Goal: Task Accomplishment & Management: Complete application form

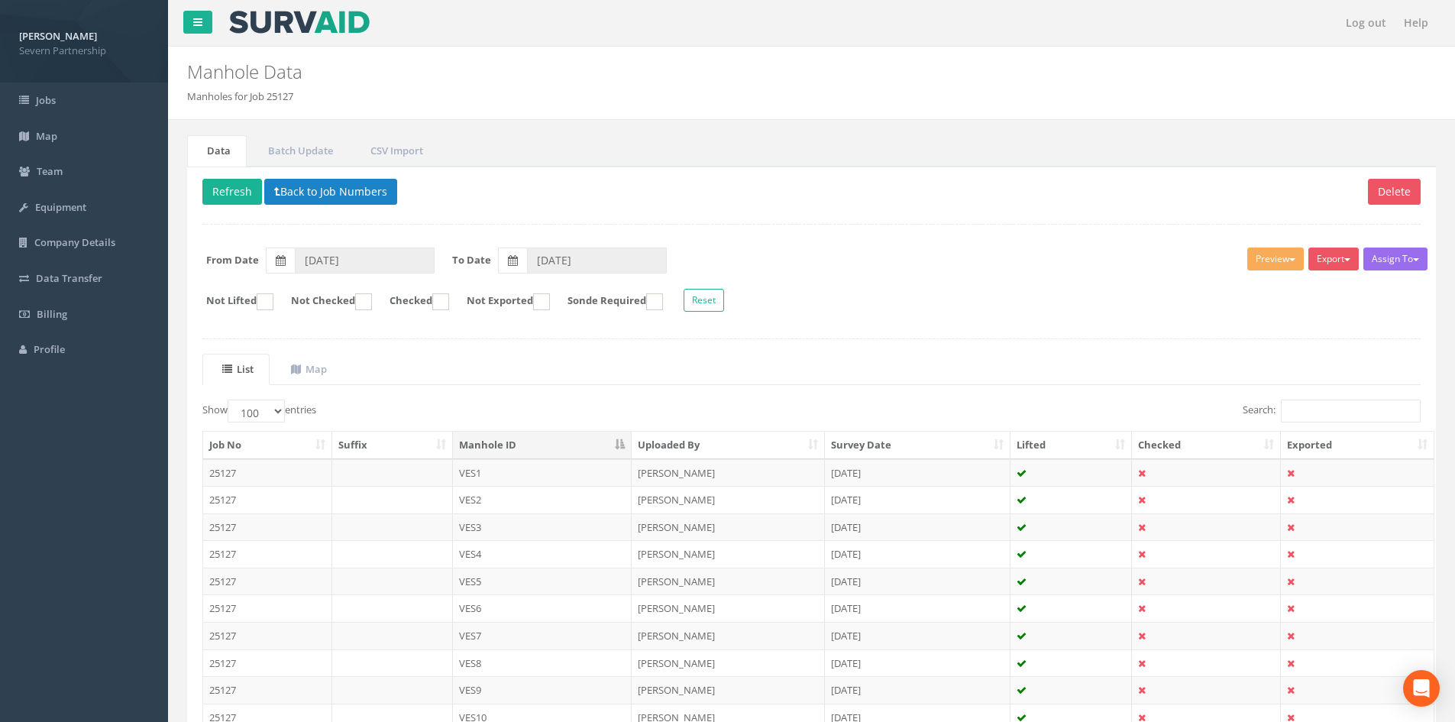
select select "100"
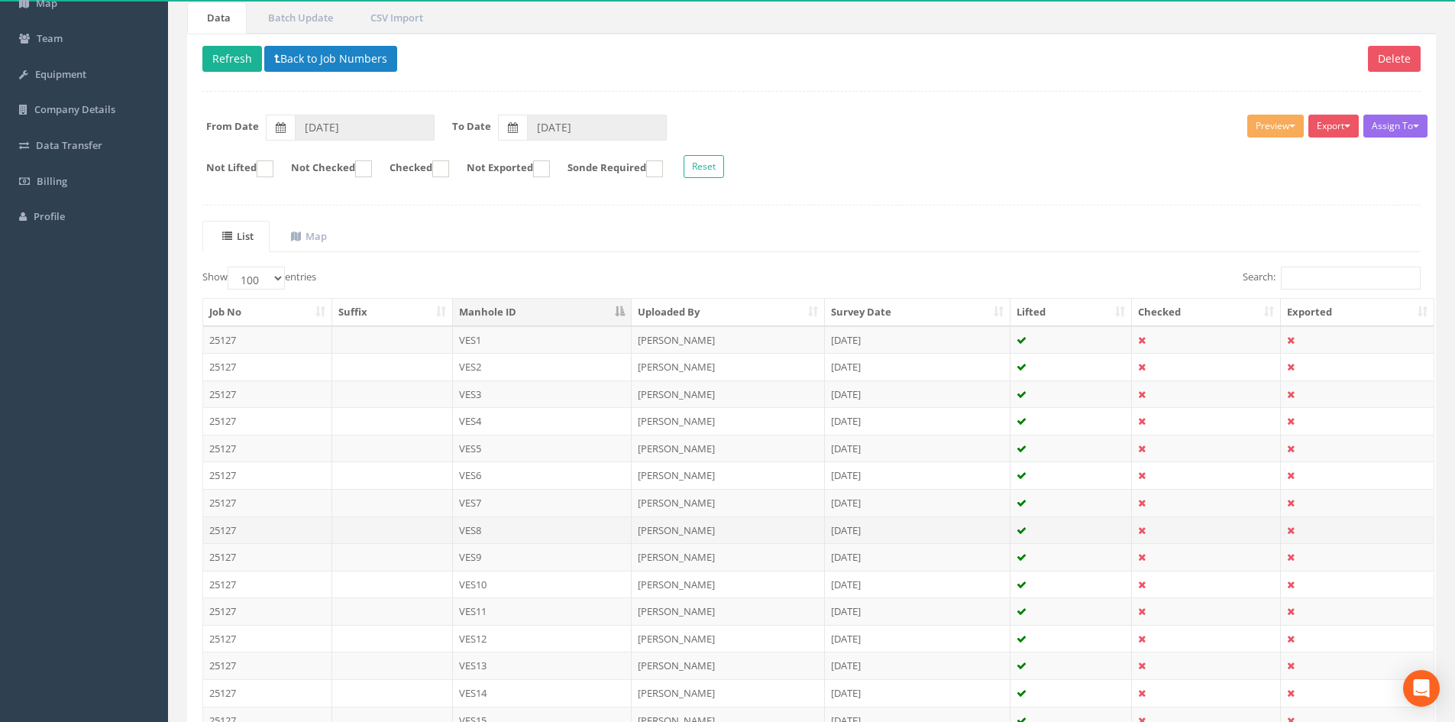
scroll to position [229, 0]
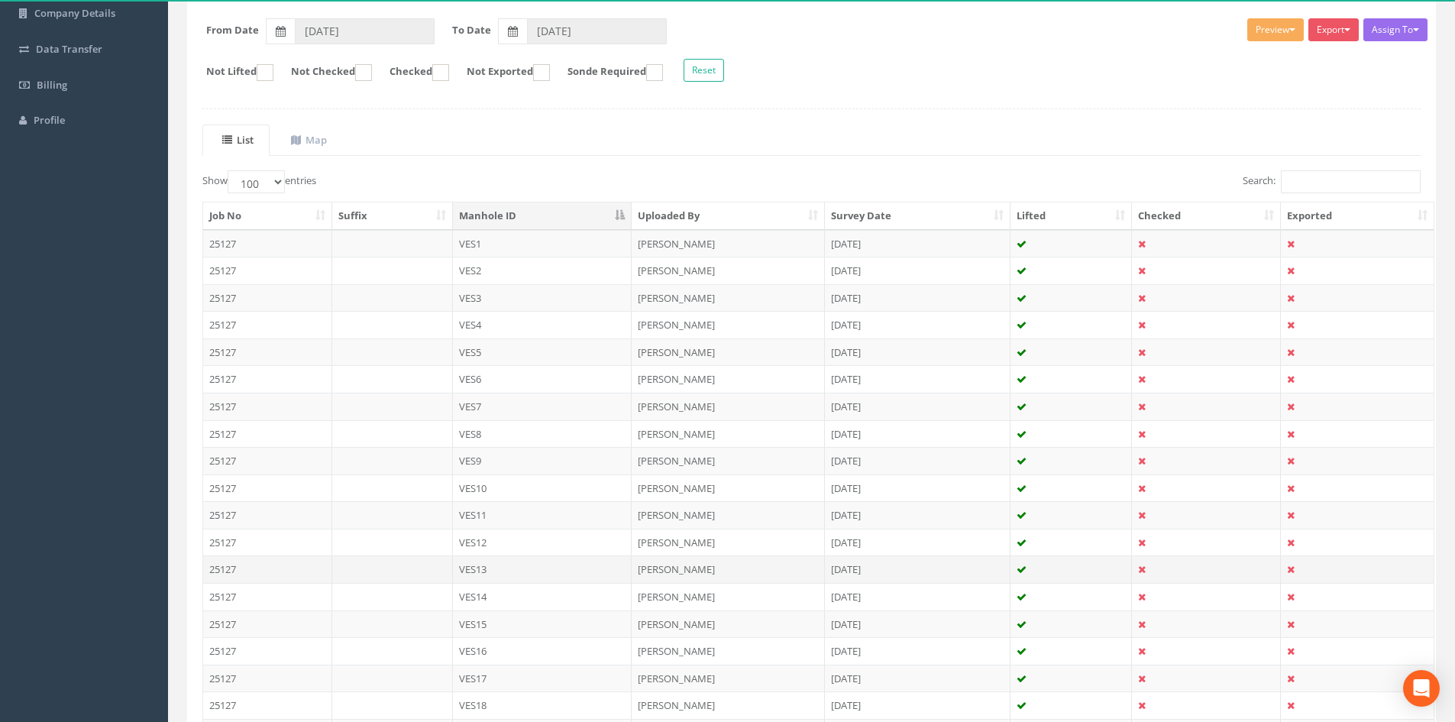
click at [506, 565] on td "VES13" at bounding box center [542, 568] width 179 height 27
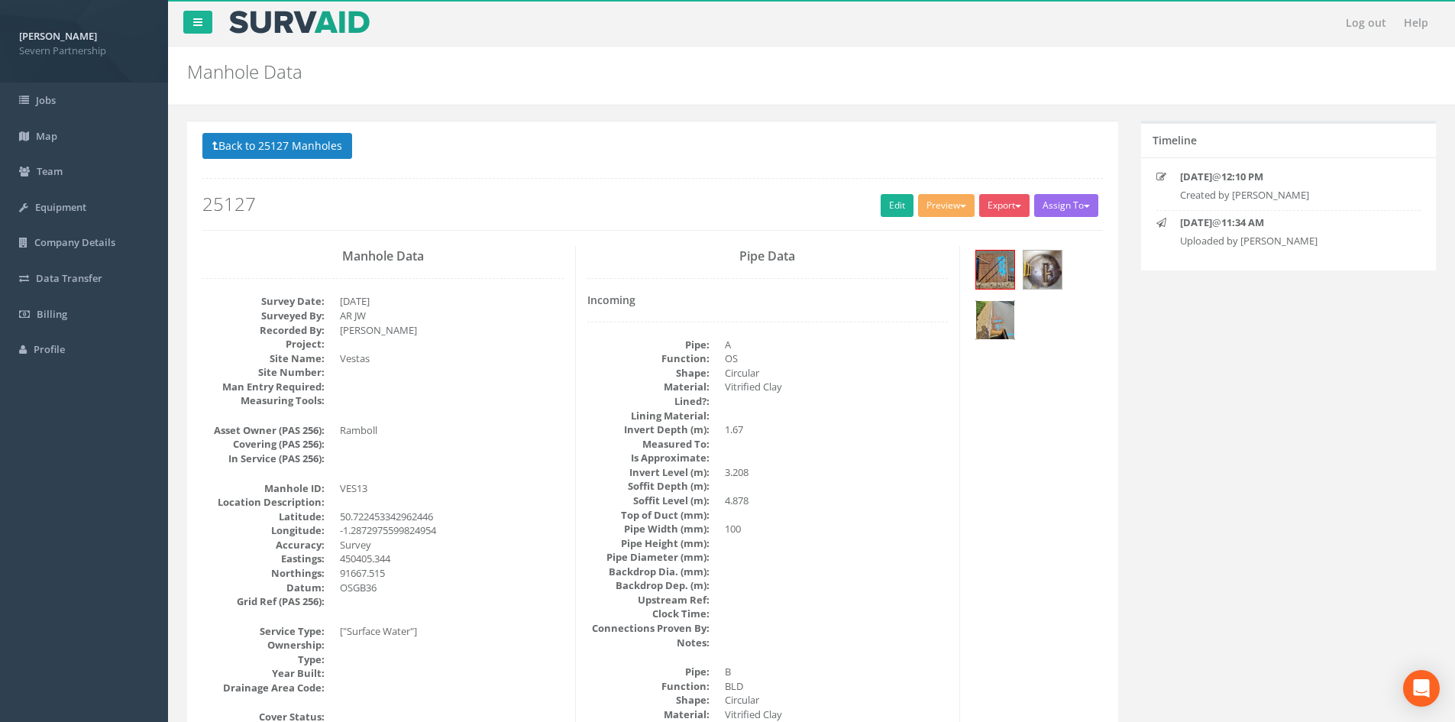
click at [991, 312] on img at bounding box center [995, 320] width 38 height 38
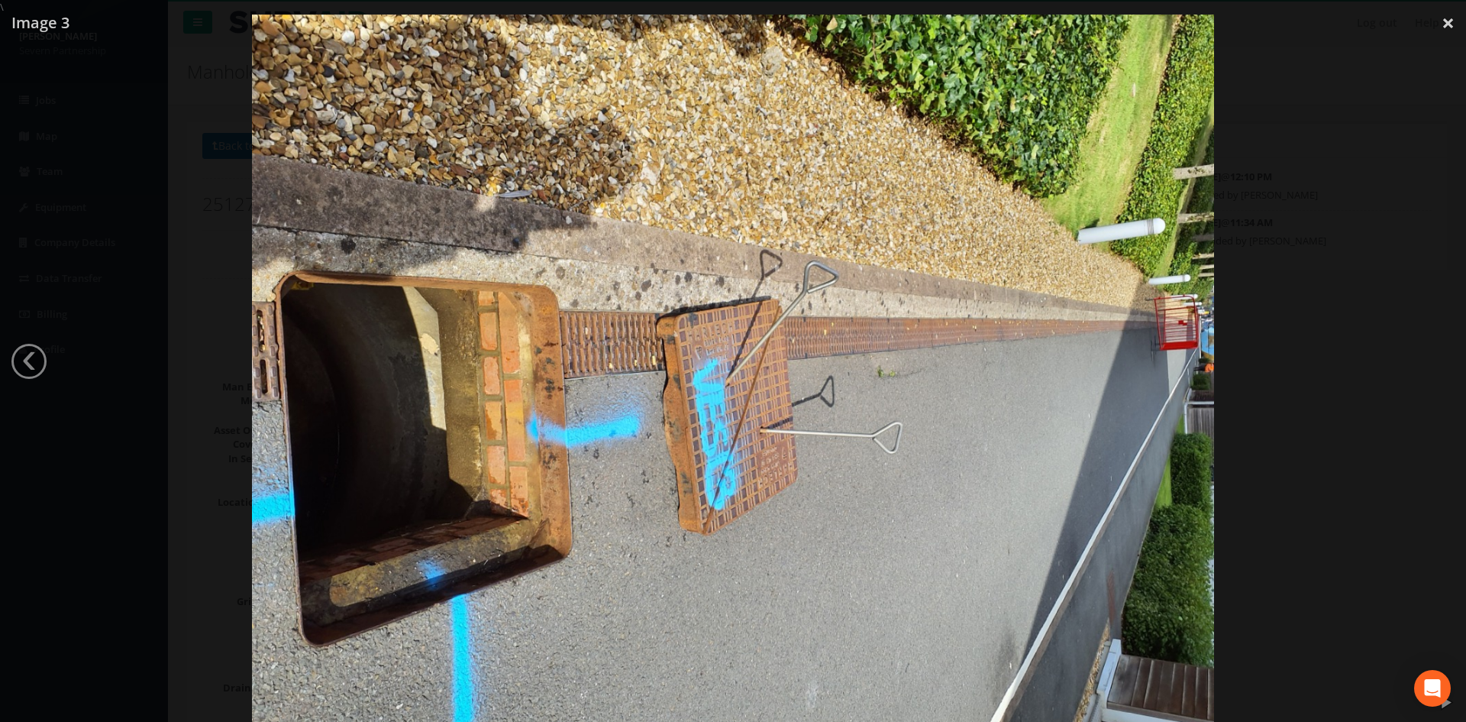
click at [1266, 295] on div at bounding box center [733, 376] width 1466 height 722
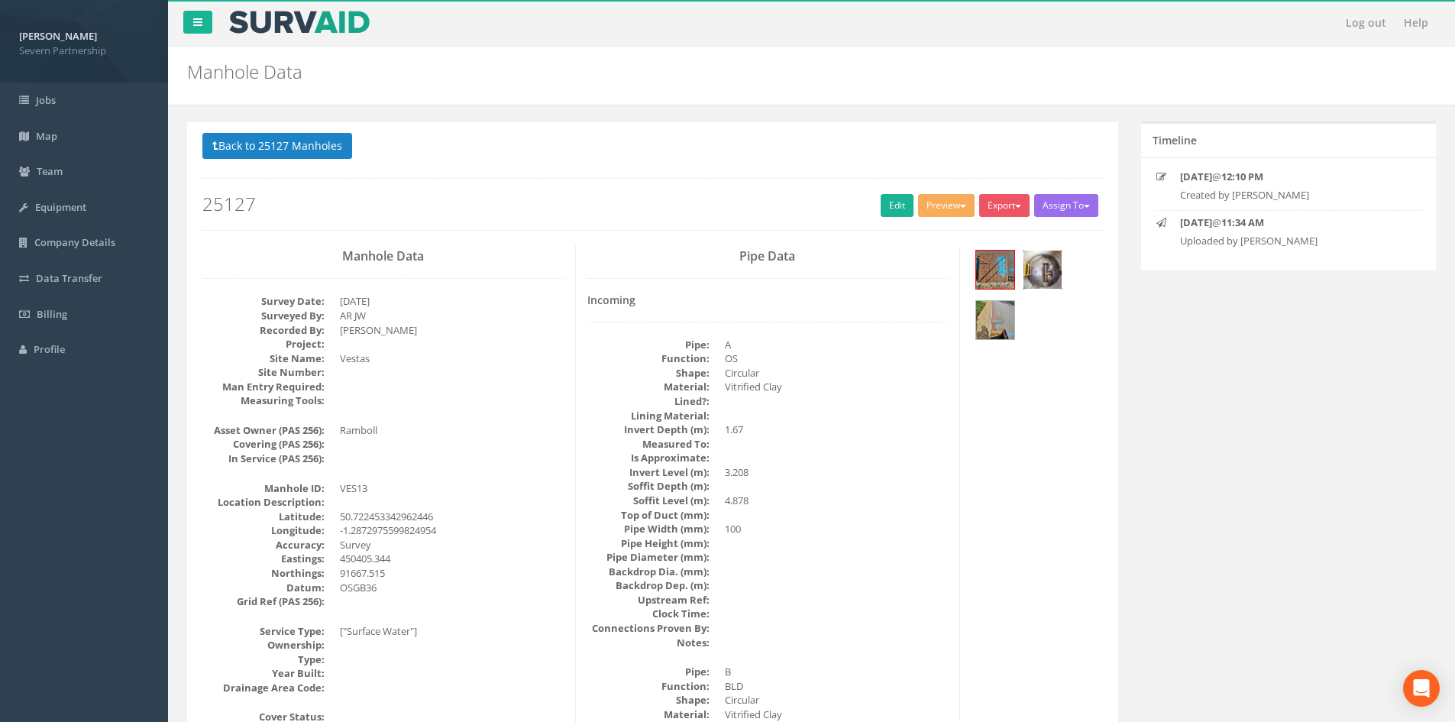
click at [1033, 278] on img at bounding box center [1042, 270] width 38 height 38
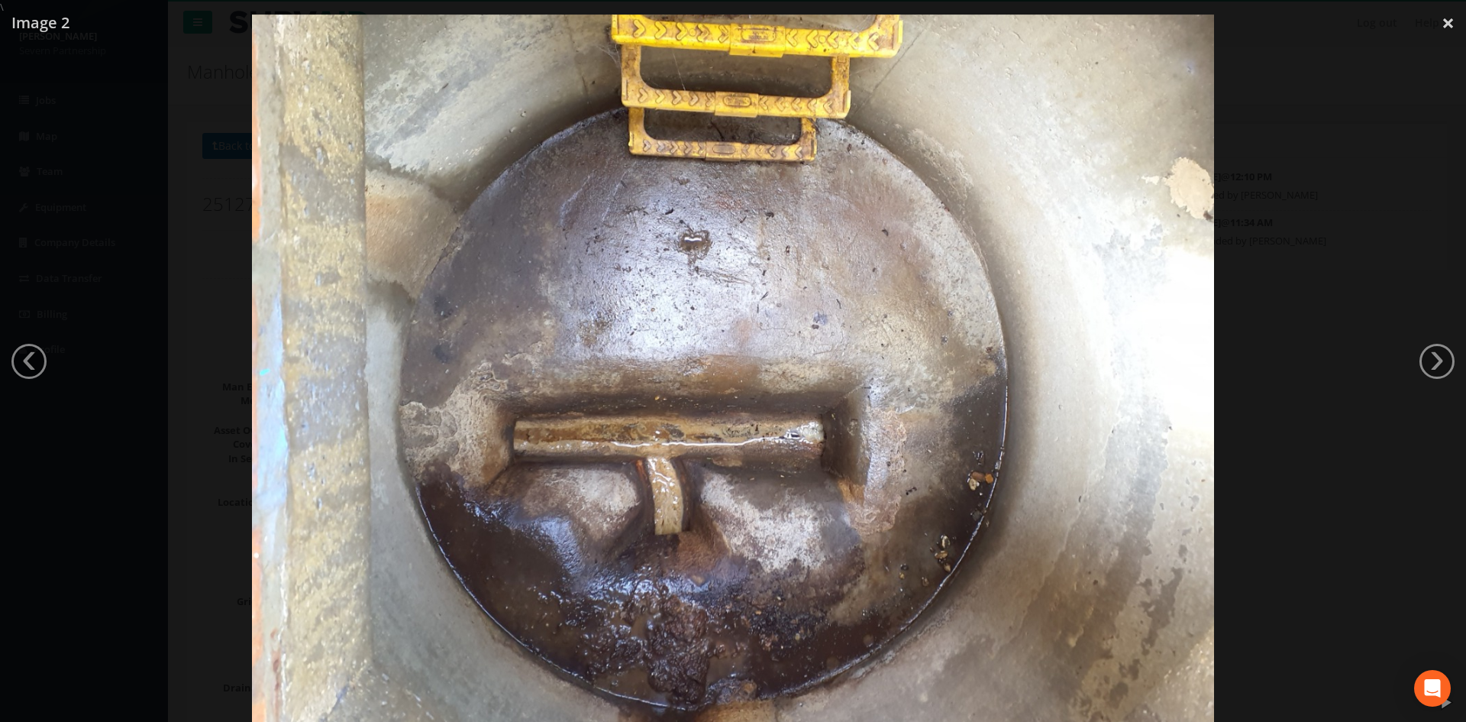
click at [1373, 318] on div at bounding box center [733, 376] width 1466 height 722
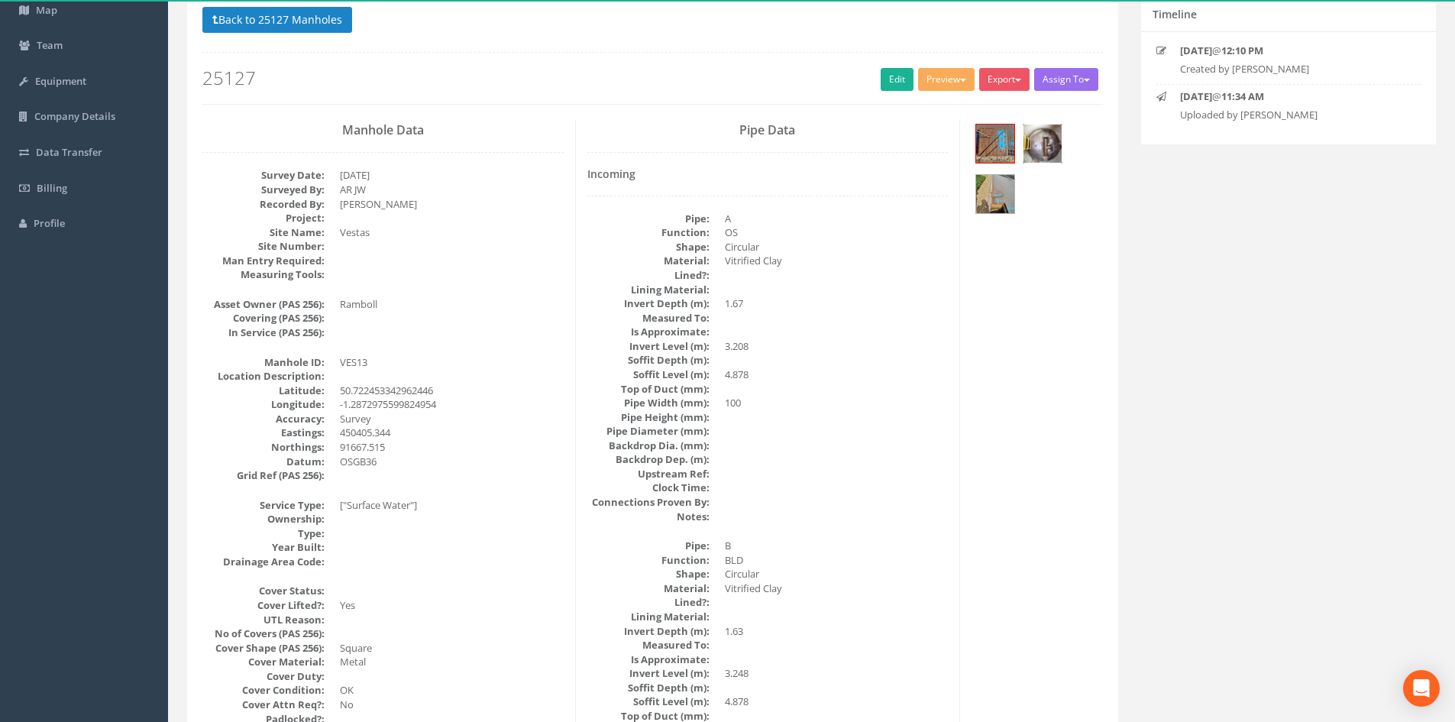
scroll to position [153, 0]
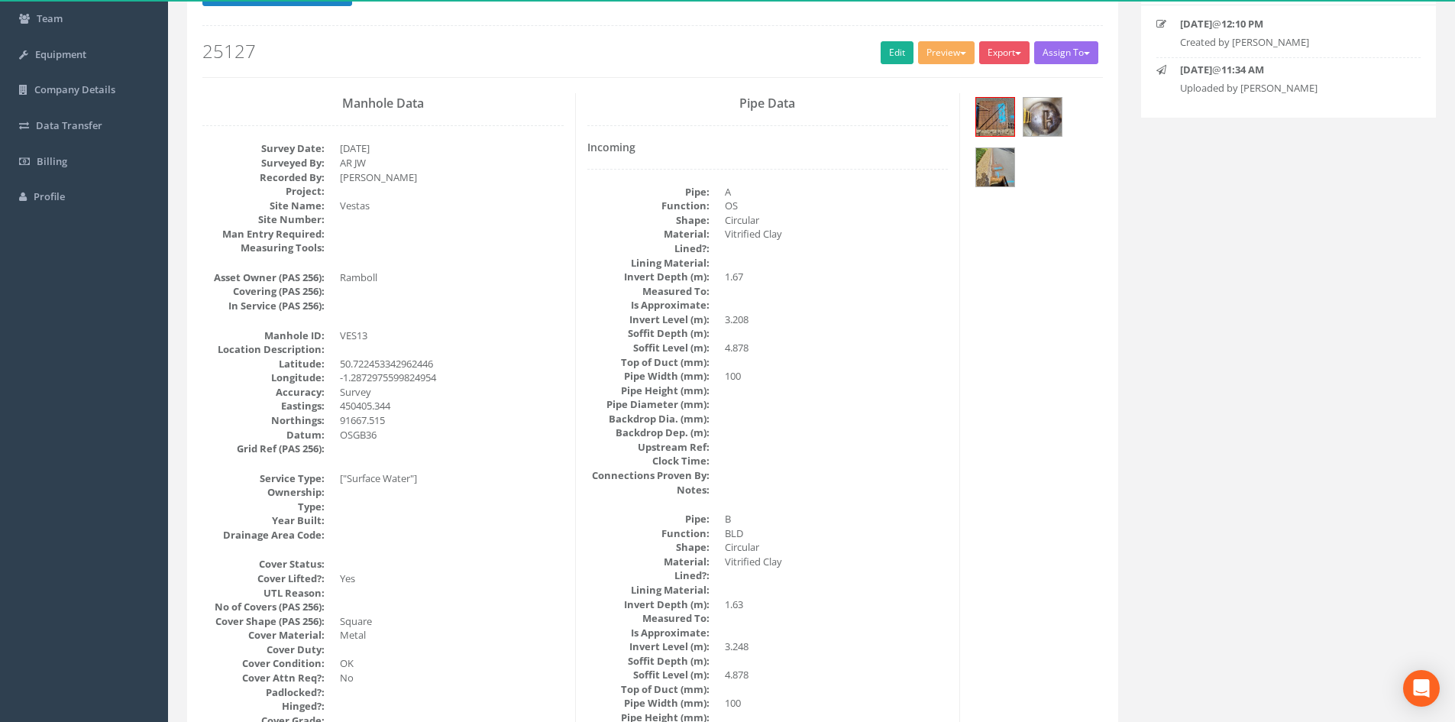
click at [1071, 141] on div at bounding box center [1036, 144] width 131 height 102
click at [1057, 124] on img at bounding box center [1042, 117] width 38 height 38
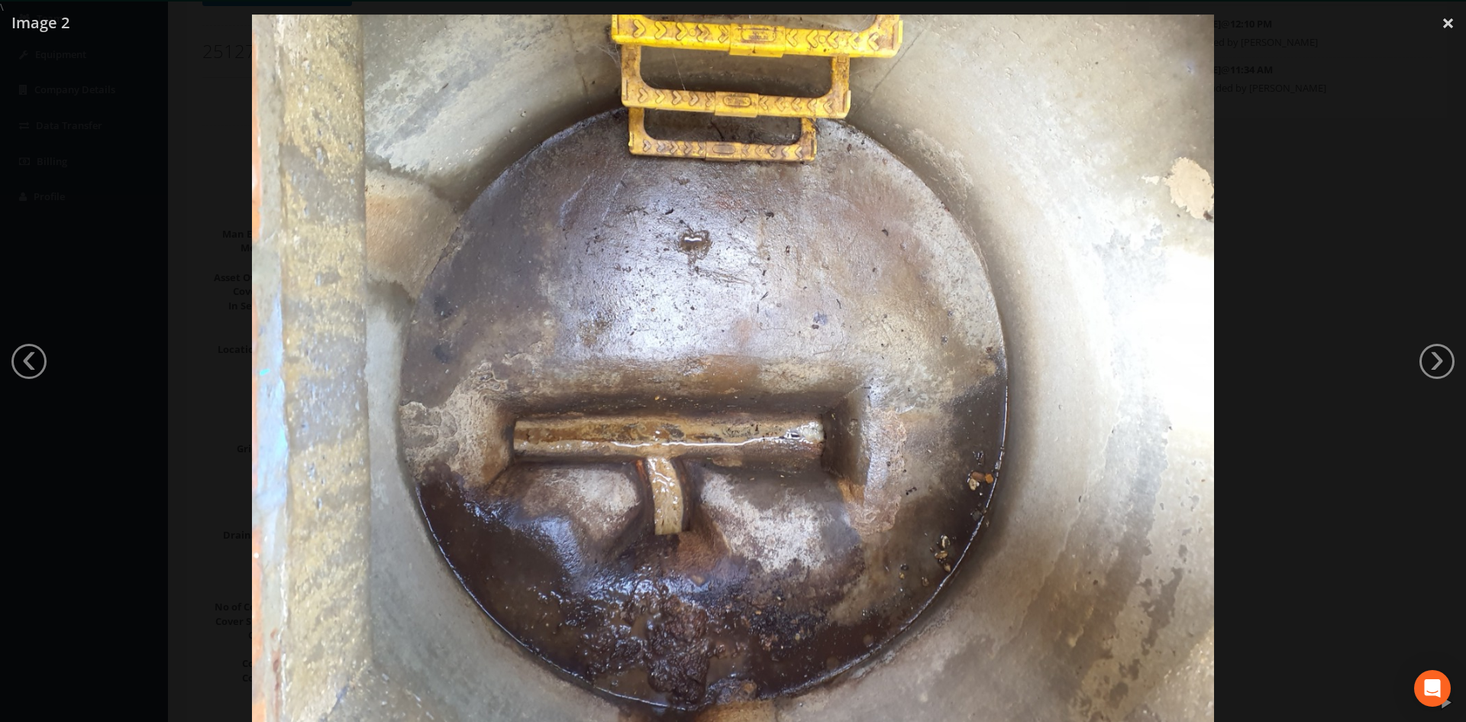
click at [170, 283] on div at bounding box center [733, 376] width 1466 height 722
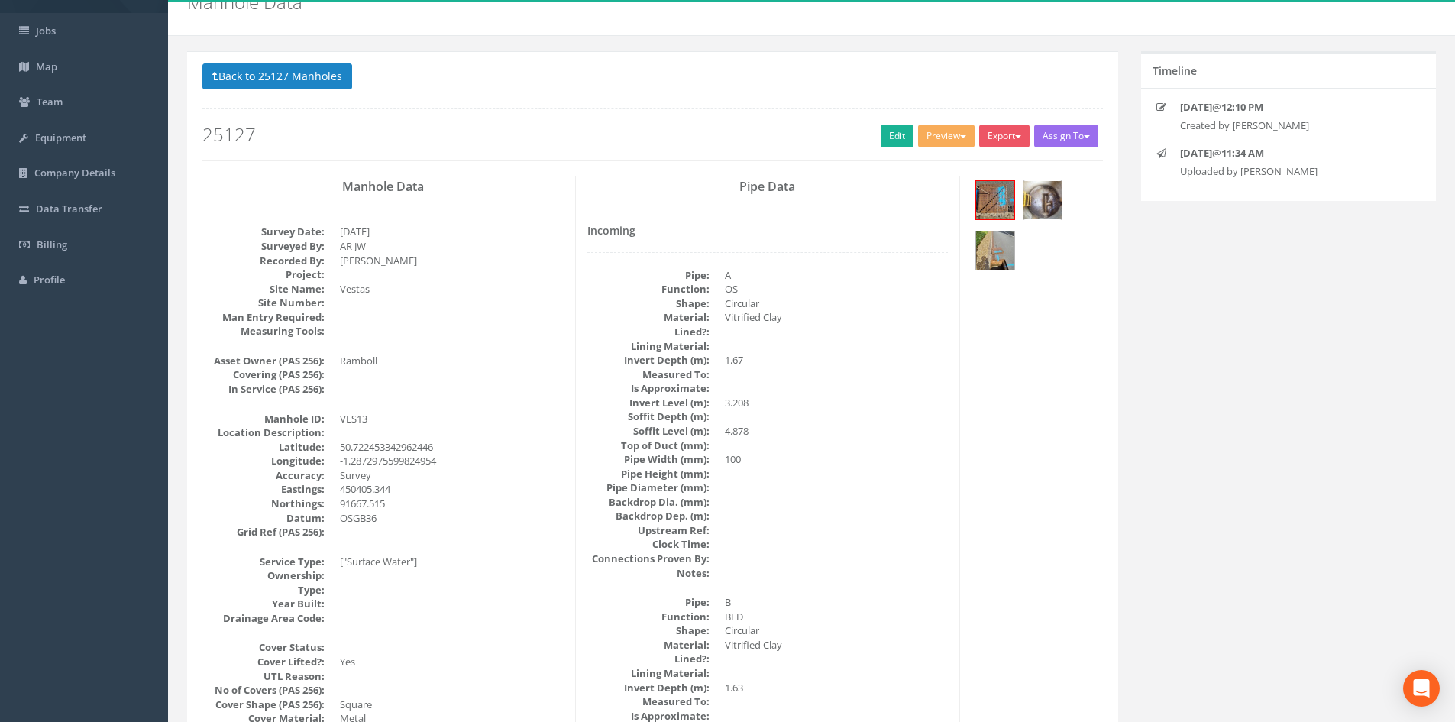
scroll to position [0, 0]
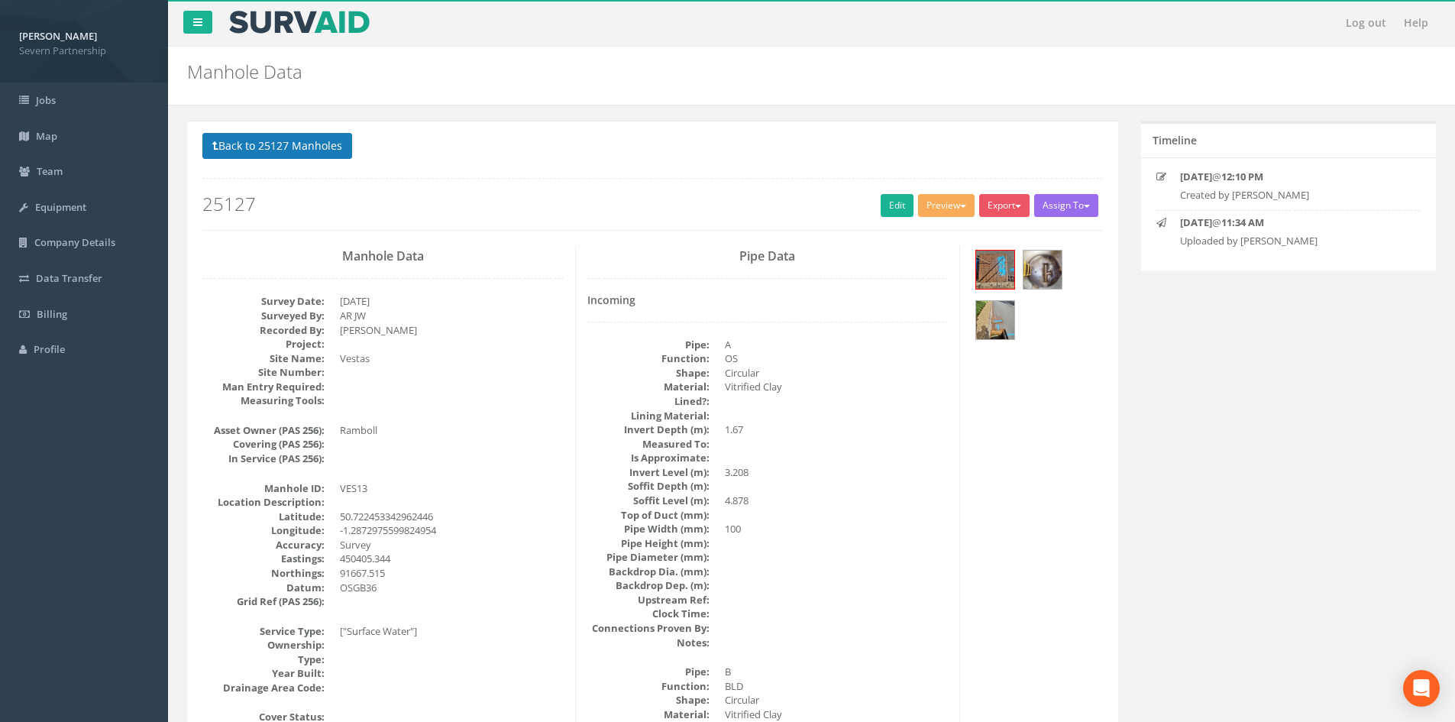
click at [349, 133] on button "Back to 25127 Manholes" at bounding box center [277, 146] width 150 height 26
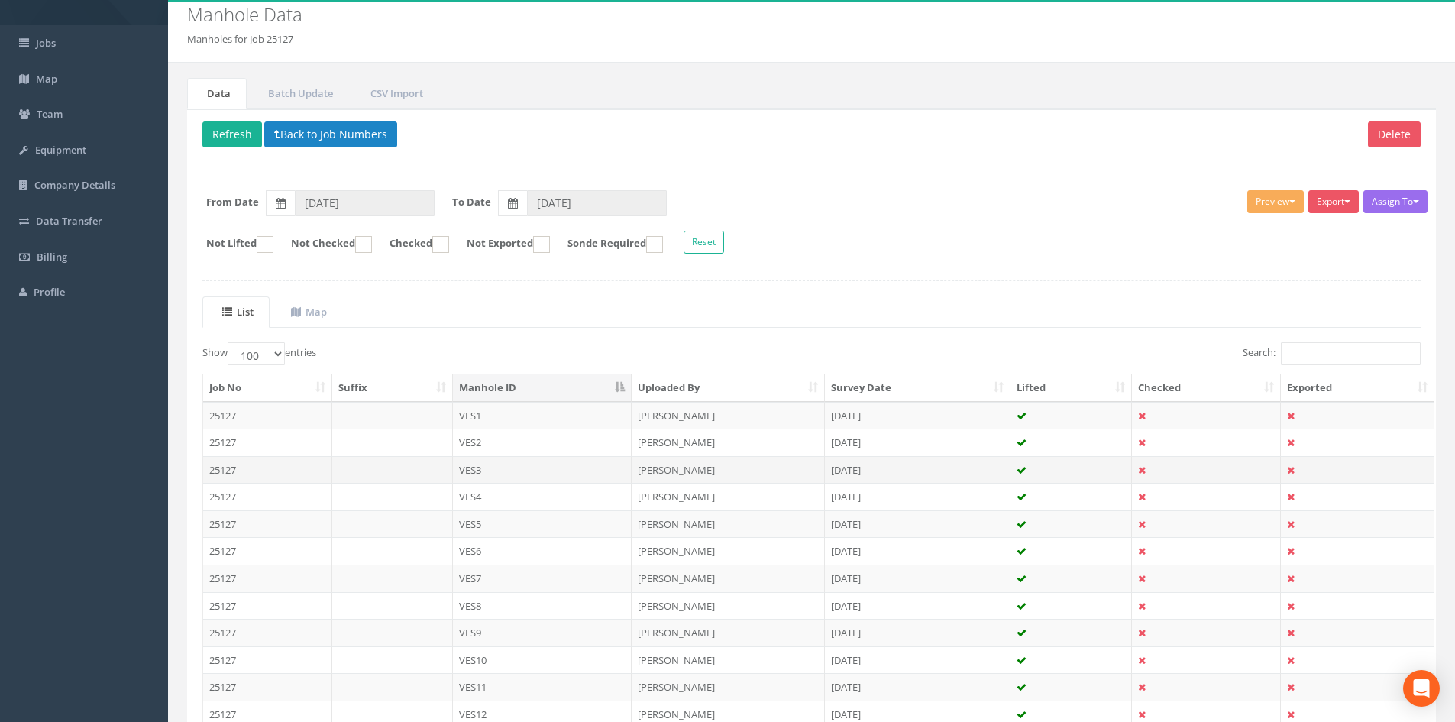
scroll to position [153, 0]
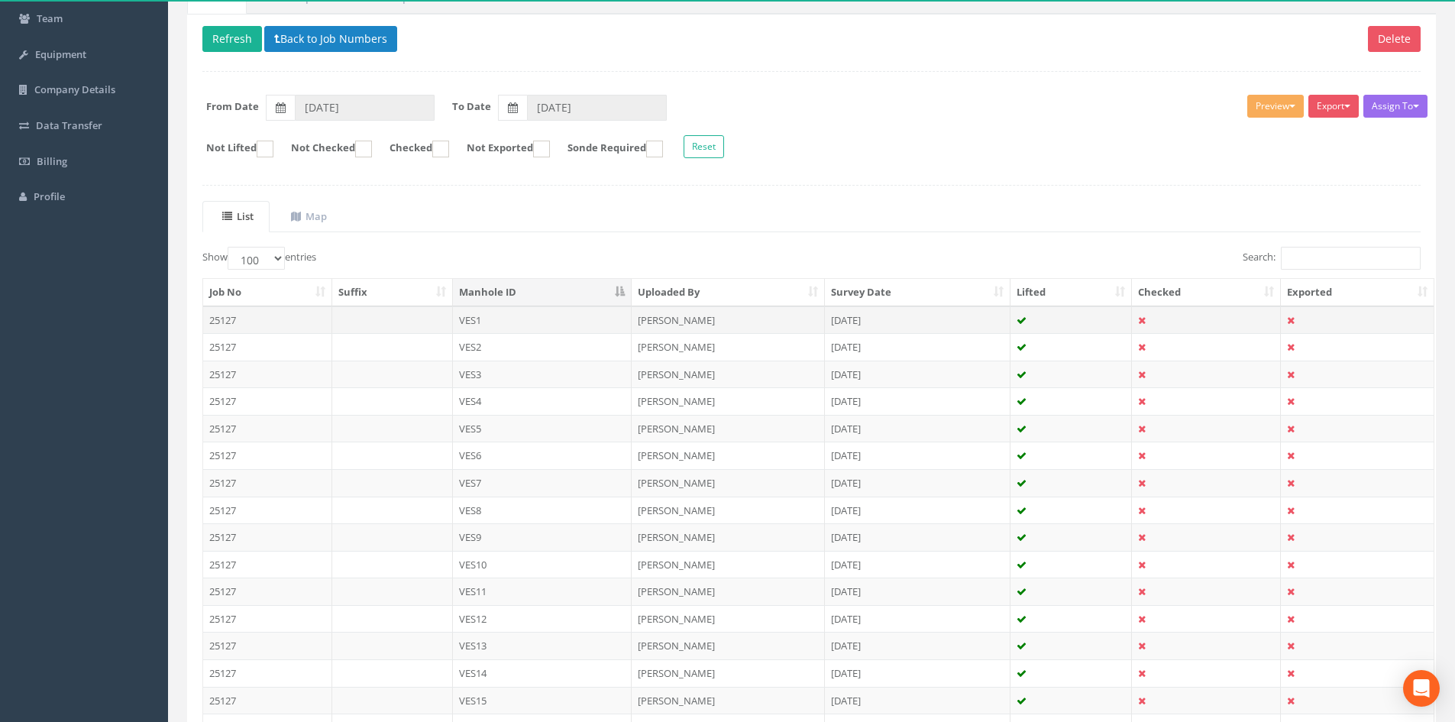
click at [670, 319] on td "[PERSON_NAME]" at bounding box center [728, 319] width 193 height 27
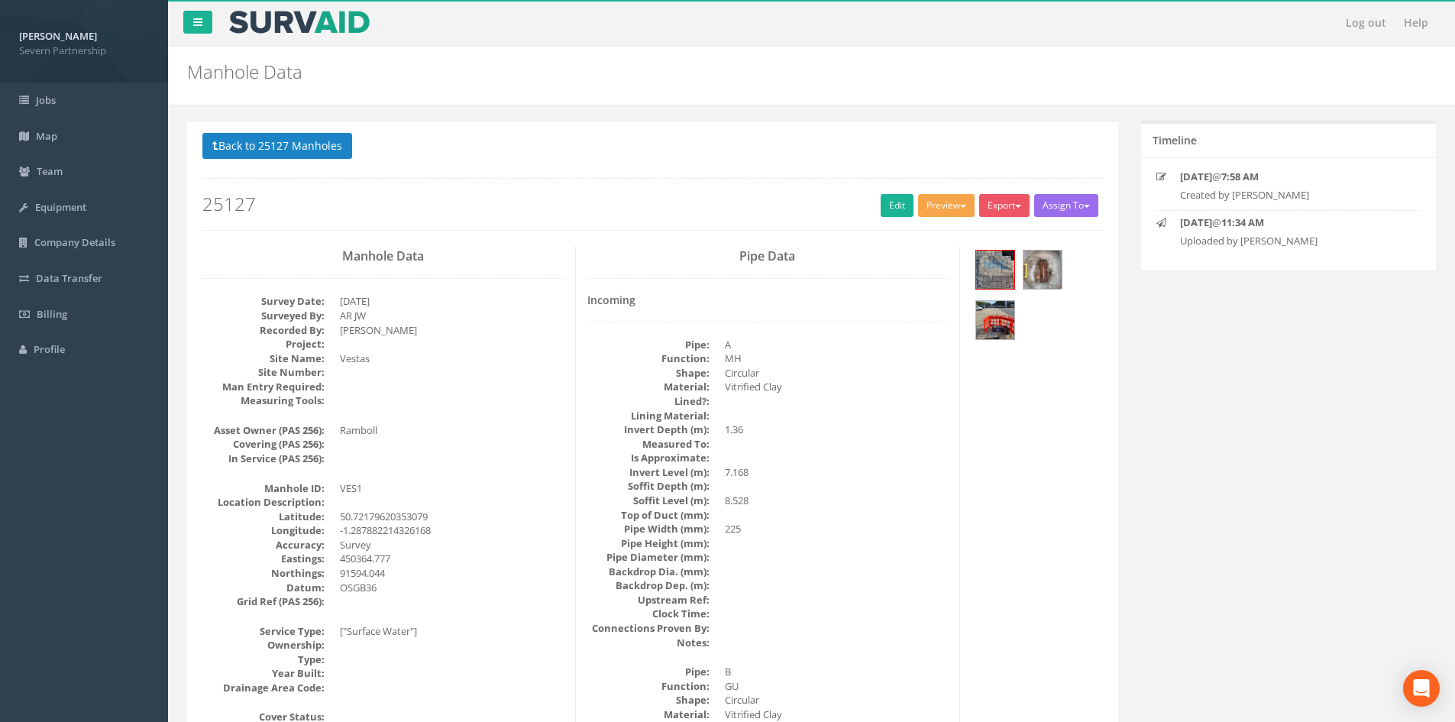
click at [955, 209] on button "Preview" at bounding box center [946, 205] width 57 height 23
click at [949, 228] on link "SP Manhole" at bounding box center [918, 237] width 116 height 24
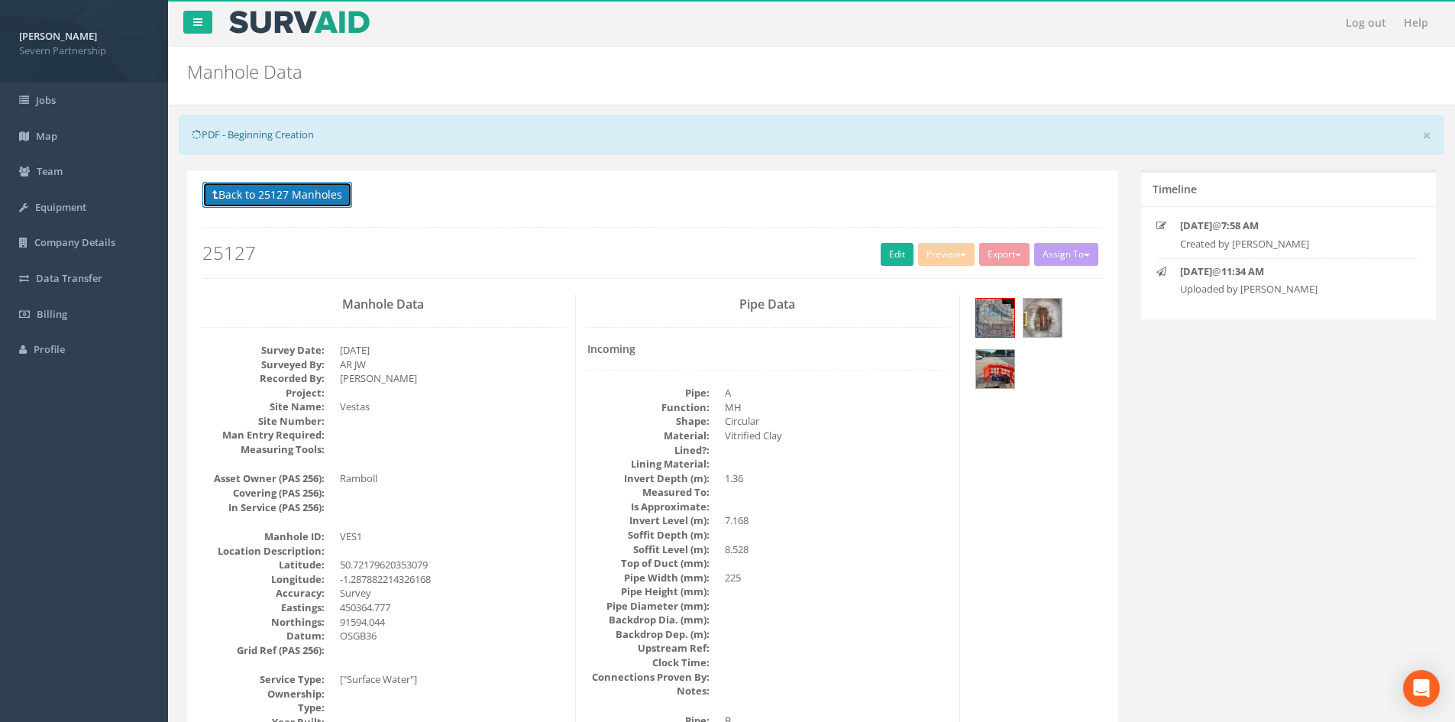
click at [312, 186] on button "Back to 25127 Manholes" at bounding box center [277, 195] width 150 height 26
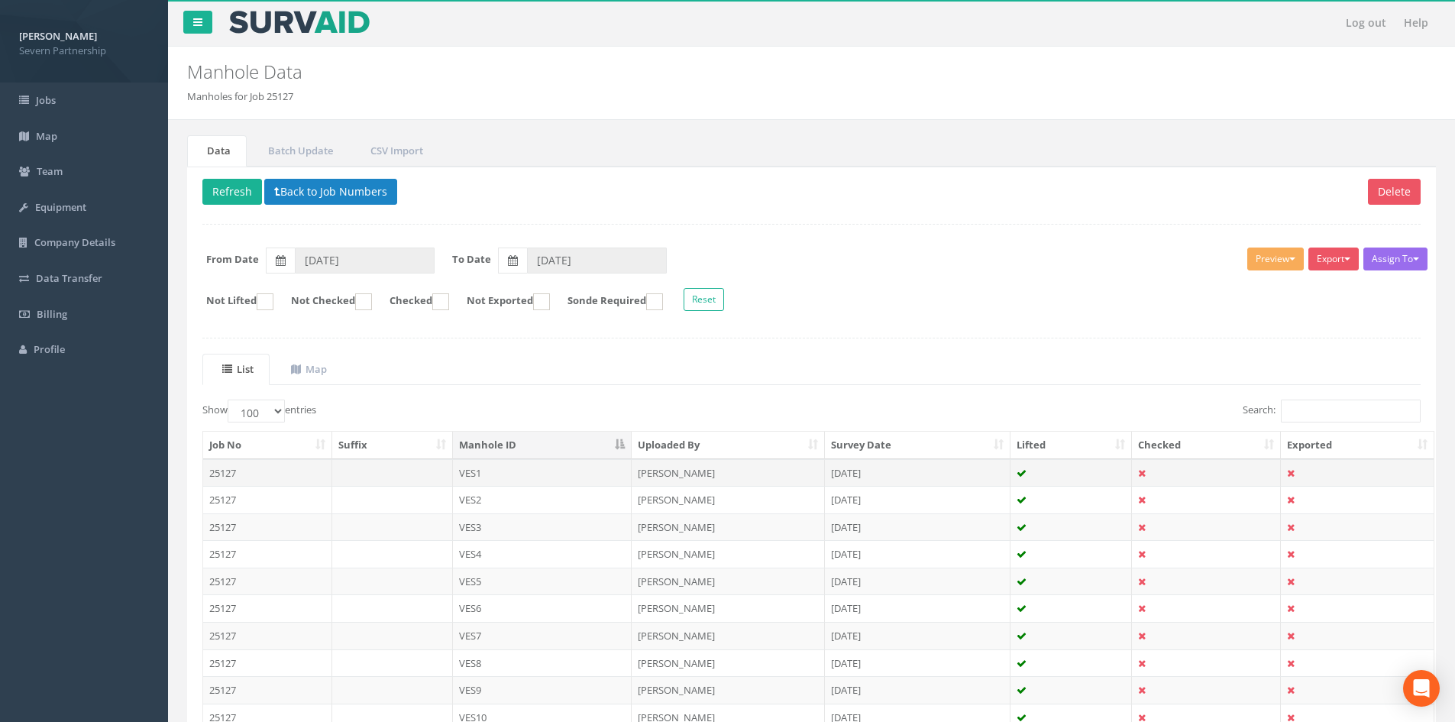
click at [498, 473] on td "VES1" at bounding box center [542, 472] width 179 height 27
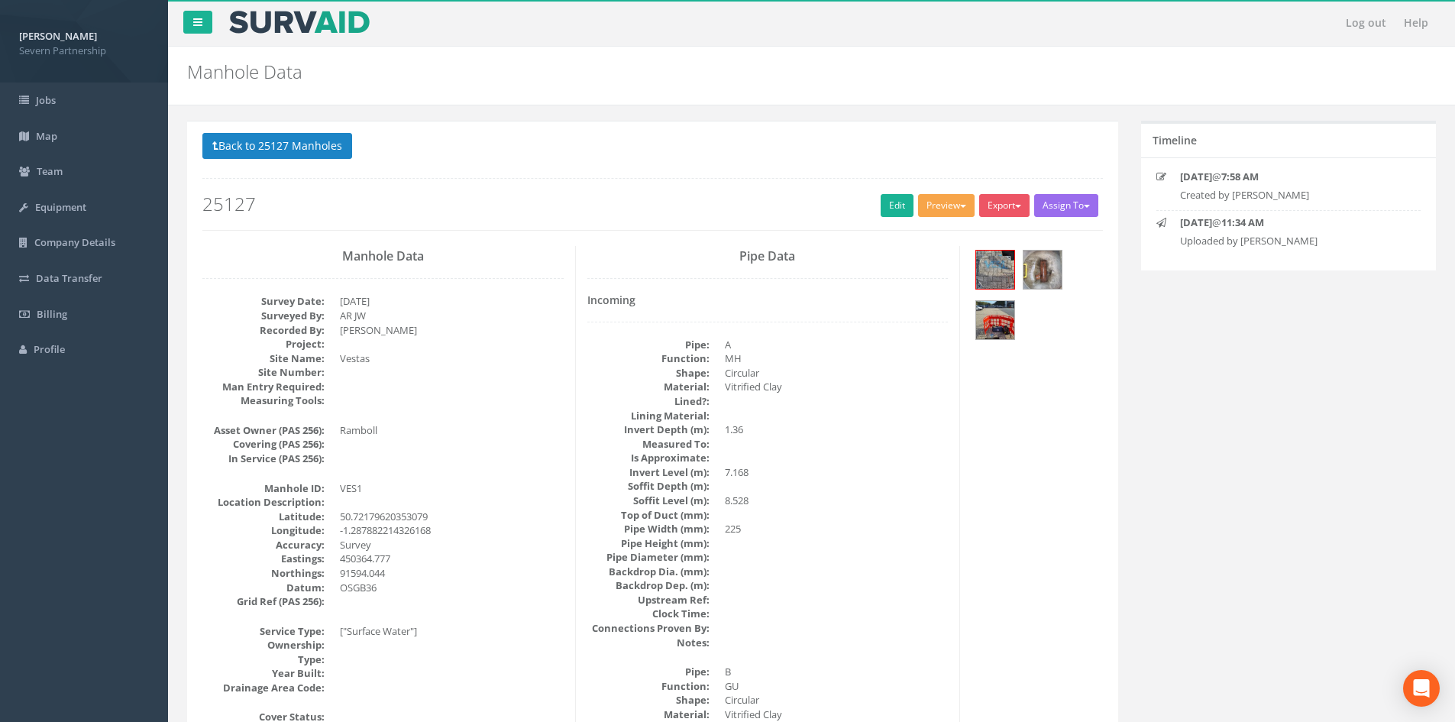
click at [929, 198] on button "Preview" at bounding box center [946, 205] width 57 height 23
click at [915, 234] on link "SP Manhole" at bounding box center [918, 237] width 116 height 24
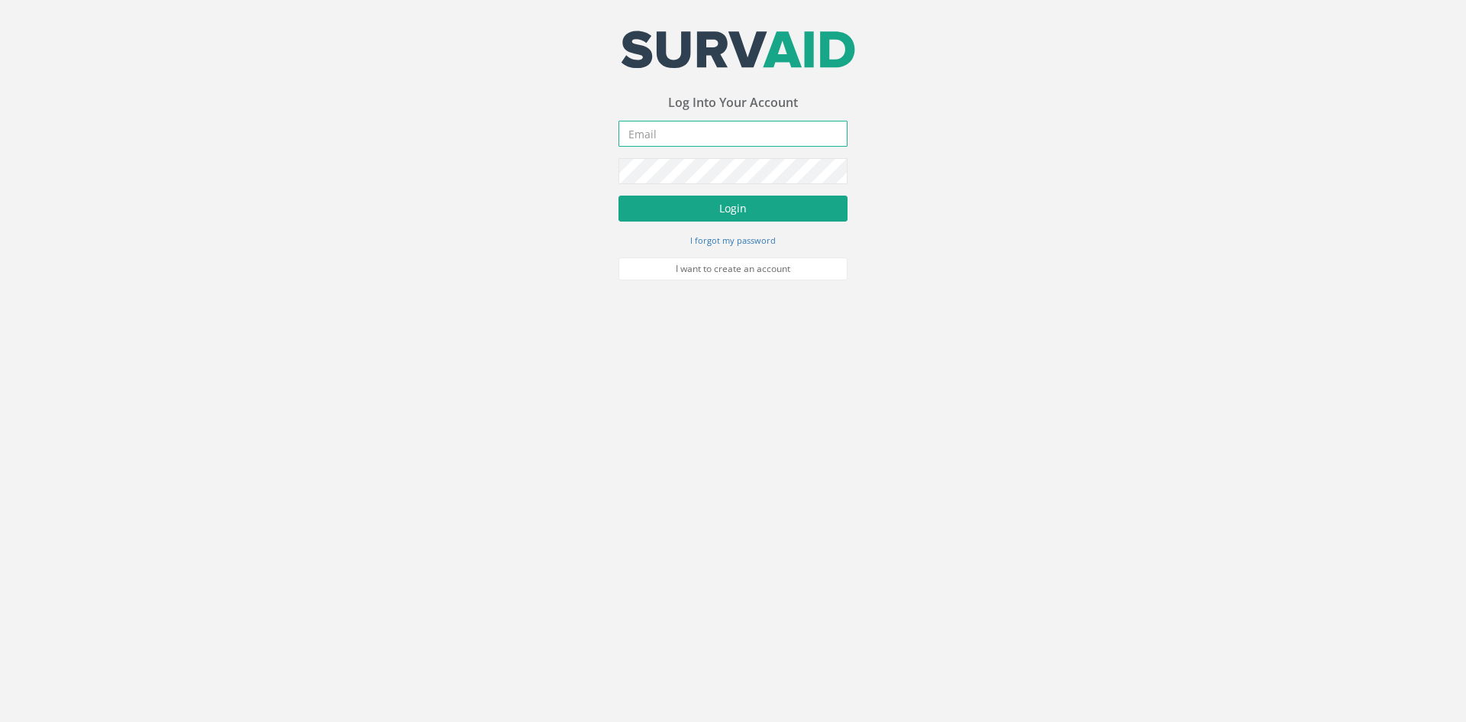
type input "jacob.weatherley@severnpartnership.com"
click at [760, 209] on button "Login" at bounding box center [733, 209] width 229 height 26
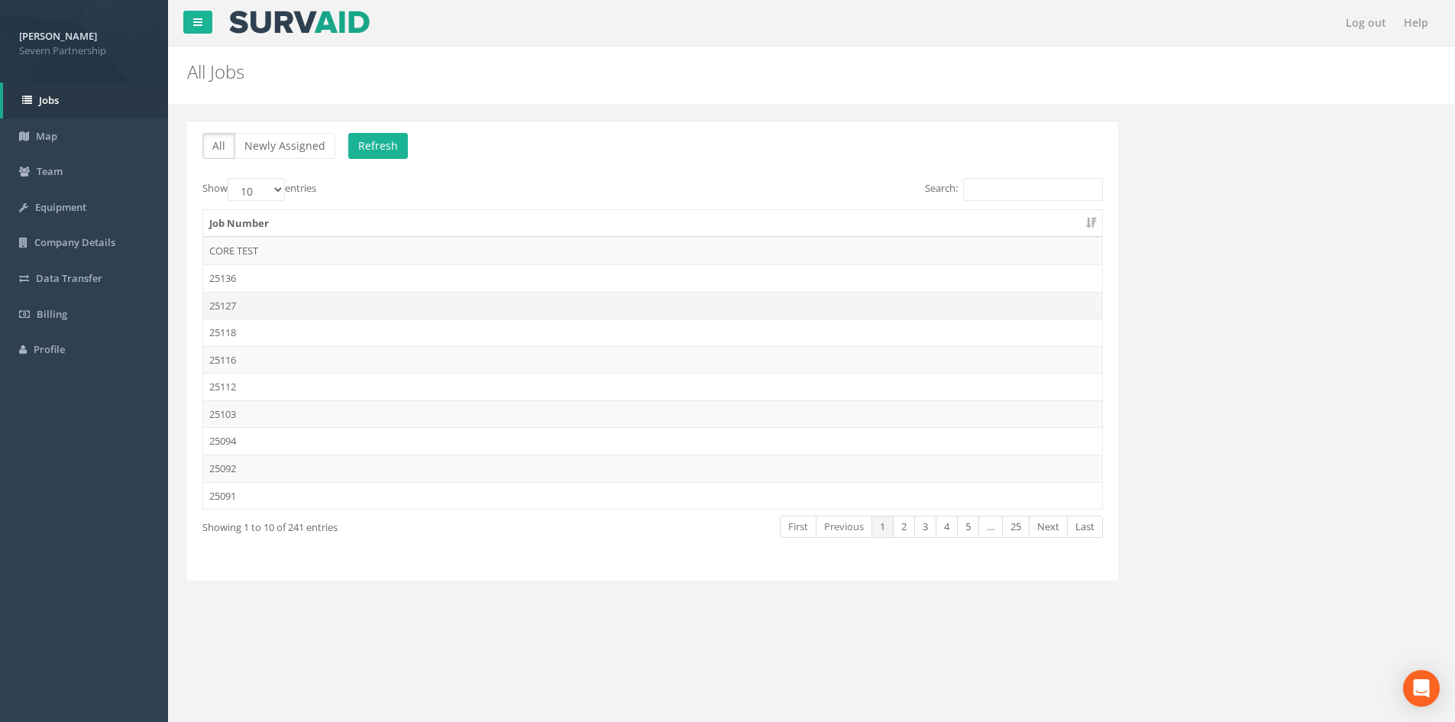
click at [441, 298] on td "25127" at bounding box center [652, 305] width 899 height 27
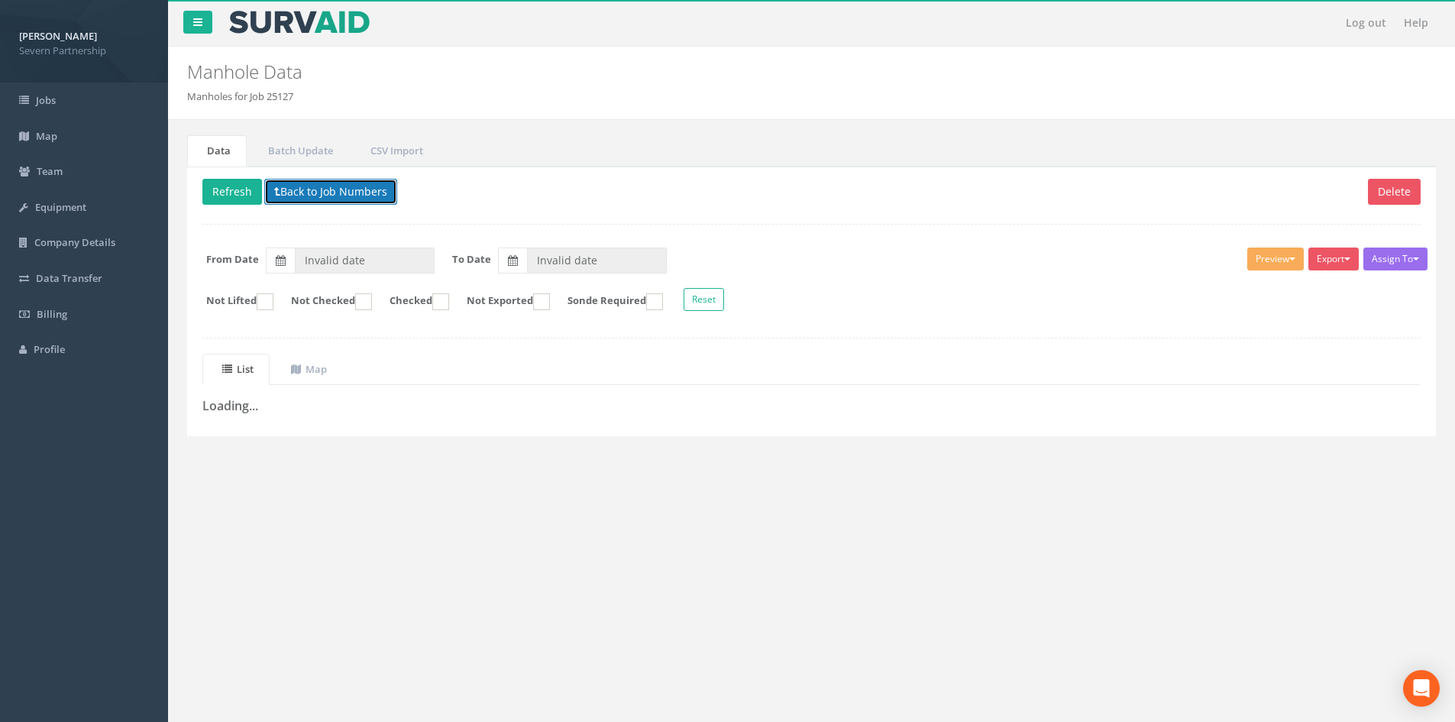
click at [383, 183] on button "Back to Job Numbers" at bounding box center [330, 192] width 133 height 26
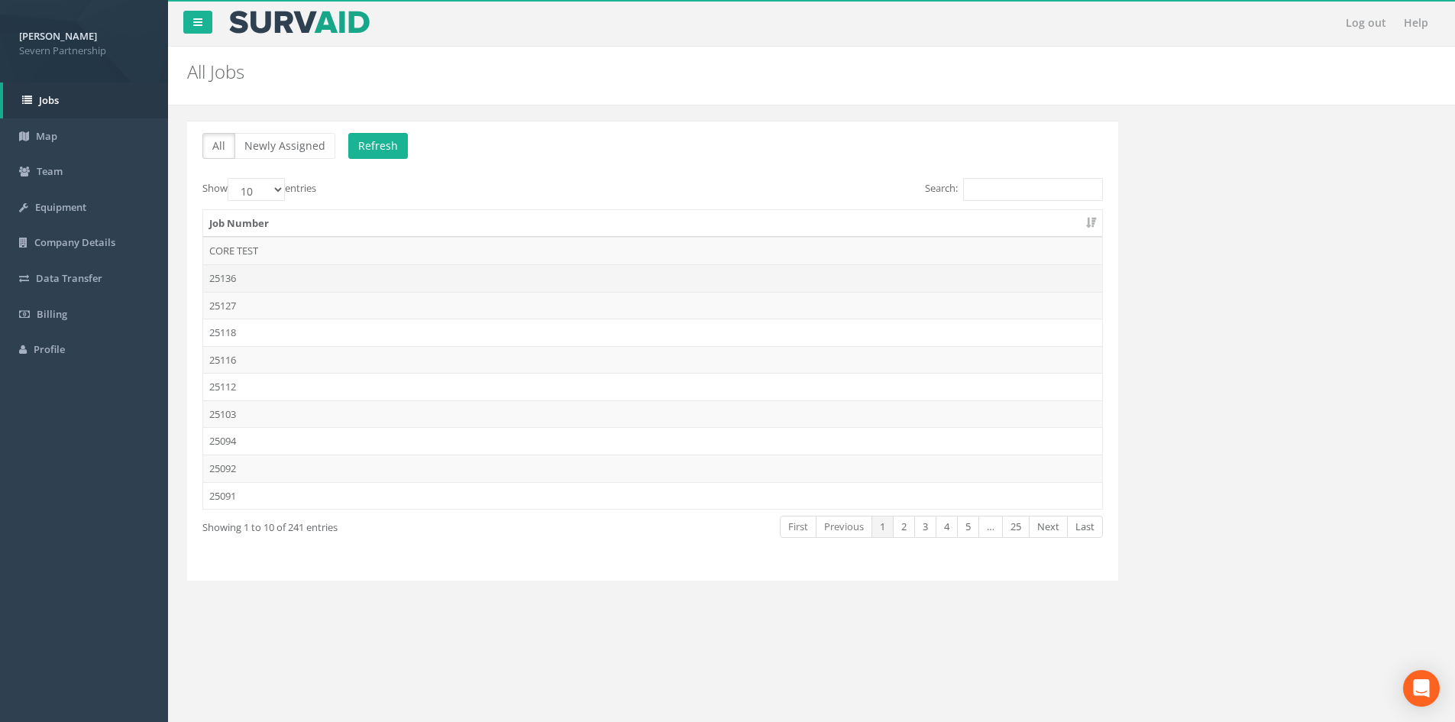
click at [302, 269] on td "25136" at bounding box center [652, 277] width 899 height 27
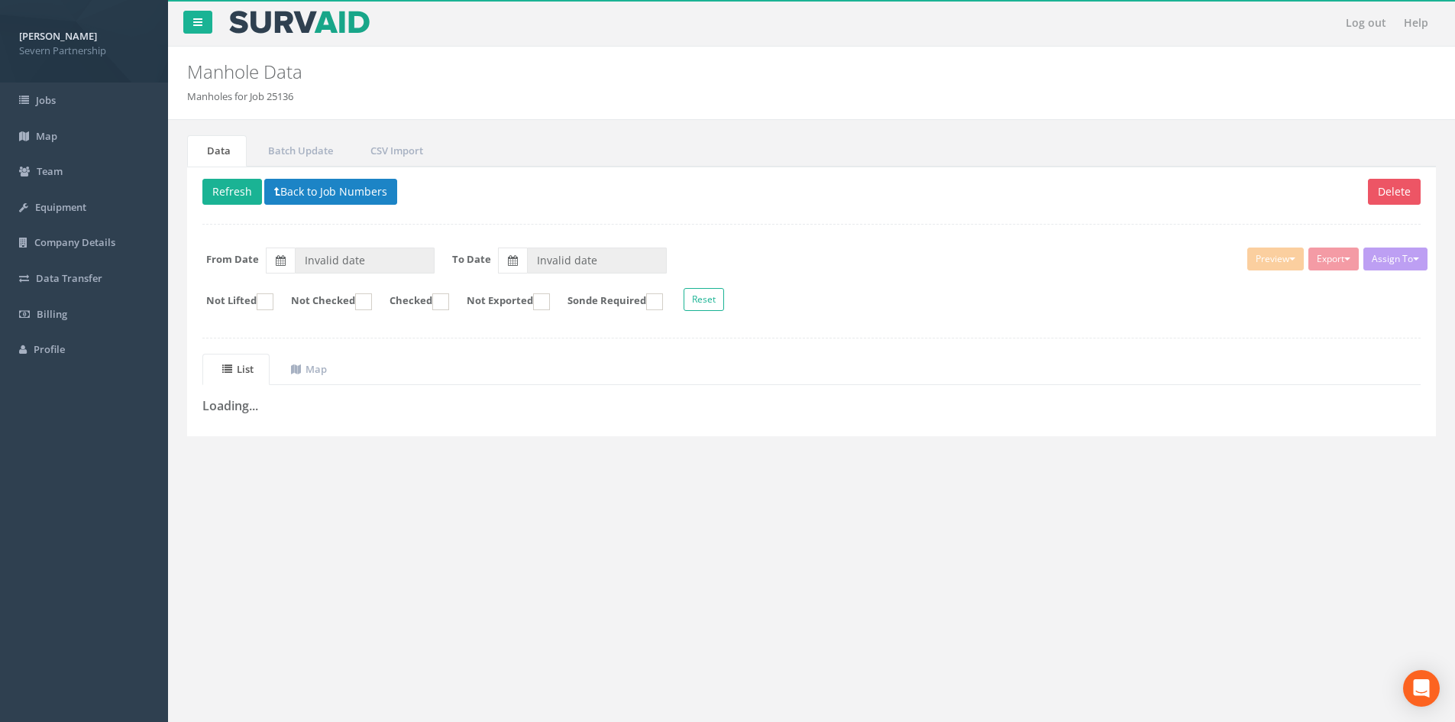
type input "[DATE]"
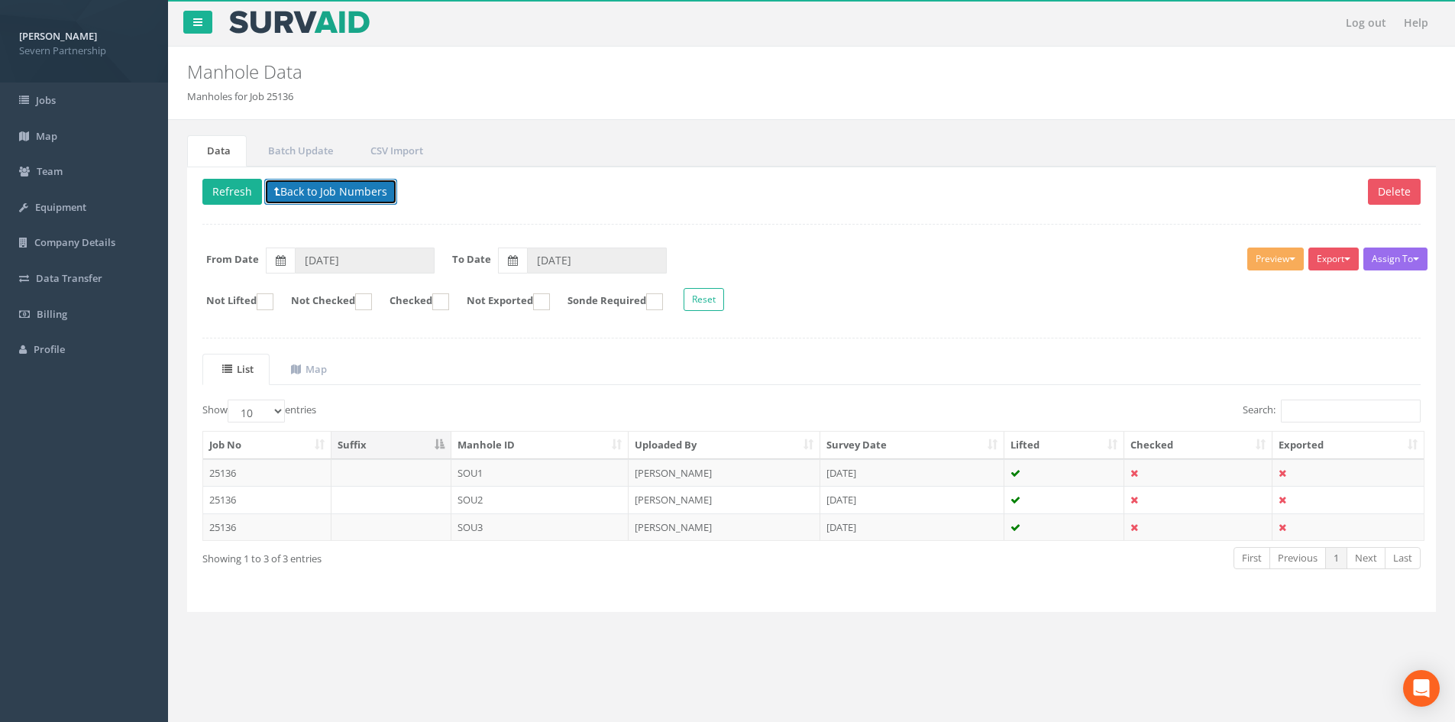
click at [299, 193] on button "Back to Job Numbers" at bounding box center [330, 192] width 133 height 26
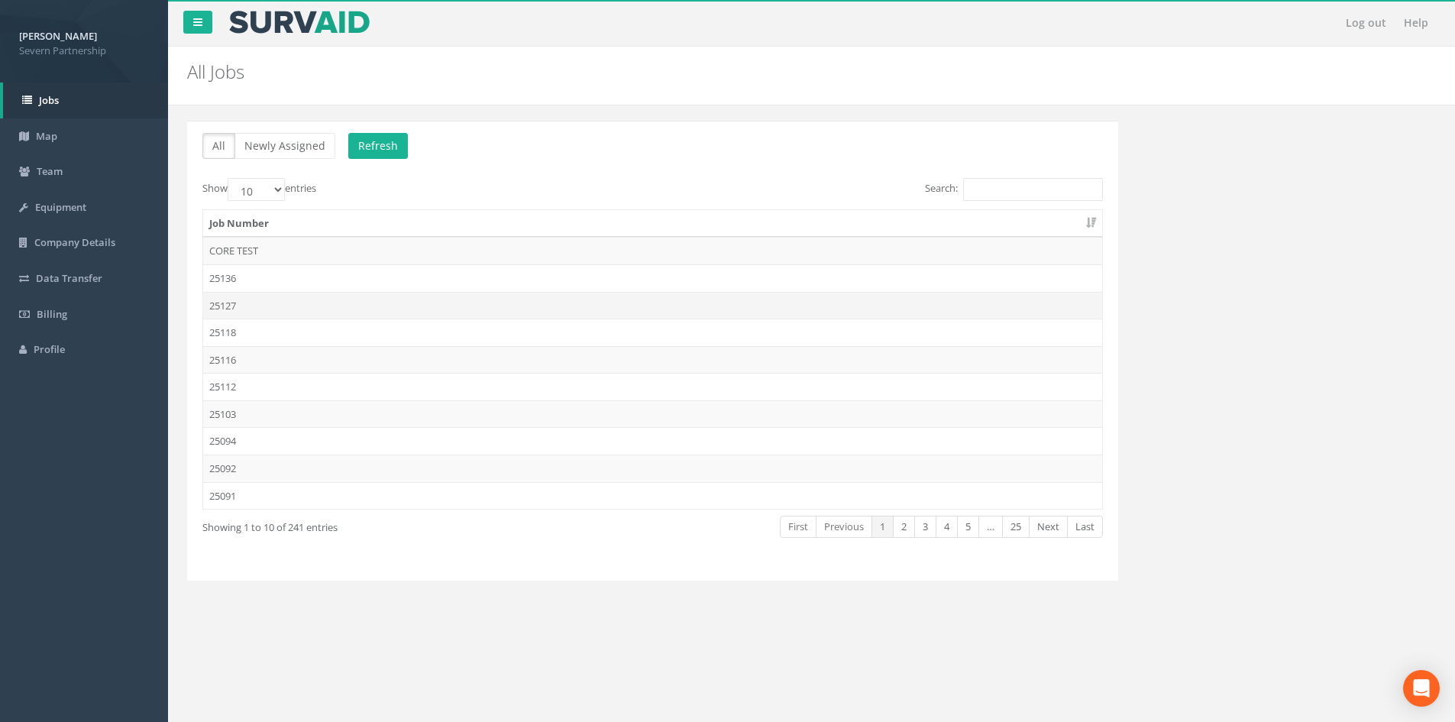
click at [301, 303] on td "25127" at bounding box center [652, 305] width 899 height 27
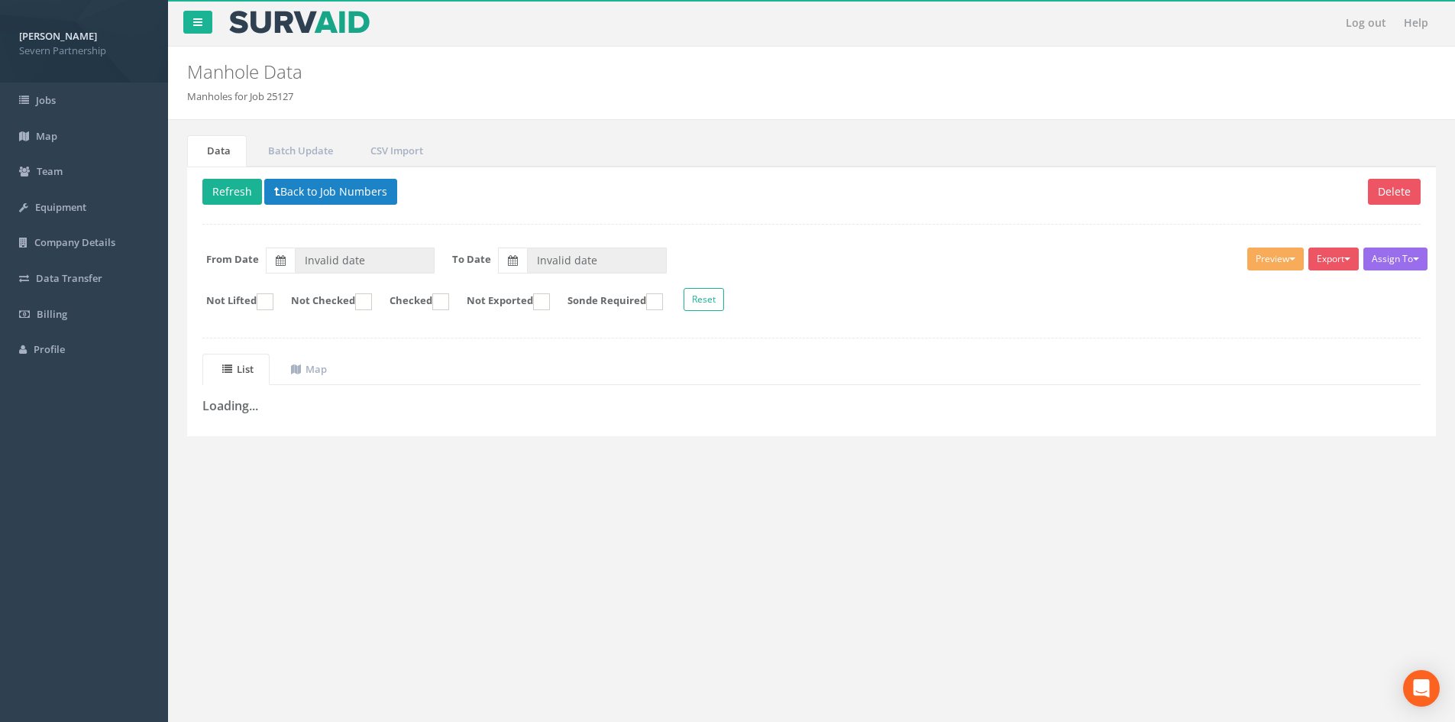
type input "[DATE]"
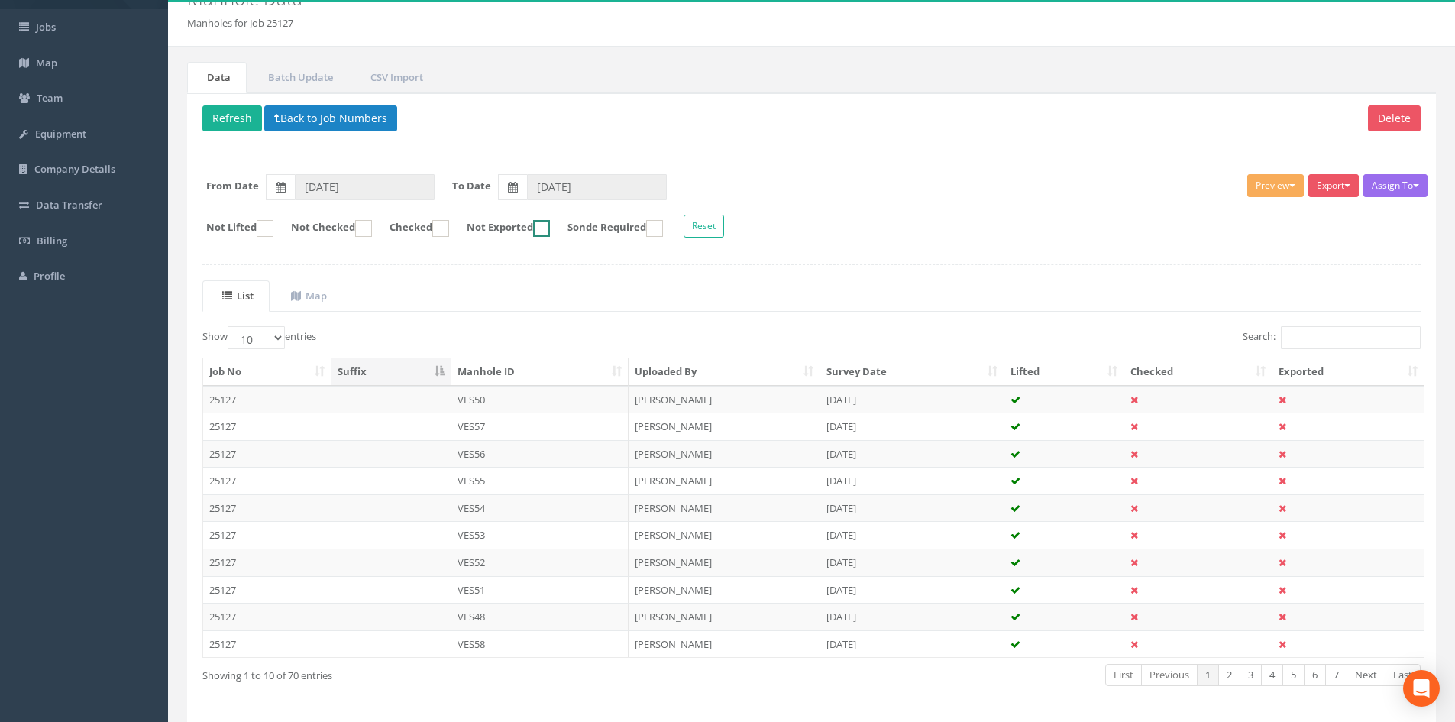
scroll to position [130, 0]
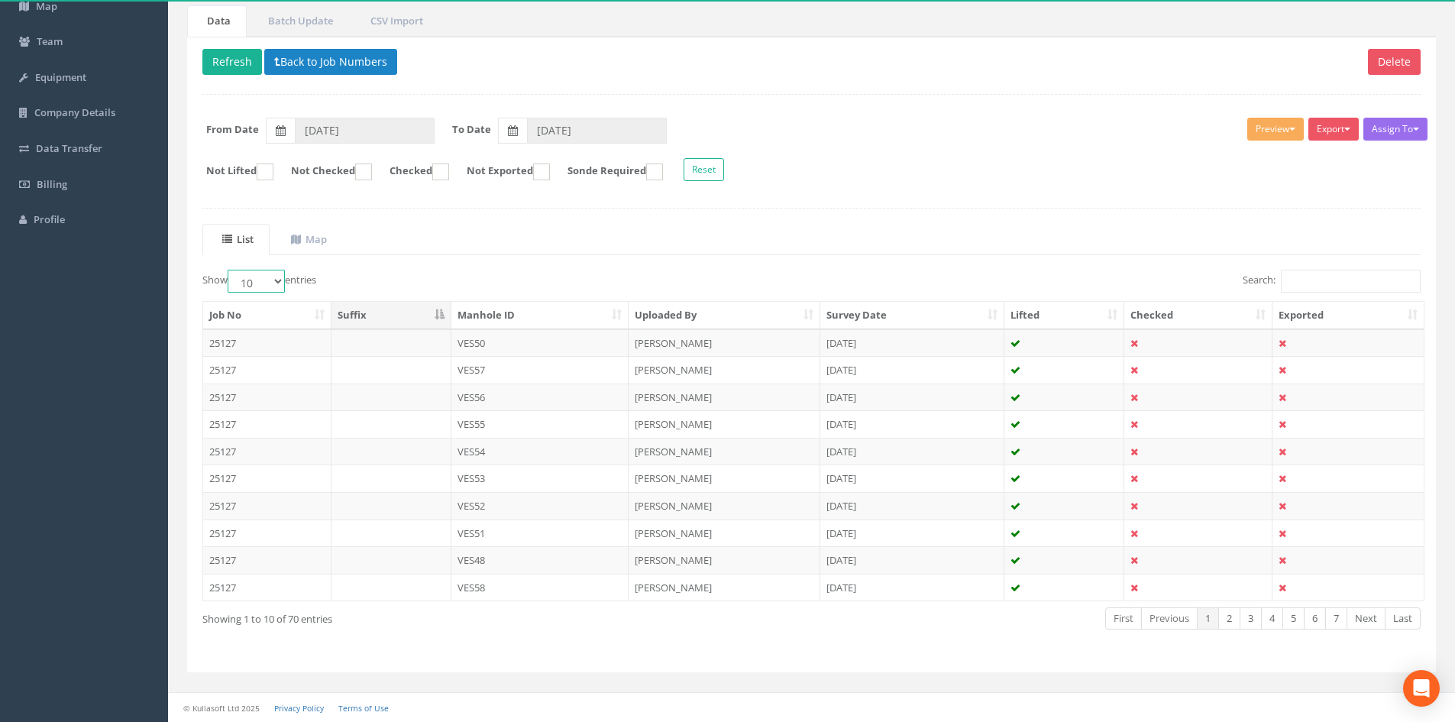
click at [263, 273] on select "10 25 50 100" at bounding box center [256, 281] width 57 height 23
select select "100"
click at [230, 270] on select "10 25 50 100" at bounding box center [256, 281] width 57 height 23
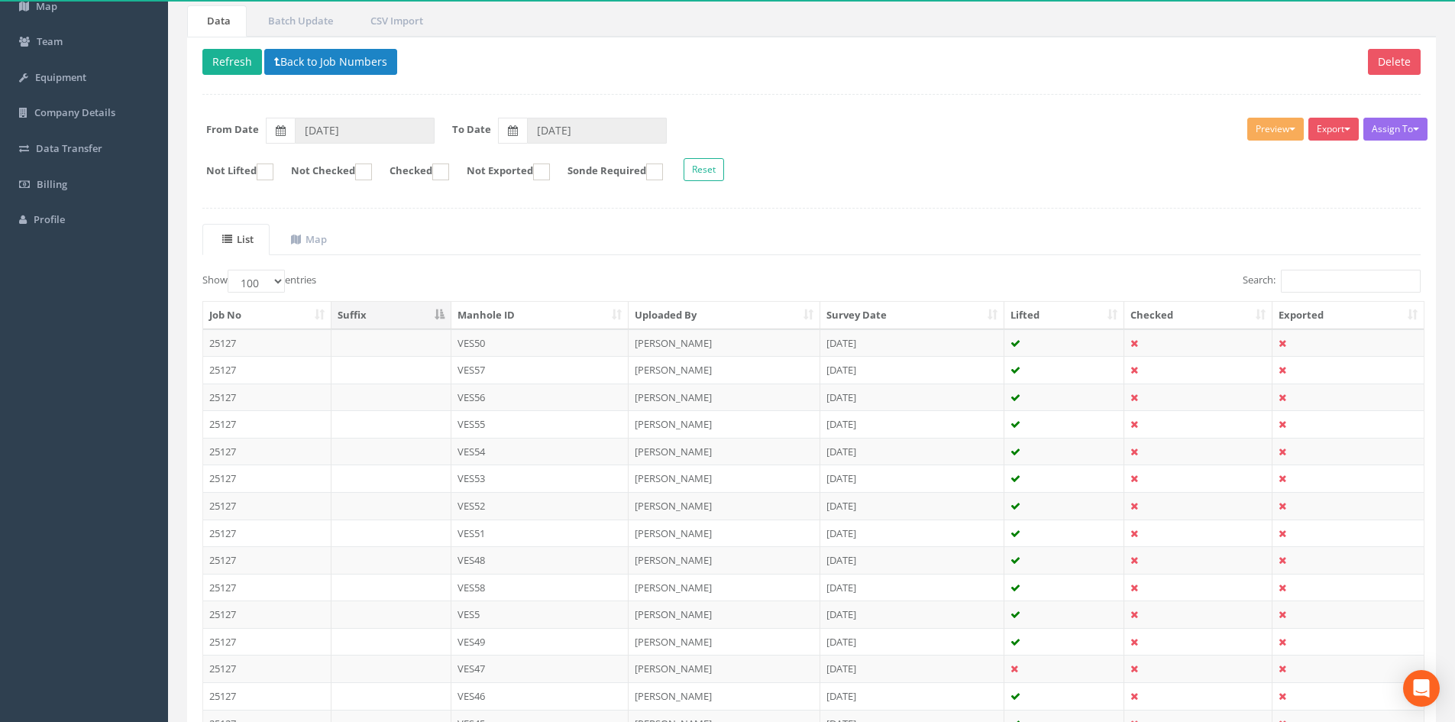
click at [568, 320] on th "Manhole ID" at bounding box center [540, 315] width 178 height 27
click at [512, 336] on td "VES1" at bounding box center [540, 342] width 178 height 27
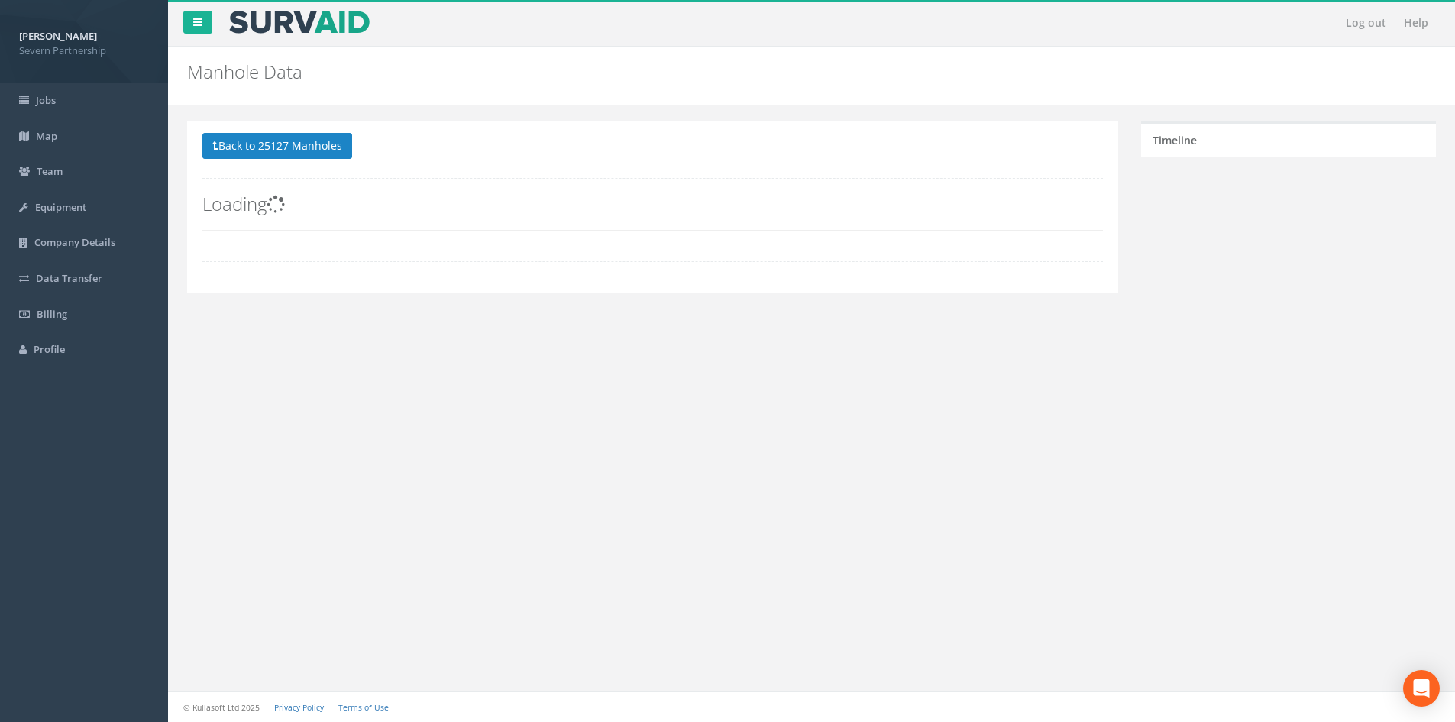
scroll to position [0, 0]
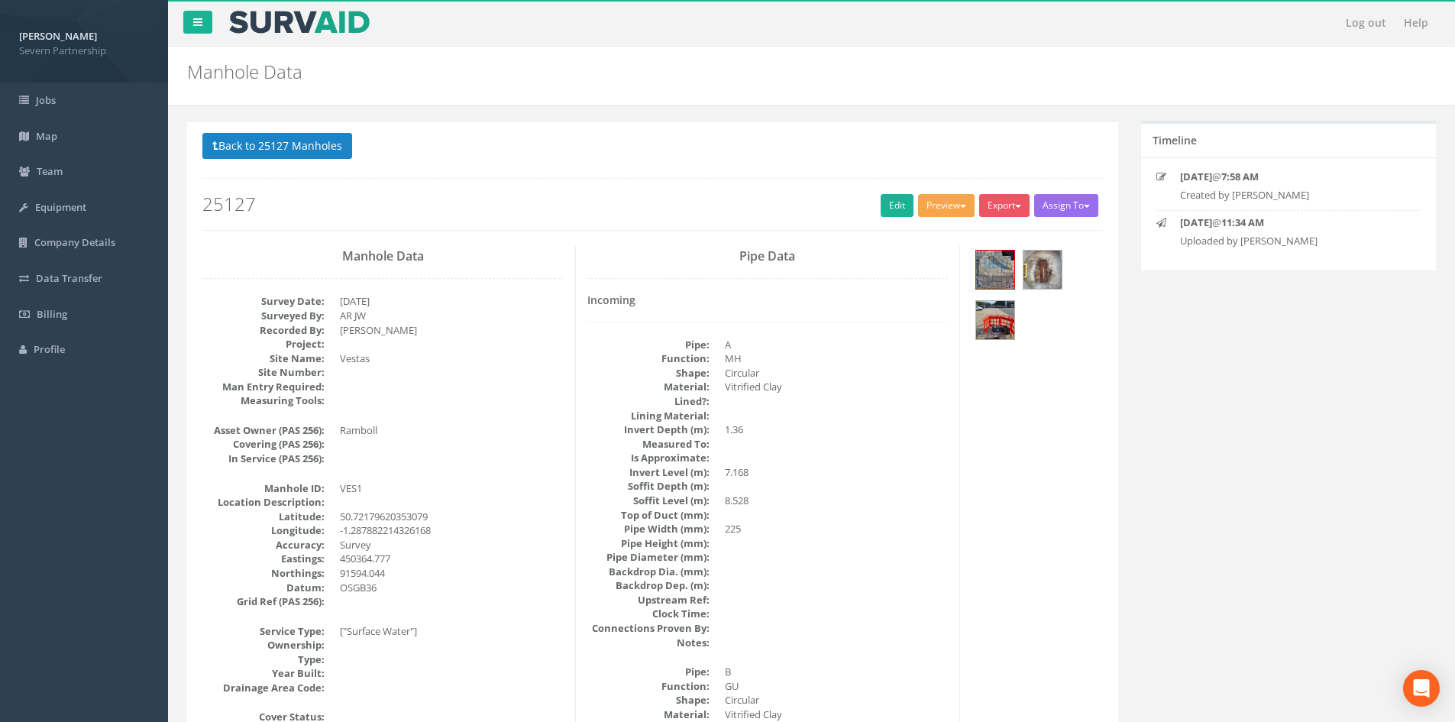
click at [923, 199] on button "Preview" at bounding box center [946, 205] width 57 height 23
click at [905, 235] on link "SP Manhole" at bounding box center [918, 237] width 116 height 24
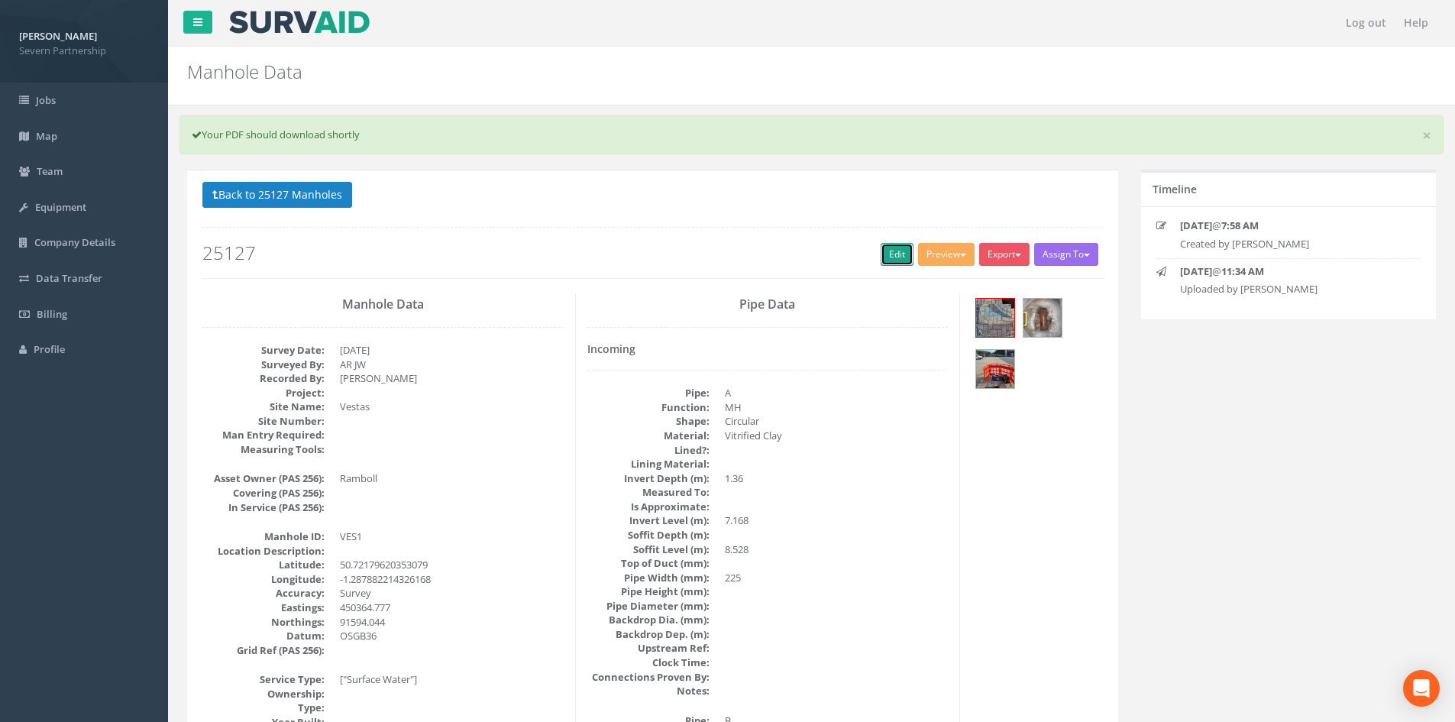
click at [885, 244] on link "Edit" at bounding box center [897, 254] width 33 height 23
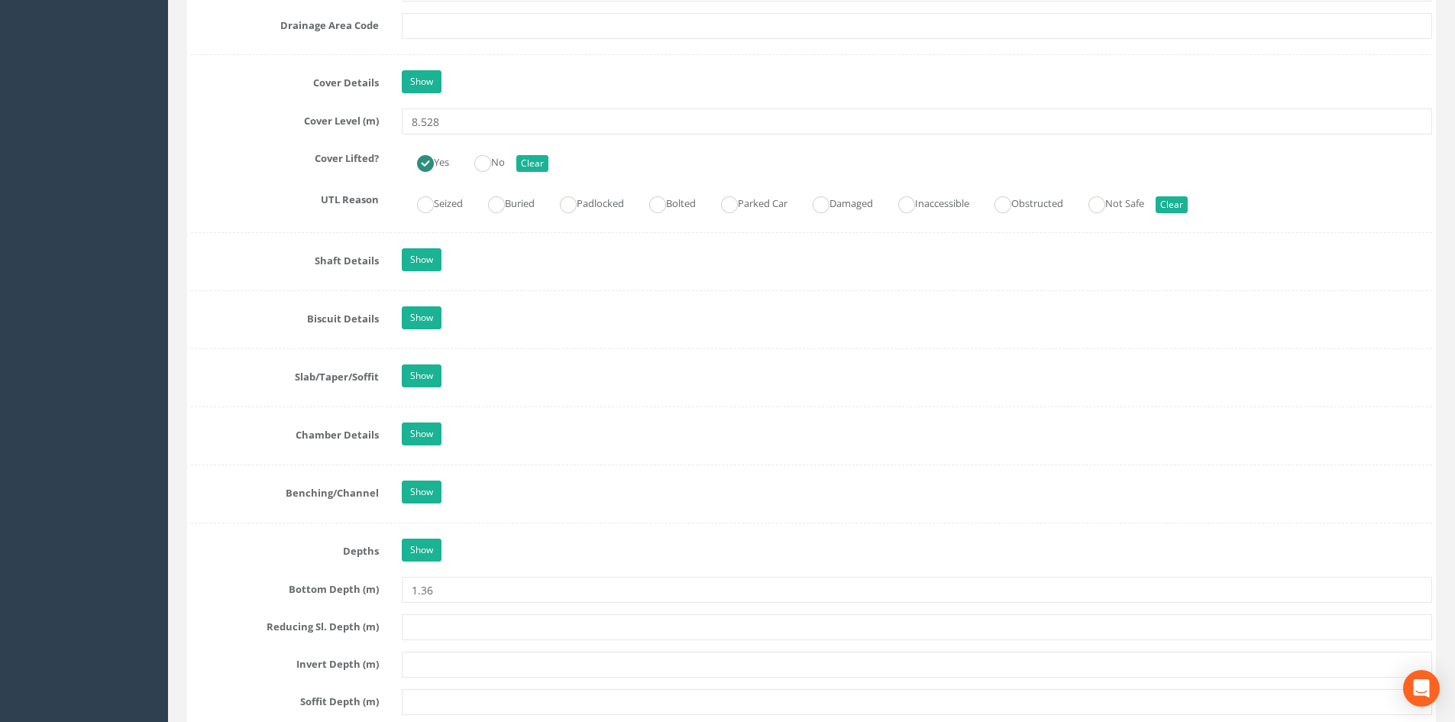
scroll to position [1375, 0]
click at [429, 435] on link "Show" at bounding box center [422, 434] width 40 height 23
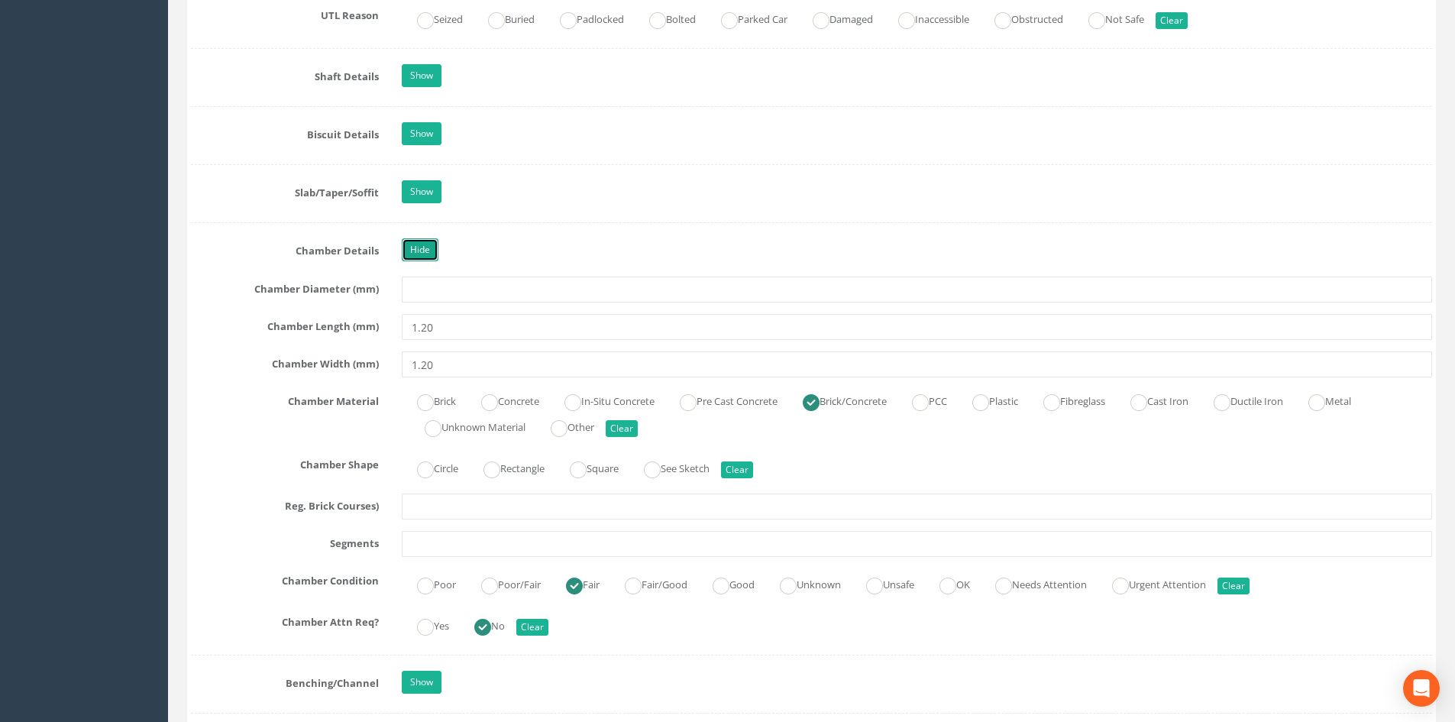
scroll to position [1604, 0]
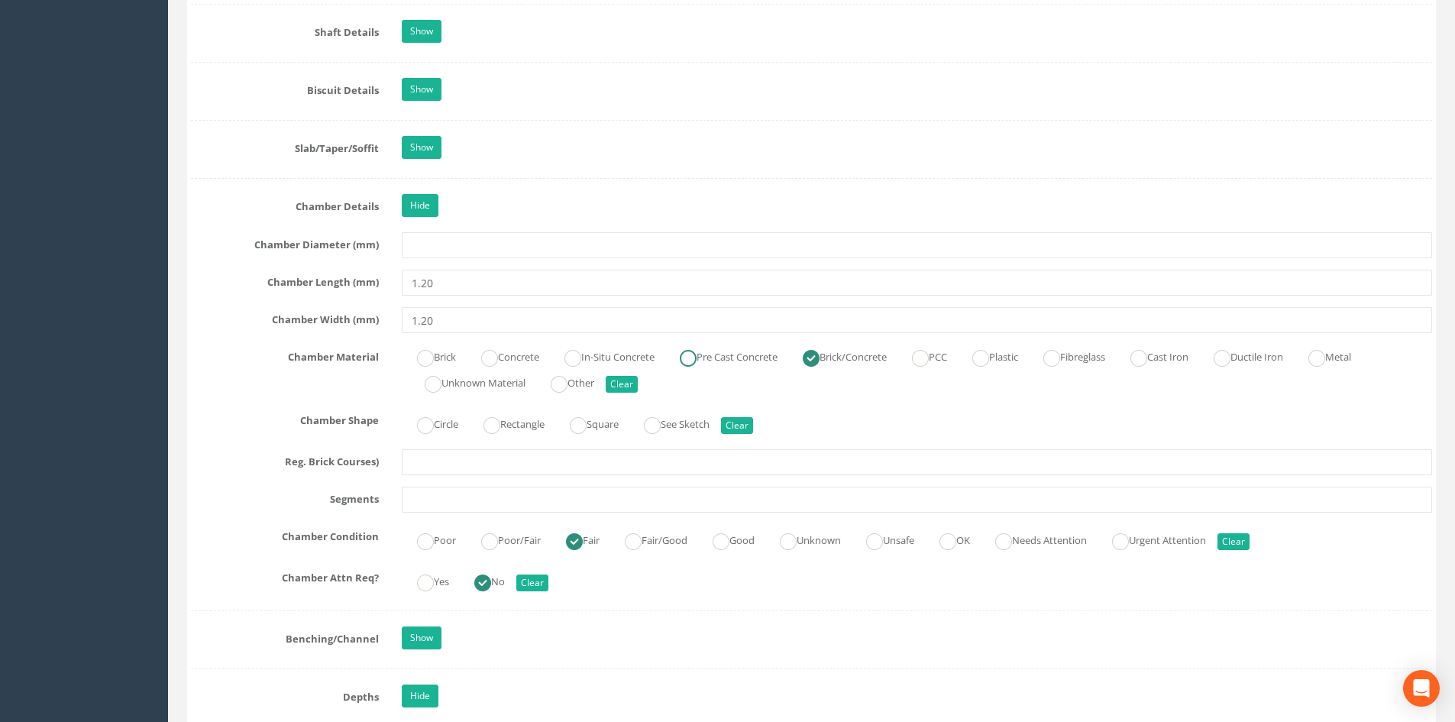
click at [724, 357] on label "Pre Cast Concrete" at bounding box center [720, 355] width 113 height 22
radio input "true"
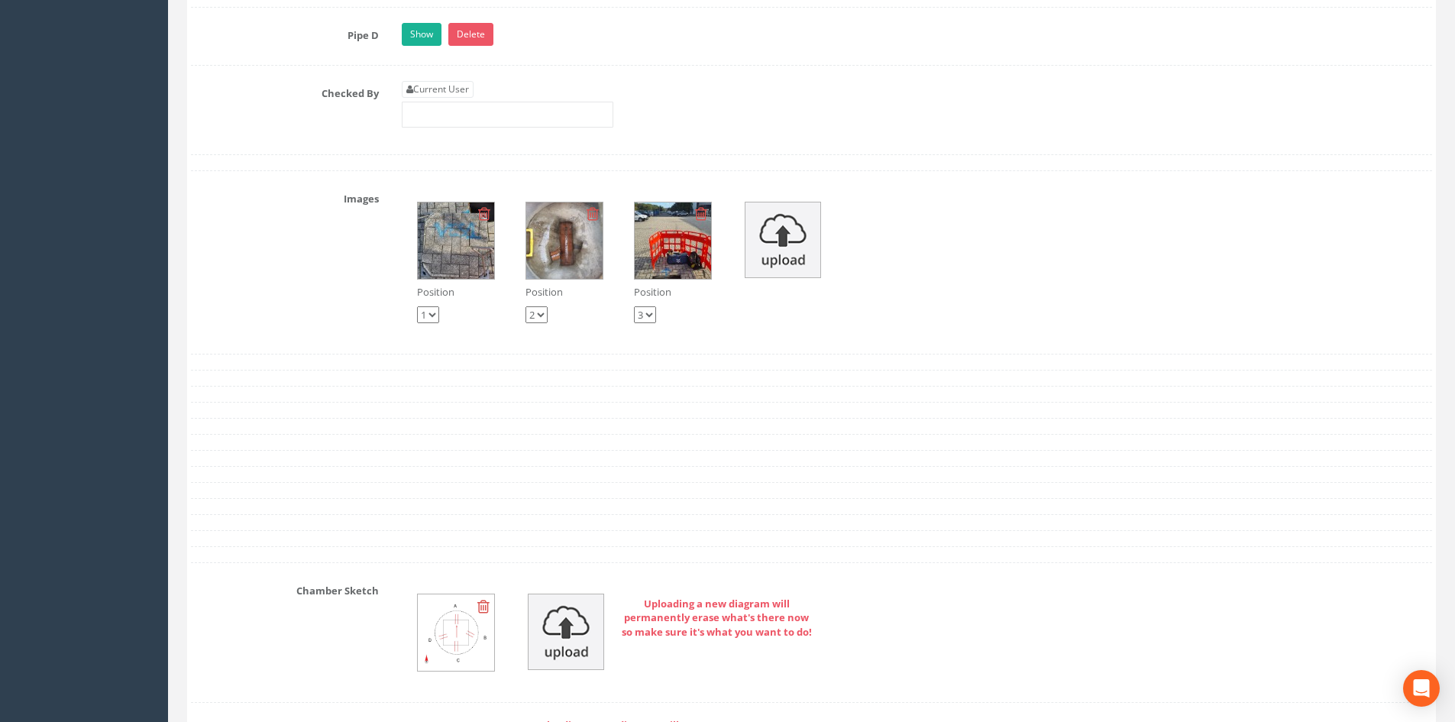
scroll to position [3131, 0]
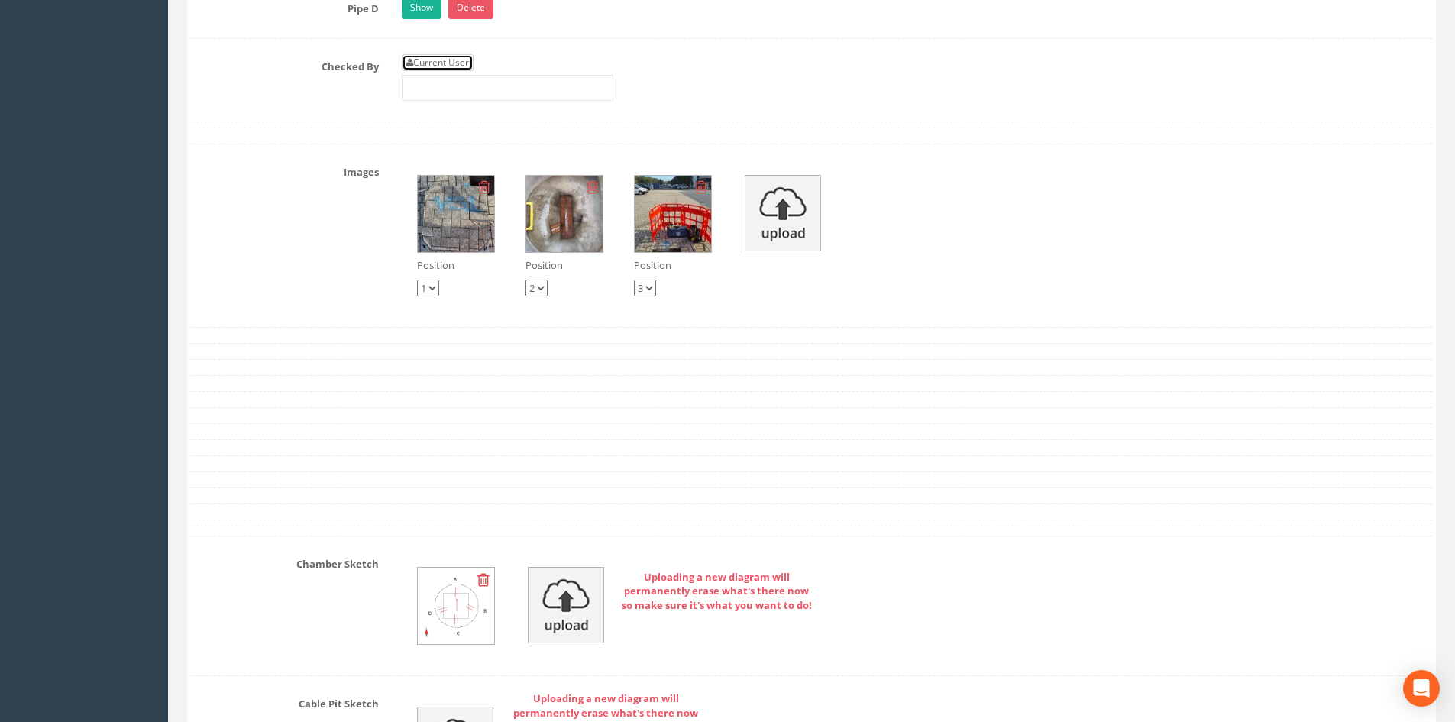
click at [457, 64] on link "Current User" at bounding box center [438, 62] width 72 height 17
type input "[PERSON_NAME]"
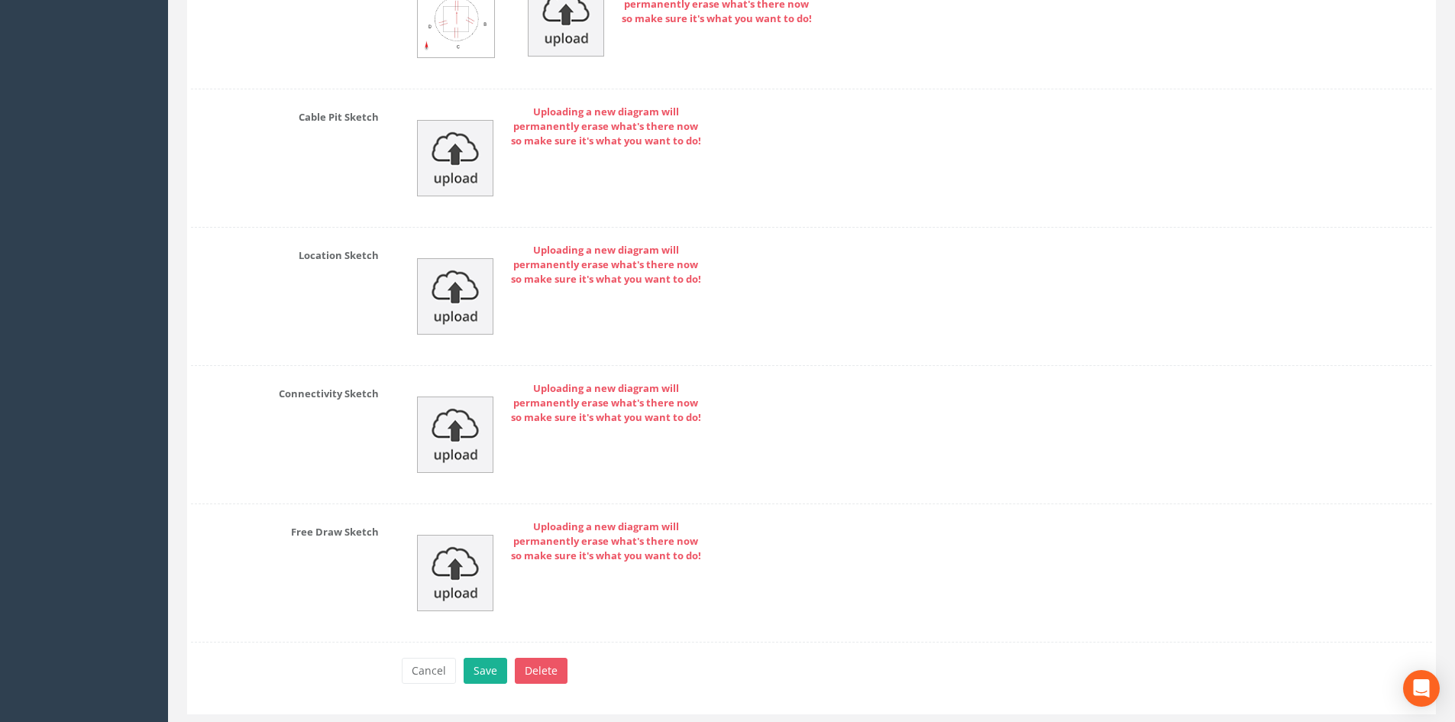
scroll to position [3760, 0]
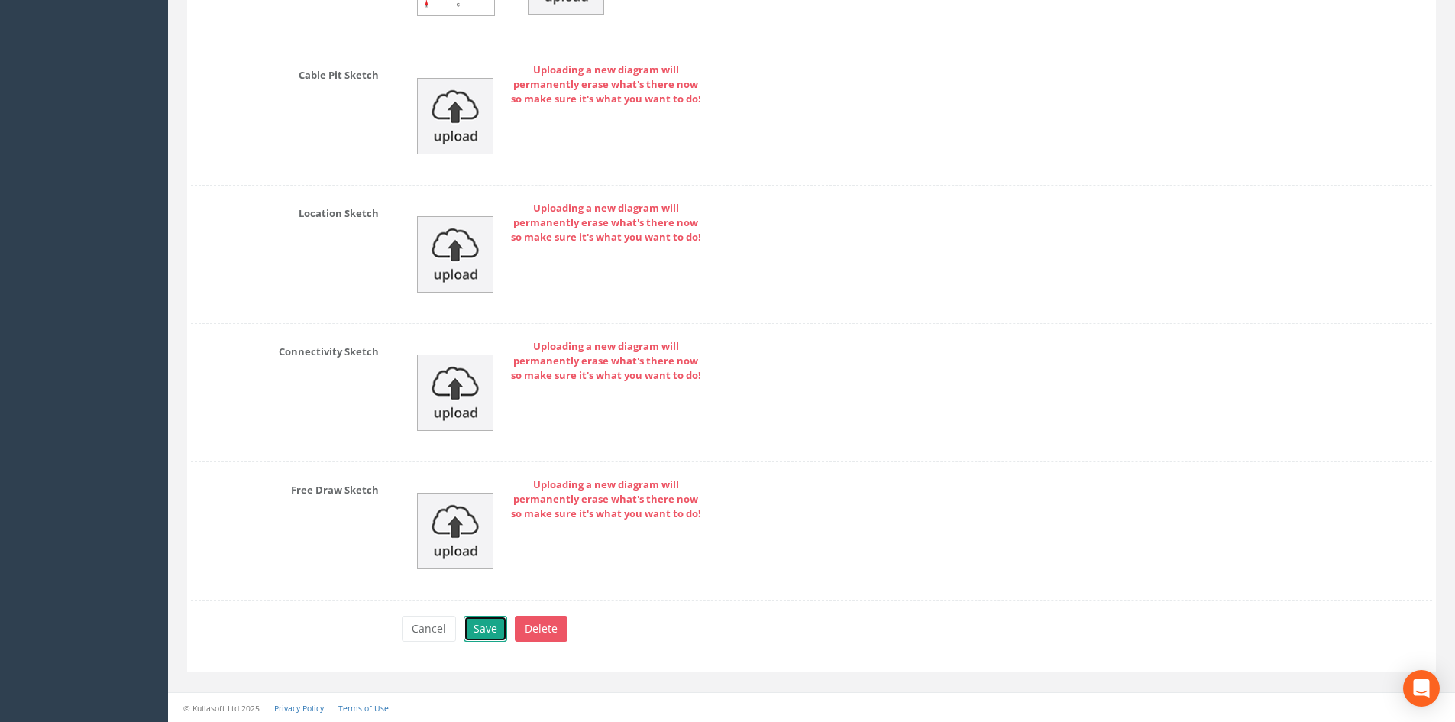
click at [481, 621] on button "Save" at bounding box center [486, 629] width 44 height 26
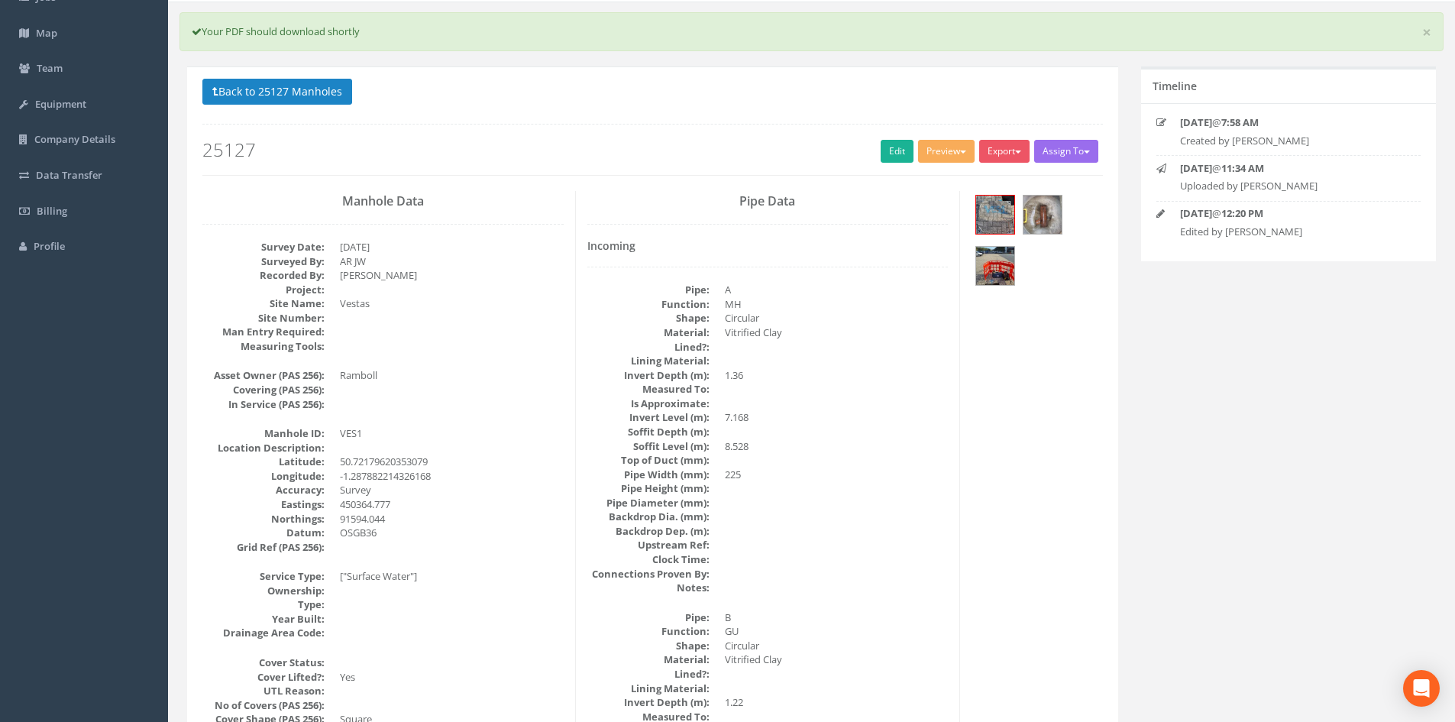
scroll to position [0, 0]
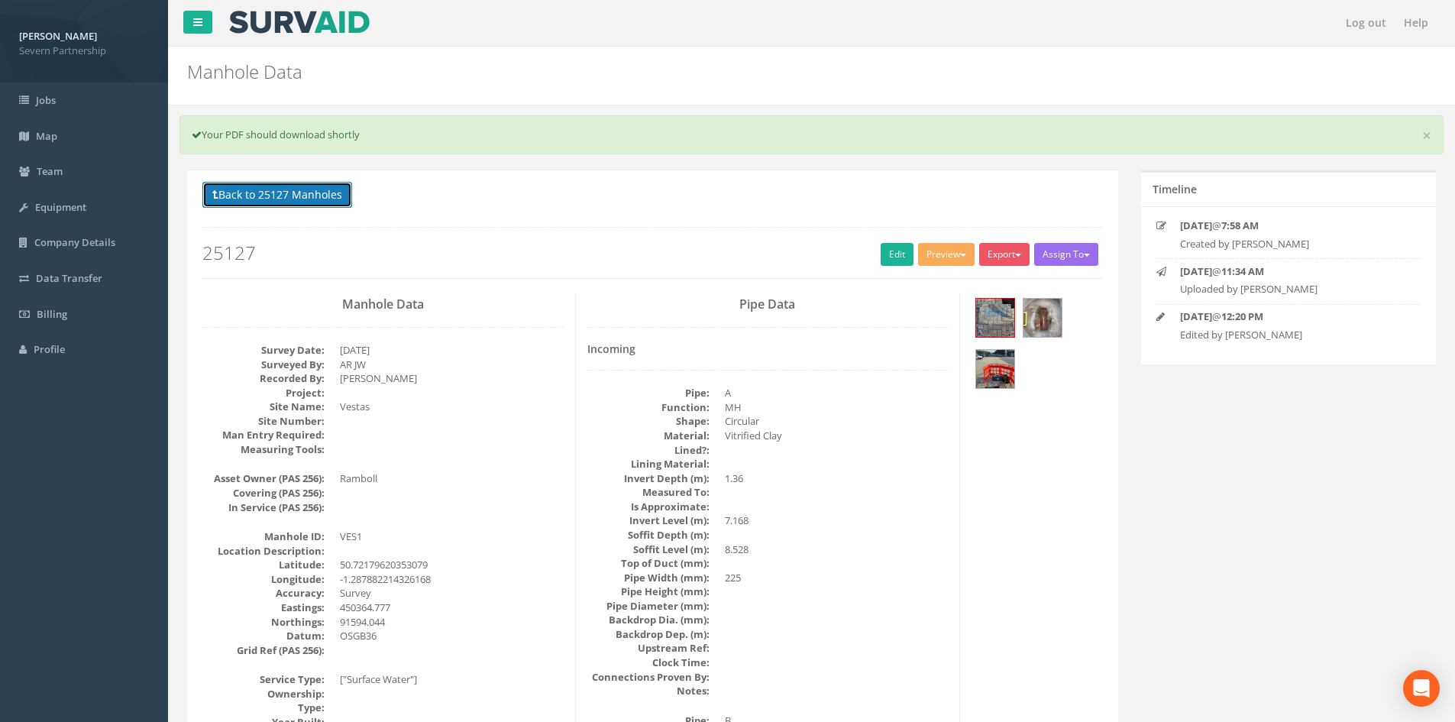
click at [265, 206] on button "Back to 25127 Manholes" at bounding box center [277, 195] width 150 height 26
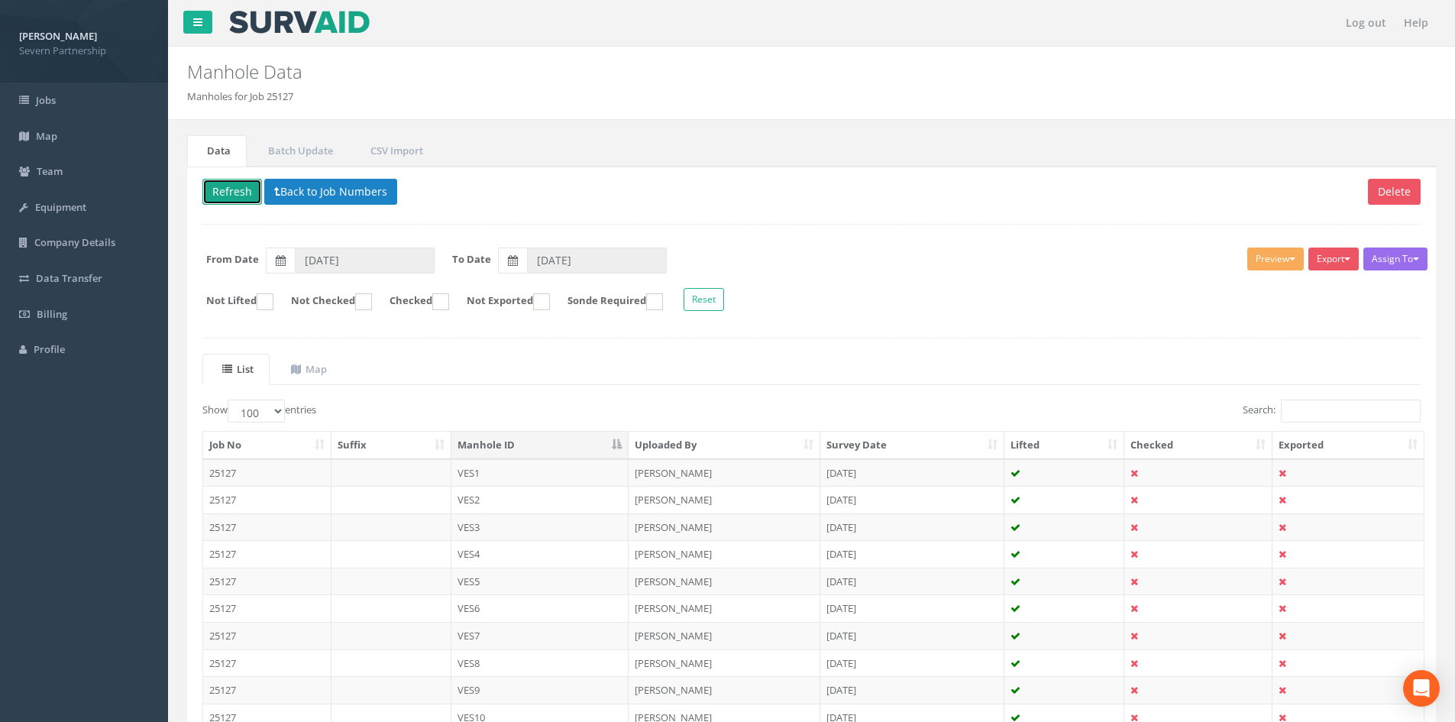
click at [226, 191] on button "Refresh" at bounding box center [232, 192] width 60 height 26
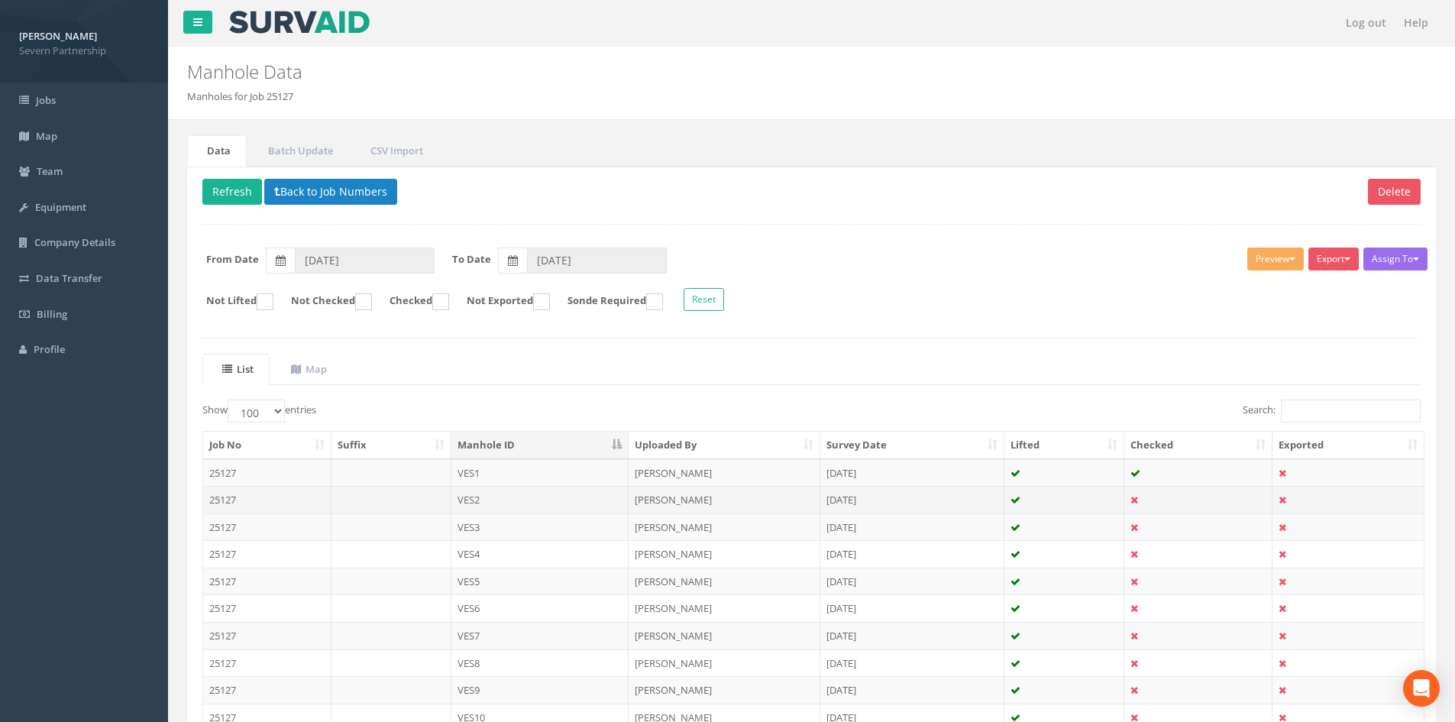
click at [1062, 491] on td at bounding box center [1064, 499] width 121 height 27
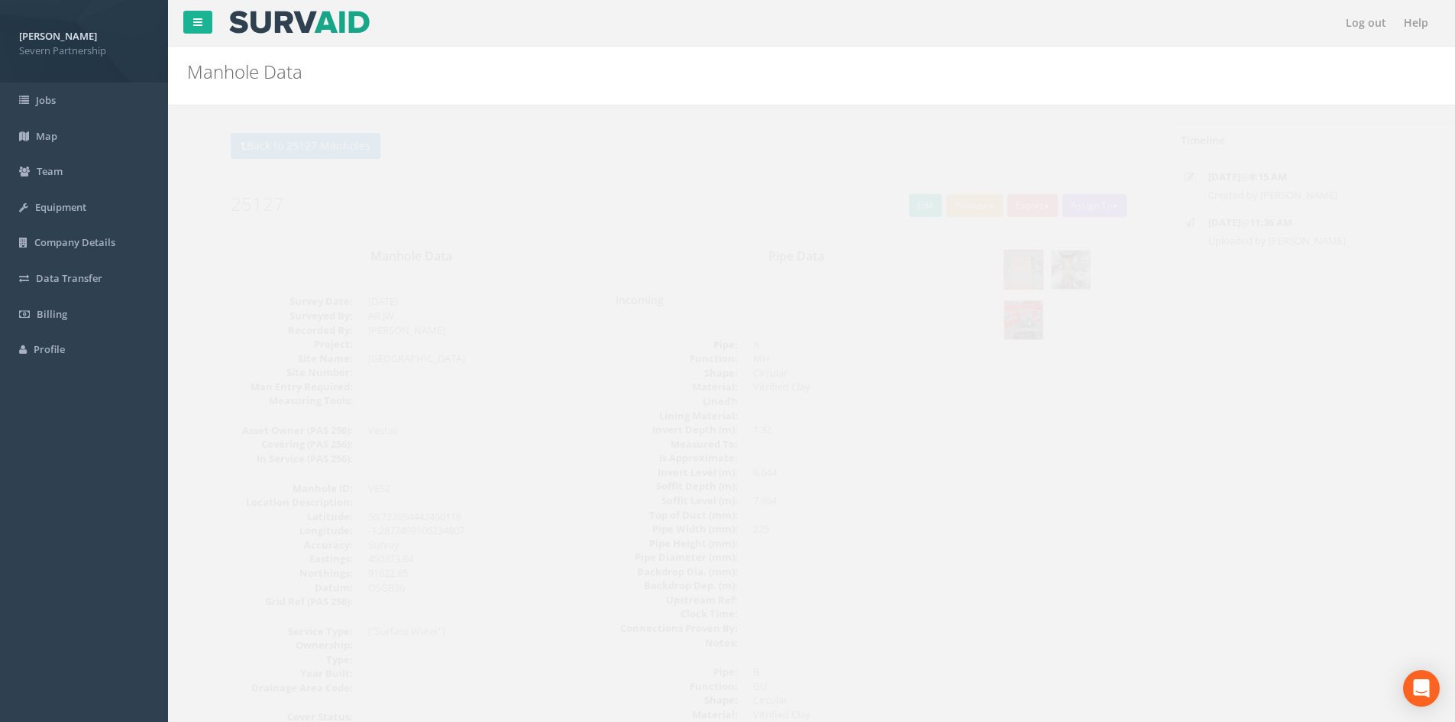
click at [929, 206] on button "Preview" at bounding box center [946, 205] width 57 height 23
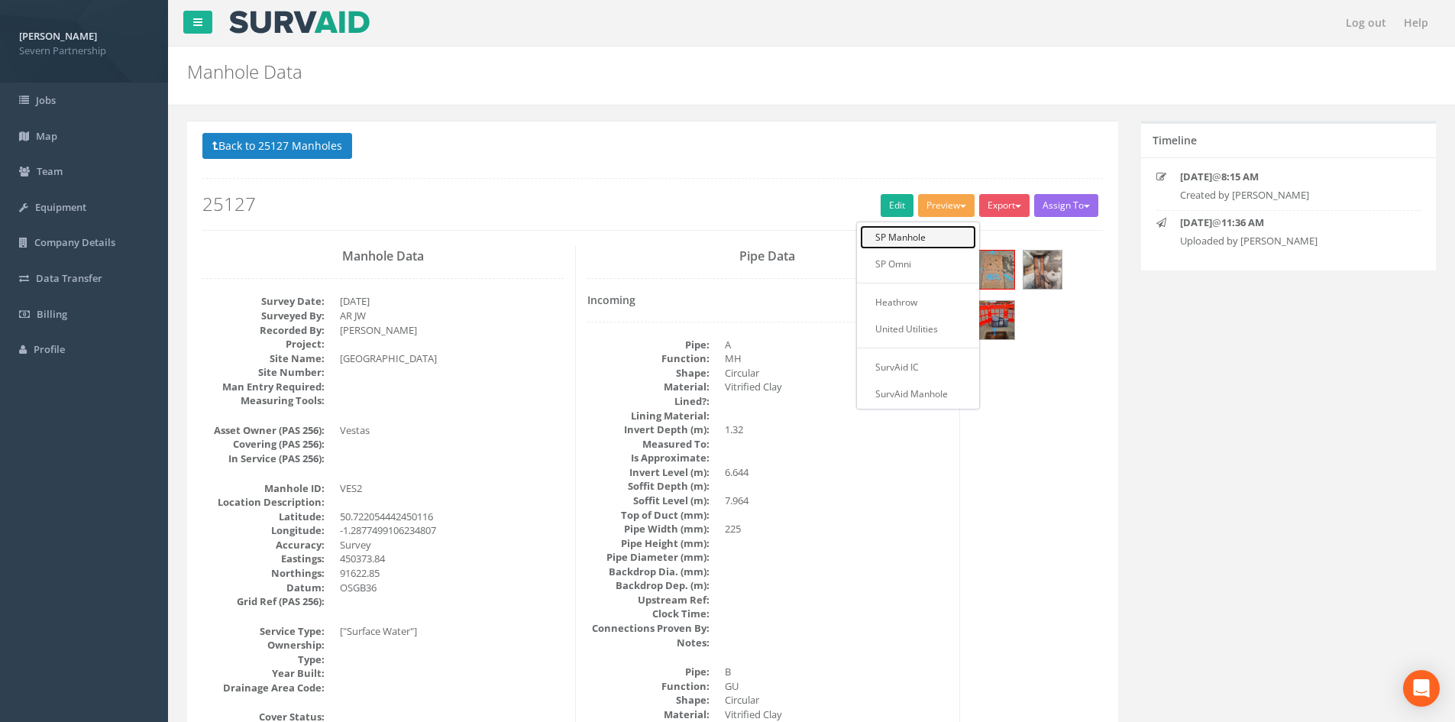
click at [932, 235] on link "SP Manhole" at bounding box center [918, 237] width 116 height 24
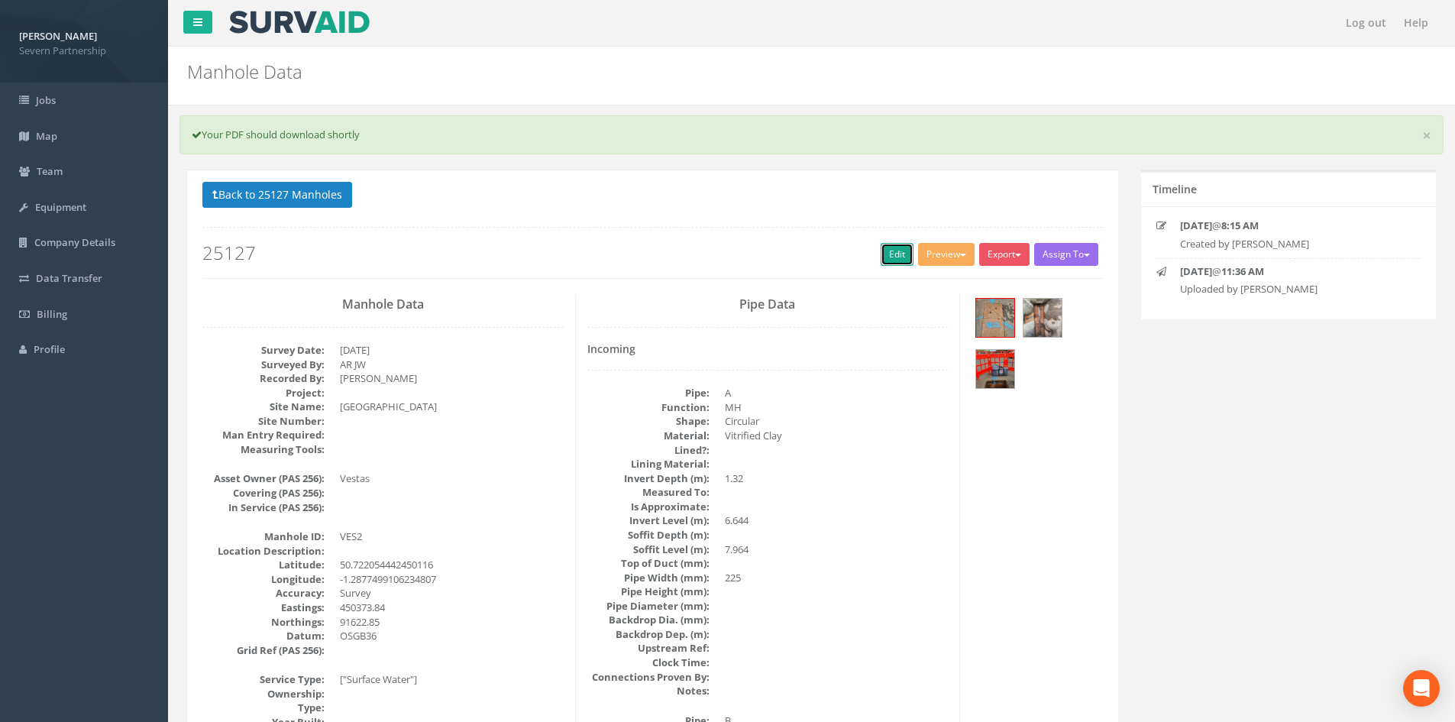
click at [900, 247] on link "Edit" at bounding box center [897, 254] width 33 height 23
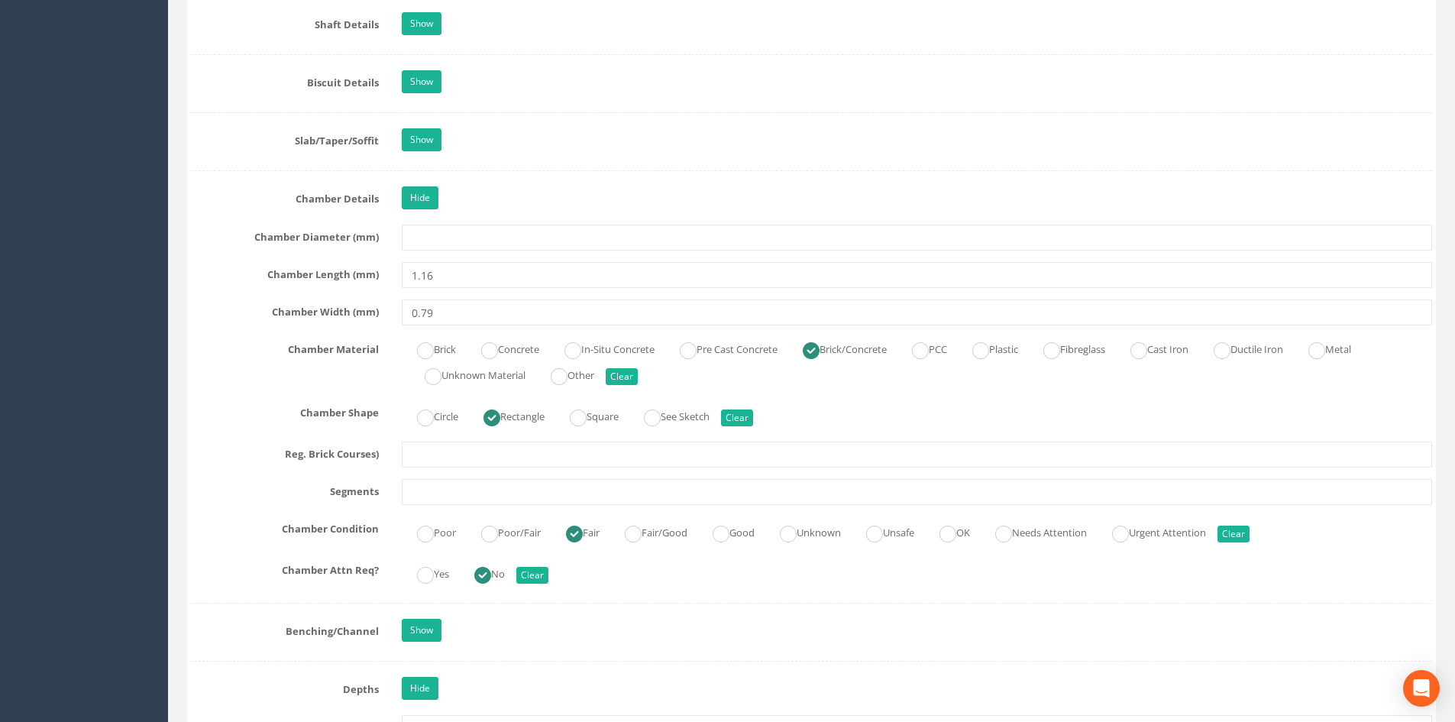
scroll to position [1714, 0]
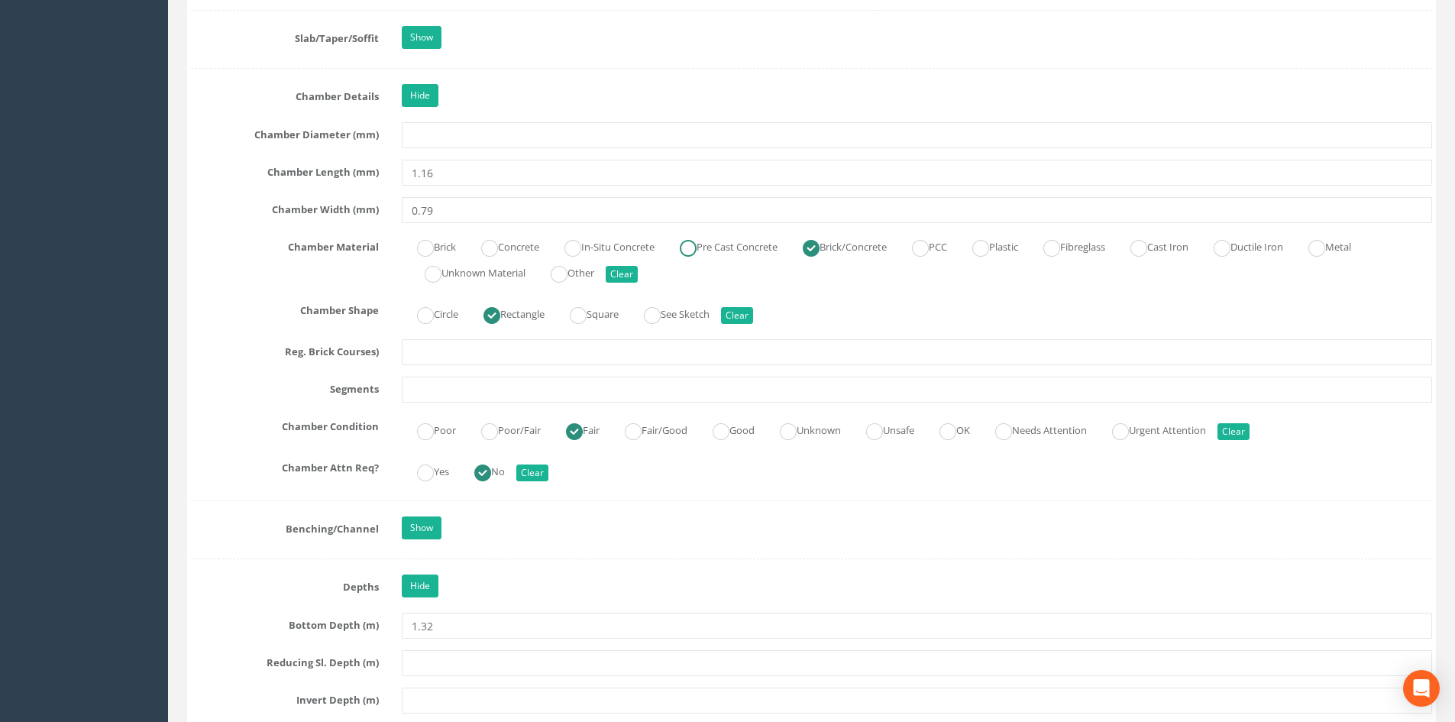
click at [692, 247] on ins at bounding box center [688, 248] width 17 height 17
radio input "true"
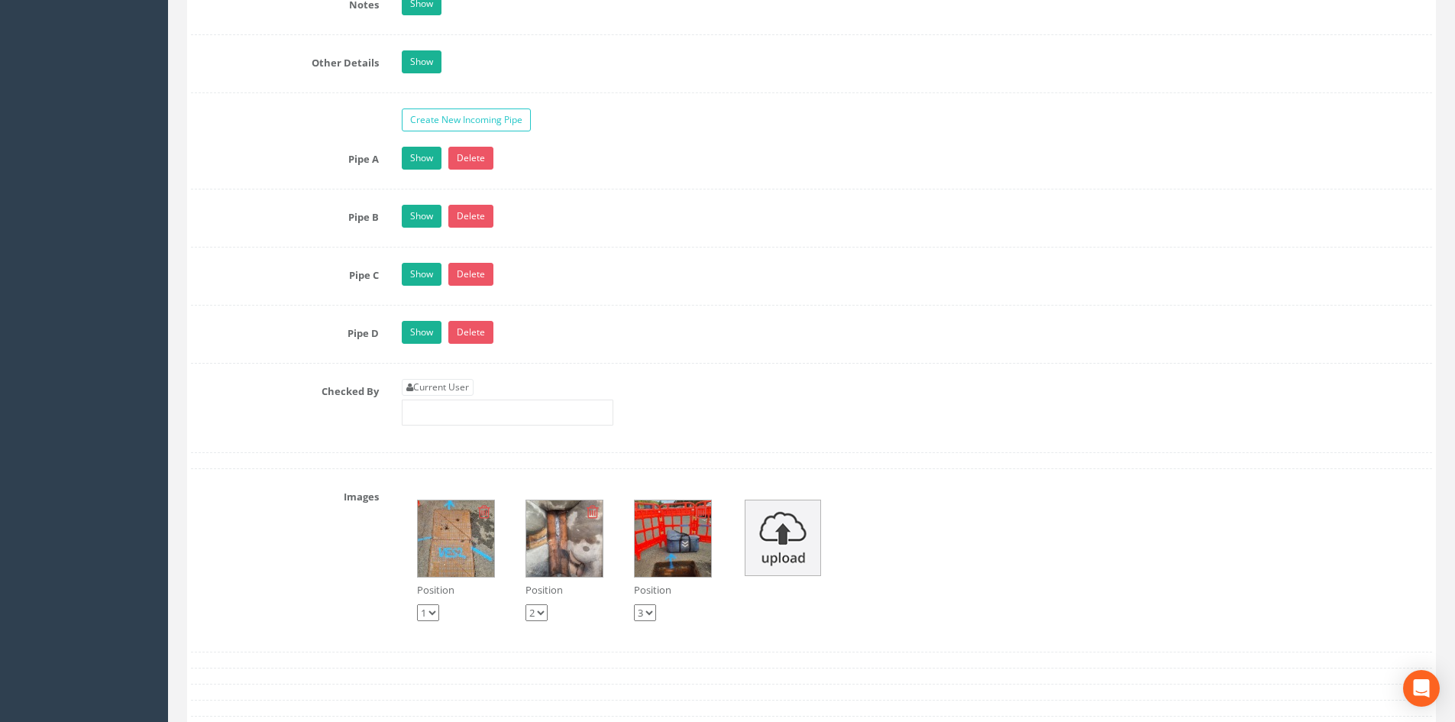
scroll to position [2936, 0]
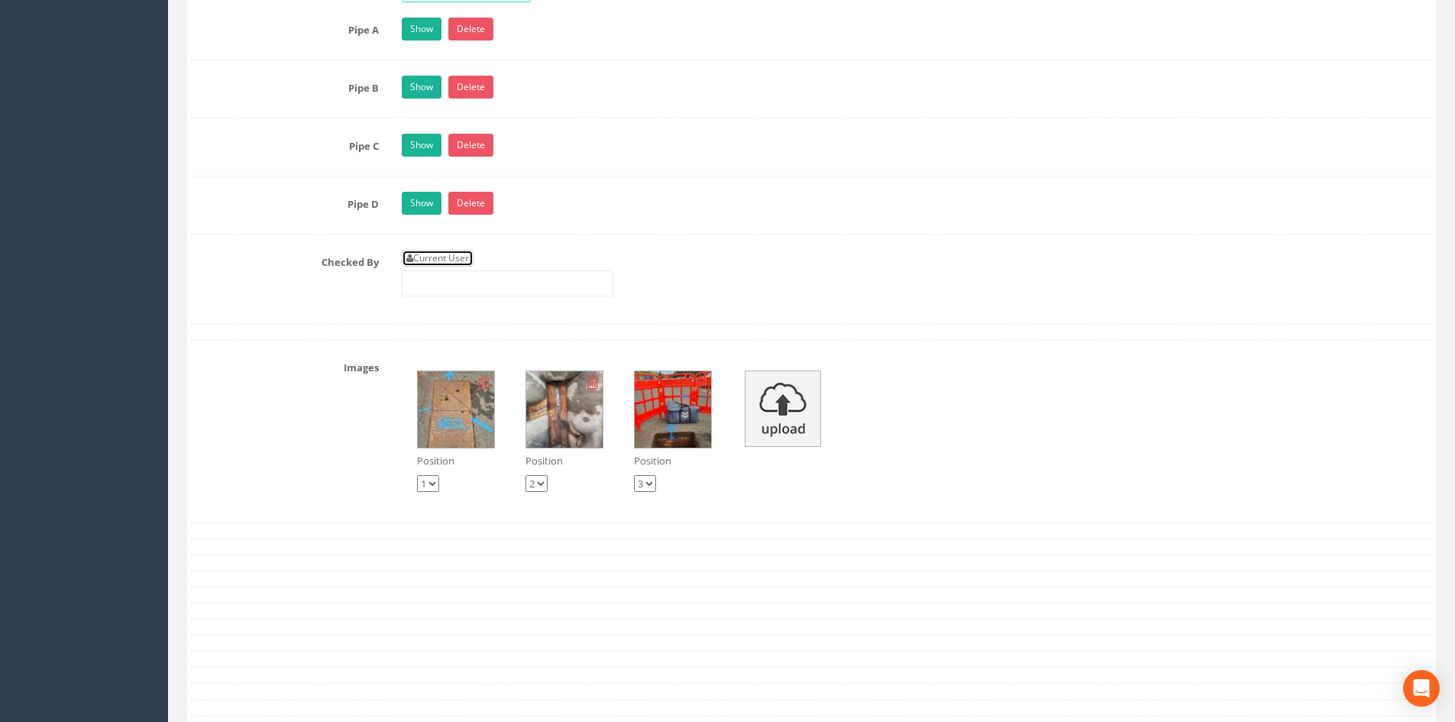
click at [451, 261] on link "Current User" at bounding box center [438, 258] width 72 height 17
type input "[PERSON_NAME]"
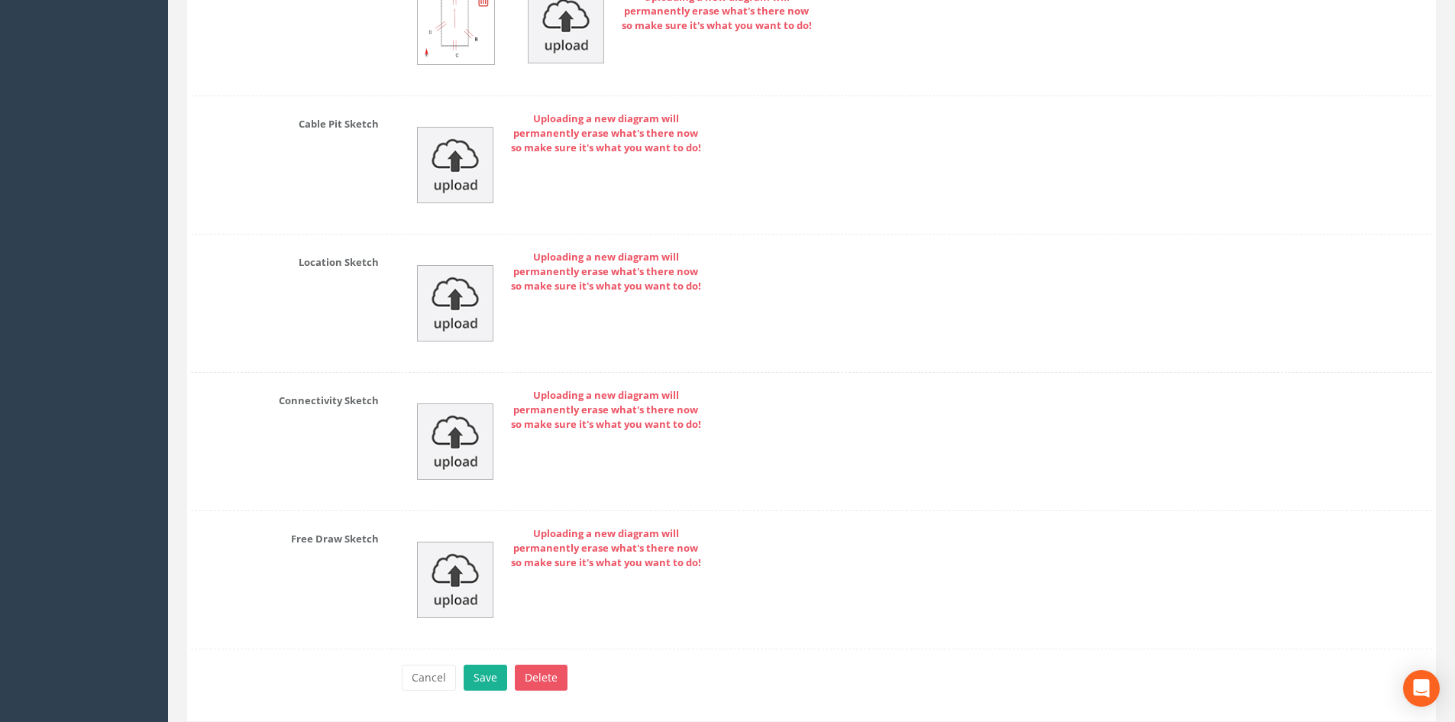
scroll to position [3760, 0]
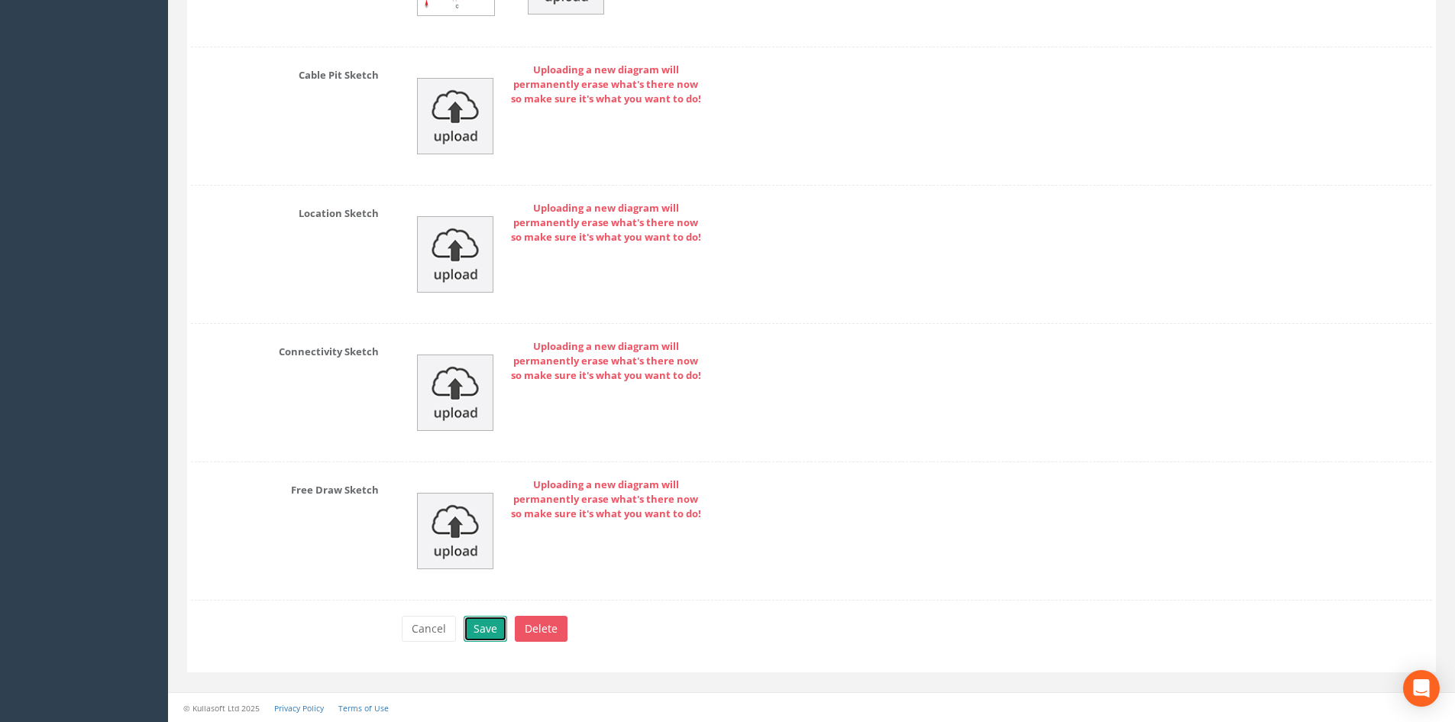
click at [494, 624] on button "Save" at bounding box center [486, 629] width 44 height 26
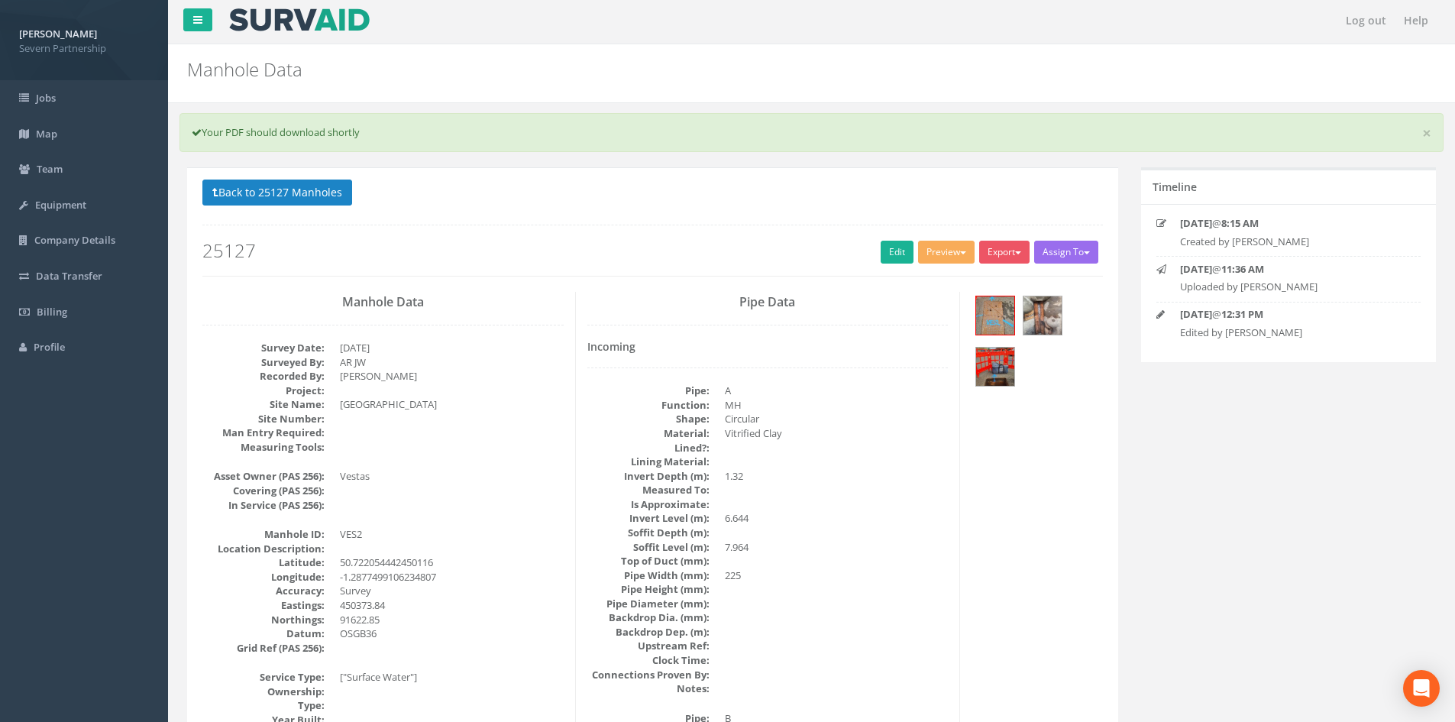
scroll to position [0, 0]
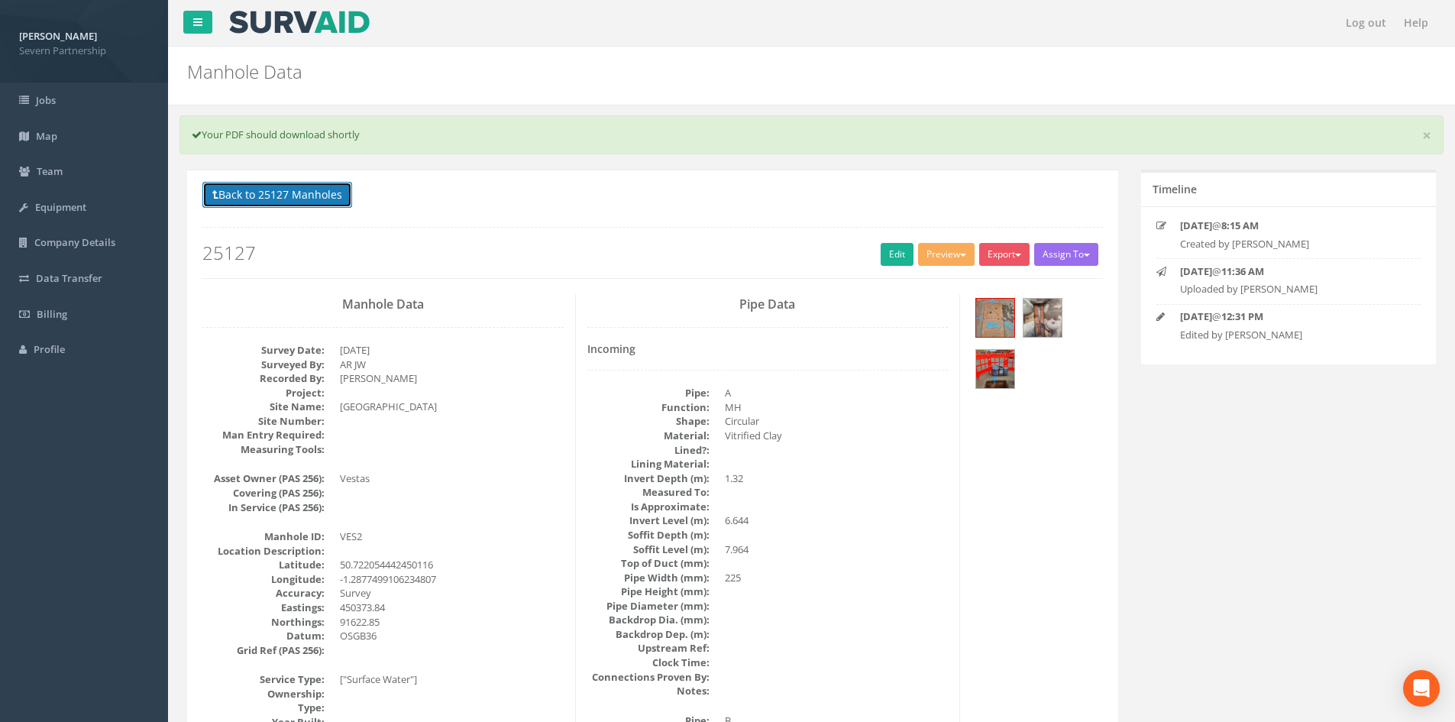
click at [305, 188] on button "Back to 25127 Manholes" at bounding box center [277, 195] width 150 height 26
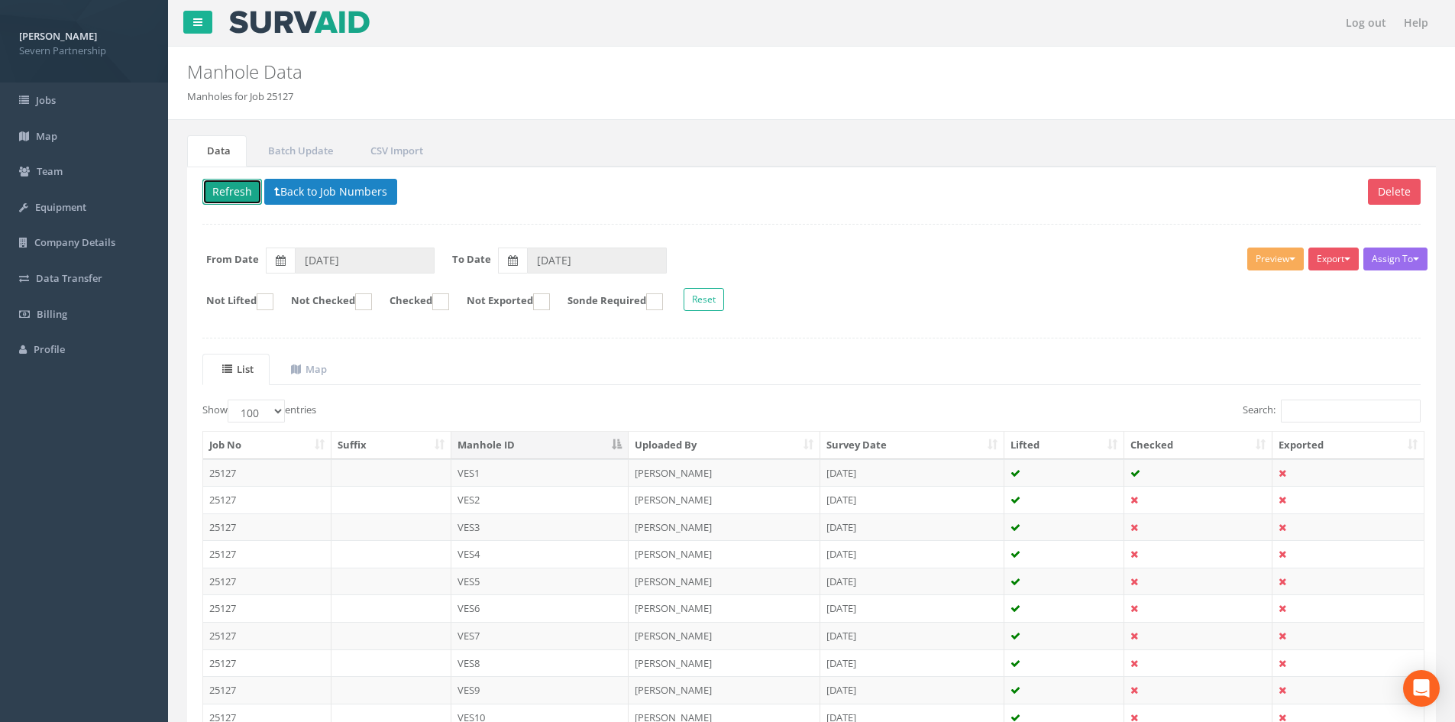
click at [240, 196] on button "Refresh" at bounding box center [232, 192] width 60 height 26
click at [244, 198] on button "Refresh" at bounding box center [232, 192] width 60 height 26
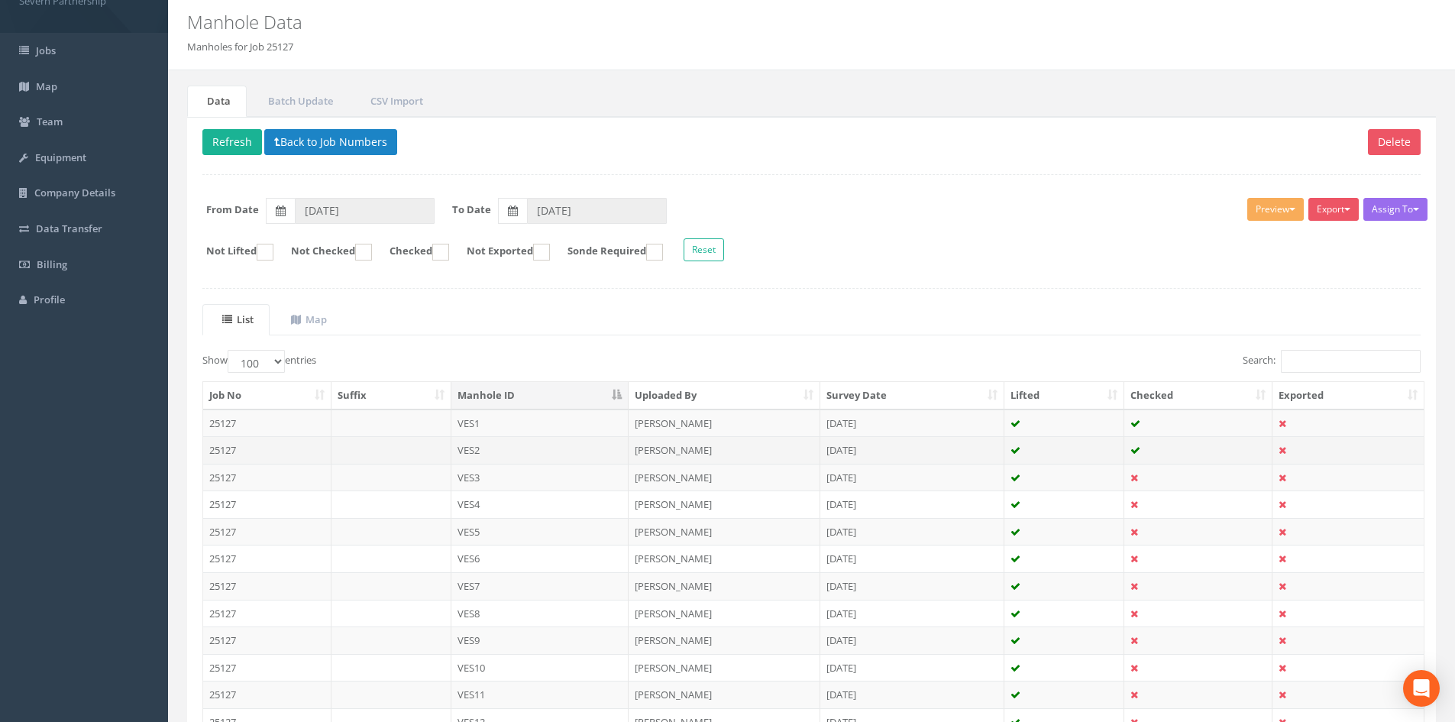
scroll to position [76, 0]
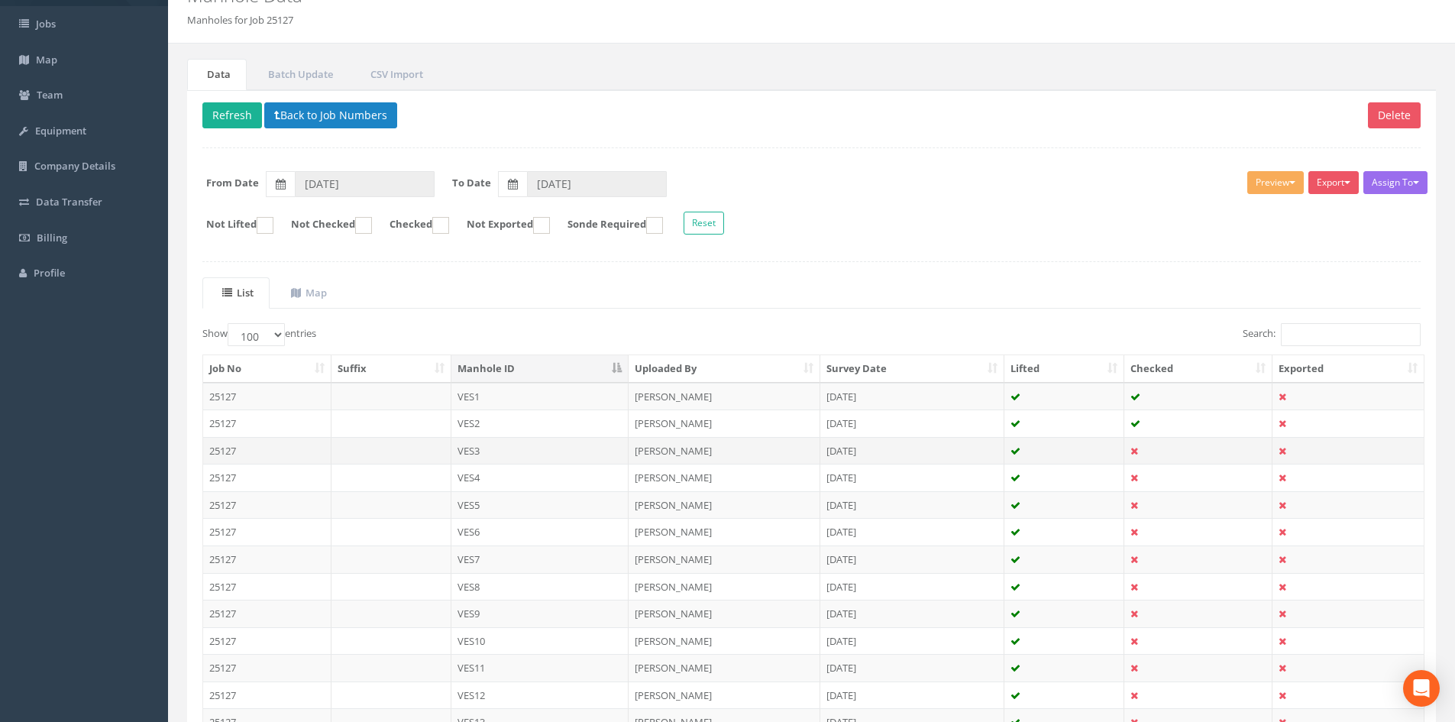
click at [649, 453] on td "[PERSON_NAME]" at bounding box center [725, 450] width 192 height 27
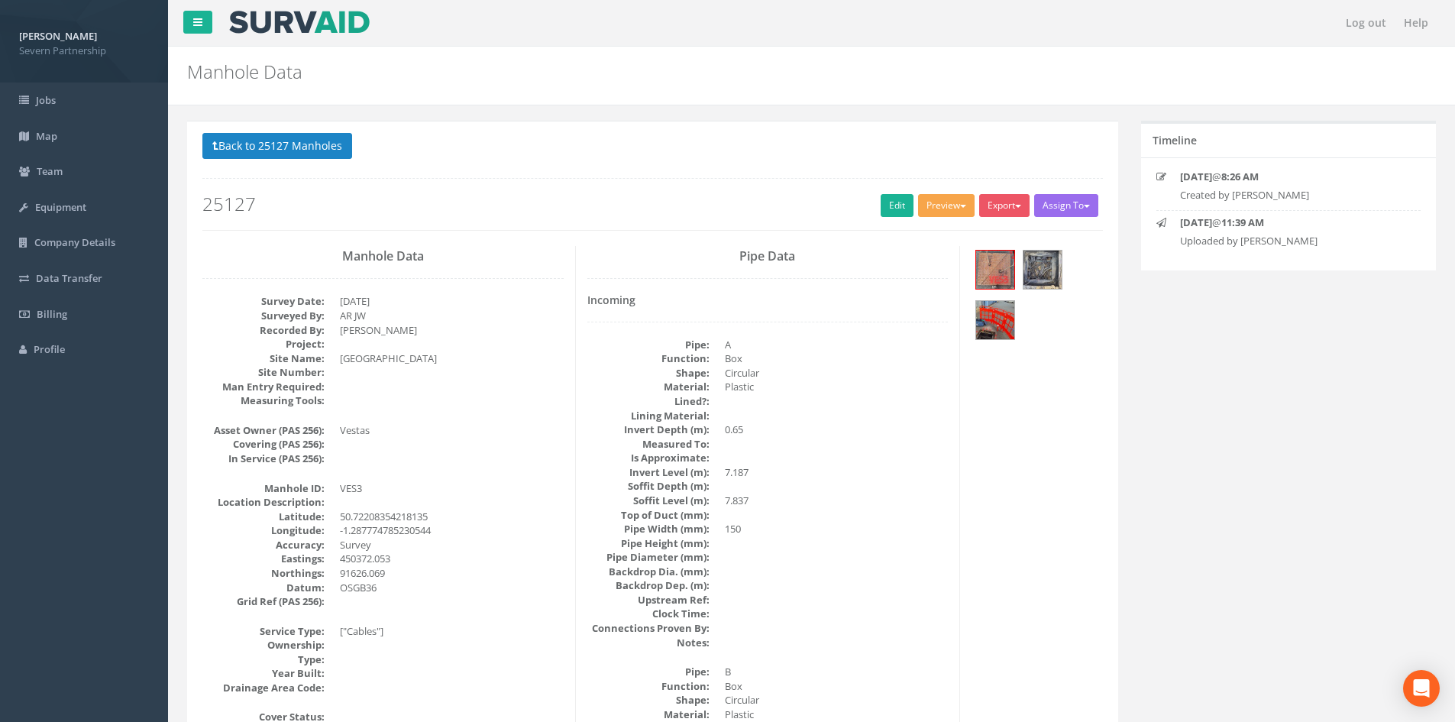
click at [920, 208] on button "Preview" at bounding box center [946, 205] width 57 height 23
click at [906, 241] on link "SP Manhole" at bounding box center [918, 237] width 116 height 24
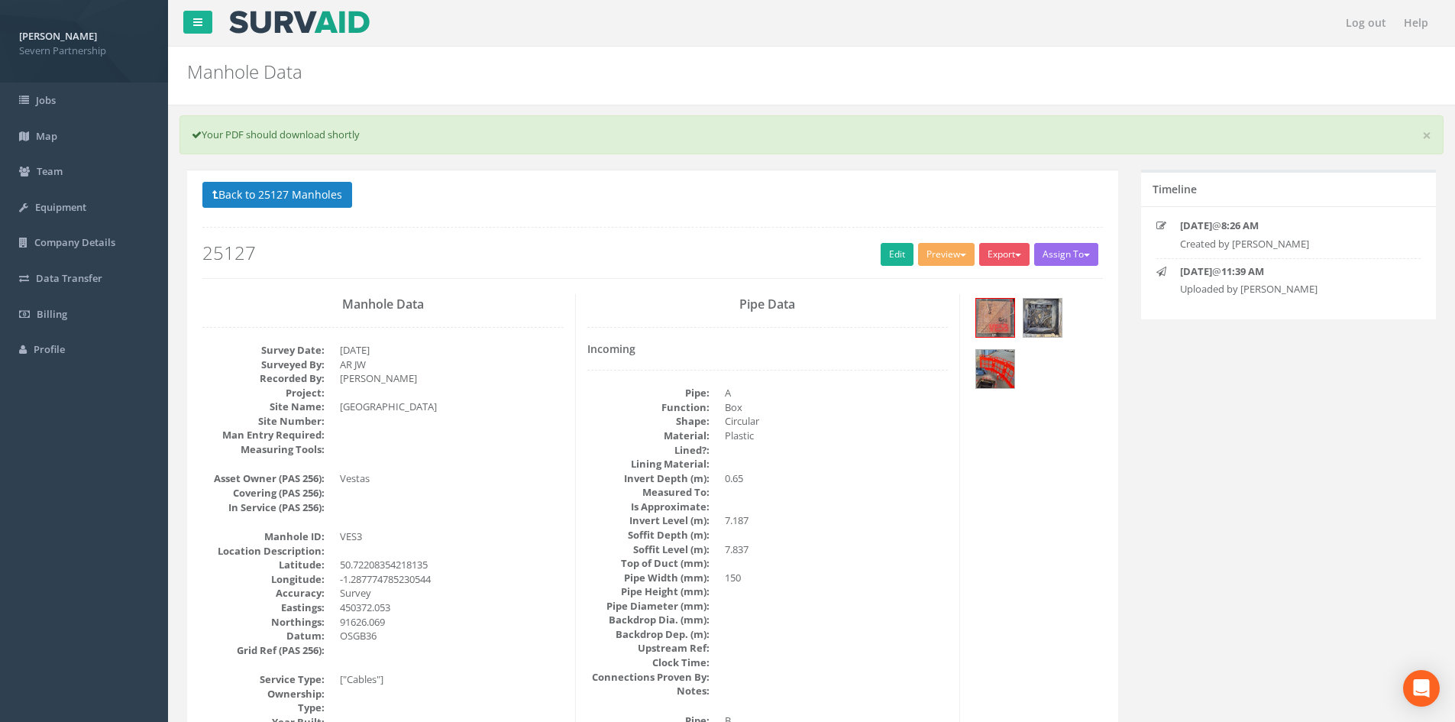
click at [955, 234] on div "Back to 25127 Manholes Back to Map Assign To No Companies Added Export SP Manho…" at bounding box center [652, 230] width 900 height 97
click at [947, 245] on button "Preview" at bounding box center [946, 254] width 57 height 23
click at [933, 276] on link "SP Manhole" at bounding box center [918, 286] width 116 height 24
click at [881, 257] on link "Edit" at bounding box center [897, 254] width 33 height 23
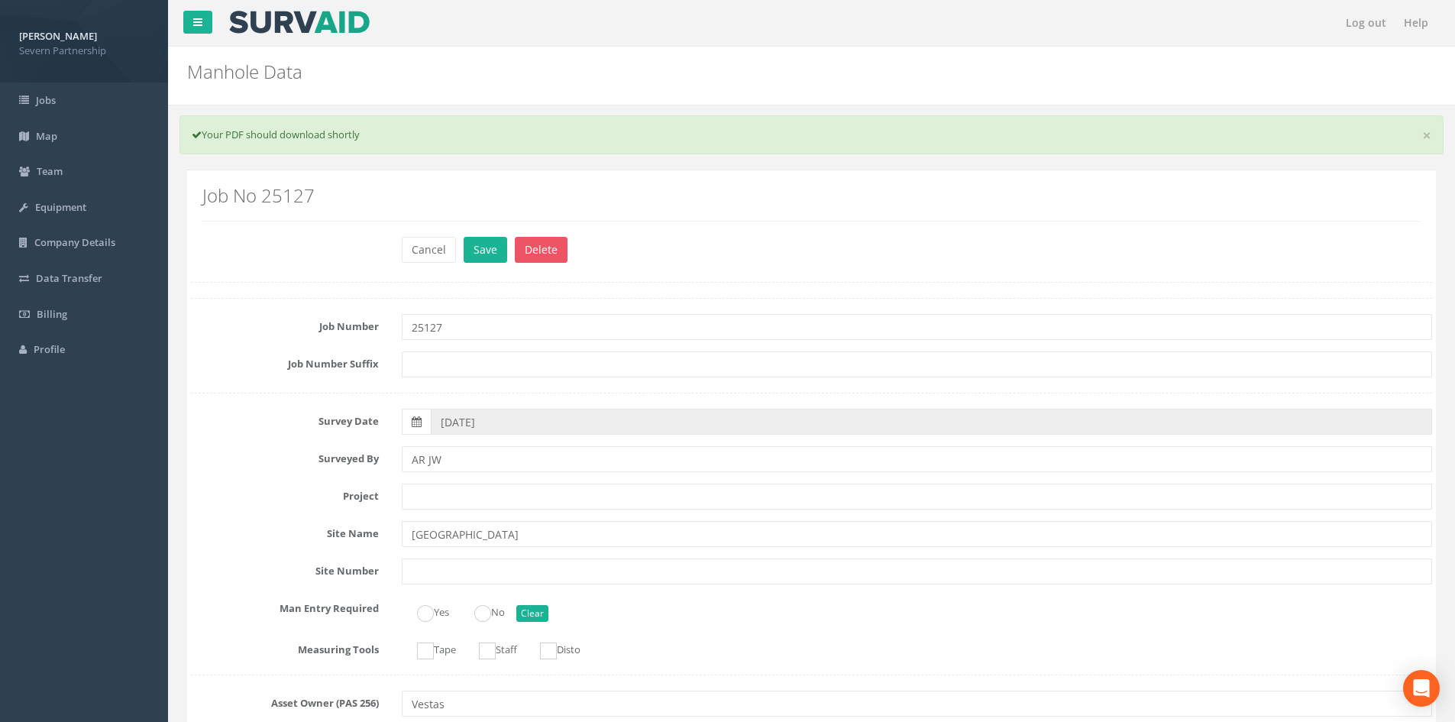
radio input "true"
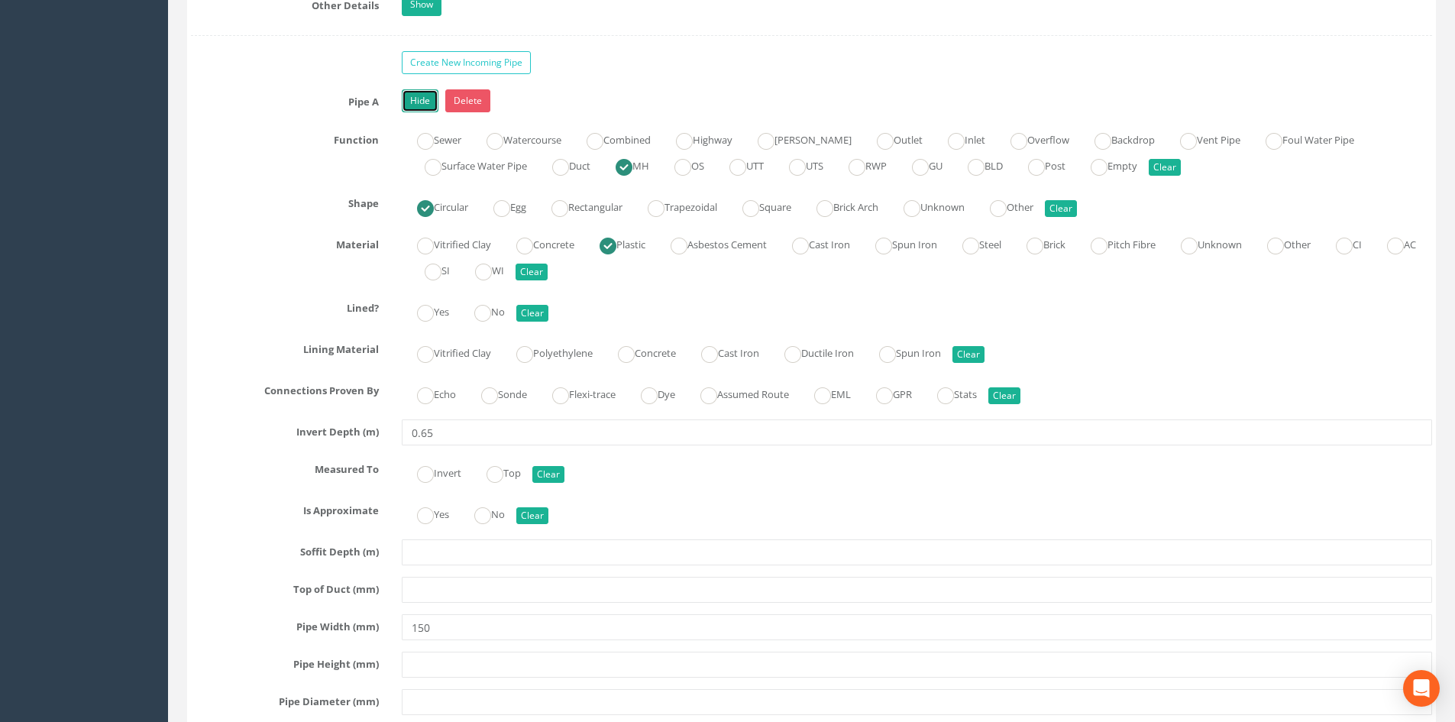
click at [423, 100] on link "Hide" at bounding box center [420, 100] width 37 height 23
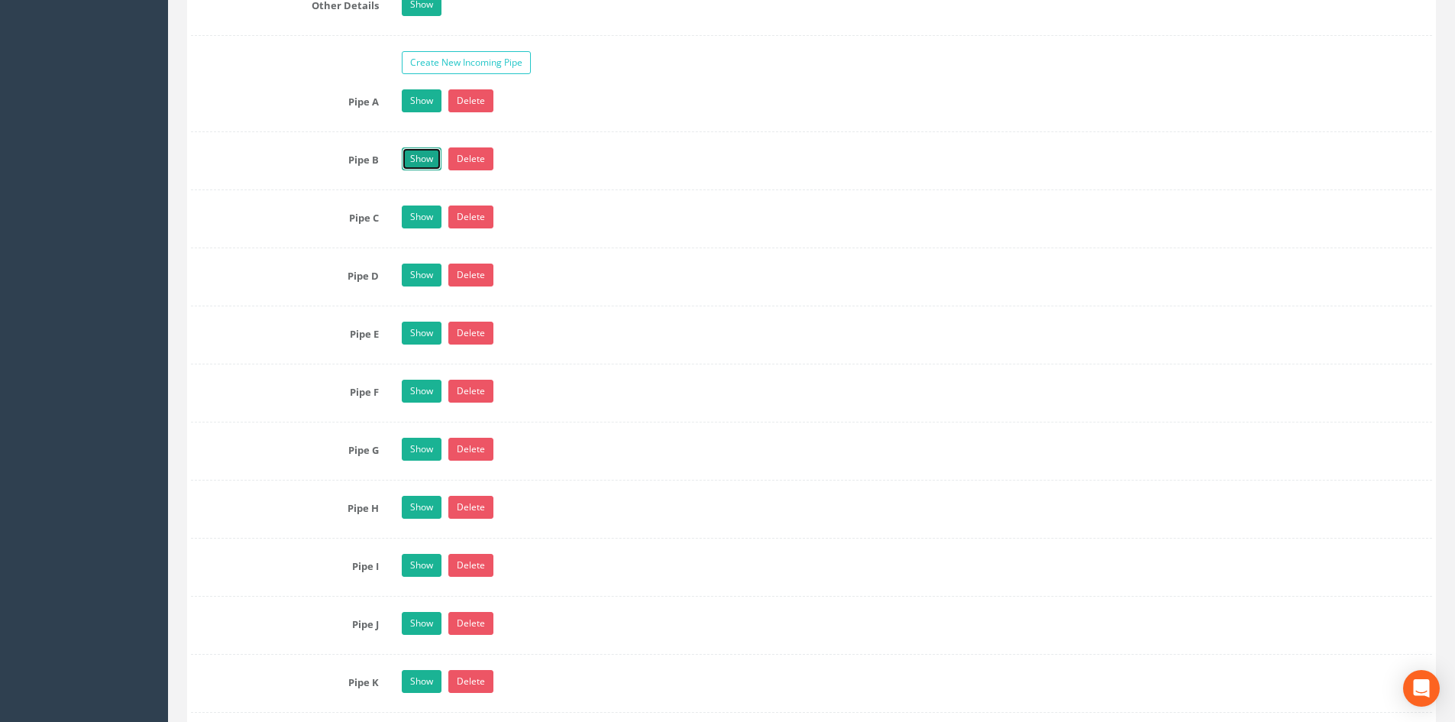
click at [435, 156] on link "Show" at bounding box center [422, 158] width 40 height 23
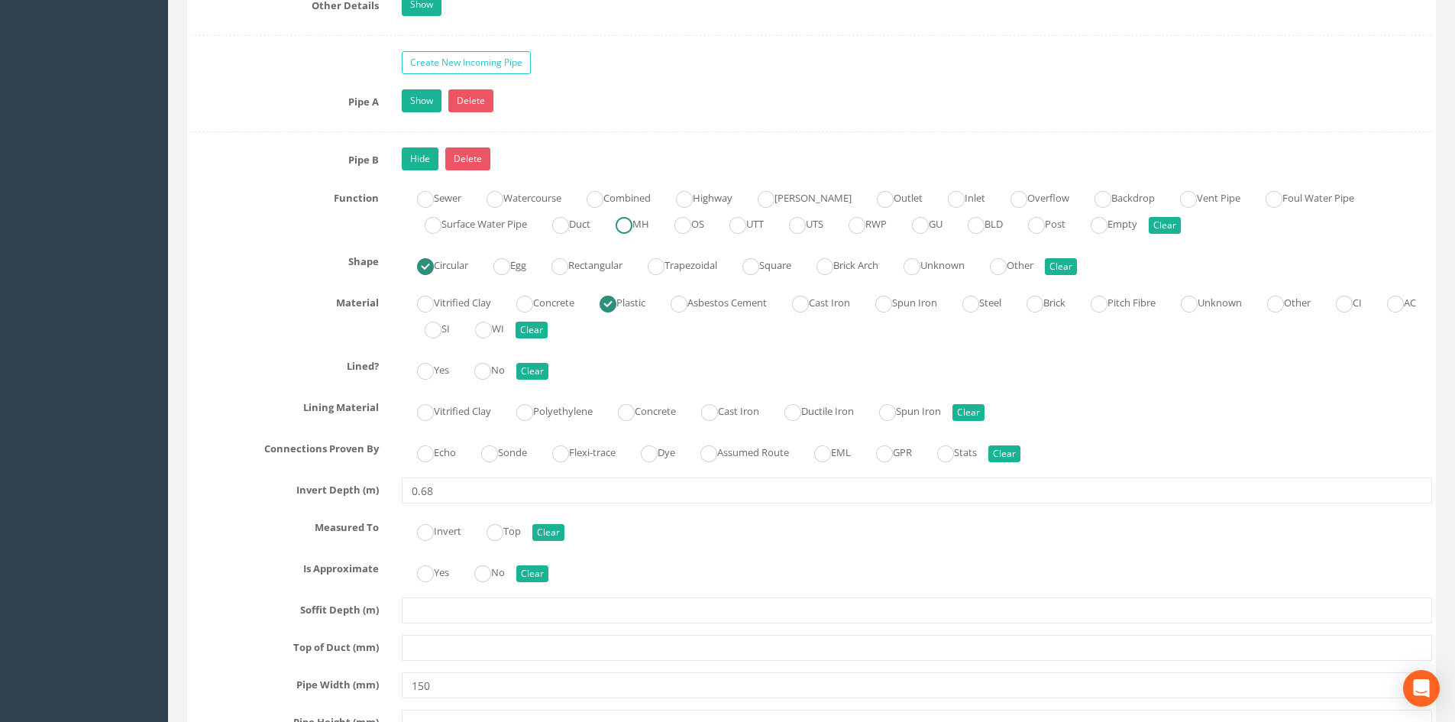
click at [649, 224] on label "MH" at bounding box center [624, 223] width 49 height 22
radio input "true"
click at [425, 160] on link "Hide" at bounding box center [420, 158] width 37 height 23
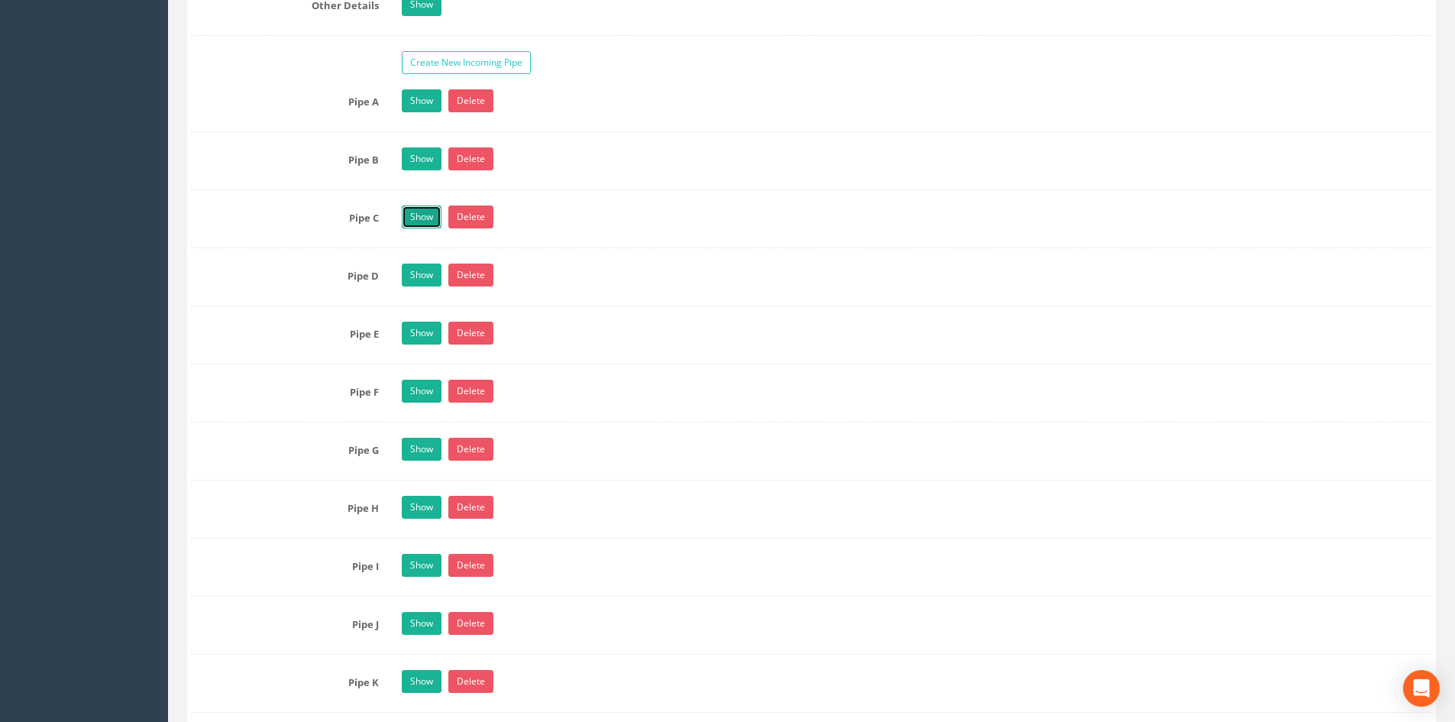
click at [434, 211] on link "Show" at bounding box center [422, 216] width 40 height 23
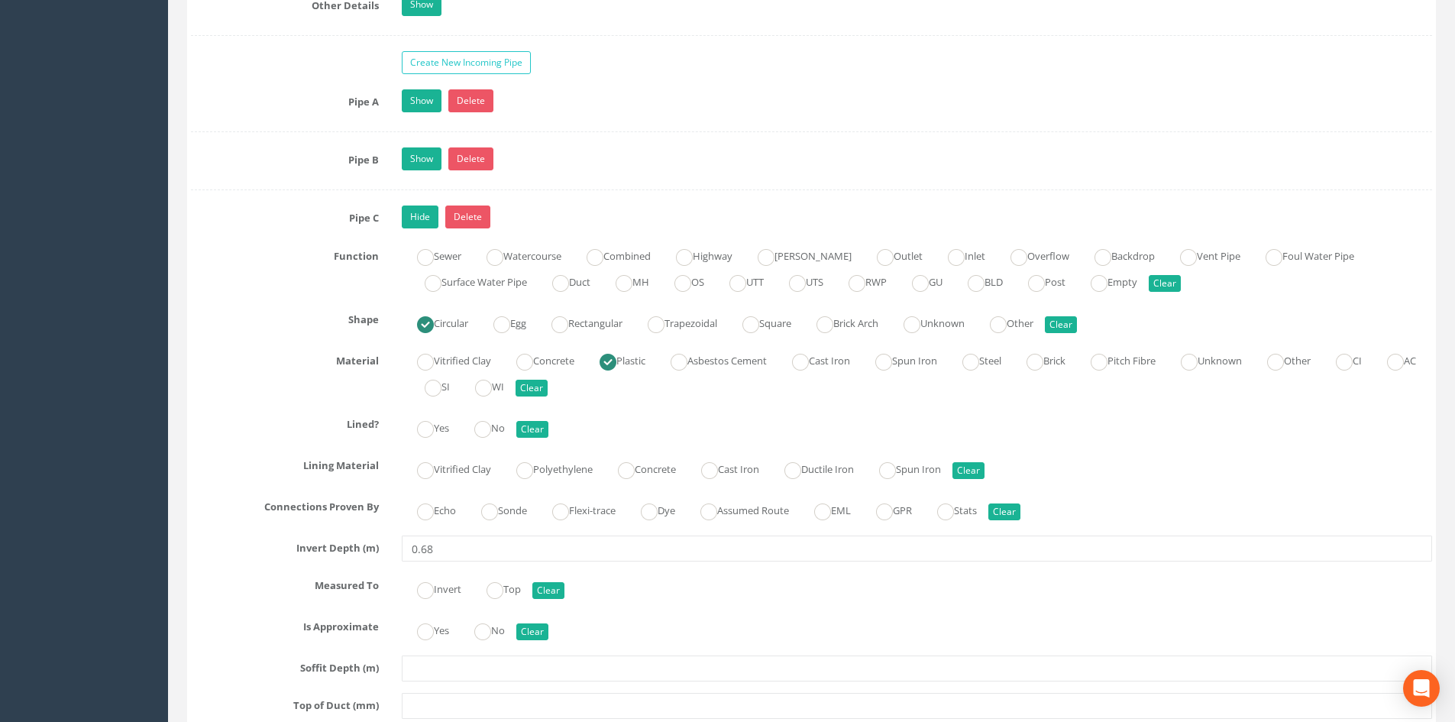
click at [661, 284] on div "Sewer Watercourse Combined Highway Gulley Outlet Inlet Overflow Backdrop Vent P…" at bounding box center [916, 270] width 1053 height 52
click at [628, 278] on ins at bounding box center [624, 283] width 17 height 17
radio input "true"
click at [420, 215] on link "Hide" at bounding box center [420, 216] width 37 height 23
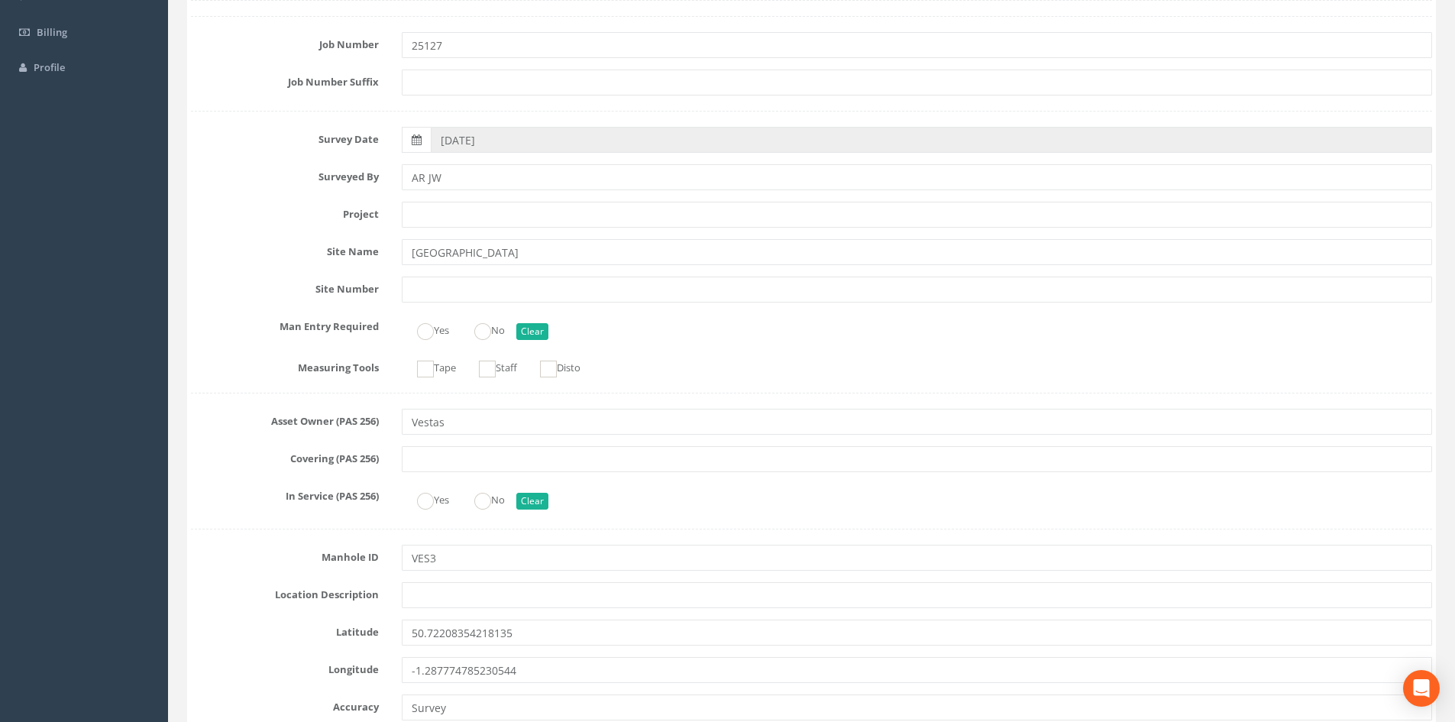
scroll to position [76, 0]
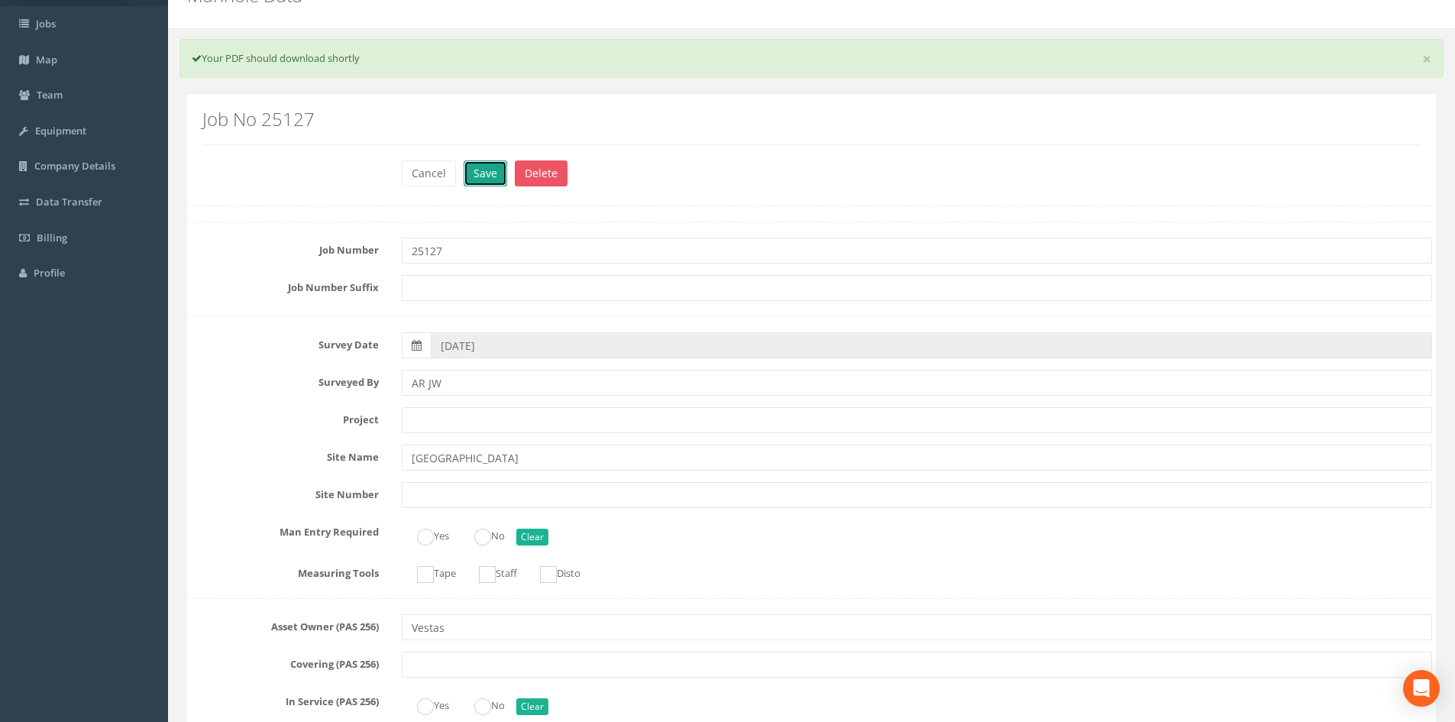
click at [484, 173] on button "Save" at bounding box center [486, 173] width 44 height 26
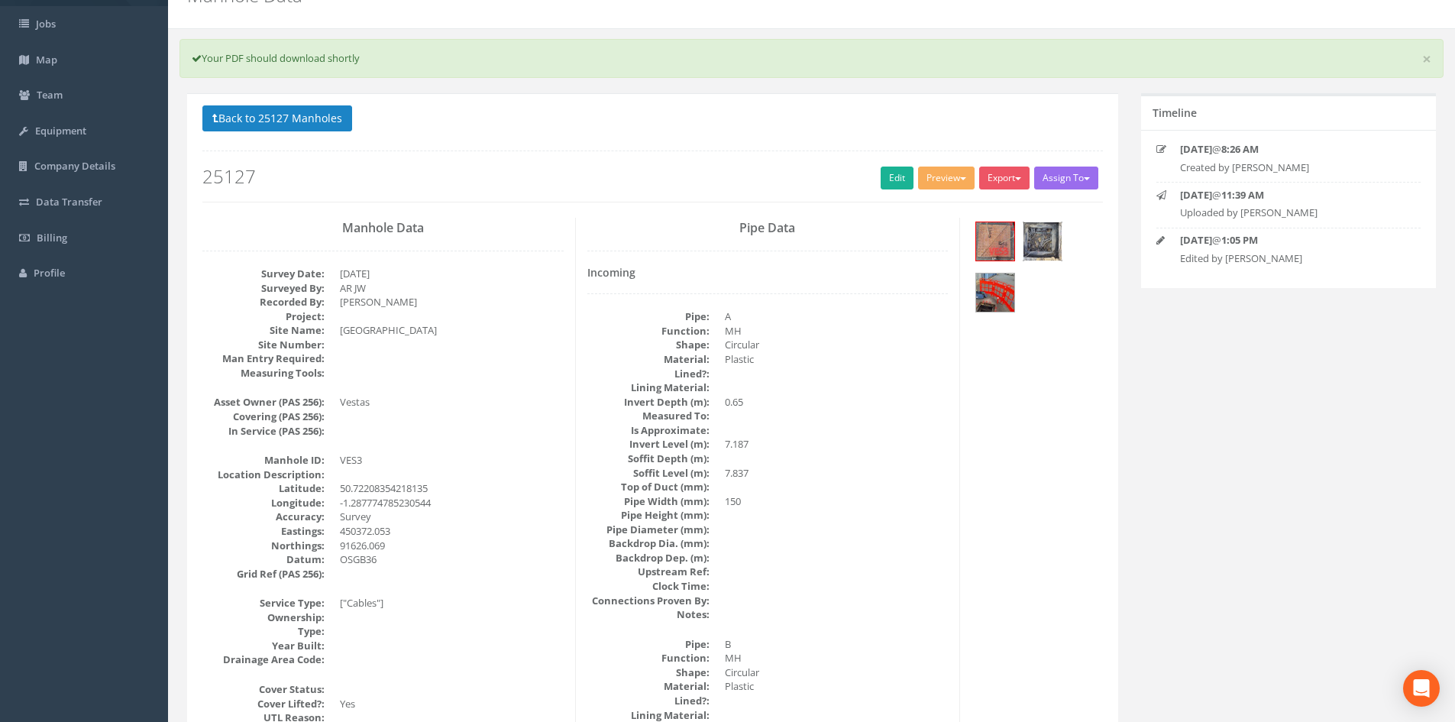
click at [1048, 245] on img at bounding box center [1042, 241] width 38 height 38
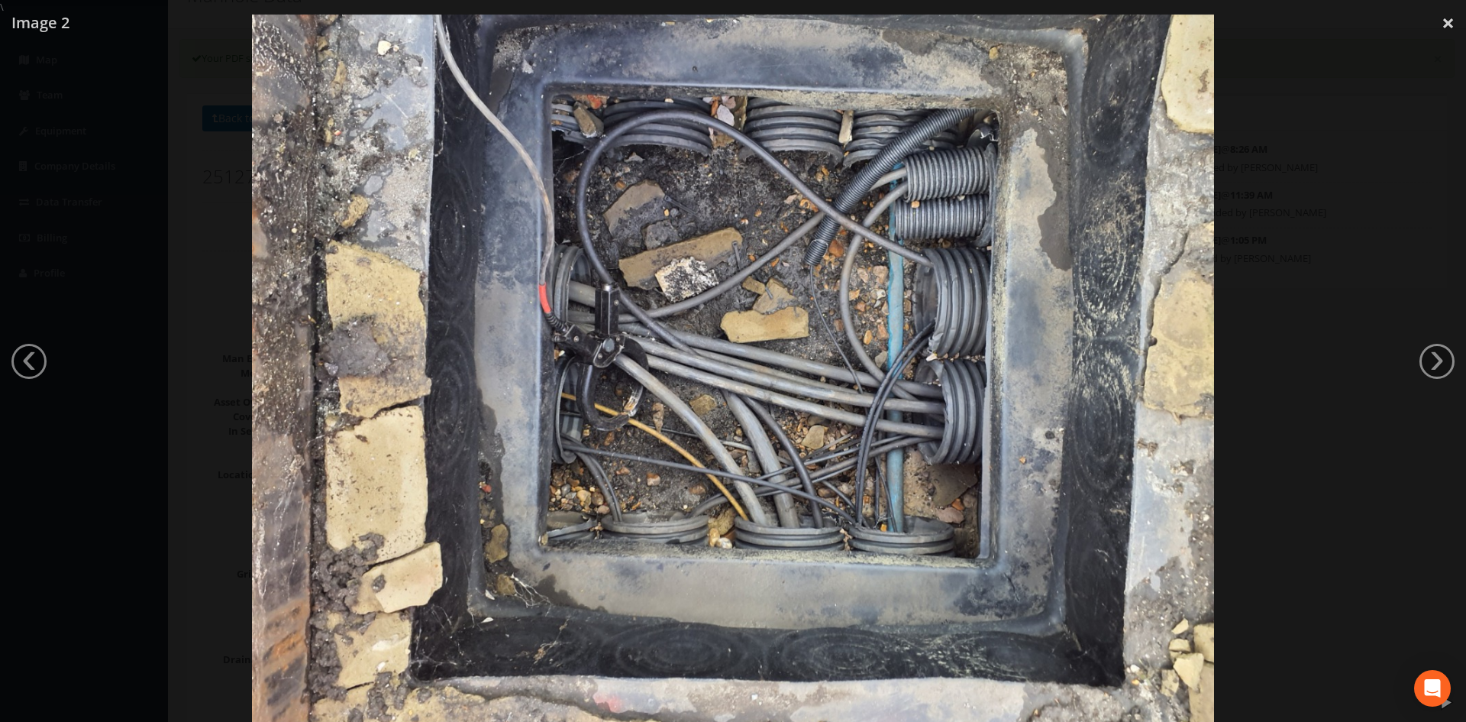
click at [1356, 170] on div at bounding box center [733, 376] width 1466 height 722
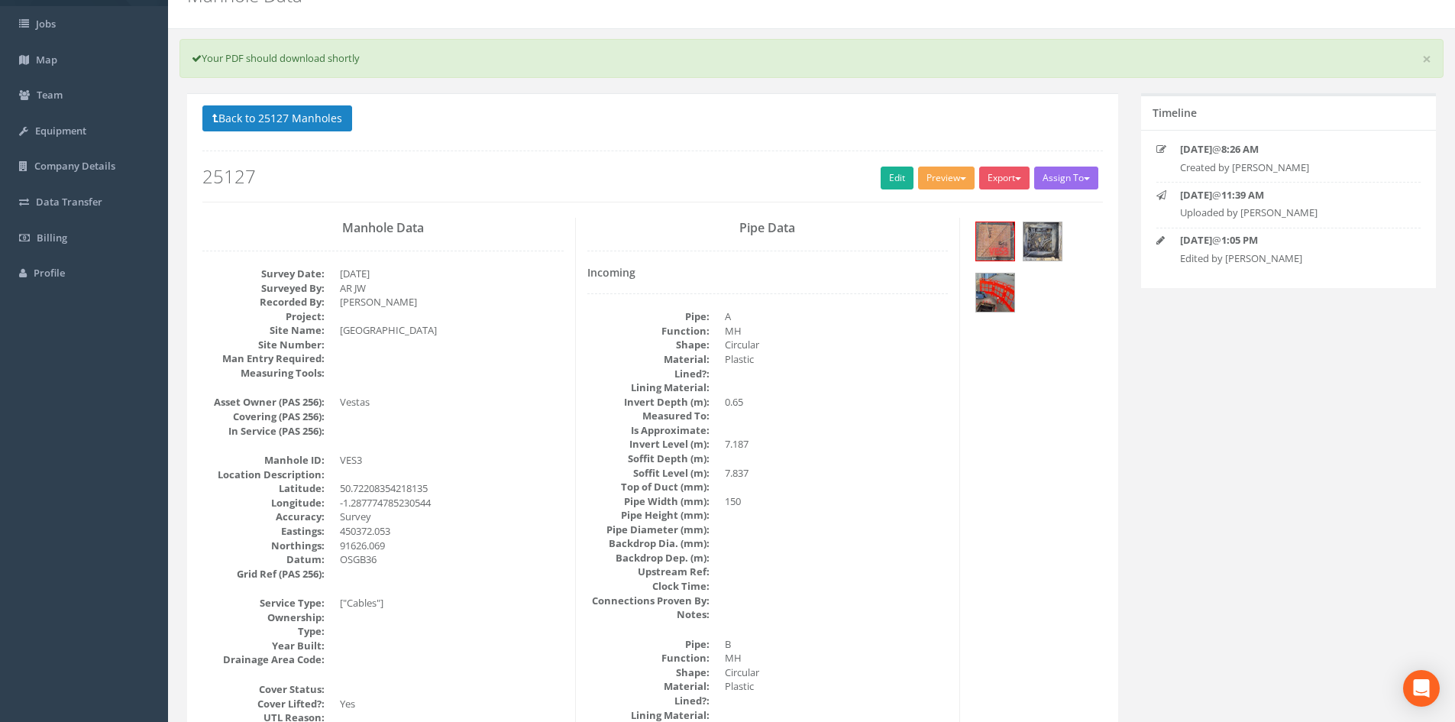
click at [933, 175] on button "Preview" at bounding box center [946, 177] width 57 height 23
click at [915, 210] on link "SP Manhole" at bounding box center [918, 210] width 116 height 24
click at [925, 173] on button "Preview" at bounding box center [946, 177] width 57 height 23
click at [914, 202] on link "SP Manhole" at bounding box center [918, 210] width 116 height 24
click at [296, 128] on button "Back to 25127 Manholes" at bounding box center [277, 118] width 150 height 26
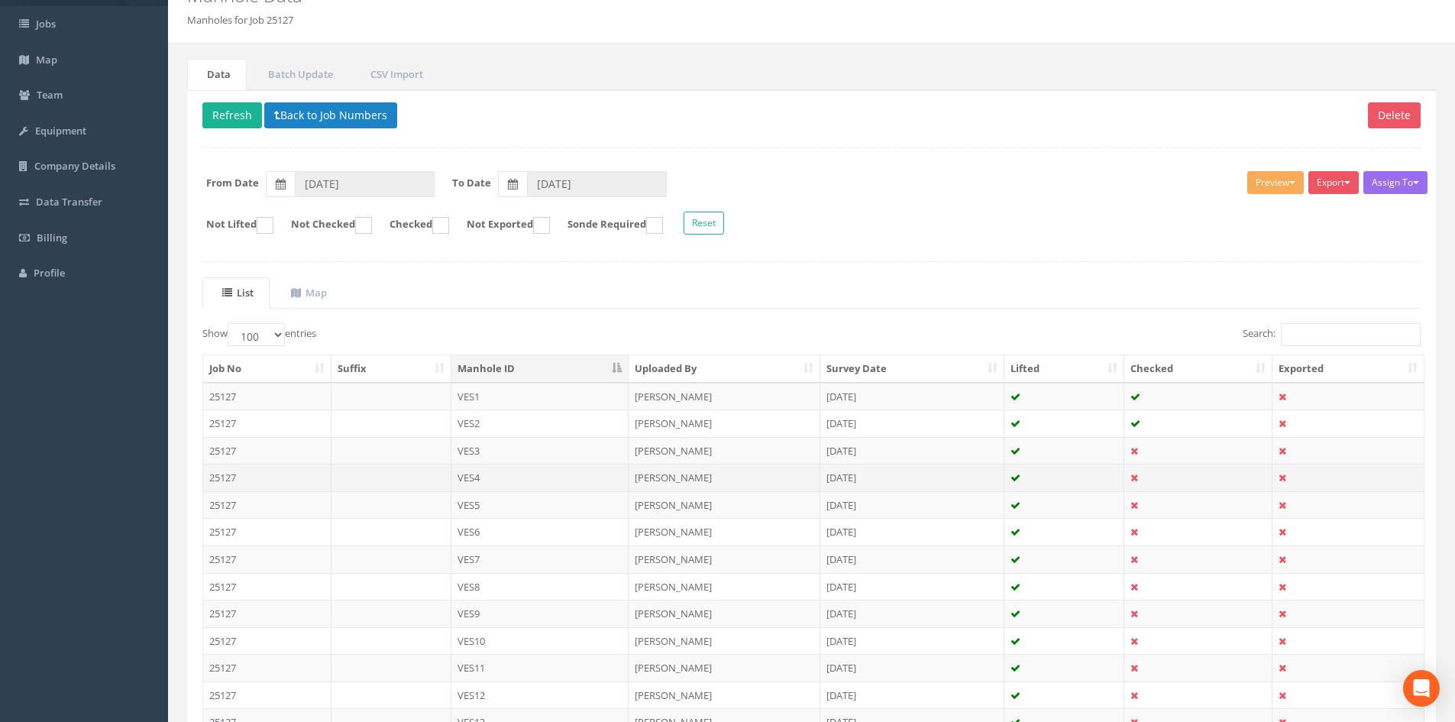
click at [486, 472] on td "VES4" at bounding box center [540, 477] width 178 height 27
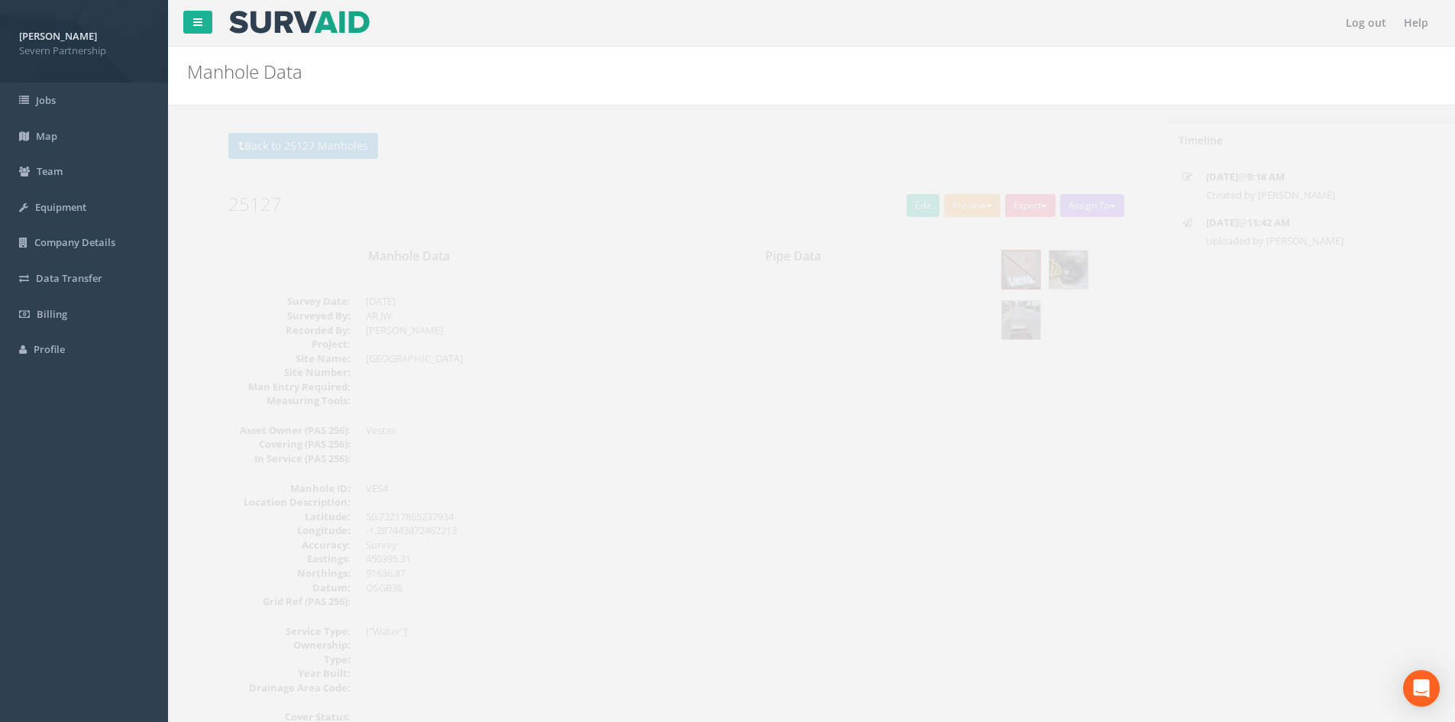
click at [961, 198] on button "Preview" at bounding box center [946, 205] width 57 height 23
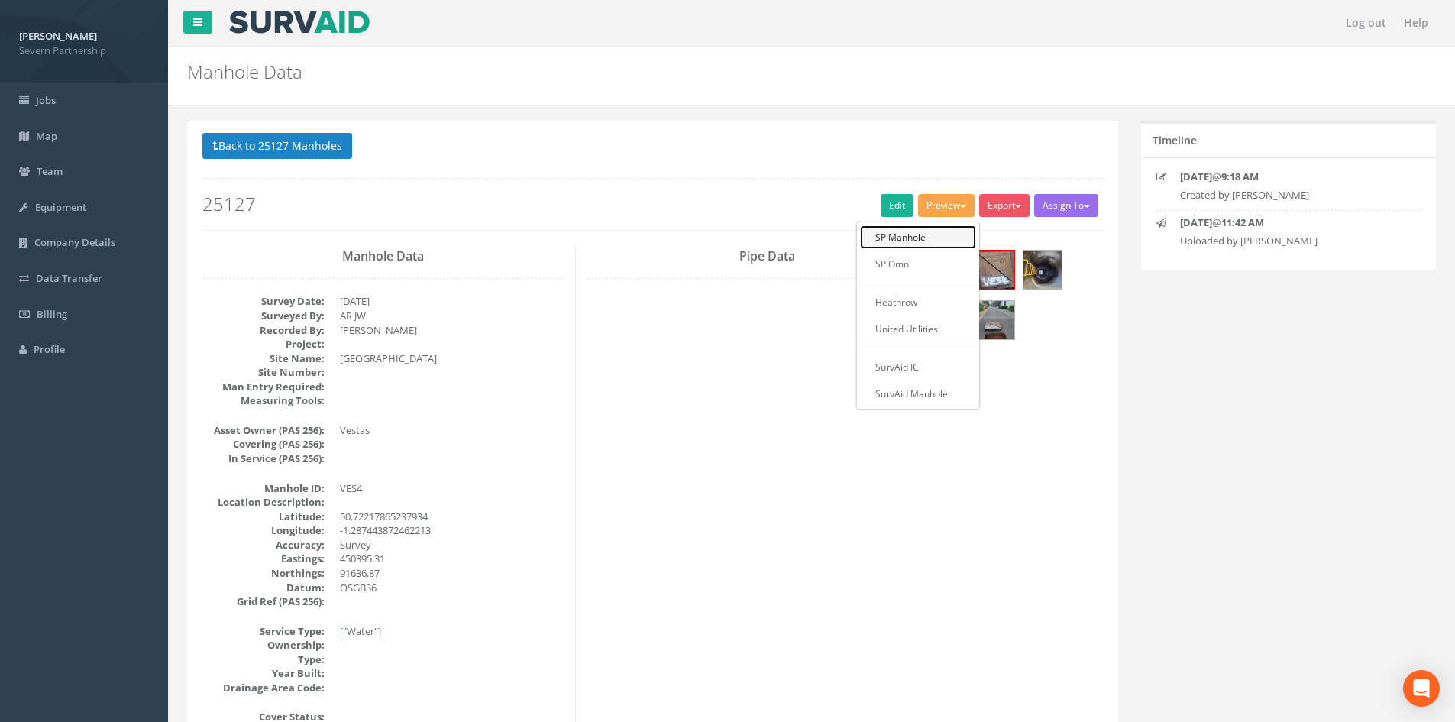
click at [952, 228] on link "SP Manhole" at bounding box center [918, 237] width 116 height 24
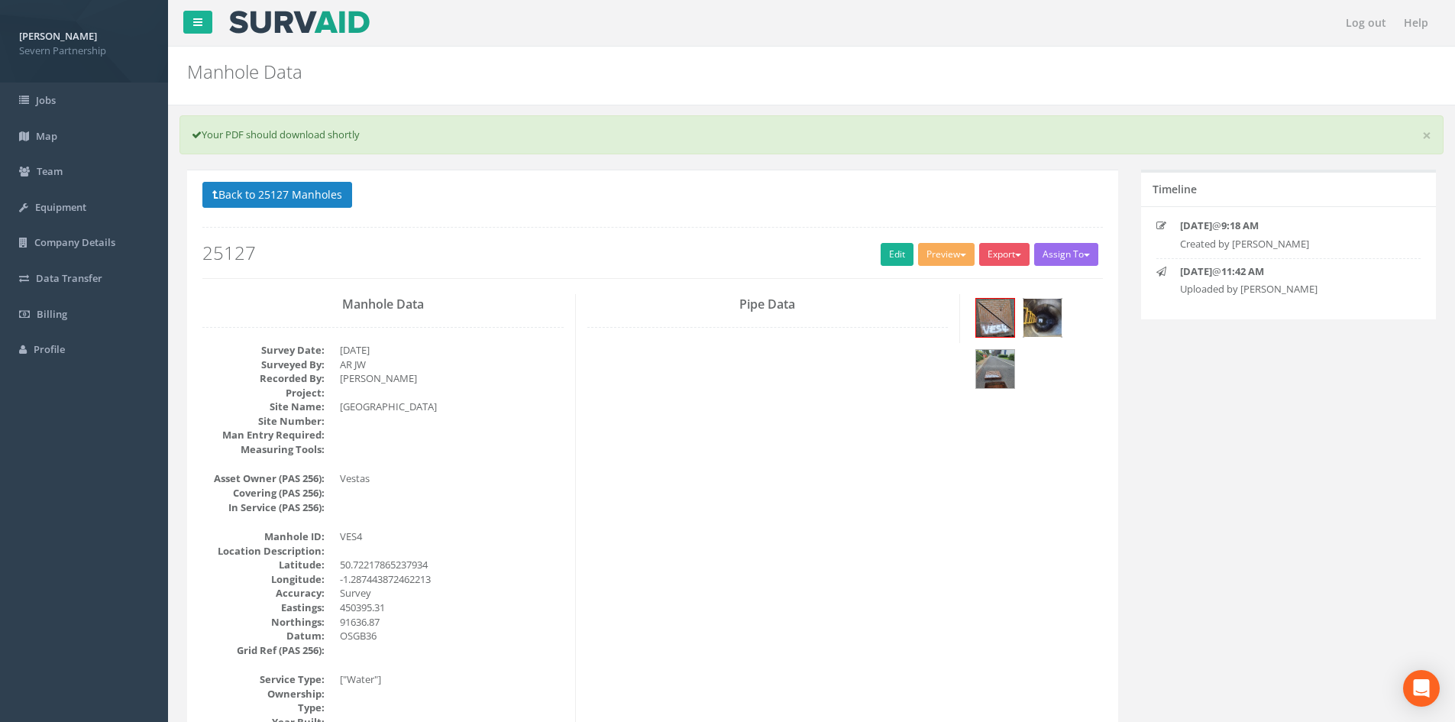
click at [1043, 325] on img at bounding box center [1042, 318] width 38 height 38
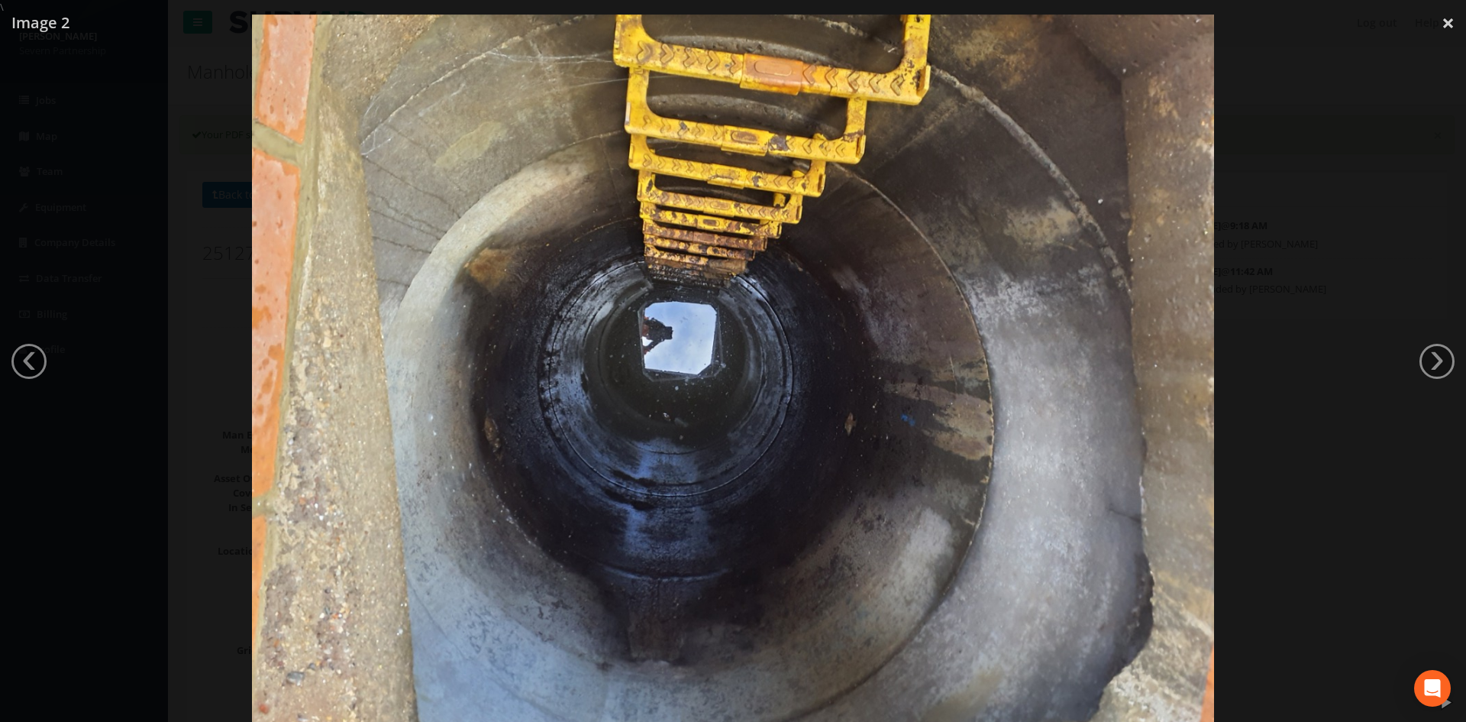
click at [1374, 255] on div at bounding box center [733, 376] width 1466 height 722
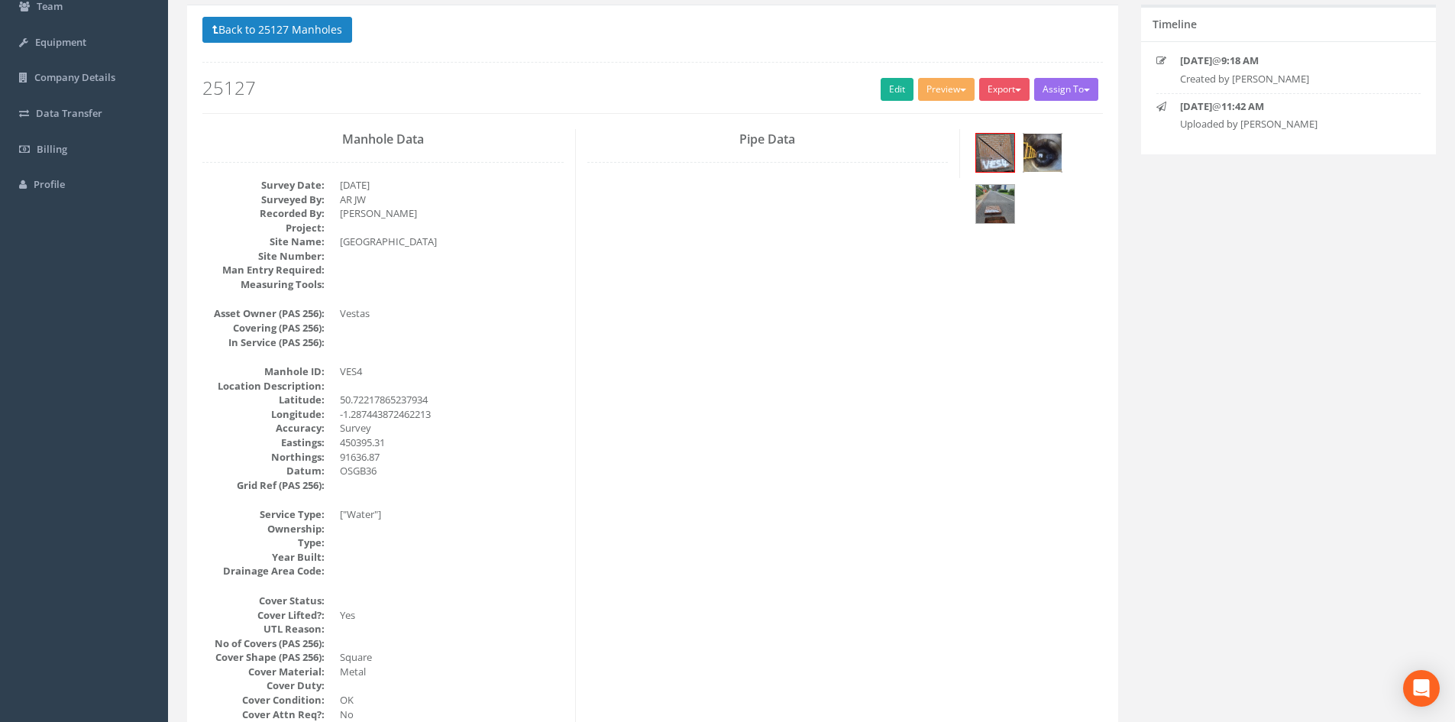
scroll to position [76, 0]
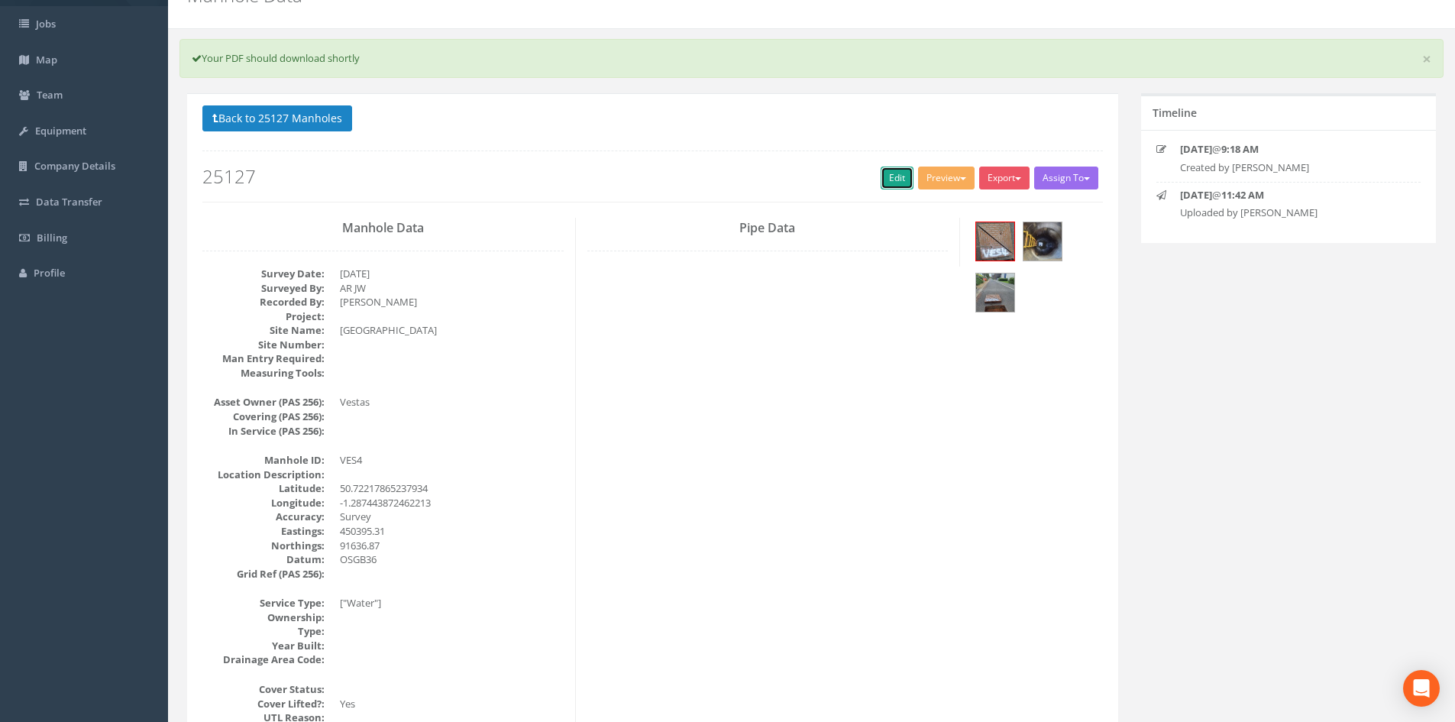
click at [884, 172] on link "Edit" at bounding box center [897, 177] width 33 height 23
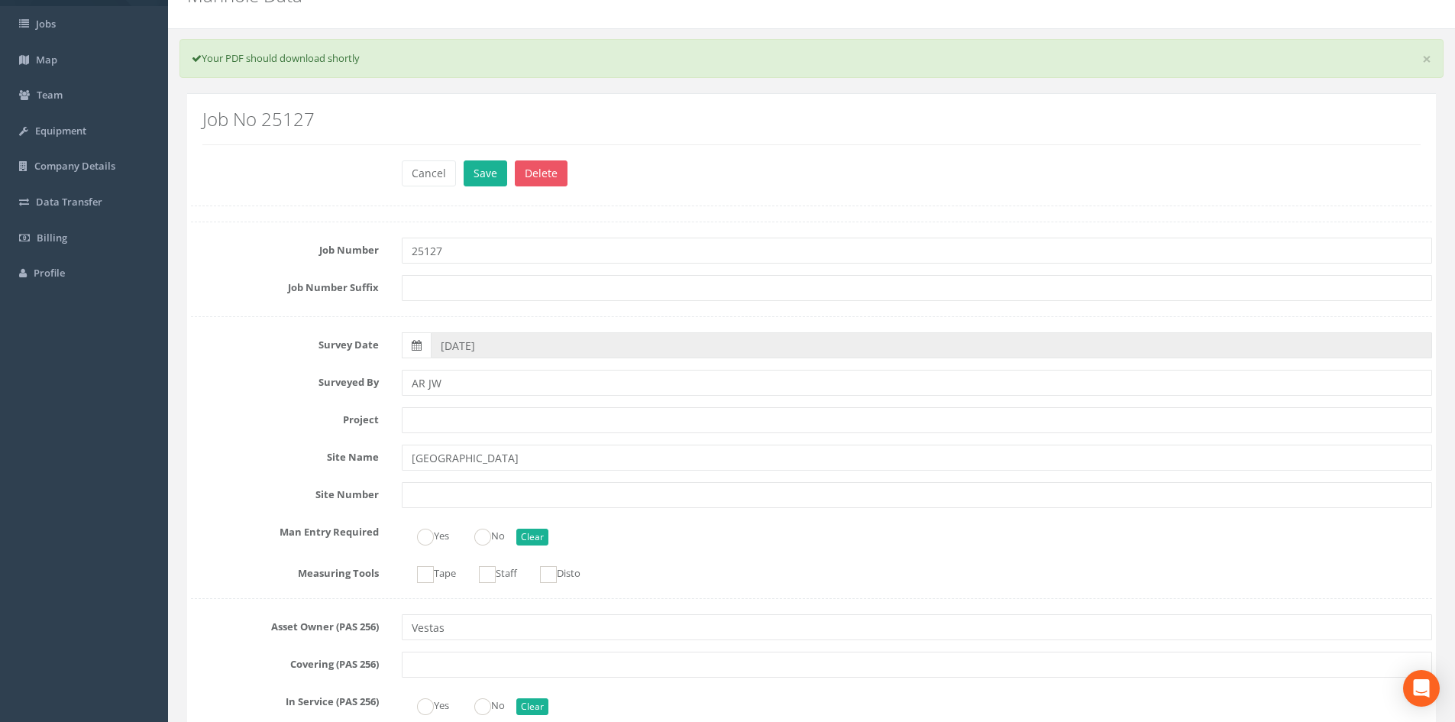
scroll to position [995, 0]
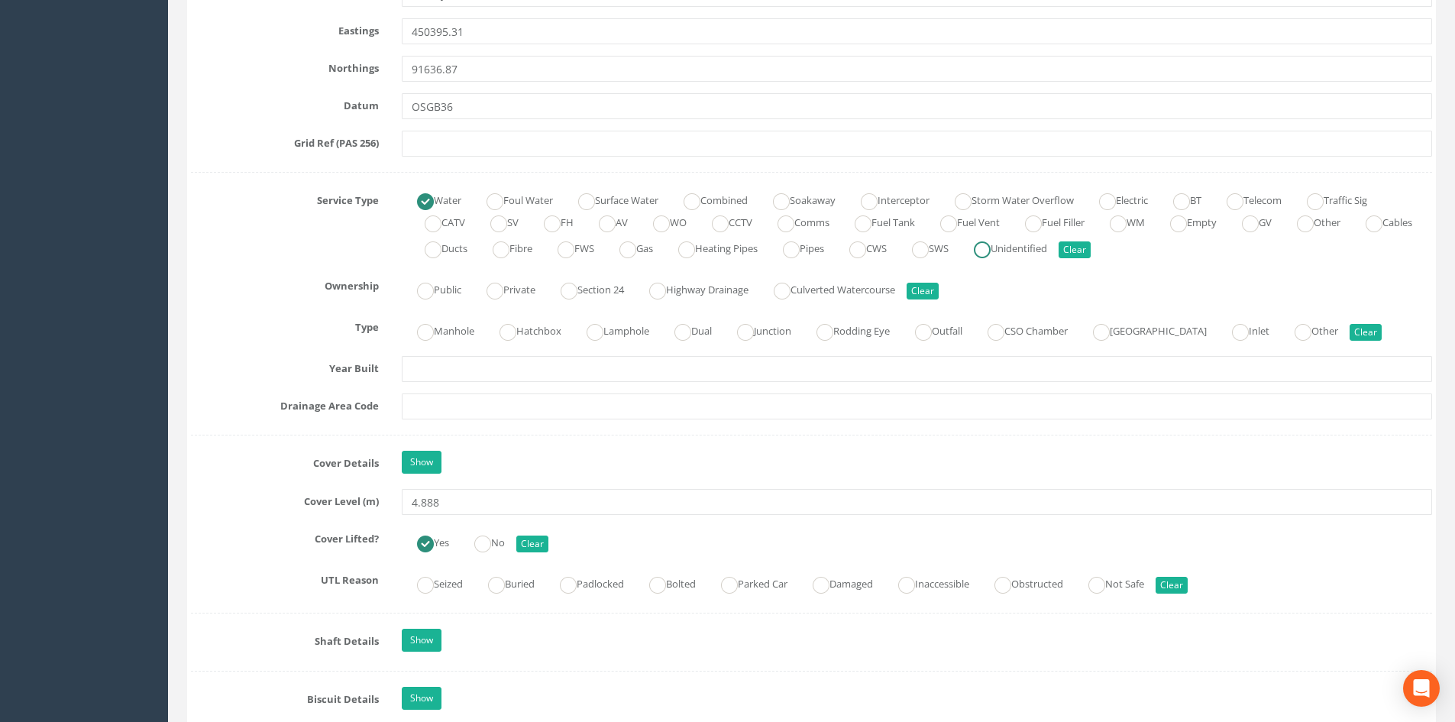
click at [991, 248] on ins at bounding box center [982, 249] width 17 height 17
radio input "false"
radio input "true"
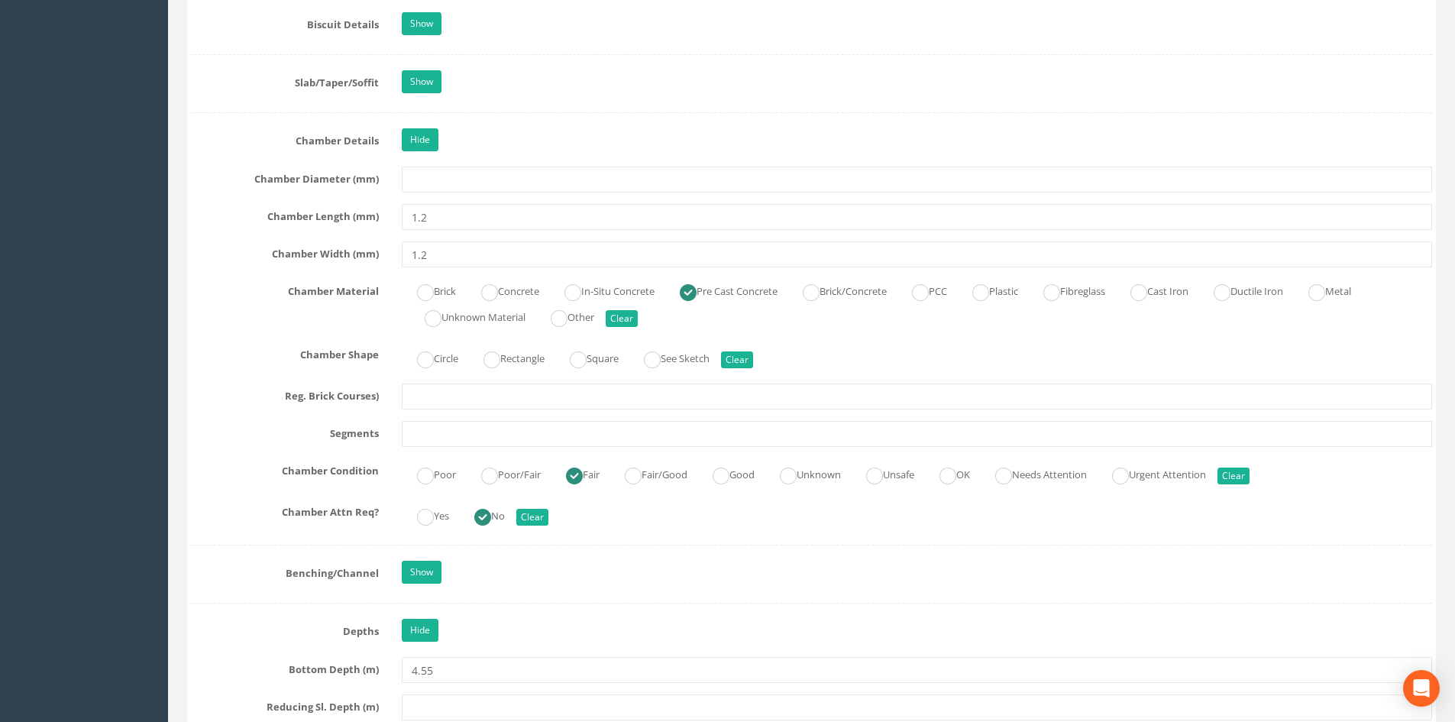
scroll to position [1683, 0]
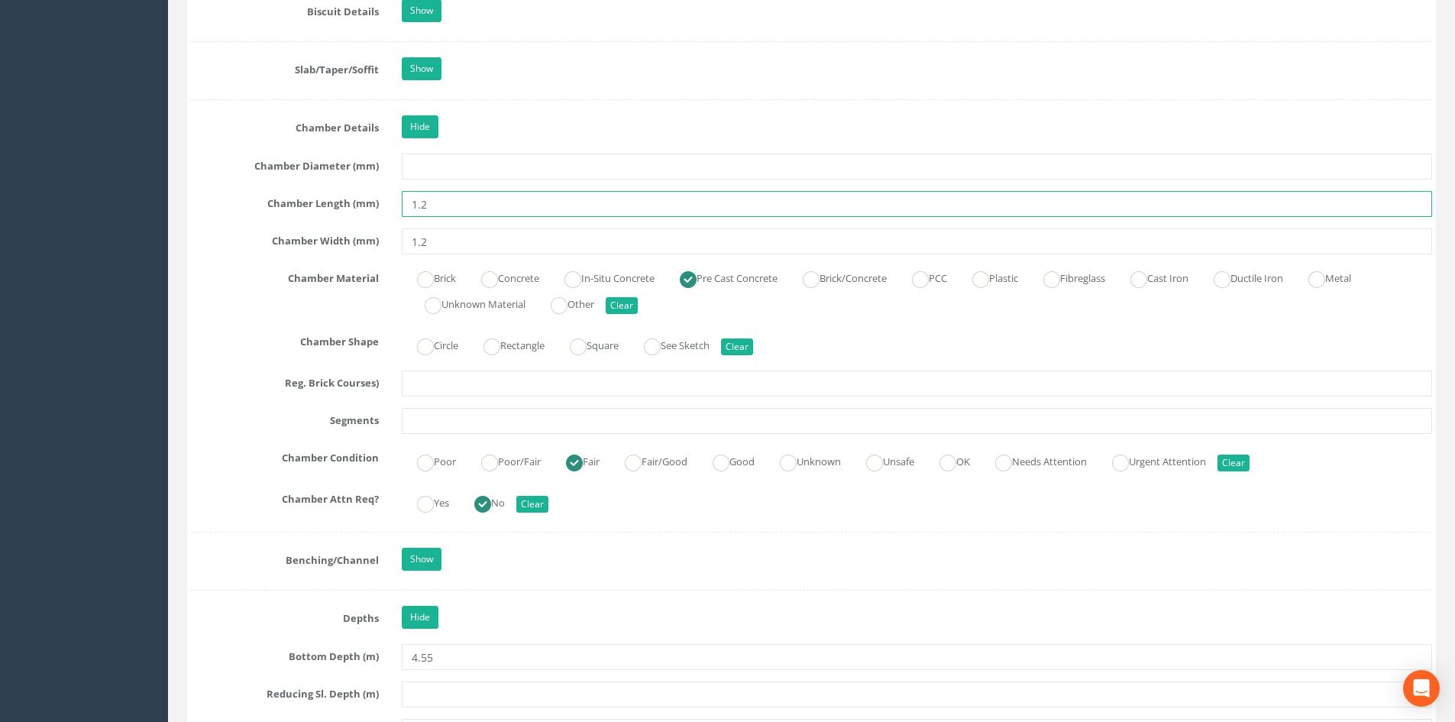
click at [506, 206] on input "1.2" at bounding box center [917, 204] width 1030 height 26
type input "1.20"
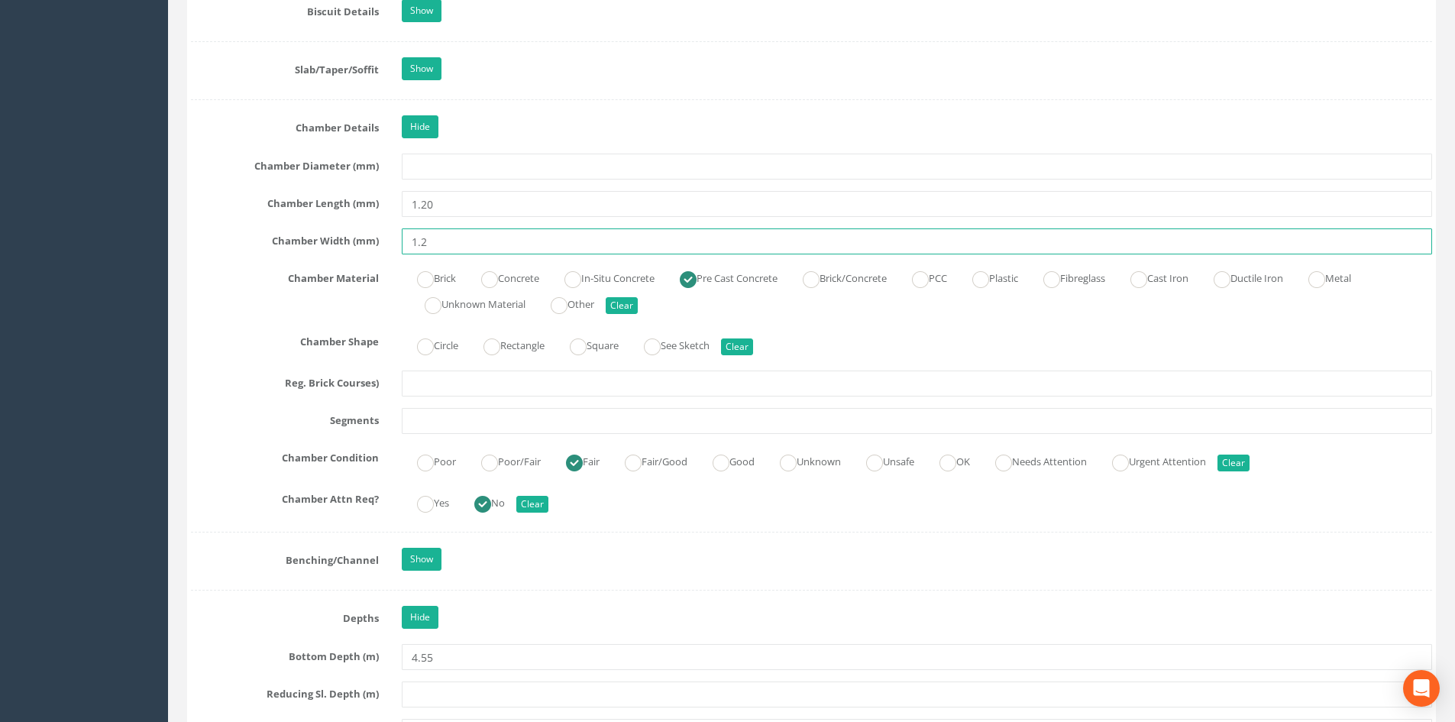
click at [509, 234] on input "1.2" at bounding box center [917, 241] width 1030 height 26
type input "1.20"
click at [257, 253] on div "Chamber Width (mm) 1.20" at bounding box center [811, 241] width 1264 height 26
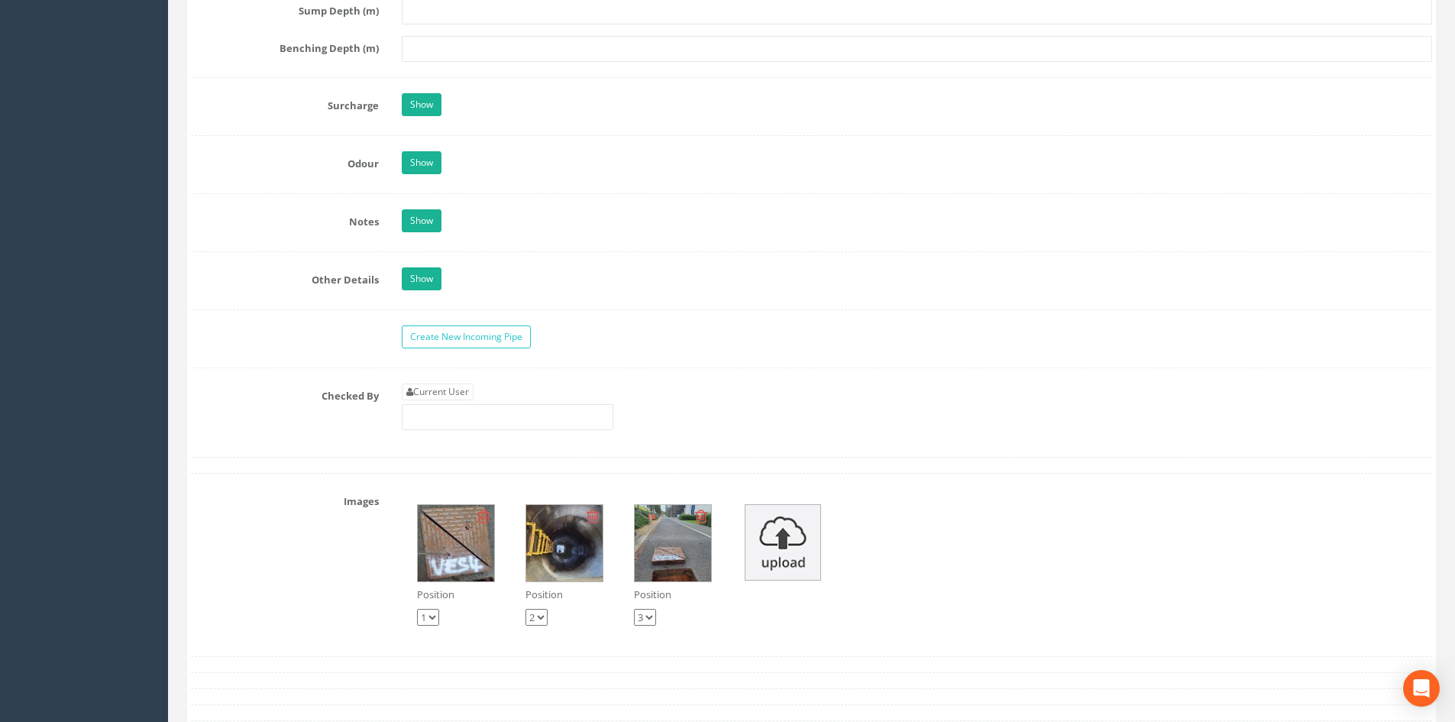
scroll to position [2599, 0]
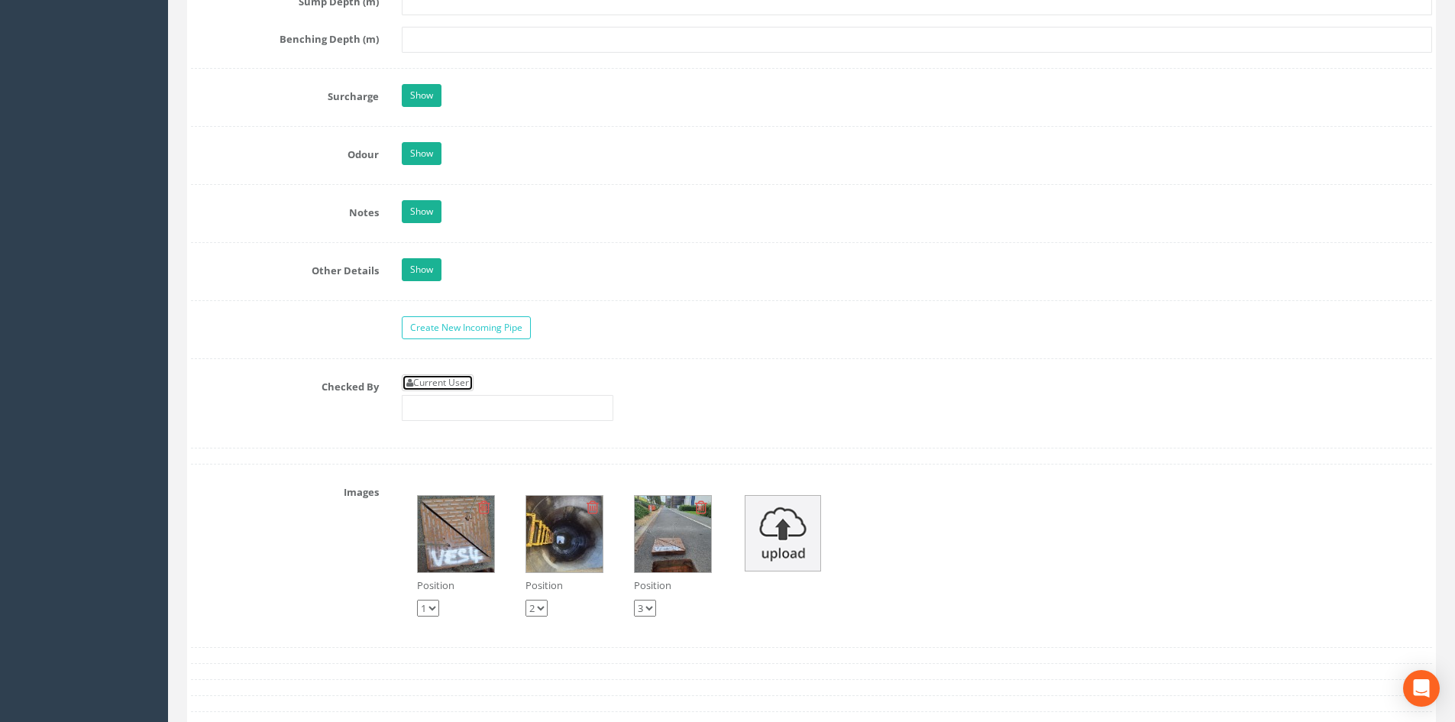
click at [435, 380] on link "Current User" at bounding box center [438, 382] width 72 height 17
type input "[PERSON_NAME]"
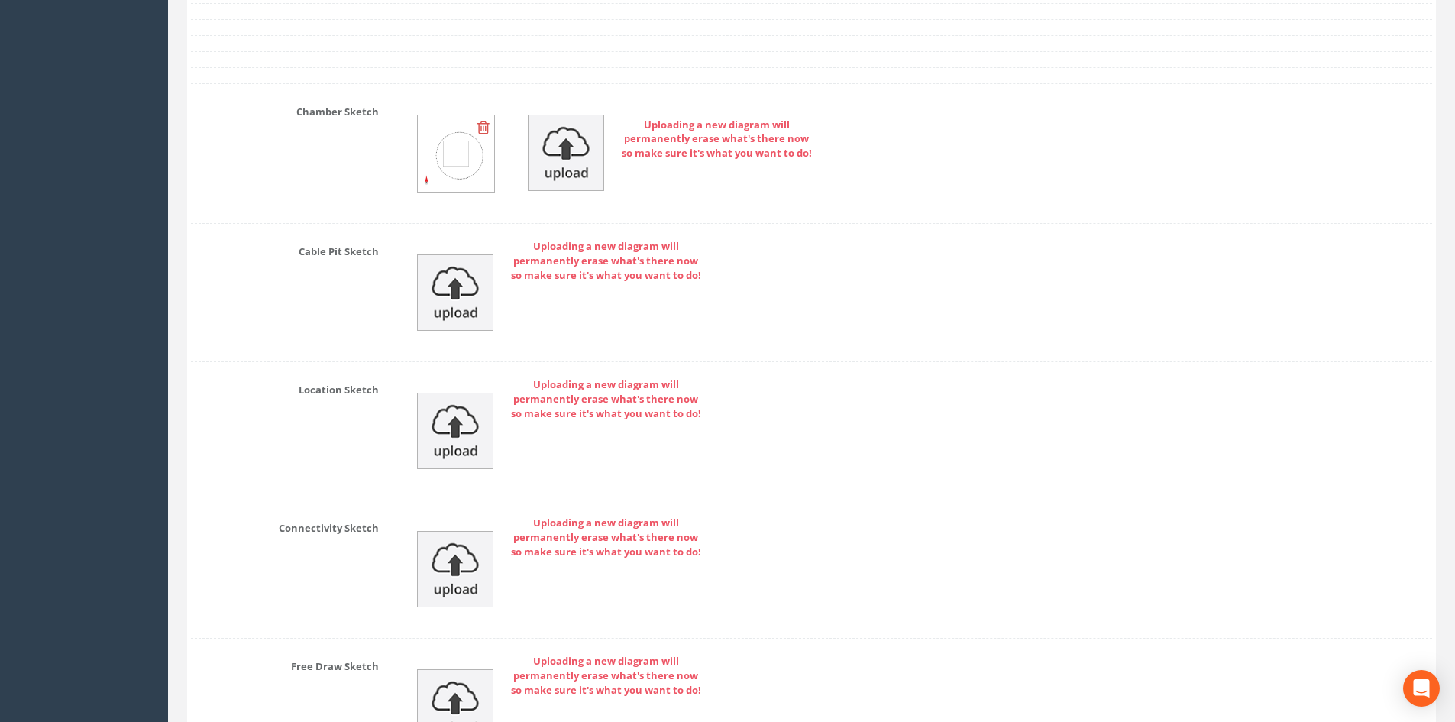
scroll to position [3548, 0]
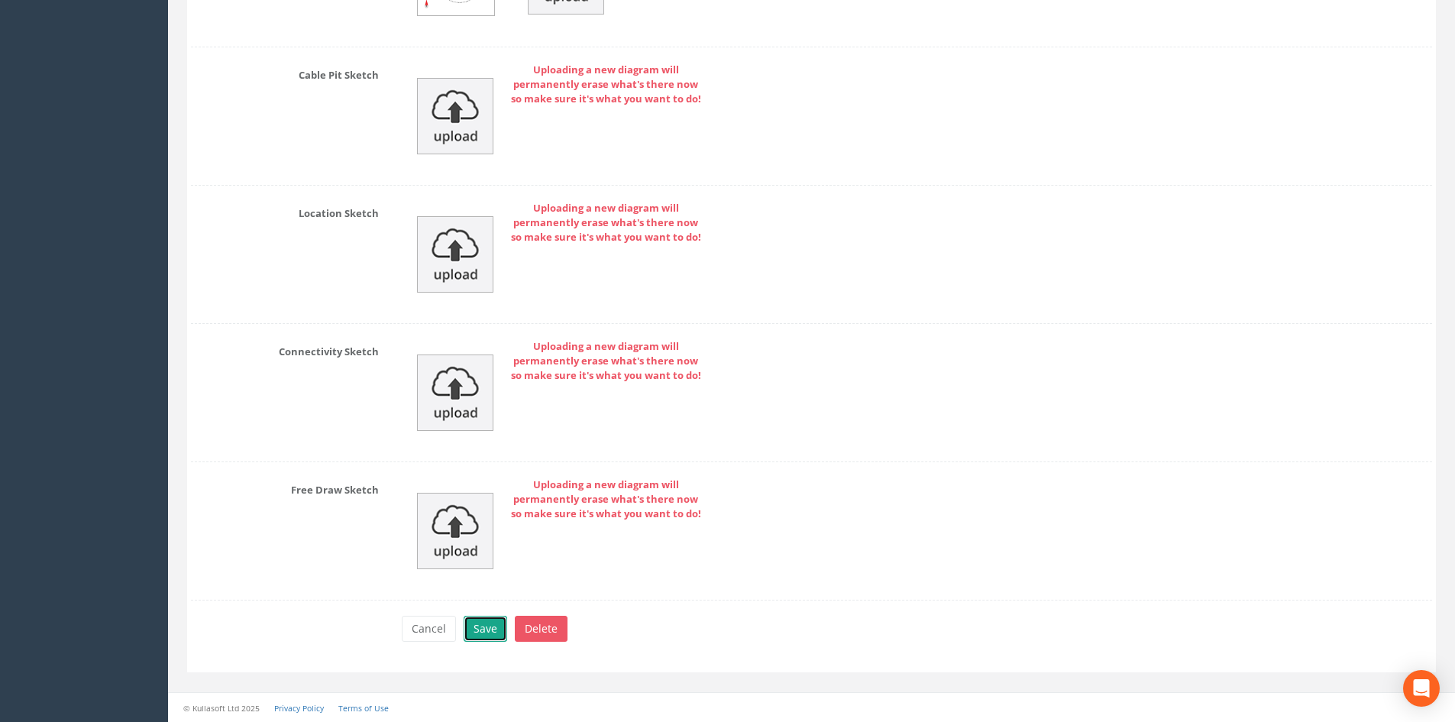
click at [492, 621] on button "Save" at bounding box center [486, 629] width 44 height 26
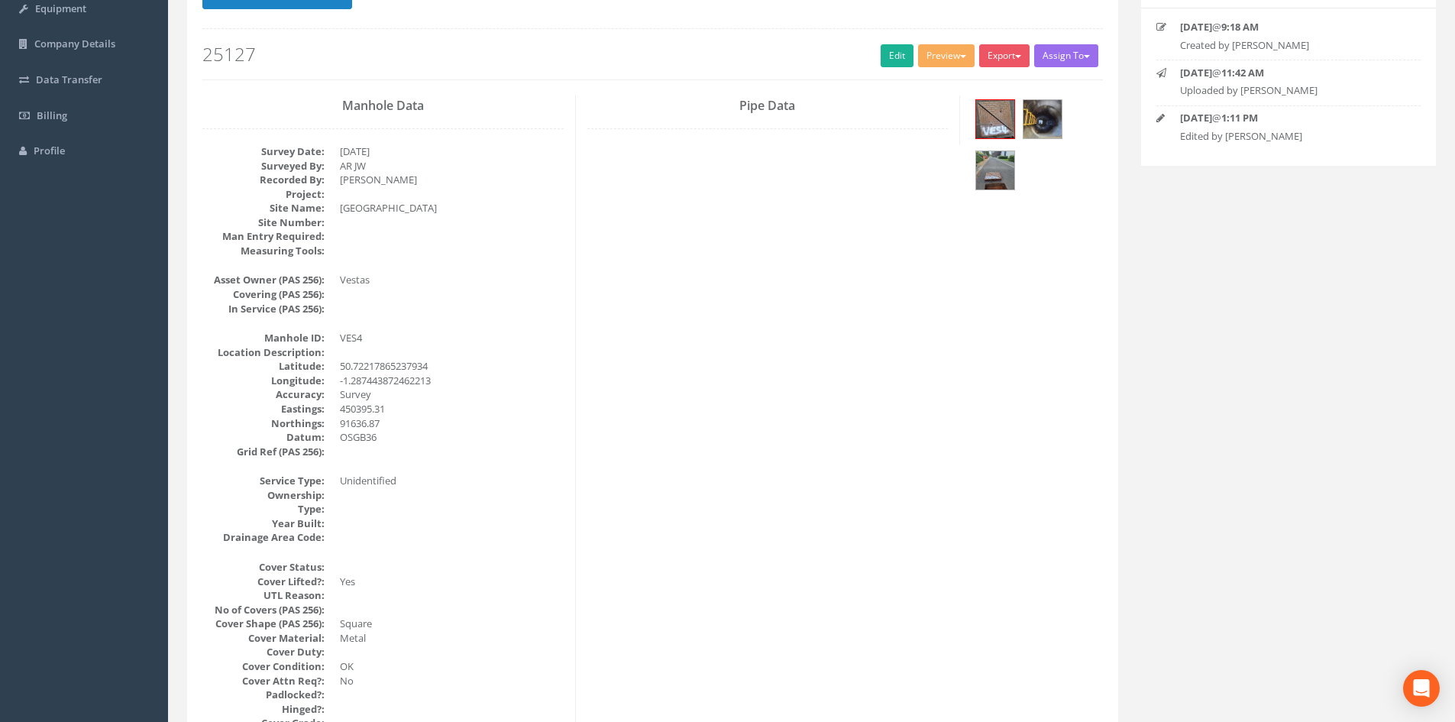
scroll to position [2, 0]
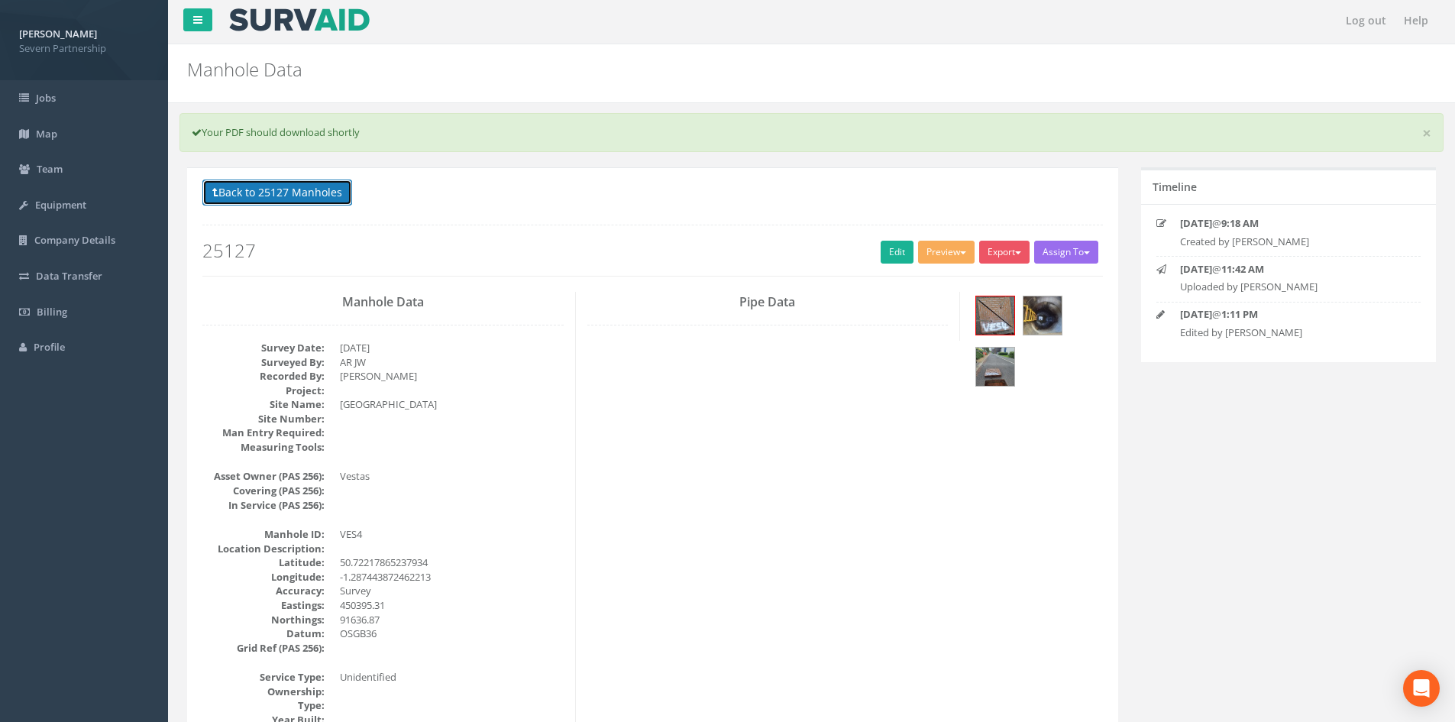
click at [298, 197] on button "Back to 25127 Manholes" at bounding box center [277, 192] width 150 height 26
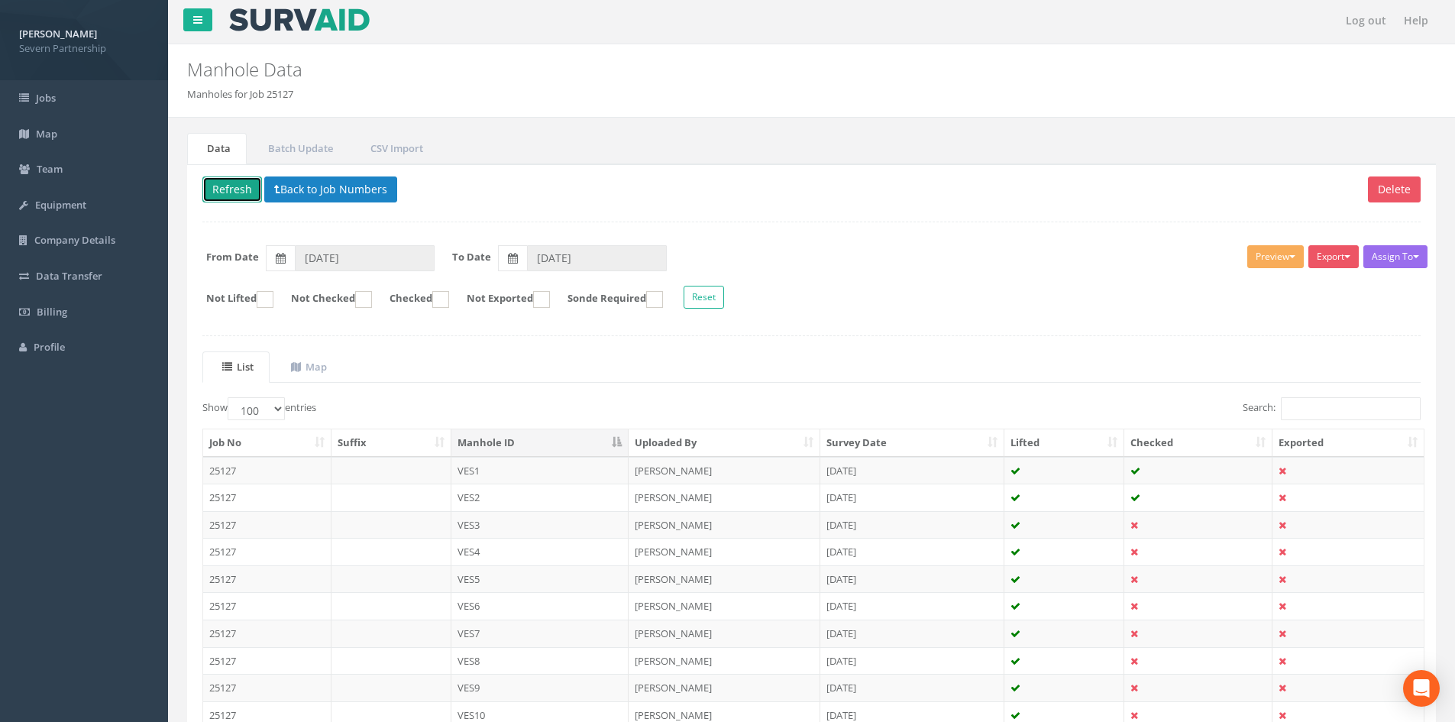
click at [234, 190] on button "Refresh" at bounding box center [232, 189] width 60 height 26
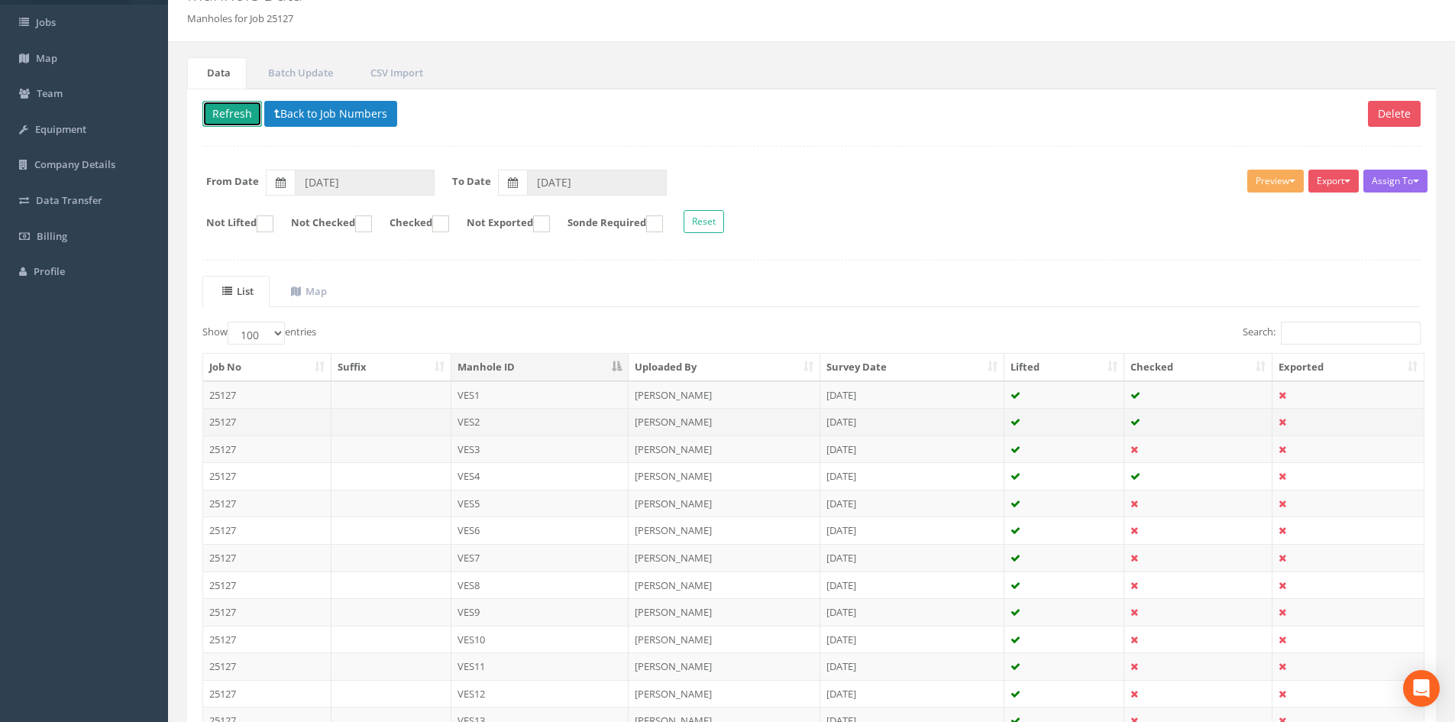
scroll to position [231, 0]
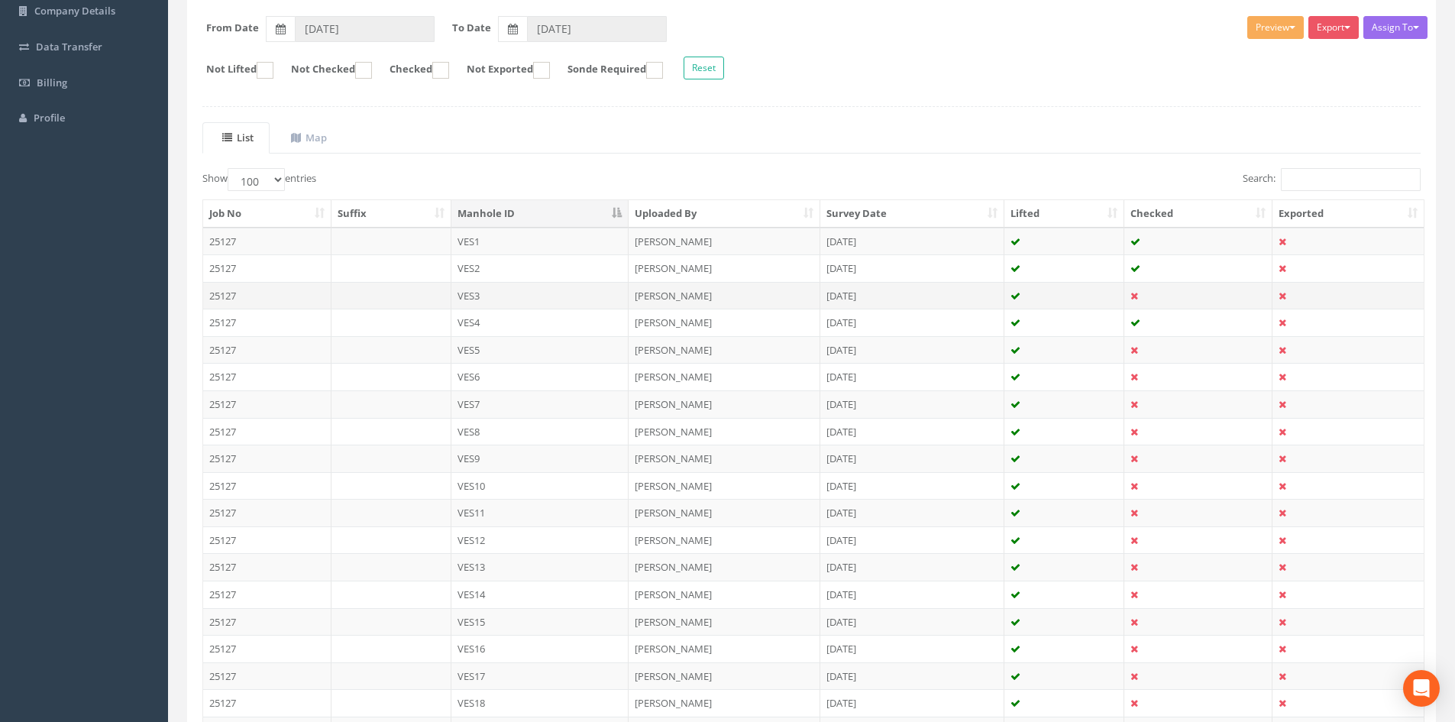
click at [638, 292] on td "[PERSON_NAME]" at bounding box center [725, 295] width 192 height 27
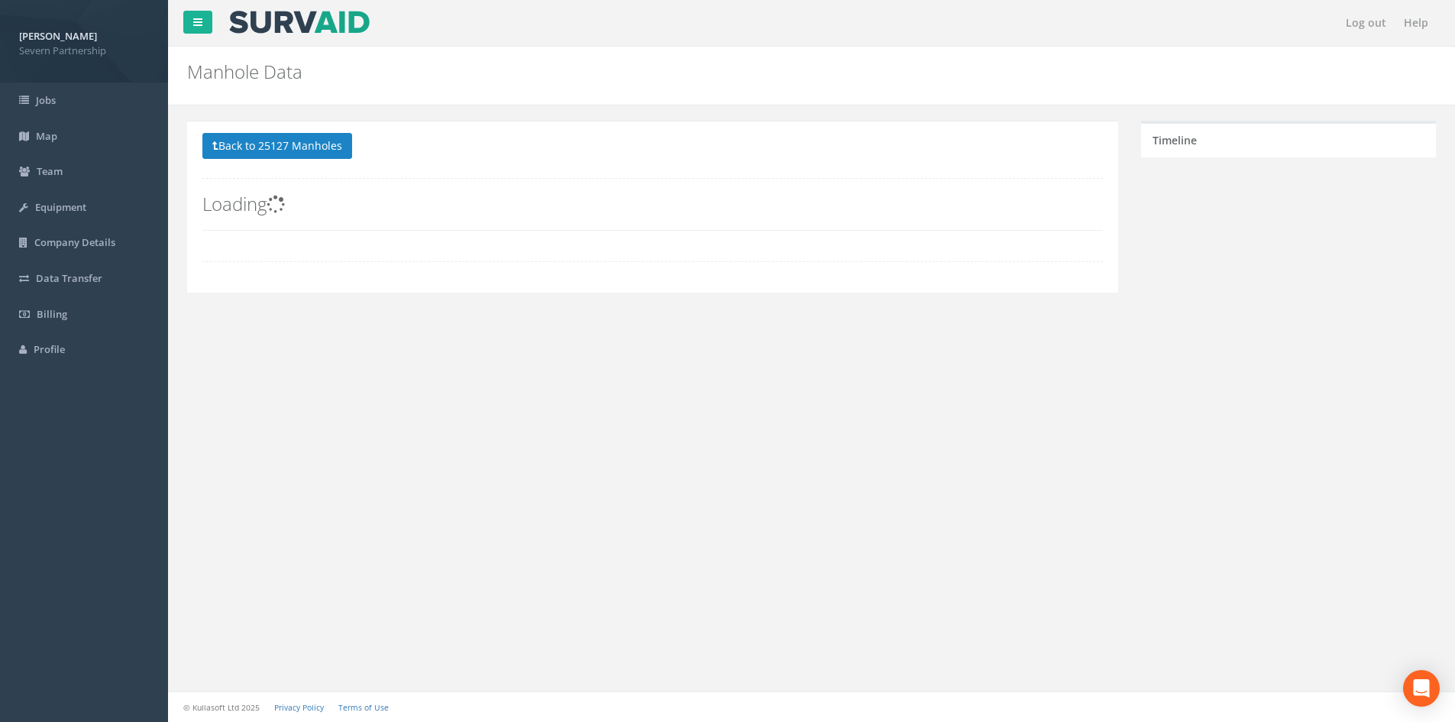
scroll to position [0, 0]
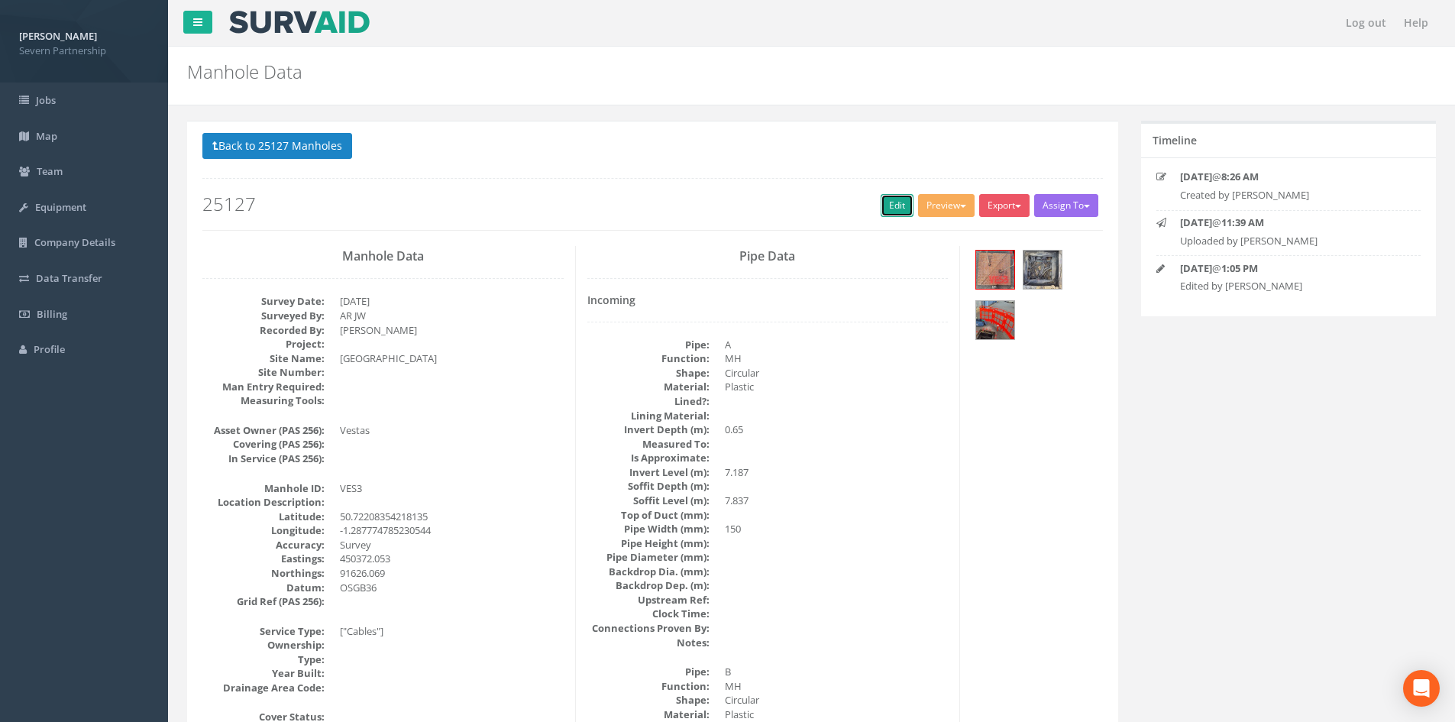
click at [881, 209] on link "Edit" at bounding box center [897, 205] width 33 height 23
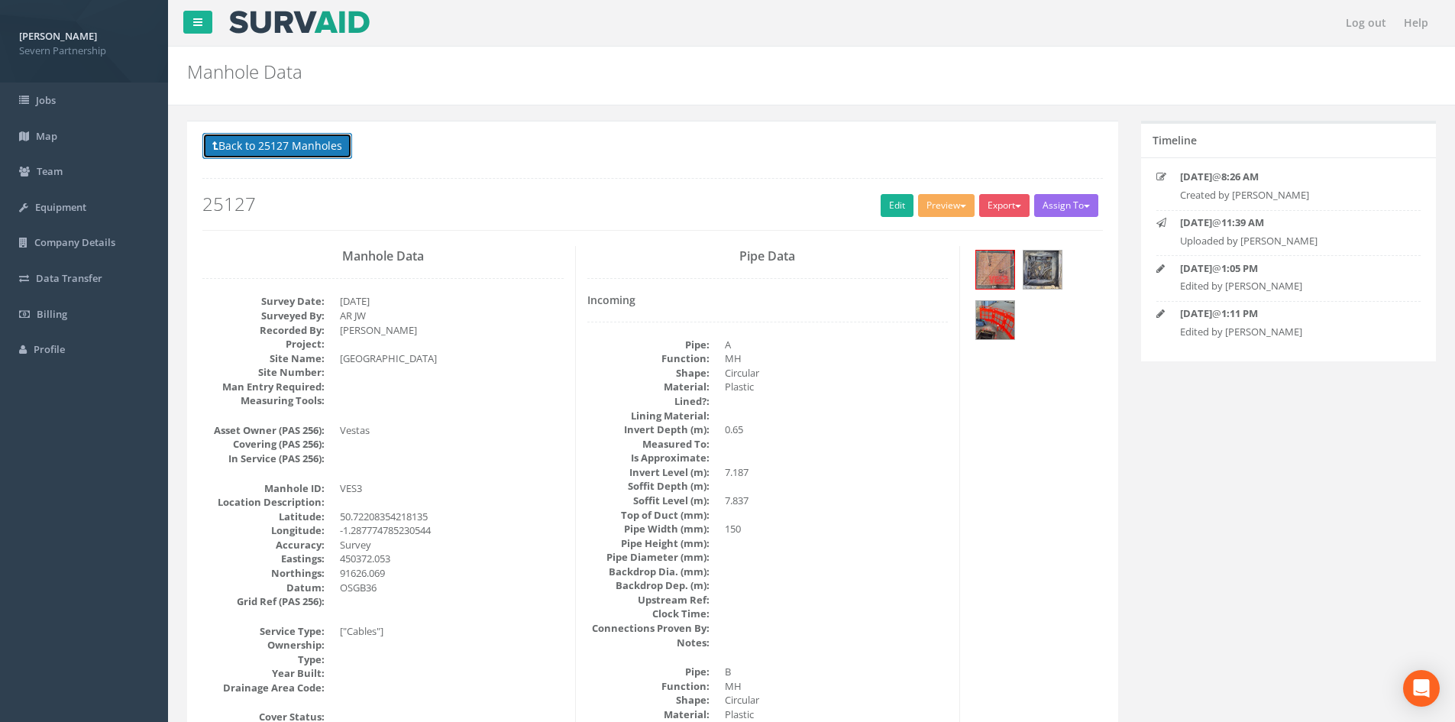
click at [279, 143] on button "Back to 25127 Manholes" at bounding box center [277, 146] width 150 height 26
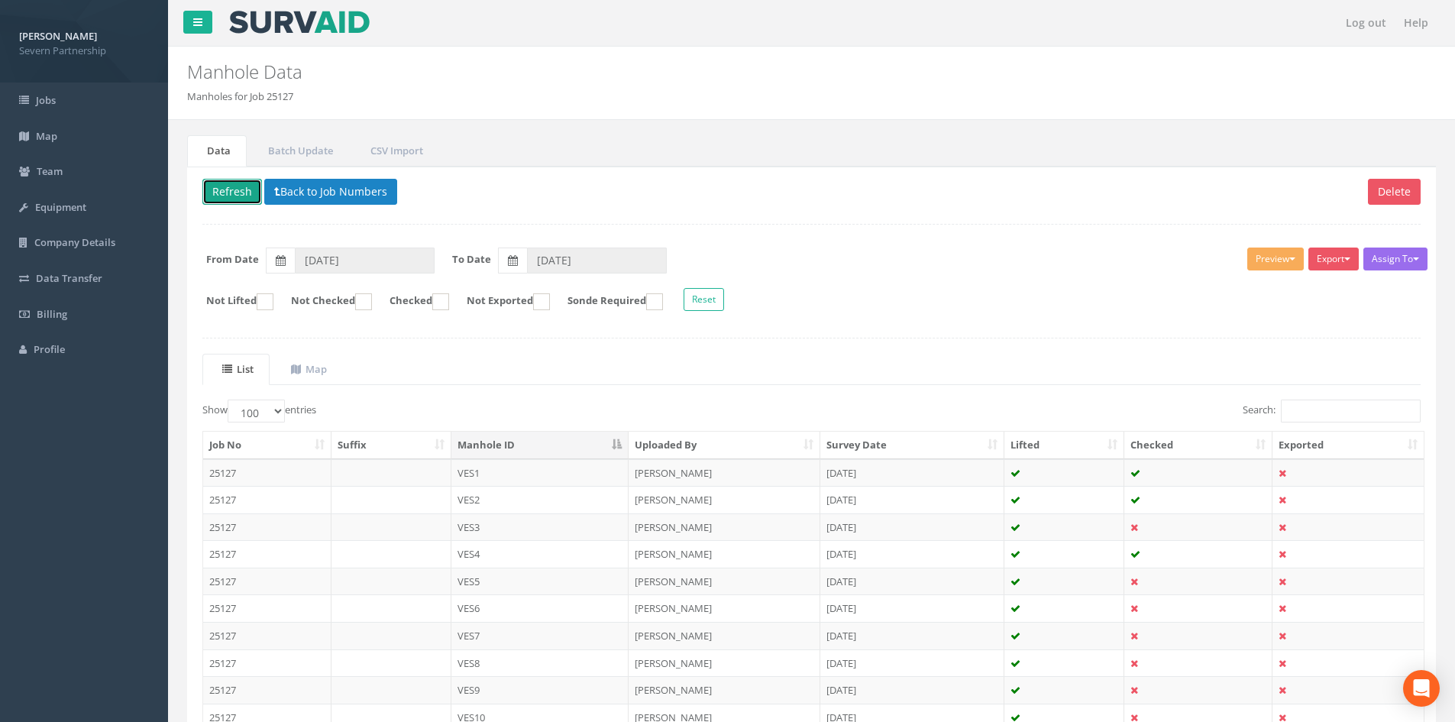
click at [239, 179] on button "Refresh" at bounding box center [232, 192] width 60 height 26
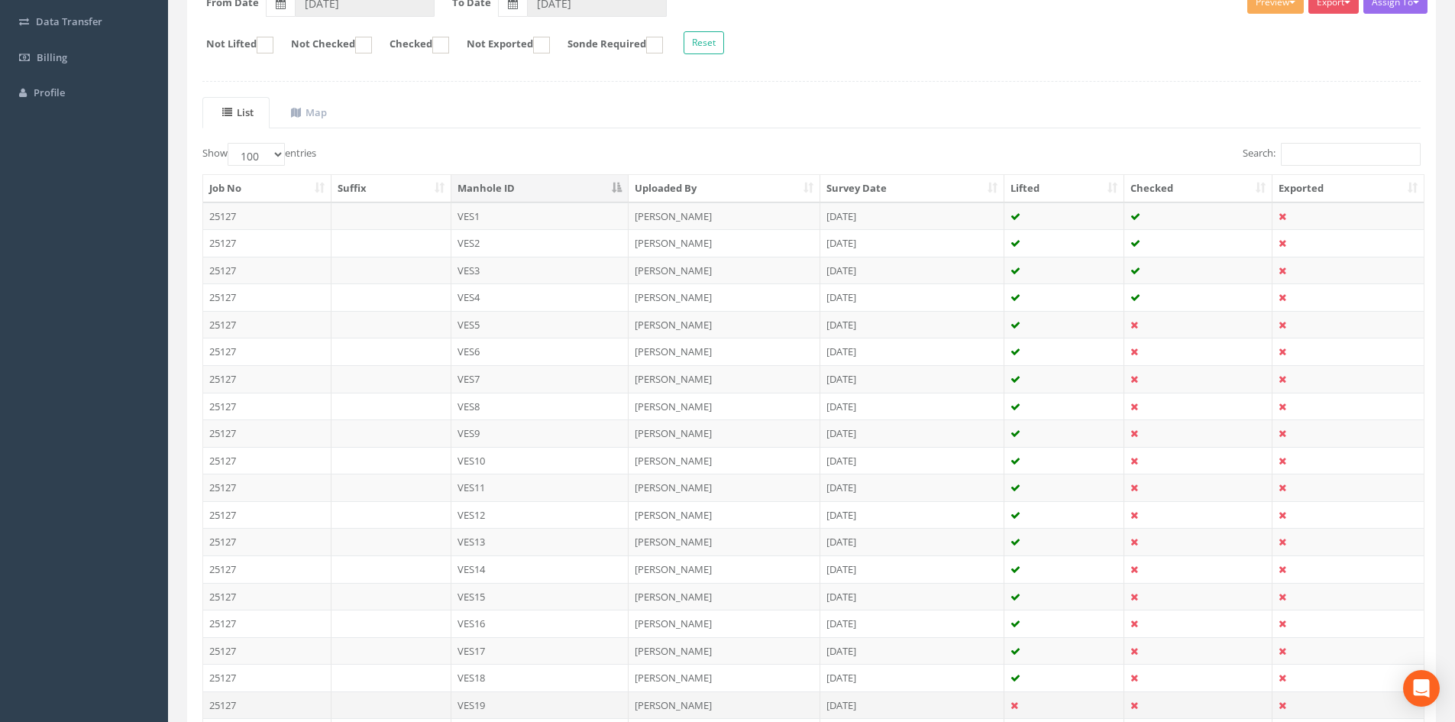
scroll to position [229, 0]
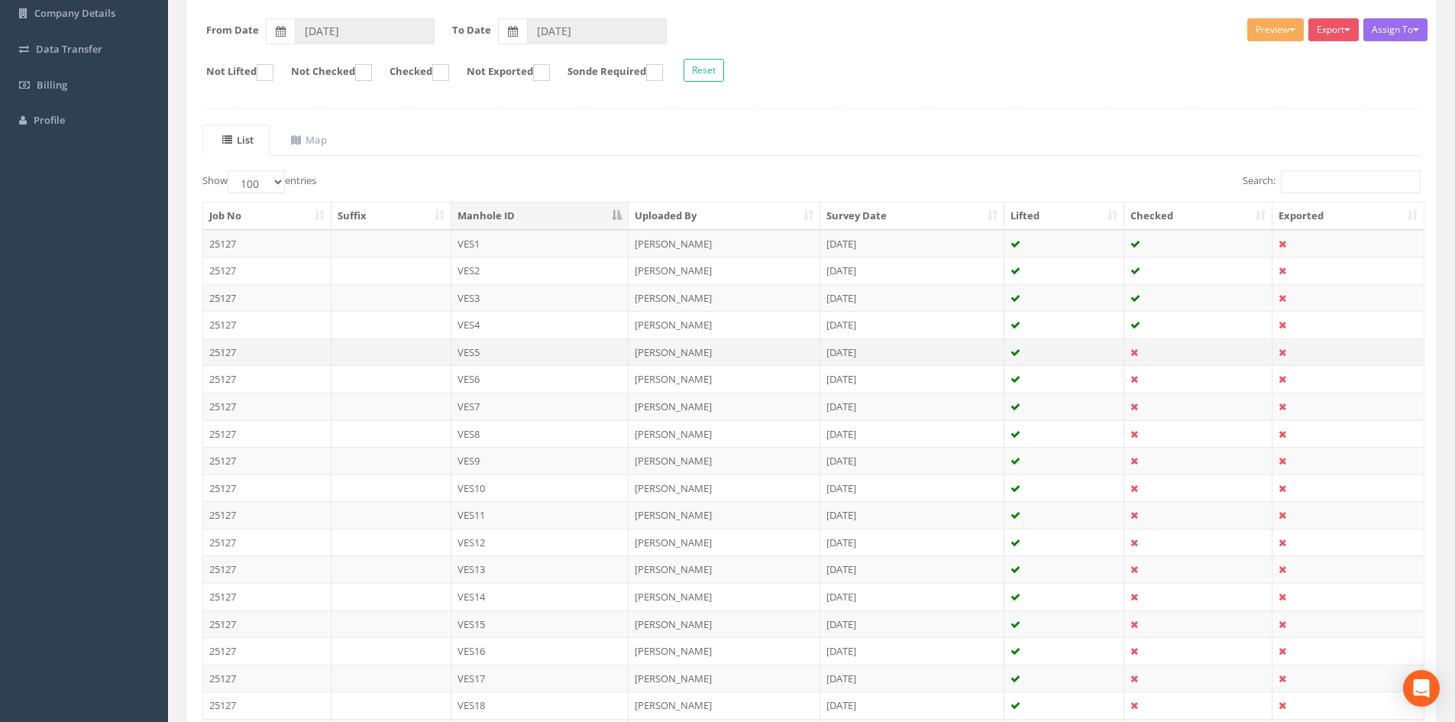
click at [832, 360] on td "[DATE]" at bounding box center [912, 351] width 184 height 27
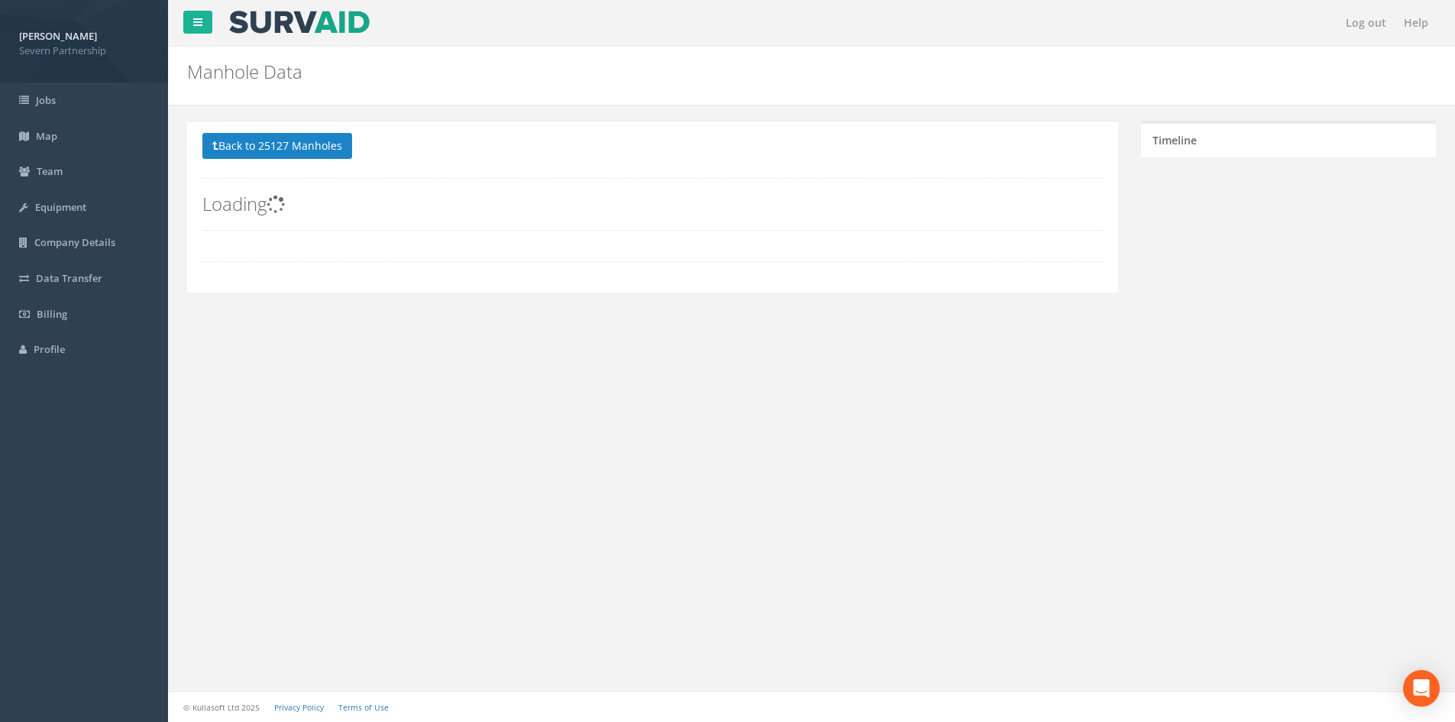
scroll to position [0, 0]
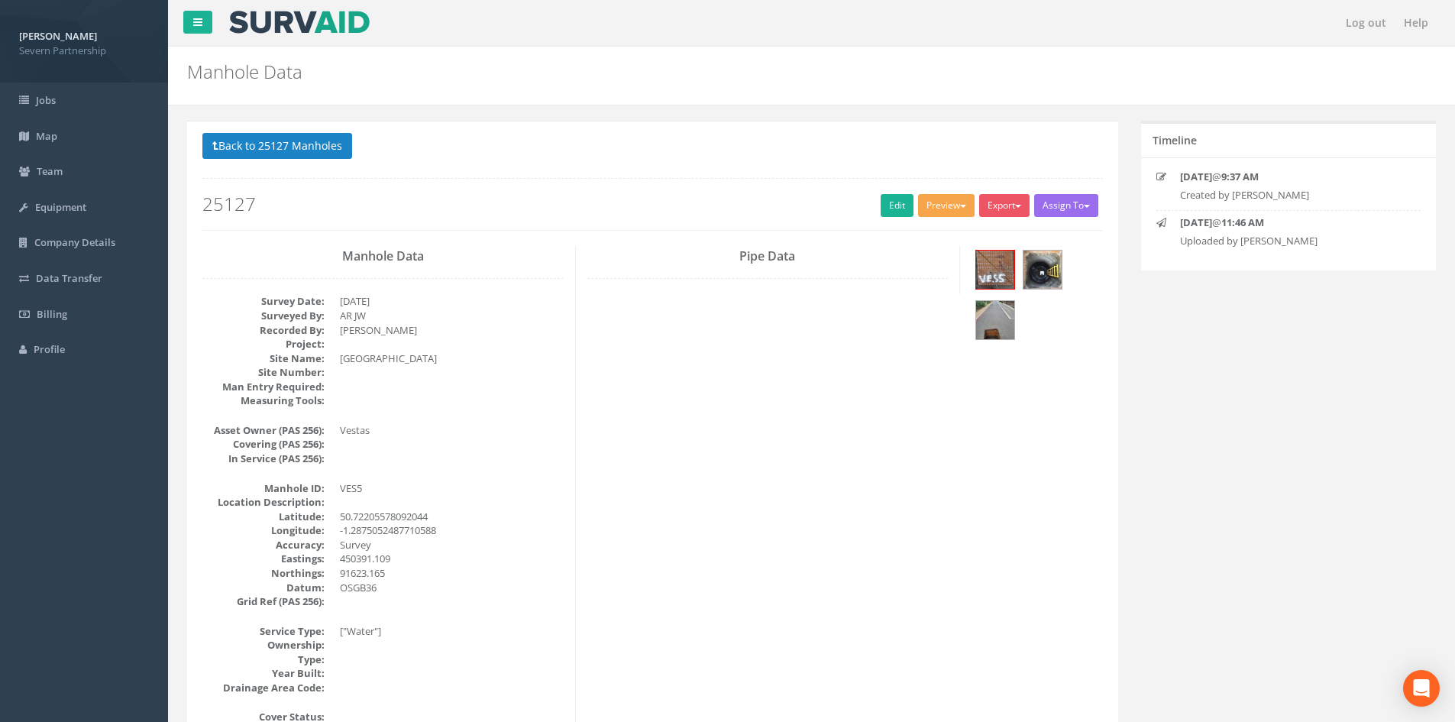
click at [931, 202] on button "Preview" at bounding box center [946, 205] width 57 height 23
click at [939, 228] on link "SP Manhole" at bounding box center [918, 237] width 116 height 24
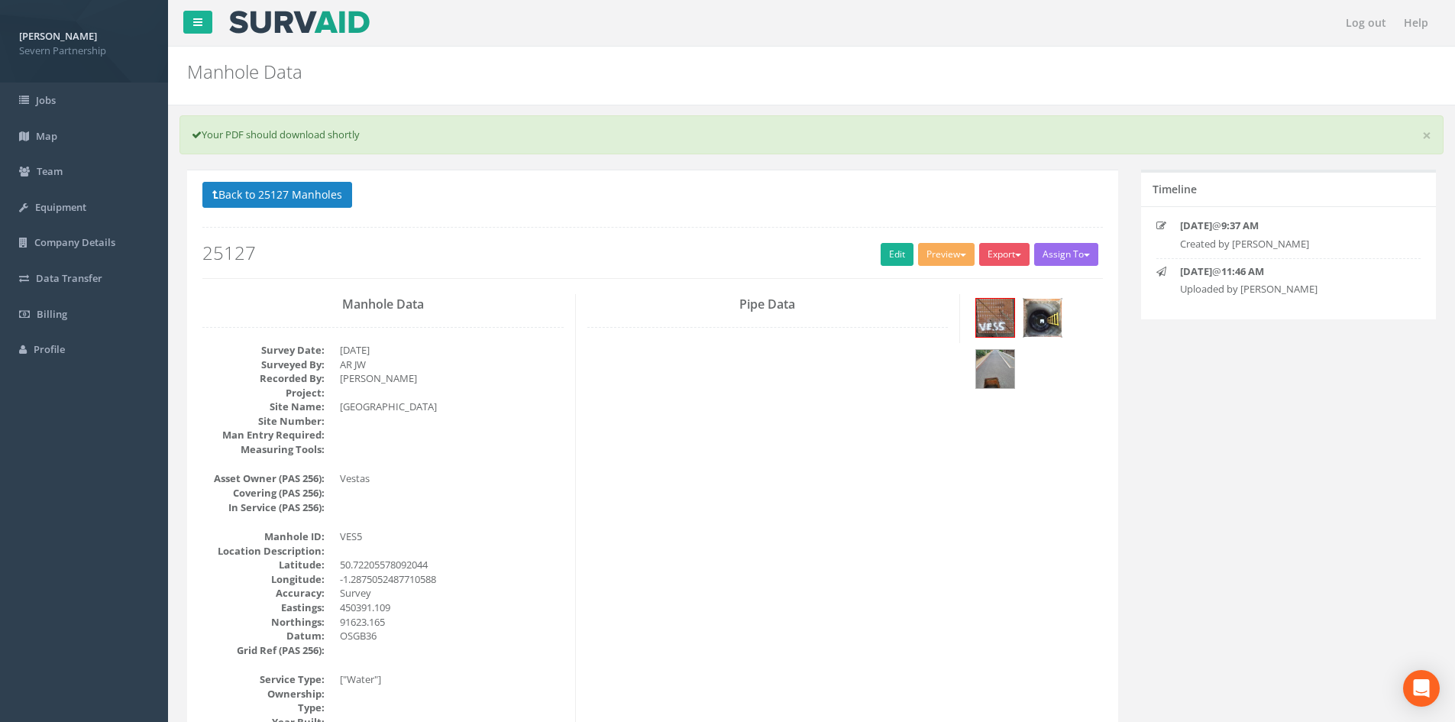
click at [1039, 314] on img at bounding box center [1042, 318] width 38 height 38
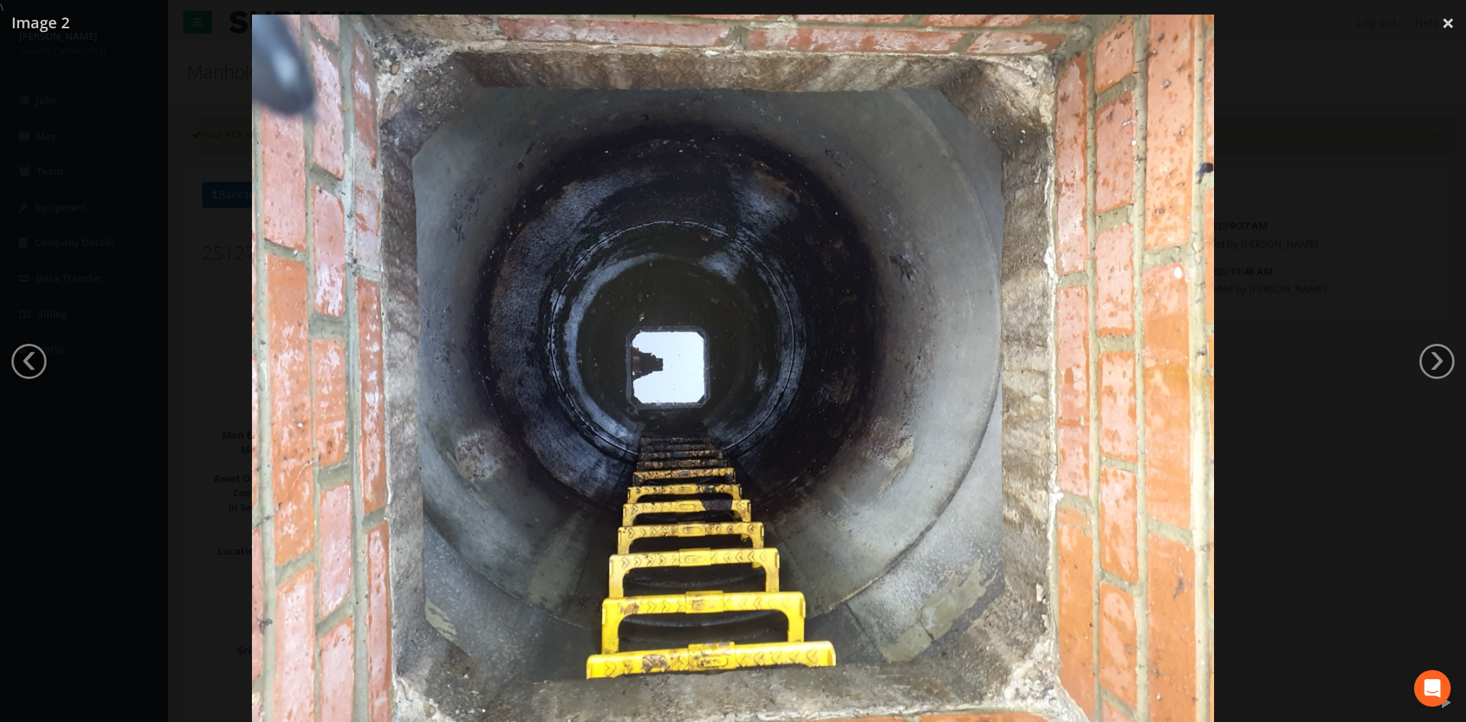
click at [1331, 152] on div at bounding box center [733, 376] width 1466 height 722
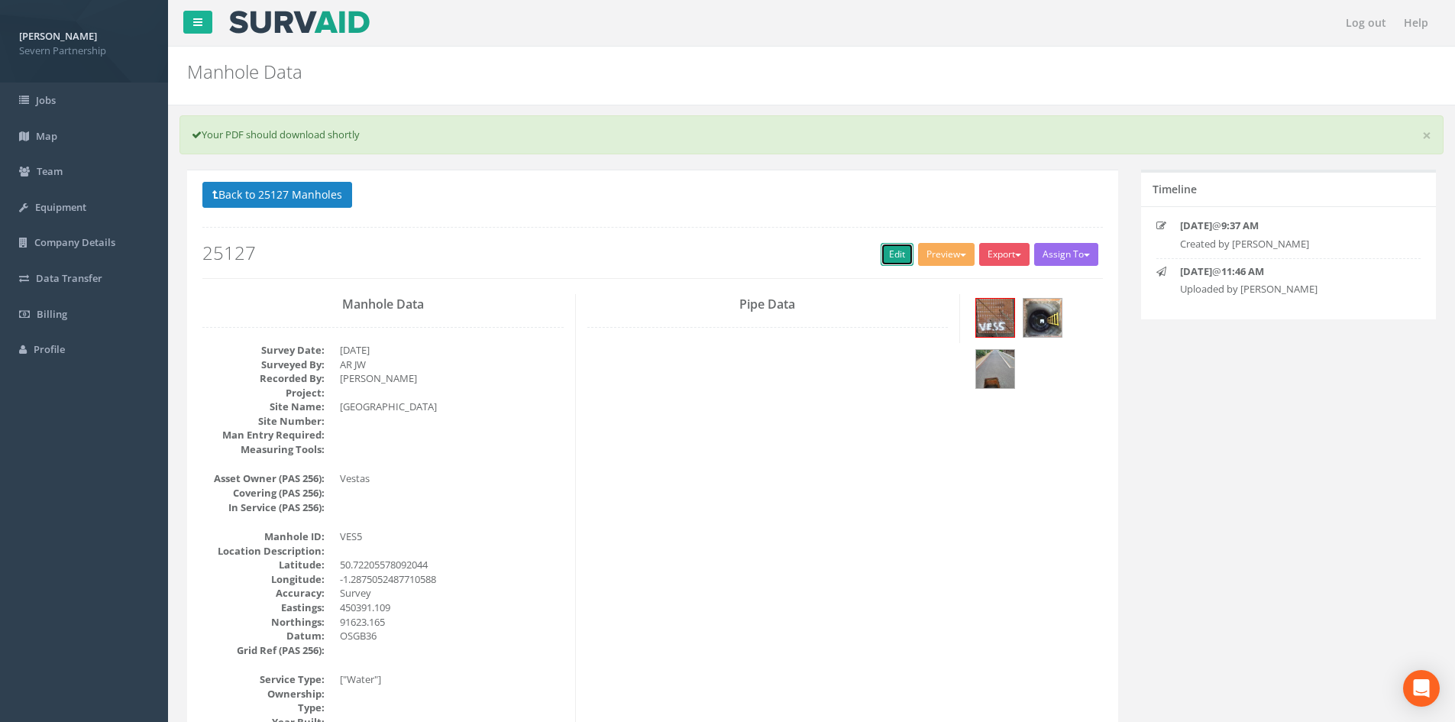
click at [888, 245] on link "Edit" at bounding box center [897, 254] width 33 height 23
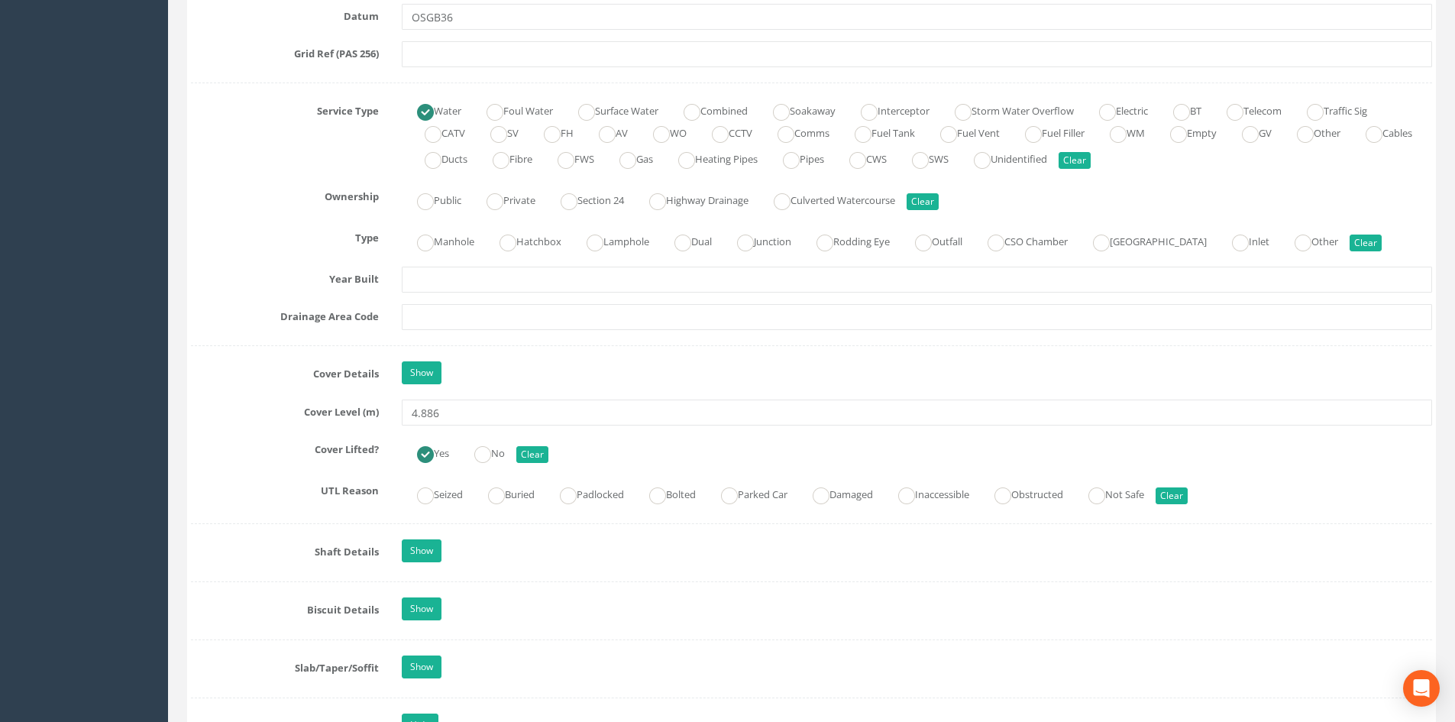
scroll to position [1072, 0]
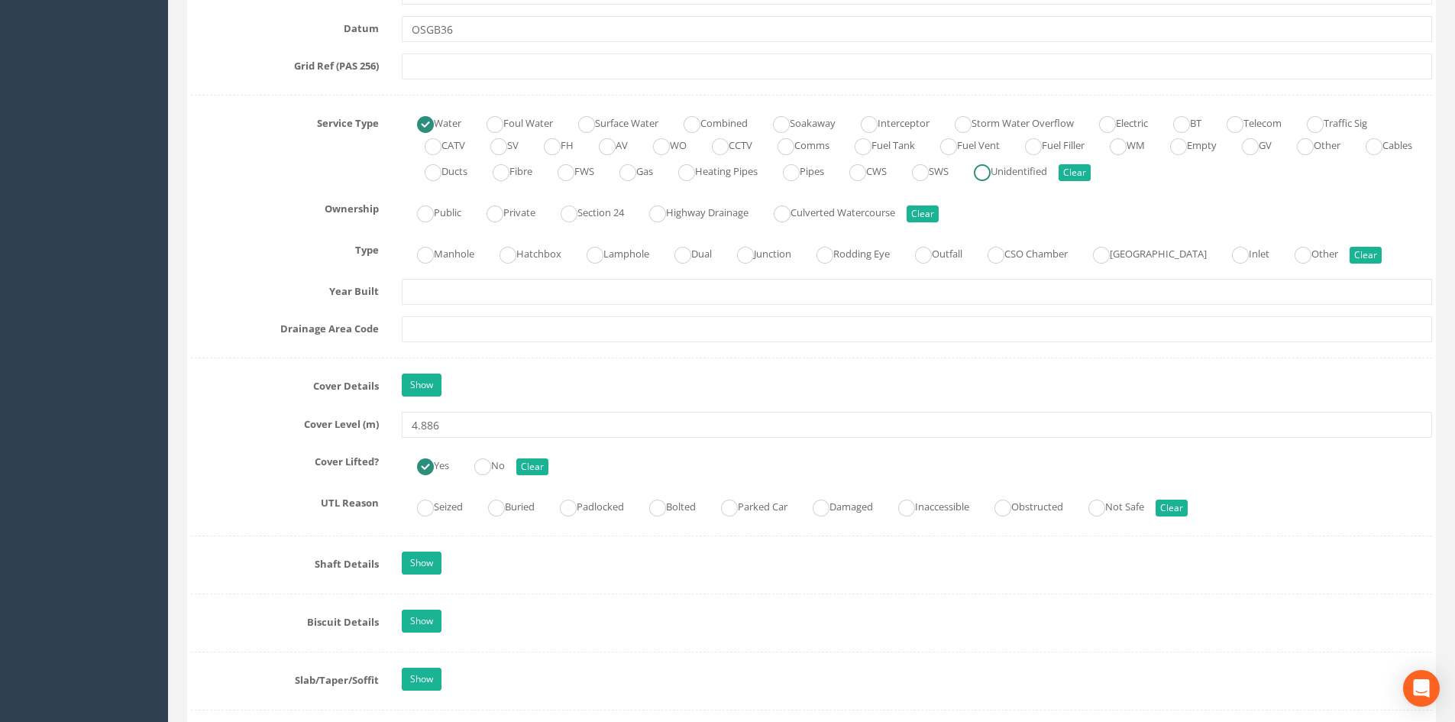
click at [1047, 172] on label "Unidentified" at bounding box center [1002, 170] width 89 height 22
radio input "false"
radio input "true"
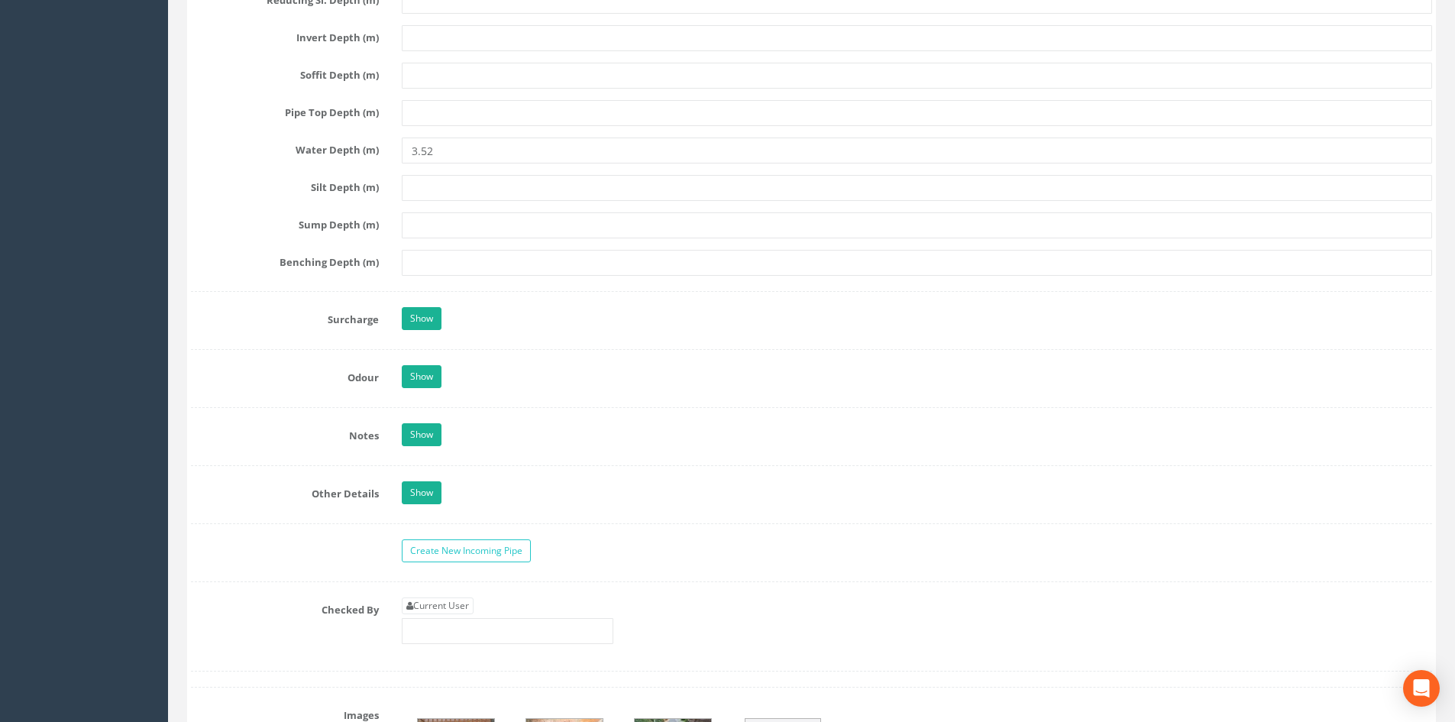
scroll to position [2600, 0]
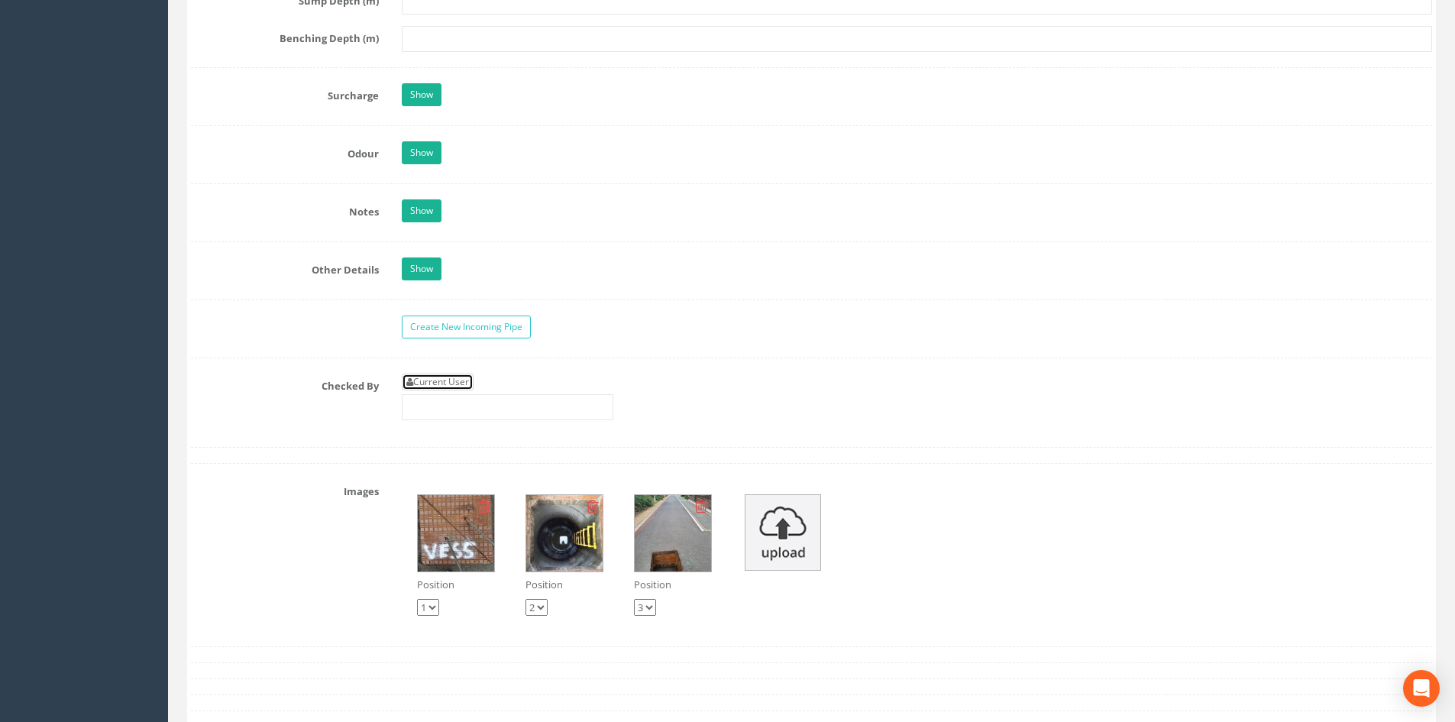
click at [448, 379] on link "Current User" at bounding box center [438, 381] width 72 height 17
type input "[PERSON_NAME]"
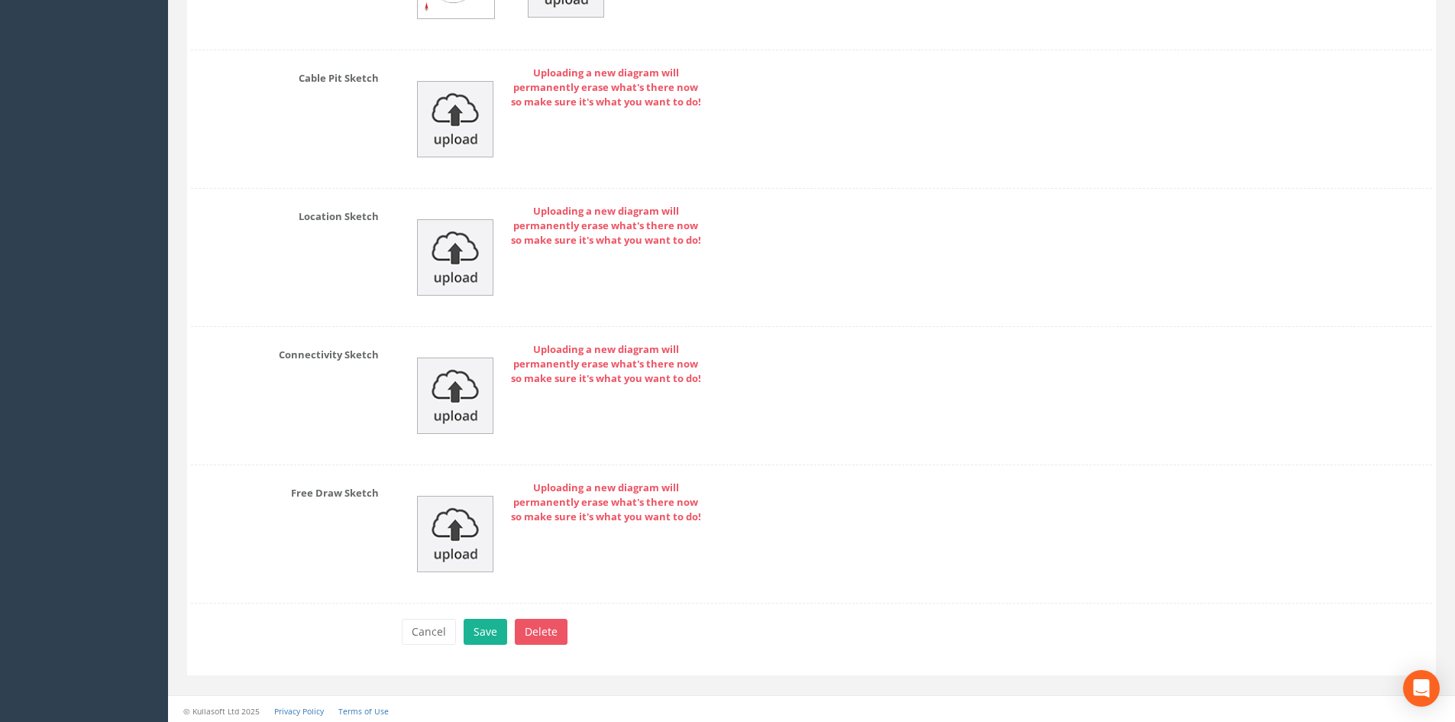
scroll to position [3548, 0]
click at [489, 627] on button "Save" at bounding box center [486, 629] width 44 height 26
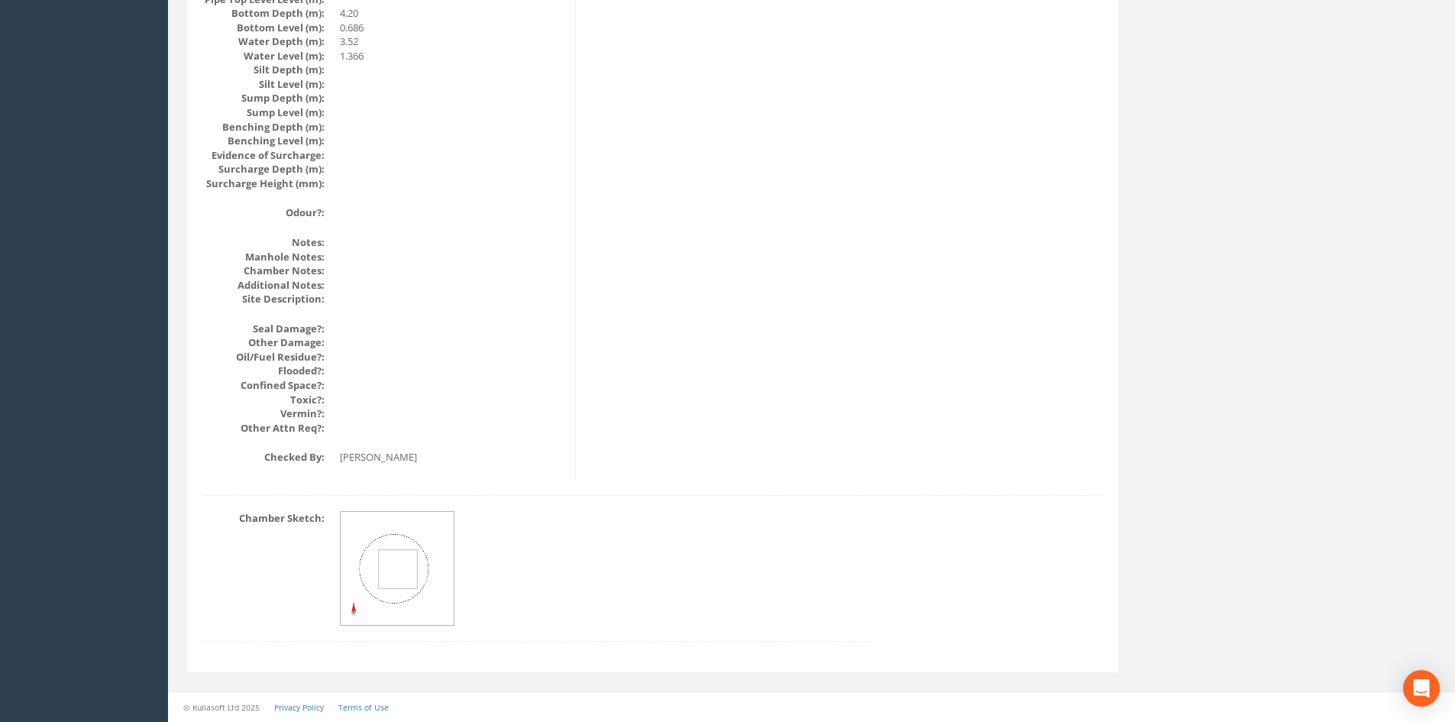
drag, startPoint x: 510, startPoint y: 460, endPoint x: 504, endPoint y: 451, distance: 10.4
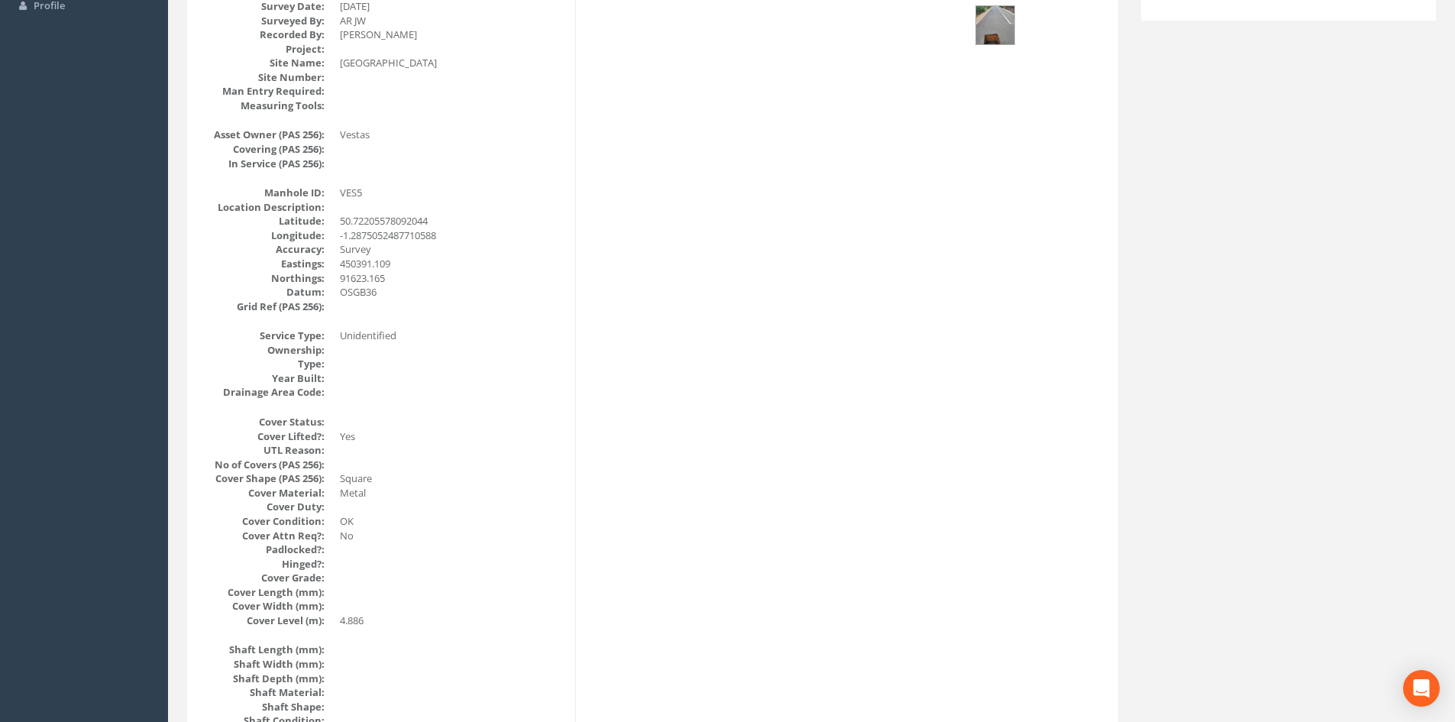
scroll to position [0, 0]
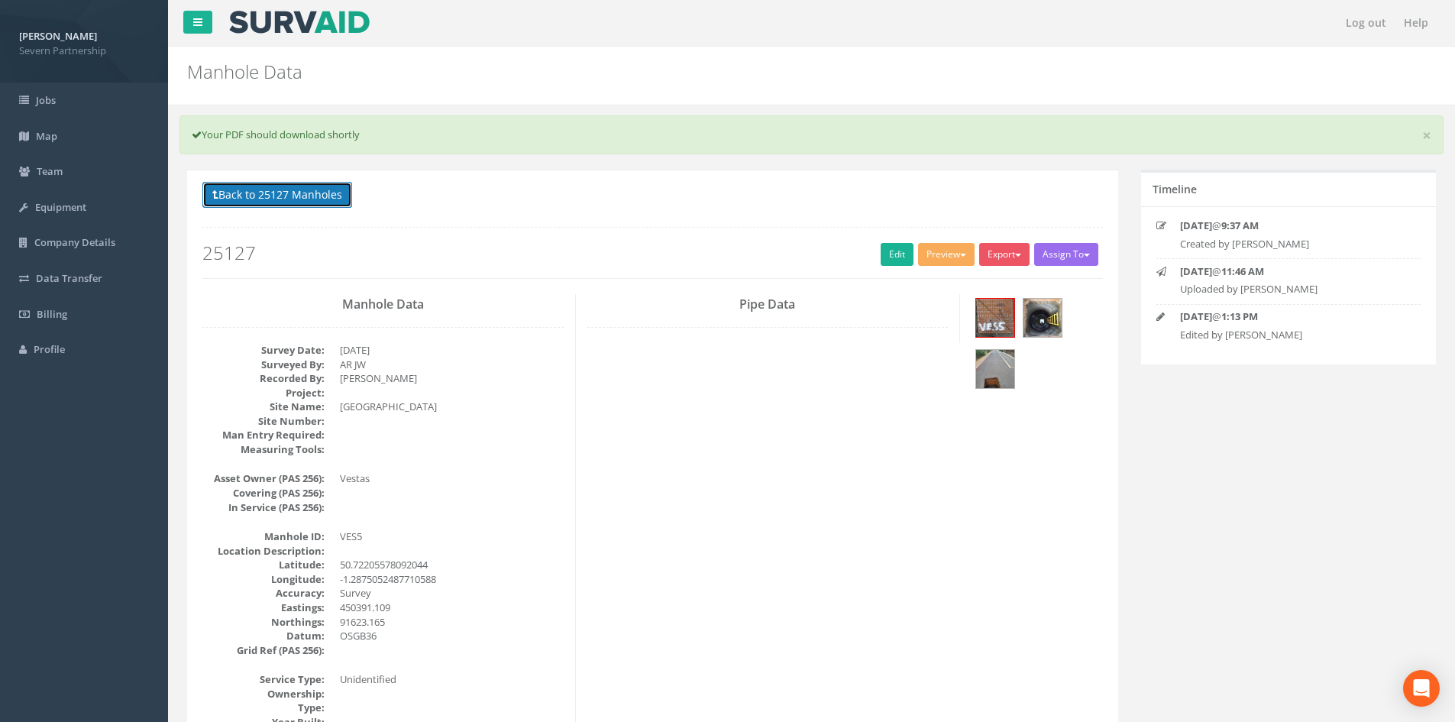
click at [320, 199] on button "Back to 25127 Manholes" at bounding box center [277, 195] width 150 height 26
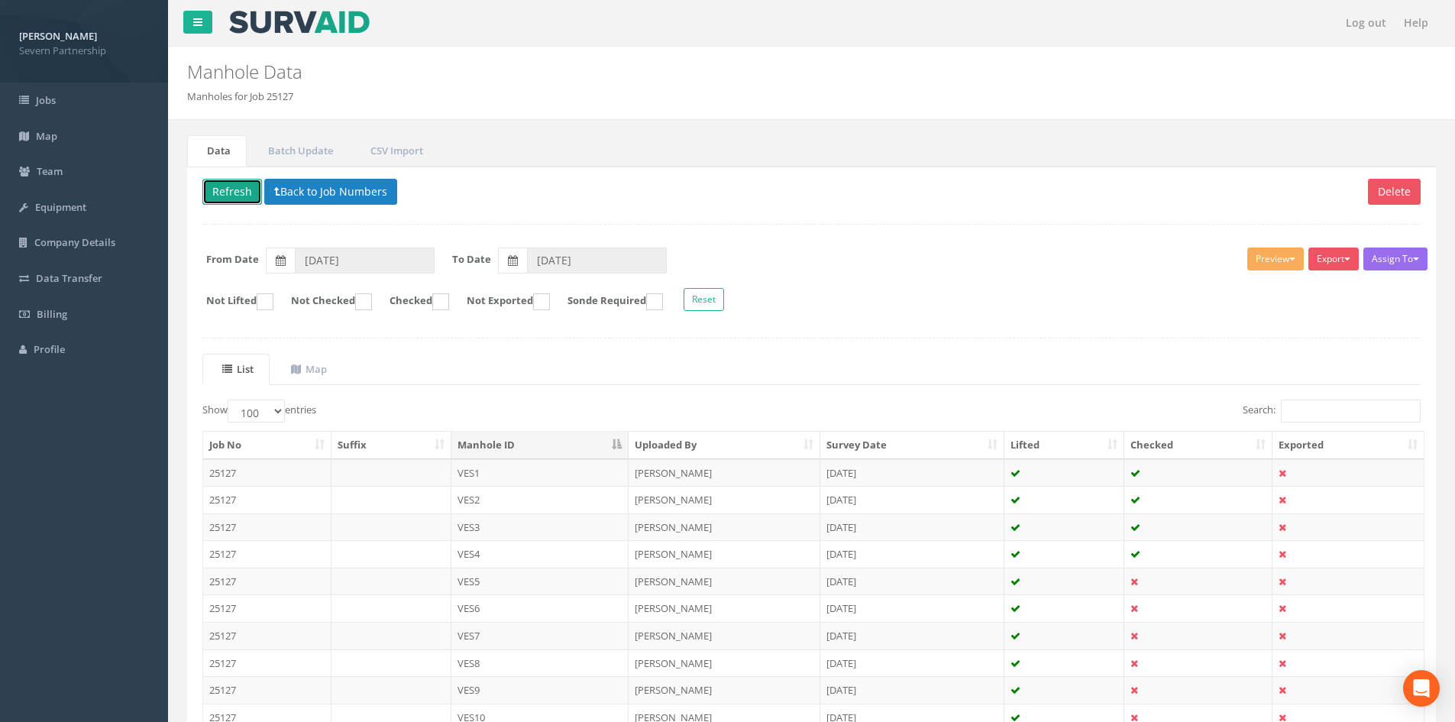
click at [231, 196] on button "Refresh" at bounding box center [232, 192] width 60 height 26
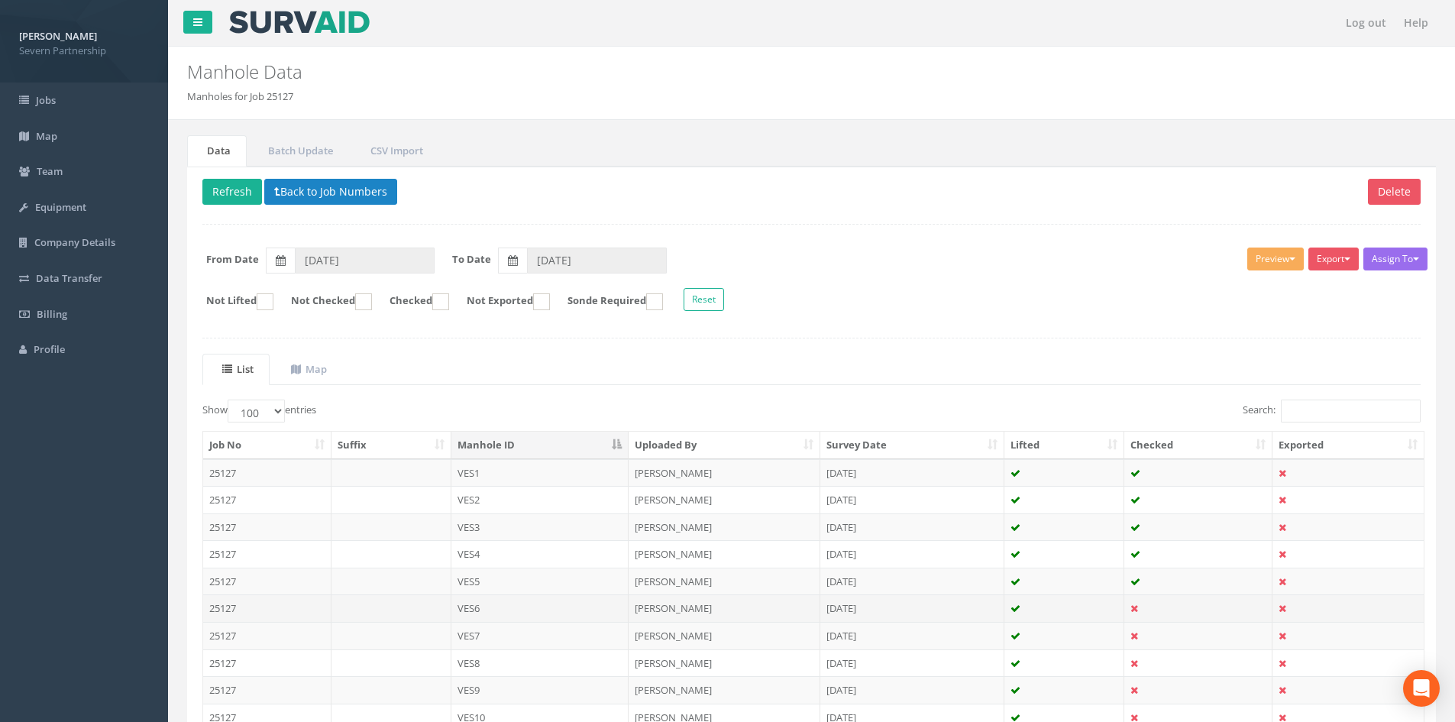
click at [532, 604] on td "VES6" at bounding box center [540, 607] width 178 height 27
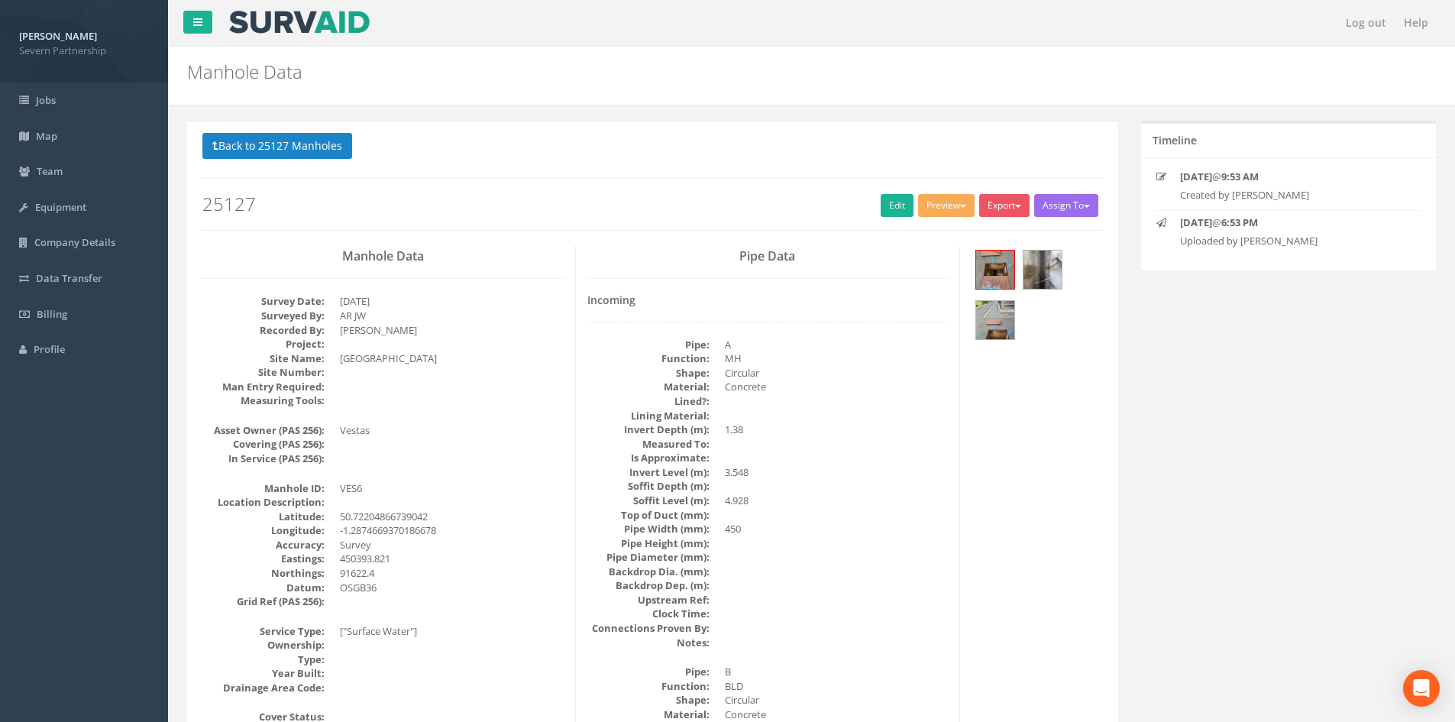
click at [933, 218] on div "Preview SP Manhole SP Omni Heathrow United Utilities SurvAid IC SurvAid Manhole" at bounding box center [948, 207] width 61 height 27
click at [929, 208] on button "Preview" at bounding box center [946, 205] width 57 height 23
click at [922, 223] on ul "SP Manhole SP Omni Heathrow United Utilities SurvAid IC SurvAid Manhole" at bounding box center [918, 315] width 122 height 186
click at [922, 231] on div "Back to 25127 Manholes Back to Map Assign To No Companies Added Export SP Manho…" at bounding box center [652, 189] width 923 height 112
click at [925, 209] on button "Preview" at bounding box center [946, 205] width 57 height 23
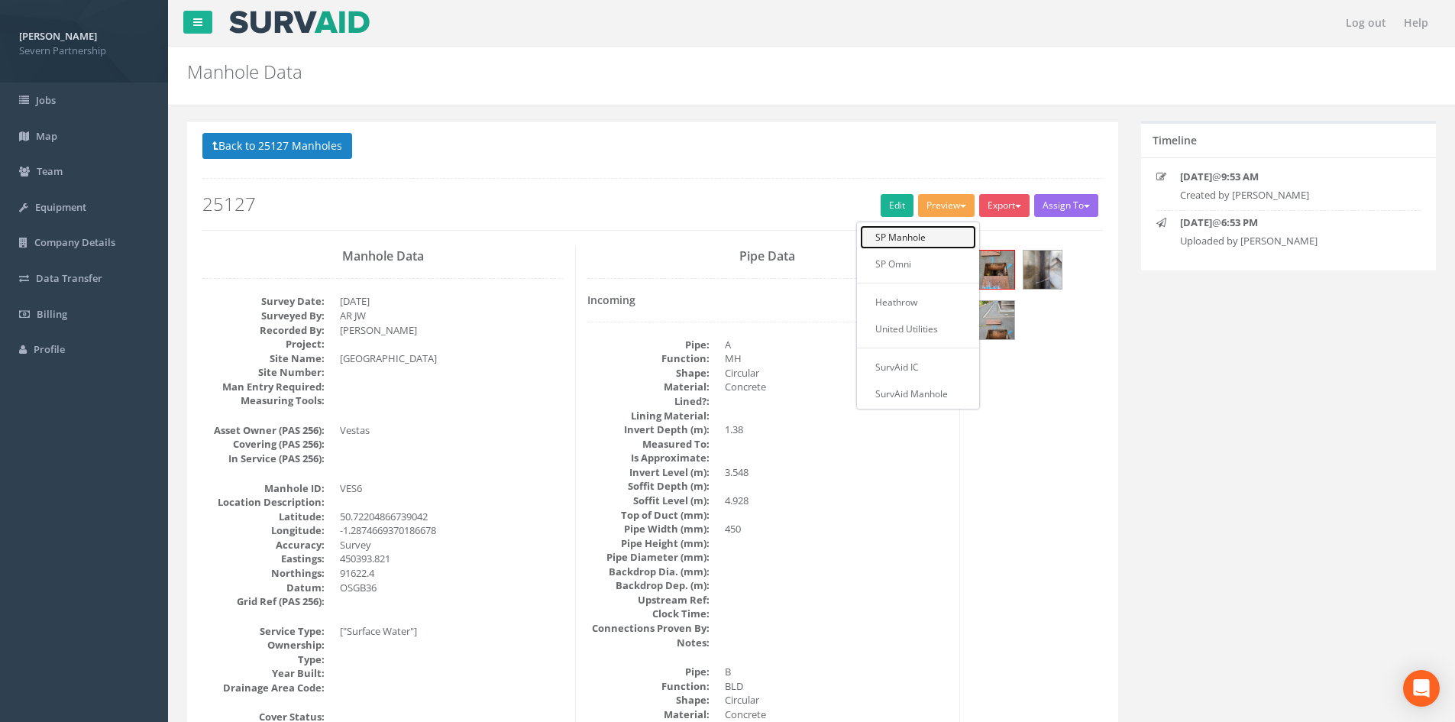
click at [921, 231] on link "SP Manhole" at bounding box center [918, 237] width 116 height 24
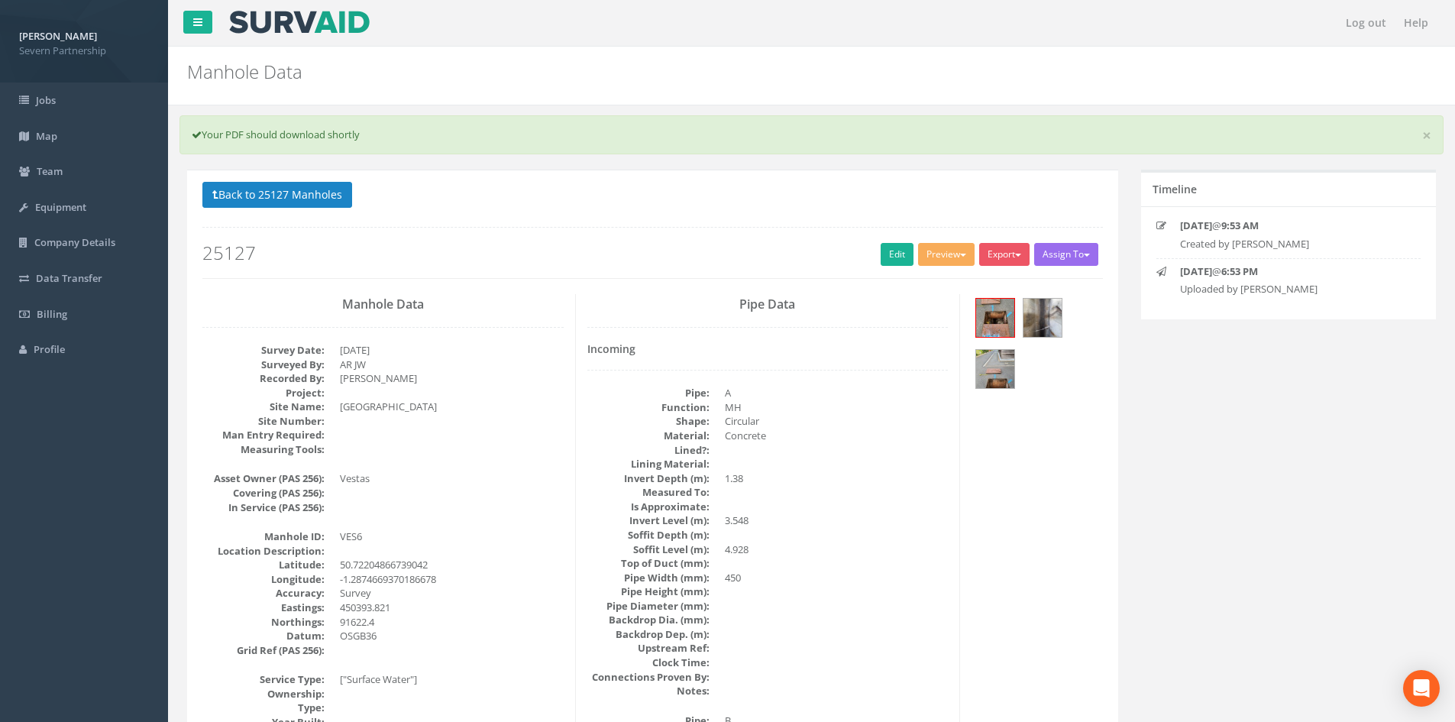
click at [883, 234] on div "Back to 25127 Manholes Back to Map Assign To No Companies Added Export SP Manho…" at bounding box center [652, 230] width 900 height 97
click at [891, 244] on link "Edit" at bounding box center [897, 254] width 33 height 23
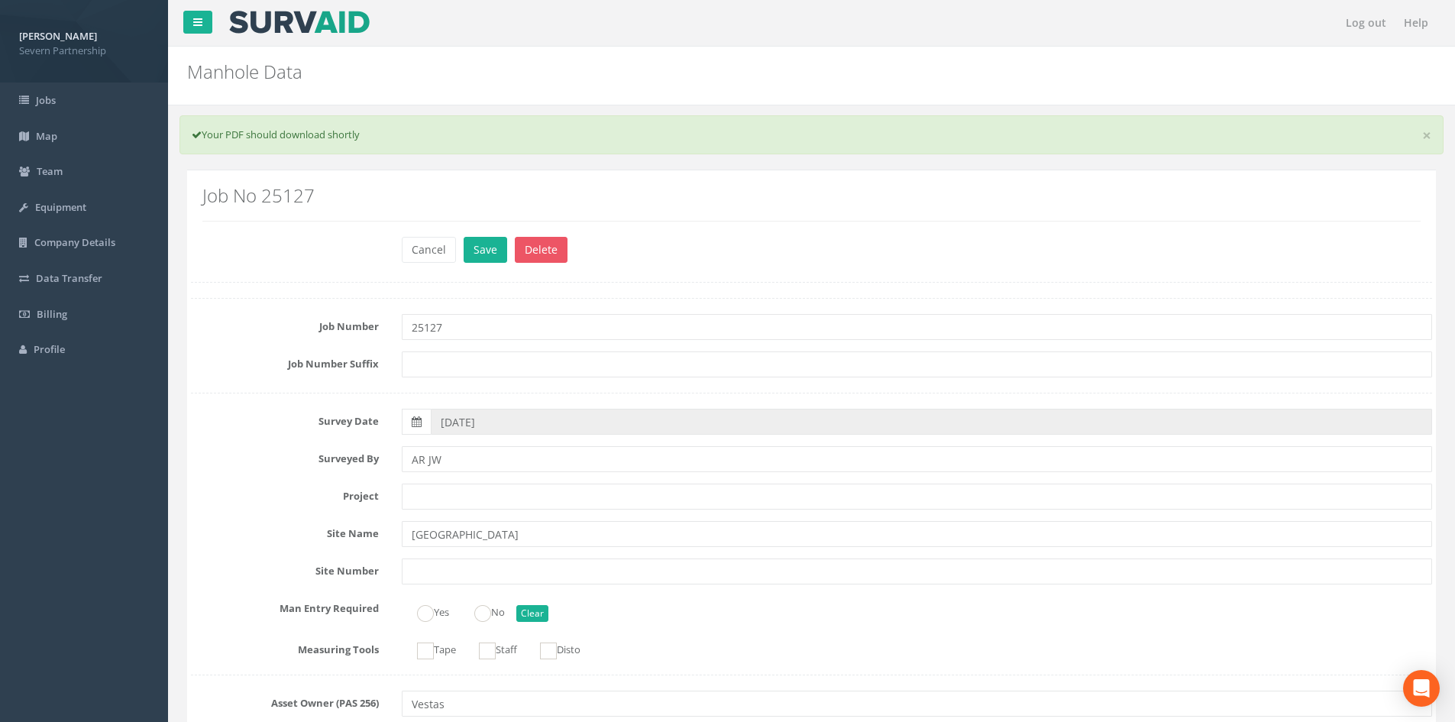
scroll to position [3702, 0]
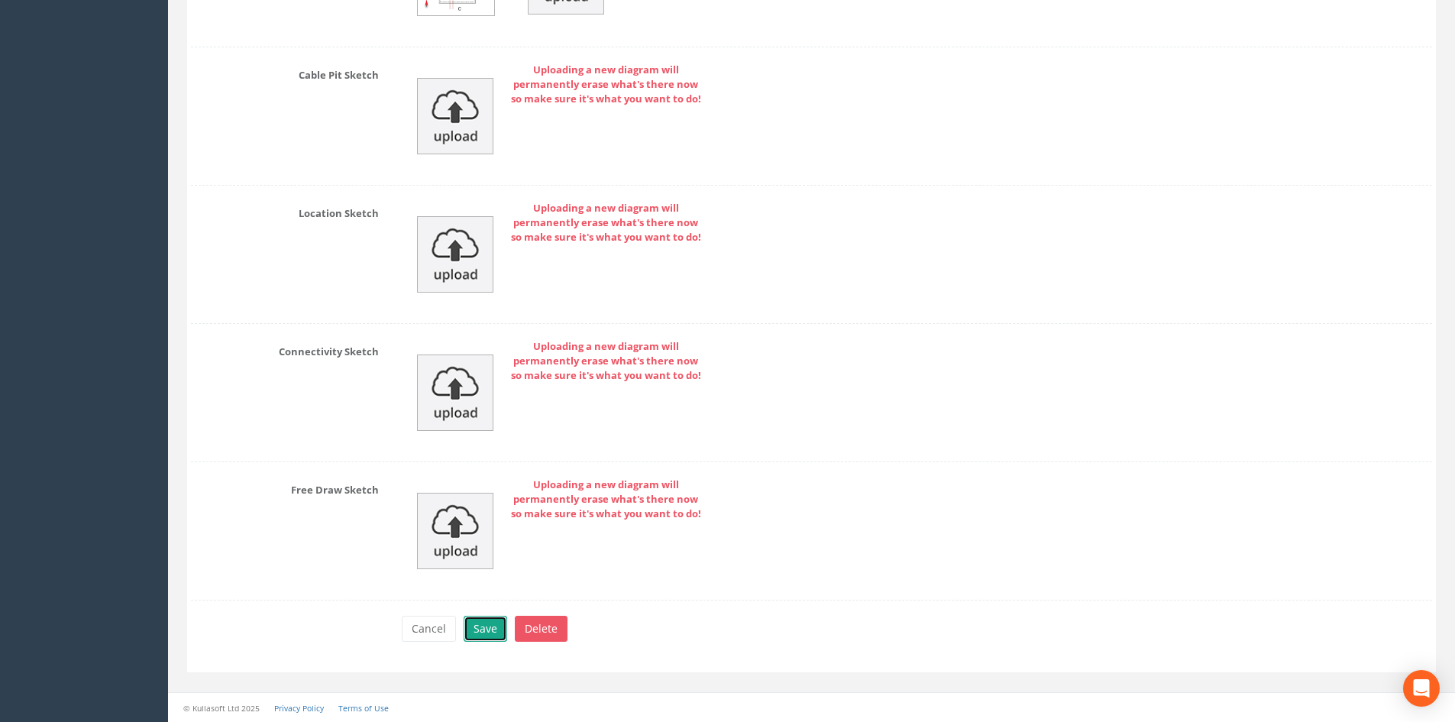
click at [480, 623] on button "Save" at bounding box center [486, 629] width 44 height 26
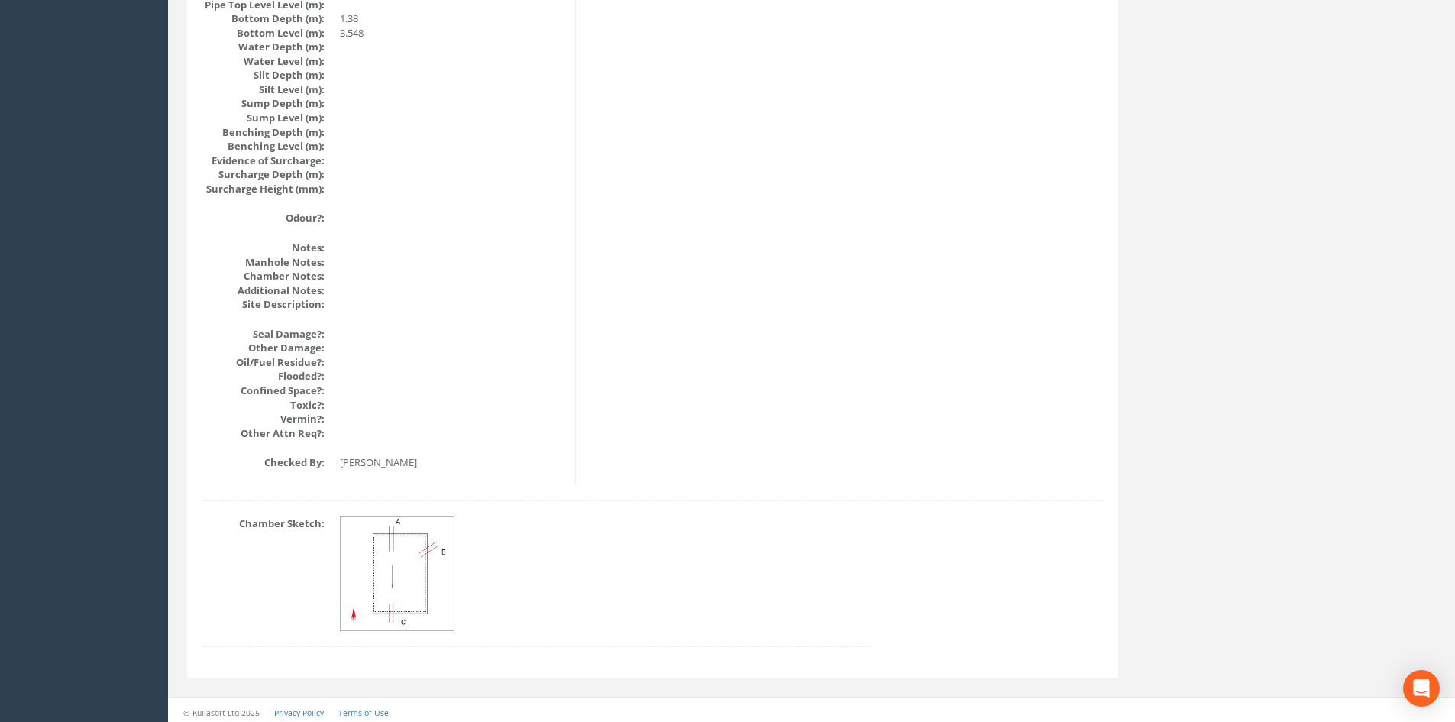
scroll to position [0, 0]
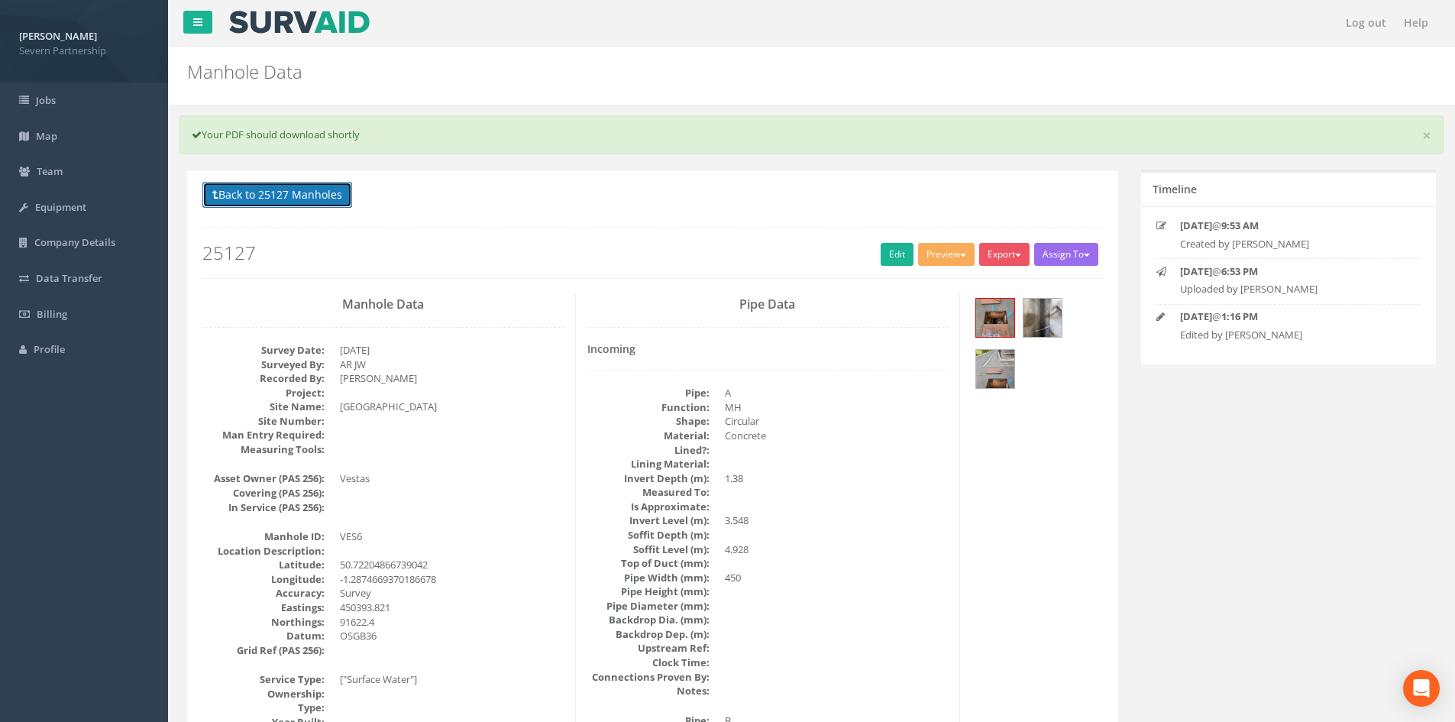
click at [307, 189] on button "Back to 25127 Manholes" at bounding box center [277, 195] width 150 height 26
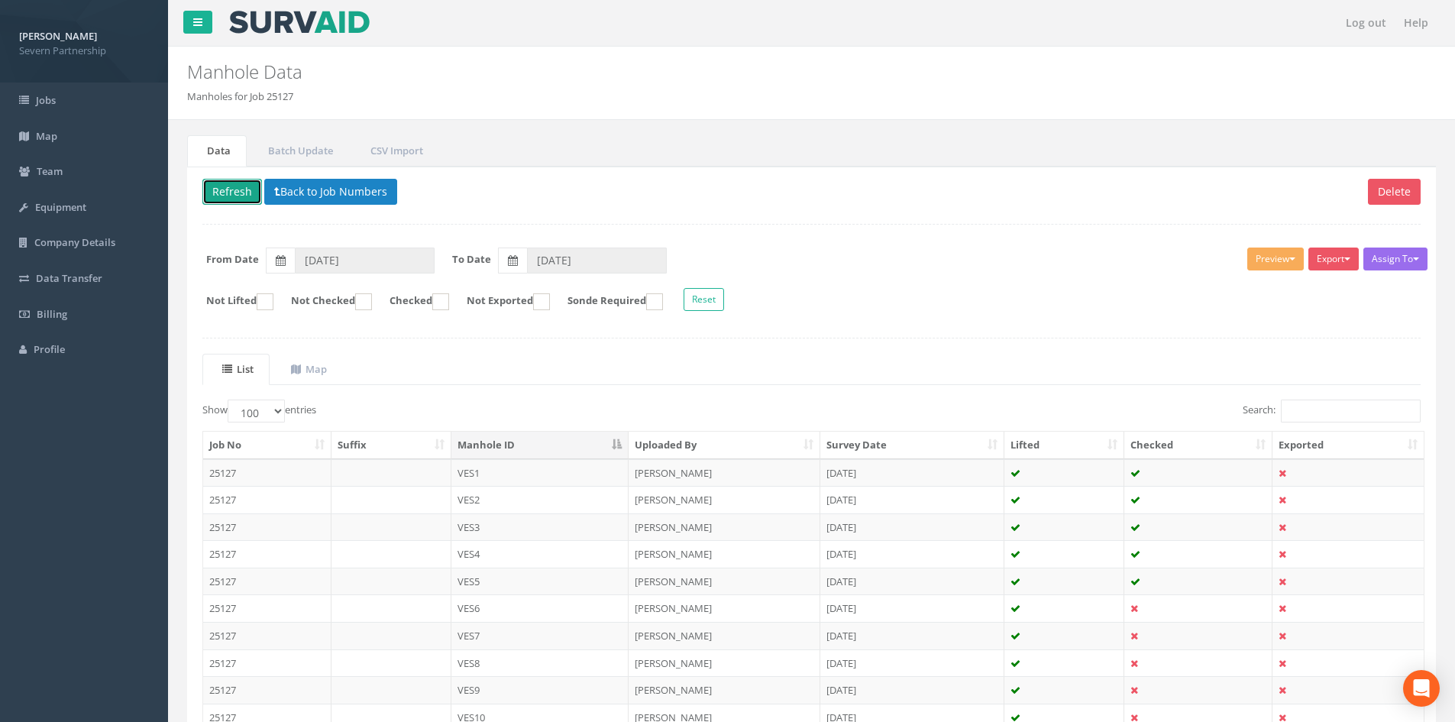
click at [229, 194] on button "Refresh" at bounding box center [232, 192] width 60 height 26
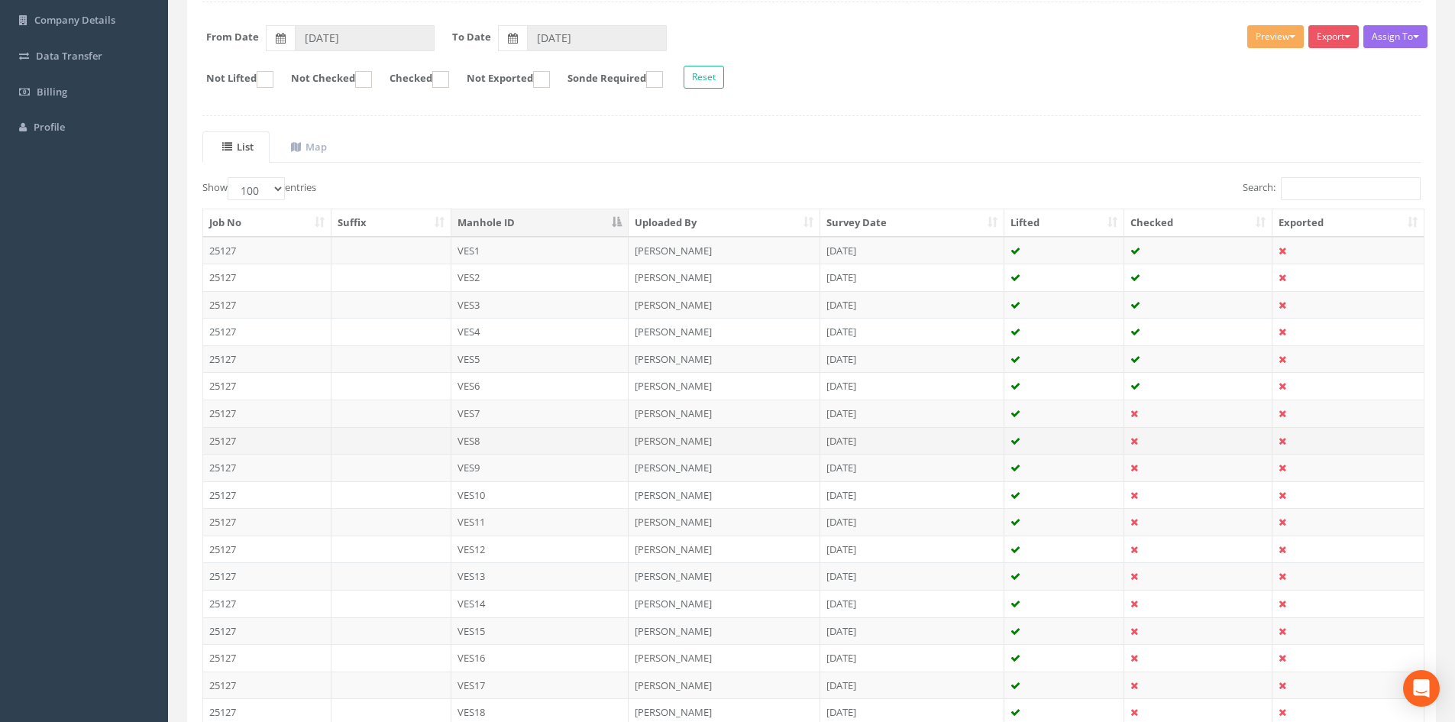
scroll to position [229, 0]
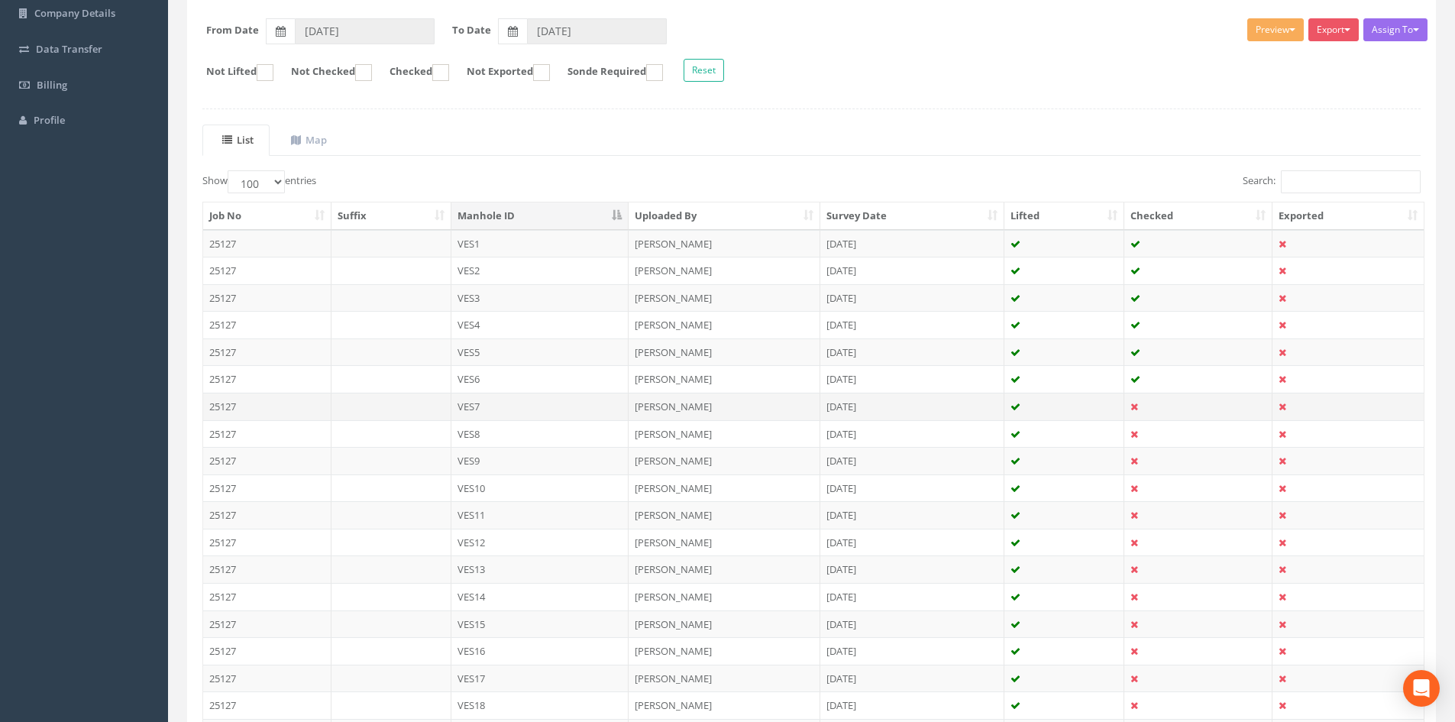
click at [574, 406] on td "VES7" at bounding box center [540, 406] width 178 height 27
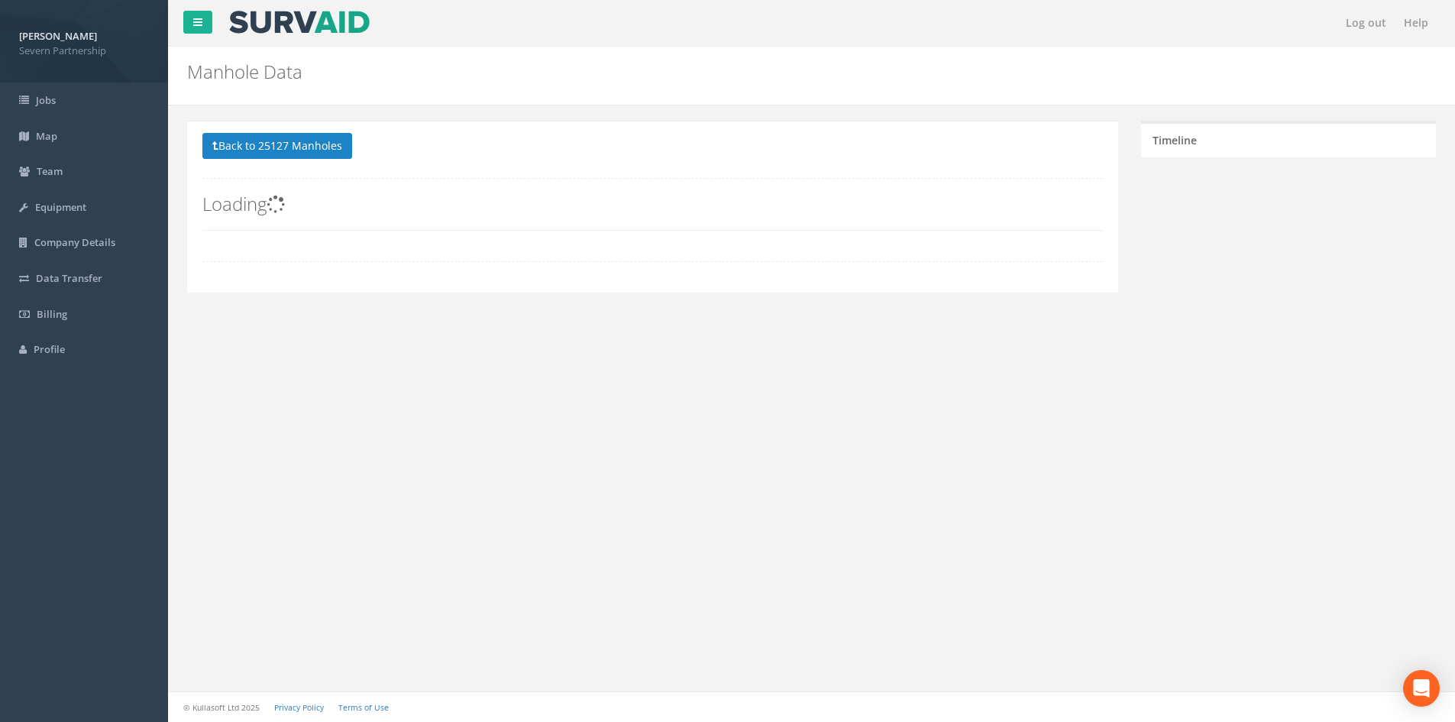
scroll to position [0, 0]
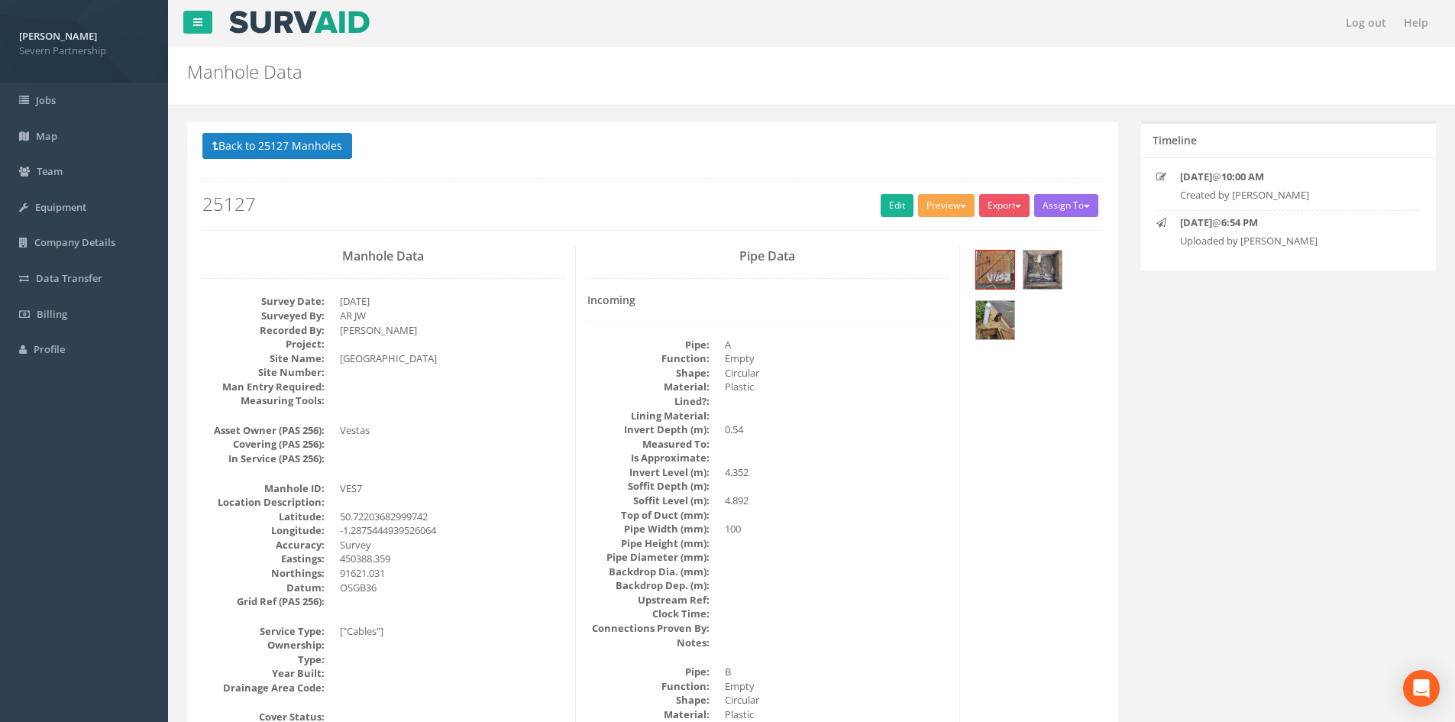
click at [961, 200] on button "Preview" at bounding box center [946, 205] width 57 height 23
click at [937, 234] on link "SP Manhole" at bounding box center [918, 237] width 116 height 24
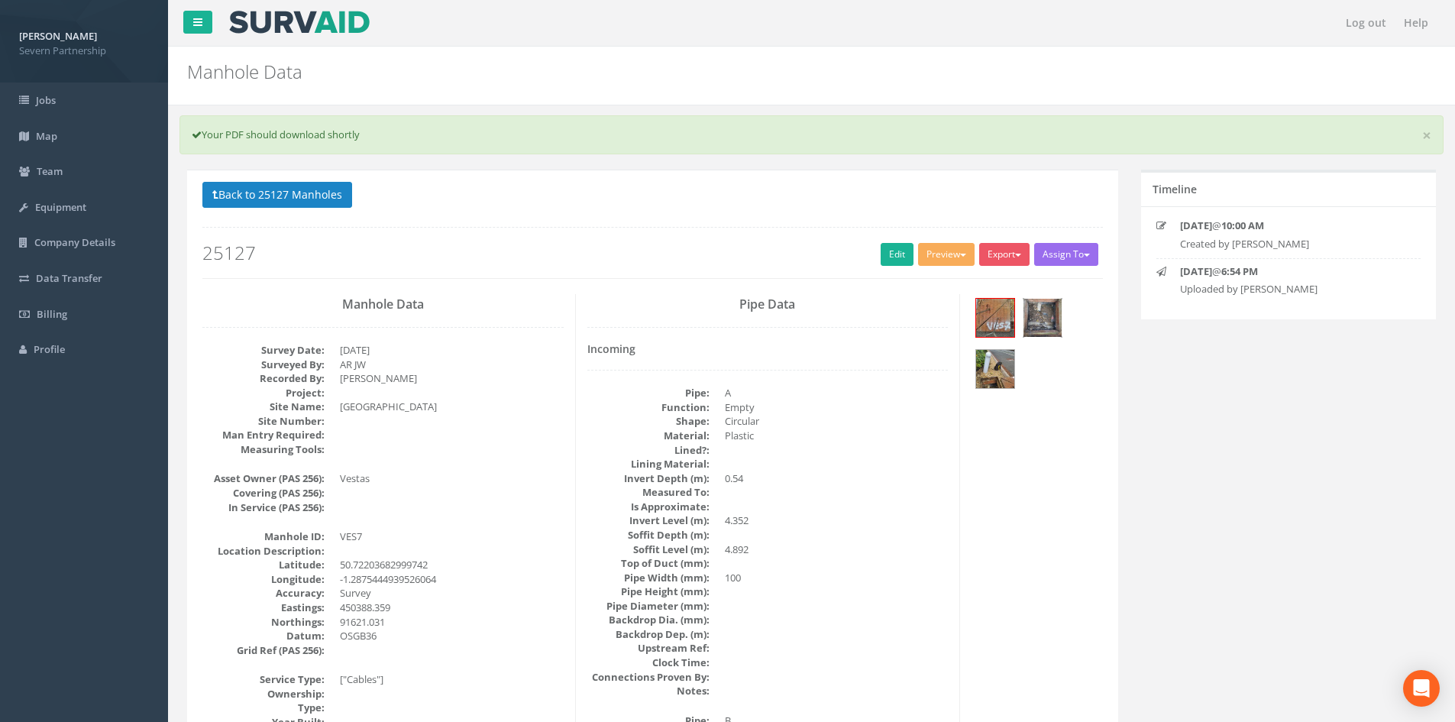
click at [1030, 318] on img at bounding box center [1042, 318] width 38 height 38
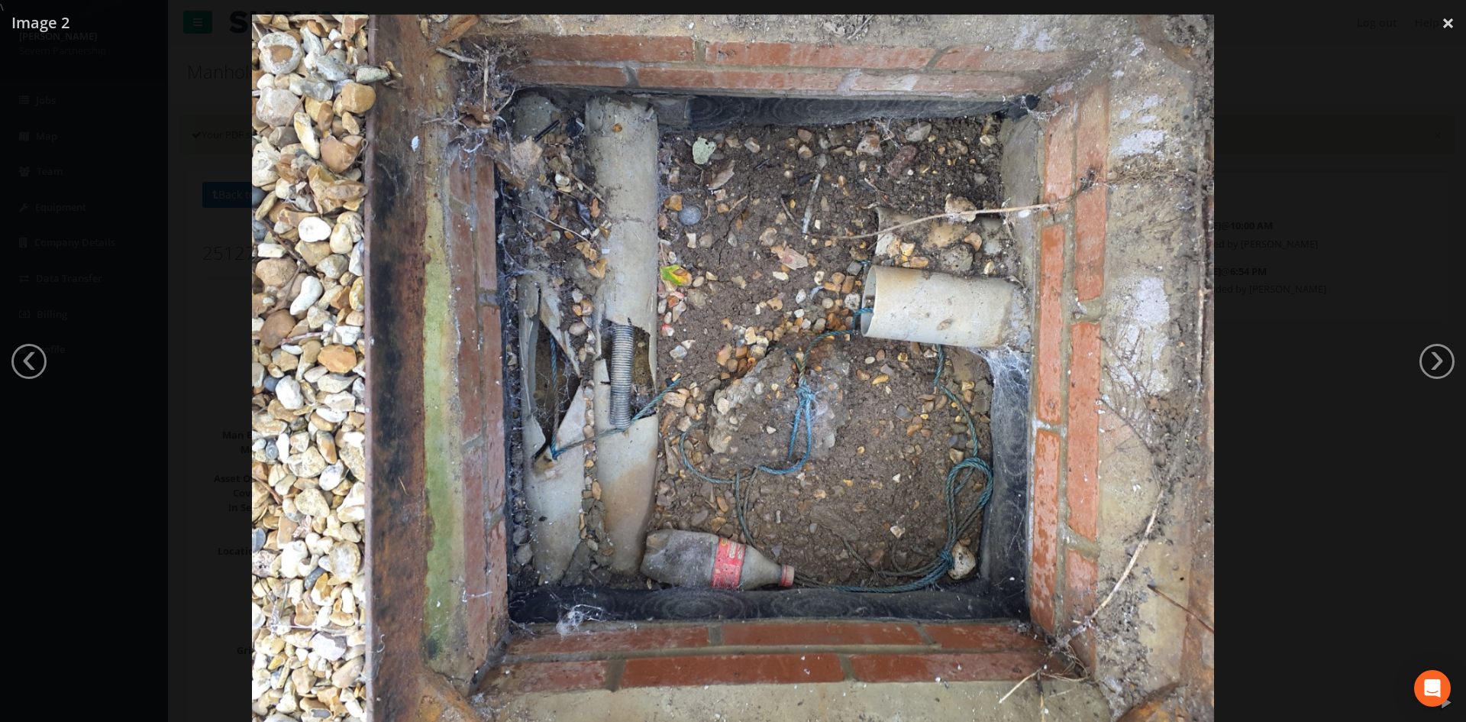
click at [1327, 276] on div at bounding box center [733, 376] width 1466 height 722
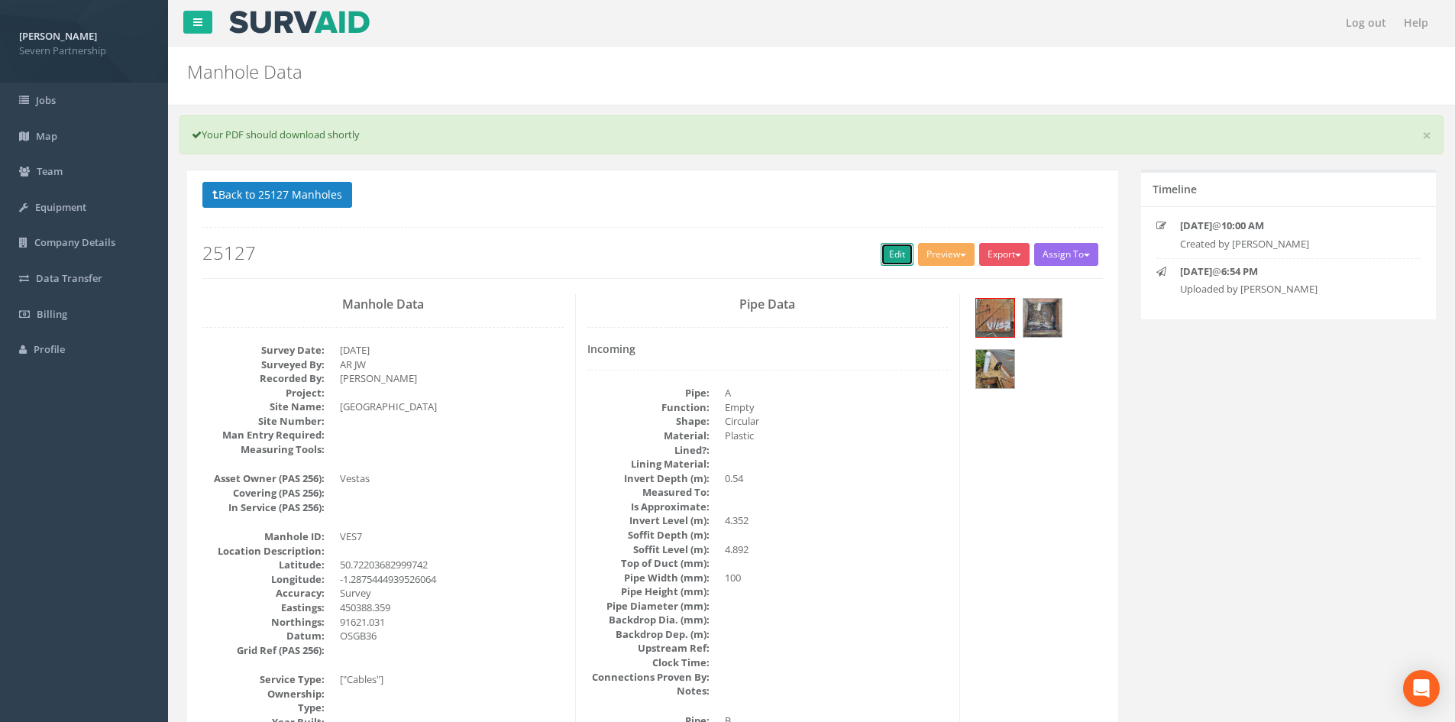
click at [889, 251] on link "Edit" at bounding box center [897, 254] width 33 height 23
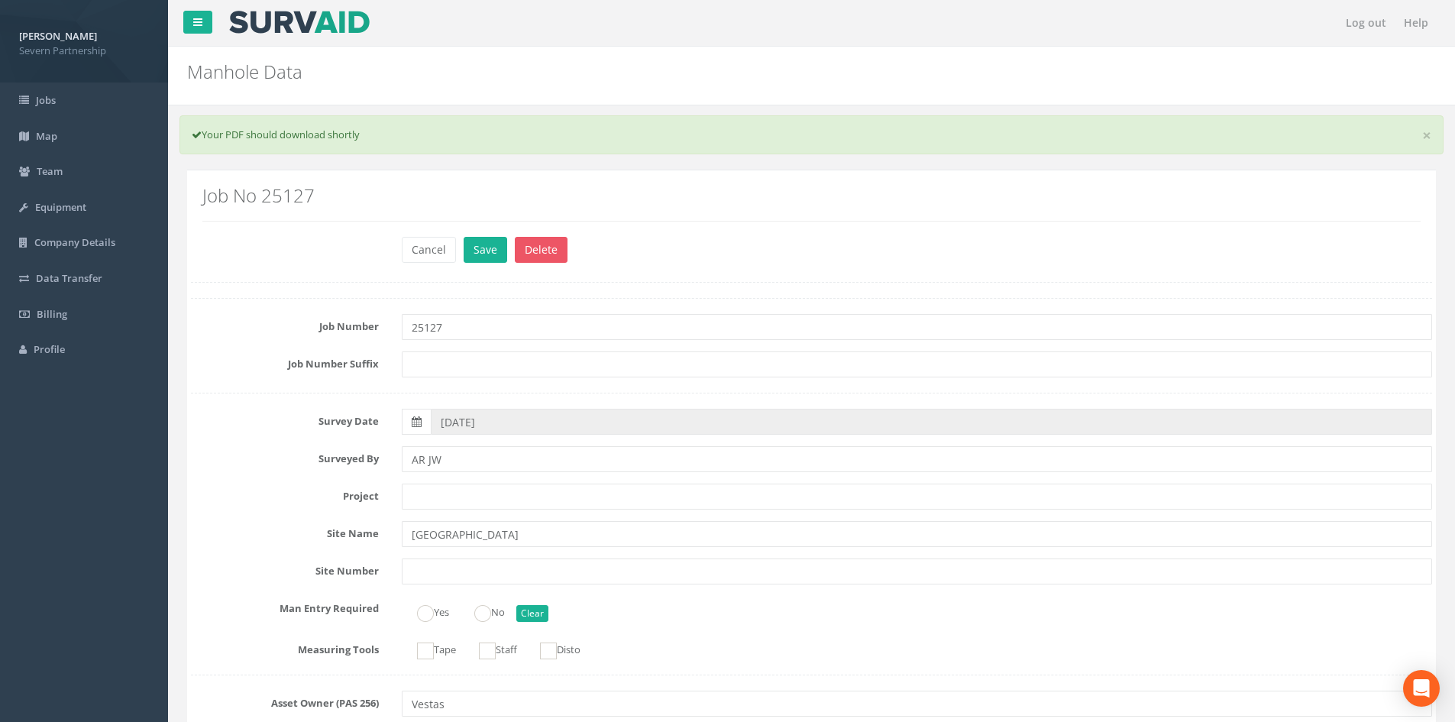
scroll to position [2901, 0]
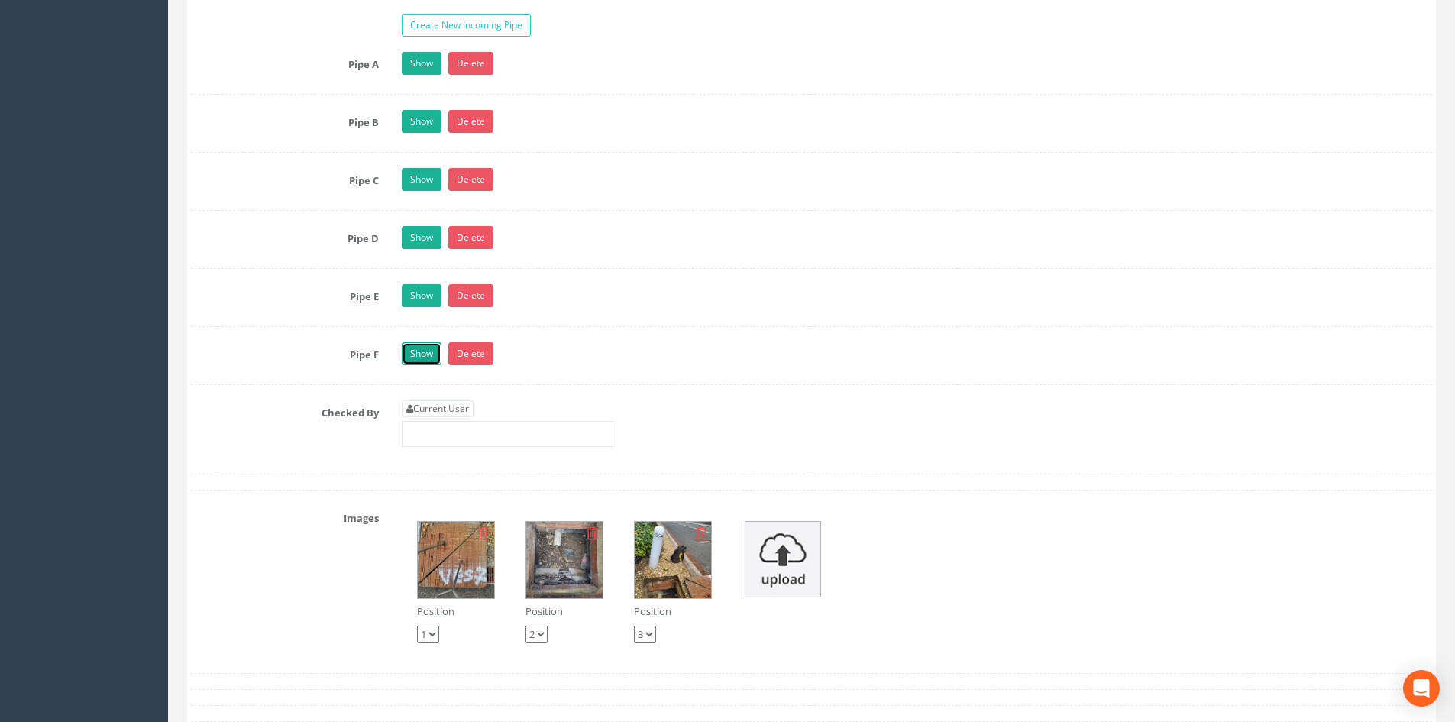
click at [426, 355] on link "Show" at bounding box center [422, 353] width 40 height 23
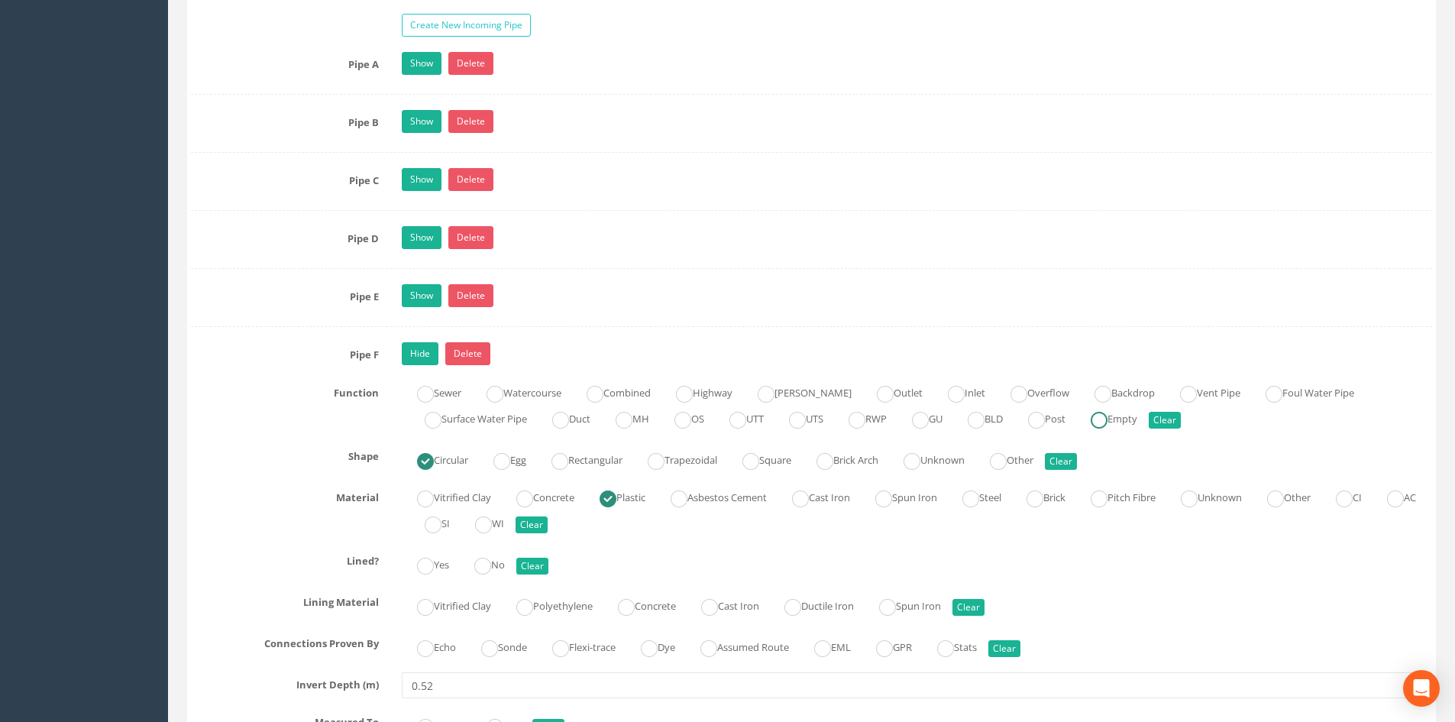
click at [1137, 424] on label "Empty" at bounding box center [1106, 417] width 62 height 22
radio input "true"
click at [406, 356] on link "Hide" at bounding box center [420, 353] width 37 height 23
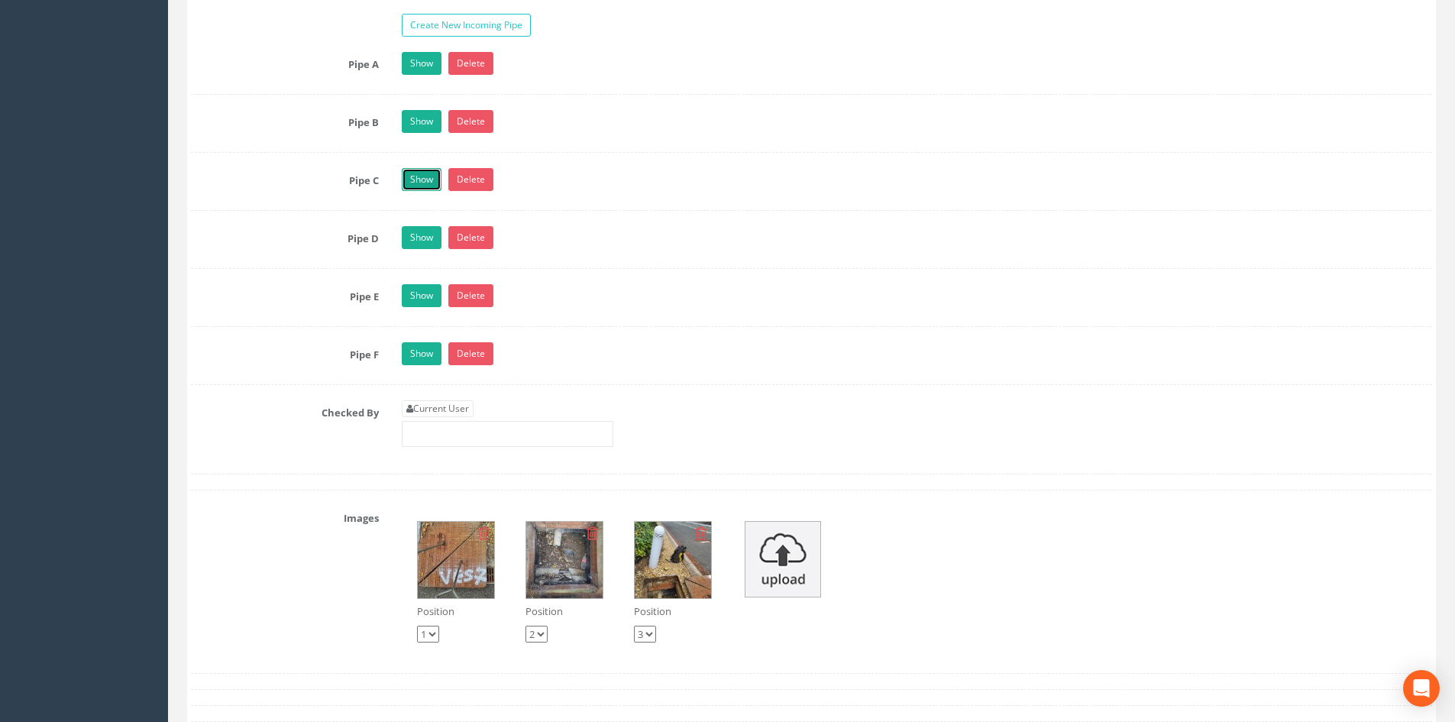
click at [422, 173] on link "Show" at bounding box center [422, 179] width 40 height 23
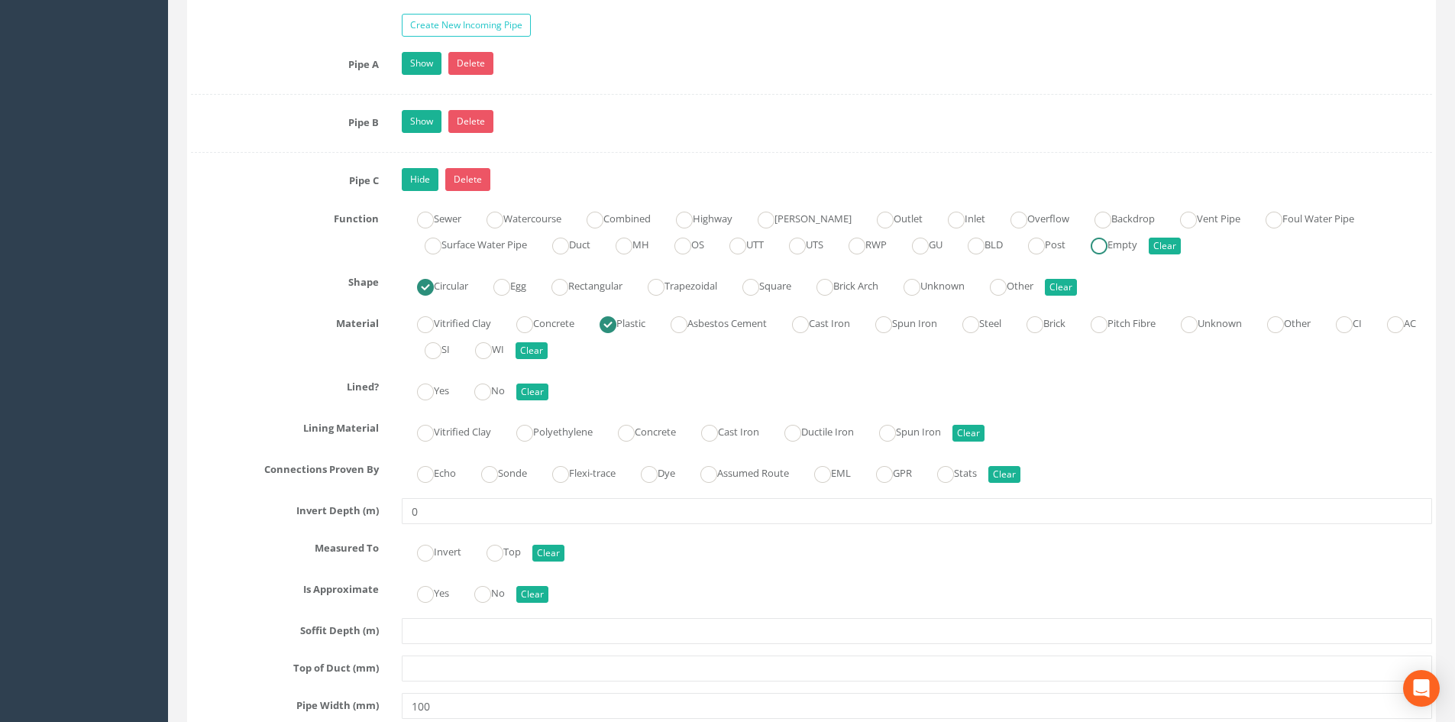
click at [1137, 249] on label "Empty" at bounding box center [1106, 243] width 62 height 22
radio input "true"
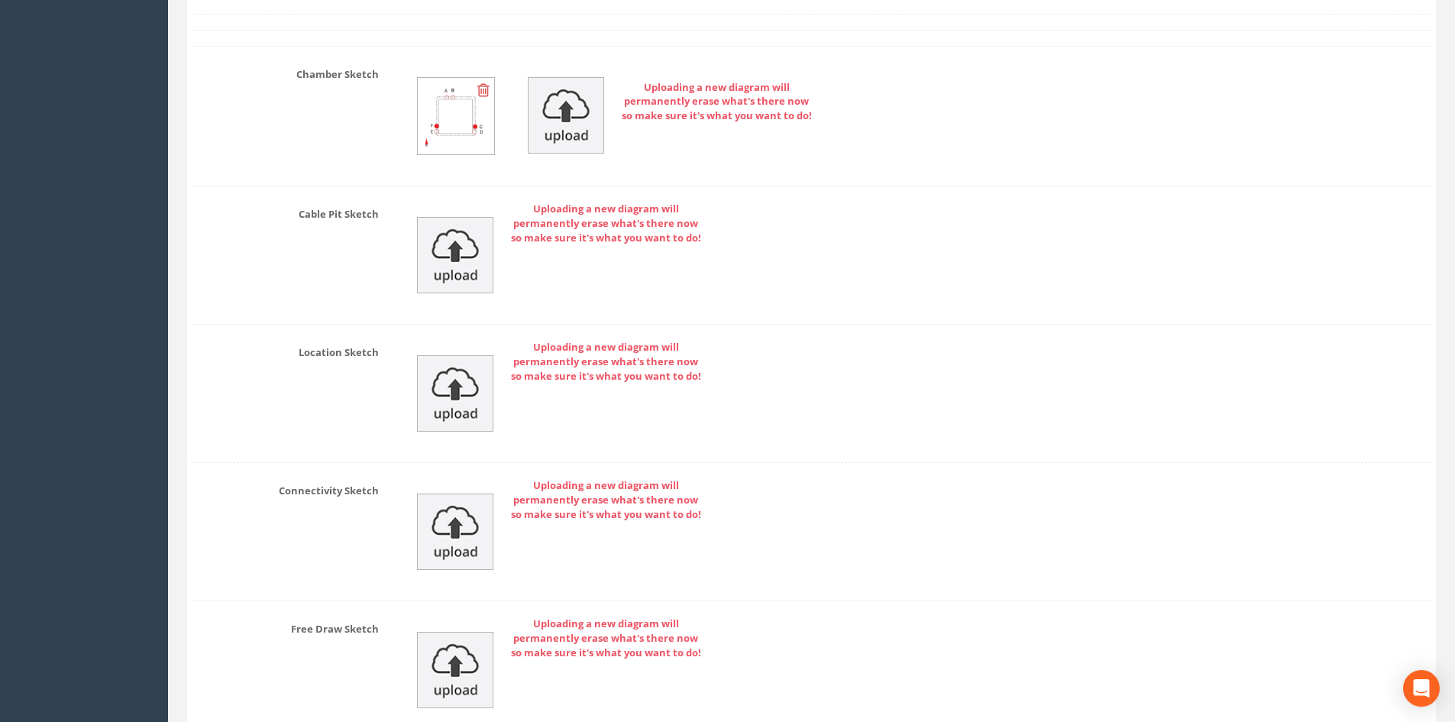
scroll to position [4723, 0]
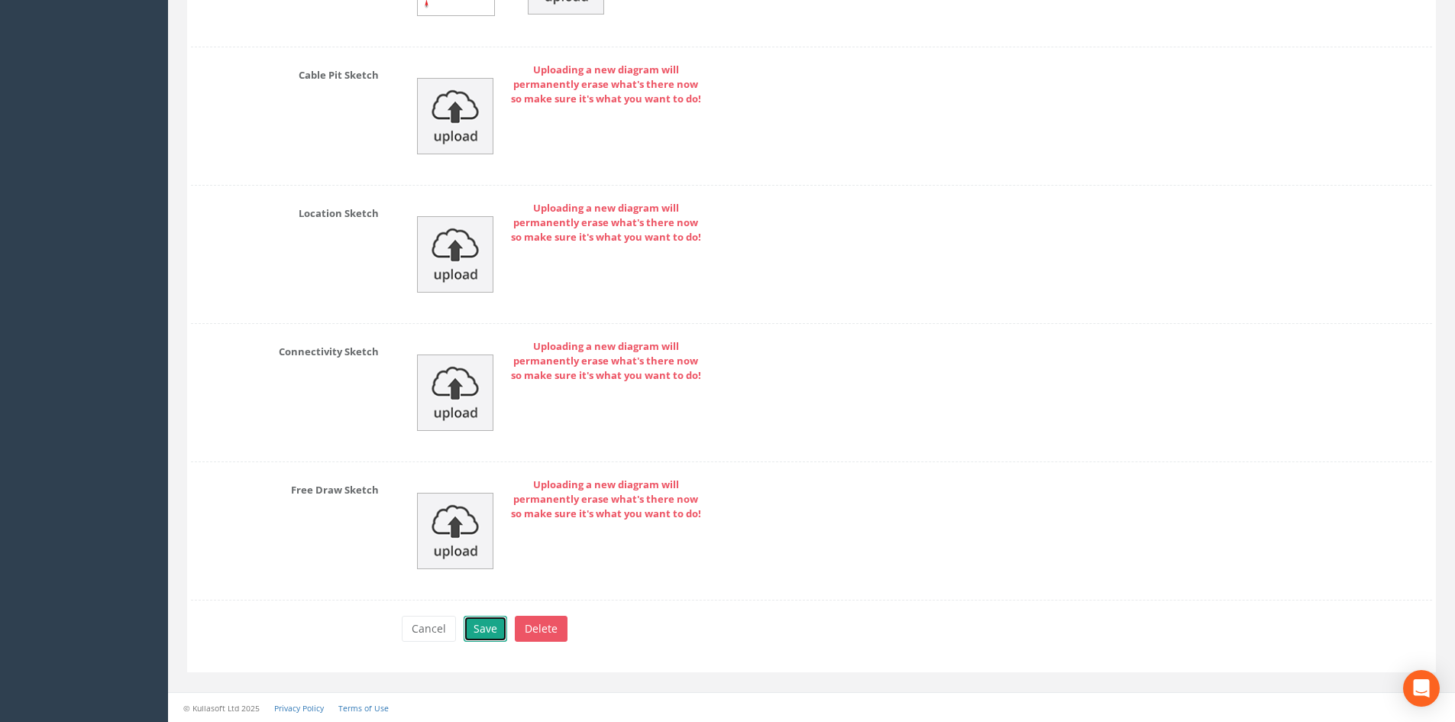
click at [493, 623] on button "Save" at bounding box center [486, 629] width 44 height 26
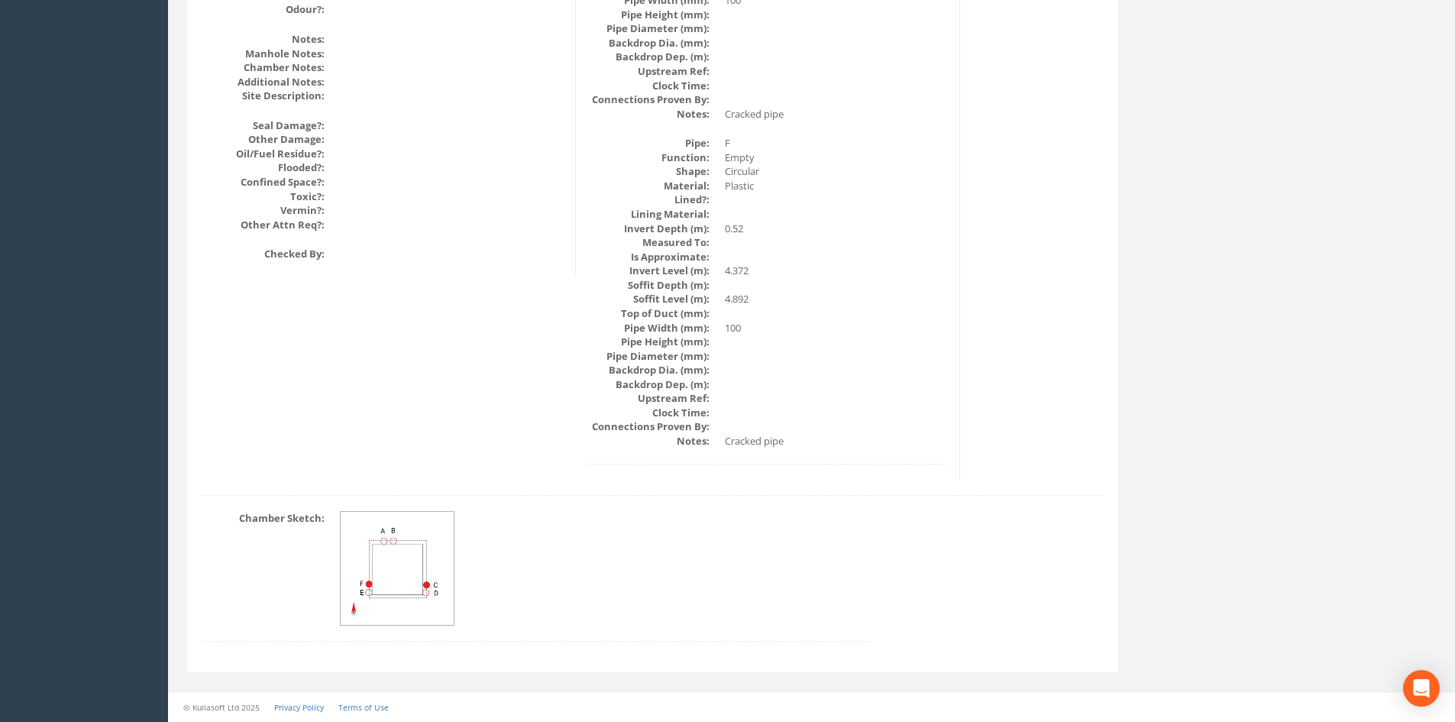
drag, startPoint x: 982, startPoint y: 390, endPoint x: 974, endPoint y: 380, distance: 13.0
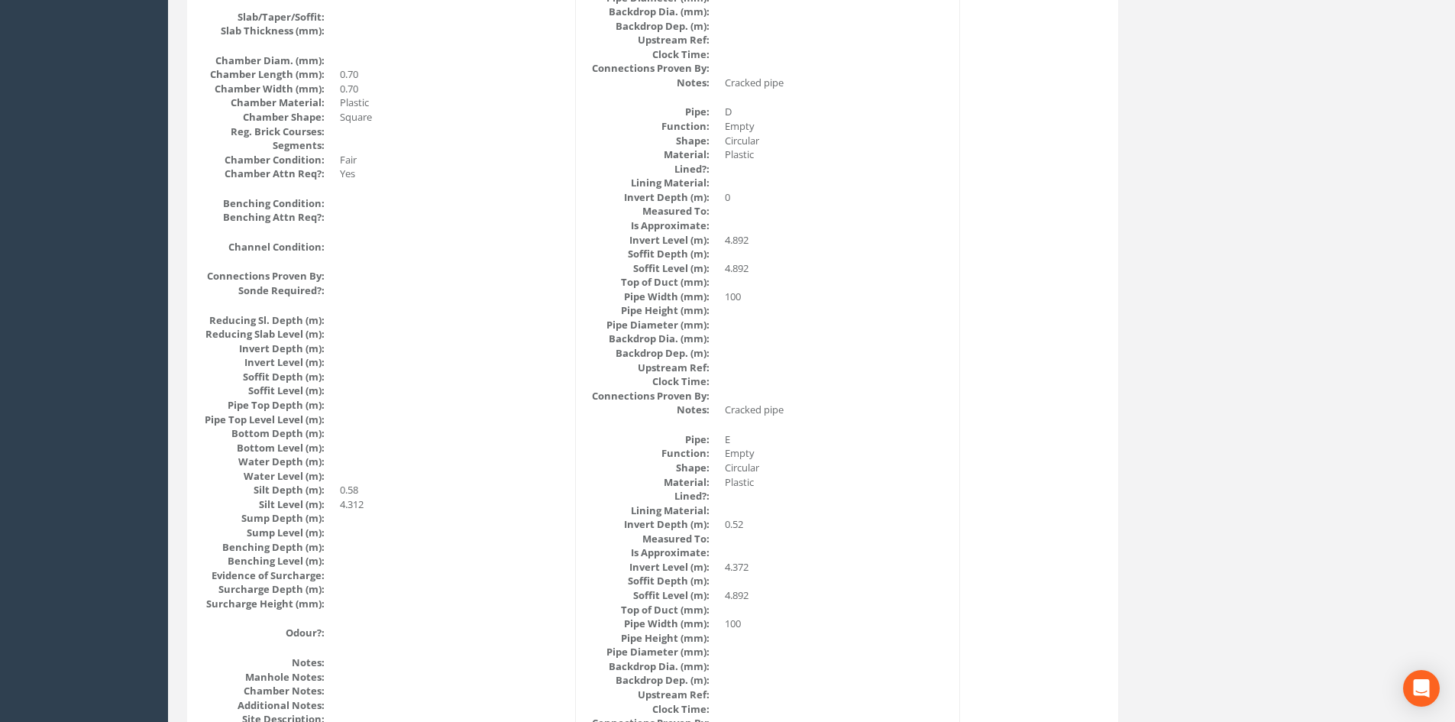
scroll to position [0, 0]
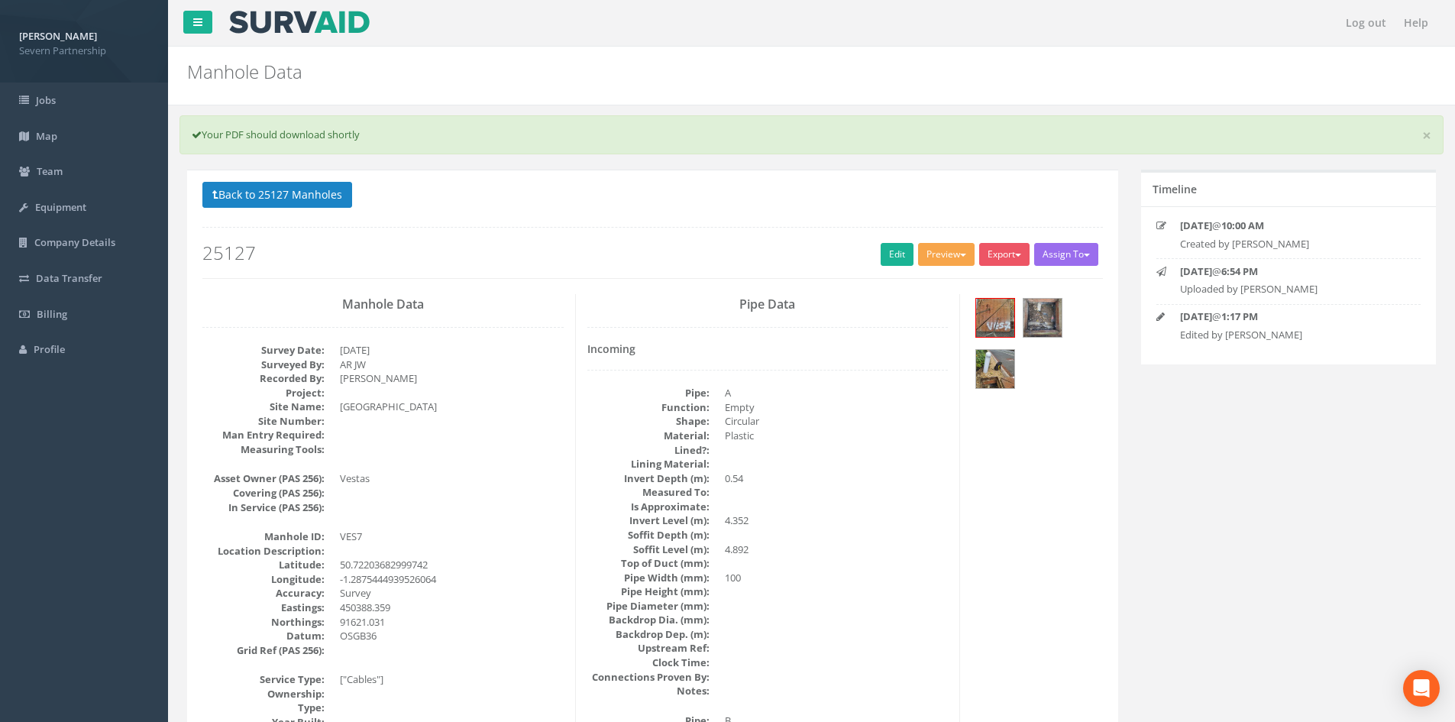
click at [932, 247] on button "Preview" at bounding box center [946, 254] width 57 height 23
click at [923, 275] on ul "SP Manhole SP Omni Heathrow United Utilities SurvAid IC SurvAid Manhole" at bounding box center [918, 364] width 122 height 186
click at [921, 262] on button "Preview" at bounding box center [946, 254] width 57 height 23
click at [922, 281] on link "SP Manhole" at bounding box center [918, 286] width 116 height 24
click at [896, 251] on link "Edit" at bounding box center [897, 254] width 33 height 23
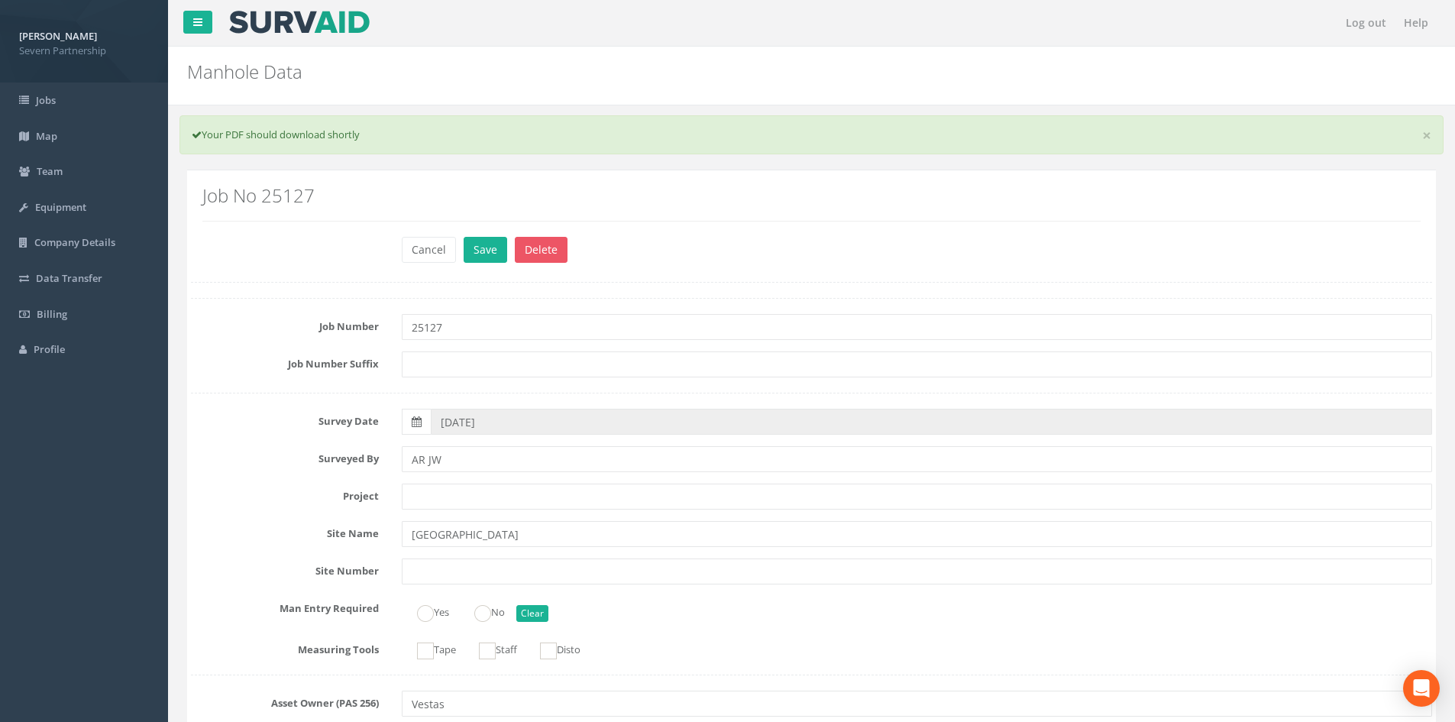
scroll to position [2902, 0]
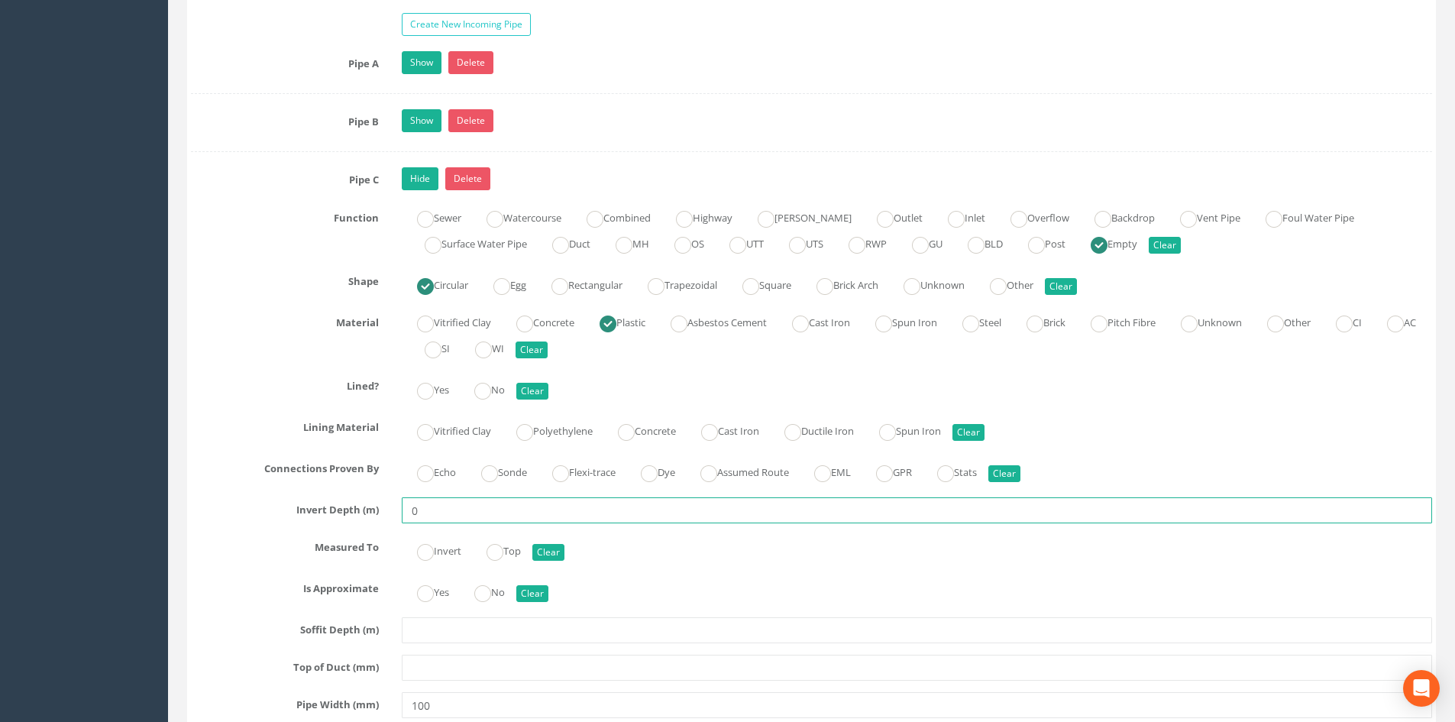
click at [447, 506] on input "0" at bounding box center [917, 510] width 1030 height 26
type input "0.52"
click at [432, 178] on link "Hide" at bounding box center [420, 178] width 37 height 23
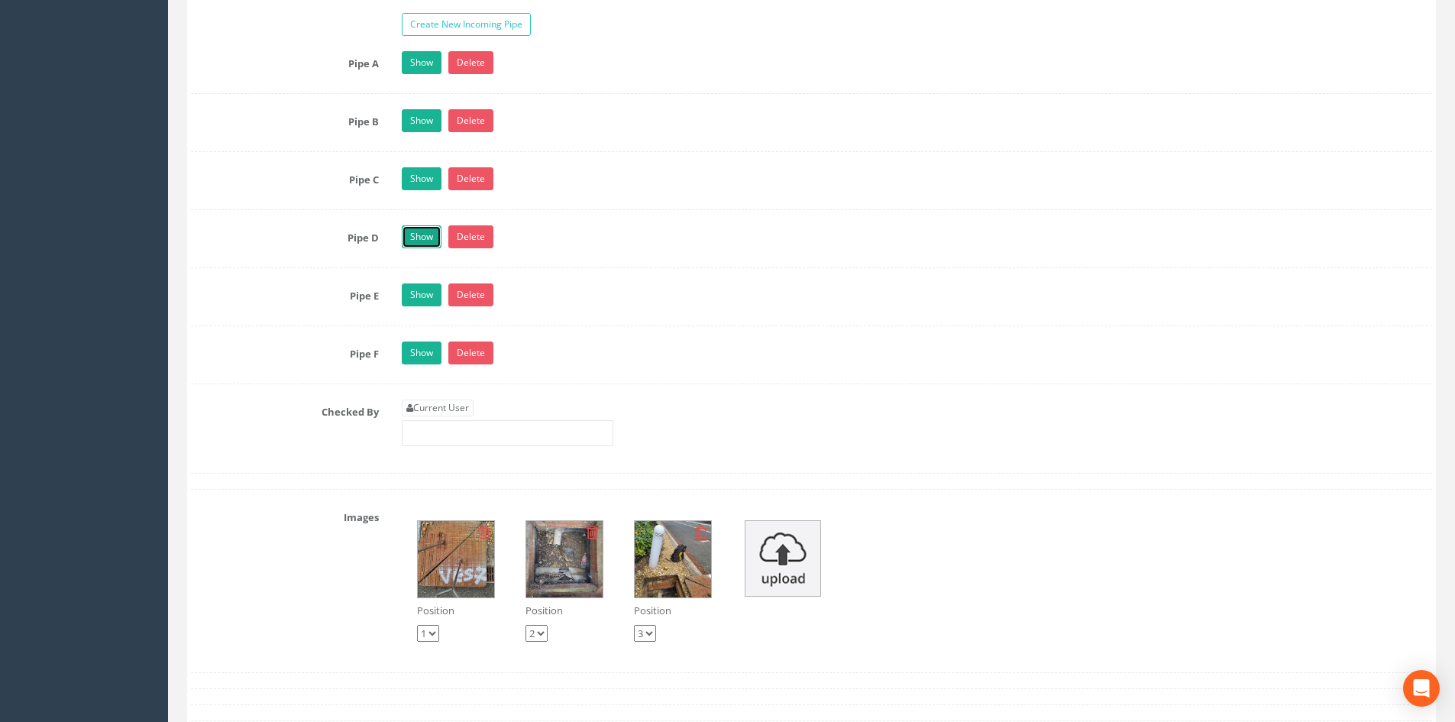
click at [421, 241] on link "Show" at bounding box center [422, 236] width 40 height 23
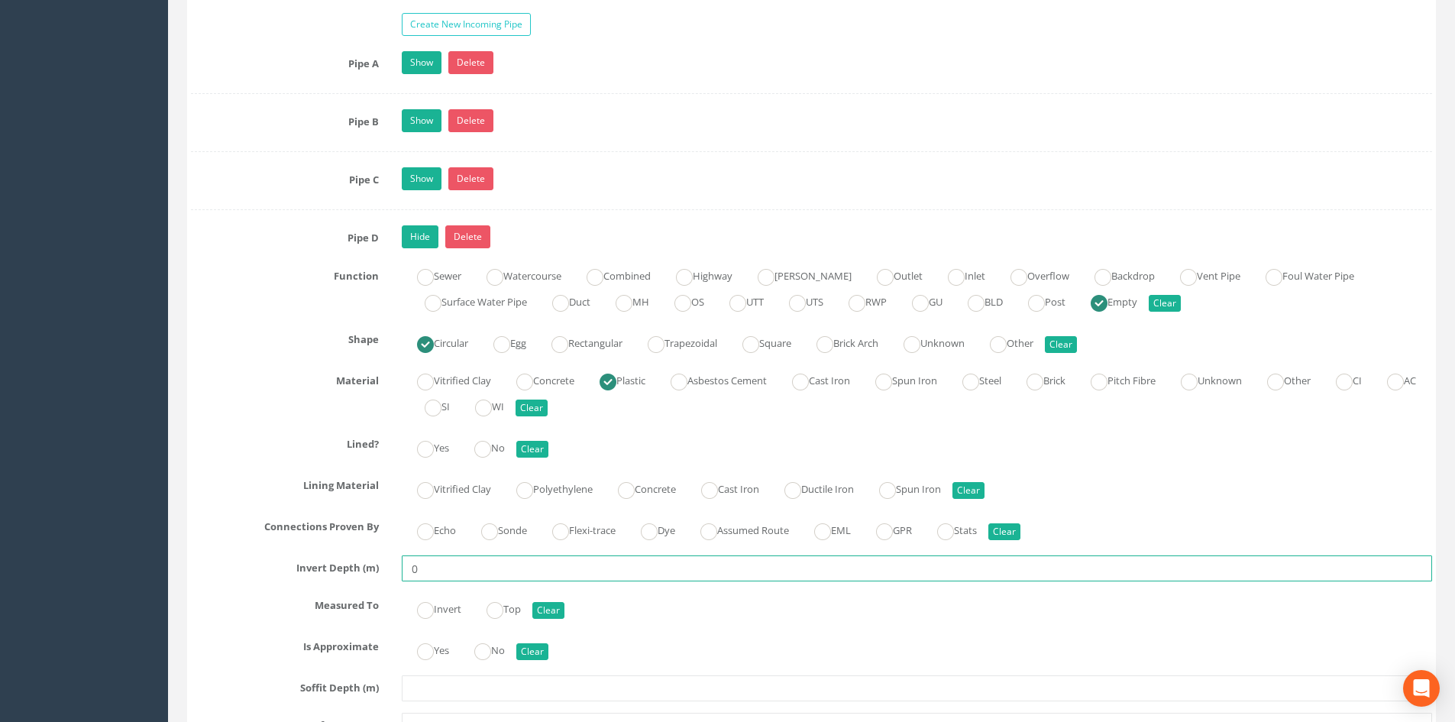
click at [435, 568] on input "0" at bounding box center [917, 568] width 1030 height 26
drag, startPoint x: 435, startPoint y: 567, endPoint x: 330, endPoint y: 558, distance: 105.0
click at [331, 559] on div "Invert Depth (m) 0" at bounding box center [811, 568] width 1264 height 26
paste input ".52"
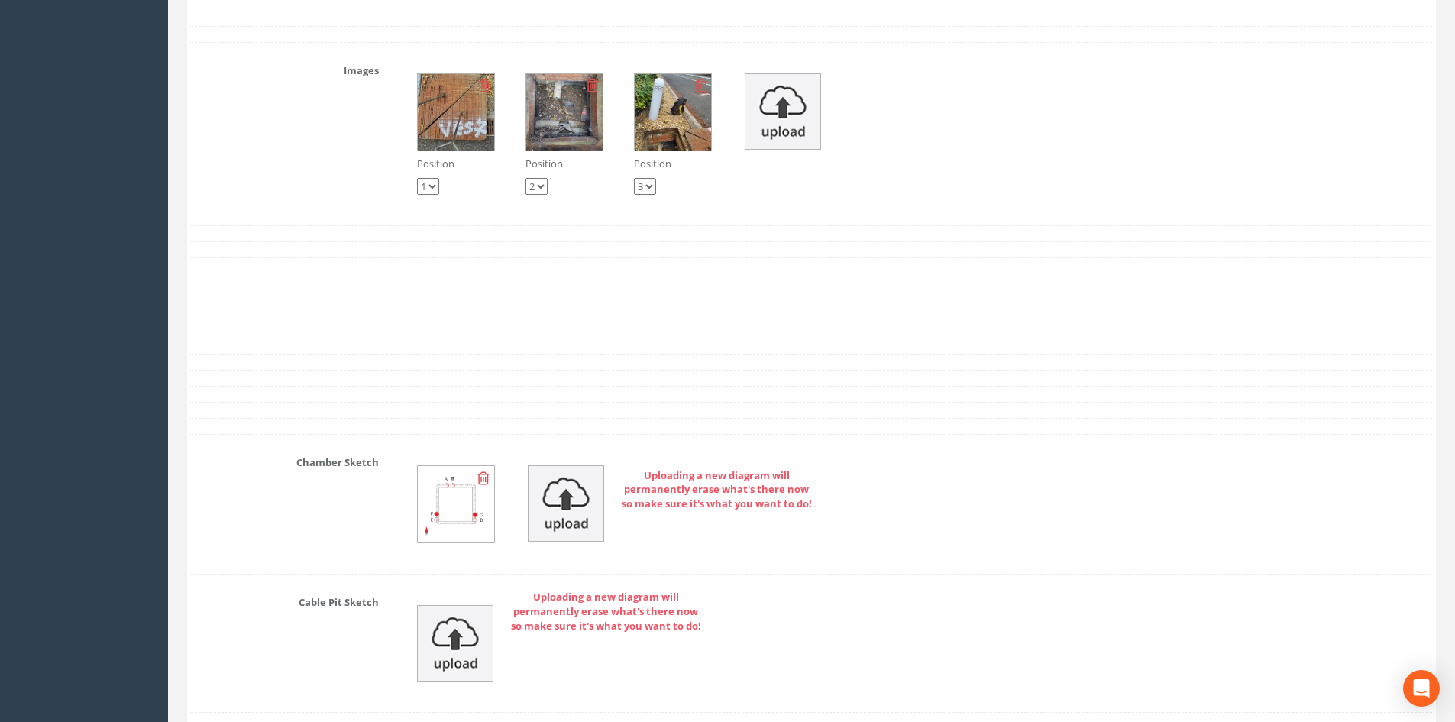
scroll to position [3971, 0]
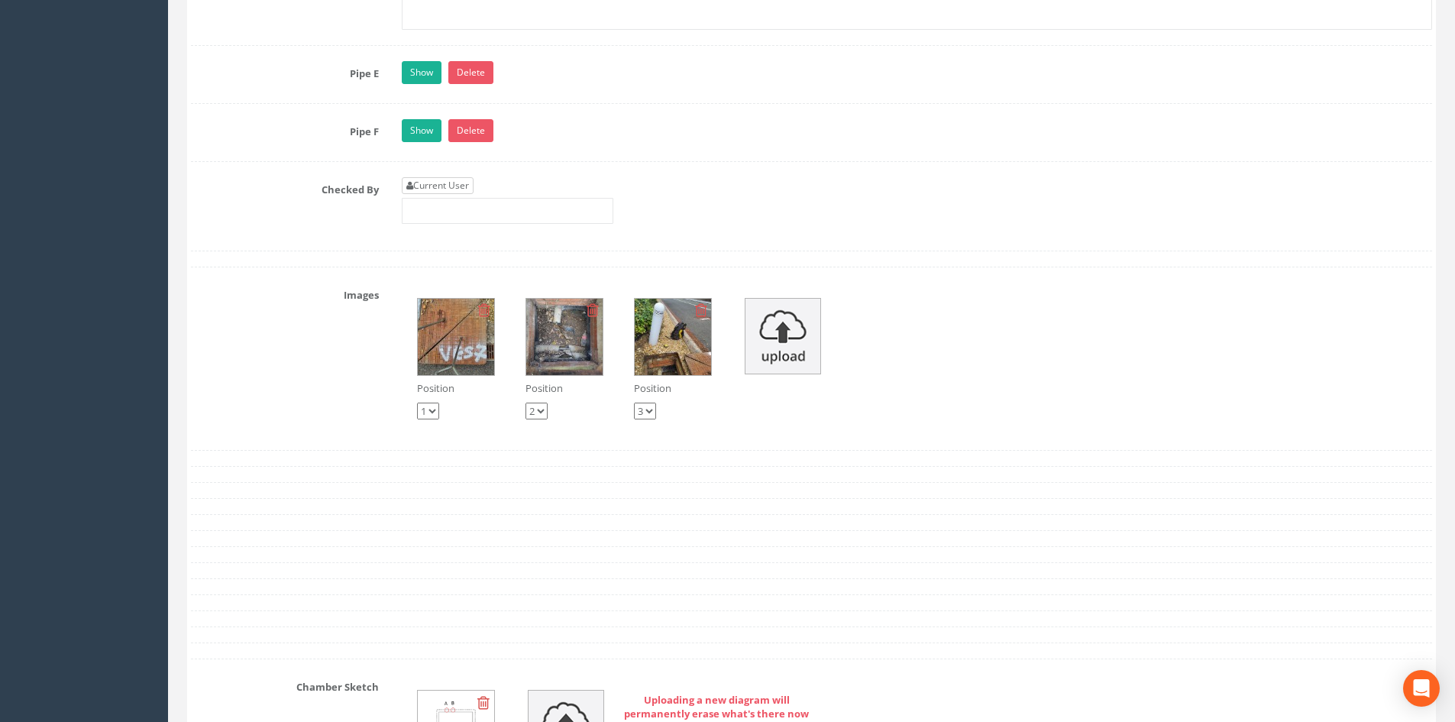
type input "0.52"
click at [408, 182] on icon at bounding box center [409, 185] width 7 height 9
type input "[PERSON_NAME]"
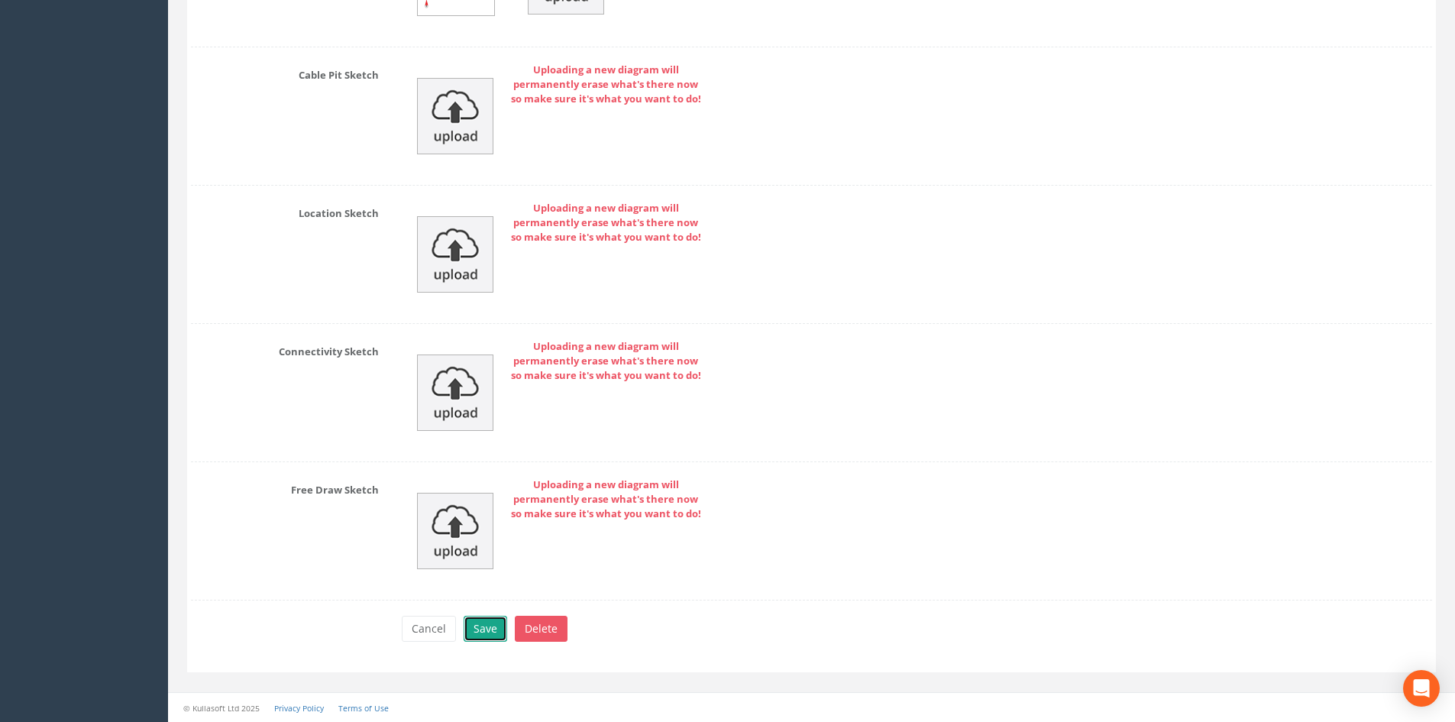
click at [490, 619] on button "Save" at bounding box center [486, 629] width 44 height 26
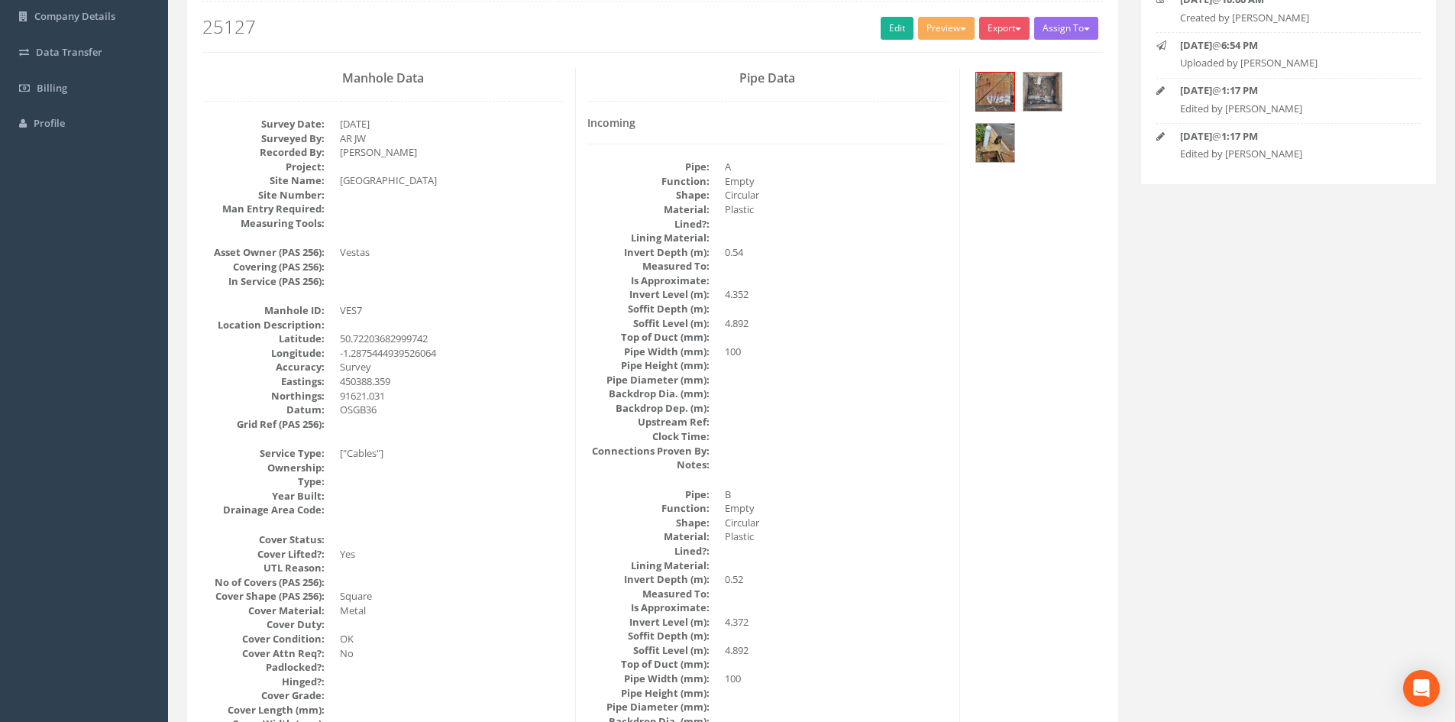
scroll to position [0, 0]
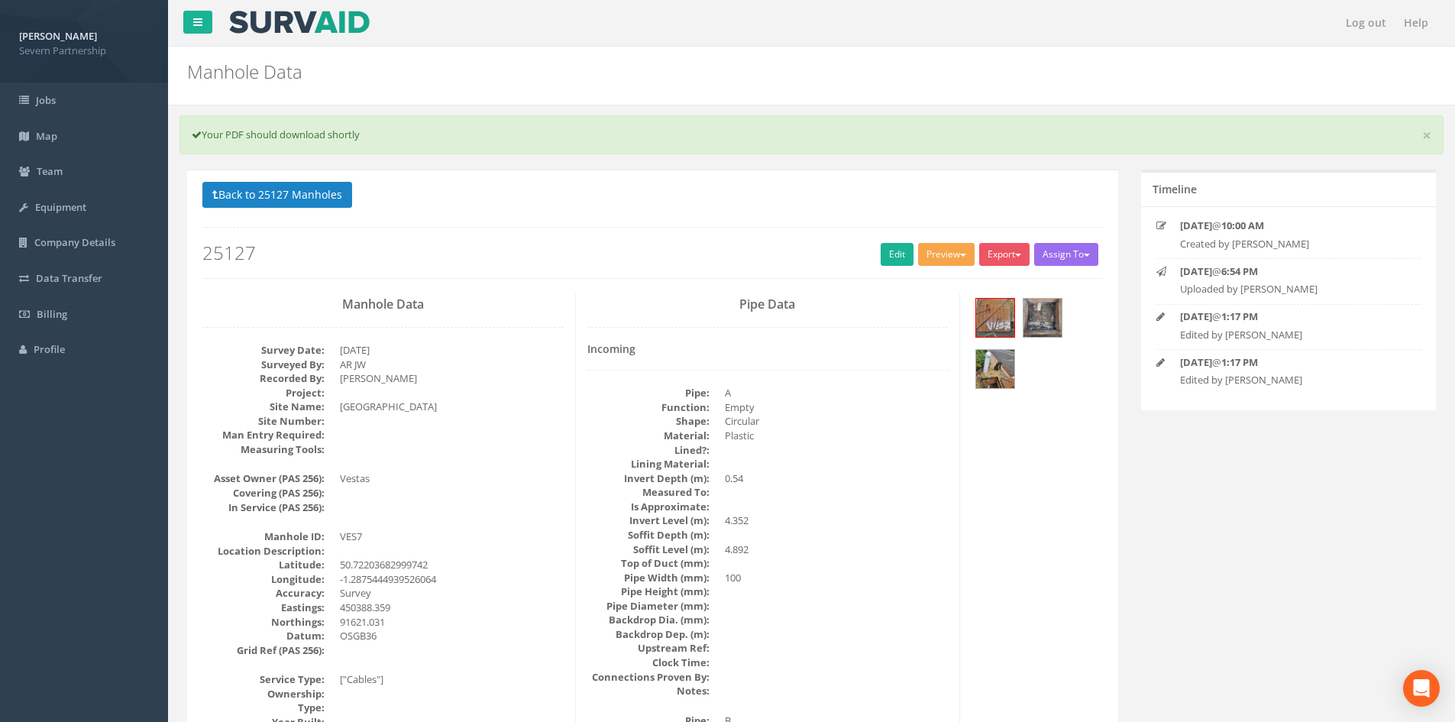
click at [936, 257] on button "Preview" at bounding box center [946, 254] width 57 height 23
click at [928, 276] on link "SP Manhole" at bounding box center [918, 286] width 116 height 24
click at [900, 260] on link "Edit" at bounding box center [897, 254] width 33 height 23
click at [311, 193] on button "Back to 25127 Manholes" at bounding box center [277, 195] width 150 height 26
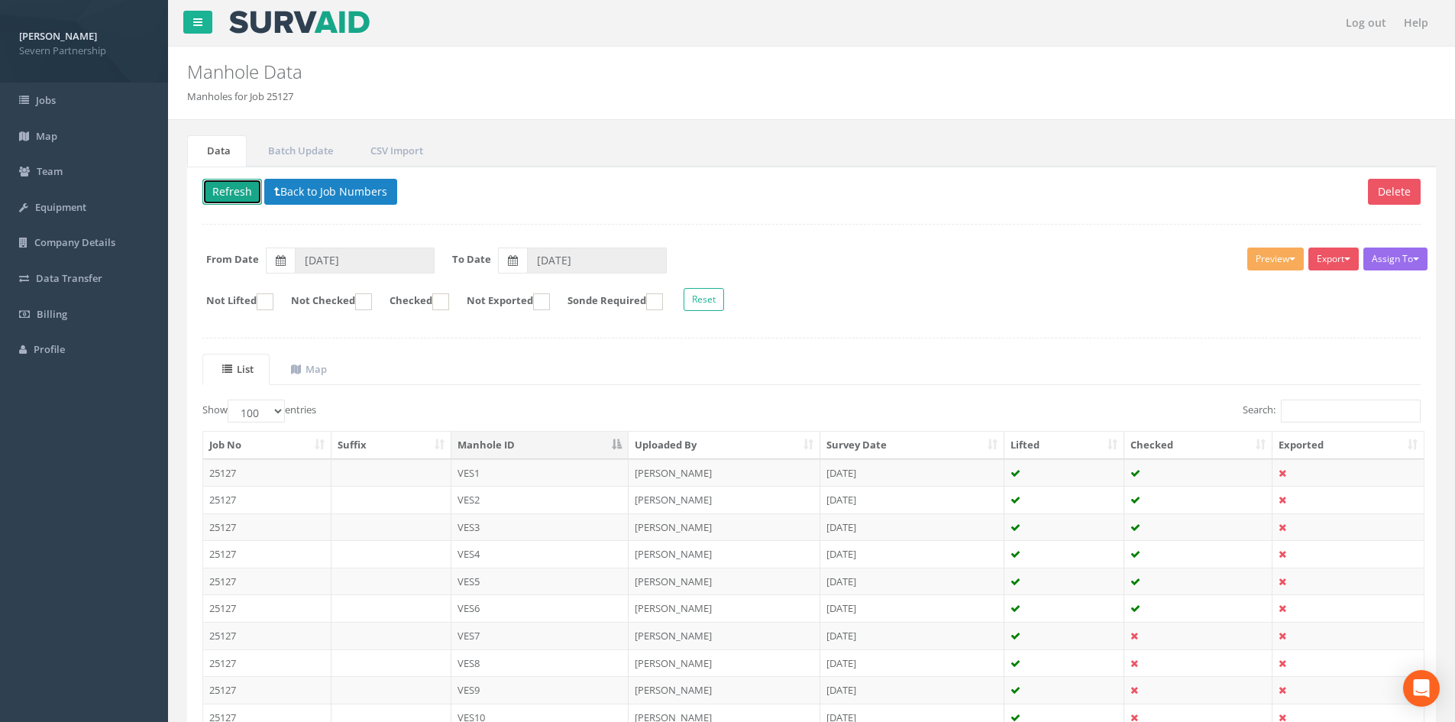
click at [225, 195] on button "Refresh" at bounding box center [232, 192] width 60 height 26
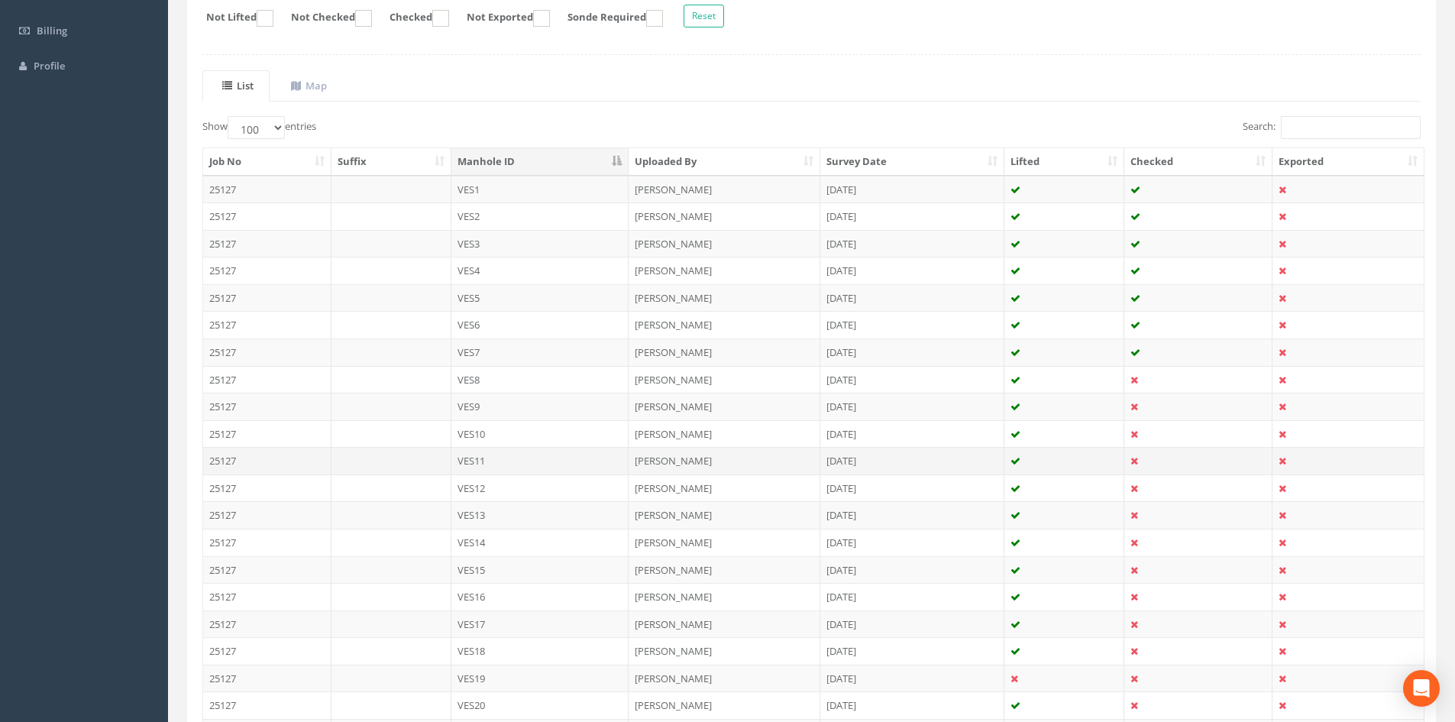
scroll to position [305, 0]
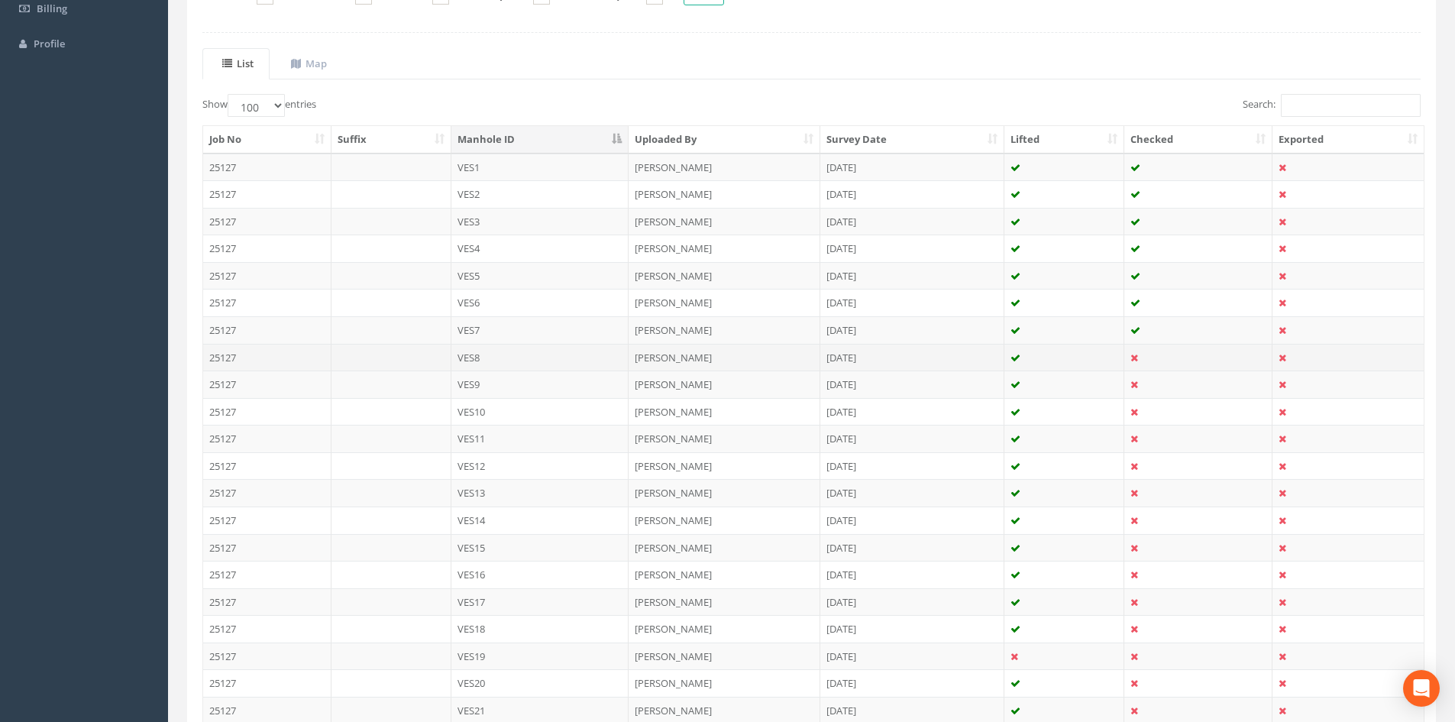
click at [603, 363] on td "VES8" at bounding box center [540, 357] width 178 height 27
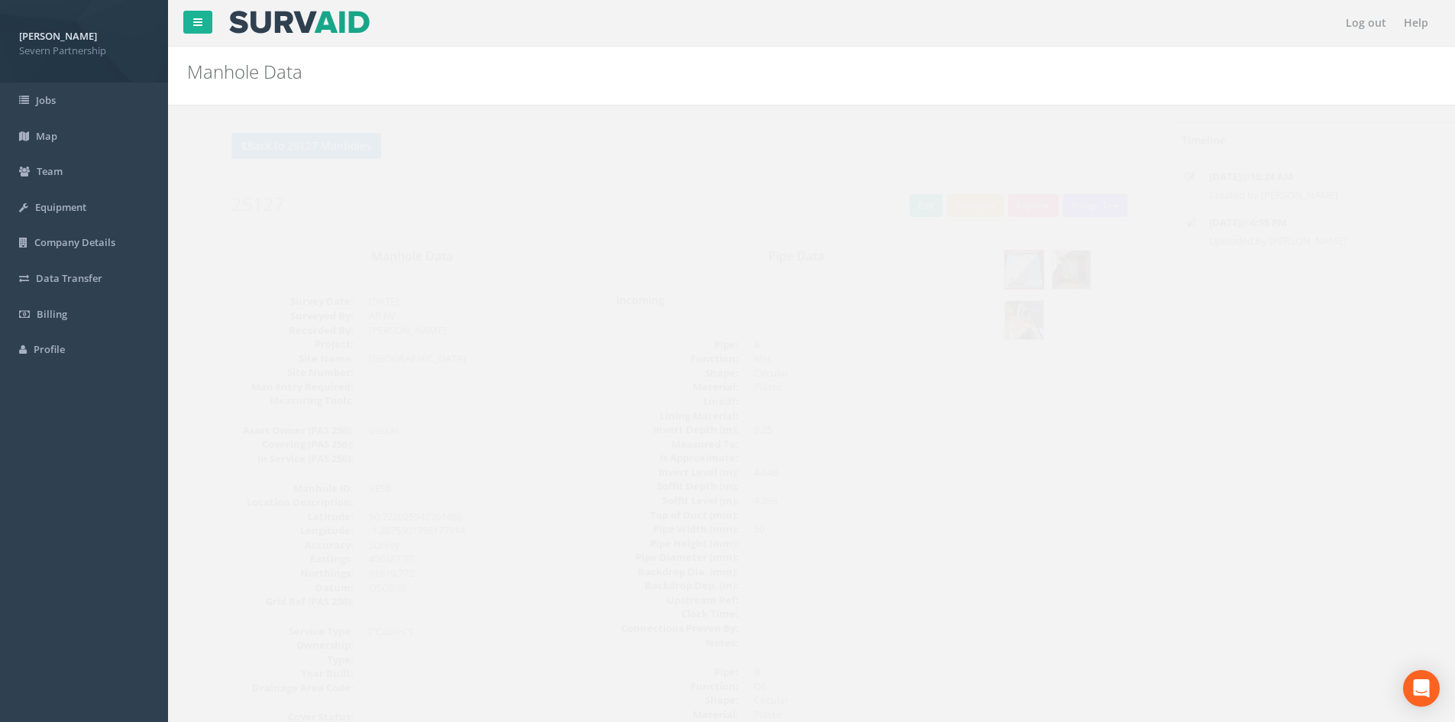
click at [949, 209] on button "Preview" at bounding box center [946, 205] width 57 height 23
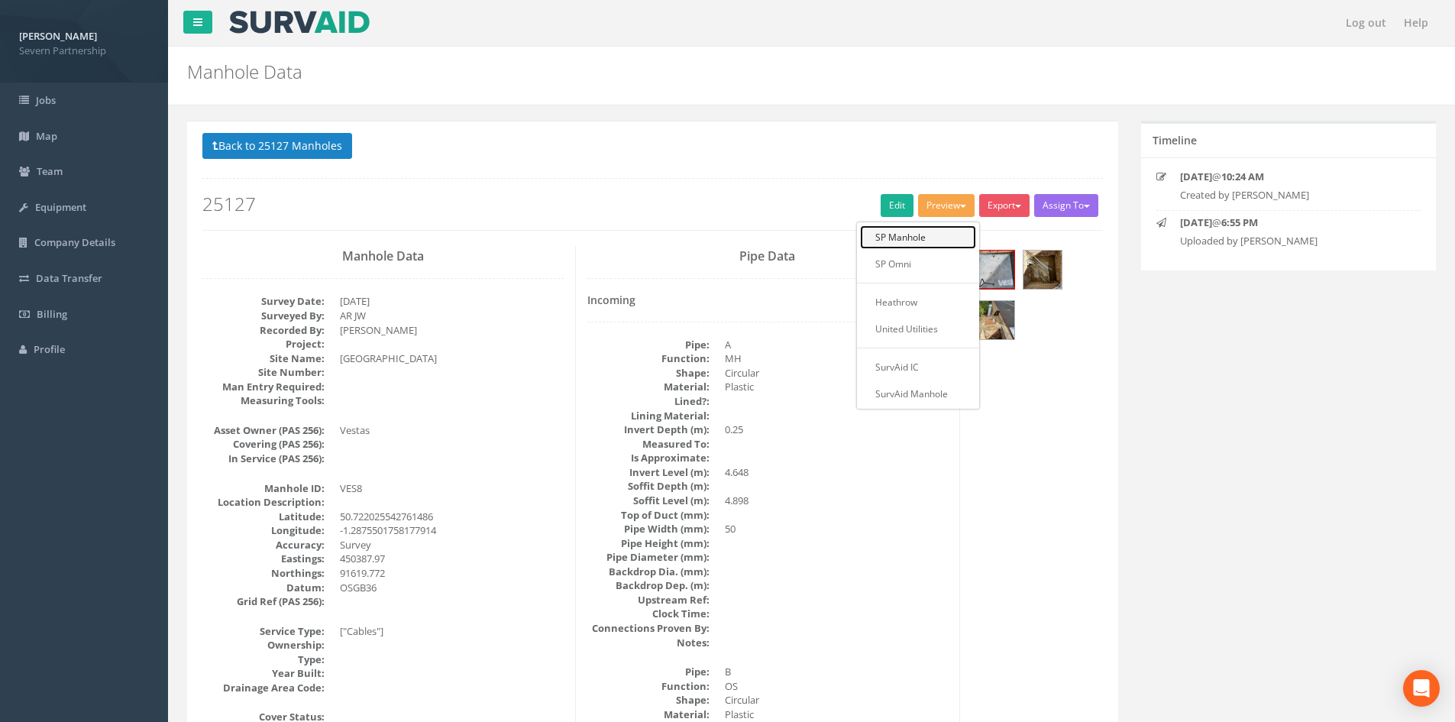
click at [932, 234] on link "SP Manhole" at bounding box center [918, 237] width 116 height 24
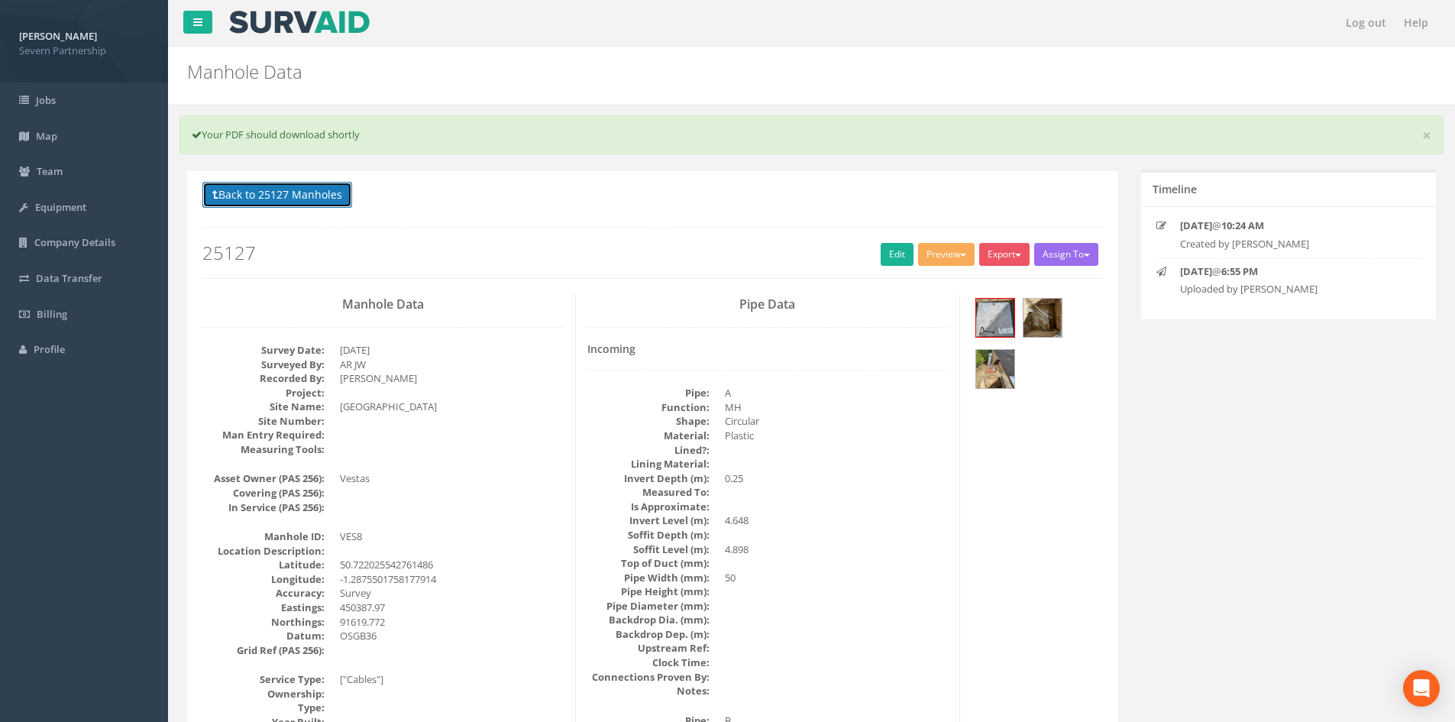
click at [252, 186] on button "Back to 25127 Manholes" at bounding box center [277, 195] width 150 height 26
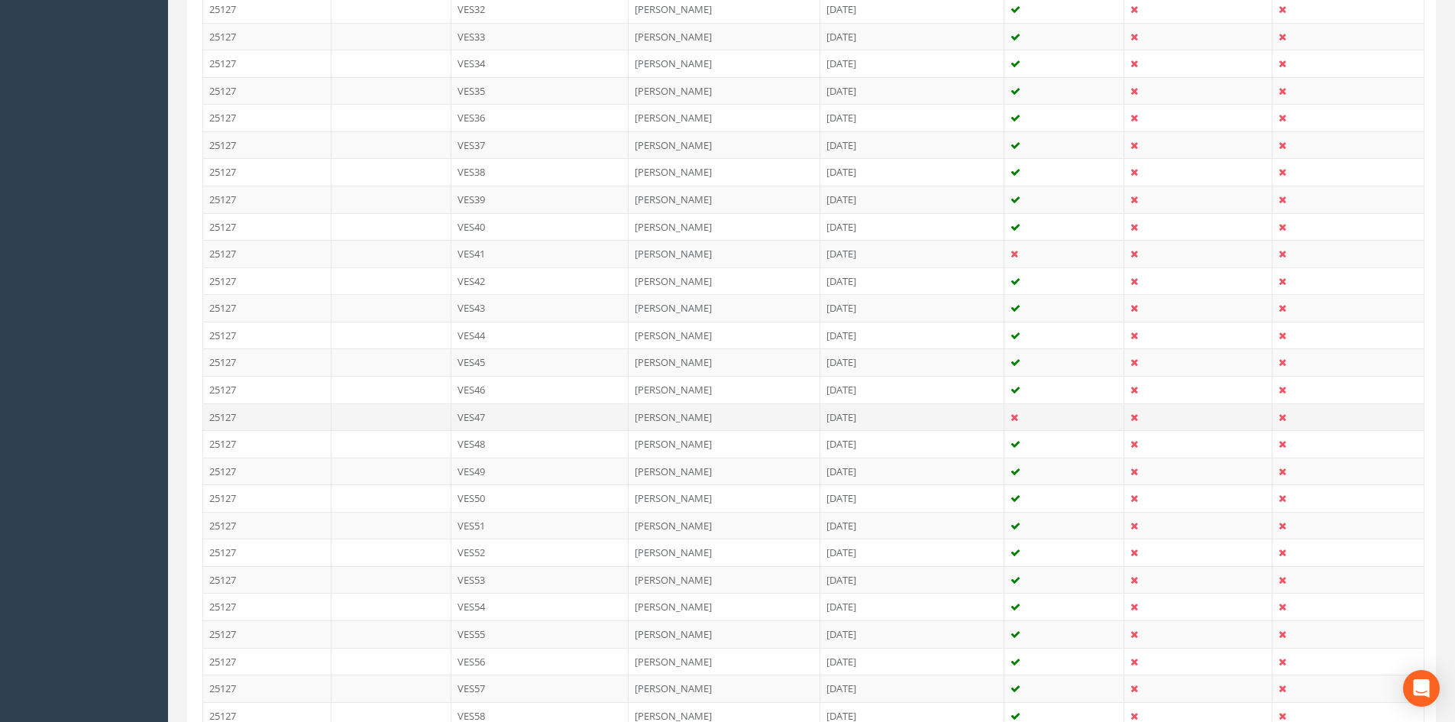
scroll to position [1298, 0]
click at [505, 477] on td "VES49" at bounding box center [540, 477] width 178 height 27
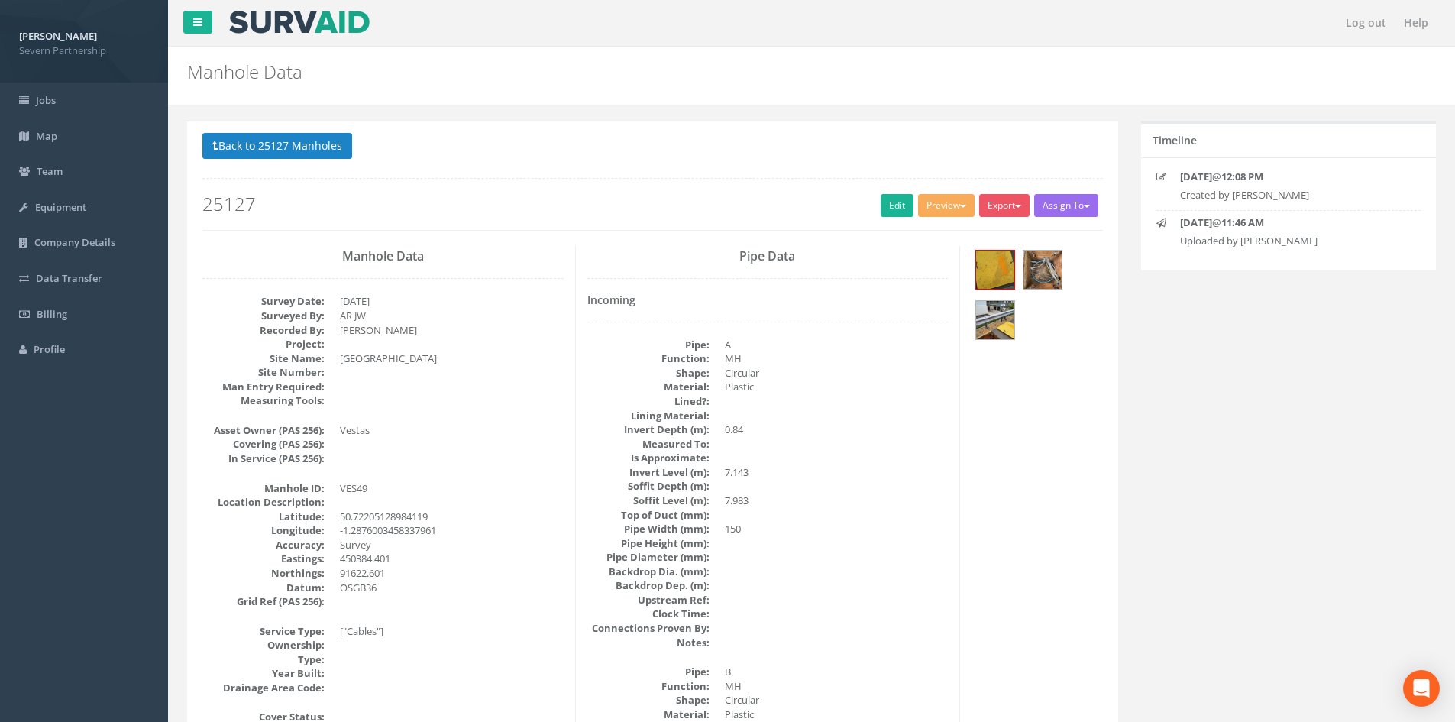
click at [949, 192] on div "Back to 25127 Manholes Back to Map Assign To No Companies Added Export SP Manho…" at bounding box center [652, 181] width 900 height 97
click at [948, 203] on button "Preview" at bounding box center [946, 205] width 57 height 23
click at [925, 228] on link "SP Manhole" at bounding box center [918, 237] width 116 height 24
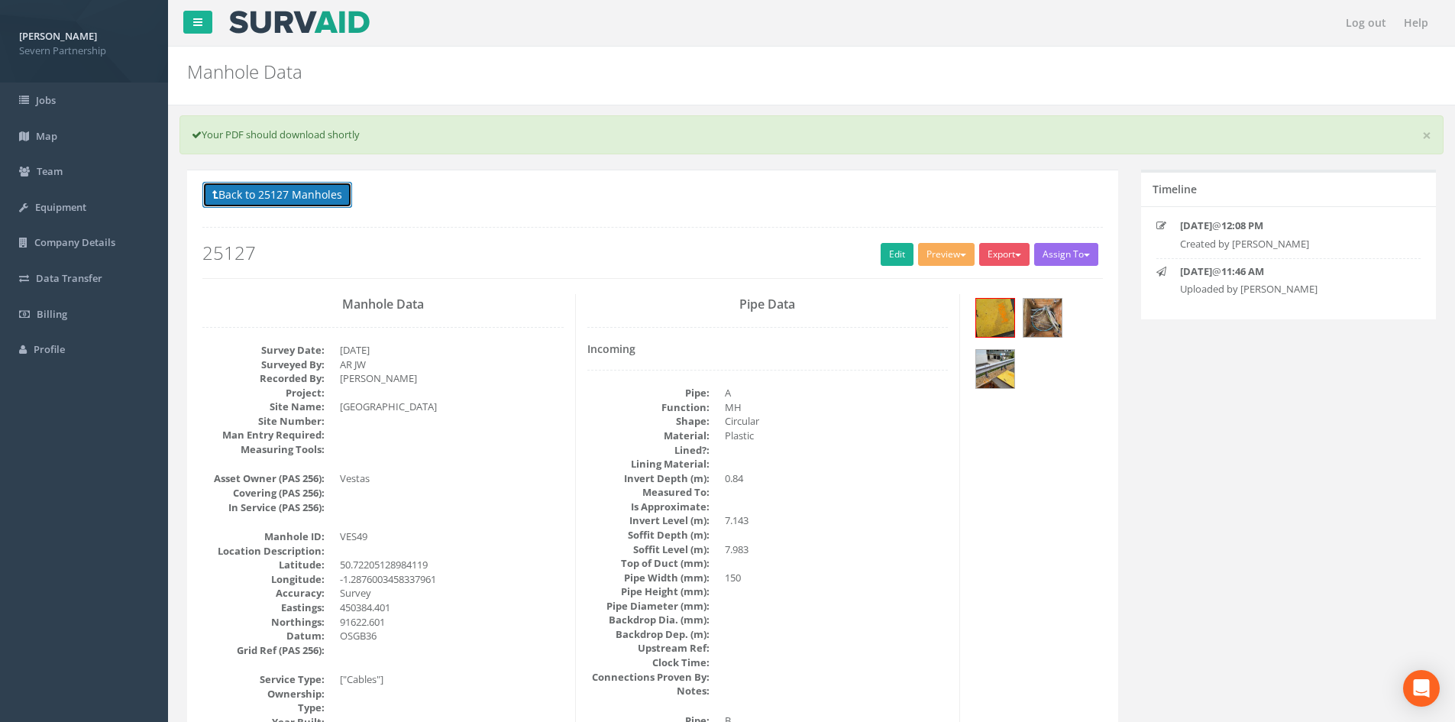
drag, startPoint x: 267, startPoint y: 183, endPoint x: 269, endPoint y: 173, distance: 9.4
click at [268, 182] on button "Back to 25127 Manholes" at bounding box center [277, 195] width 150 height 26
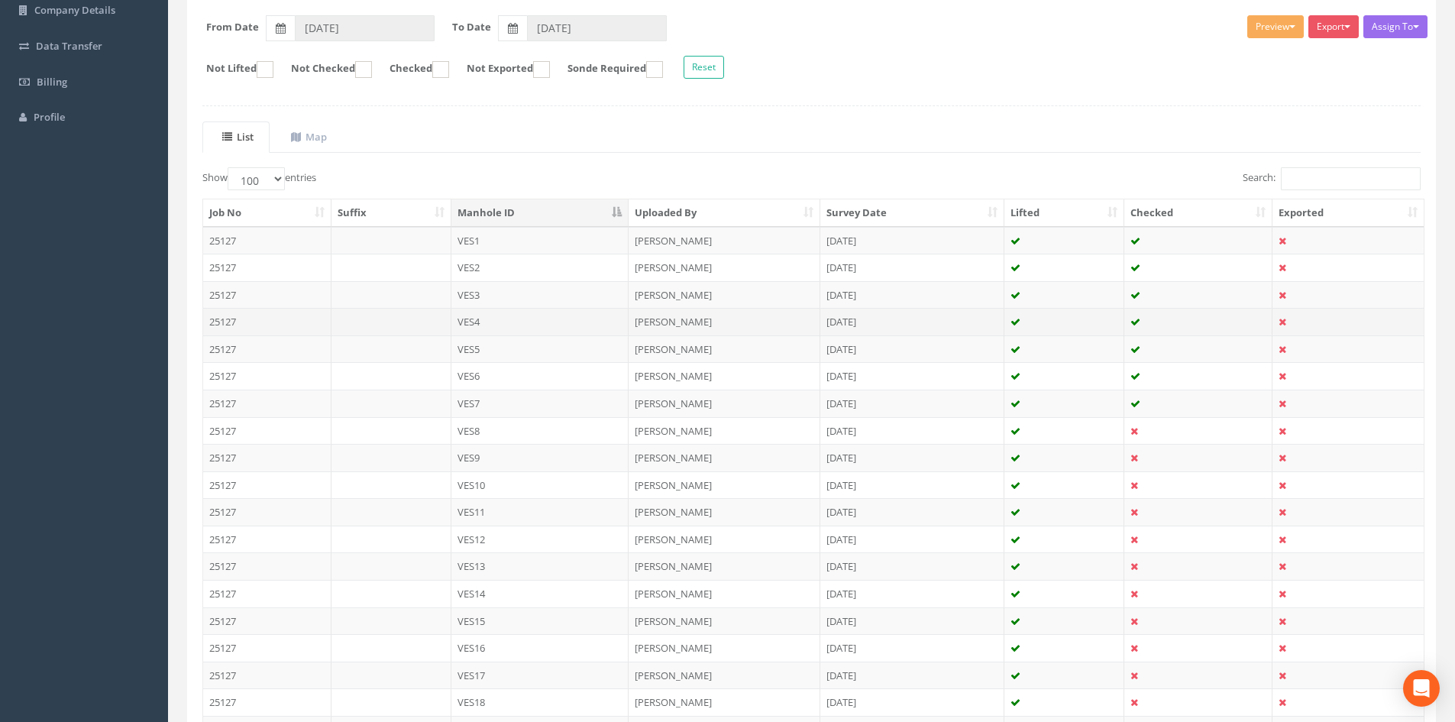
scroll to position [229, 0]
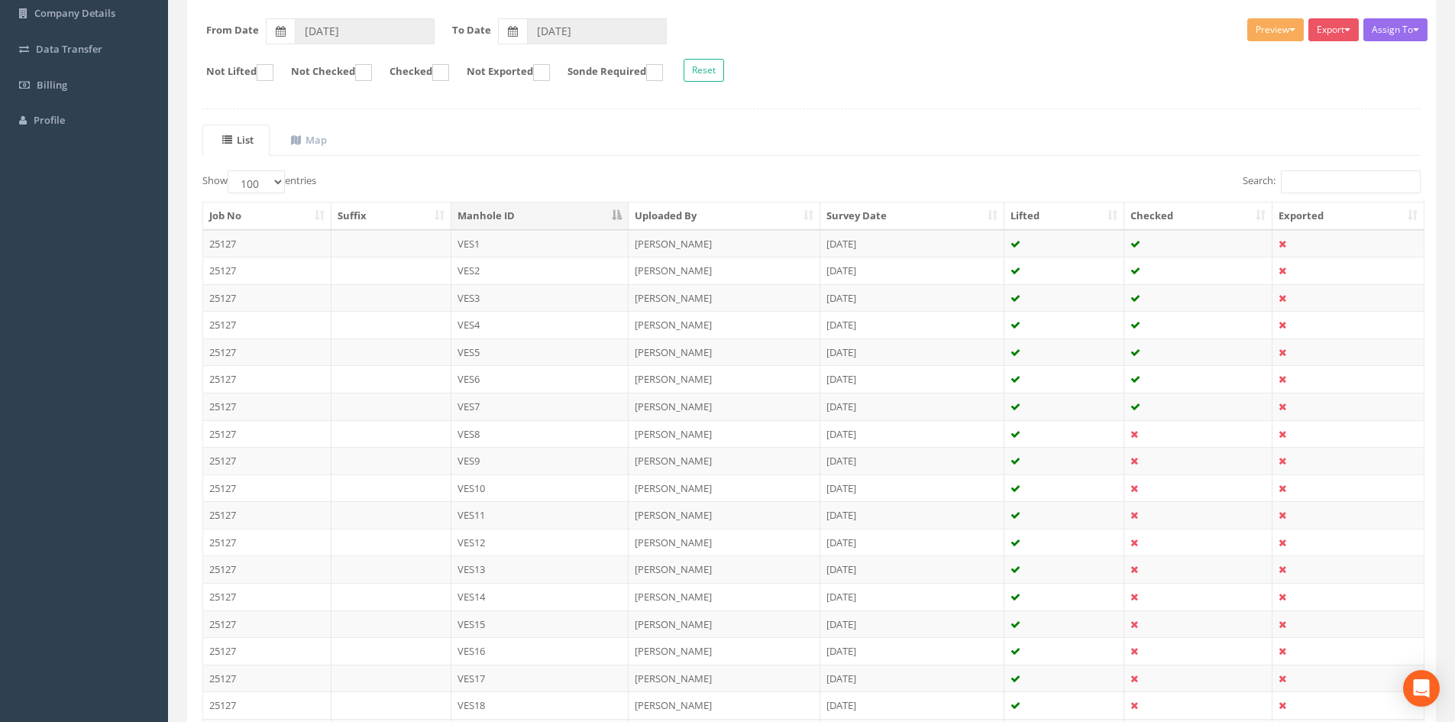
click at [488, 441] on td "VES8" at bounding box center [540, 433] width 178 height 27
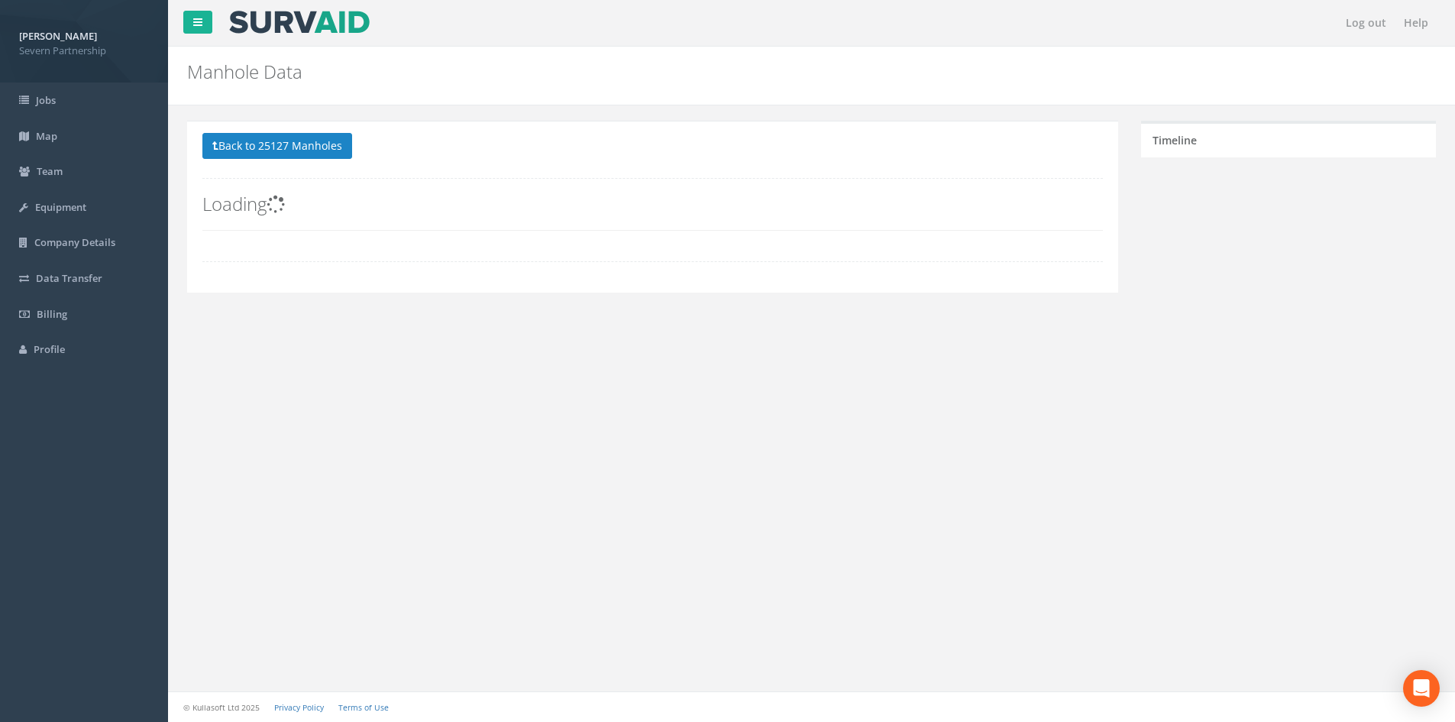
scroll to position [0, 0]
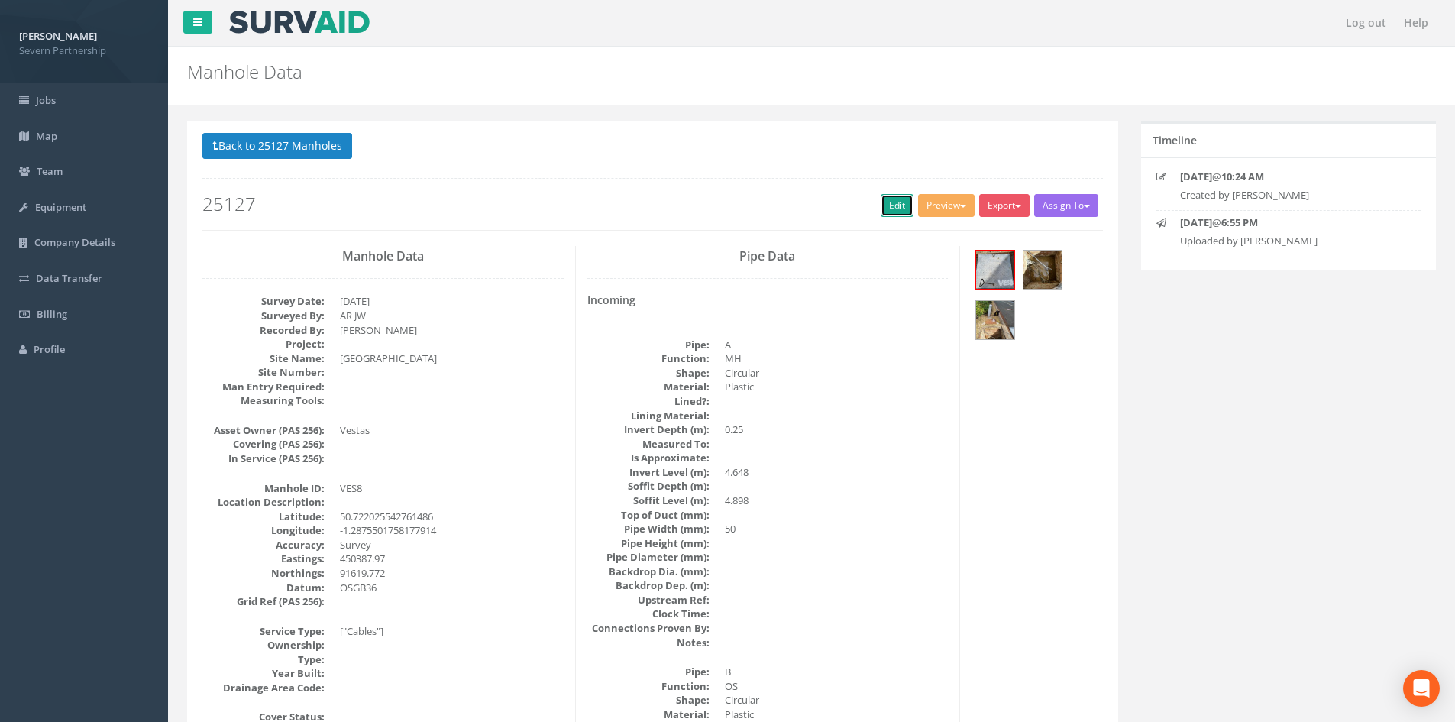
drag, startPoint x: 899, startPoint y: 203, endPoint x: 495, endPoint y: 11, distance: 447.5
click at [899, 203] on link "Edit" at bounding box center [897, 205] width 33 height 23
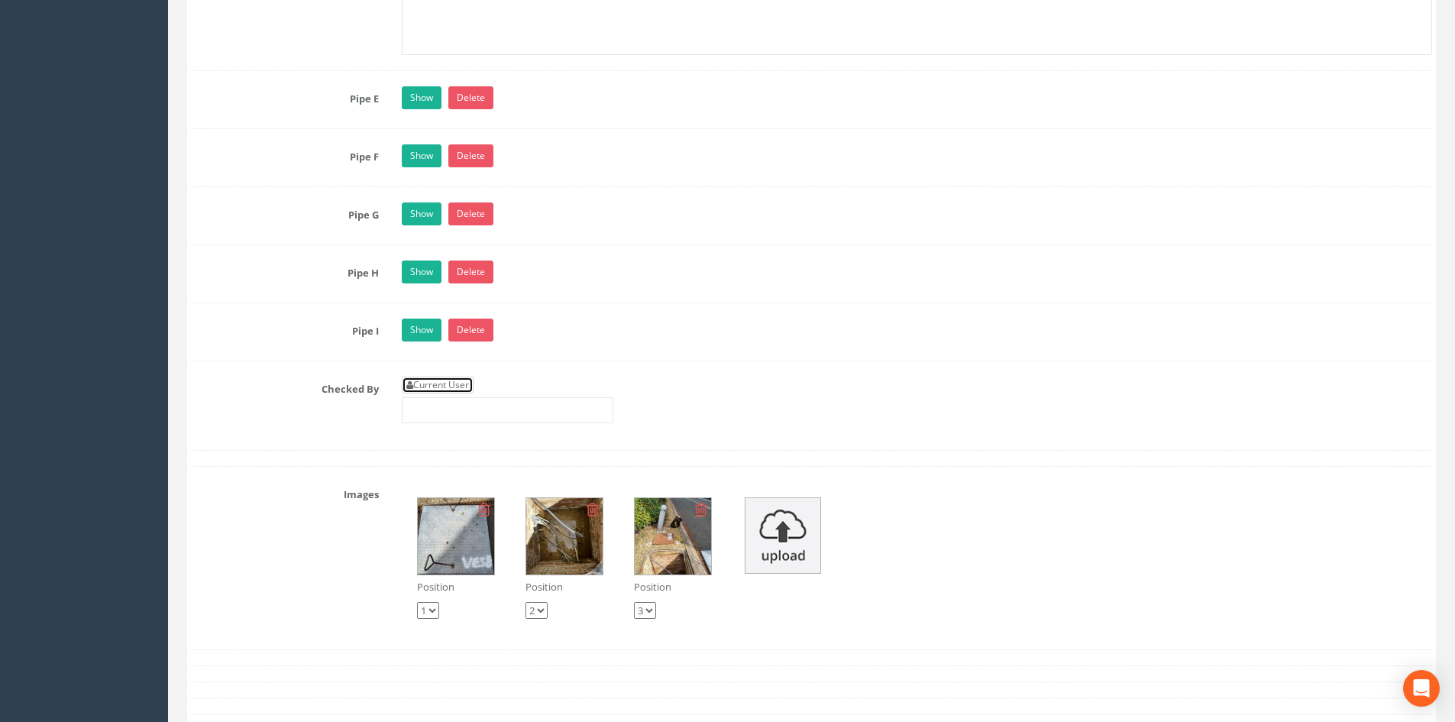
click at [420, 383] on link "Current User" at bounding box center [438, 385] width 72 height 17
type input "[PERSON_NAME]"
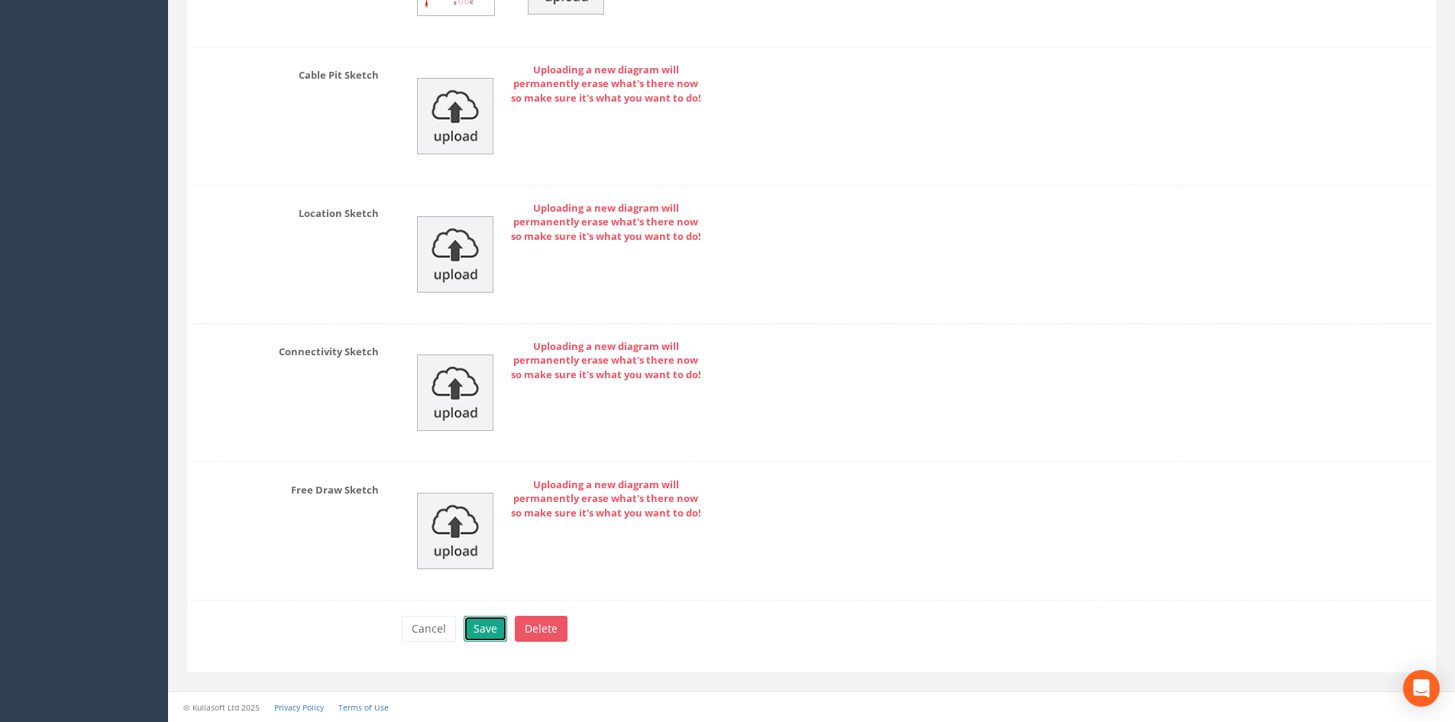
click at [474, 620] on button "Save" at bounding box center [486, 629] width 44 height 26
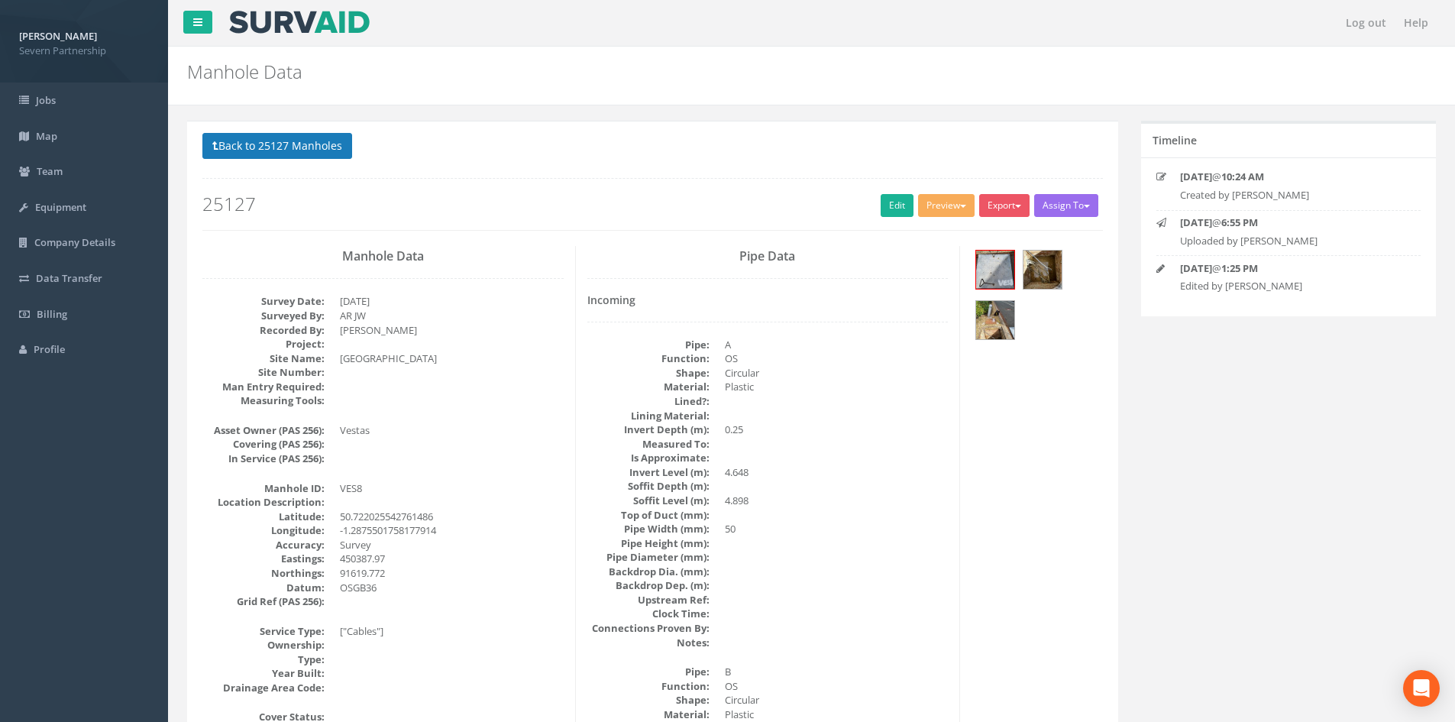
click at [280, 150] on button "Back to 25127 Manholes" at bounding box center [277, 146] width 150 height 26
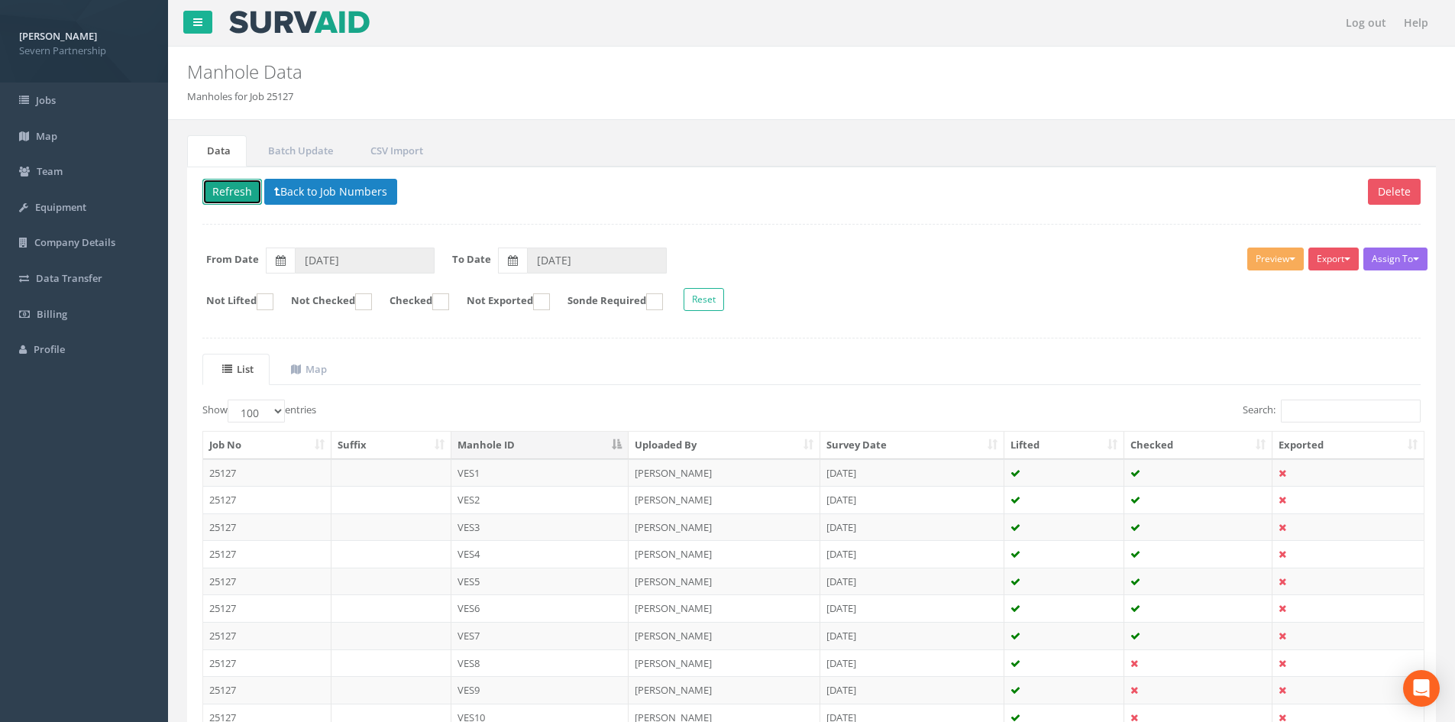
click at [225, 186] on button "Refresh" at bounding box center [232, 192] width 60 height 26
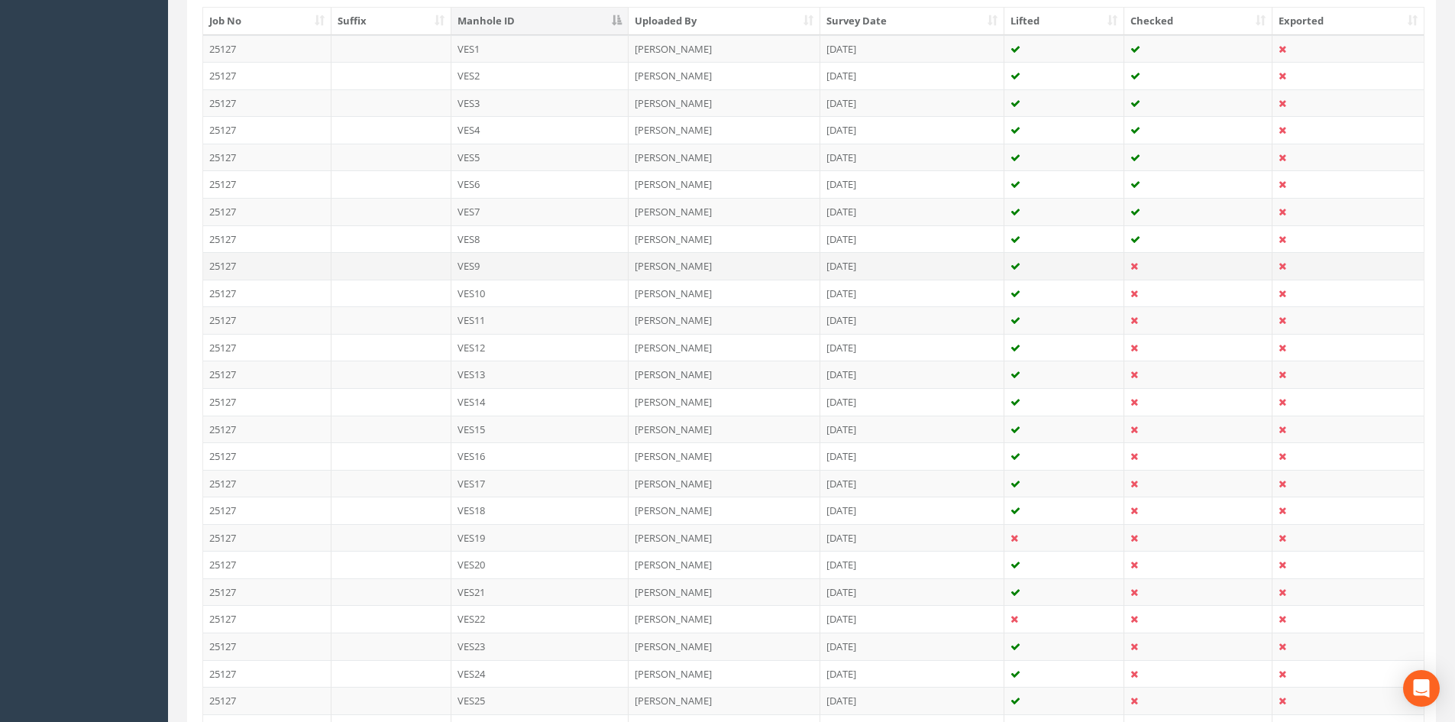
scroll to position [458, 0]
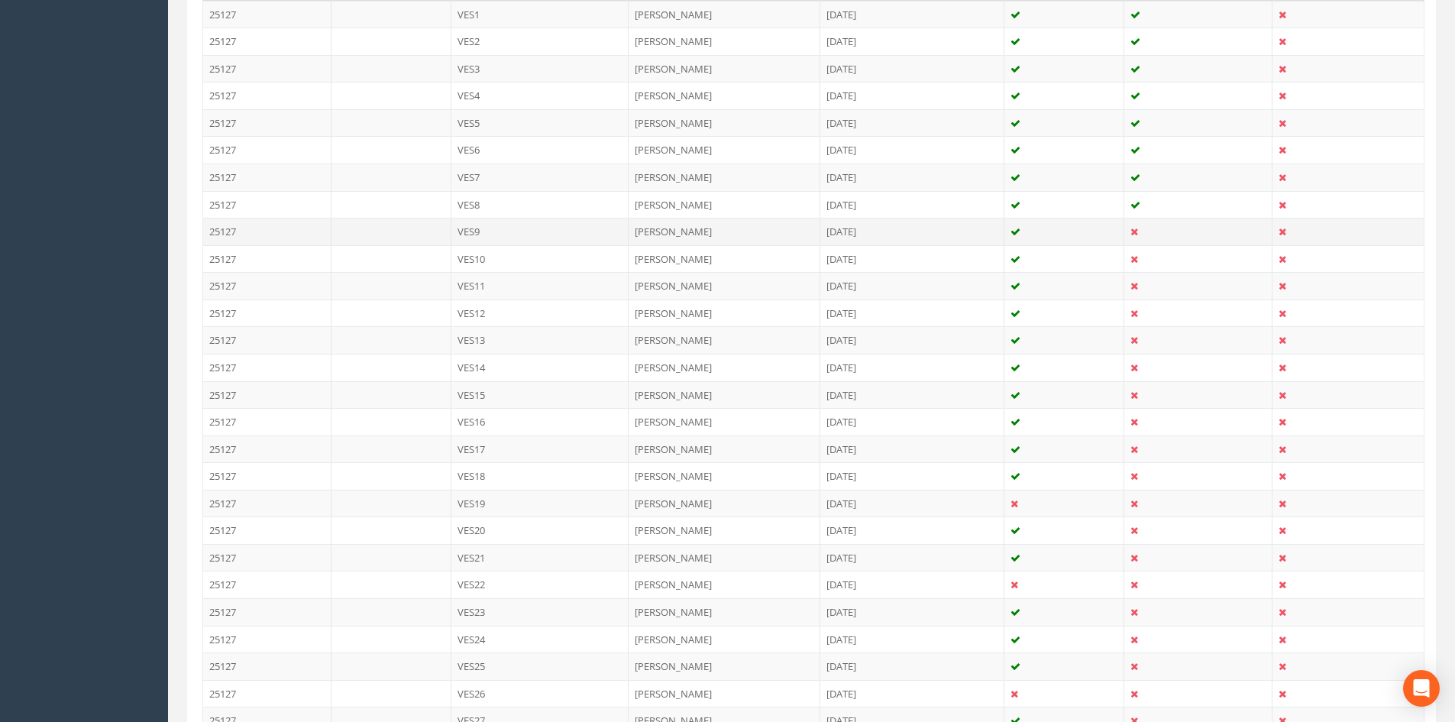
click at [630, 233] on td "[PERSON_NAME]" at bounding box center [725, 231] width 192 height 27
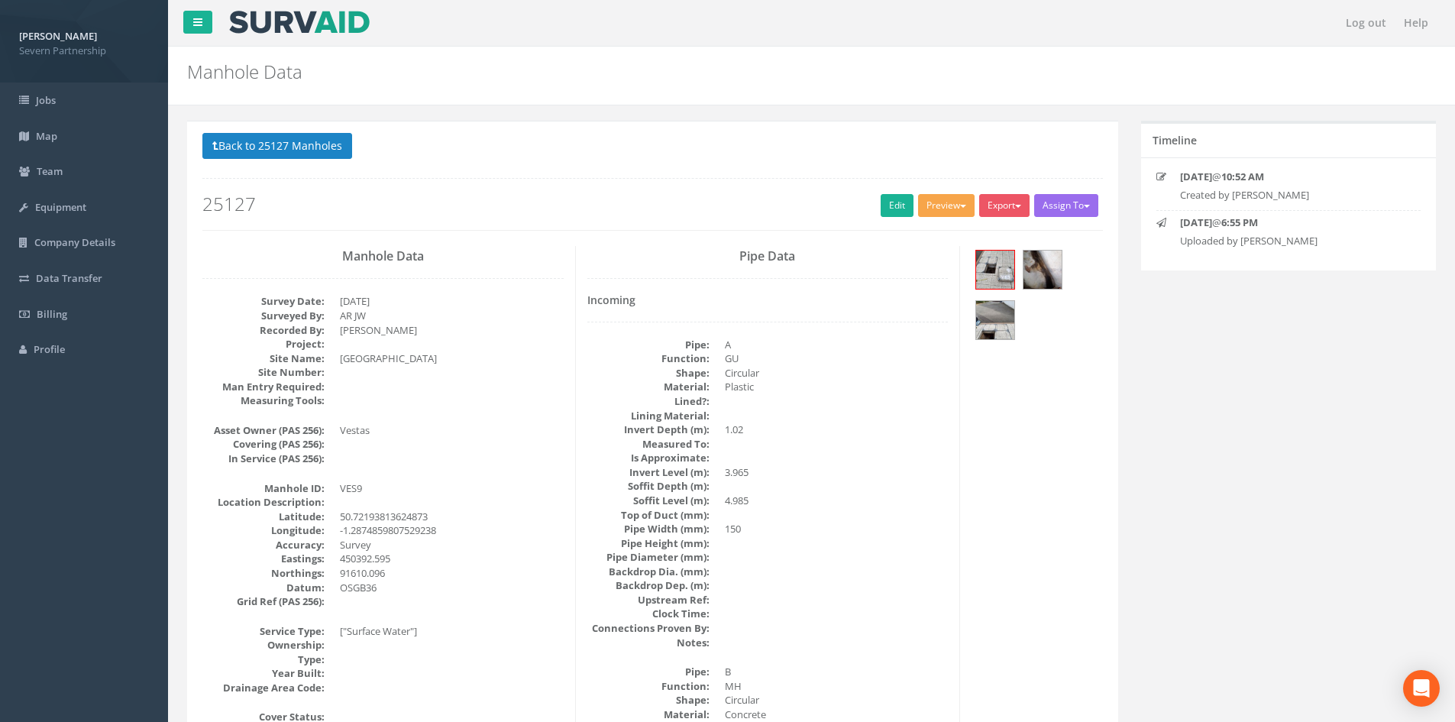
click at [946, 214] on button "Preview" at bounding box center [946, 205] width 57 height 23
click at [939, 229] on link "SP Manhole" at bounding box center [918, 237] width 116 height 24
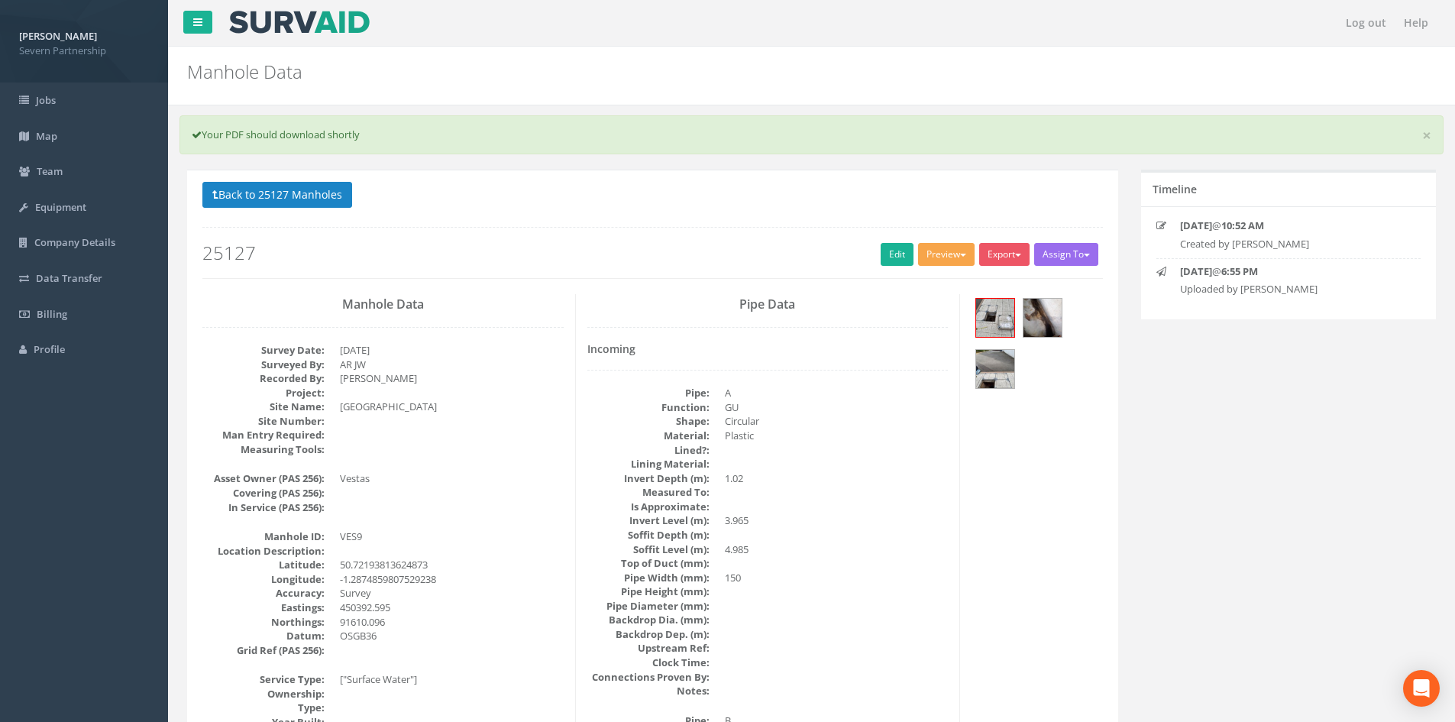
click at [949, 261] on button "Preview" at bounding box center [946, 254] width 57 height 23
click at [952, 272] on ul "SP Manhole SP Omni Heathrow United Utilities SurvAid IC SurvAid Manhole" at bounding box center [918, 364] width 122 height 186
click at [949, 260] on button "Preview" at bounding box center [946, 254] width 57 height 23
click at [941, 280] on link "SP Manhole" at bounding box center [918, 286] width 116 height 24
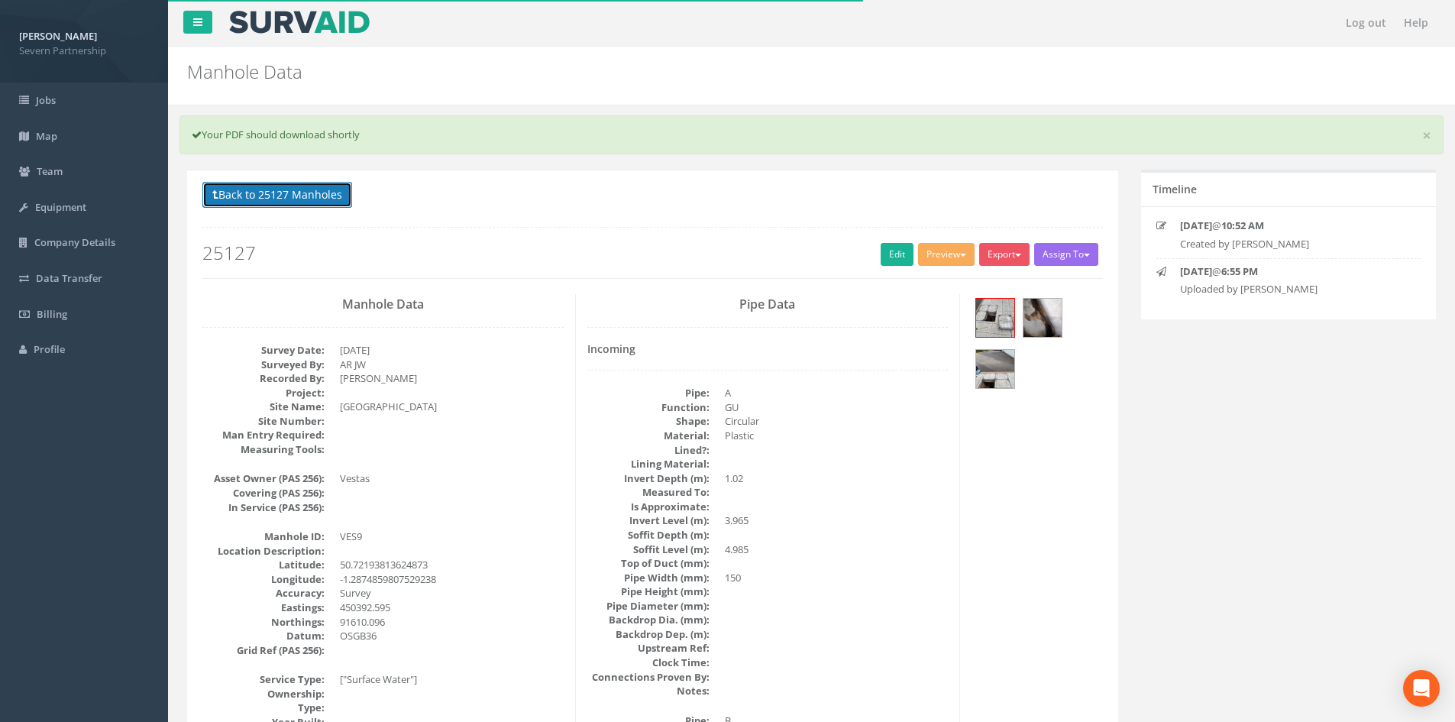
click at [321, 188] on button "Back to 25127 Manholes" at bounding box center [277, 195] width 150 height 26
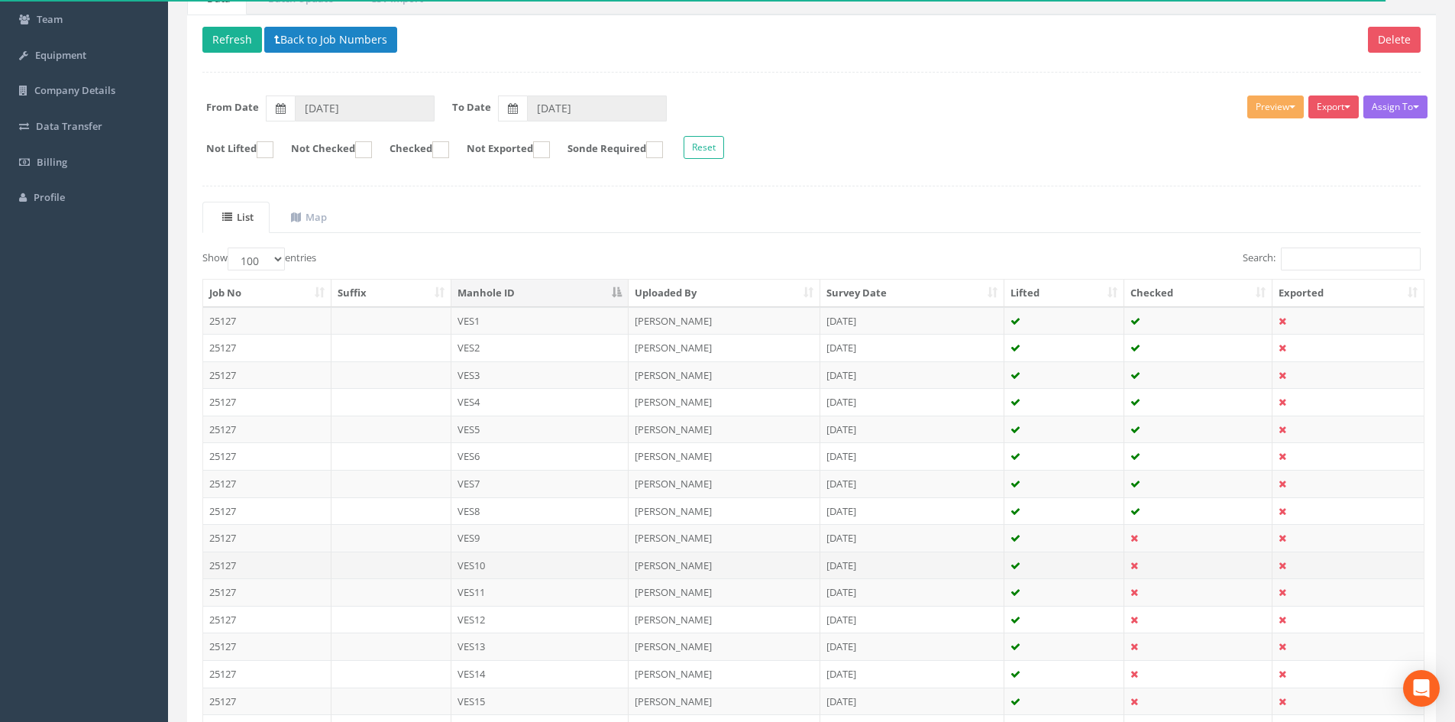
scroll to position [153, 0]
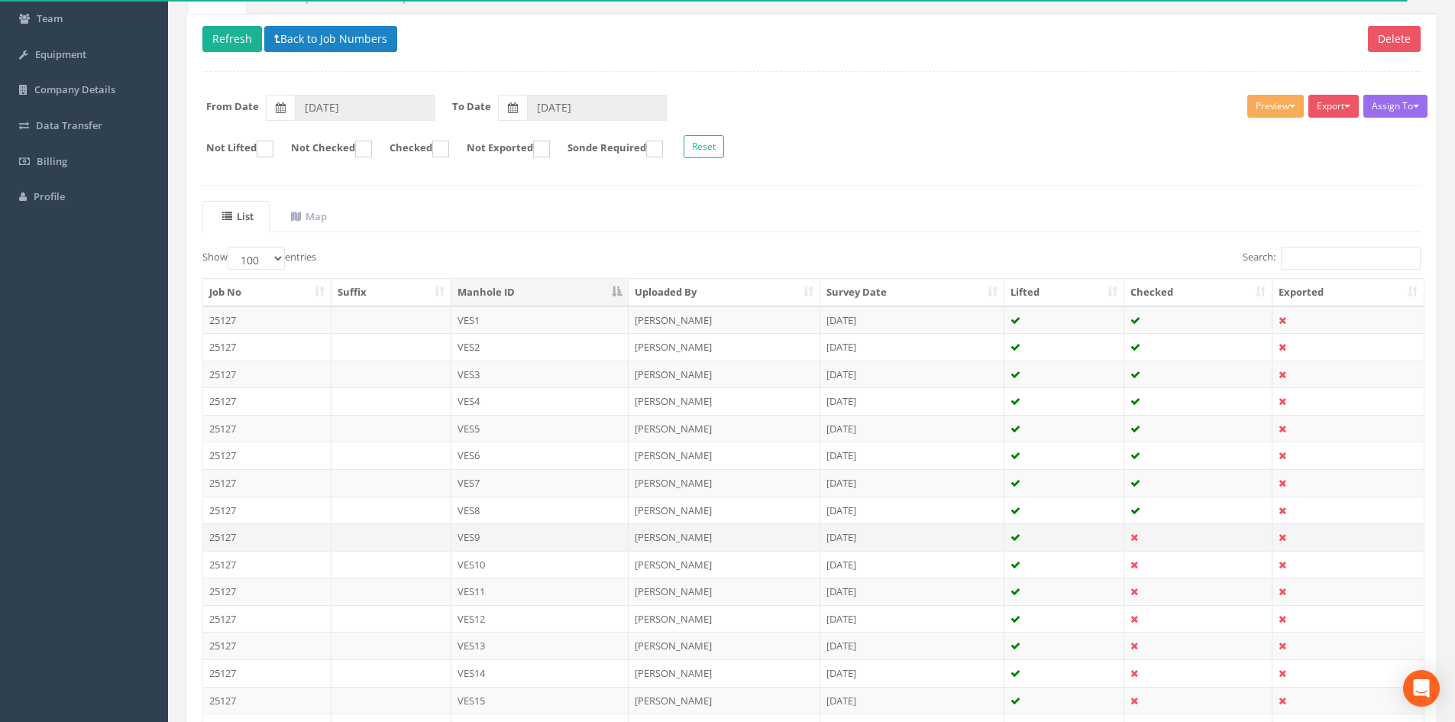
click at [487, 538] on td "VES9" at bounding box center [540, 536] width 178 height 27
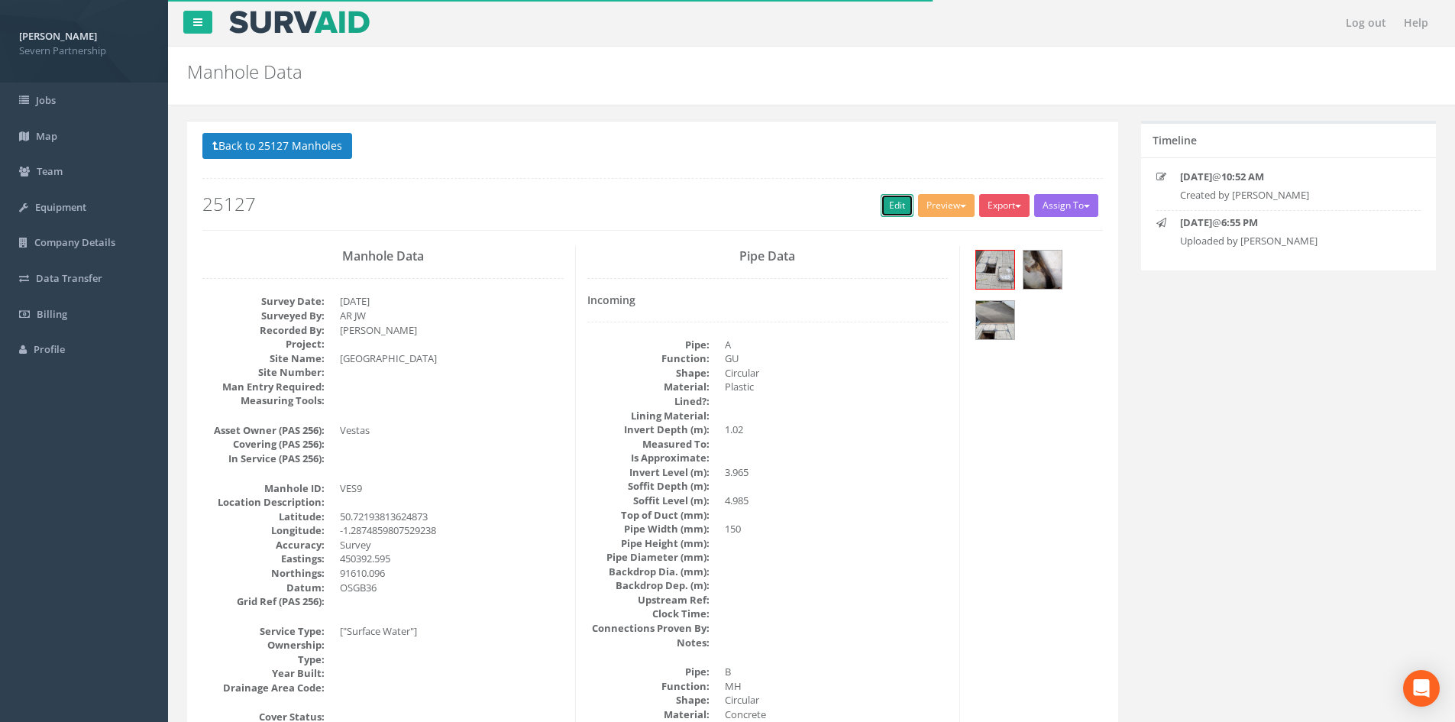
click at [890, 208] on link "Edit" at bounding box center [897, 205] width 33 height 23
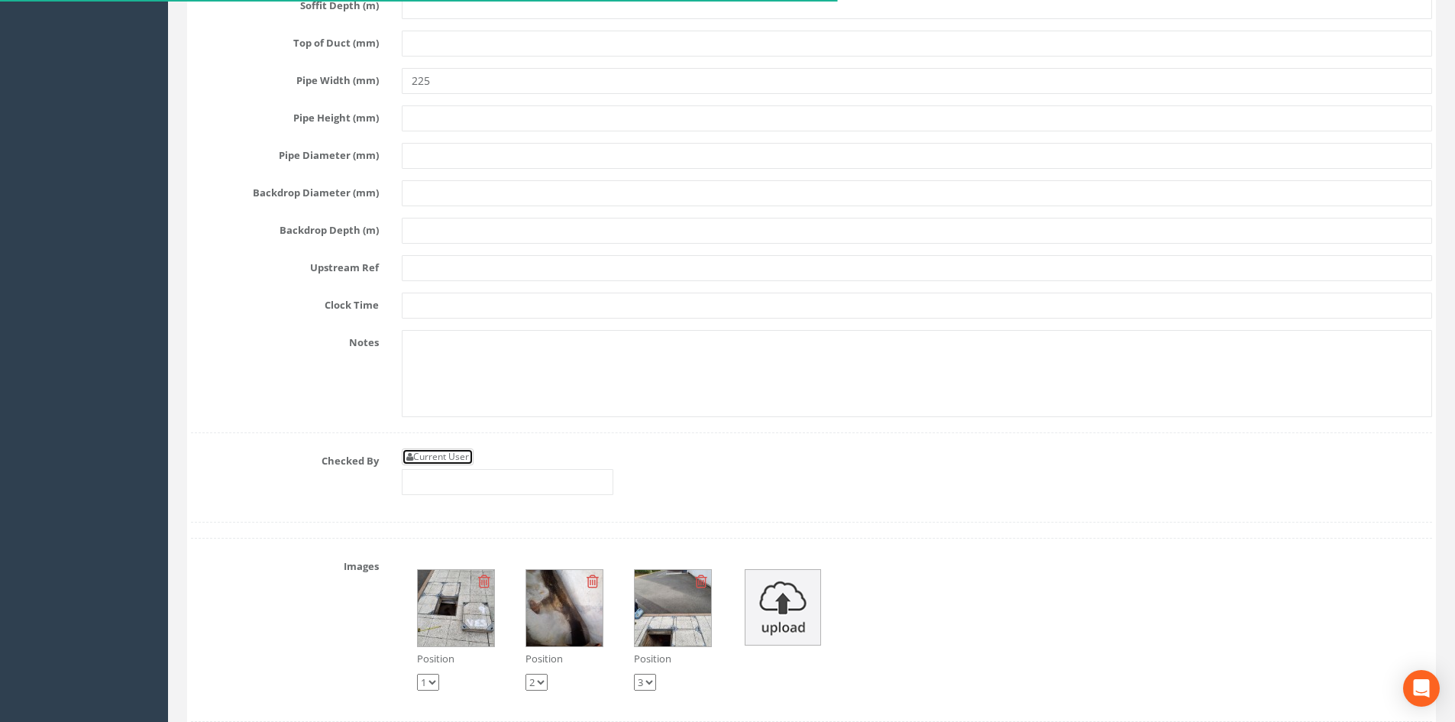
click at [453, 454] on link "Current User" at bounding box center [438, 456] width 72 height 17
type input "[PERSON_NAME]"
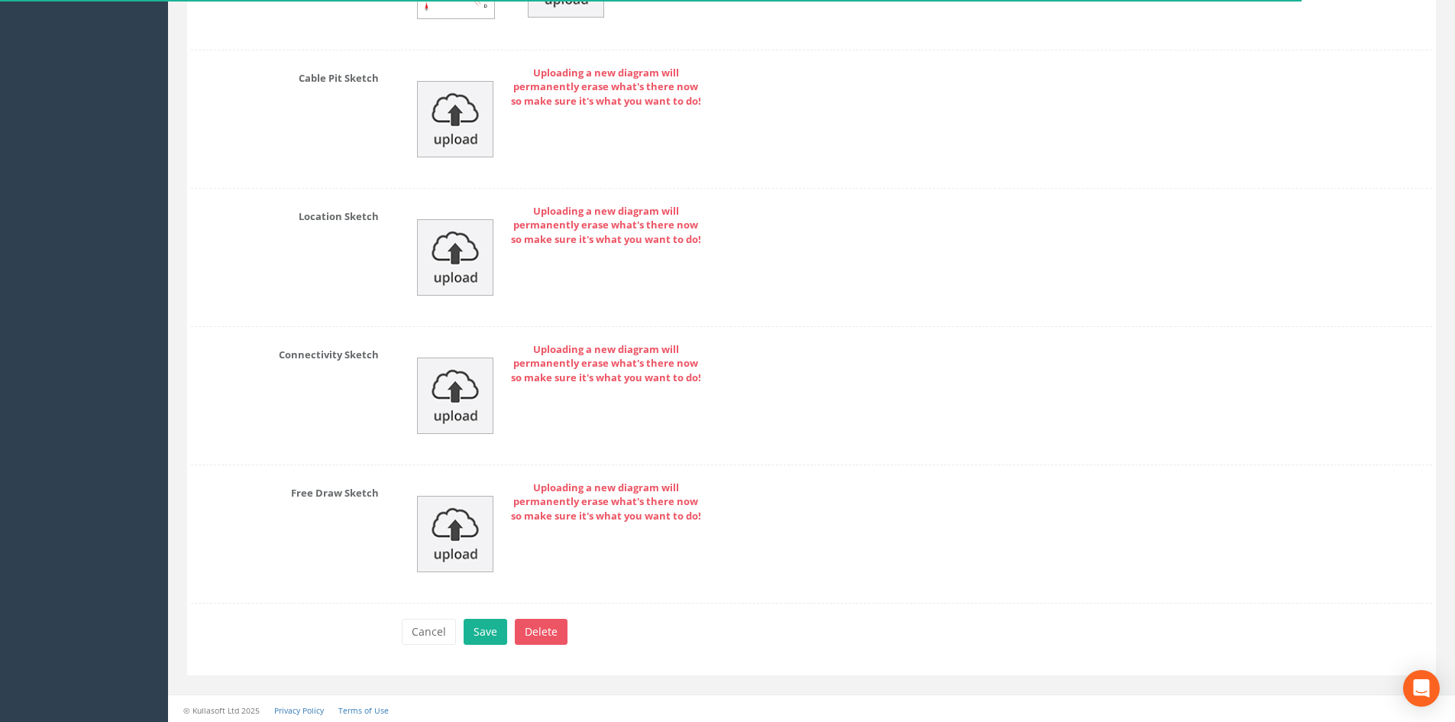
scroll to position [4559, 0]
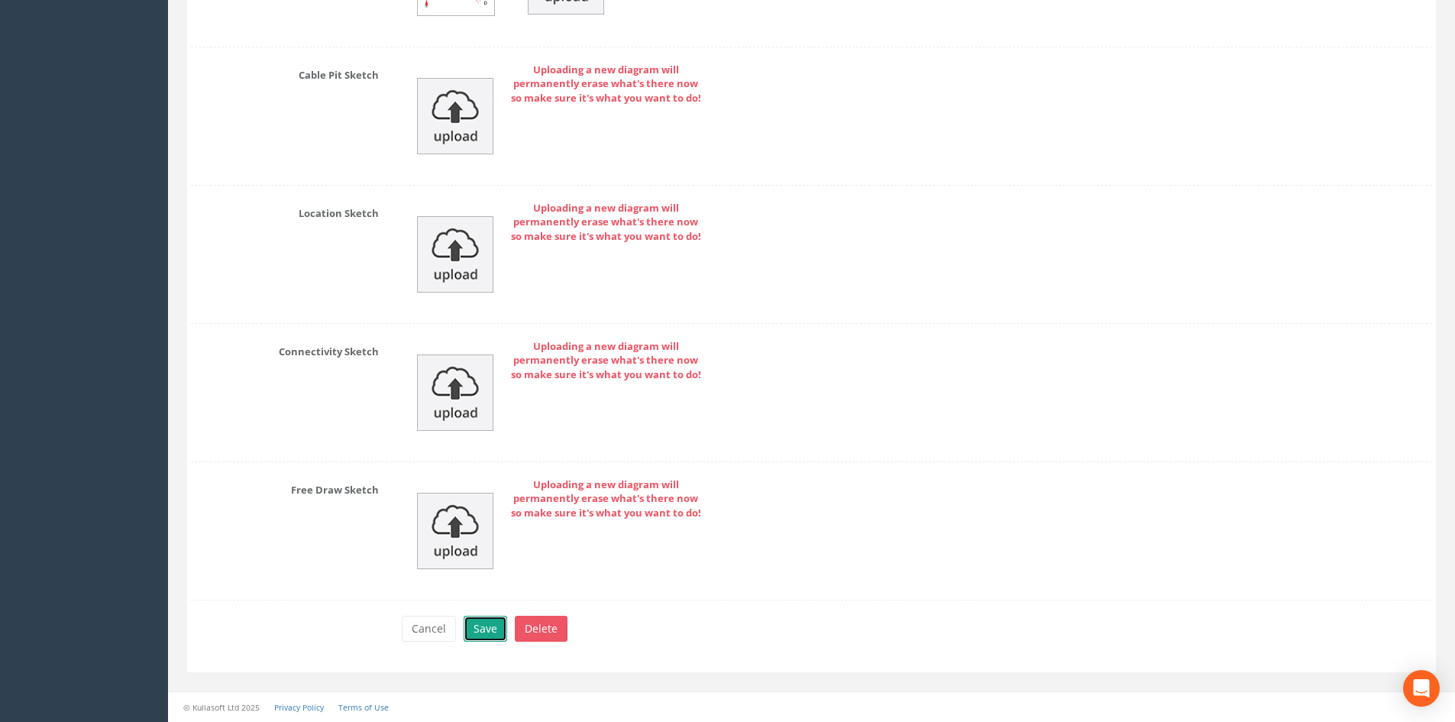
click at [498, 622] on button "Save" at bounding box center [486, 629] width 44 height 26
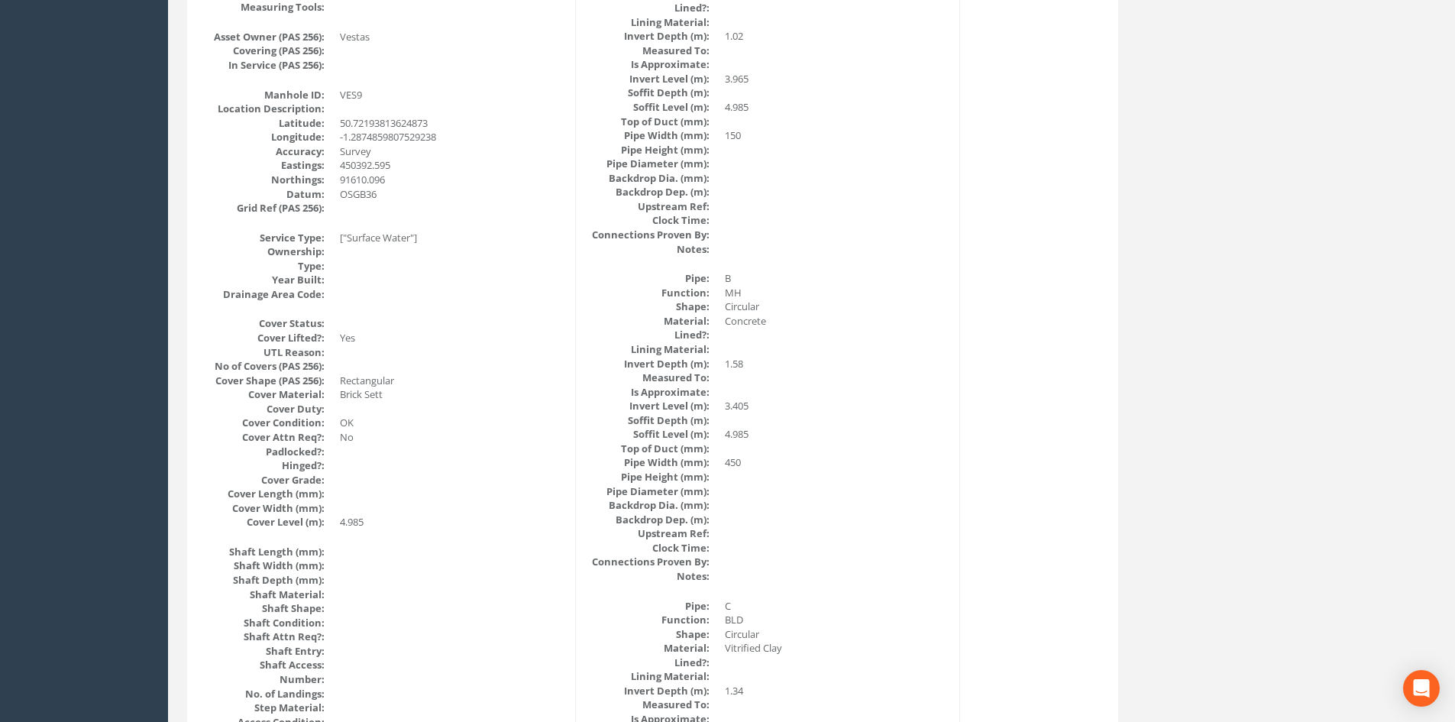
drag, startPoint x: 451, startPoint y: 390, endPoint x: 444, endPoint y: 380, distance: 12.1
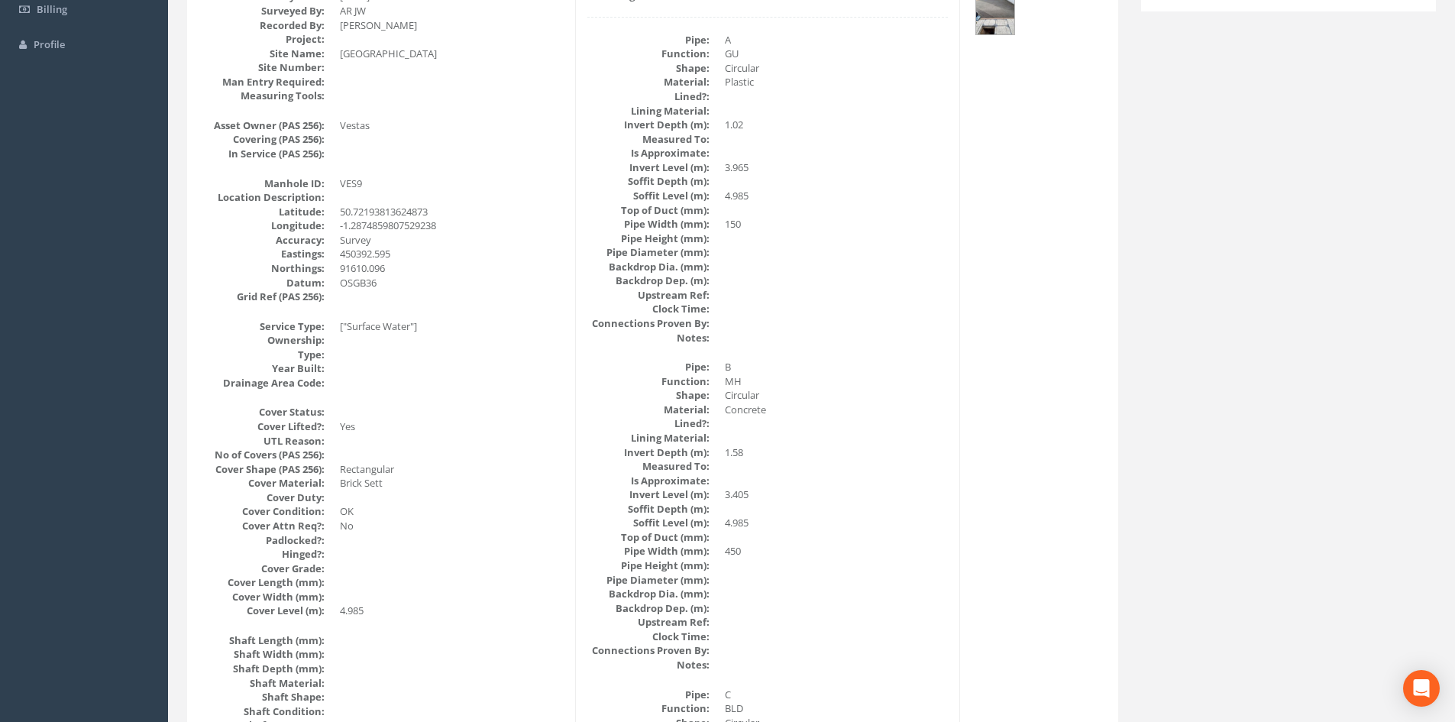
scroll to position [0, 0]
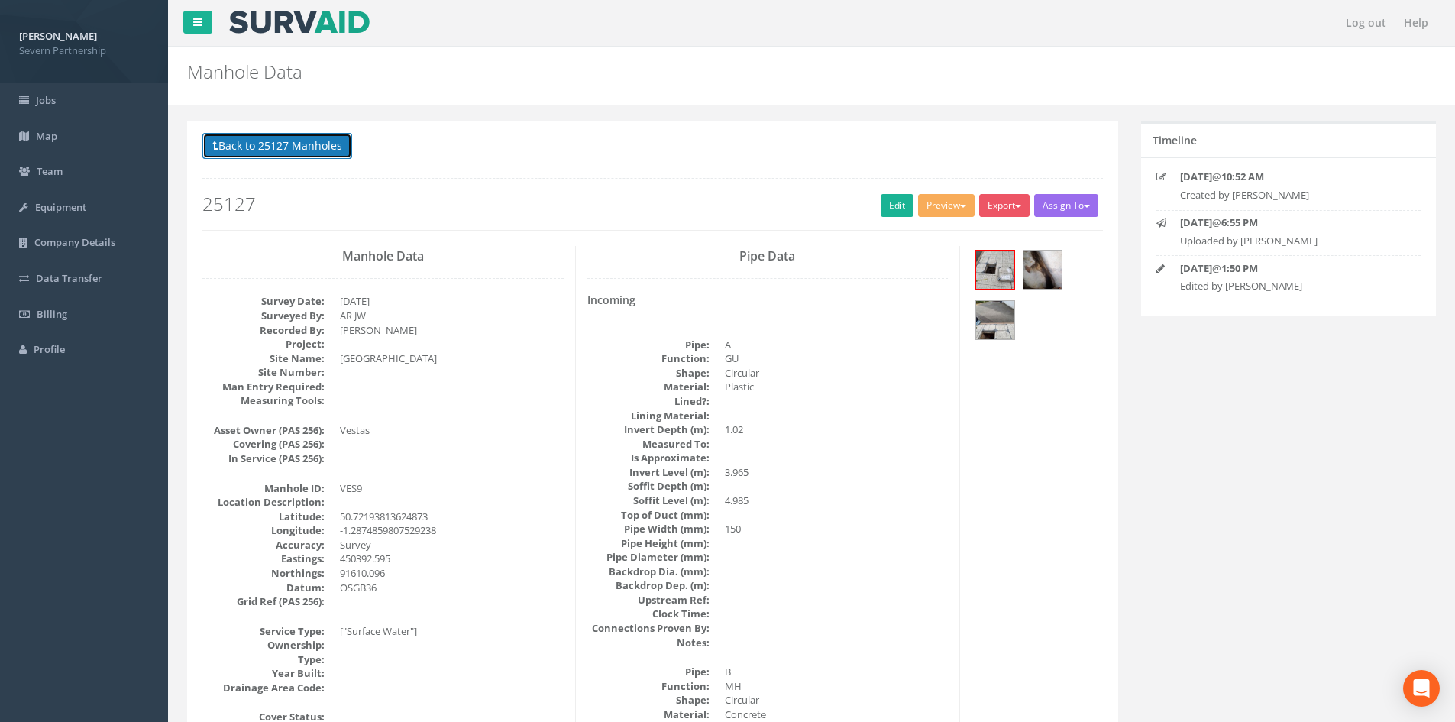
click at [315, 143] on button "Back to 25127 Manholes" at bounding box center [277, 146] width 150 height 26
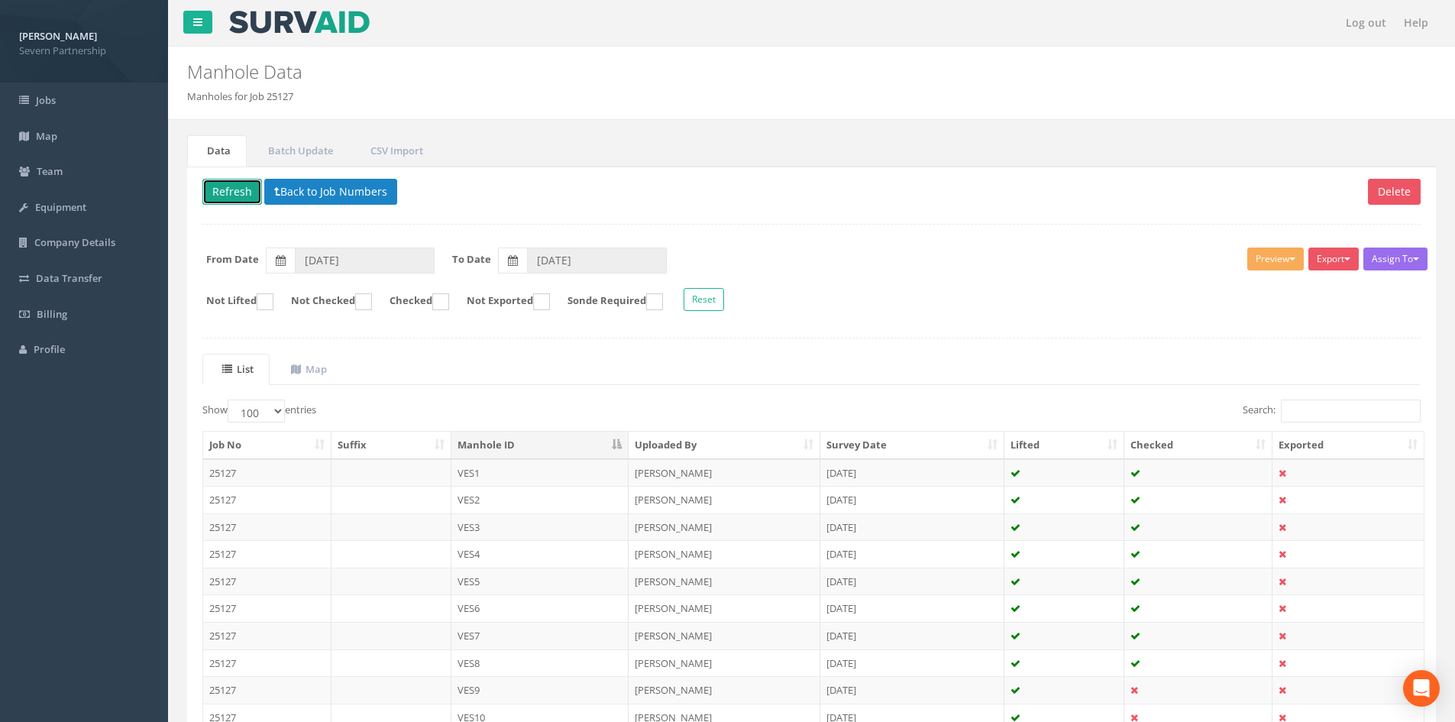
click at [228, 199] on button "Refresh" at bounding box center [232, 192] width 60 height 26
click at [218, 194] on button "Refresh" at bounding box center [232, 192] width 60 height 26
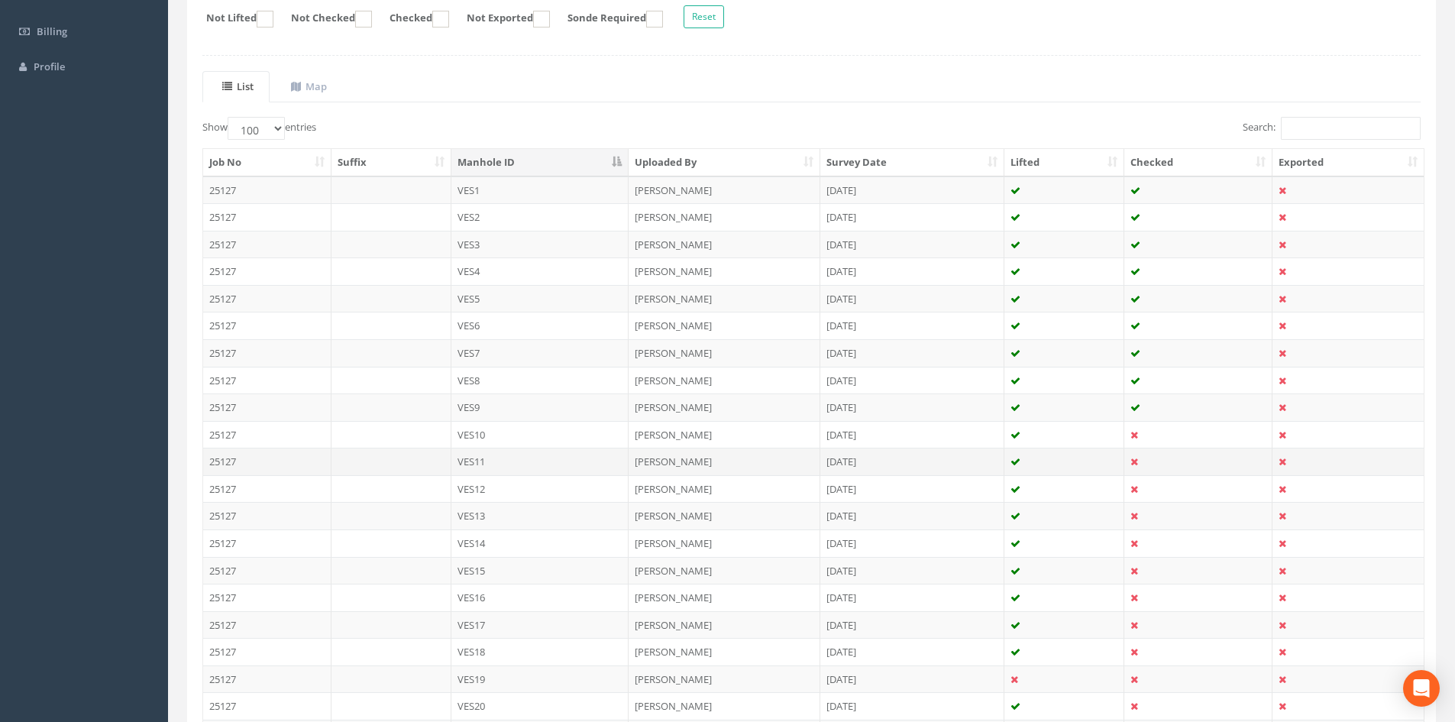
scroll to position [305, 0]
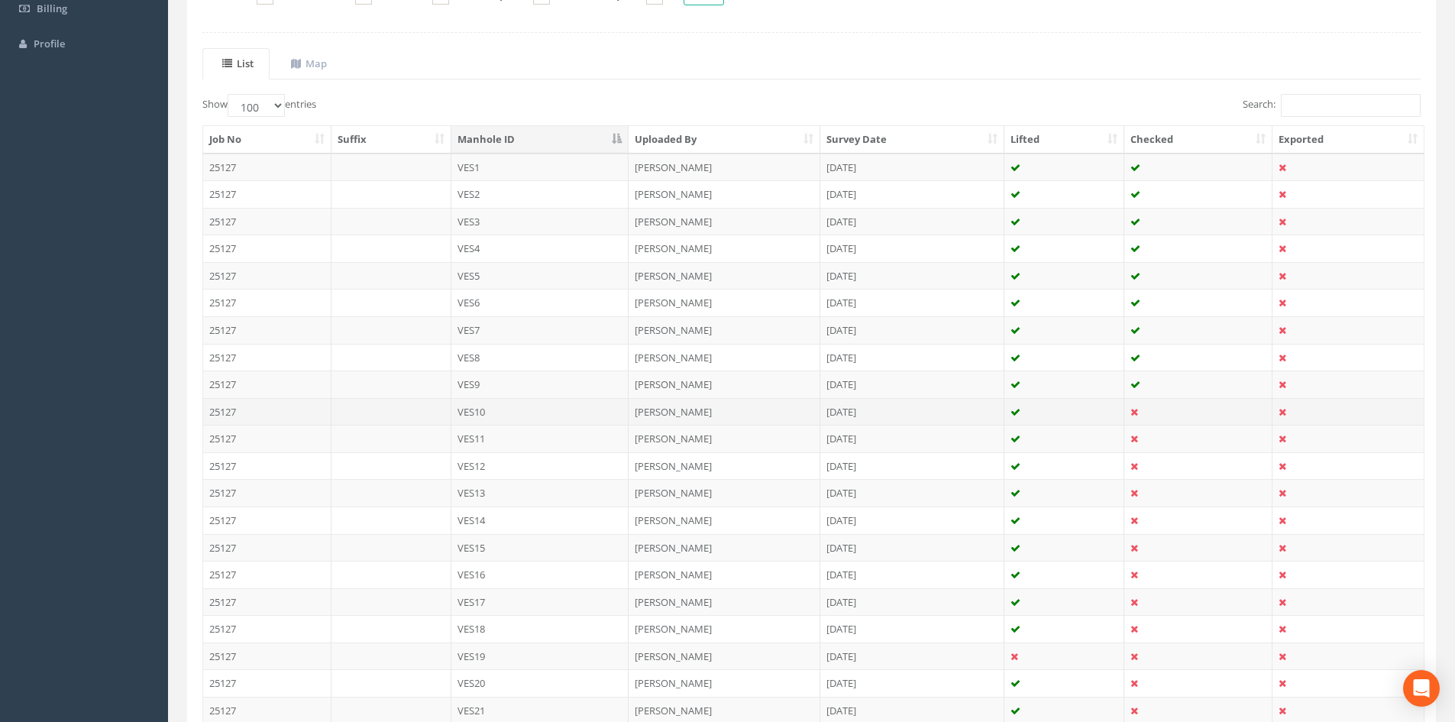
click at [794, 409] on td "[PERSON_NAME]" at bounding box center [725, 411] width 192 height 27
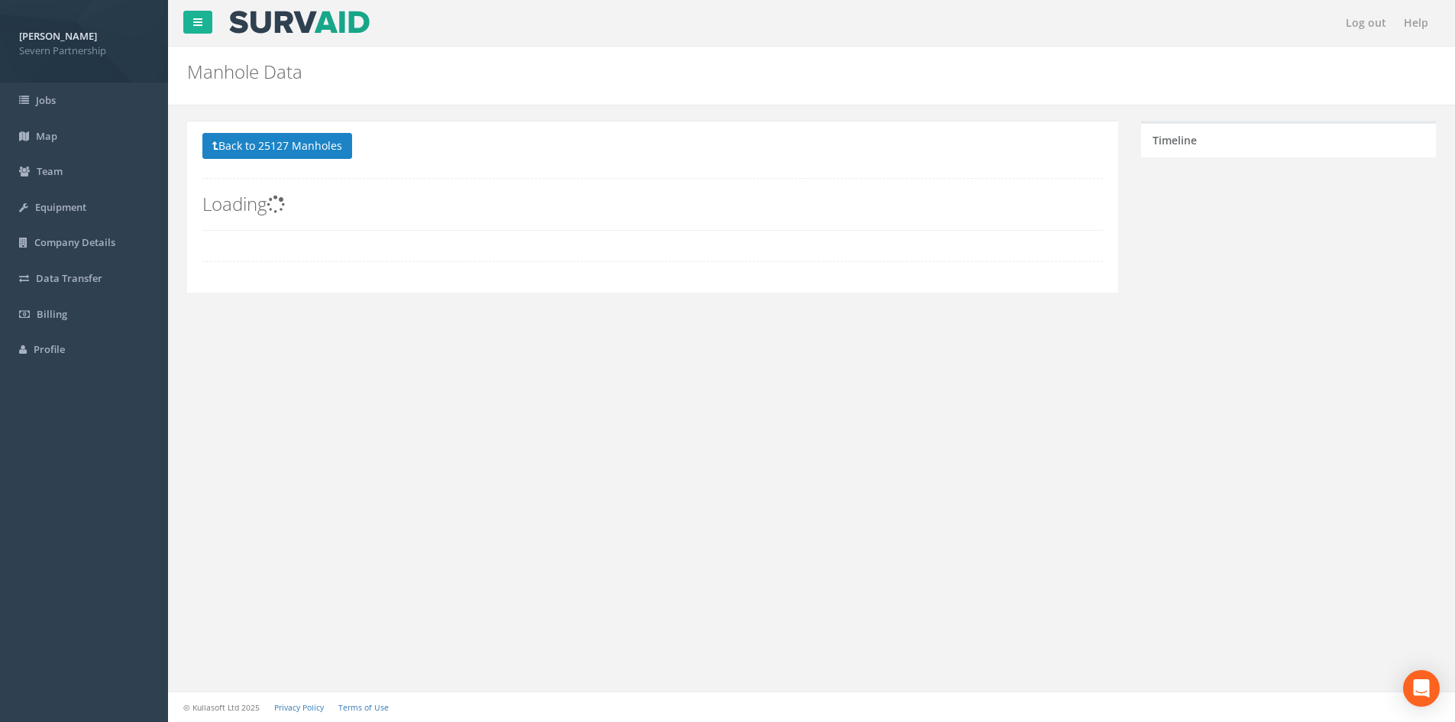
scroll to position [0, 0]
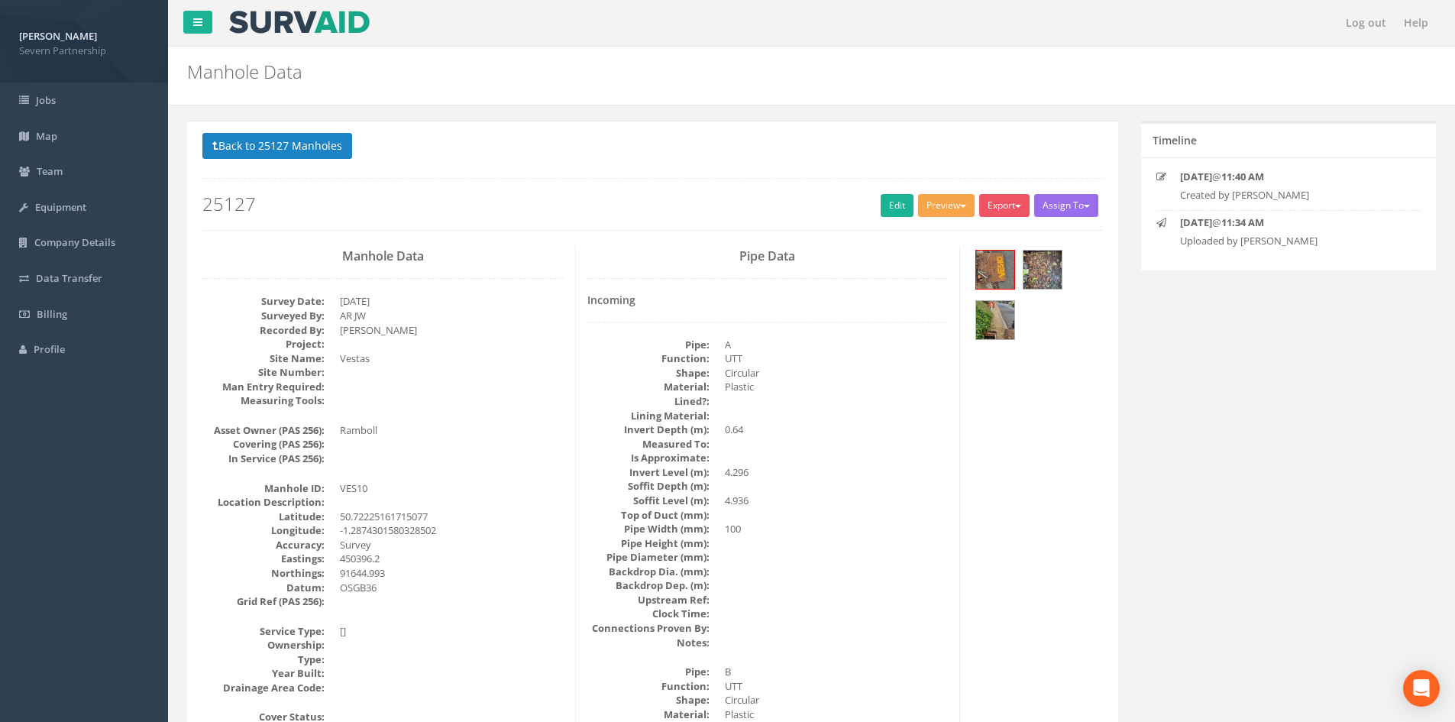
click at [935, 206] on button "Preview" at bounding box center [946, 205] width 57 height 23
click at [933, 235] on link "SP Manhole" at bounding box center [918, 237] width 116 height 24
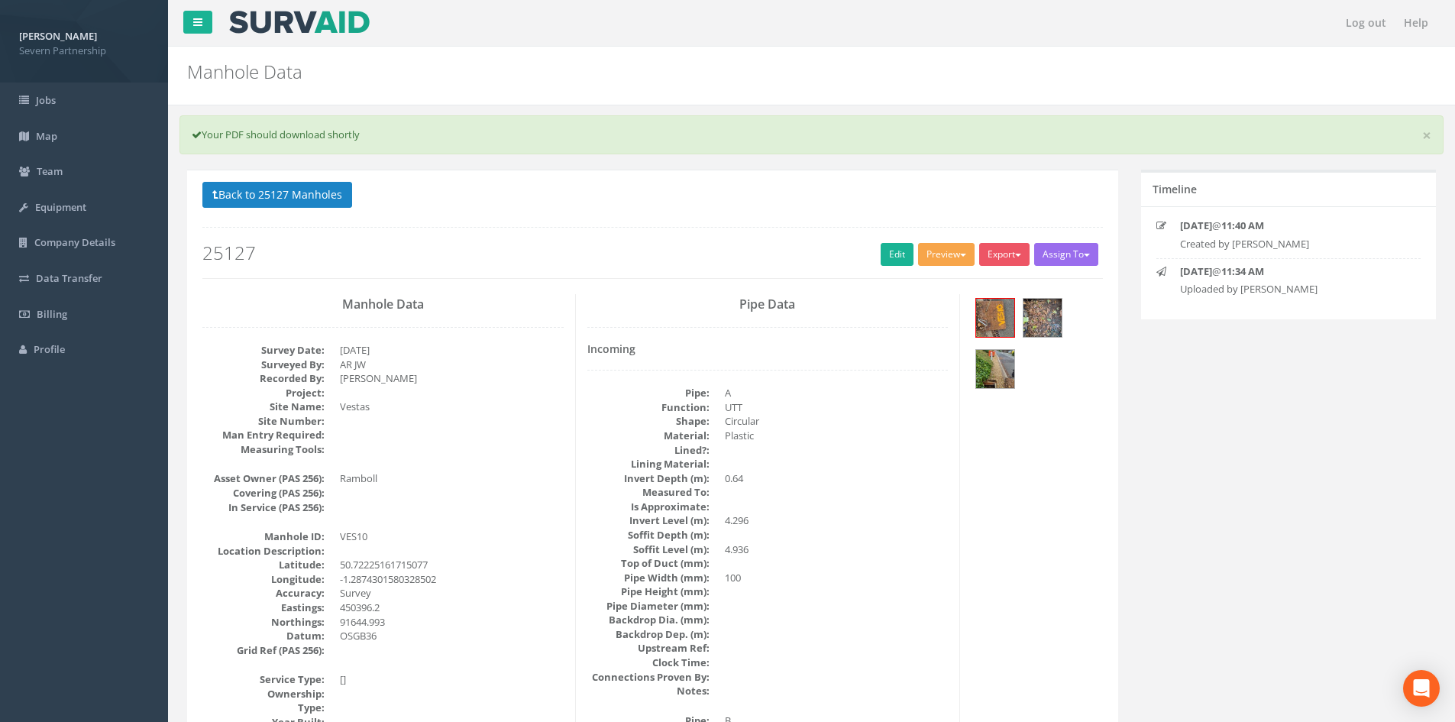
click at [961, 263] on button "Preview" at bounding box center [946, 254] width 57 height 23
click at [936, 282] on link "SP Manhole" at bounding box center [918, 286] width 116 height 24
click at [881, 246] on link "Edit" at bounding box center [897, 254] width 33 height 23
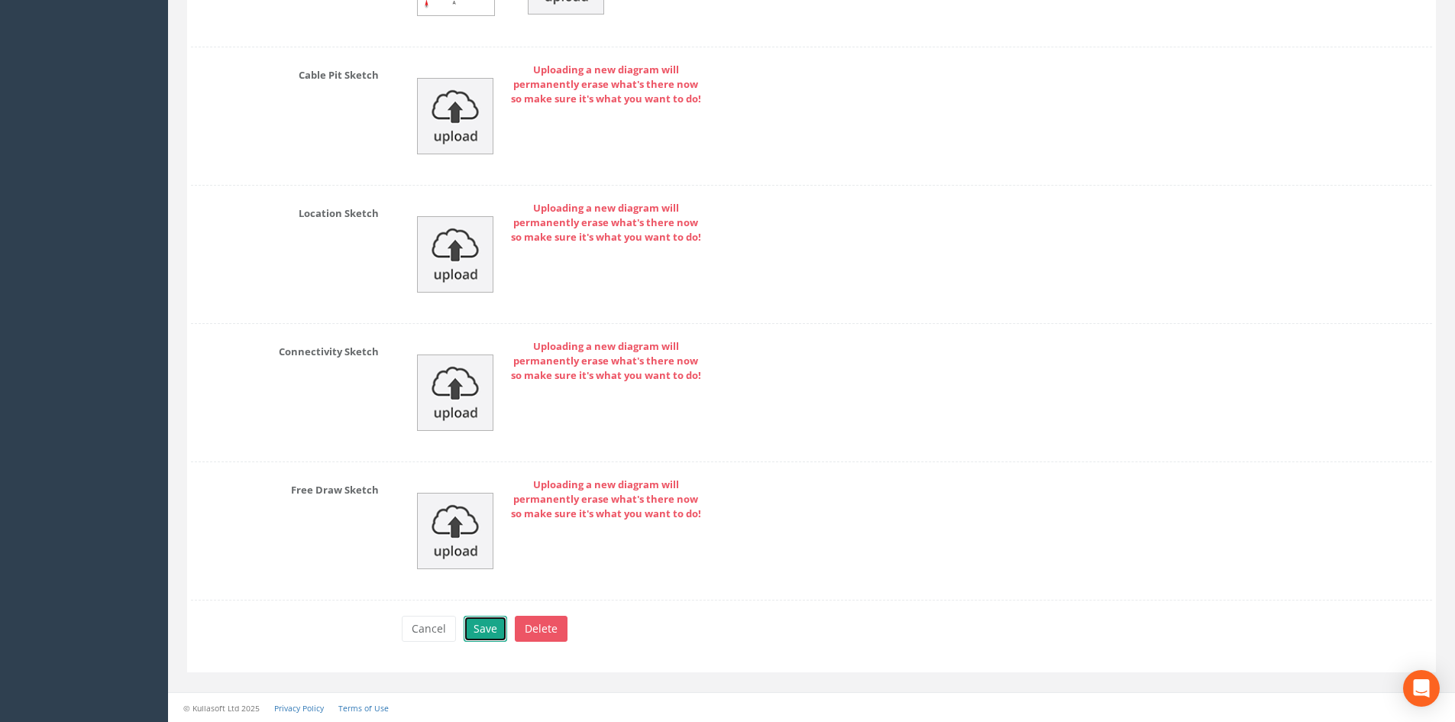
click at [492, 617] on button "Save" at bounding box center [486, 629] width 44 height 26
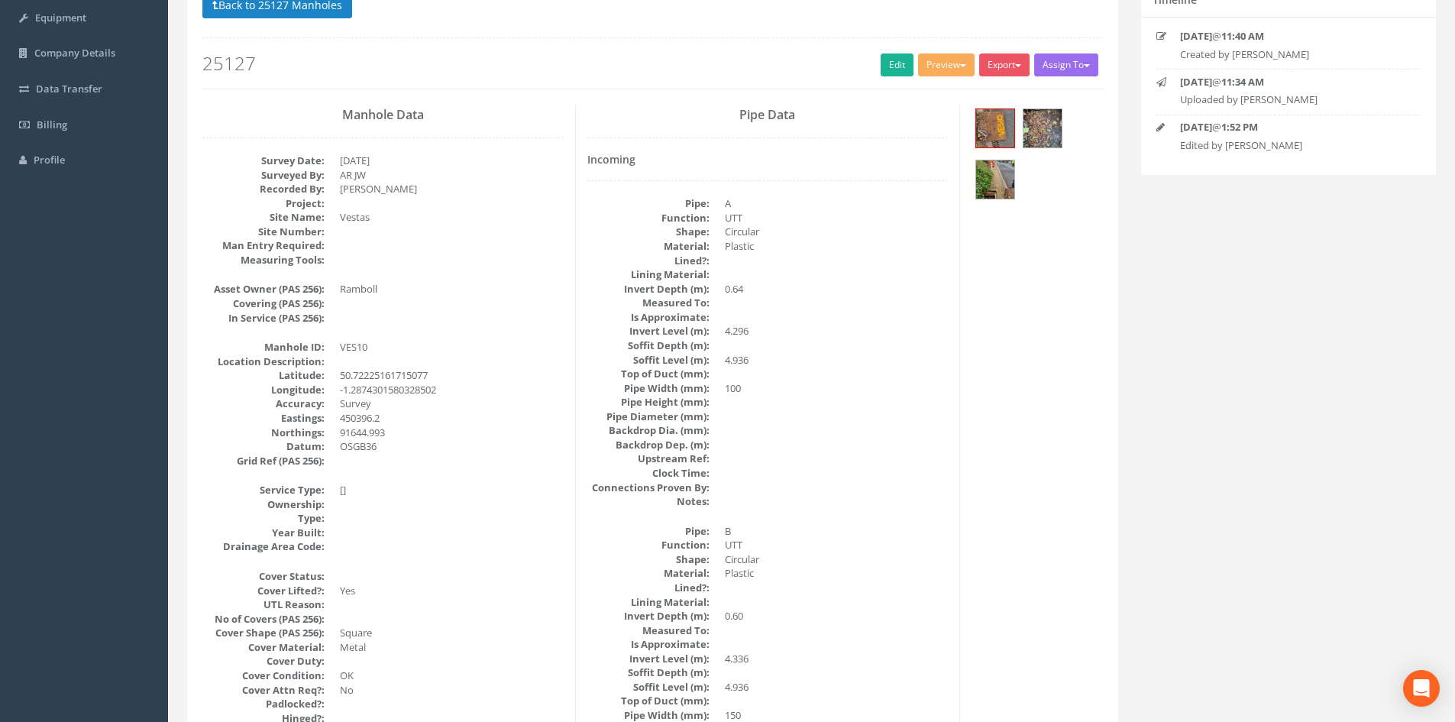
scroll to position [2, 0]
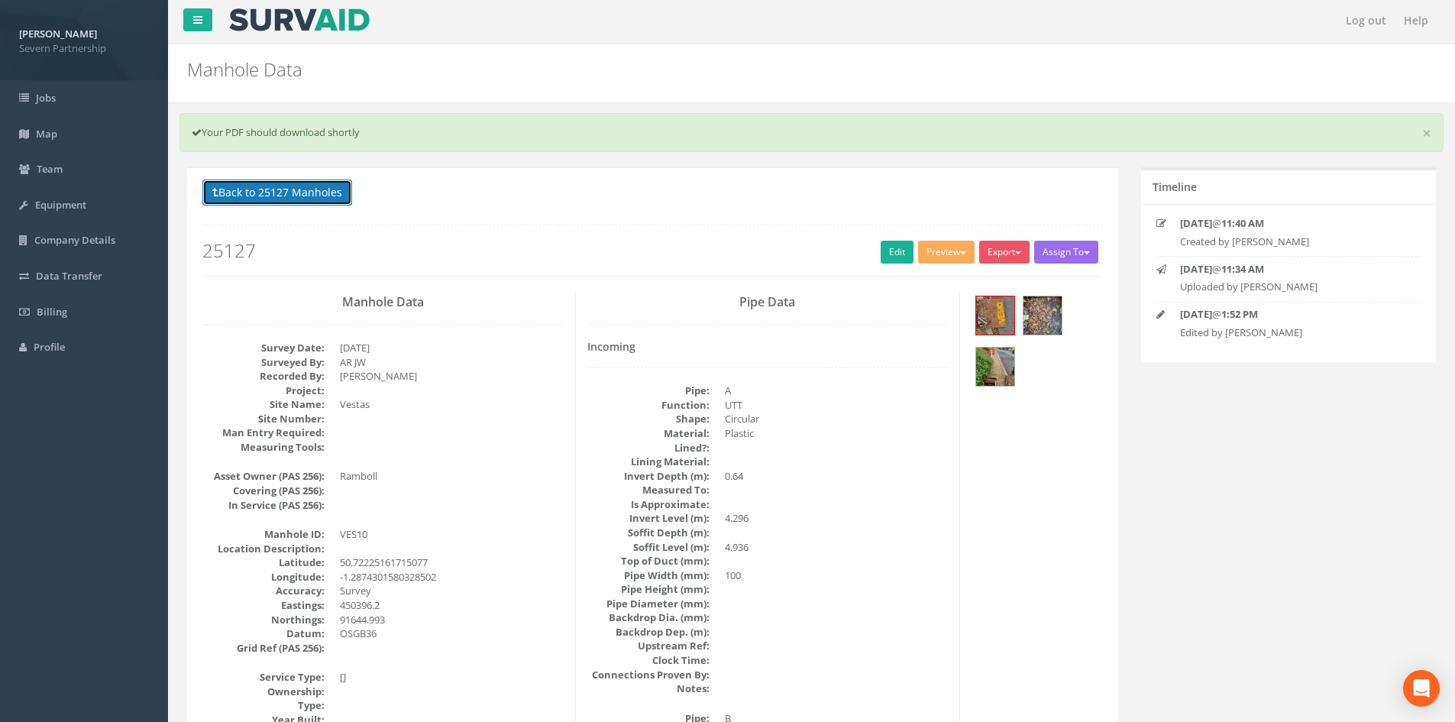
click at [275, 203] on button "Back to 25127 Manholes" at bounding box center [277, 192] width 150 height 26
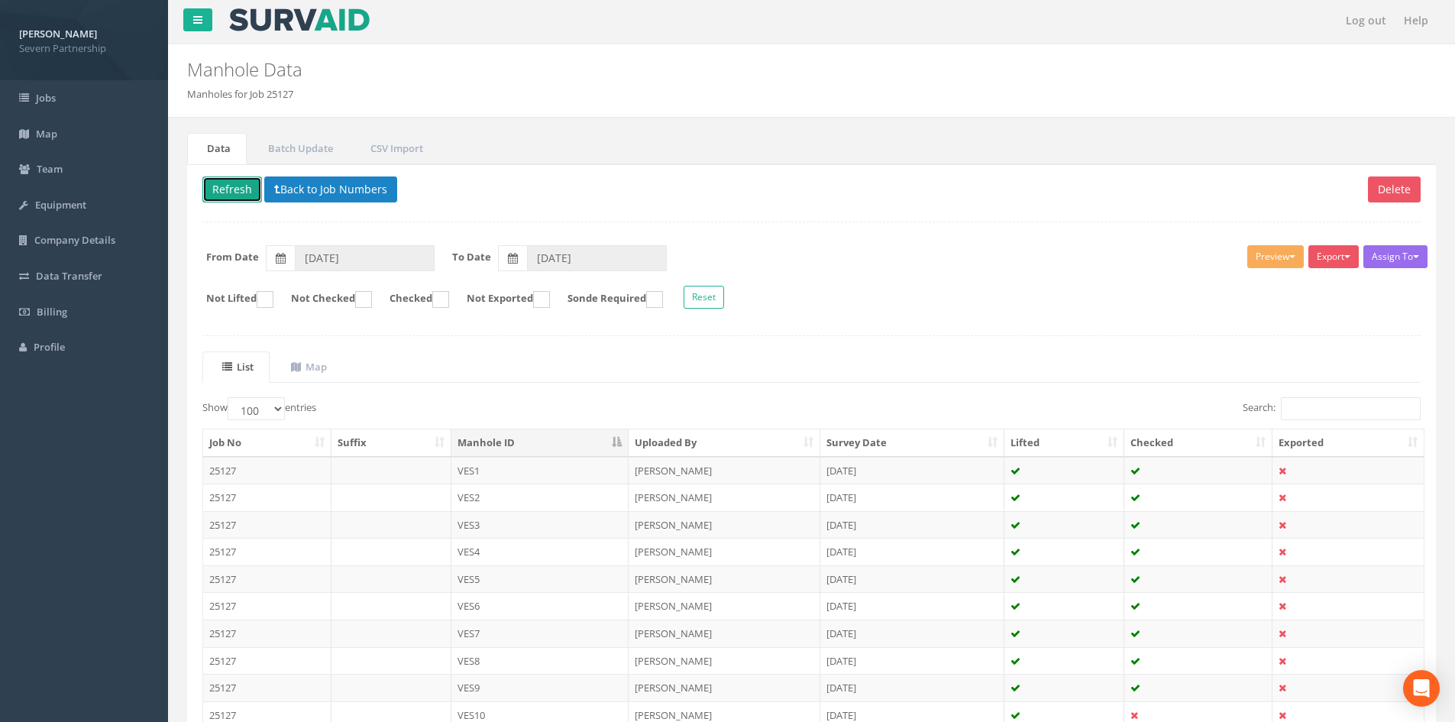
click at [221, 197] on button "Refresh" at bounding box center [232, 189] width 60 height 26
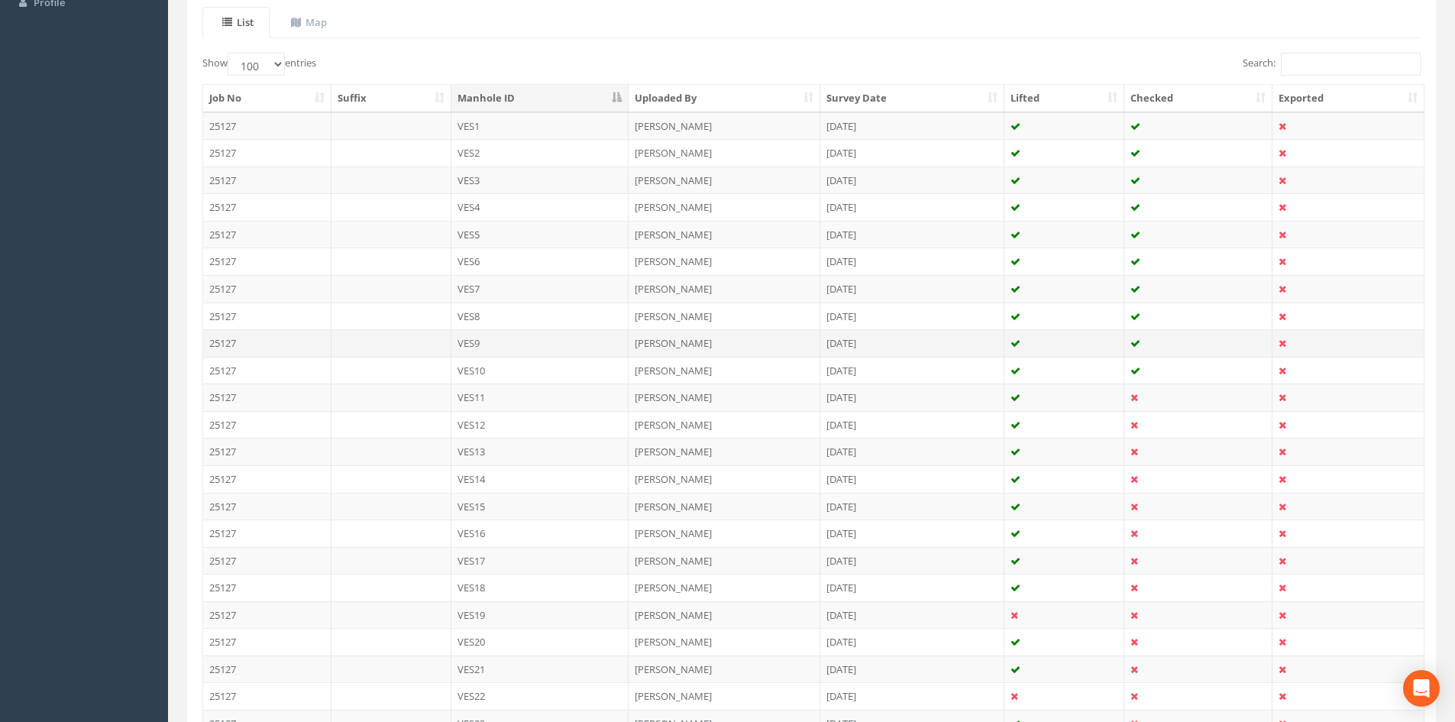
scroll to position [382, 0]
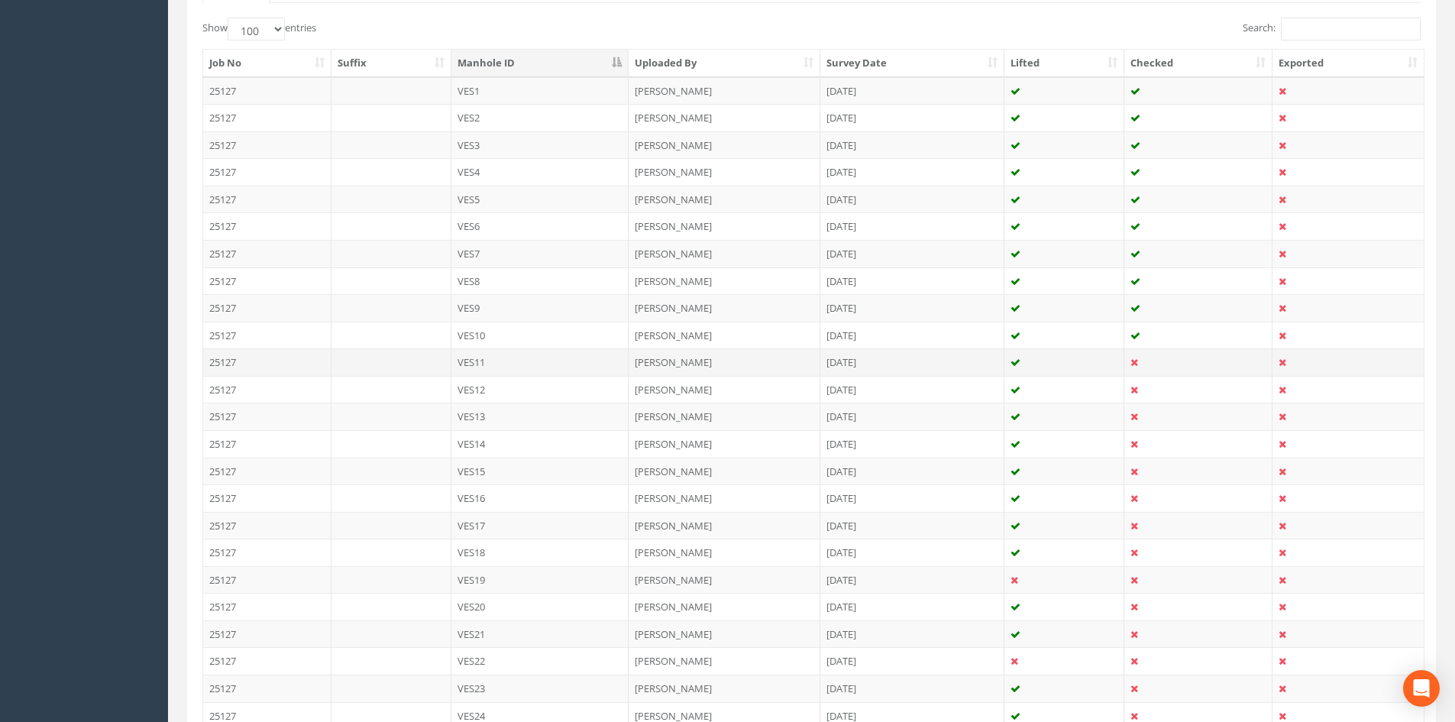
click at [595, 364] on td "VES11" at bounding box center [540, 361] width 178 height 27
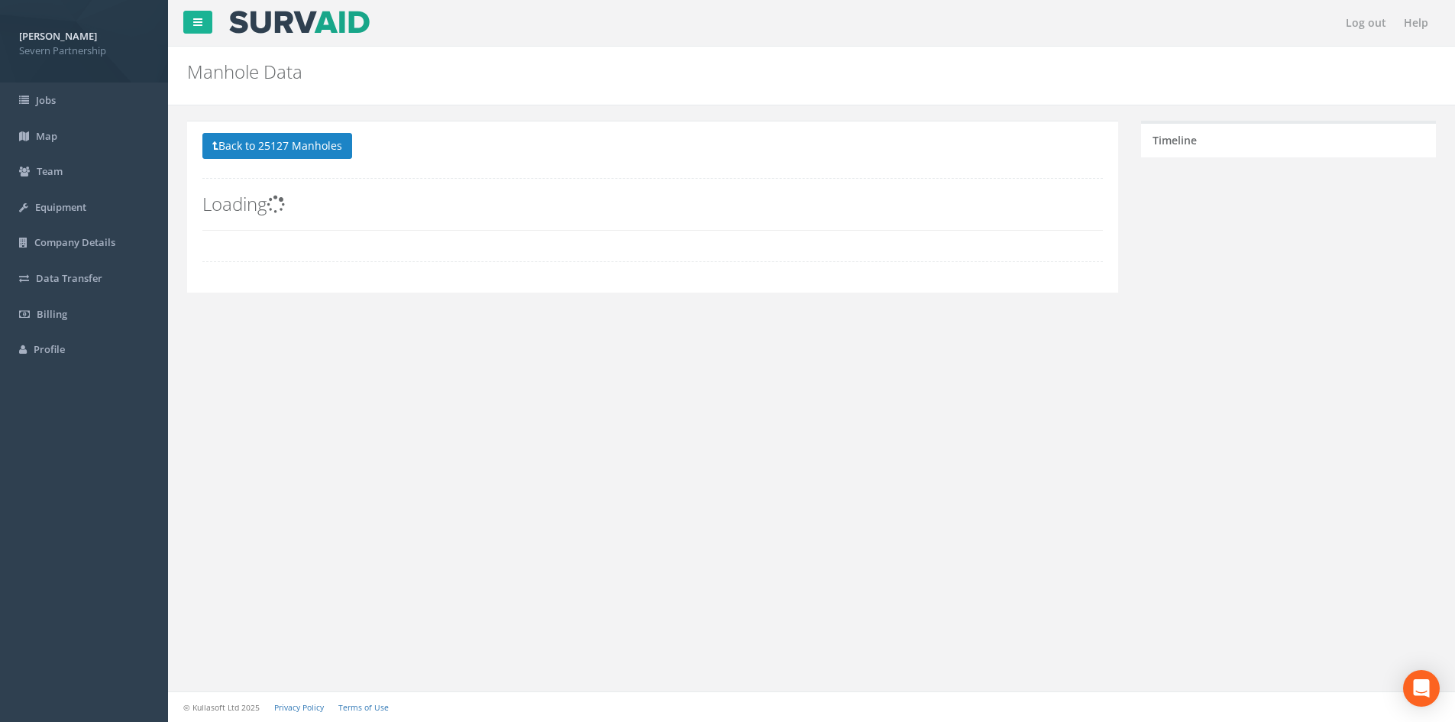
scroll to position [0, 0]
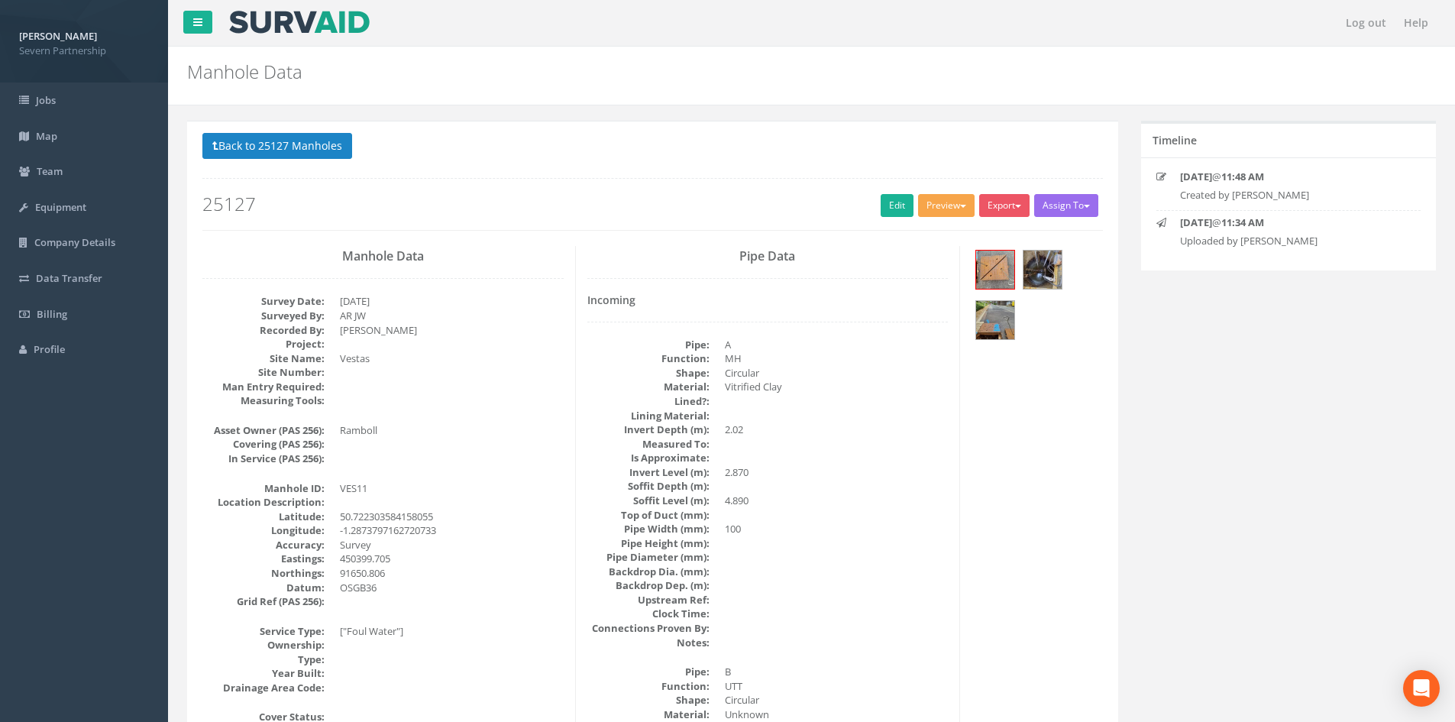
click at [947, 205] on button "Preview" at bounding box center [946, 205] width 57 height 23
click at [940, 233] on link "SP Manhole" at bounding box center [918, 237] width 116 height 24
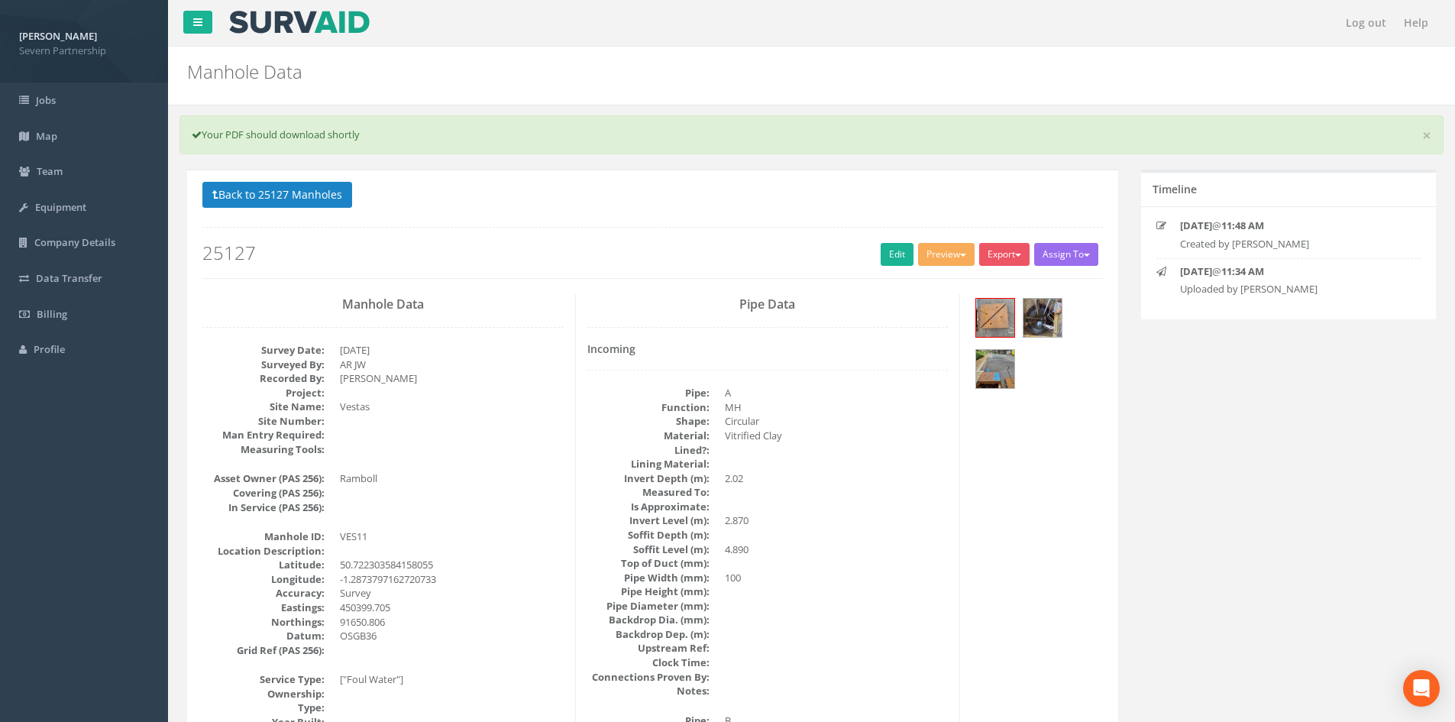
click at [873, 244] on h2 "25127" at bounding box center [652, 253] width 900 height 20
click at [881, 243] on link "Edit" at bounding box center [897, 254] width 33 height 23
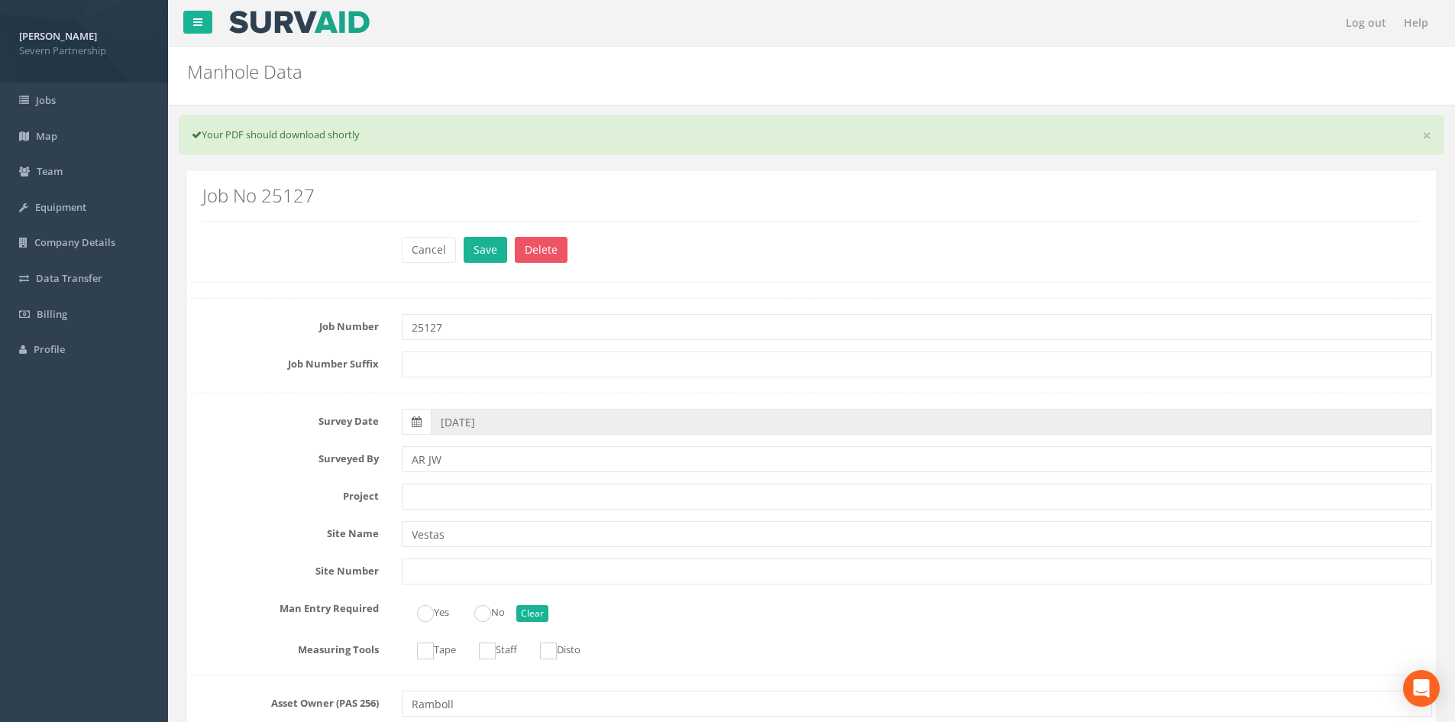
scroll to position [1621, 0]
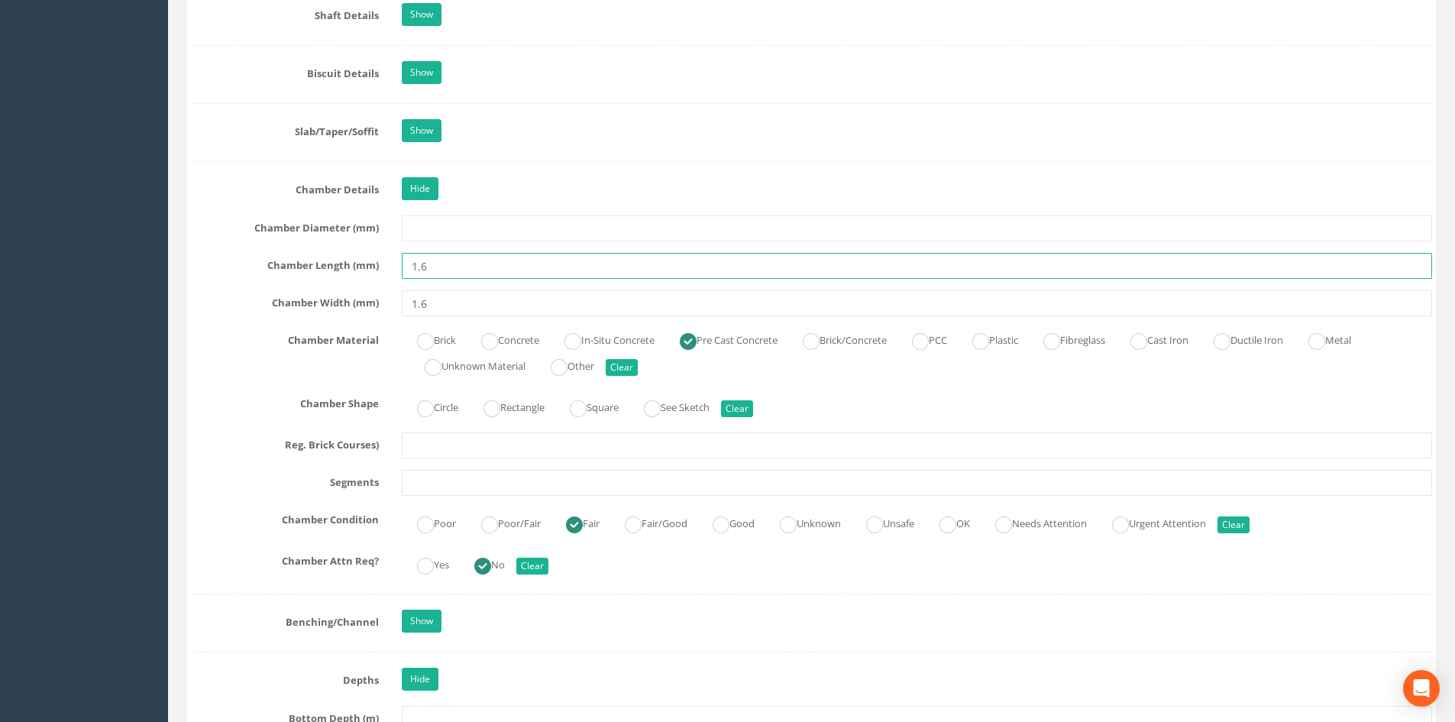
click at [463, 257] on input "1.6" at bounding box center [917, 266] width 1030 height 26
type input "1.60"
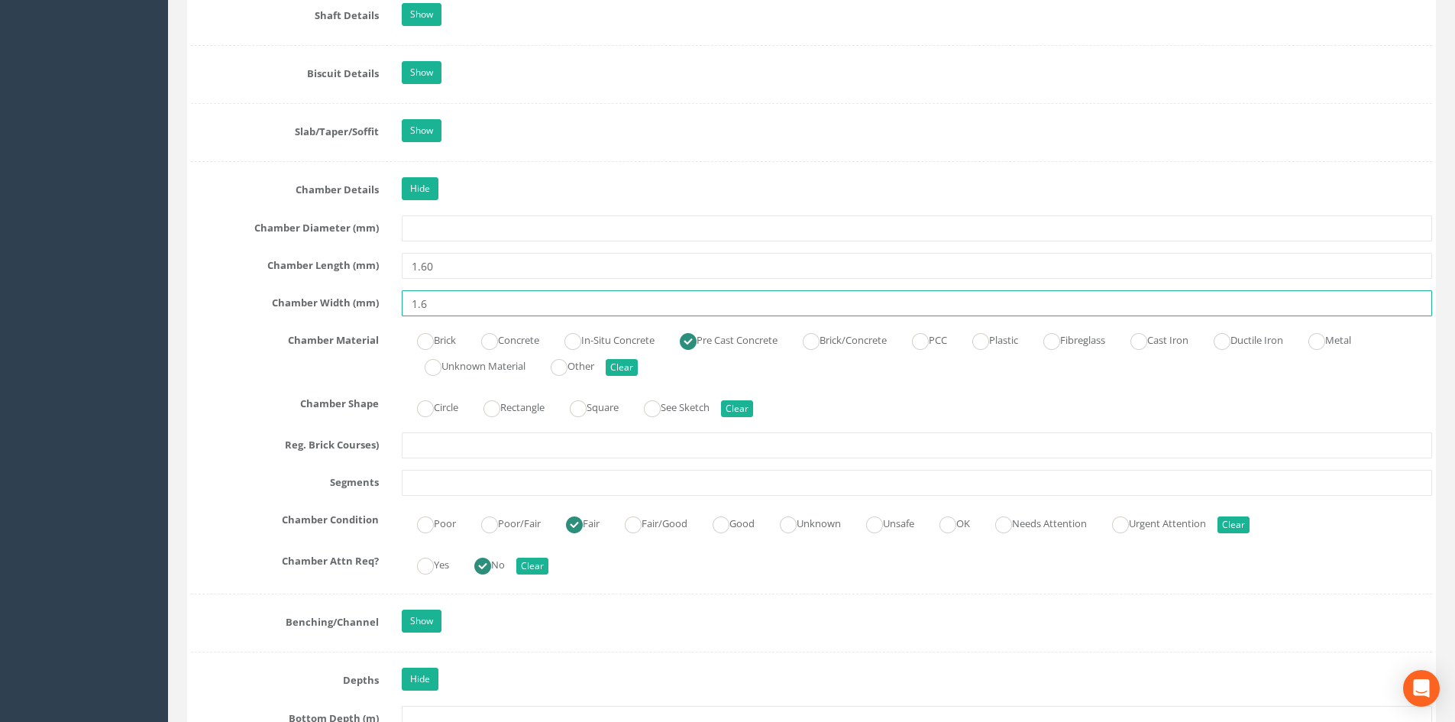
click at [434, 293] on input "1.6" at bounding box center [917, 303] width 1030 height 26
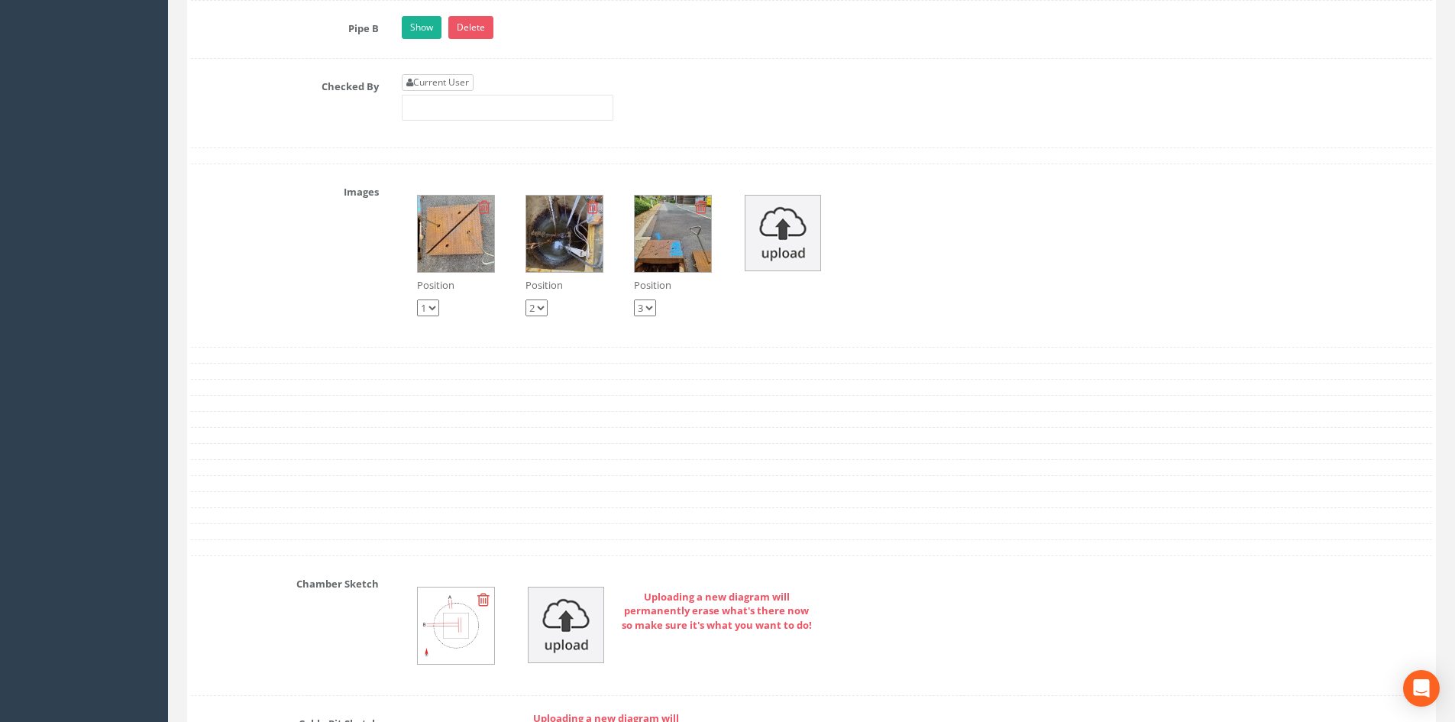
type input "1.60"
click at [438, 86] on link "Current User" at bounding box center [438, 82] width 72 height 17
type input "[PERSON_NAME]"
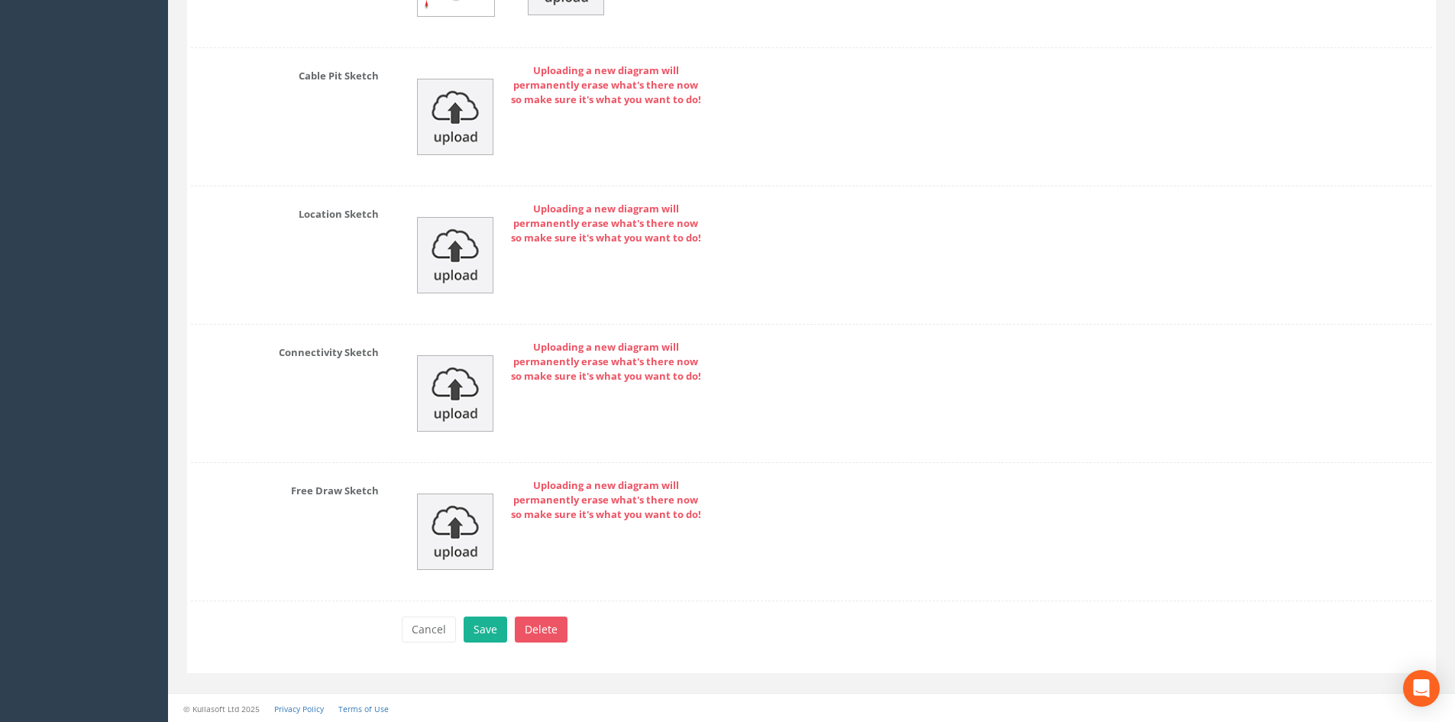
scroll to position [3644, 0]
click at [481, 621] on button "Save" at bounding box center [486, 629] width 44 height 26
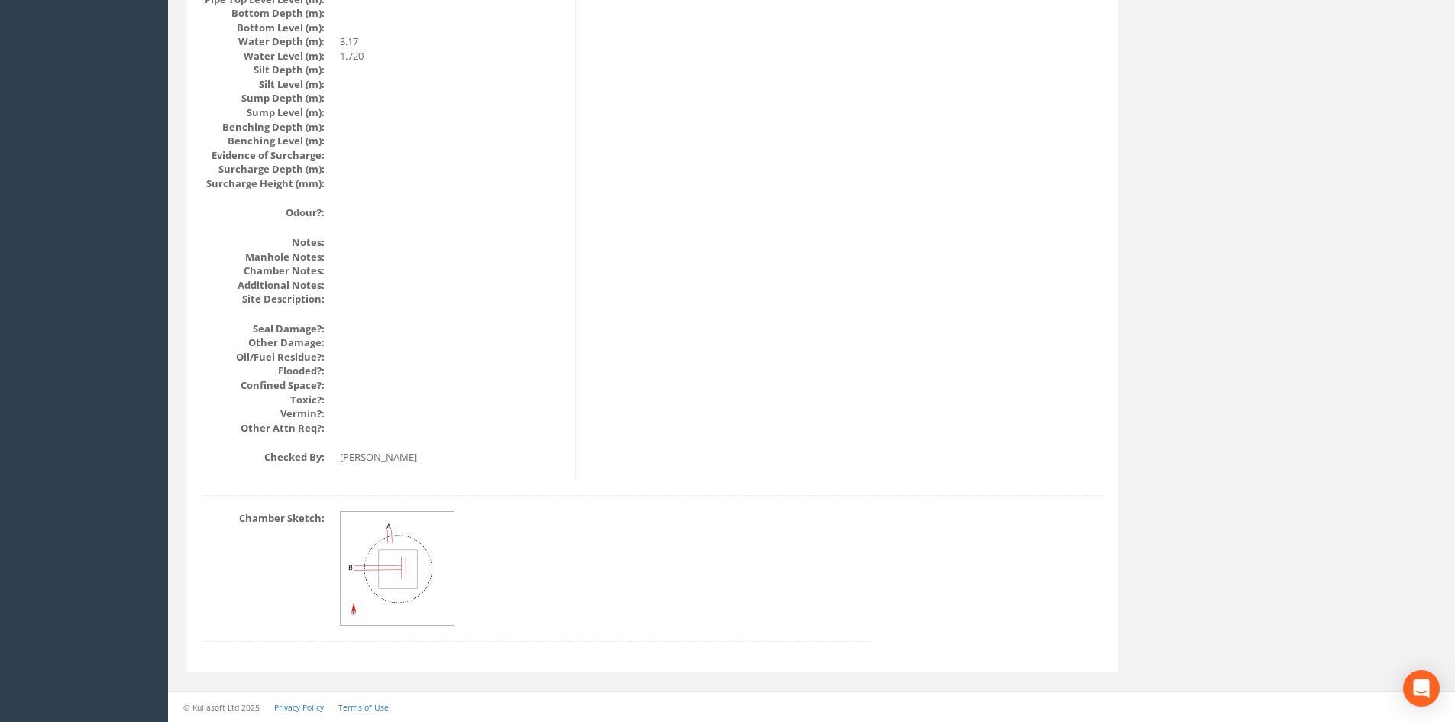
drag, startPoint x: 489, startPoint y: 389, endPoint x: 460, endPoint y: 163, distance: 227.2
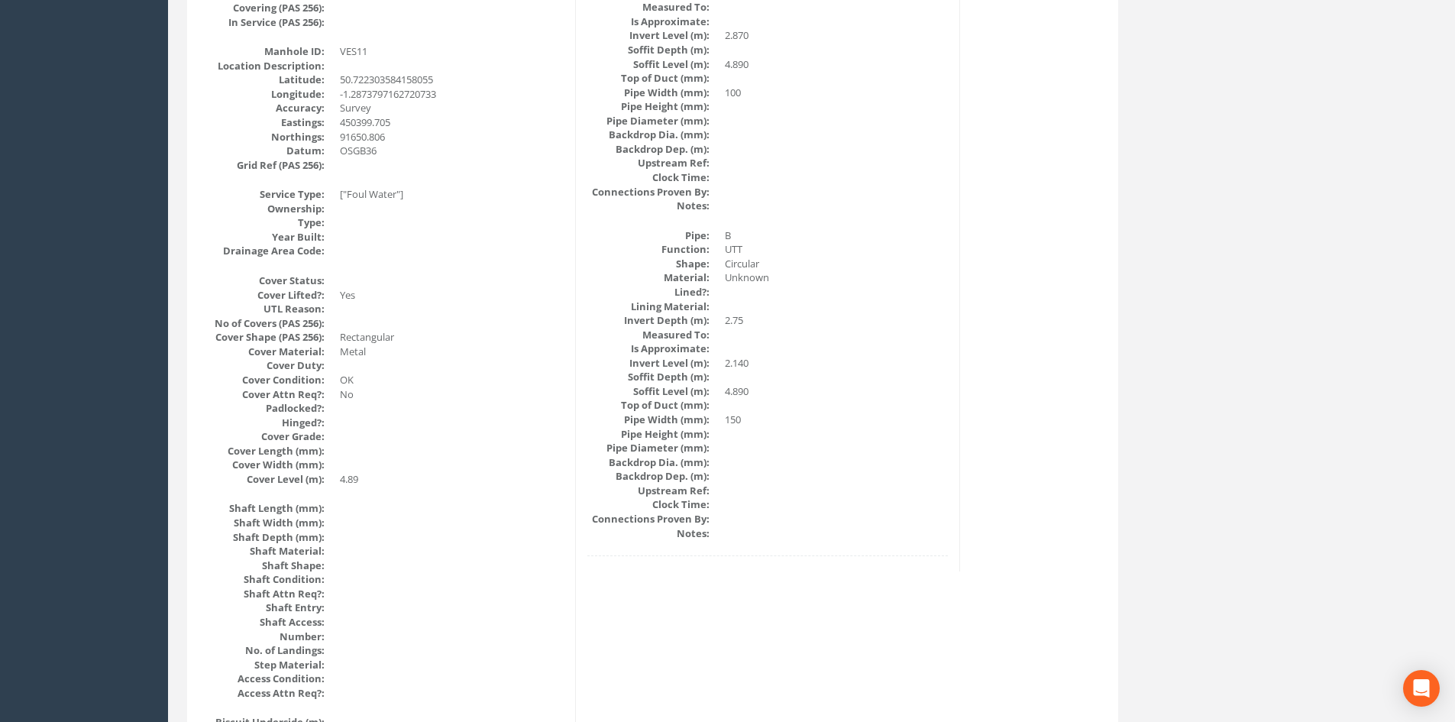
scroll to position [0, 0]
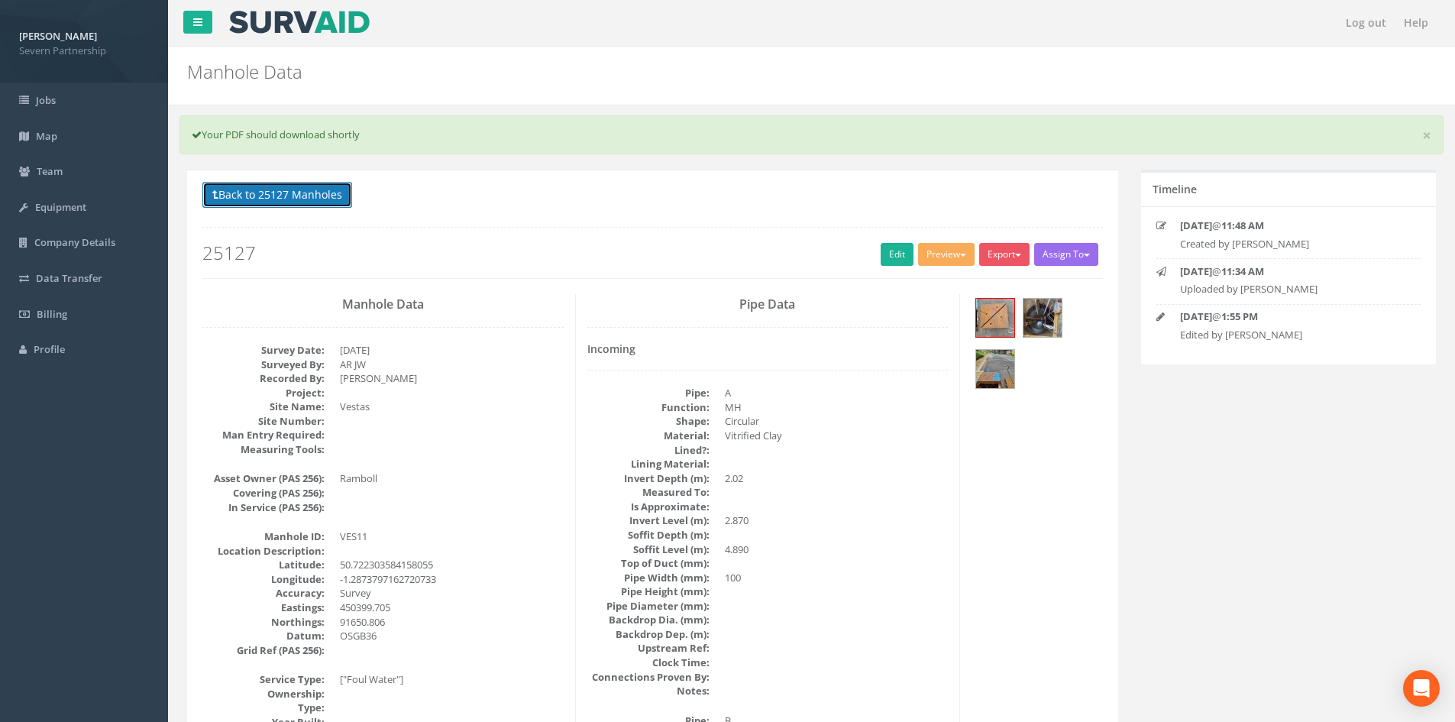
click at [313, 202] on button "Back to 25127 Manholes" at bounding box center [277, 195] width 150 height 26
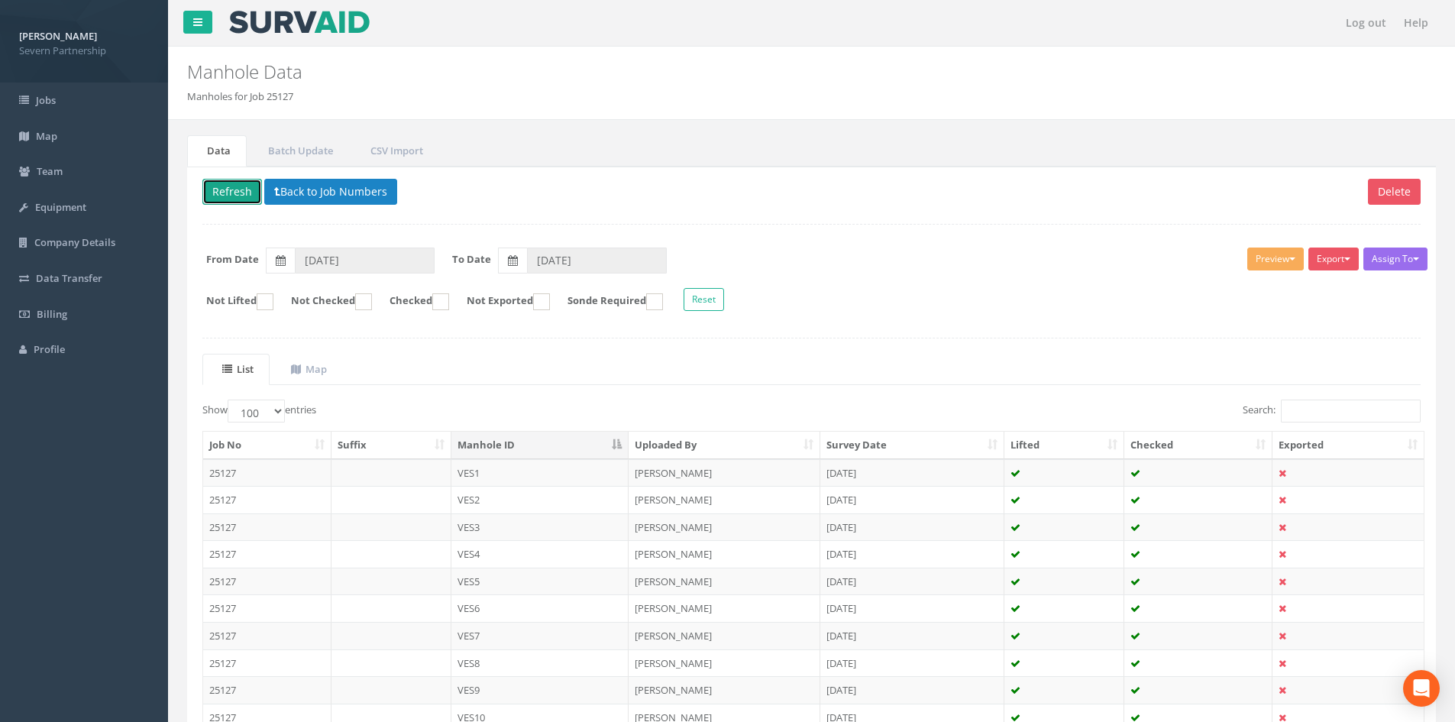
click at [215, 195] on button "Refresh" at bounding box center [232, 192] width 60 height 26
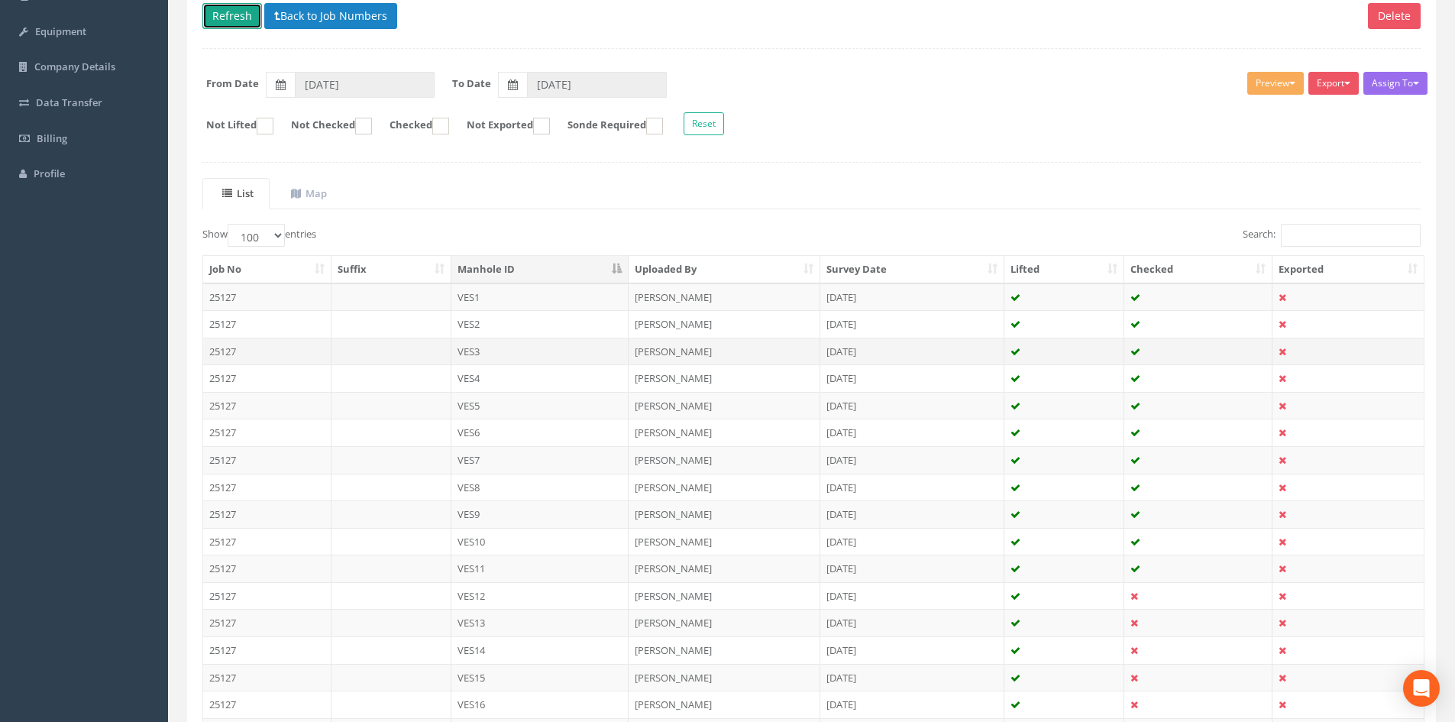
scroll to position [382, 0]
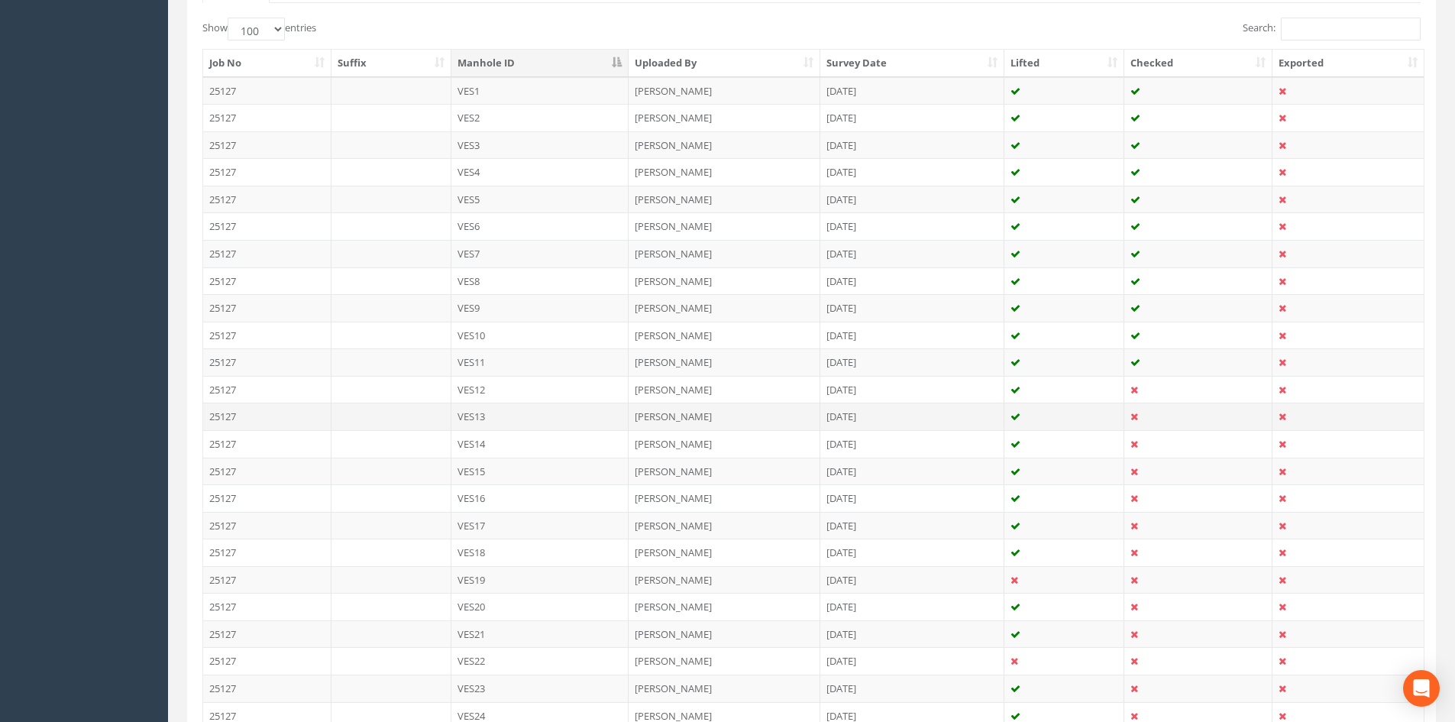
click at [529, 413] on td "VES13" at bounding box center [540, 415] width 178 height 27
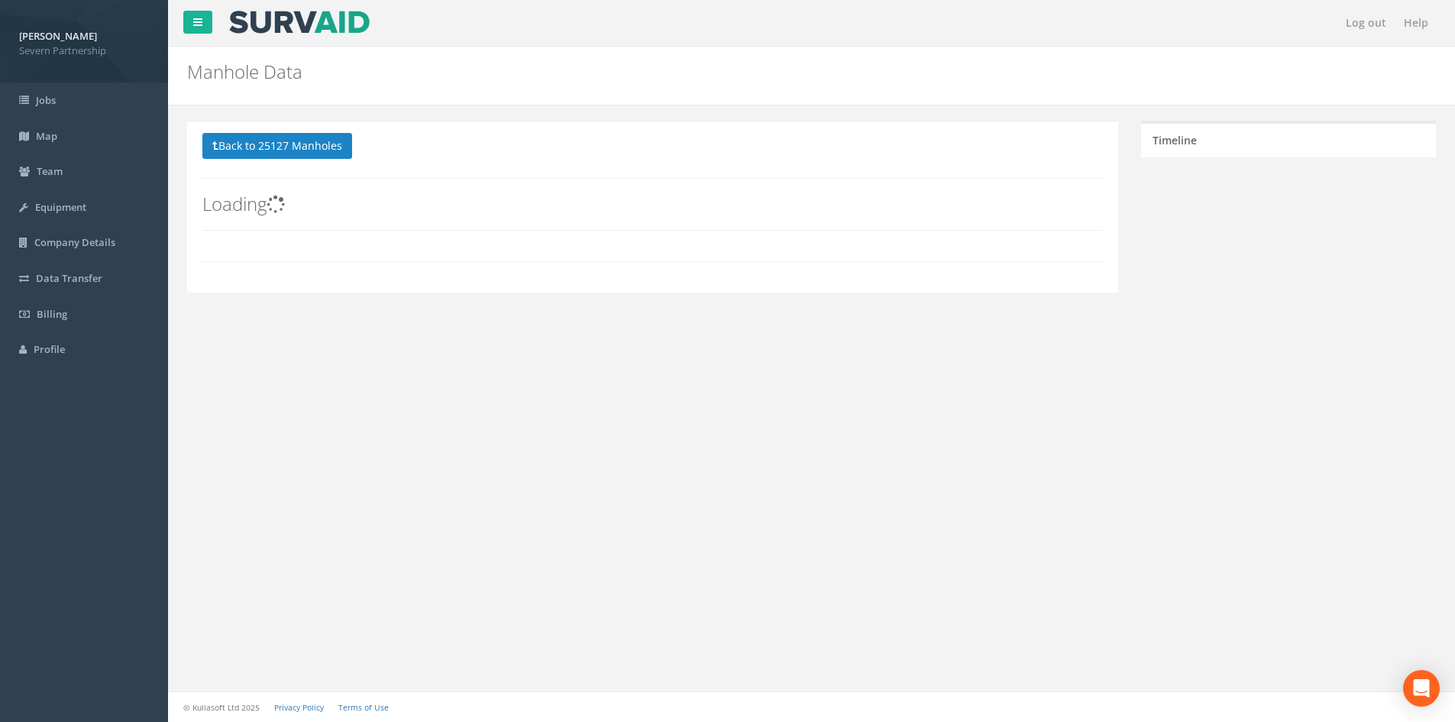
scroll to position [0, 0]
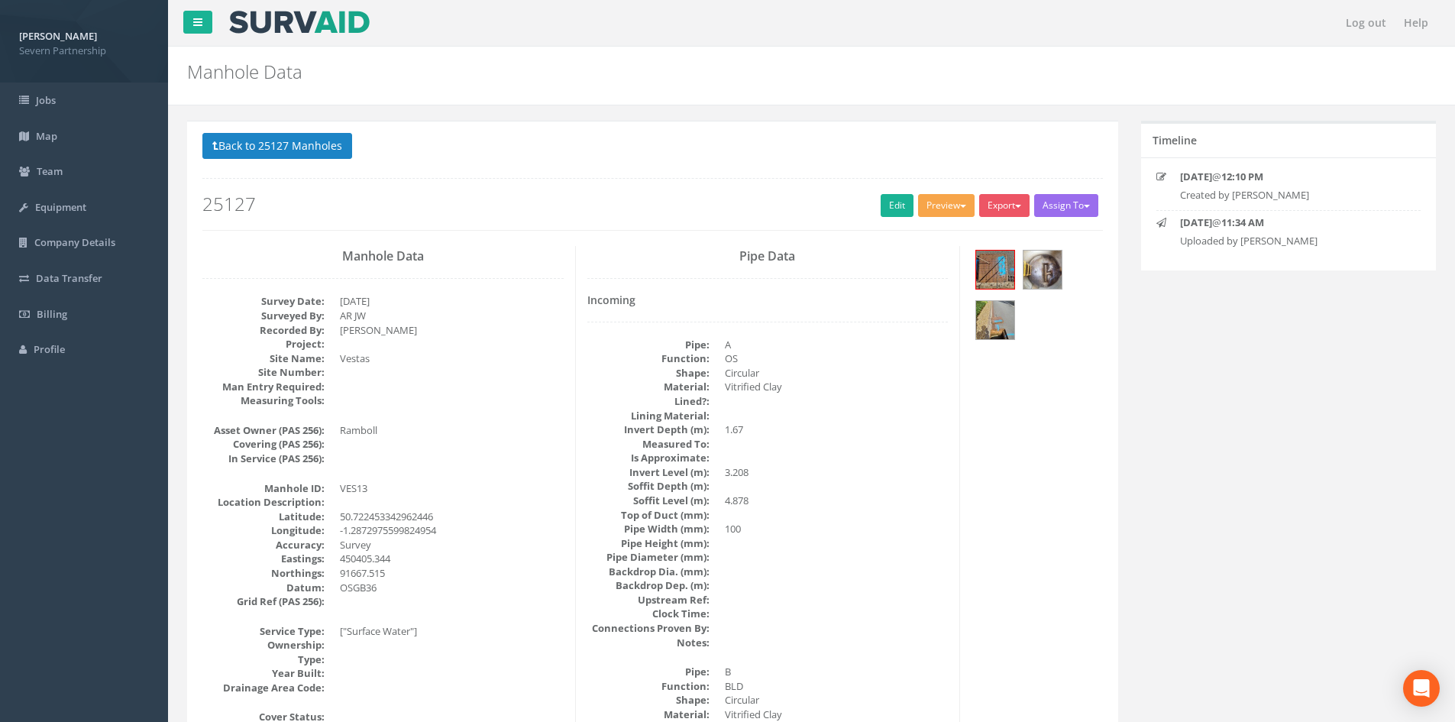
click at [920, 210] on button "Preview" at bounding box center [946, 205] width 57 height 23
click at [919, 237] on link "SP Manhole" at bounding box center [918, 237] width 116 height 24
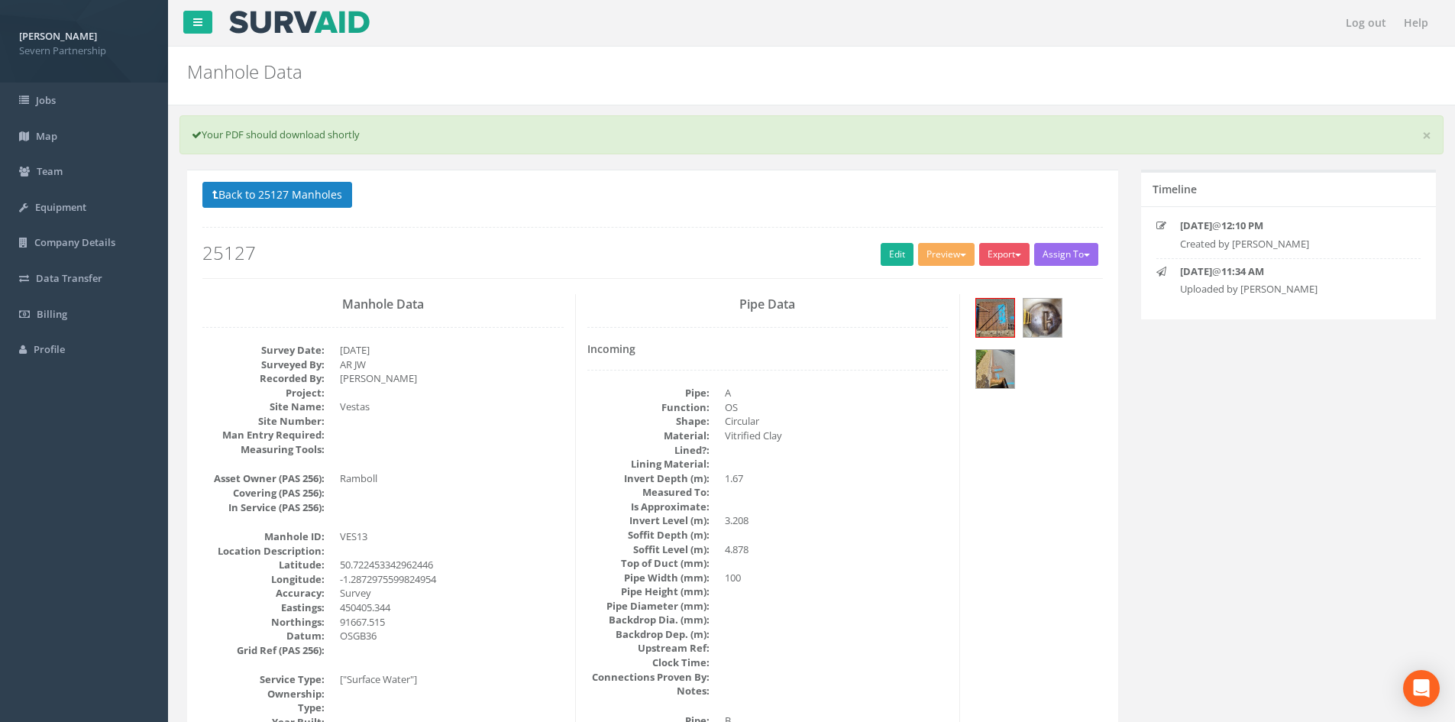
click at [967, 149] on div "× Your PDF should download shortly" at bounding box center [811, 134] width 1264 height 39
click at [951, 254] on button "Preview" at bounding box center [946, 254] width 57 height 23
click at [933, 278] on link "SP Manhole" at bounding box center [918, 286] width 116 height 24
click at [889, 251] on link "Edit" at bounding box center [897, 254] width 33 height 23
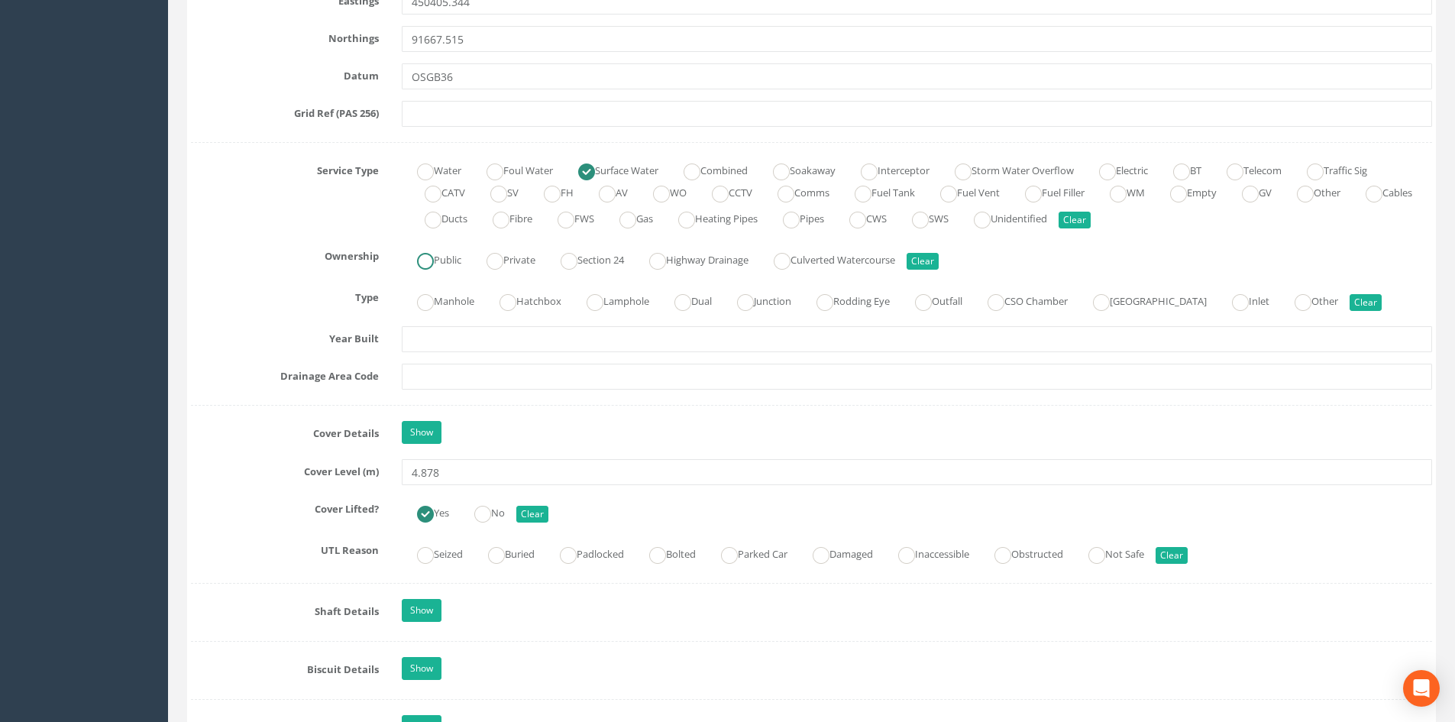
scroll to position [989, 0]
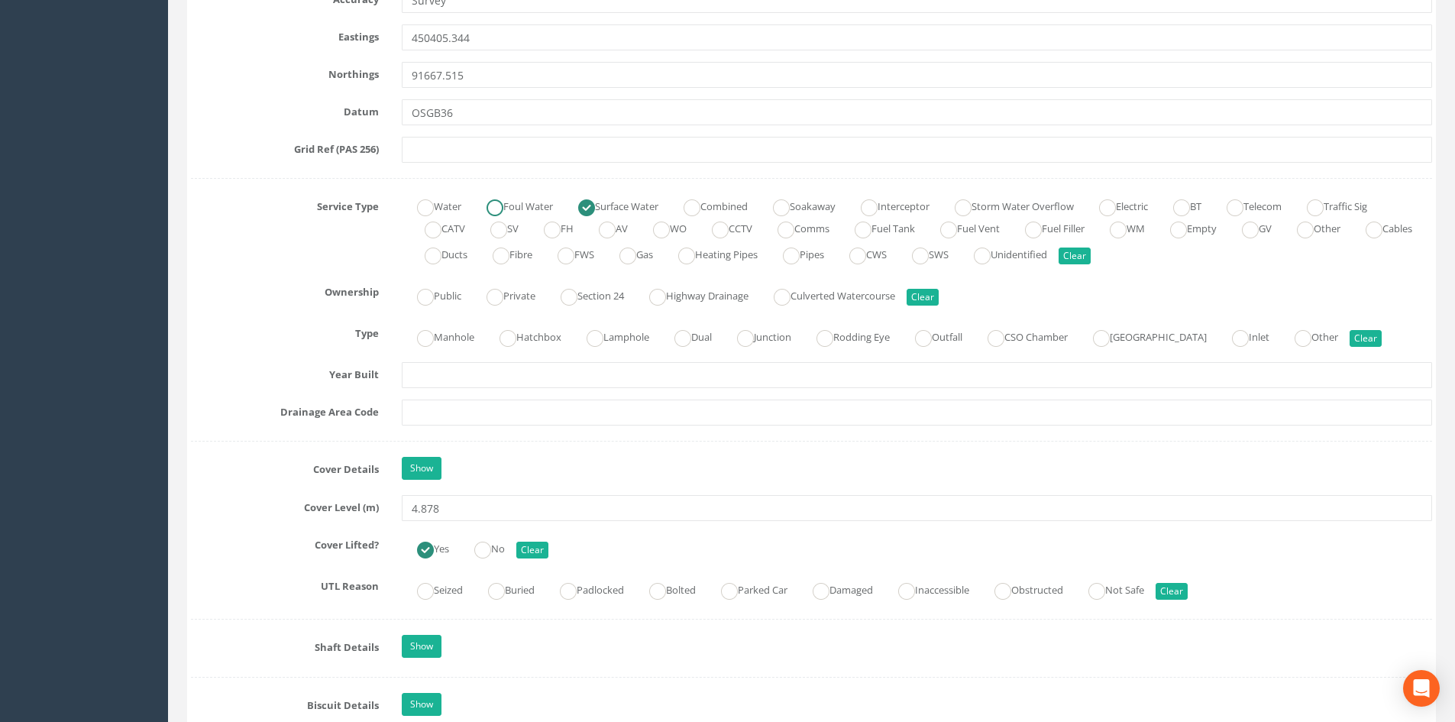
click at [549, 210] on label "Foul Water" at bounding box center [512, 205] width 82 height 22
radio input "true"
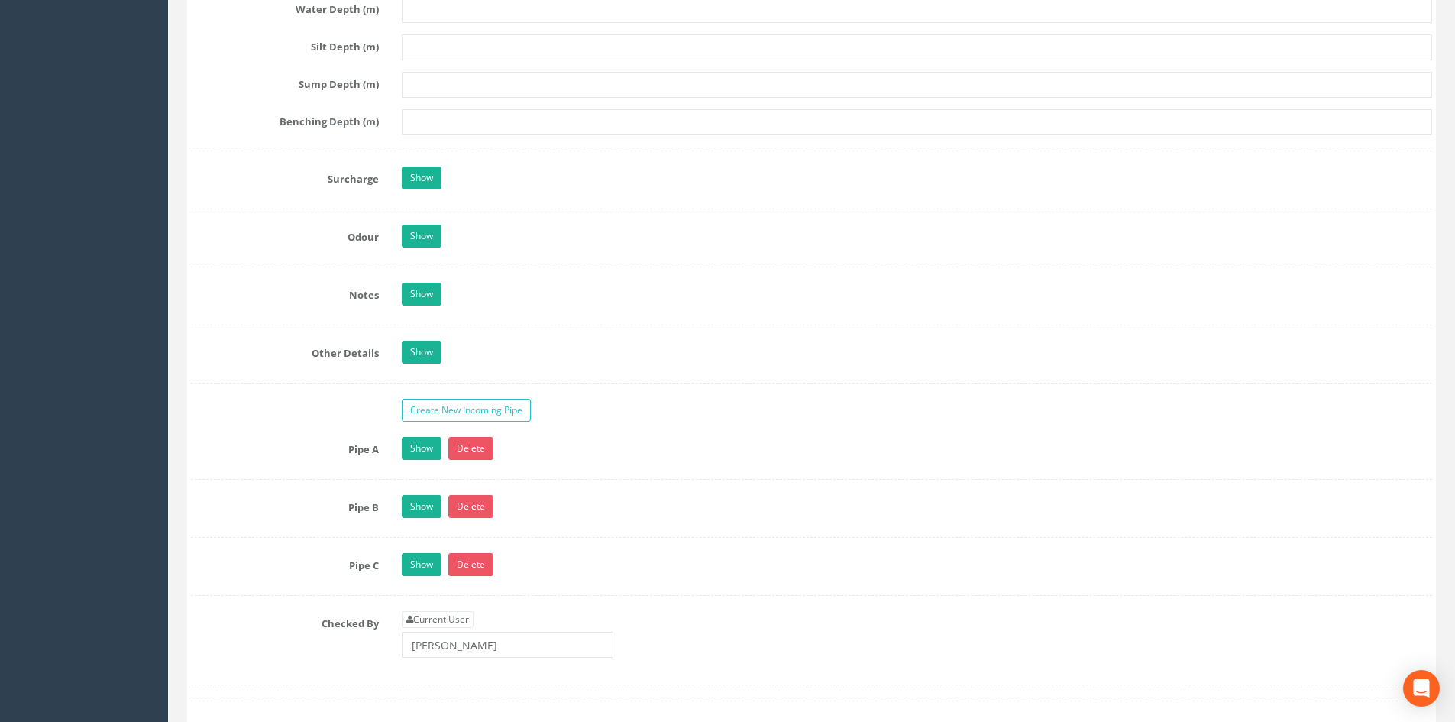
scroll to position [2746, 0]
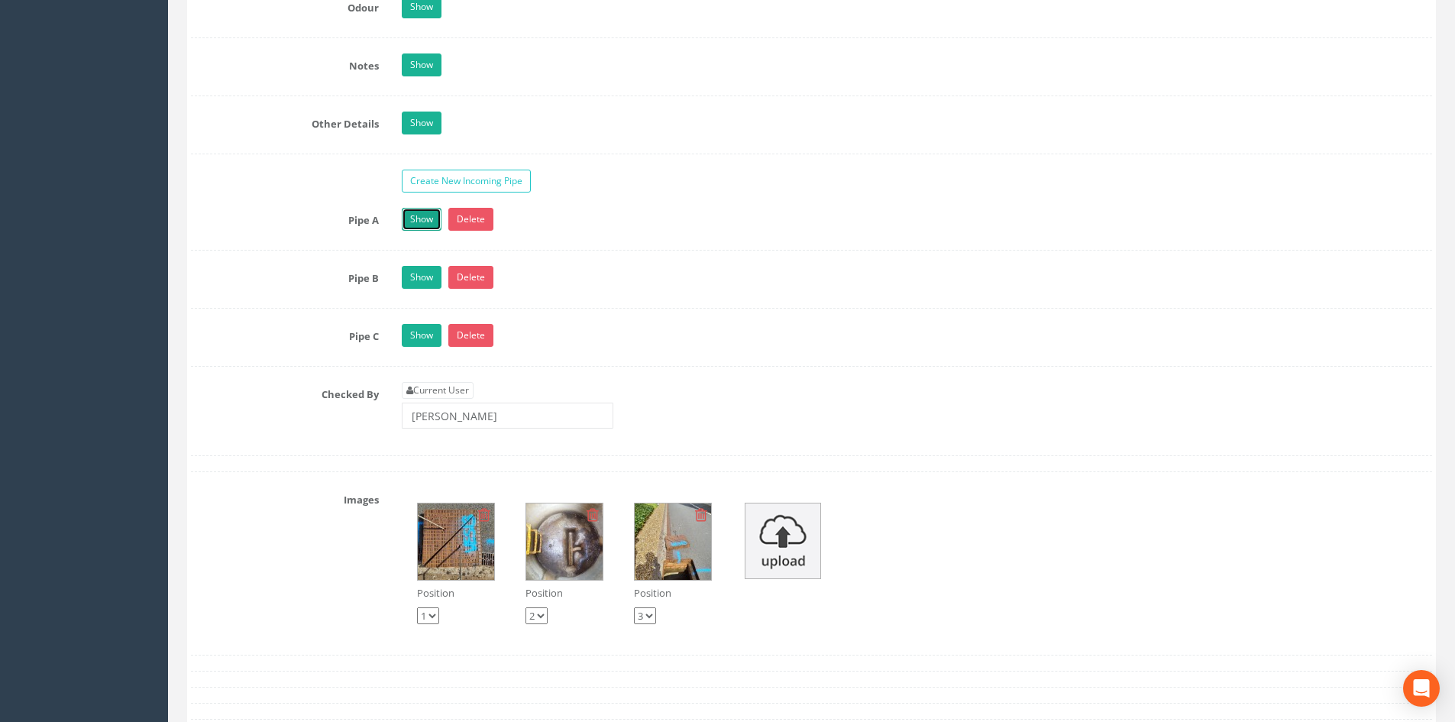
click at [409, 218] on link "Show" at bounding box center [422, 219] width 40 height 23
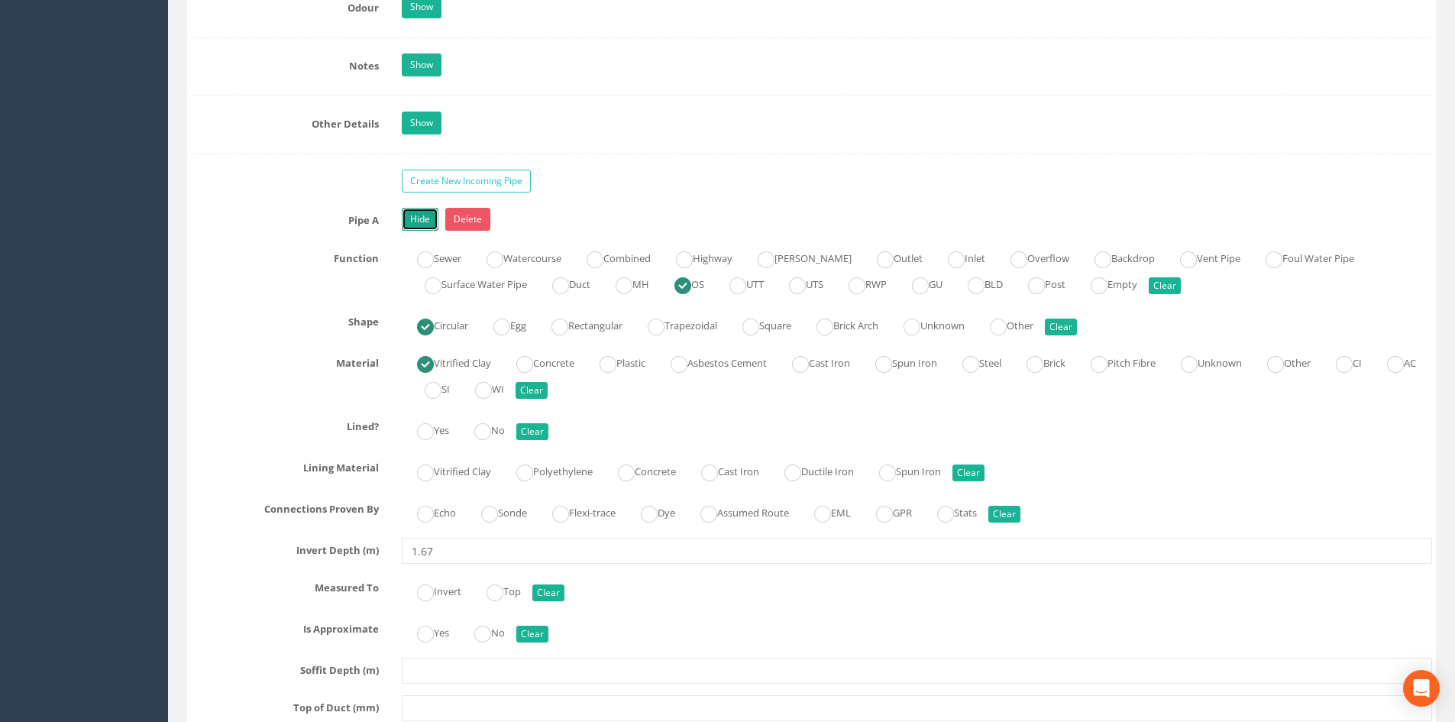
click at [408, 217] on link "Hide" at bounding box center [420, 219] width 37 height 23
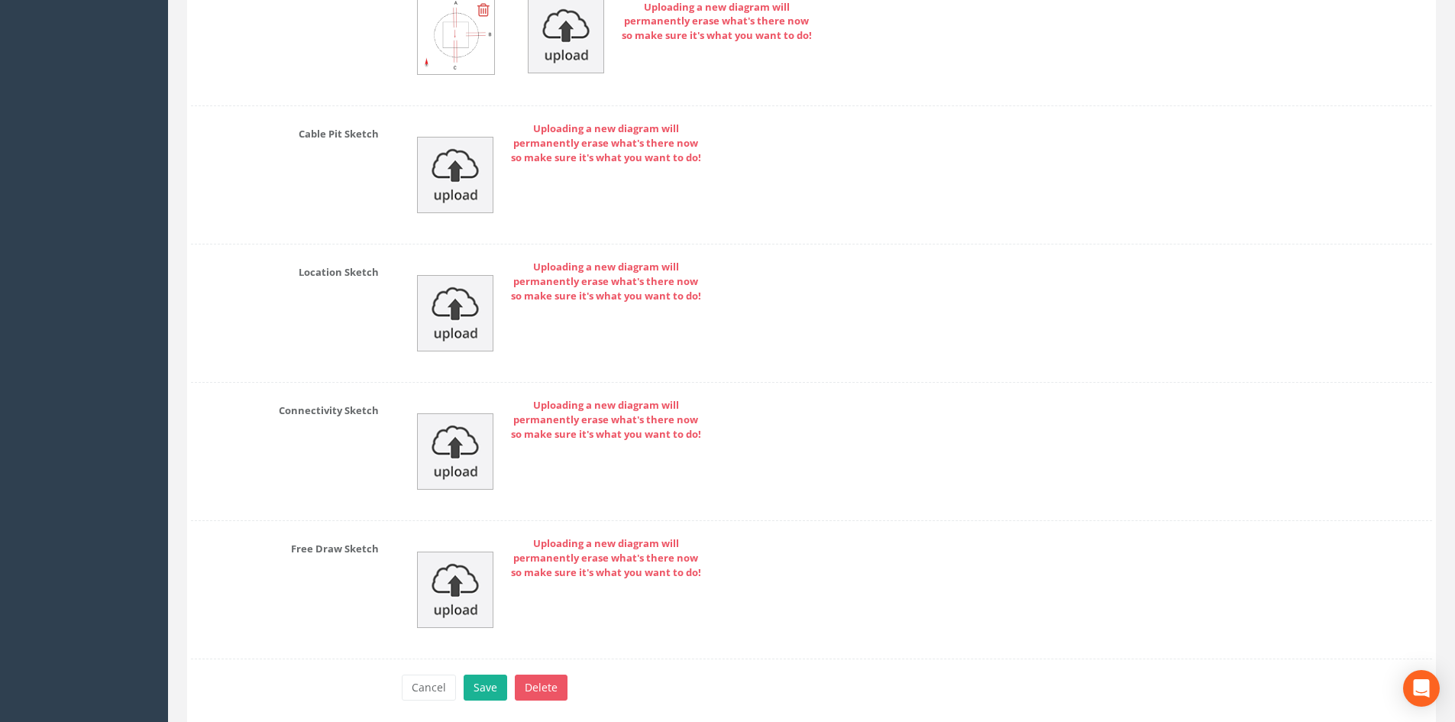
scroll to position [3702, 0]
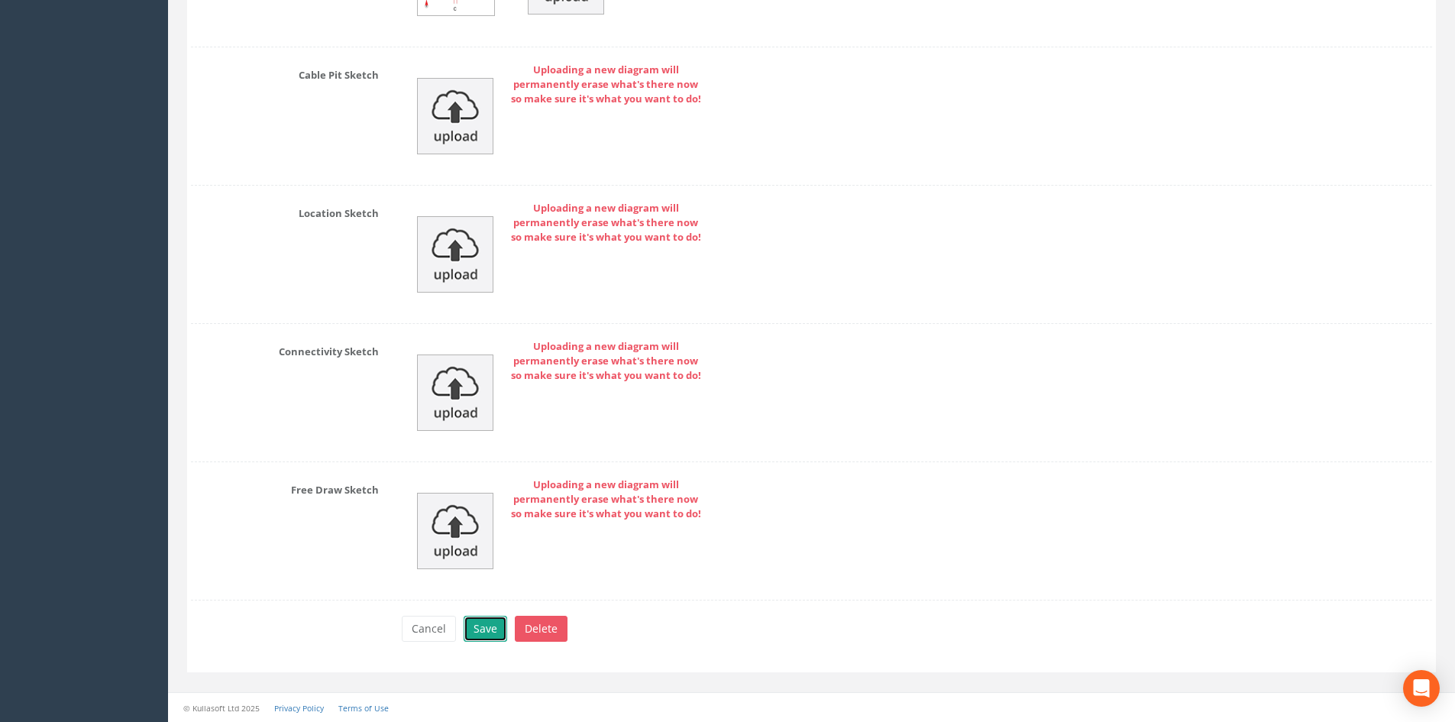
click at [493, 623] on button "Save" at bounding box center [486, 629] width 44 height 26
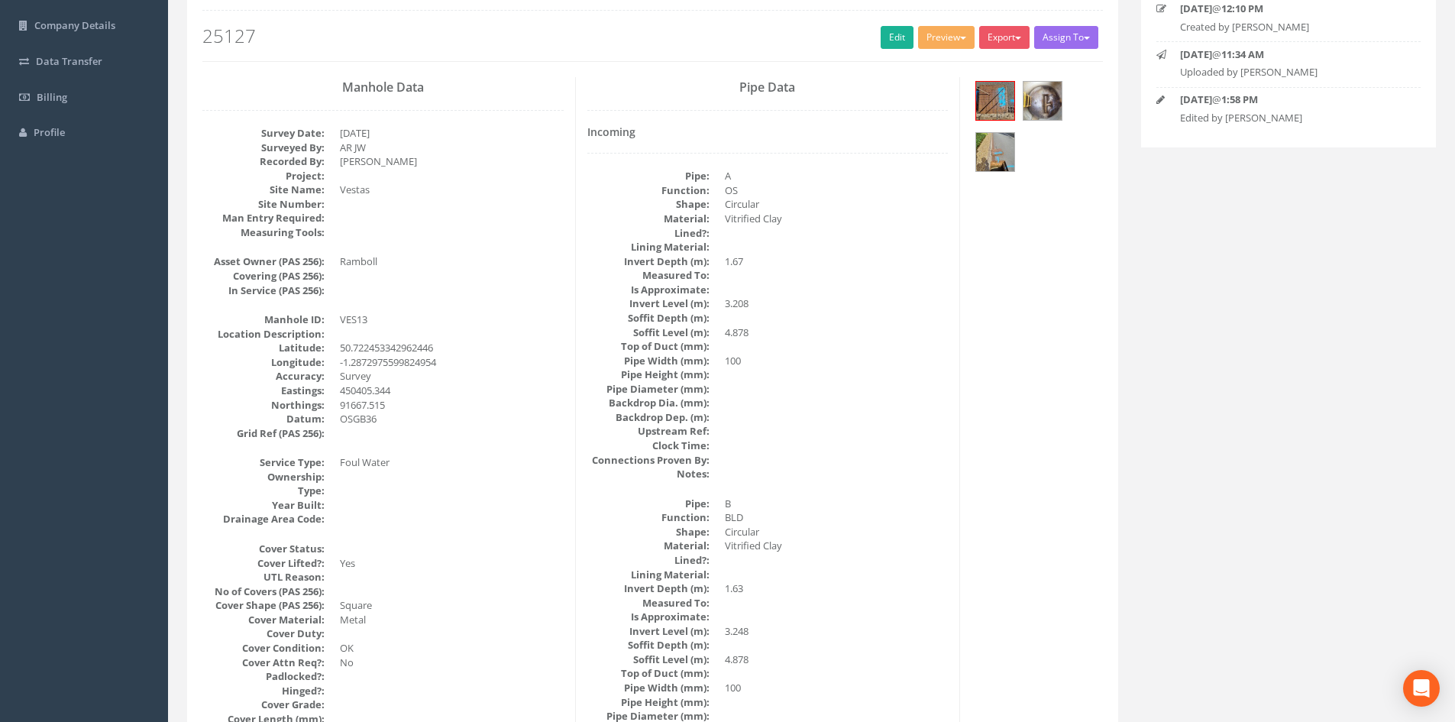
scroll to position [2, 0]
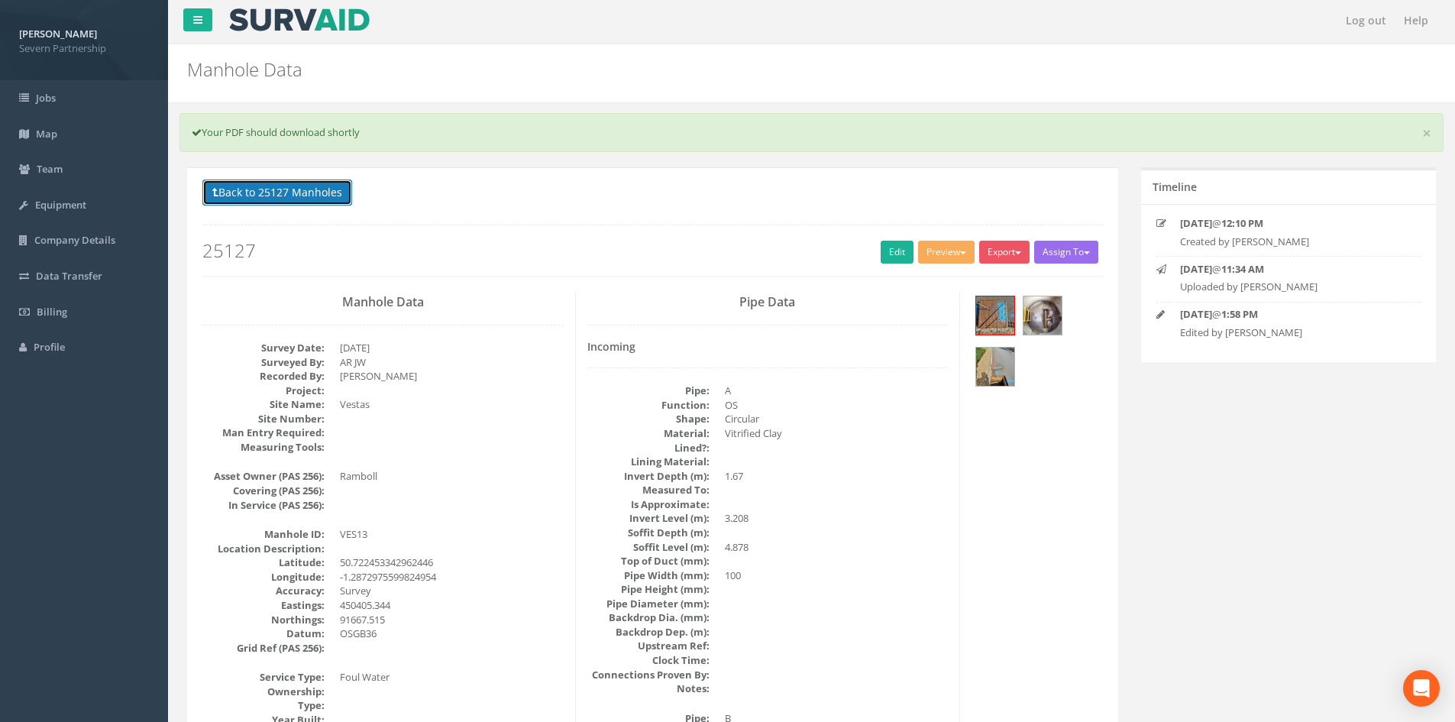
click at [309, 190] on button "Back to 25127 Manholes" at bounding box center [277, 192] width 150 height 26
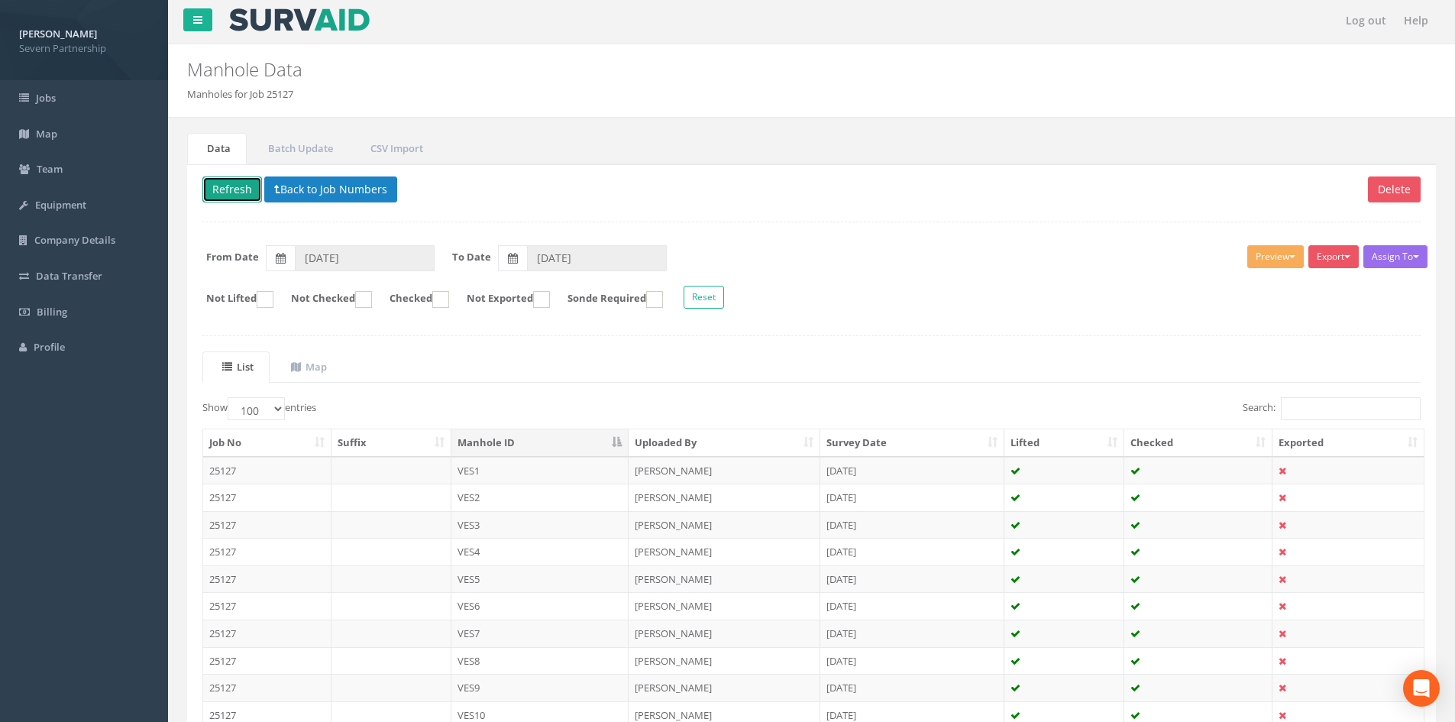
click at [221, 189] on button "Refresh" at bounding box center [232, 189] width 60 height 26
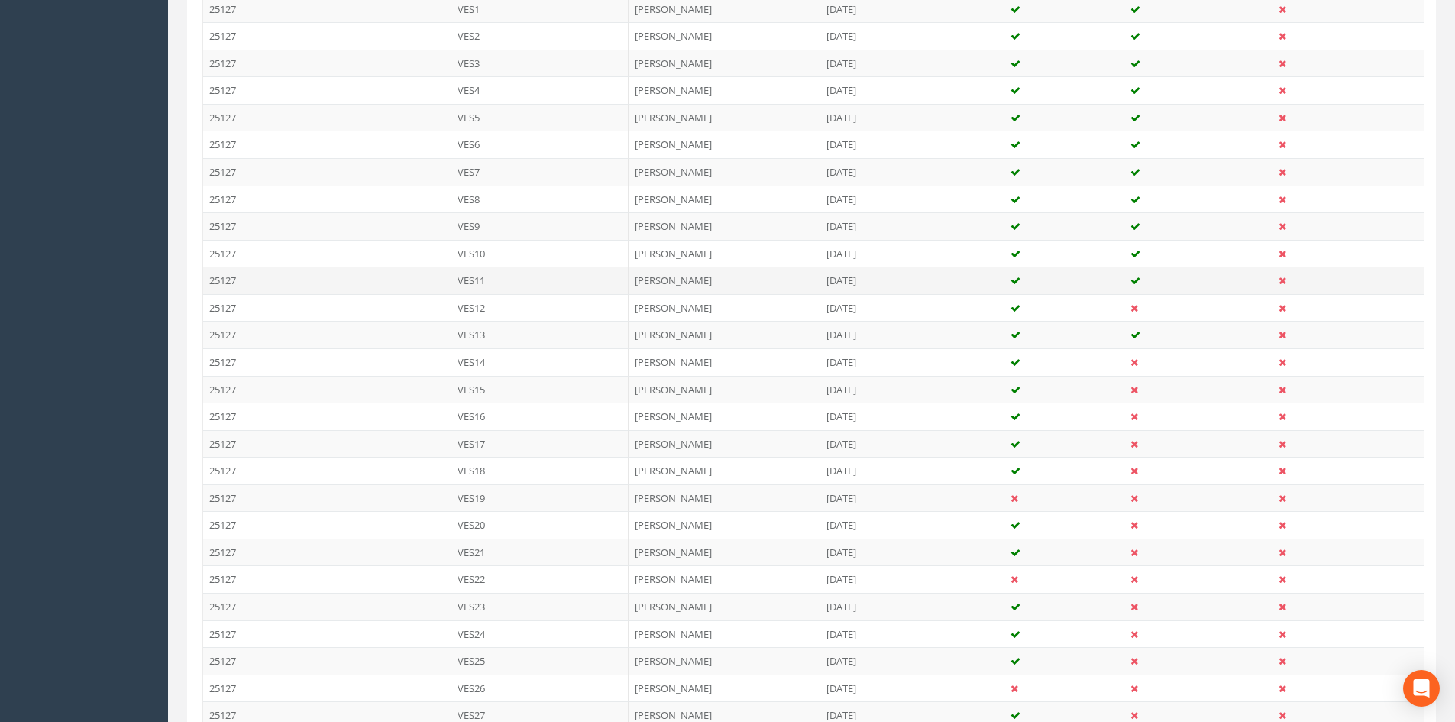
scroll to position [537, 0]
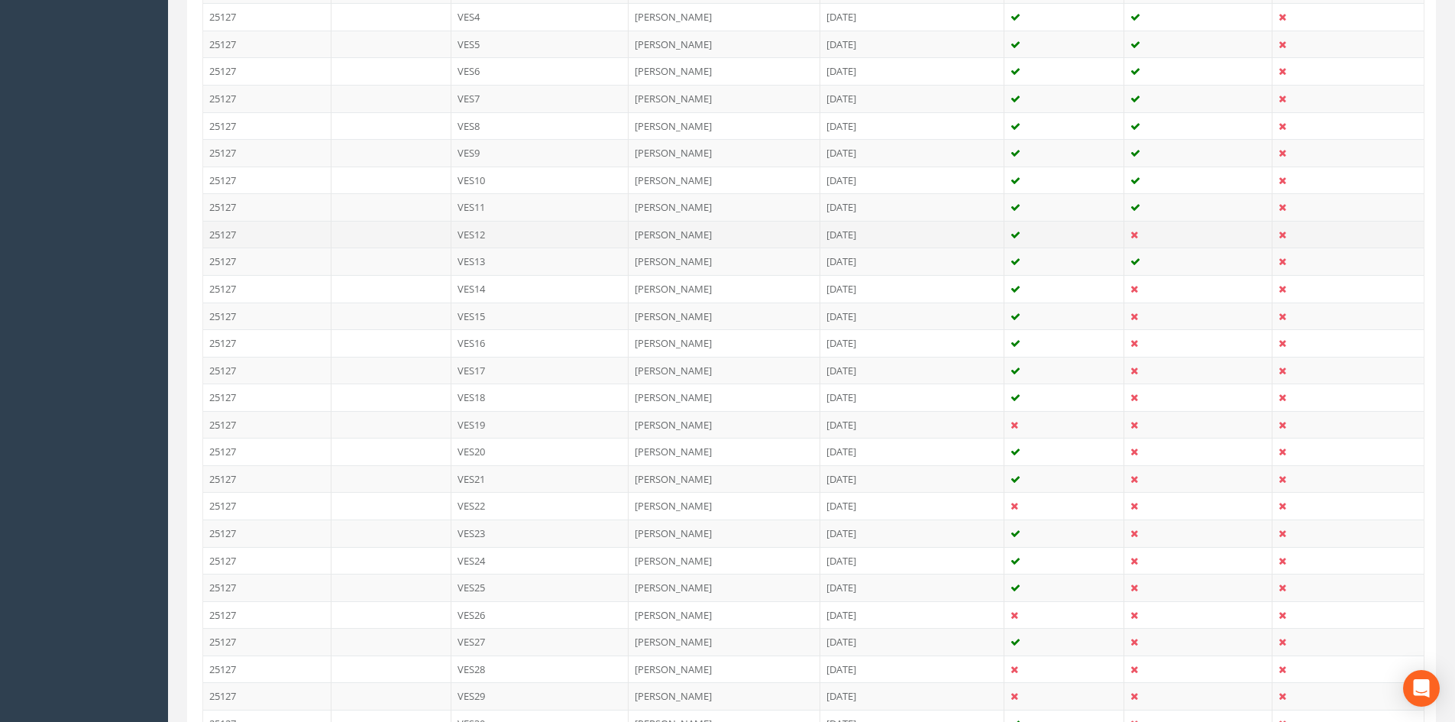
click at [473, 242] on td "VES12" at bounding box center [540, 234] width 178 height 27
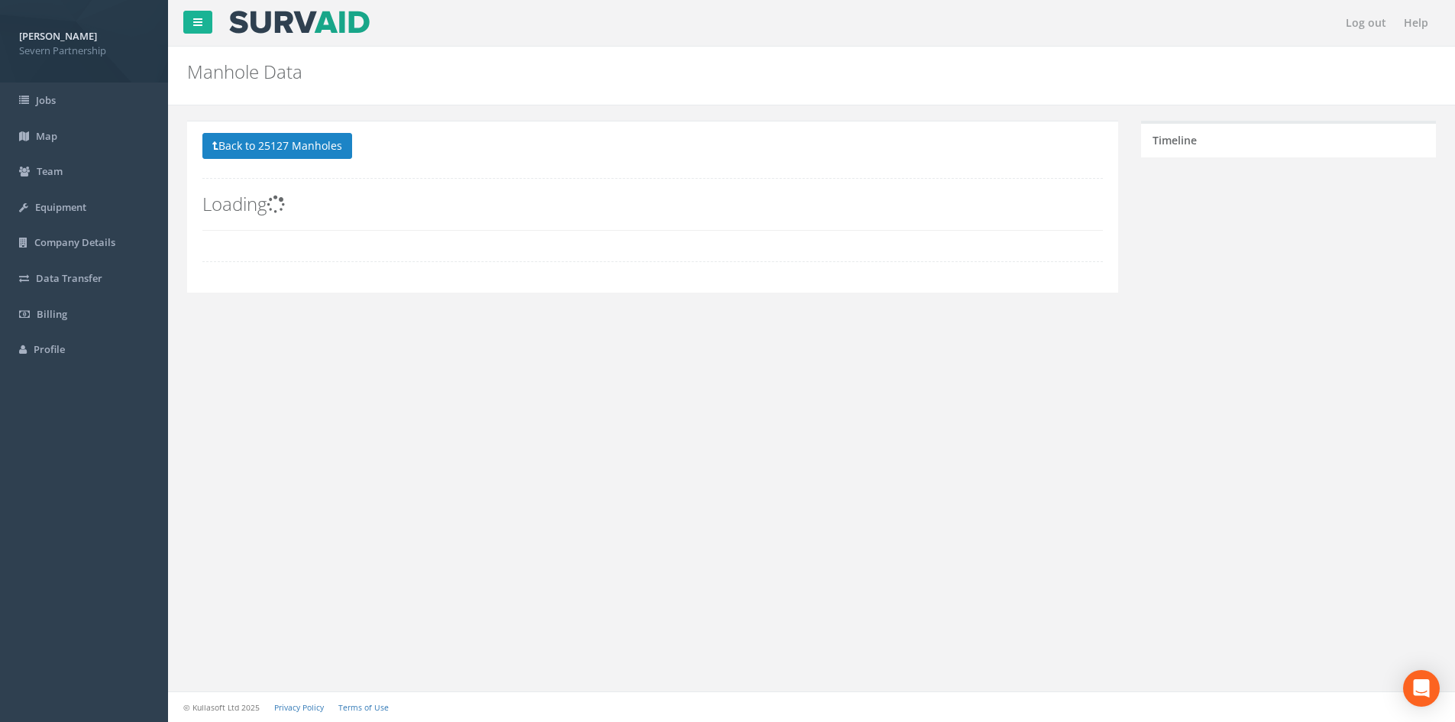
scroll to position [0, 0]
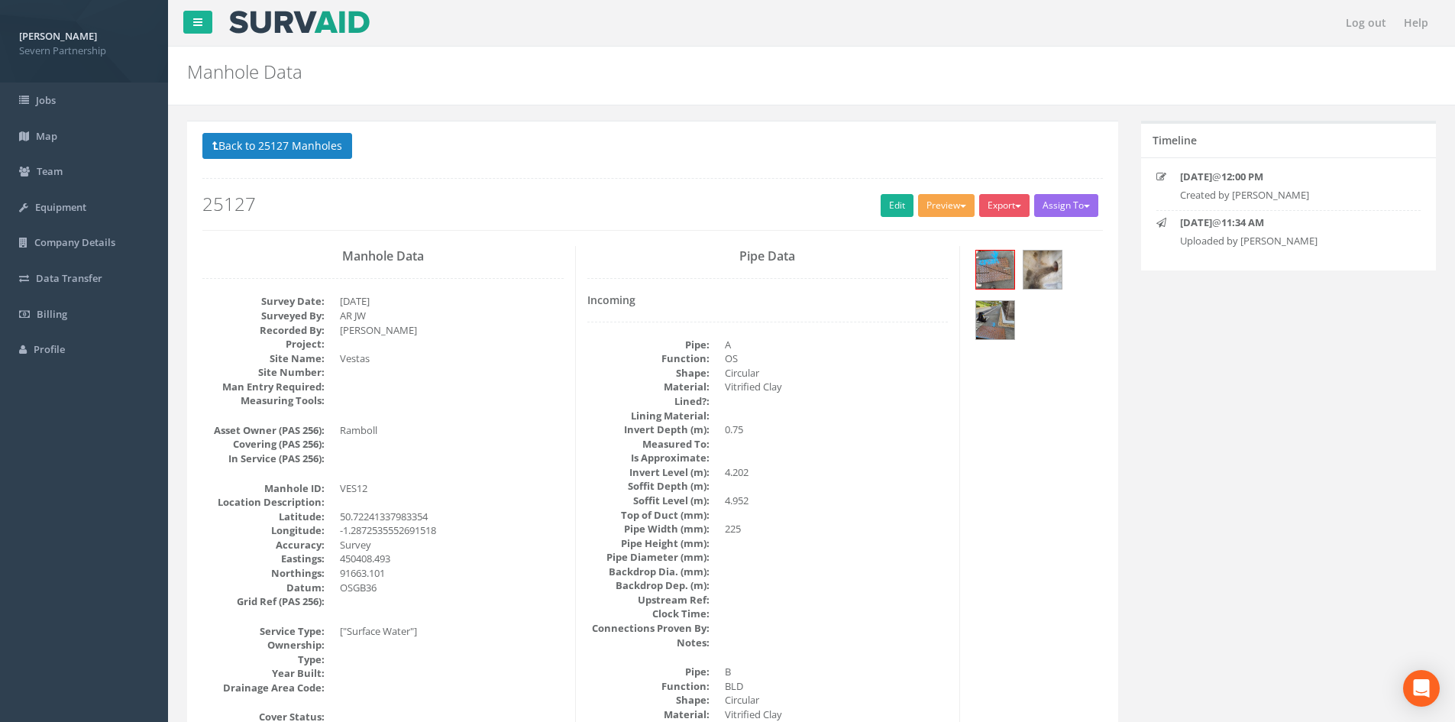
click at [929, 202] on button "Preview" at bounding box center [946, 205] width 57 height 23
click at [928, 232] on link "SP Manhole" at bounding box center [918, 237] width 116 height 24
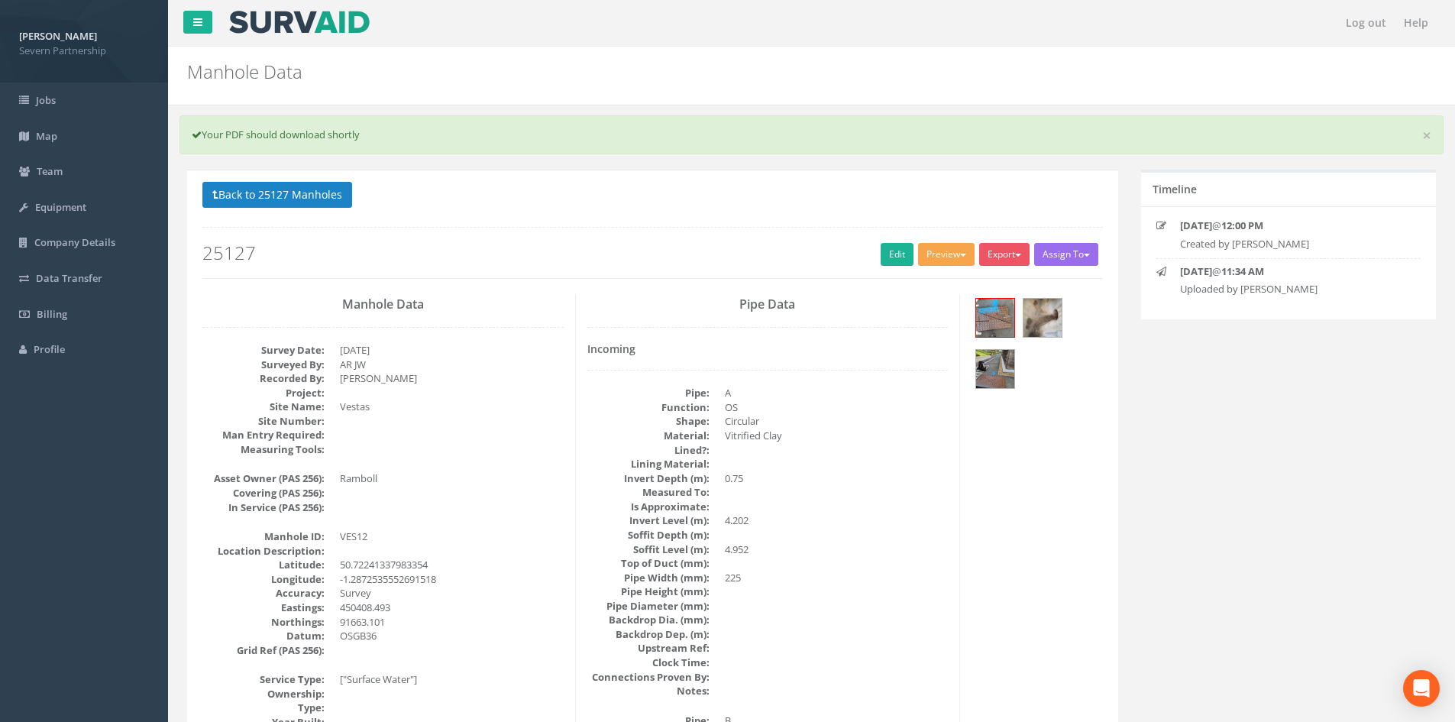
click at [962, 251] on button "Preview" at bounding box center [946, 254] width 57 height 23
click at [946, 274] on link "SP Manhole" at bounding box center [918, 286] width 116 height 24
click at [918, 260] on button "Preview" at bounding box center [946, 254] width 57 height 23
click at [899, 257] on link "Edit" at bounding box center [897, 254] width 33 height 23
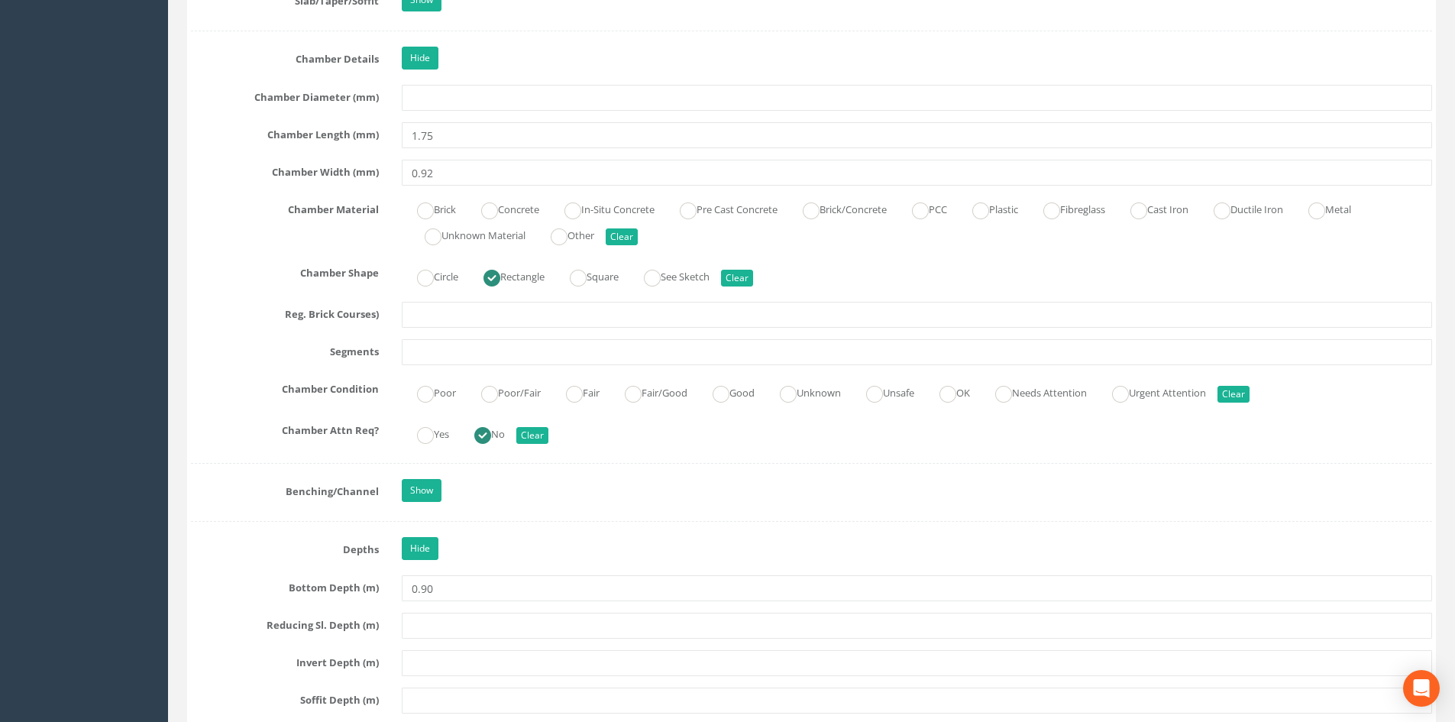
scroll to position [1757, 0]
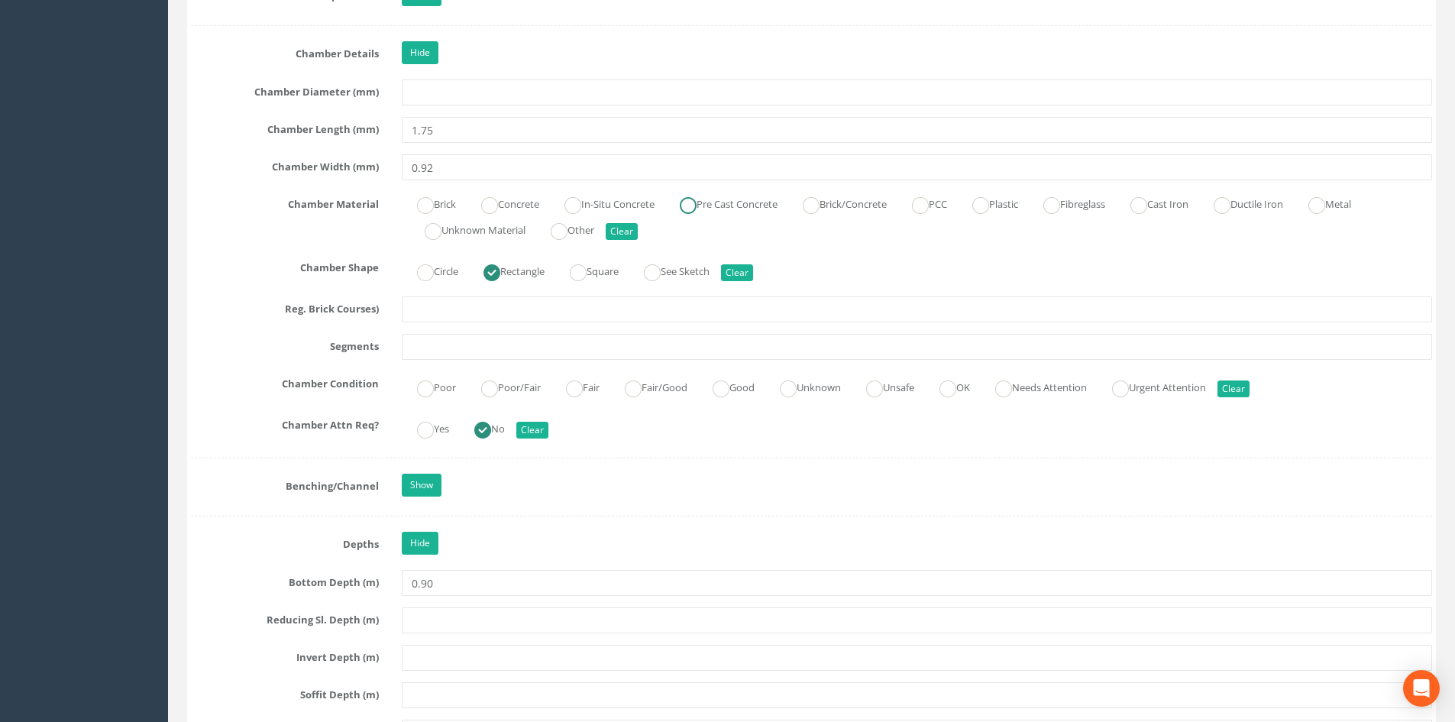
click at [712, 207] on label "Pre Cast Concrete" at bounding box center [720, 203] width 113 height 22
radio input "true"
click at [726, 399] on input "Good" at bounding box center [721, 396] width 17 height 26
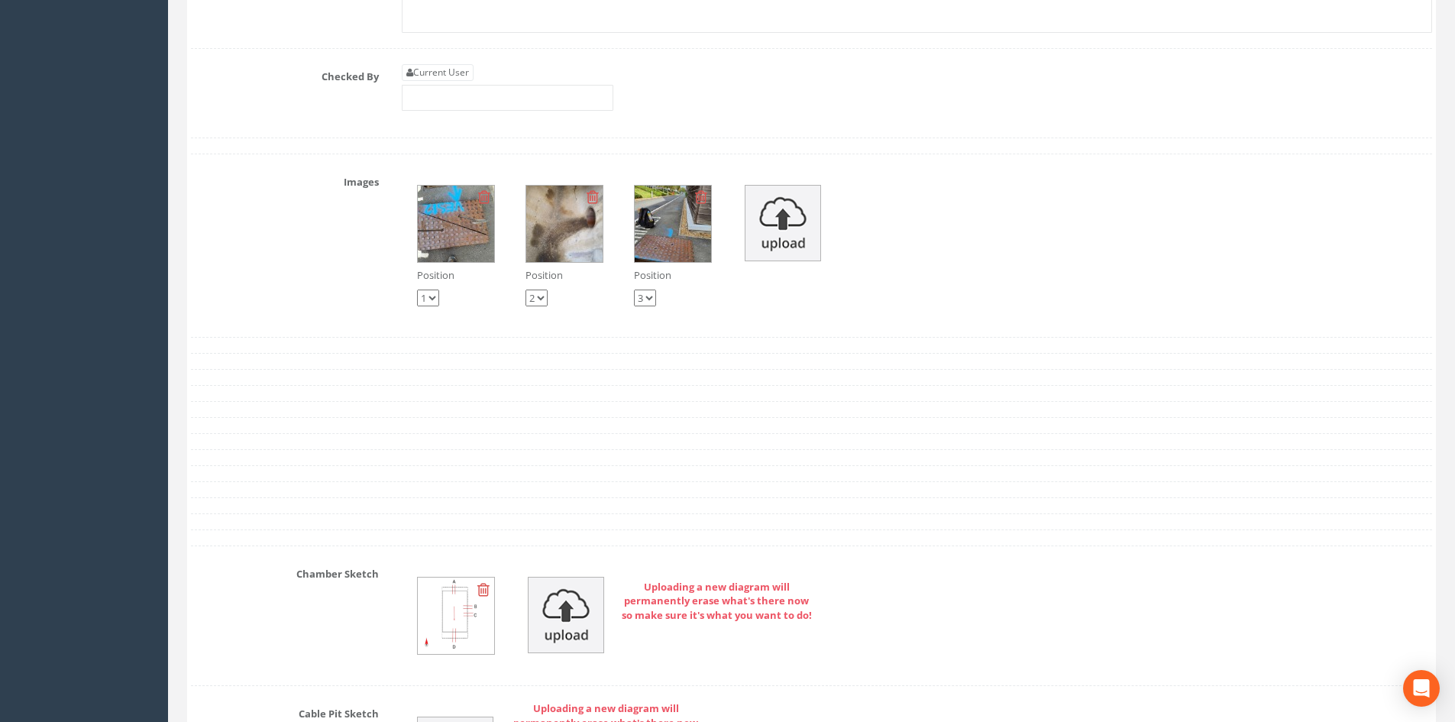
scroll to position [3971, 0]
click at [419, 80] on div "Current User" at bounding box center [508, 84] width 212 height 47
click at [423, 75] on link "Current User" at bounding box center [438, 69] width 72 height 17
type input "[PERSON_NAME]"
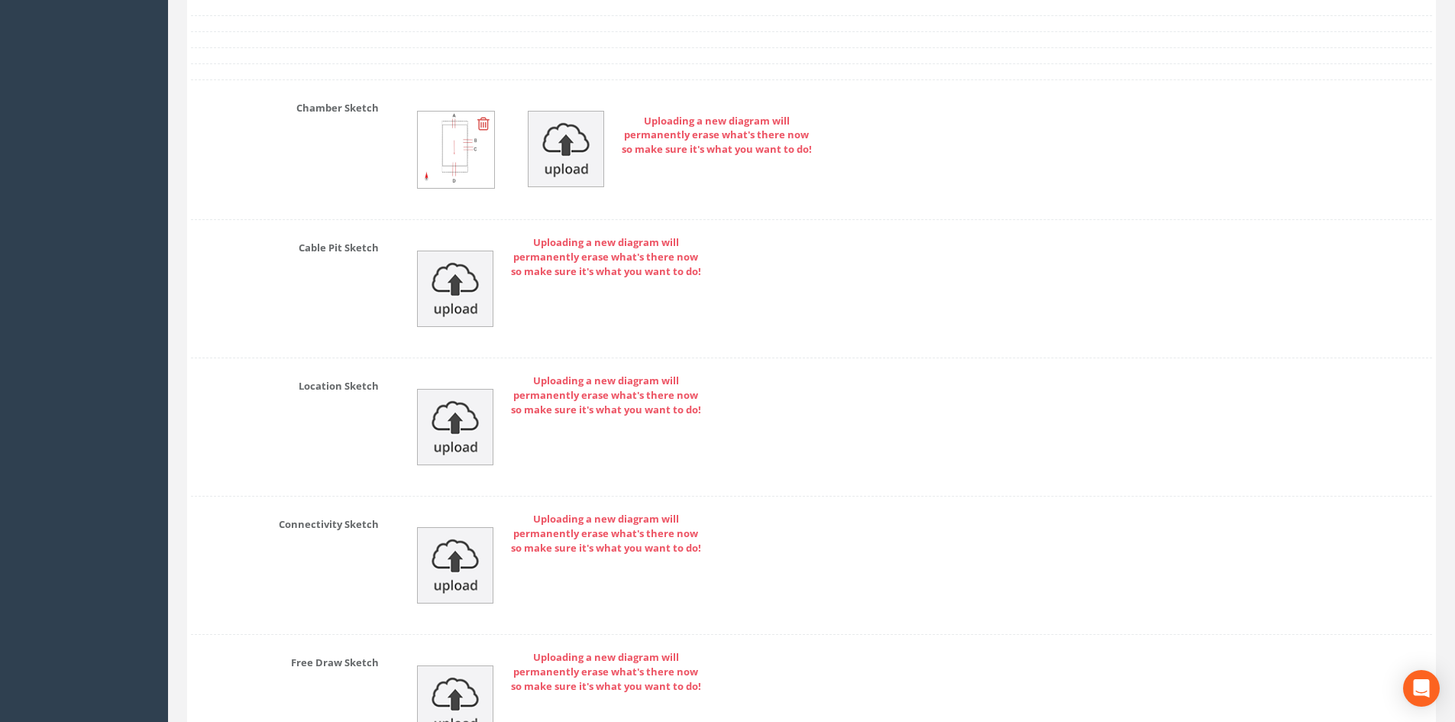
scroll to position [4607, 0]
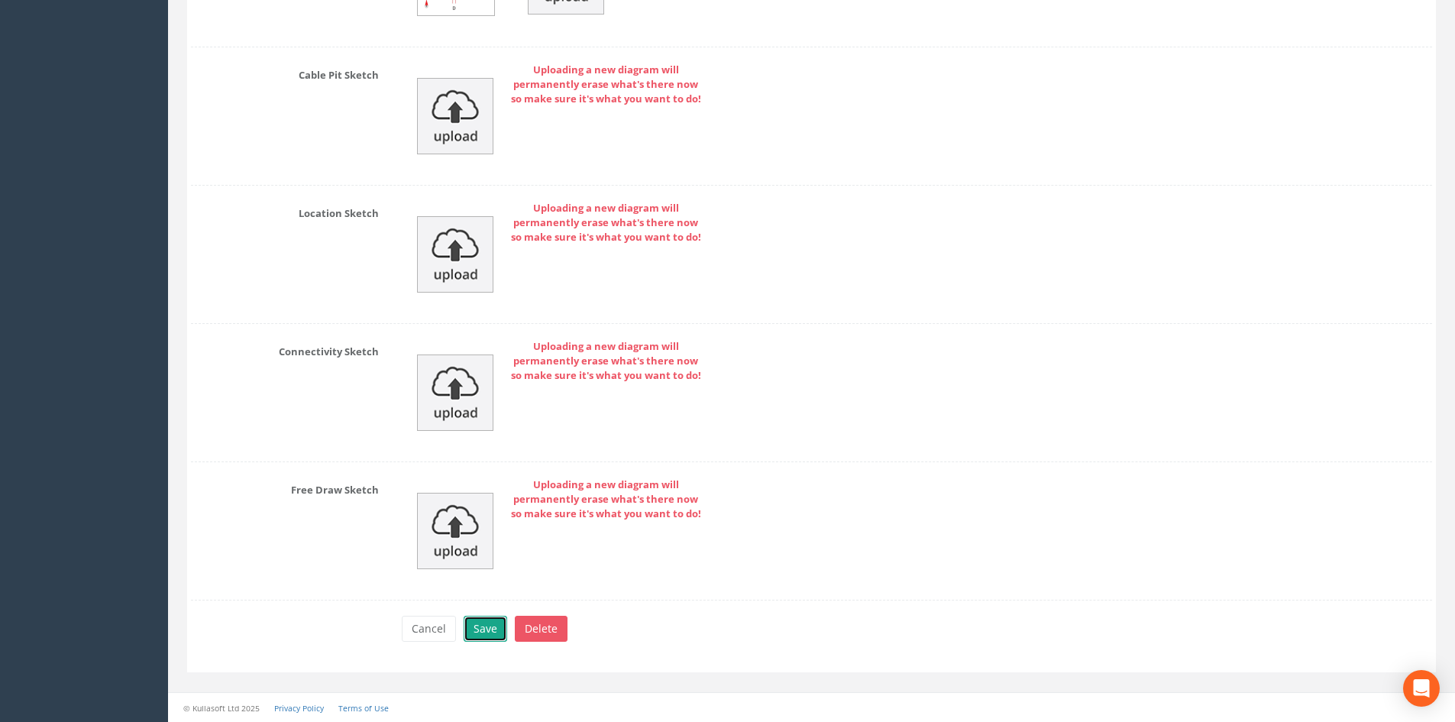
click at [469, 640] on button "Save" at bounding box center [486, 629] width 44 height 26
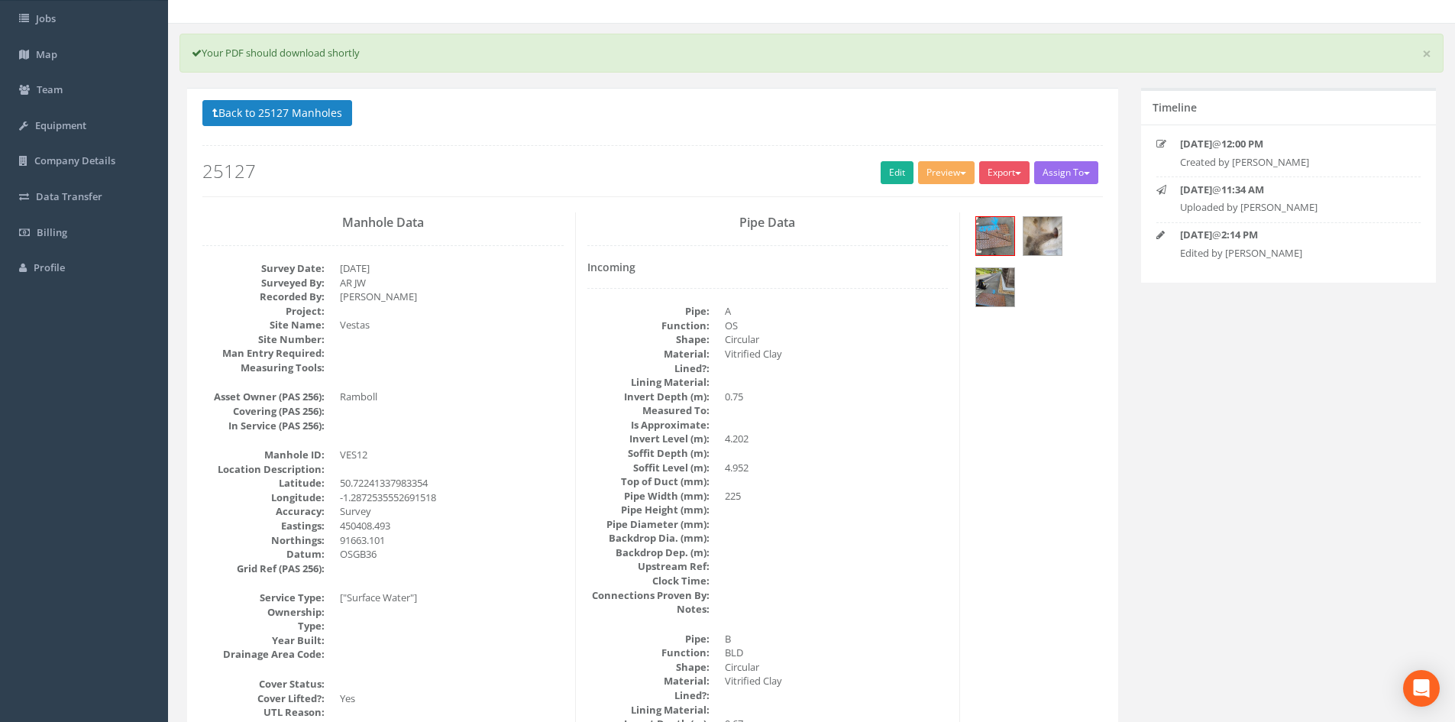
scroll to position [0, 0]
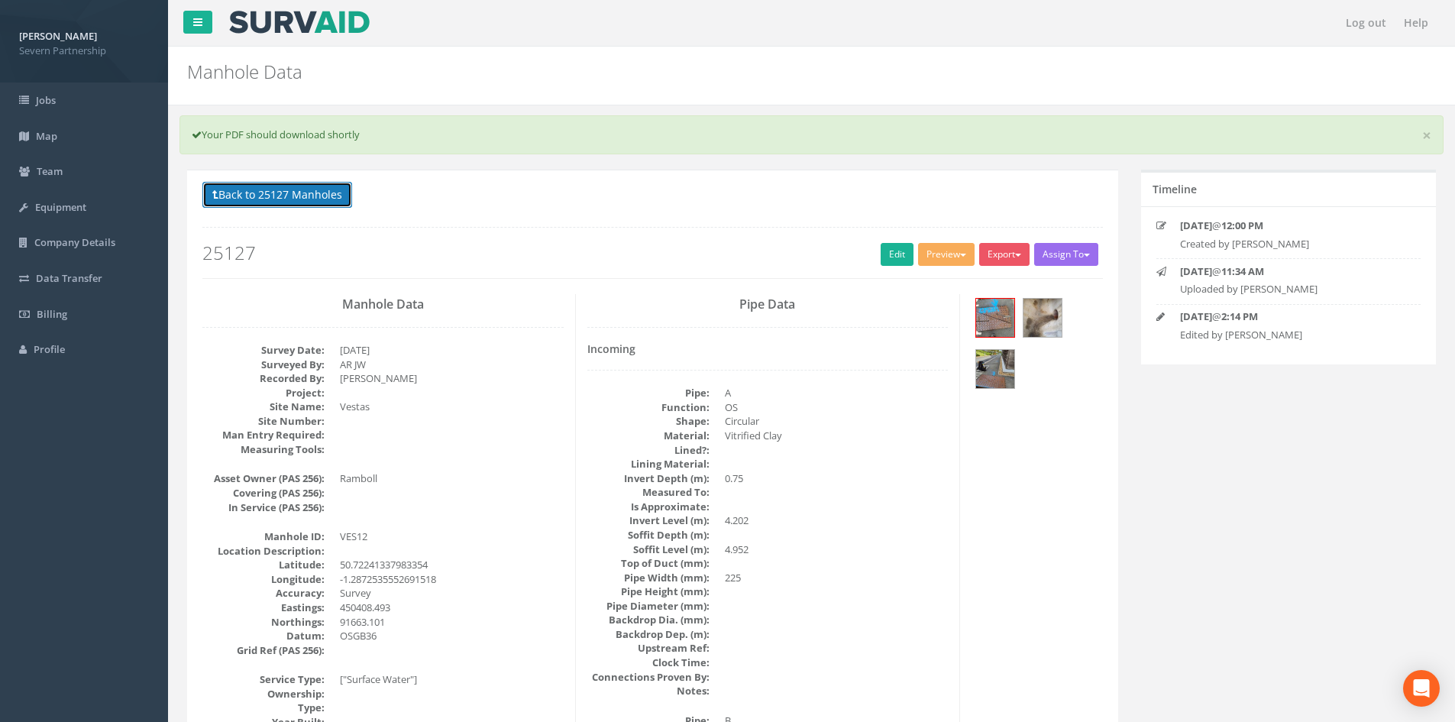
click at [285, 201] on button "Back to 25127 Manholes" at bounding box center [277, 195] width 150 height 26
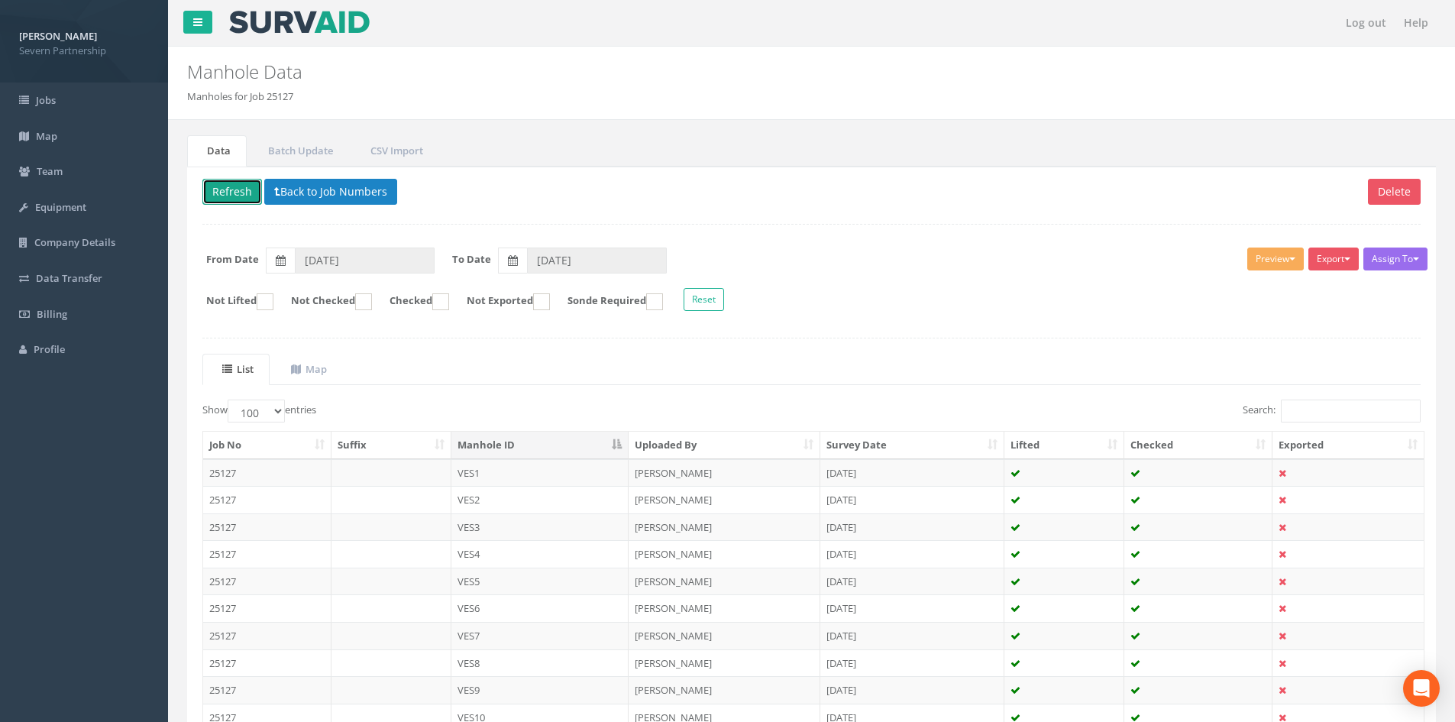
click at [253, 197] on button "Refresh" at bounding box center [232, 192] width 60 height 26
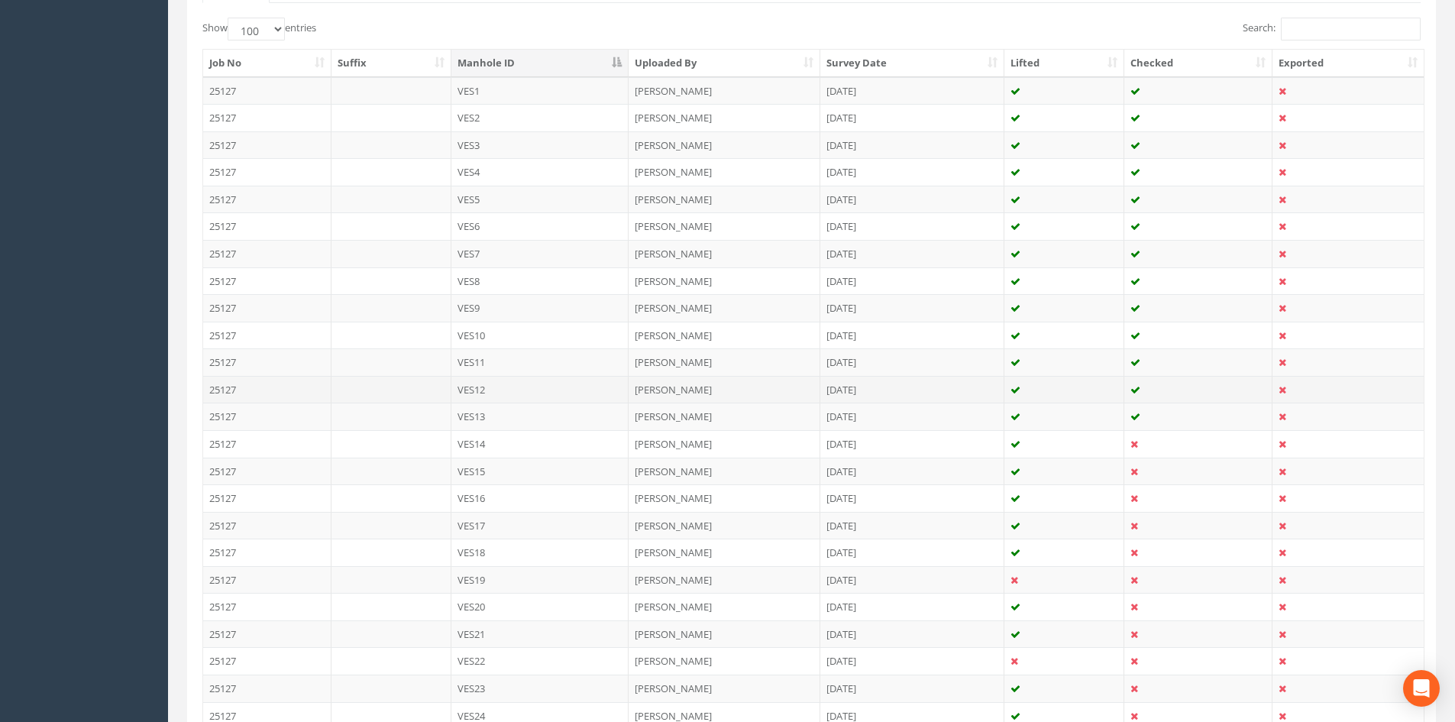
scroll to position [535, 0]
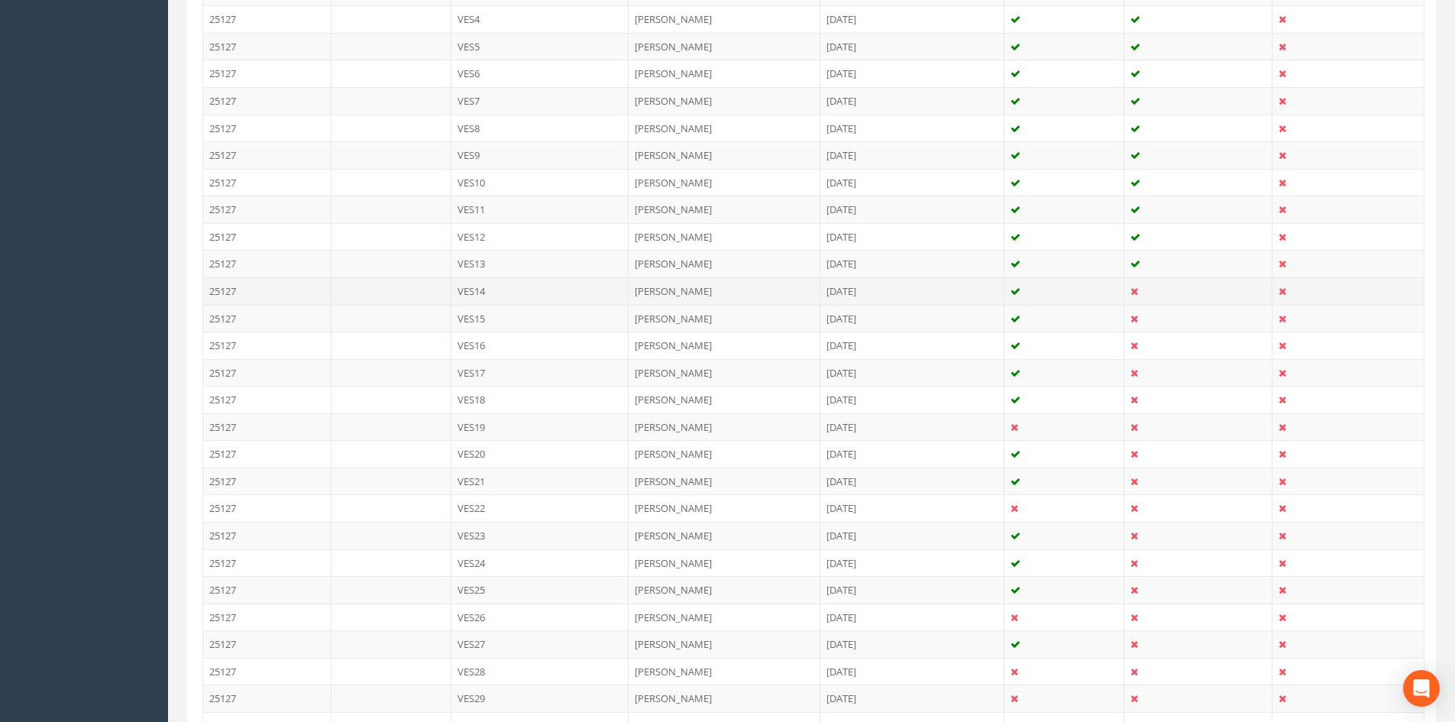
click at [731, 287] on td "[PERSON_NAME]" at bounding box center [725, 290] width 192 height 27
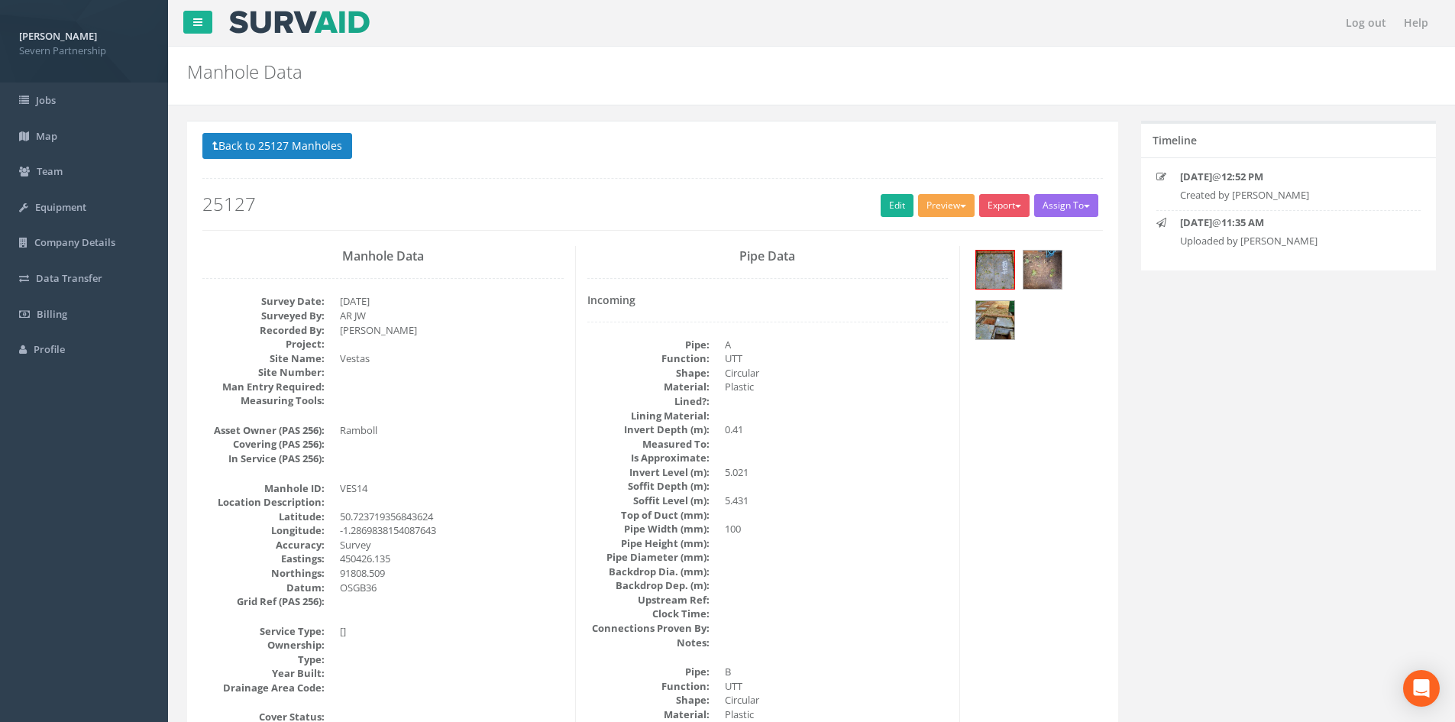
click at [922, 196] on button "Preview" at bounding box center [946, 205] width 57 height 23
click at [925, 244] on link "SP Manhole" at bounding box center [918, 237] width 116 height 24
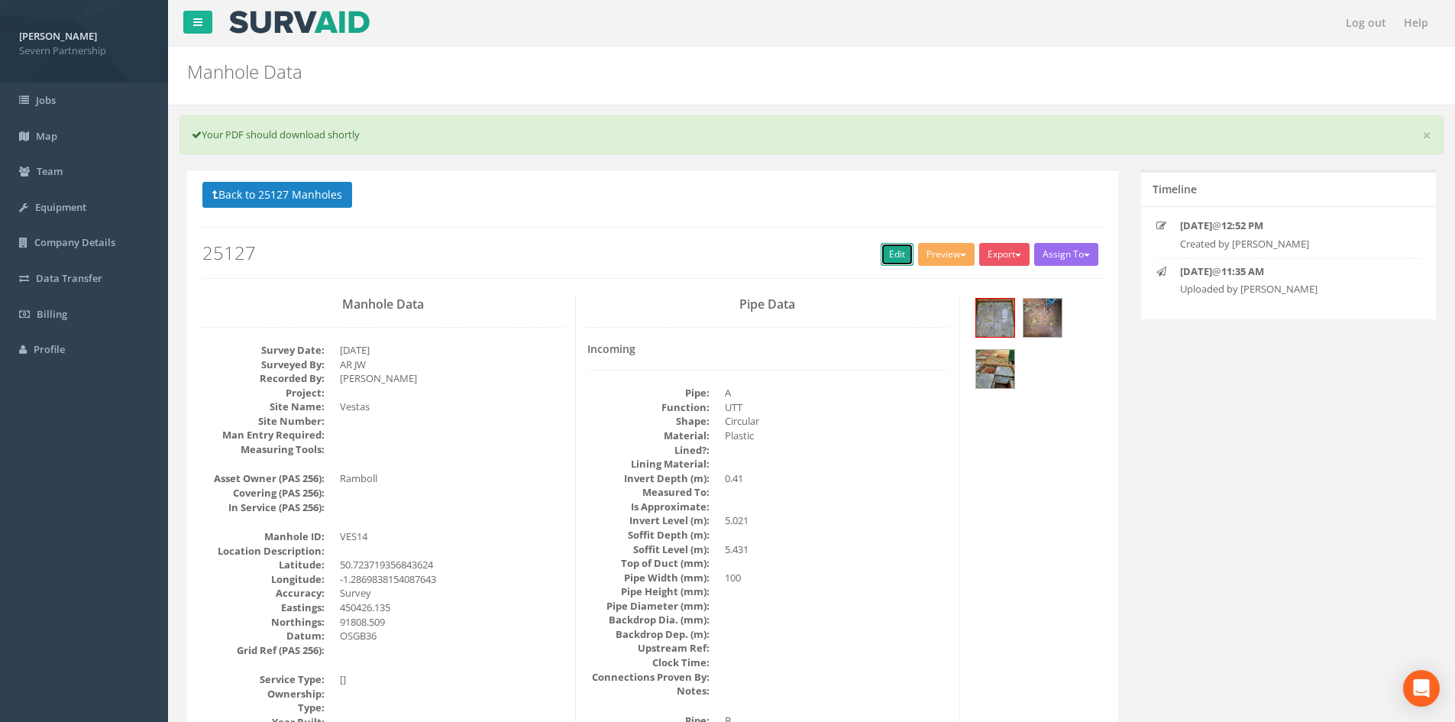
drag, startPoint x: 884, startPoint y: 255, endPoint x: 571, endPoint y: 102, distance: 349.4
click at [884, 255] on link "Edit" at bounding box center [897, 254] width 33 height 23
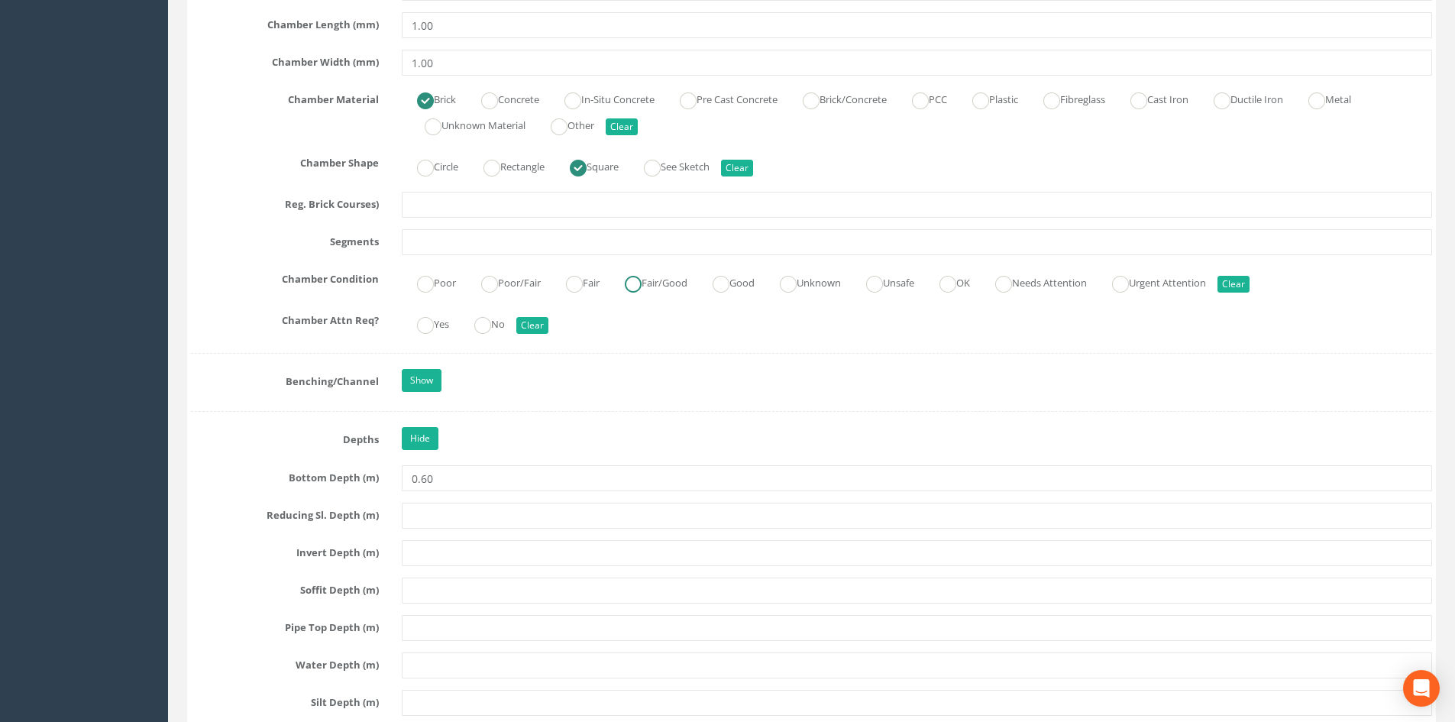
scroll to position [1835, 0]
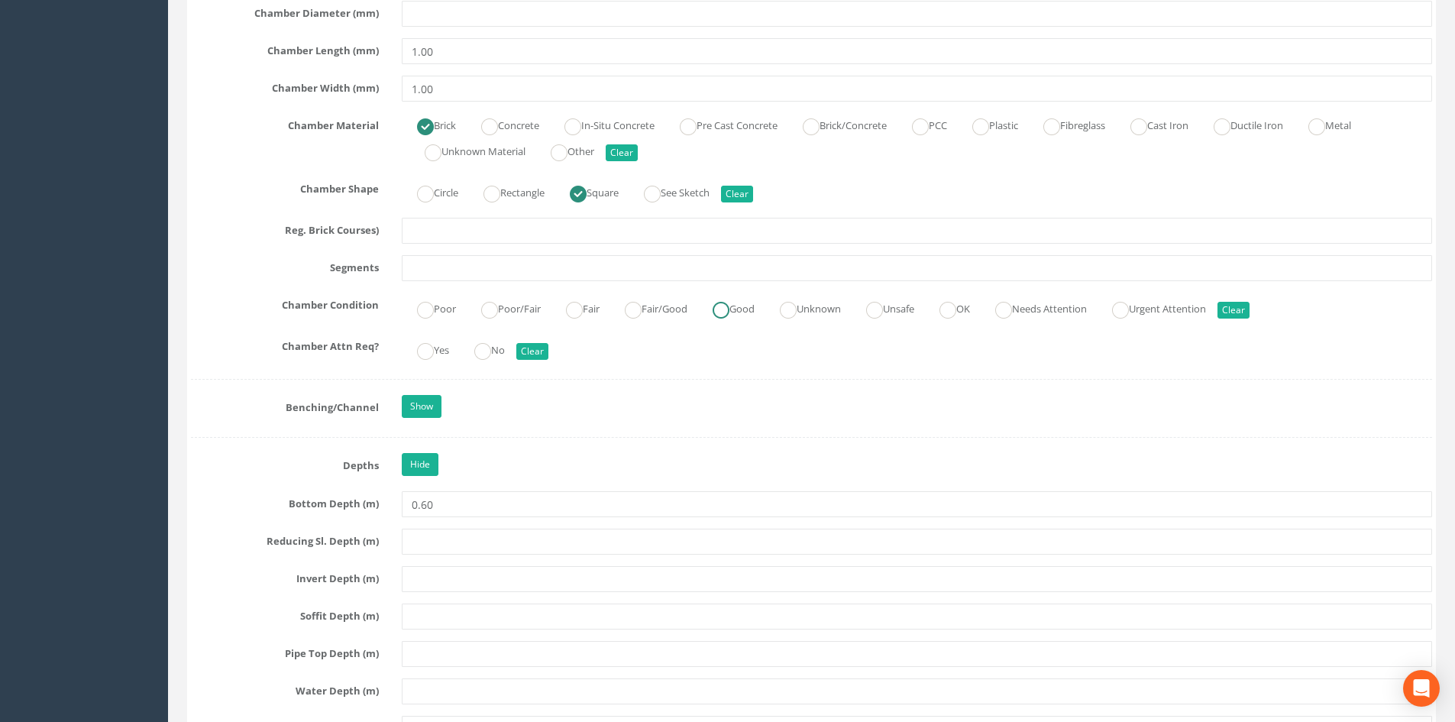
click at [755, 315] on label "Good" at bounding box center [725, 307] width 57 height 22
radio input "true"
click at [495, 356] on label "No" at bounding box center [482, 349] width 46 height 22
radio input "true"
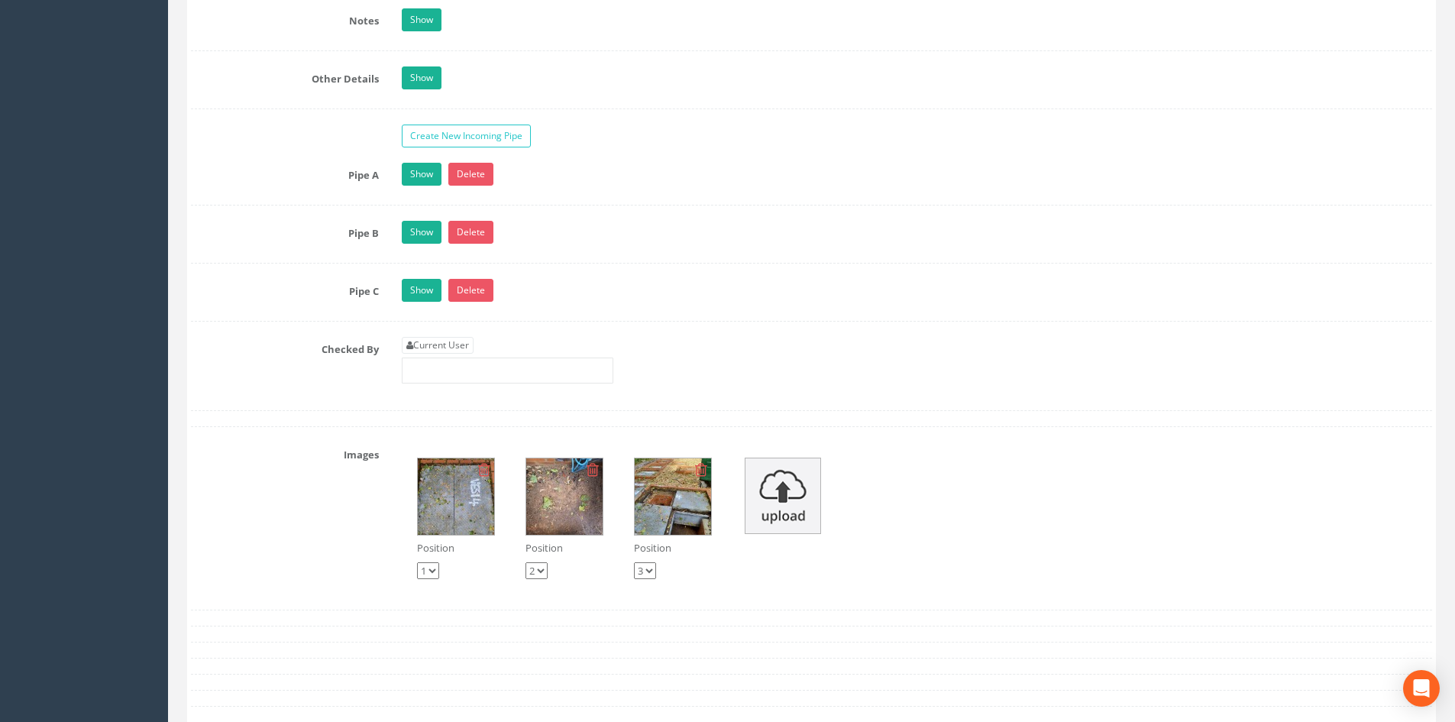
scroll to position [2828, 0]
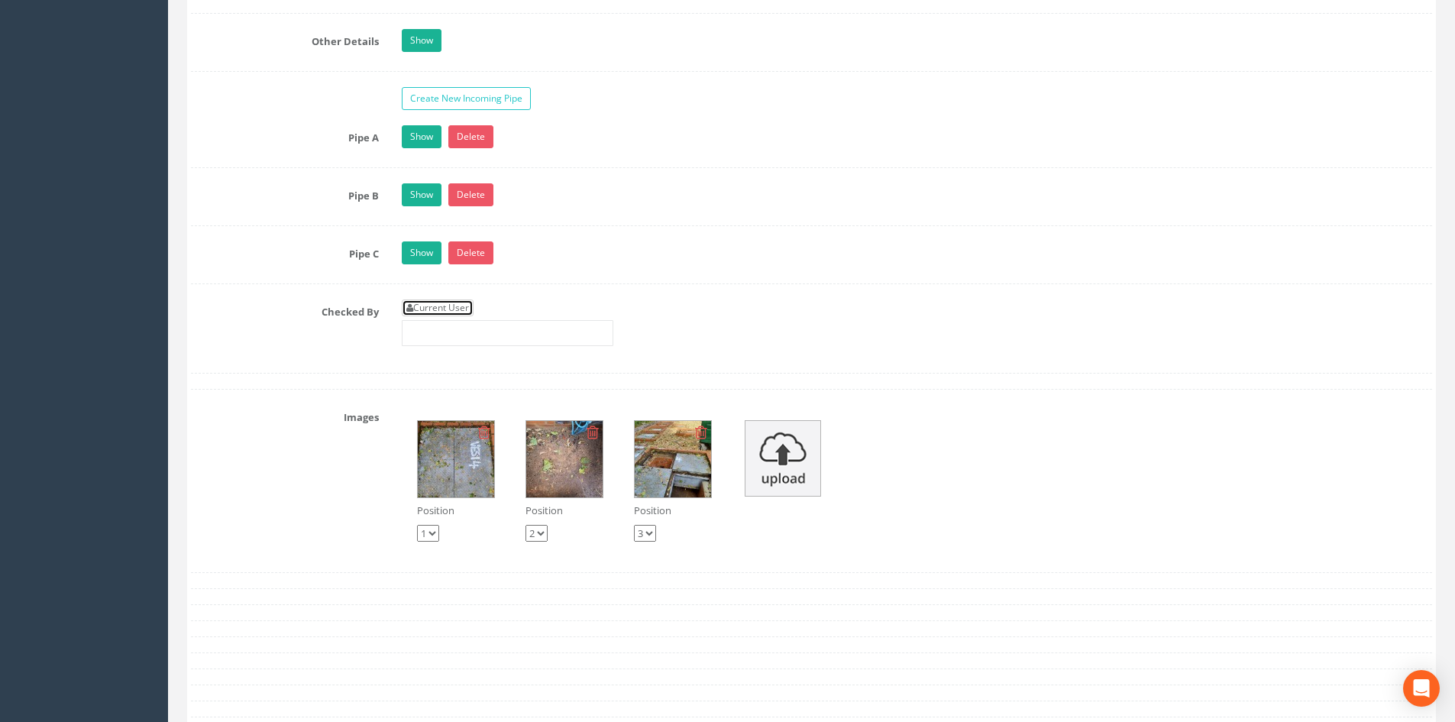
click at [459, 304] on link "Current User" at bounding box center [438, 307] width 72 height 17
type input "[PERSON_NAME]"
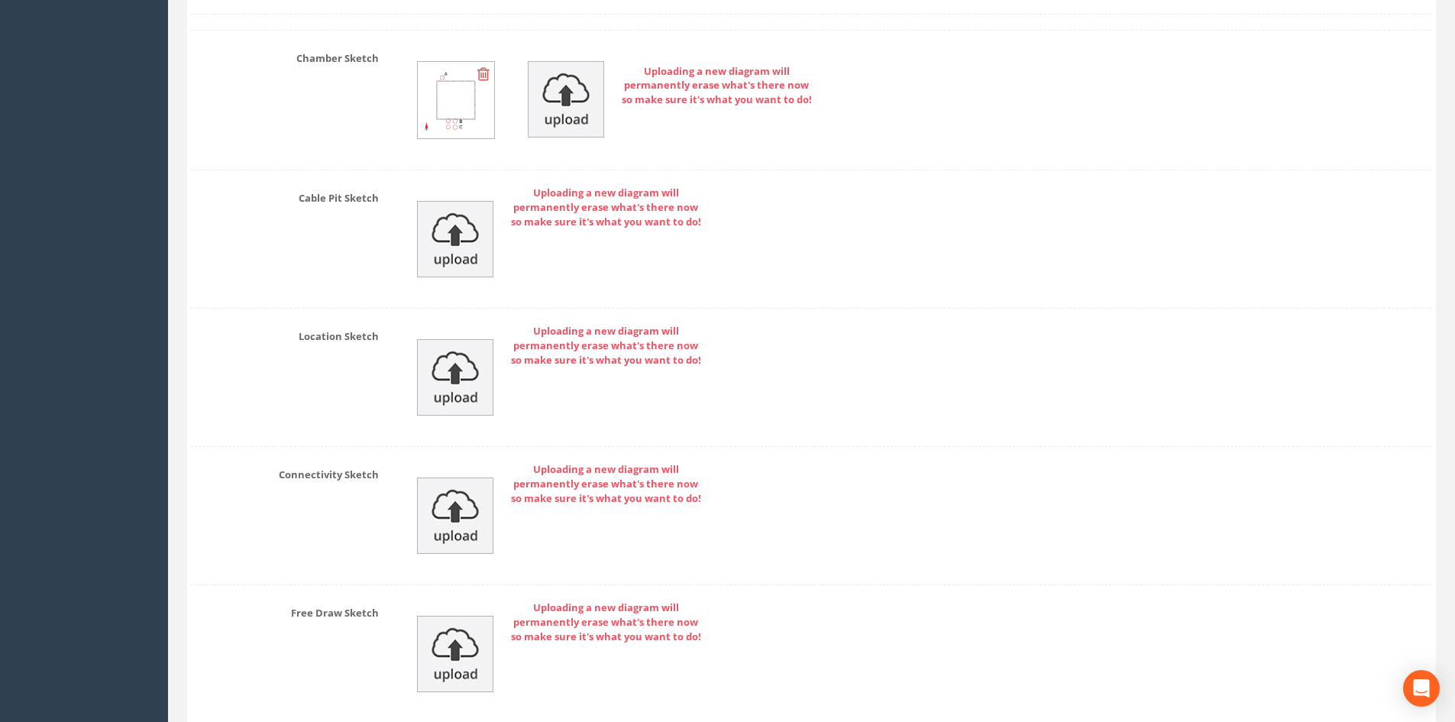
scroll to position [3702, 0]
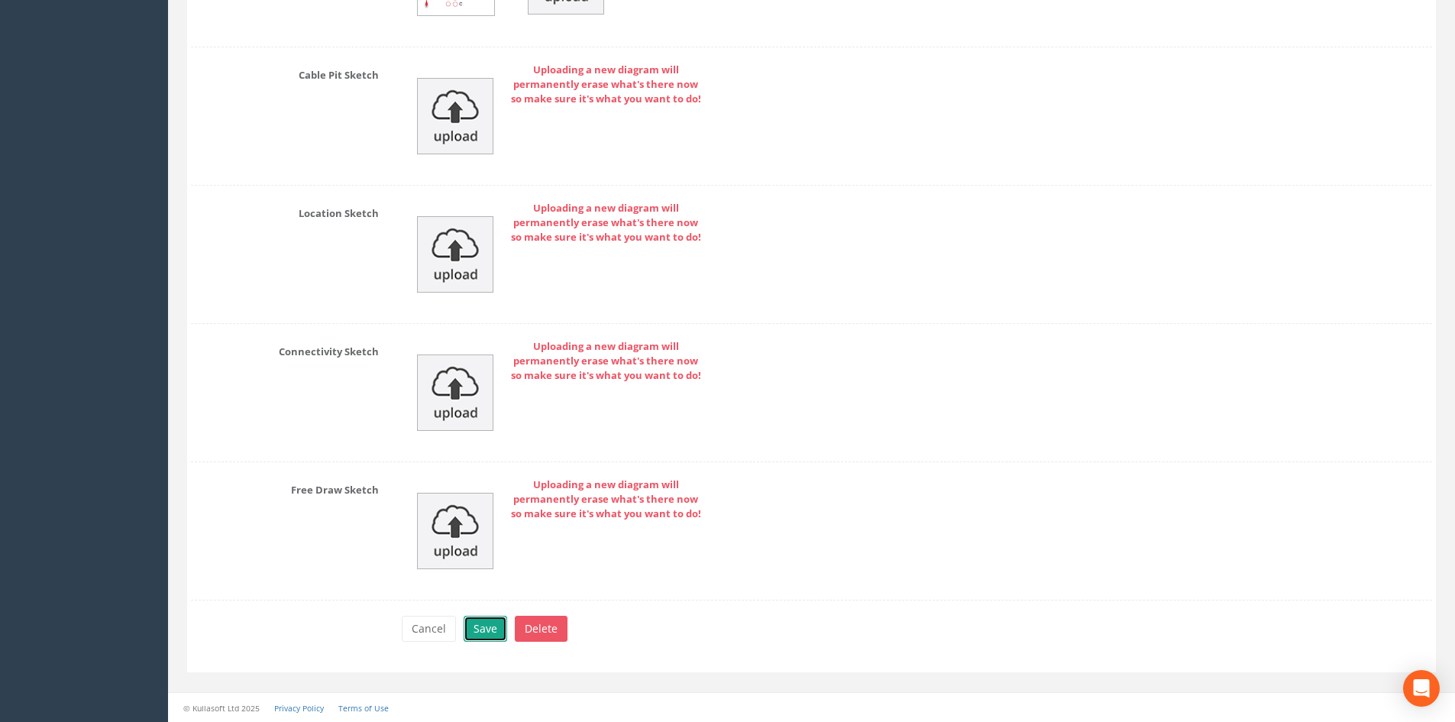
click at [480, 631] on button "Save" at bounding box center [486, 629] width 44 height 26
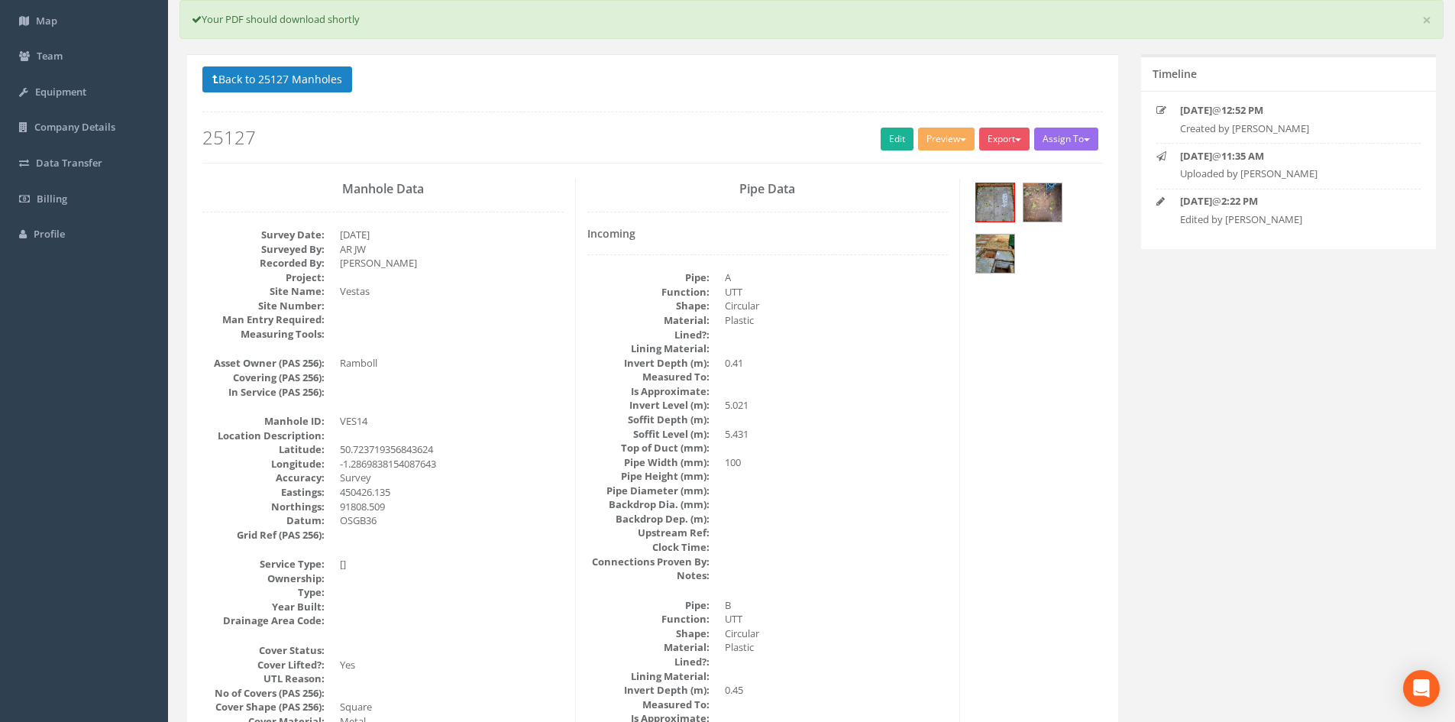
scroll to position [0, 0]
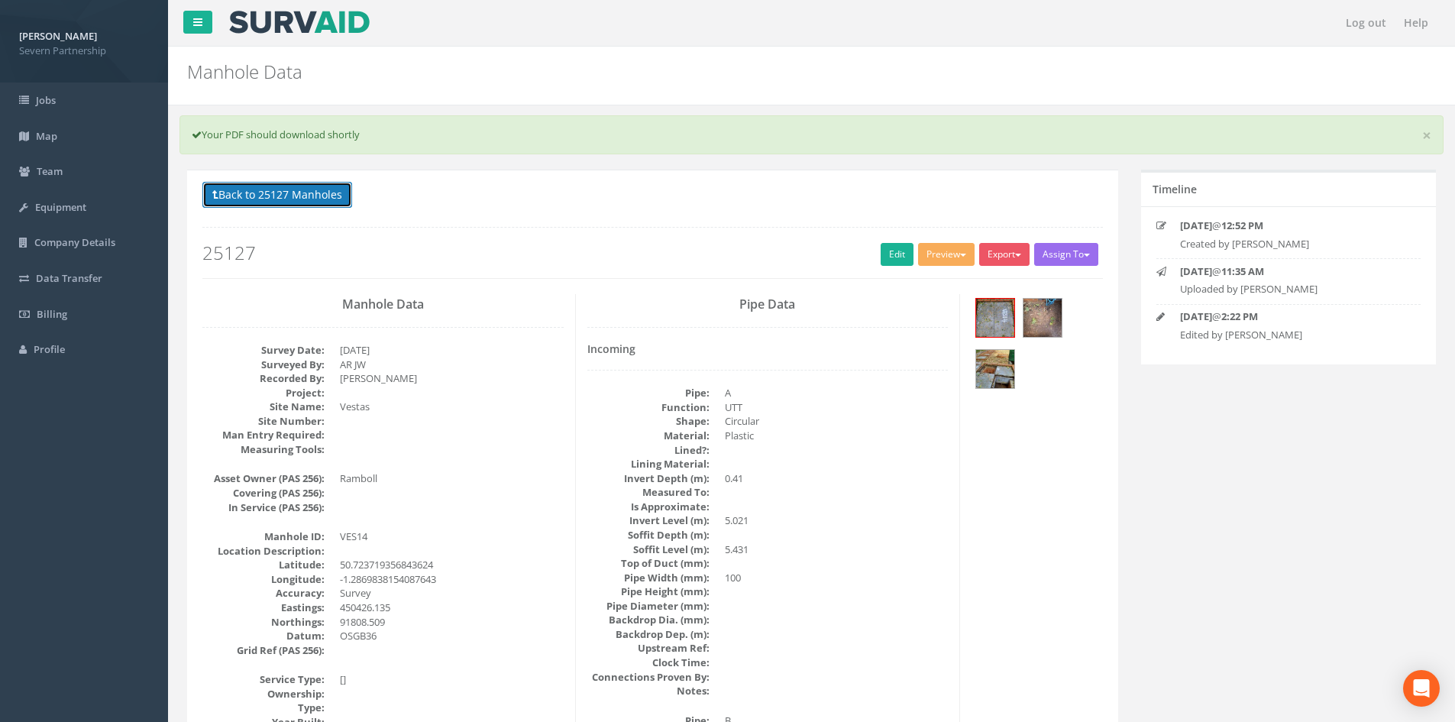
click at [287, 183] on button "Back to 25127 Manholes" at bounding box center [277, 195] width 150 height 26
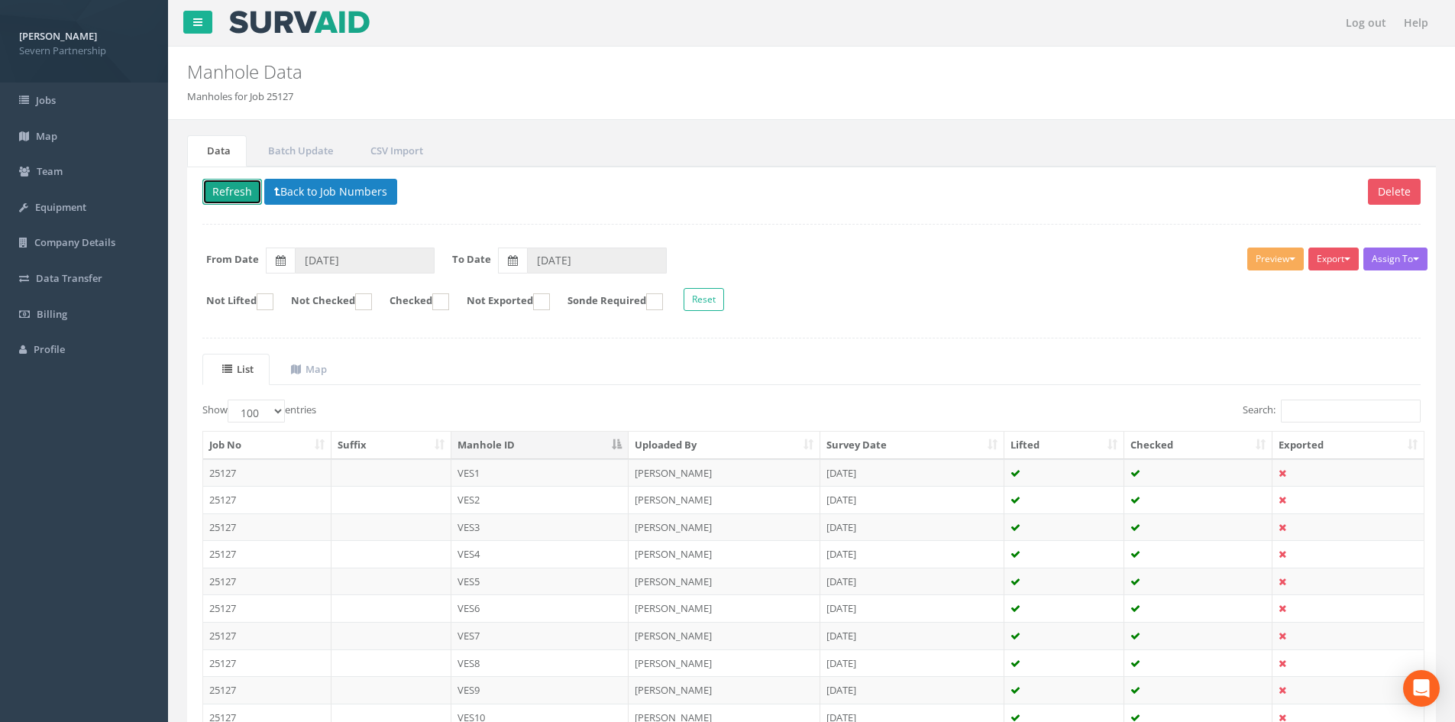
click at [250, 189] on button "Refresh" at bounding box center [232, 192] width 60 height 26
click at [247, 188] on button "Refresh" at bounding box center [232, 192] width 60 height 26
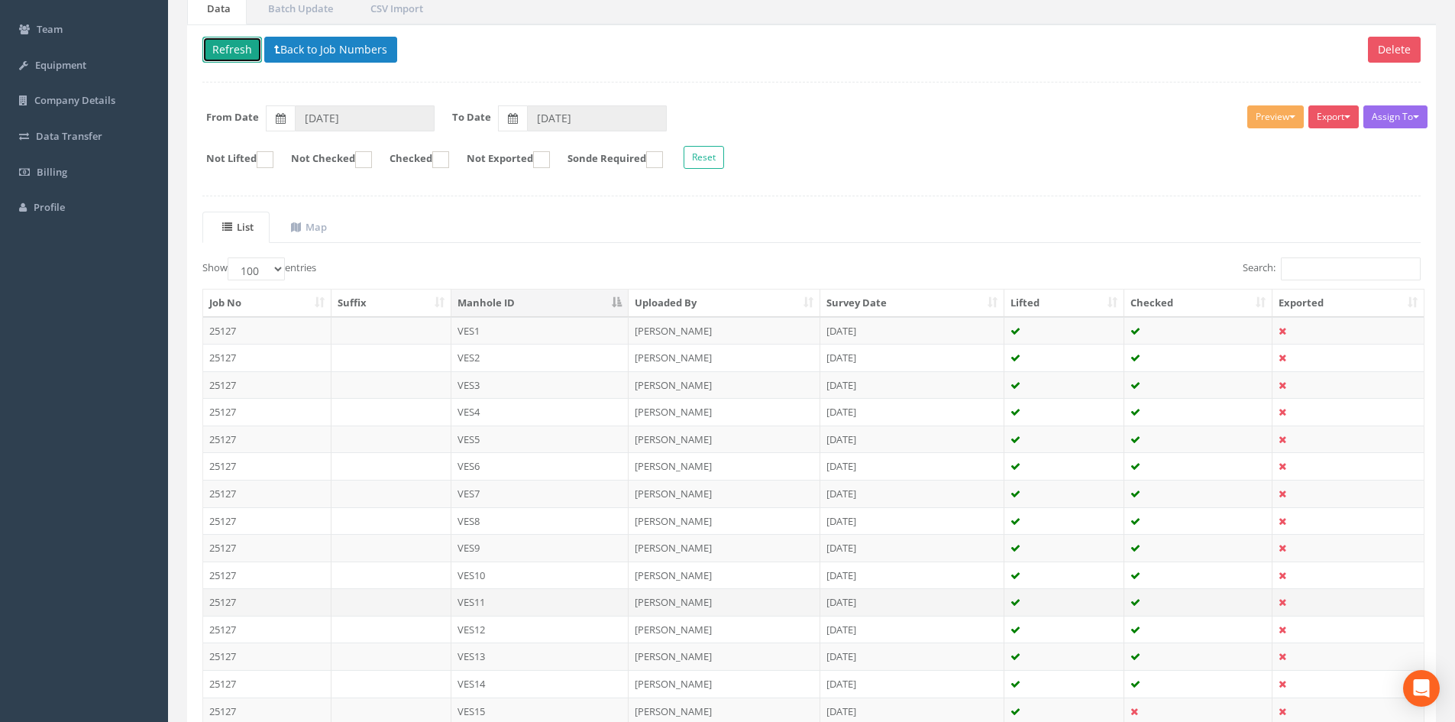
scroll to position [382, 0]
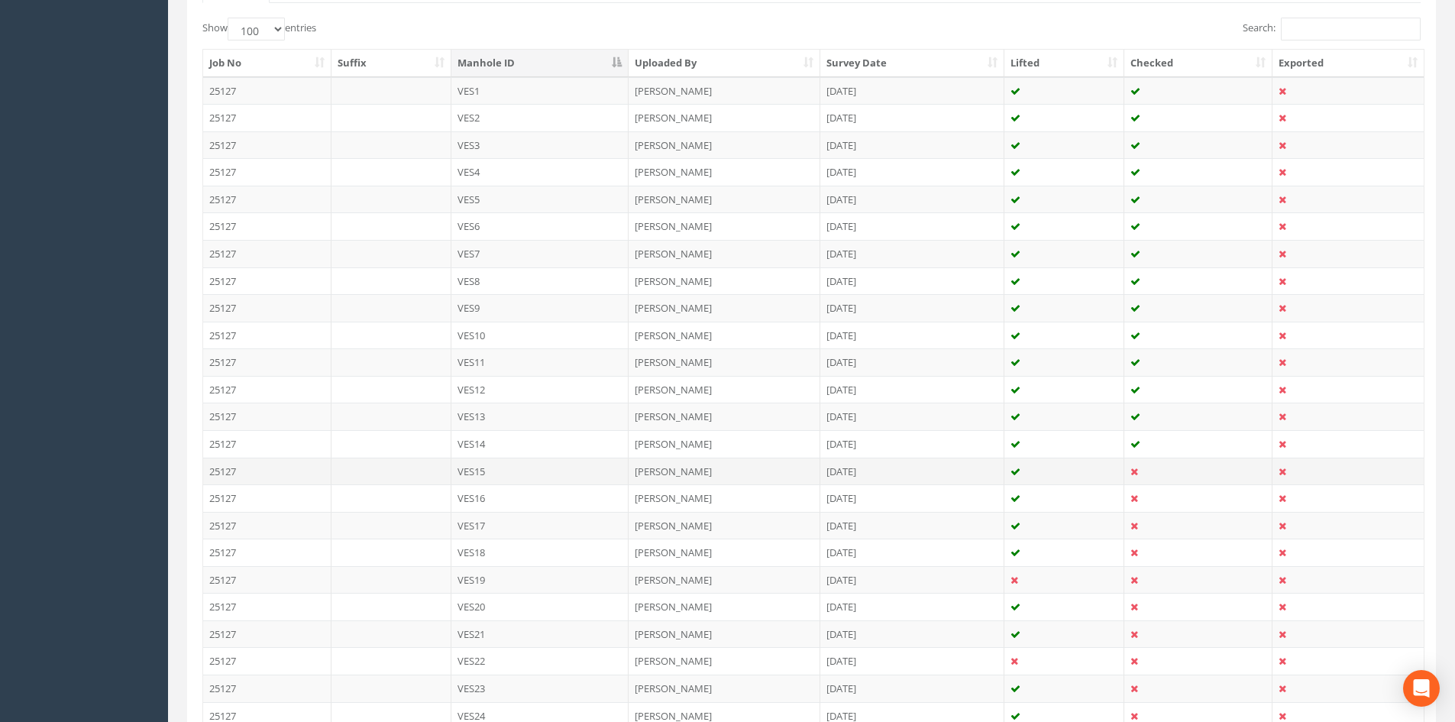
click at [897, 467] on td "[DATE]" at bounding box center [912, 470] width 184 height 27
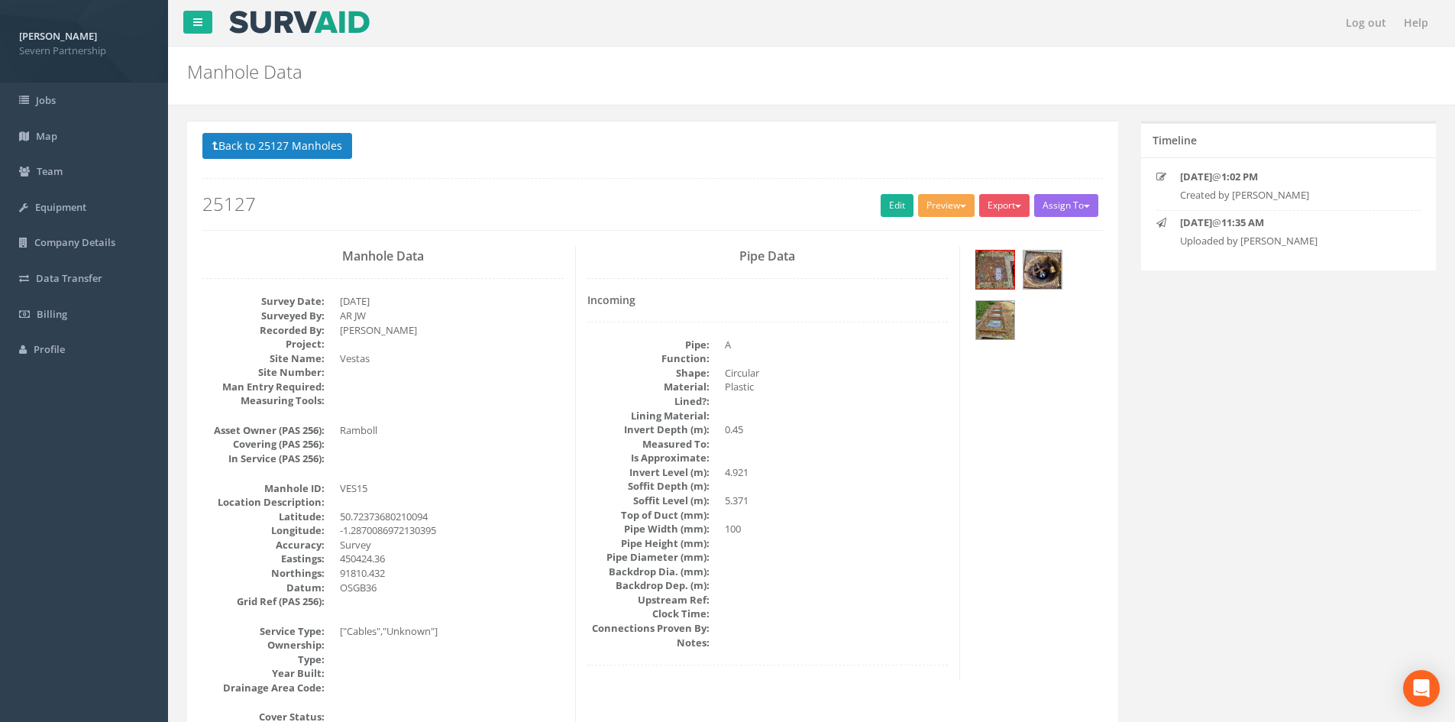
click at [933, 198] on button "Preview" at bounding box center [946, 205] width 57 height 23
click at [919, 233] on link "SP Manhole" at bounding box center [918, 237] width 116 height 24
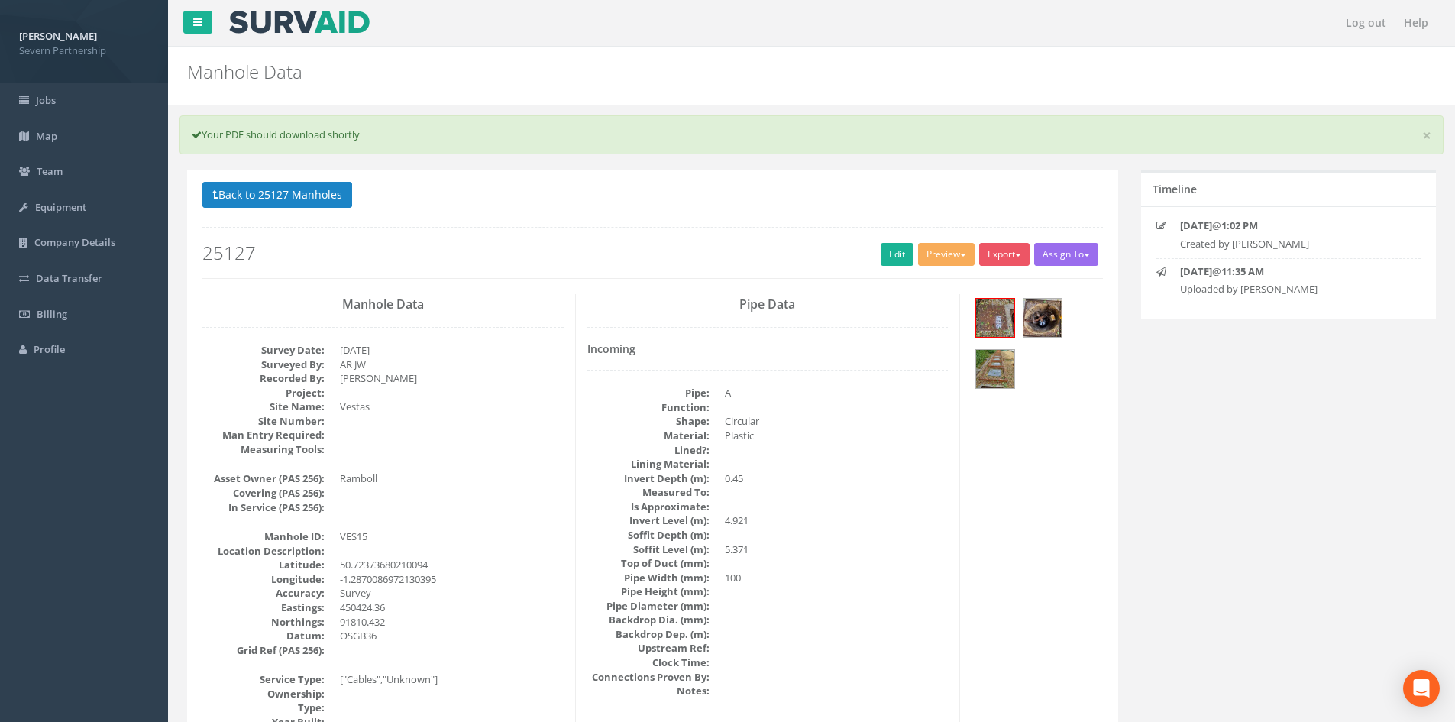
click at [939, 259] on button "Preview" at bounding box center [946, 254] width 57 height 23
click at [937, 277] on link "SP Manhole" at bounding box center [918, 286] width 116 height 24
click at [894, 268] on div "Back to 25127 Manholes Back to Map Assign To No Companies Added Export SP Manho…" at bounding box center [652, 230] width 900 height 97
click at [896, 267] on div "Back to 25127 Manholes Back to Map Assign To No Companies Added Export SP Manho…" at bounding box center [652, 230] width 900 height 97
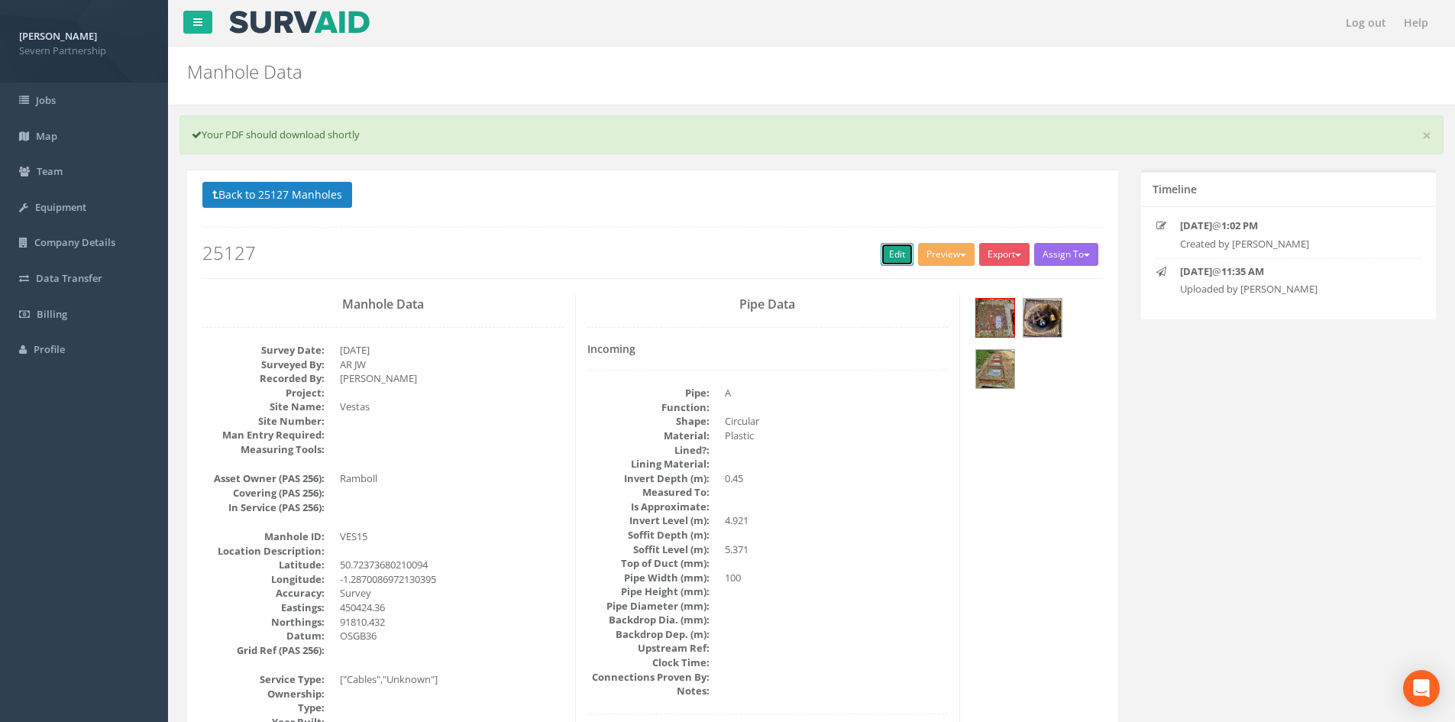
click at [897, 260] on link "Edit" at bounding box center [897, 254] width 33 height 23
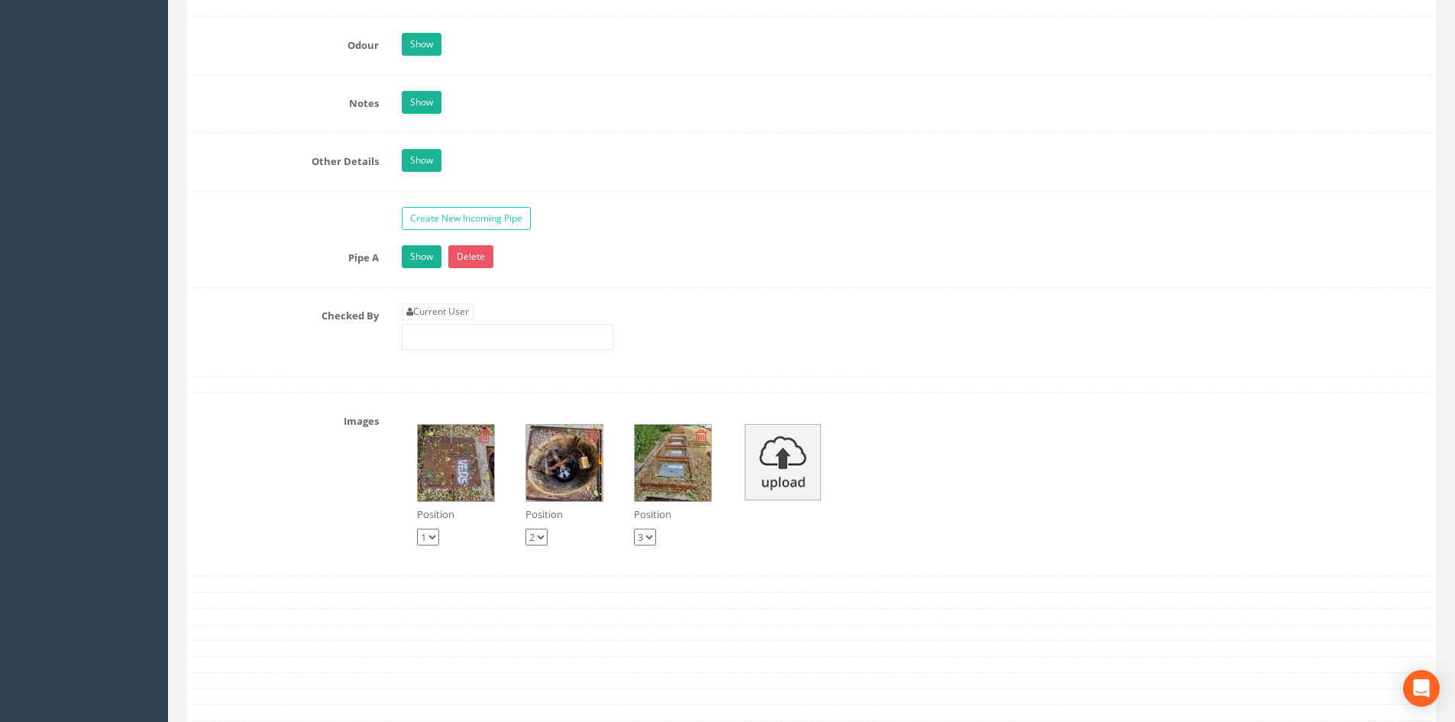
scroll to position [2752, 0]
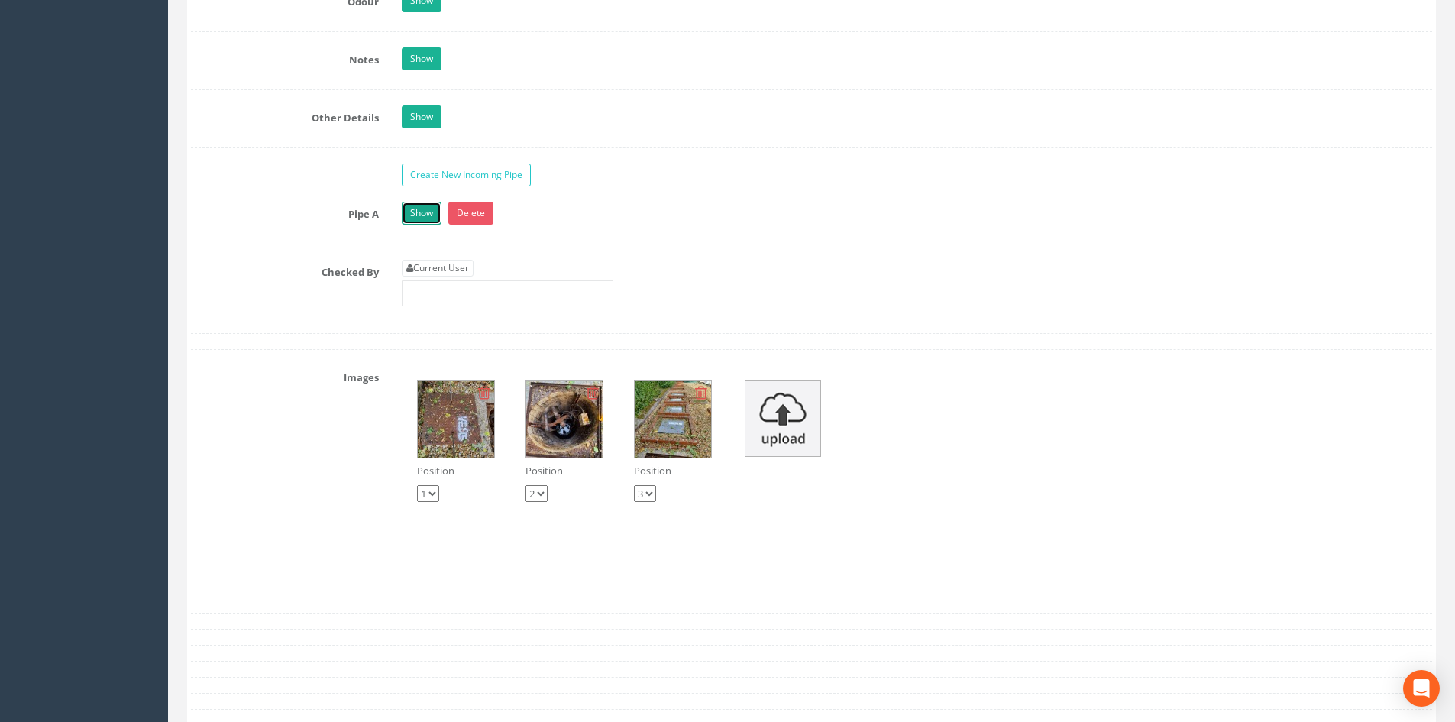
click at [416, 209] on link "Show" at bounding box center [422, 213] width 40 height 23
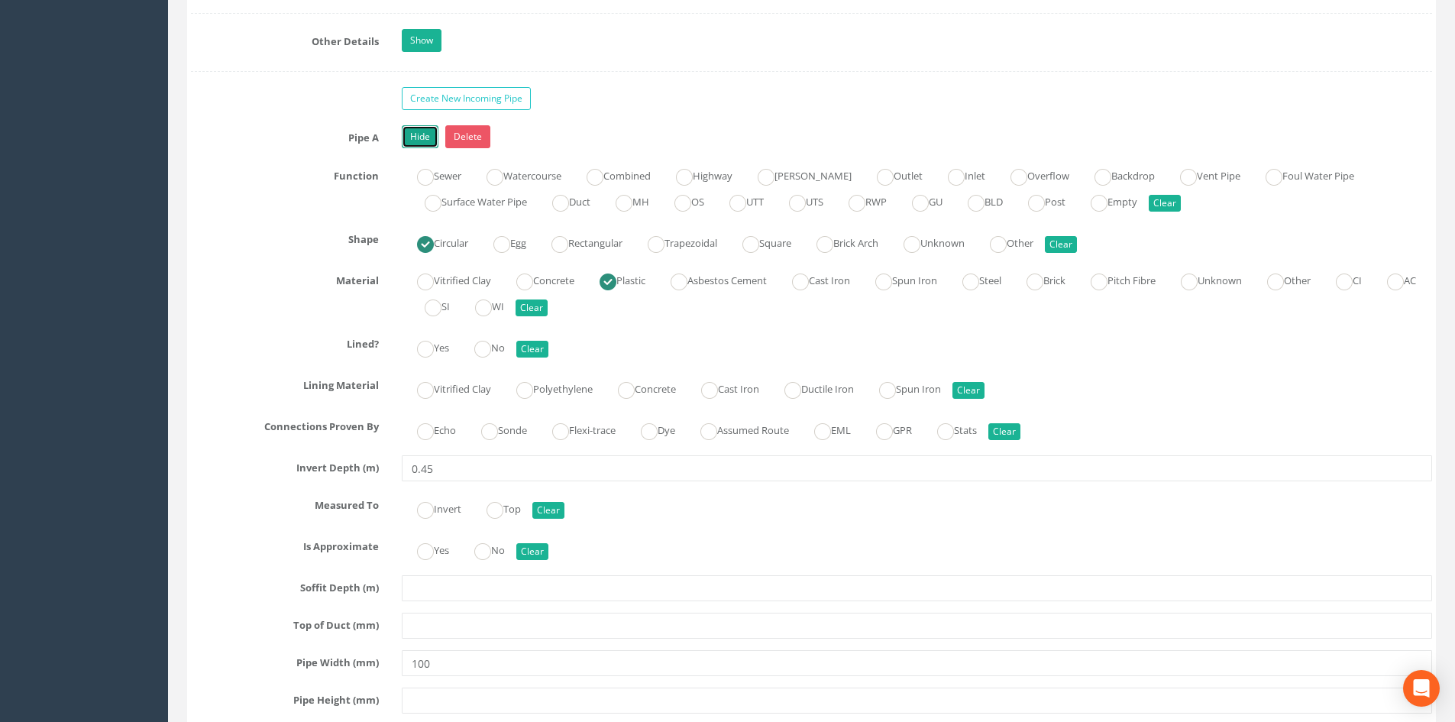
scroll to position [2905, 0]
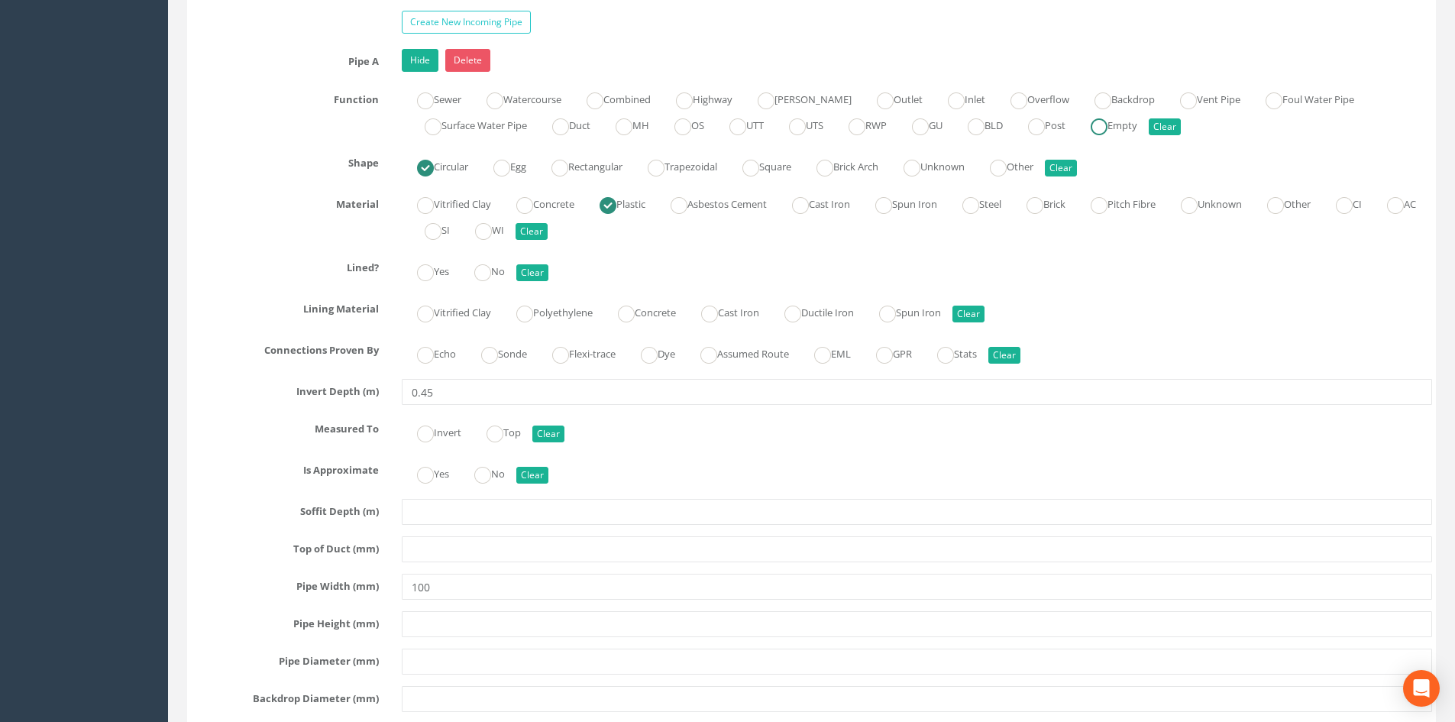
click at [1137, 133] on label "Empty" at bounding box center [1106, 124] width 62 height 22
radio input "true"
click at [764, 134] on label "UTT" at bounding box center [739, 124] width 50 height 22
radio input "true"
click at [413, 50] on link "Hide" at bounding box center [420, 60] width 37 height 23
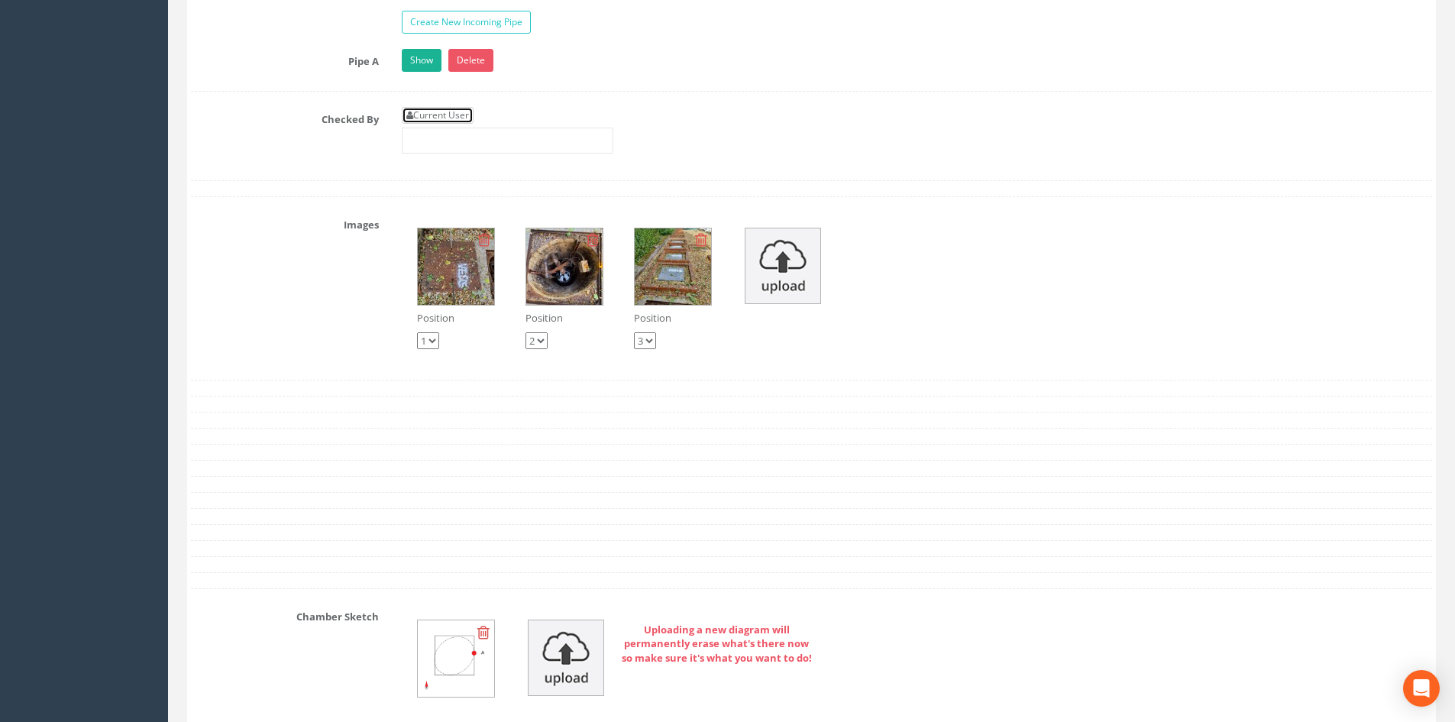
click at [438, 120] on link "Current User" at bounding box center [438, 115] width 72 height 17
type input "[PERSON_NAME]"
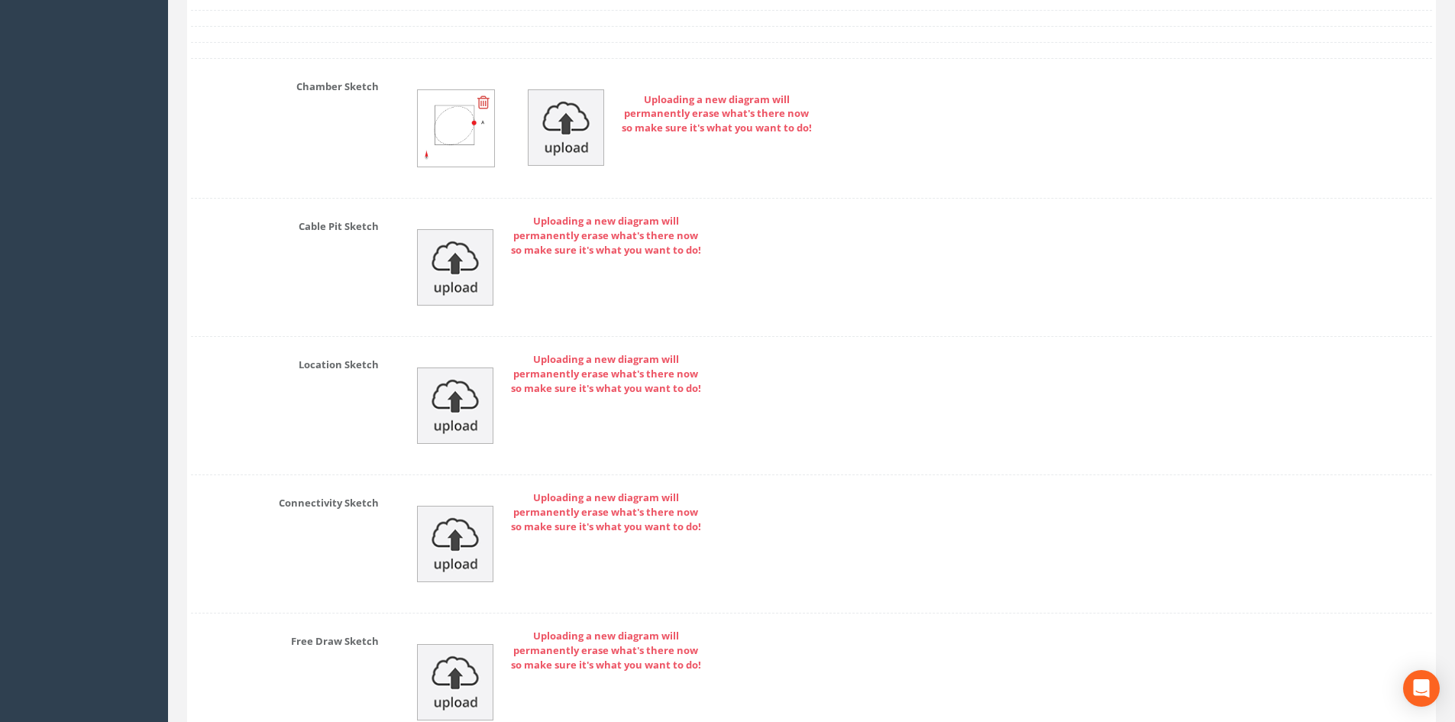
scroll to position [3586, 0]
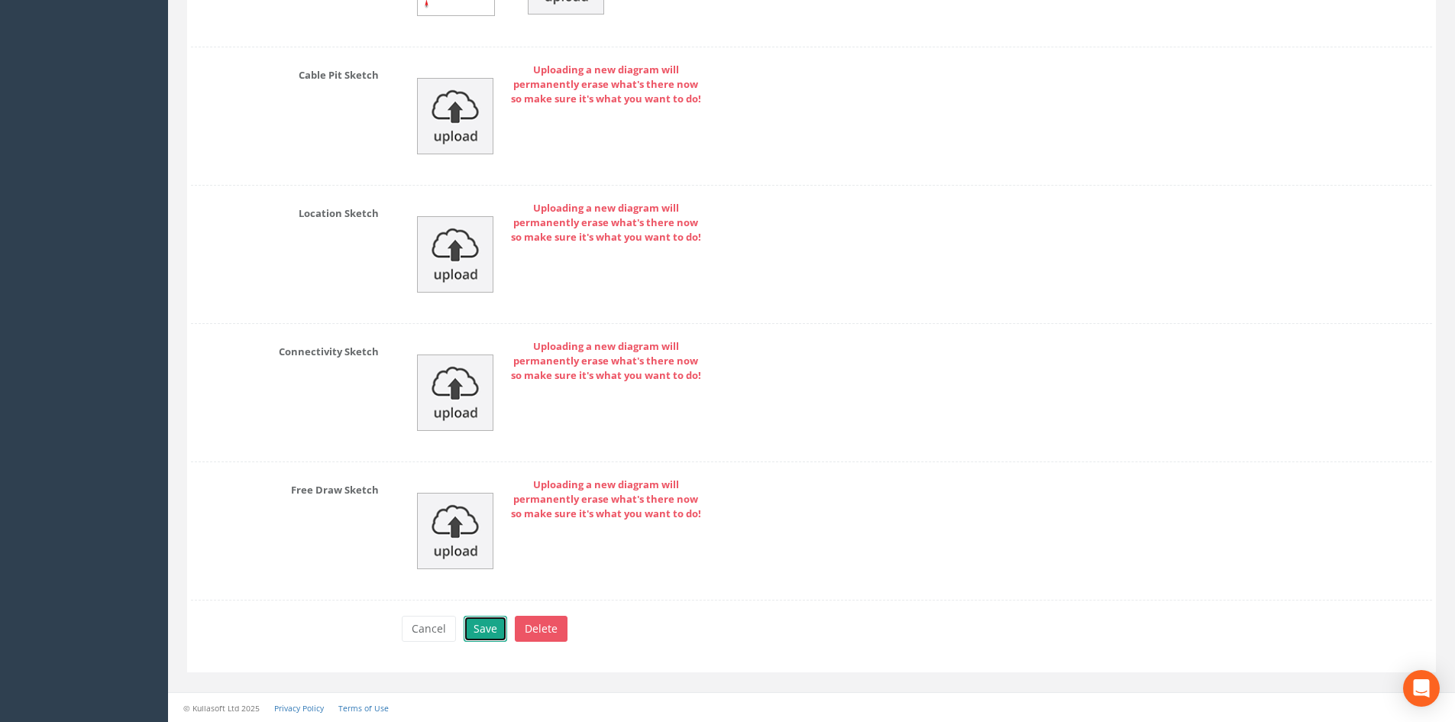
click at [491, 626] on button "Save" at bounding box center [486, 629] width 44 height 26
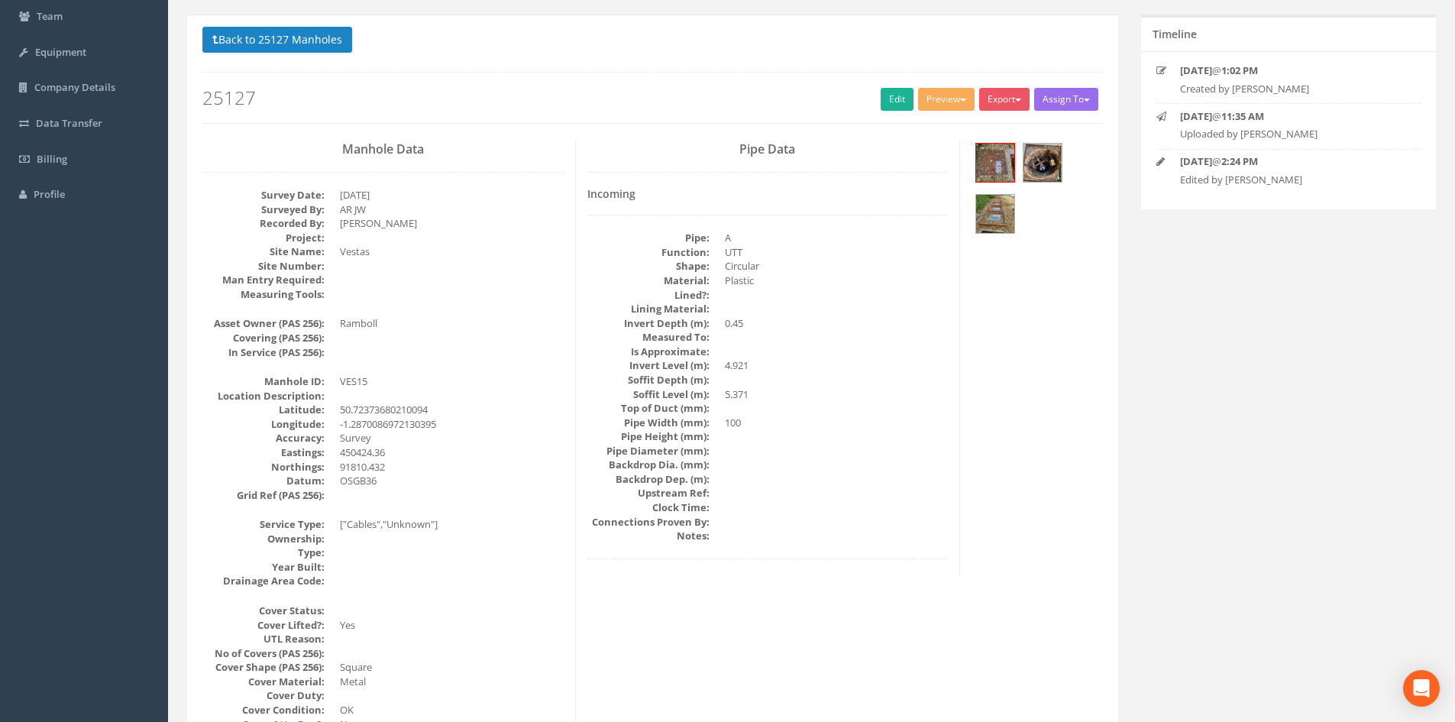
scroll to position [0, 0]
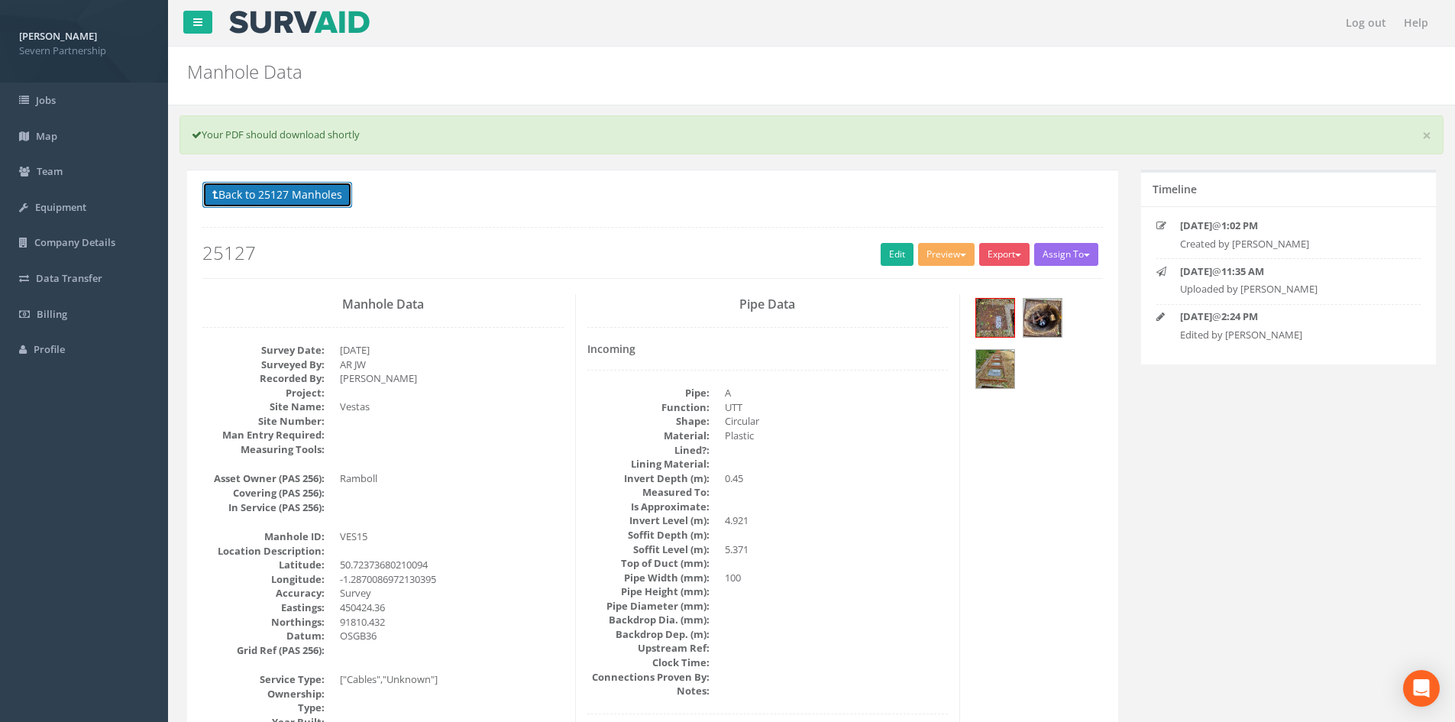
click at [335, 199] on button "Back to 25127 Manholes" at bounding box center [277, 195] width 150 height 26
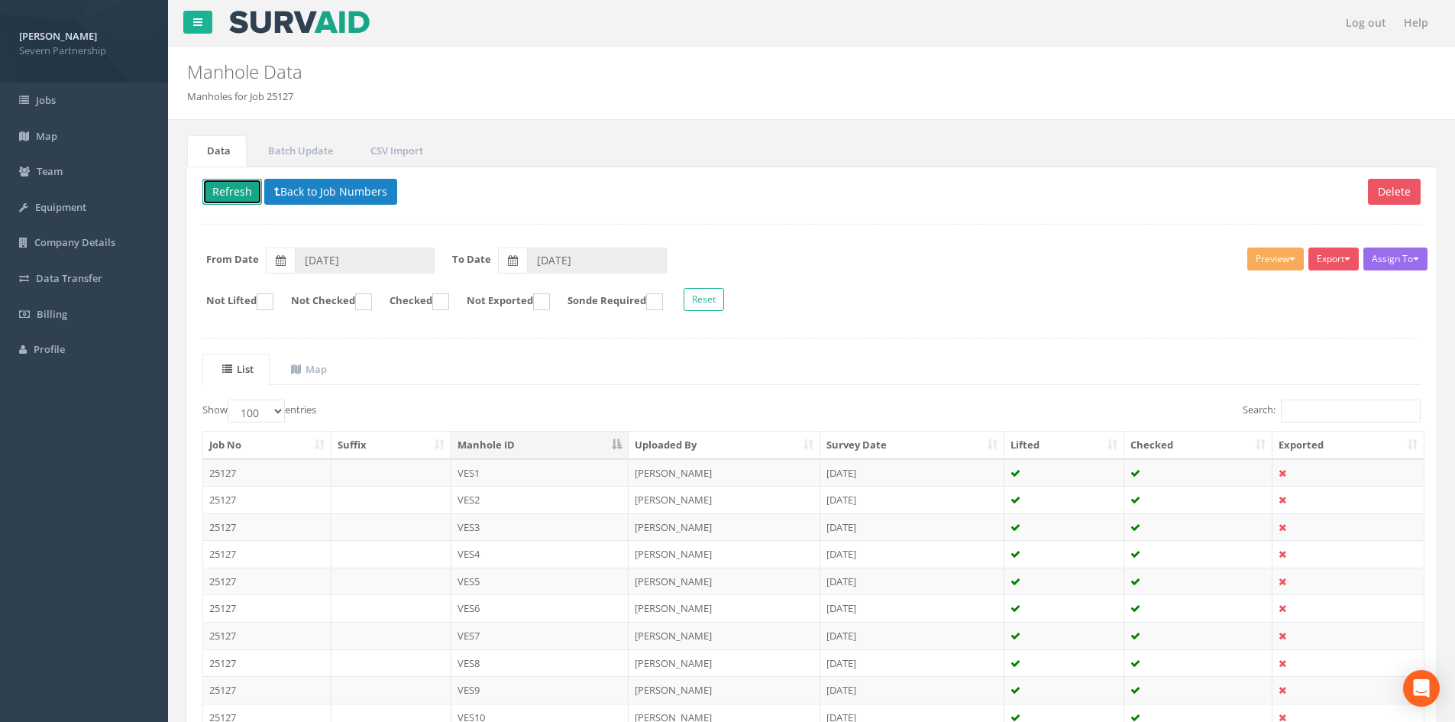
click at [211, 187] on button "Refresh" at bounding box center [232, 192] width 60 height 26
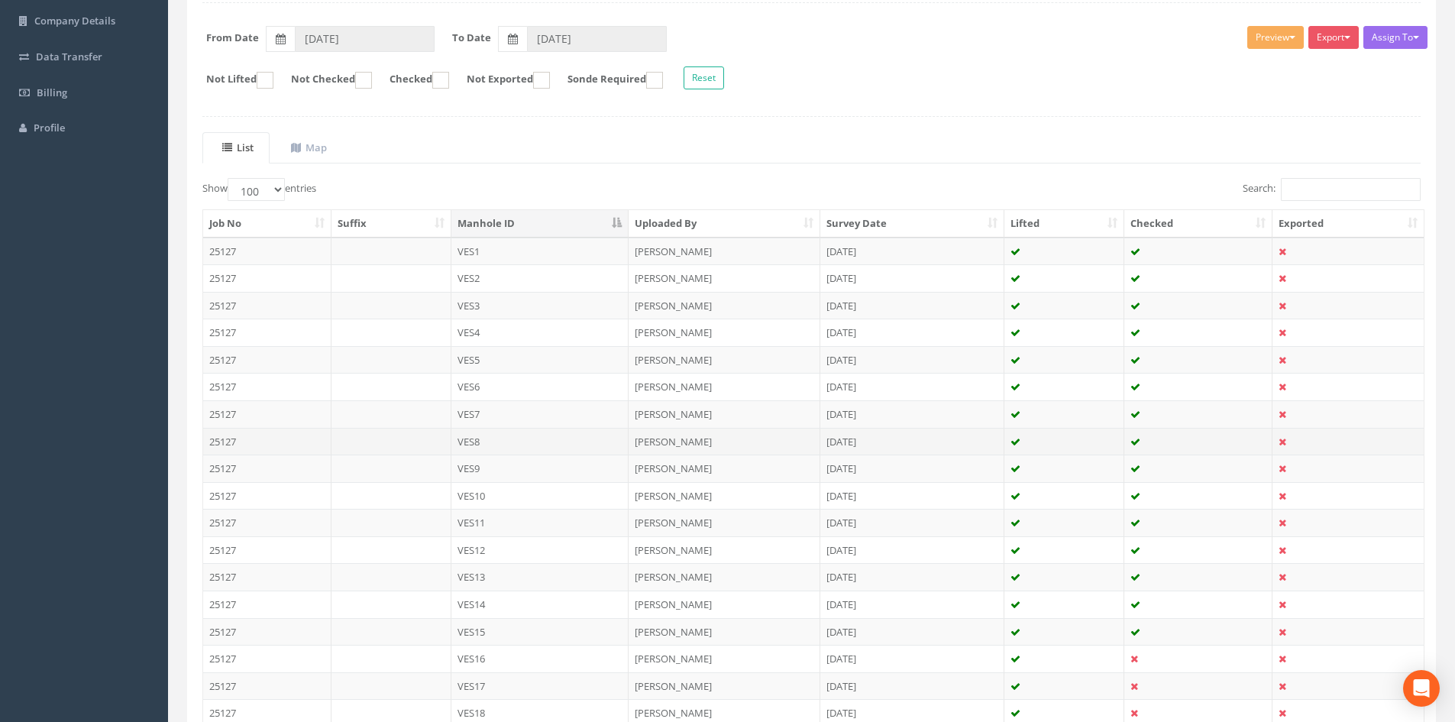
scroll to position [458, 0]
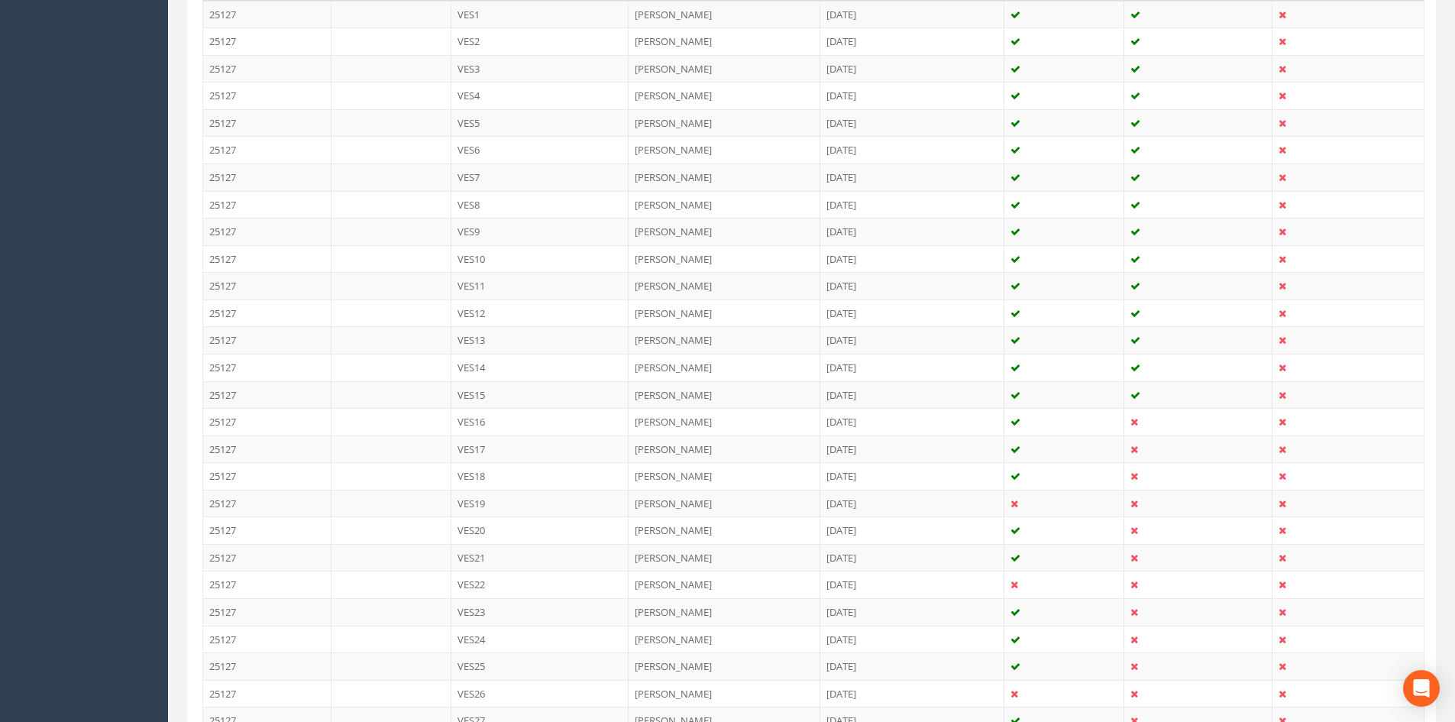
click at [593, 419] on td "VES16" at bounding box center [540, 421] width 178 height 27
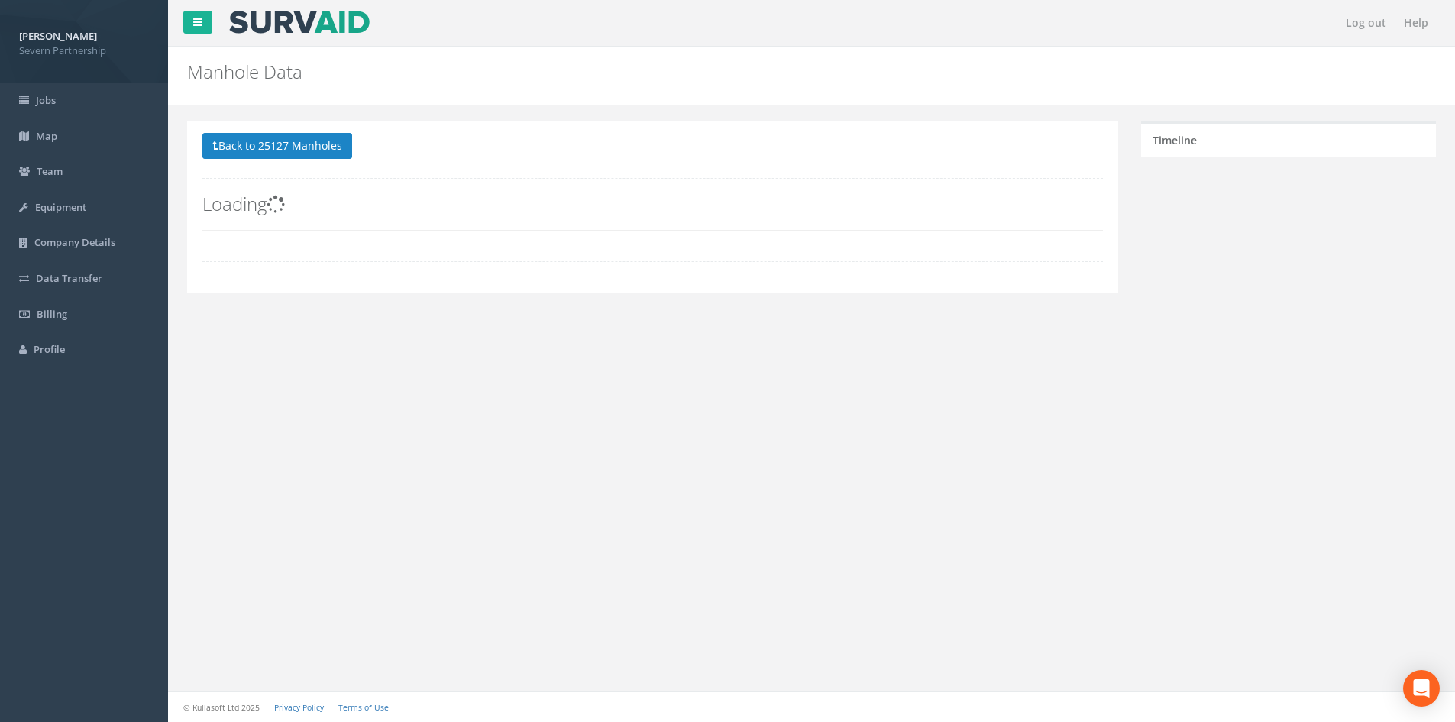
scroll to position [0, 0]
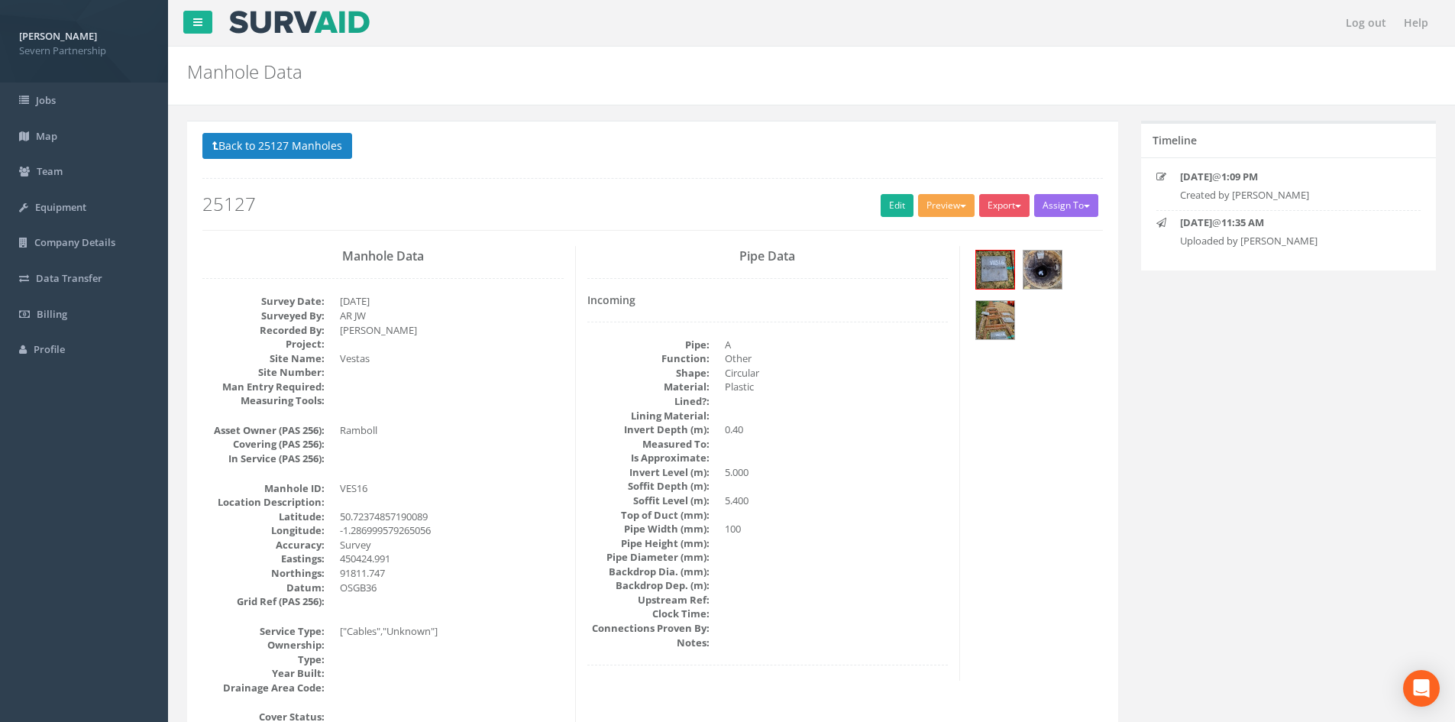
click at [946, 217] on button "Preview" at bounding box center [946, 205] width 57 height 23
click at [945, 231] on link "SP Manhole" at bounding box center [918, 237] width 116 height 24
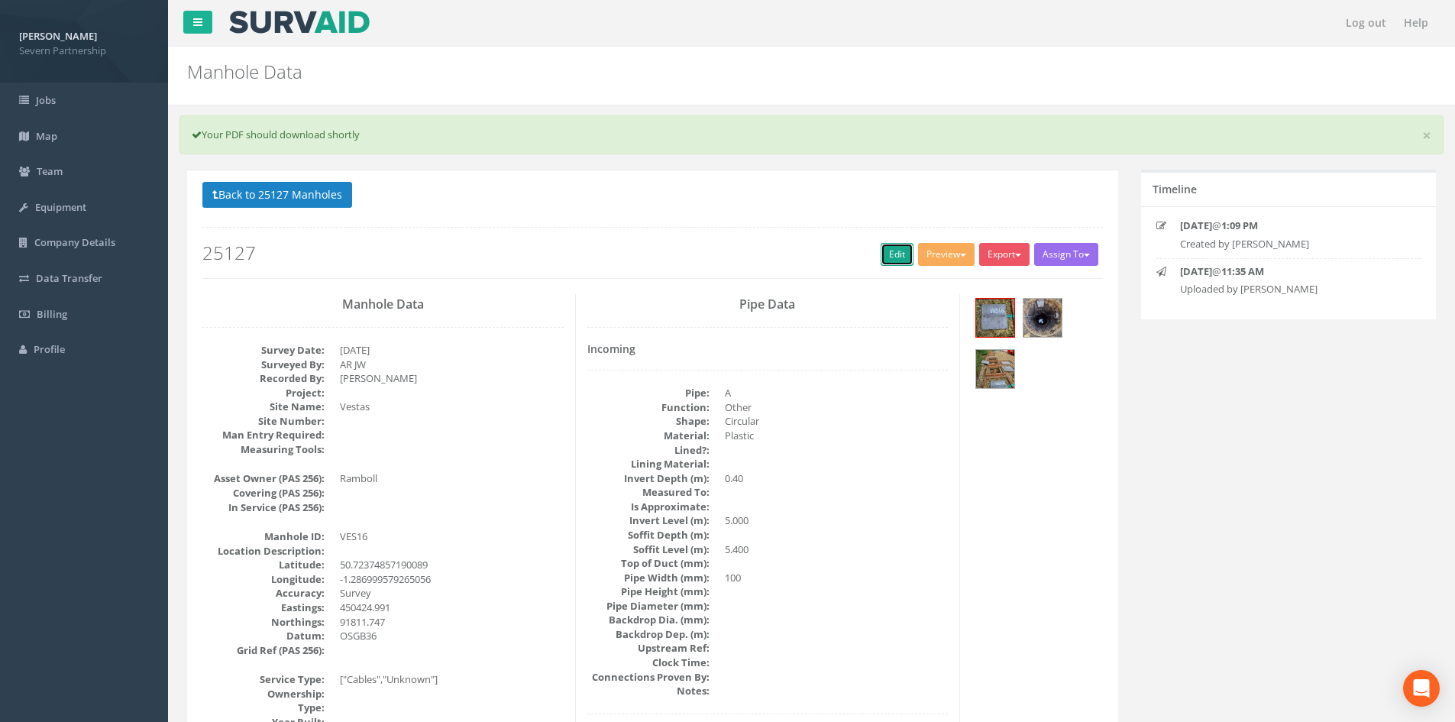
click at [889, 256] on link "Edit" at bounding box center [897, 254] width 33 height 23
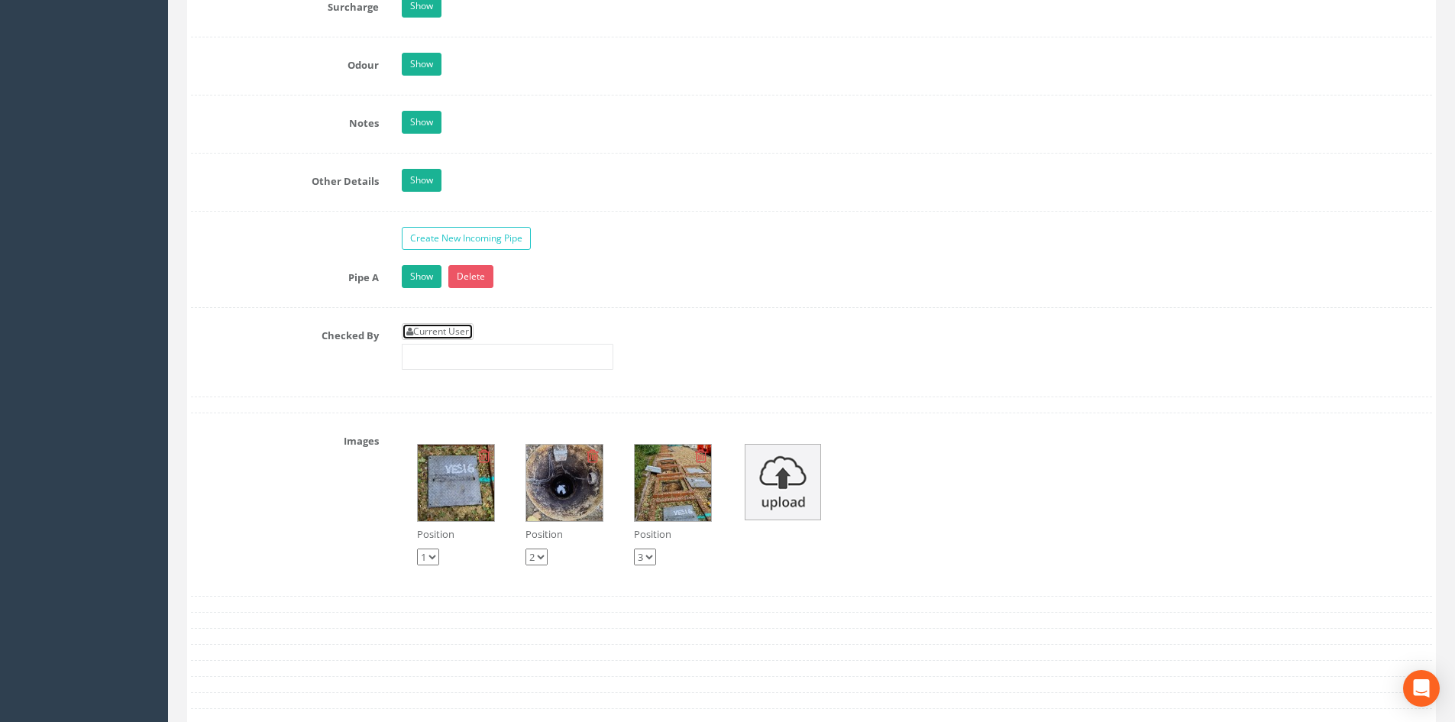
click at [445, 333] on link "Current User" at bounding box center [438, 331] width 72 height 17
type input "[PERSON_NAME]"
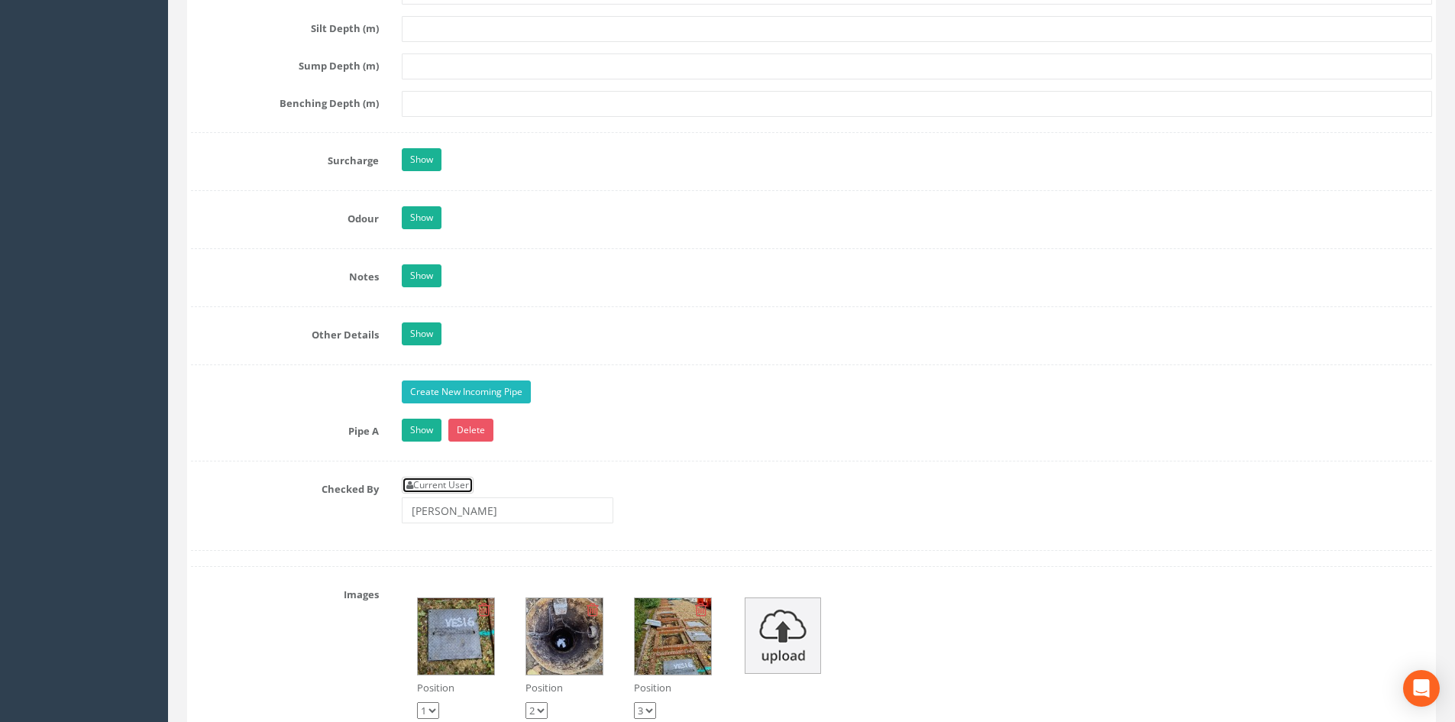
scroll to position [2536, 0]
click at [428, 419] on link "Show" at bounding box center [422, 429] width 40 height 23
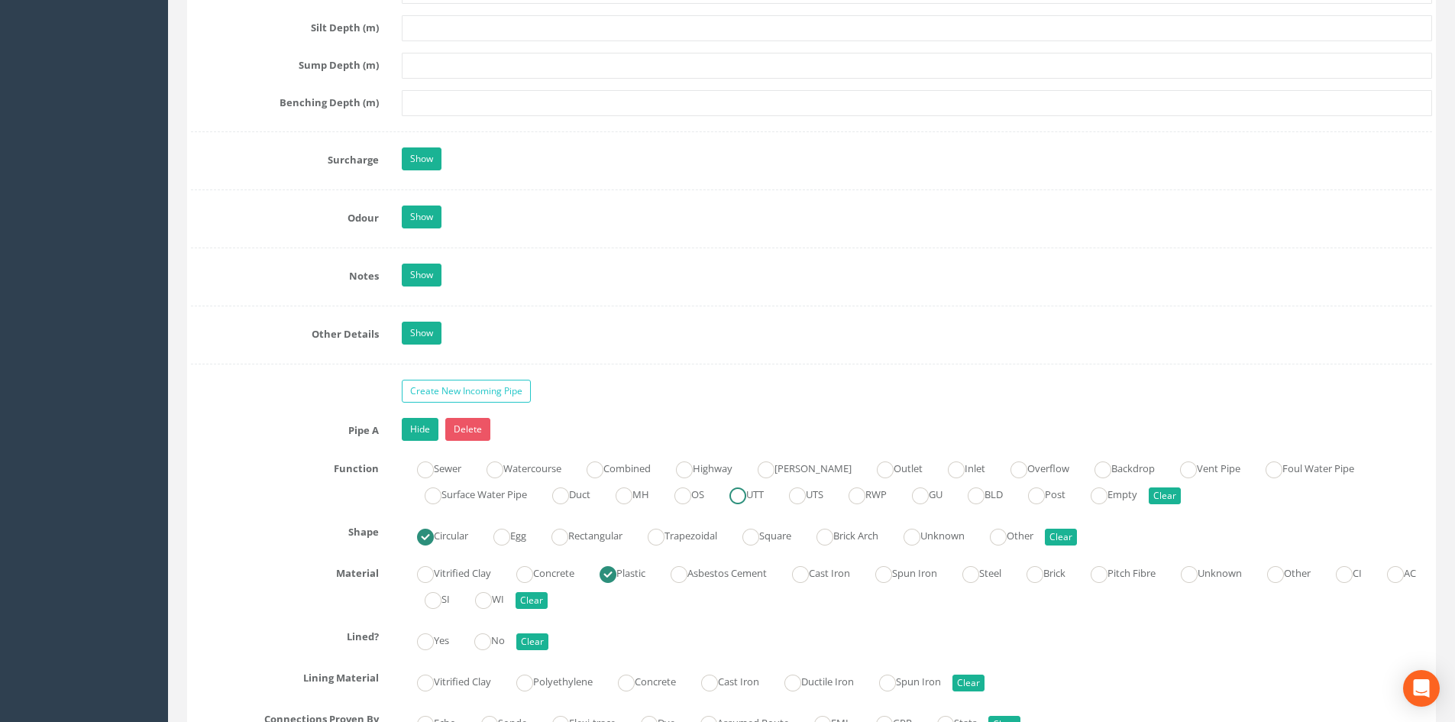
click at [761, 490] on label "UTT" at bounding box center [739, 493] width 50 height 22
radio input "true"
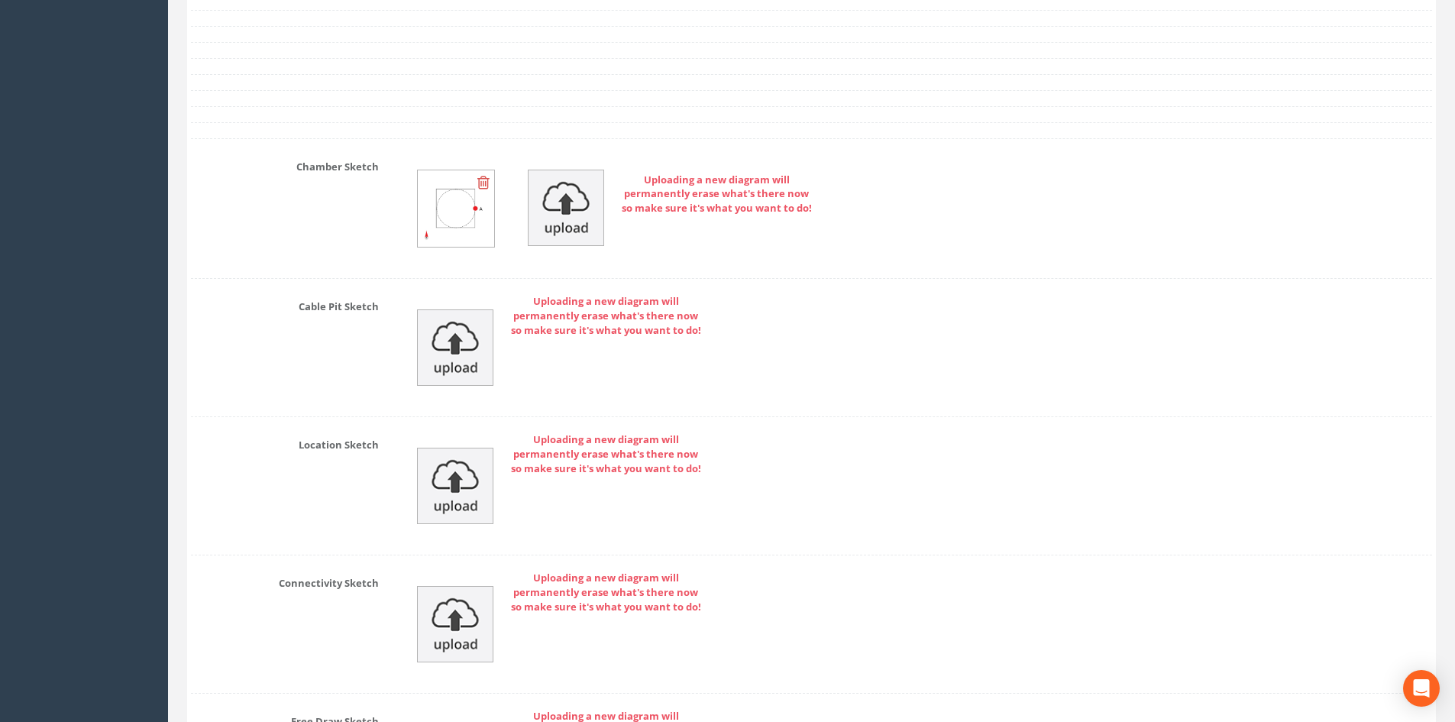
scroll to position [4433, 0]
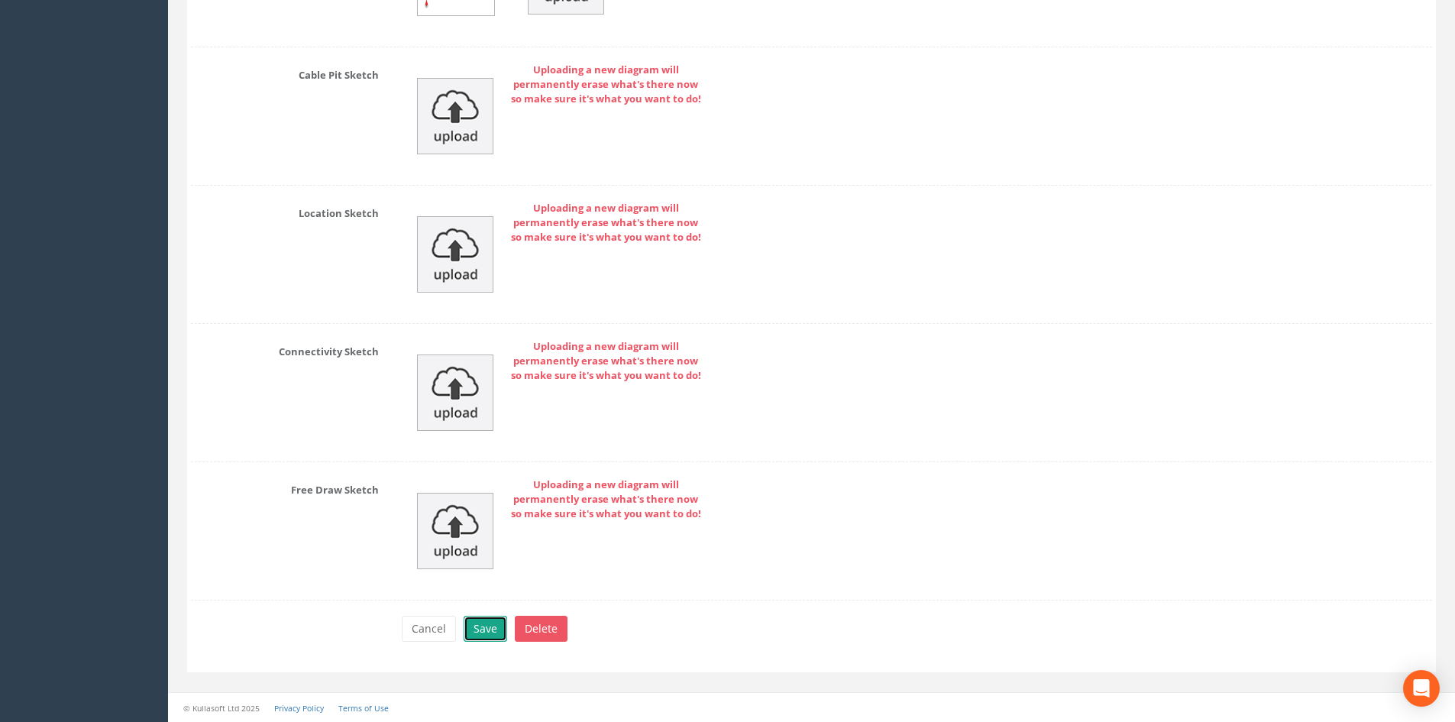
click at [488, 623] on button "Save" at bounding box center [486, 629] width 44 height 26
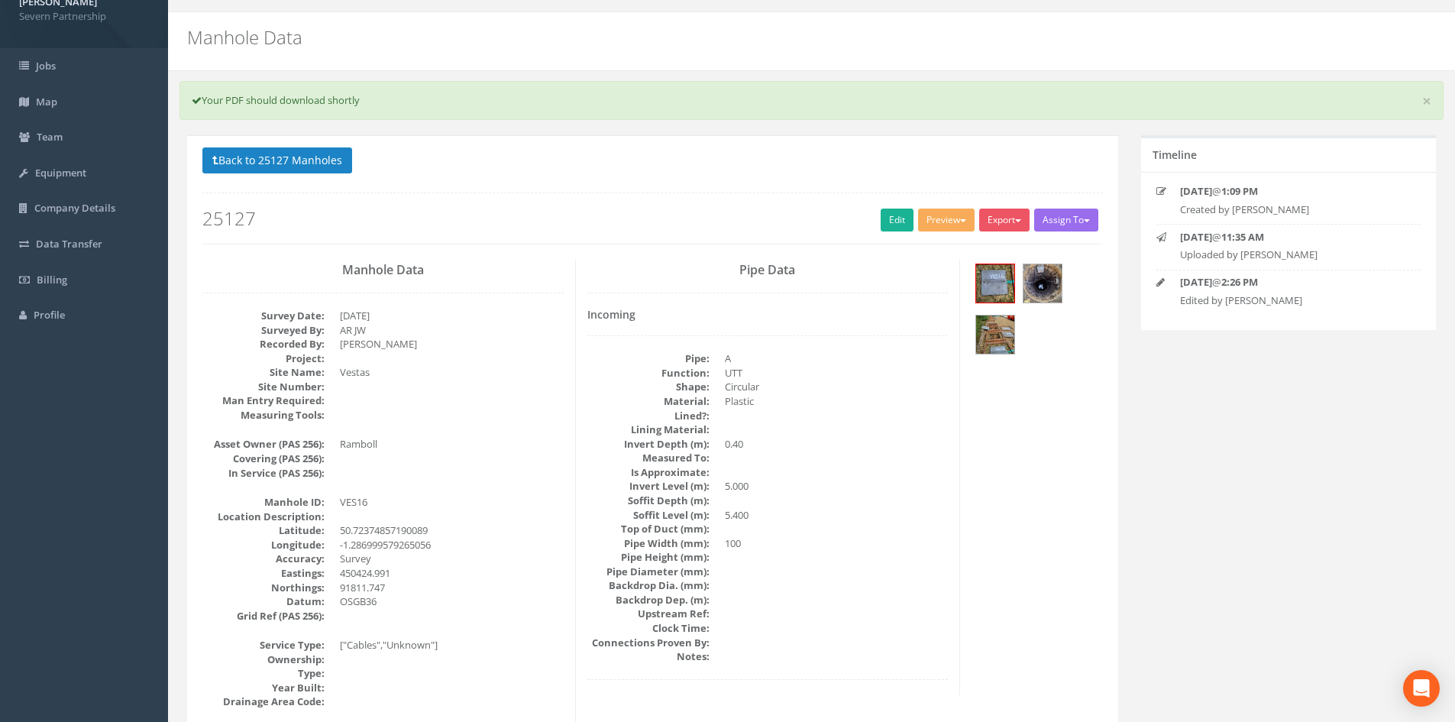
scroll to position [0, 0]
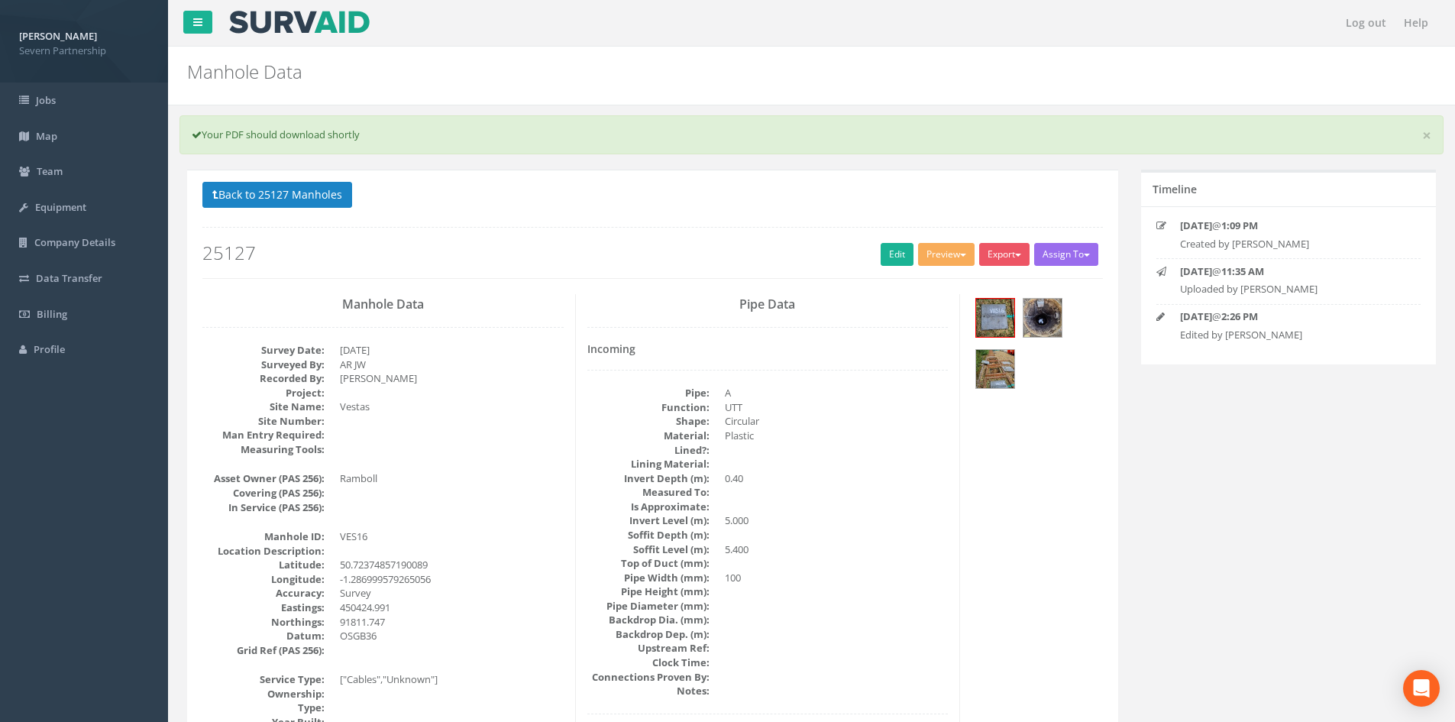
click at [324, 183] on button "Back to 25127 Manholes" at bounding box center [277, 195] width 150 height 26
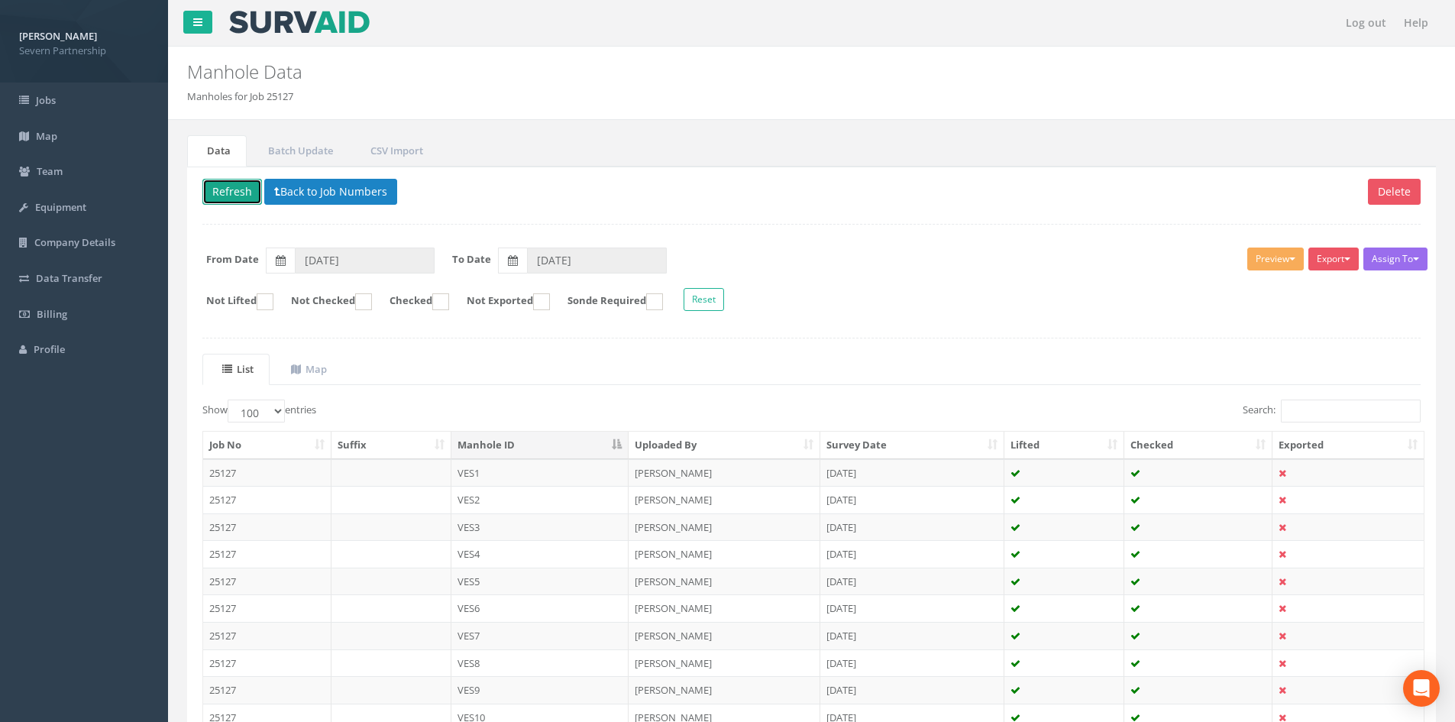
click at [245, 189] on button "Refresh" at bounding box center [232, 192] width 60 height 26
click at [247, 186] on button "Refresh" at bounding box center [232, 192] width 60 height 26
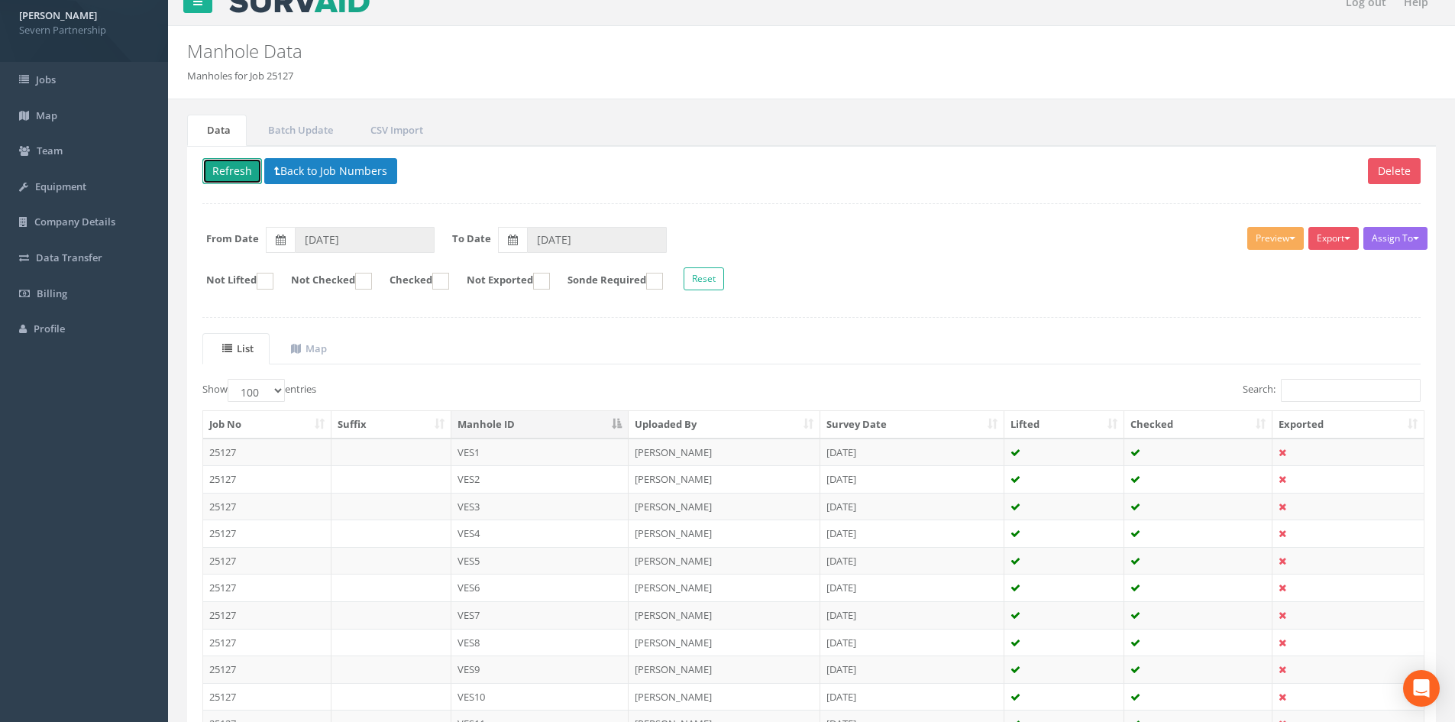
scroll to position [458, 0]
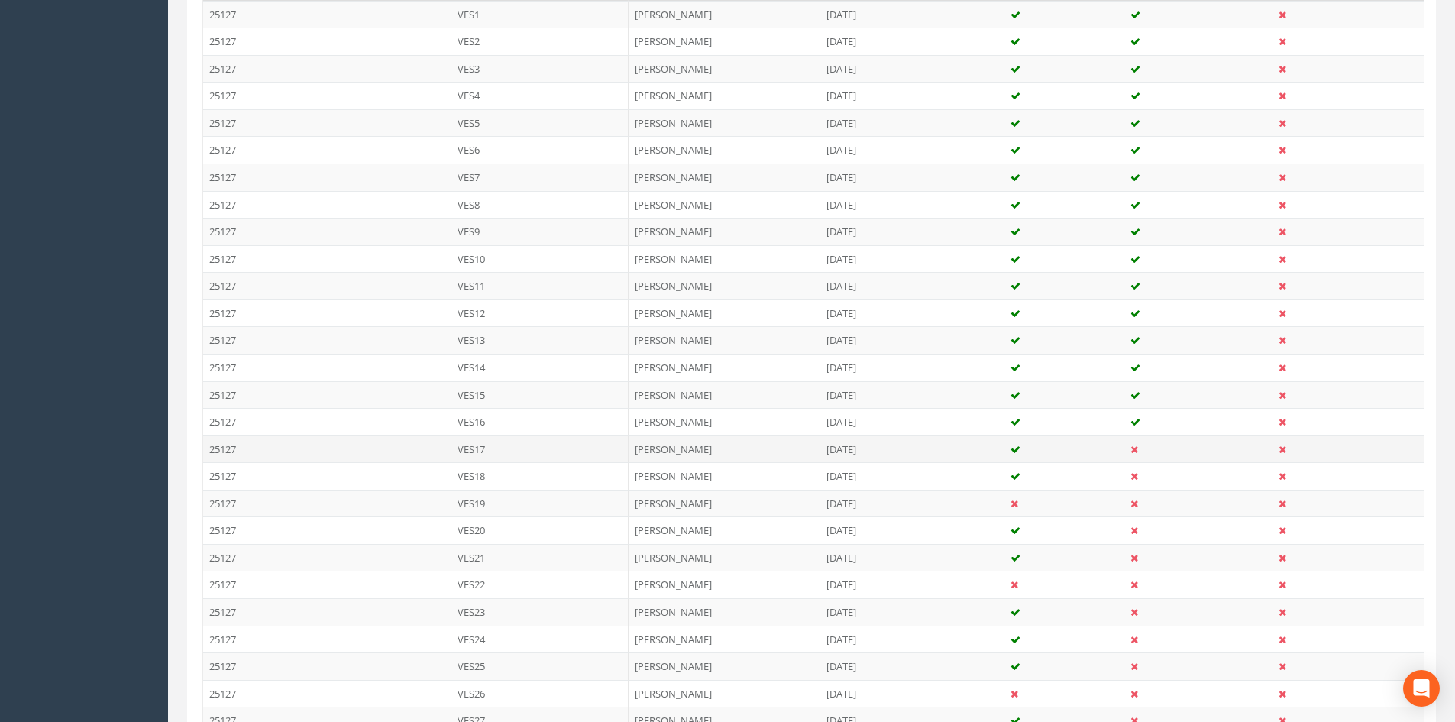
click at [892, 442] on td "[DATE]" at bounding box center [912, 448] width 184 height 27
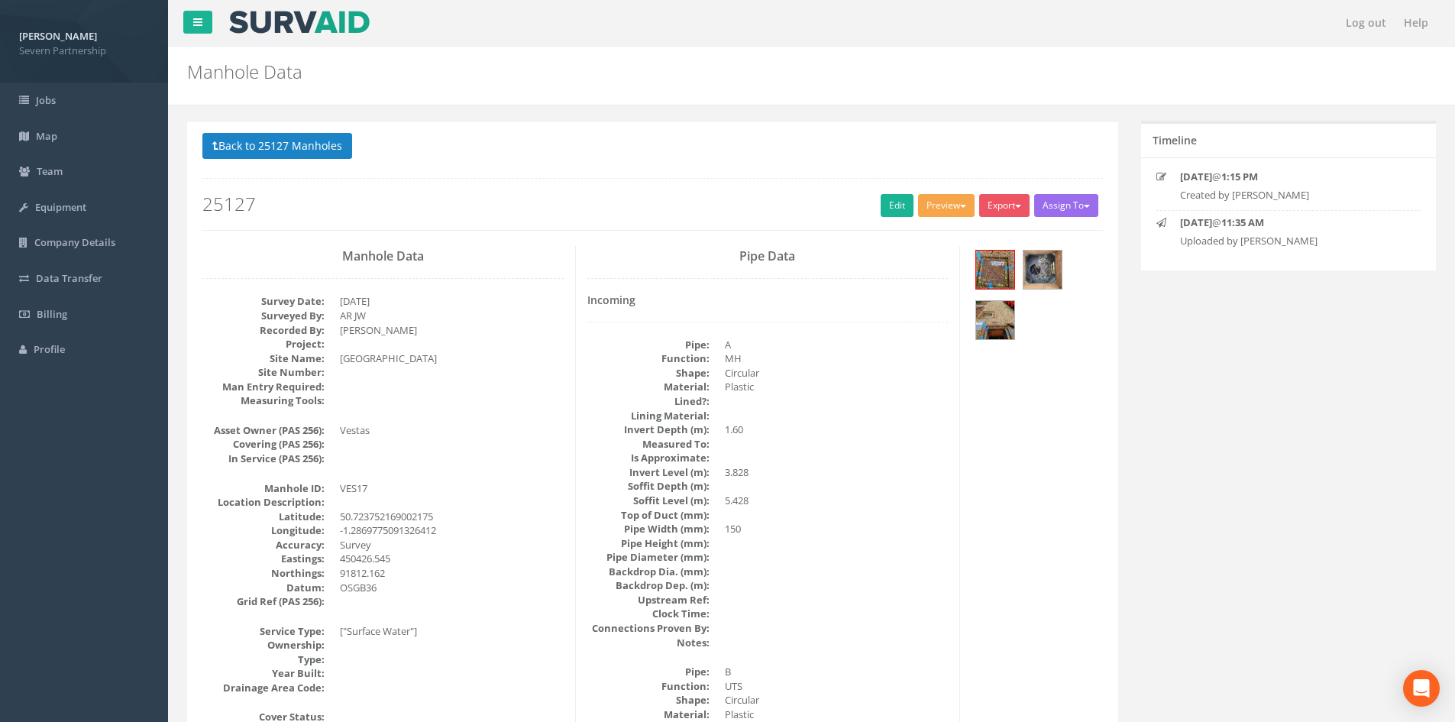
click at [949, 209] on button "Preview" at bounding box center [946, 205] width 57 height 23
click at [941, 228] on link "SP Manhole" at bounding box center [918, 237] width 116 height 24
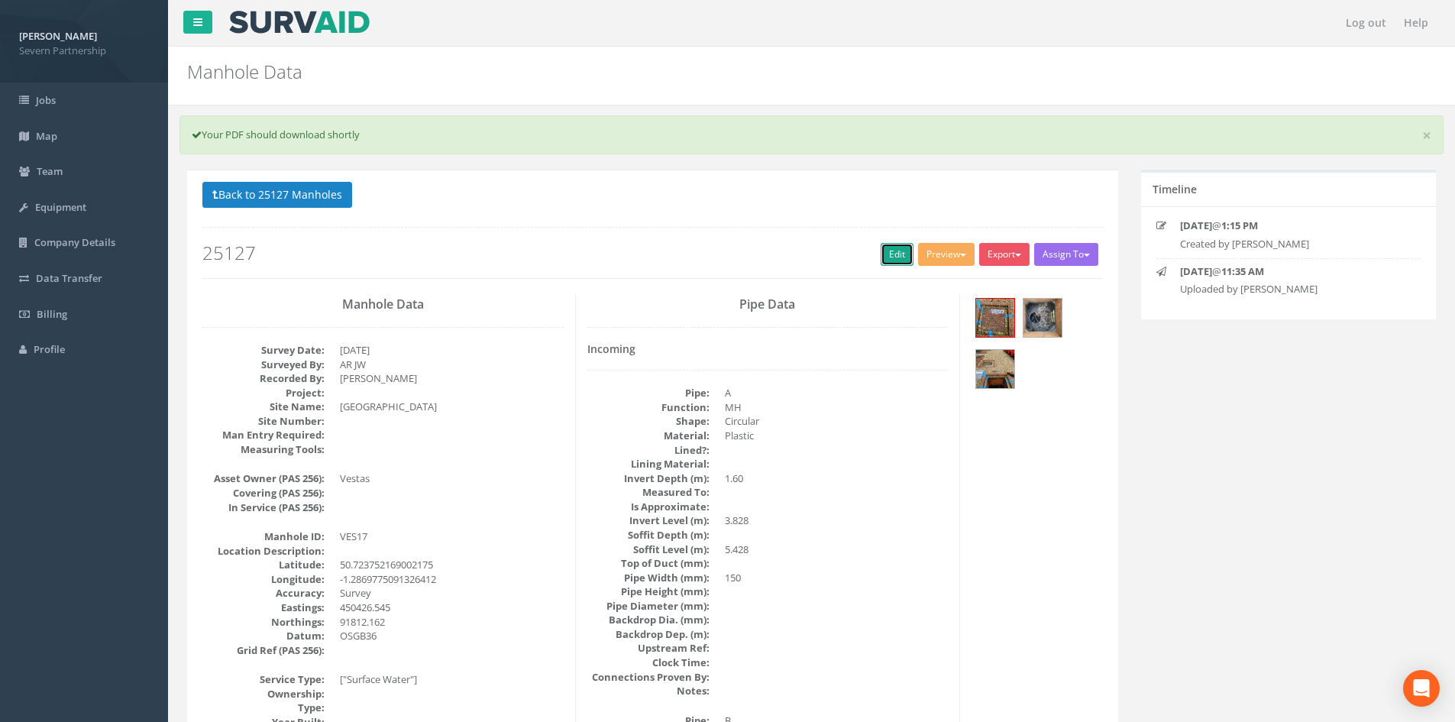
click at [889, 262] on link "Edit" at bounding box center [897, 254] width 33 height 23
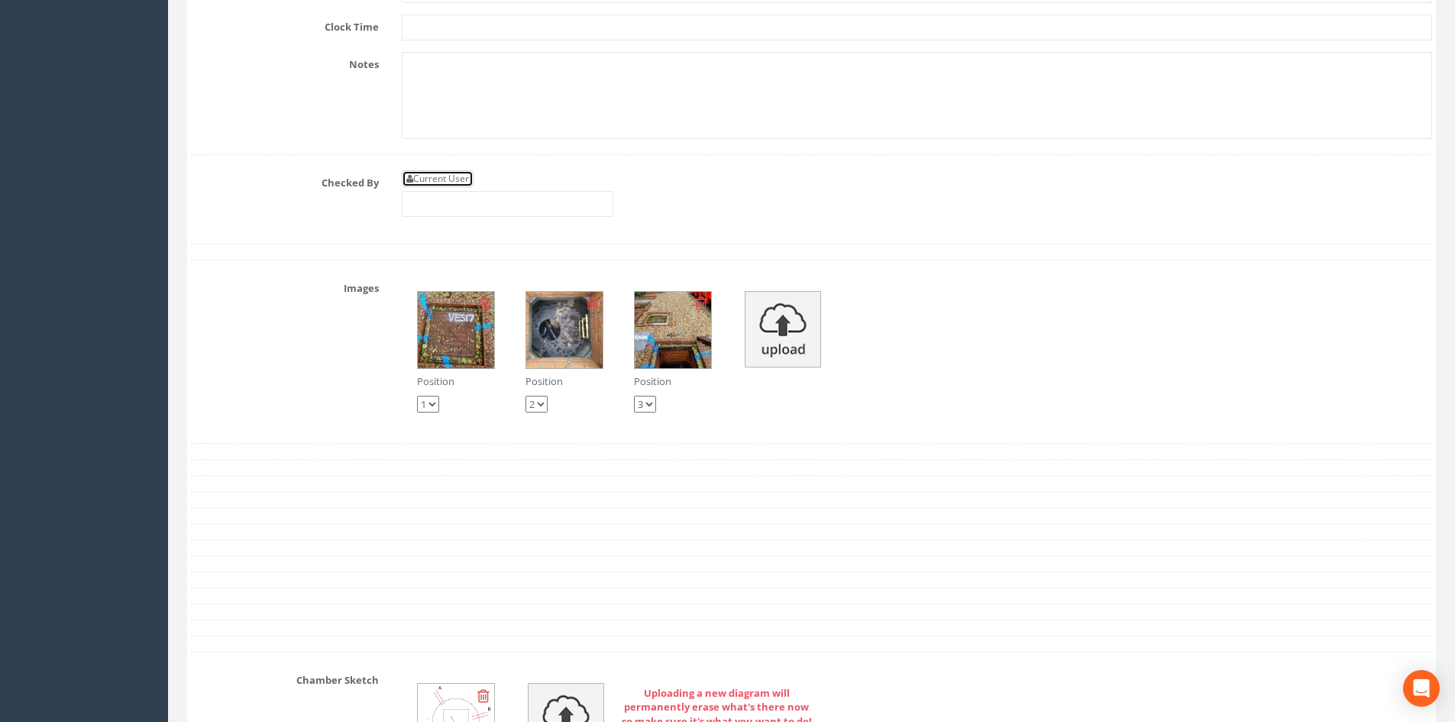
click at [419, 186] on link "Current User" at bounding box center [438, 178] width 72 height 17
type input "[PERSON_NAME]"
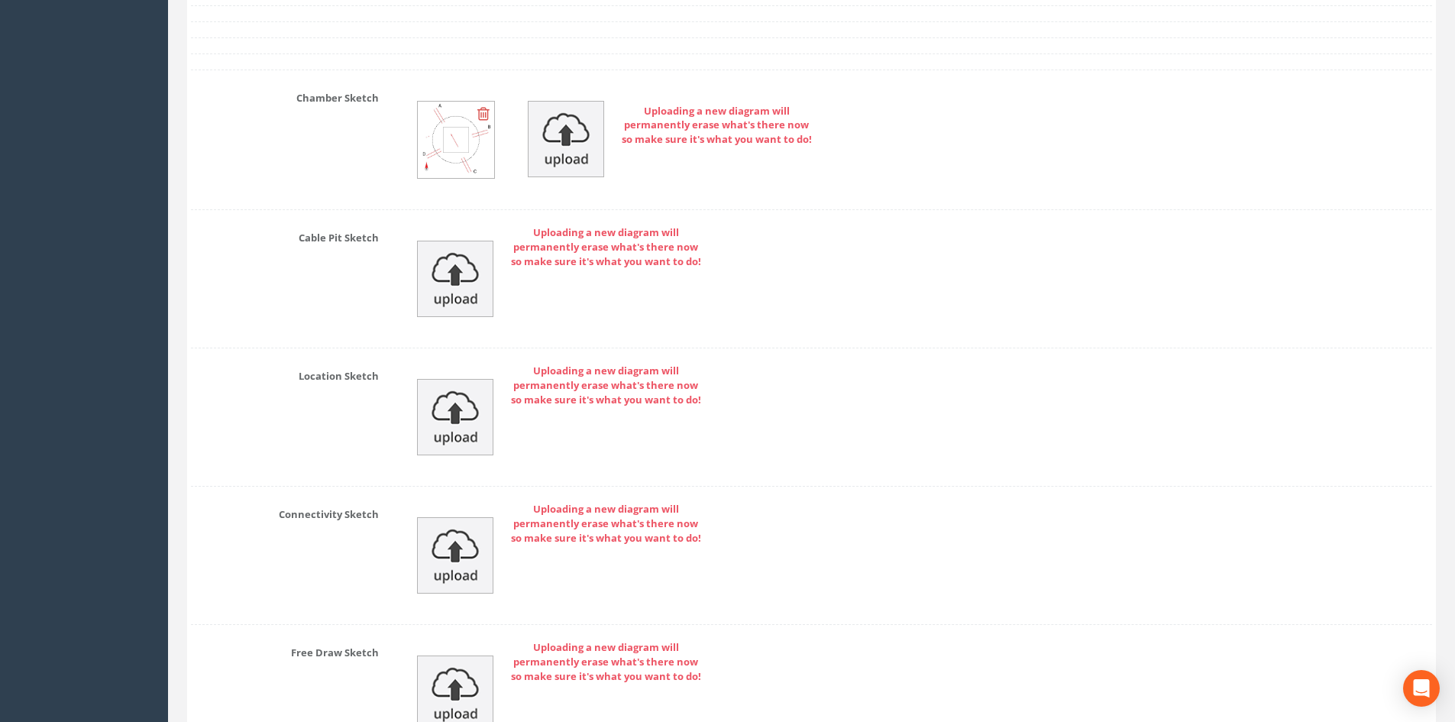
scroll to position [5454, 0]
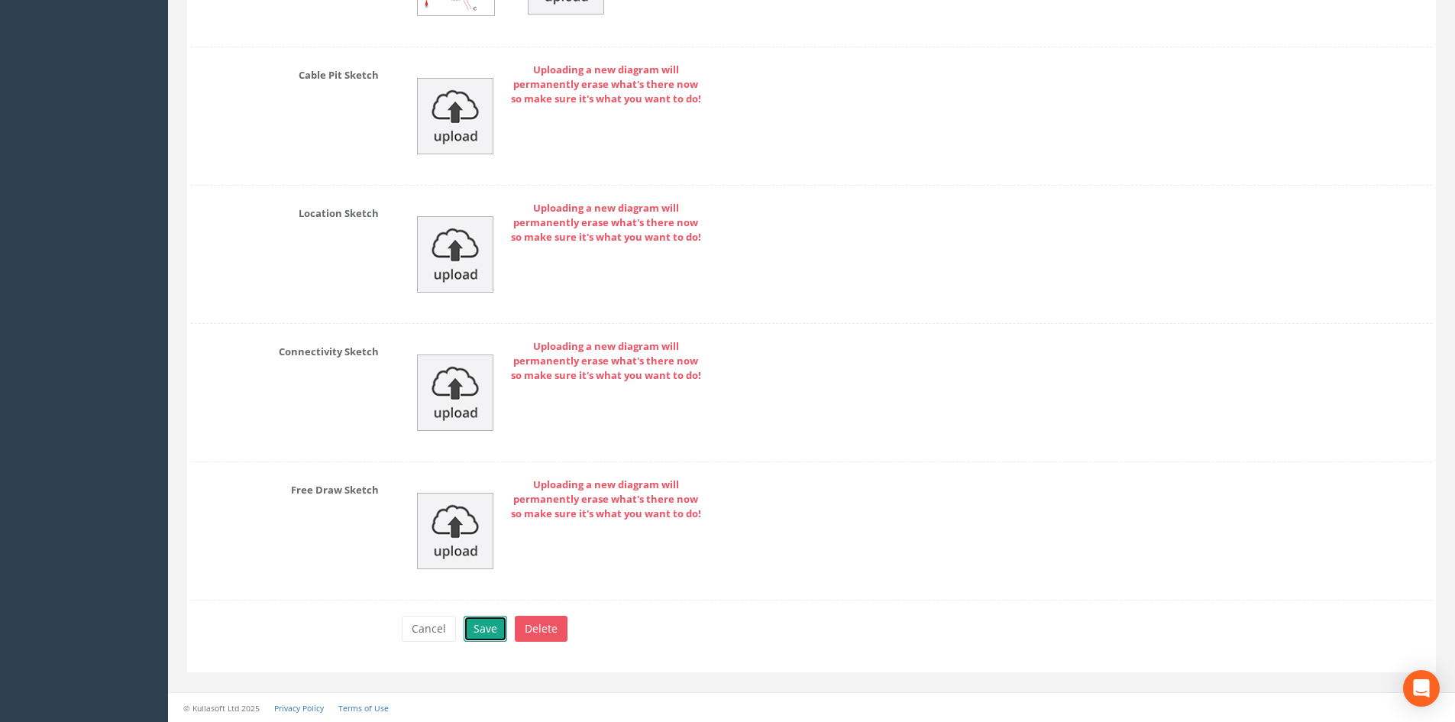
click at [498, 620] on button "Save" at bounding box center [486, 629] width 44 height 26
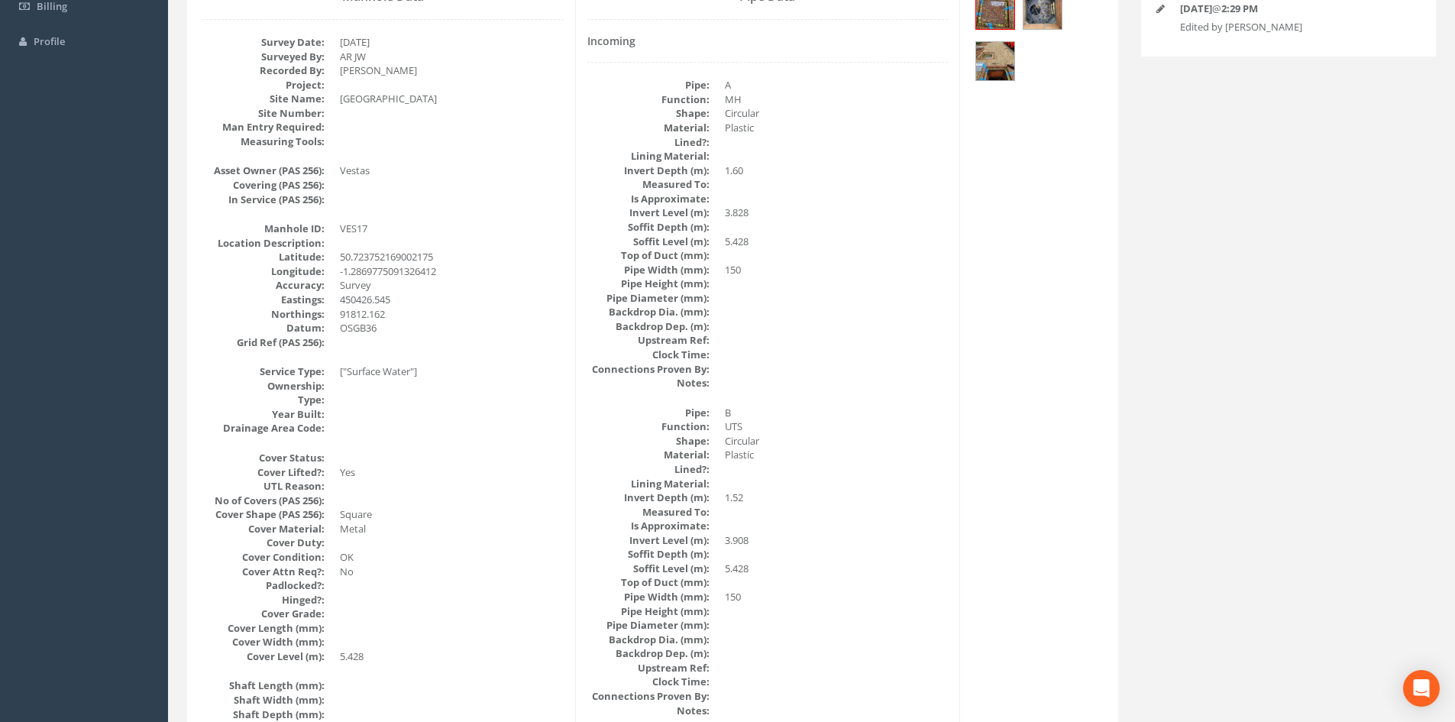
scroll to position [0, 0]
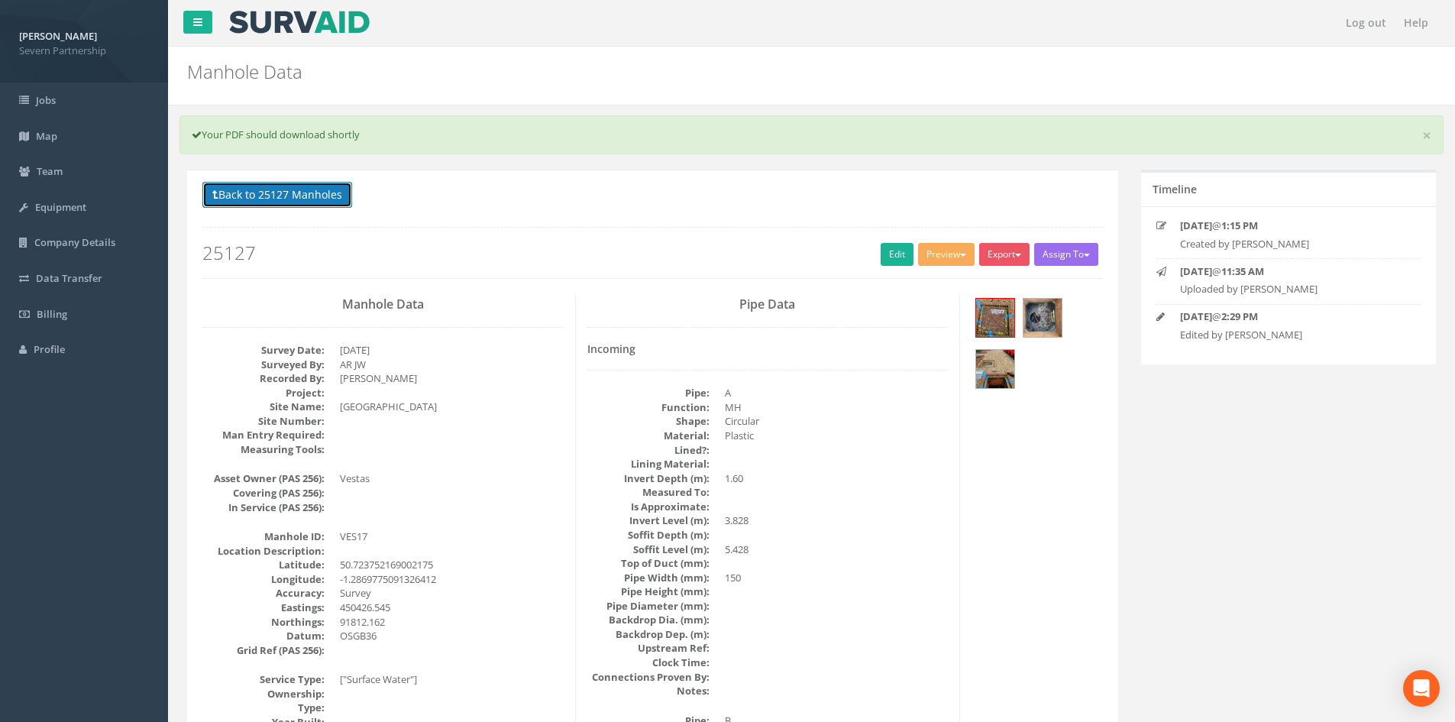
click at [243, 202] on button "Back to 25127 Manholes" at bounding box center [277, 195] width 150 height 26
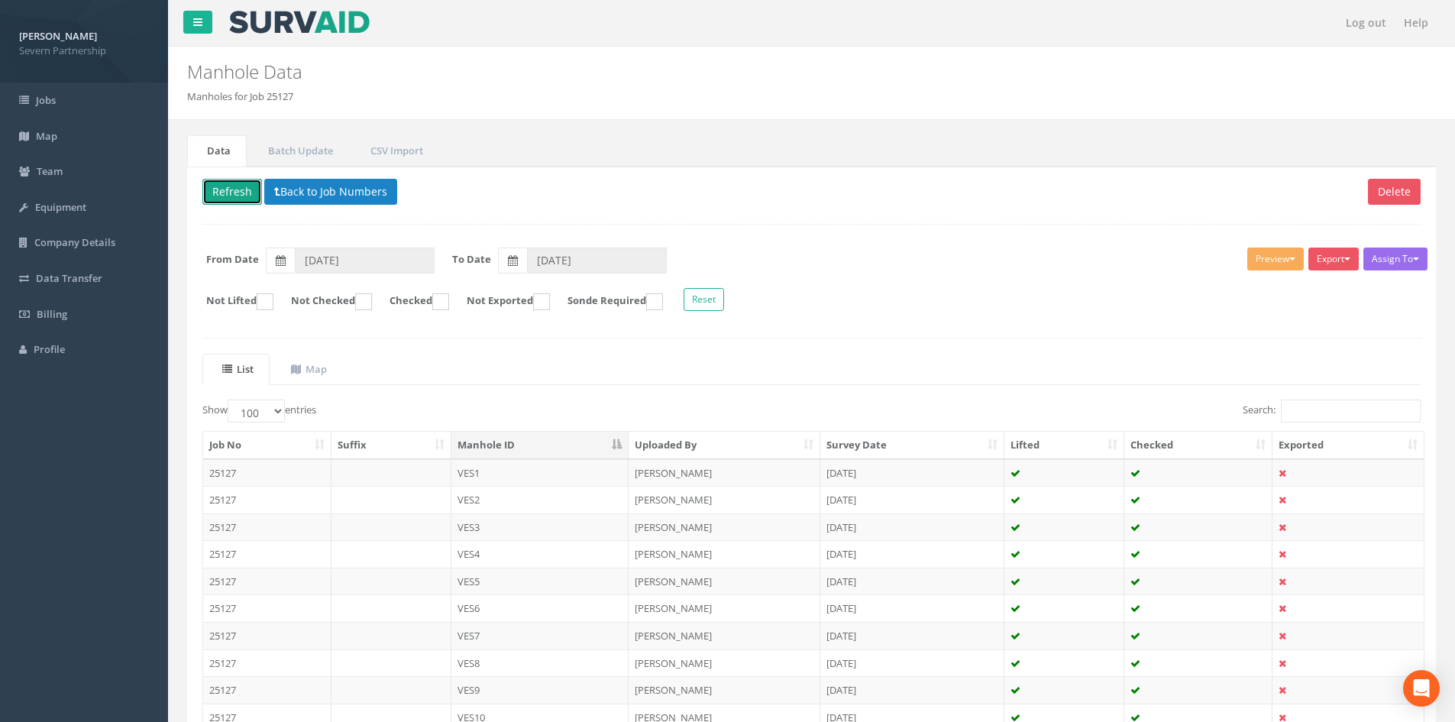
click at [233, 186] on button "Refresh" at bounding box center [232, 192] width 60 height 26
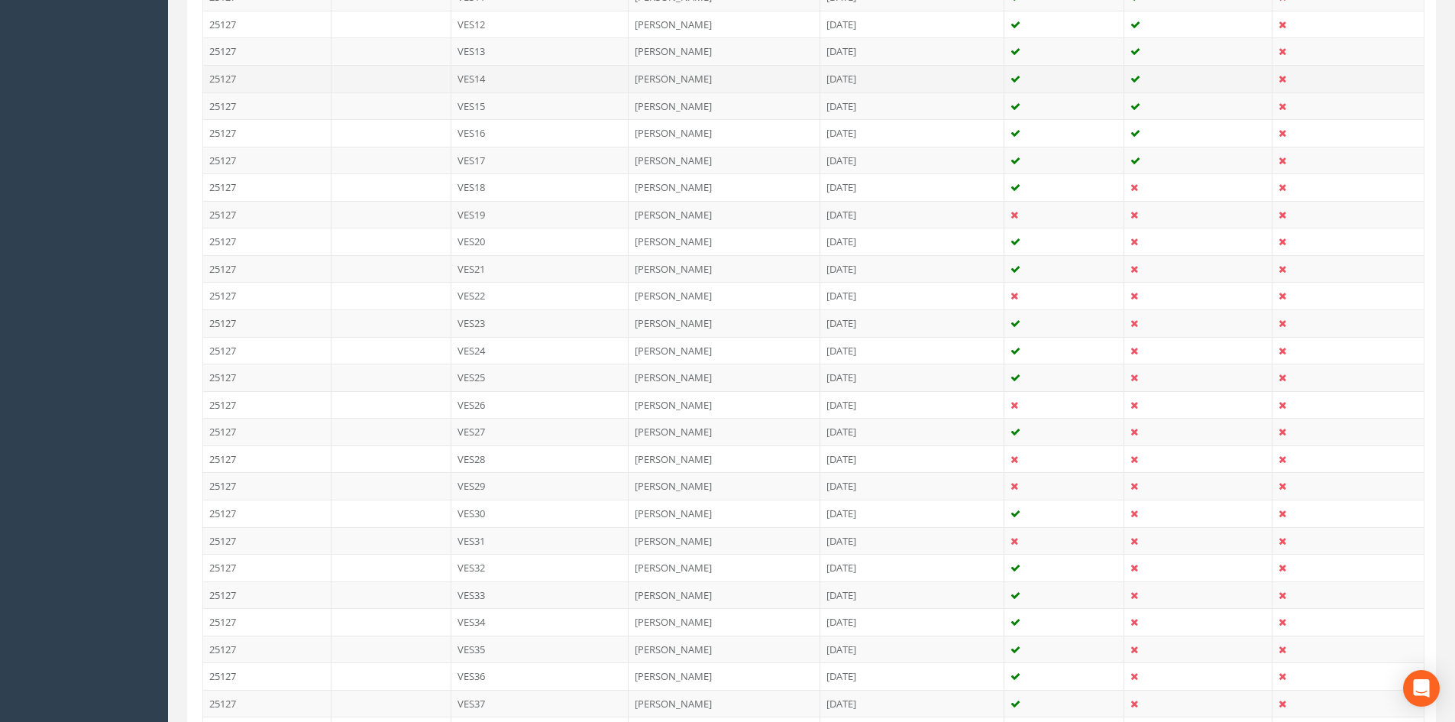
scroll to position [764, 0]
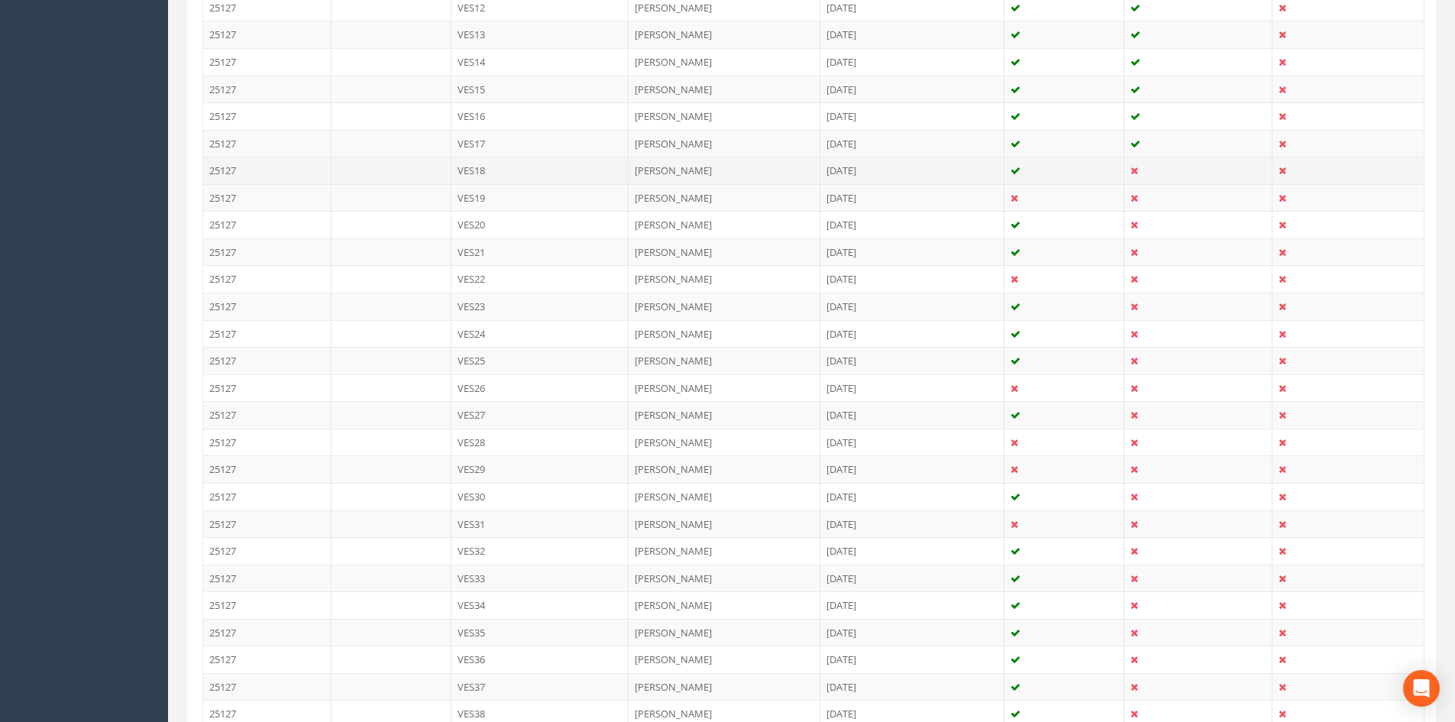
click at [825, 181] on td "[DATE]" at bounding box center [912, 170] width 184 height 27
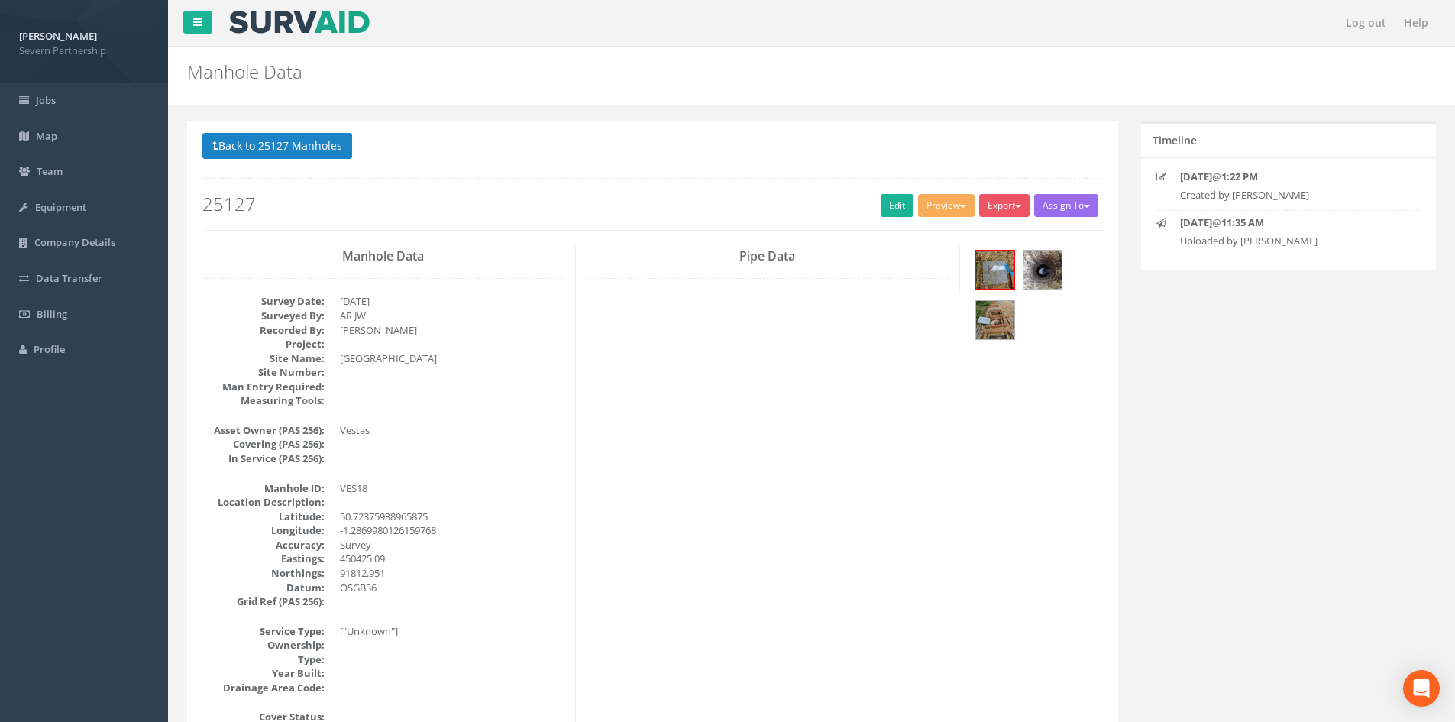
click at [943, 192] on div "Back to 25127 Manholes Back to Map Assign To No Companies Added Export SP Manho…" at bounding box center [652, 181] width 900 height 97
click at [942, 202] on button "Preview" at bounding box center [946, 205] width 57 height 23
click at [922, 238] on link "SP Manhole" at bounding box center [918, 237] width 116 height 24
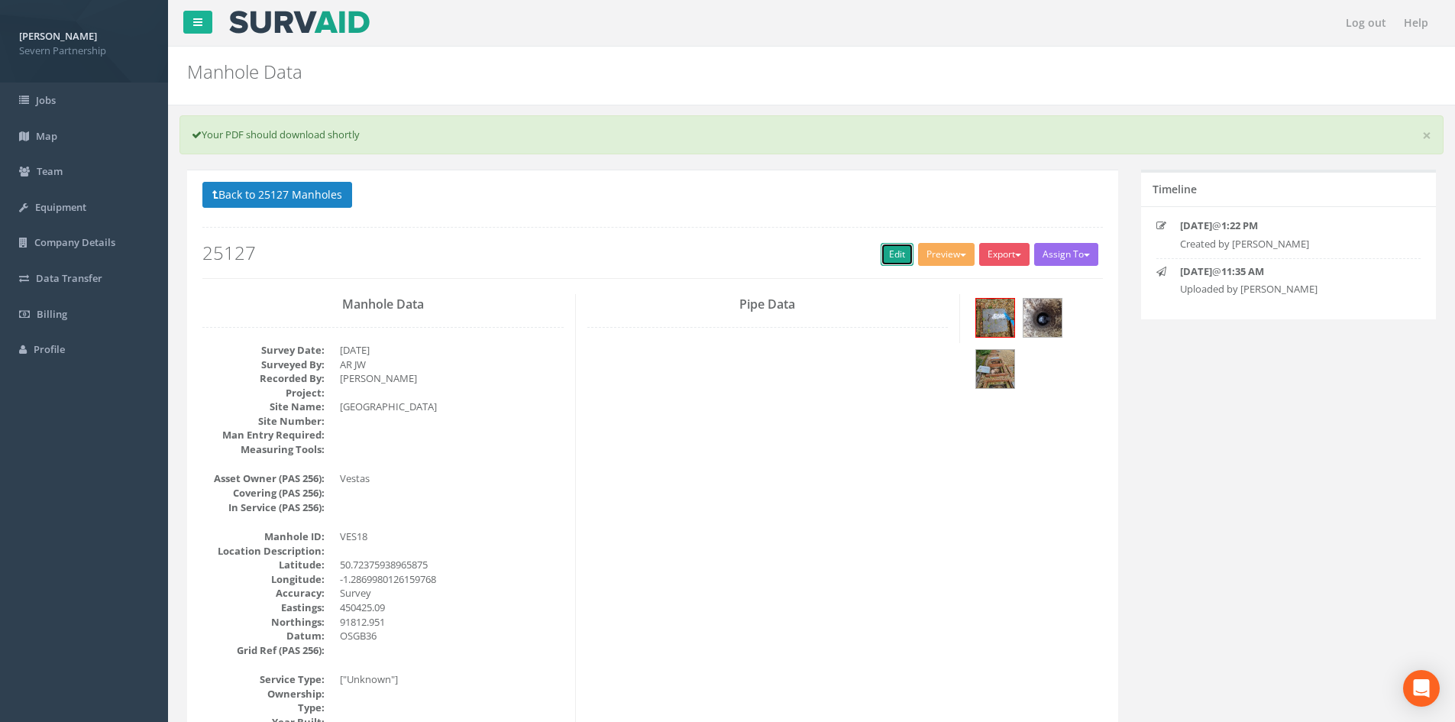
click at [887, 257] on link "Edit" at bounding box center [897, 254] width 33 height 23
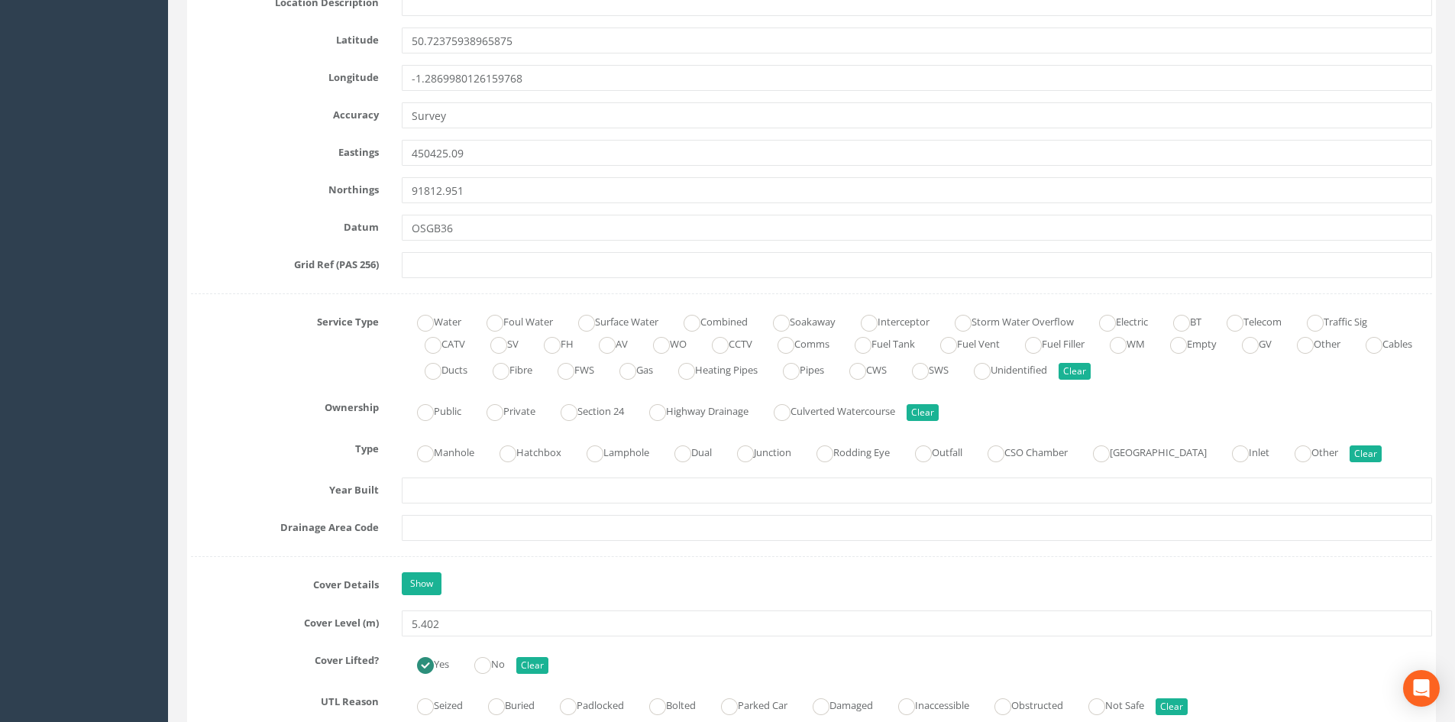
scroll to position [842, 0]
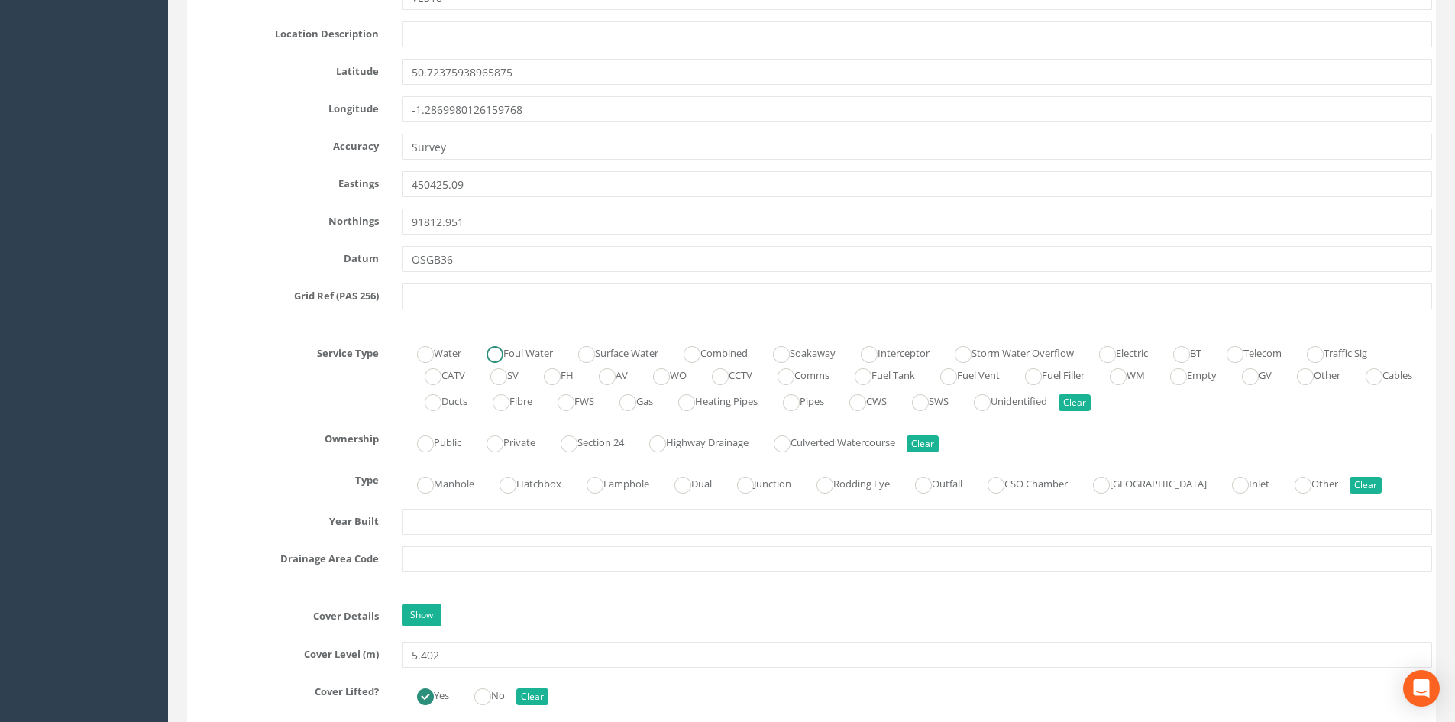
click at [524, 347] on label "Foul Water" at bounding box center [512, 352] width 82 height 22
radio input "true"
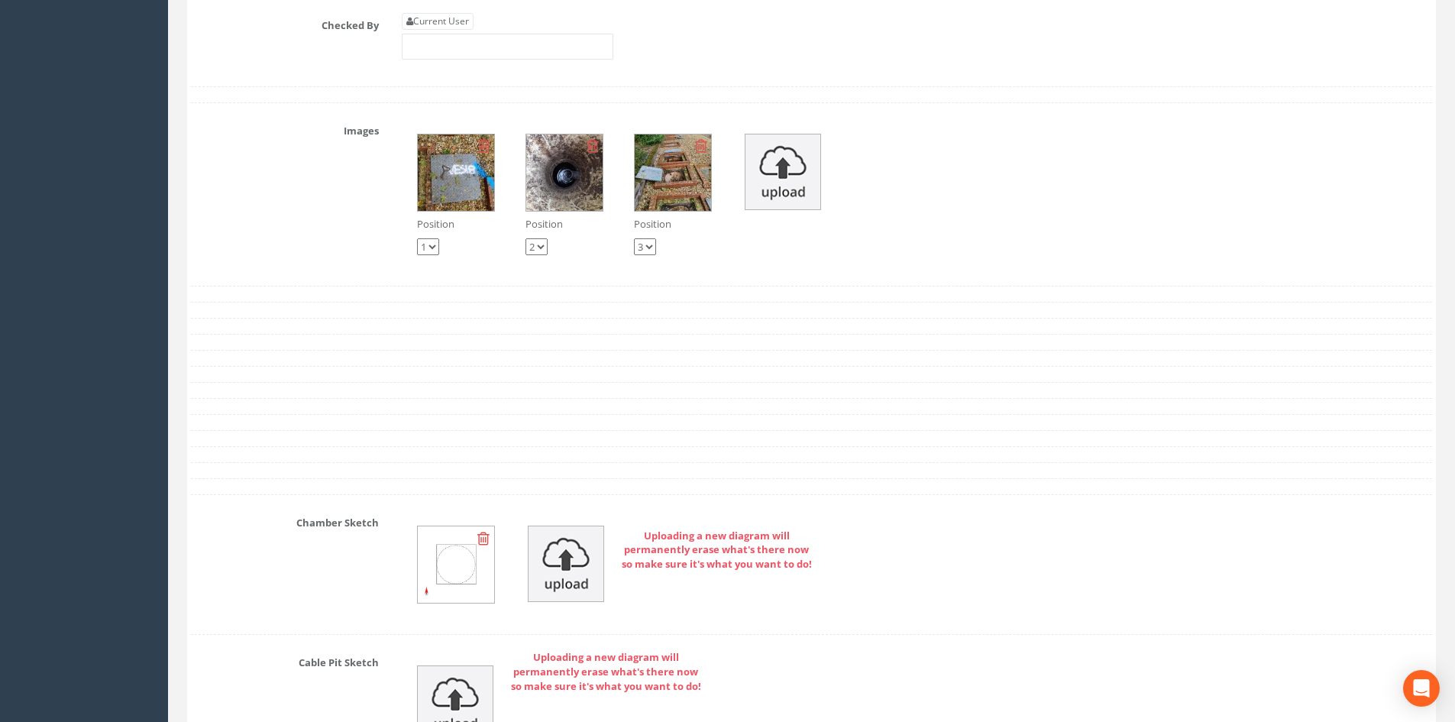
scroll to position [2752, 0]
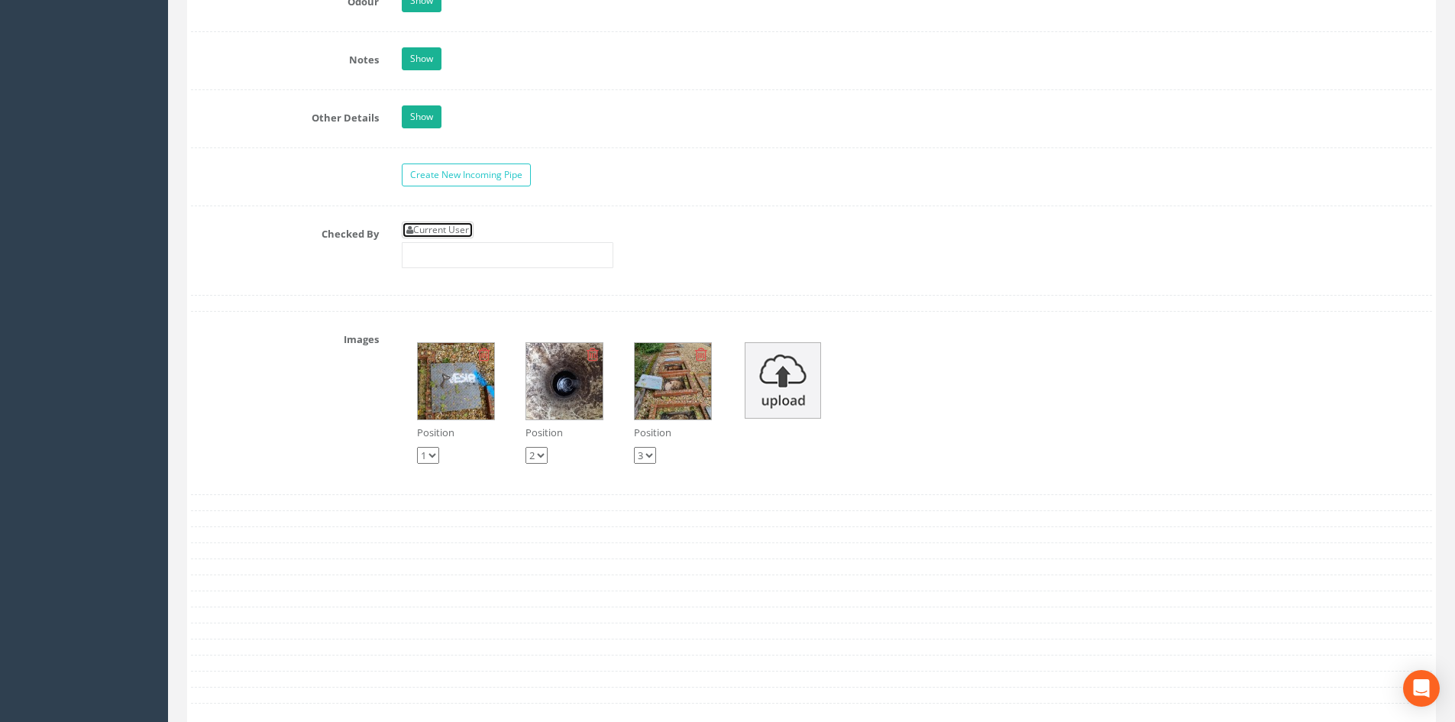
click at [441, 228] on link "Current User" at bounding box center [438, 229] width 72 height 17
type input "[PERSON_NAME]"
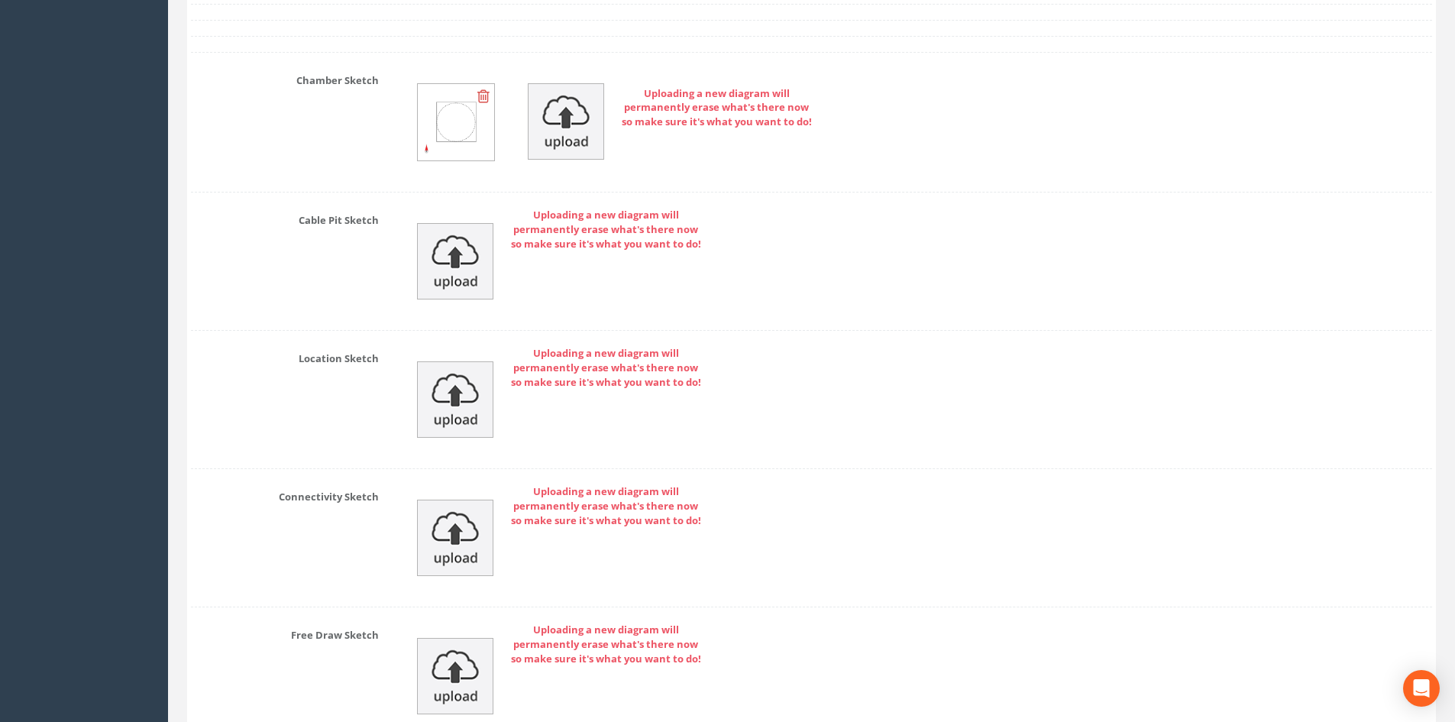
scroll to position [3548, 0]
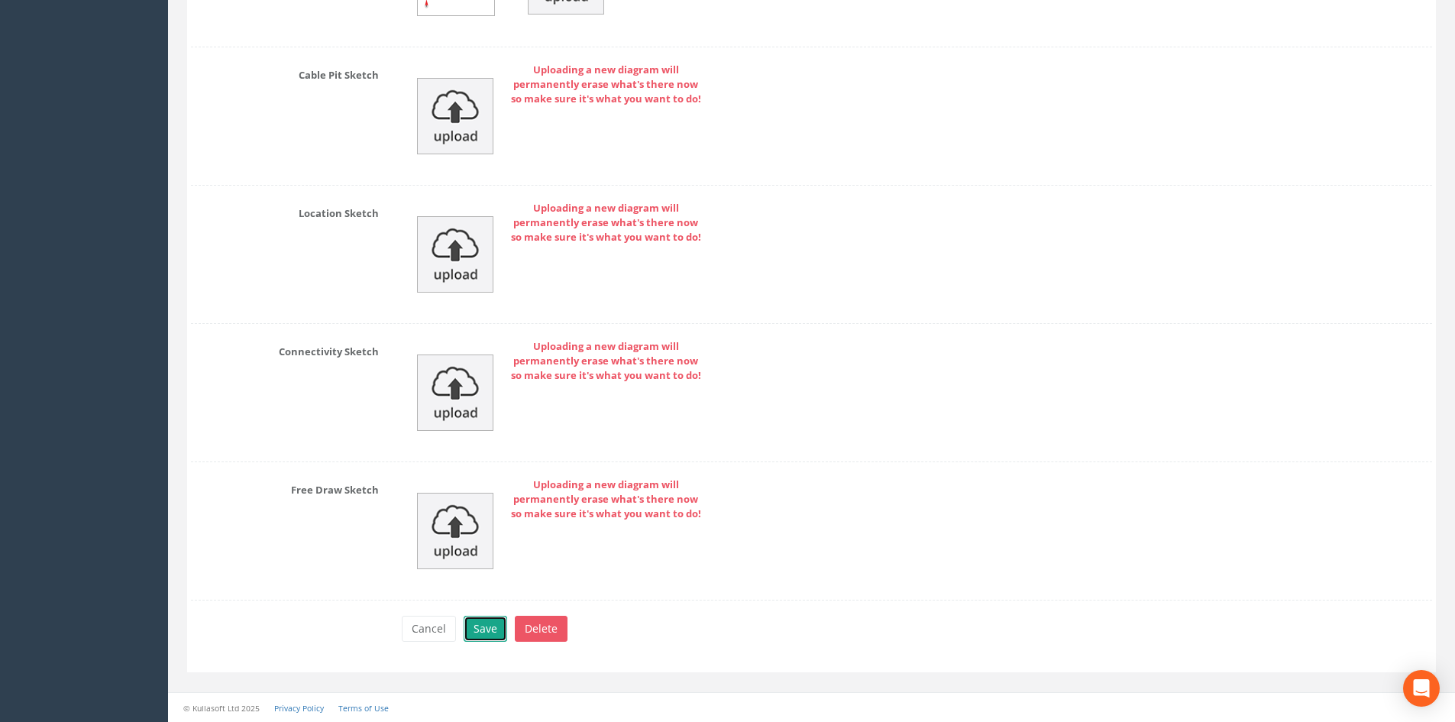
click at [493, 629] on button "Save" at bounding box center [486, 629] width 44 height 26
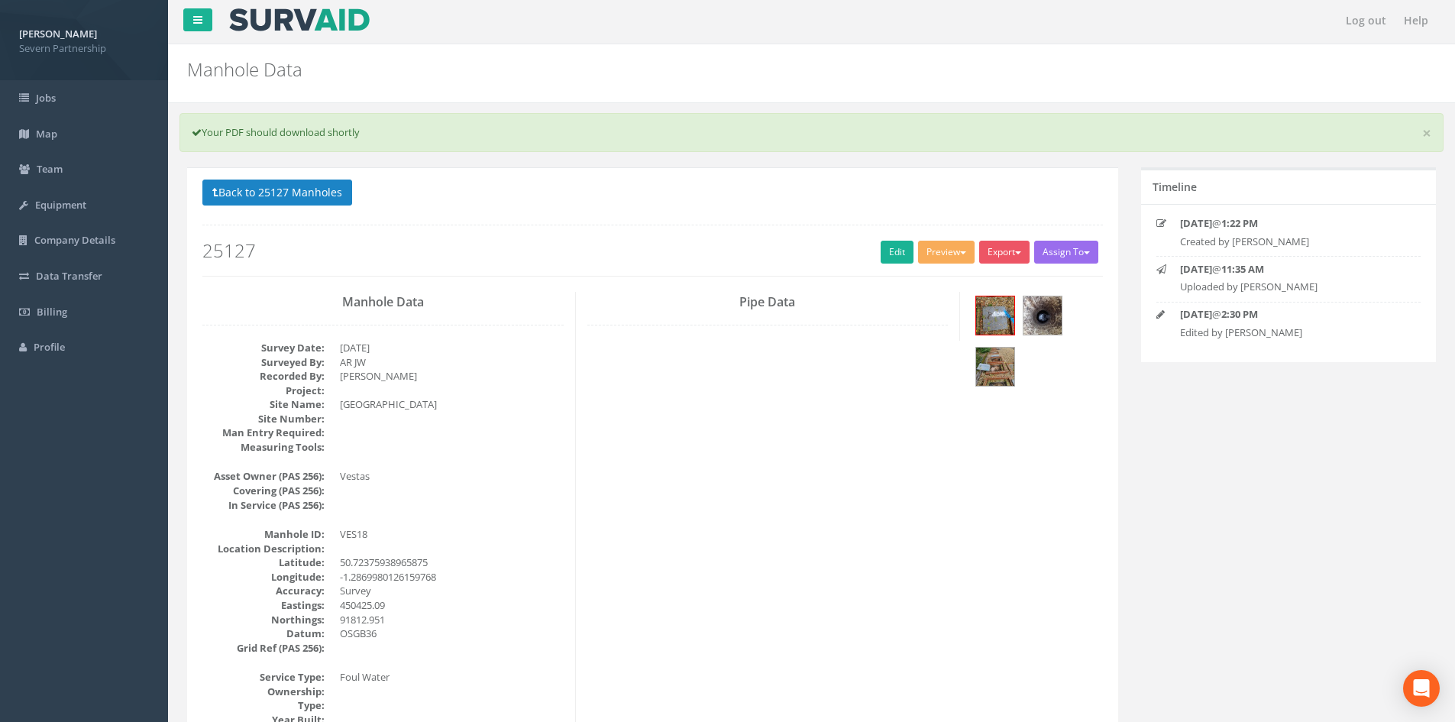
scroll to position [0, 0]
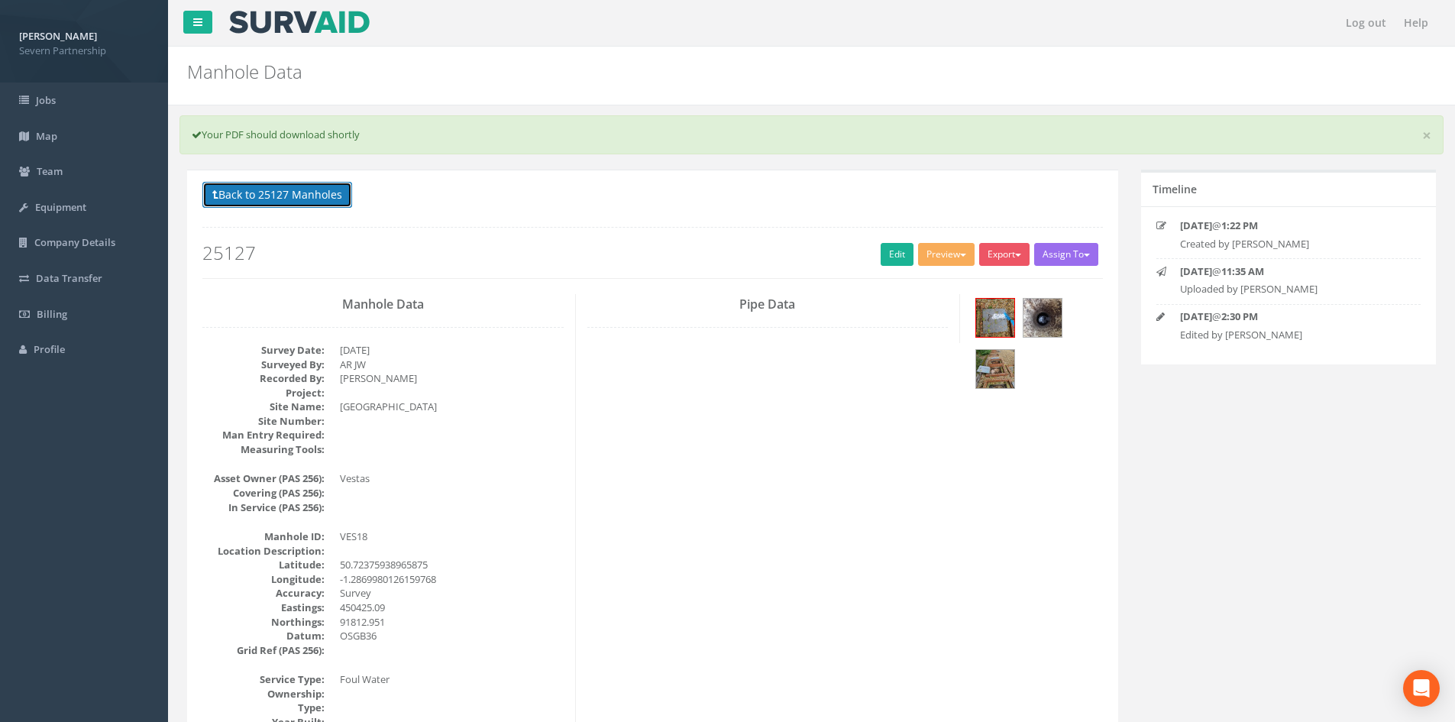
click at [293, 194] on button "Back to 25127 Manholes" at bounding box center [277, 195] width 150 height 26
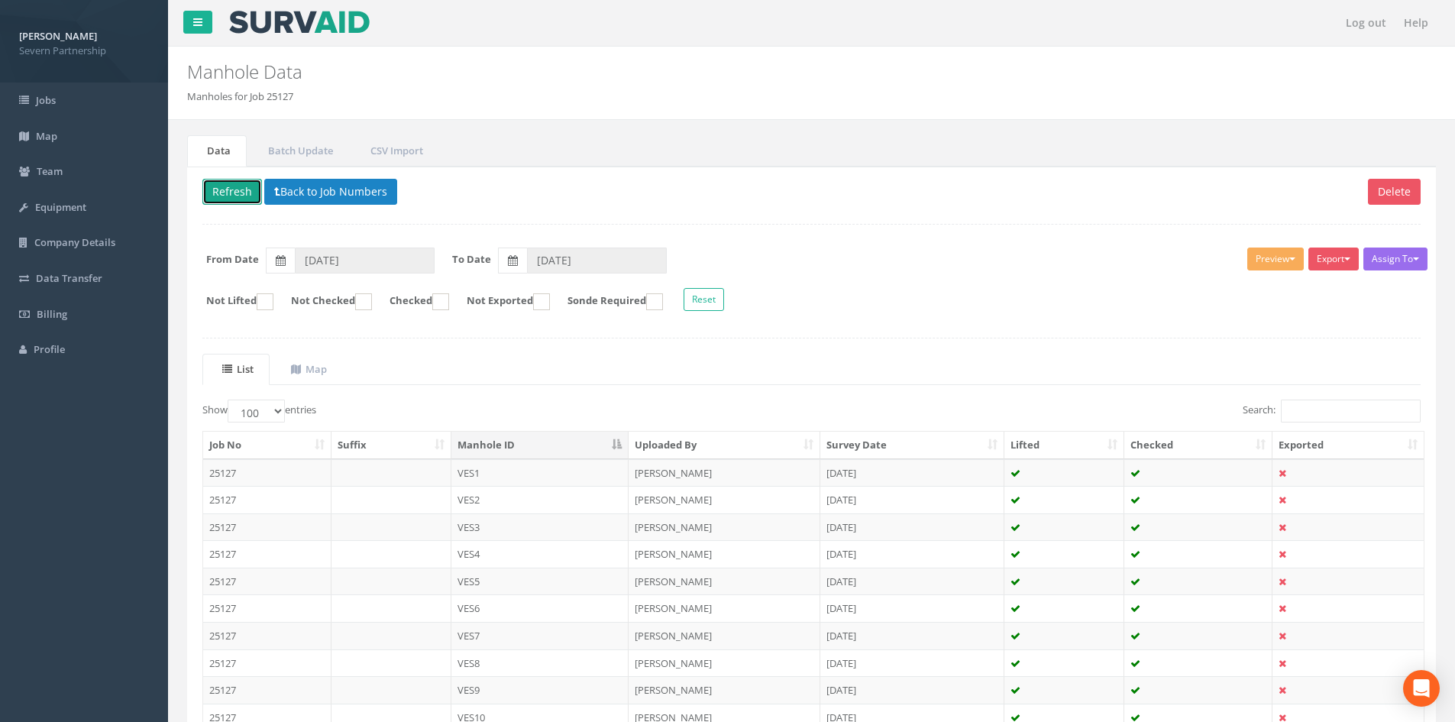
click at [244, 190] on button "Refresh" at bounding box center [232, 192] width 60 height 26
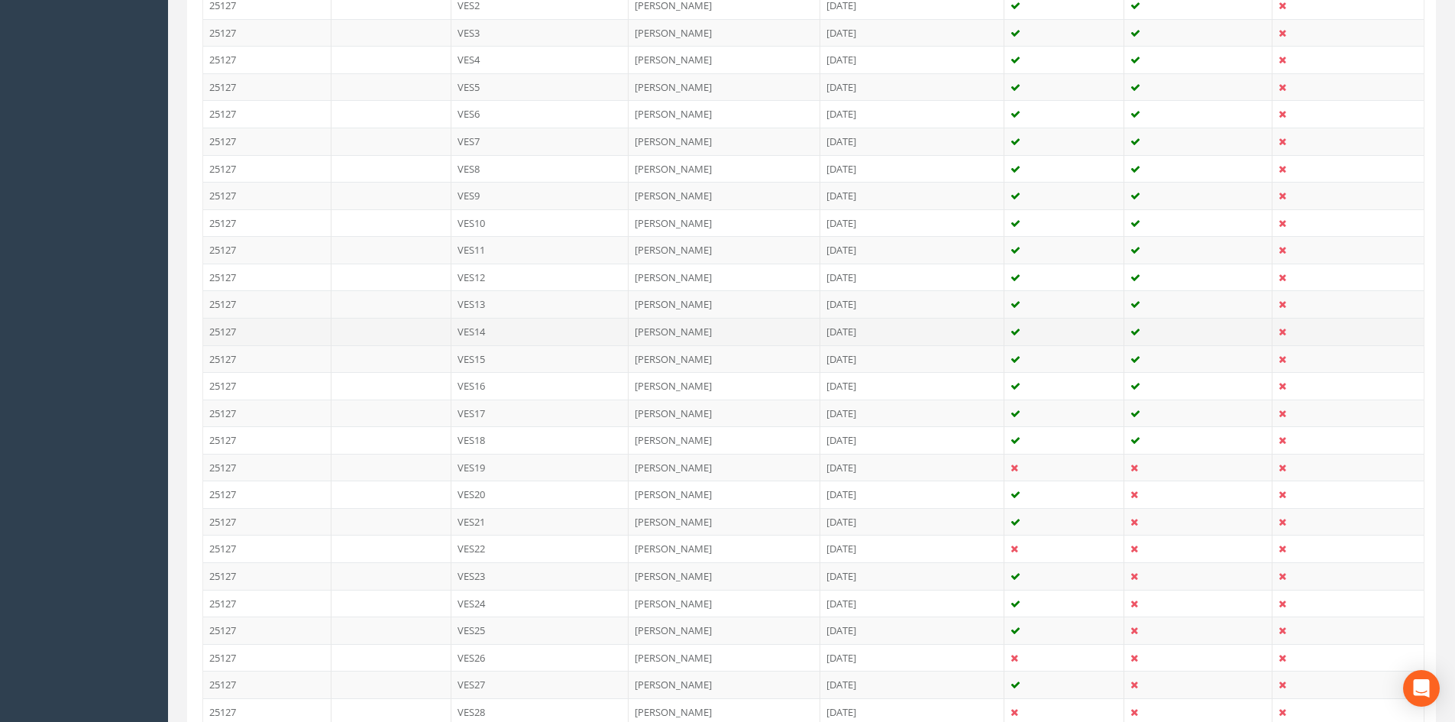
scroll to position [611, 0]
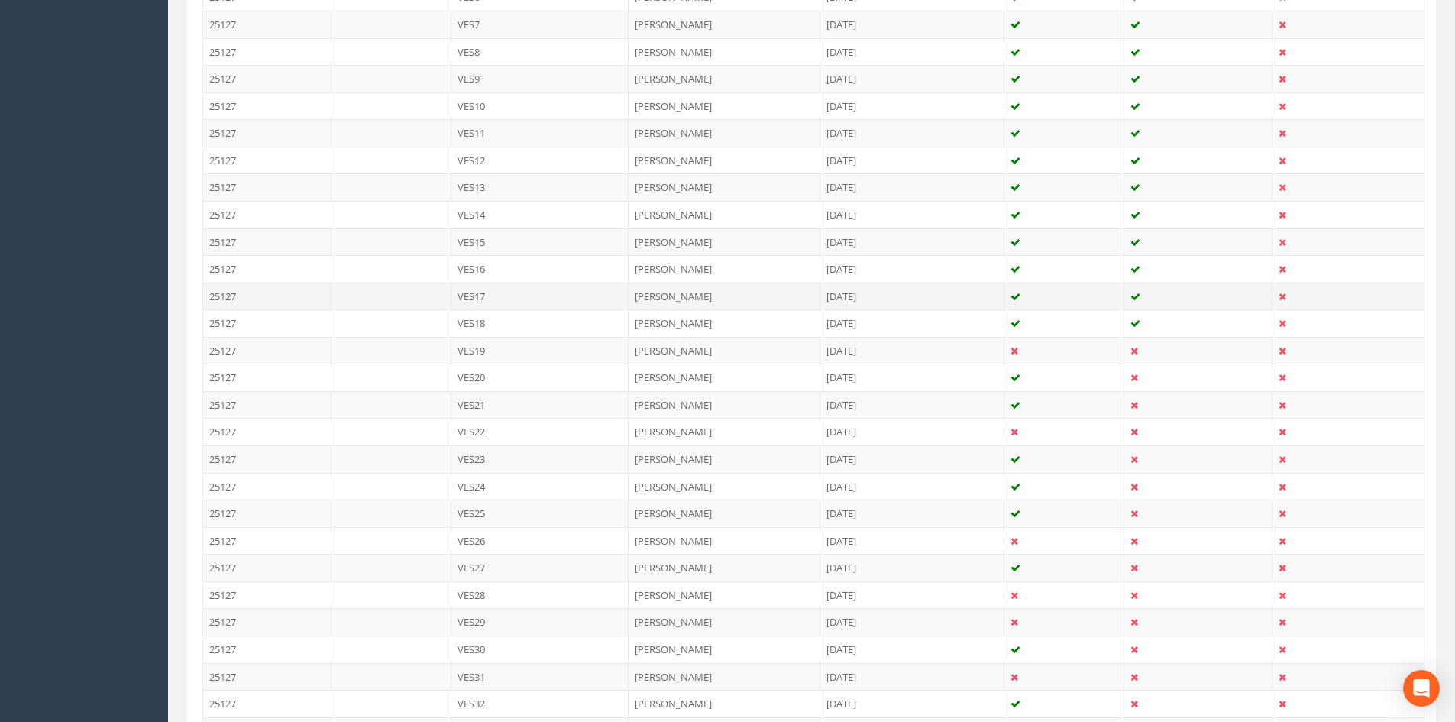
click at [644, 295] on td "[PERSON_NAME]" at bounding box center [725, 296] width 192 height 27
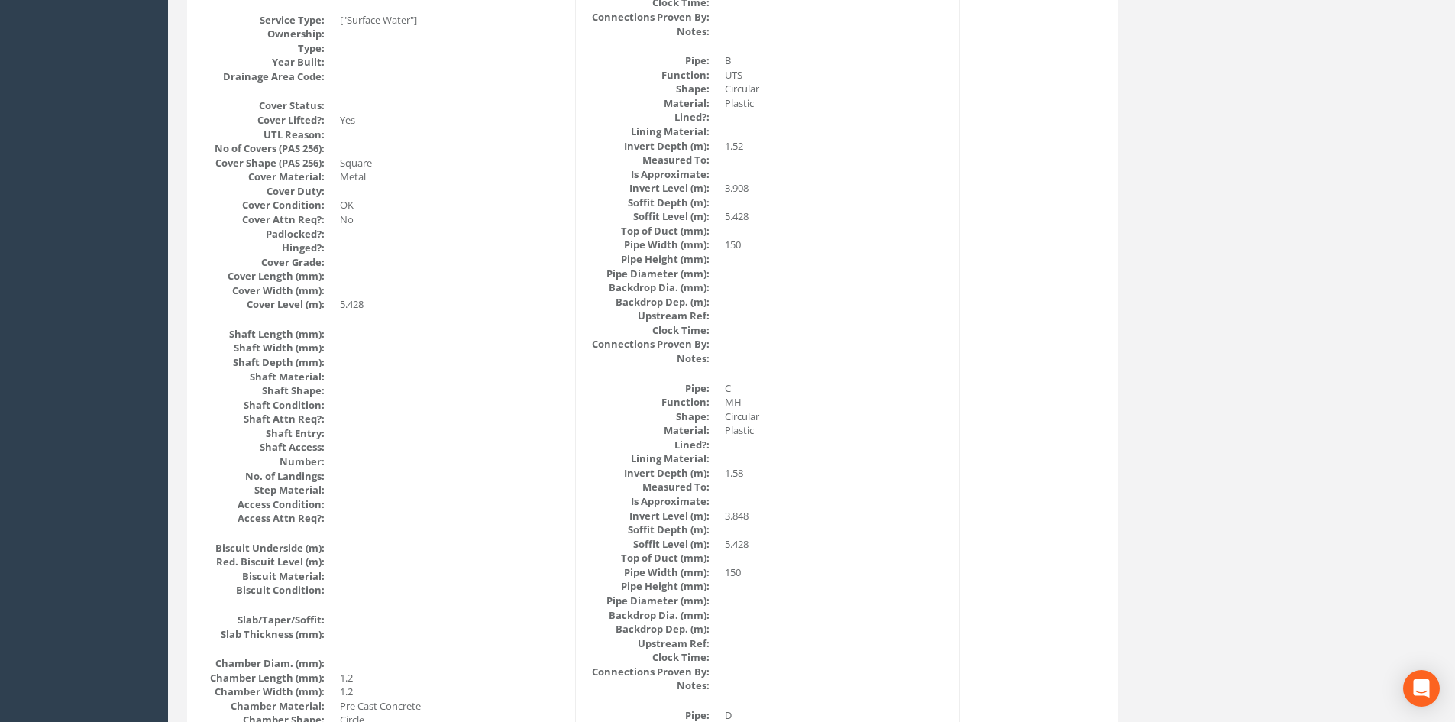
scroll to position [0, 0]
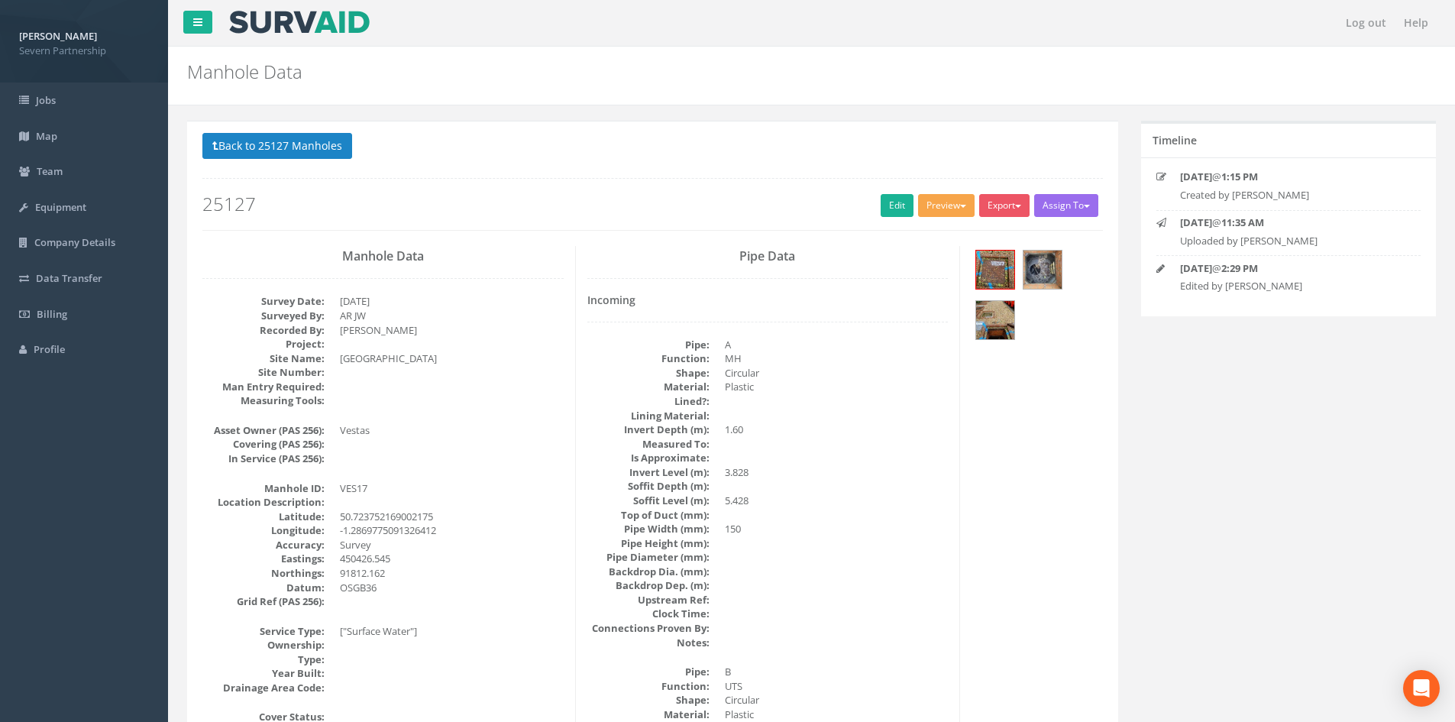
click at [954, 201] on button "Preview" at bounding box center [946, 205] width 57 height 23
drag, startPoint x: 936, startPoint y: 221, endPoint x: 937, endPoint y: 231, distance: 10.0
click at [936, 221] on div "Back to 25127 Manholes Back to Map Assign To No Companies Added Export SP Manho…" at bounding box center [652, 181] width 900 height 97
click at [926, 205] on button "Preview" at bounding box center [946, 205] width 57 height 23
click at [898, 206] on link "Edit" at bounding box center [897, 205] width 33 height 23
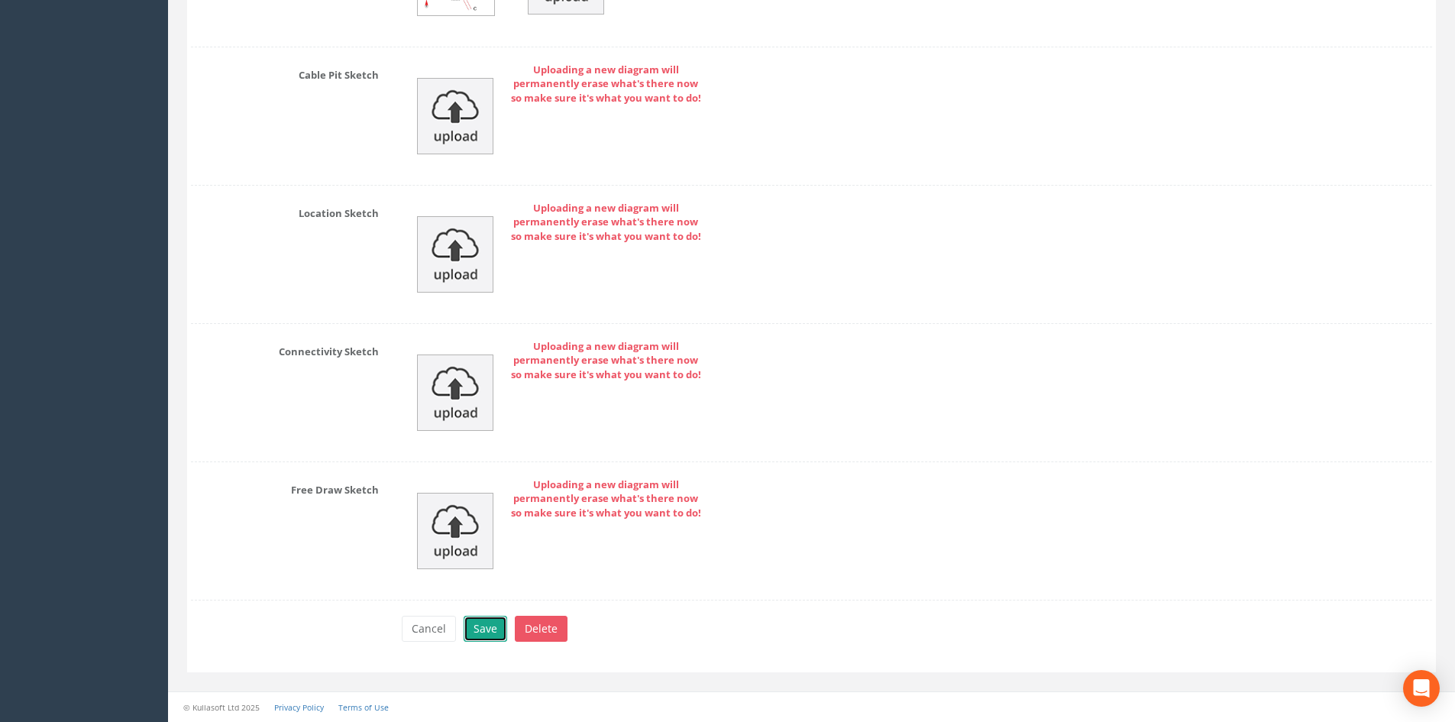
click at [502, 627] on button "Save" at bounding box center [486, 629] width 44 height 26
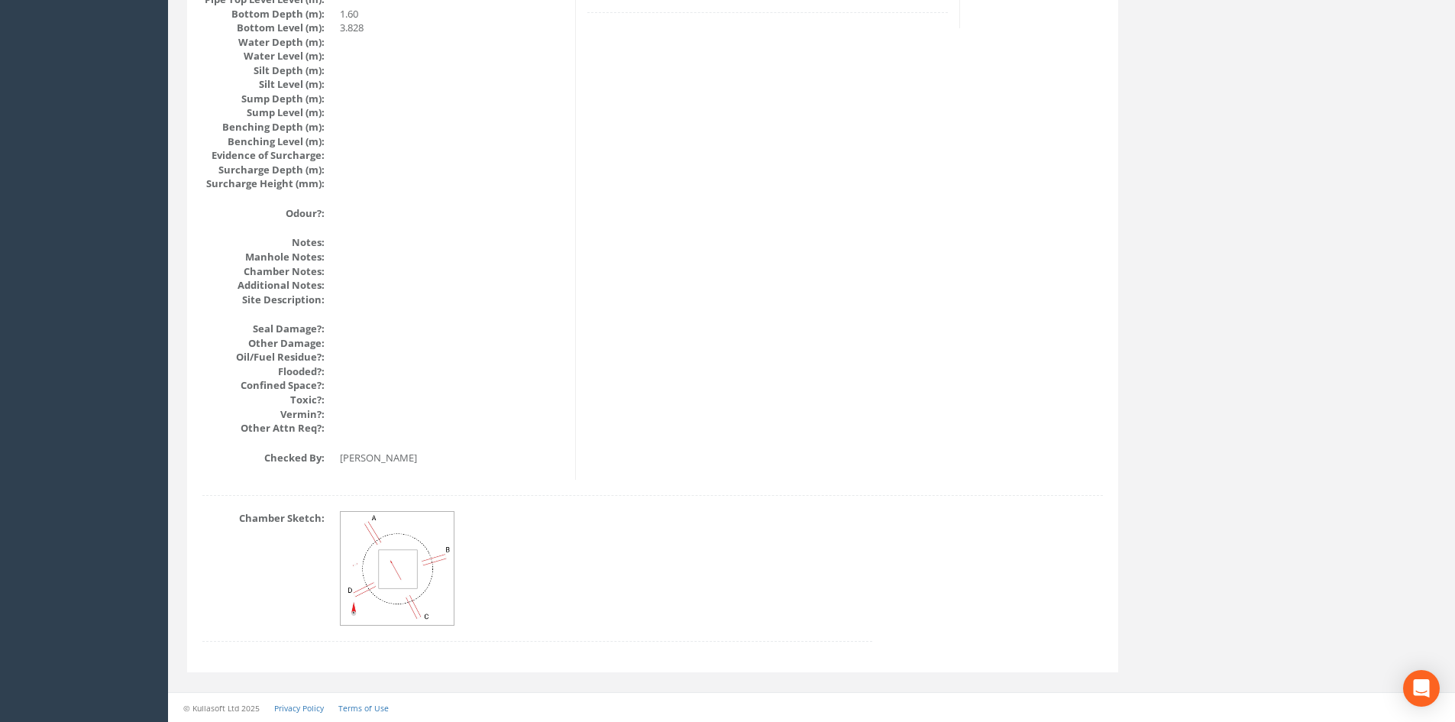
scroll to position [1175, 0]
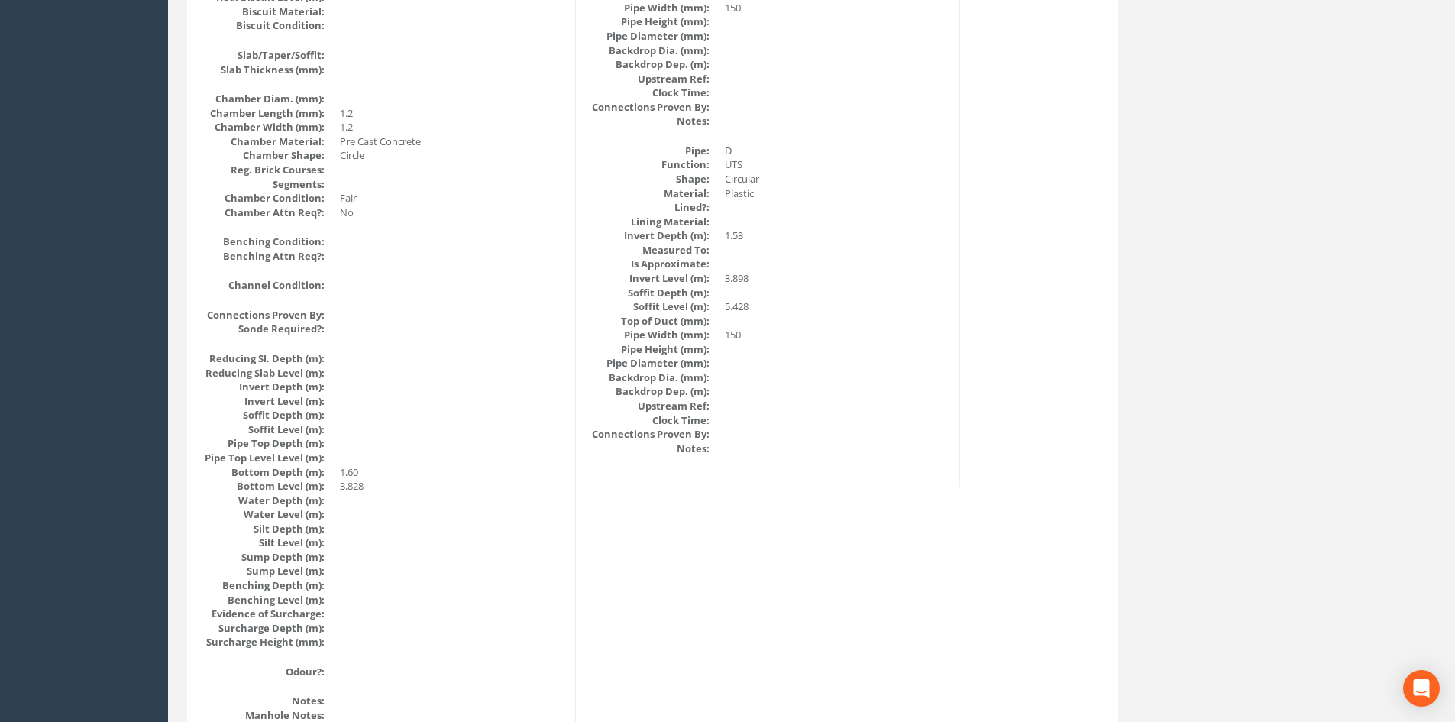
drag, startPoint x: 593, startPoint y: 549, endPoint x: 564, endPoint y: 445, distance: 107.8
drag, startPoint x: 432, startPoint y: 192, endPoint x: 421, endPoint y: 87, distance: 105.3
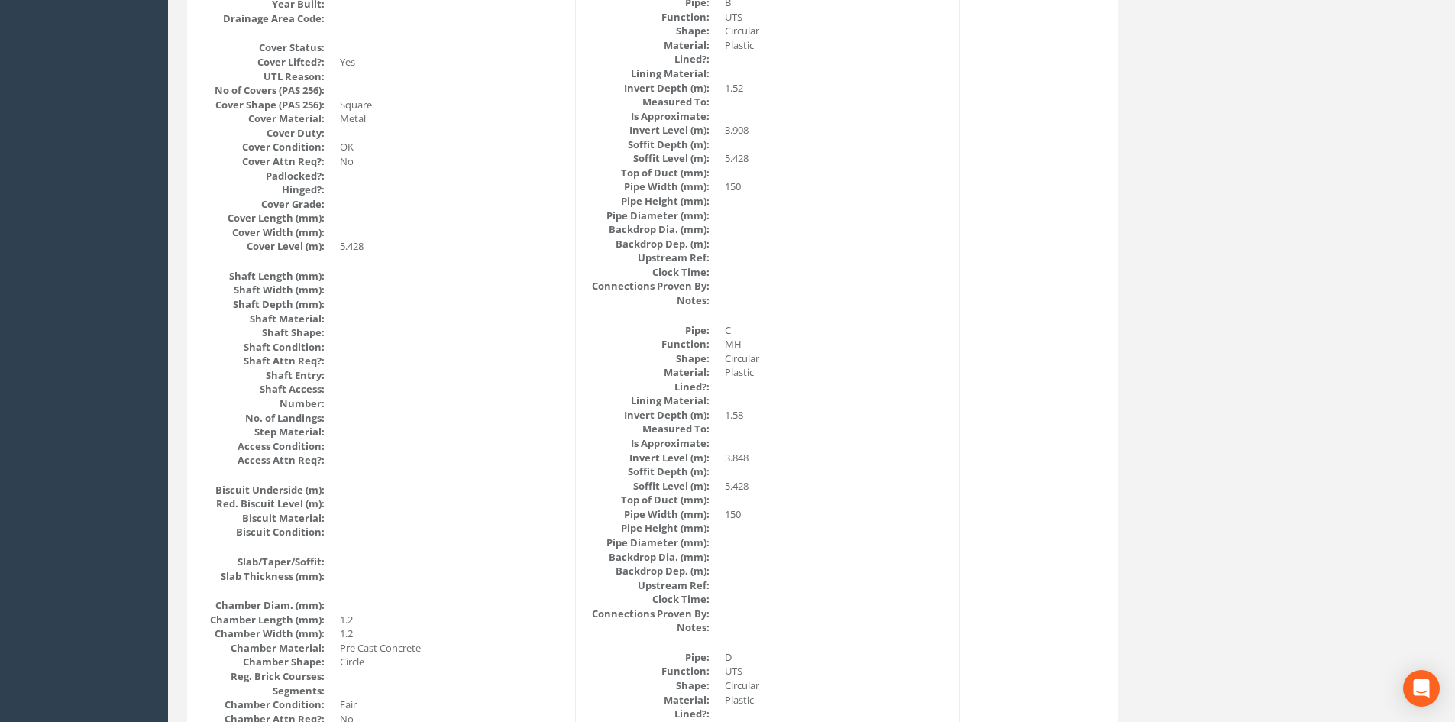
scroll to position [0, 0]
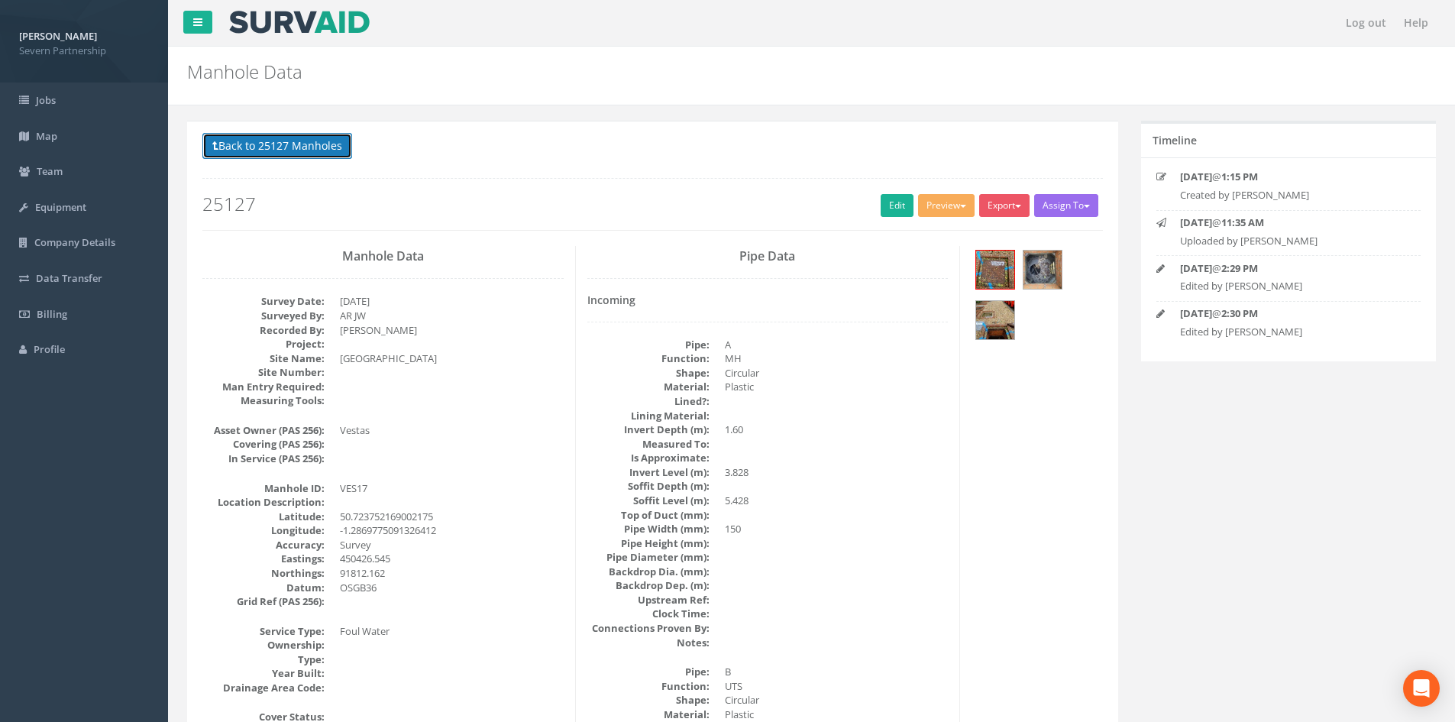
click at [279, 147] on button "Back to 25127 Manholes" at bounding box center [277, 146] width 150 height 26
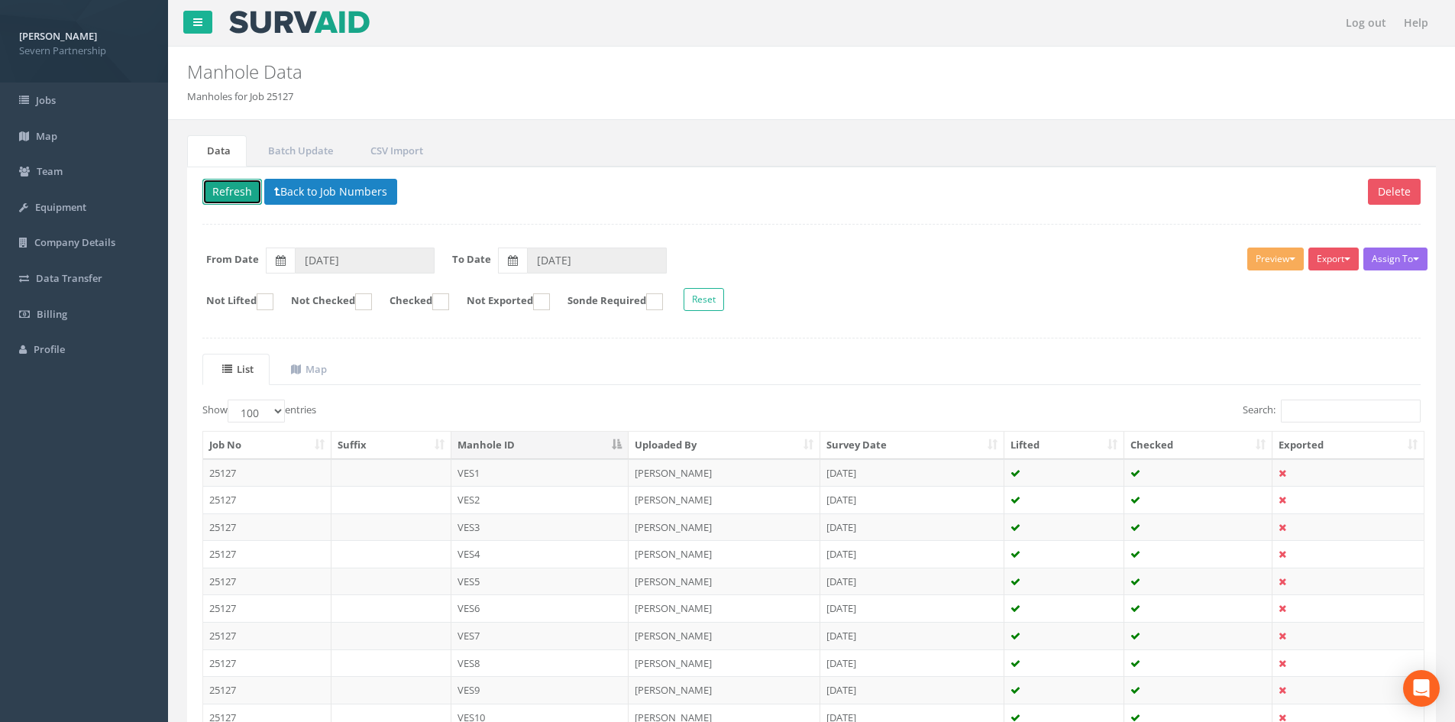
click at [223, 187] on button "Refresh" at bounding box center [232, 192] width 60 height 26
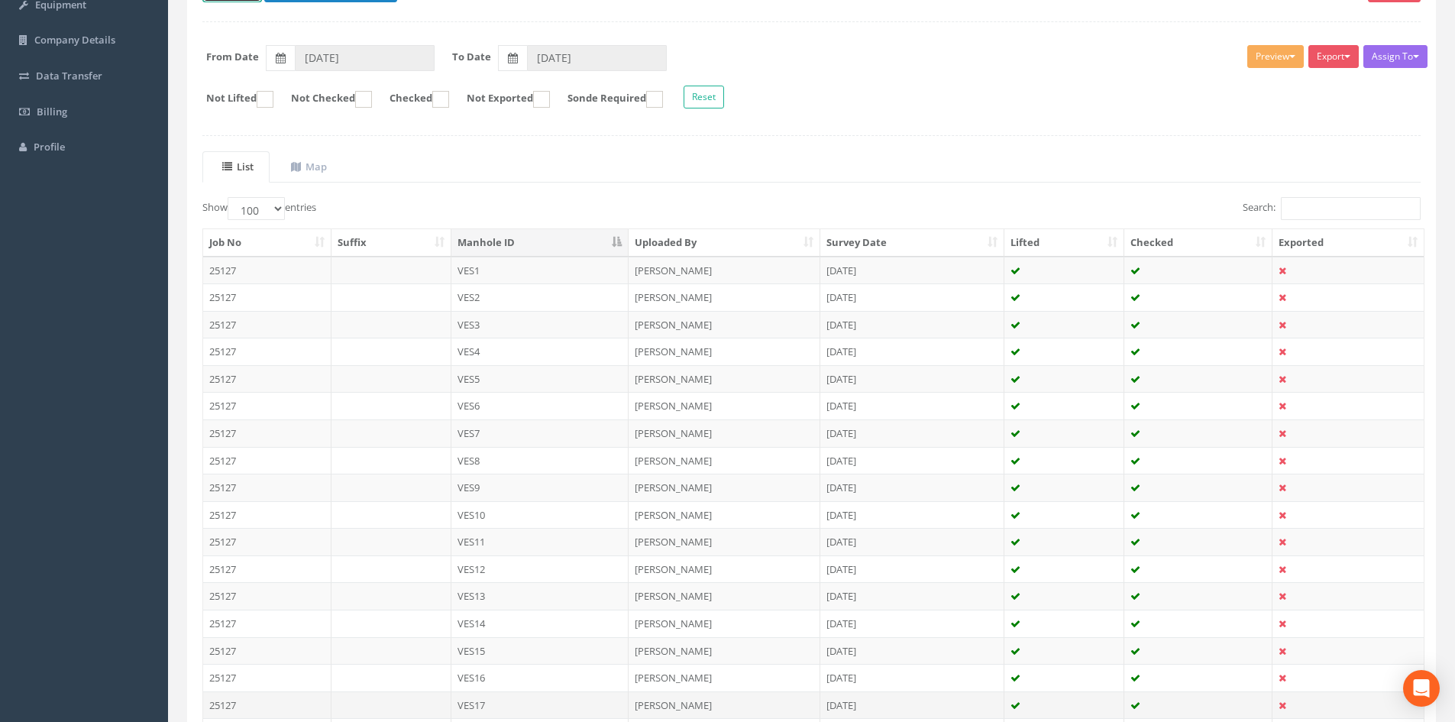
scroll to position [229, 0]
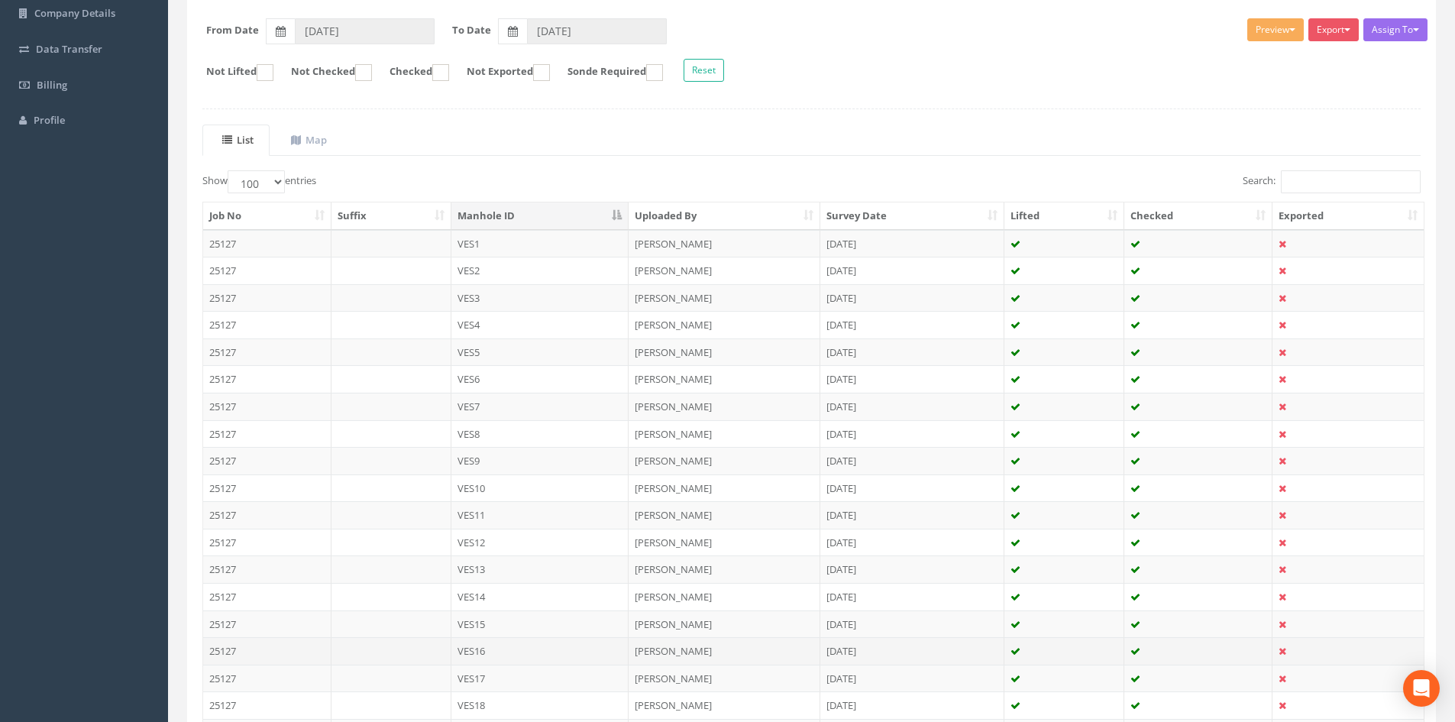
click at [519, 655] on td "VES16" at bounding box center [540, 650] width 178 height 27
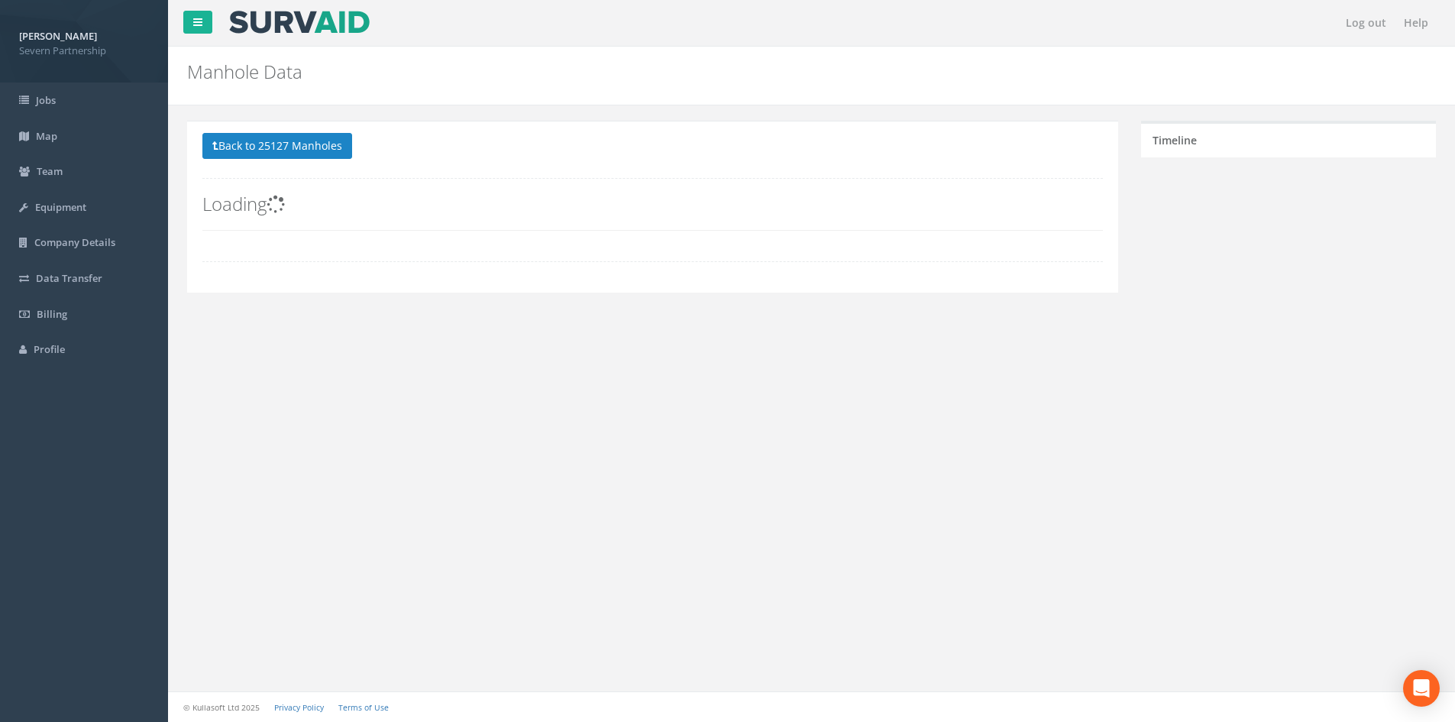
scroll to position [0, 0]
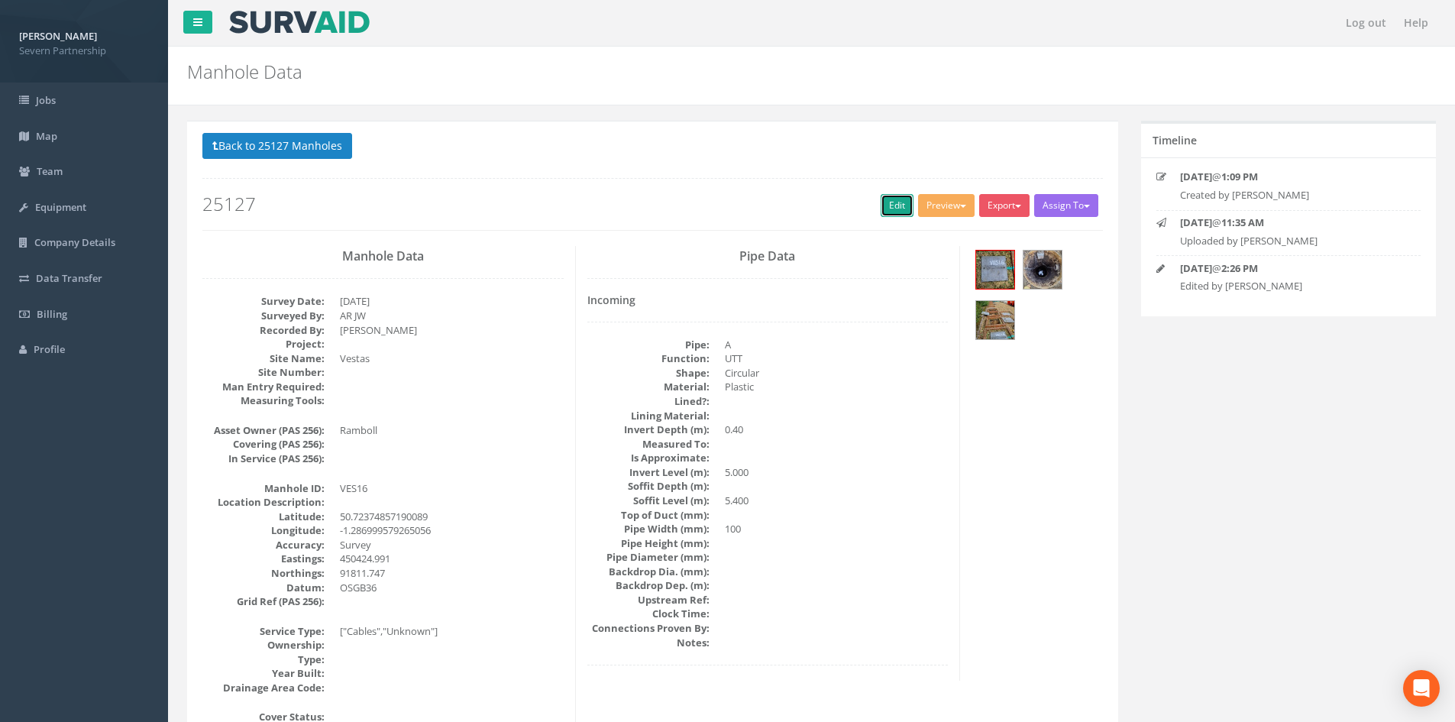
click at [887, 216] on link "Edit" at bounding box center [897, 205] width 33 height 23
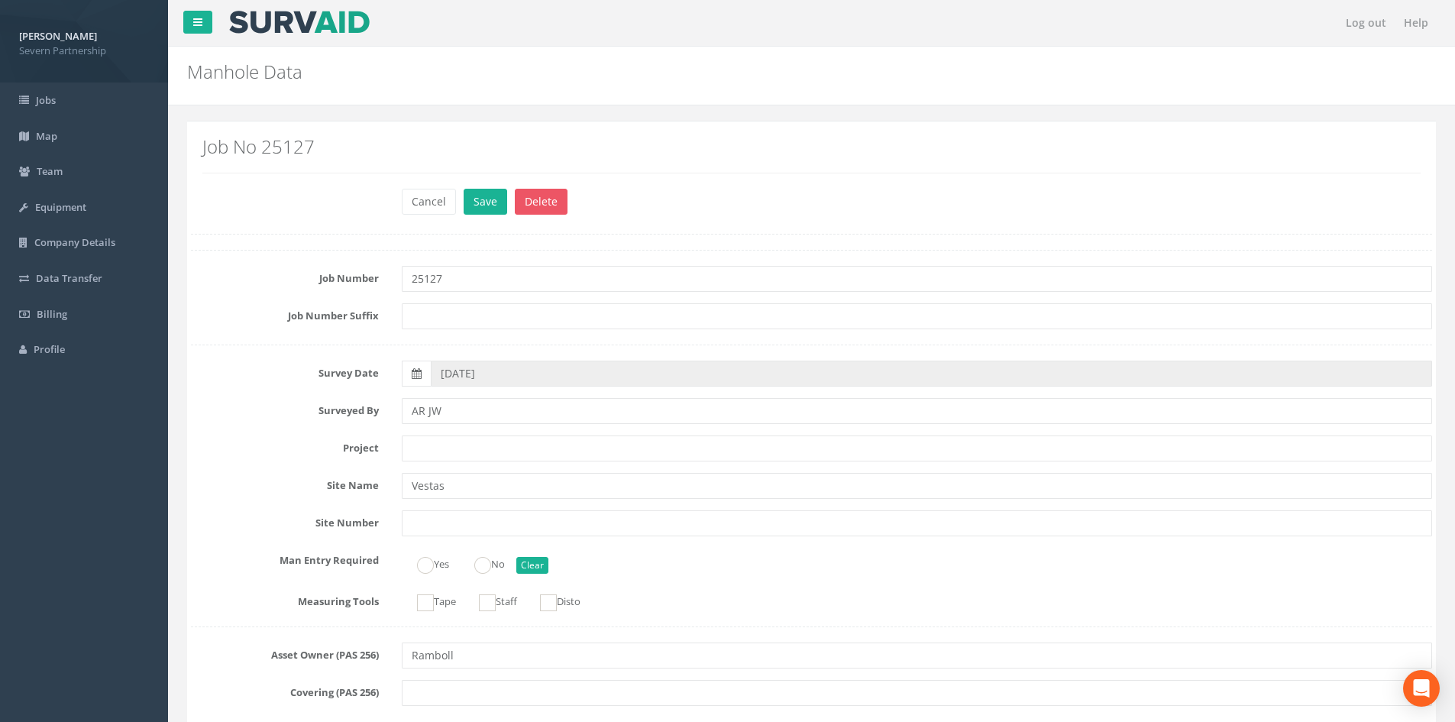
scroll to position [996, 0]
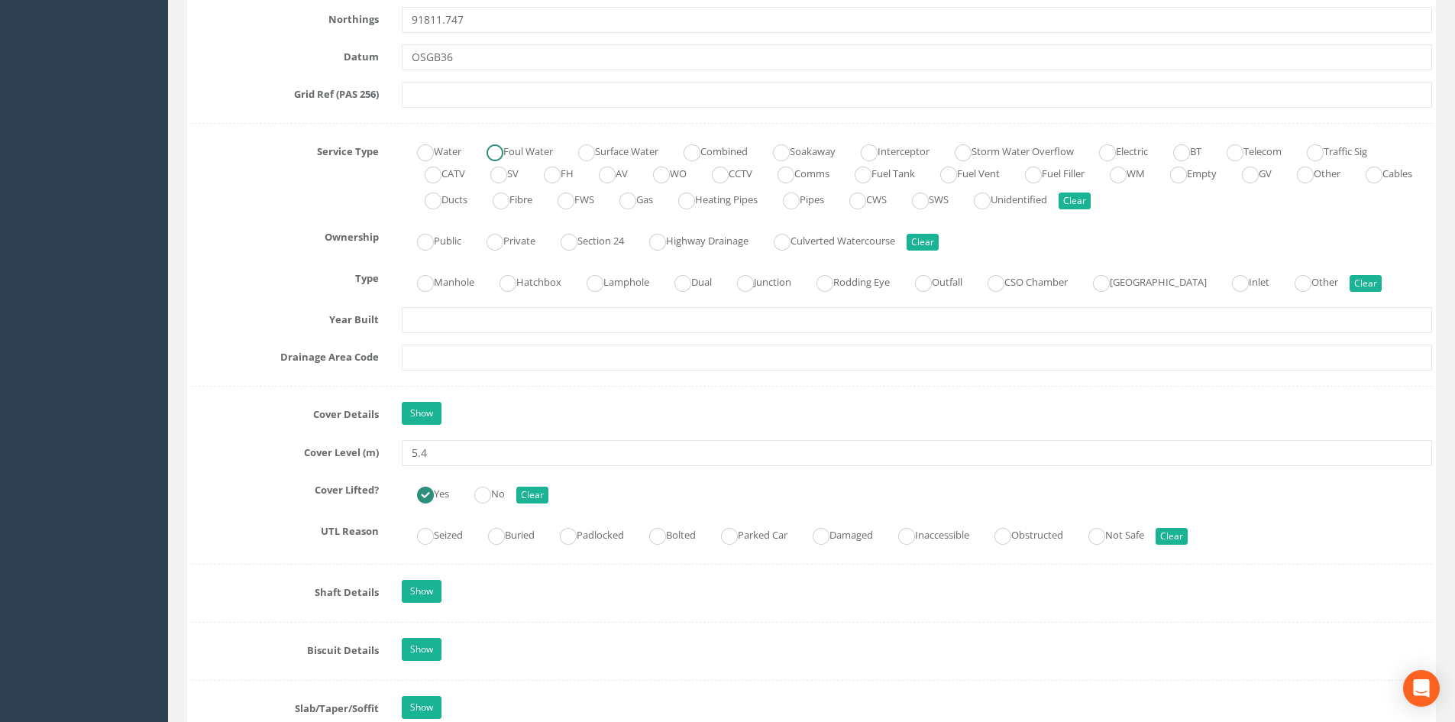
click at [492, 154] on ins at bounding box center [495, 152] width 17 height 17
radio input "true"
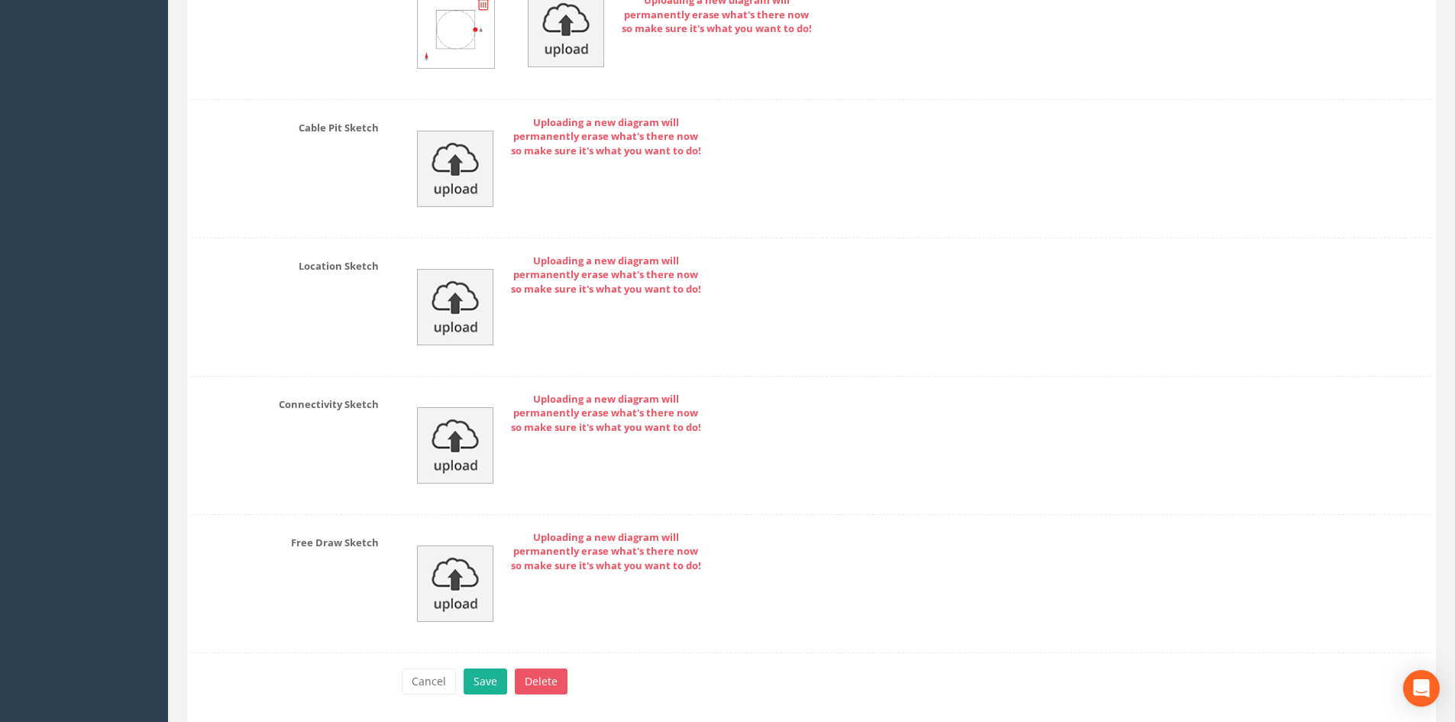
scroll to position [4385, 0]
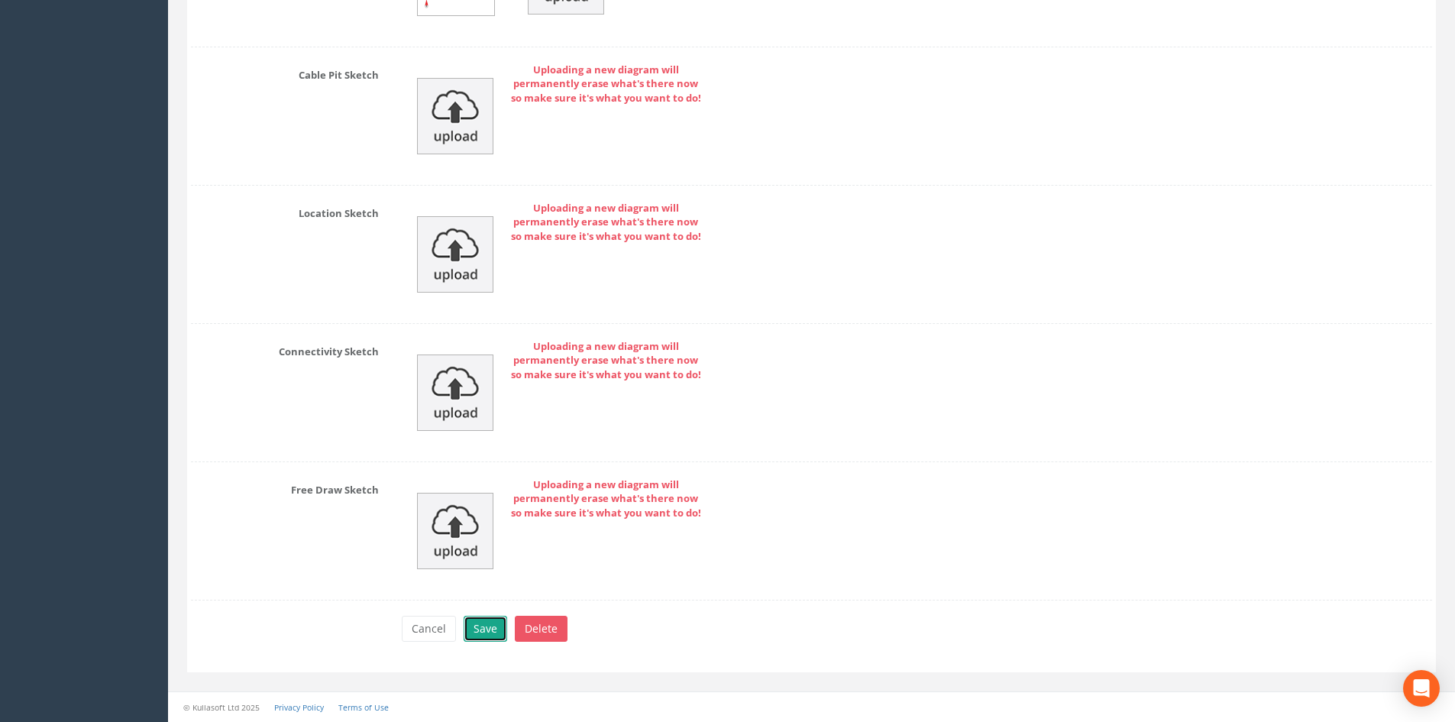
click at [499, 622] on button "Save" at bounding box center [486, 629] width 44 height 26
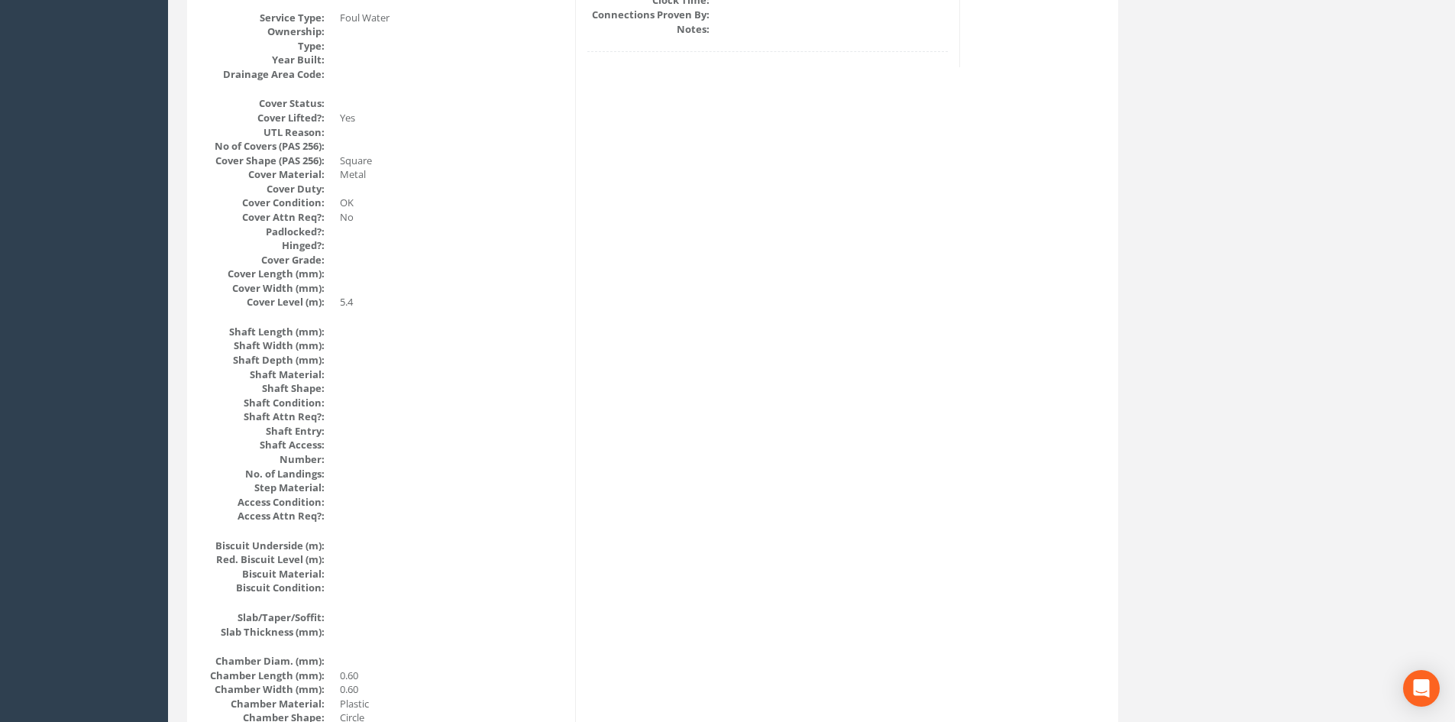
scroll to position [0, 0]
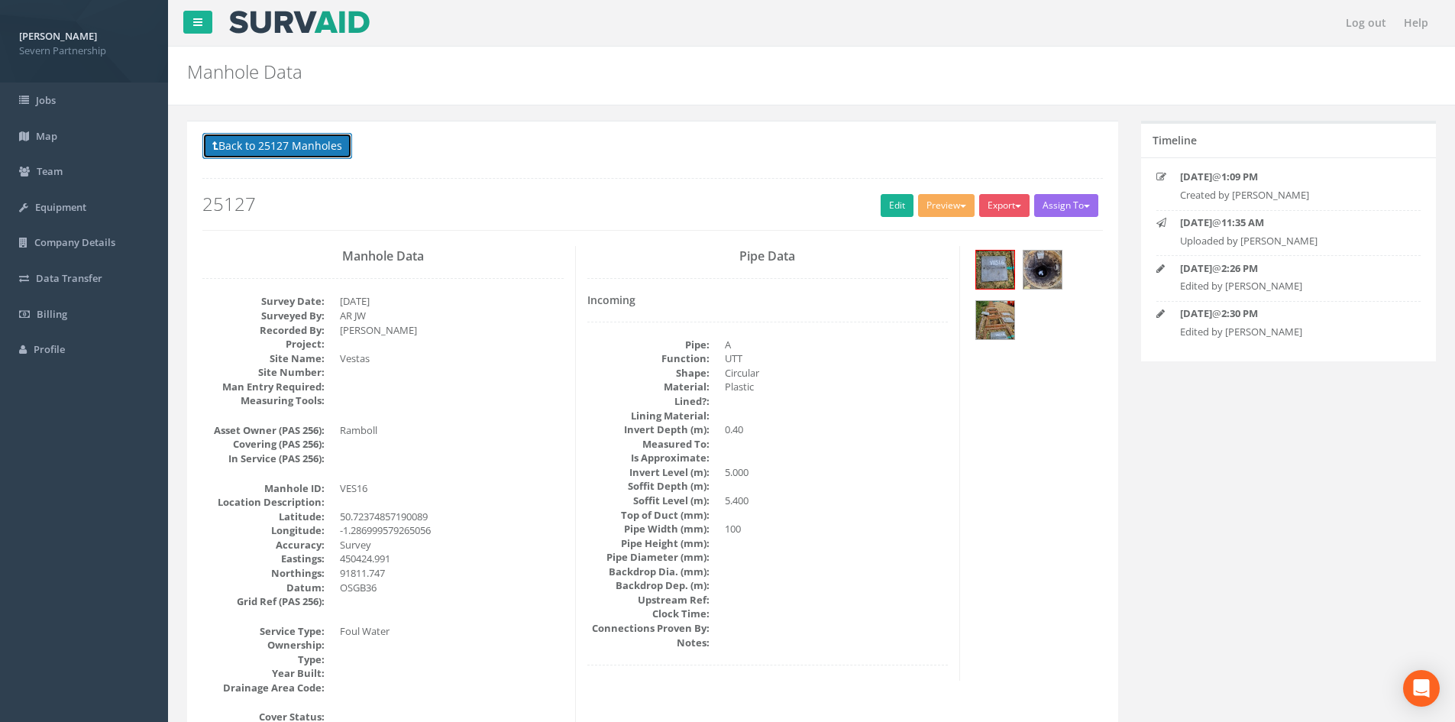
click at [295, 147] on button "Back to 25127 Manholes" at bounding box center [277, 146] width 150 height 26
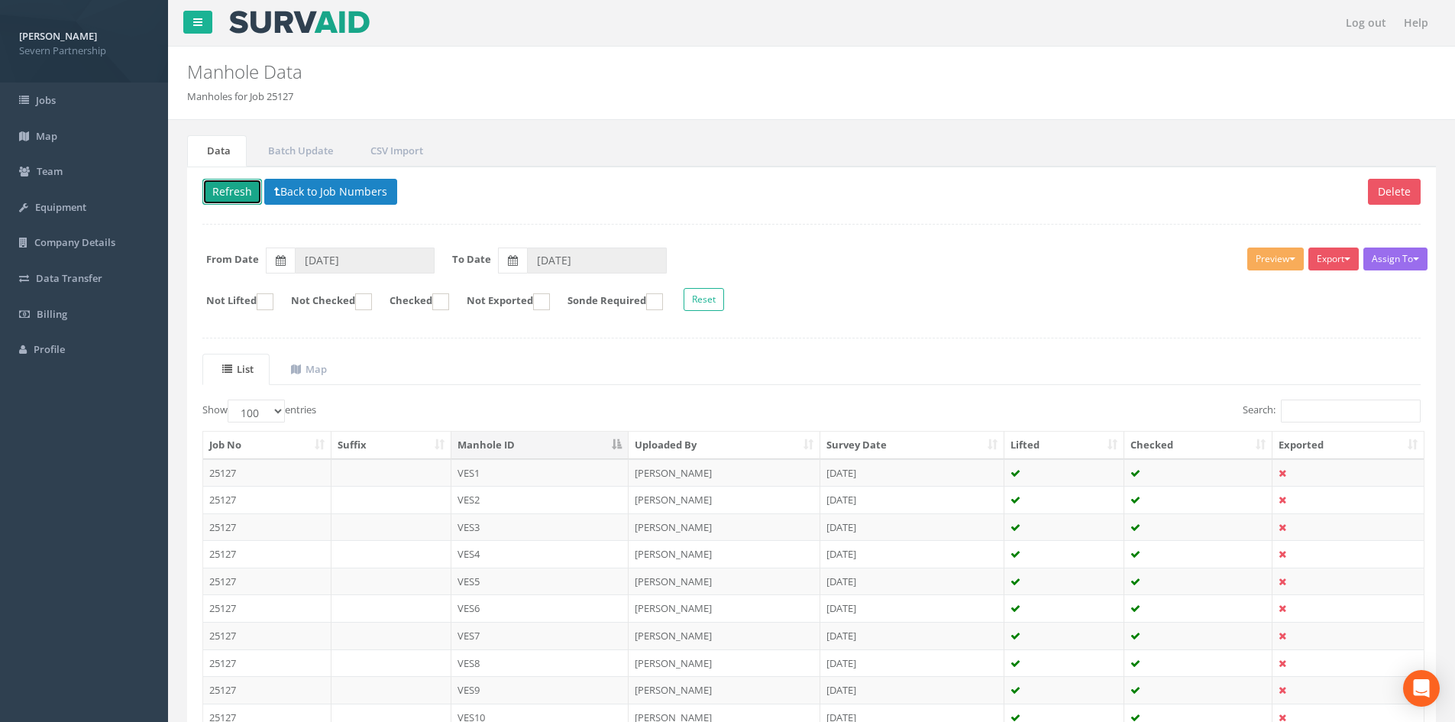
click at [221, 194] on button "Refresh" at bounding box center [232, 192] width 60 height 26
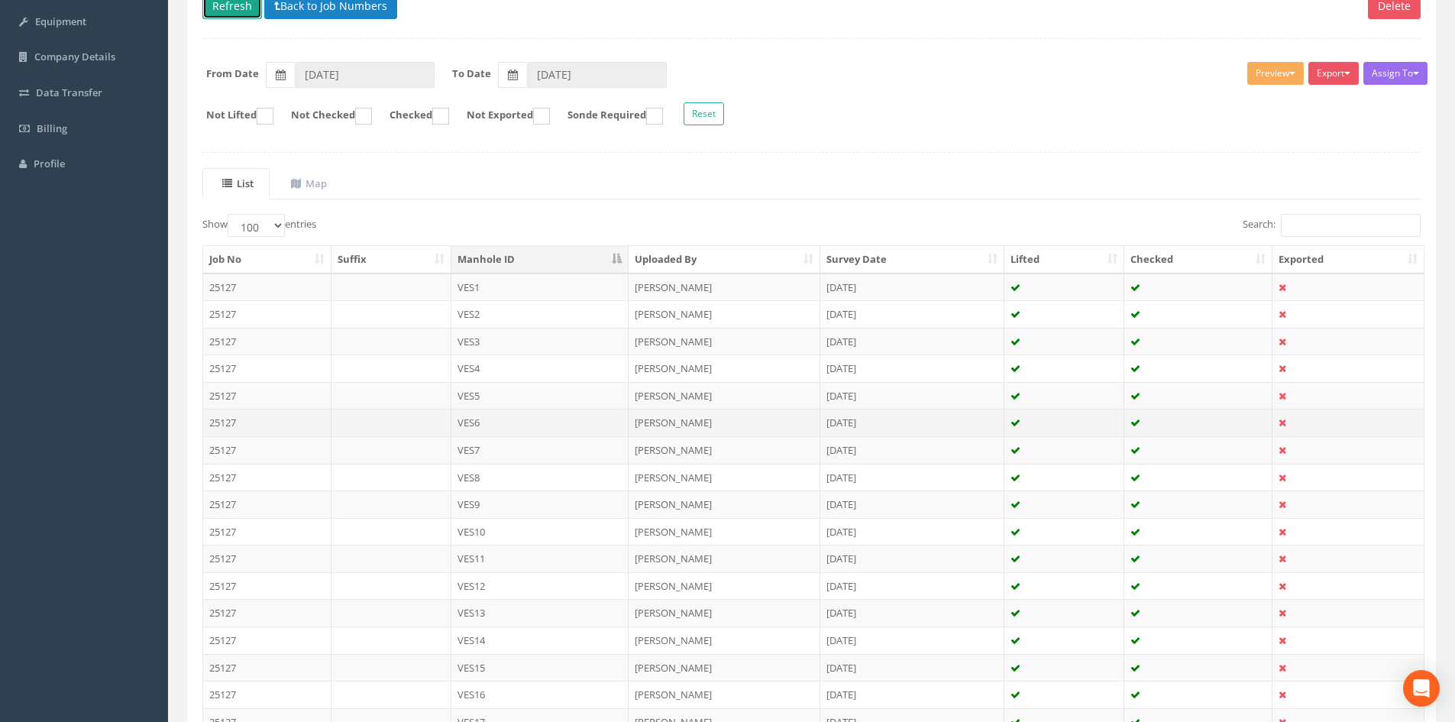
scroll to position [229, 0]
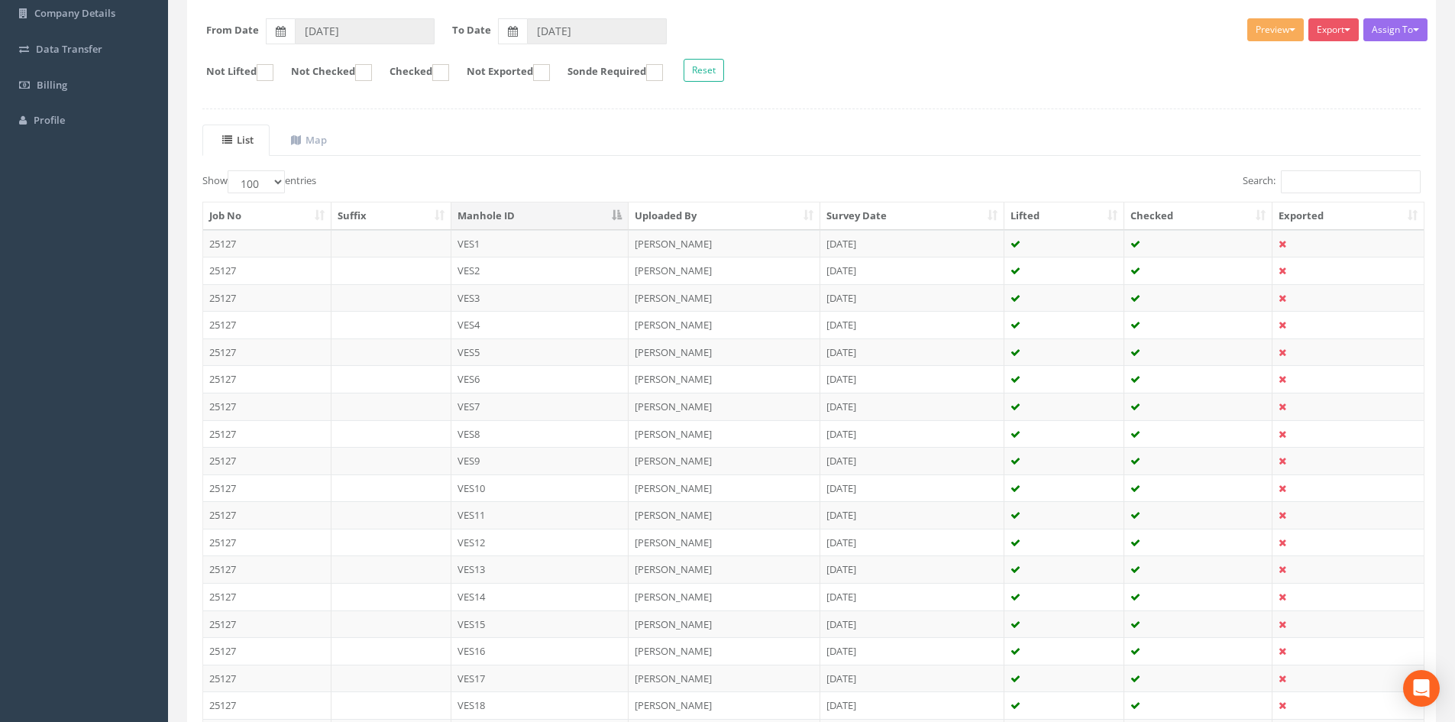
click at [499, 626] on td "VES15" at bounding box center [540, 623] width 178 height 27
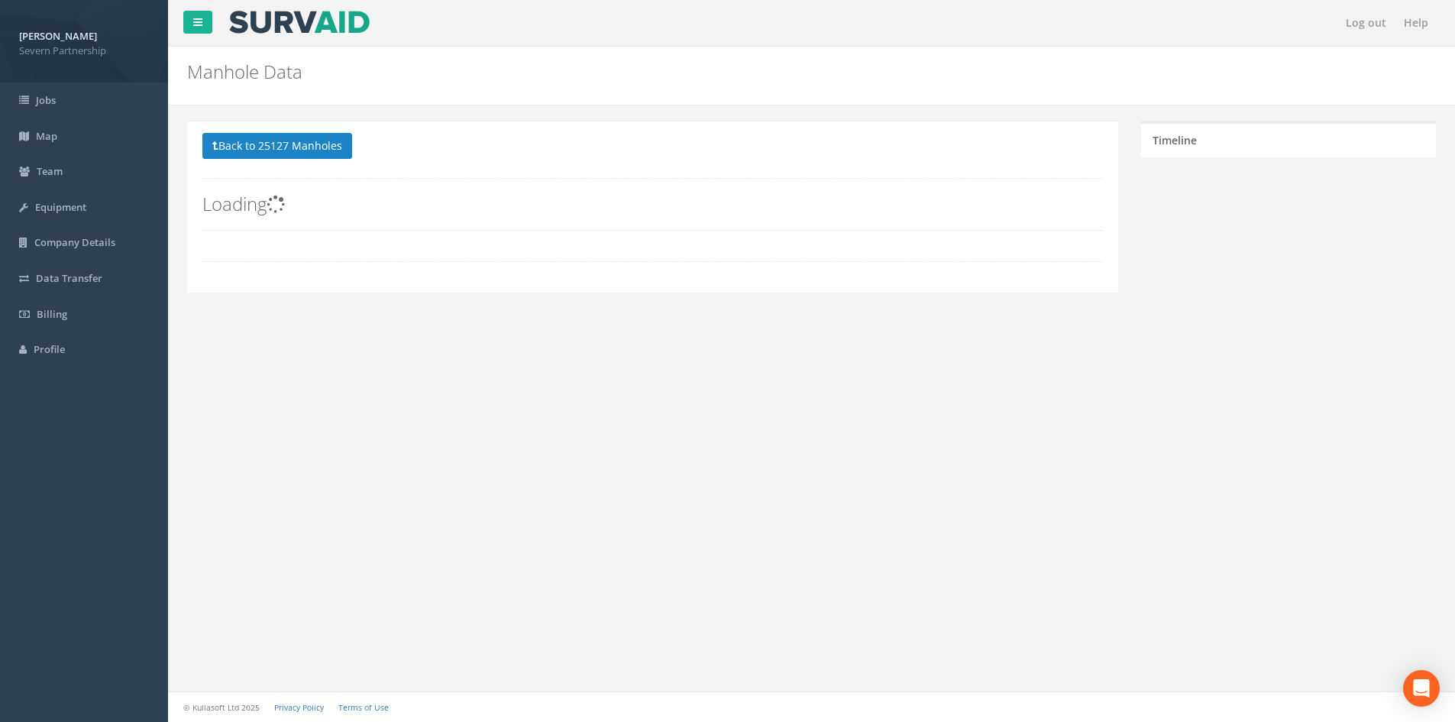
scroll to position [0, 0]
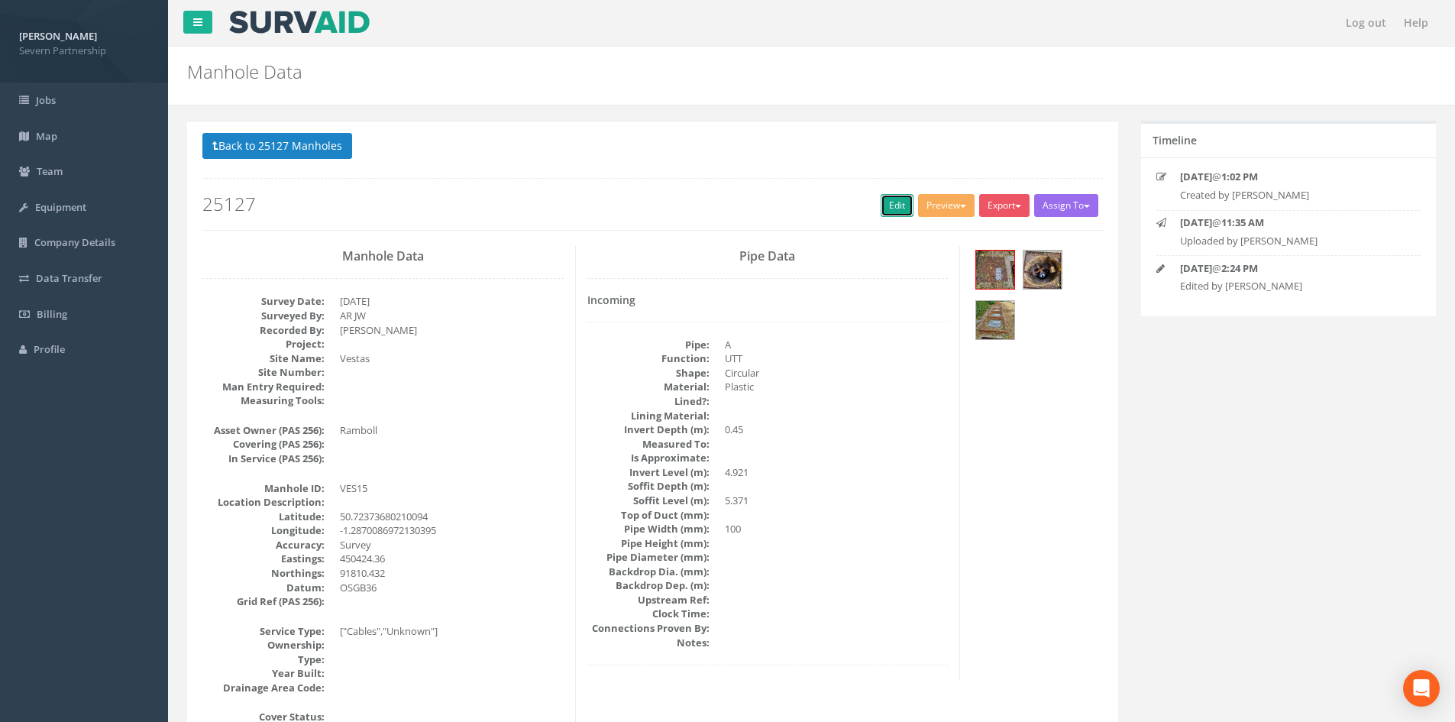
click at [896, 210] on link "Edit" at bounding box center [897, 205] width 33 height 23
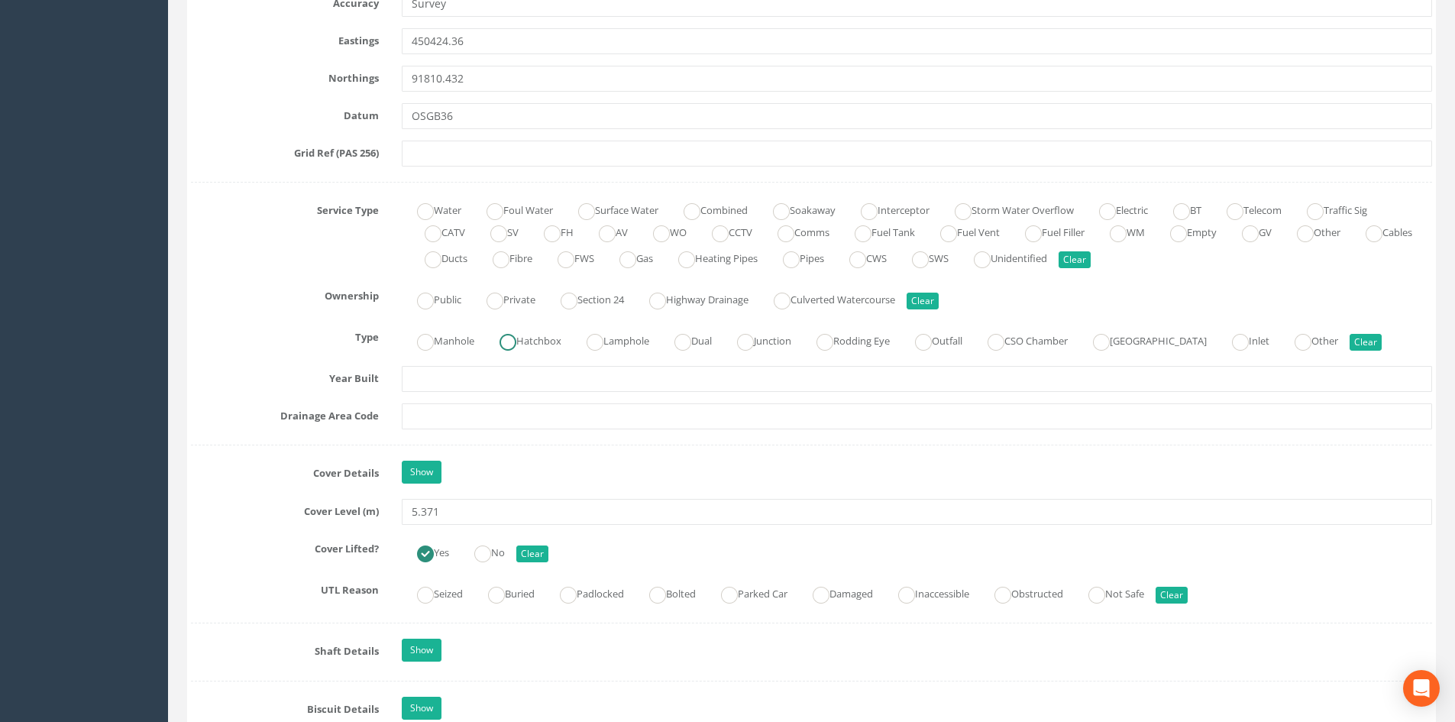
scroll to position [843, 0]
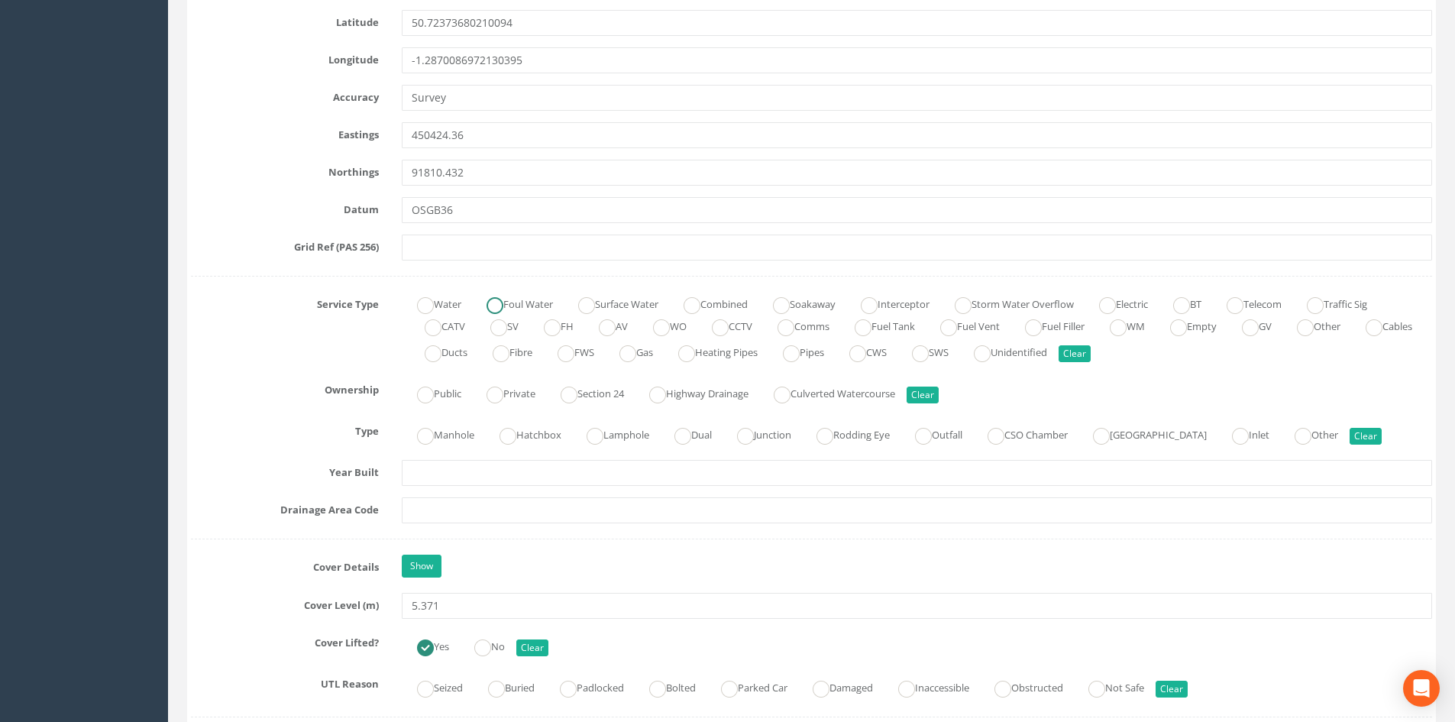
click at [527, 301] on label "Foul Water" at bounding box center [512, 303] width 82 height 22
radio input "true"
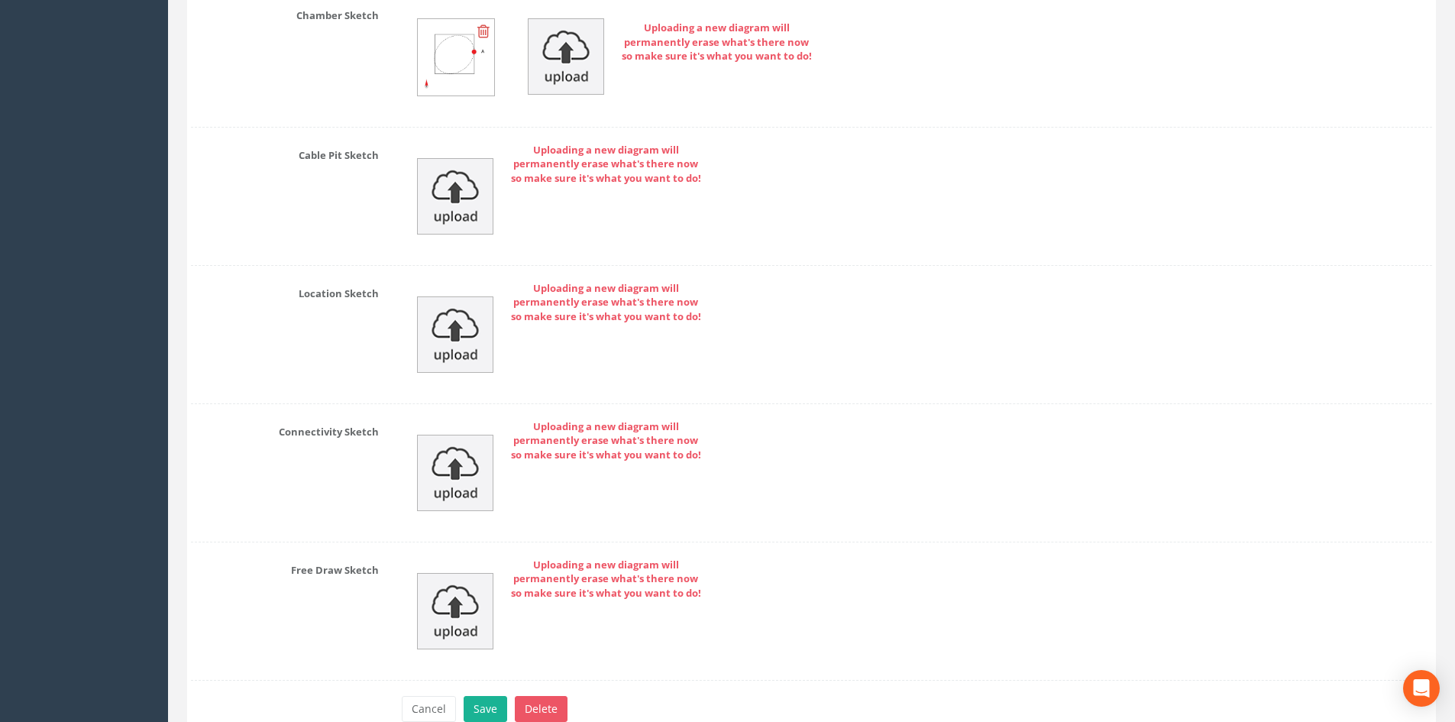
scroll to position [4385, 0]
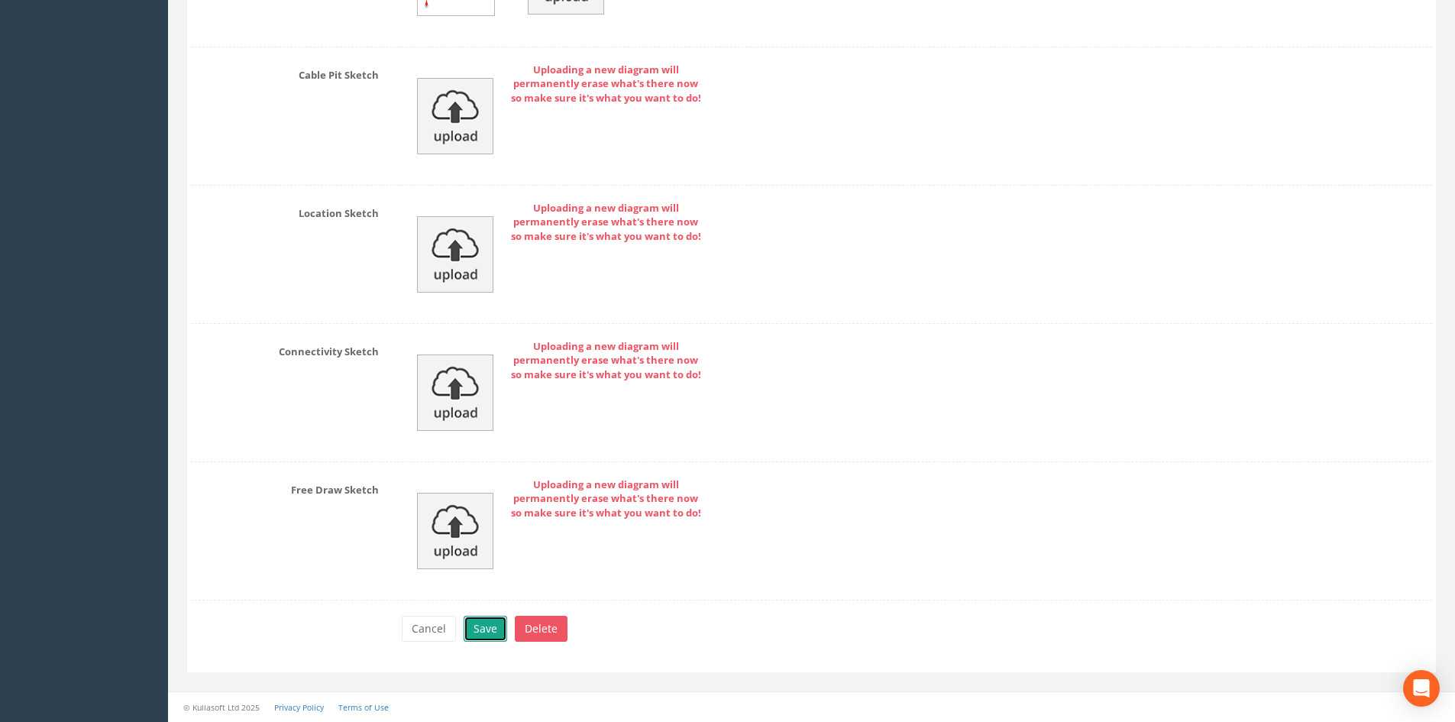
click at [477, 618] on button "Save" at bounding box center [486, 629] width 44 height 26
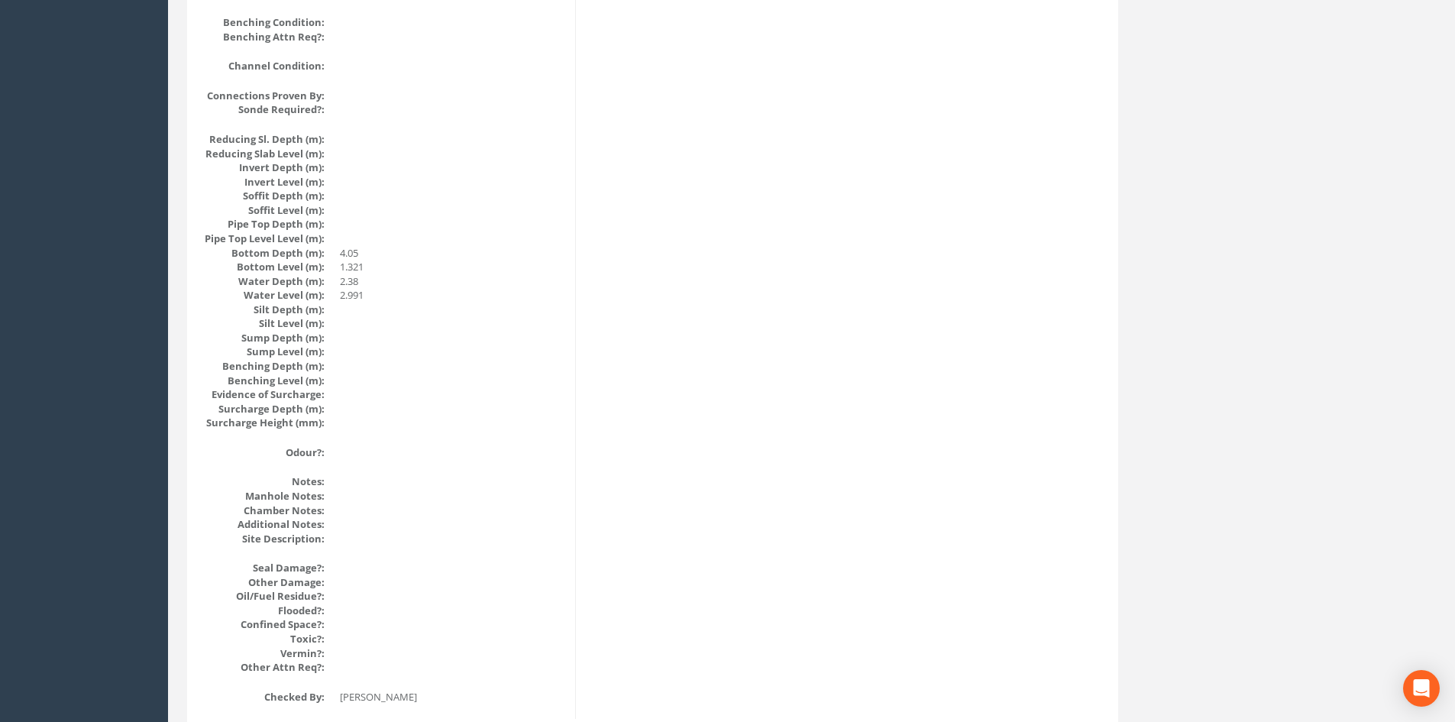
scroll to position [0, 0]
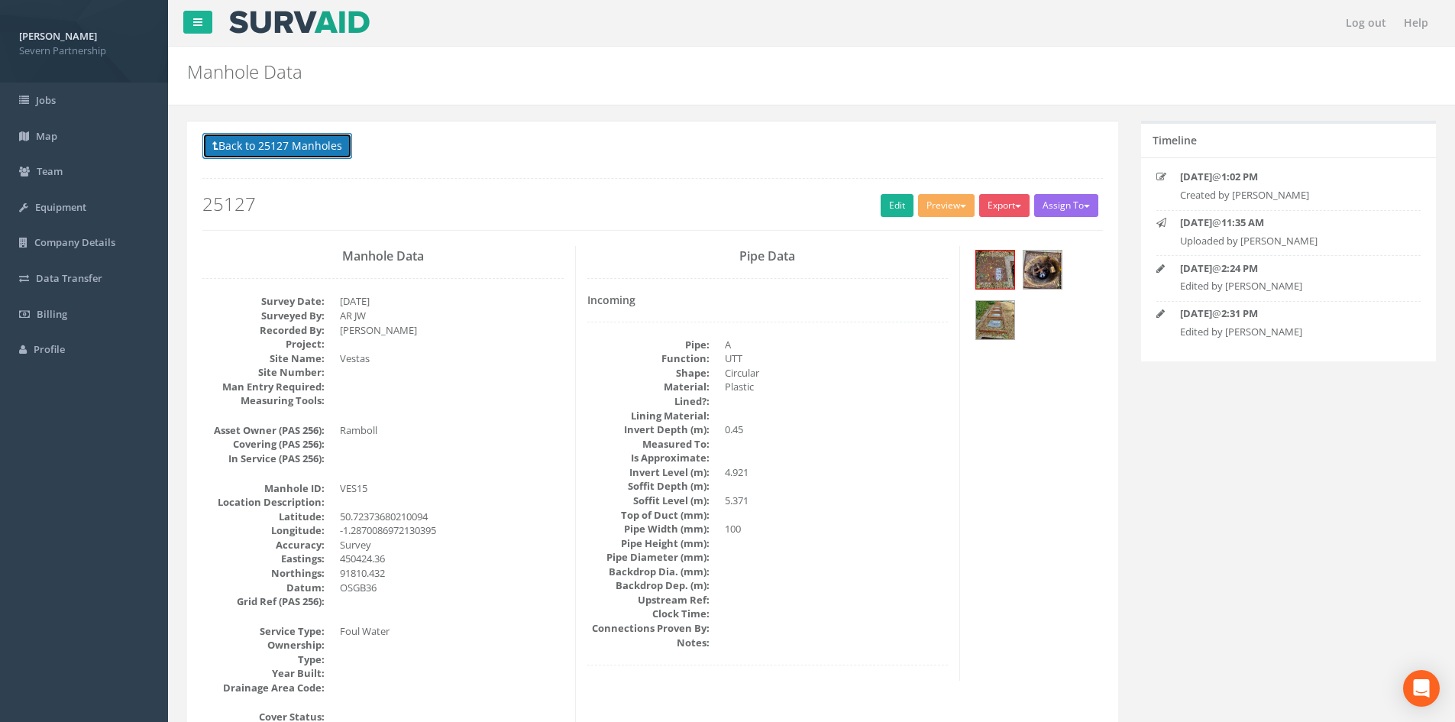
click at [289, 146] on button "Back to 25127 Manholes" at bounding box center [277, 146] width 150 height 26
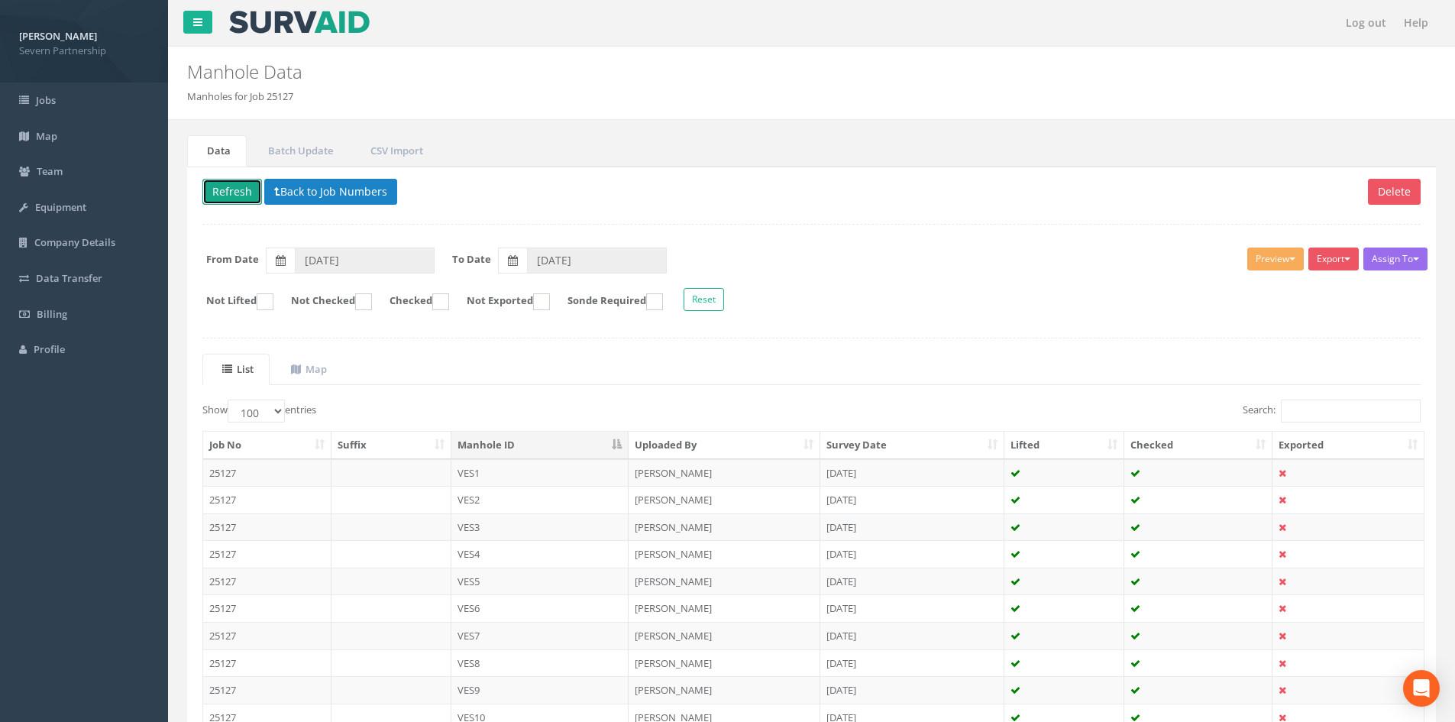
click at [240, 192] on button "Refresh" at bounding box center [232, 192] width 60 height 26
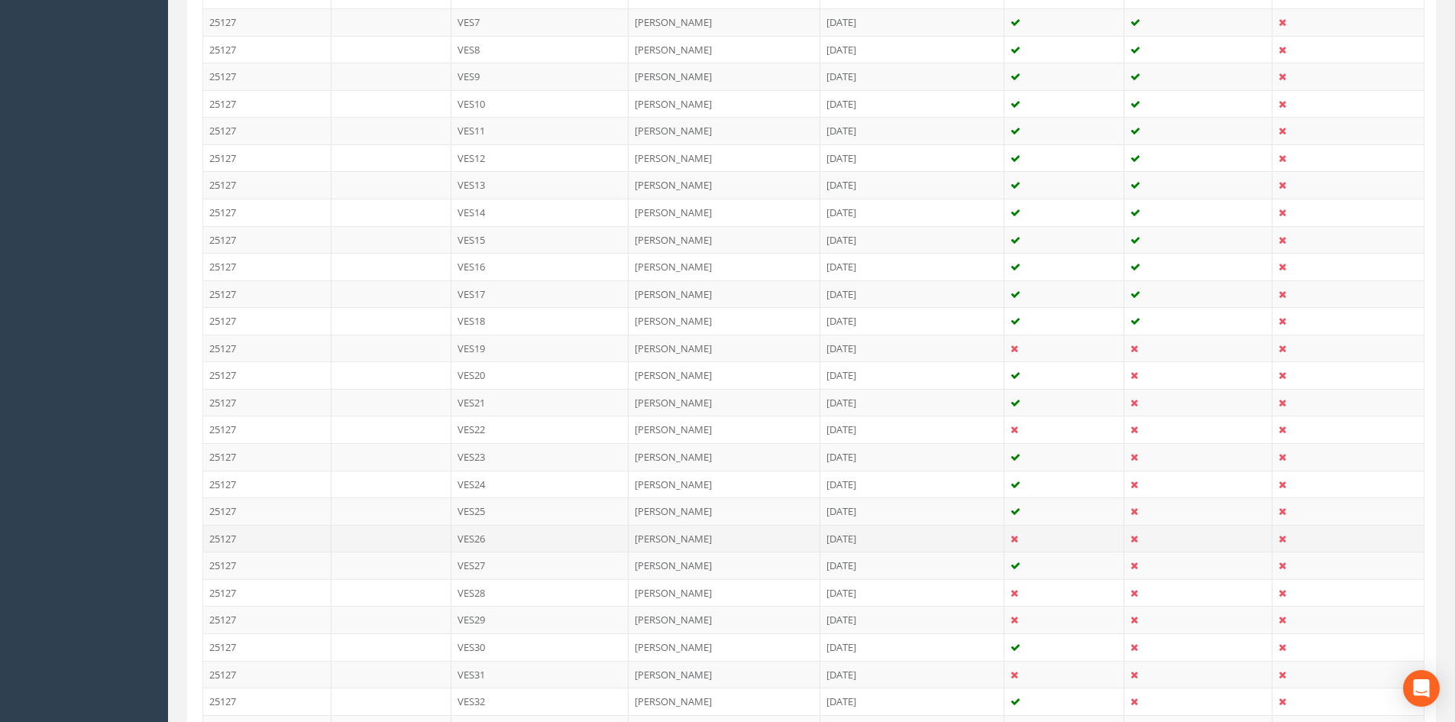
scroll to position [687, 0]
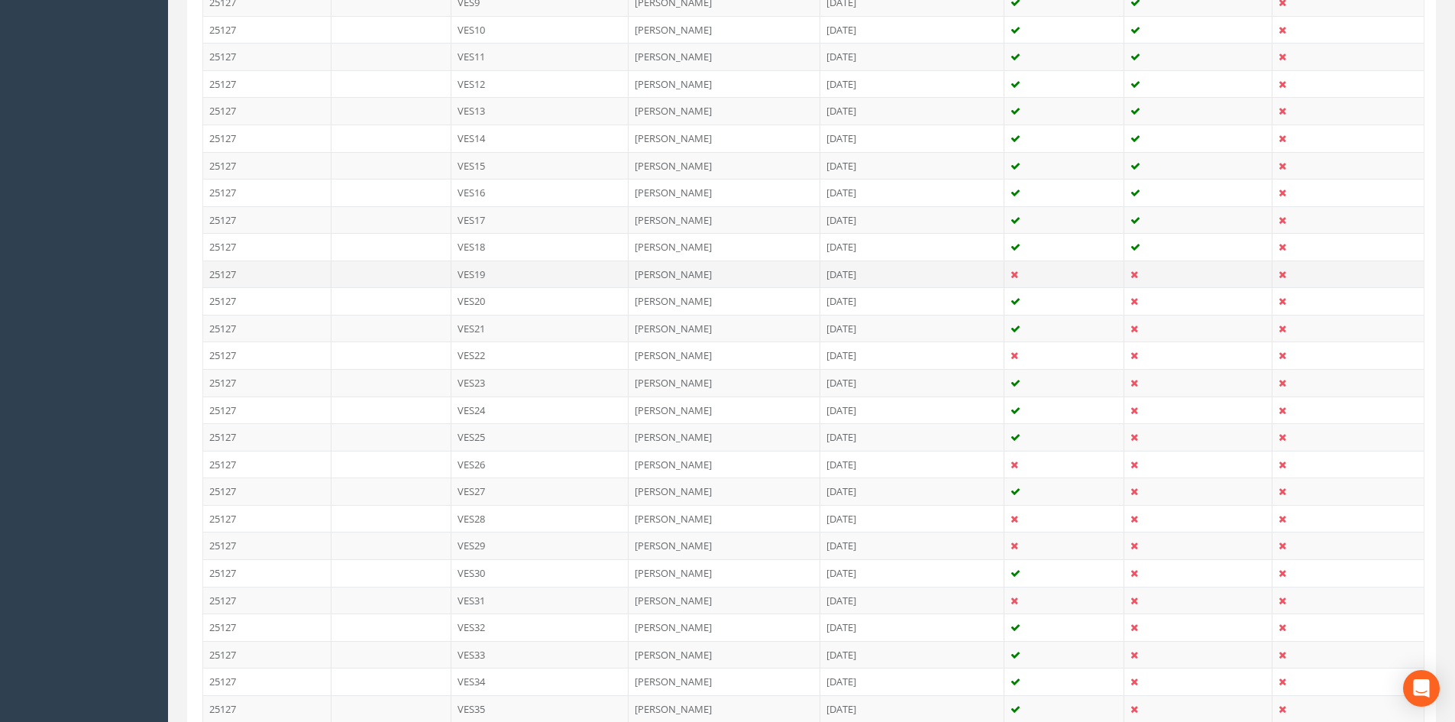
click at [814, 277] on td "[PERSON_NAME]" at bounding box center [725, 273] width 192 height 27
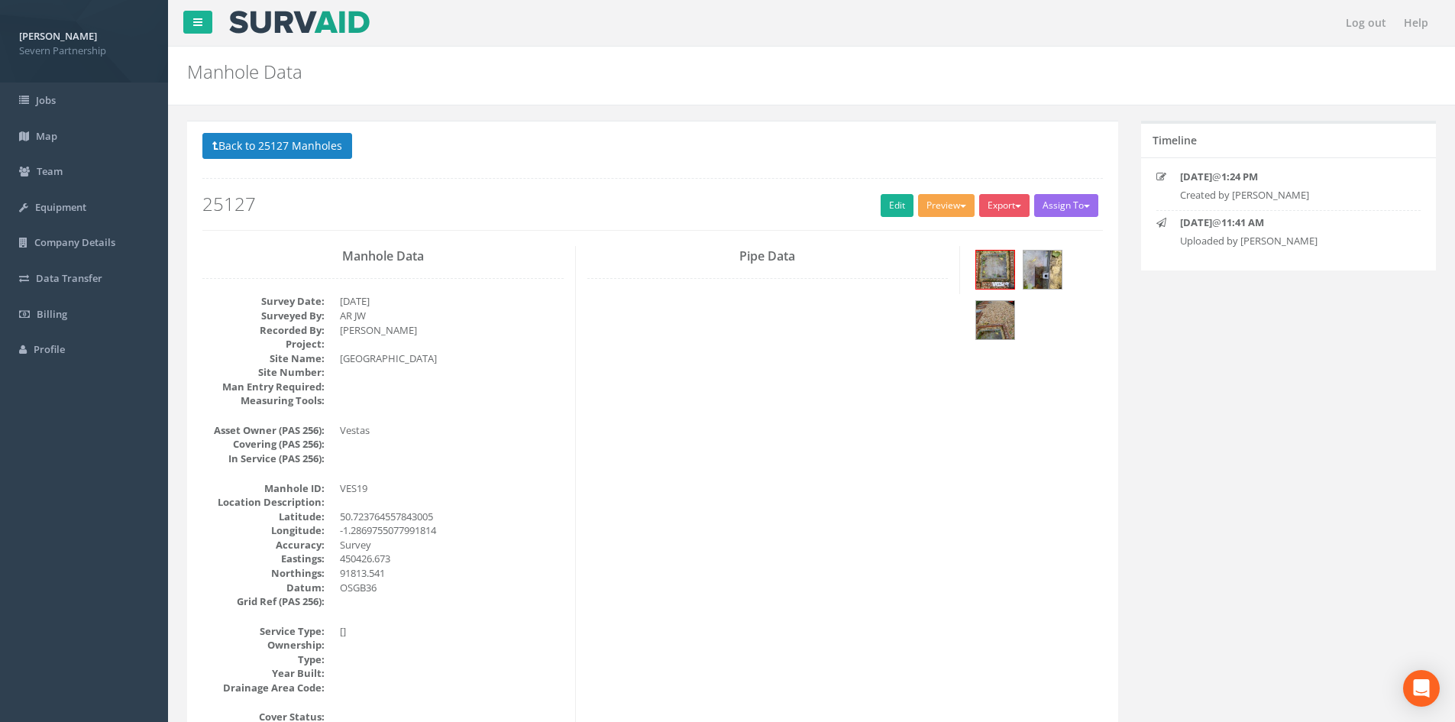
click at [939, 206] on button "Preview" at bounding box center [946, 205] width 57 height 23
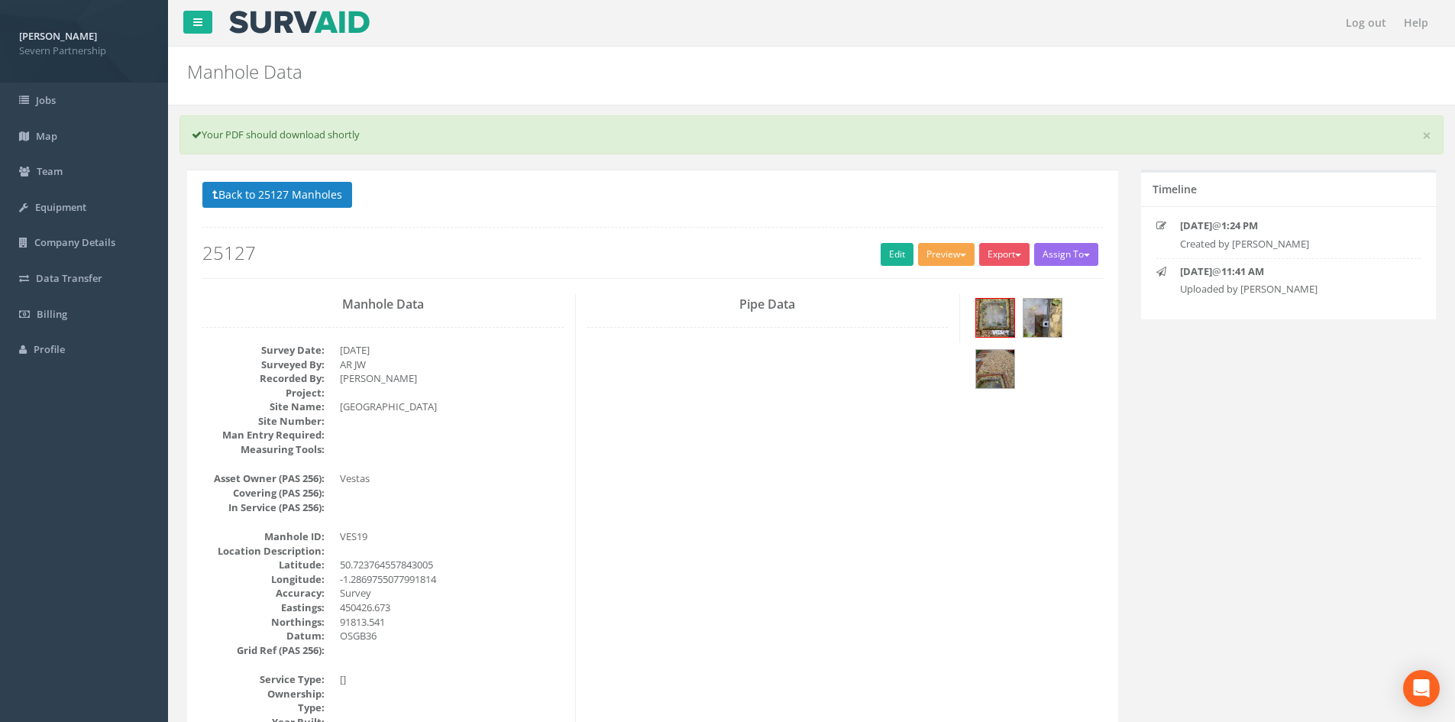
click at [940, 261] on button "Preview" at bounding box center [946, 254] width 57 height 23
click at [930, 280] on link "SP Manhole" at bounding box center [918, 286] width 116 height 24
click at [940, 250] on button "Preview" at bounding box center [946, 254] width 57 height 23
click at [926, 282] on link "SP Manhole" at bounding box center [918, 286] width 116 height 24
click at [887, 258] on link "Edit" at bounding box center [897, 254] width 33 height 23
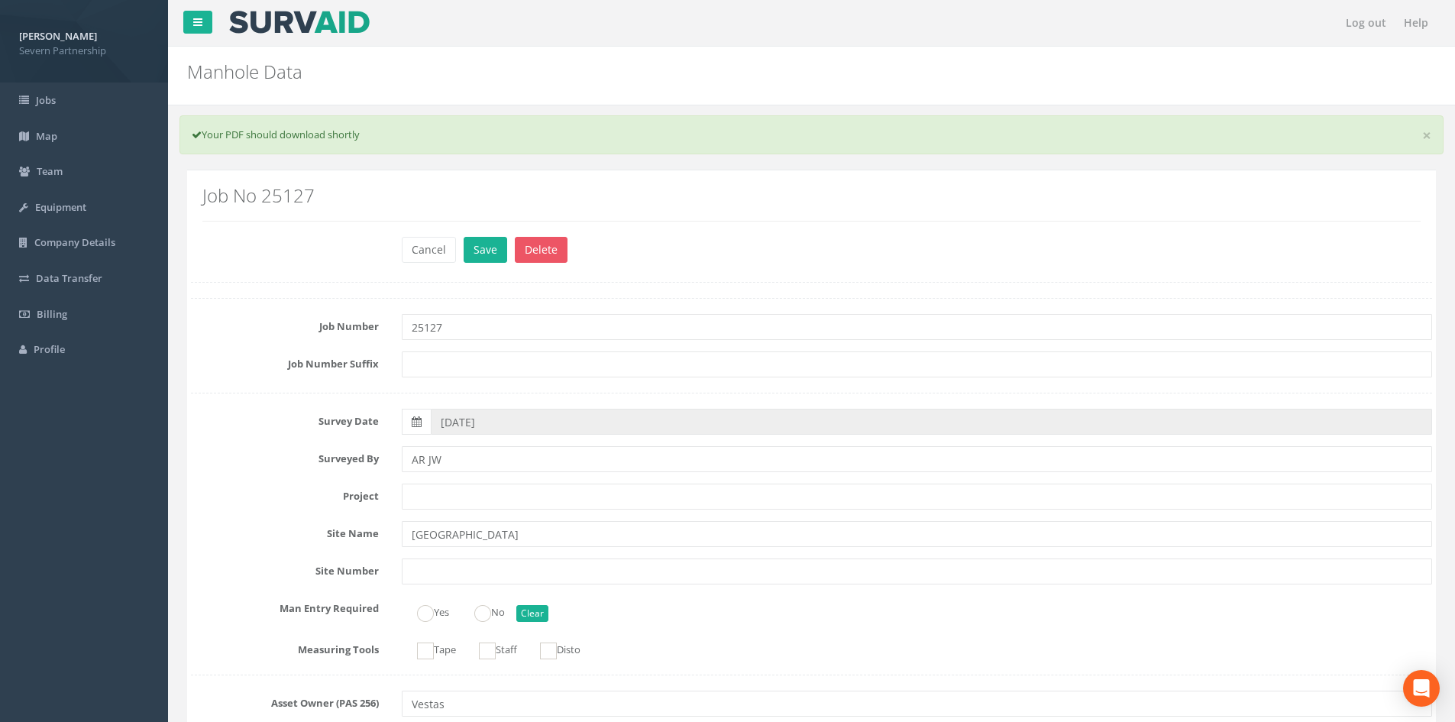
scroll to position [995, 0]
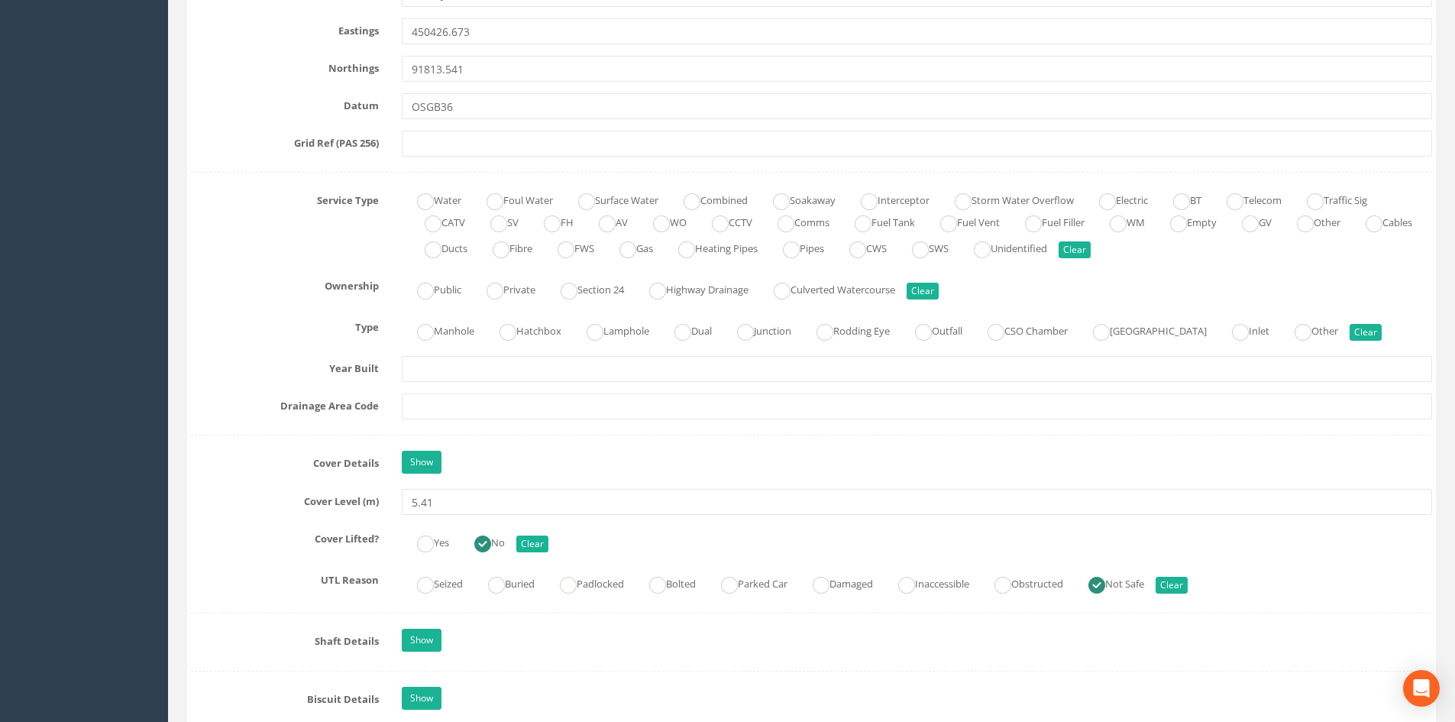
click at [1104, 267] on div "Job Number 25127 Job Number Suffix Survey Date [DATE] Surveyed By AR JW Project…" at bounding box center [811, 686] width 1241 height 2766
click at [1104, 260] on div "Water Foul Water Surface Water Combined Soakaway Interceptor Storm Water Overfl…" at bounding box center [916, 225] width 1053 height 74
click at [1047, 254] on label "Unidentified" at bounding box center [1002, 247] width 89 height 22
radio input "true"
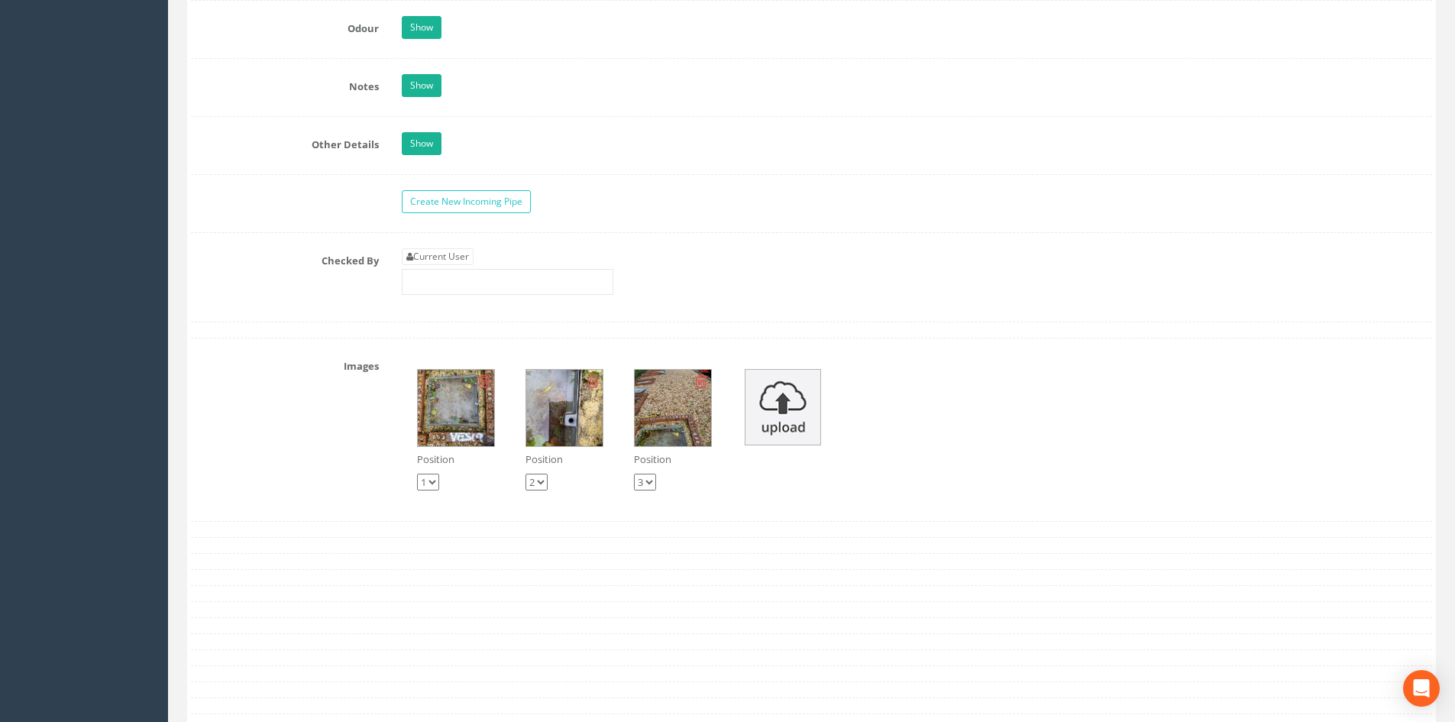
scroll to position [2707, 0]
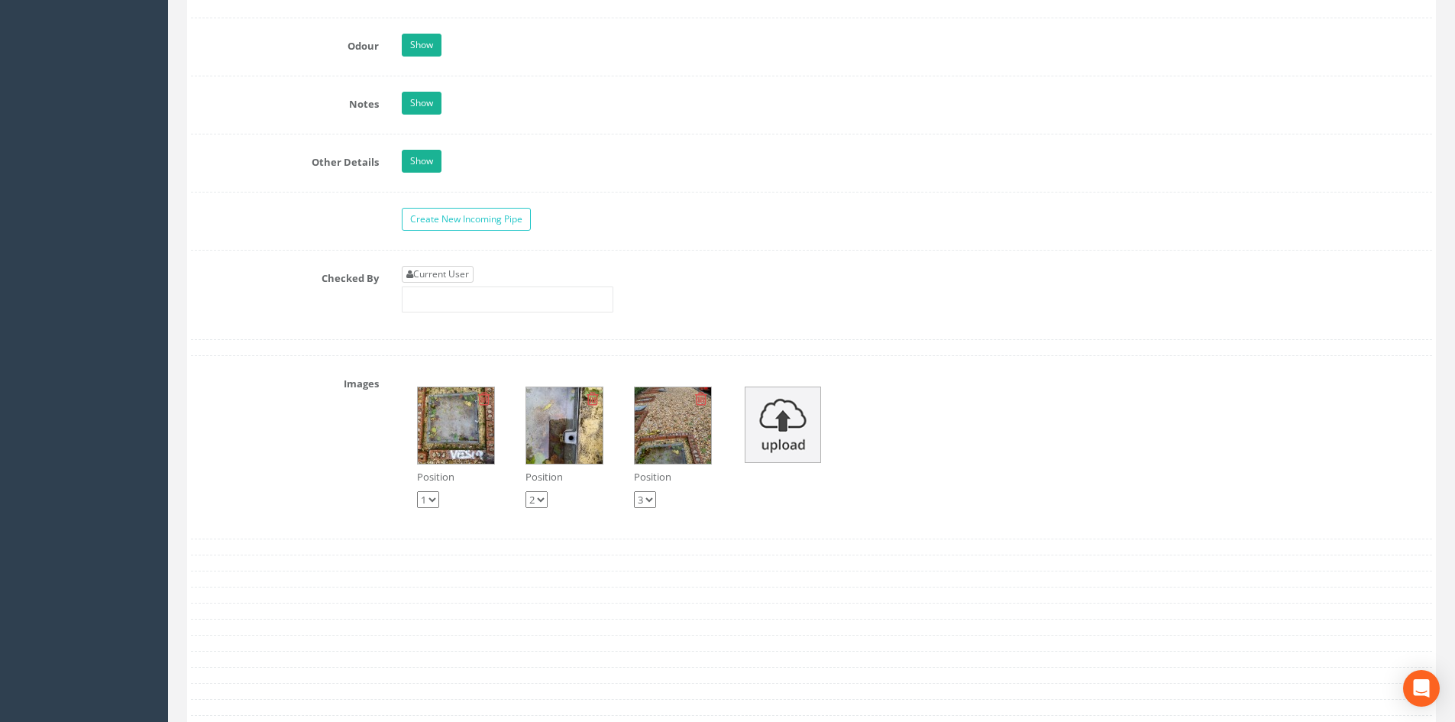
drag, startPoint x: 460, startPoint y: 257, endPoint x: 460, endPoint y: 270, distance: 13.0
click at [460, 270] on link "Current User" at bounding box center [438, 274] width 72 height 17
type input "[PERSON_NAME]"
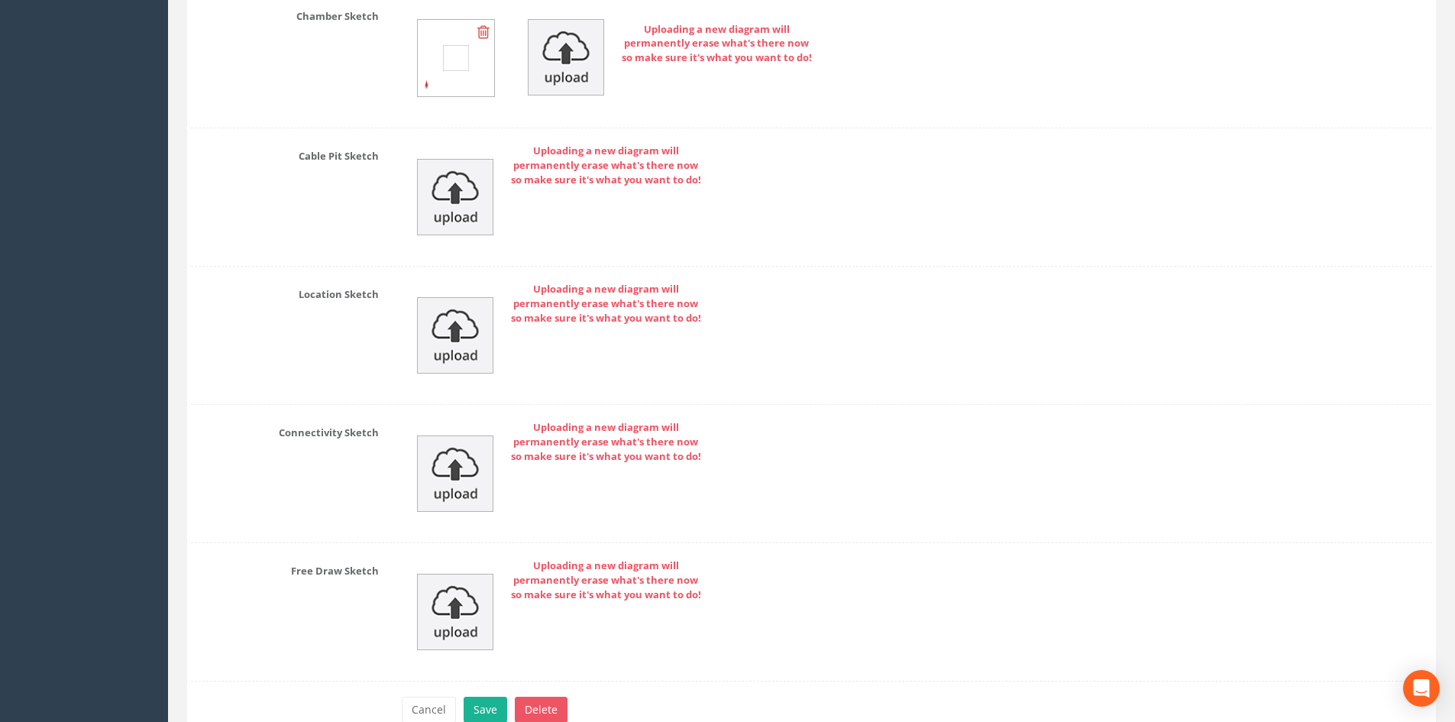
scroll to position [3548, 0]
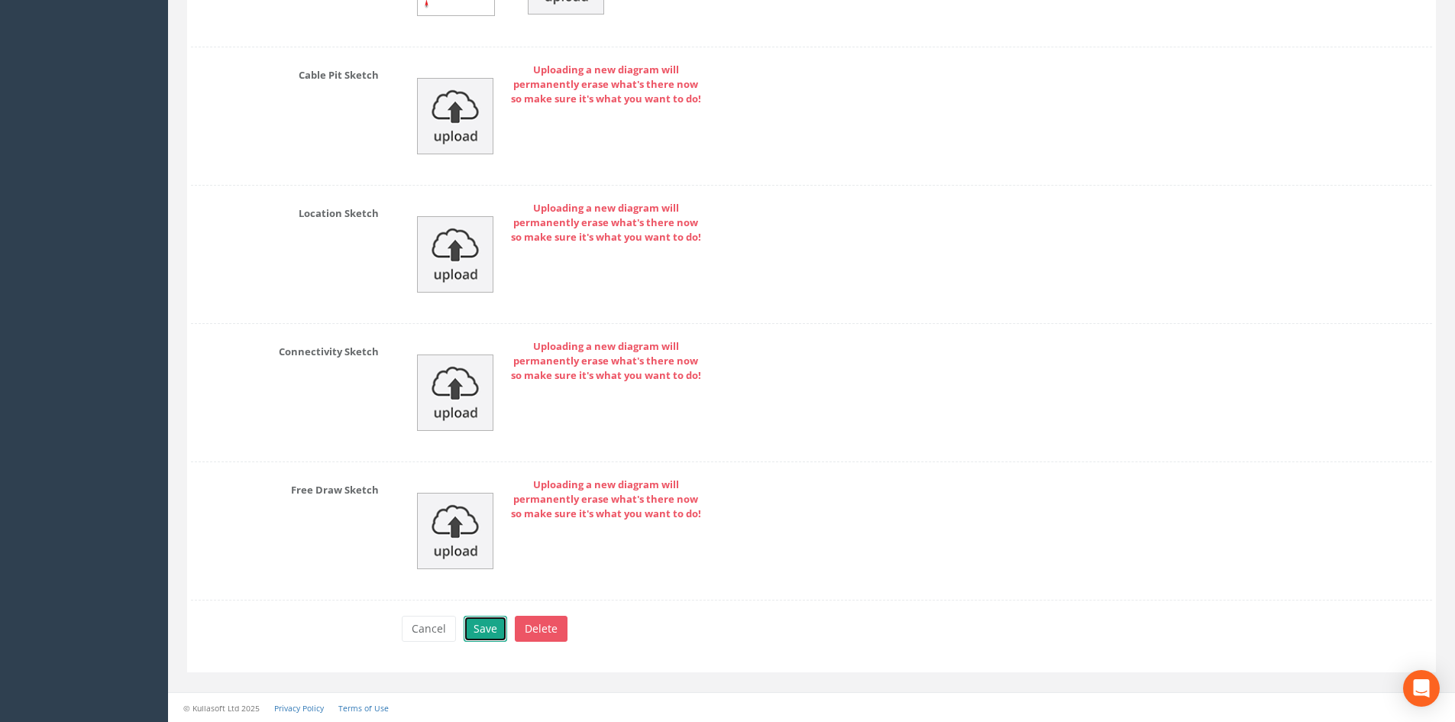
click at [487, 638] on button "Save" at bounding box center [486, 629] width 44 height 26
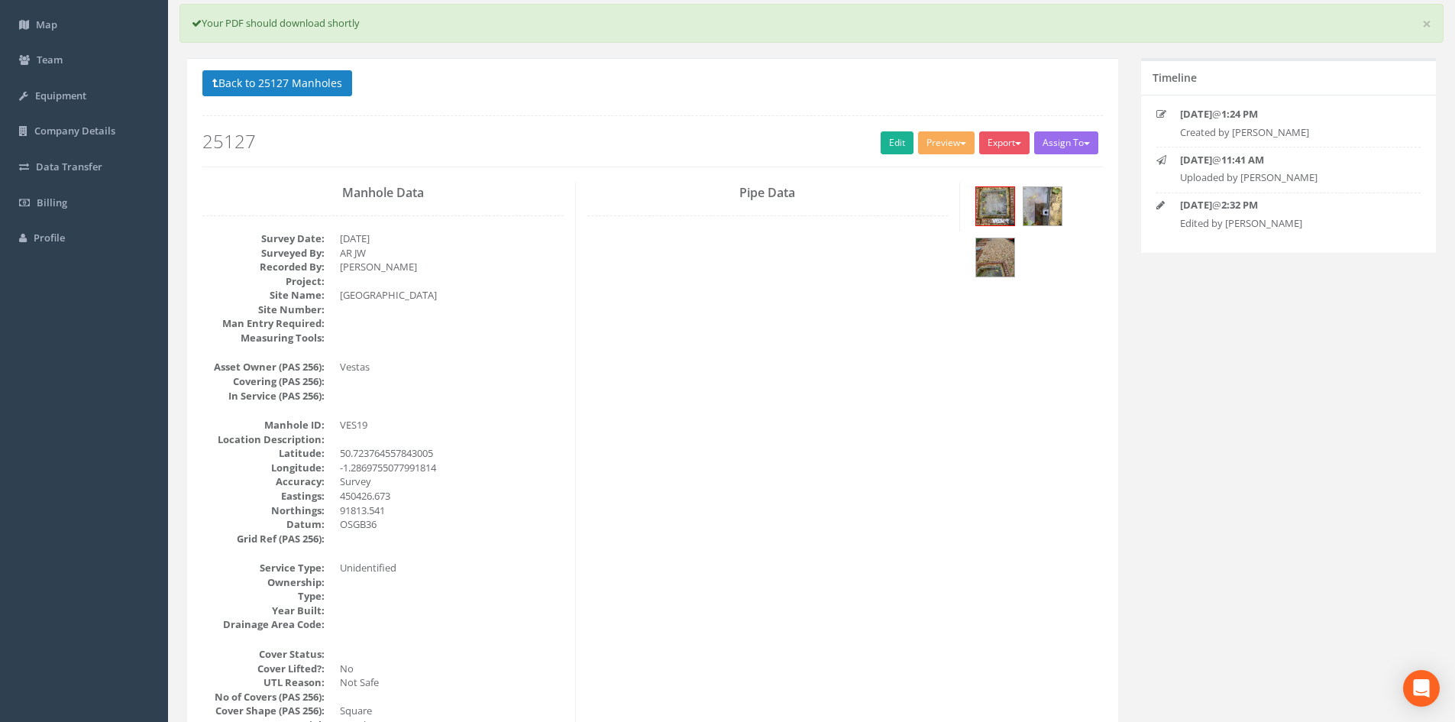
scroll to position [0, 0]
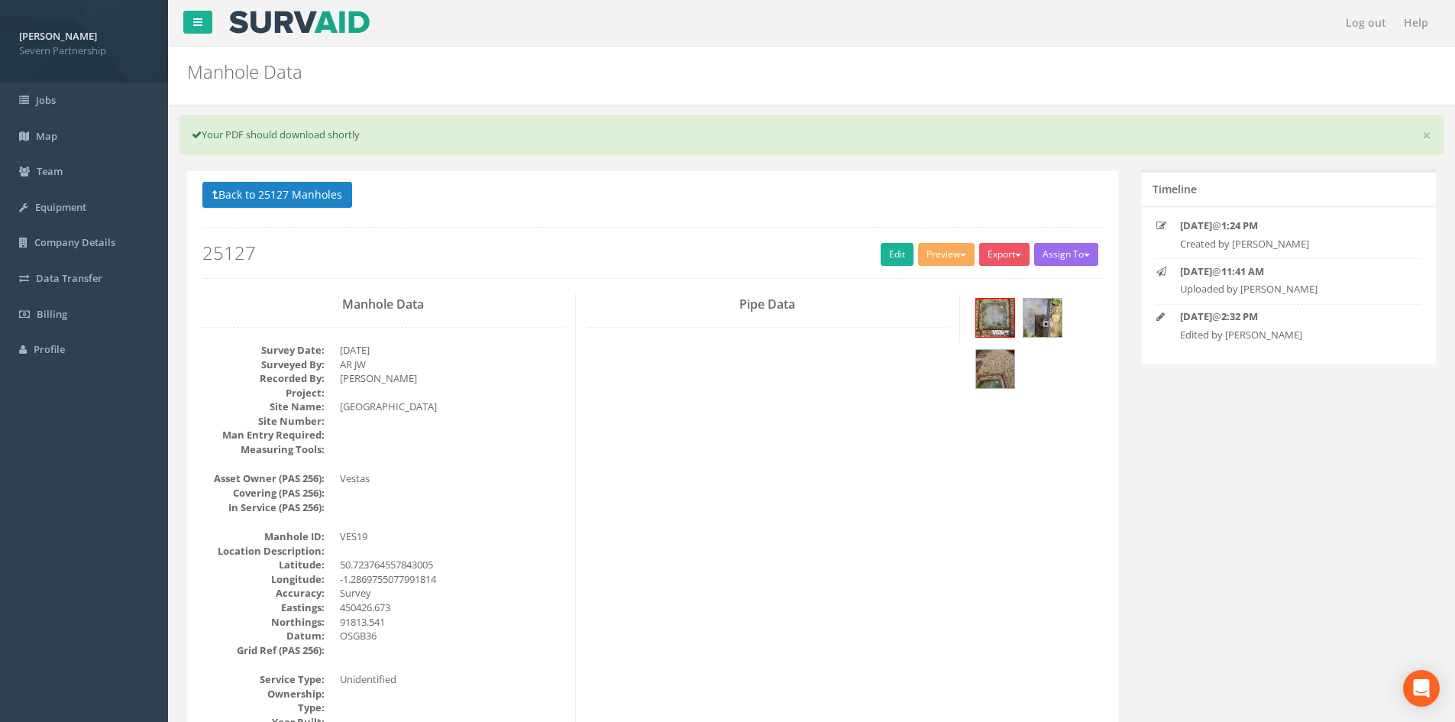
click at [296, 214] on div "Back to 25127 Manholes Back to Map Assign To No Companies Added Export SP Manho…" at bounding box center [652, 230] width 900 height 97
click at [297, 205] on button "Back to 25127 Manholes" at bounding box center [277, 195] width 150 height 26
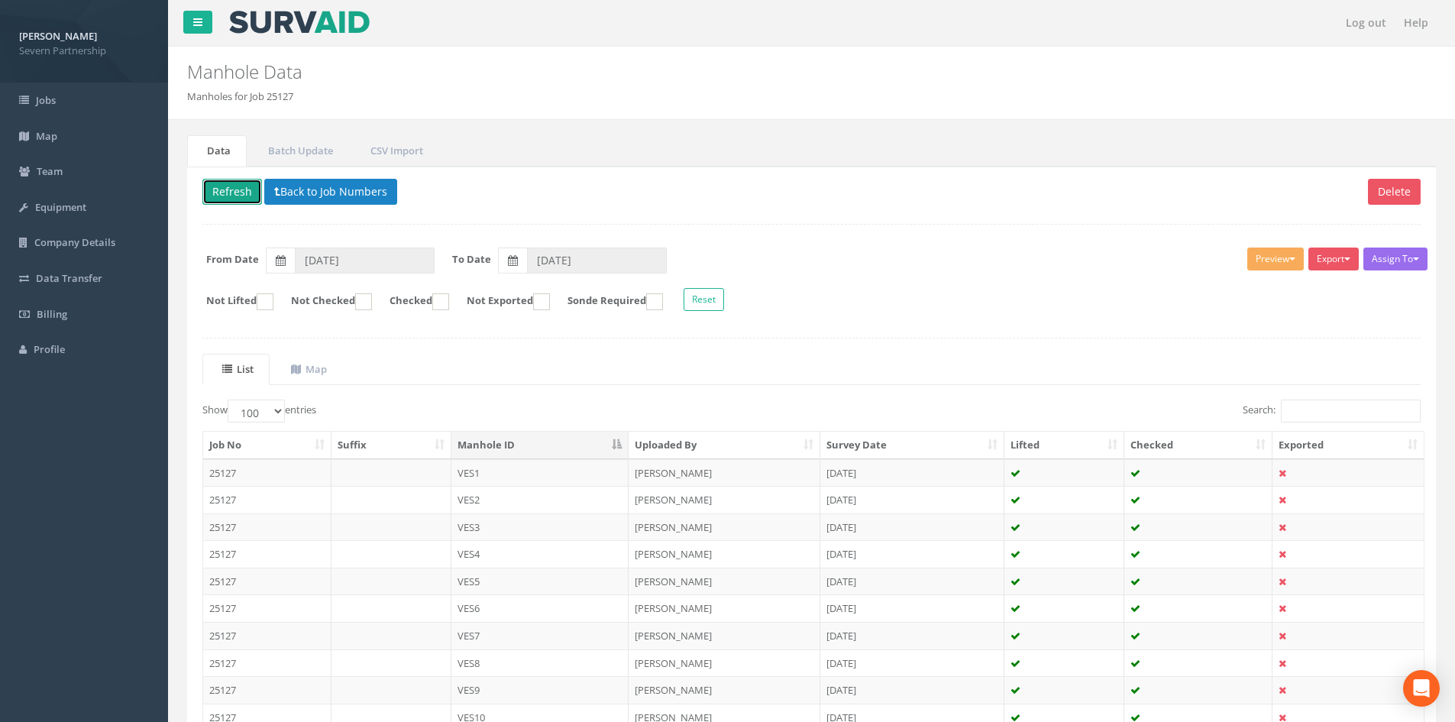
click at [228, 189] on button "Refresh" at bounding box center [232, 192] width 60 height 26
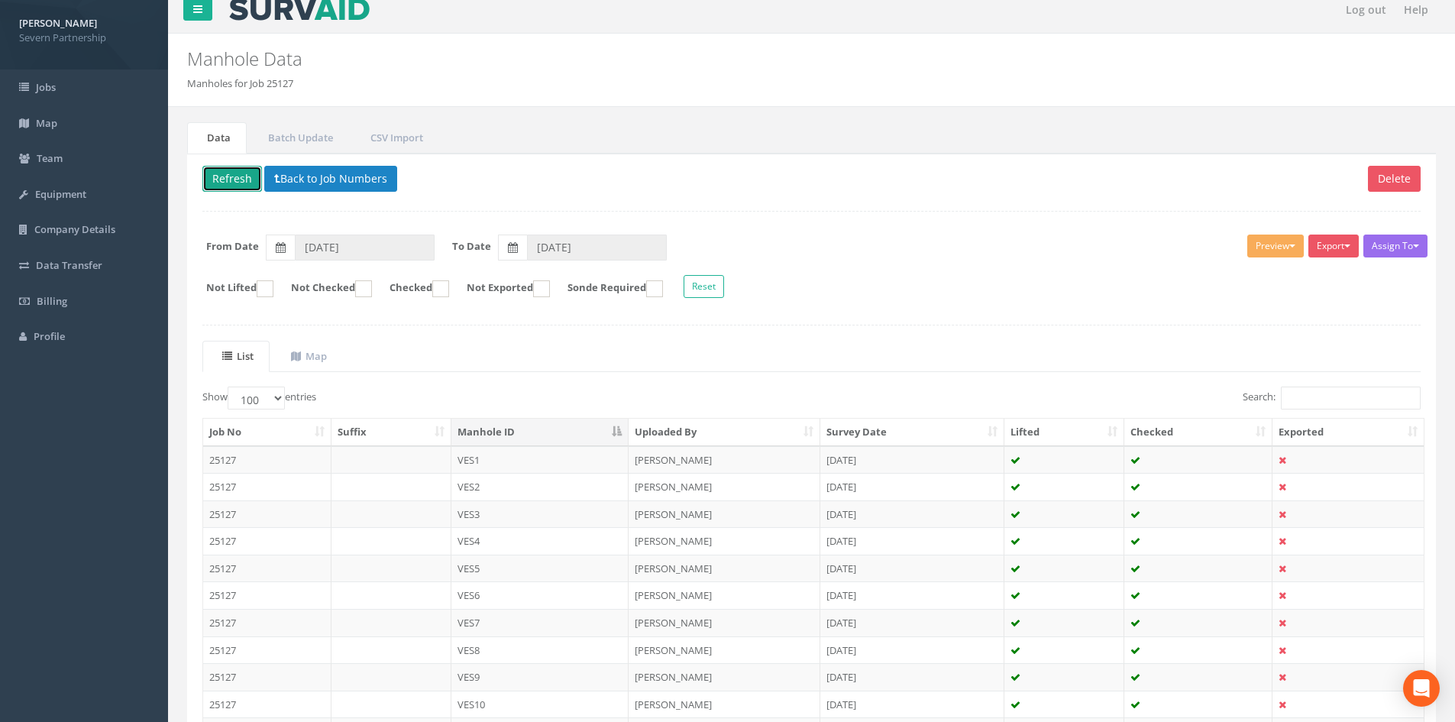
scroll to position [458, 0]
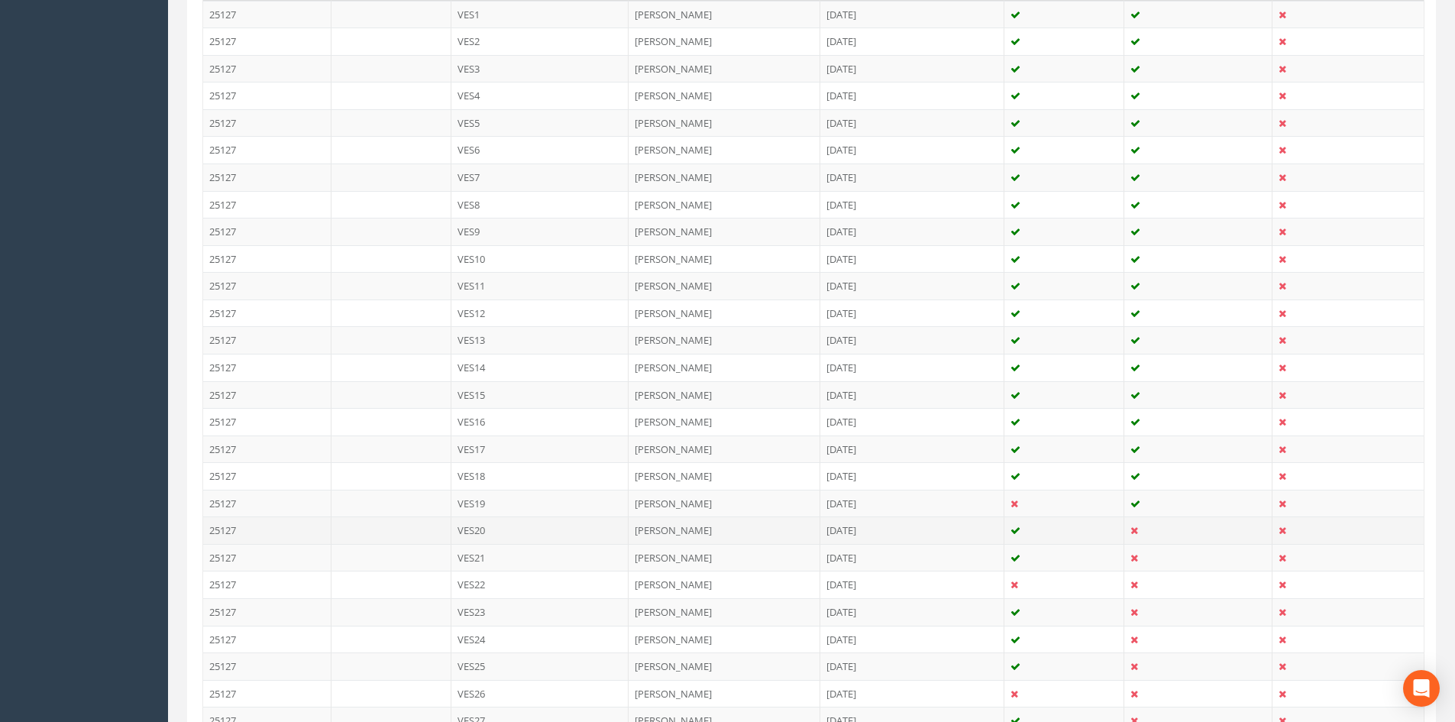
click at [678, 527] on td "[PERSON_NAME]" at bounding box center [725, 529] width 192 height 27
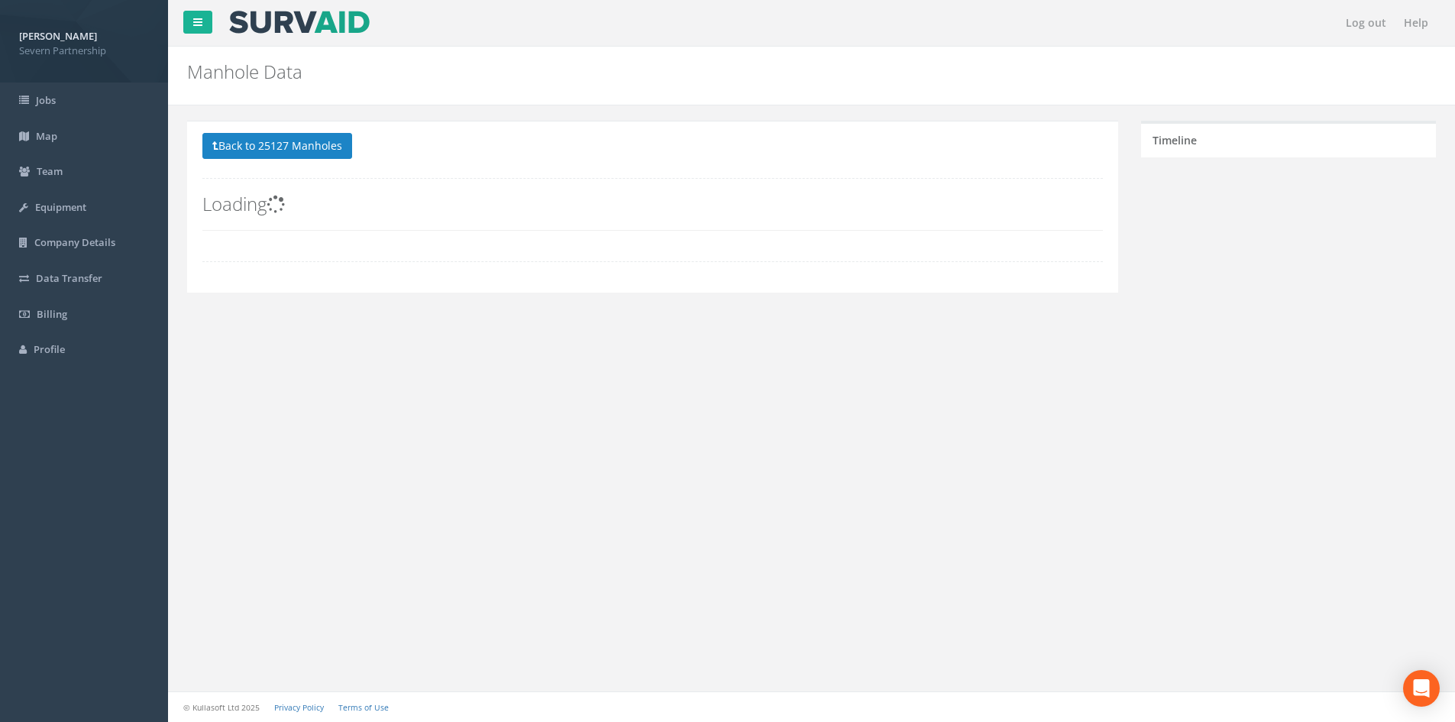
scroll to position [0, 0]
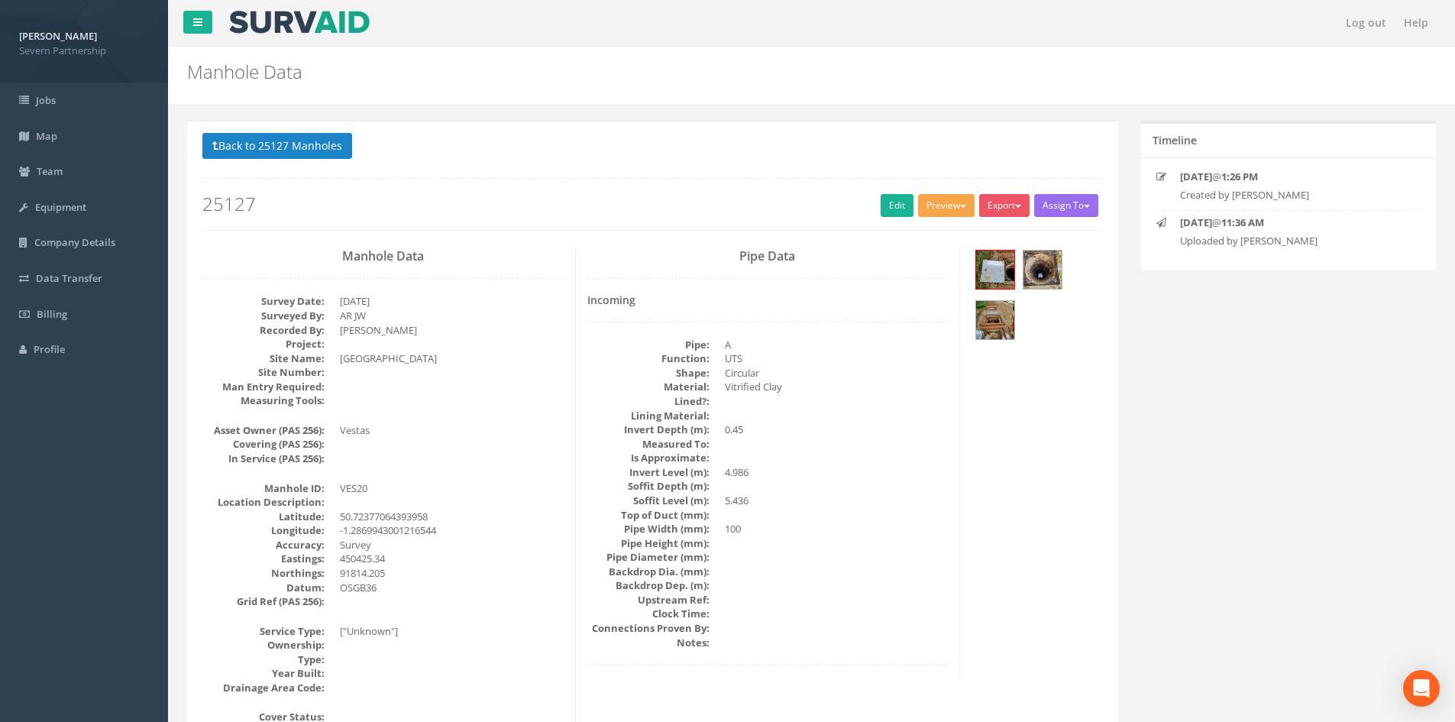
click at [950, 215] on button "Preview" at bounding box center [946, 205] width 57 height 23
click at [942, 226] on link "SP Manhole" at bounding box center [918, 237] width 116 height 24
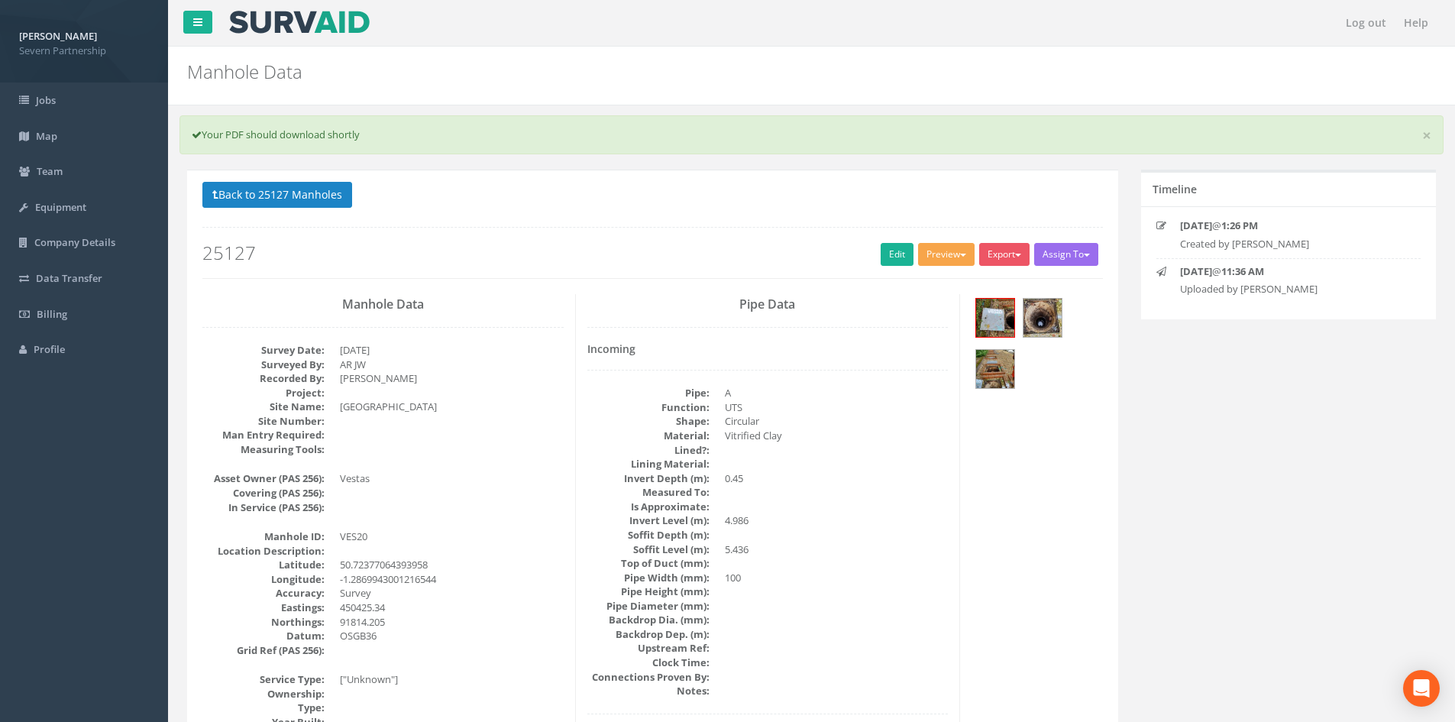
click at [939, 249] on button "Preview" at bounding box center [946, 254] width 57 height 23
click at [944, 277] on link "SP Manhole" at bounding box center [918, 286] width 116 height 24
click at [887, 260] on link "Edit" at bounding box center [897, 254] width 33 height 23
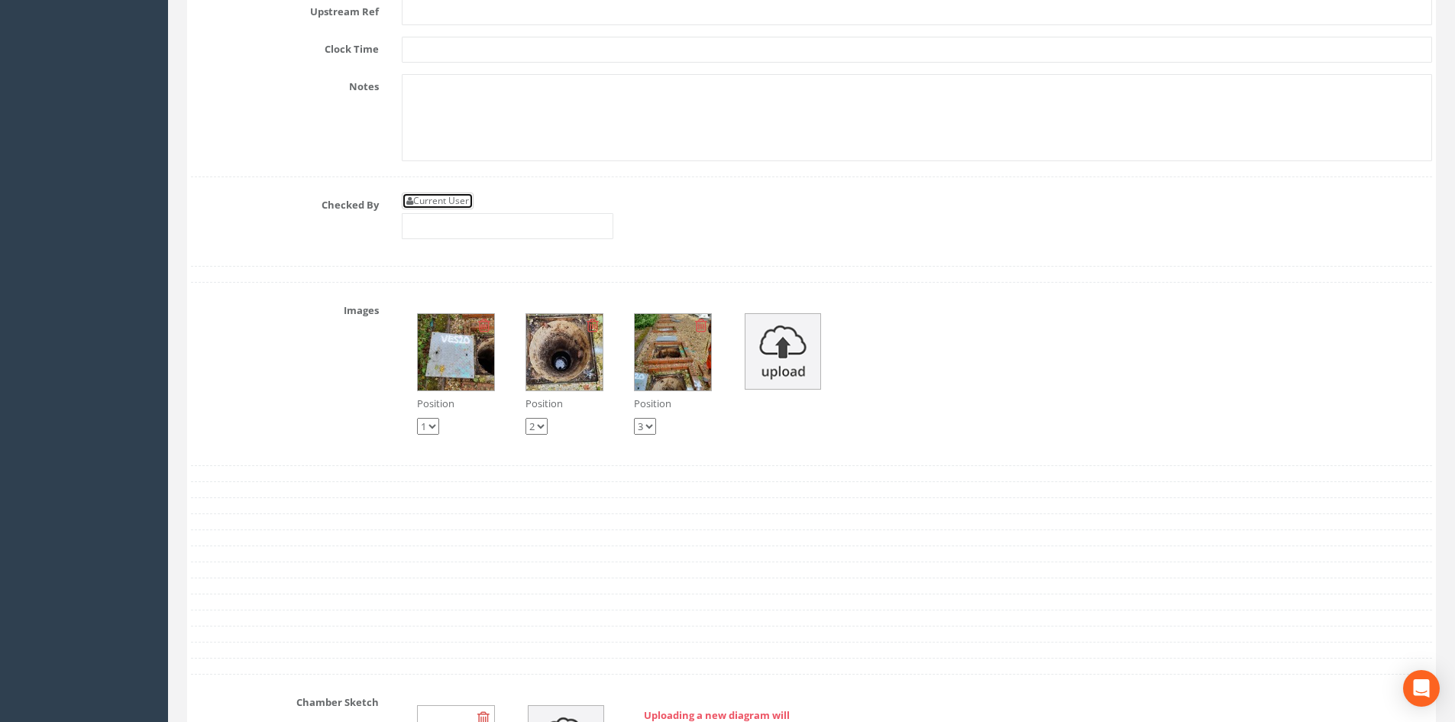
click at [432, 204] on link "Current User" at bounding box center [438, 200] width 72 height 17
type input "[PERSON_NAME]"
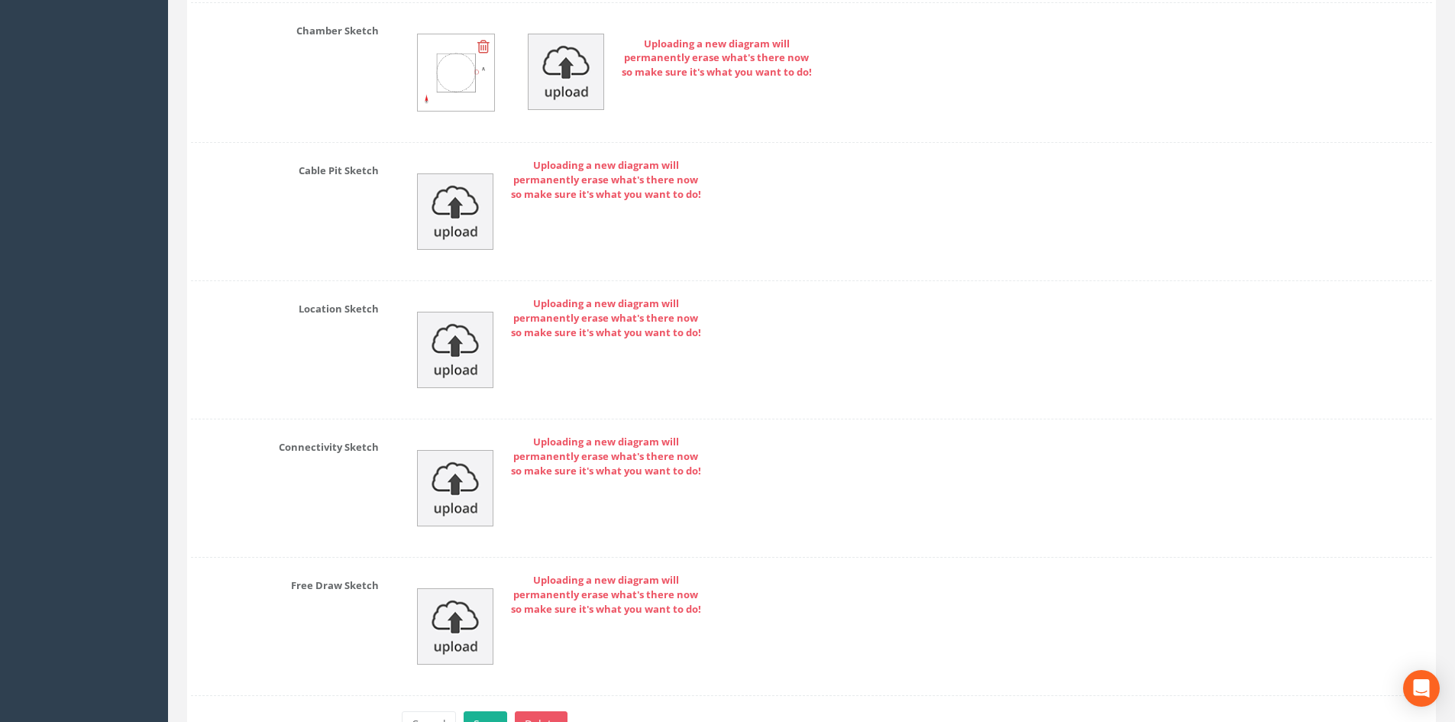
scroll to position [4433, 0]
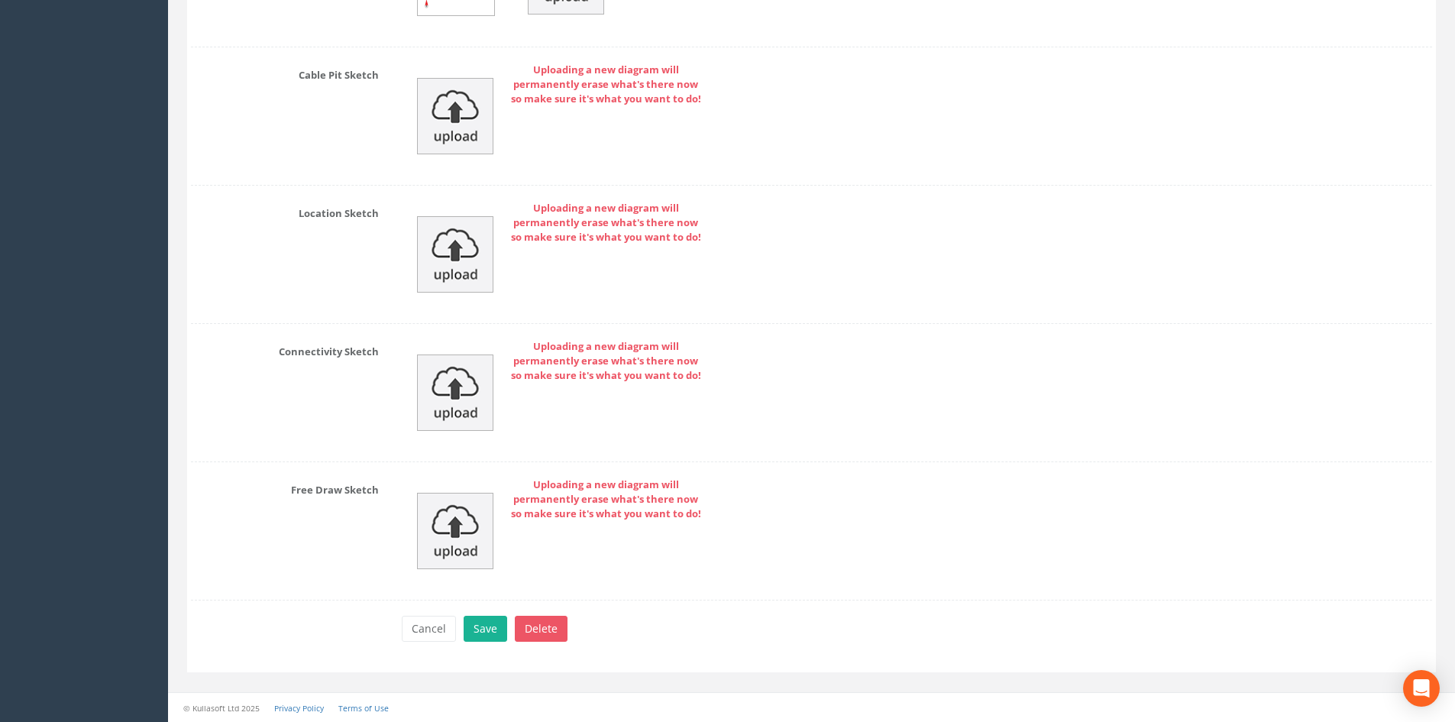
click at [479, 624] on button "Save" at bounding box center [486, 629] width 44 height 26
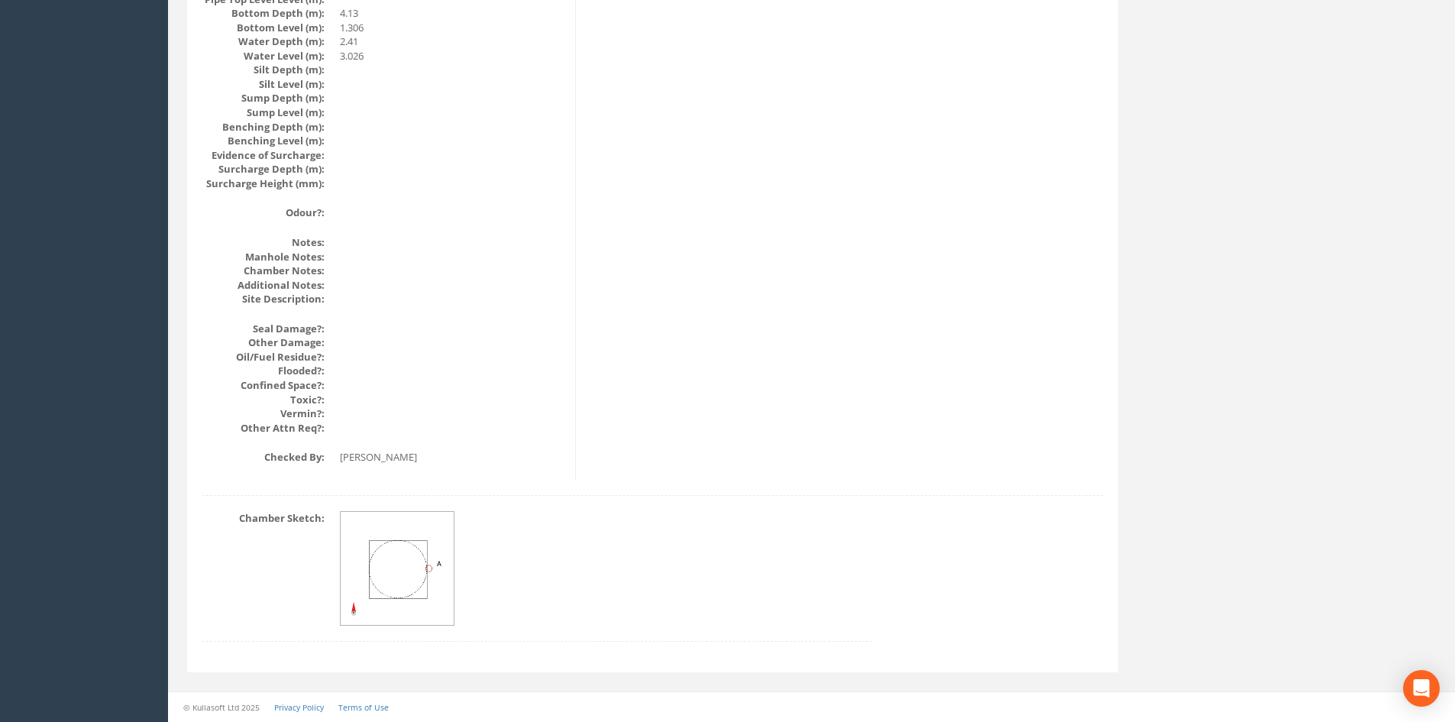
drag, startPoint x: 574, startPoint y: 427, endPoint x: 563, endPoint y: 398, distance: 30.9
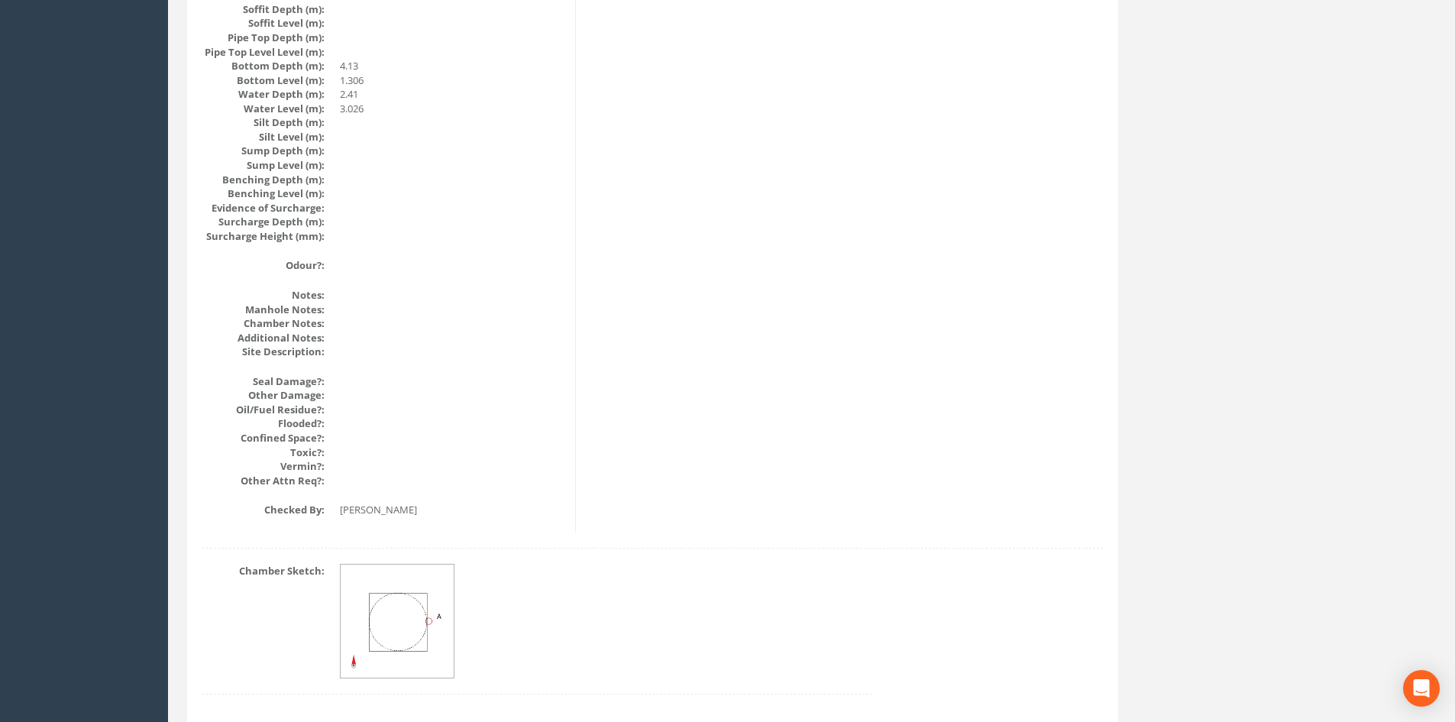
scroll to position [0, 0]
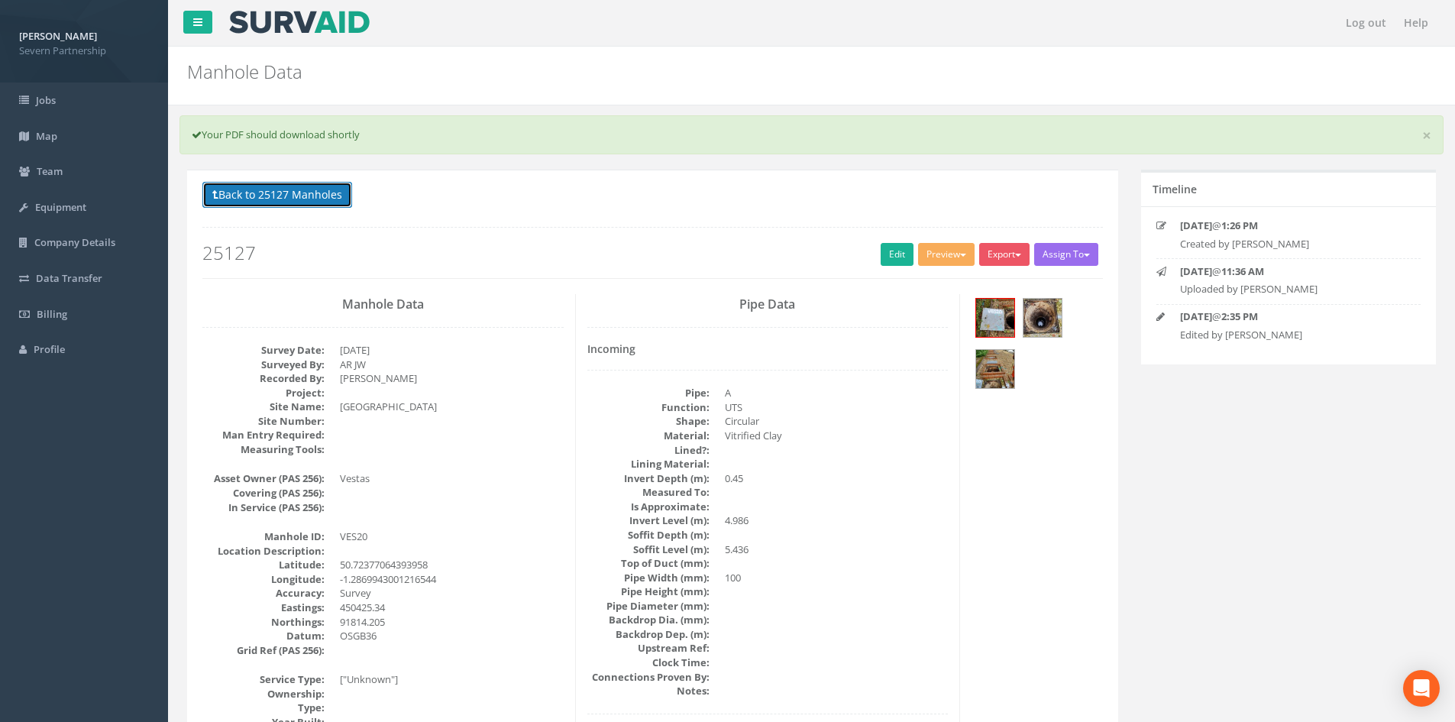
click at [280, 182] on button "Back to 25127 Manholes" at bounding box center [277, 195] width 150 height 26
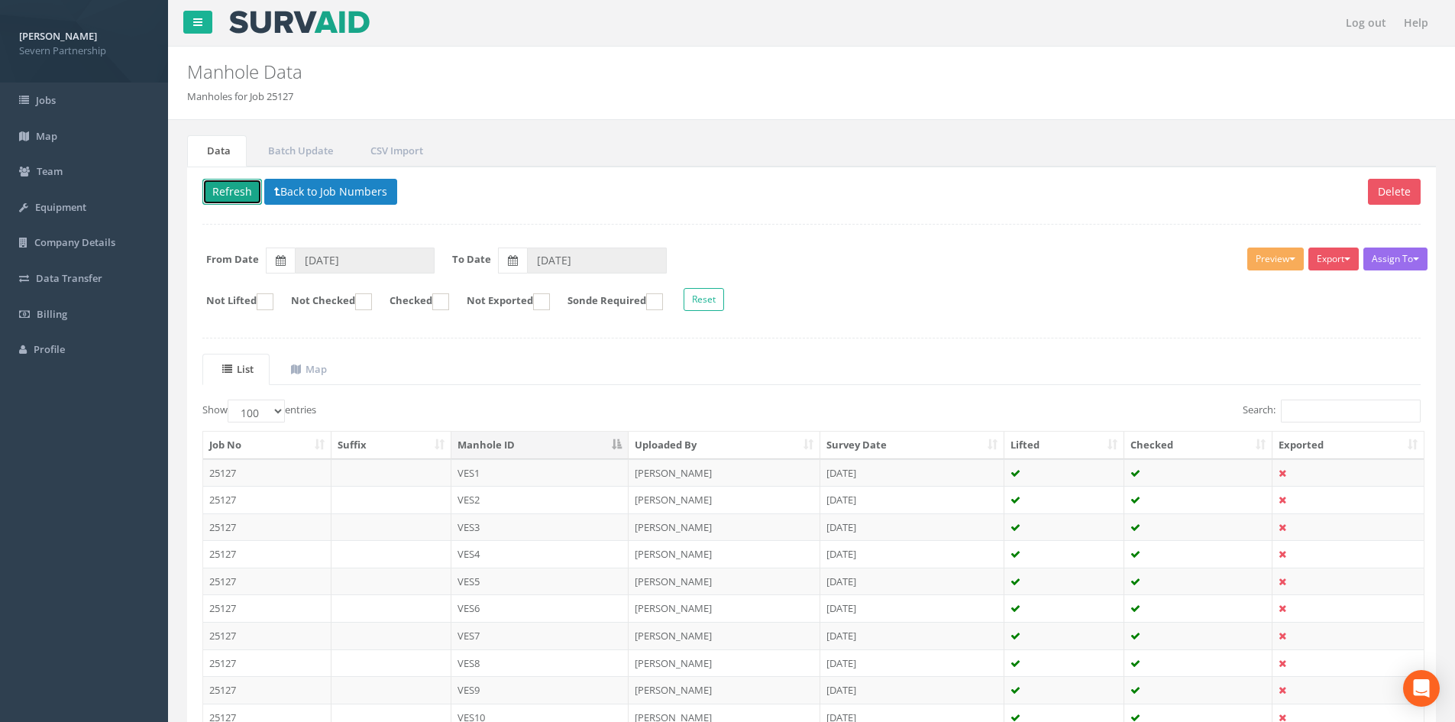
click at [243, 184] on button "Refresh" at bounding box center [232, 192] width 60 height 26
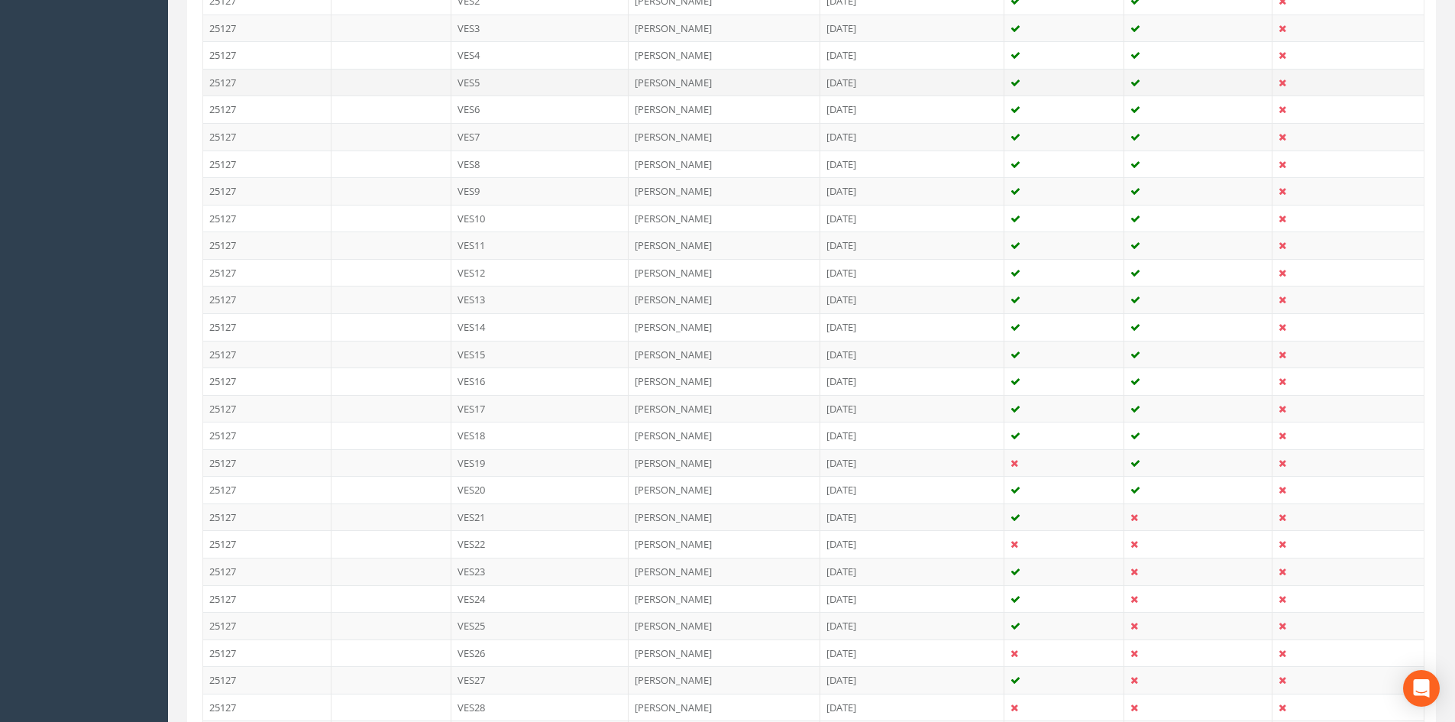
scroll to position [687, 0]
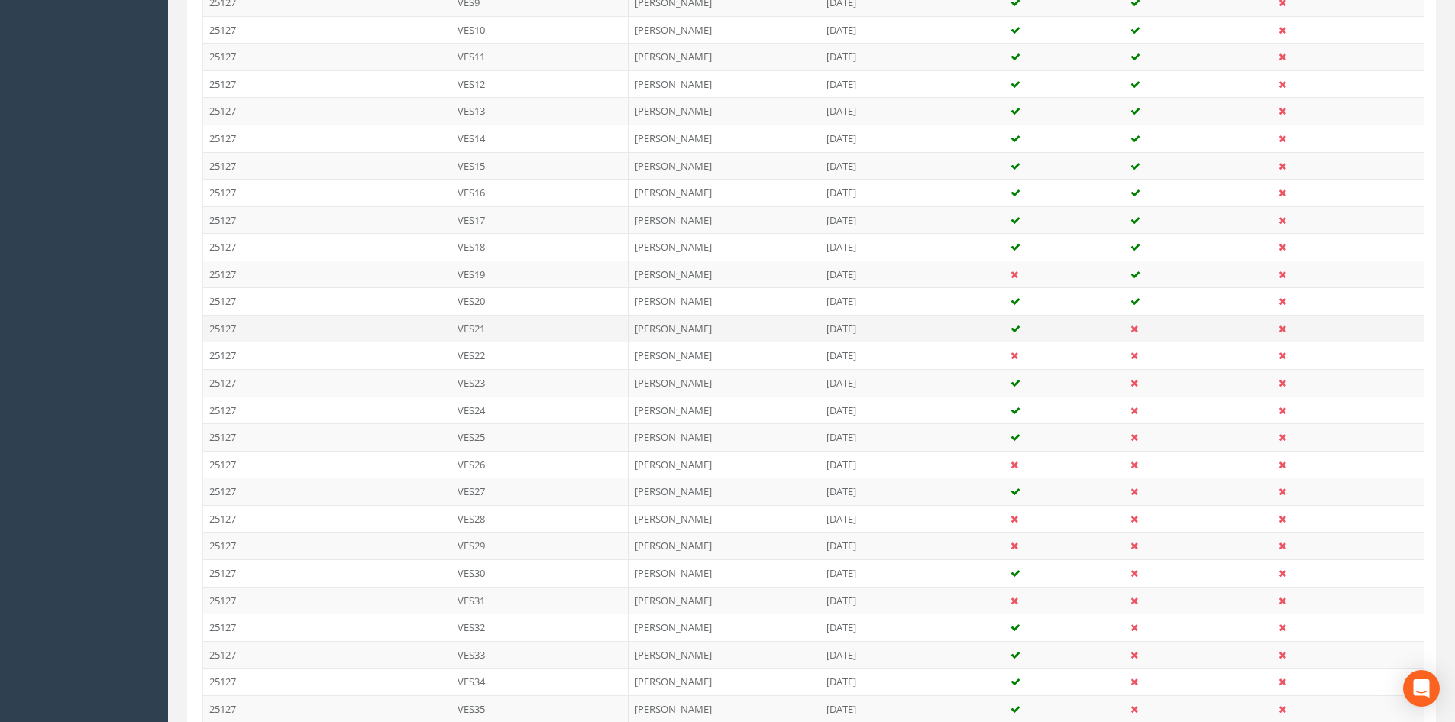
click at [623, 334] on td "VES21" at bounding box center [540, 328] width 178 height 27
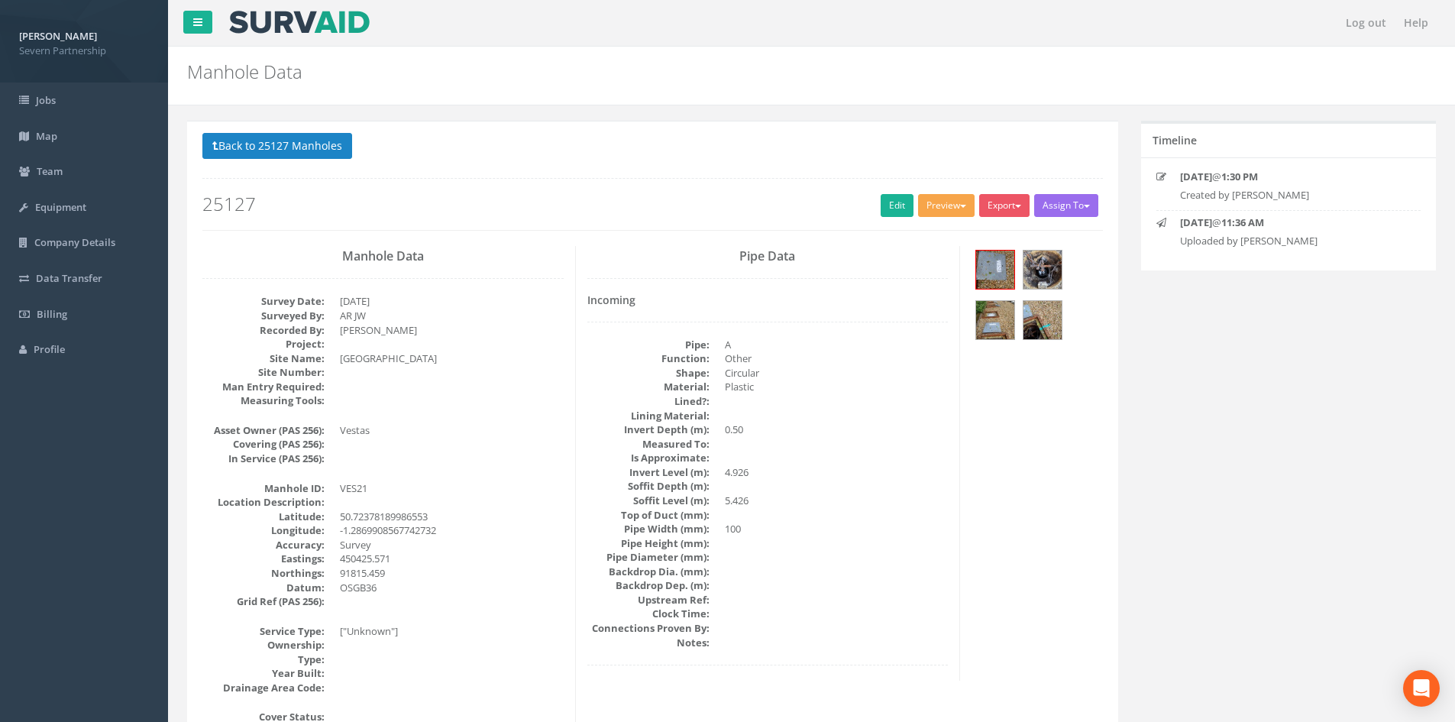
click at [931, 206] on button "Preview" at bounding box center [946, 205] width 57 height 23
click at [929, 229] on link "SP Manhole" at bounding box center [918, 237] width 116 height 24
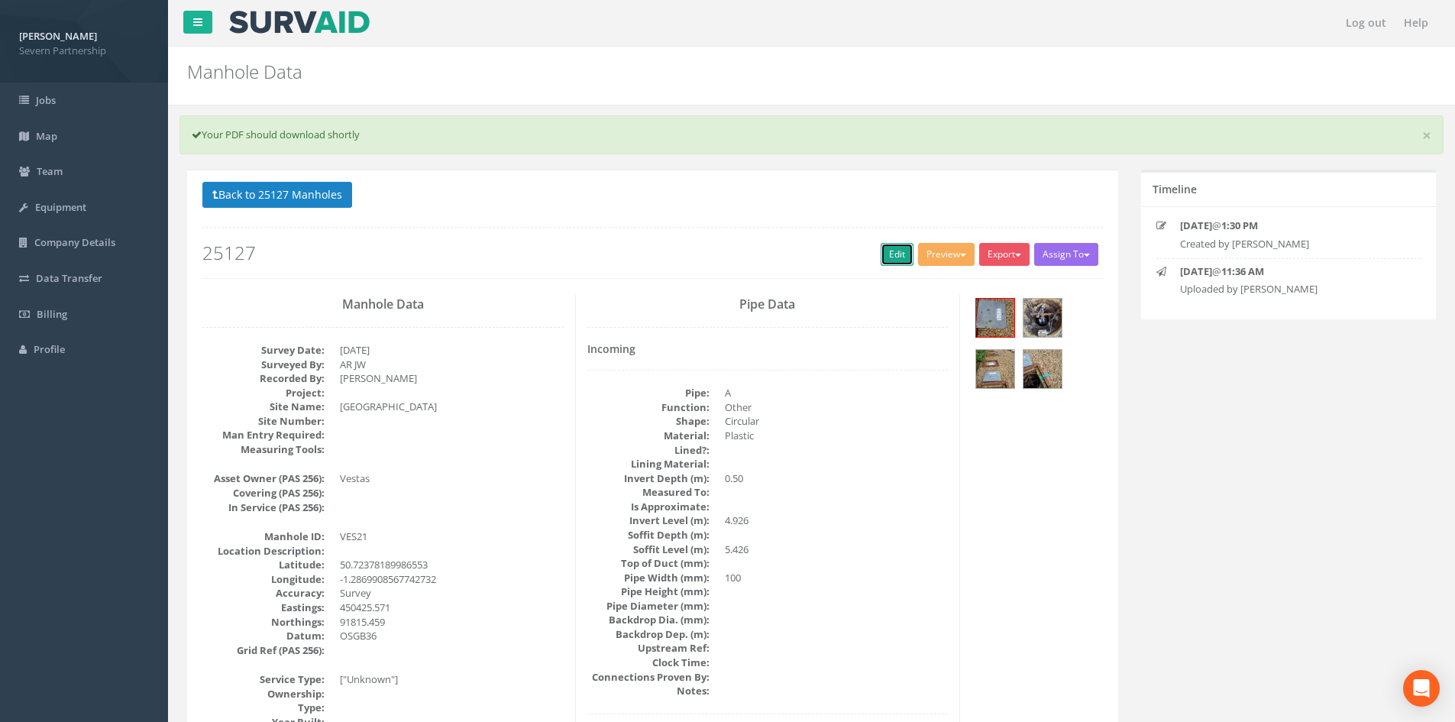
click at [881, 254] on link "Edit" at bounding box center [897, 254] width 33 height 23
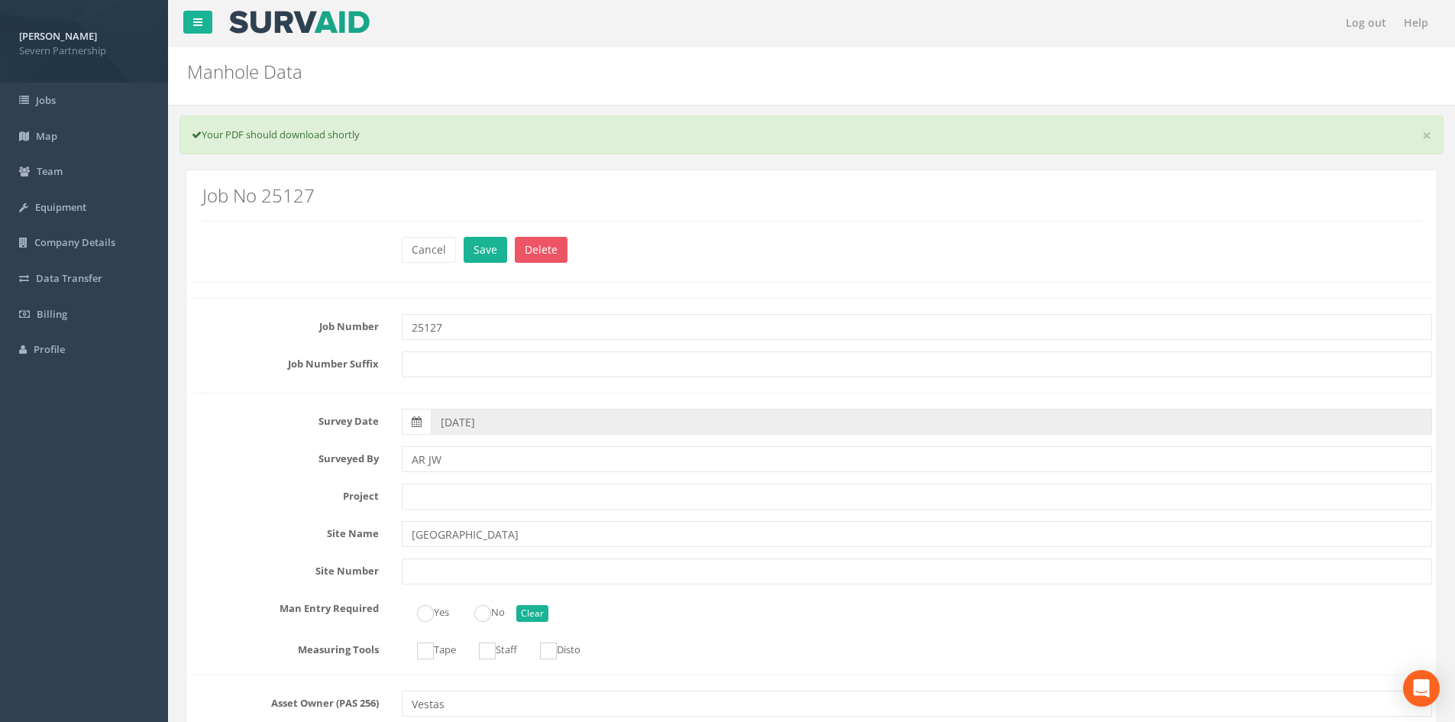
scroll to position [995, 0]
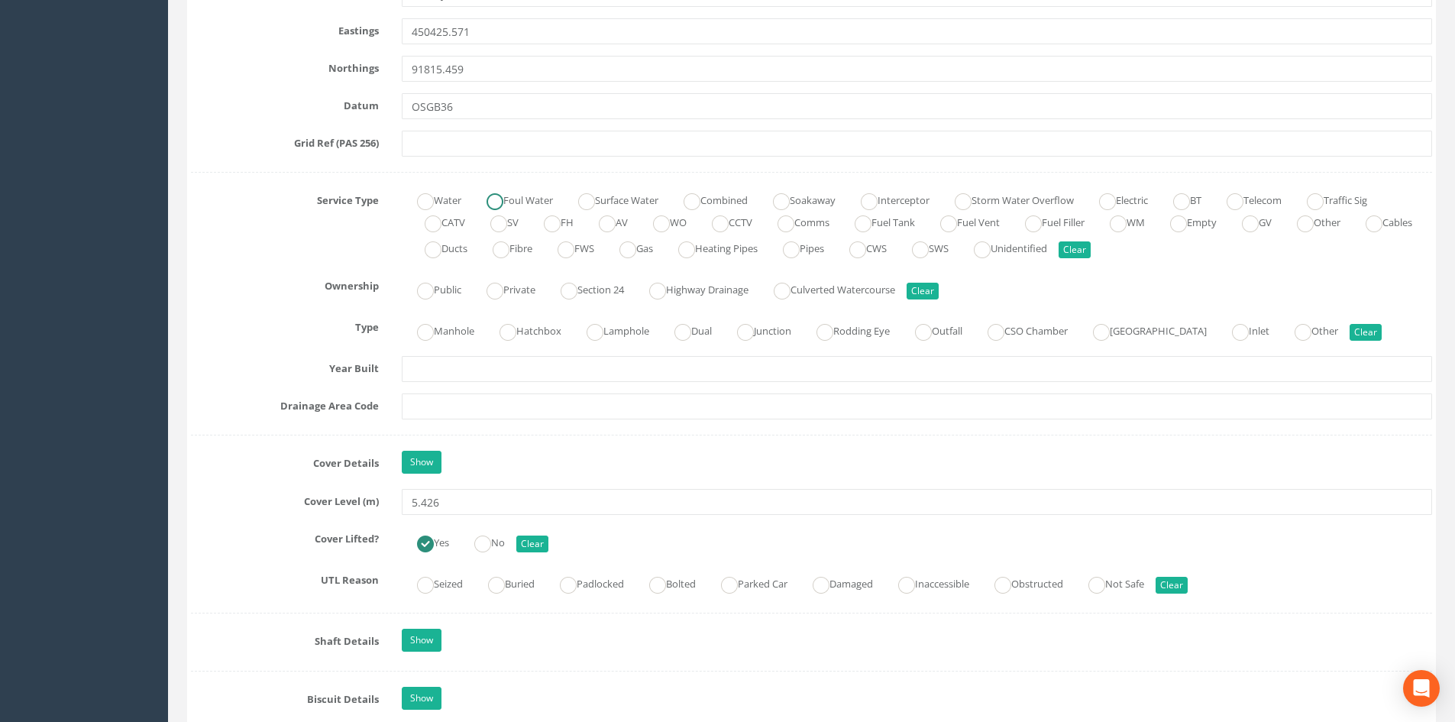
click at [529, 196] on label "Foul Water" at bounding box center [512, 199] width 82 height 22
radio input "true"
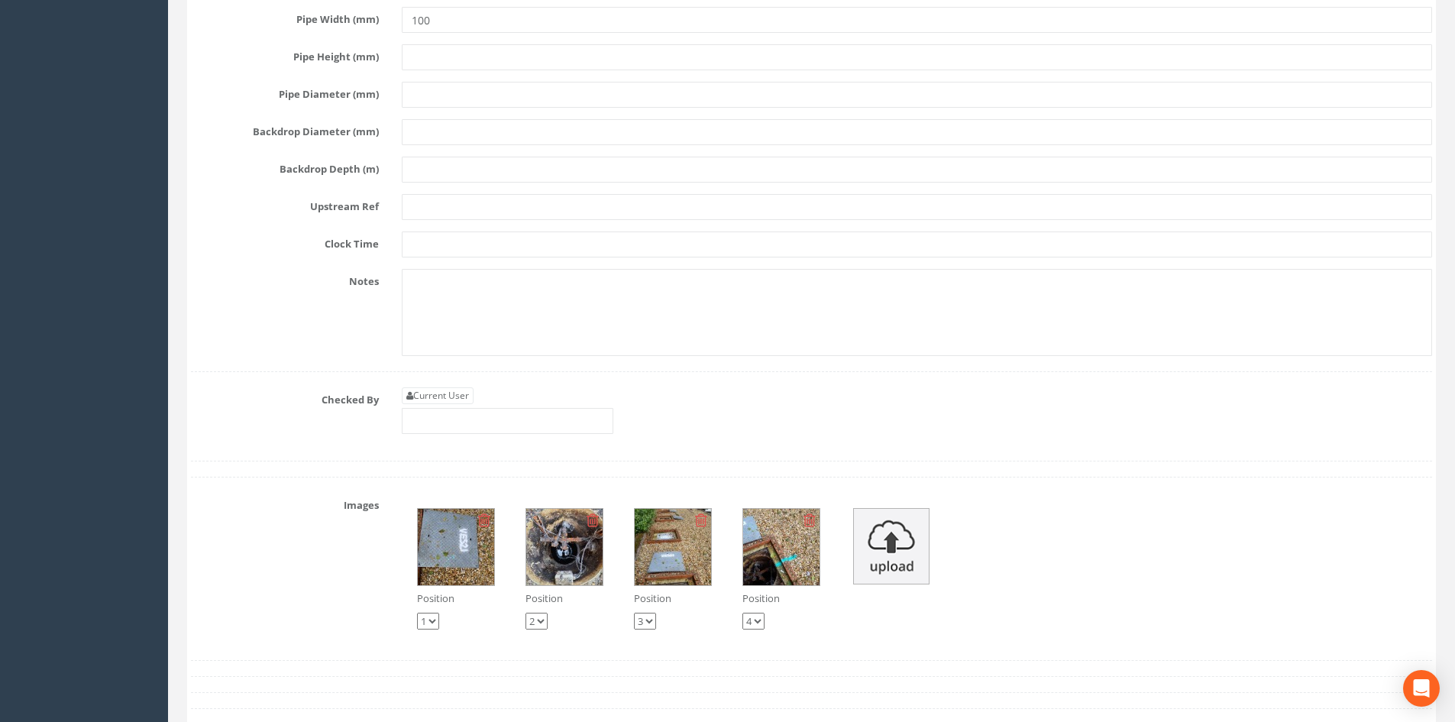
scroll to position [3592, 0]
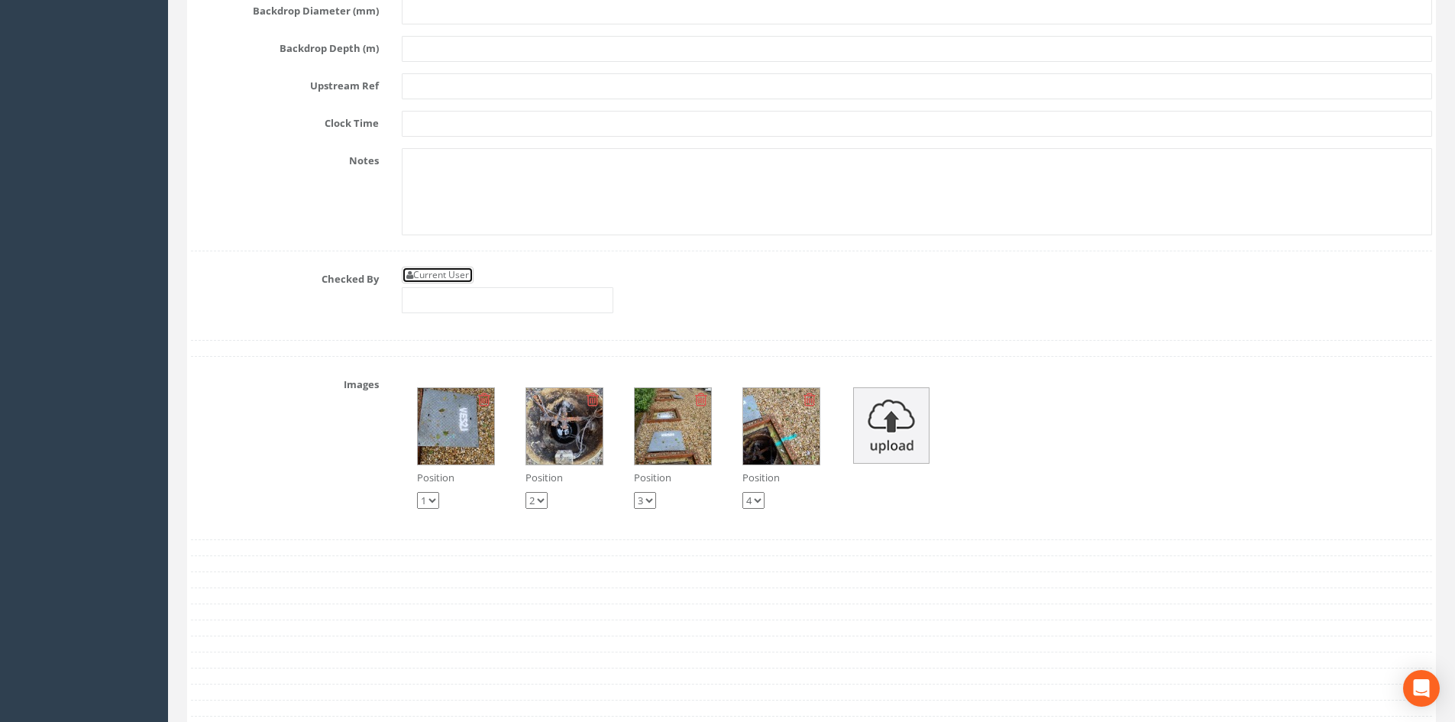
click at [462, 273] on link "Current User" at bounding box center [438, 275] width 72 height 17
type input "[PERSON_NAME]"
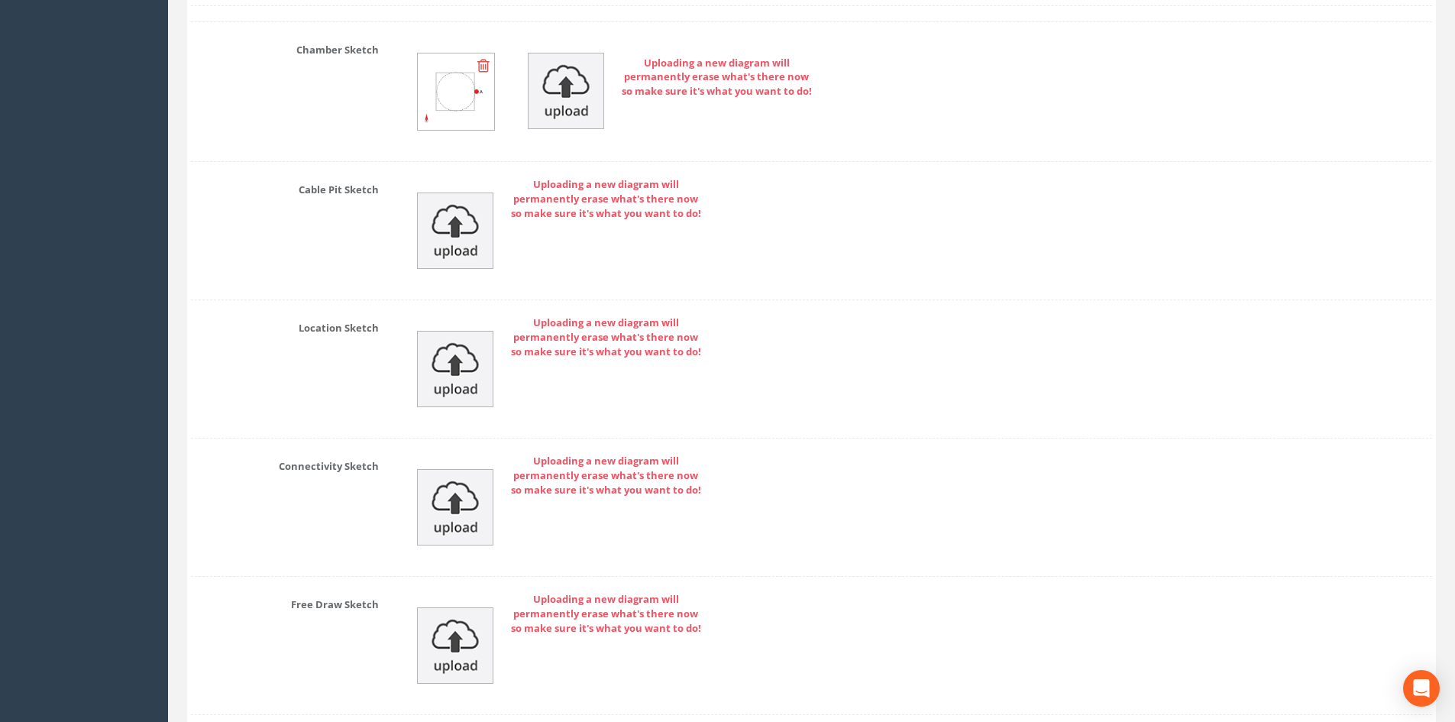
scroll to position [4433, 0]
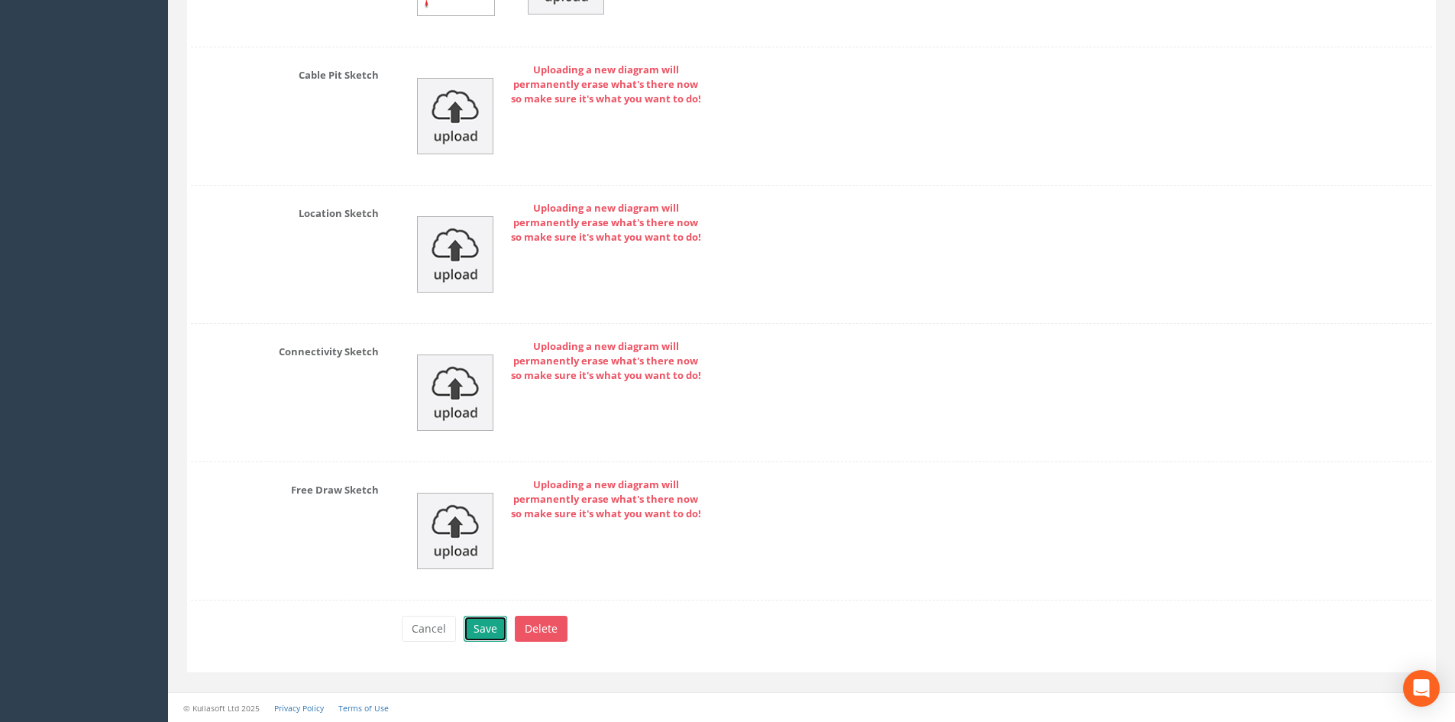
click at [483, 634] on button "Save" at bounding box center [486, 629] width 44 height 26
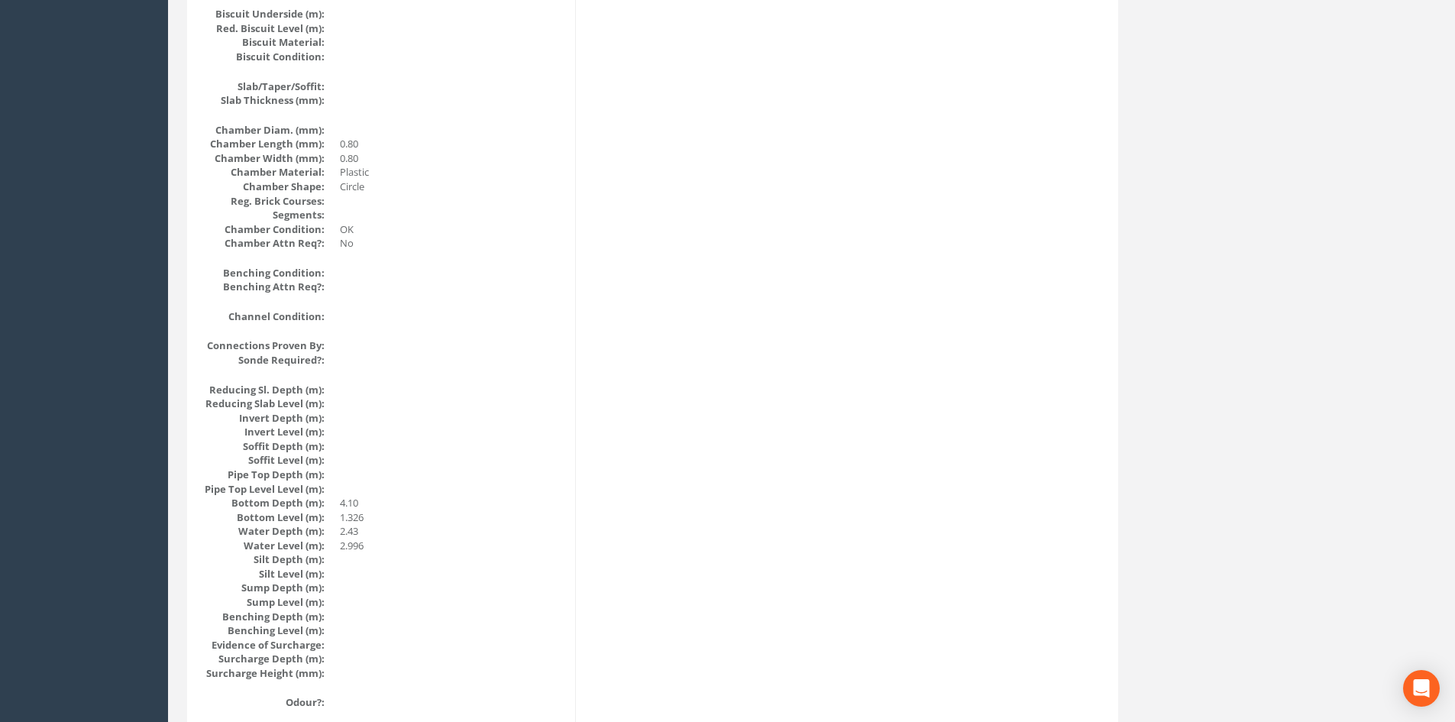
scroll to position [1148, 0]
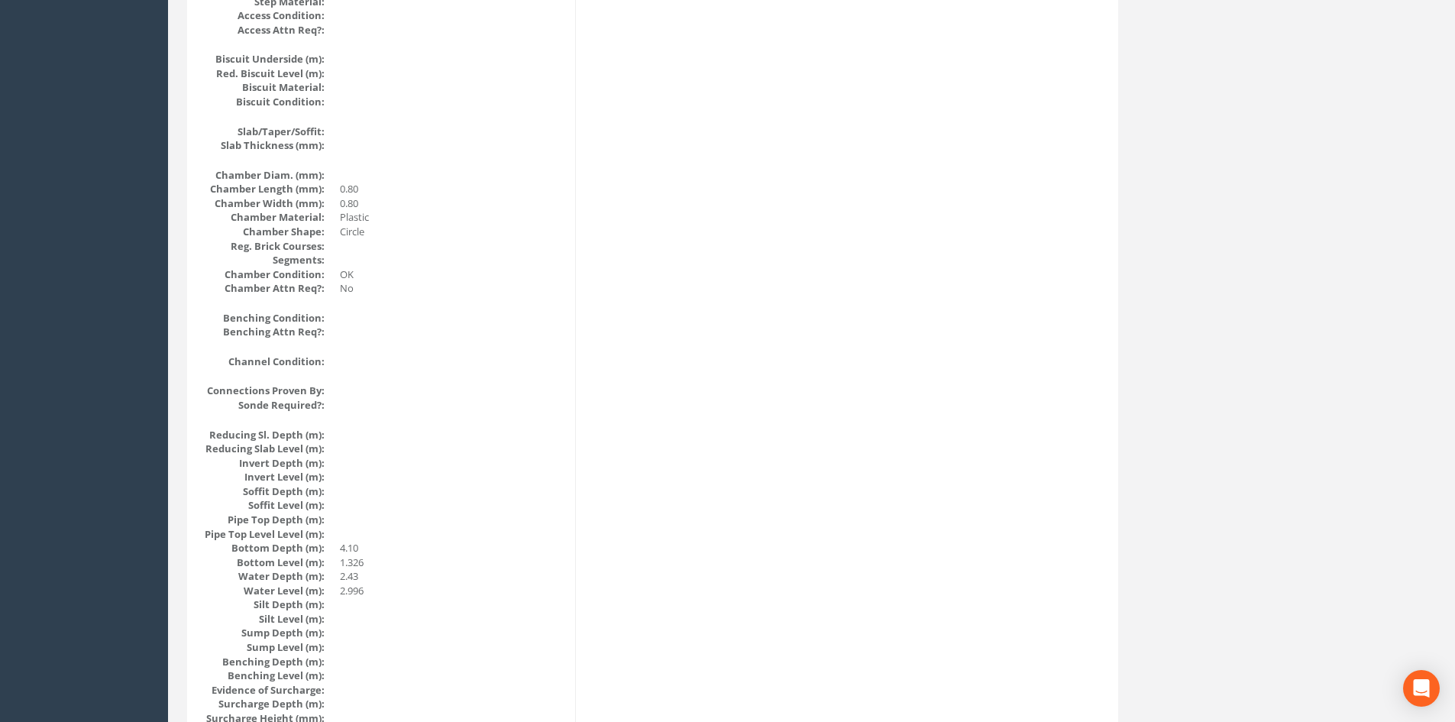
drag, startPoint x: 706, startPoint y: 613, endPoint x: 331, endPoint y: 176, distance: 575.7
drag, startPoint x: 684, startPoint y: 471, endPoint x: 677, endPoint y: 467, distance: 8.5
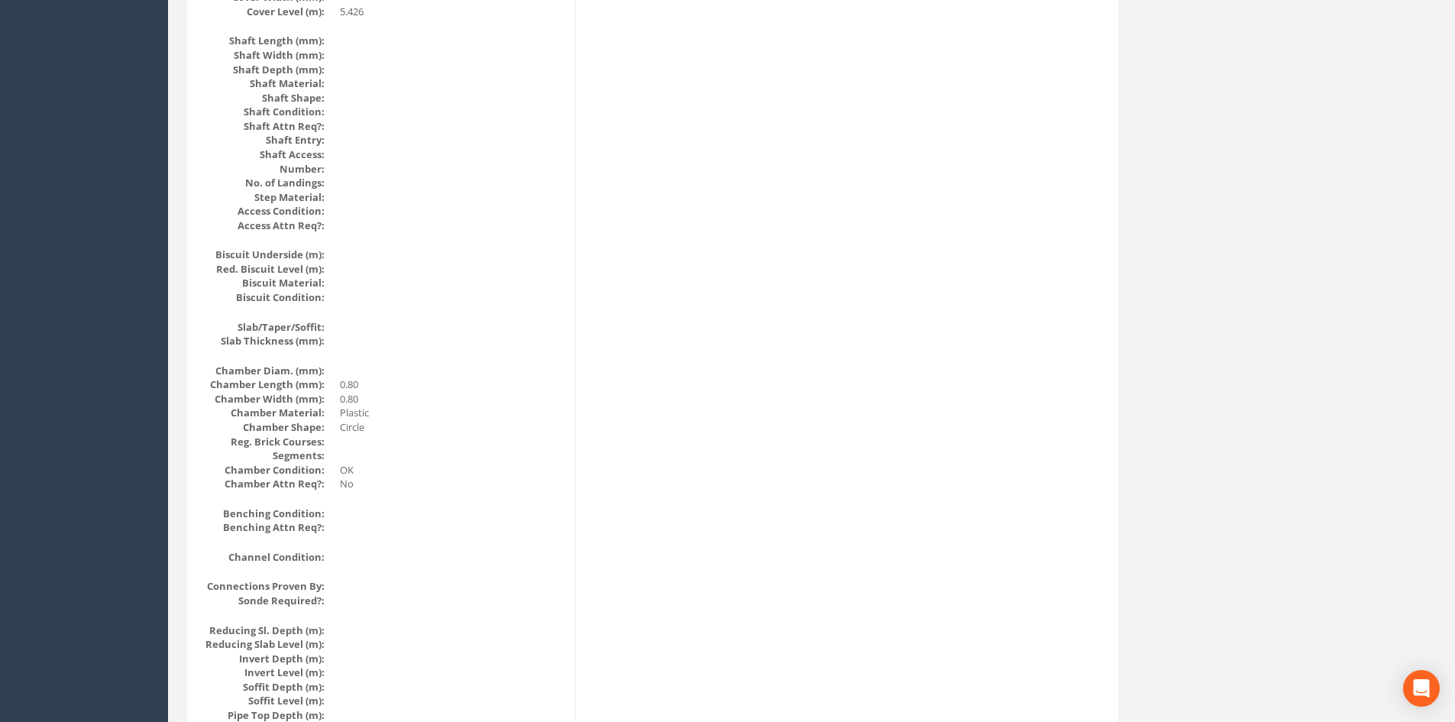
scroll to position [0, 0]
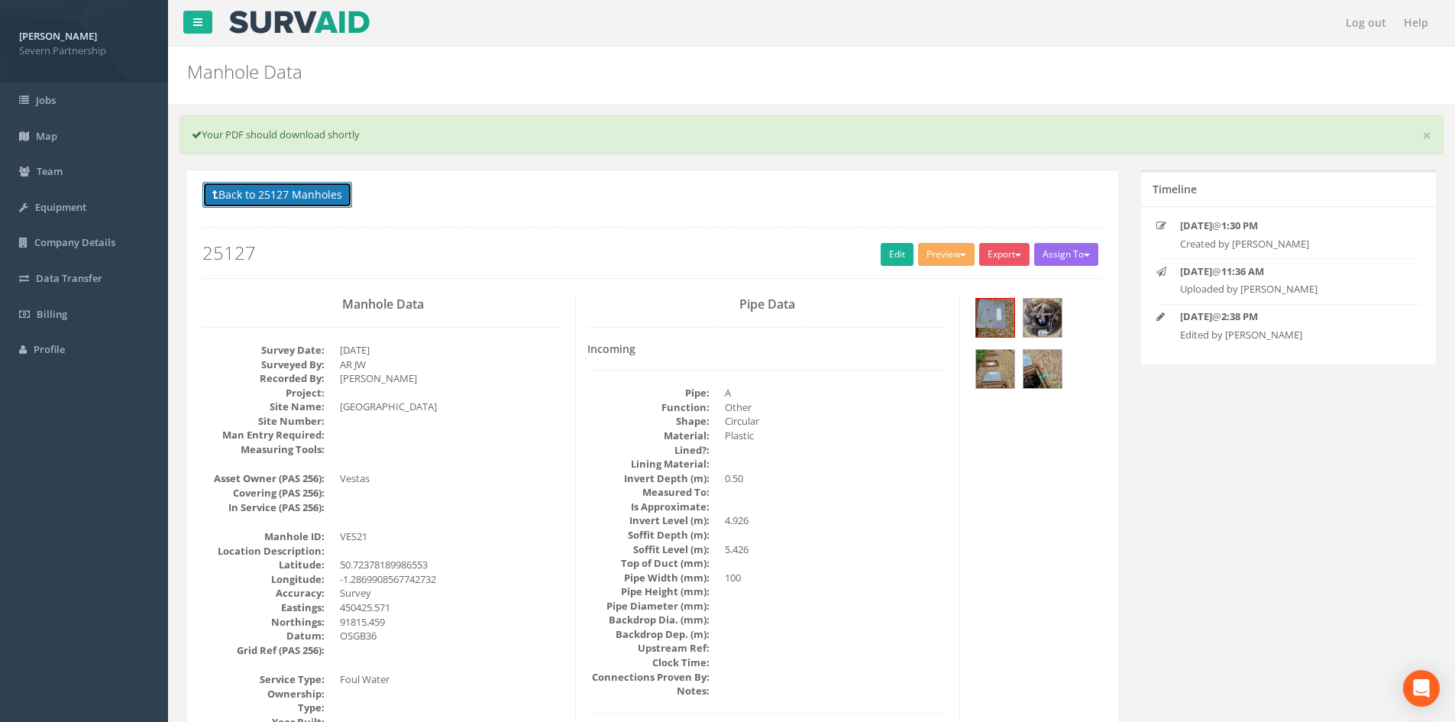
click at [283, 192] on button "Back to 25127 Manholes" at bounding box center [277, 195] width 150 height 26
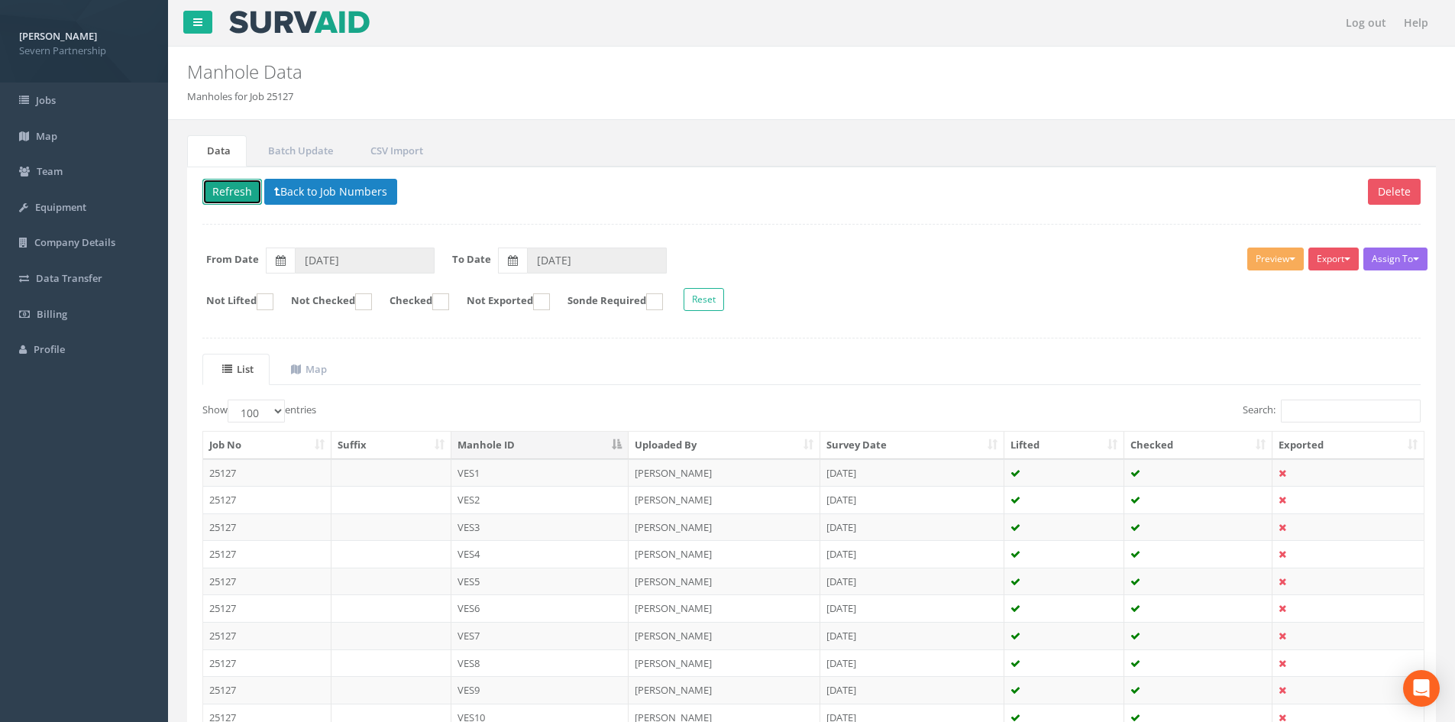
click at [218, 192] on button "Refresh" at bounding box center [232, 192] width 60 height 26
click at [216, 190] on button "Refresh" at bounding box center [232, 192] width 60 height 26
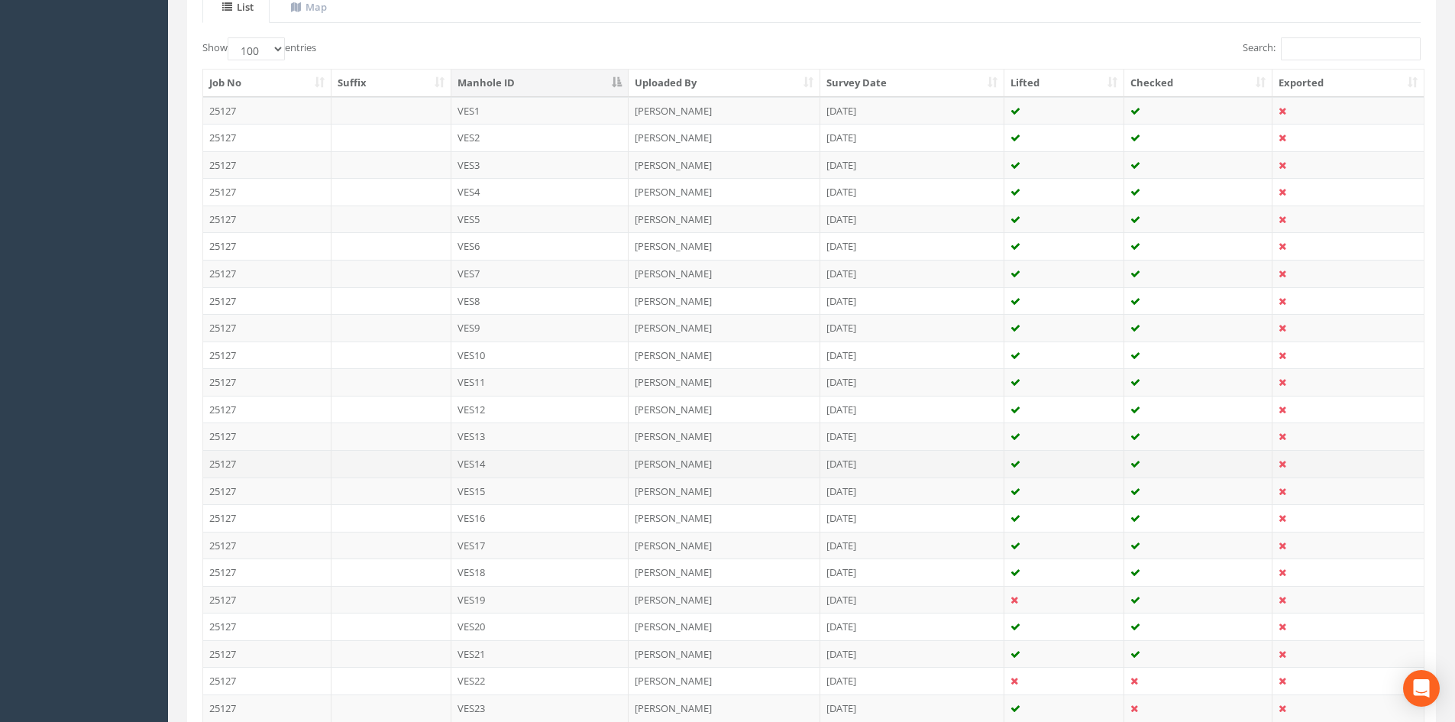
scroll to position [458, 0]
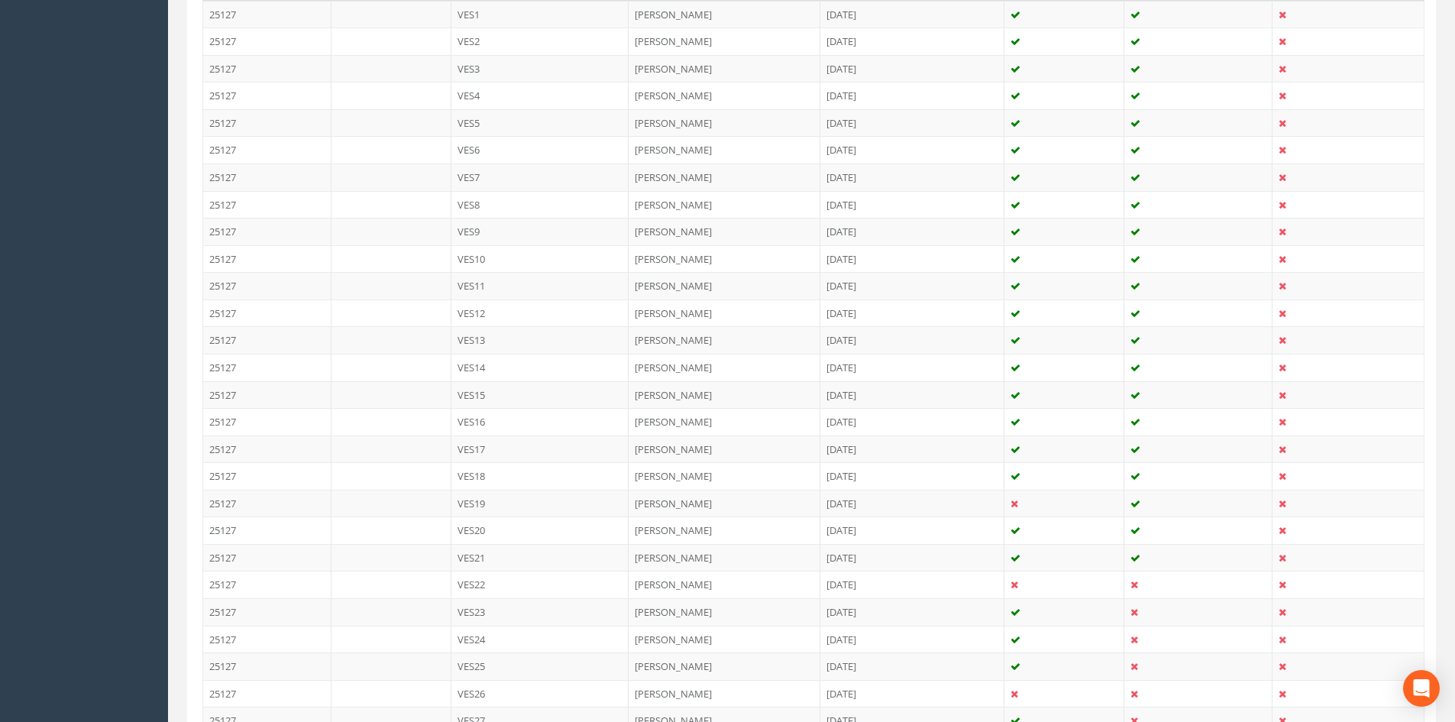
drag, startPoint x: 814, startPoint y: 583, endPoint x: 823, endPoint y: 535, distance: 48.8
click at [814, 583] on td "[PERSON_NAME]" at bounding box center [725, 584] width 192 height 27
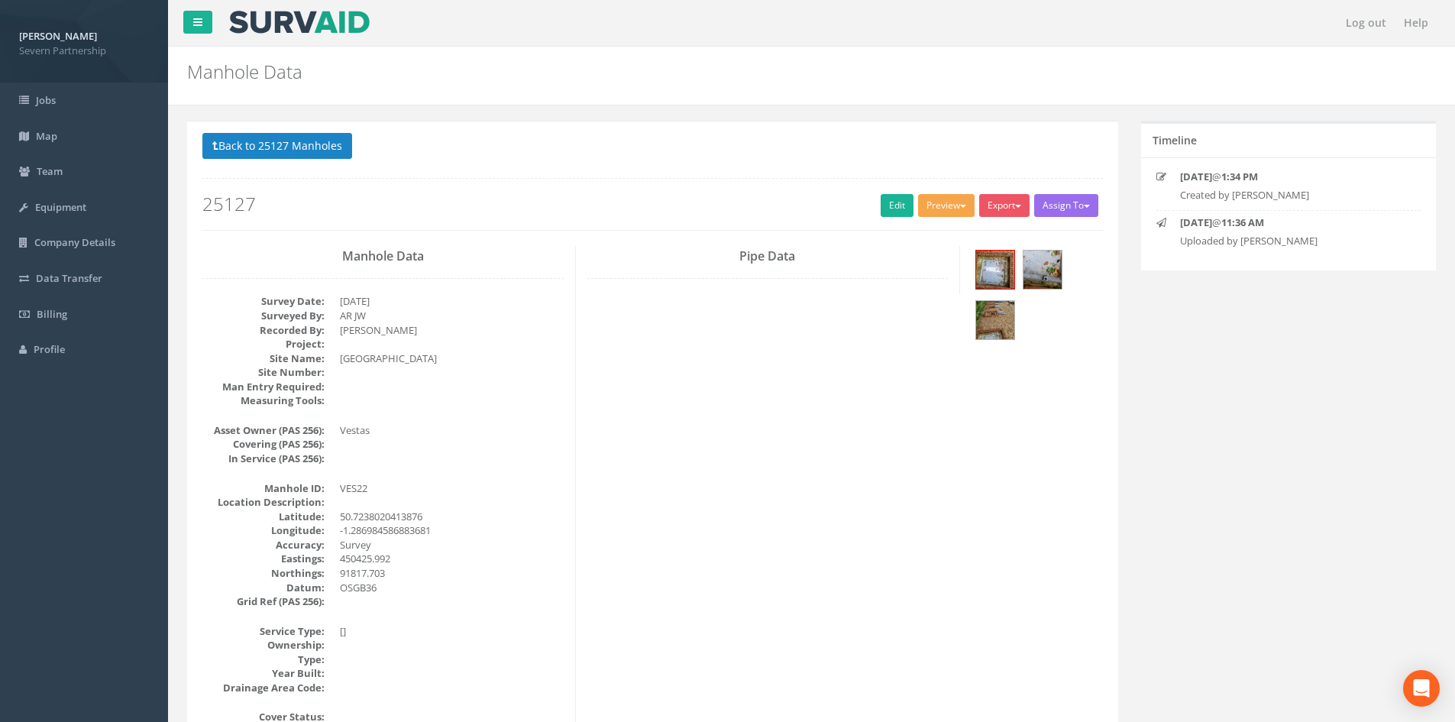
click at [943, 207] on button "Preview" at bounding box center [946, 205] width 57 height 23
click at [940, 235] on link "SP Manhole" at bounding box center [918, 237] width 116 height 24
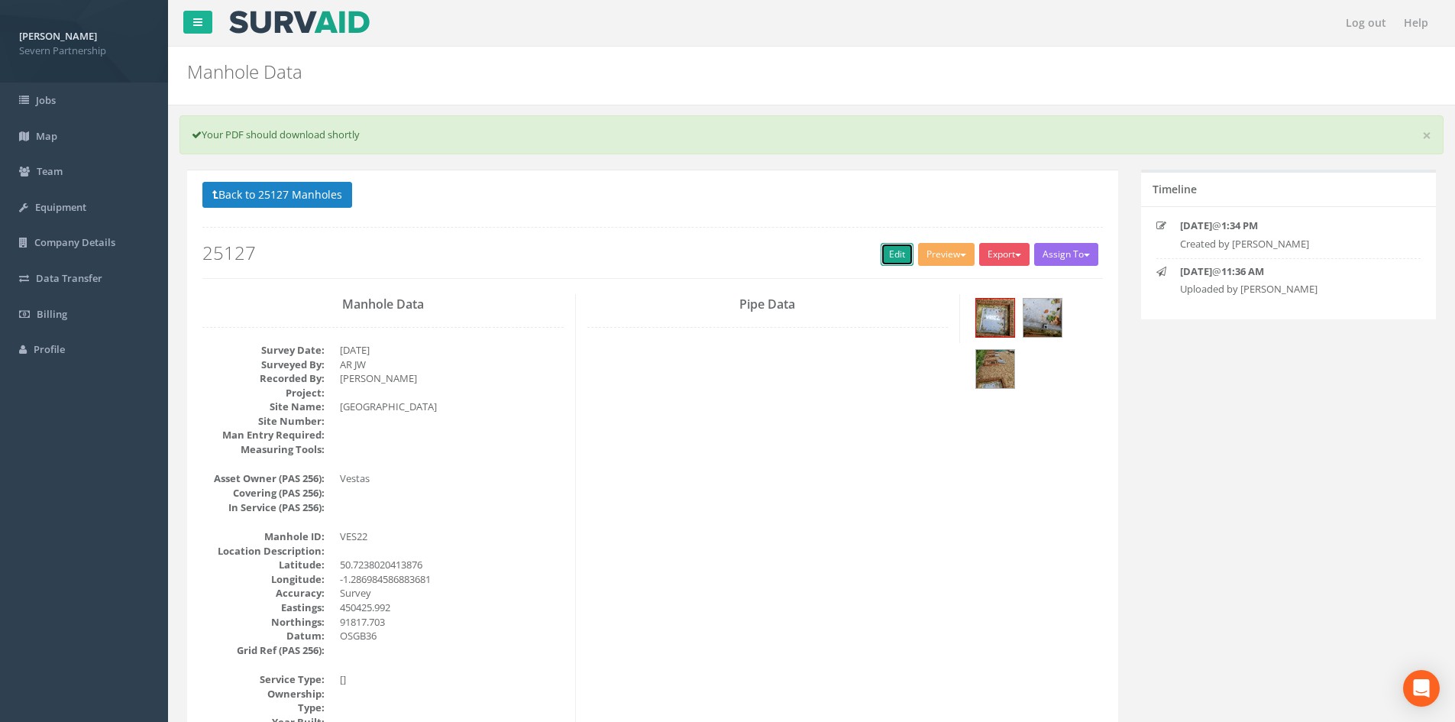
click at [887, 252] on link "Edit" at bounding box center [897, 254] width 33 height 23
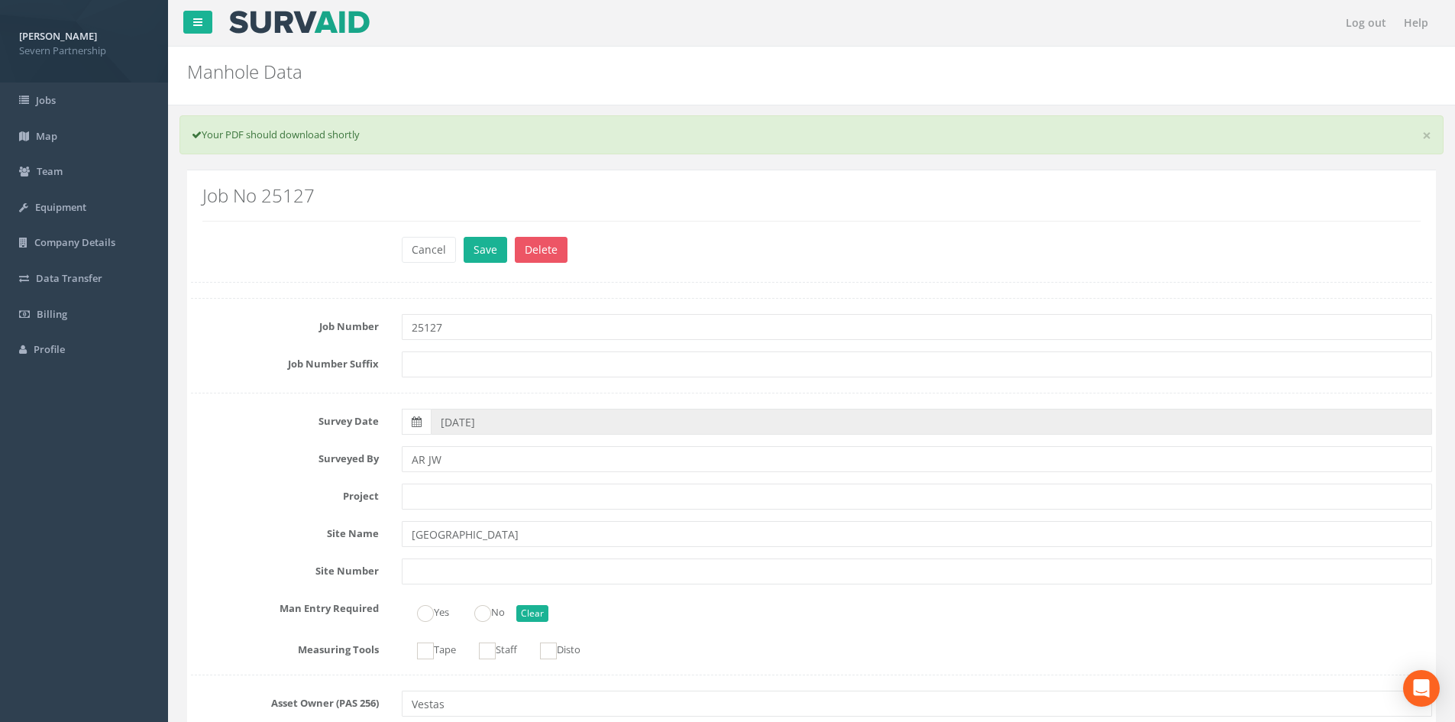
scroll to position [919, 0]
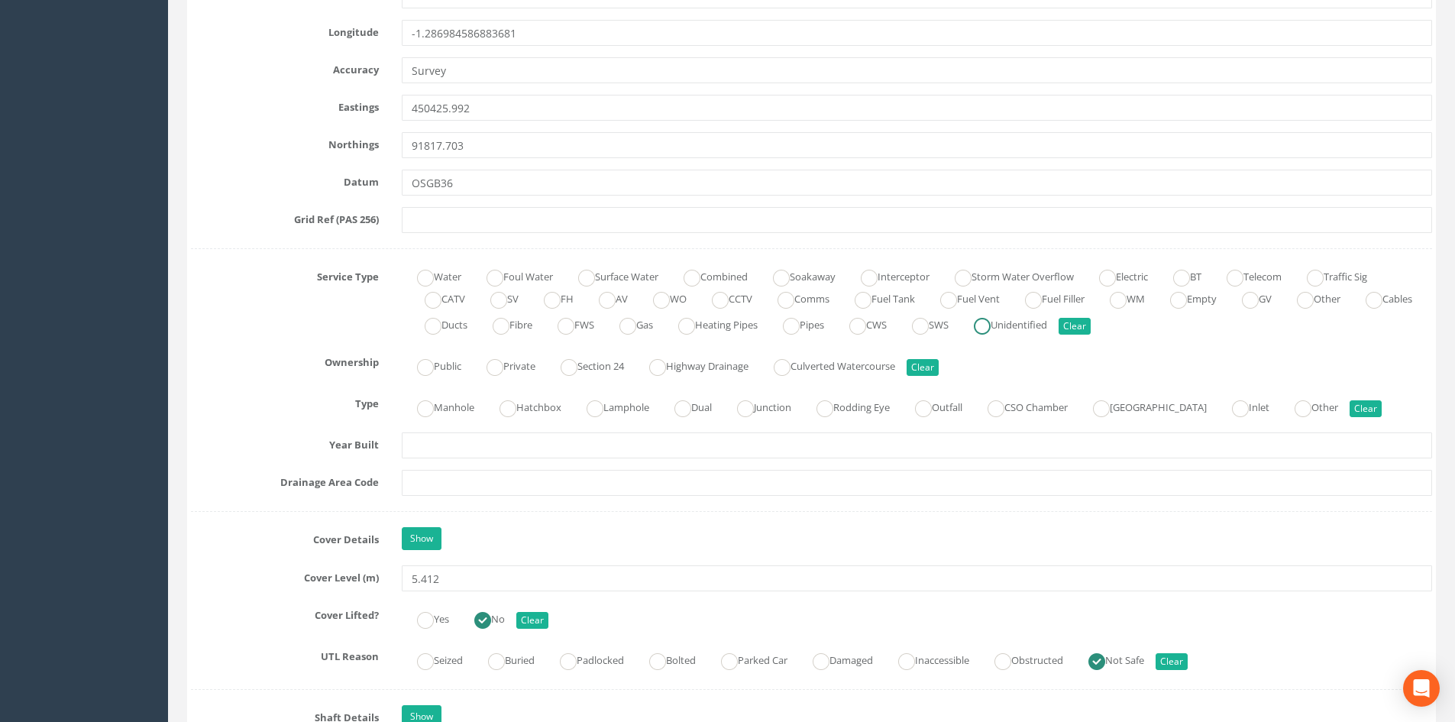
click at [1047, 324] on label "Unidentified" at bounding box center [1002, 323] width 89 height 22
radio input "true"
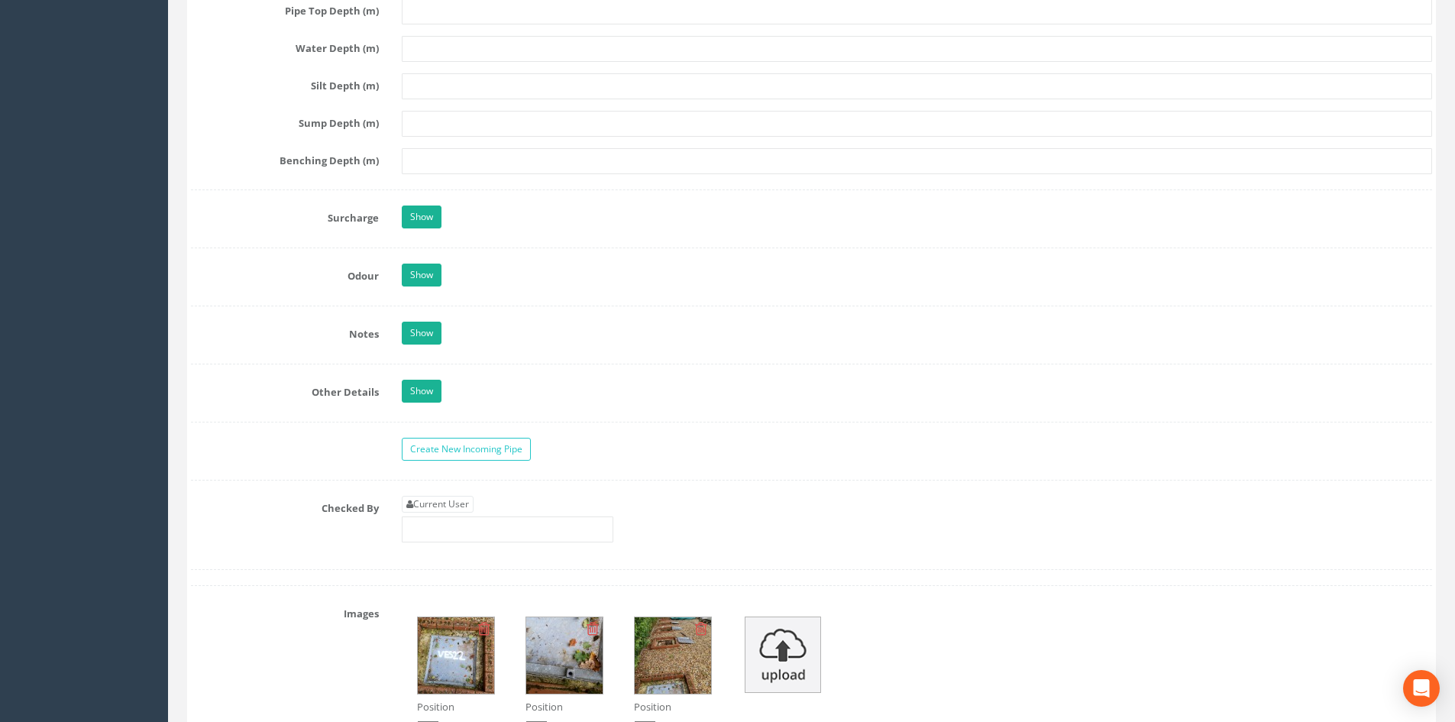
scroll to position [2675, 0]
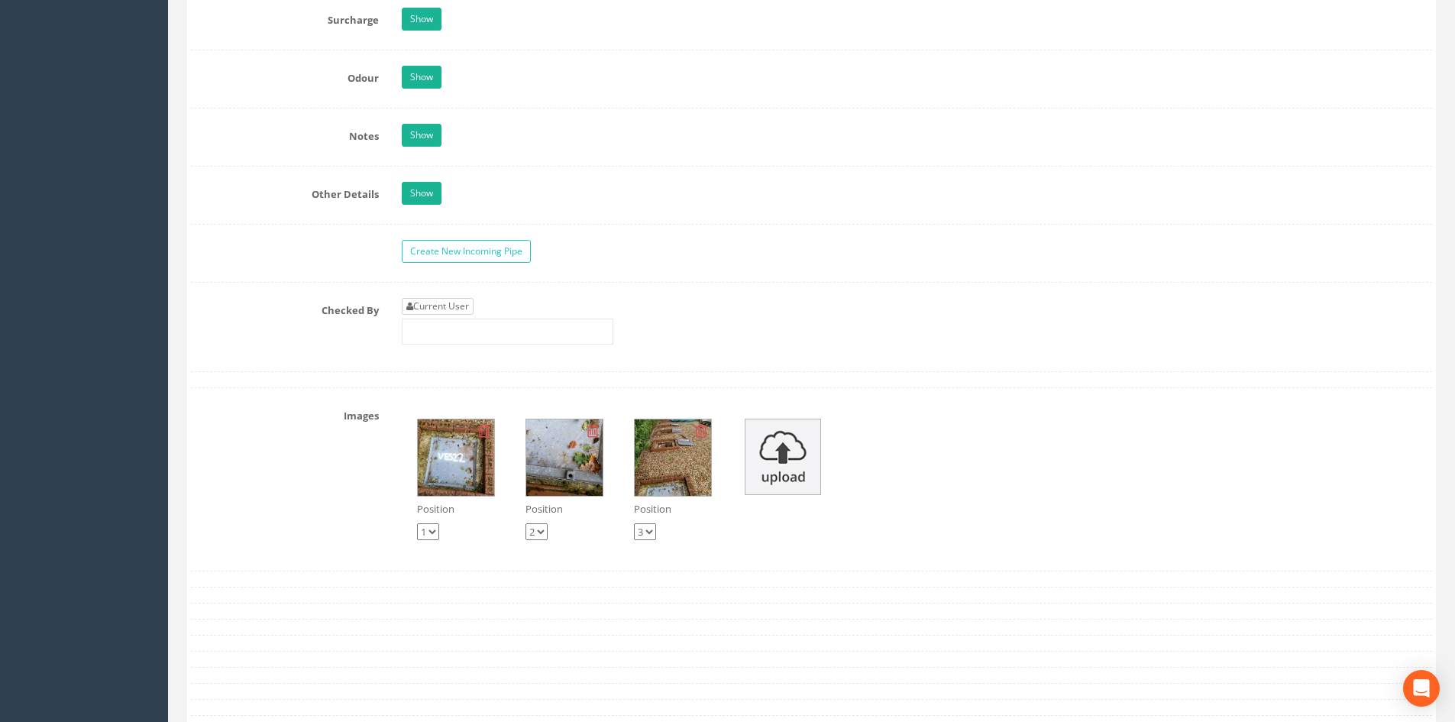
click at [472, 315] on div "Current User" at bounding box center [508, 321] width 212 height 47
click at [454, 305] on link "Current User" at bounding box center [438, 306] width 72 height 17
type input "[PERSON_NAME]"
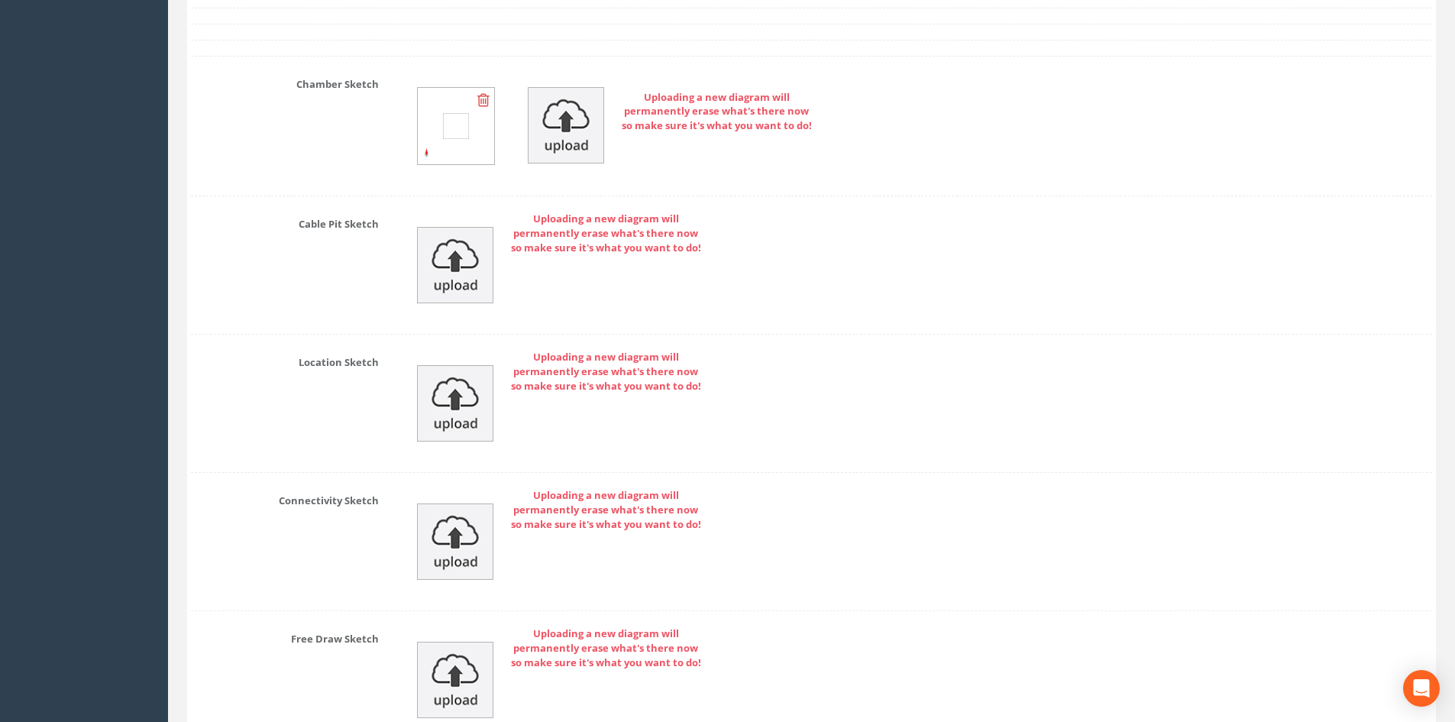
scroll to position [3548, 0]
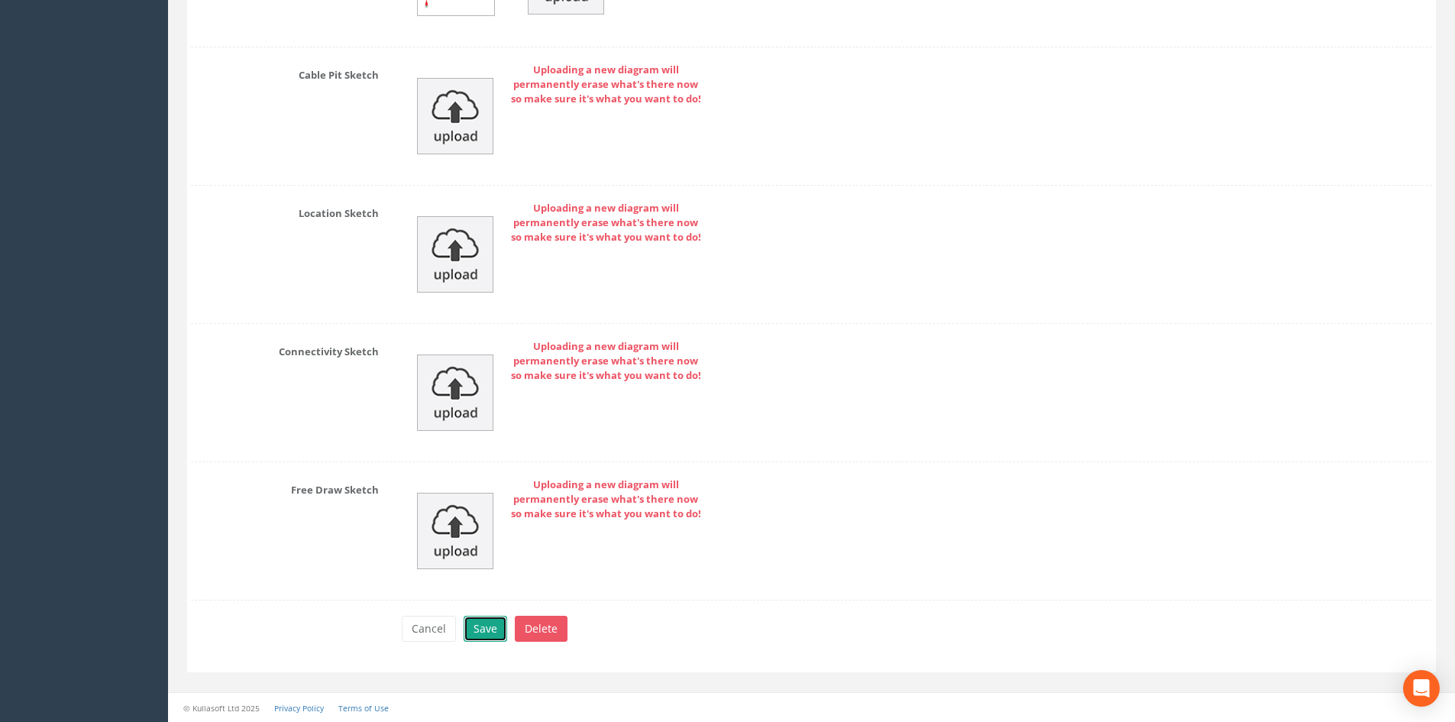
click at [480, 616] on button "Save" at bounding box center [486, 629] width 44 height 26
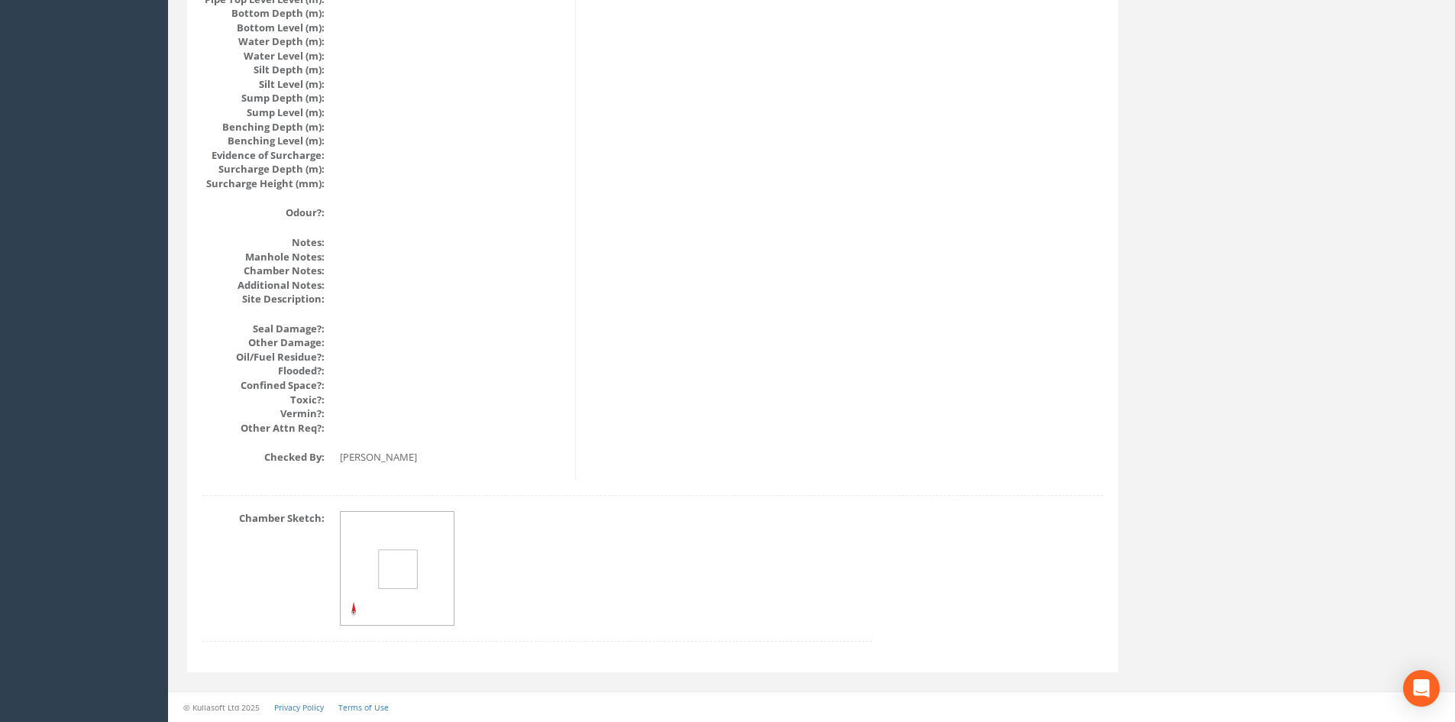
drag, startPoint x: 554, startPoint y: 525, endPoint x: 522, endPoint y: 438, distance: 92.1
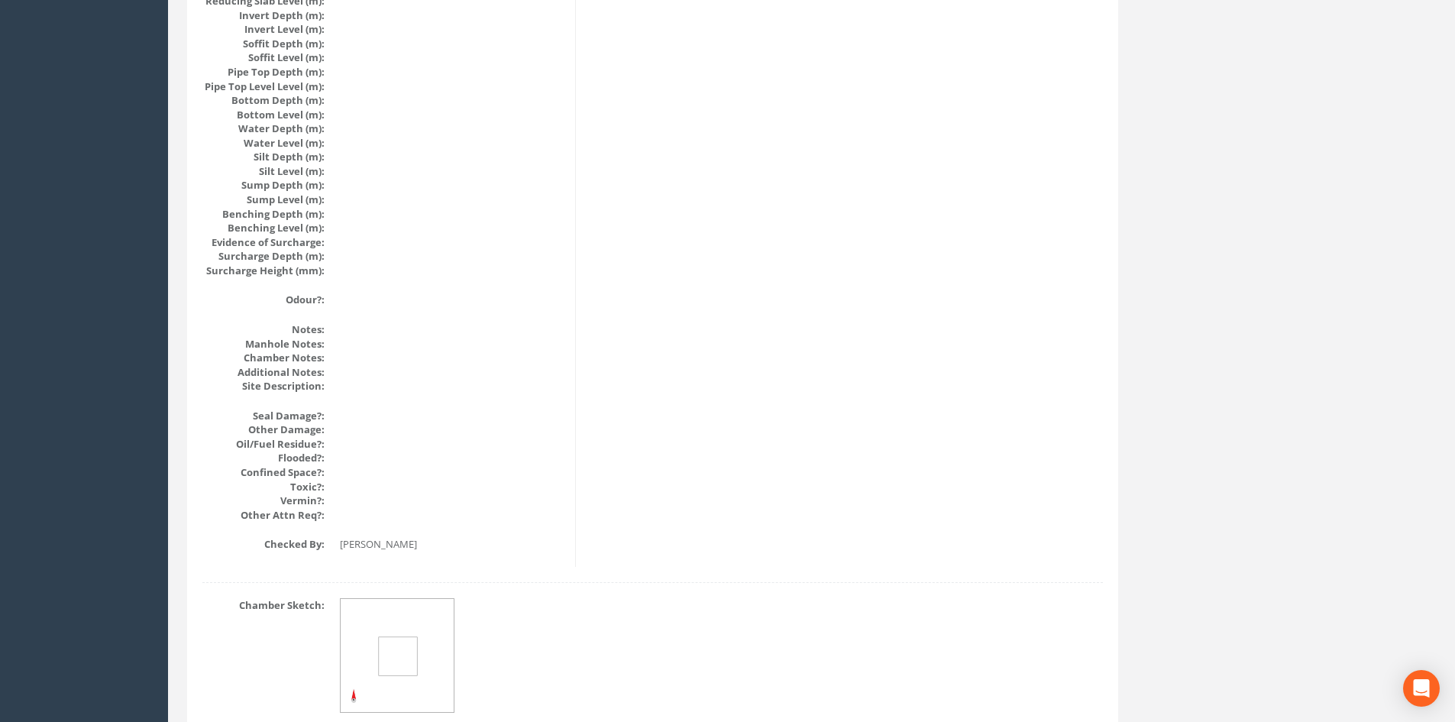
scroll to position [0, 0]
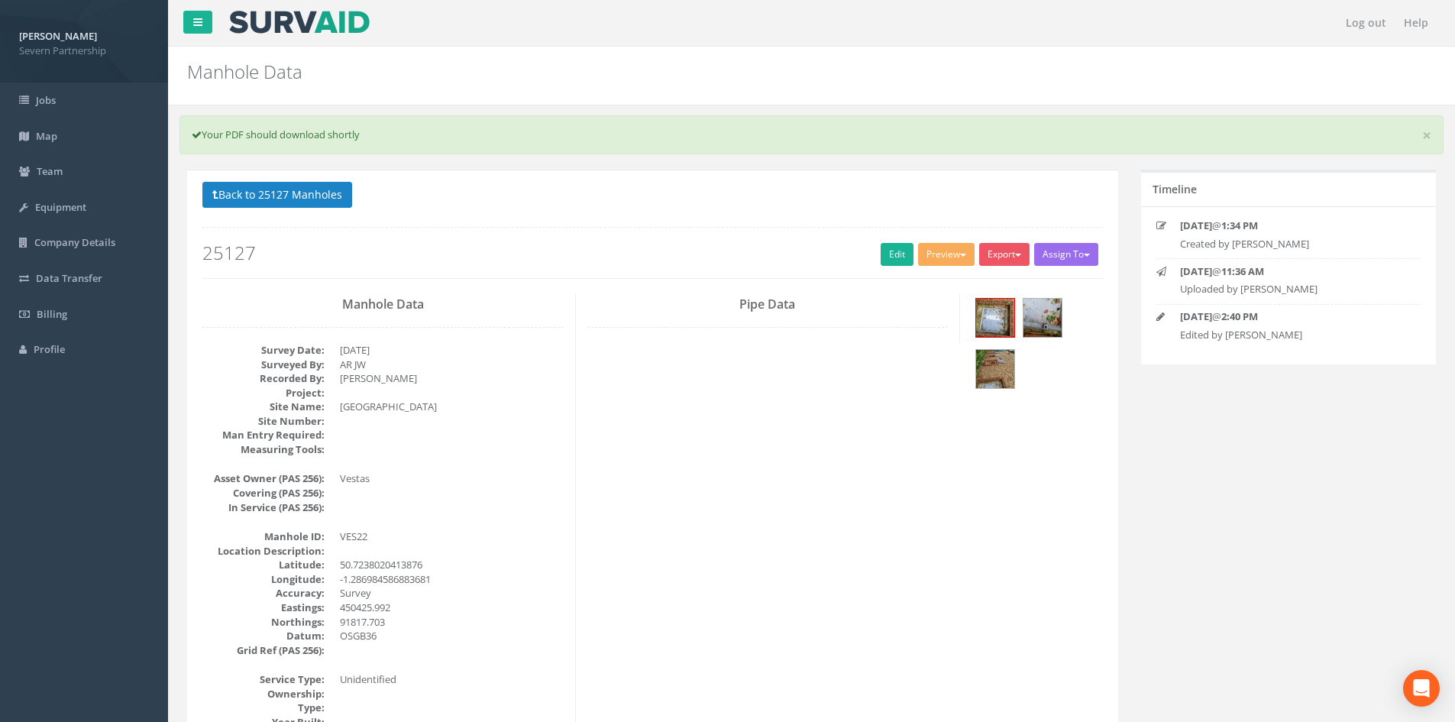
click at [344, 188] on button "Back to 25127 Manholes" at bounding box center [277, 195] width 150 height 26
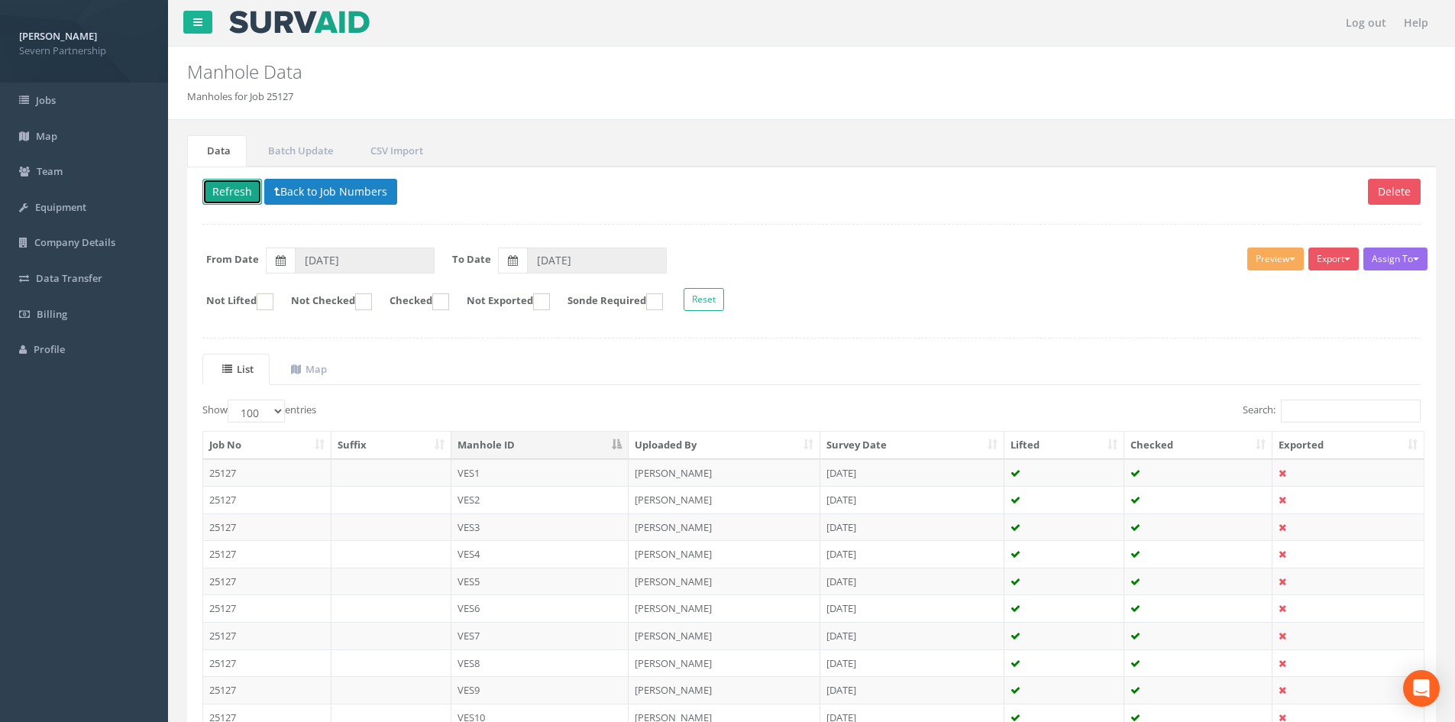
click at [225, 195] on button "Refresh" at bounding box center [232, 192] width 60 height 26
click at [223, 195] on button "Refresh" at bounding box center [232, 192] width 60 height 26
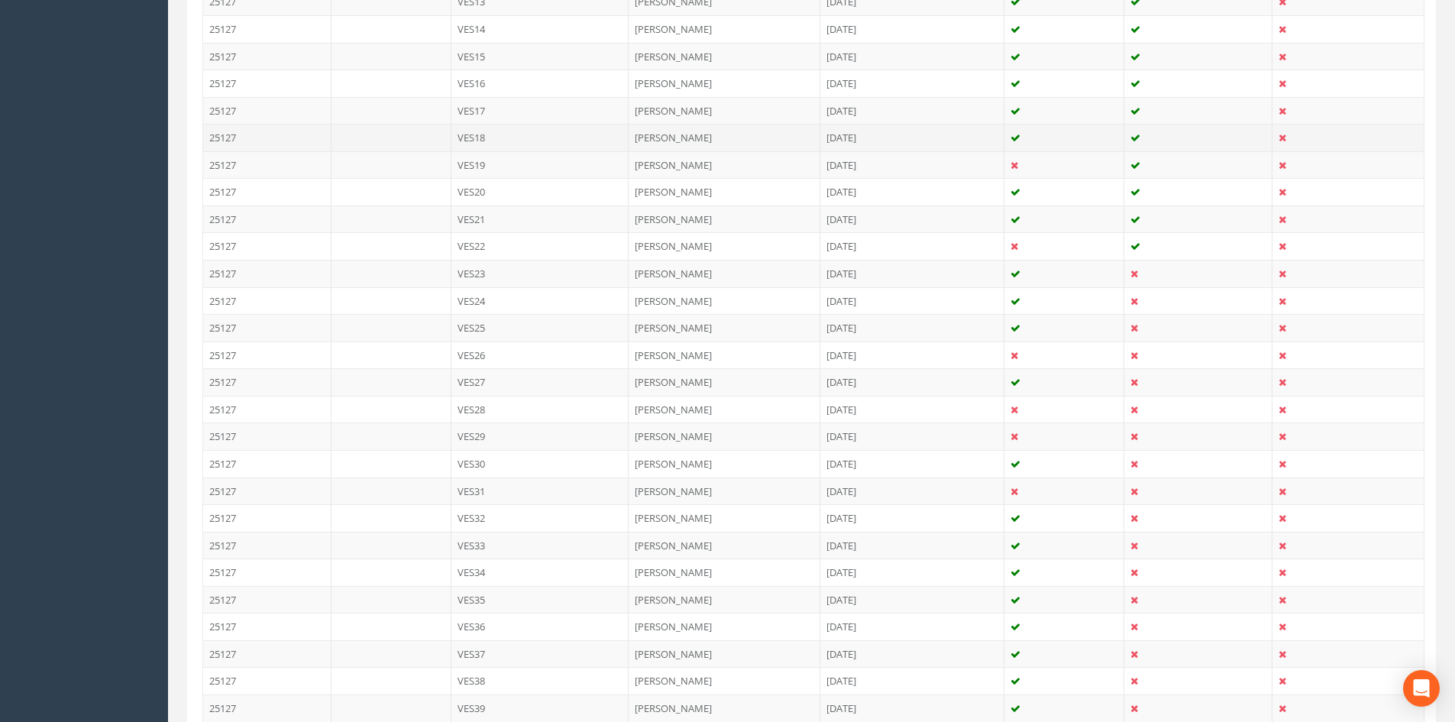
scroll to position [764, 0]
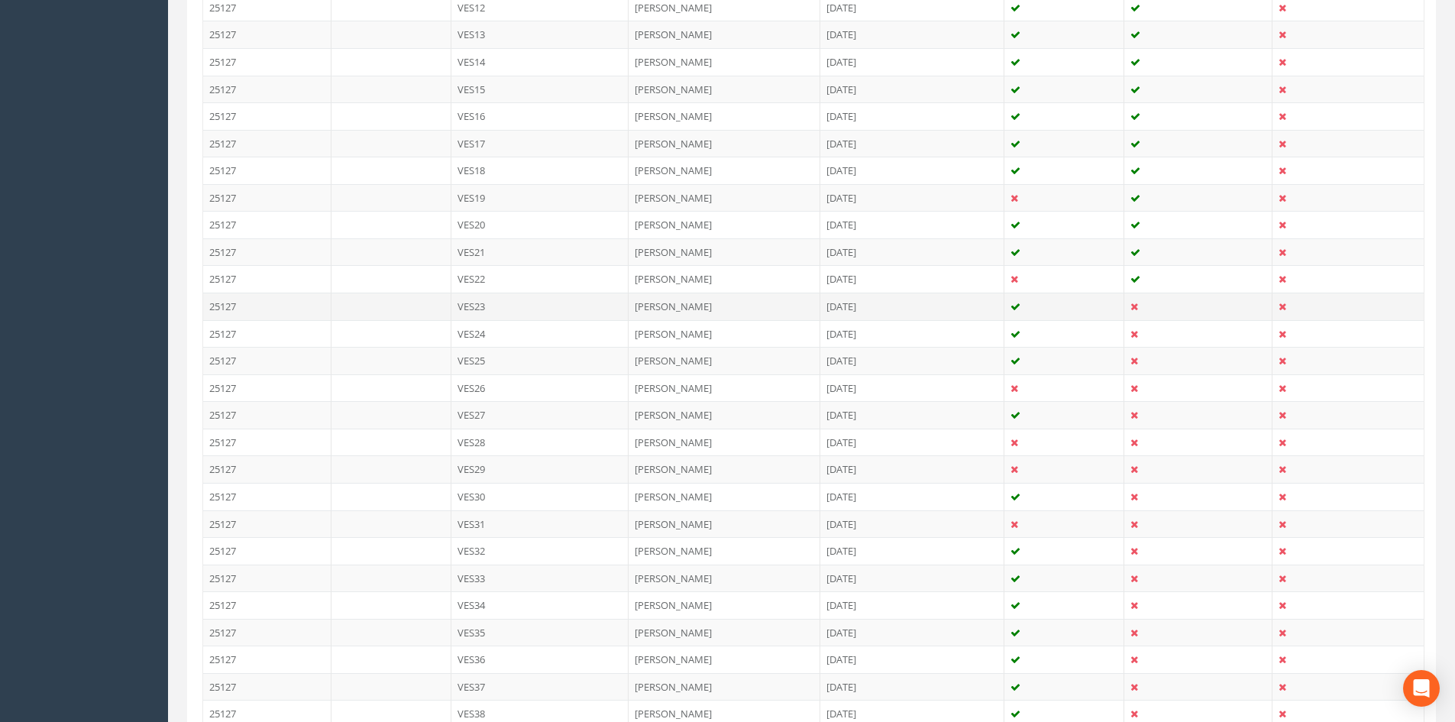
click at [630, 305] on td "[PERSON_NAME]" at bounding box center [725, 306] width 192 height 27
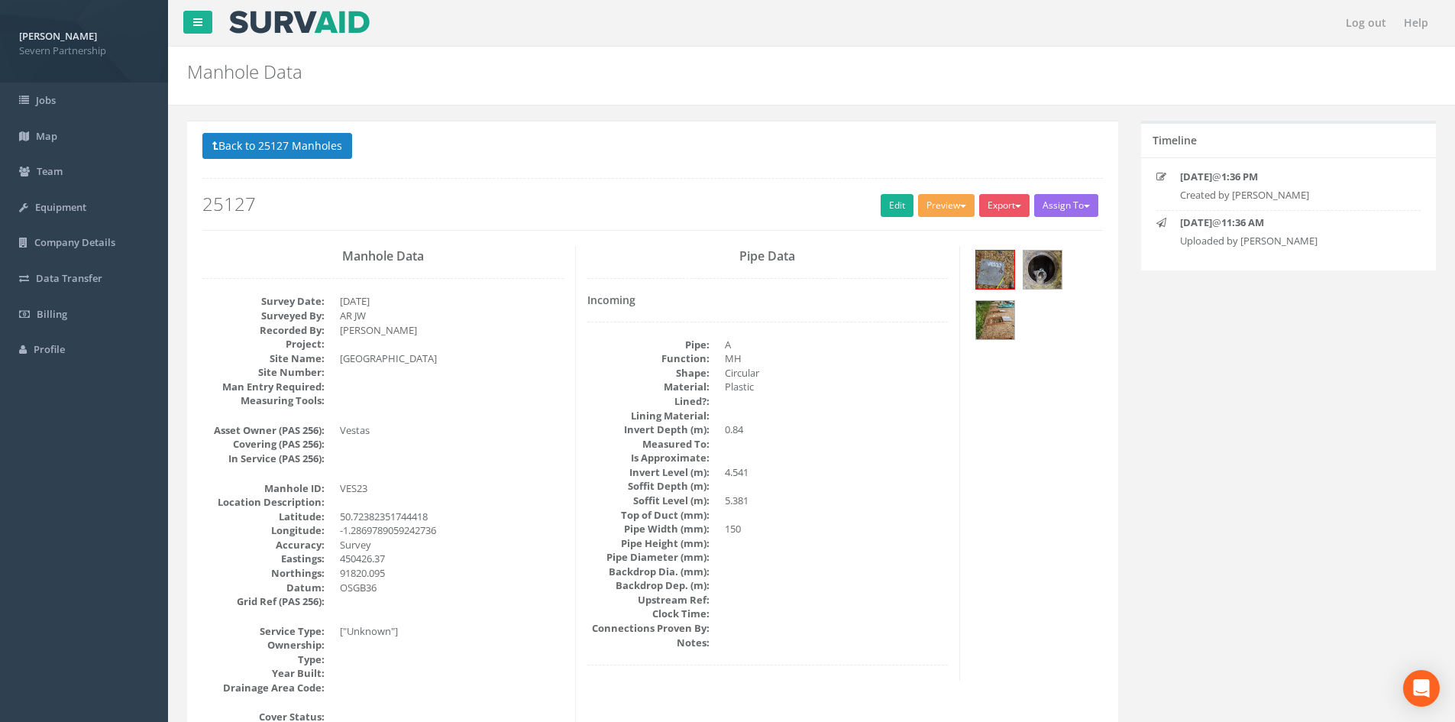
drag, startPoint x: 929, startPoint y: 208, endPoint x: 929, endPoint y: 219, distance: 11.5
click at [929, 209] on button "Preview" at bounding box center [946, 205] width 57 height 23
click at [927, 230] on link "SP Manhole" at bounding box center [918, 237] width 116 height 24
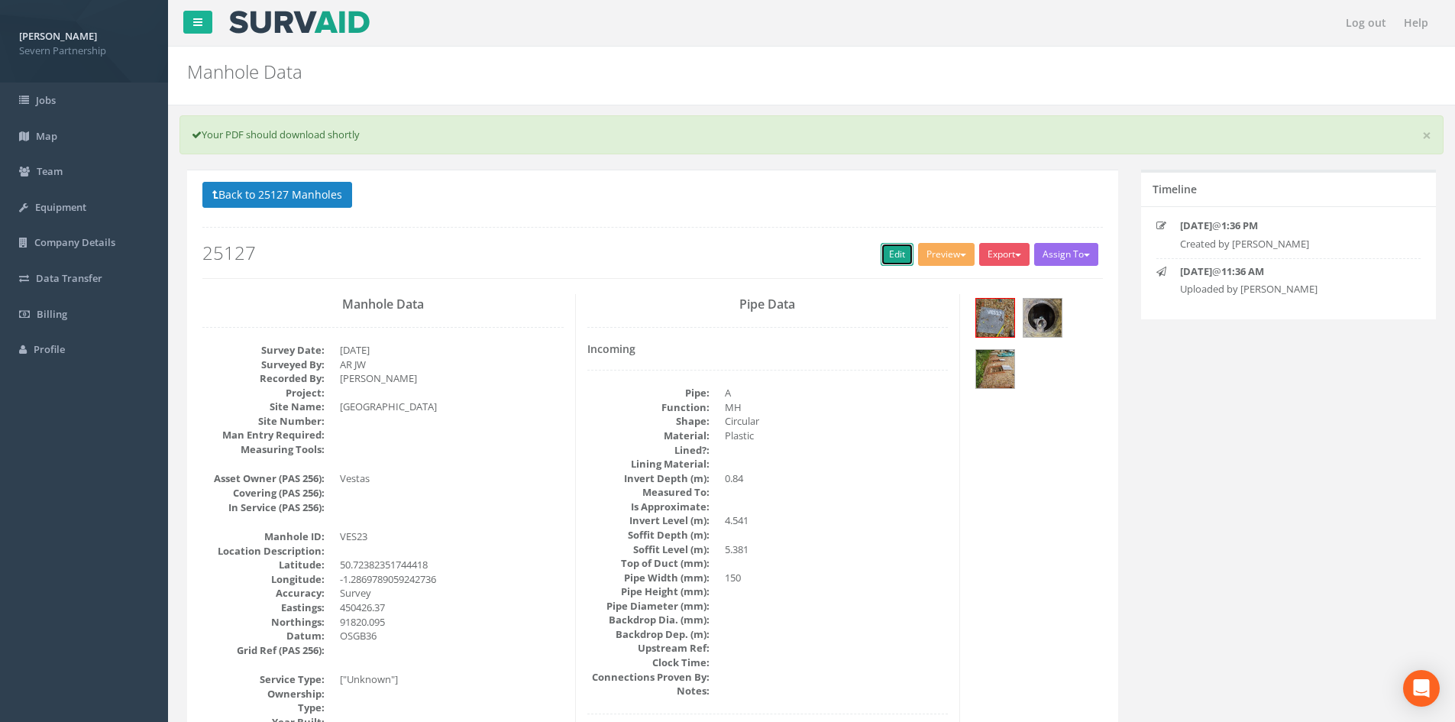
click at [887, 259] on link "Edit" at bounding box center [897, 254] width 33 height 23
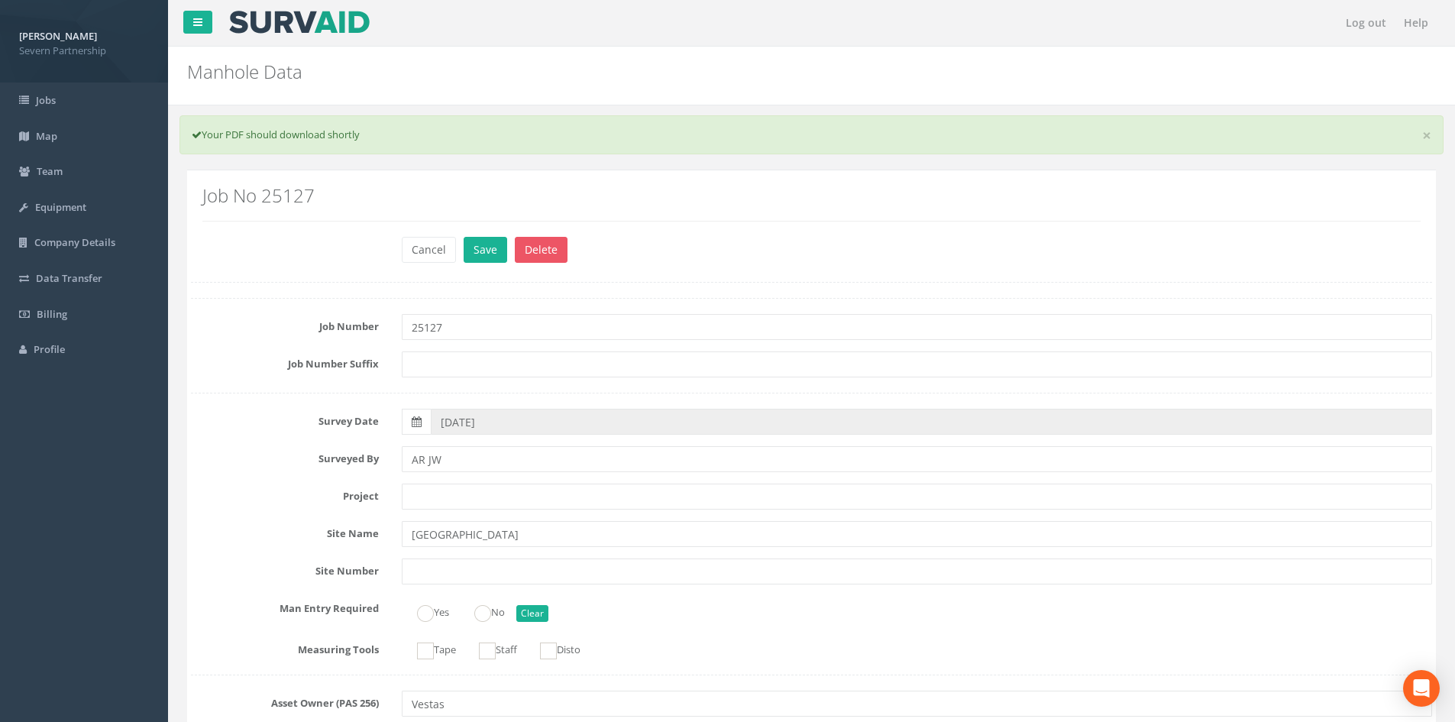
scroll to position [1072, 0]
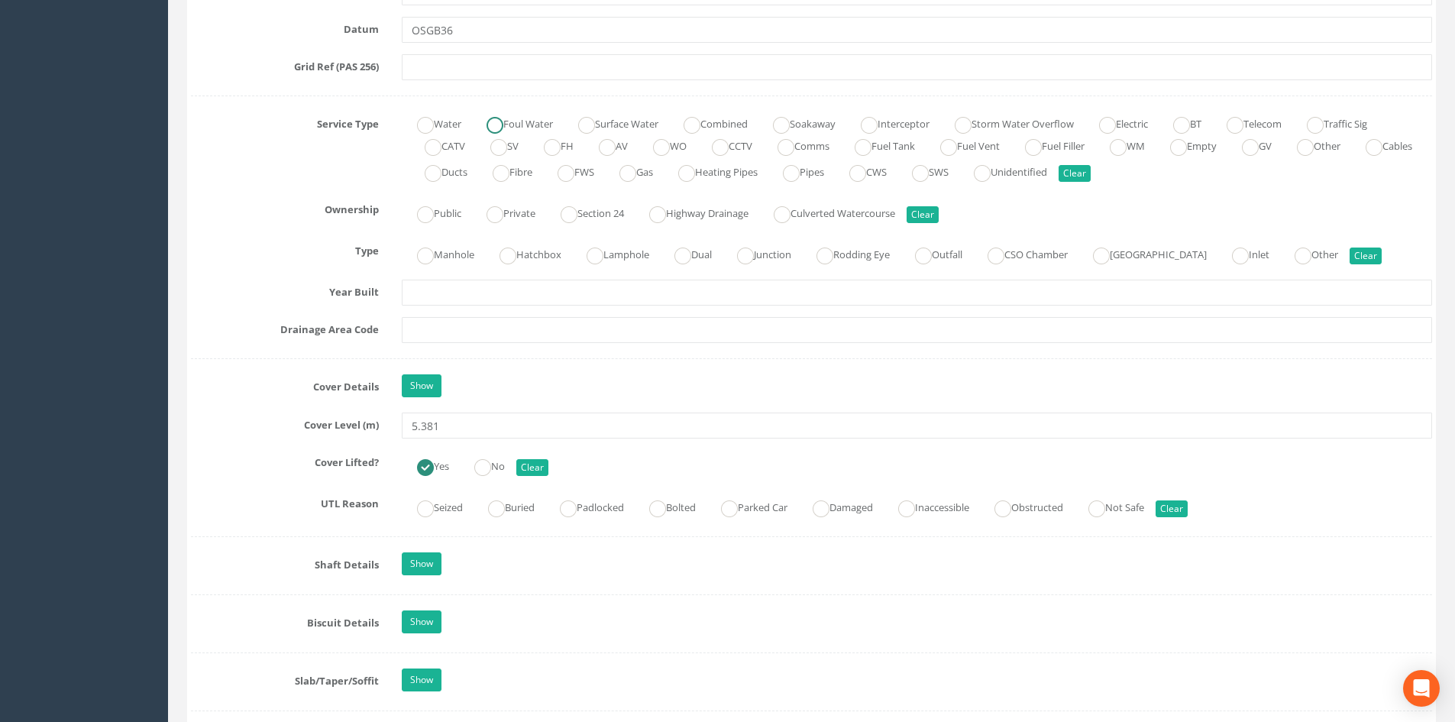
click at [515, 124] on label "Foul Water" at bounding box center [512, 123] width 82 height 22
radio input "true"
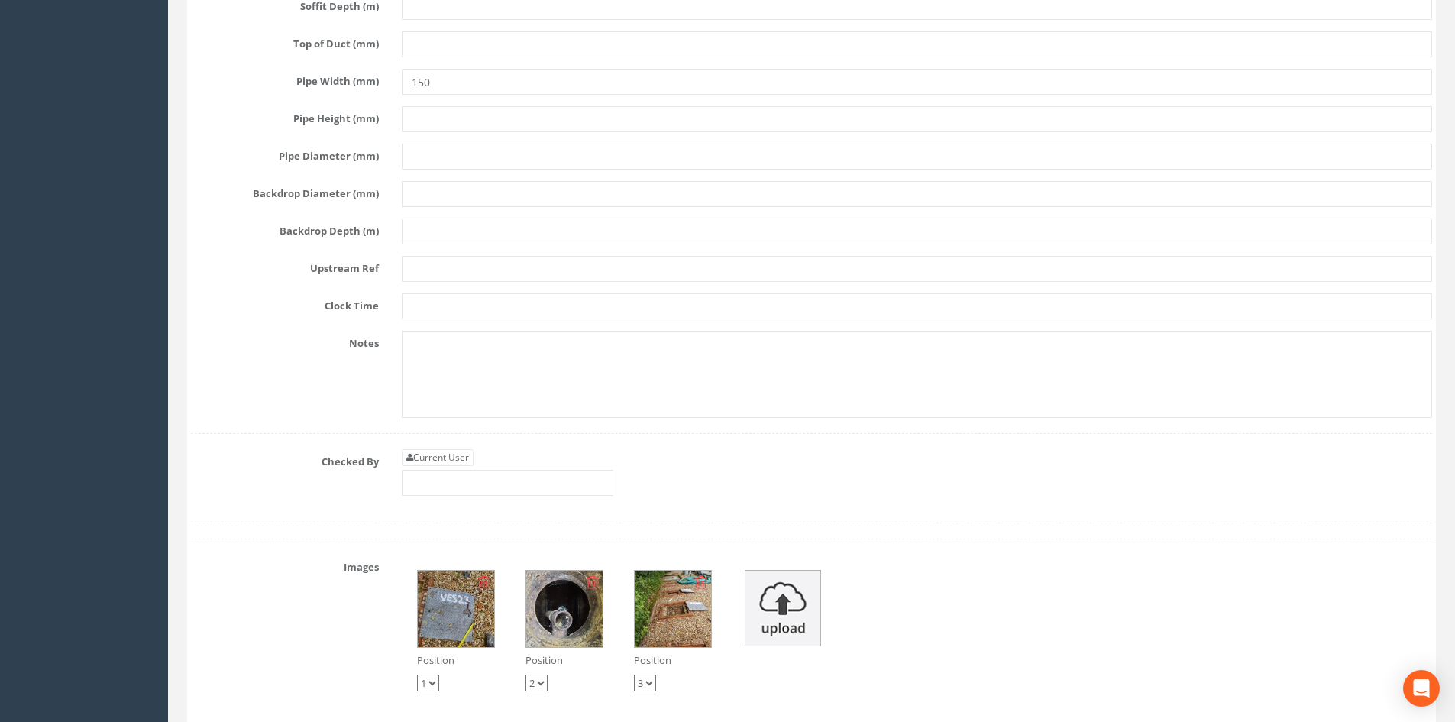
scroll to position [3668, 0]
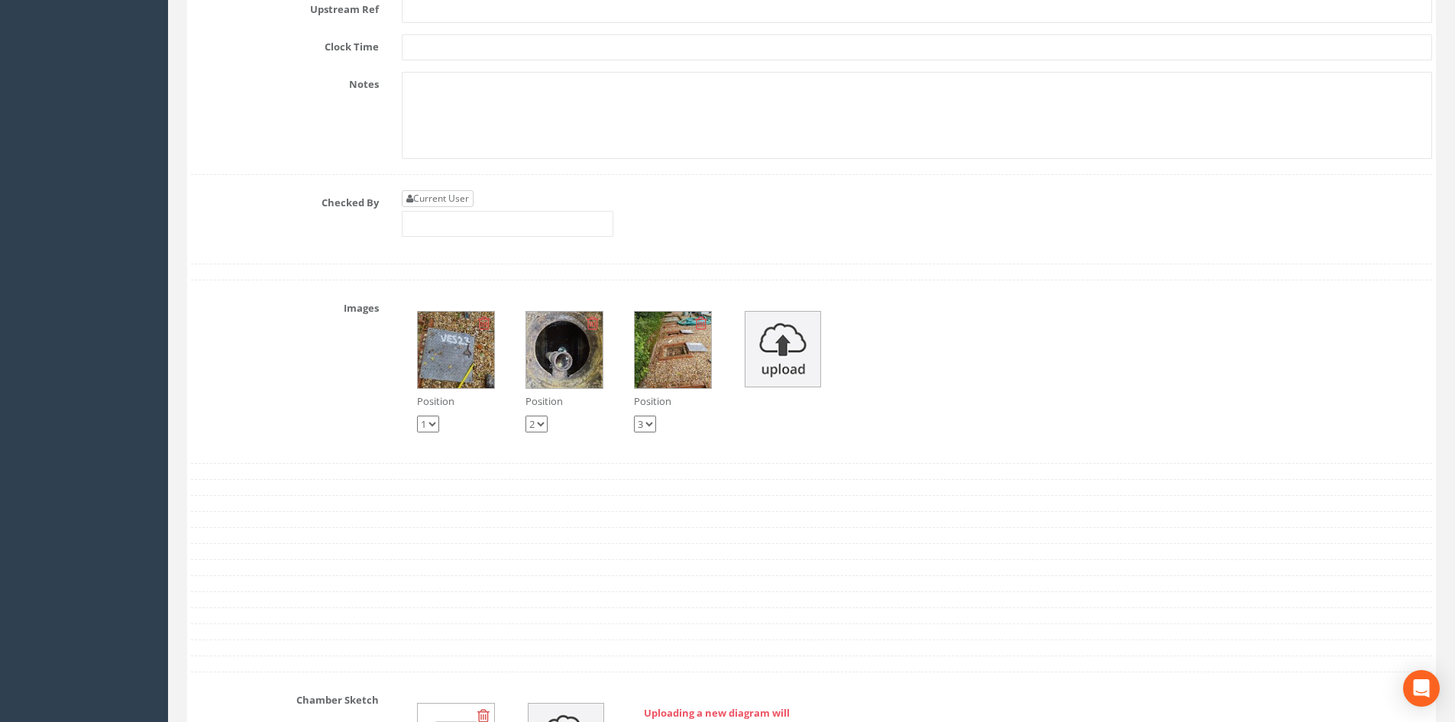
click at [450, 193] on link "Current User" at bounding box center [438, 198] width 72 height 17
type input "[PERSON_NAME]"
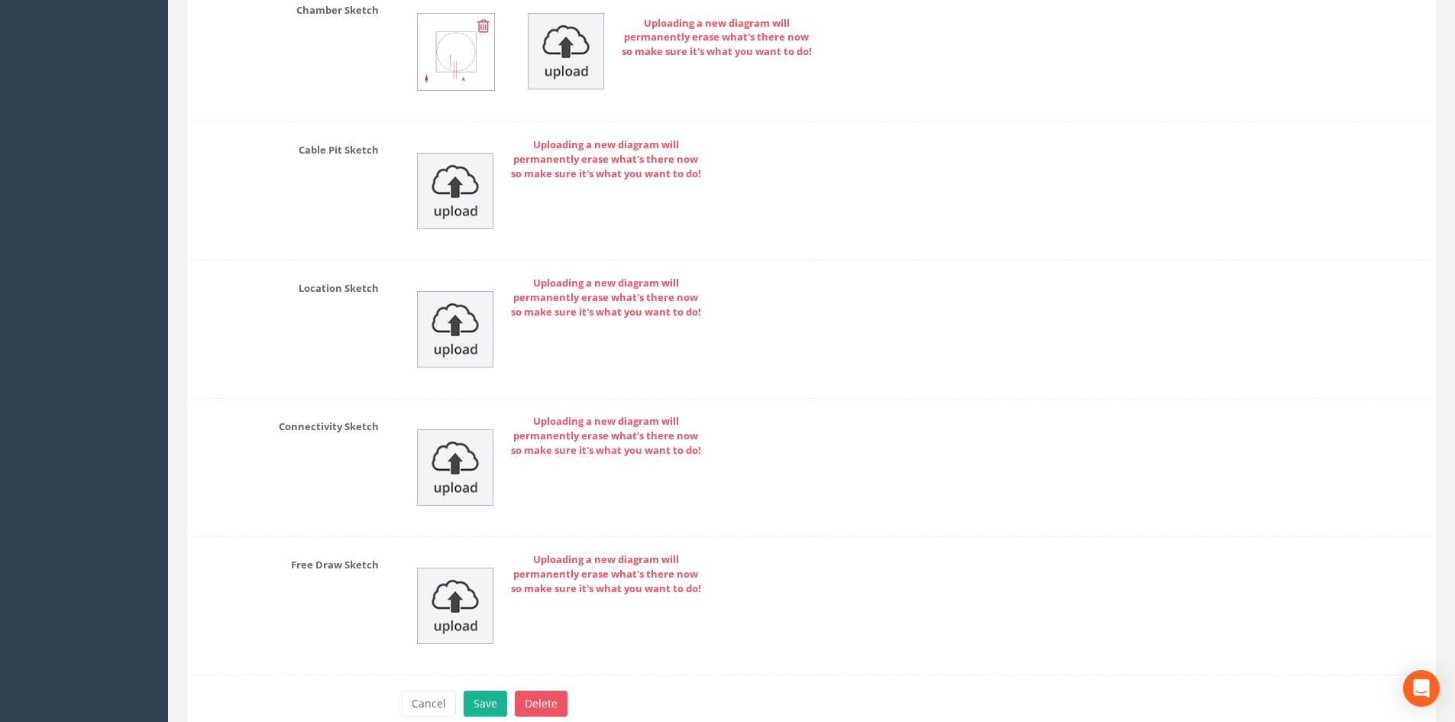
scroll to position [4432, 0]
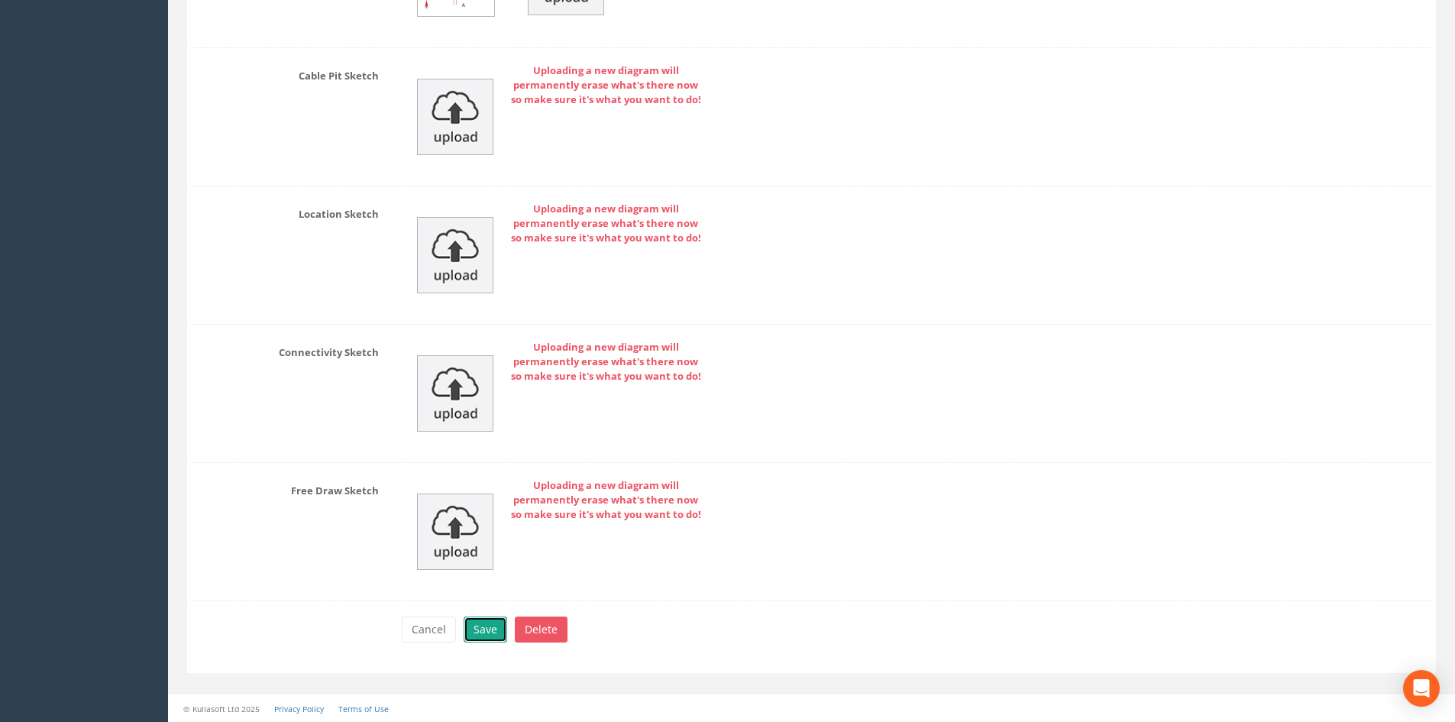
click at [484, 635] on button "Save" at bounding box center [486, 629] width 44 height 26
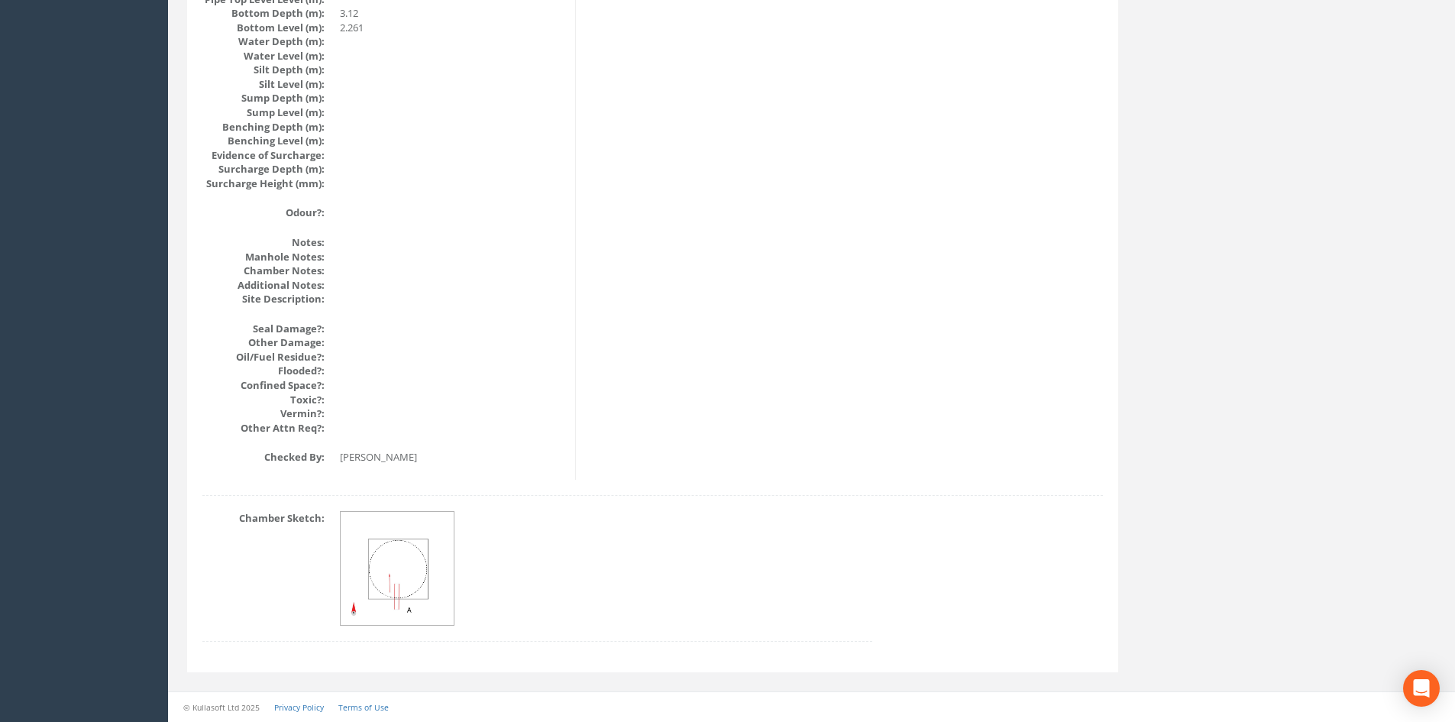
scroll to position [1683, 0]
drag, startPoint x: 417, startPoint y: 436, endPoint x: 396, endPoint y: 231, distance: 205.7
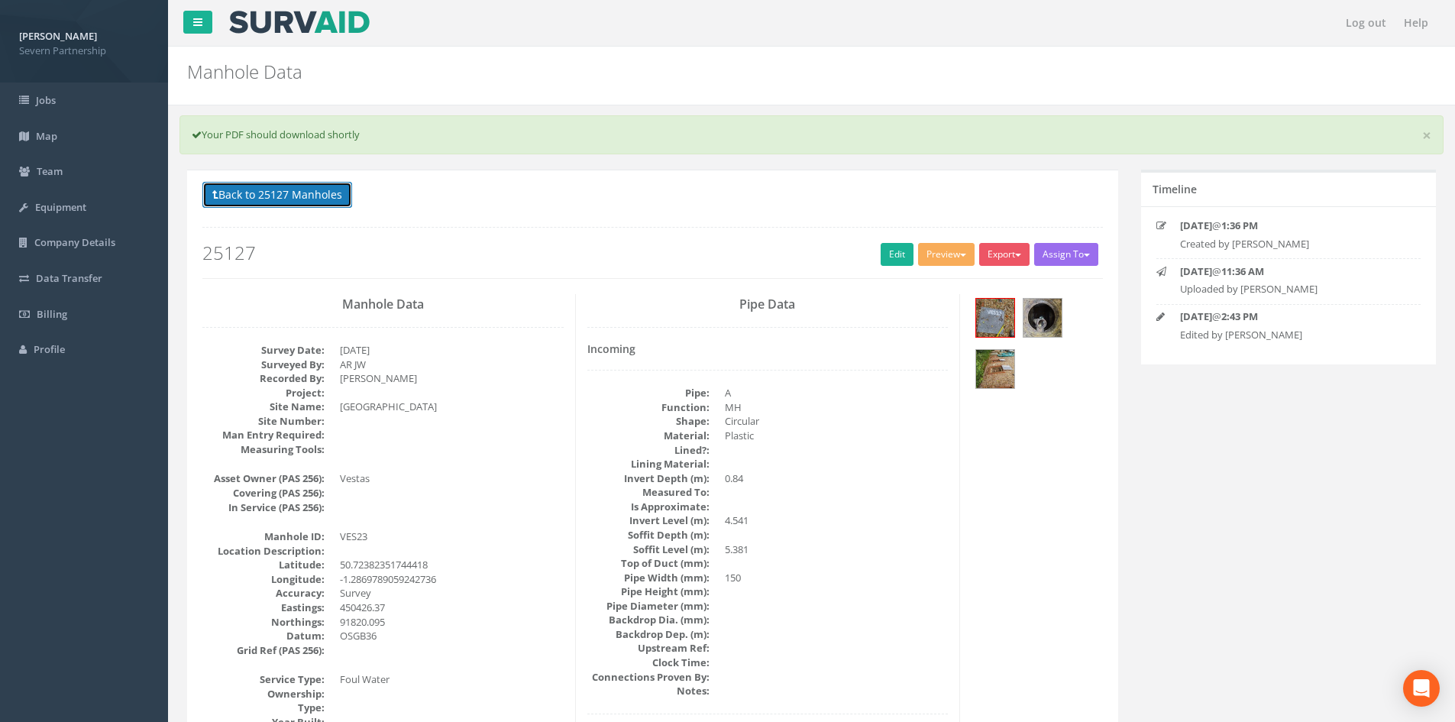
click at [309, 205] on button "Back to 25127 Manholes" at bounding box center [277, 195] width 150 height 26
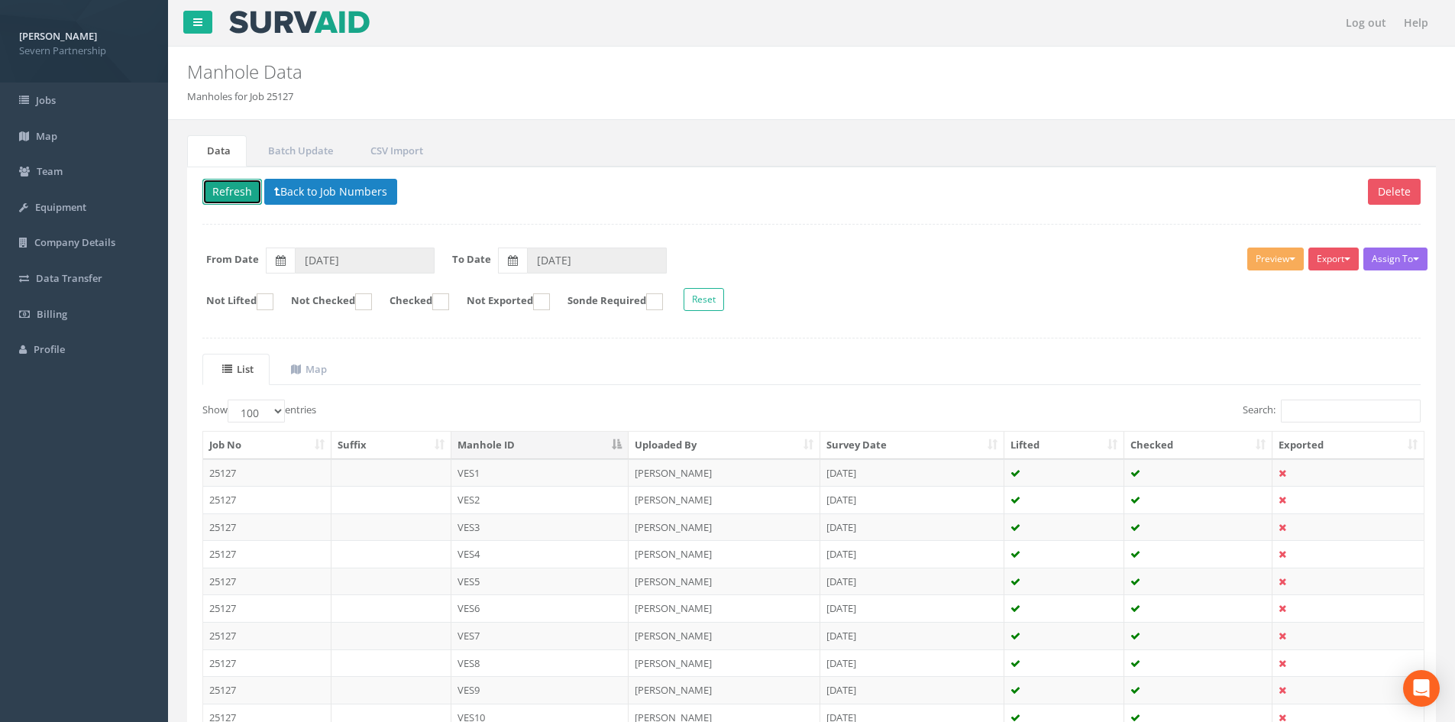
click at [238, 195] on button "Refresh" at bounding box center [232, 192] width 60 height 26
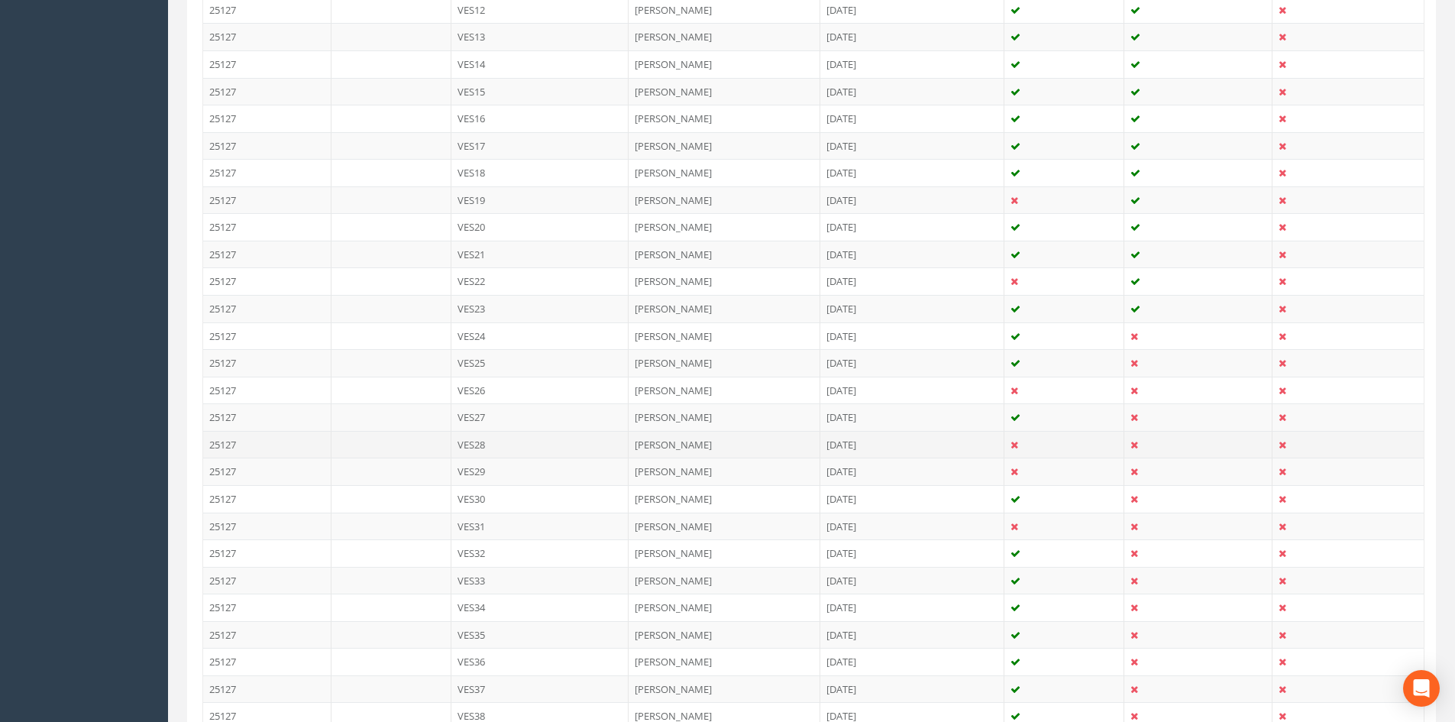
scroll to position [764, 0]
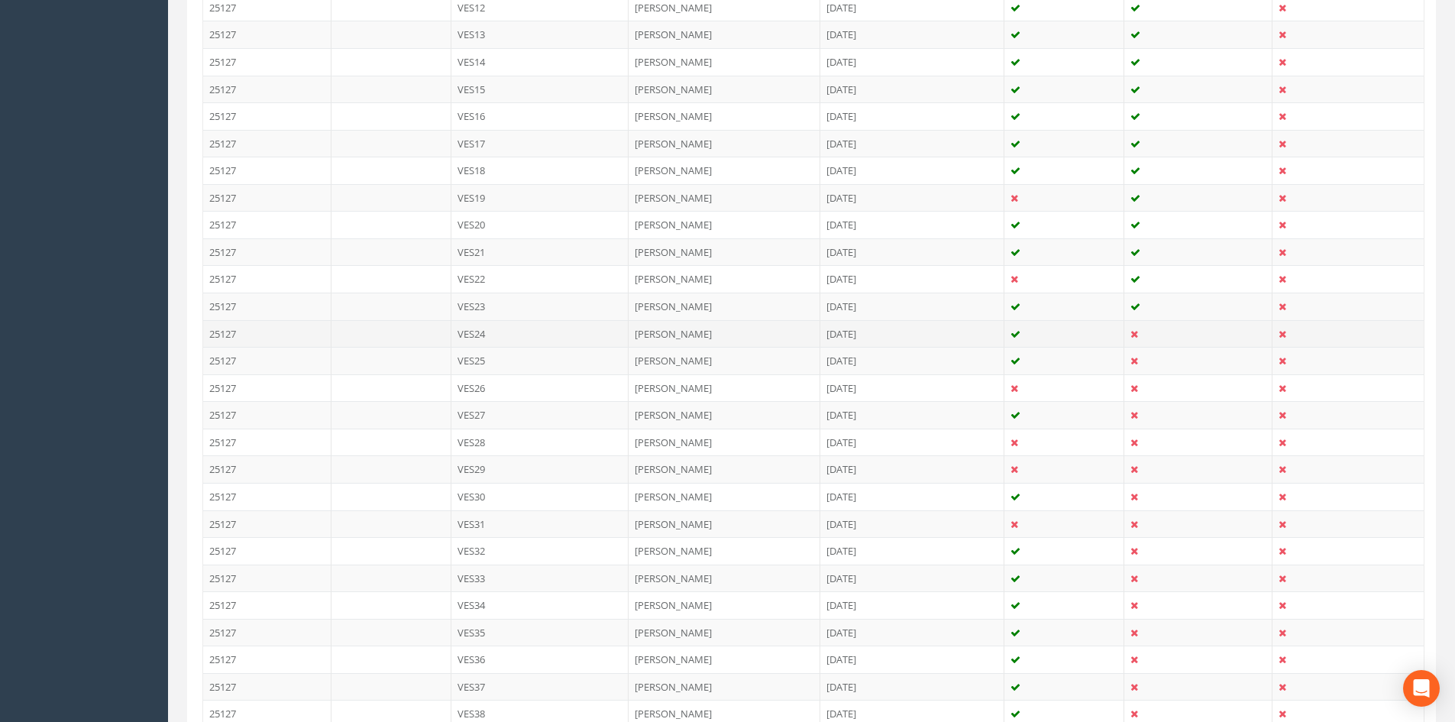
click at [700, 338] on td "[PERSON_NAME]" at bounding box center [725, 333] width 192 height 27
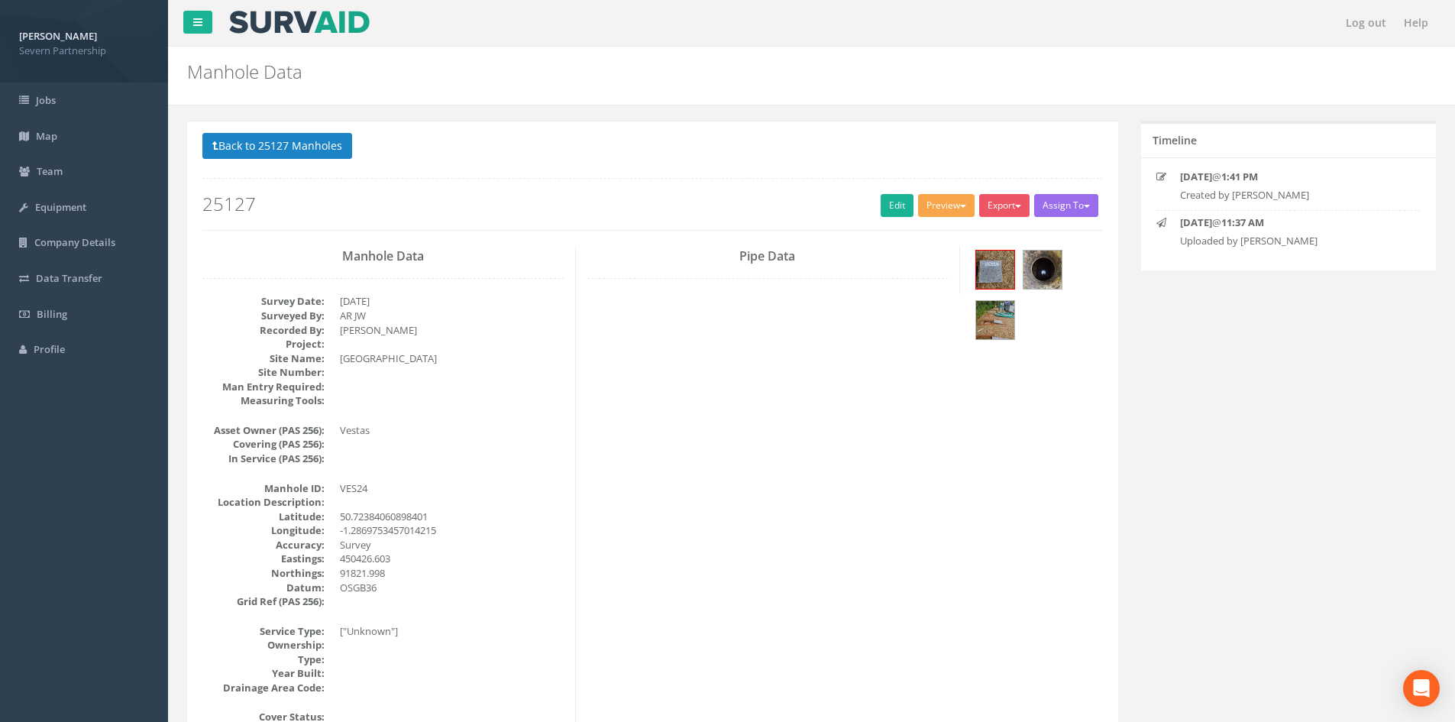
click at [930, 200] on button "Preview" at bounding box center [946, 205] width 57 height 23
click at [926, 229] on link "SP Manhole" at bounding box center [918, 237] width 116 height 24
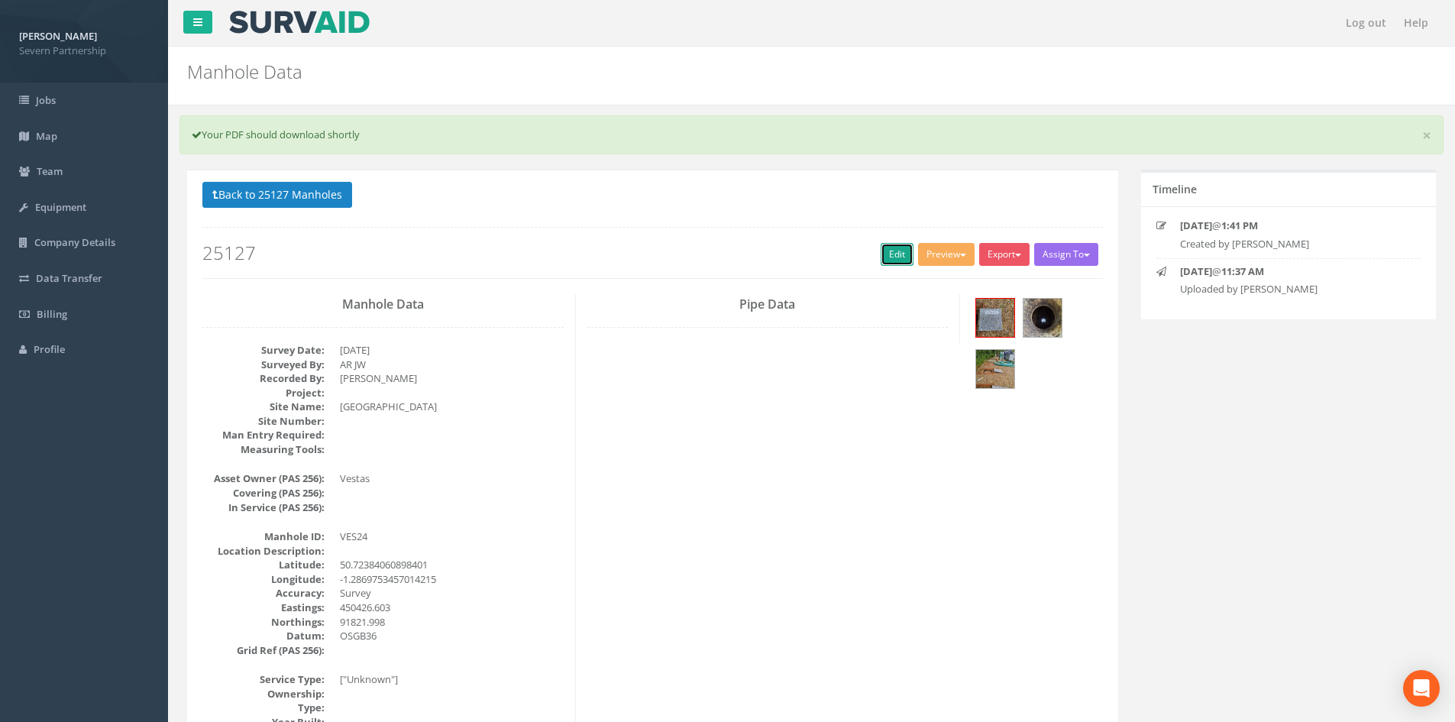
click at [900, 259] on link "Edit" at bounding box center [897, 254] width 33 height 23
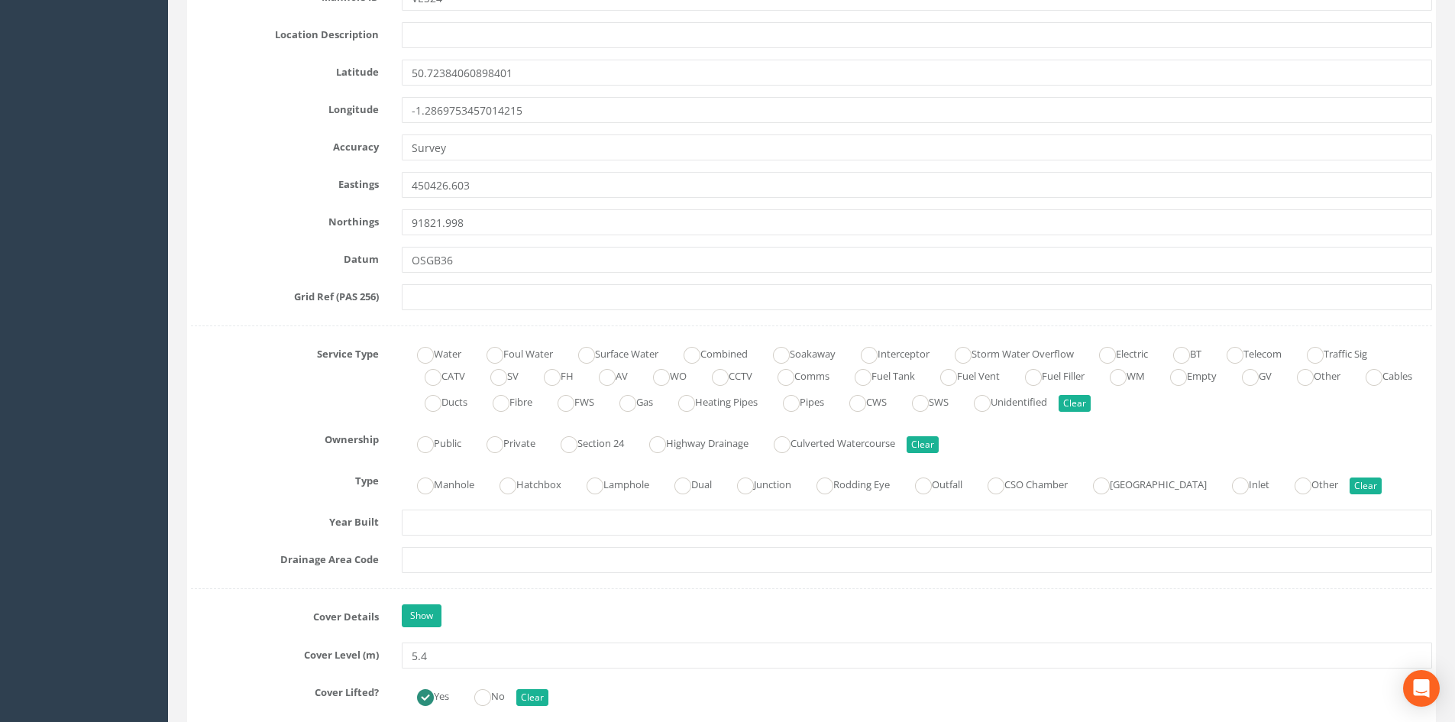
scroll to position [842, 0]
click at [522, 353] on label "Foul Water" at bounding box center [512, 352] width 82 height 22
radio input "true"
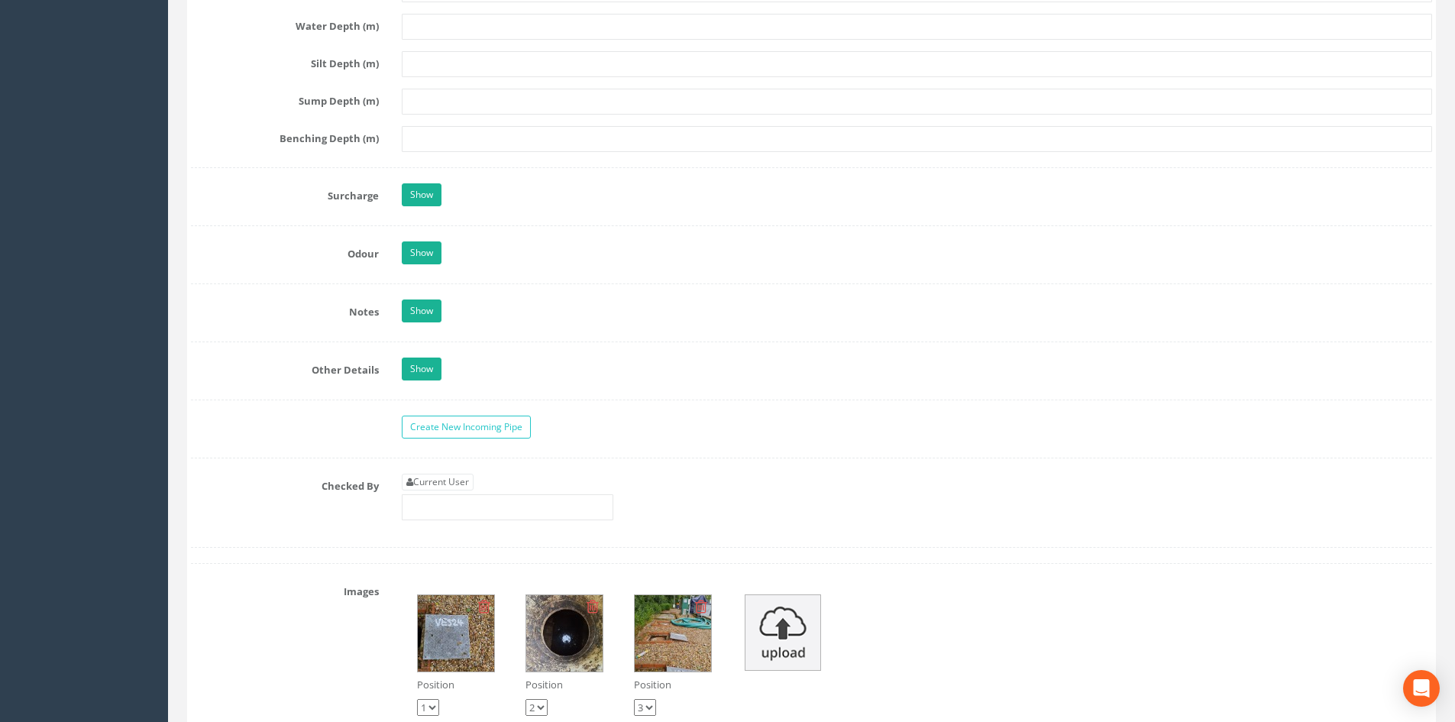
scroll to position [2523, 0]
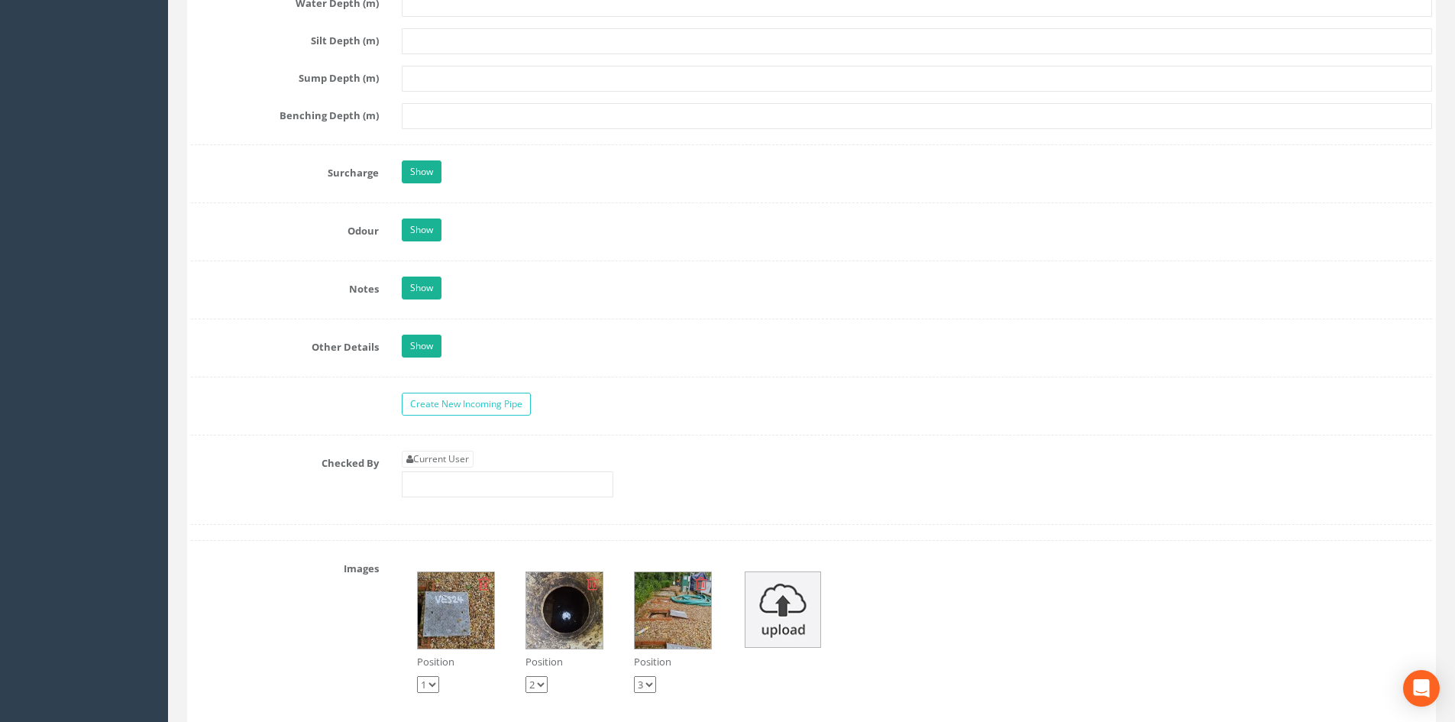
click at [442, 451] on link "Current User" at bounding box center [438, 459] width 72 height 17
type input "[PERSON_NAME]"
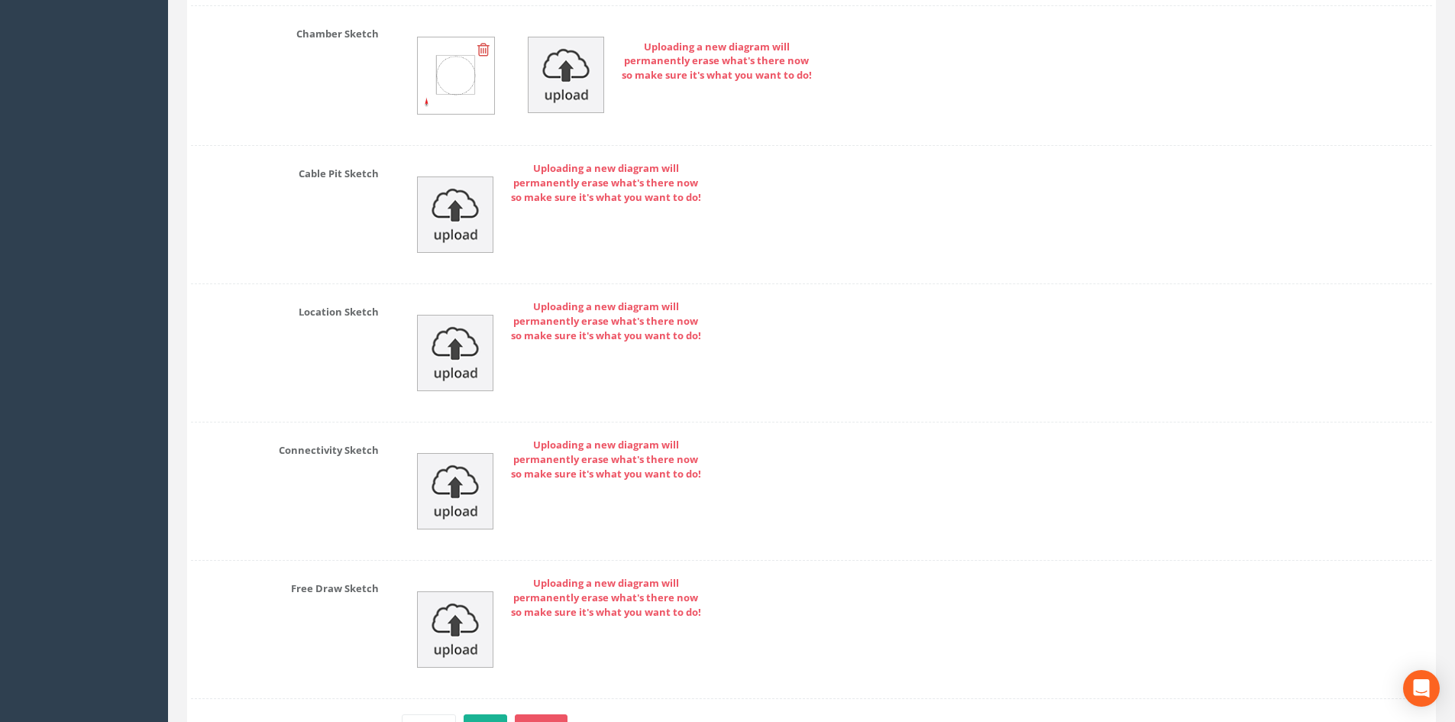
scroll to position [3548, 0]
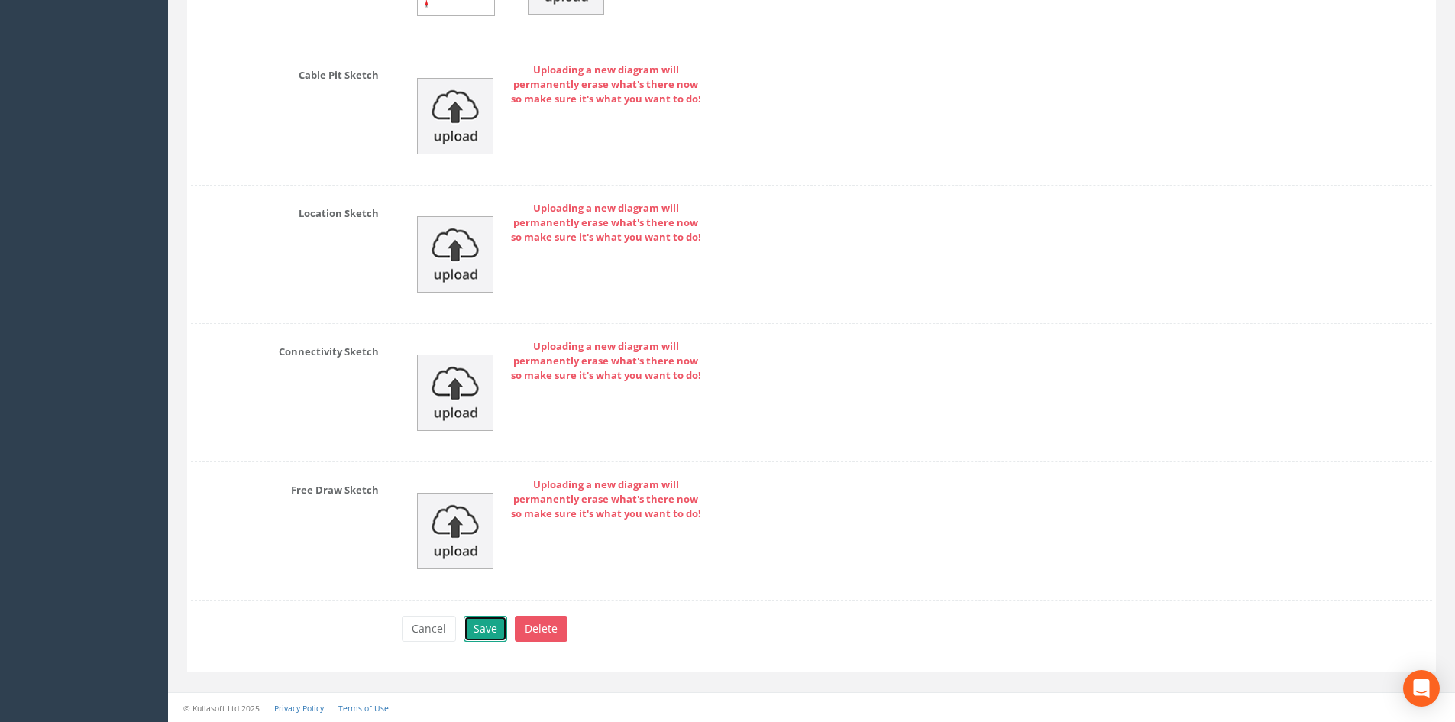
click at [481, 629] on button "Save" at bounding box center [486, 629] width 44 height 26
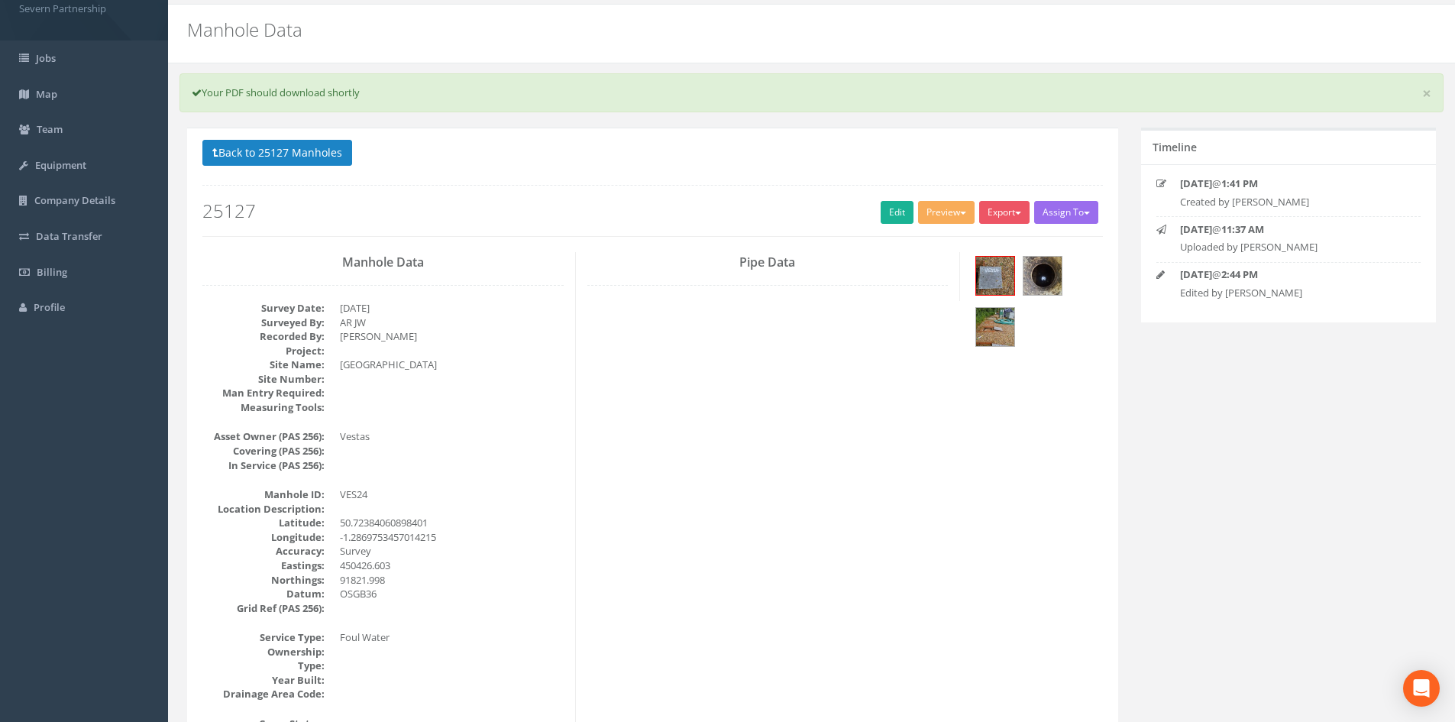
scroll to position [0, 0]
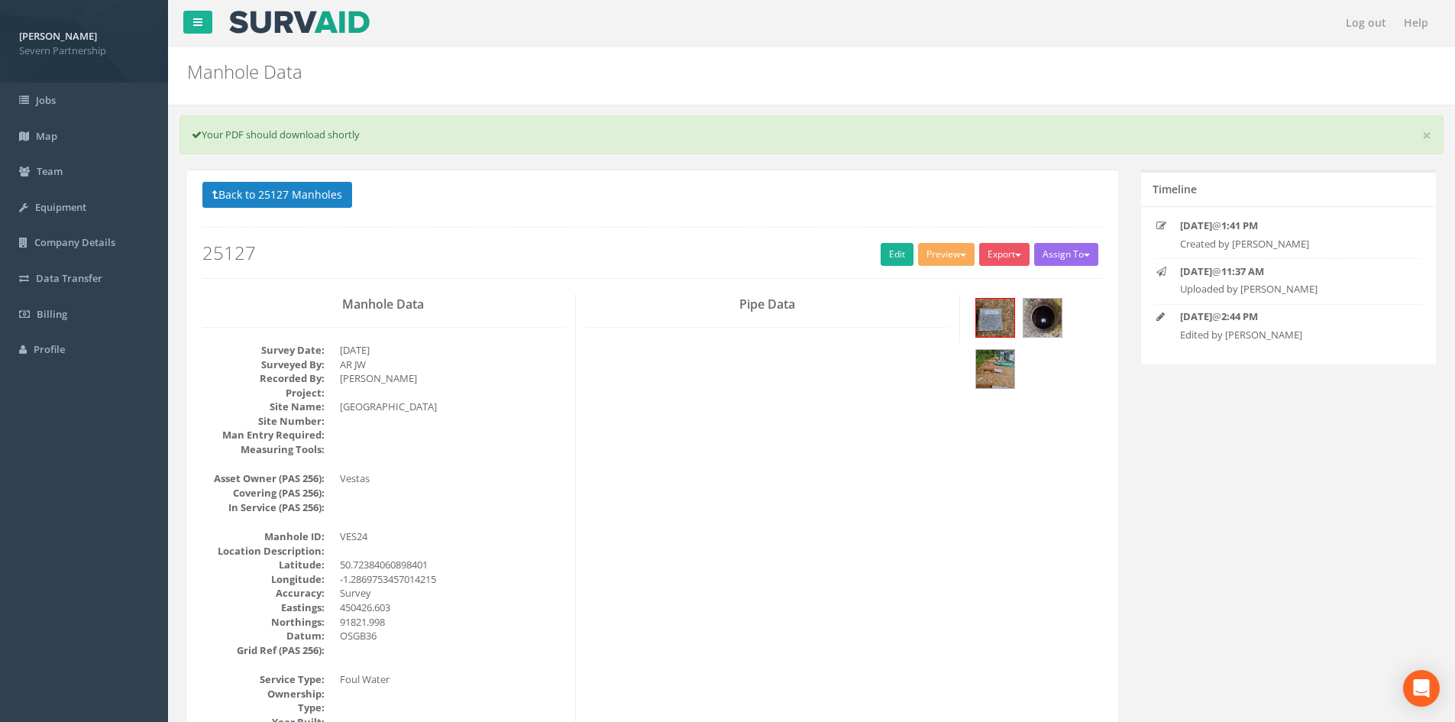
click at [355, 197] on p "Back to 25127 Manholes Back to Map" at bounding box center [652, 197] width 900 height 30
click at [344, 197] on button "Back to 25127 Manholes" at bounding box center [277, 195] width 150 height 26
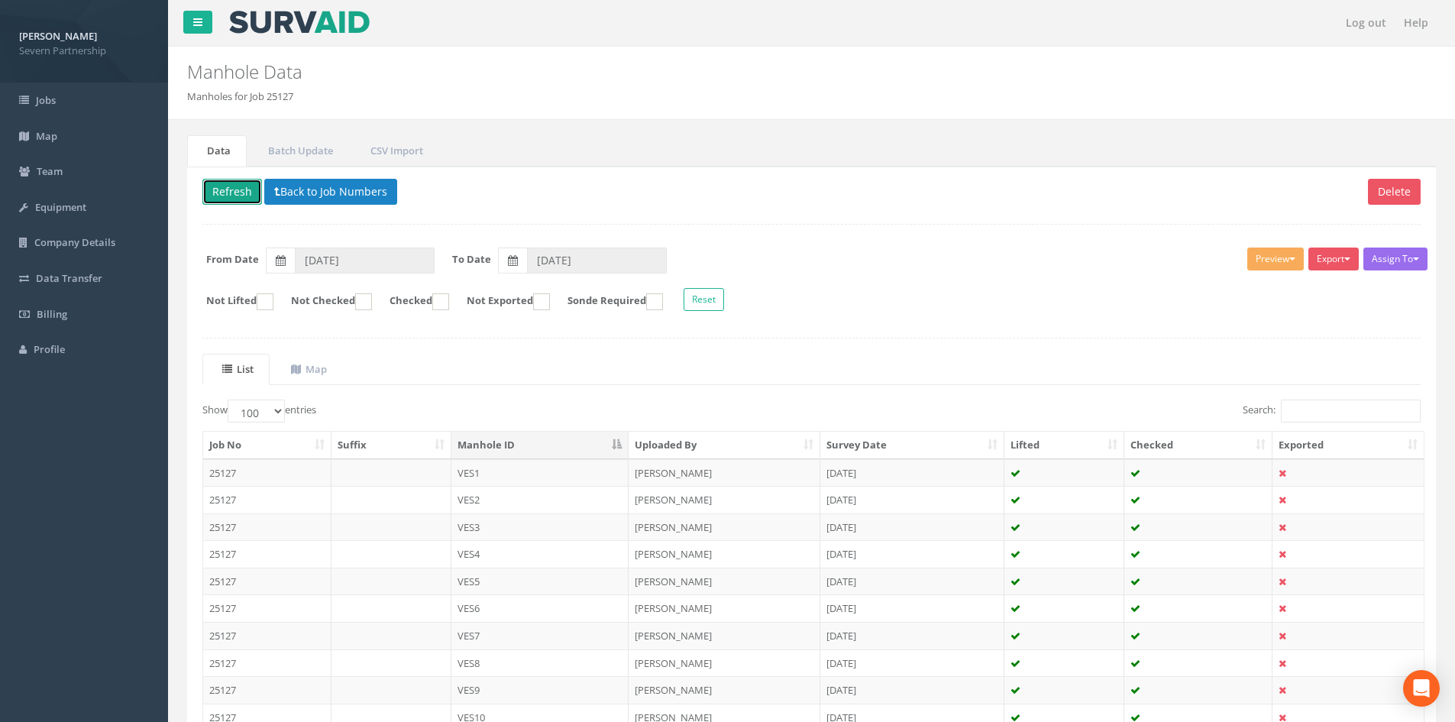
click at [235, 191] on button "Refresh" at bounding box center [232, 192] width 60 height 26
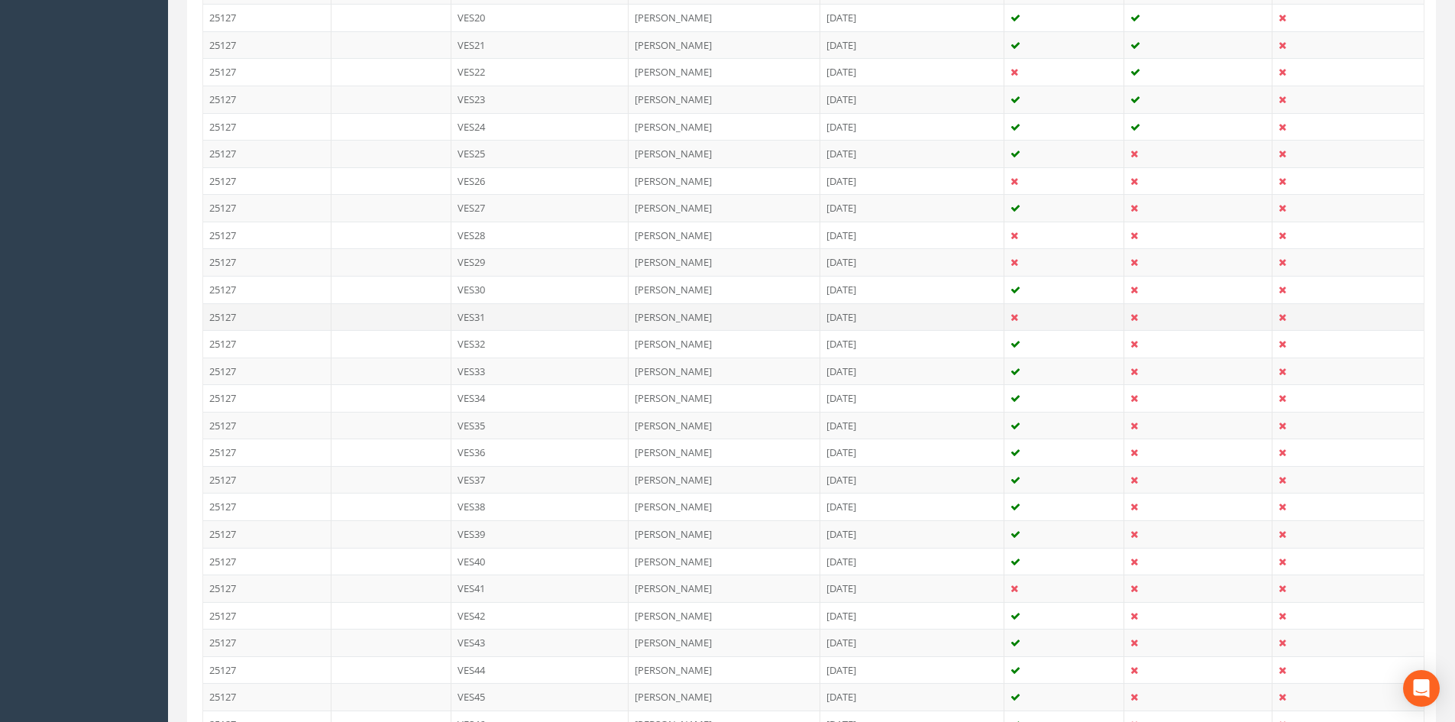
scroll to position [840, 0]
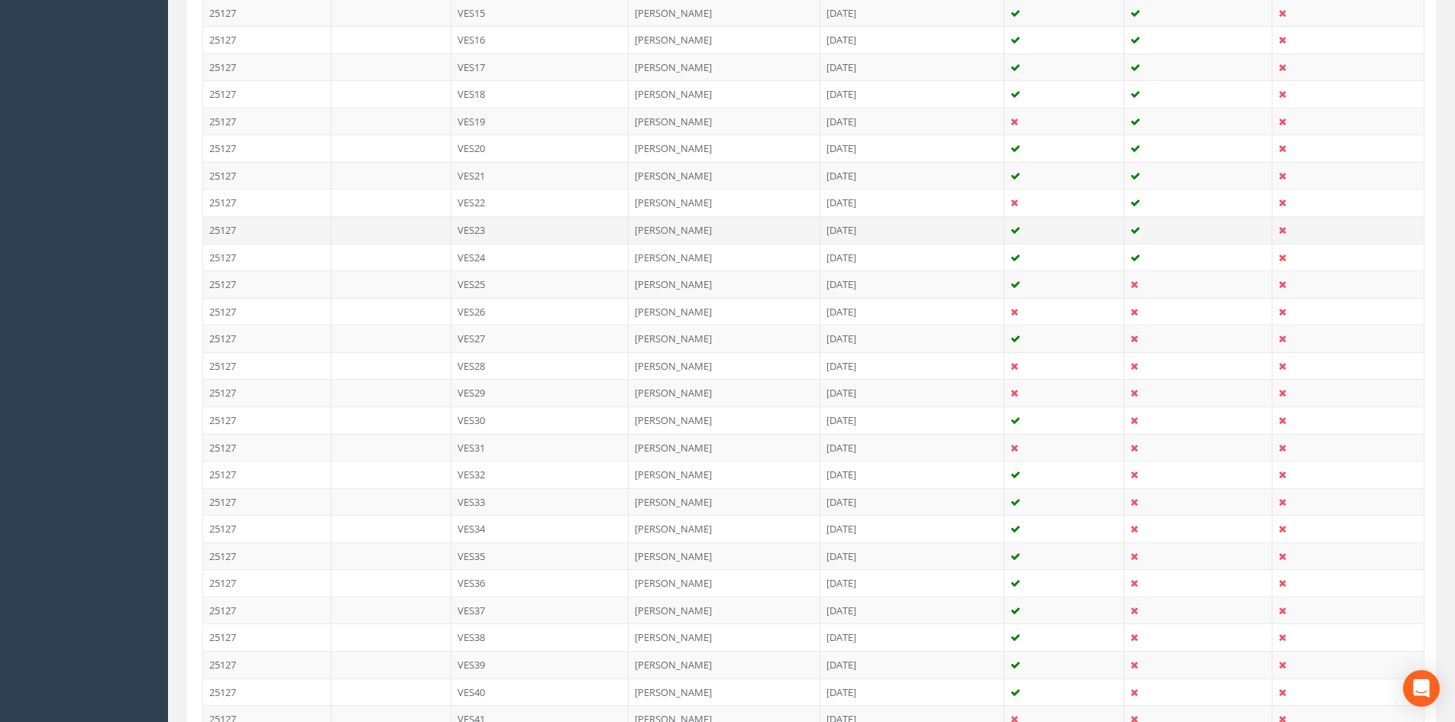
click at [957, 231] on td "[DATE]" at bounding box center [912, 229] width 184 height 27
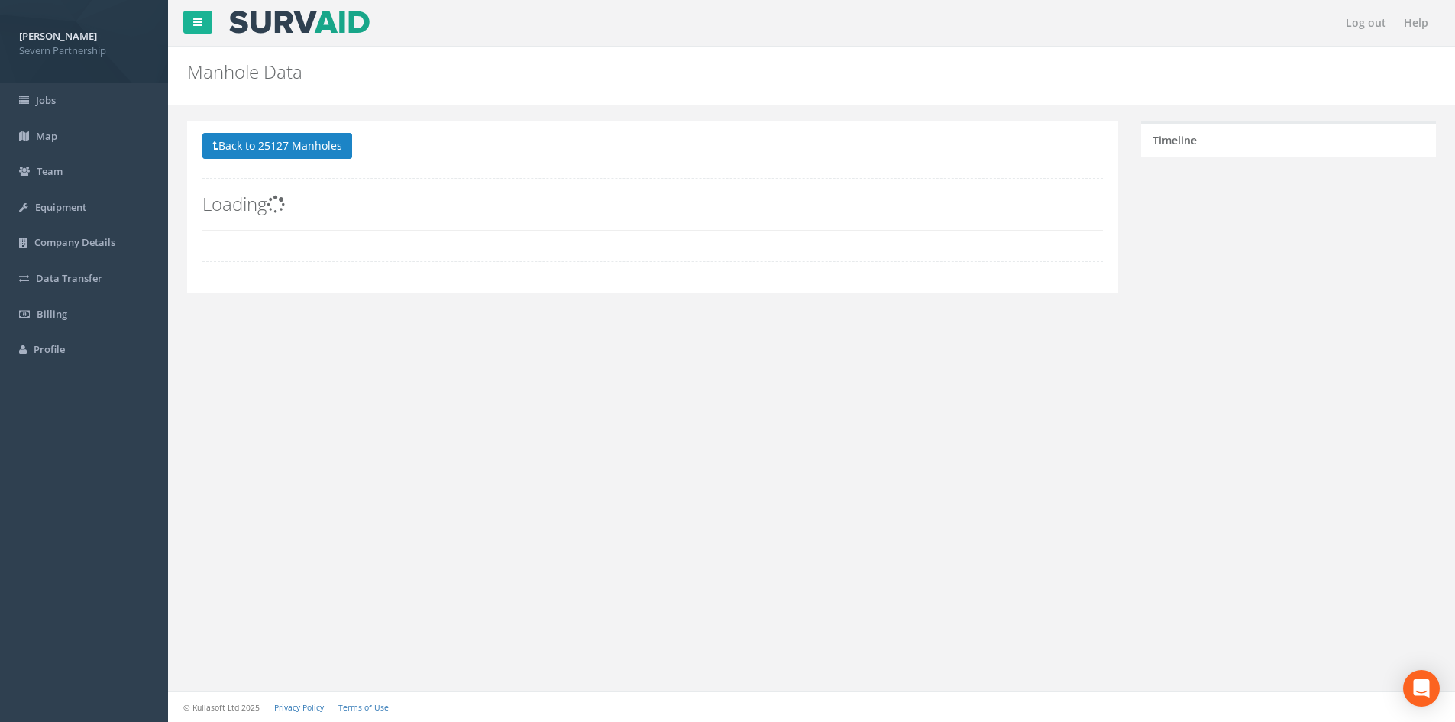
scroll to position [0, 0]
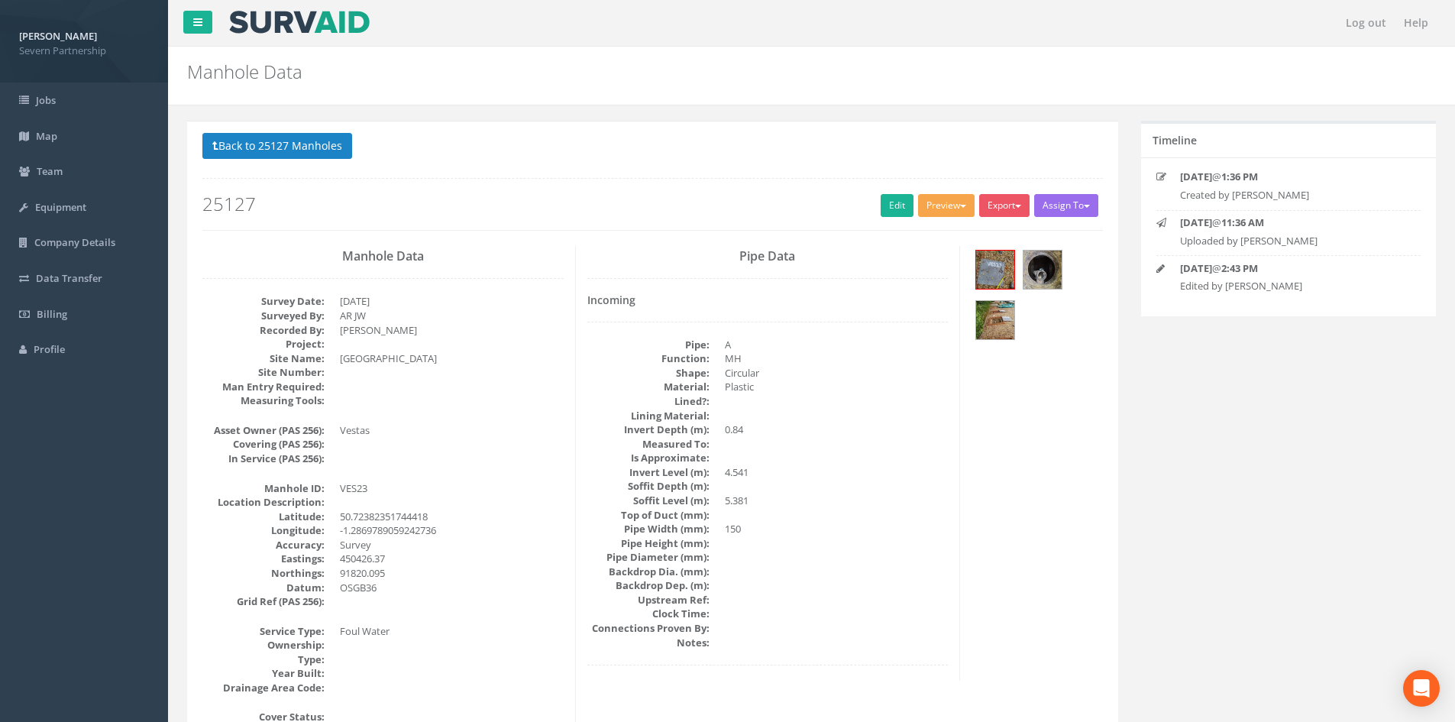
click at [945, 206] on button "Preview" at bounding box center [946, 205] width 57 height 23
click at [935, 221] on div "Back to 25127 Manholes Back to Map Assign To No Companies Added Export SP Manho…" at bounding box center [652, 181] width 900 height 97
click at [932, 208] on button "Preview" at bounding box center [946, 205] width 57 height 23
click at [920, 230] on link "SP Manhole" at bounding box center [918, 237] width 116 height 24
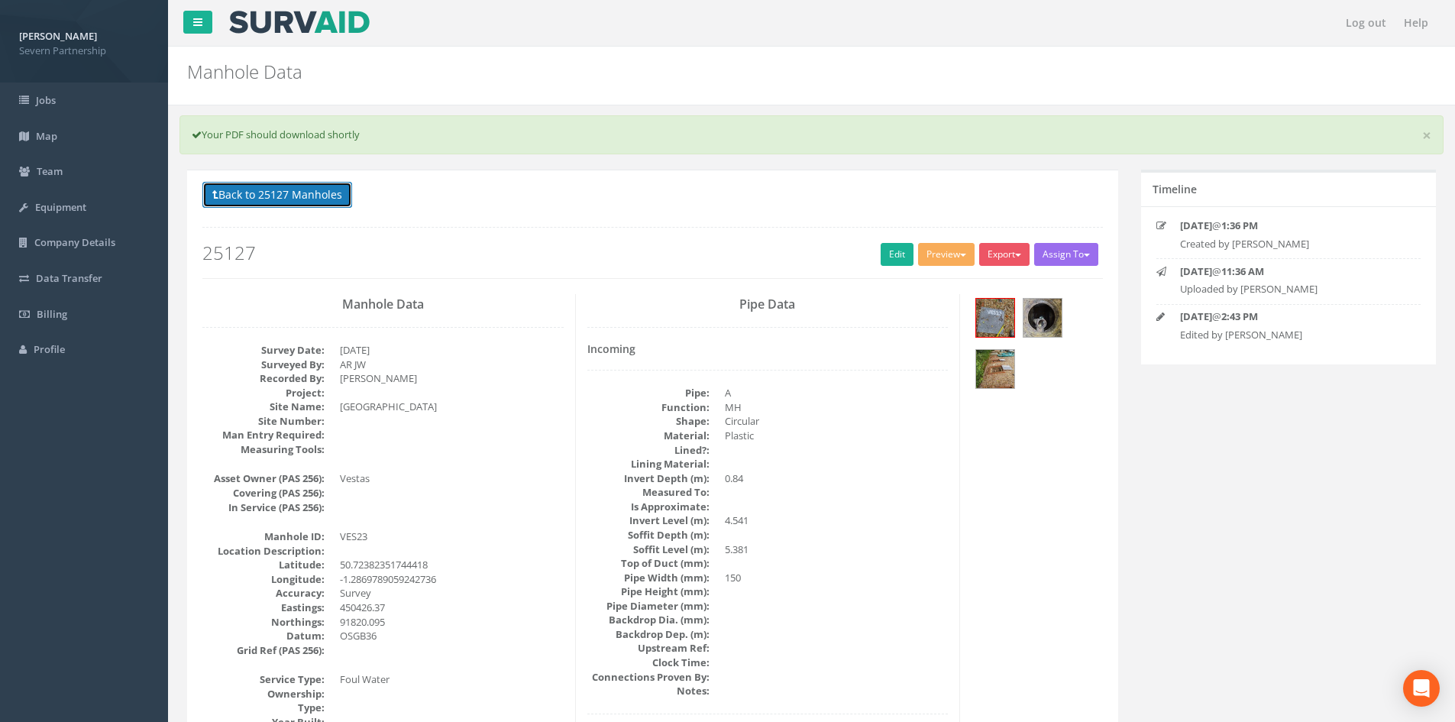
click at [280, 189] on button "Back to 25127 Manholes" at bounding box center [277, 195] width 150 height 26
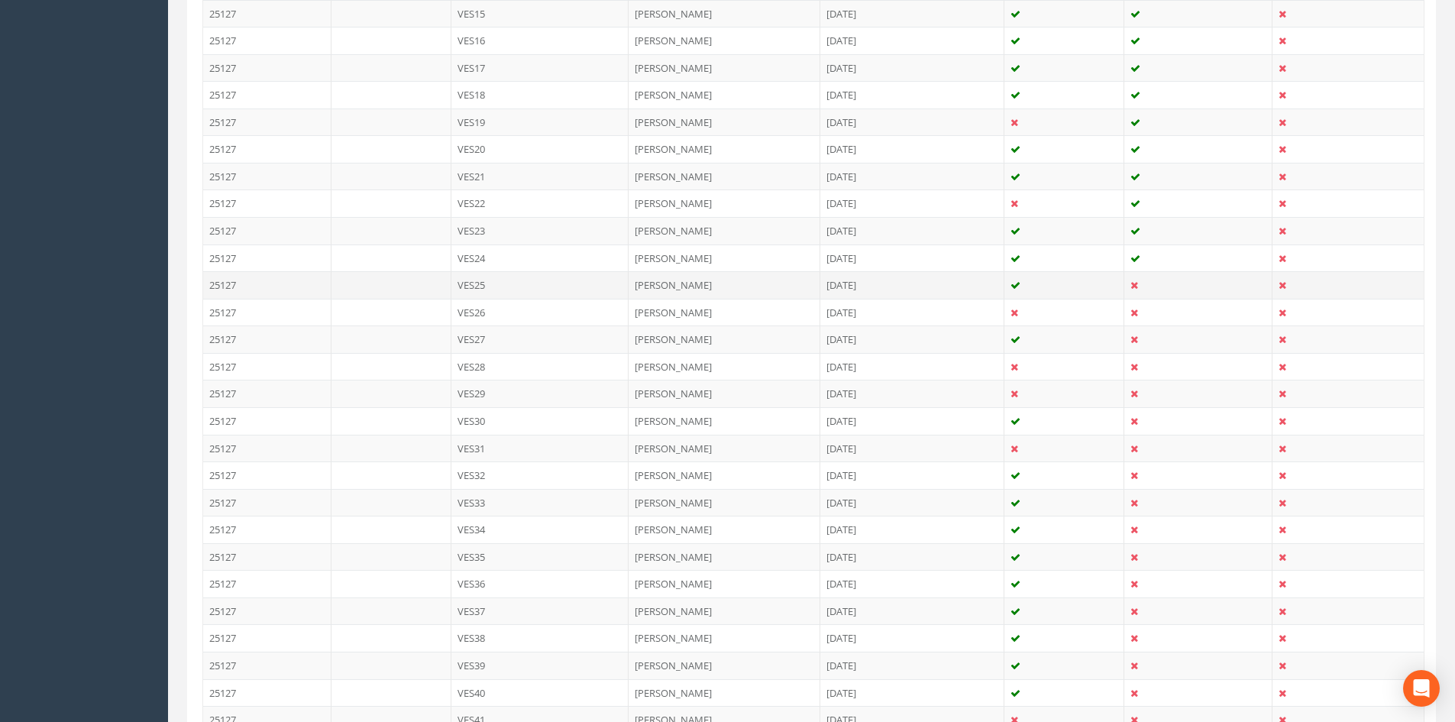
scroll to position [840, 0]
click at [595, 288] on td "VES25" at bounding box center [540, 283] width 178 height 27
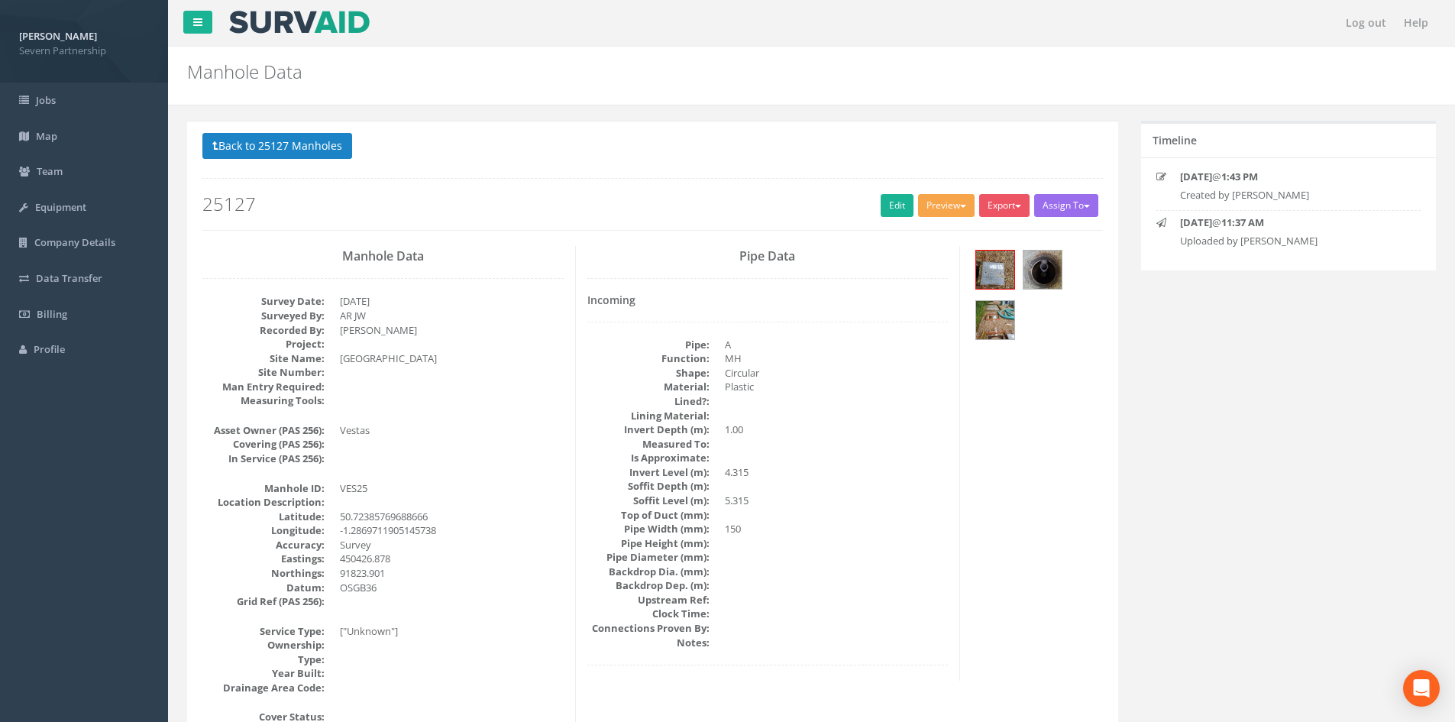
click at [923, 198] on button "Preview" at bounding box center [946, 205] width 57 height 23
click at [912, 229] on link "SP Manhole" at bounding box center [918, 237] width 116 height 24
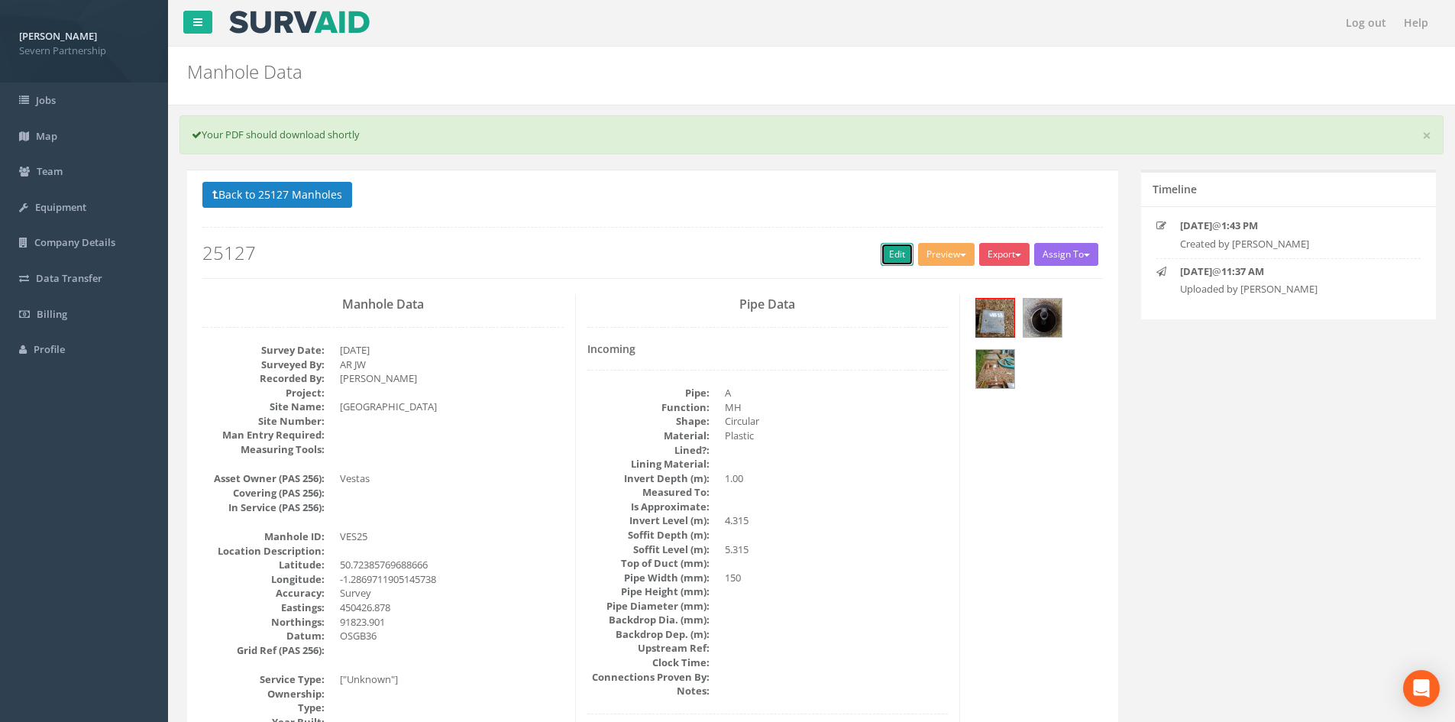
click at [881, 248] on link "Edit" at bounding box center [897, 254] width 33 height 23
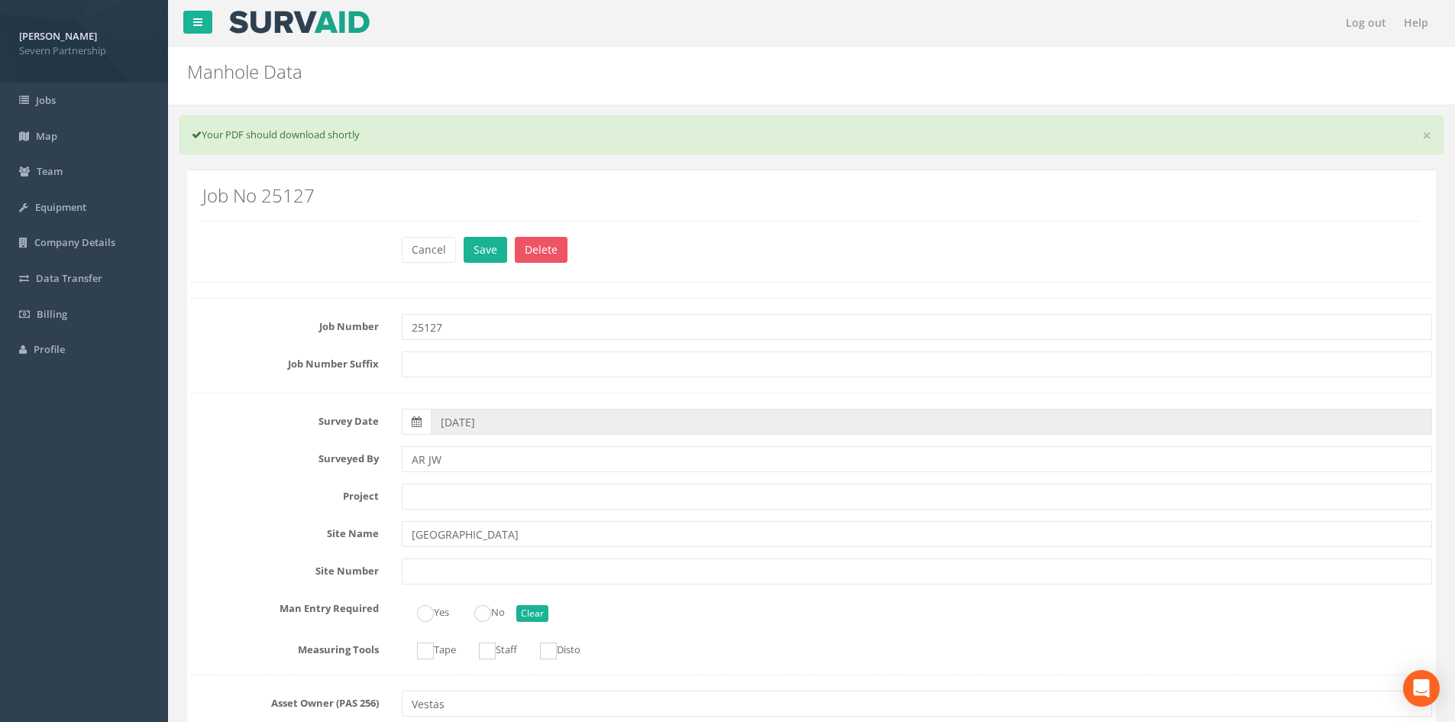
scroll to position [1683, 0]
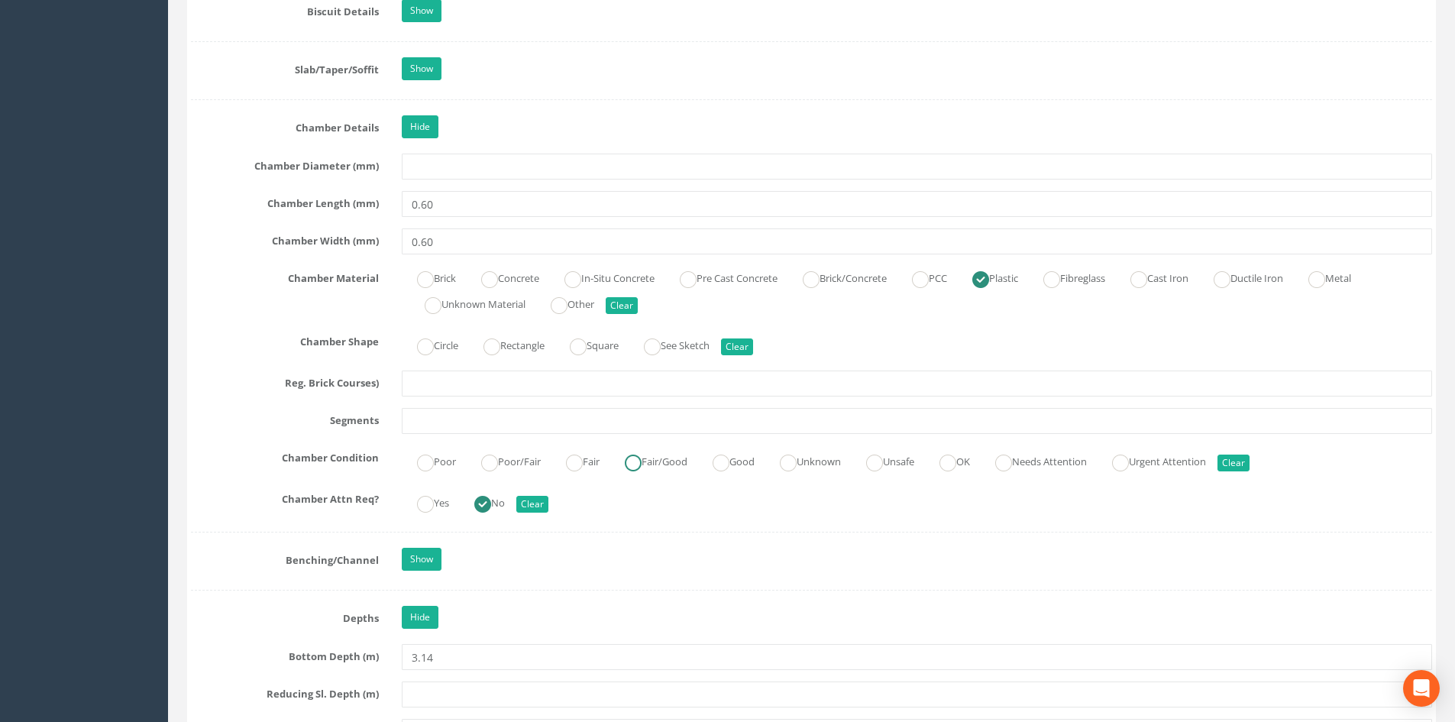
click at [670, 466] on label "Fair/Good" at bounding box center [648, 460] width 78 height 22
radio input "true"
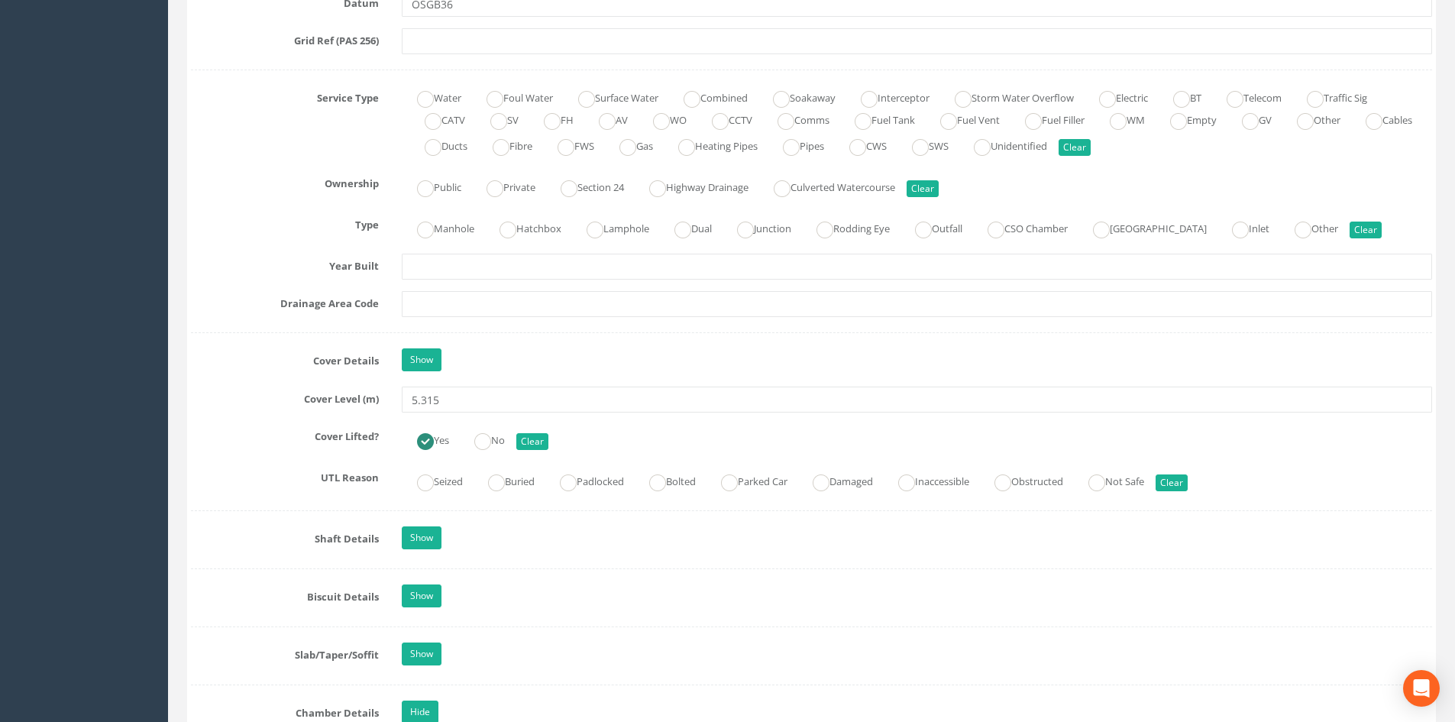
scroll to position [1072, 0]
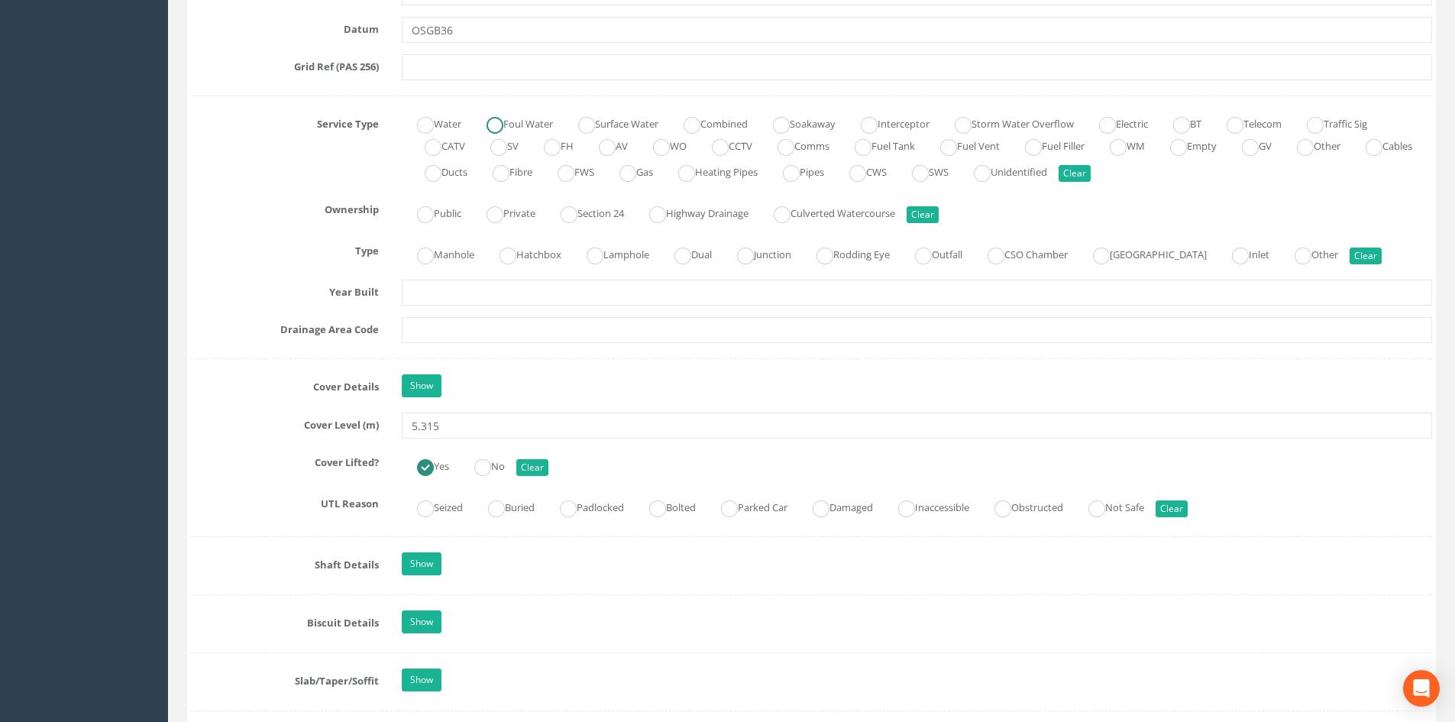
click at [539, 128] on label "Foul Water" at bounding box center [512, 123] width 82 height 22
radio input "true"
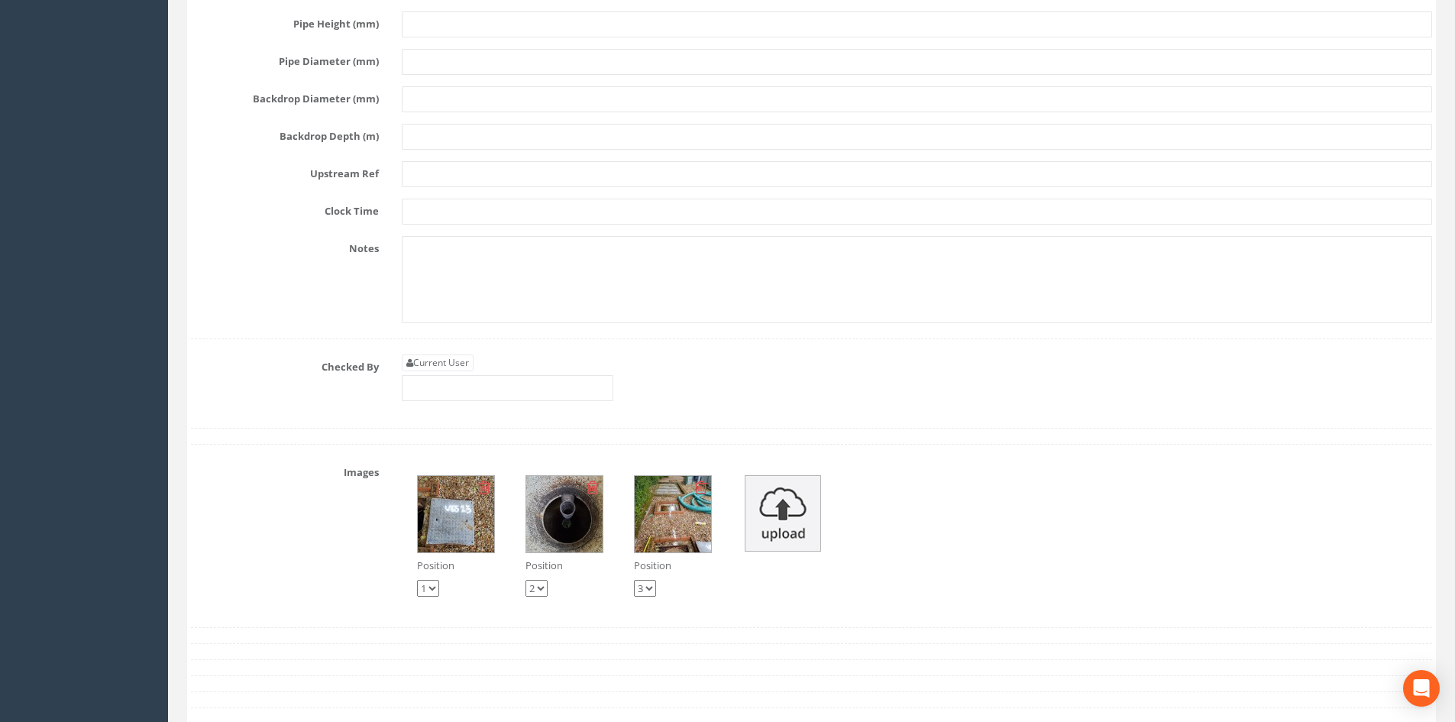
scroll to position [3668, 0]
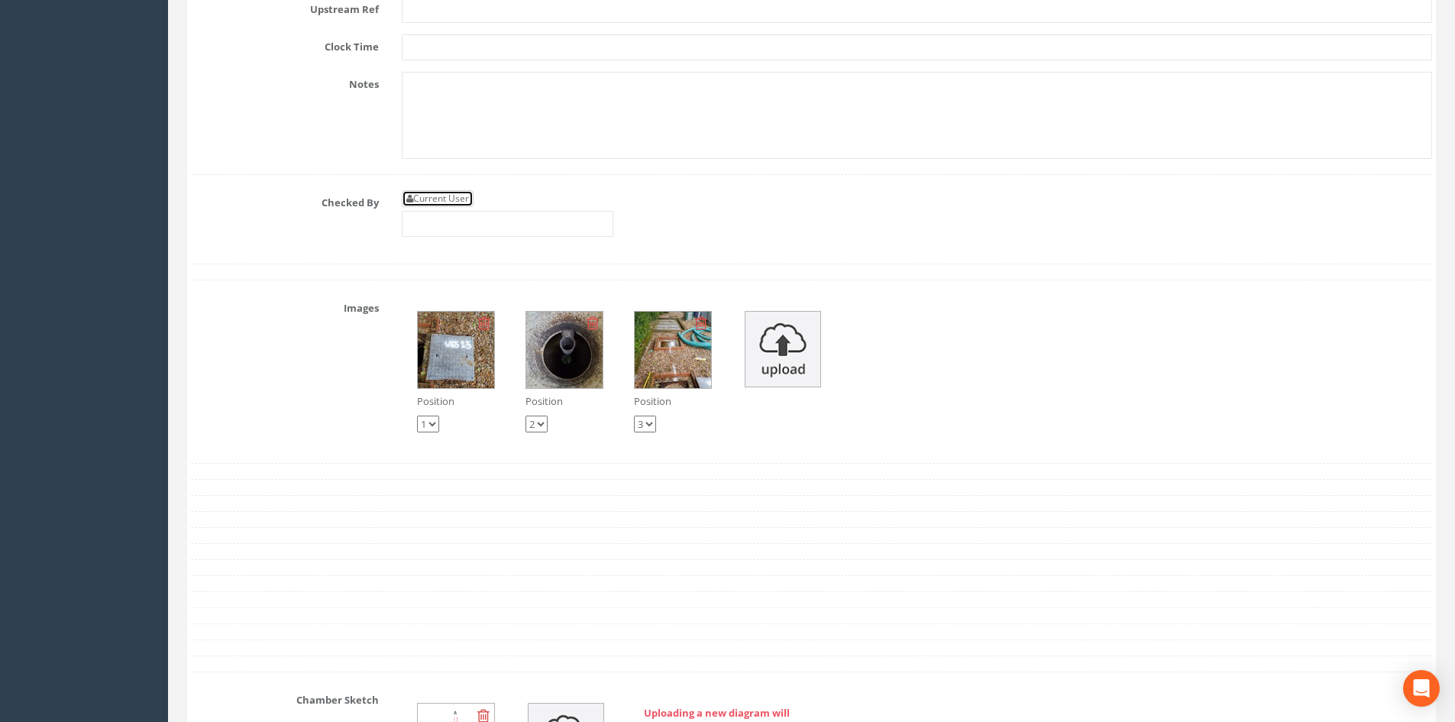
click at [445, 190] on link "Current User" at bounding box center [438, 198] width 72 height 17
type input "[PERSON_NAME]"
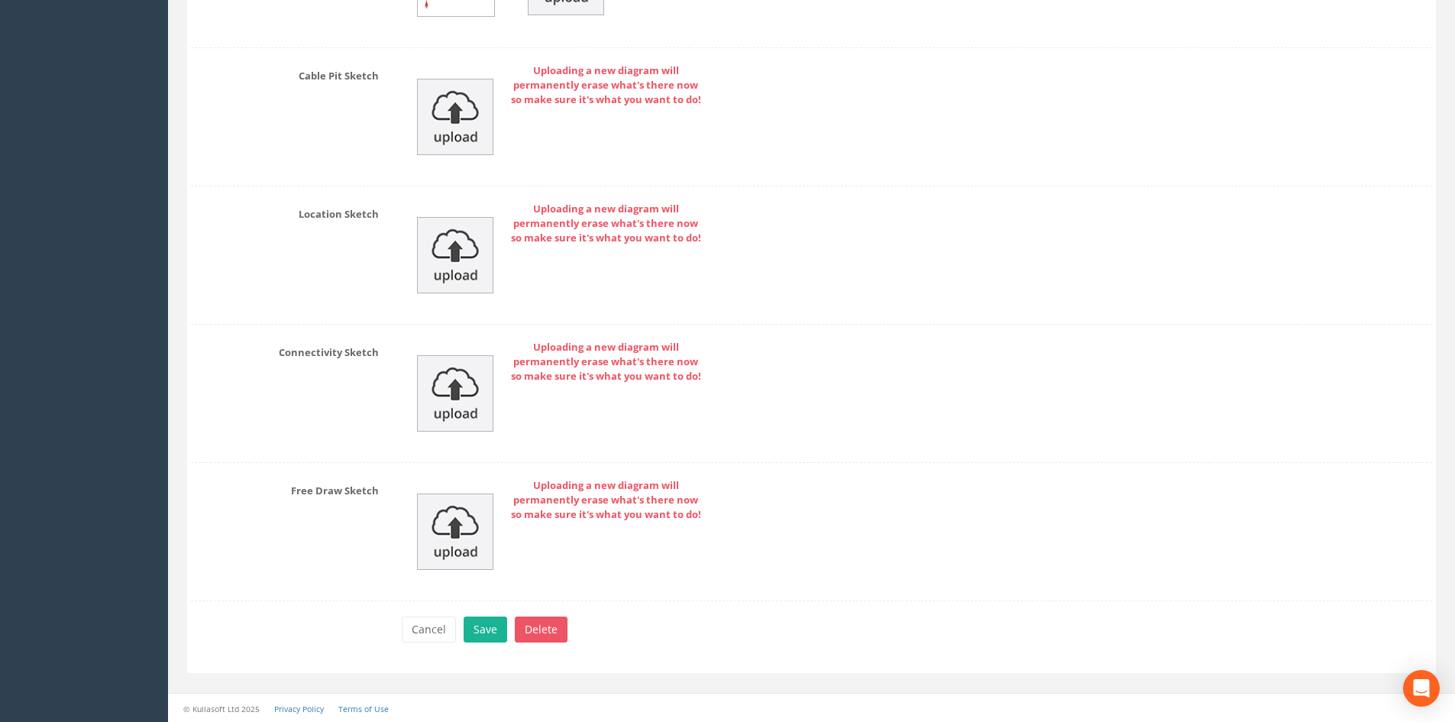
scroll to position [4433, 0]
click at [487, 629] on button "Save" at bounding box center [486, 629] width 44 height 26
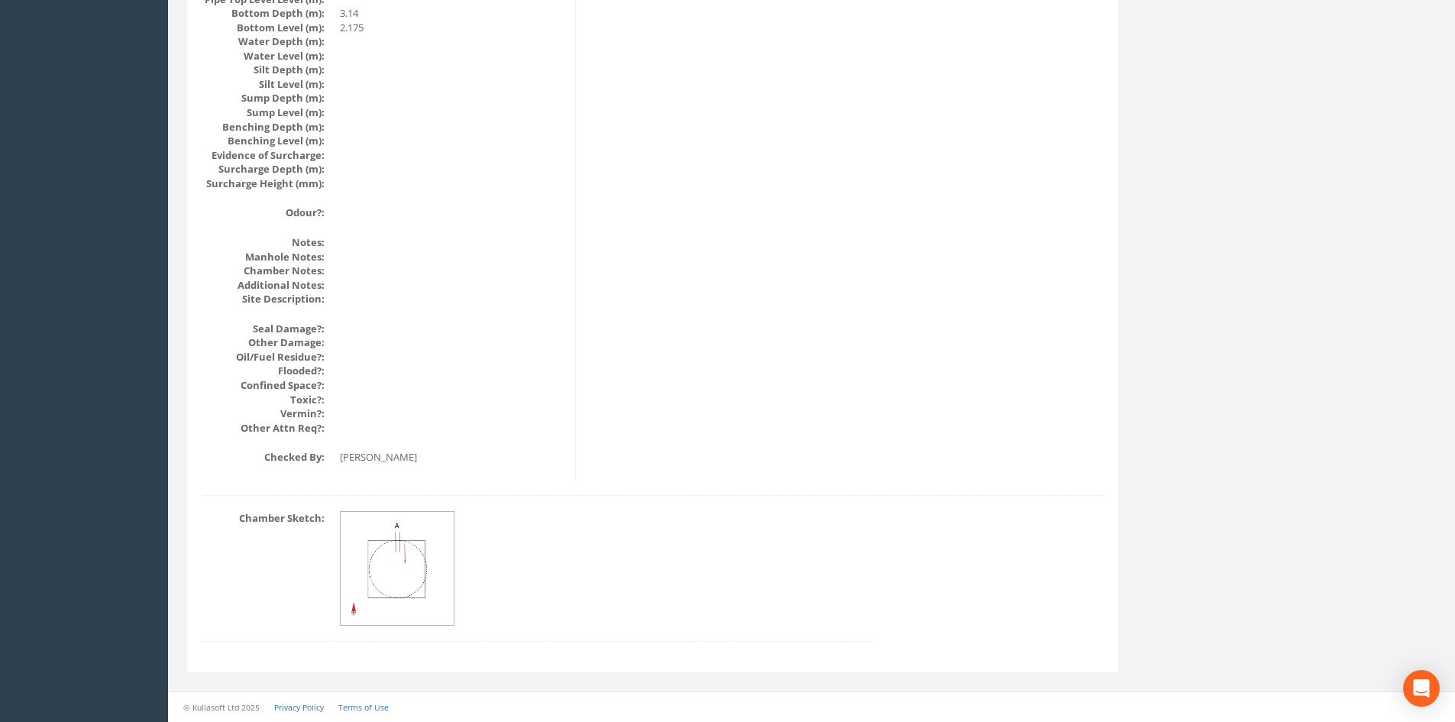
scroll to position [1683, 0]
drag, startPoint x: 480, startPoint y: 464, endPoint x: 509, endPoint y: 234, distance: 231.7
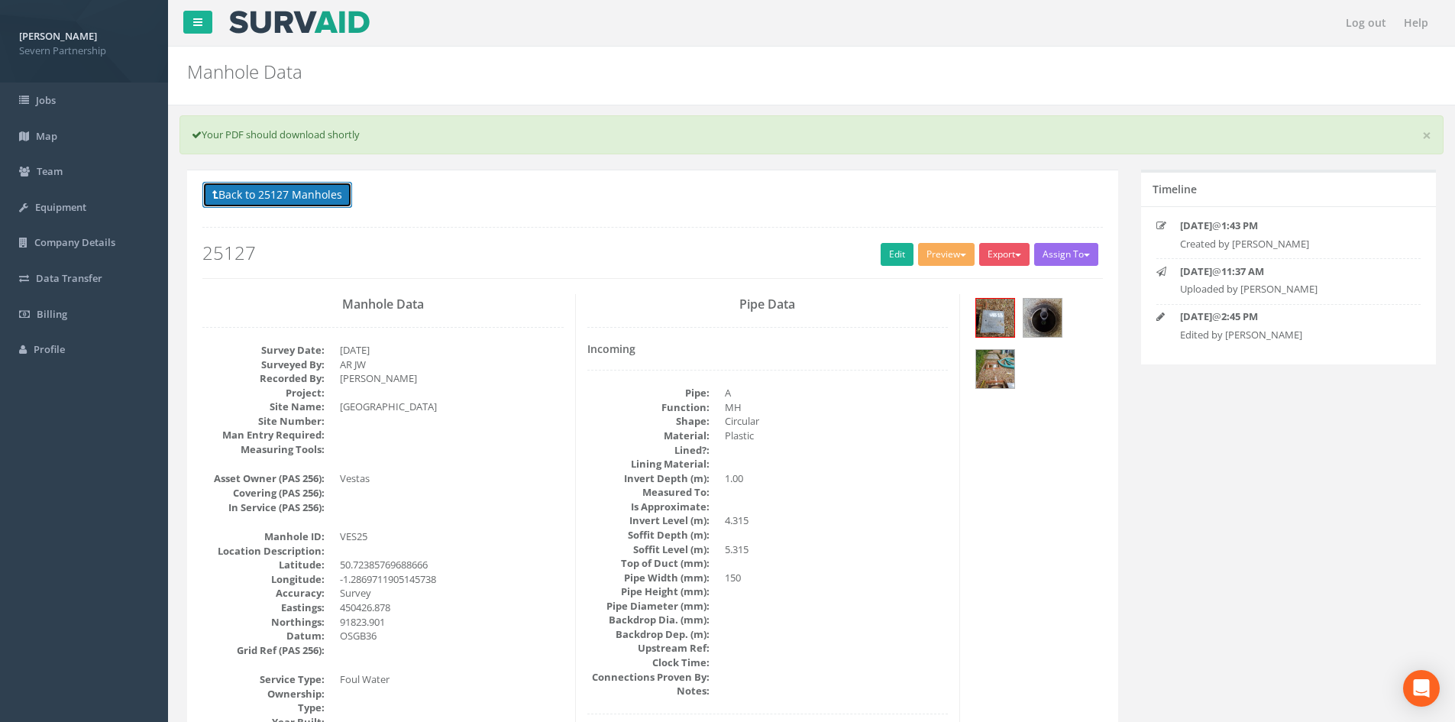
click at [270, 194] on button "Back to 25127 Manholes" at bounding box center [277, 195] width 150 height 26
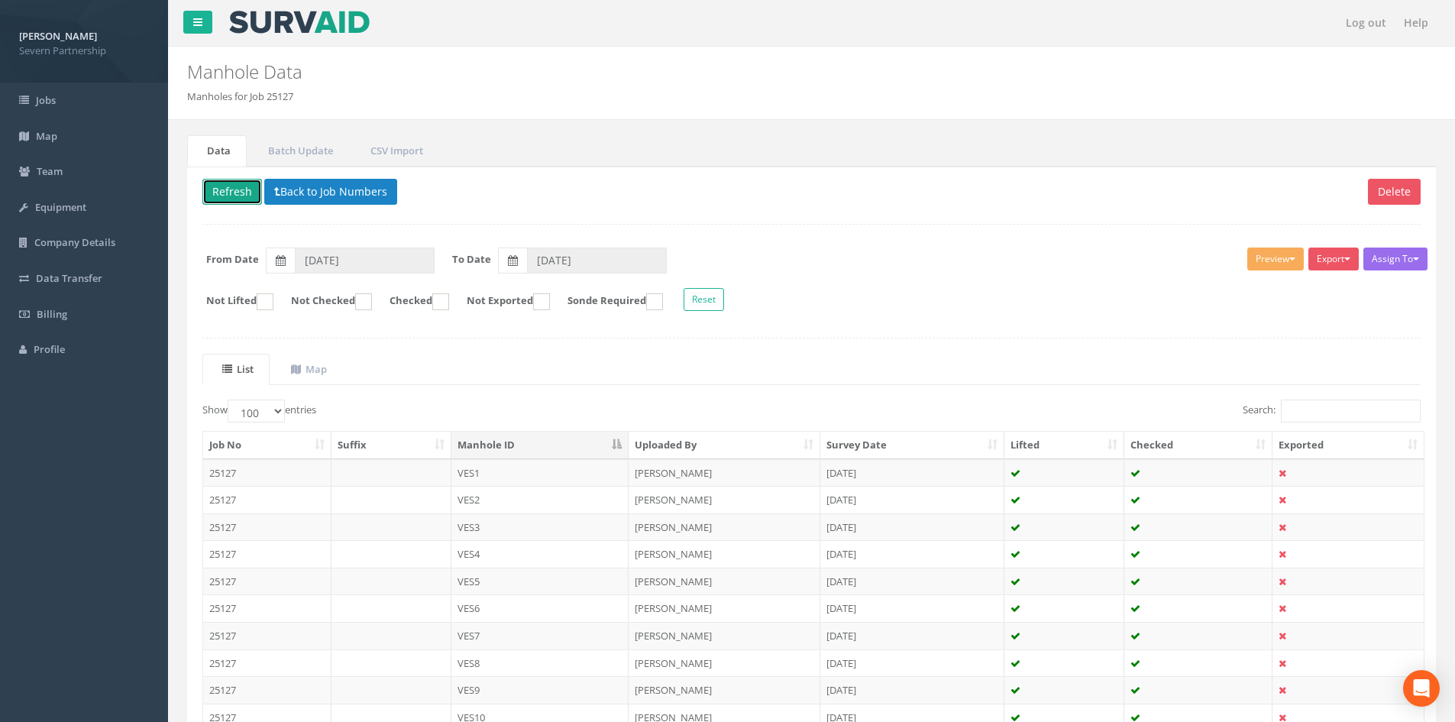
click at [237, 192] on button "Refresh" at bounding box center [232, 192] width 60 height 26
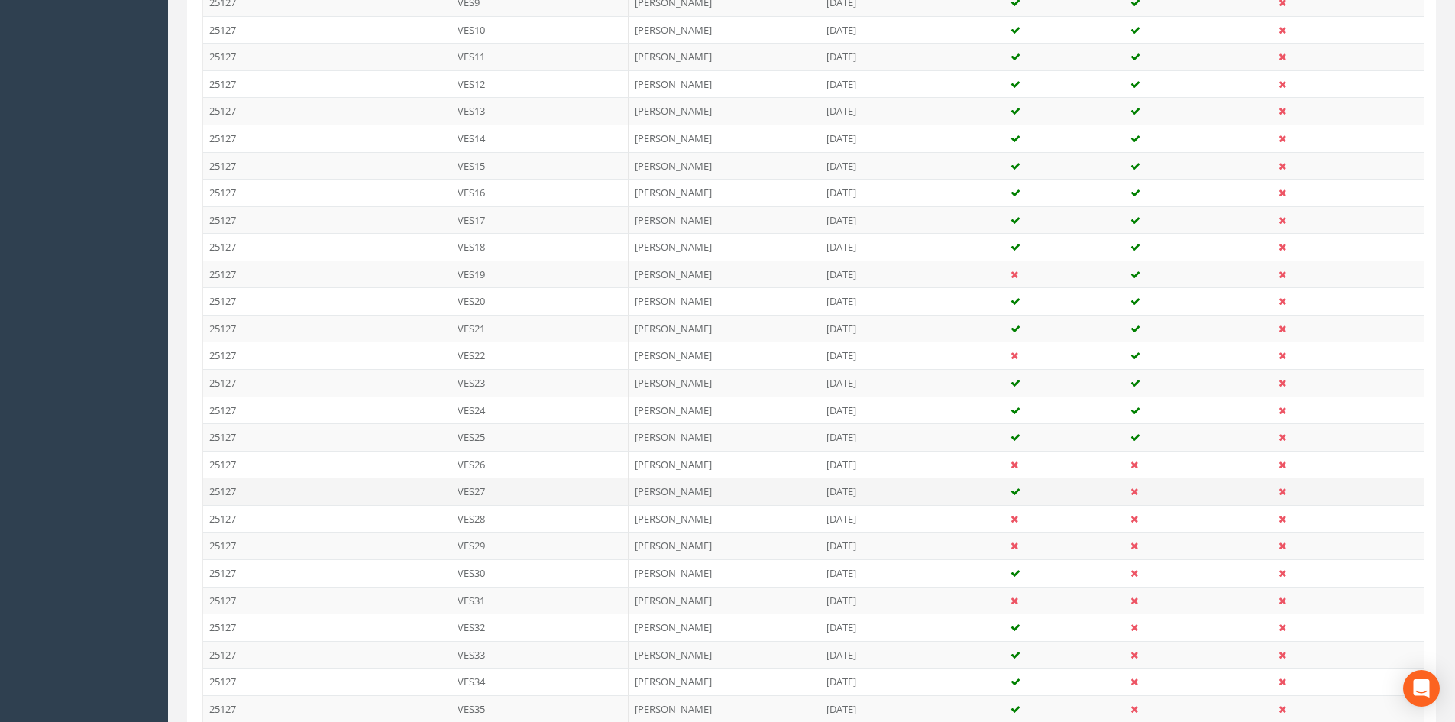
scroll to position [916, 0]
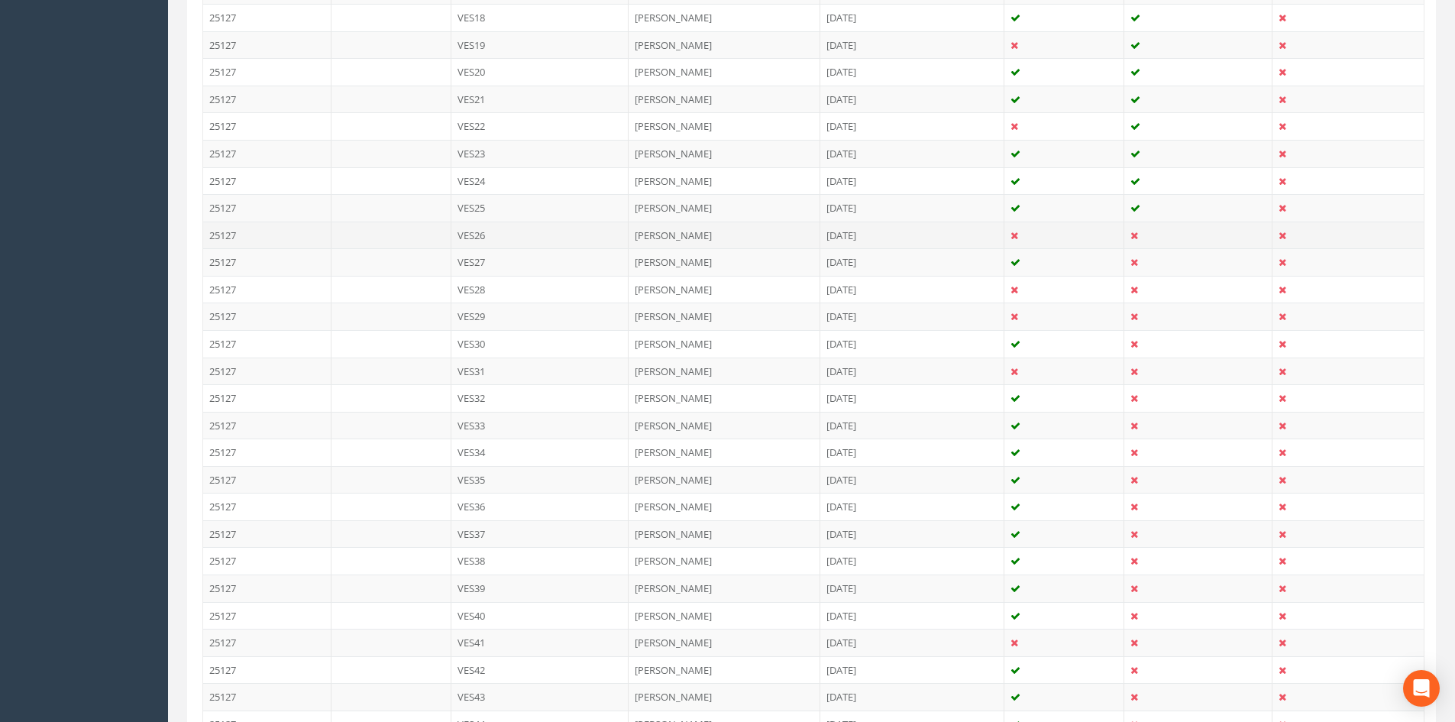
click at [975, 237] on td "[DATE]" at bounding box center [912, 234] width 184 height 27
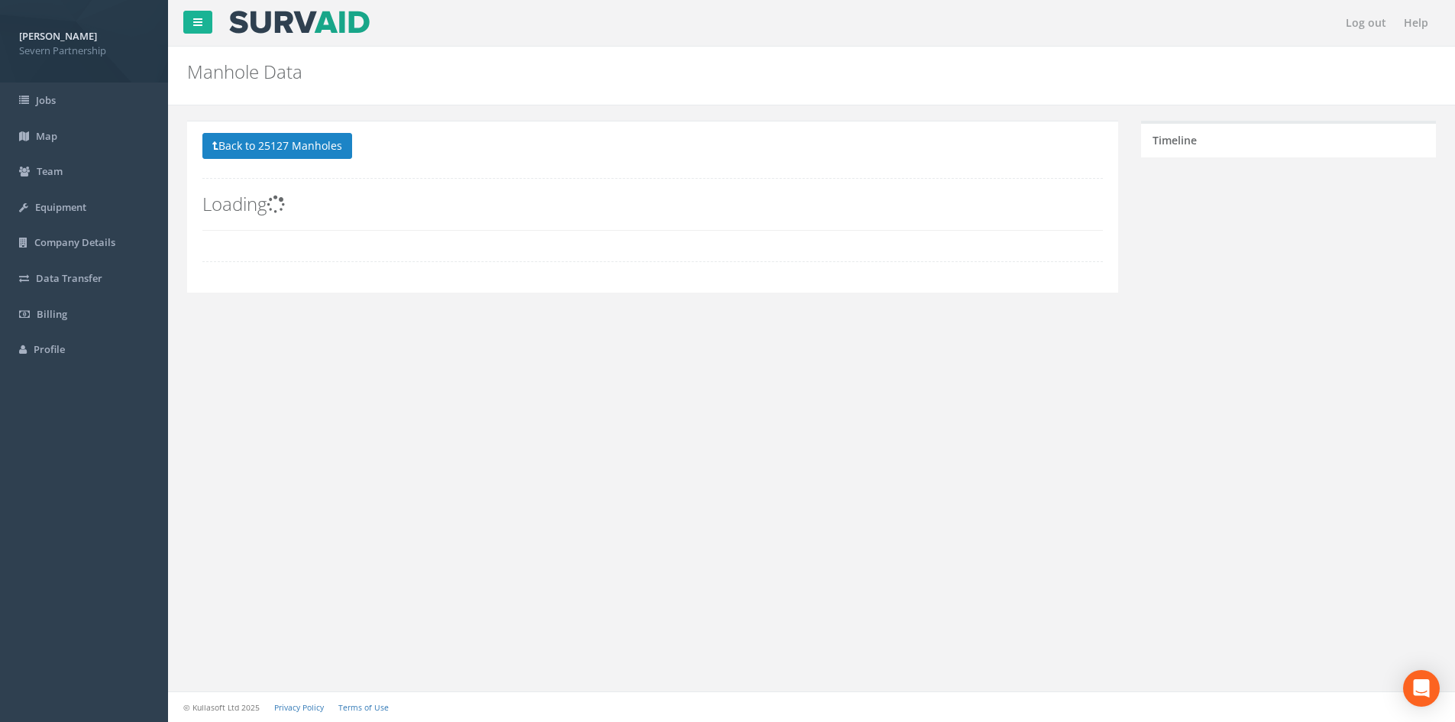
scroll to position [0, 0]
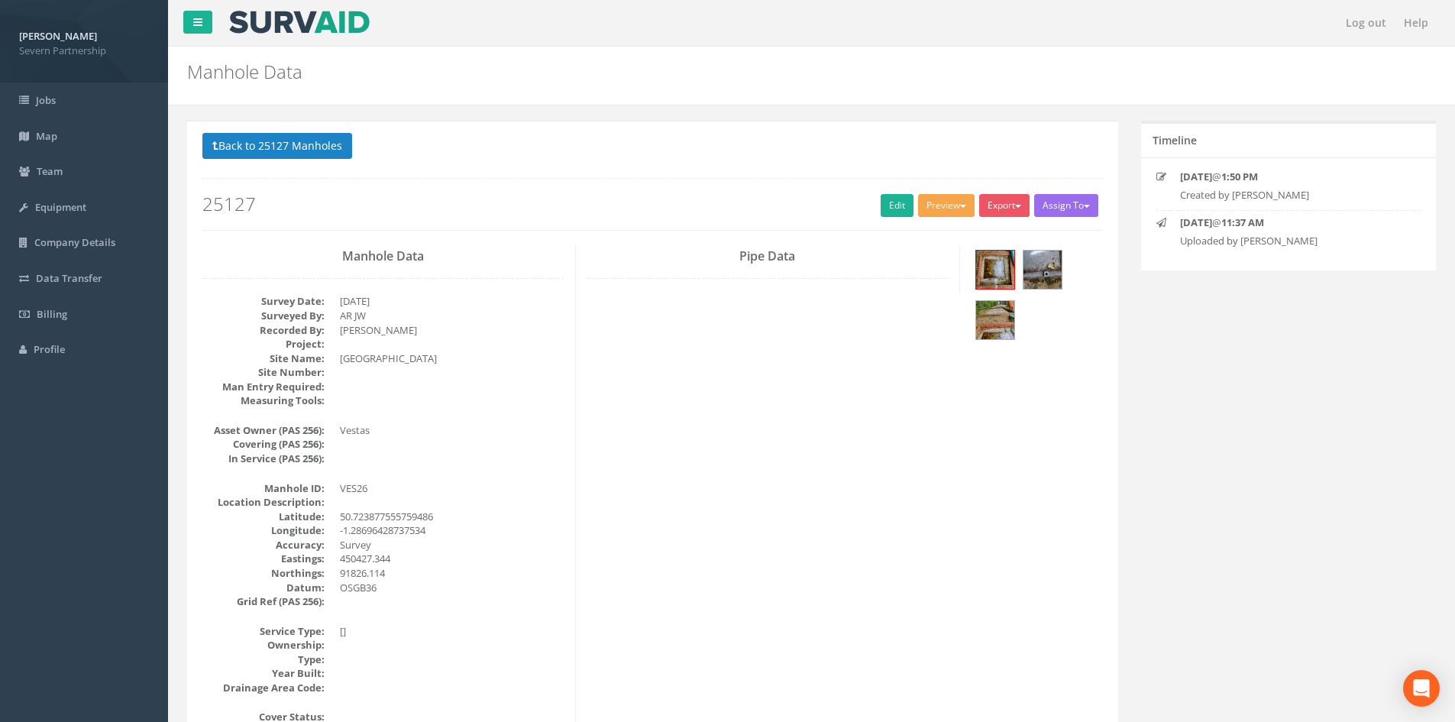
click at [934, 201] on button "Preview" at bounding box center [946, 205] width 57 height 23
click at [904, 234] on link "SP Manhole" at bounding box center [918, 237] width 116 height 24
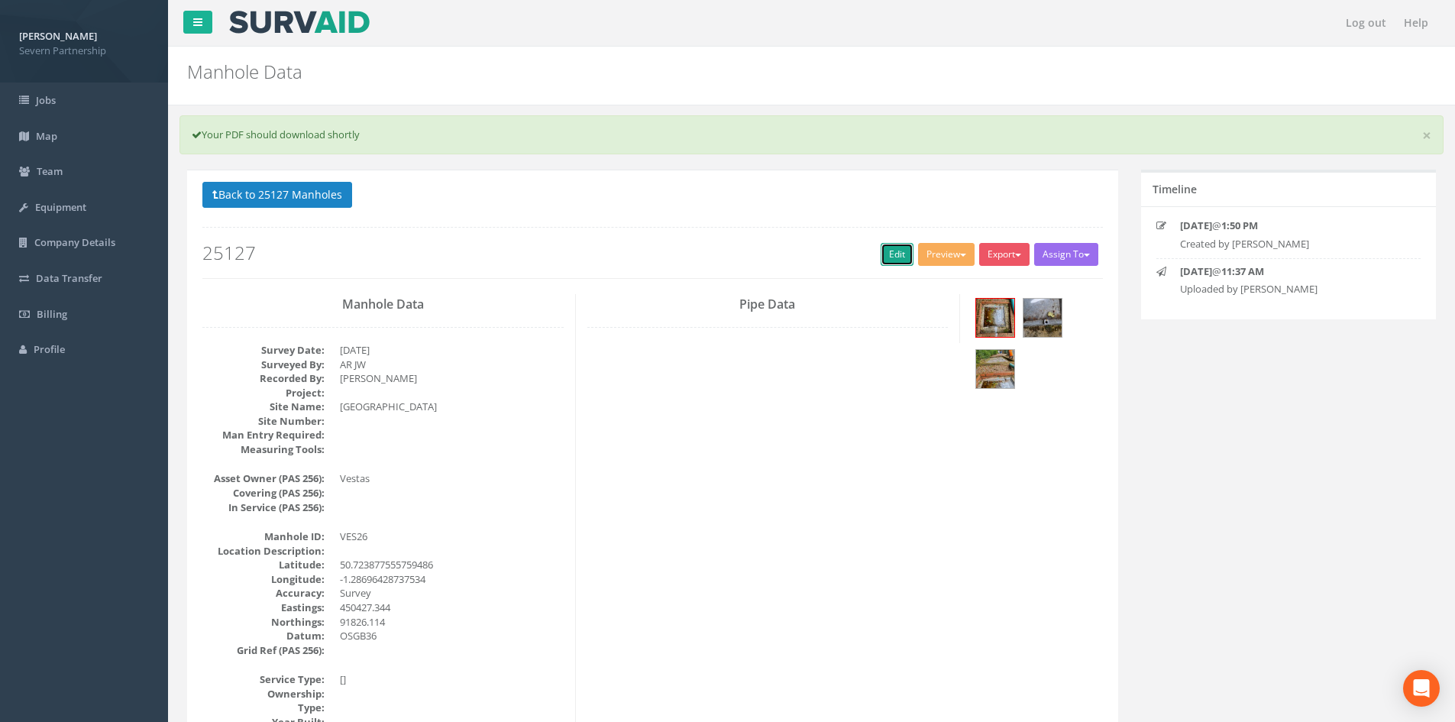
click at [881, 254] on link "Edit" at bounding box center [897, 254] width 33 height 23
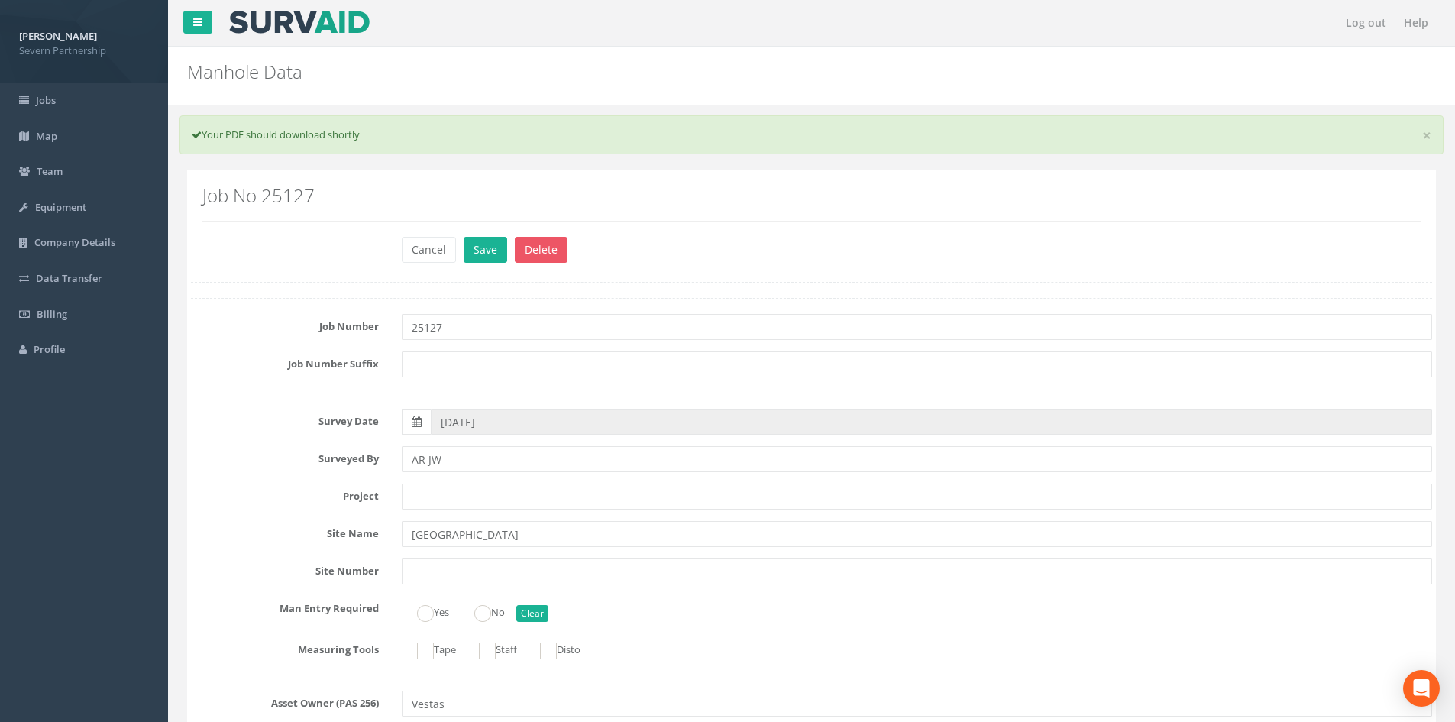
scroll to position [1072, 0]
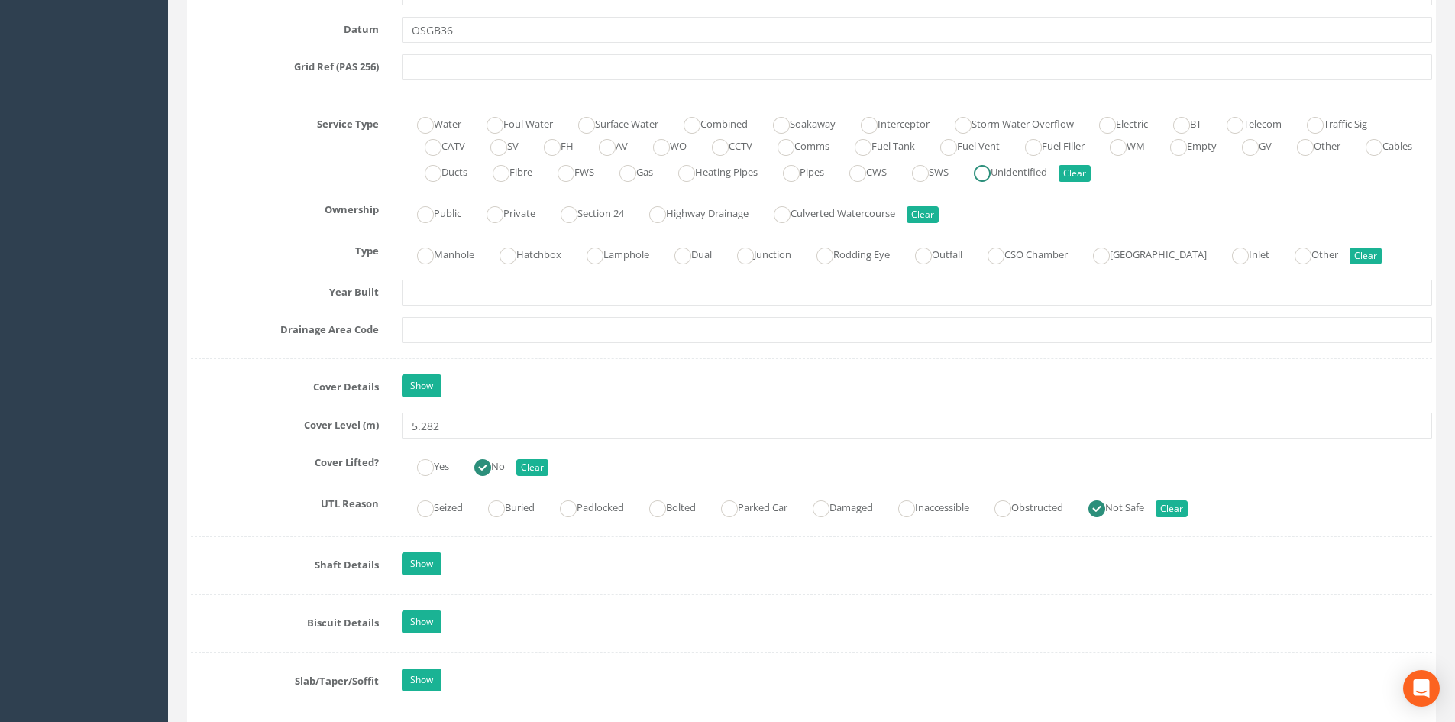
click at [991, 193] on input "Unidentified" at bounding box center [982, 181] width 17 height 26
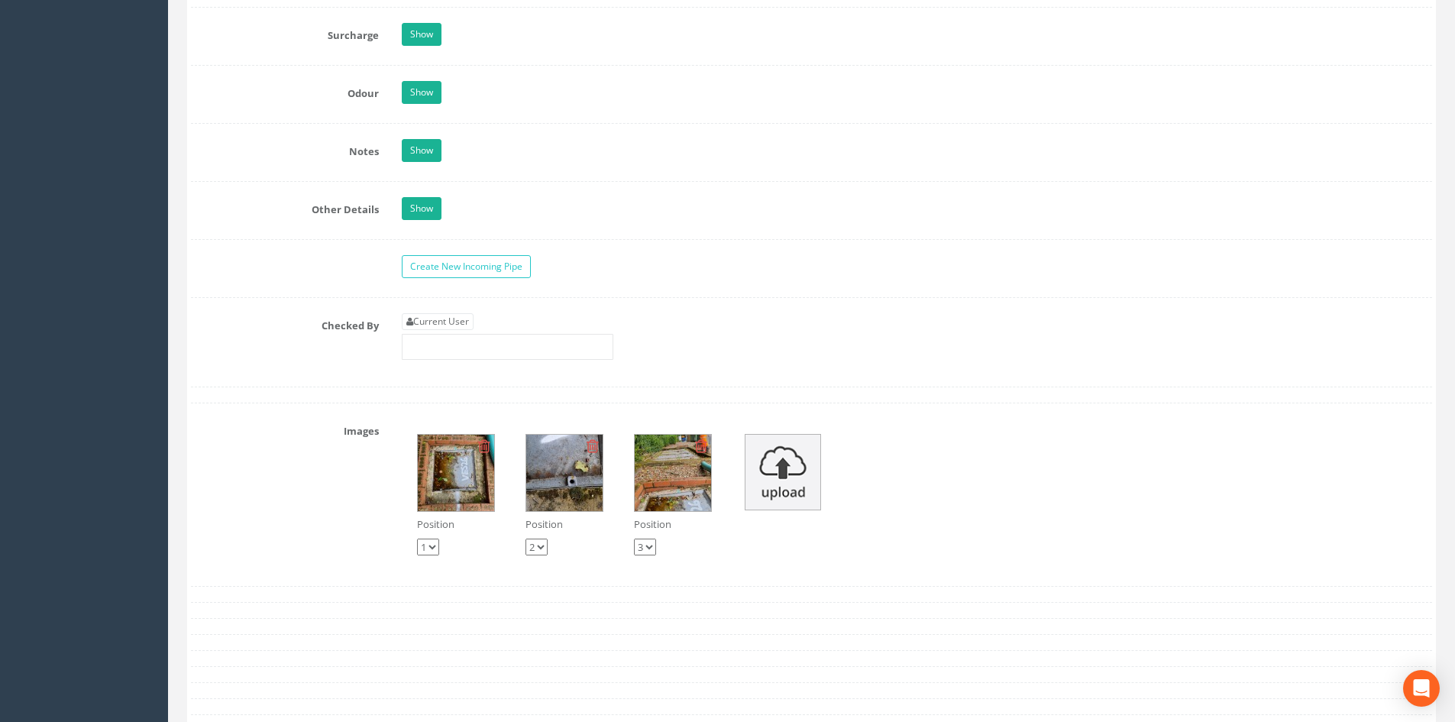
scroll to position [2752, 0]
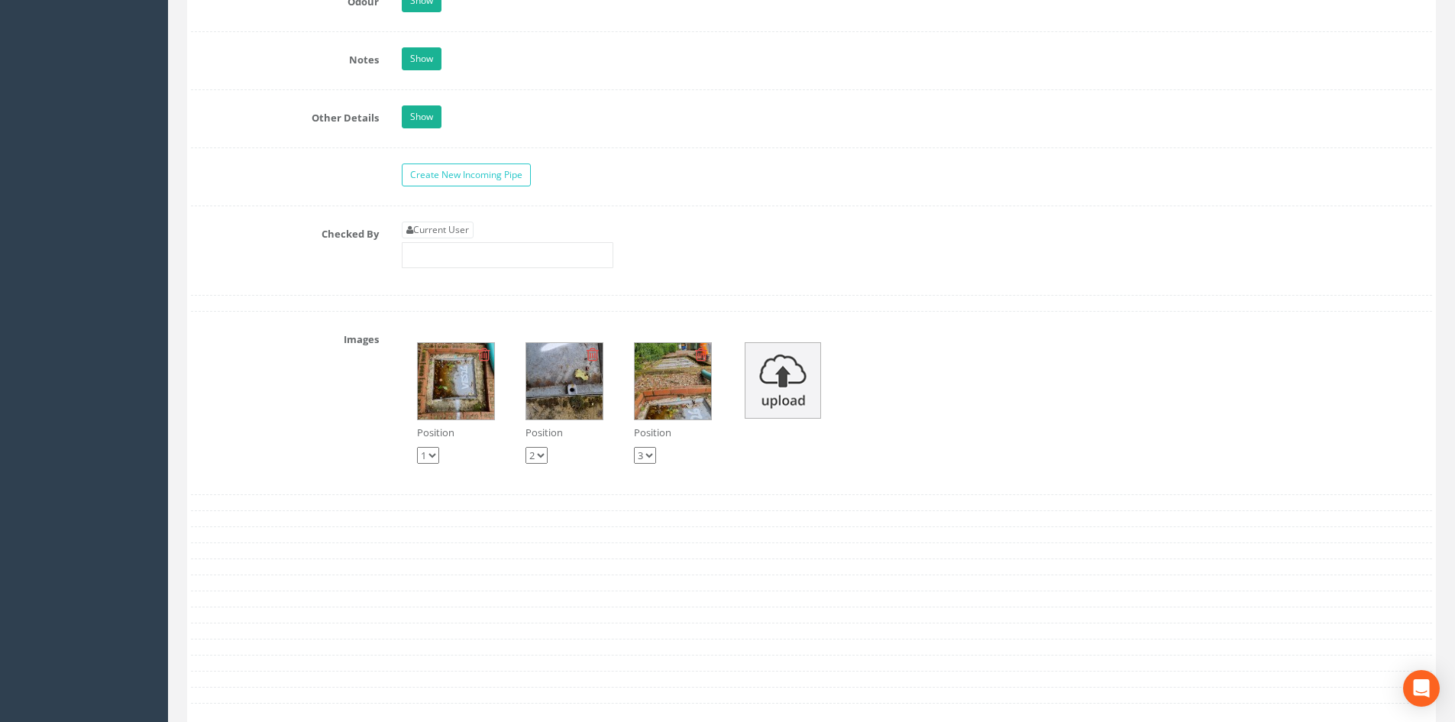
click at [419, 225] on link "Current User" at bounding box center [438, 229] width 72 height 17
type input "[PERSON_NAME]"
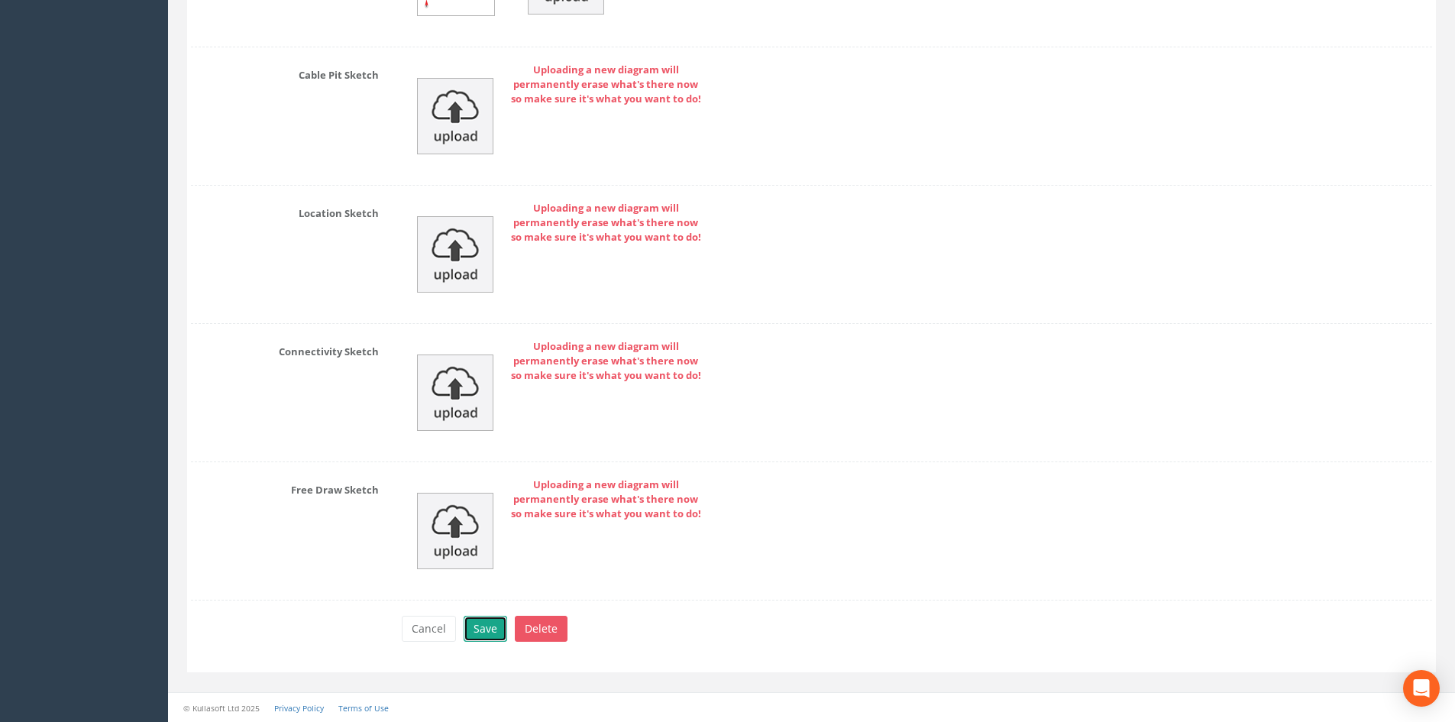
click at [496, 619] on button "Save" at bounding box center [486, 629] width 44 height 26
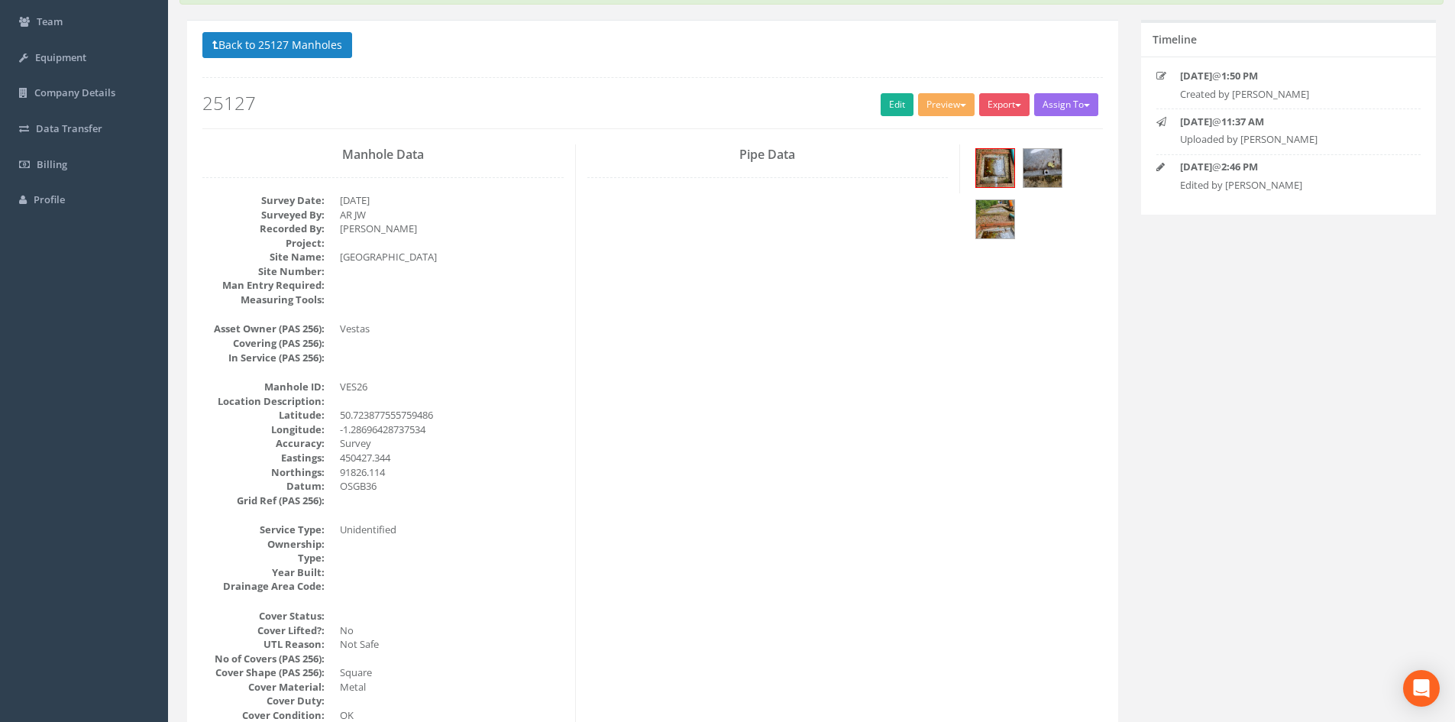
scroll to position [0, 0]
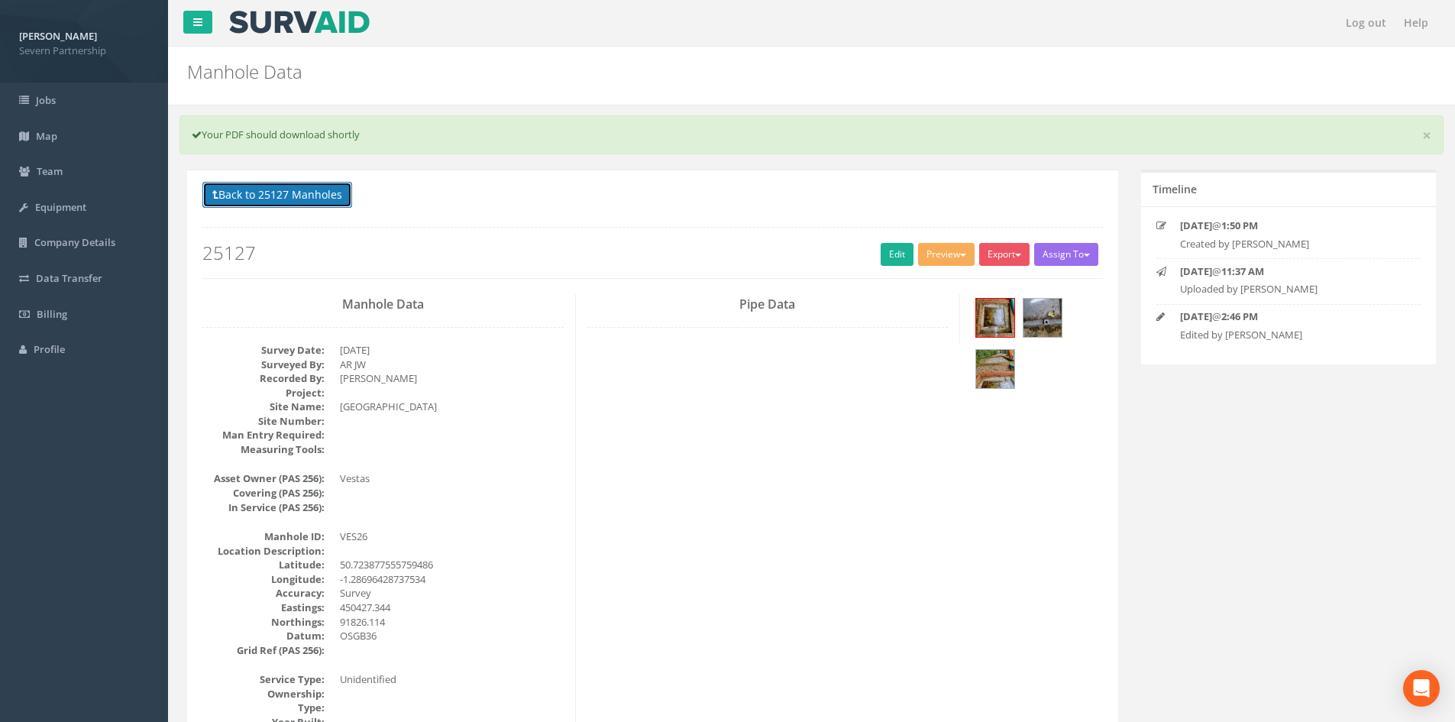
click at [319, 191] on button "Back to 25127 Manholes" at bounding box center [277, 195] width 150 height 26
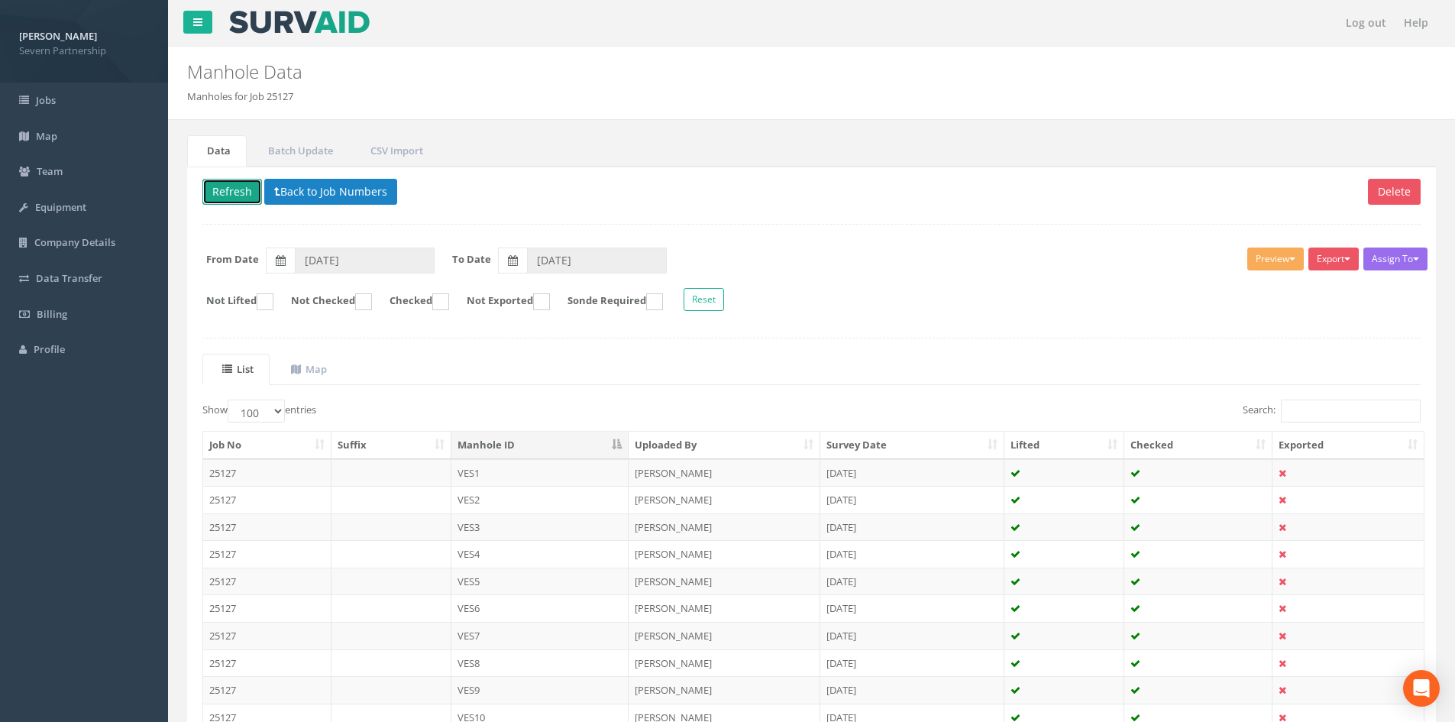
click at [232, 197] on button "Refresh" at bounding box center [232, 192] width 60 height 26
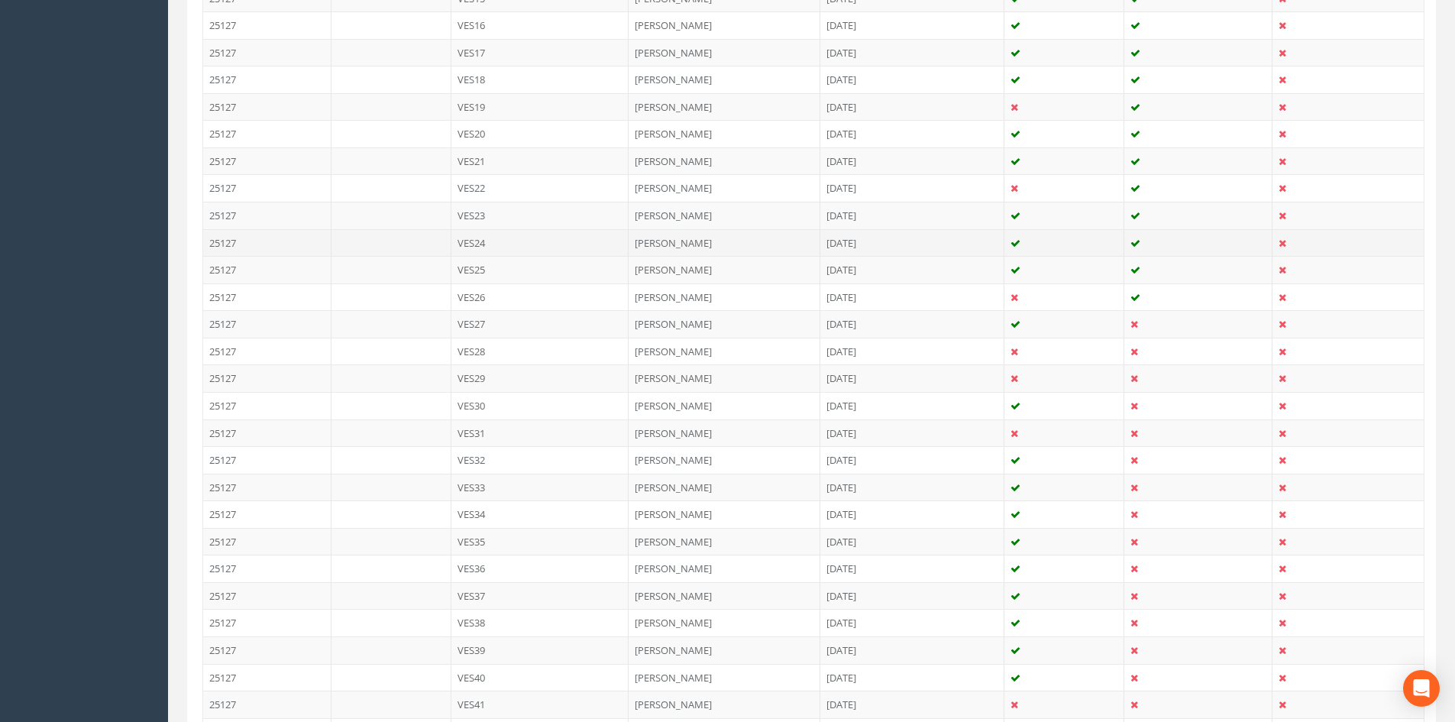
scroll to position [916, 0]
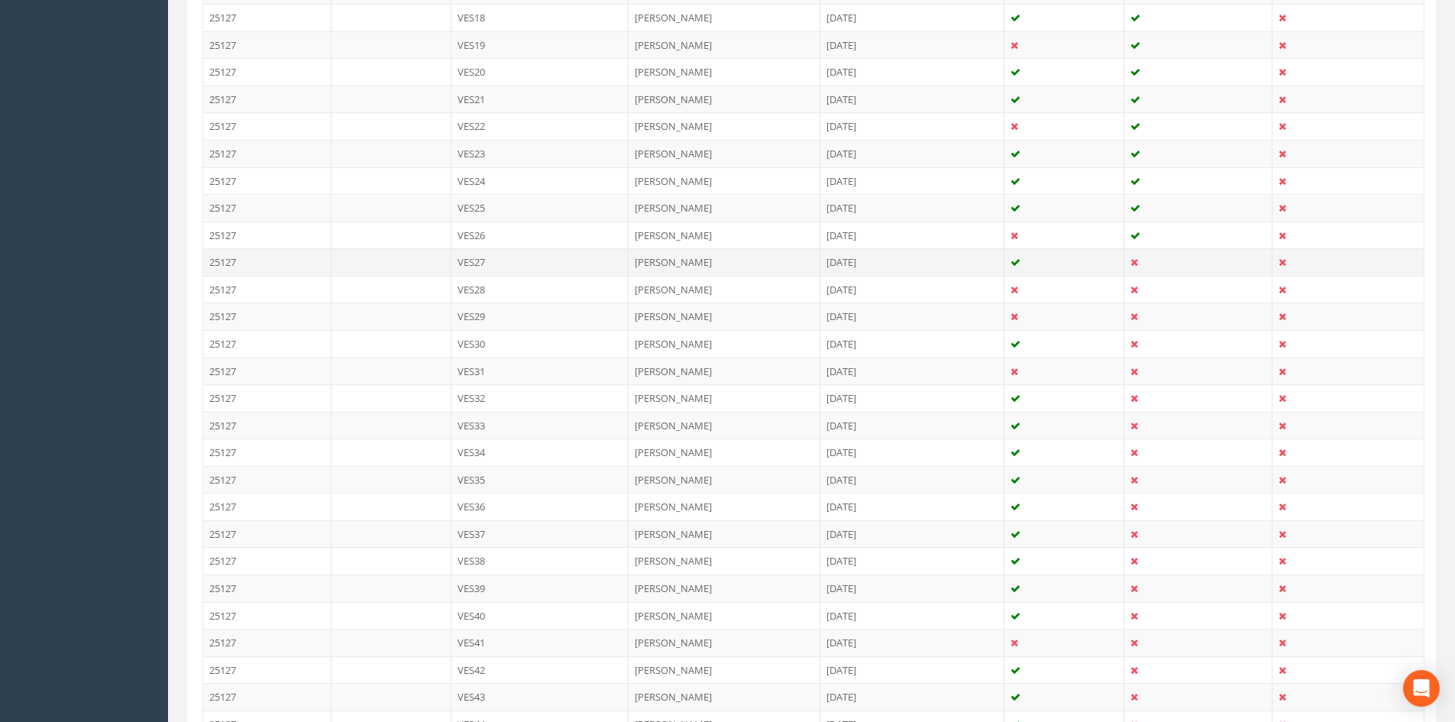
click at [622, 267] on td "VES27" at bounding box center [540, 261] width 178 height 27
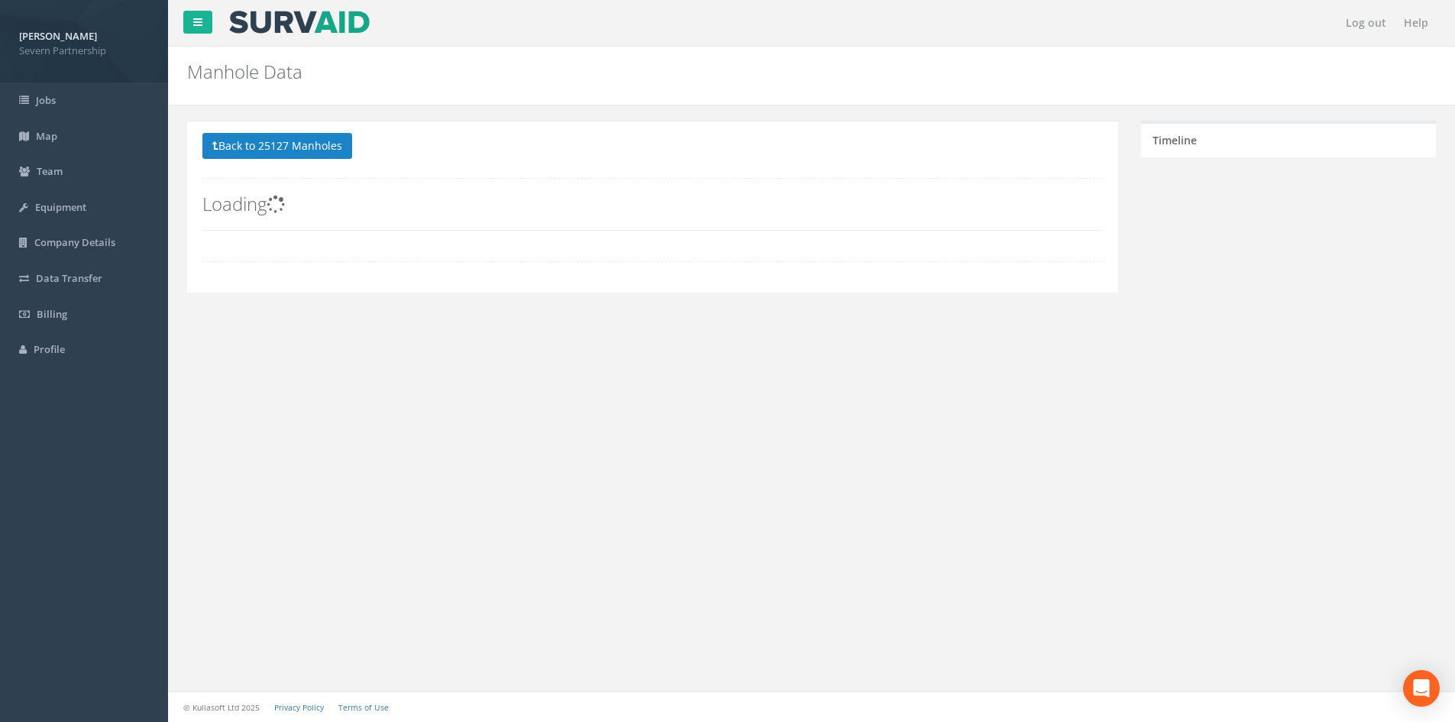
scroll to position [0, 0]
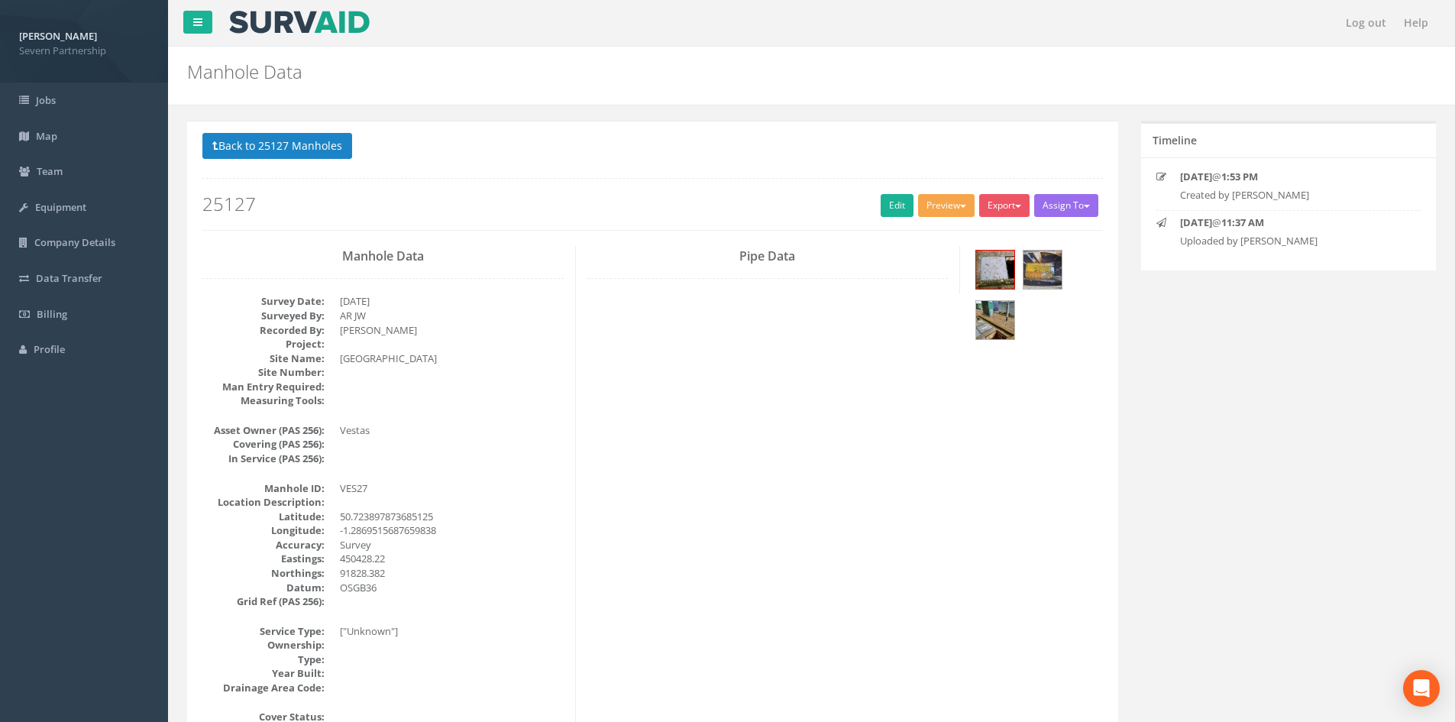
click at [940, 196] on button "Preview" at bounding box center [946, 205] width 57 height 23
click at [910, 230] on link "SP Manhole" at bounding box center [918, 237] width 116 height 24
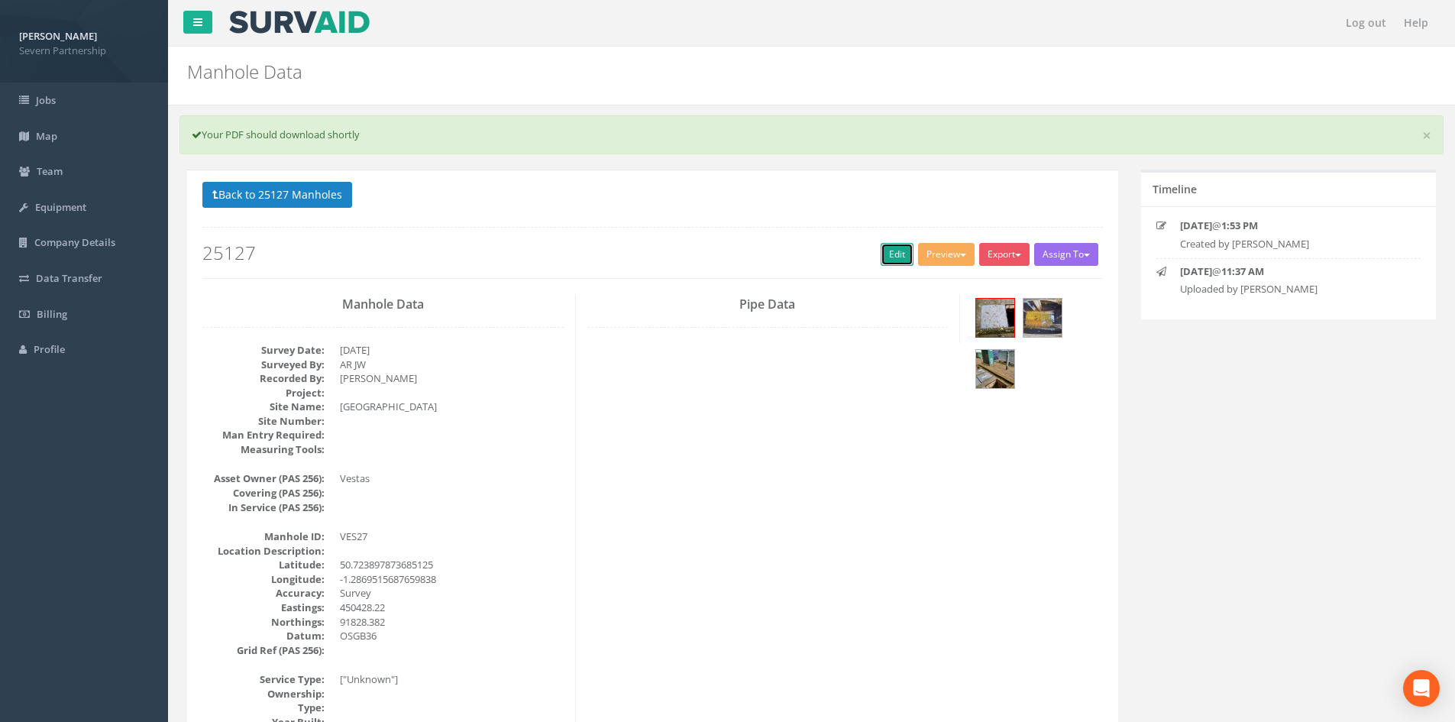
click at [881, 247] on link "Edit" at bounding box center [897, 254] width 33 height 23
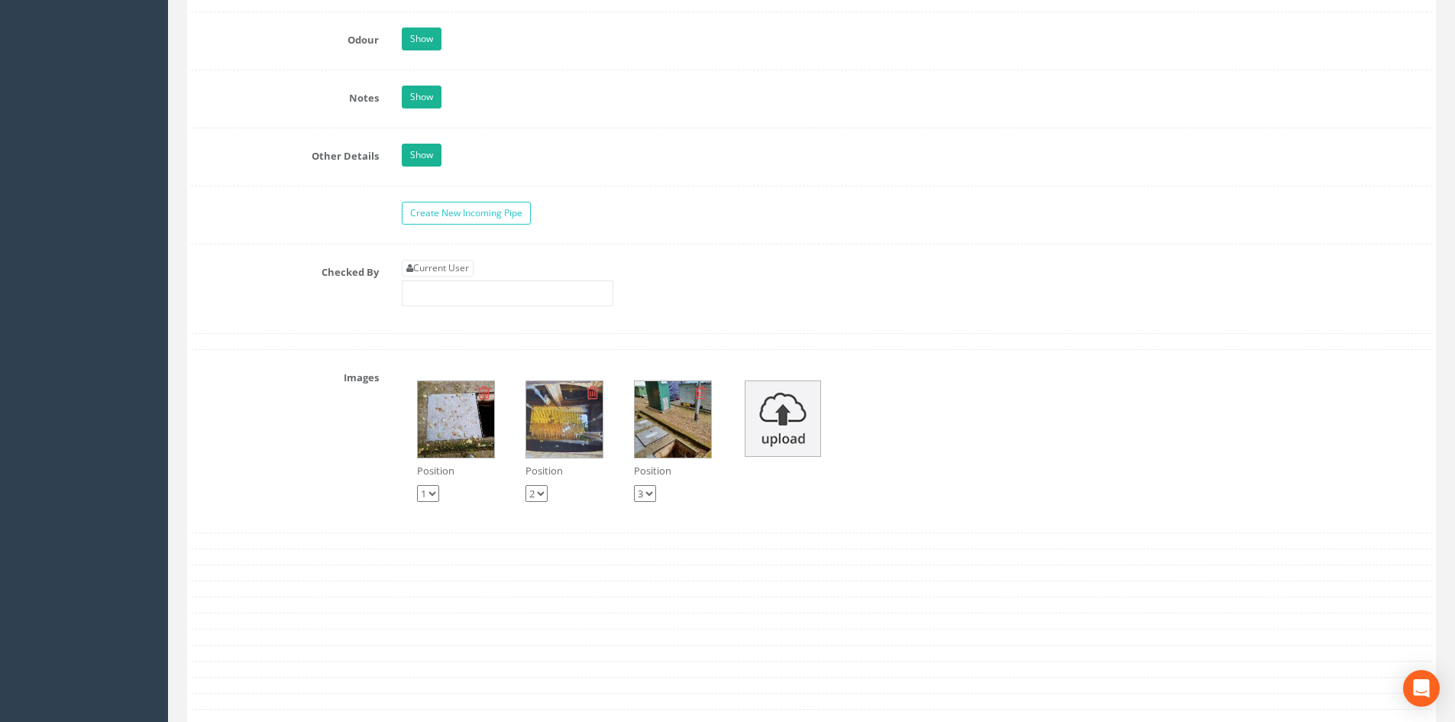
scroll to position [2601, 0]
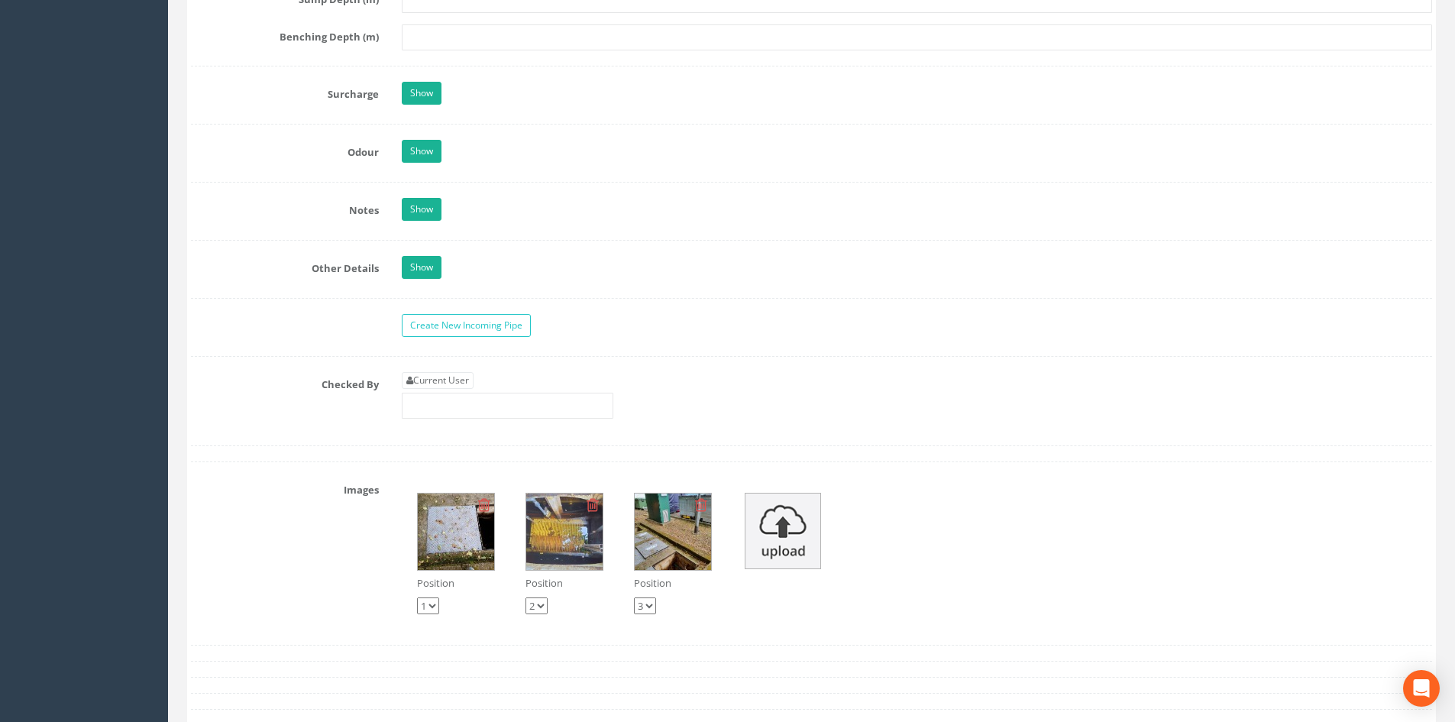
click at [452, 377] on link "Current User" at bounding box center [438, 380] width 72 height 17
type input "[PERSON_NAME]"
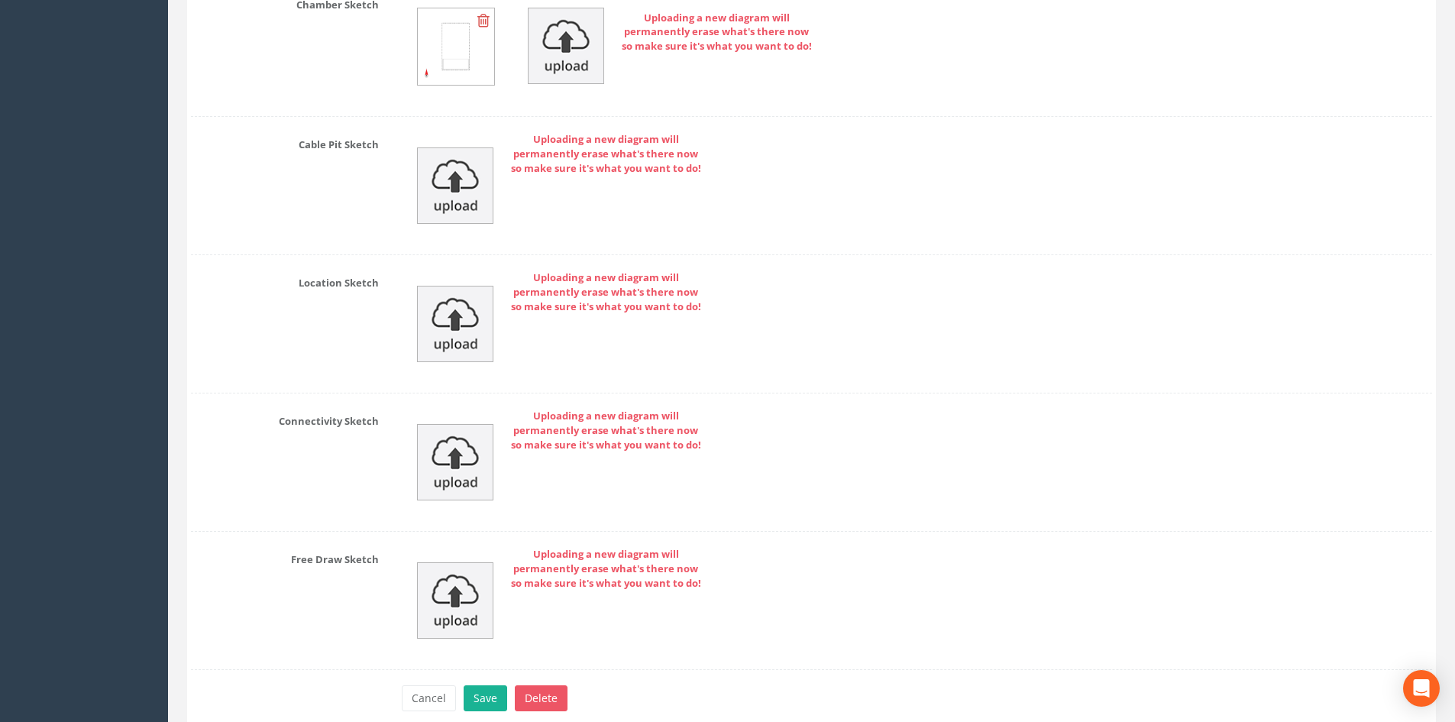
scroll to position [3548, 0]
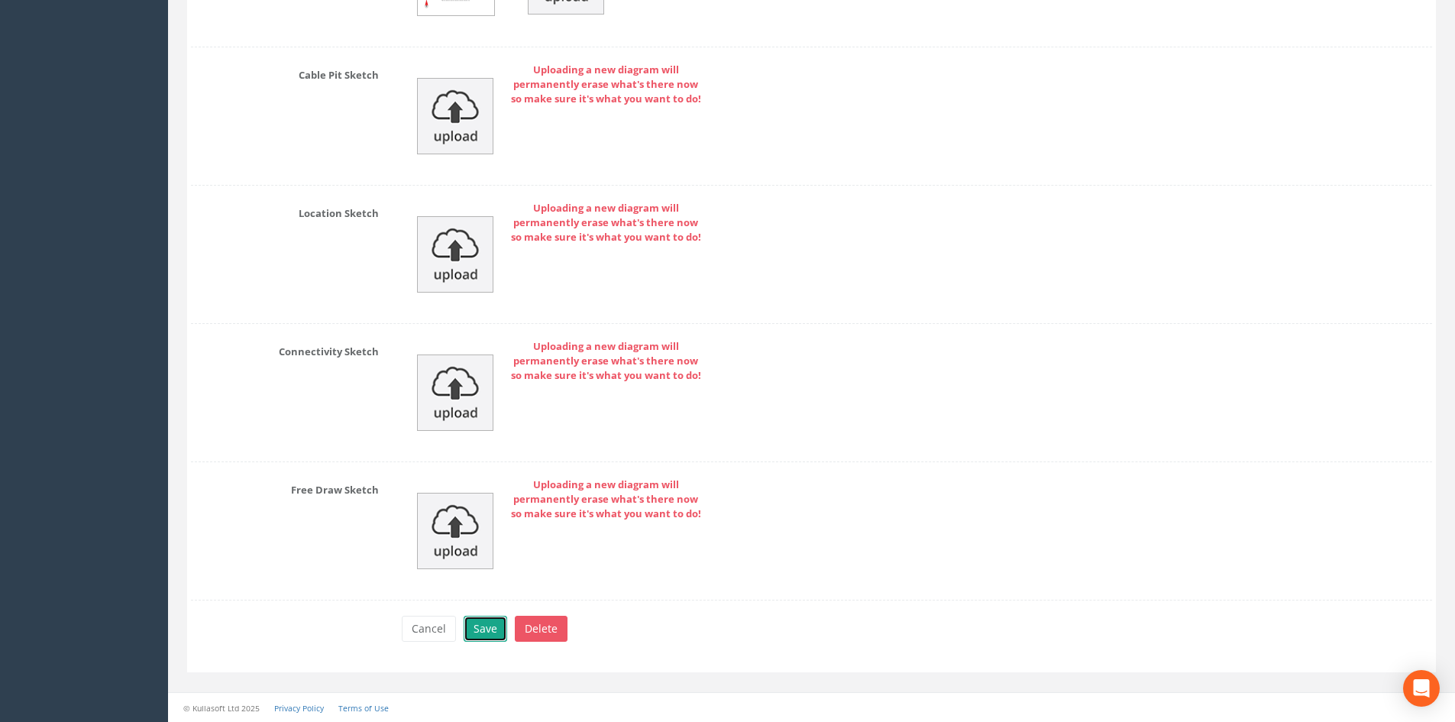
click at [485, 622] on button "Save" at bounding box center [486, 629] width 44 height 26
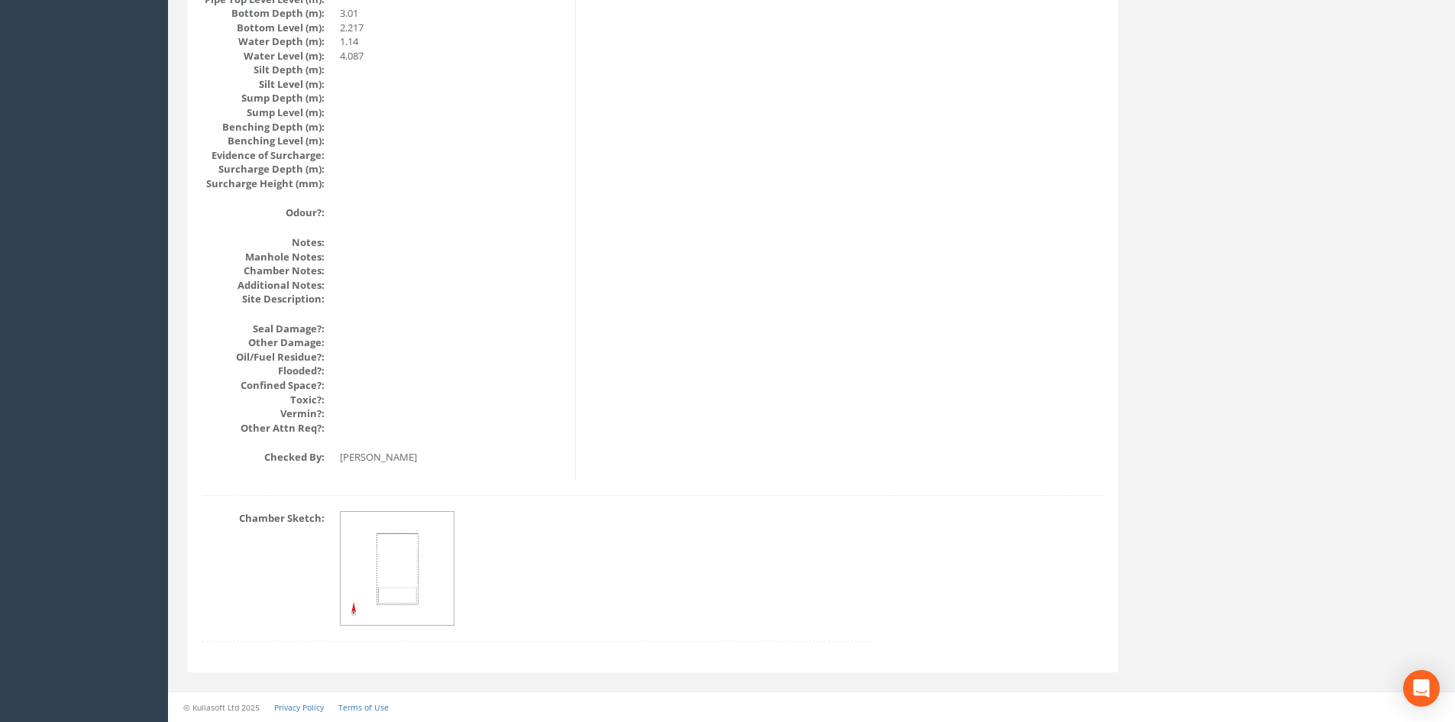
drag, startPoint x: 778, startPoint y: 461, endPoint x: 592, endPoint y: 188, distance: 330.9
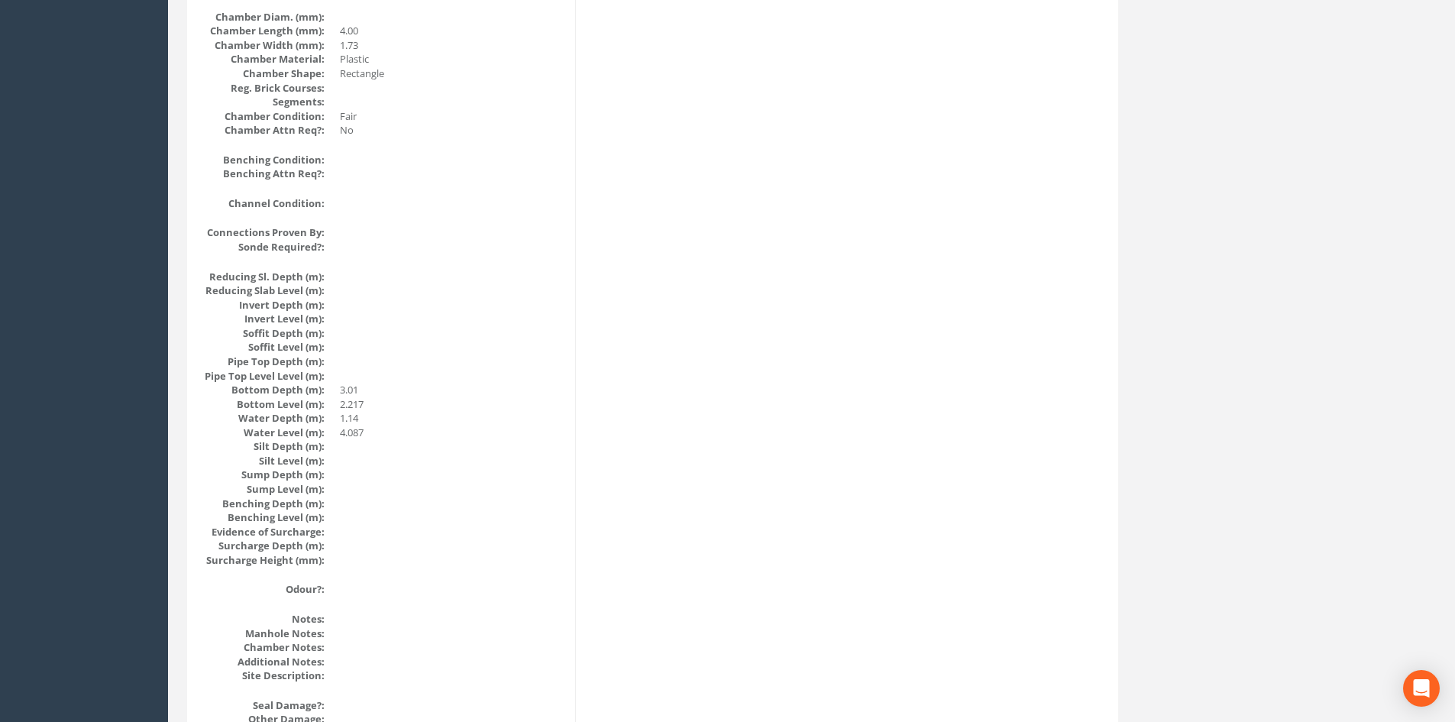
scroll to position [0, 0]
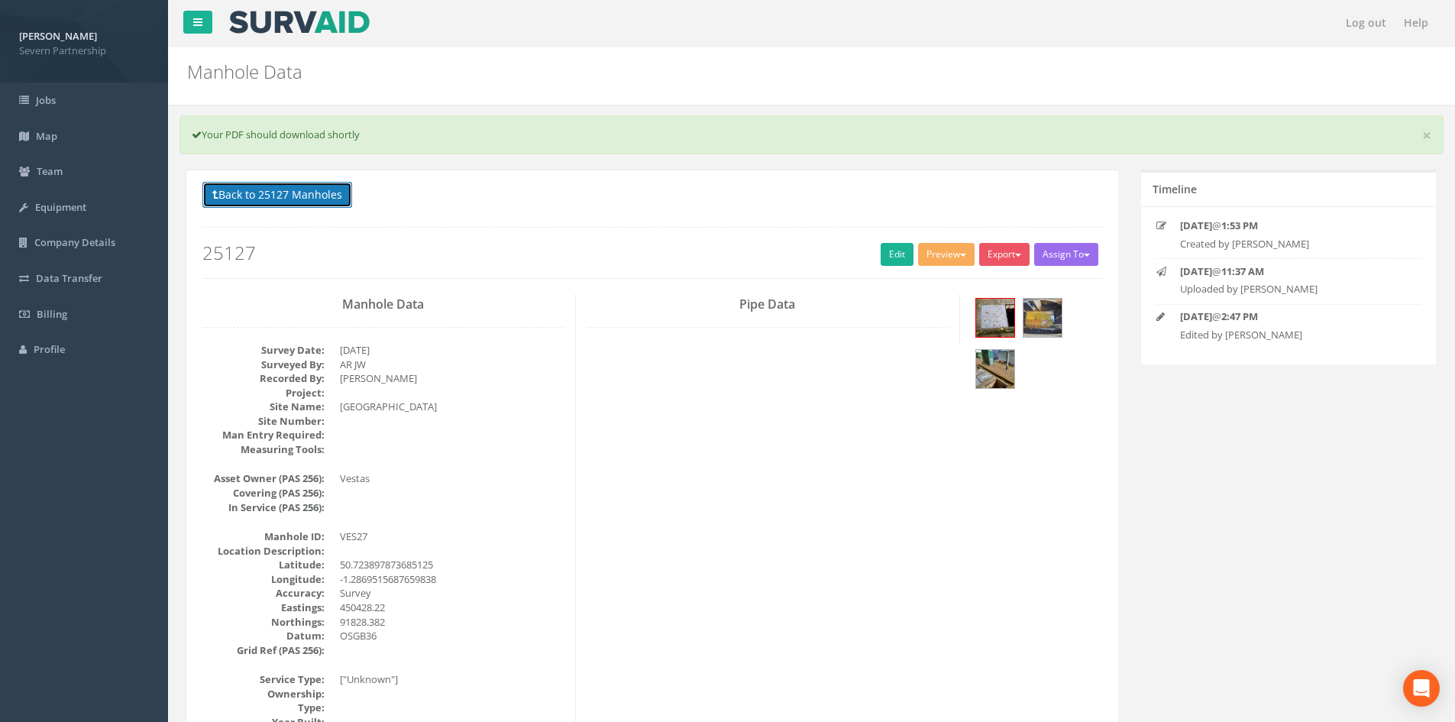
click at [296, 192] on button "Back to 25127 Manholes" at bounding box center [277, 195] width 150 height 26
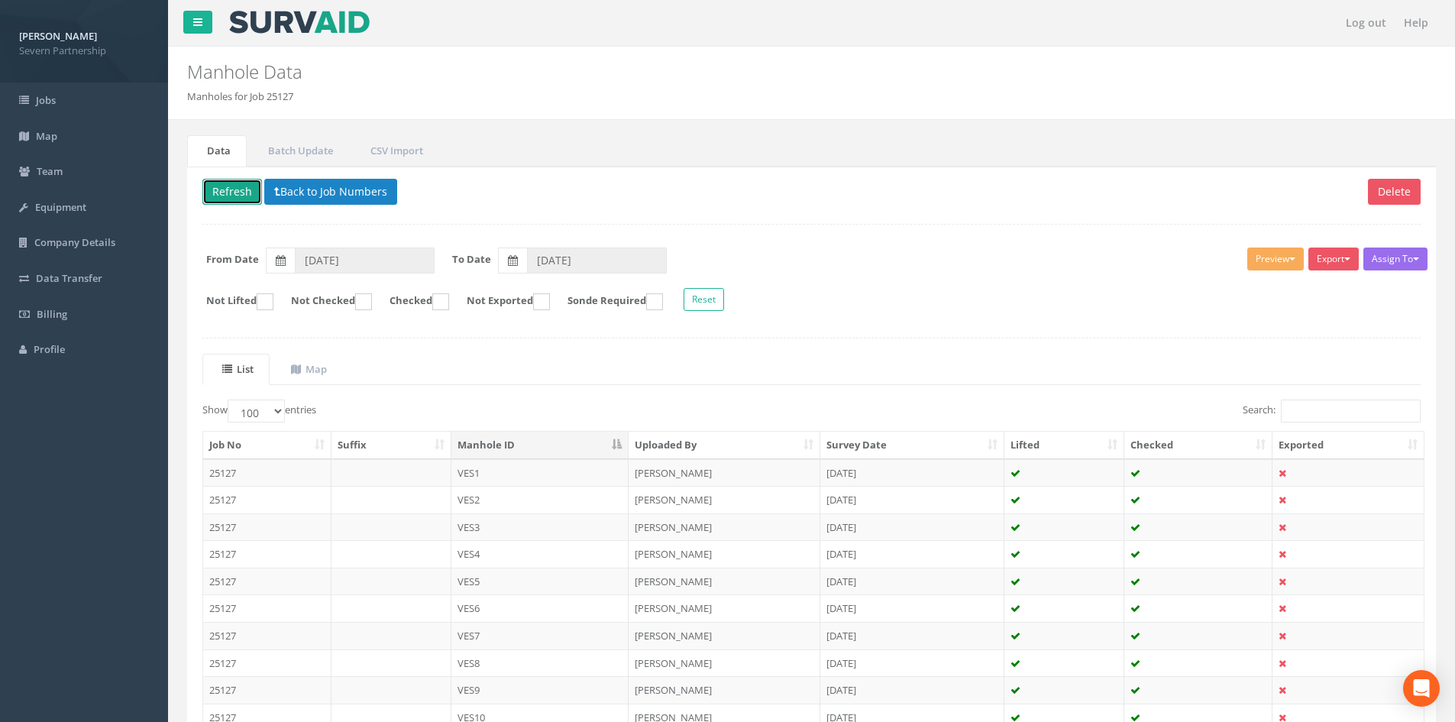
click at [238, 192] on button "Refresh" at bounding box center [232, 192] width 60 height 26
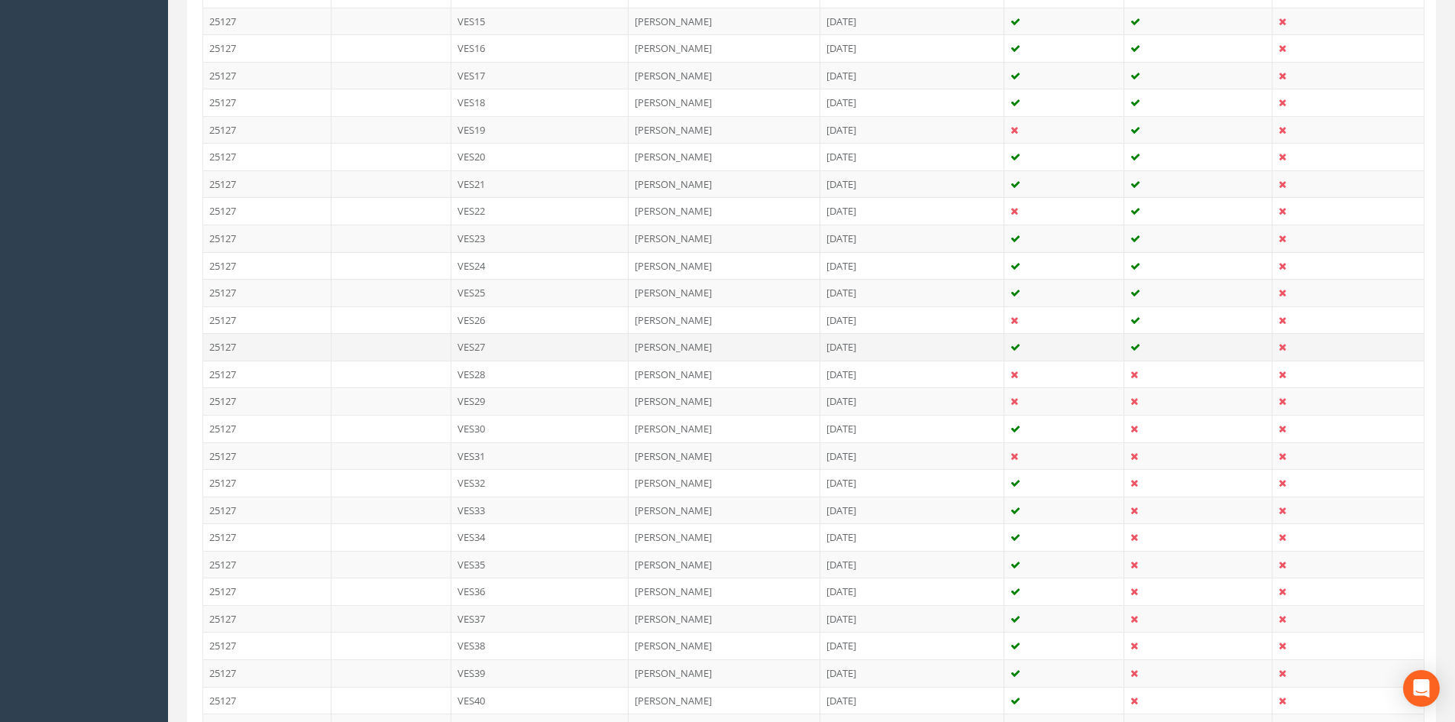
scroll to position [840, 0]
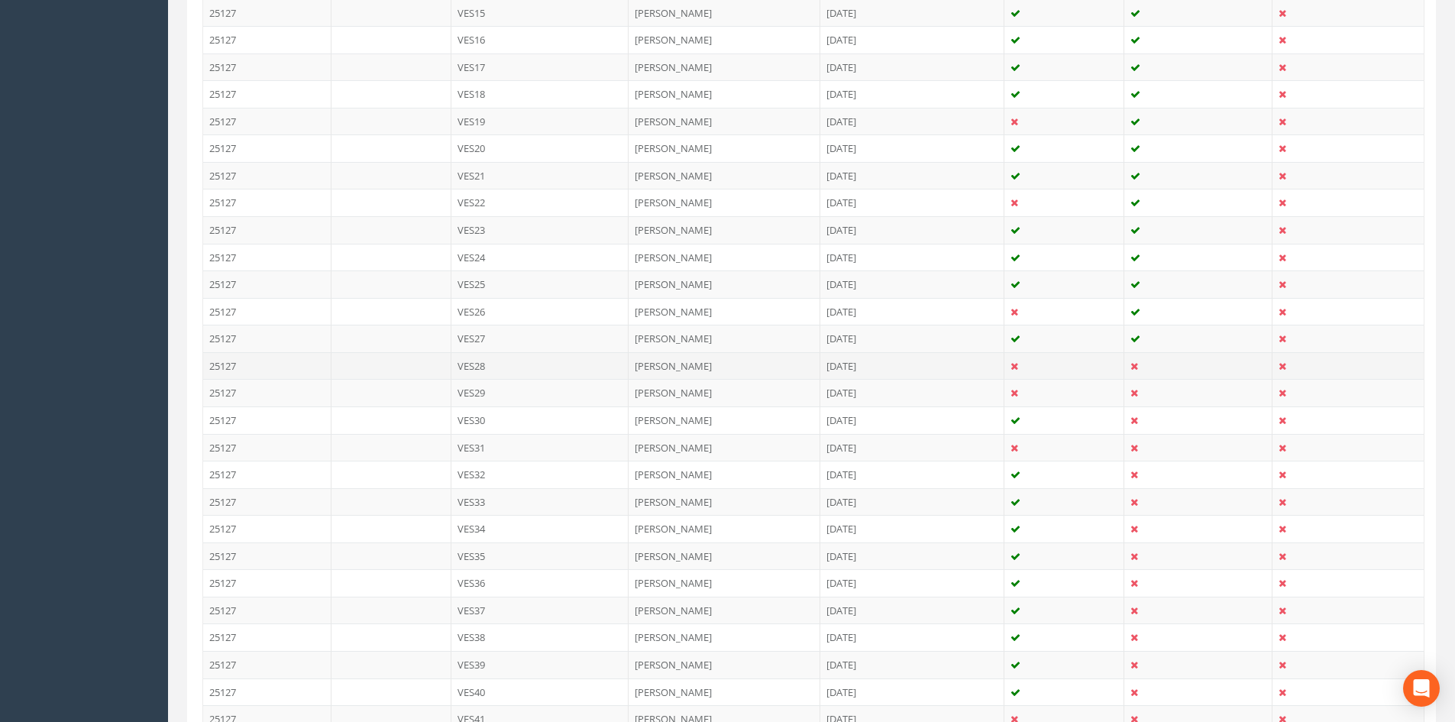
click at [1043, 367] on td at bounding box center [1064, 365] width 121 height 27
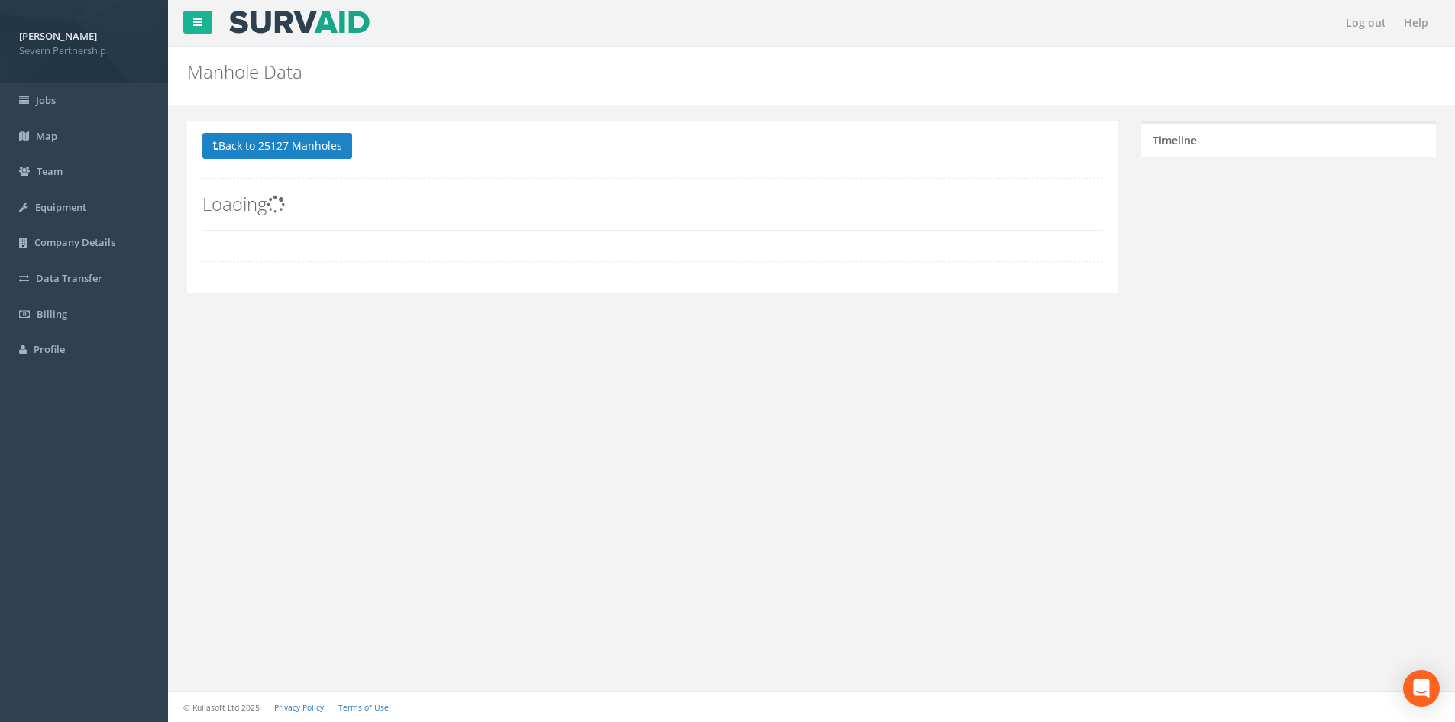
scroll to position [0, 0]
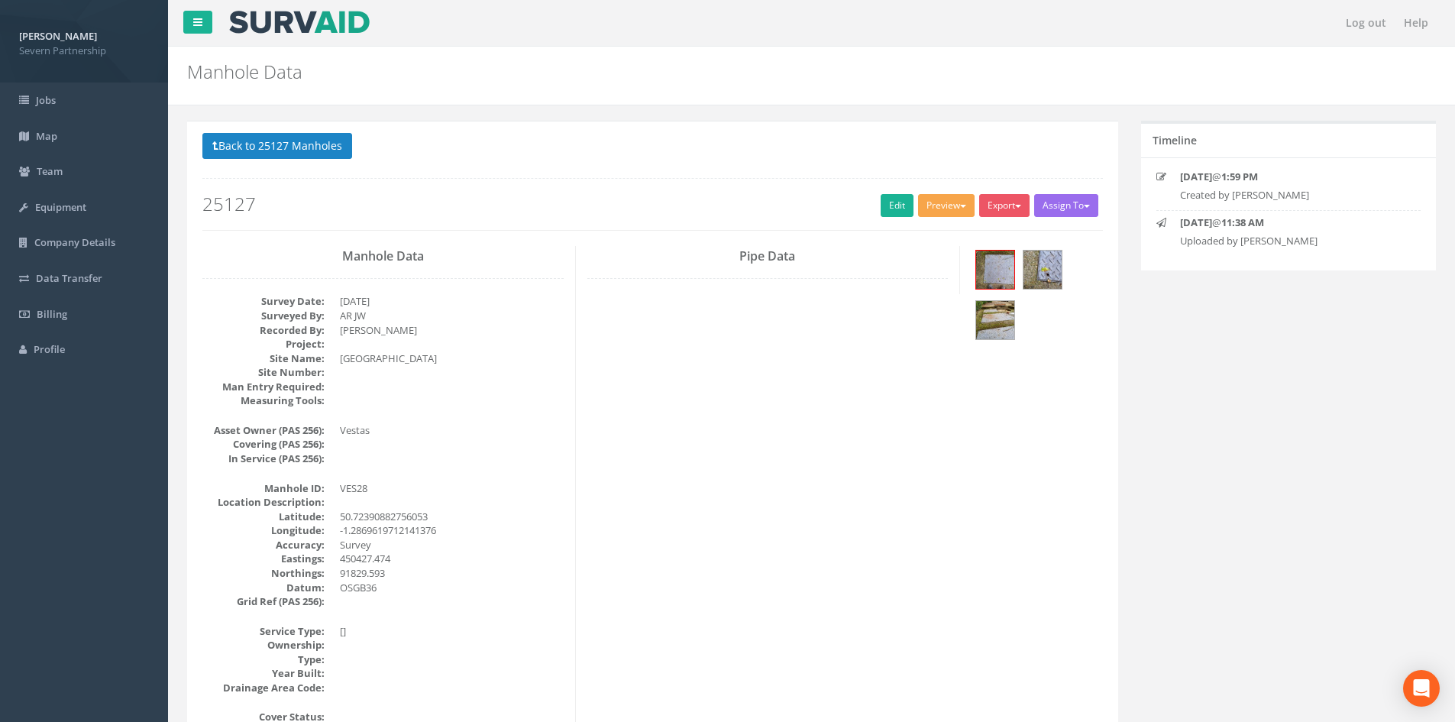
click at [936, 215] on button "Preview" at bounding box center [946, 205] width 57 height 23
click at [936, 206] on button "Preview" at bounding box center [946, 205] width 57 height 23
click at [891, 198] on link "Edit" at bounding box center [897, 205] width 33 height 23
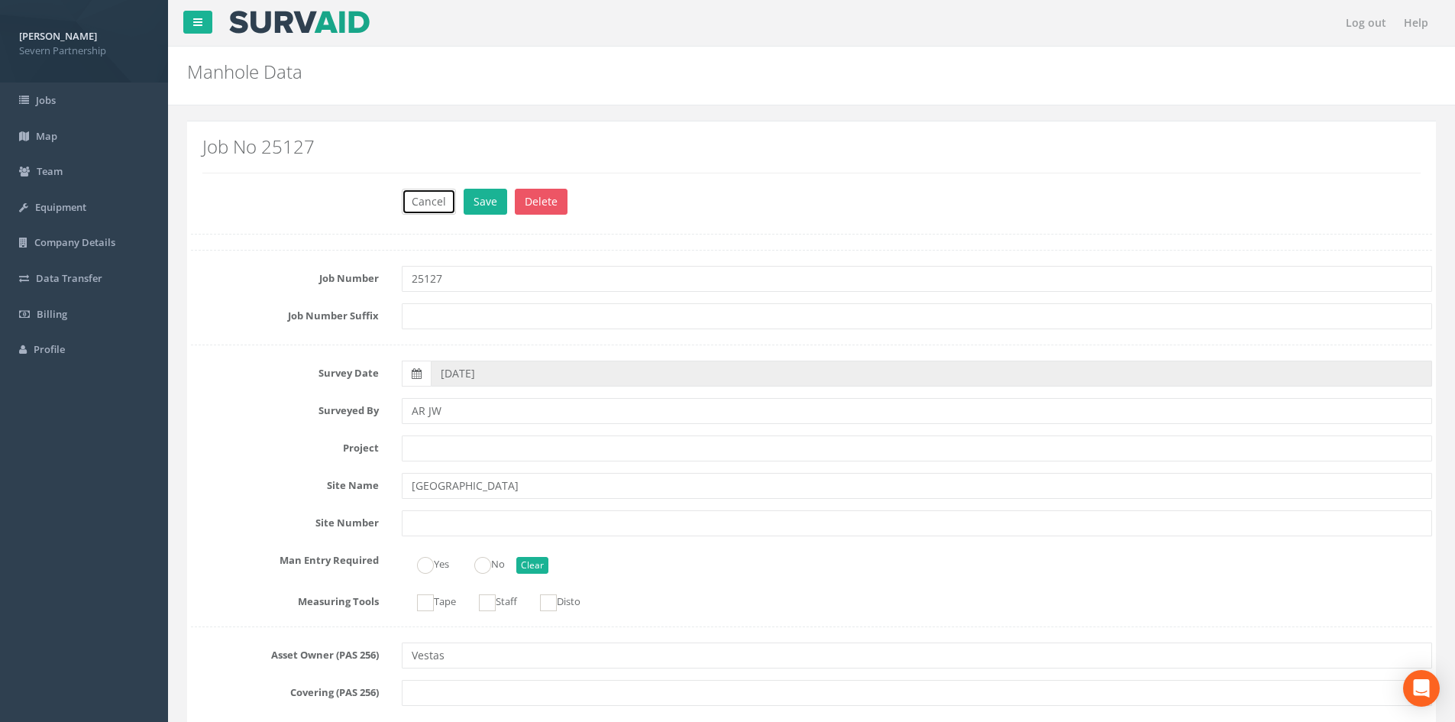
click at [425, 204] on button "Cancel" at bounding box center [429, 202] width 54 height 26
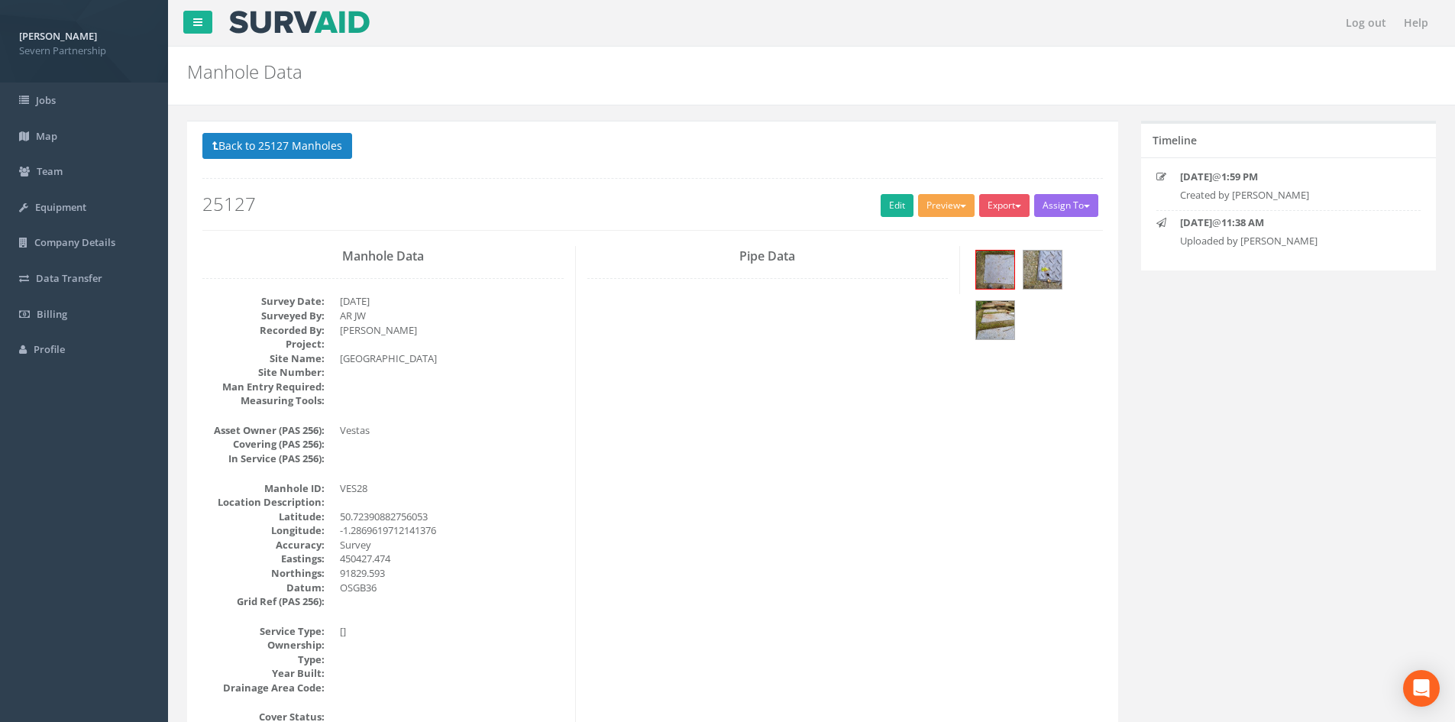
click at [939, 211] on button "Preview" at bounding box center [946, 205] width 57 height 23
click at [931, 228] on link "SP Manhole" at bounding box center [918, 237] width 116 height 24
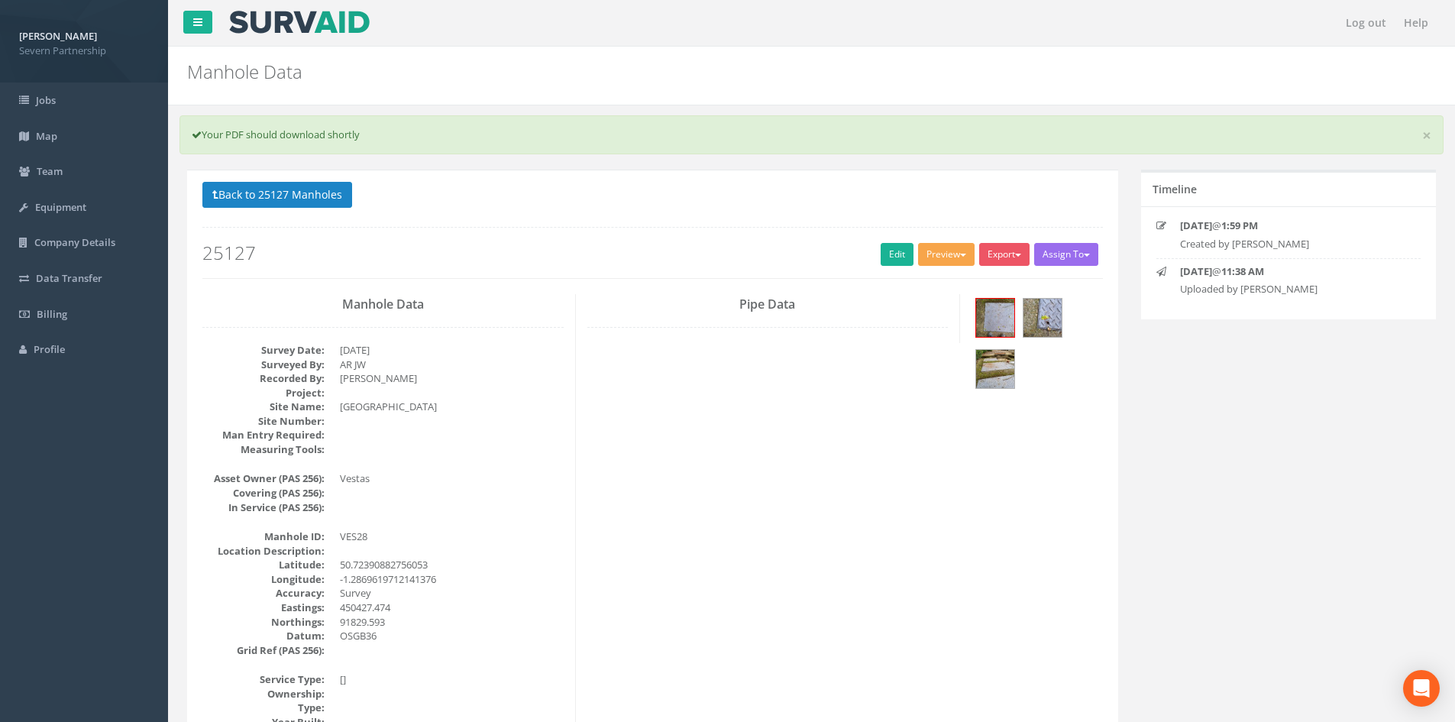
click at [951, 244] on button "Preview" at bounding box center [946, 254] width 57 height 23
click at [931, 277] on link "SP Manhole" at bounding box center [918, 286] width 116 height 24
click at [889, 254] on link "Edit" at bounding box center [897, 254] width 33 height 23
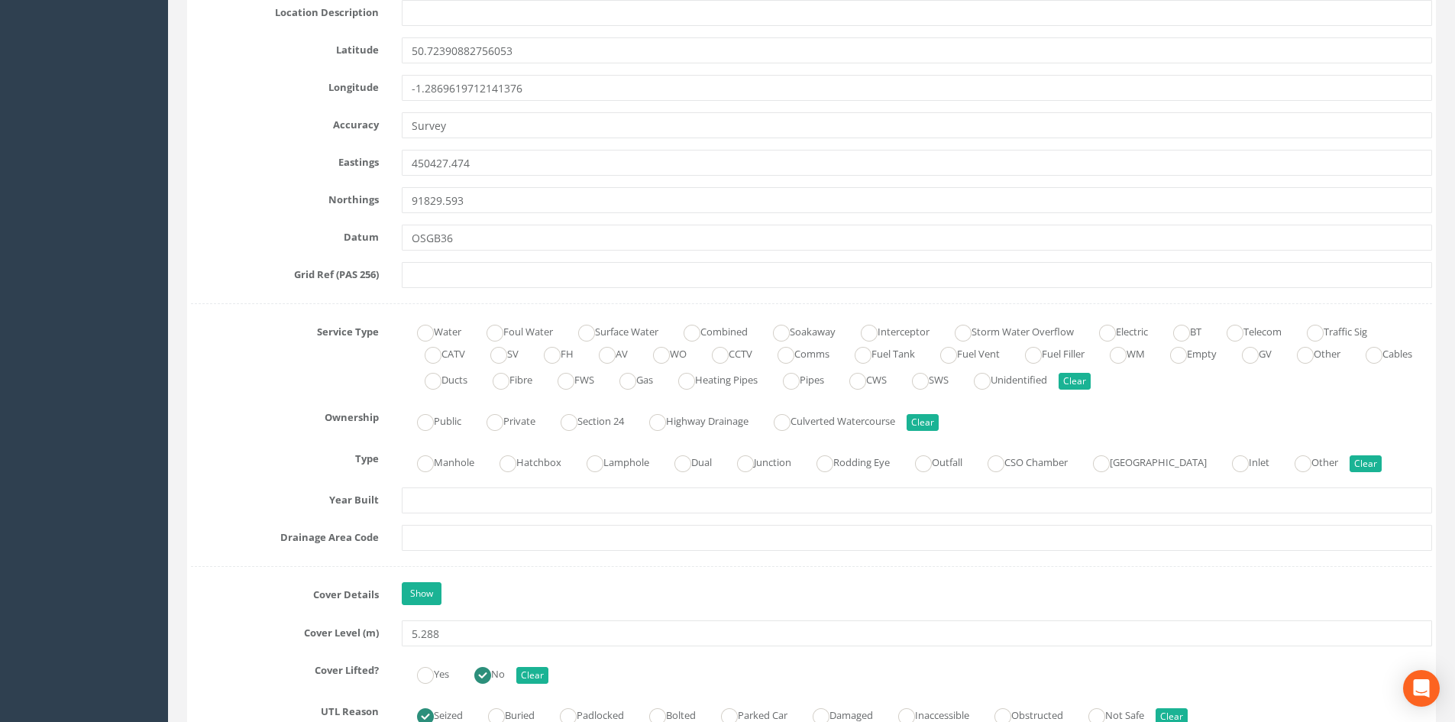
scroll to position [940, 0]
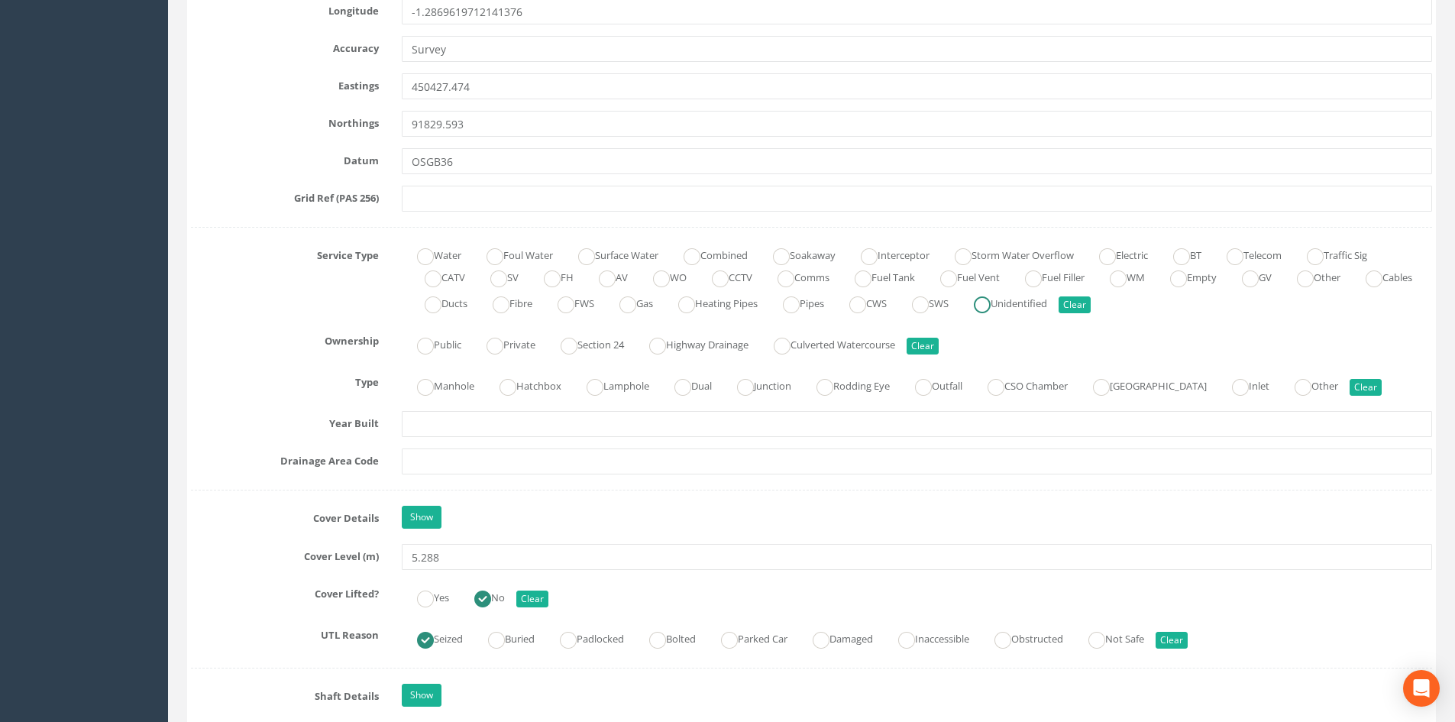
click at [1047, 297] on label "Unidentified" at bounding box center [1002, 302] width 89 height 22
radio input "true"
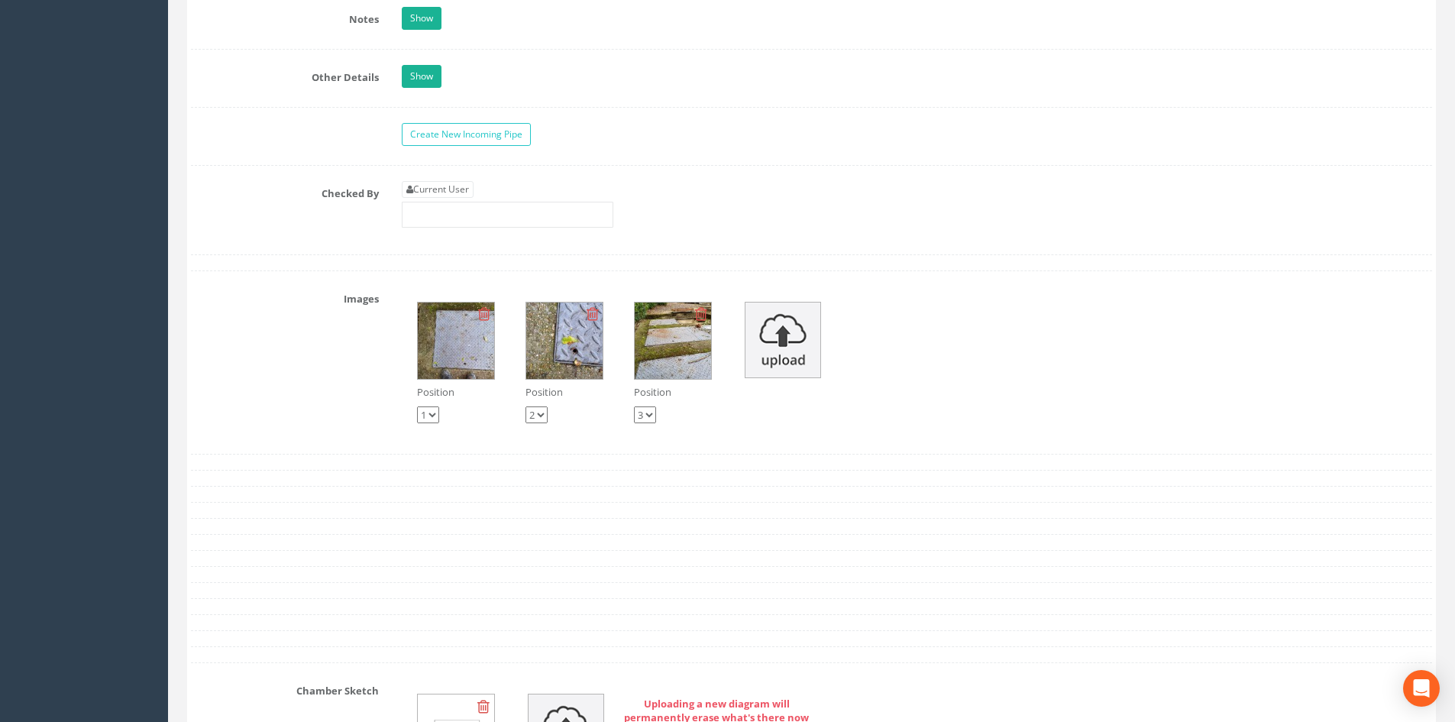
scroll to position [3548, 0]
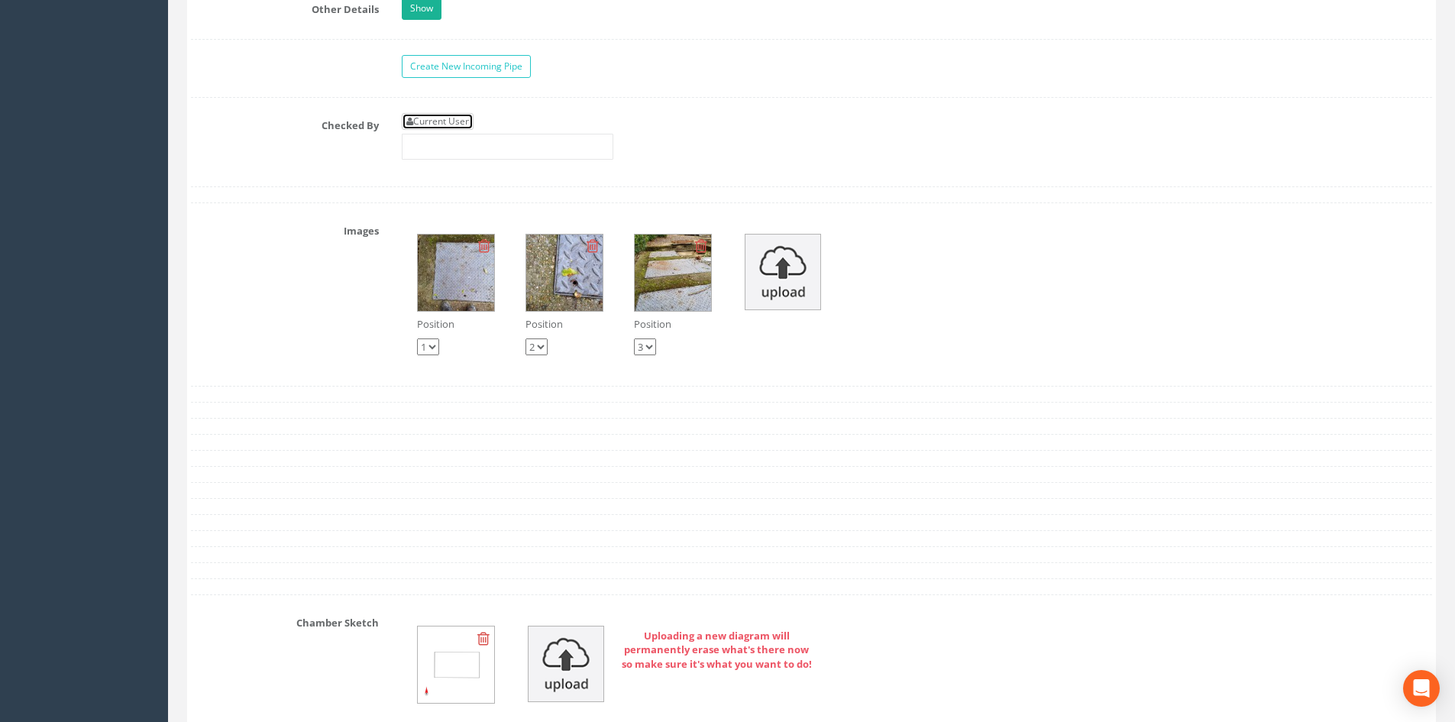
click at [451, 128] on link "Current User" at bounding box center [438, 121] width 72 height 17
type input "[PERSON_NAME]"
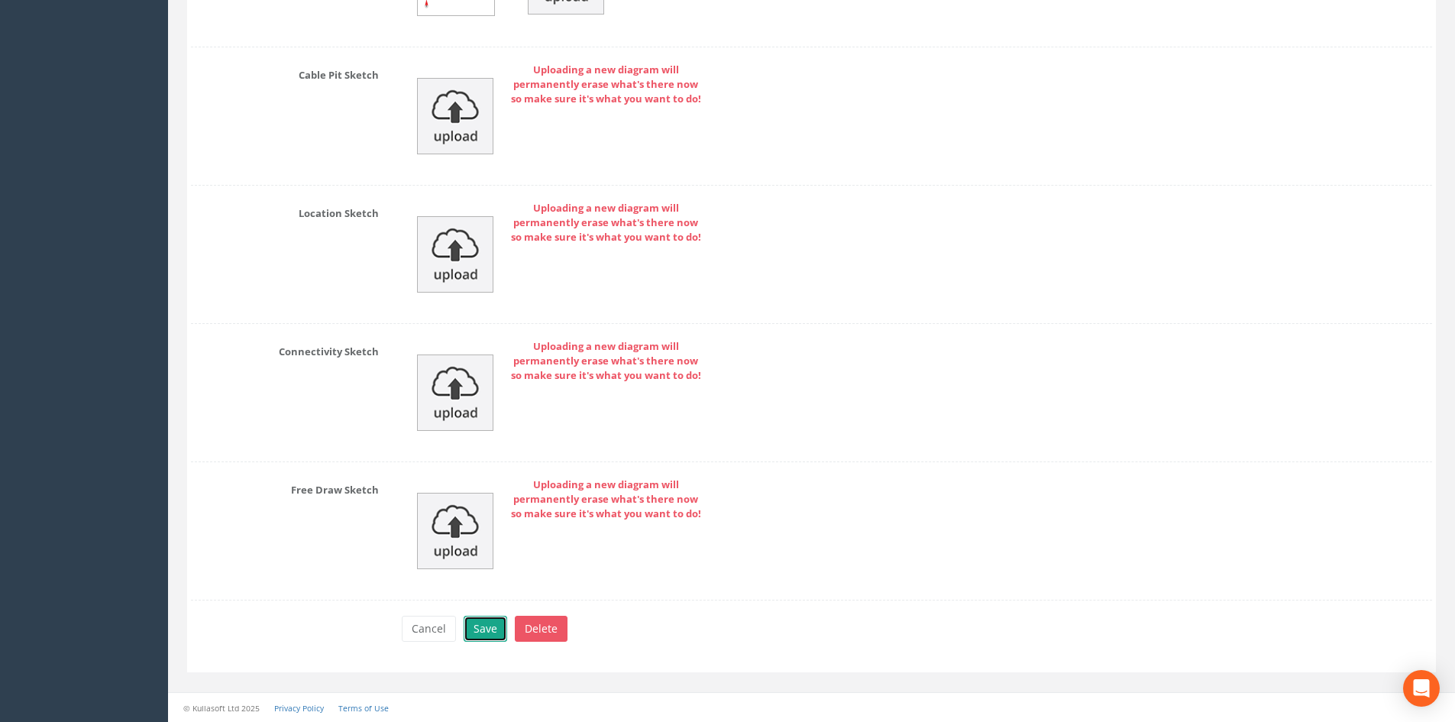
click at [493, 619] on button "Save" at bounding box center [486, 629] width 44 height 26
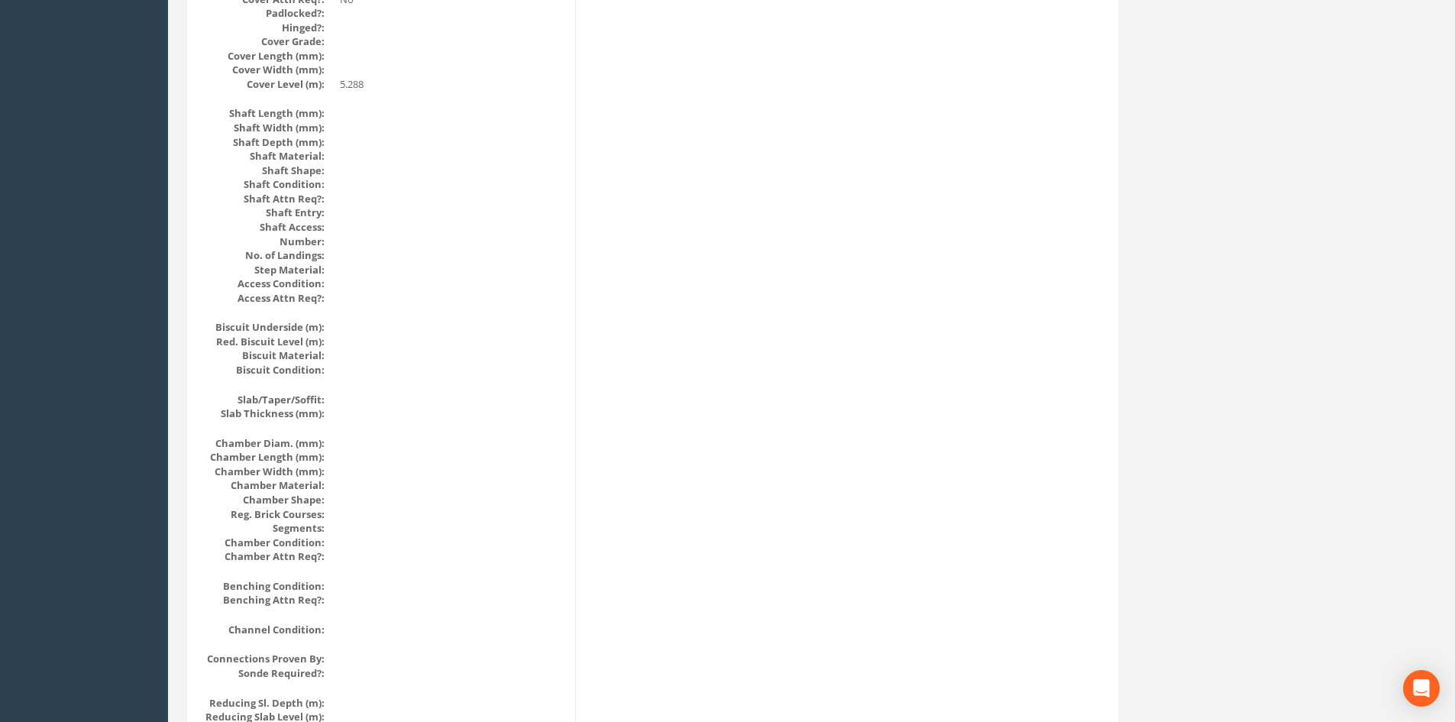
scroll to position [0, 0]
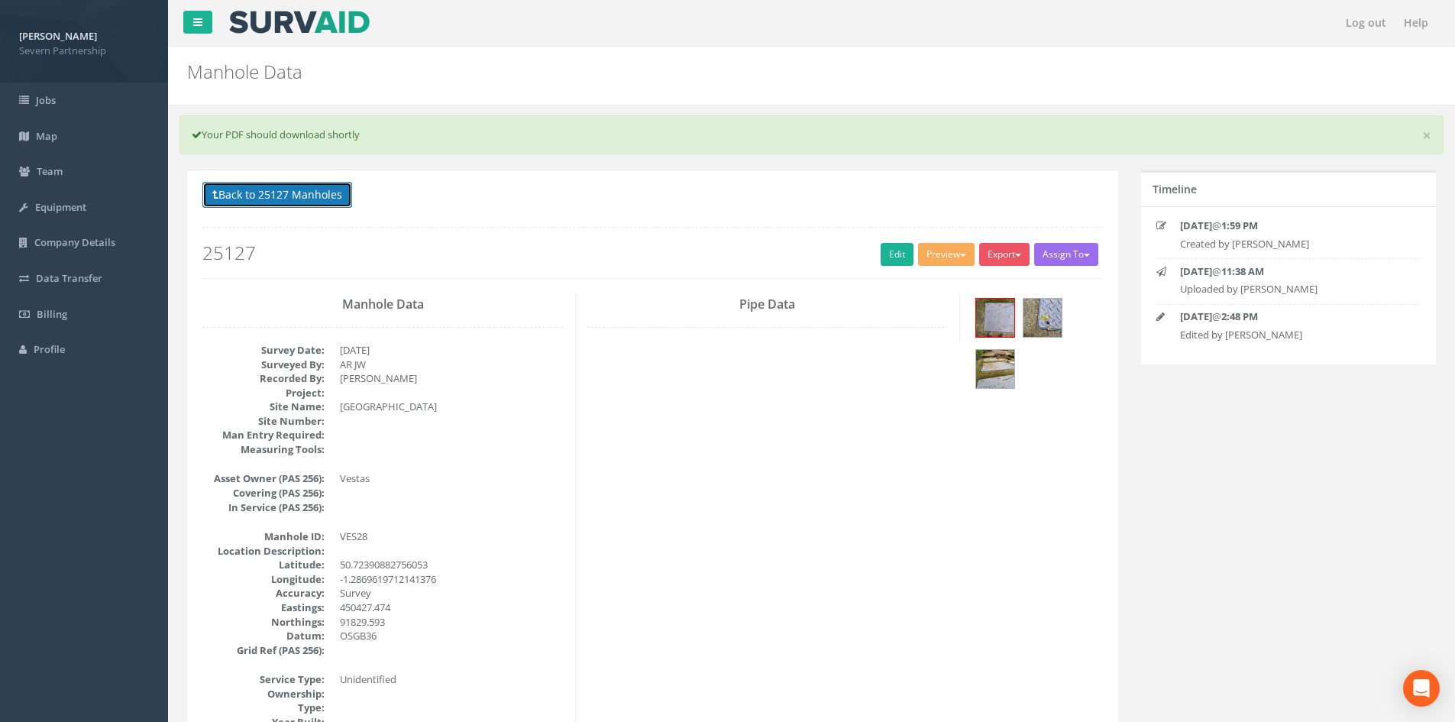
click at [316, 205] on button "Back to 25127 Manholes" at bounding box center [277, 195] width 150 height 26
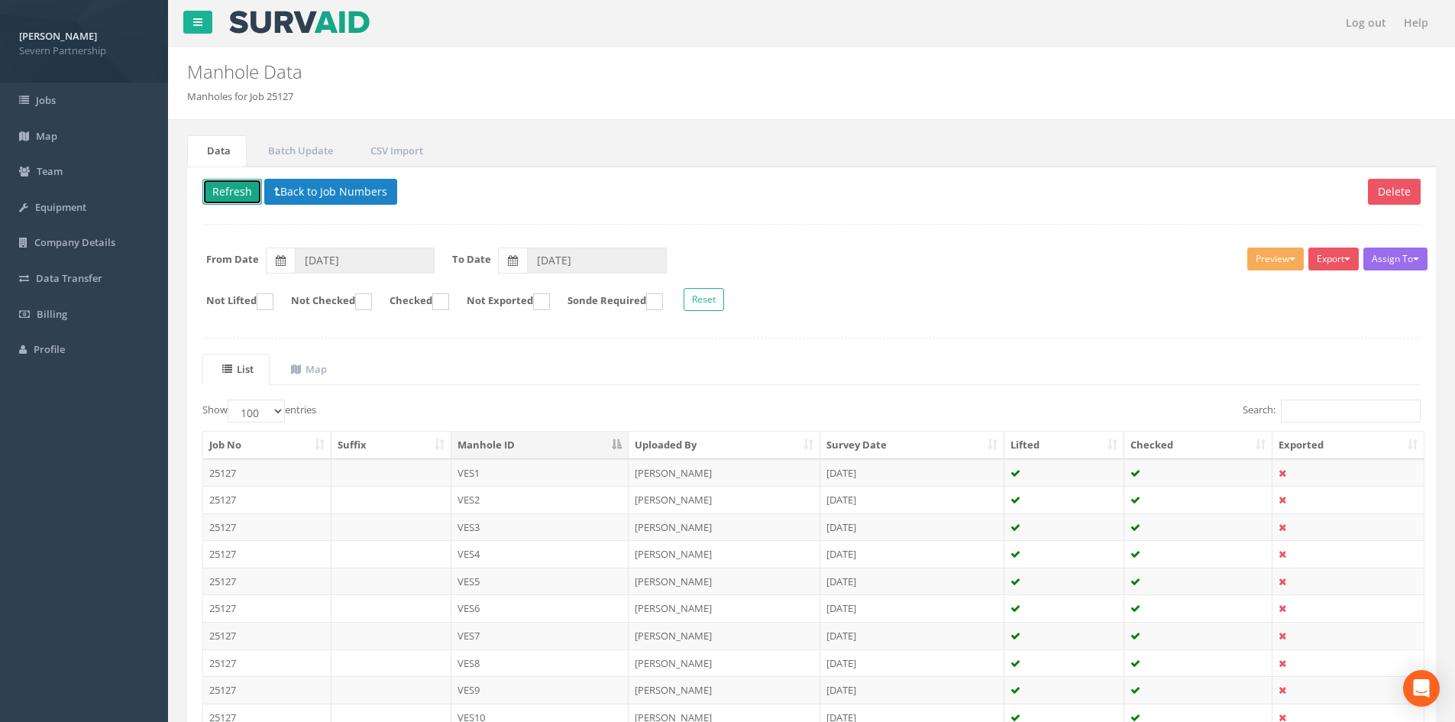
click at [244, 192] on button "Refresh" at bounding box center [232, 192] width 60 height 26
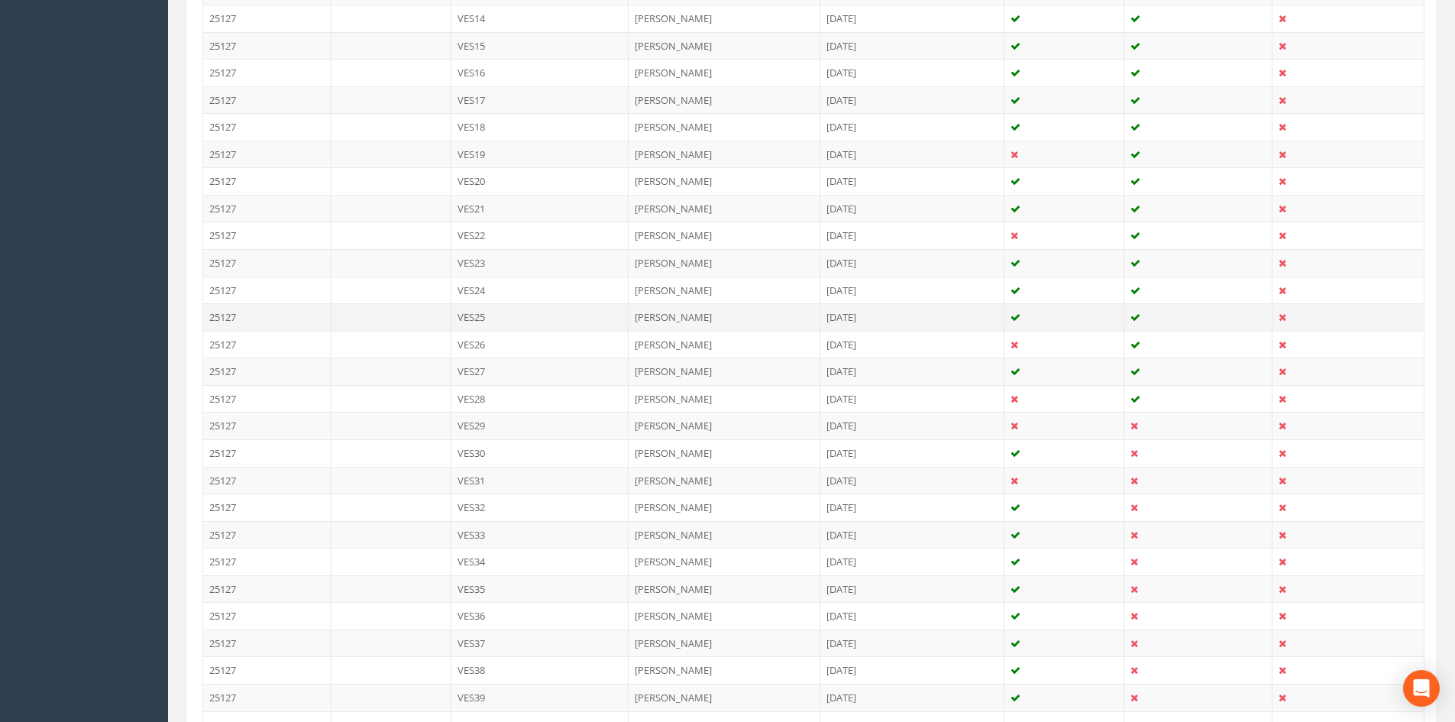
scroll to position [840, 0]
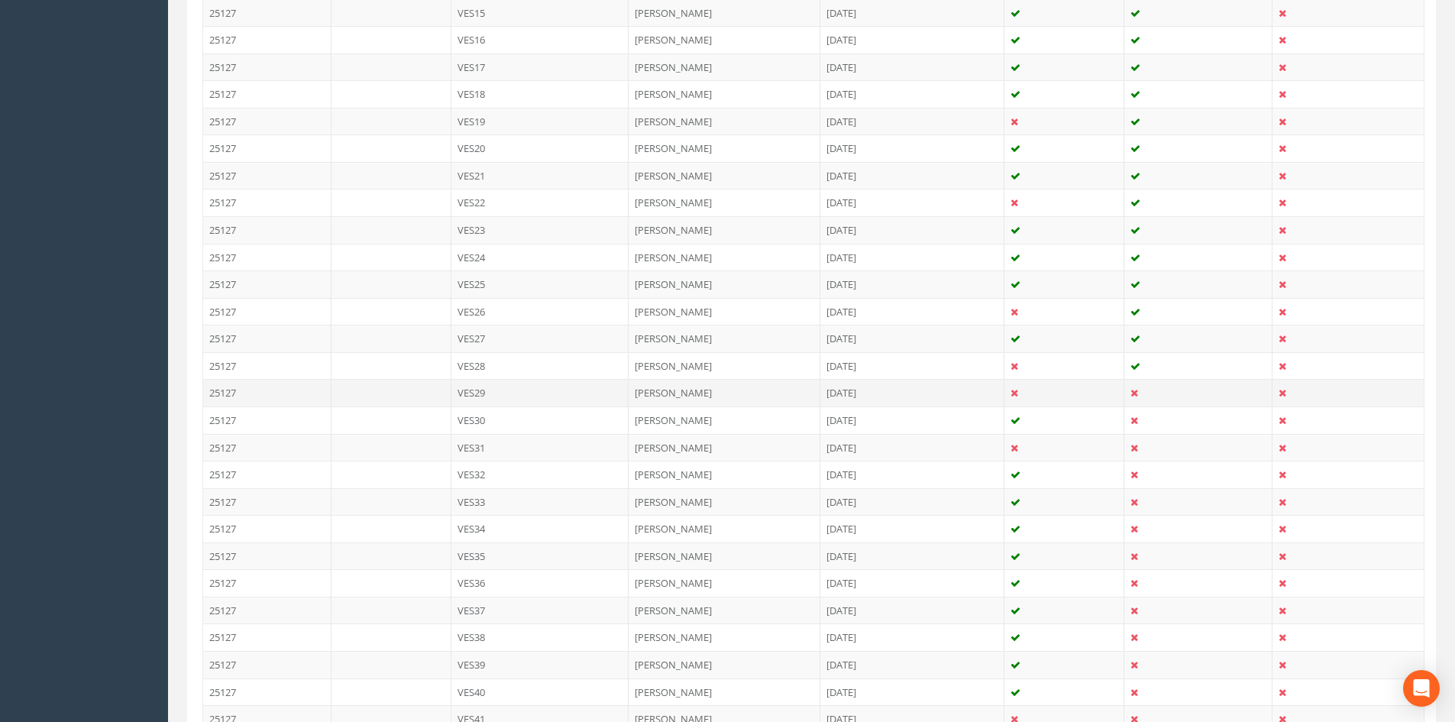
click at [845, 399] on td "[DATE]" at bounding box center [912, 392] width 184 height 27
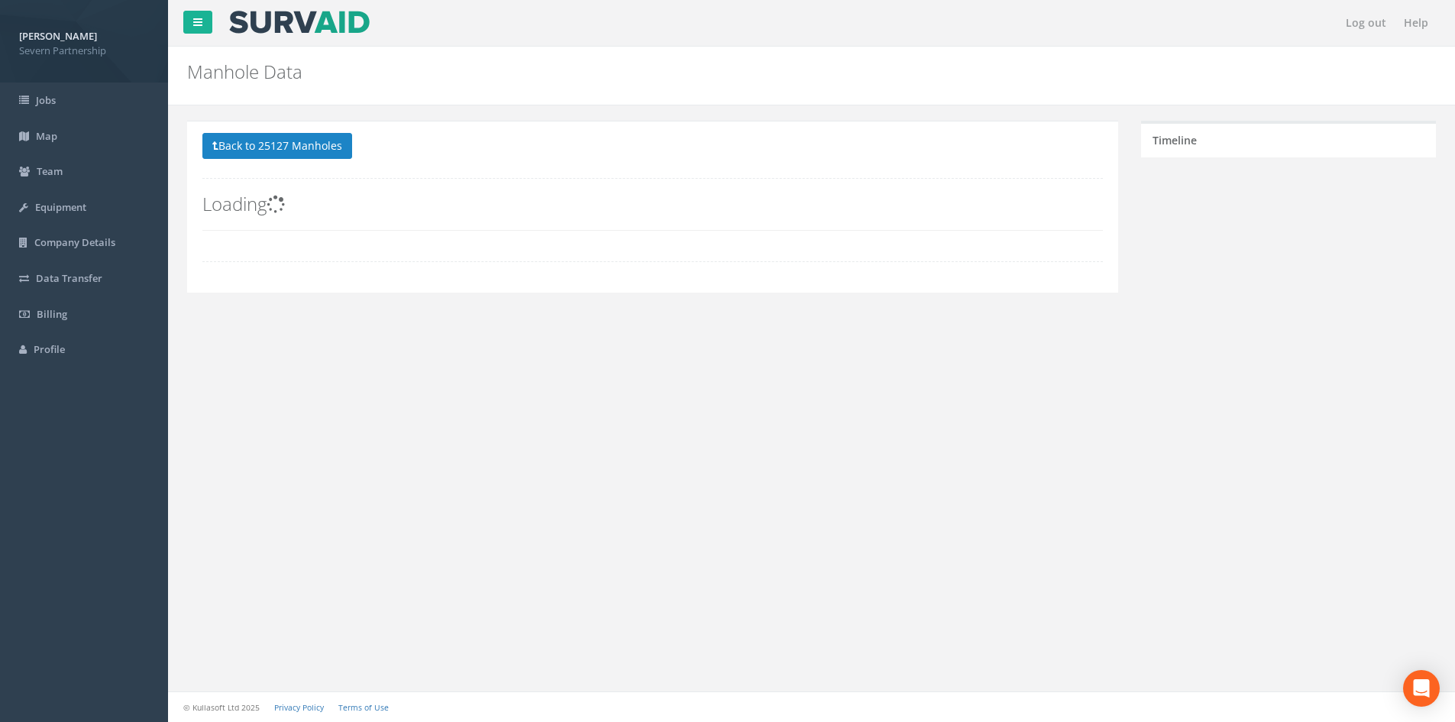
scroll to position [0, 0]
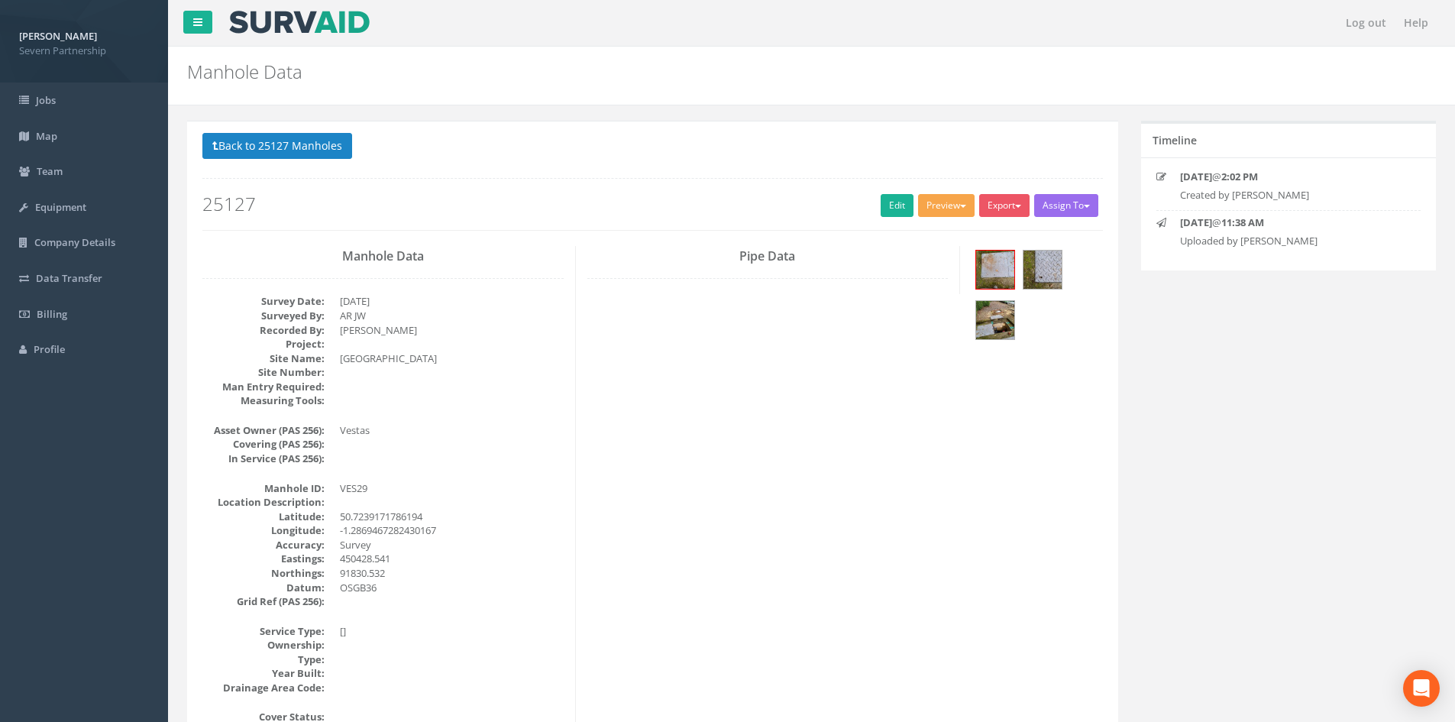
click at [926, 194] on button "Preview" at bounding box center [946, 205] width 57 height 23
click at [897, 231] on link "SP Manhole" at bounding box center [918, 237] width 116 height 24
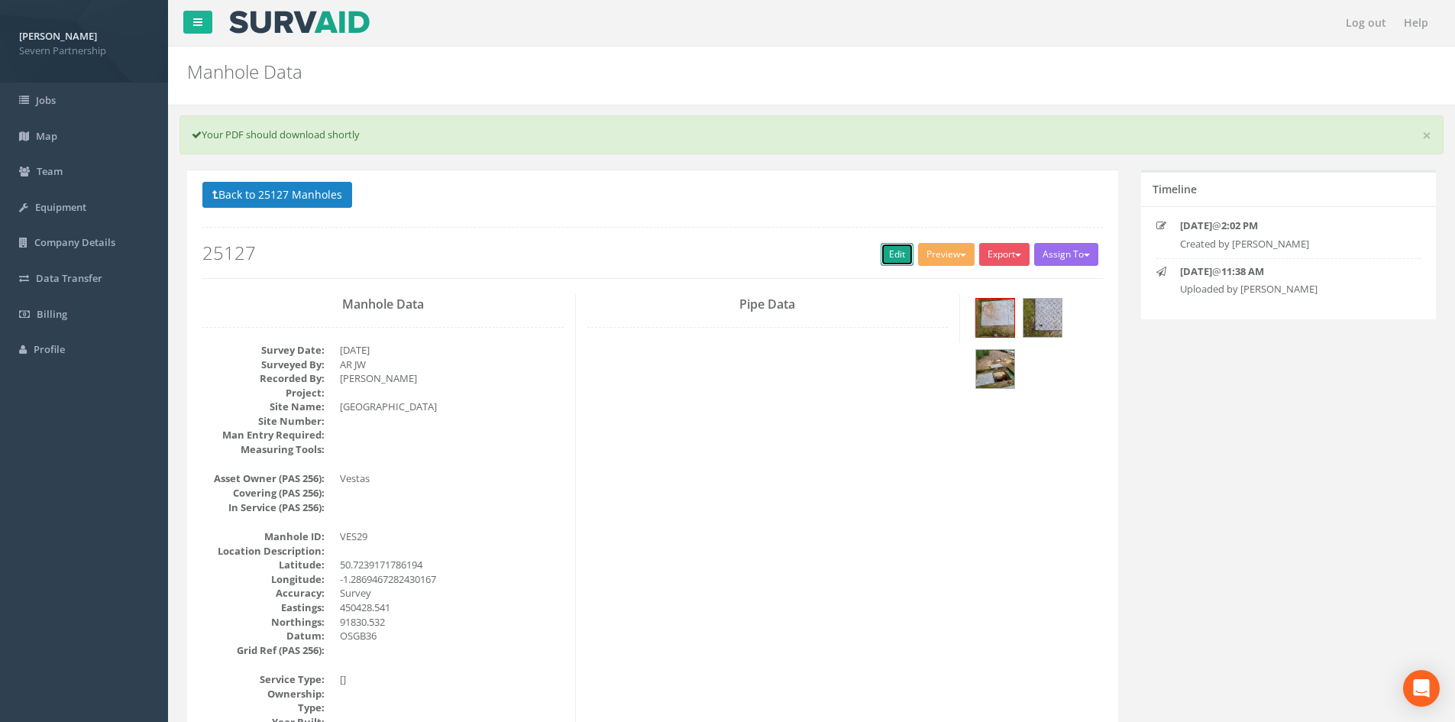
click at [894, 256] on link "Edit" at bounding box center [897, 254] width 33 height 23
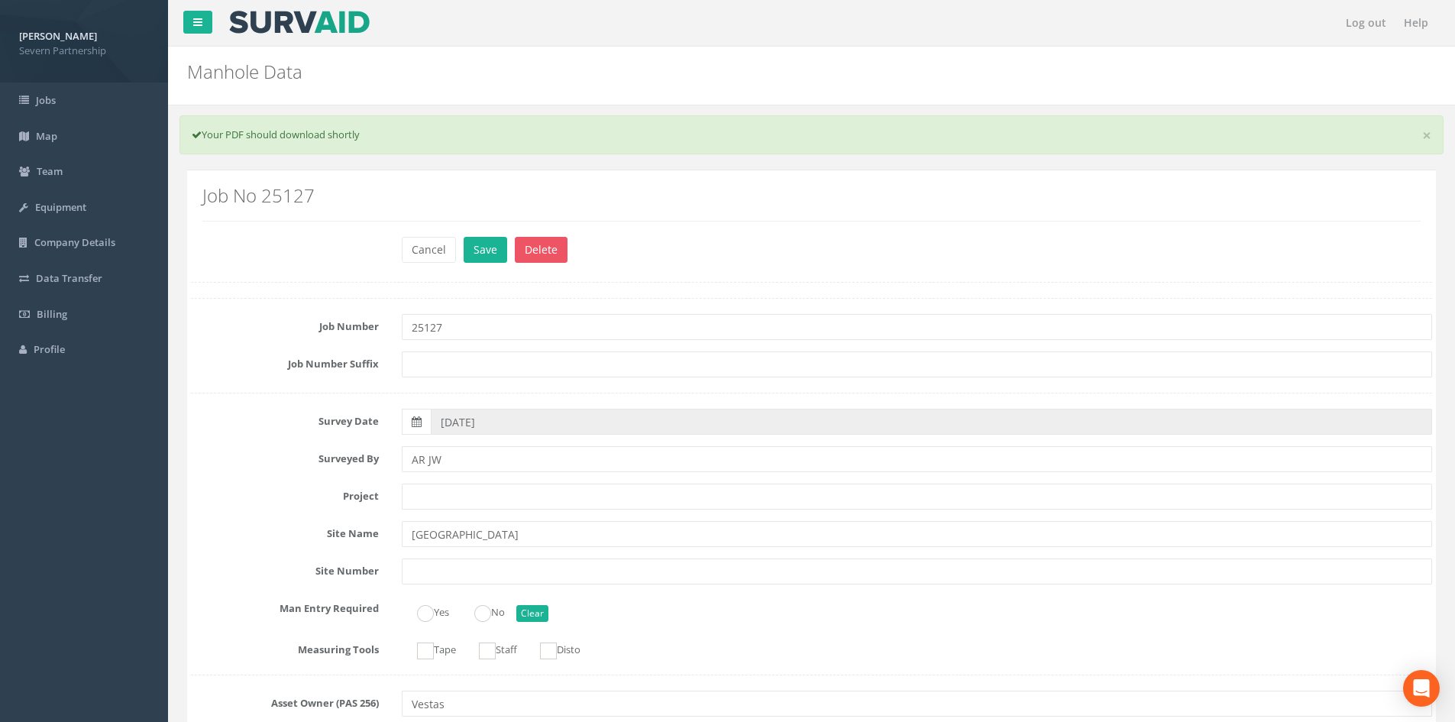
scroll to position [995, 0]
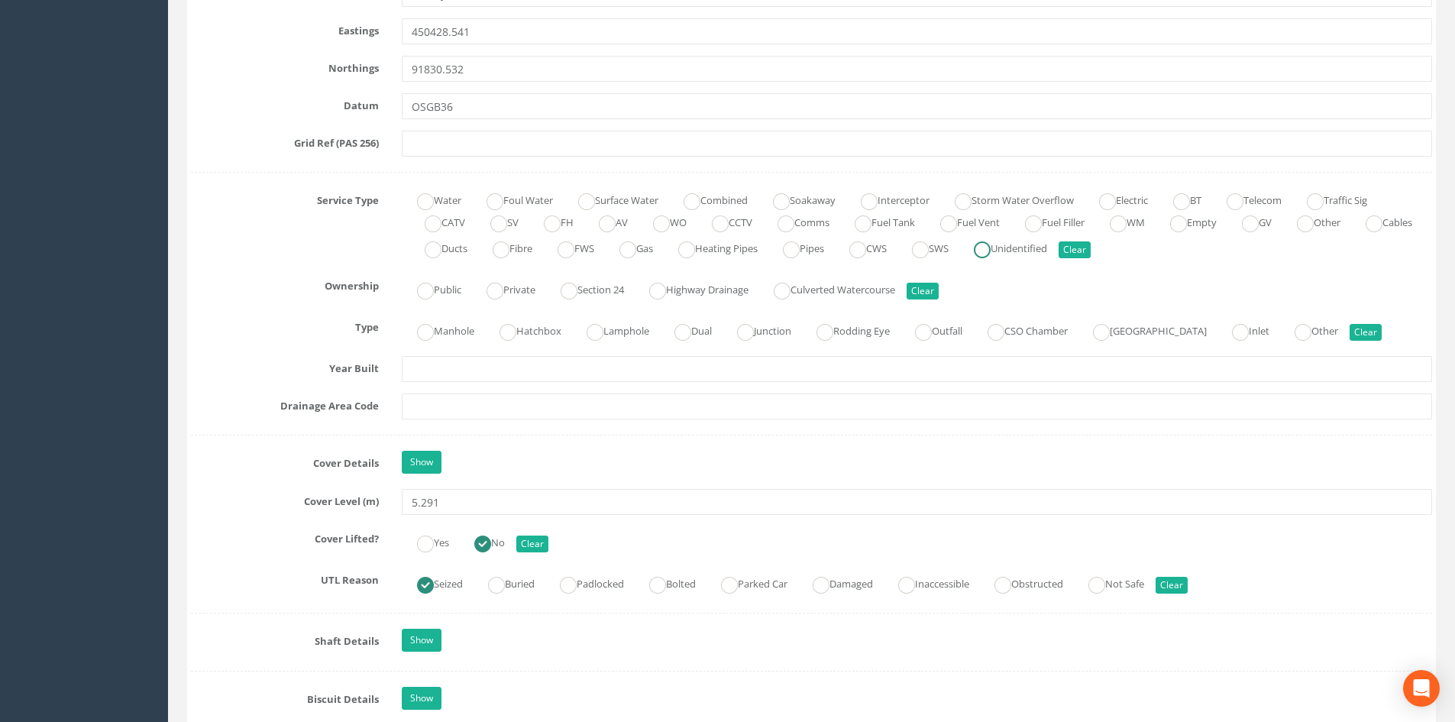
click at [991, 245] on ins at bounding box center [982, 249] width 17 height 17
radio input "true"
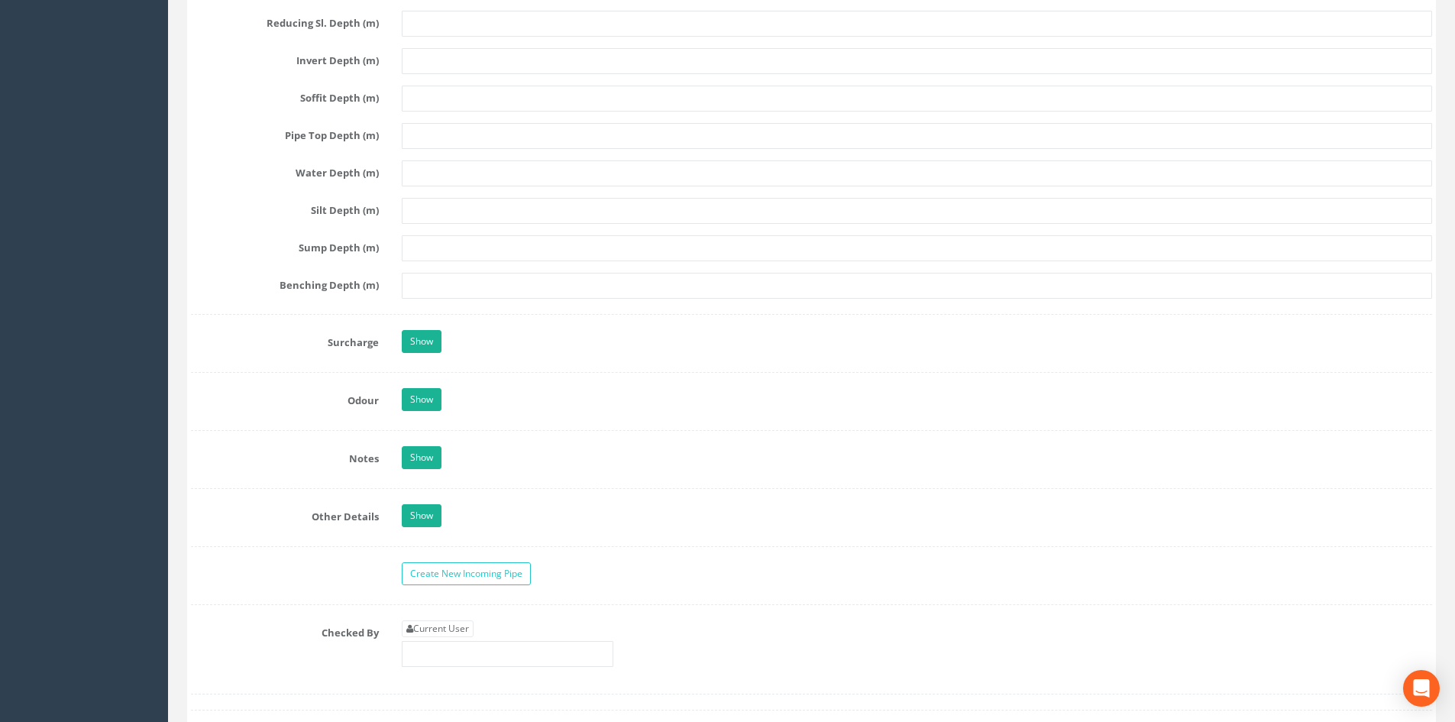
scroll to position [2599, 0]
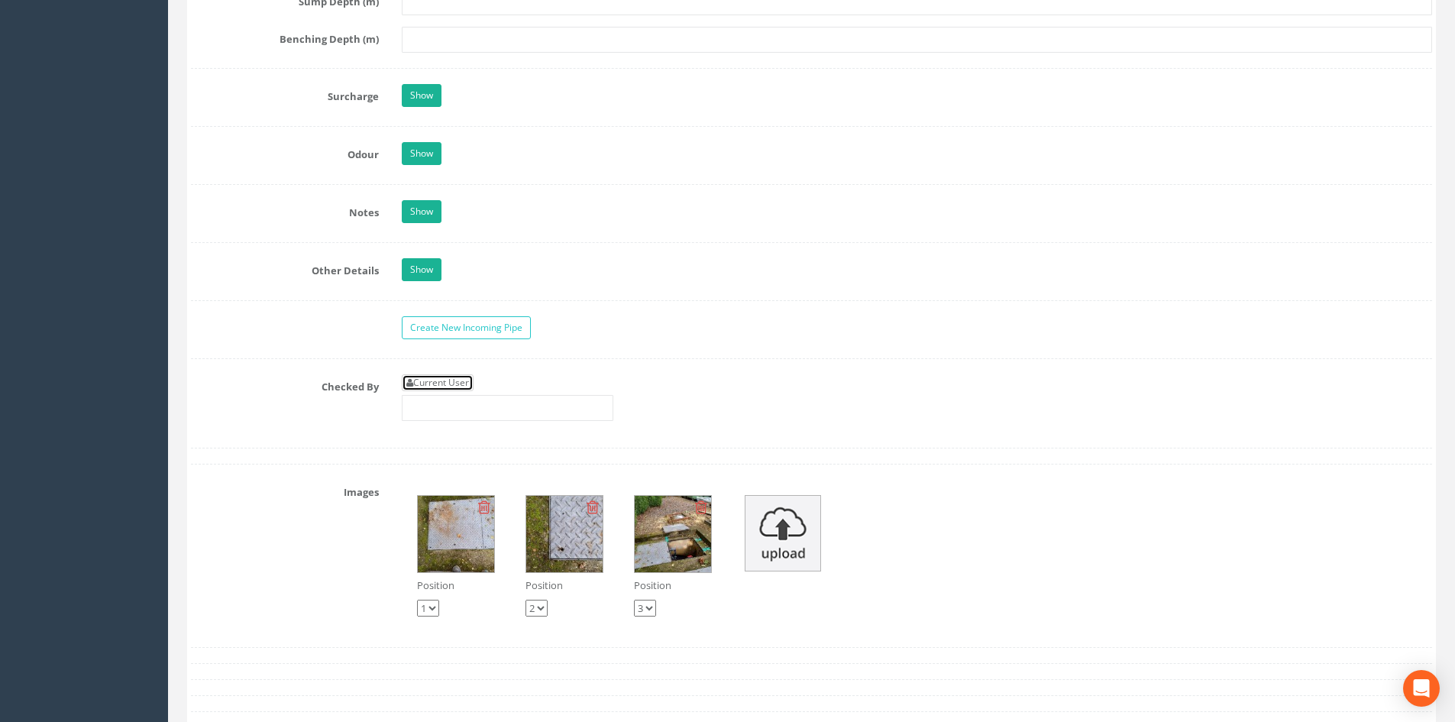
click at [449, 384] on link "Current User" at bounding box center [438, 382] width 72 height 17
type input "[PERSON_NAME]"
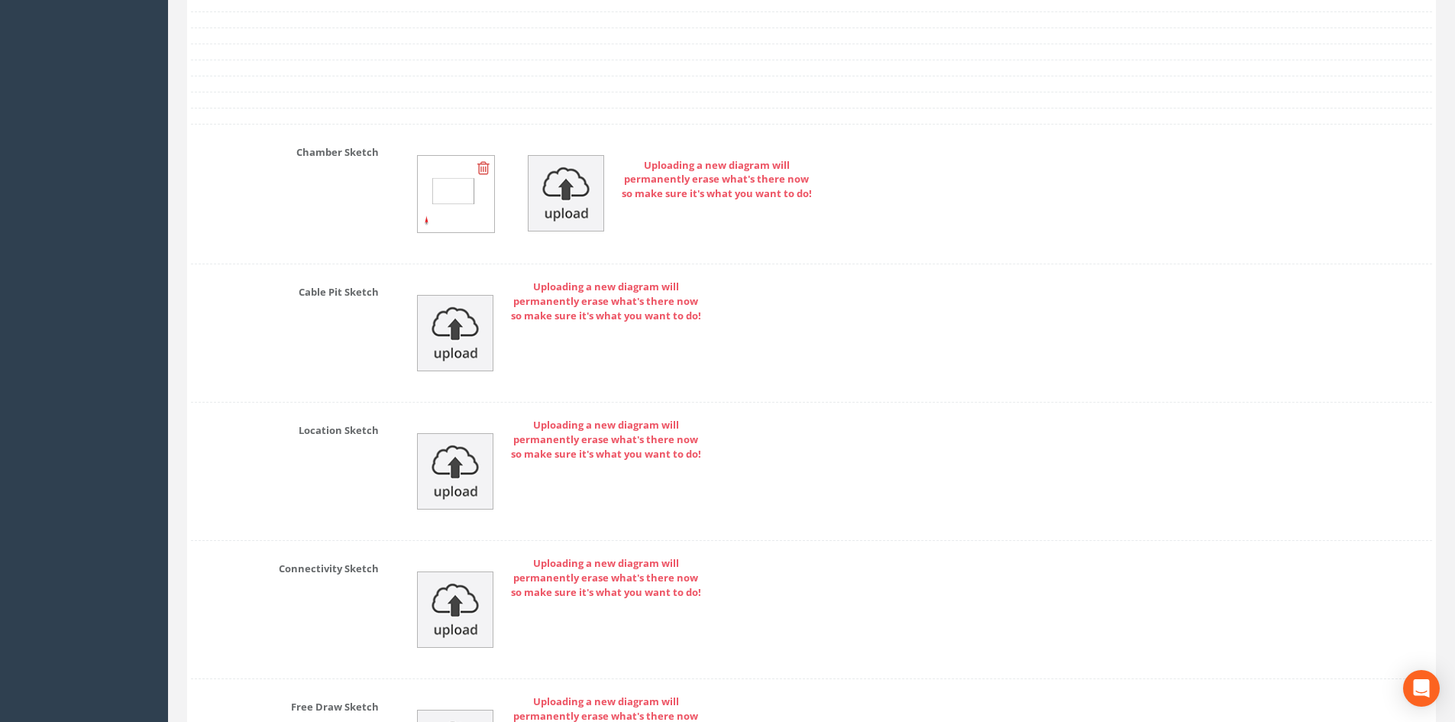
scroll to position [3548, 0]
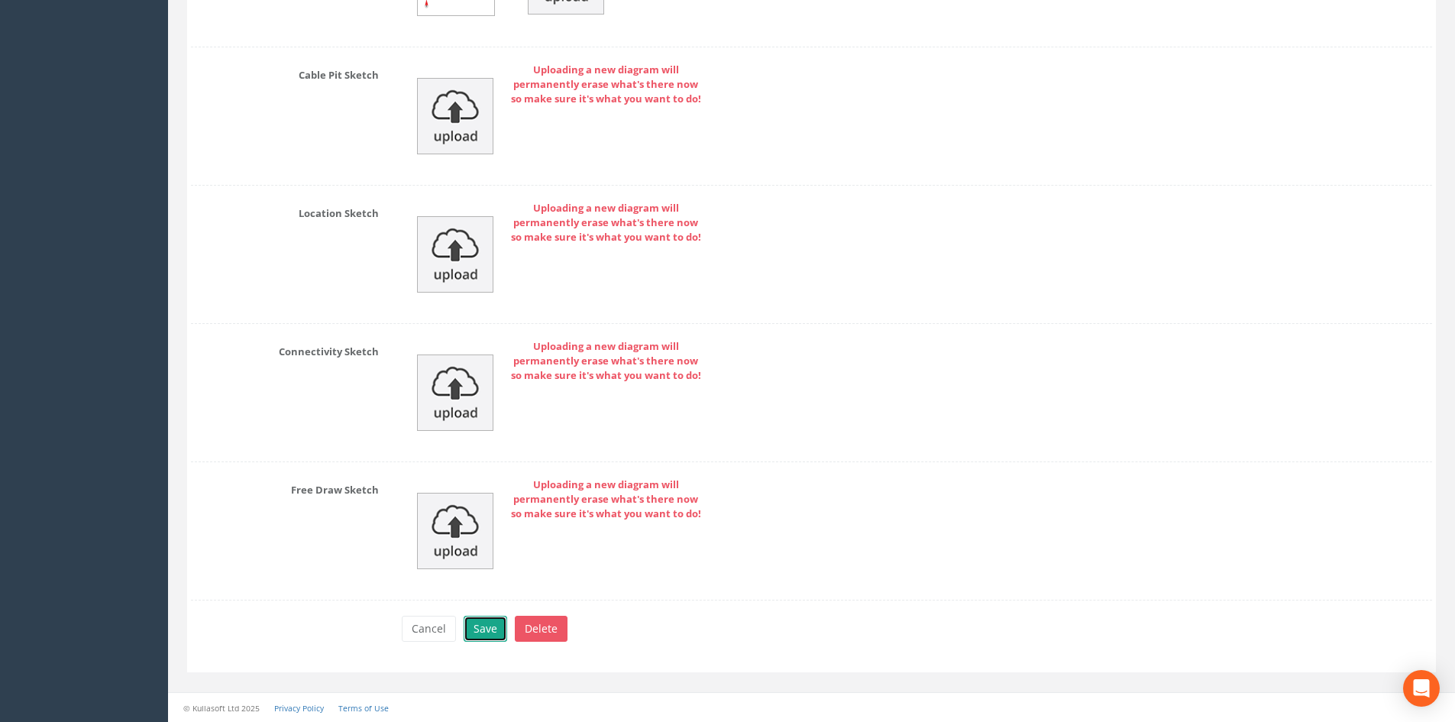
click at [490, 624] on button "Save" at bounding box center [486, 629] width 44 height 26
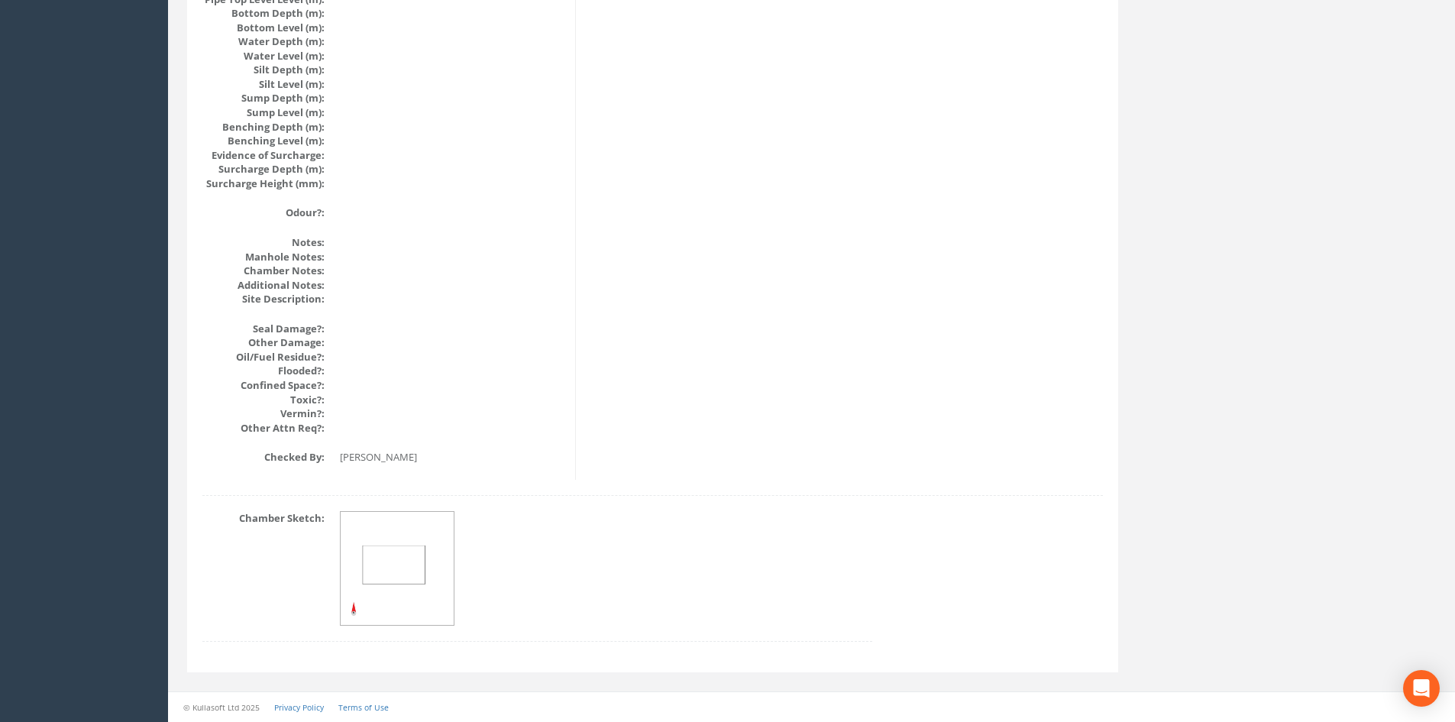
drag, startPoint x: 529, startPoint y: 419, endPoint x: 526, endPoint y: 400, distance: 19.2
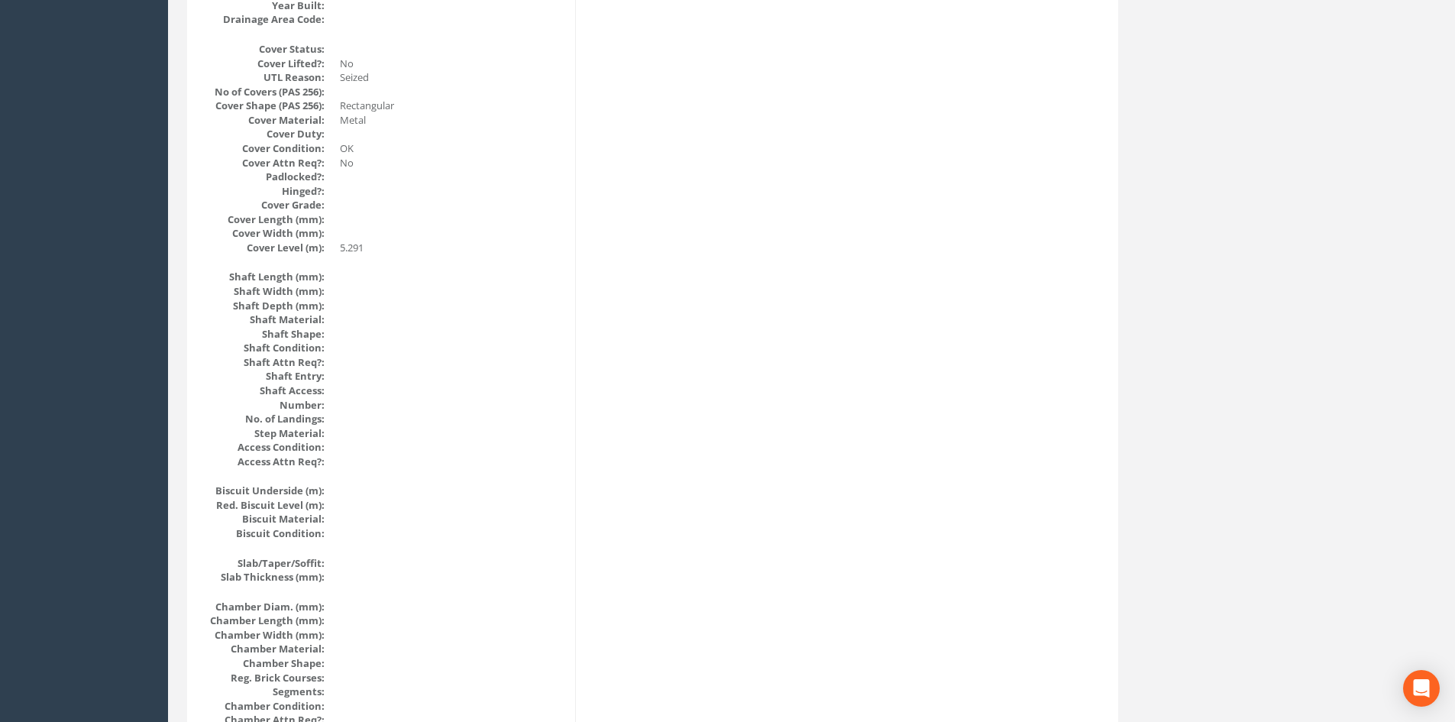
scroll to position [0, 0]
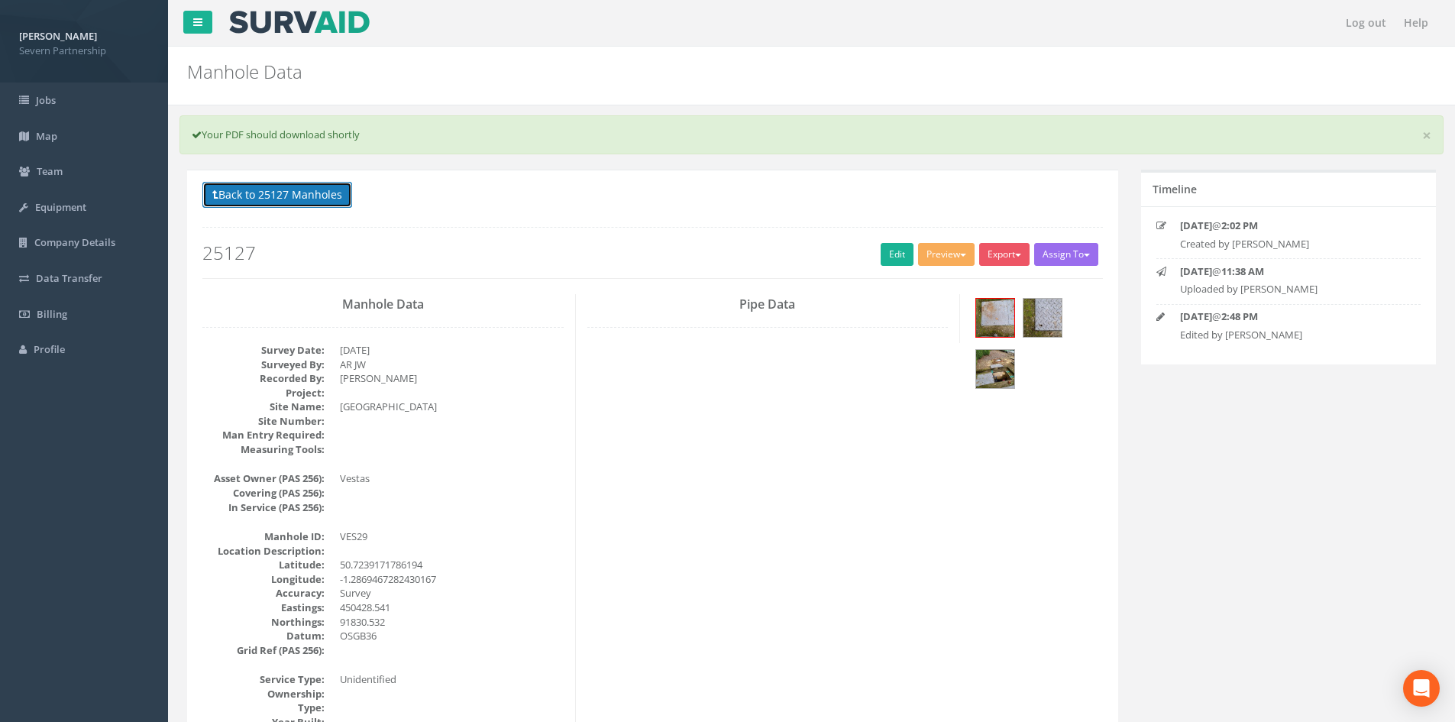
click at [321, 204] on button "Back to 25127 Manholes" at bounding box center [277, 195] width 150 height 26
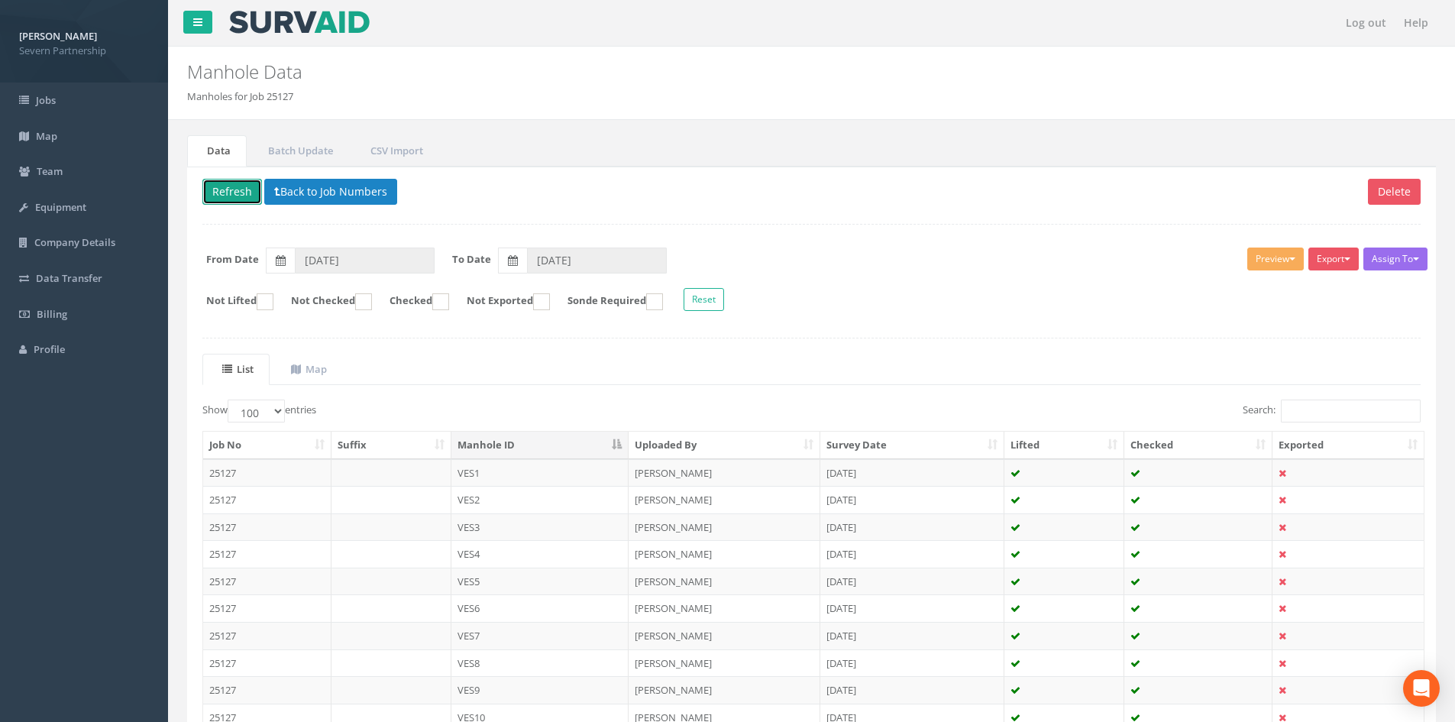
click at [226, 186] on button "Refresh" at bounding box center [232, 192] width 60 height 26
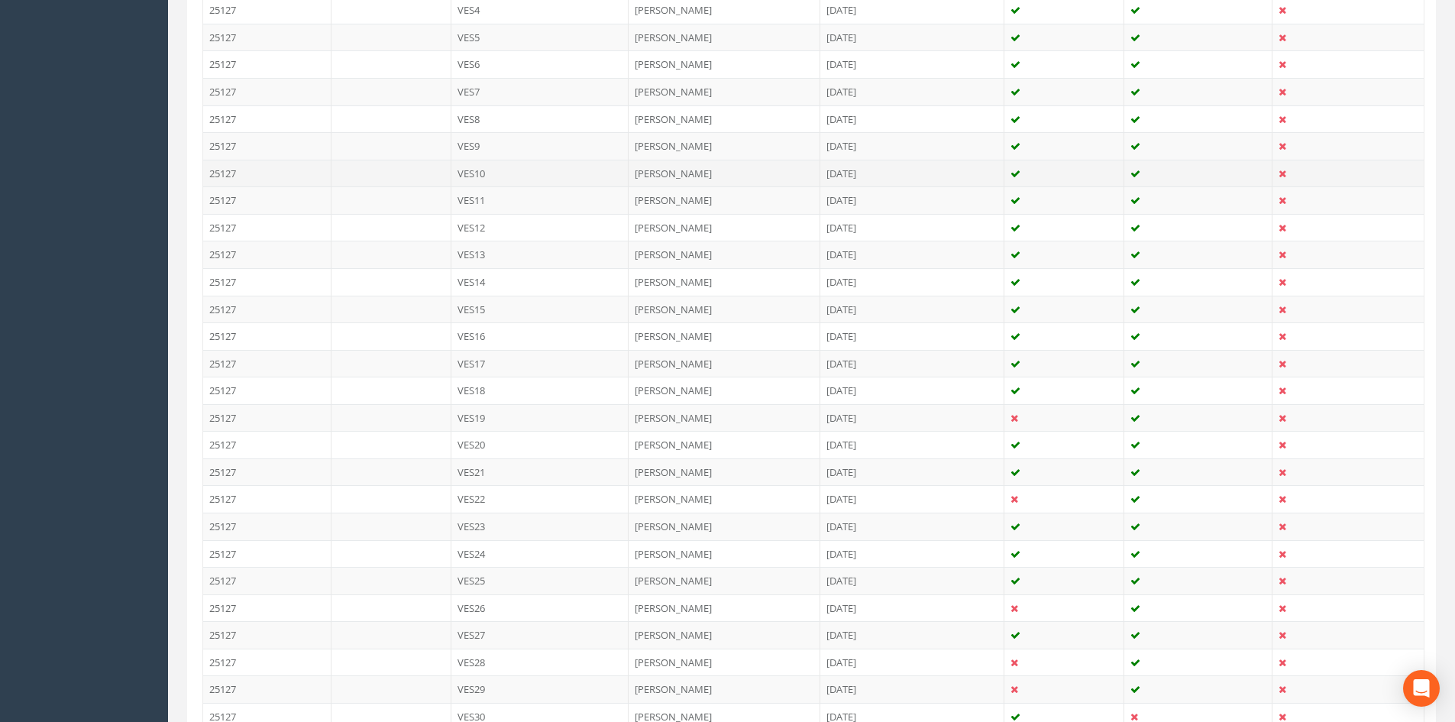
scroll to position [687, 0]
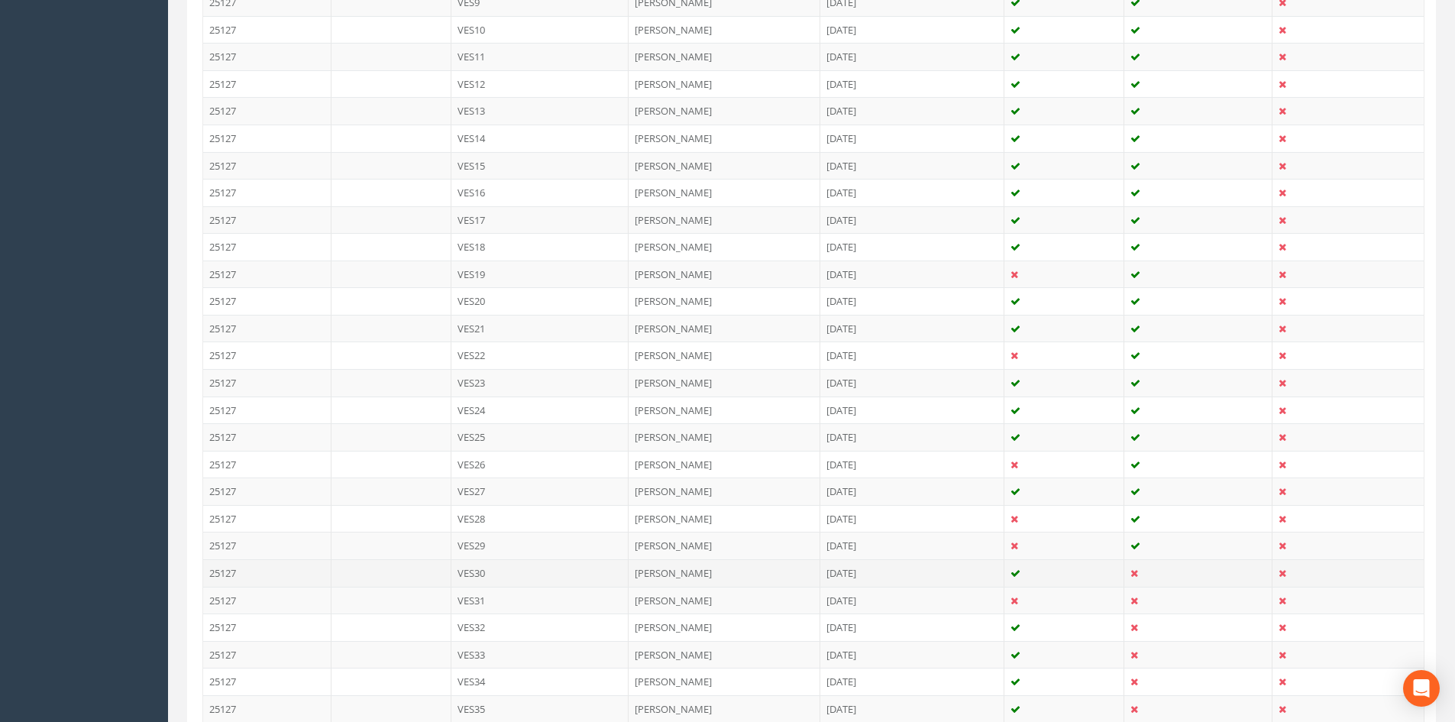
click at [954, 573] on td "[DATE]" at bounding box center [912, 572] width 184 height 27
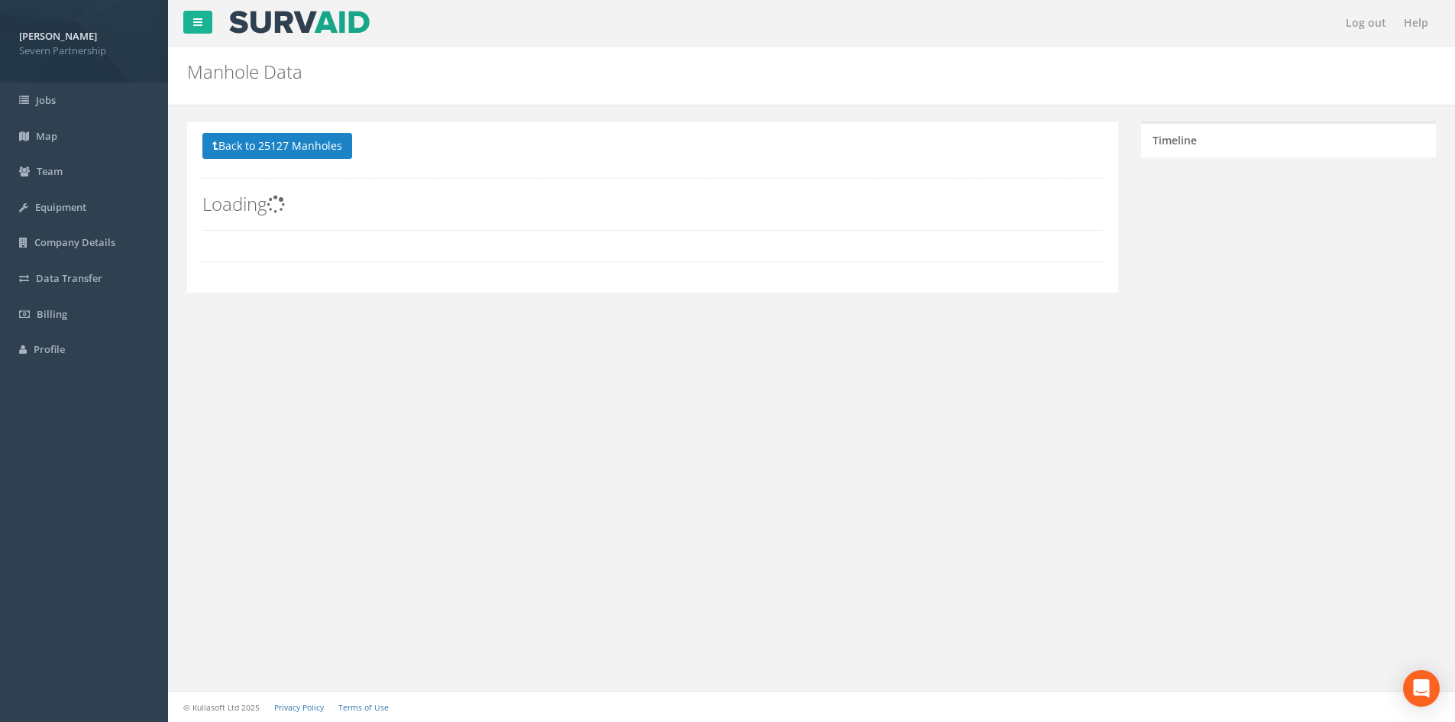
scroll to position [0, 0]
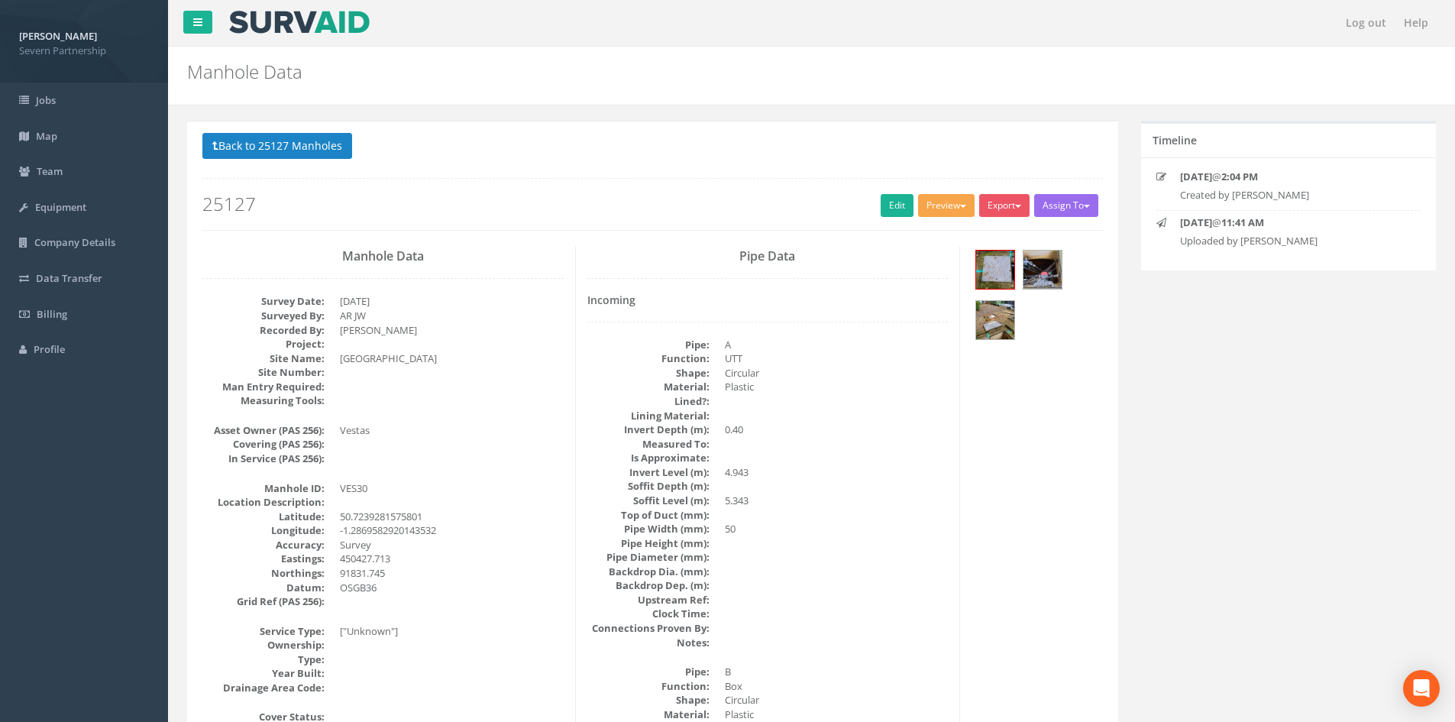
click at [937, 215] on button "Preview" at bounding box center [946, 205] width 57 height 23
click at [929, 230] on link "SP Manhole" at bounding box center [918, 237] width 116 height 24
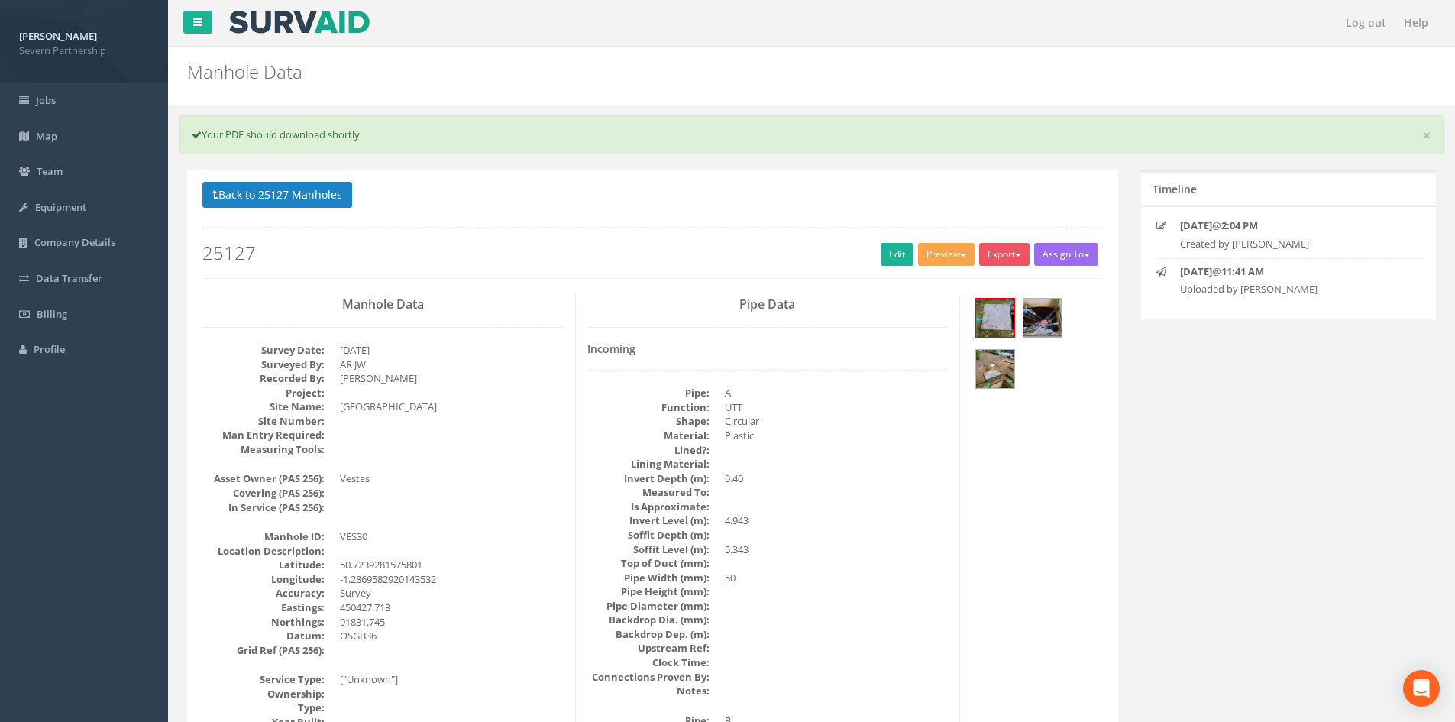
click at [949, 244] on button "Preview" at bounding box center [946, 254] width 57 height 23
click at [925, 280] on link "SP Manhole" at bounding box center [918, 286] width 116 height 24
click at [872, 247] on h2 "25127" at bounding box center [652, 253] width 900 height 20
click at [881, 248] on link "Edit" at bounding box center [897, 254] width 33 height 23
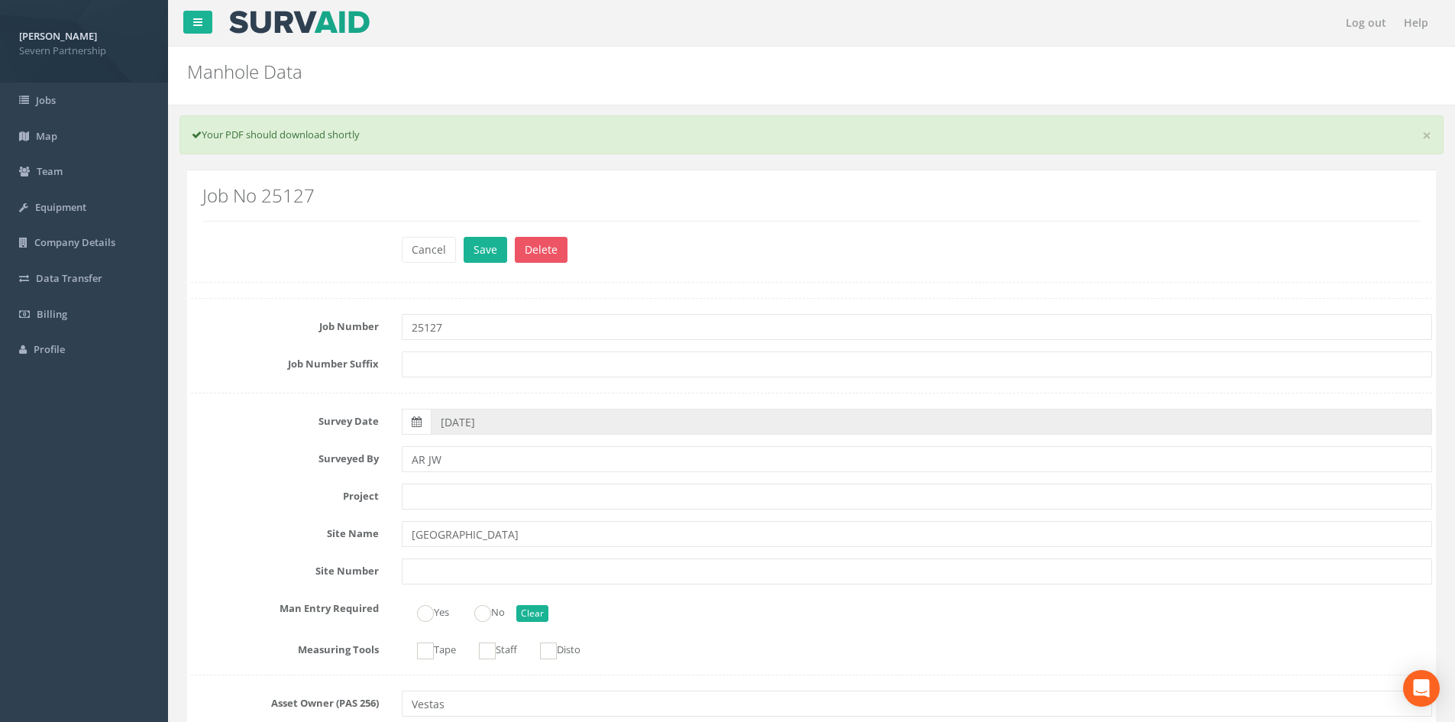
scroll to position [1988, 0]
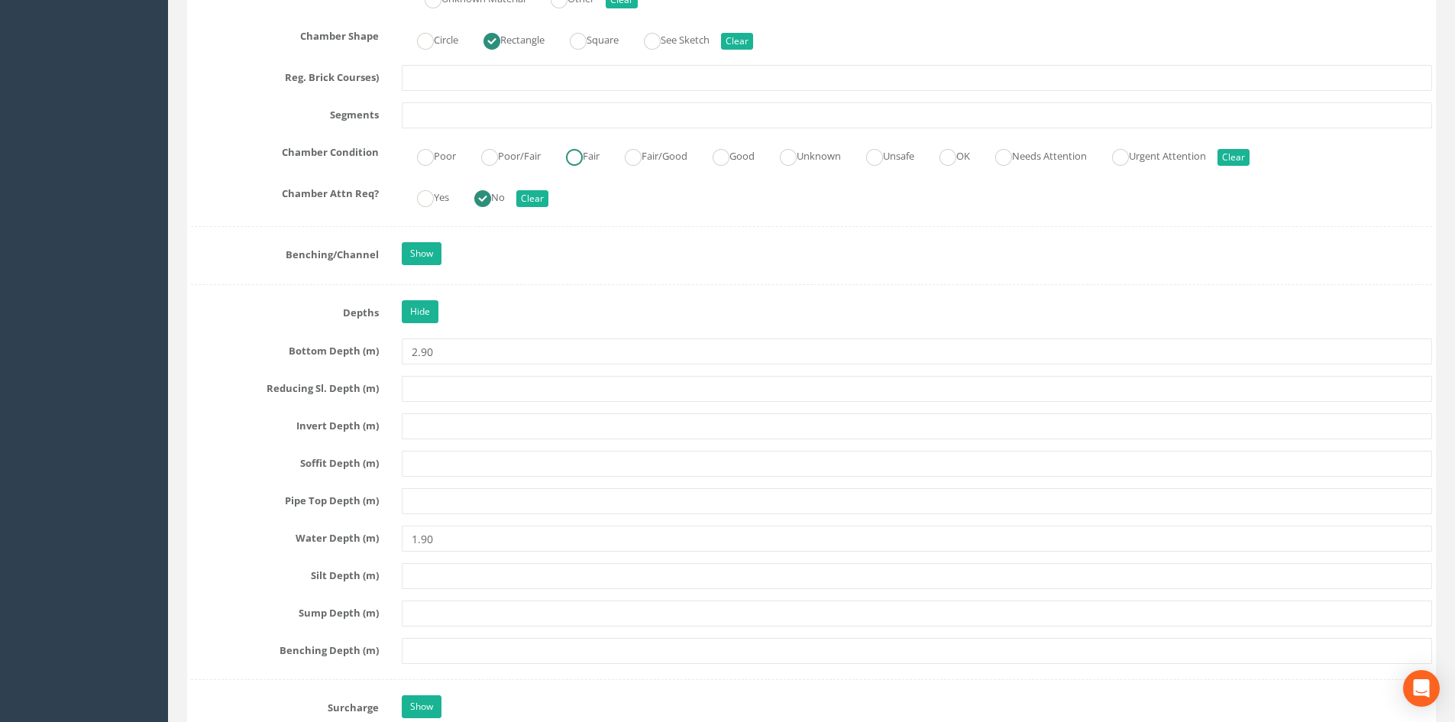
click at [596, 155] on label "Fair" at bounding box center [575, 155] width 49 height 22
radio input "true"
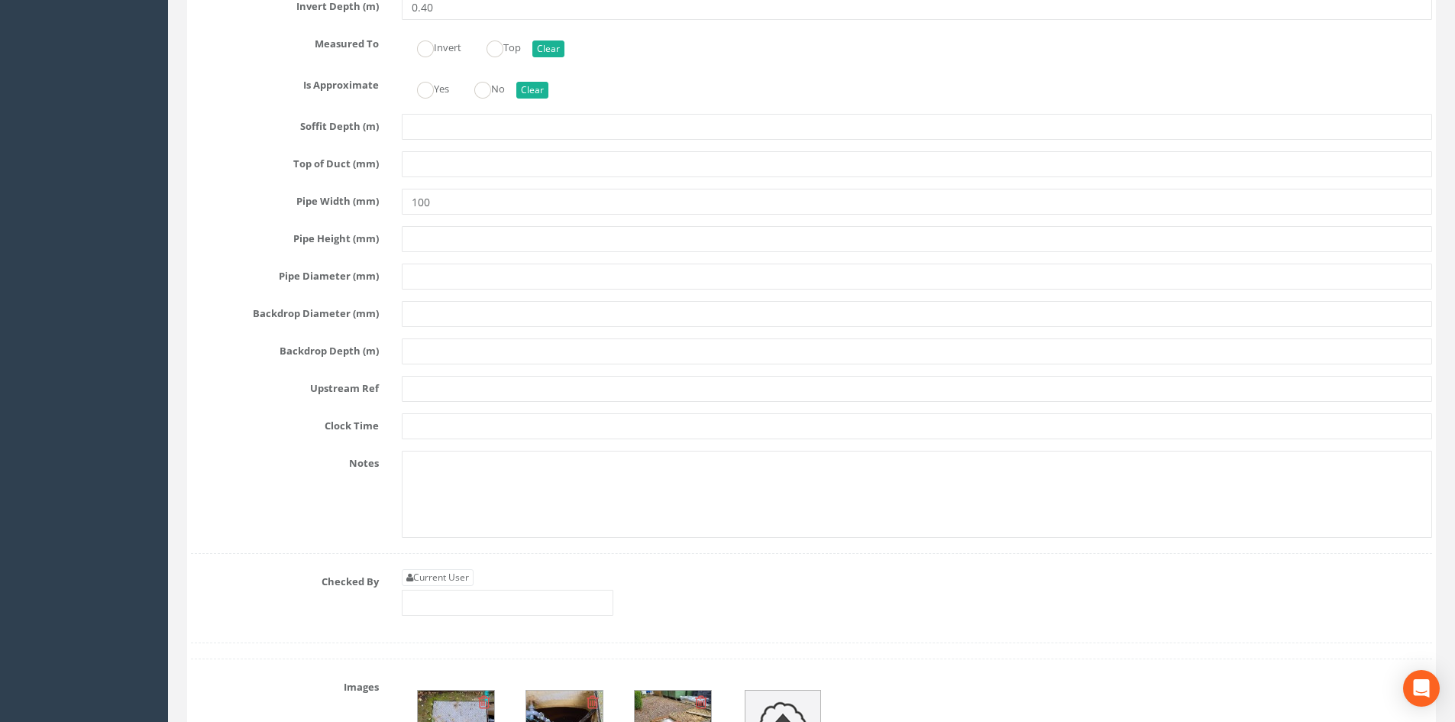
scroll to position [4737, 0]
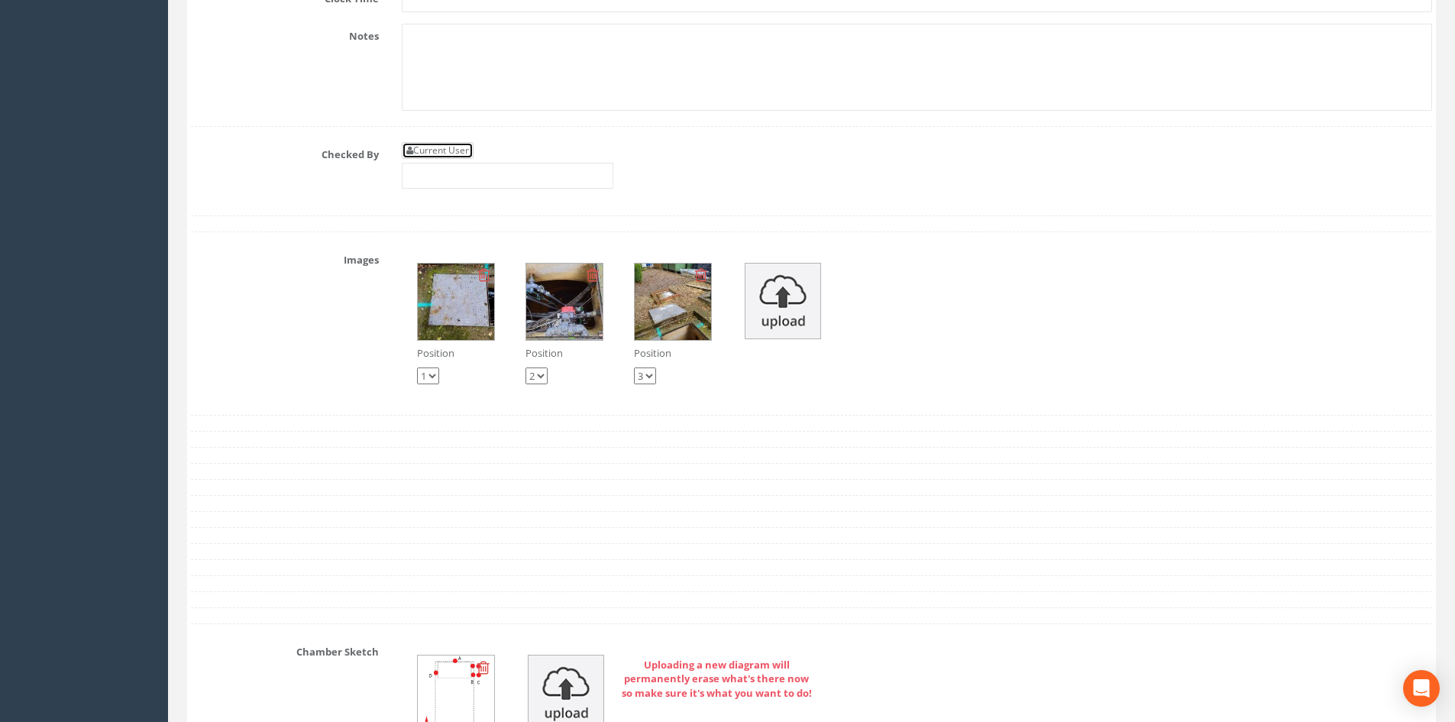
click at [451, 158] on link "Current User" at bounding box center [438, 150] width 72 height 17
type input "[PERSON_NAME]"
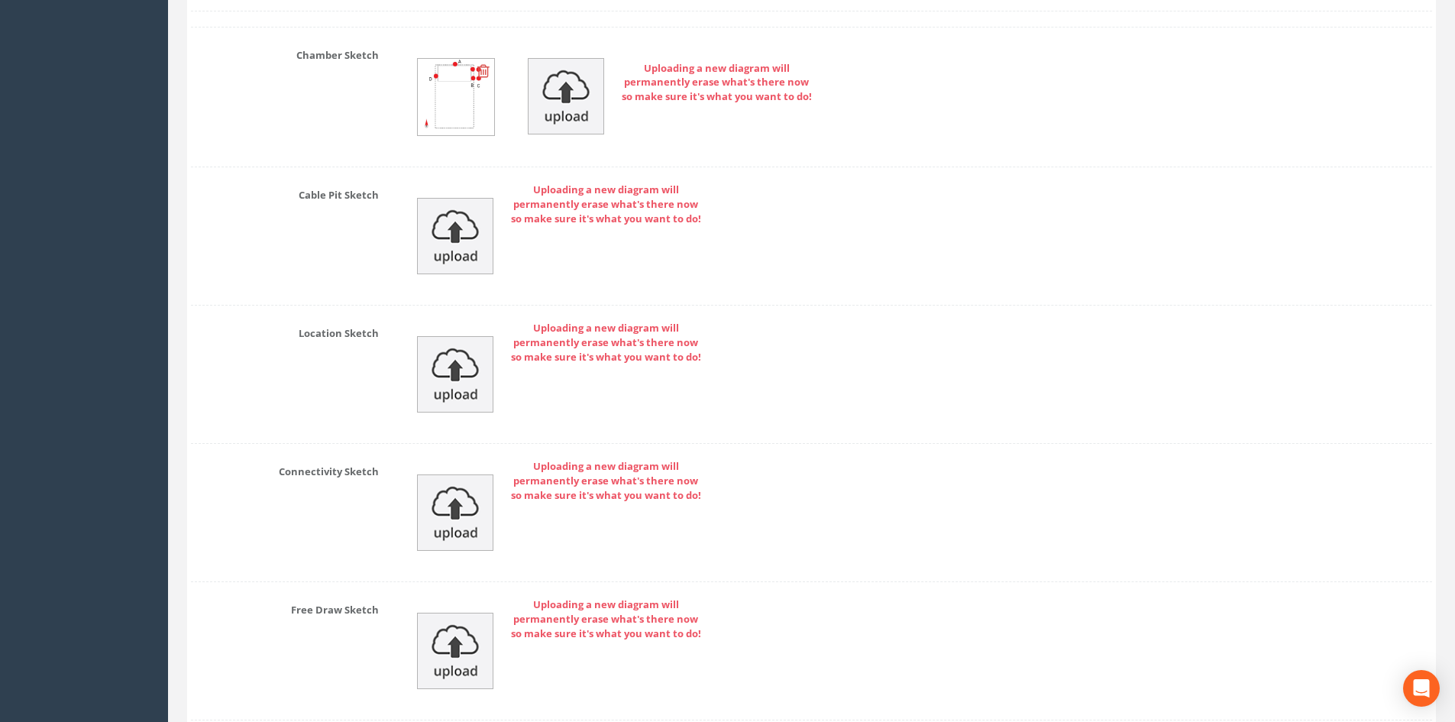
scroll to position [5454, 0]
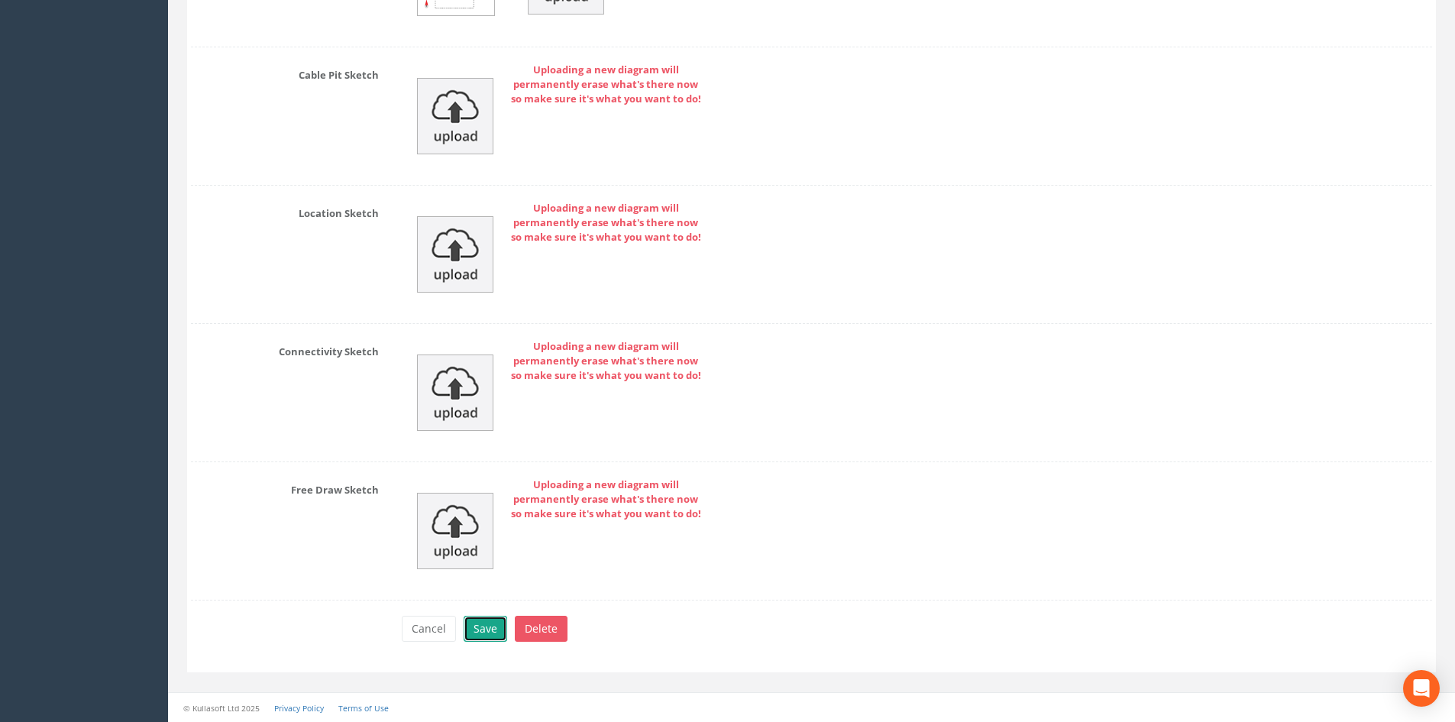
click at [491, 622] on button "Save" at bounding box center [486, 629] width 44 height 26
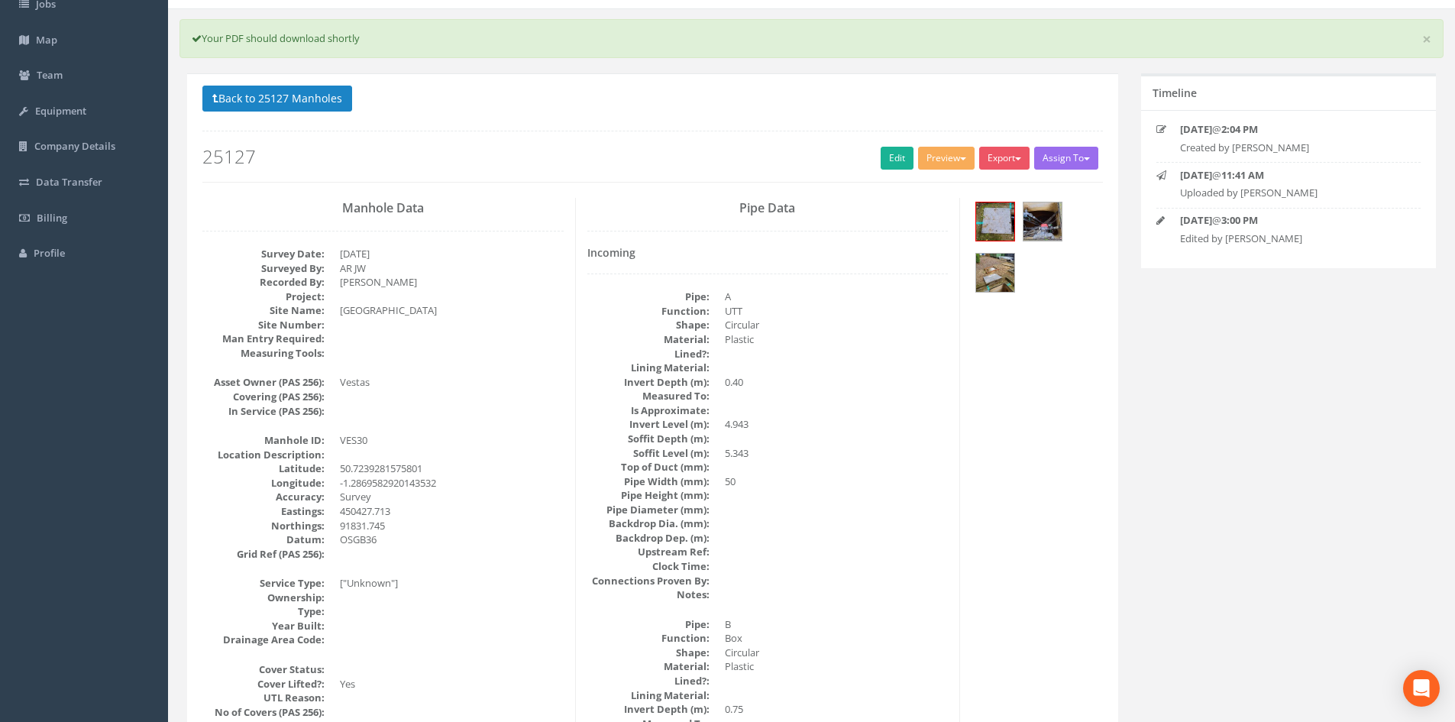
scroll to position [0, 0]
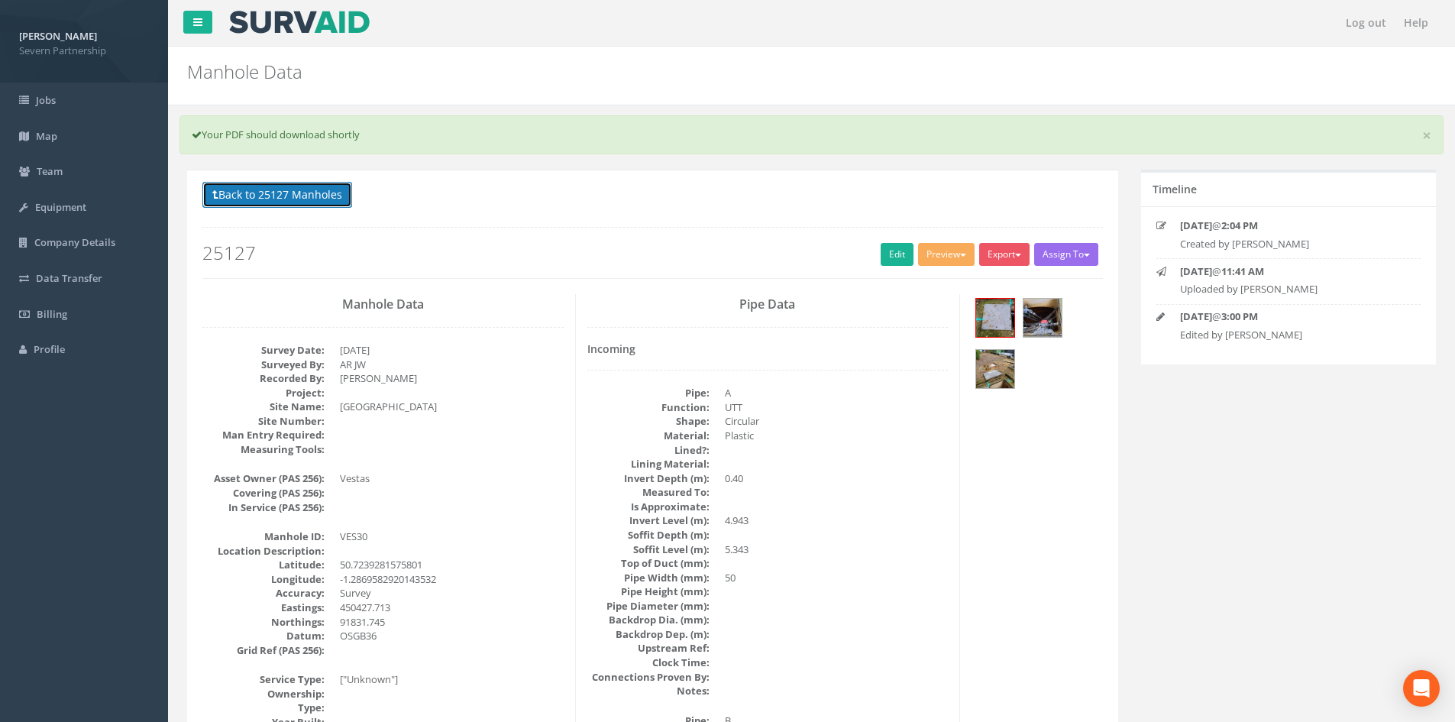
click at [316, 200] on button "Back to 25127 Manholes" at bounding box center [277, 195] width 150 height 26
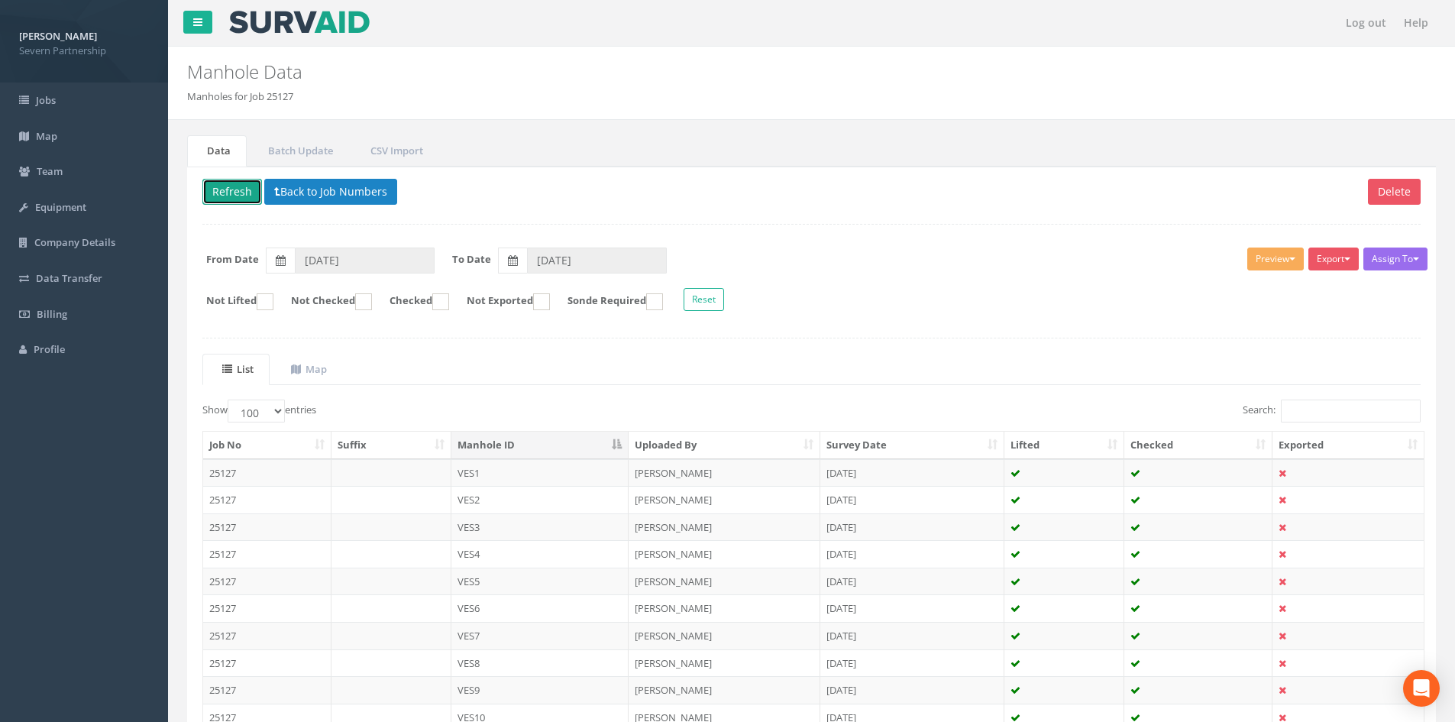
click at [238, 199] on button "Refresh" at bounding box center [232, 192] width 60 height 26
click at [236, 196] on button "Refresh" at bounding box center [232, 192] width 60 height 26
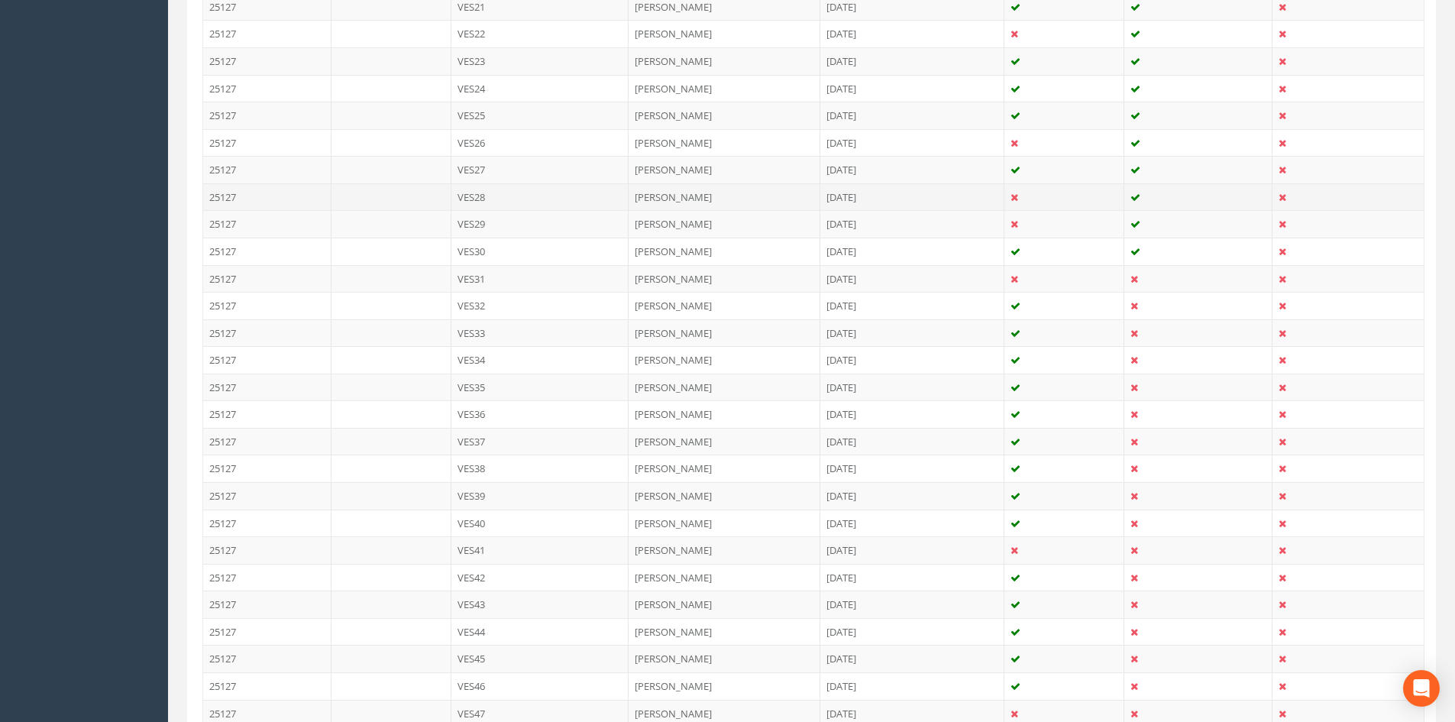
scroll to position [993, 0]
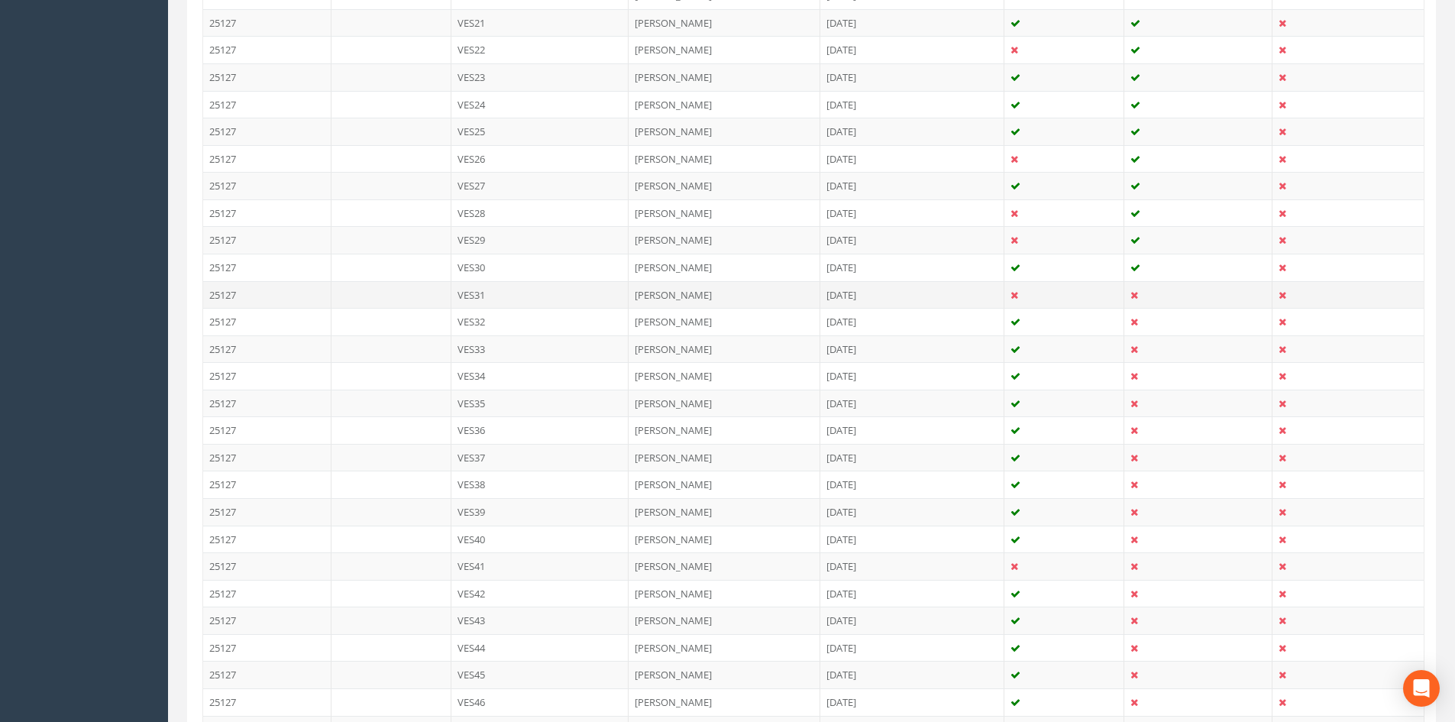
click at [539, 297] on td "VES31" at bounding box center [540, 294] width 178 height 27
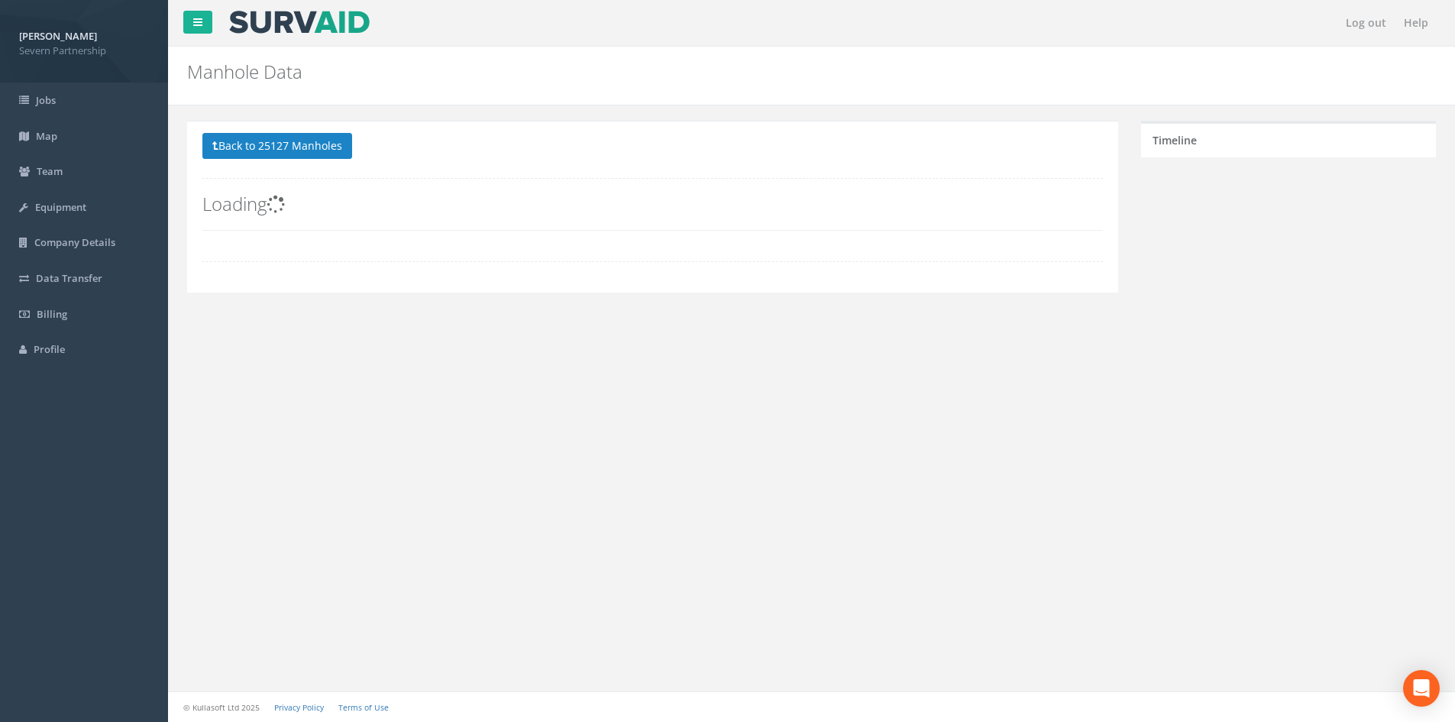
scroll to position [0, 0]
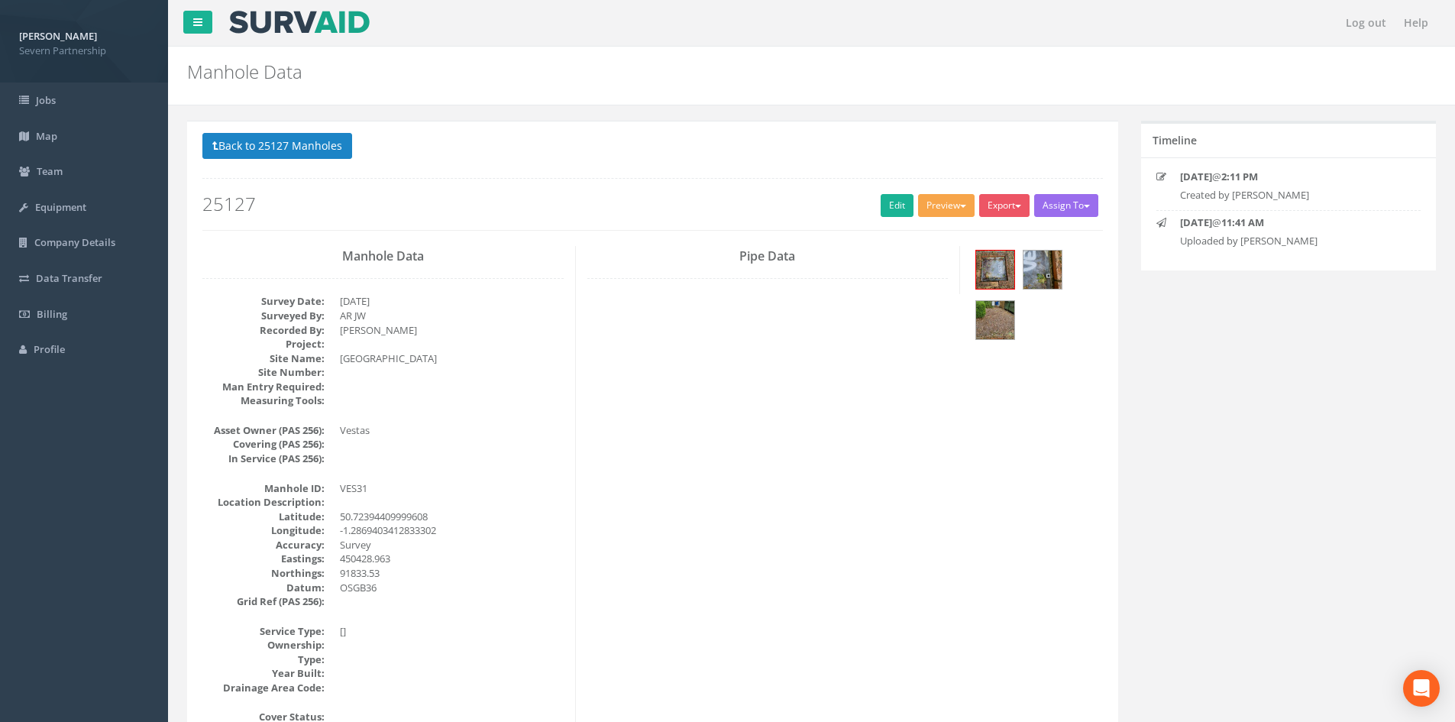
click at [929, 209] on button "Preview" at bounding box center [946, 205] width 57 height 23
click at [920, 237] on link "SP Manhole" at bounding box center [918, 237] width 116 height 24
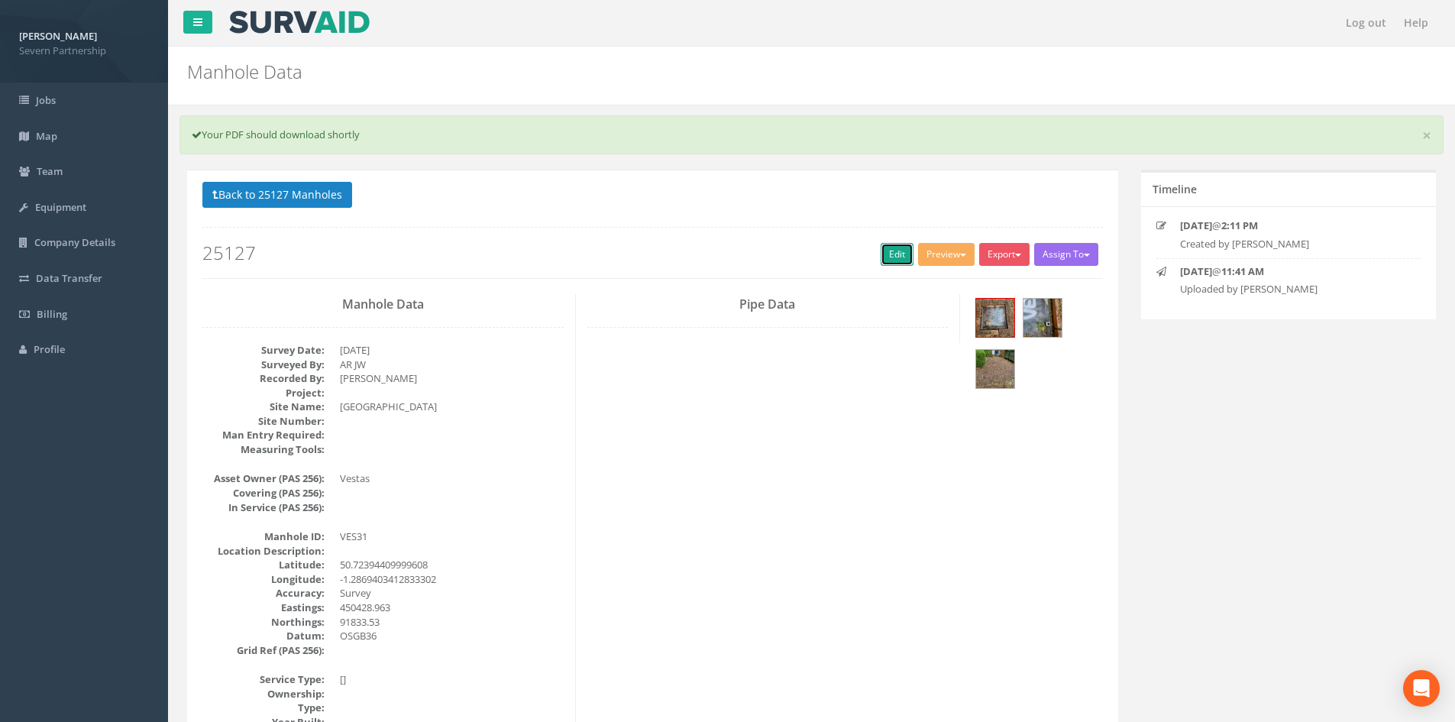
click at [881, 263] on link "Edit" at bounding box center [897, 254] width 33 height 23
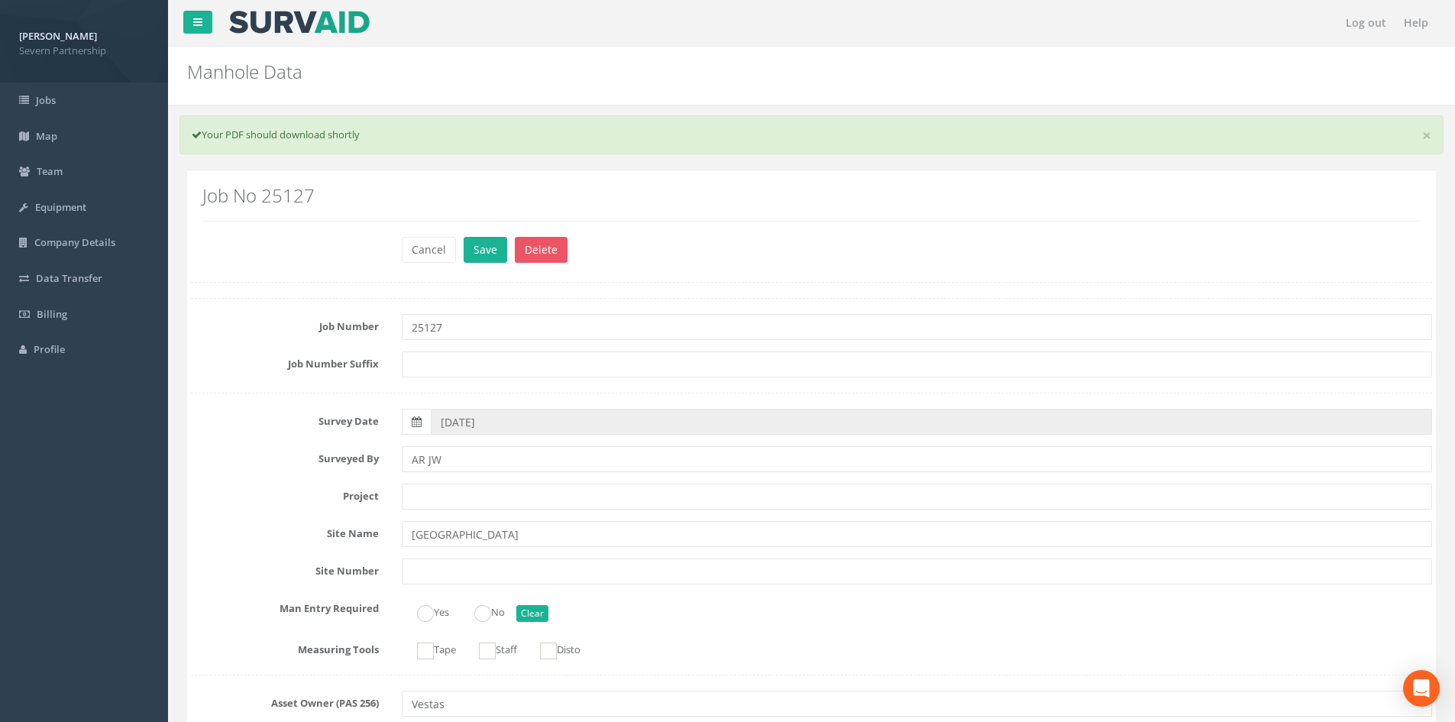
scroll to position [995, 0]
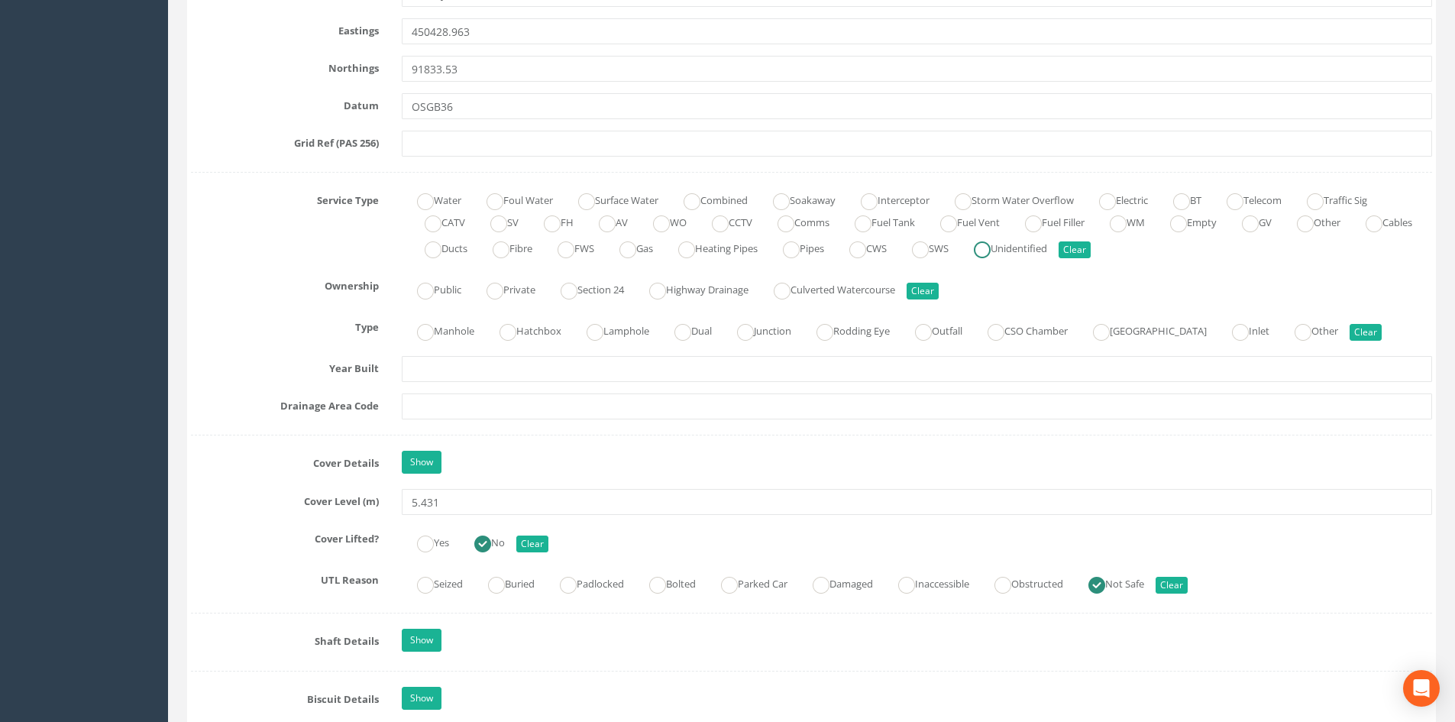
click at [1047, 241] on label "Unidentified" at bounding box center [1002, 247] width 89 height 22
radio input "true"
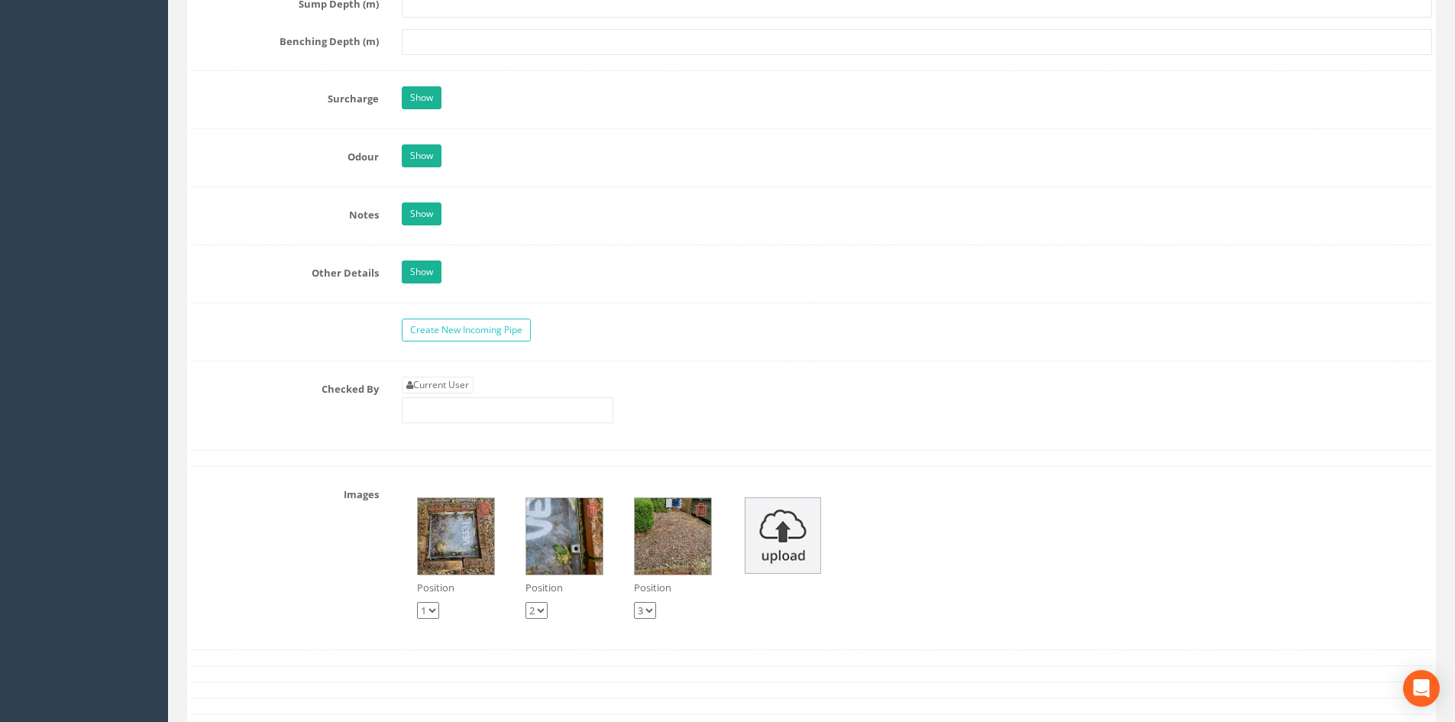
scroll to position [2752, 0]
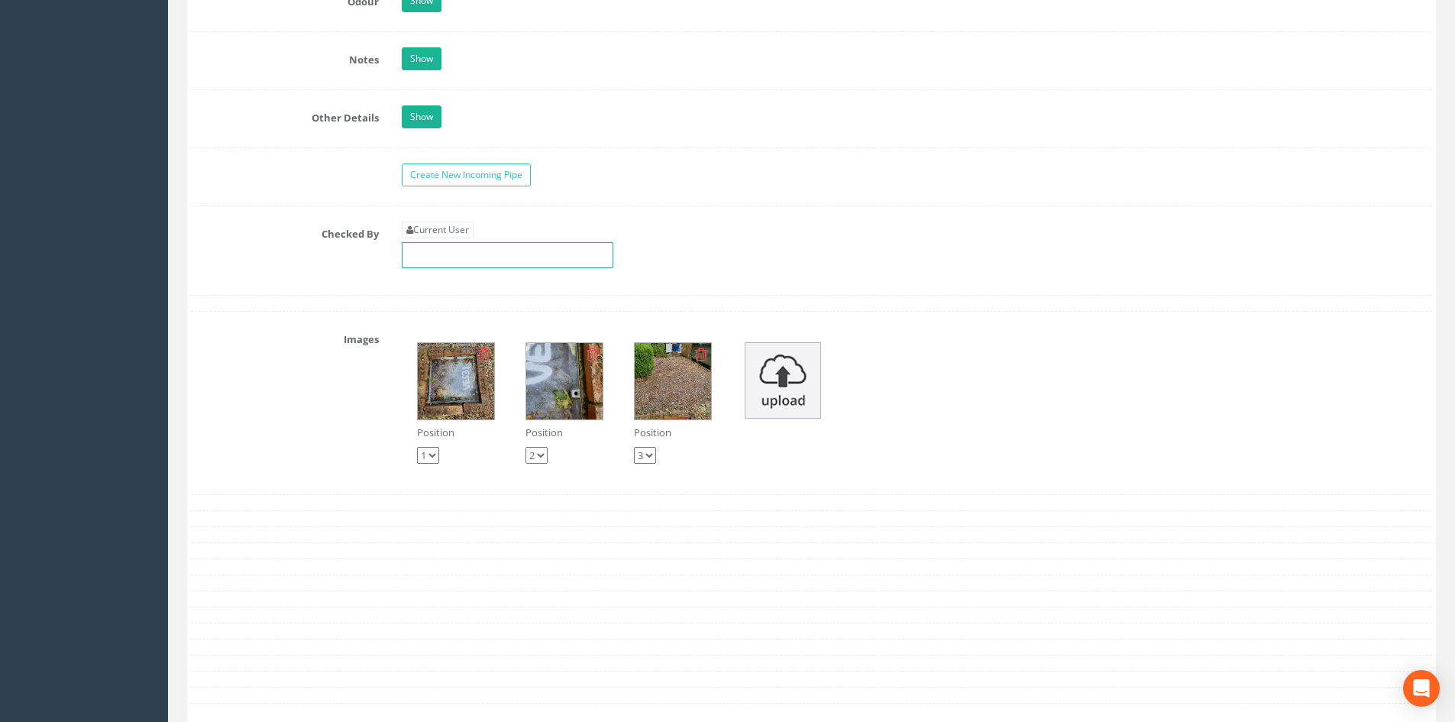
click at [437, 243] on input "text" at bounding box center [508, 255] width 212 height 26
click at [435, 238] on div "Current User" at bounding box center [508, 244] width 212 height 47
click at [434, 231] on link "Current User" at bounding box center [438, 229] width 72 height 17
type input "[PERSON_NAME]"
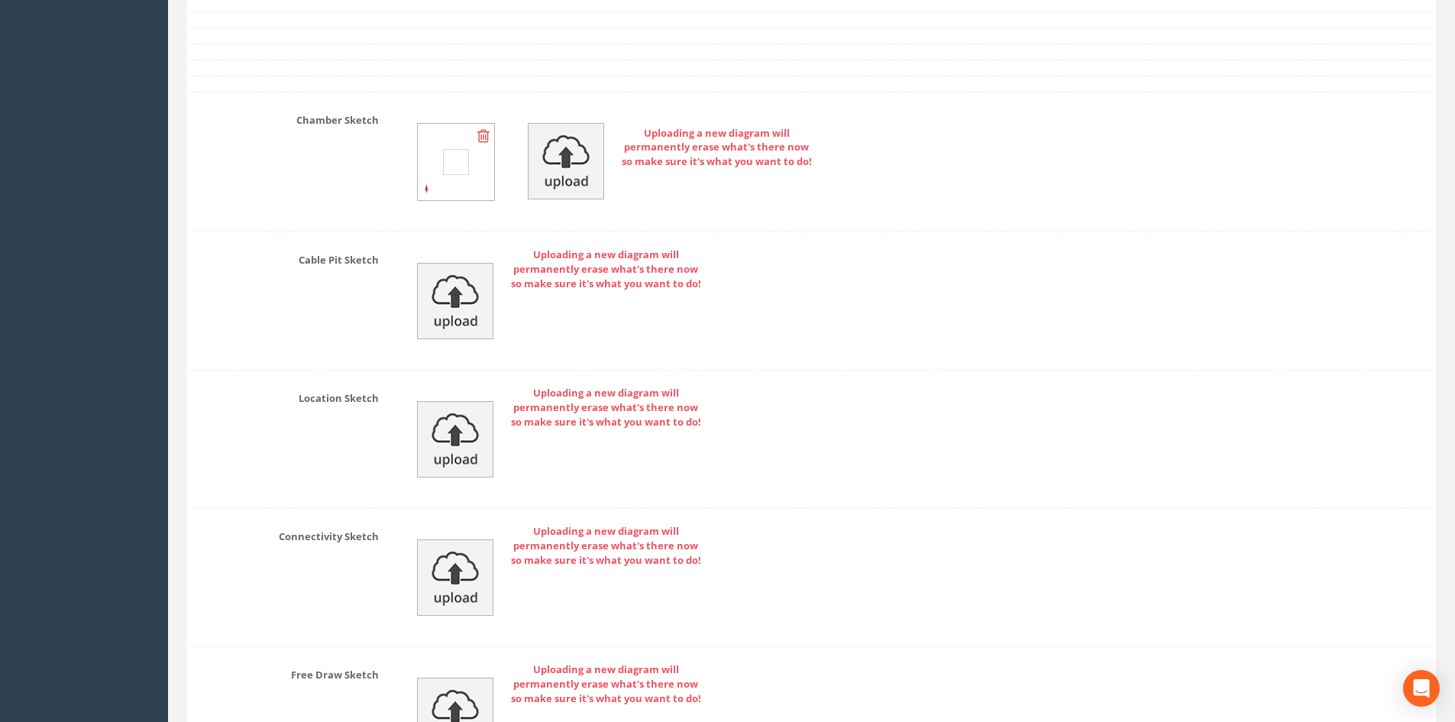
scroll to position [3548, 0]
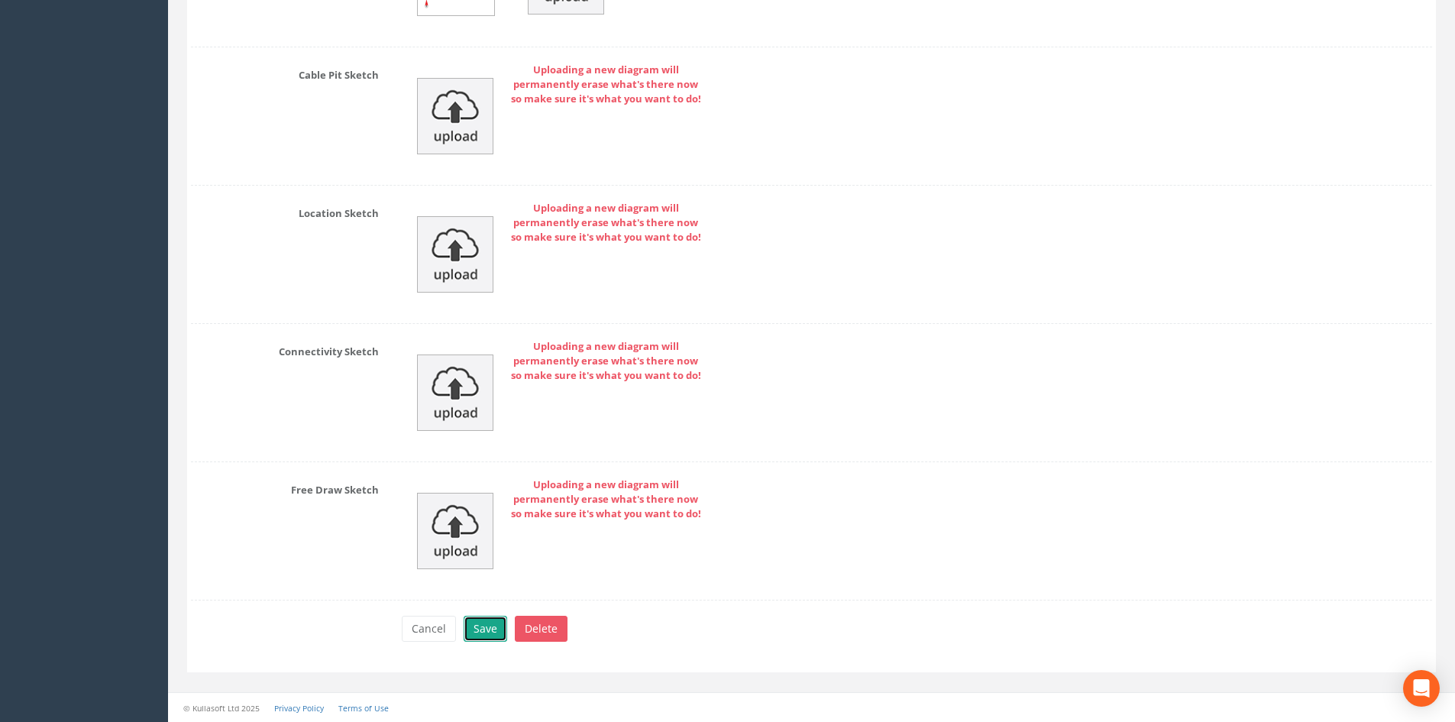
click at [488, 622] on button "Save" at bounding box center [486, 629] width 44 height 26
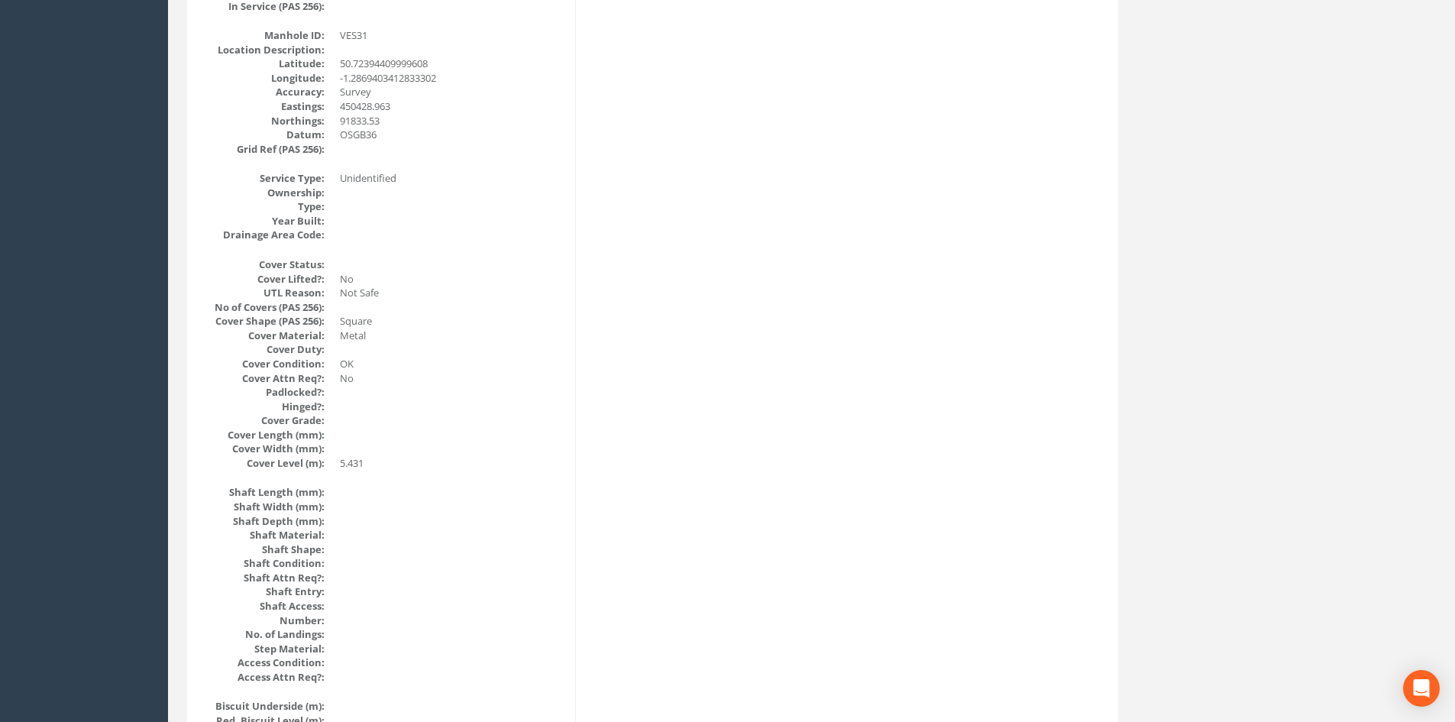
scroll to position [0, 0]
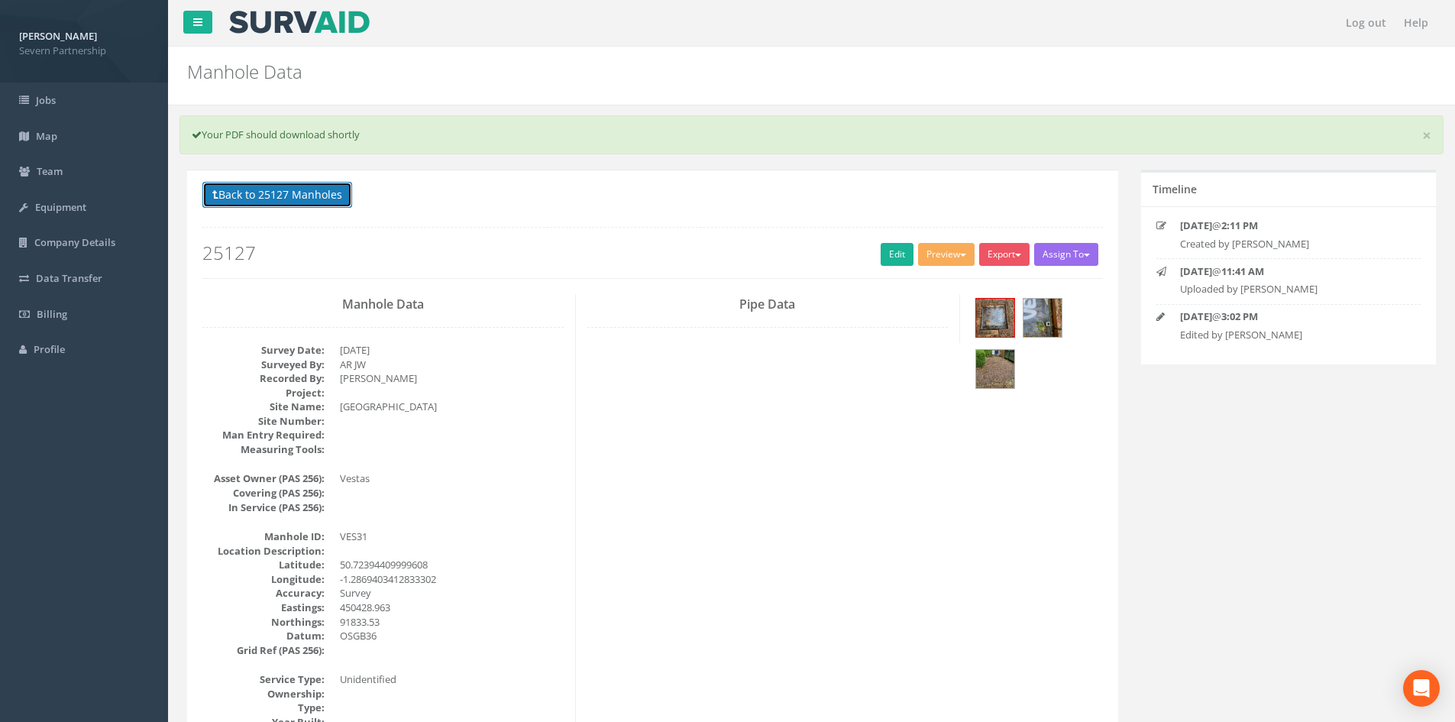
click at [325, 203] on button "Back to 25127 Manholes" at bounding box center [277, 195] width 150 height 26
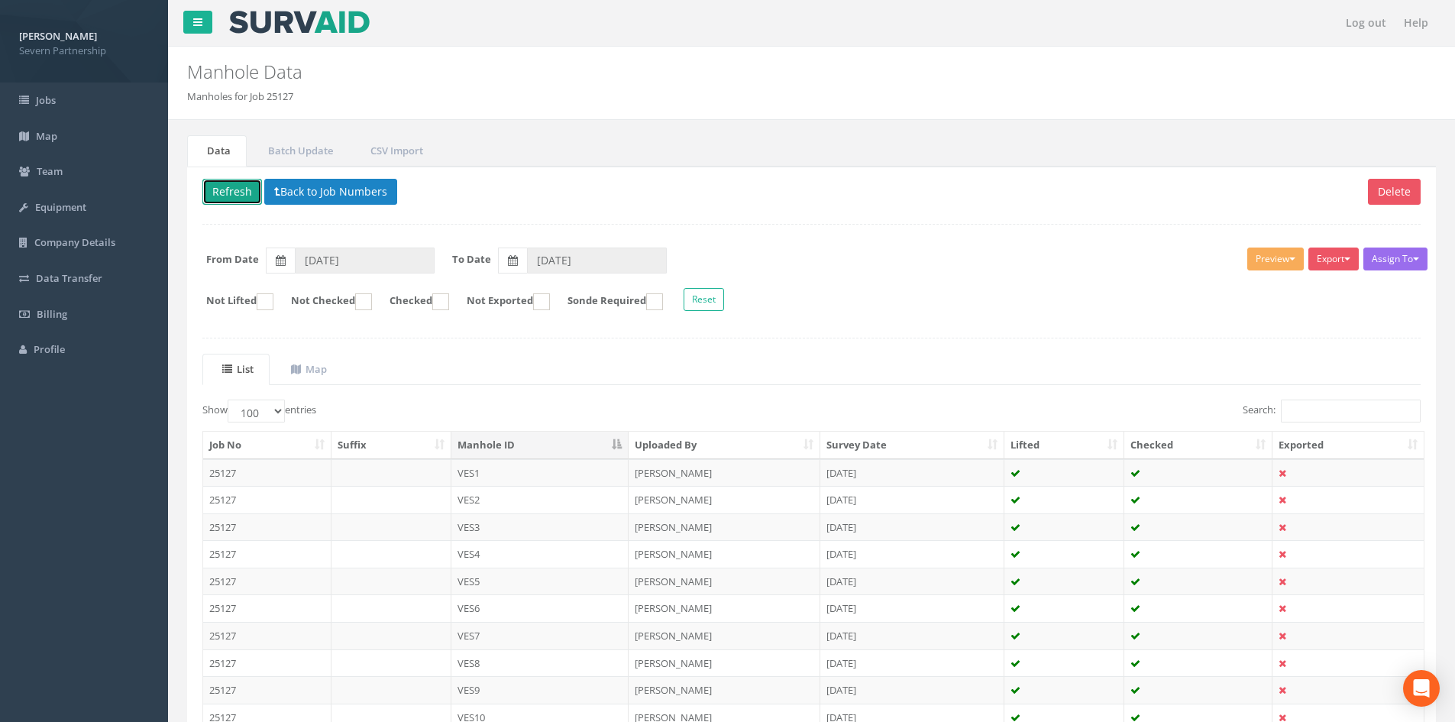
click at [242, 198] on button "Refresh" at bounding box center [232, 192] width 60 height 26
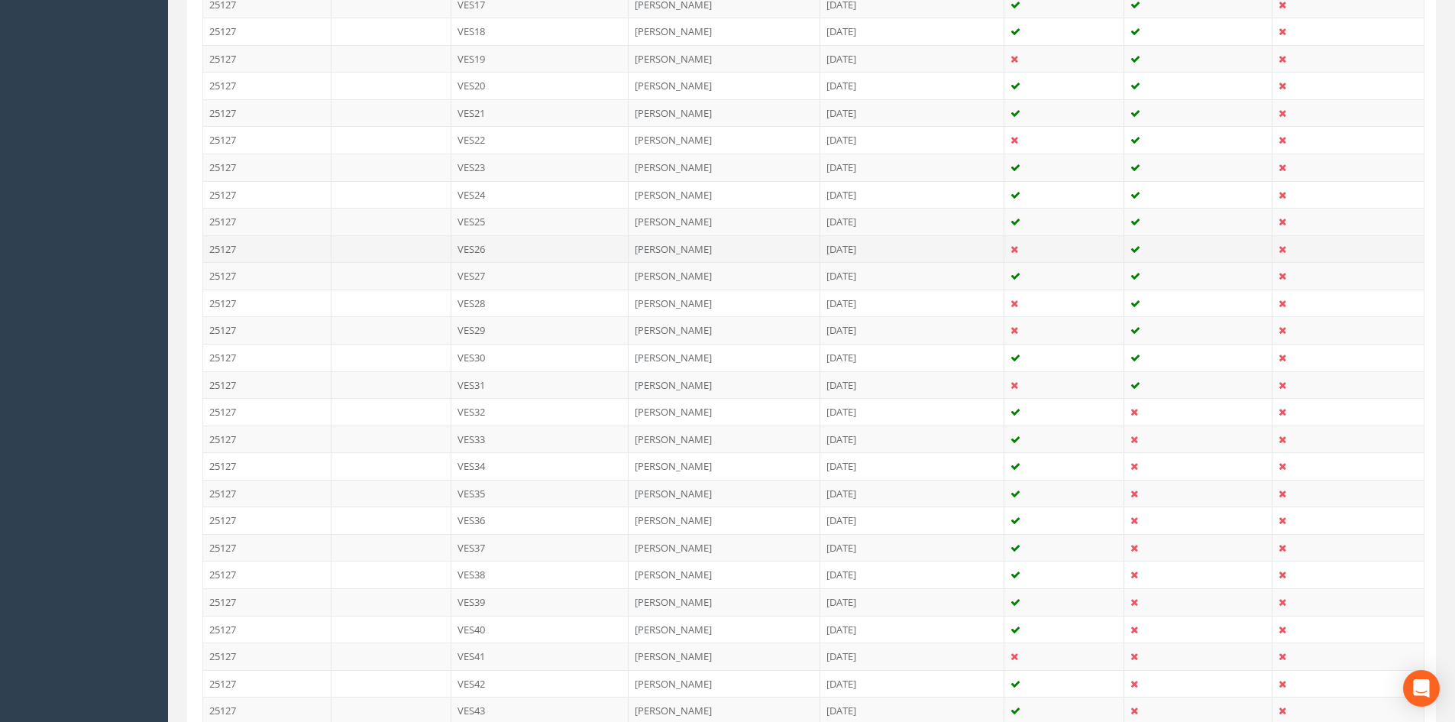
scroll to position [916, 0]
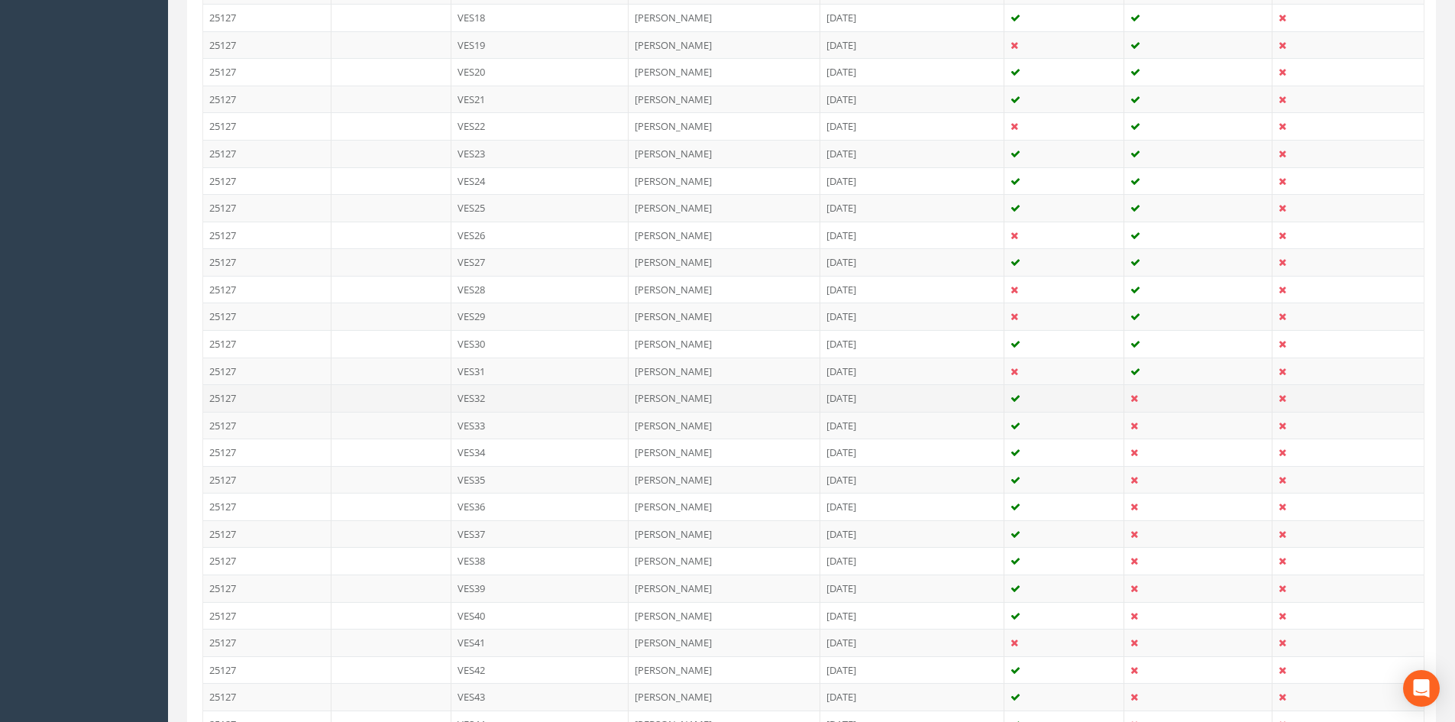
click at [761, 404] on td "[PERSON_NAME]" at bounding box center [725, 397] width 192 height 27
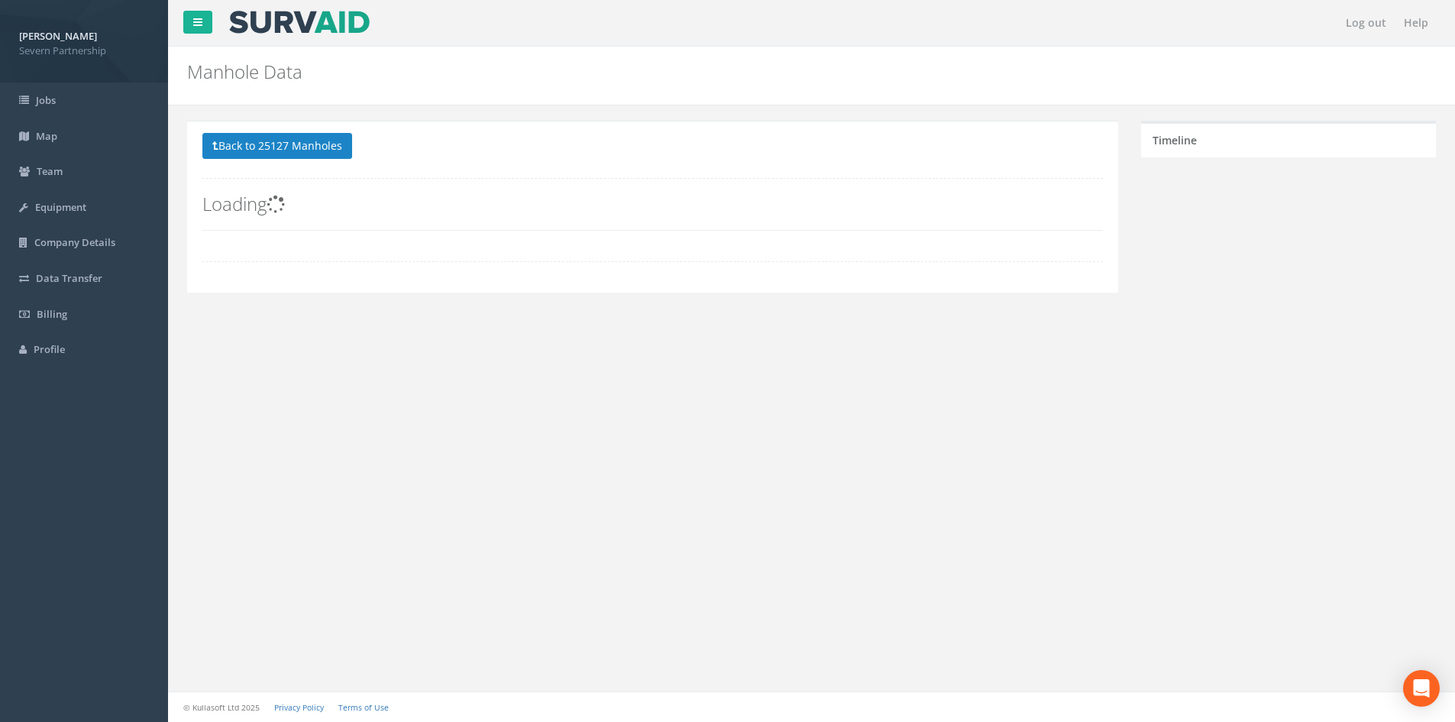
scroll to position [0, 0]
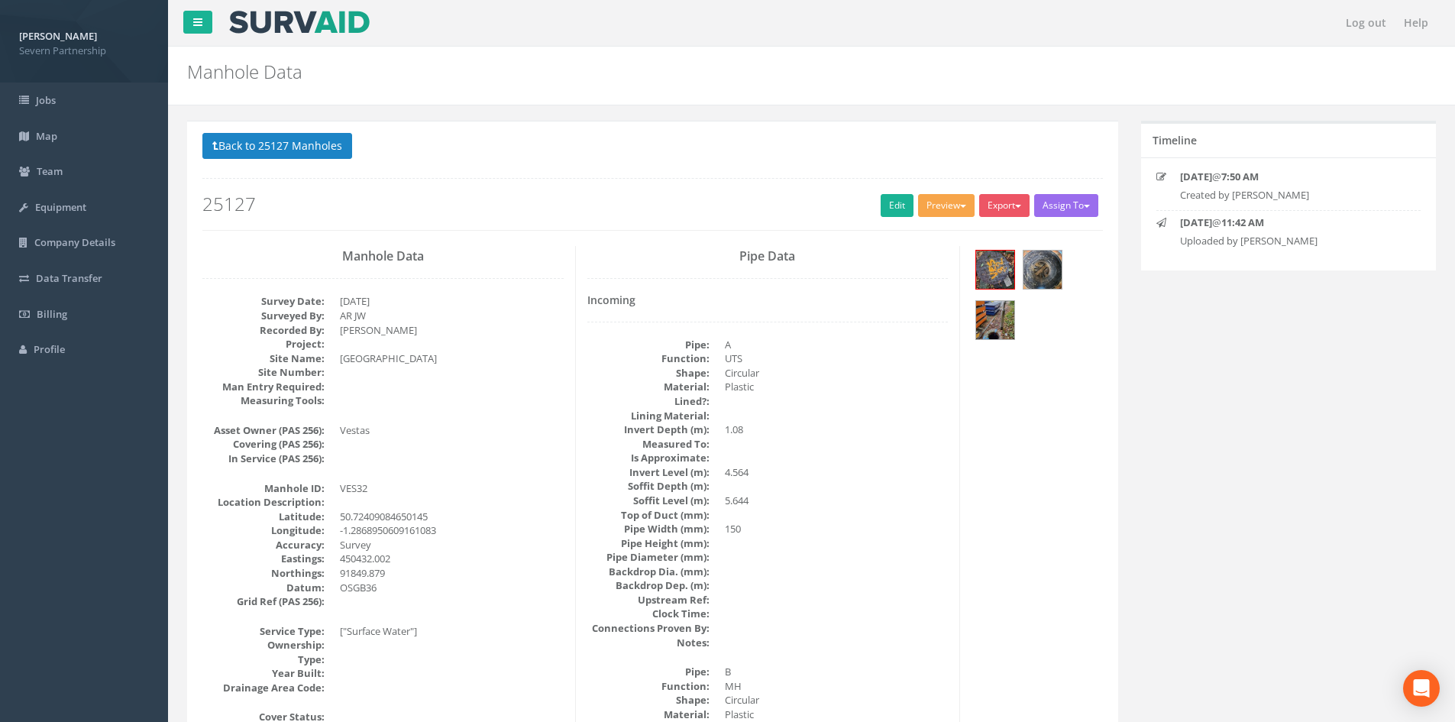
click at [952, 204] on button "Preview" at bounding box center [946, 205] width 57 height 23
click at [943, 237] on link "SP Manhole" at bounding box center [918, 237] width 116 height 24
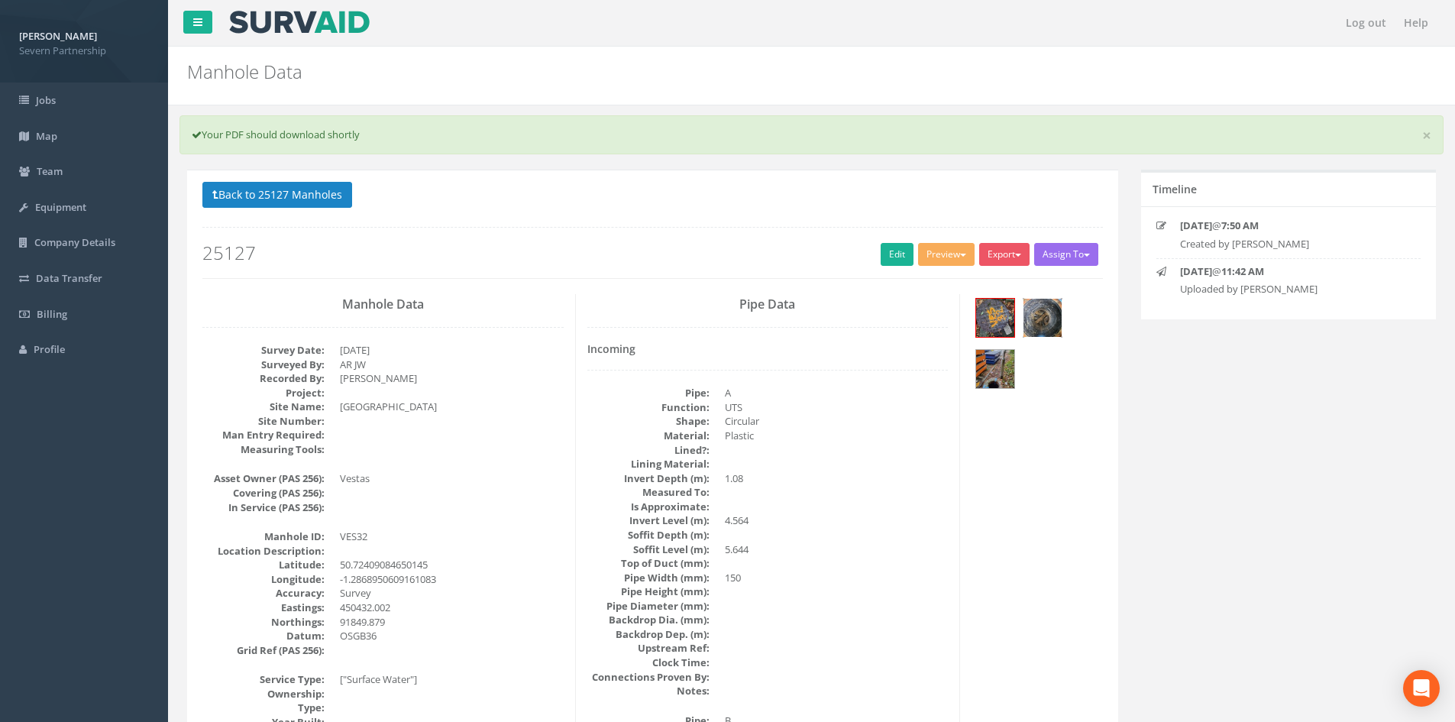
click at [1061, 322] on img at bounding box center [1042, 318] width 38 height 38
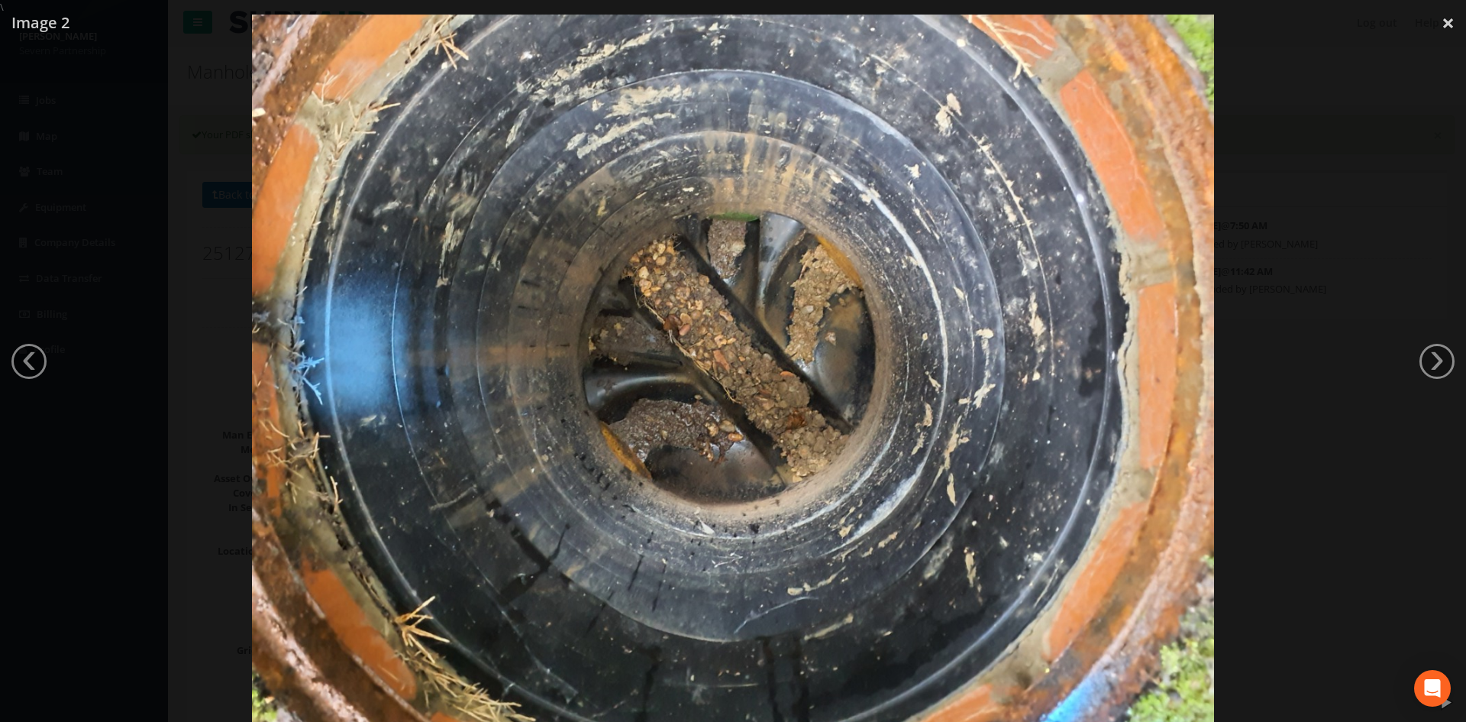
click at [1314, 220] on div at bounding box center [733, 376] width 1466 height 722
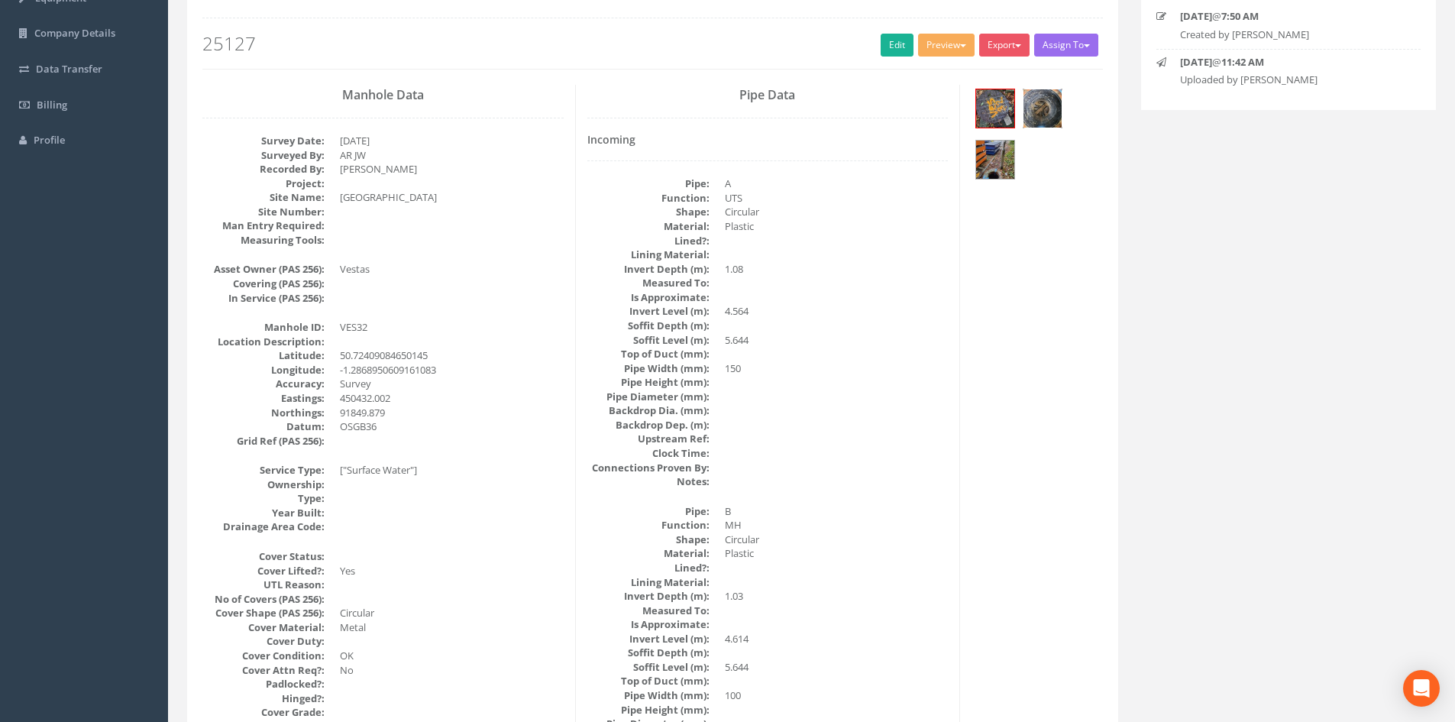
scroll to position [229, 0]
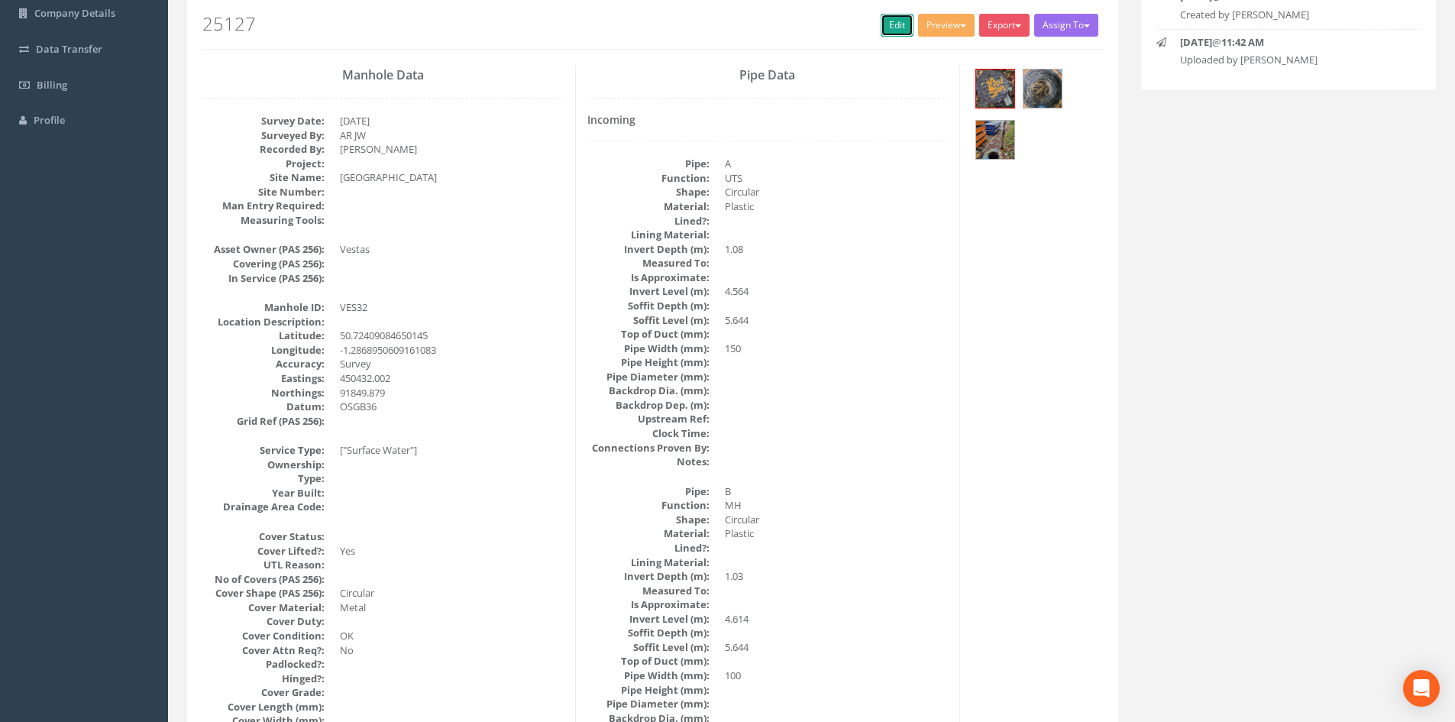
click at [898, 22] on link "Edit" at bounding box center [897, 25] width 33 height 23
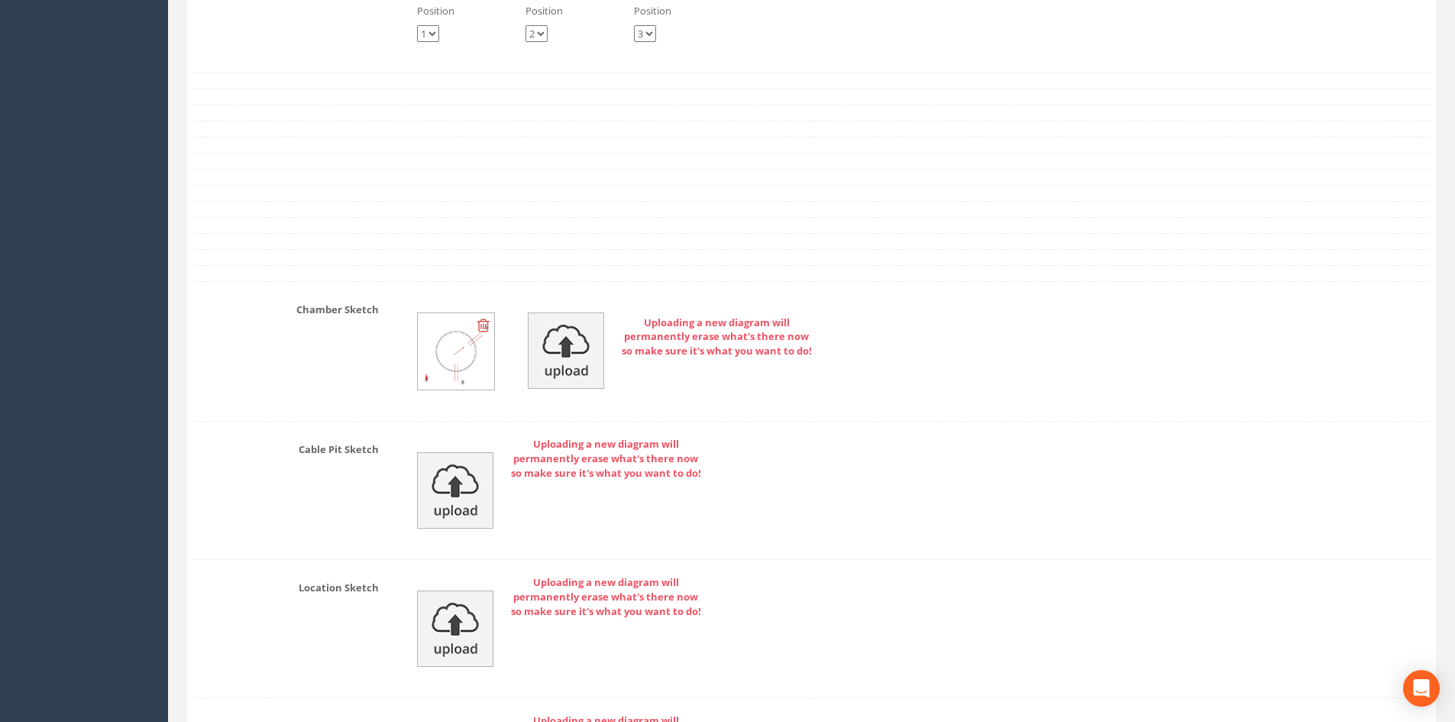
scroll to position [3897, 0]
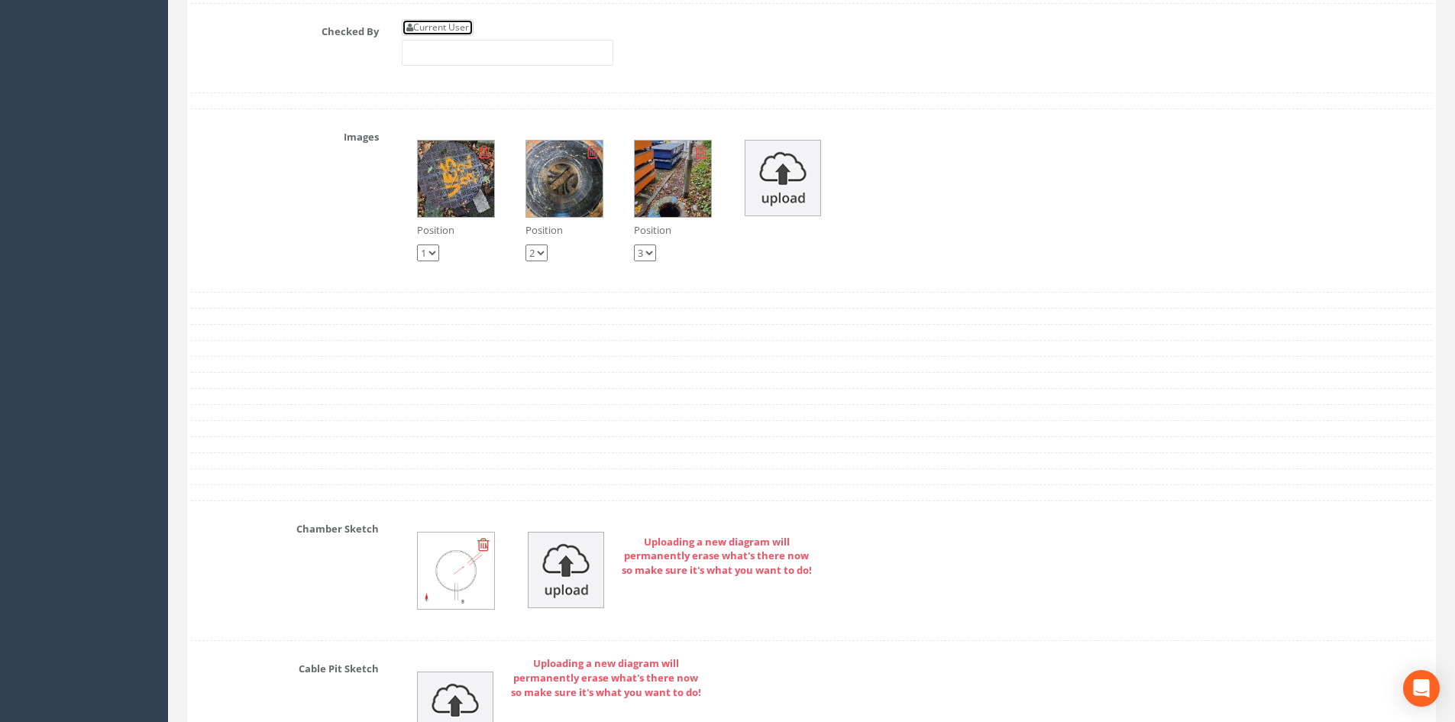
click at [466, 31] on link "Current User" at bounding box center [438, 27] width 72 height 17
type input "[PERSON_NAME]"
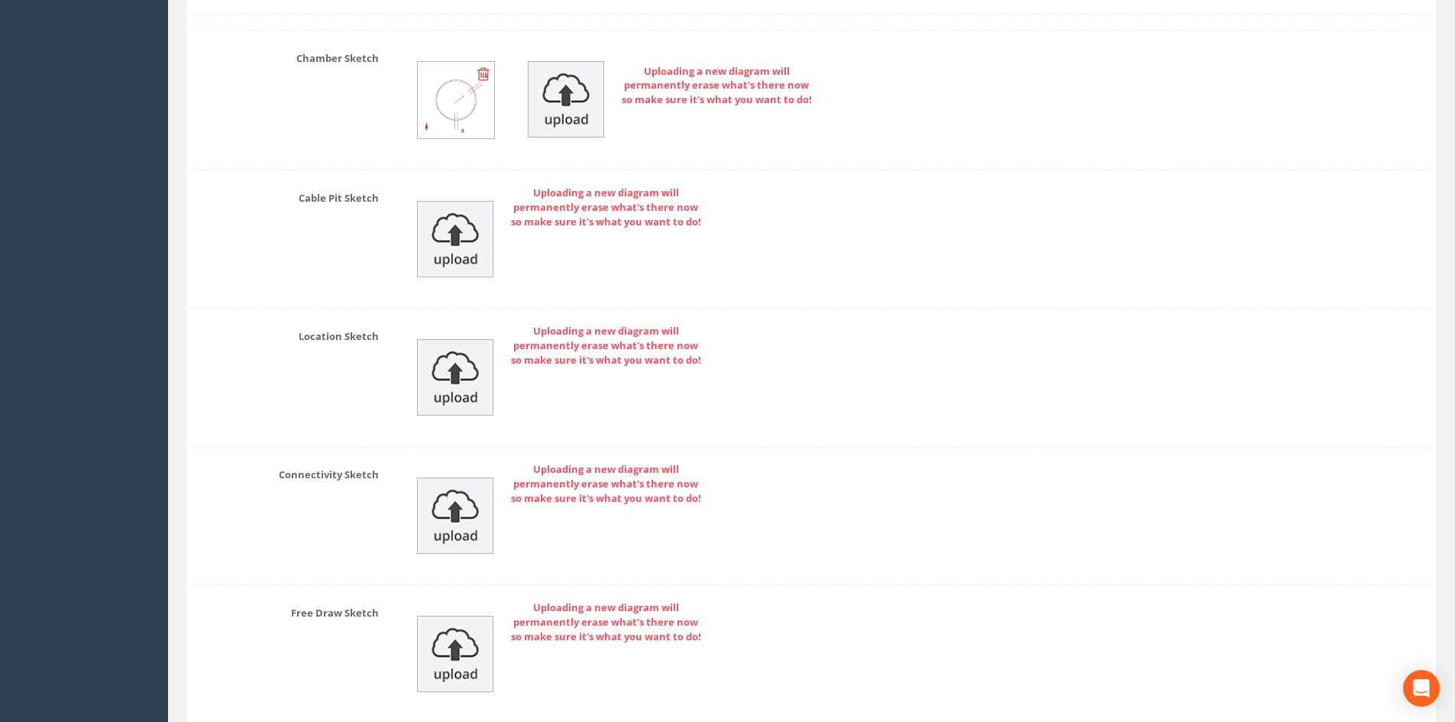
scroll to position [4491, 0]
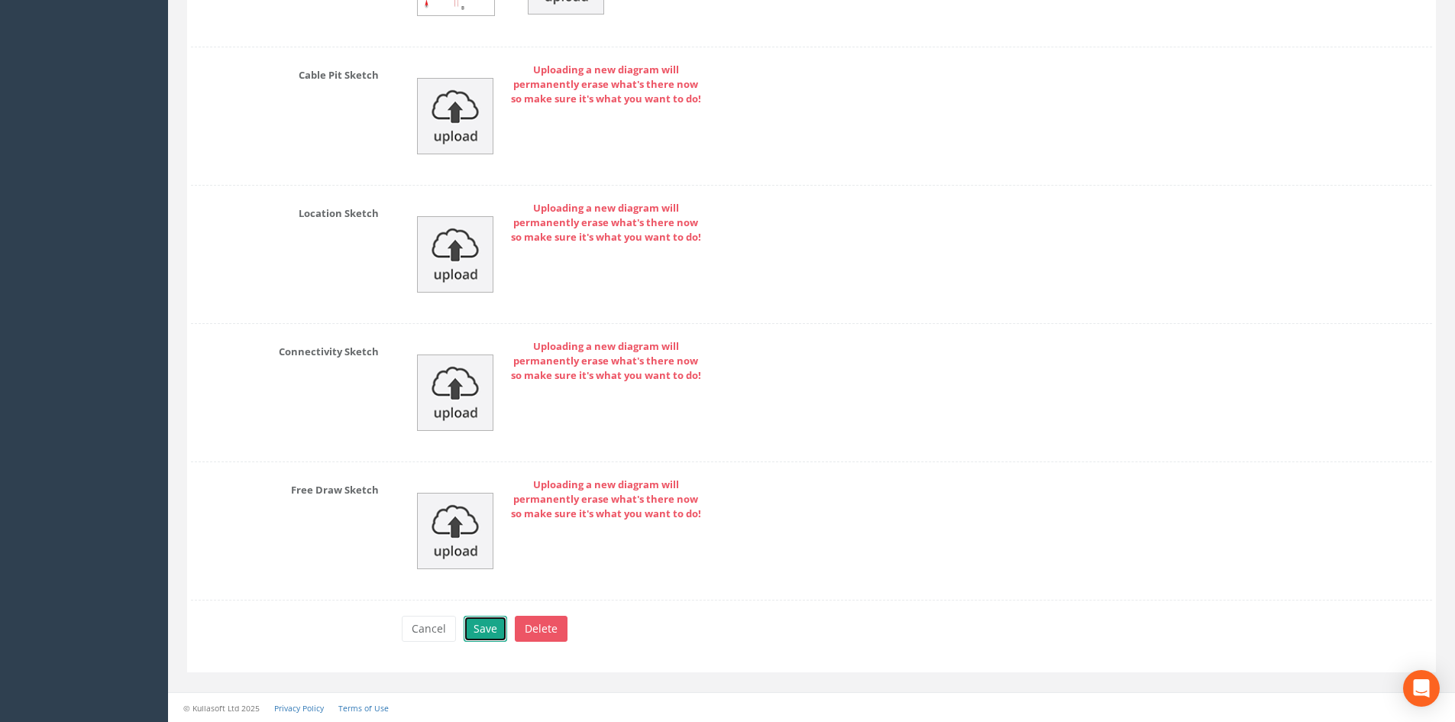
click at [479, 626] on button "Save" at bounding box center [486, 629] width 44 height 26
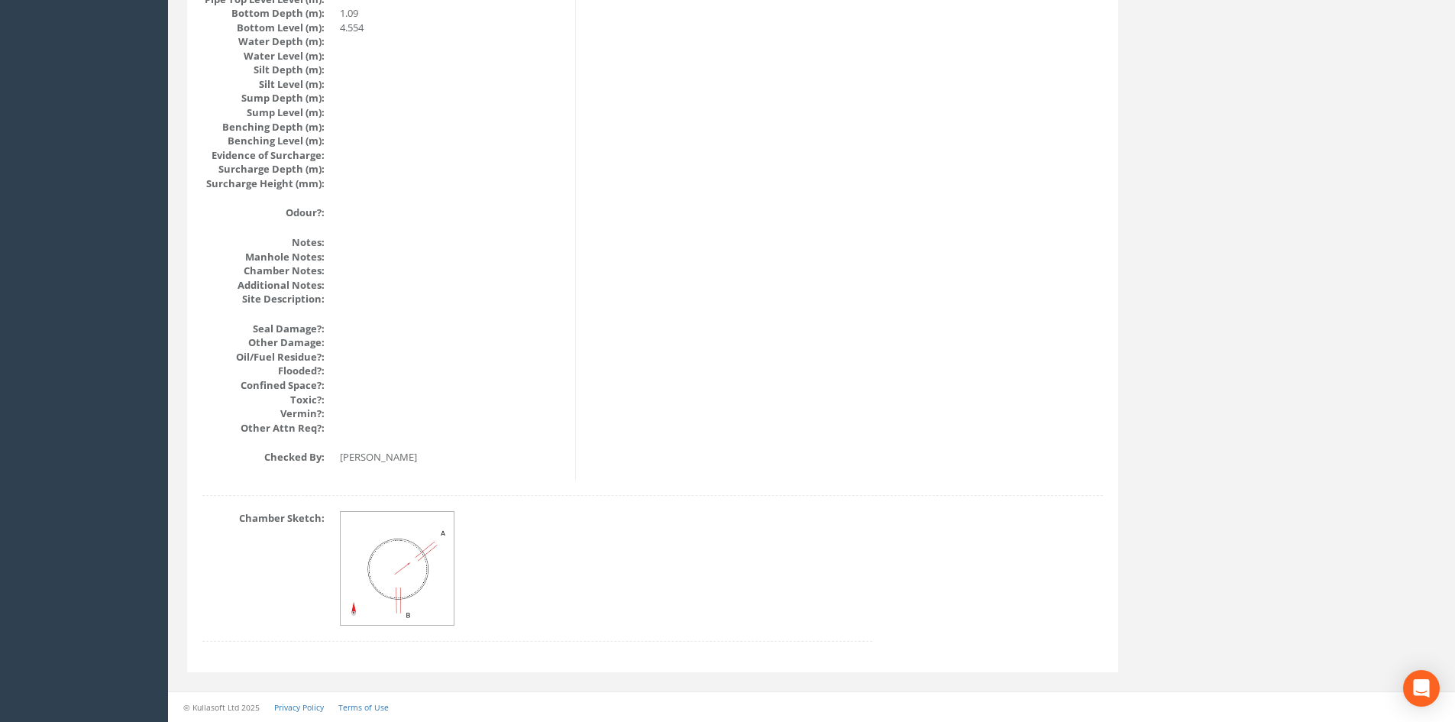
drag, startPoint x: 528, startPoint y: 499, endPoint x: 396, endPoint y: 187, distance: 338.9
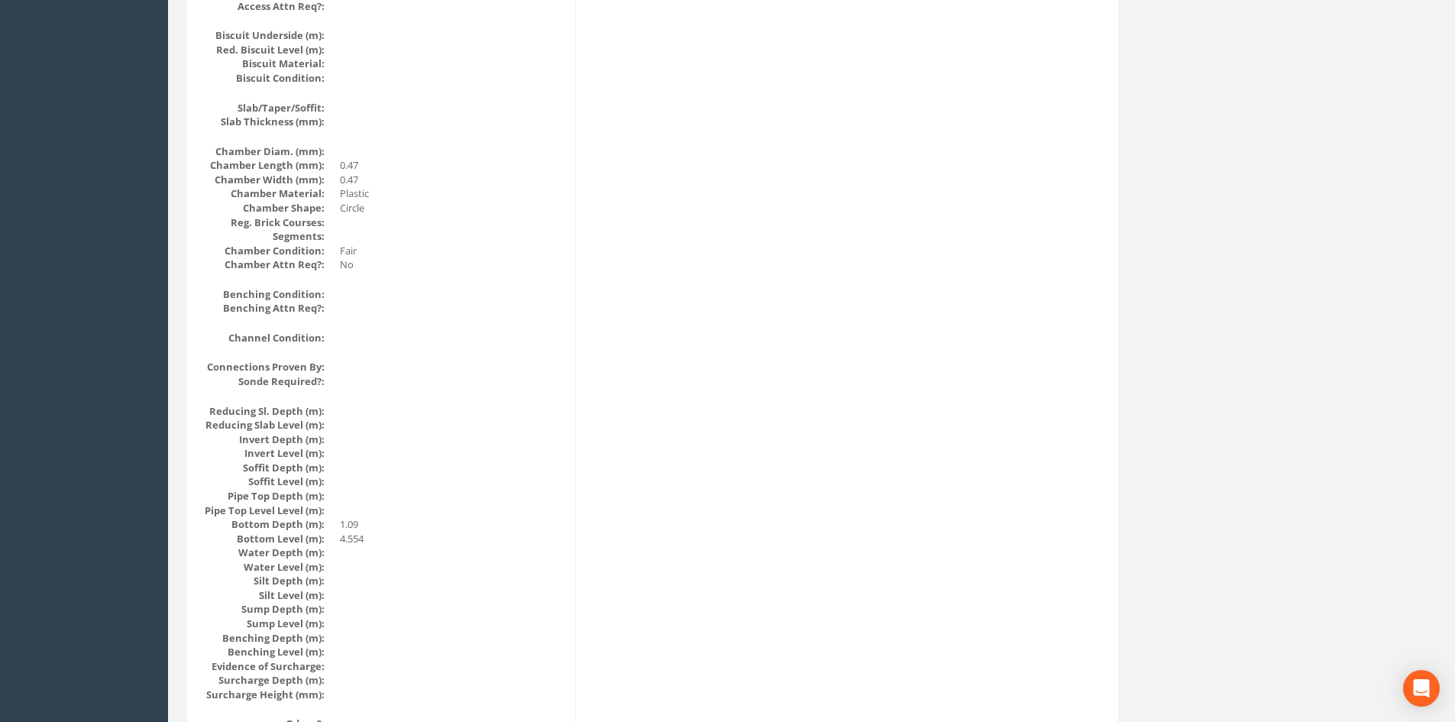
scroll to position [0, 0]
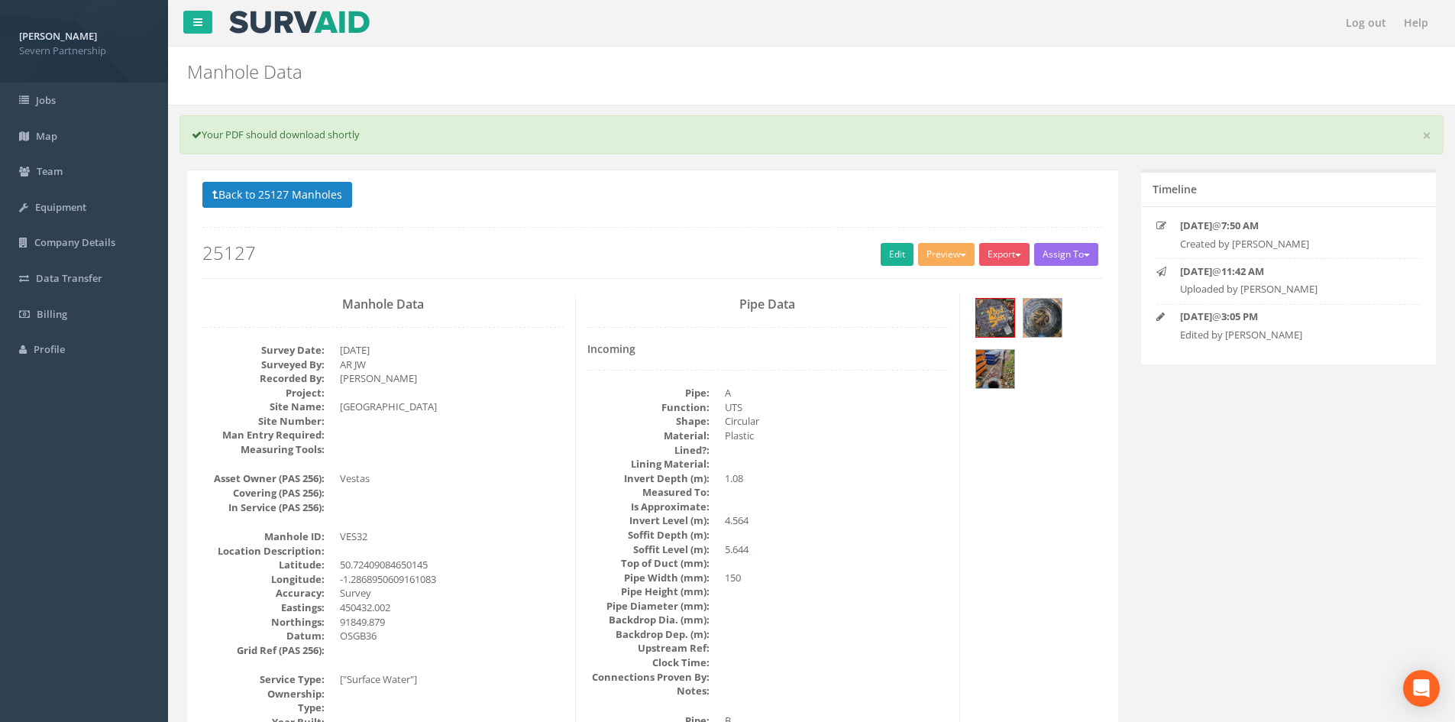
click at [338, 183] on button "Back to 25127 Manholes" at bounding box center [277, 195] width 150 height 26
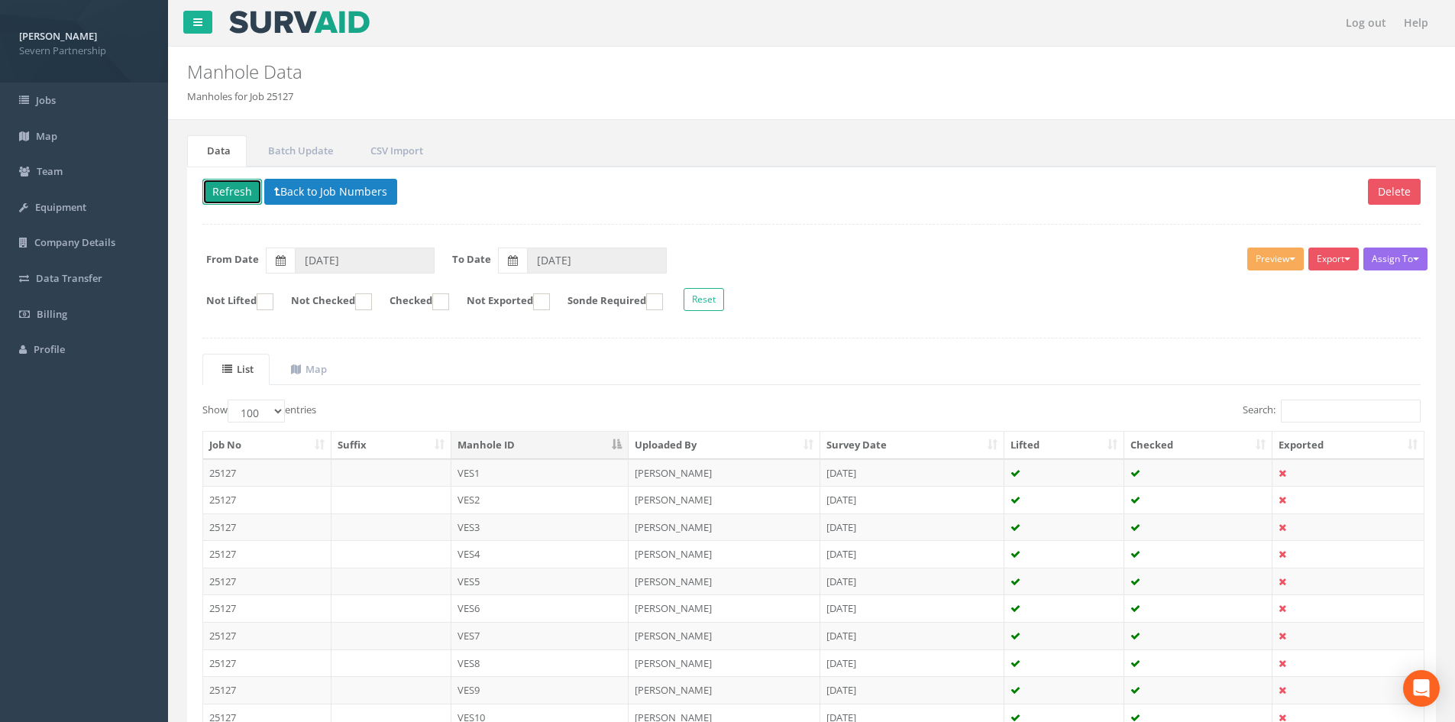
click at [243, 194] on button "Refresh" at bounding box center [232, 192] width 60 height 26
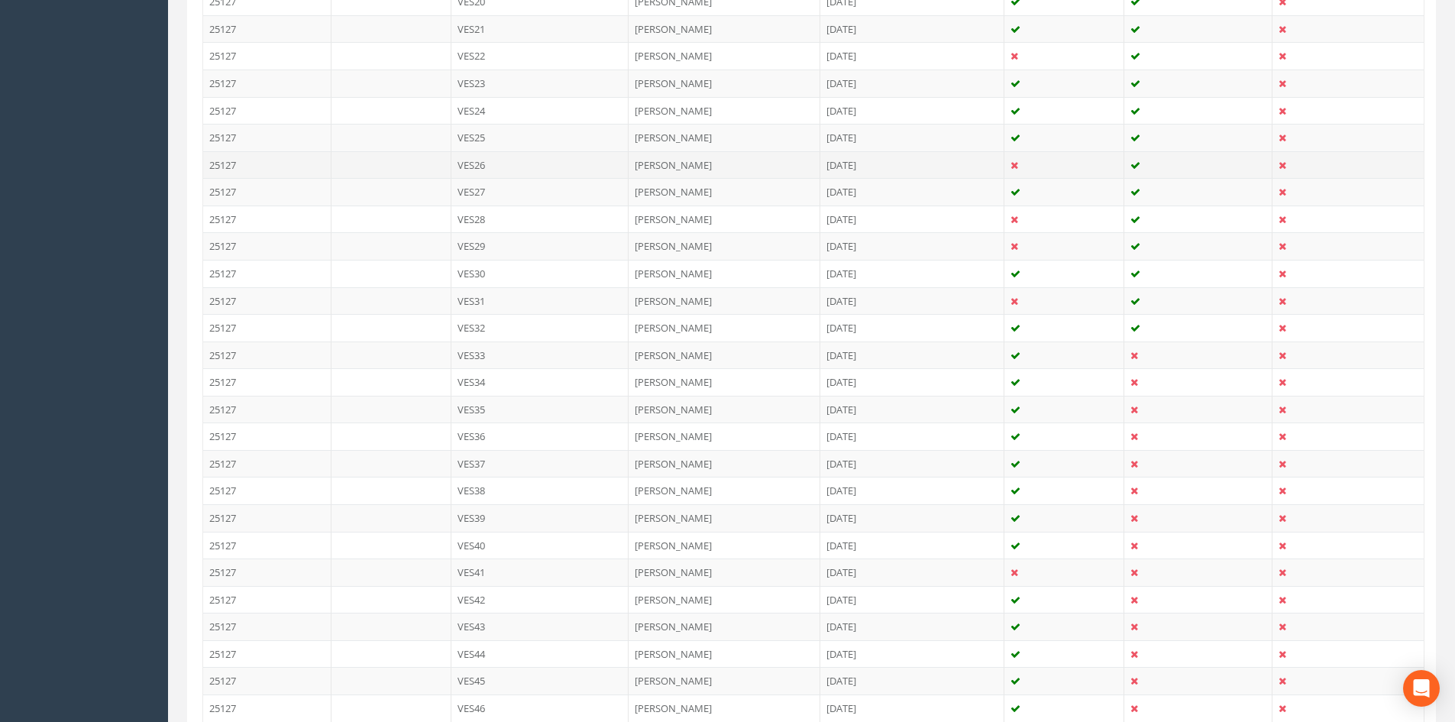
scroll to position [993, 0]
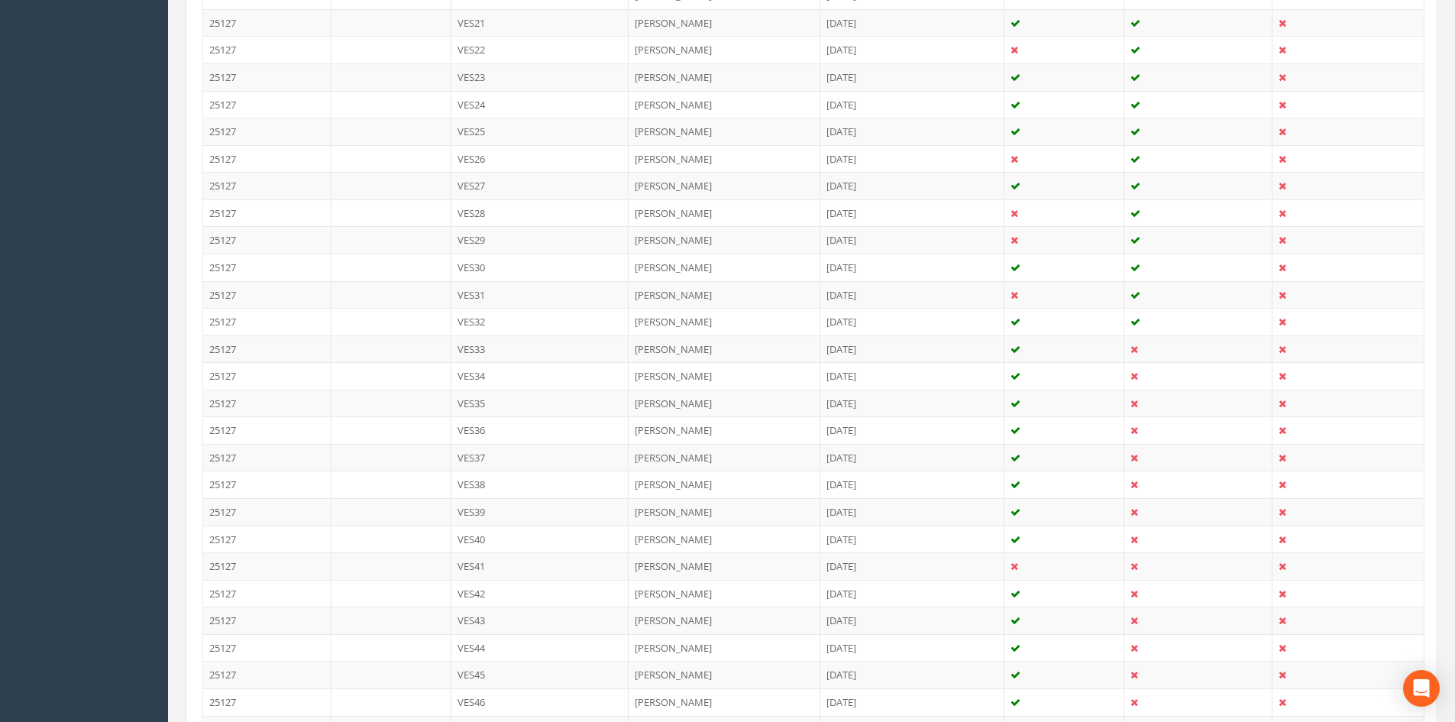
click at [515, 354] on td "VES33" at bounding box center [540, 348] width 178 height 27
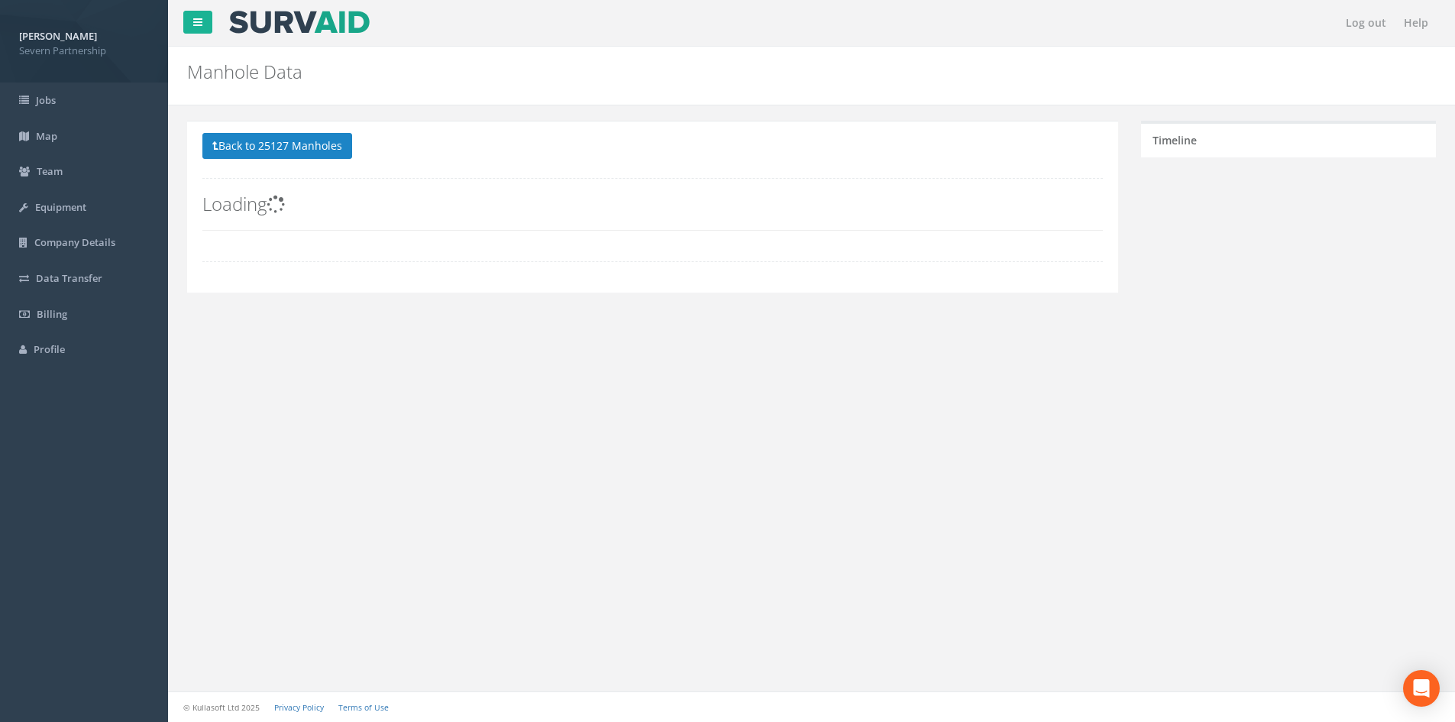
scroll to position [0, 0]
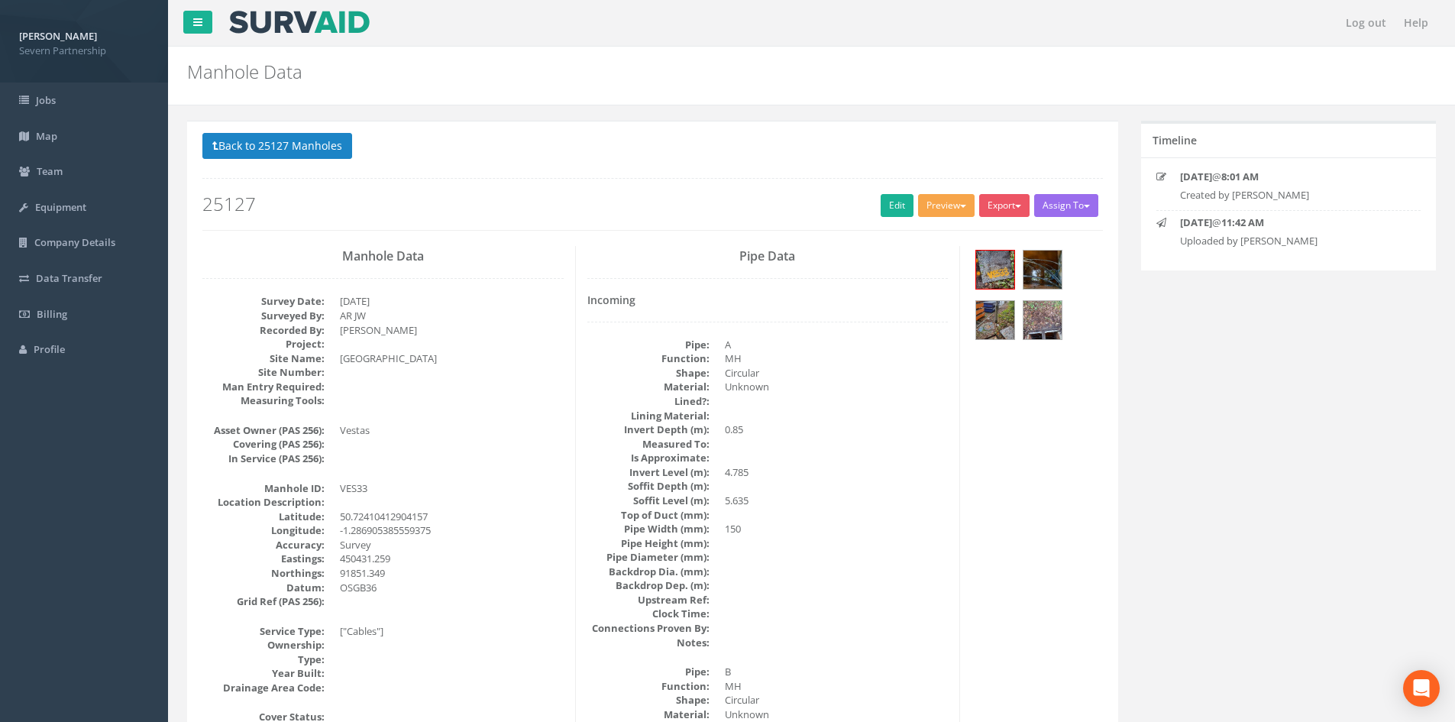
click at [927, 209] on button "Preview" at bounding box center [946, 205] width 57 height 23
click at [914, 234] on link "SP Manhole" at bounding box center [918, 237] width 116 height 24
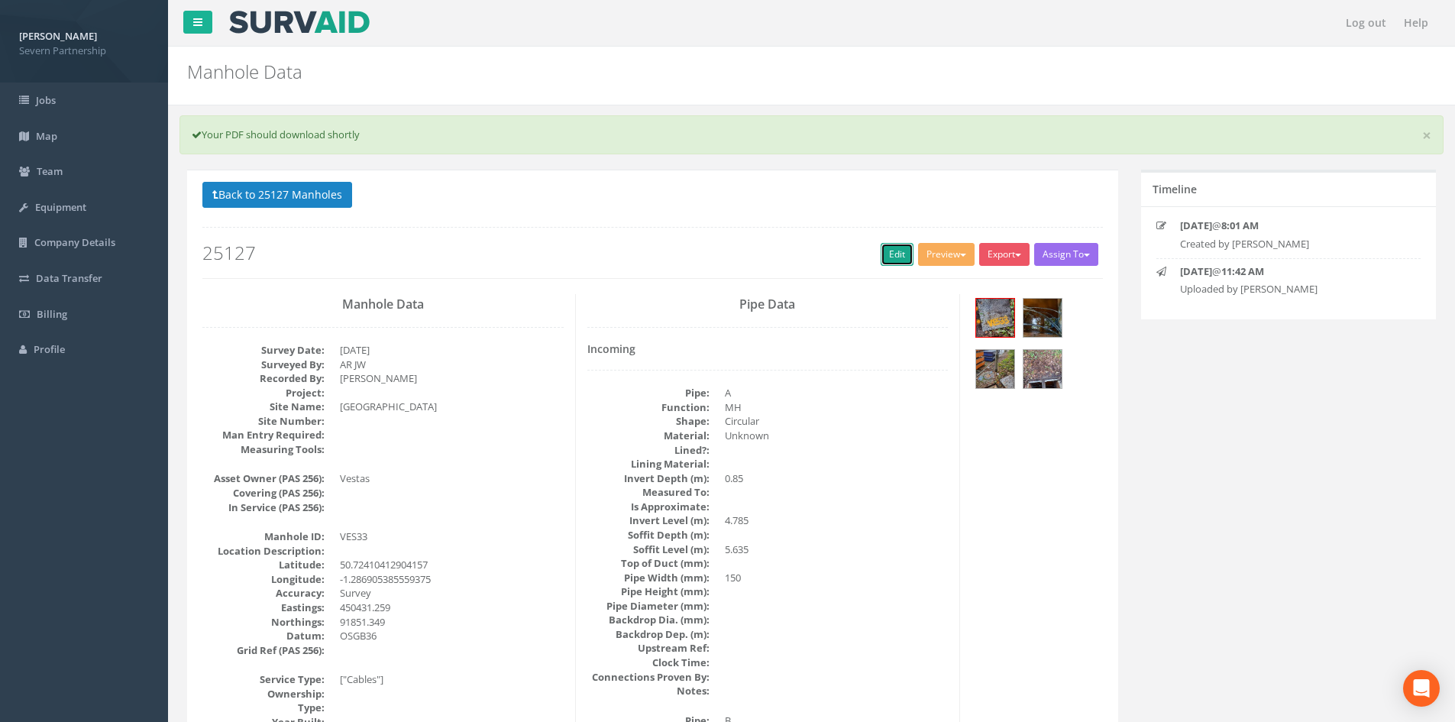
click at [881, 249] on link "Edit" at bounding box center [897, 254] width 33 height 23
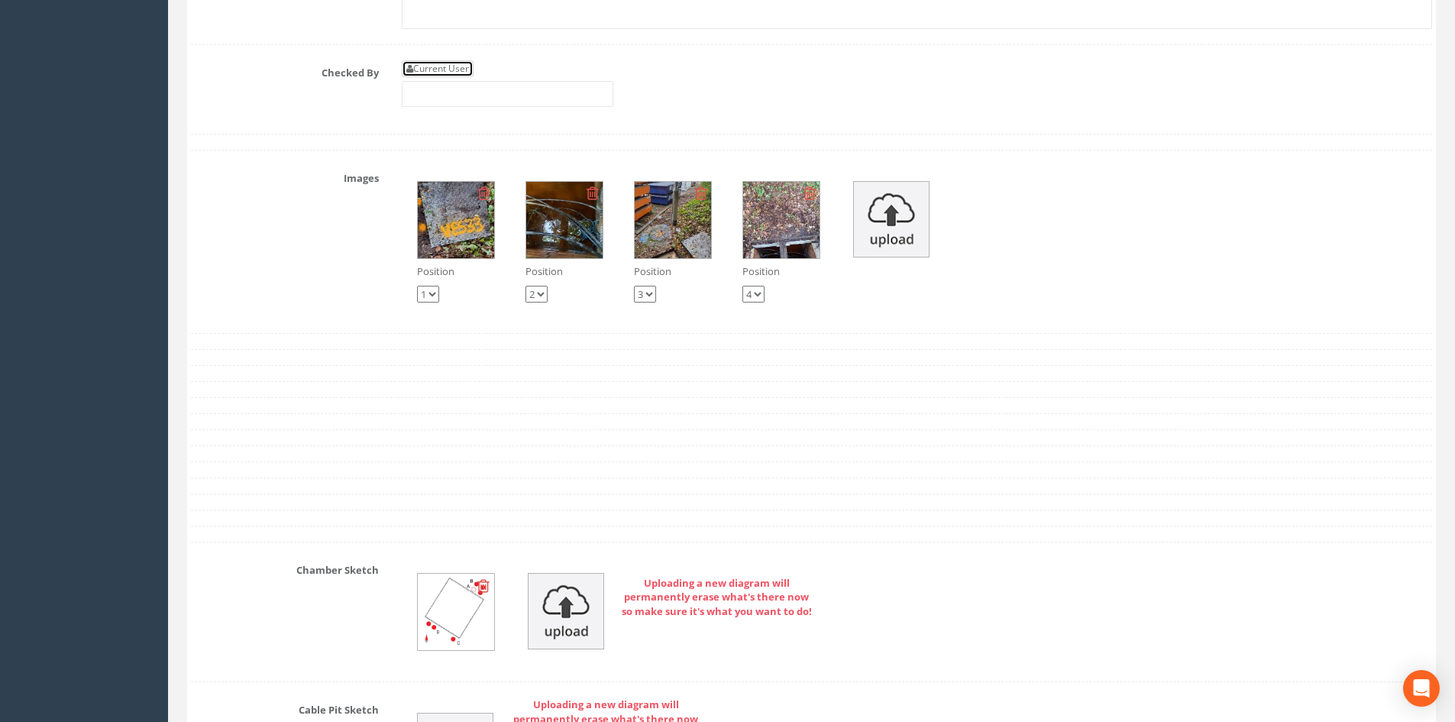
drag, startPoint x: 432, startPoint y: 76, endPoint x: 459, endPoint y: 80, distance: 27.1
click at [433, 76] on link "Current User" at bounding box center [438, 68] width 72 height 17
type input "[PERSON_NAME]"
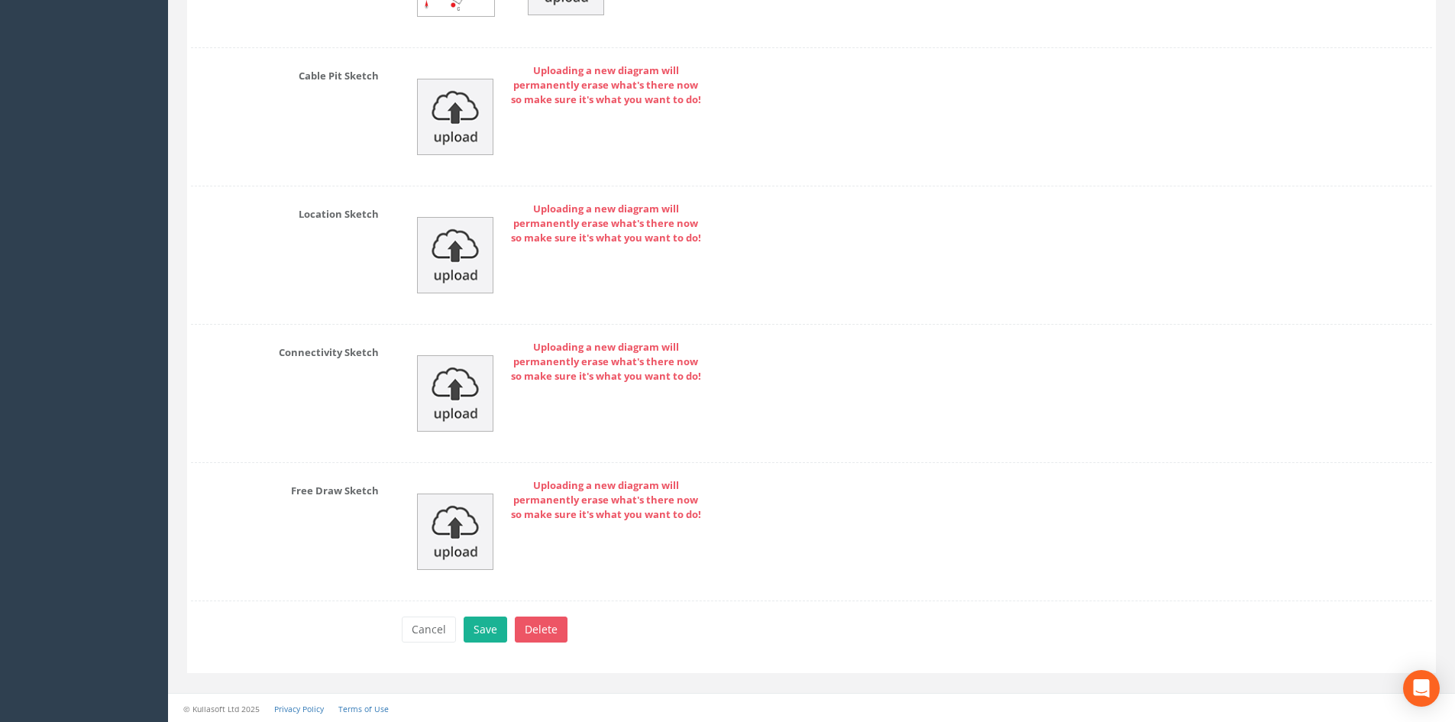
scroll to position [5454, 0]
click at [489, 618] on button "Save" at bounding box center [486, 629] width 44 height 26
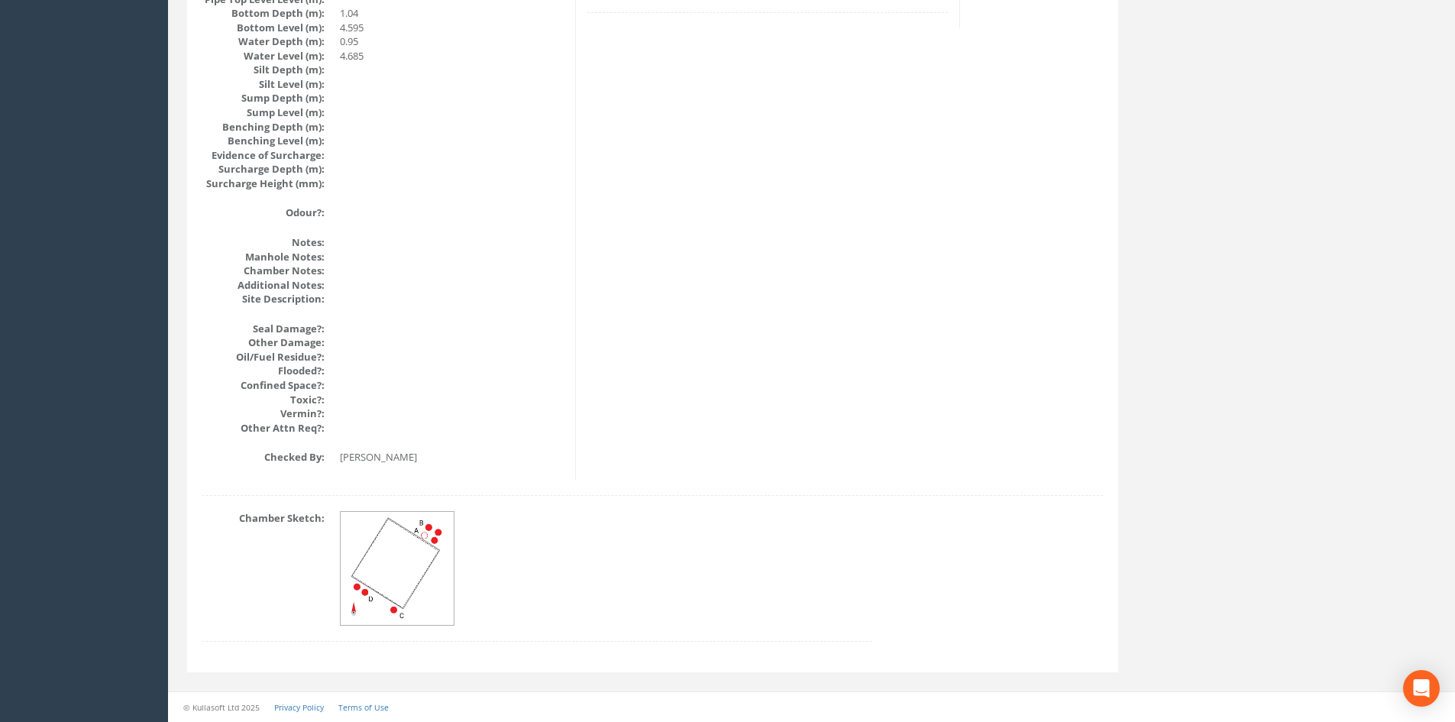
drag, startPoint x: 480, startPoint y: 490, endPoint x: 480, endPoint y: 270, distance: 219.2
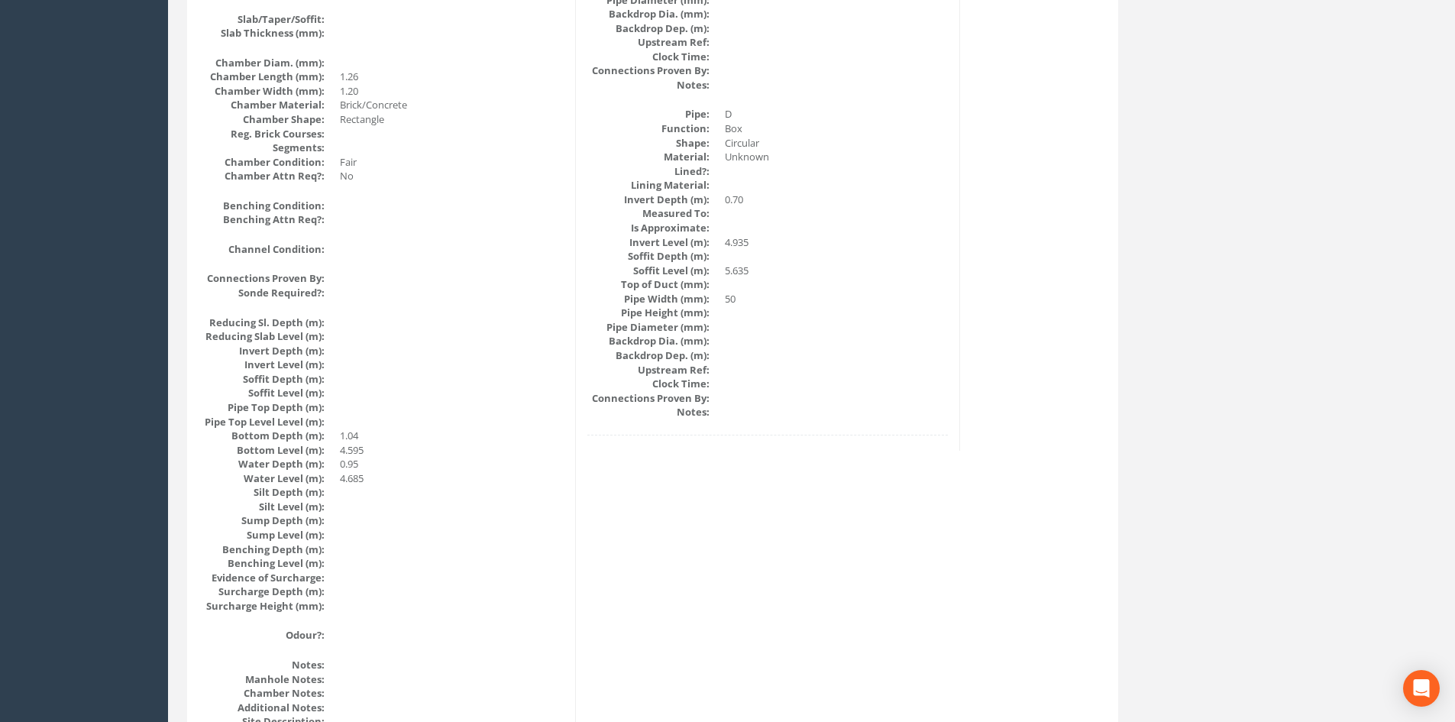
scroll to position [0, 0]
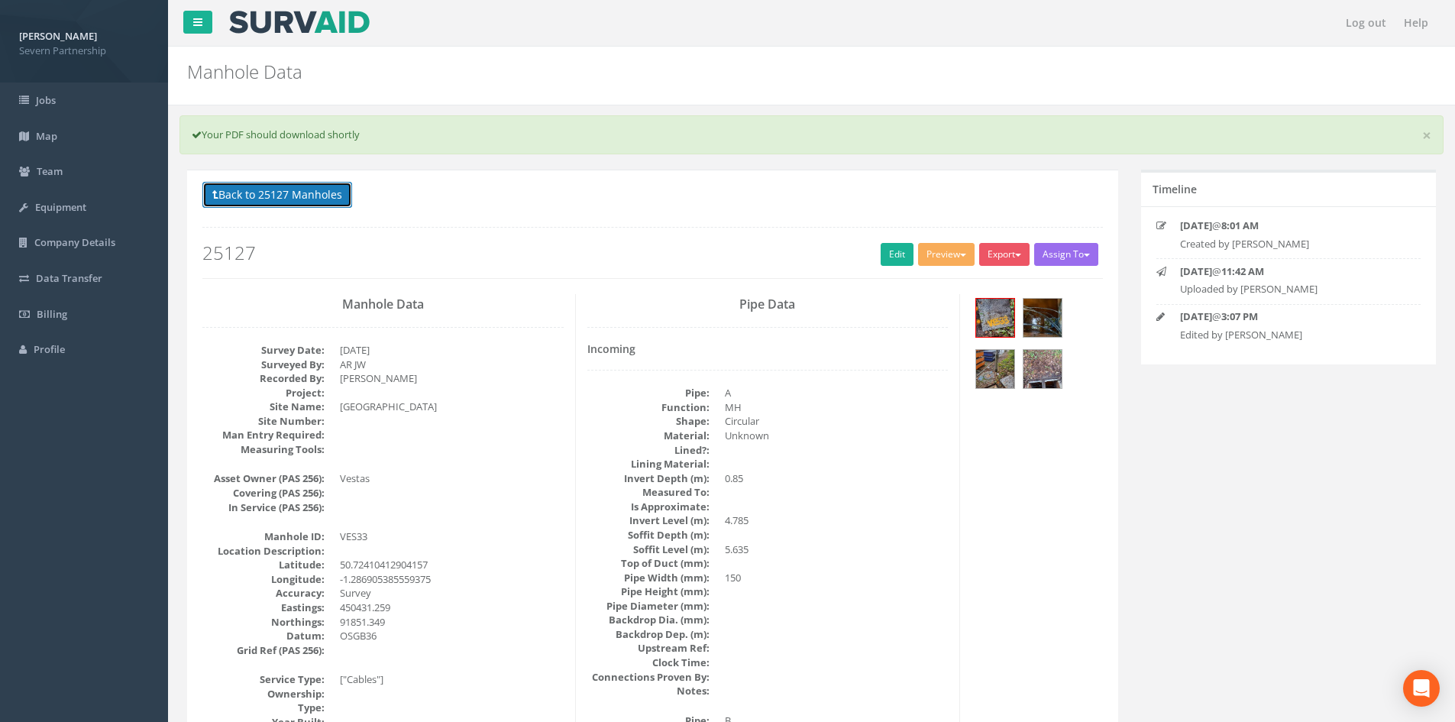
click at [332, 191] on button "Back to 25127 Manholes" at bounding box center [277, 195] width 150 height 26
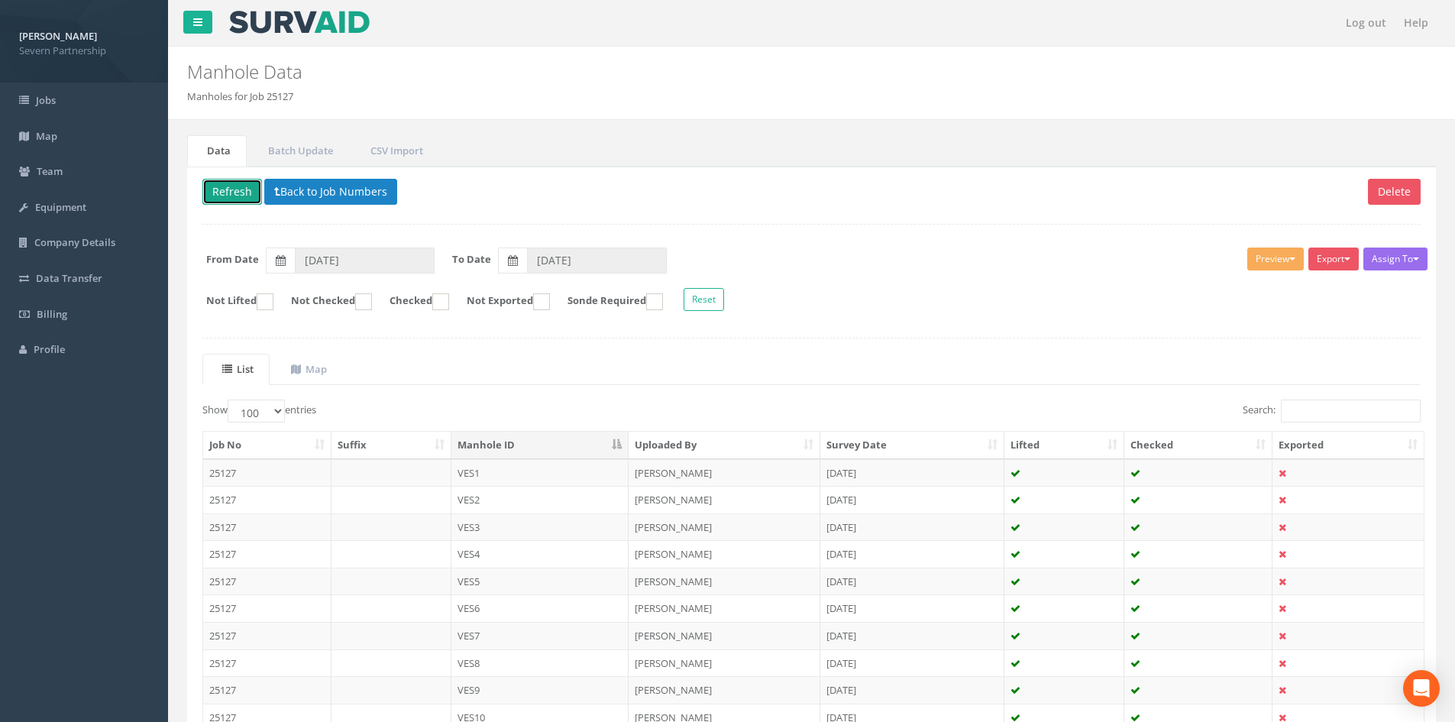
click at [228, 187] on button "Refresh" at bounding box center [232, 192] width 60 height 26
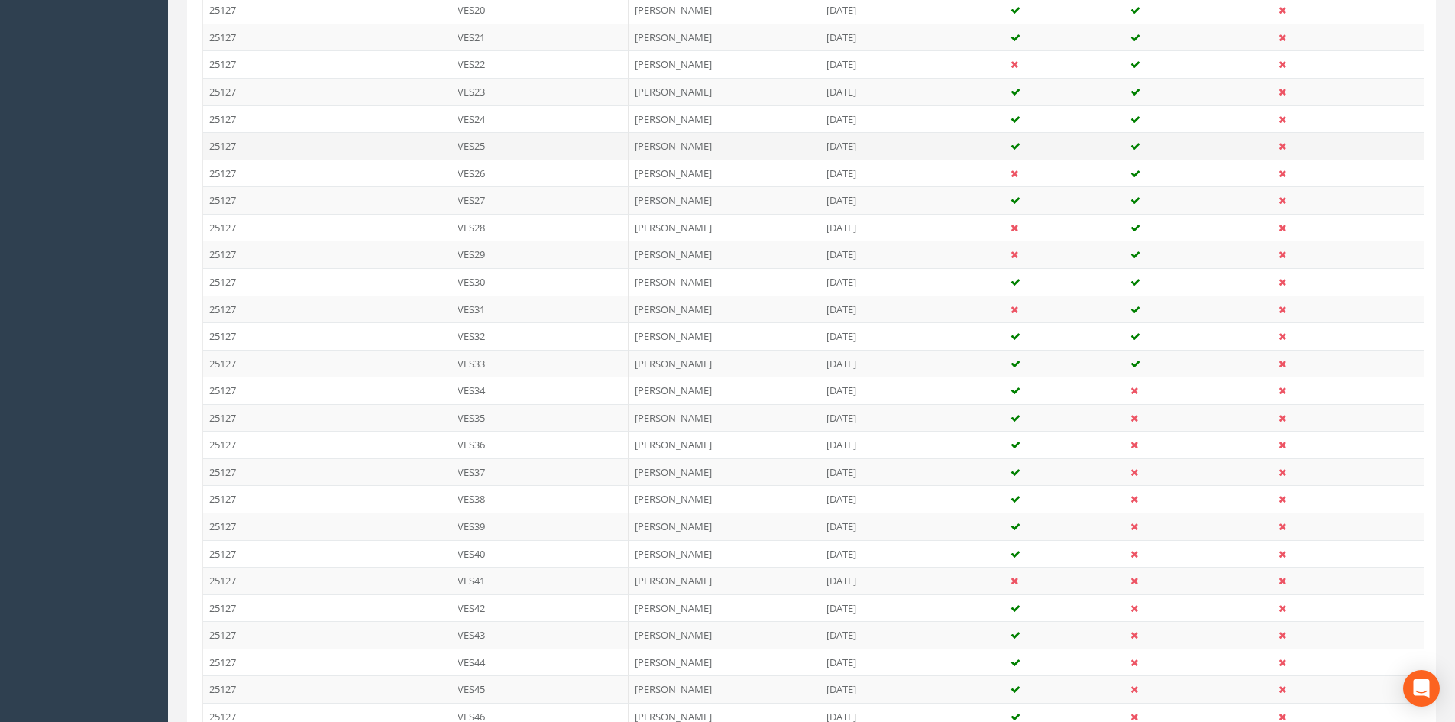
scroll to position [1222, 0]
click at [535, 148] on td "VES34" at bounding box center [540, 146] width 178 height 27
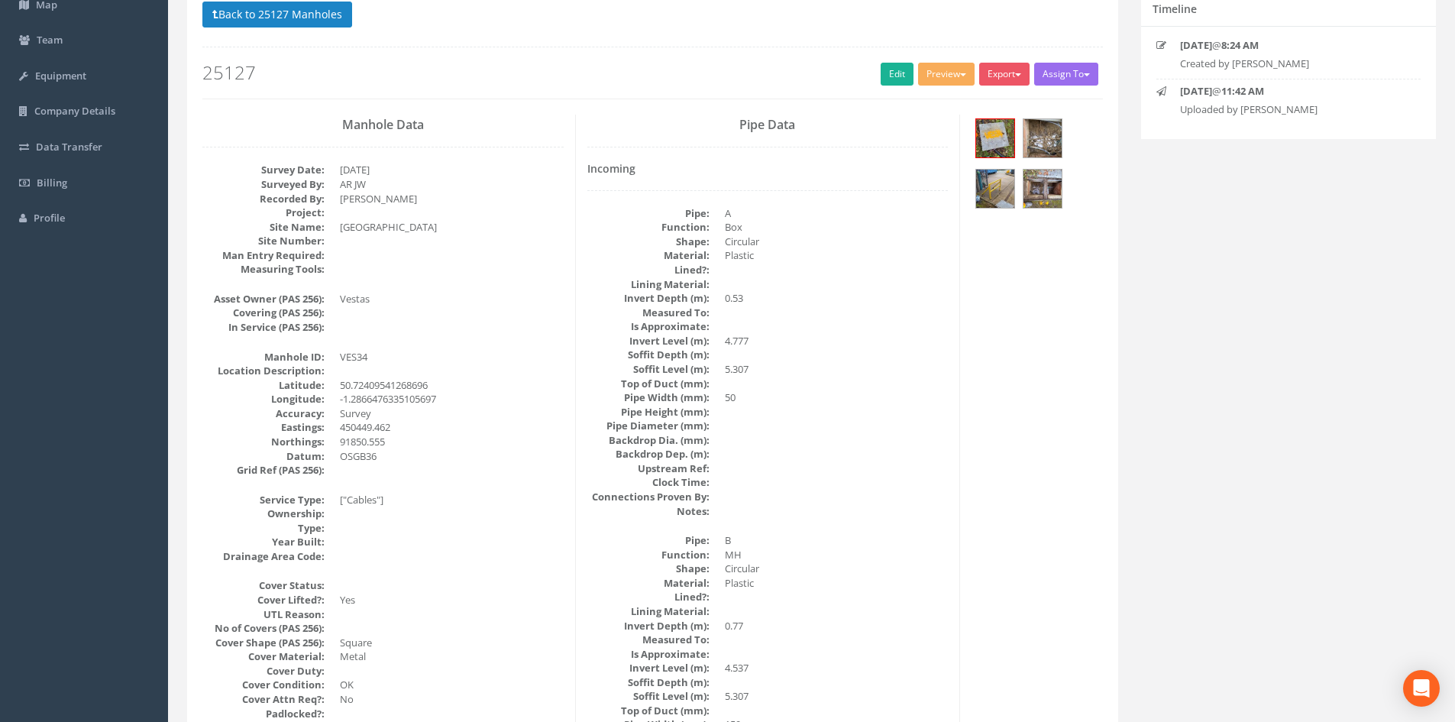
scroll to position [0, 0]
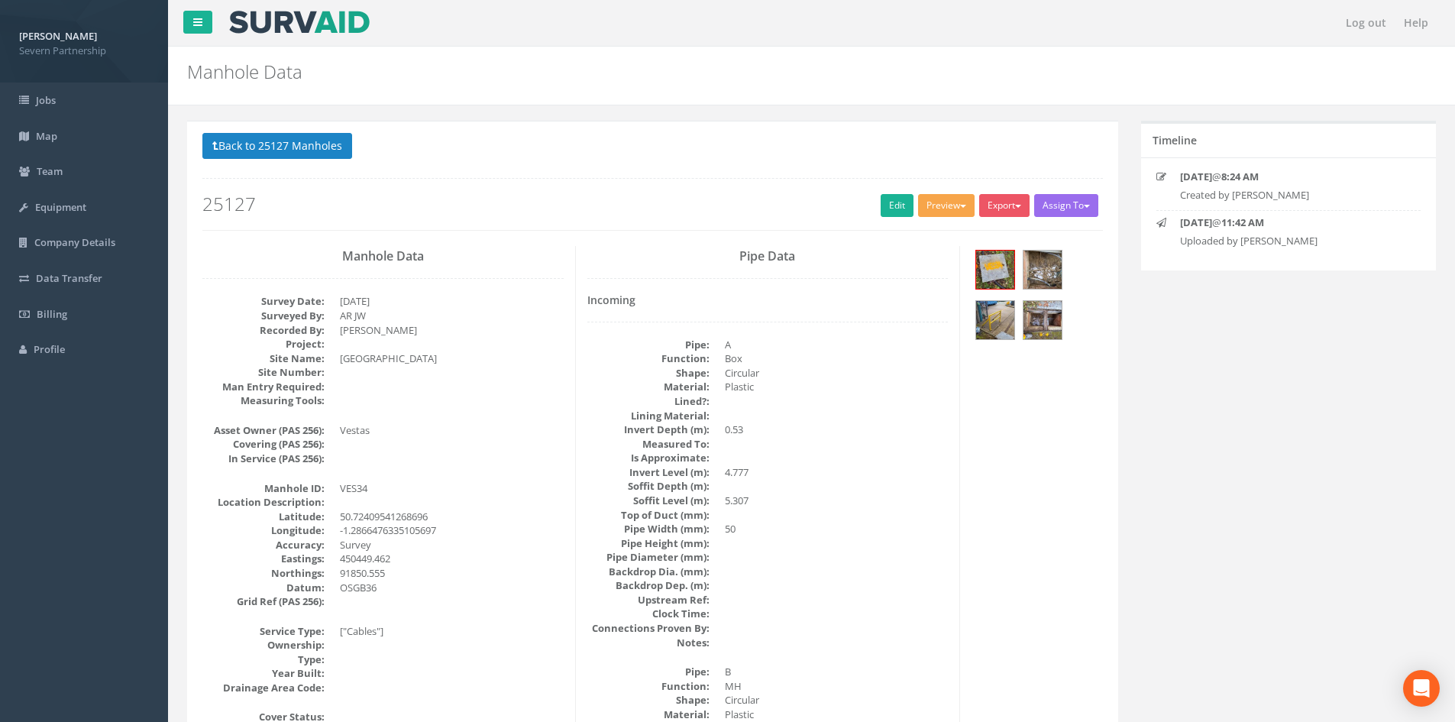
click at [951, 206] on button "Preview" at bounding box center [946, 205] width 57 height 23
click at [922, 234] on link "SP Manhole" at bounding box center [918, 237] width 116 height 24
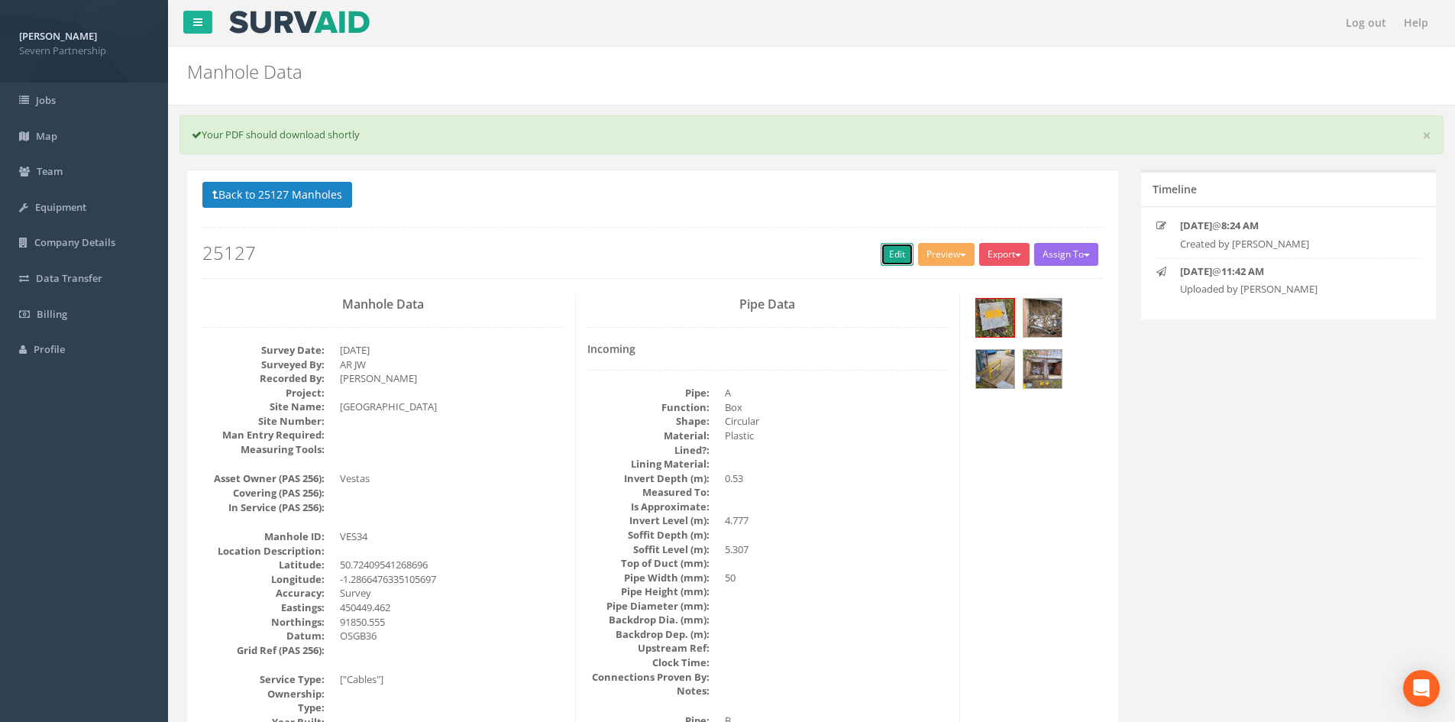
click at [897, 259] on link "Edit" at bounding box center [897, 254] width 33 height 23
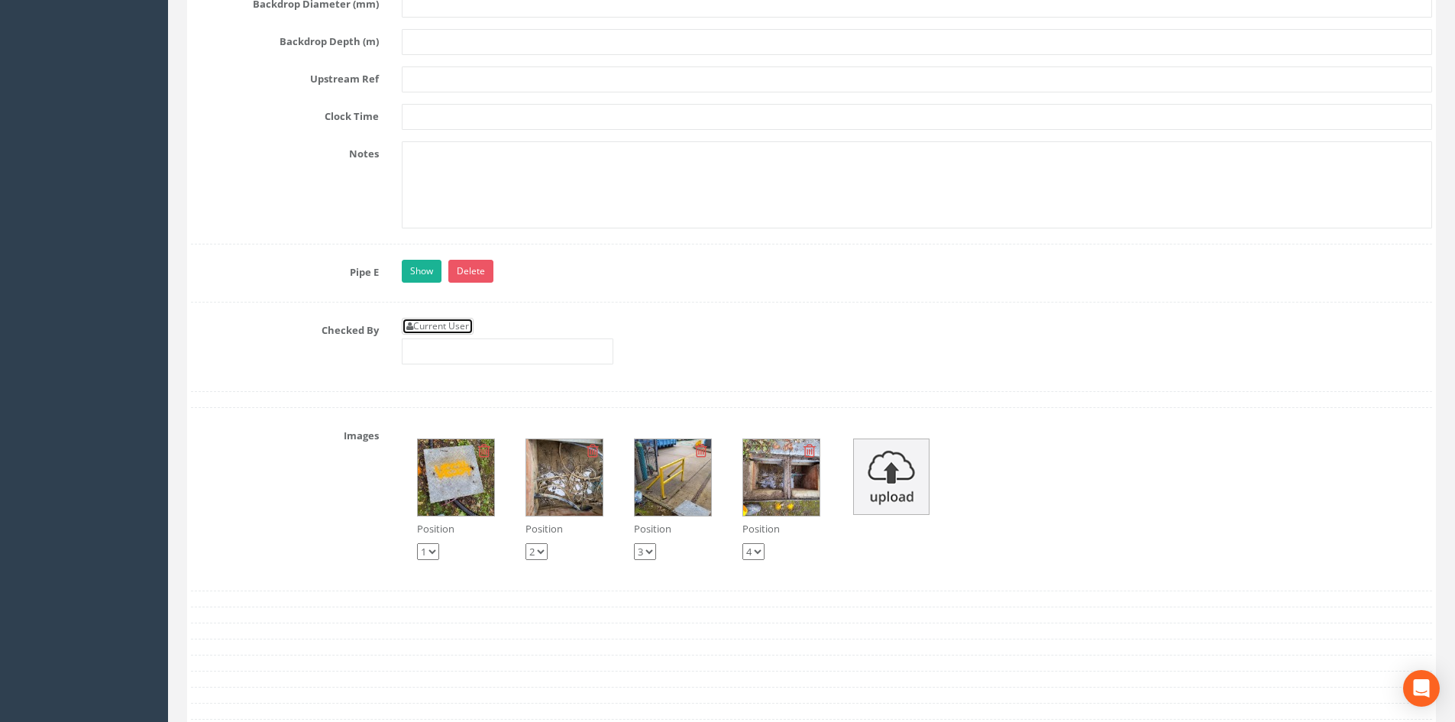
click at [428, 324] on link "Current User" at bounding box center [438, 326] width 72 height 17
type input "[PERSON_NAME]"
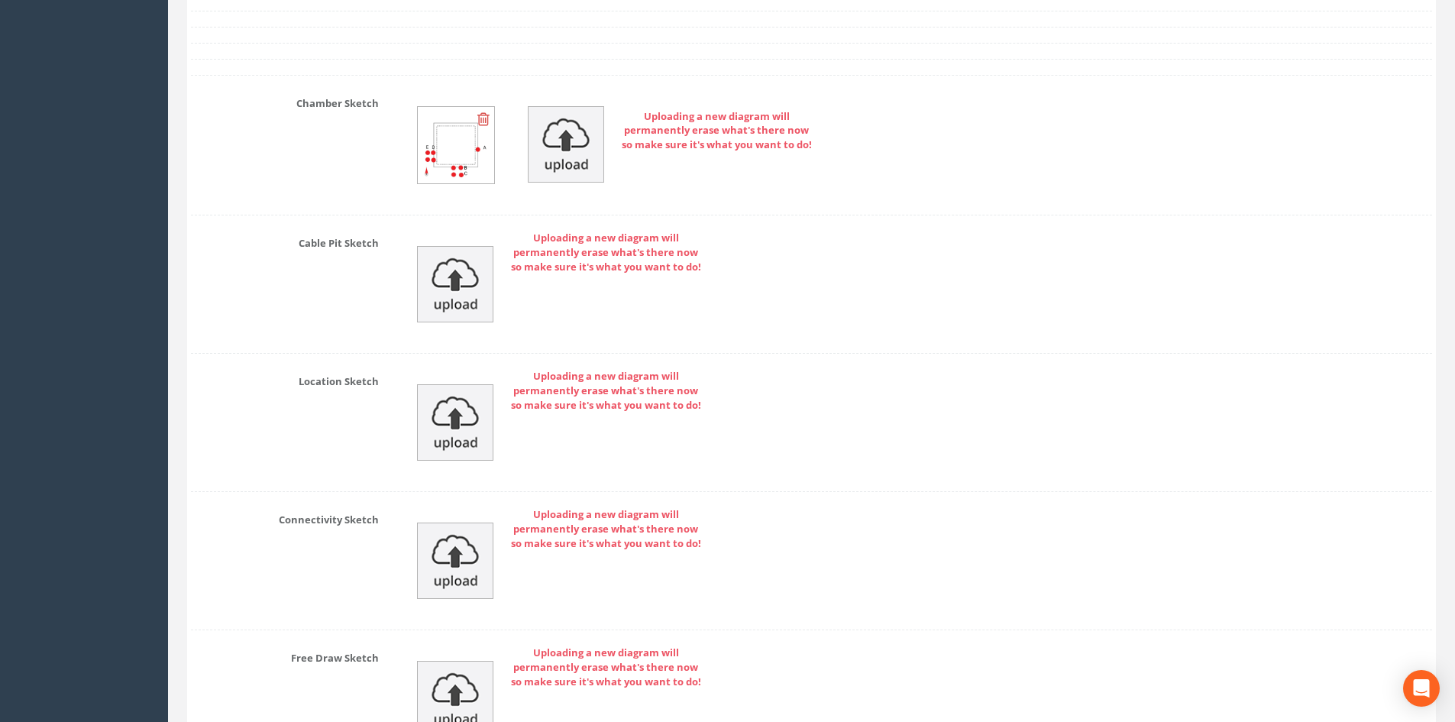
scroll to position [5512, 0]
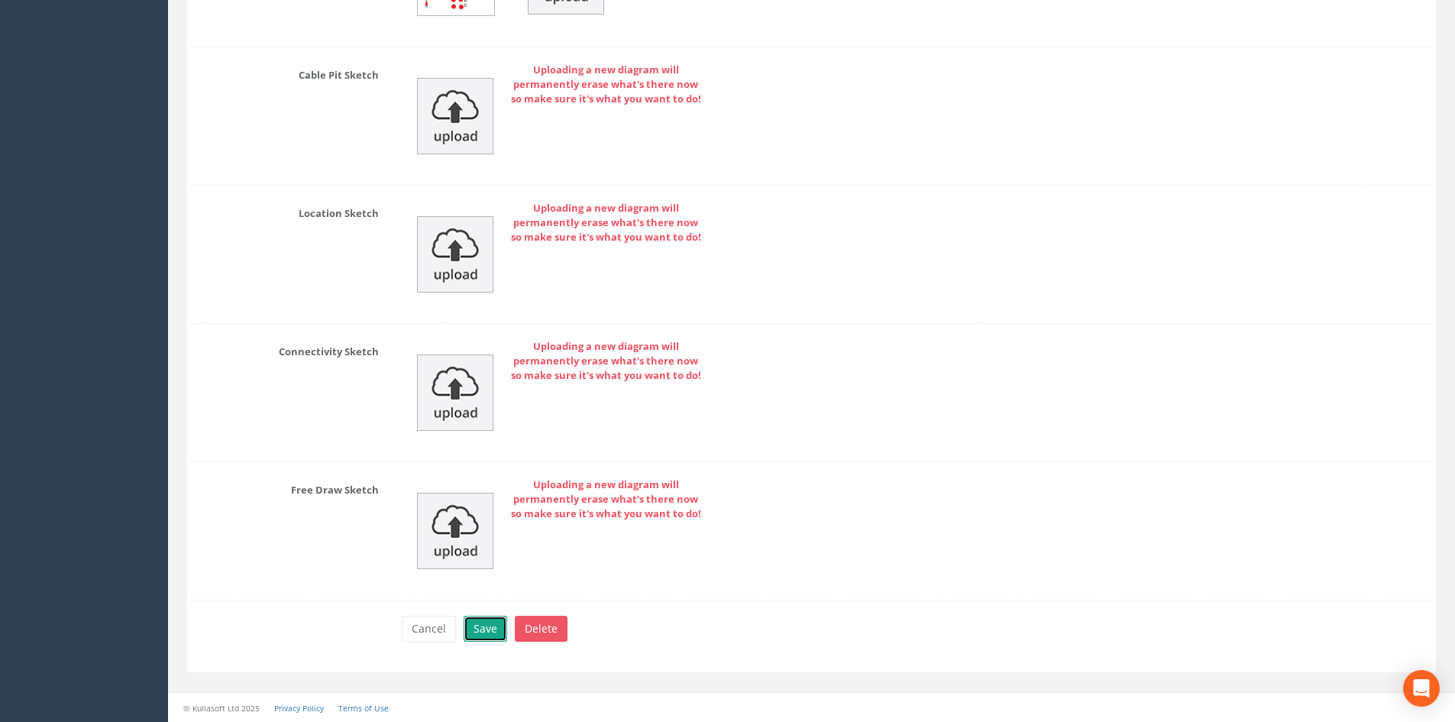
click at [474, 629] on button "Save" at bounding box center [486, 629] width 44 height 26
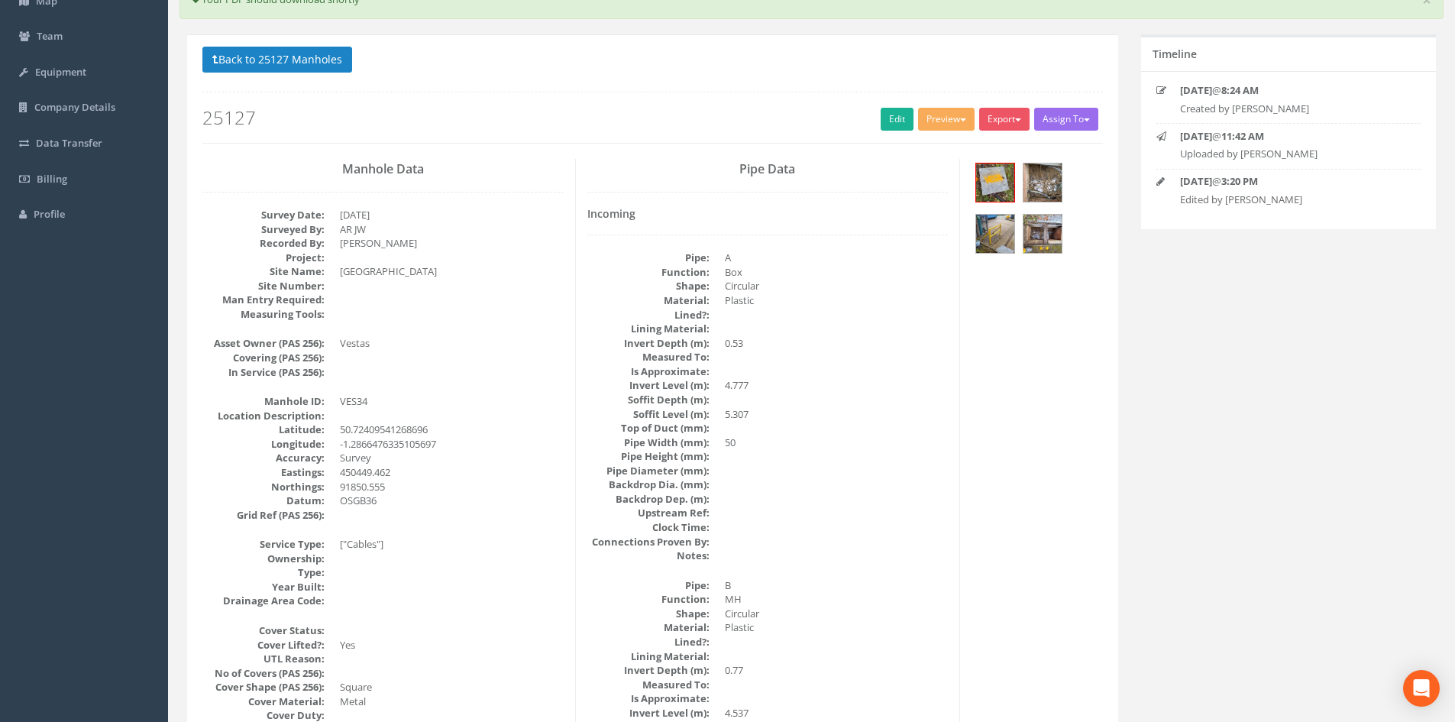
scroll to position [0, 0]
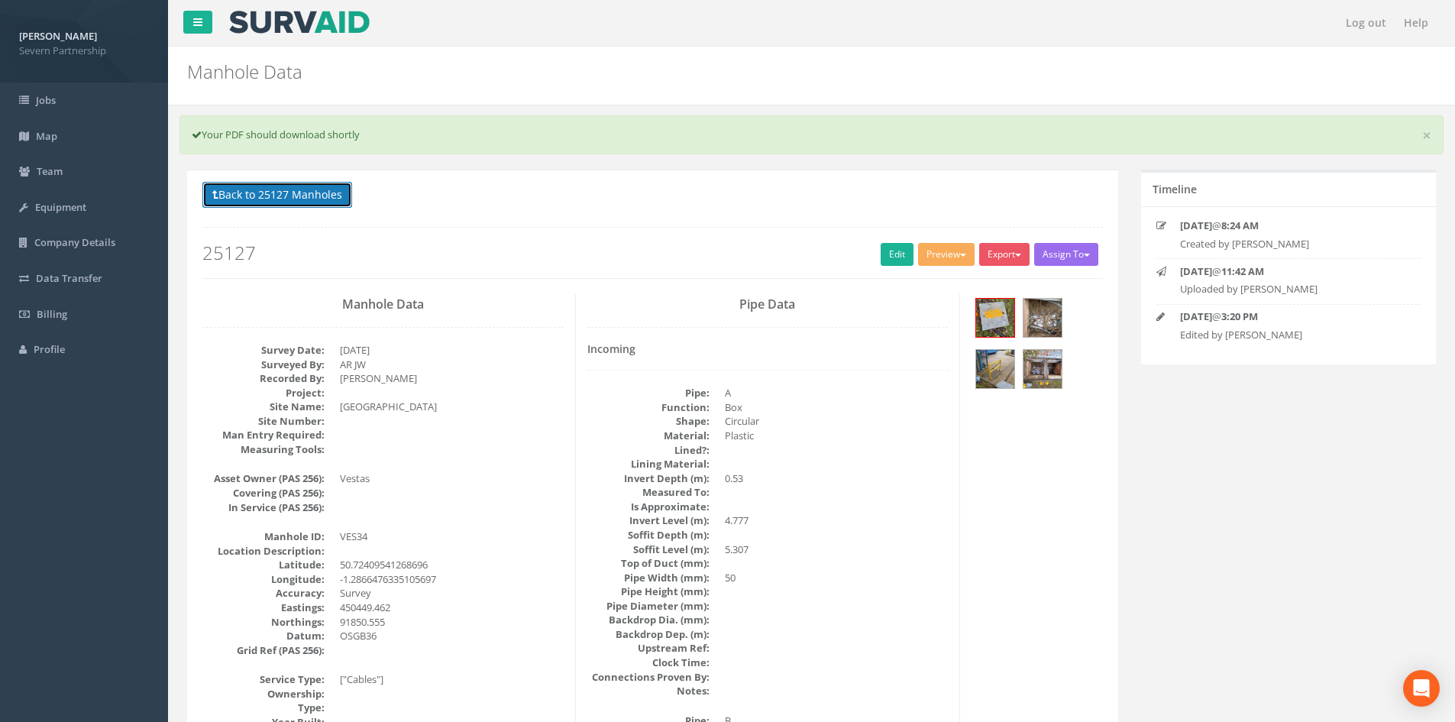
click at [286, 202] on button "Back to 25127 Manholes" at bounding box center [277, 195] width 150 height 26
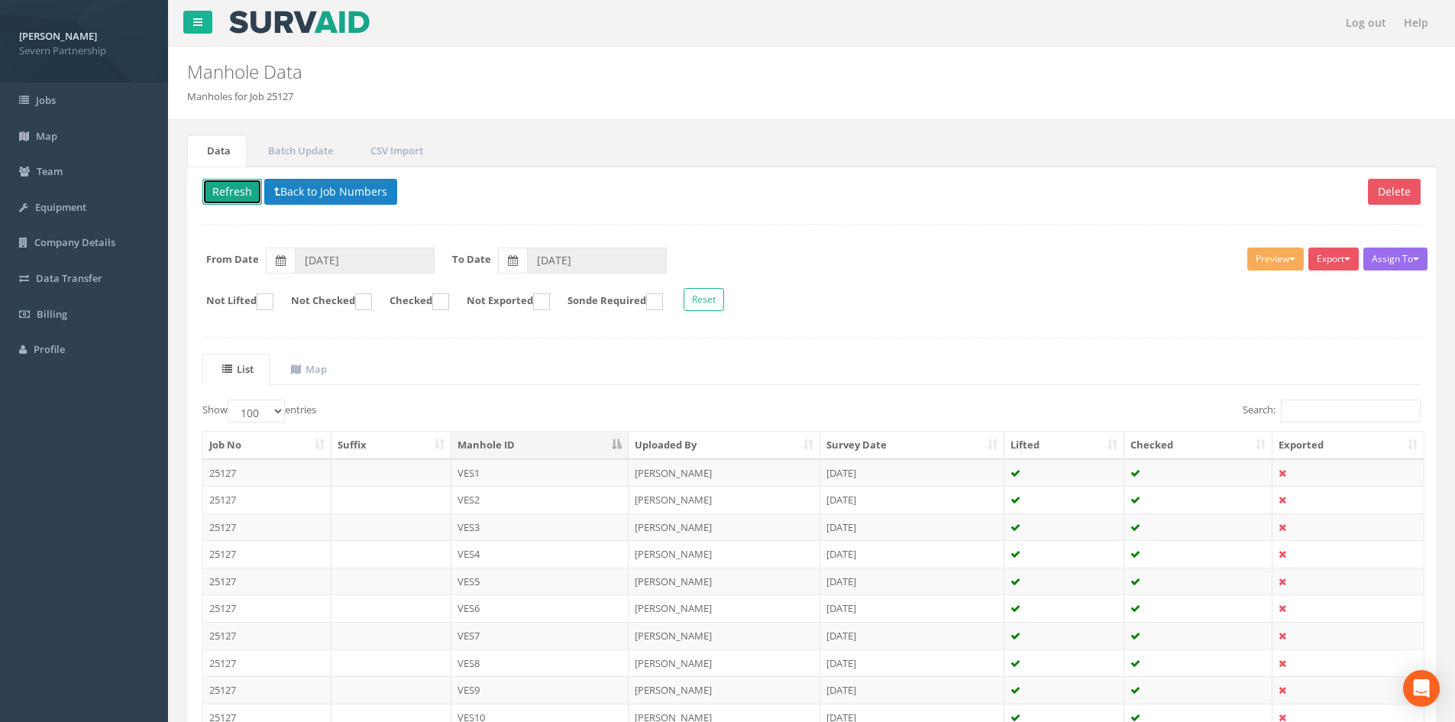
click at [244, 198] on button "Refresh" at bounding box center [232, 192] width 60 height 26
click at [238, 196] on button "Refresh" at bounding box center [232, 192] width 60 height 26
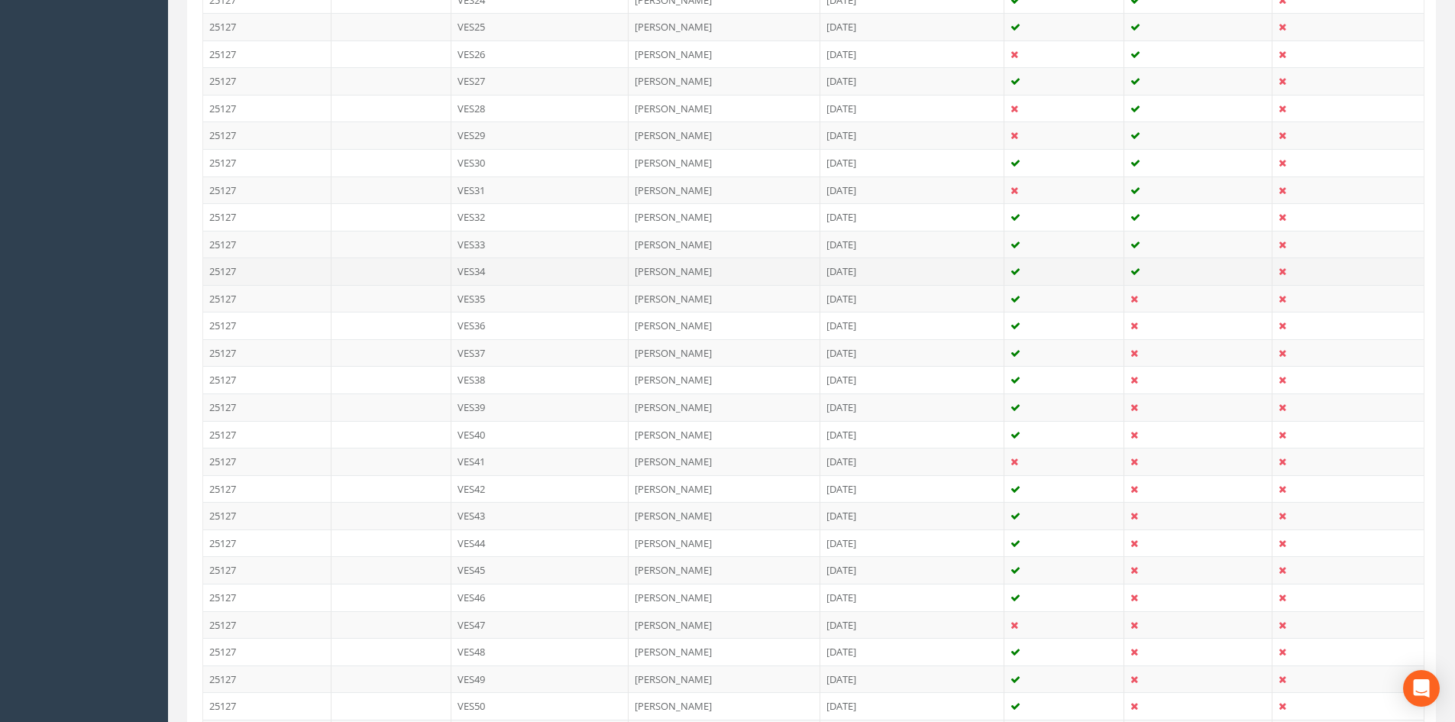
scroll to position [1298, 0]
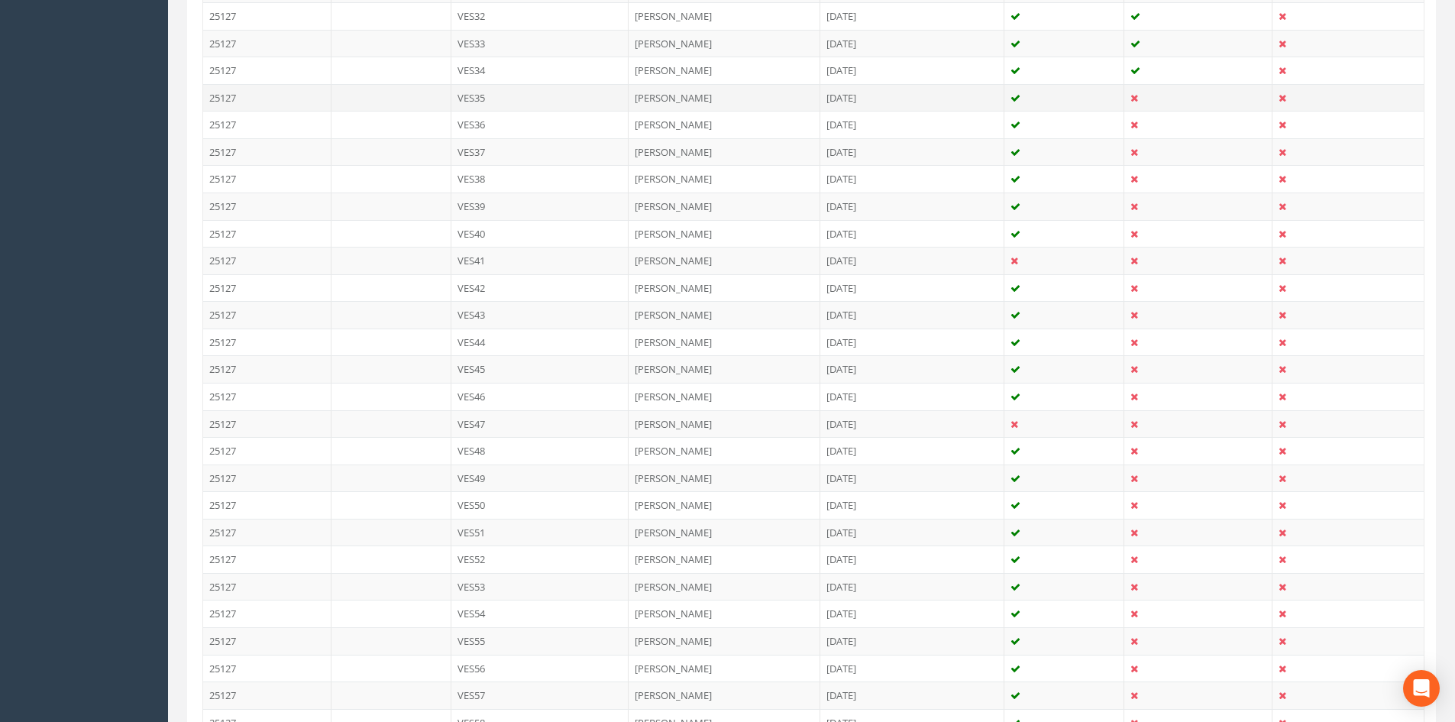
click at [681, 97] on td "[PERSON_NAME]" at bounding box center [725, 97] width 192 height 27
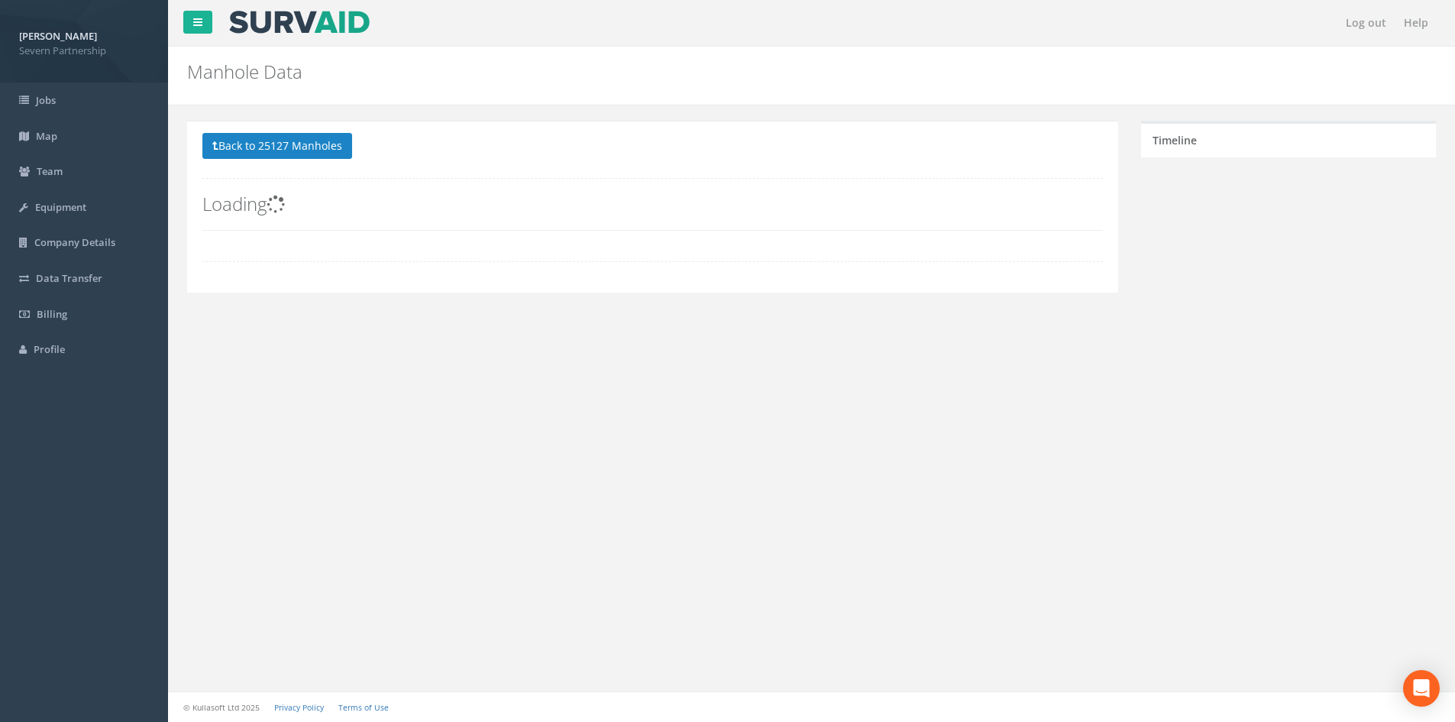
scroll to position [0, 0]
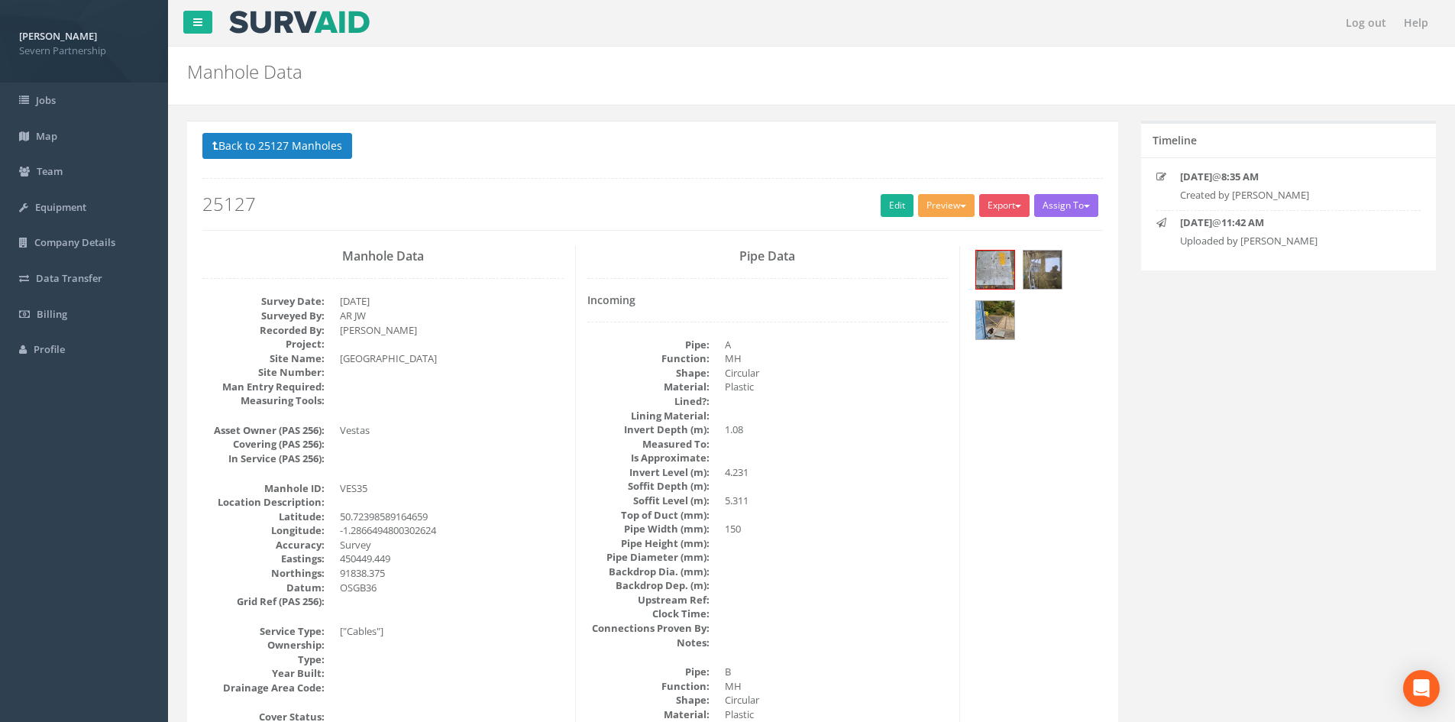
click at [942, 206] on button "Preview" at bounding box center [946, 205] width 57 height 23
click at [916, 229] on link "SP Manhole" at bounding box center [918, 237] width 116 height 24
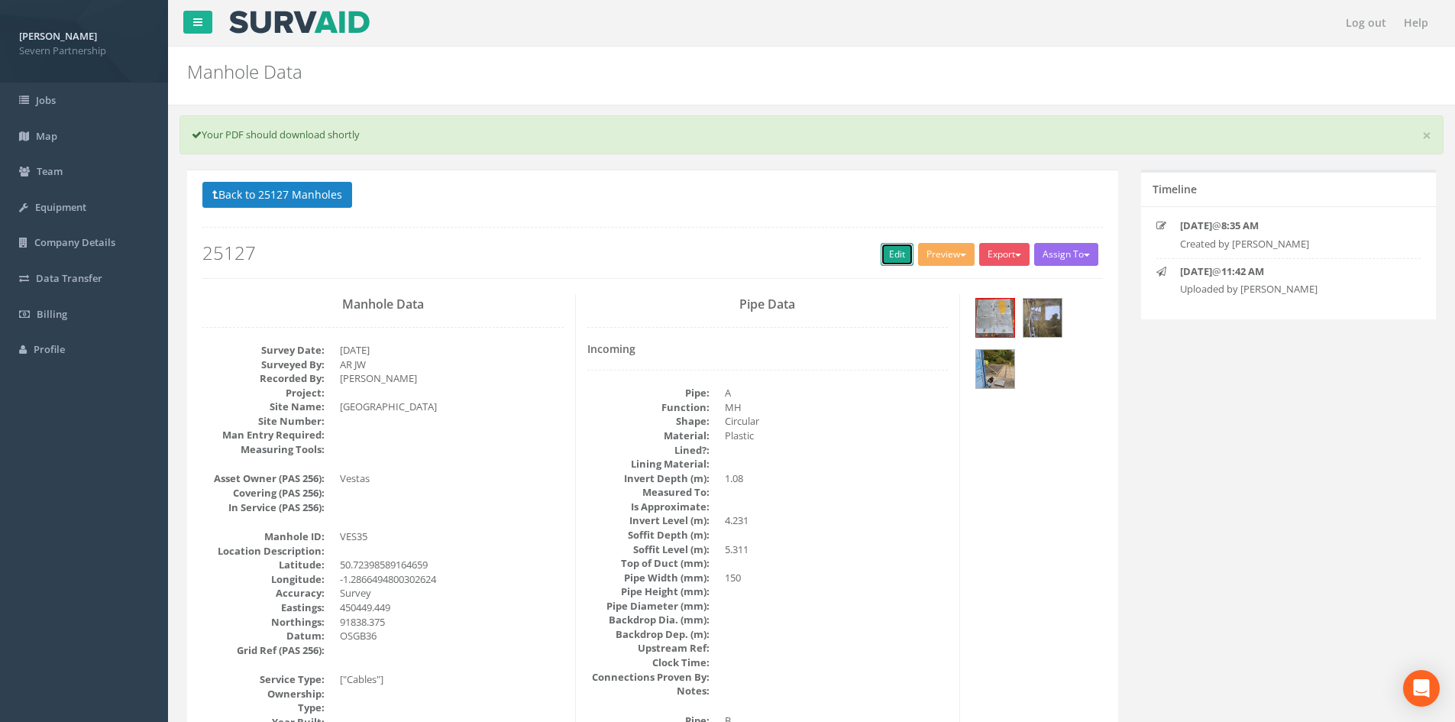
click at [884, 255] on link "Edit" at bounding box center [897, 254] width 33 height 23
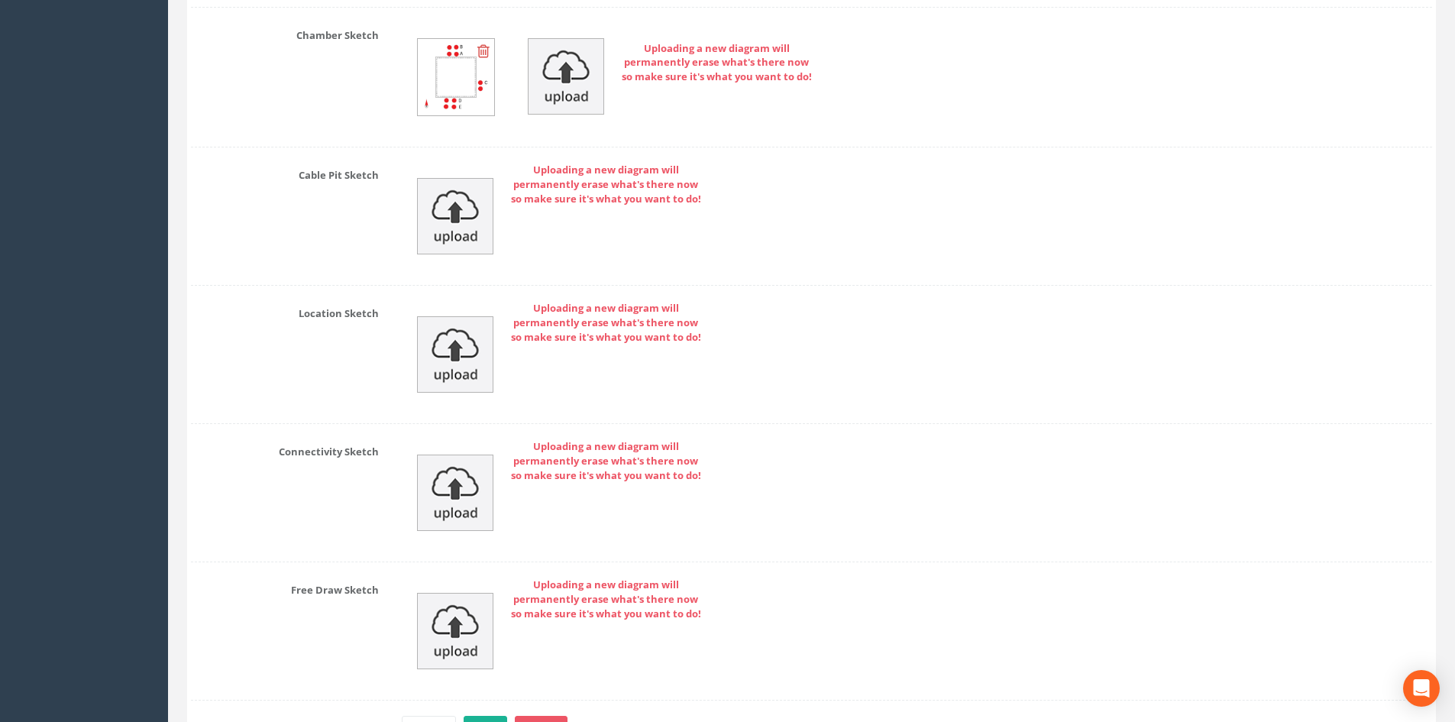
scroll to position [5512, 0]
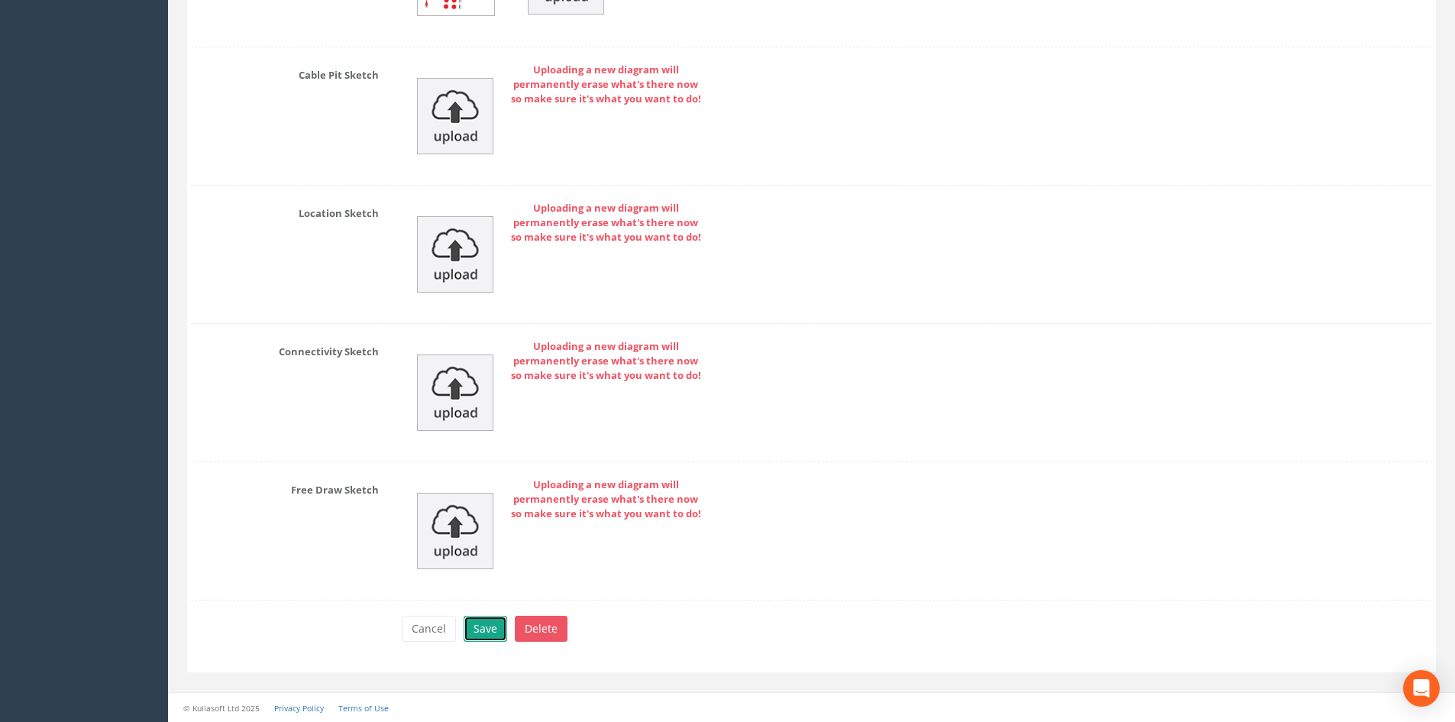
click at [479, 622] on button "Save" at bounding box center [486, 629] width 44 height 26
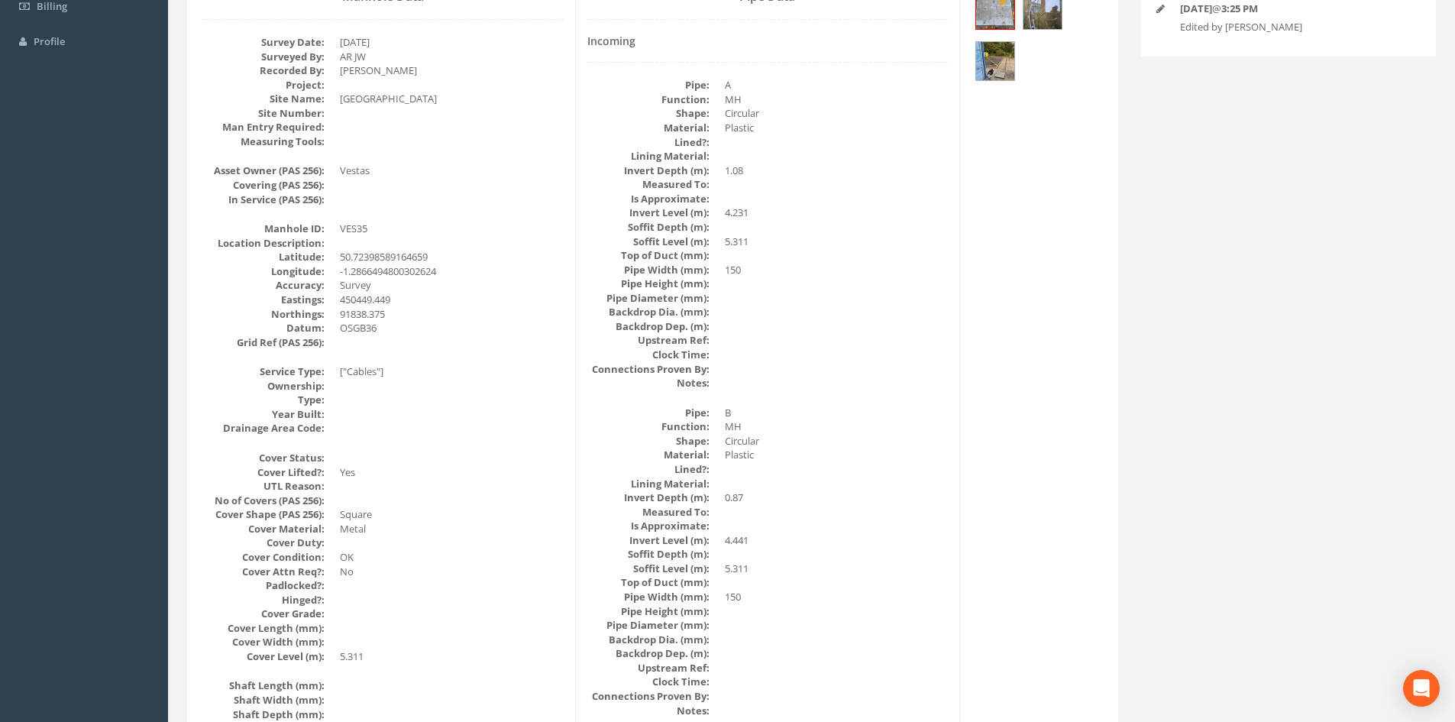
scroll to position [0, 0]
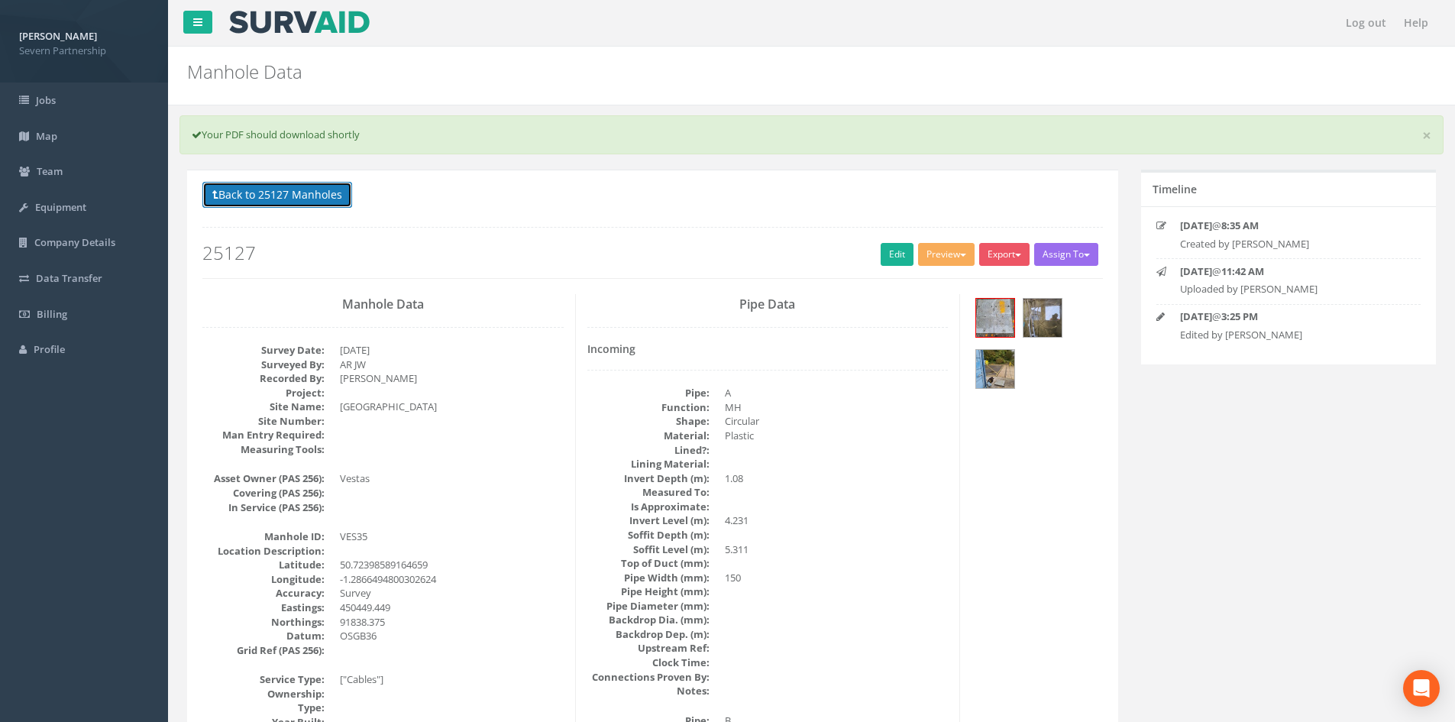
click at [332, 196] on button "Back to 25127 Manholes" at bounding box center [277, 195] width 150 height 26
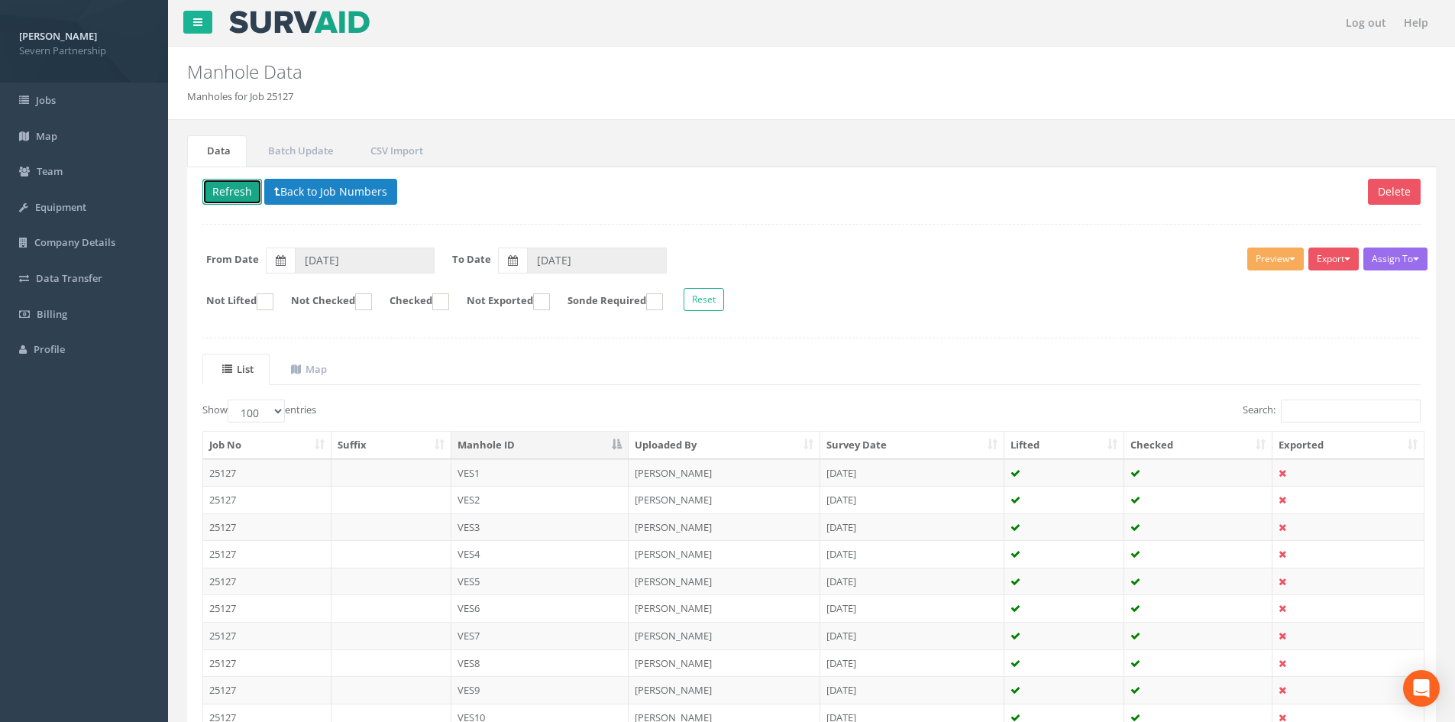
click at [235, 191] on button "Refresh" at bounding box center [232, 192] width 60 height 26
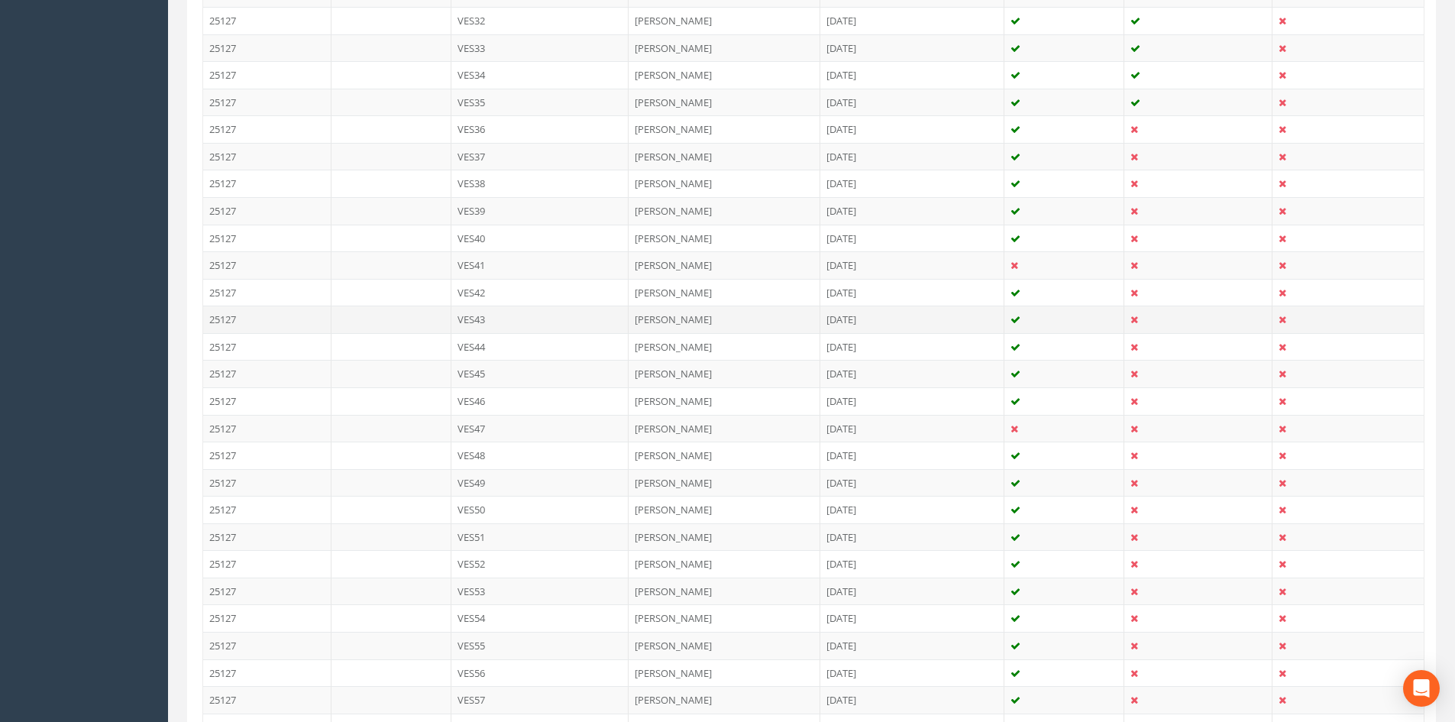
scroll to position [1222, 0]
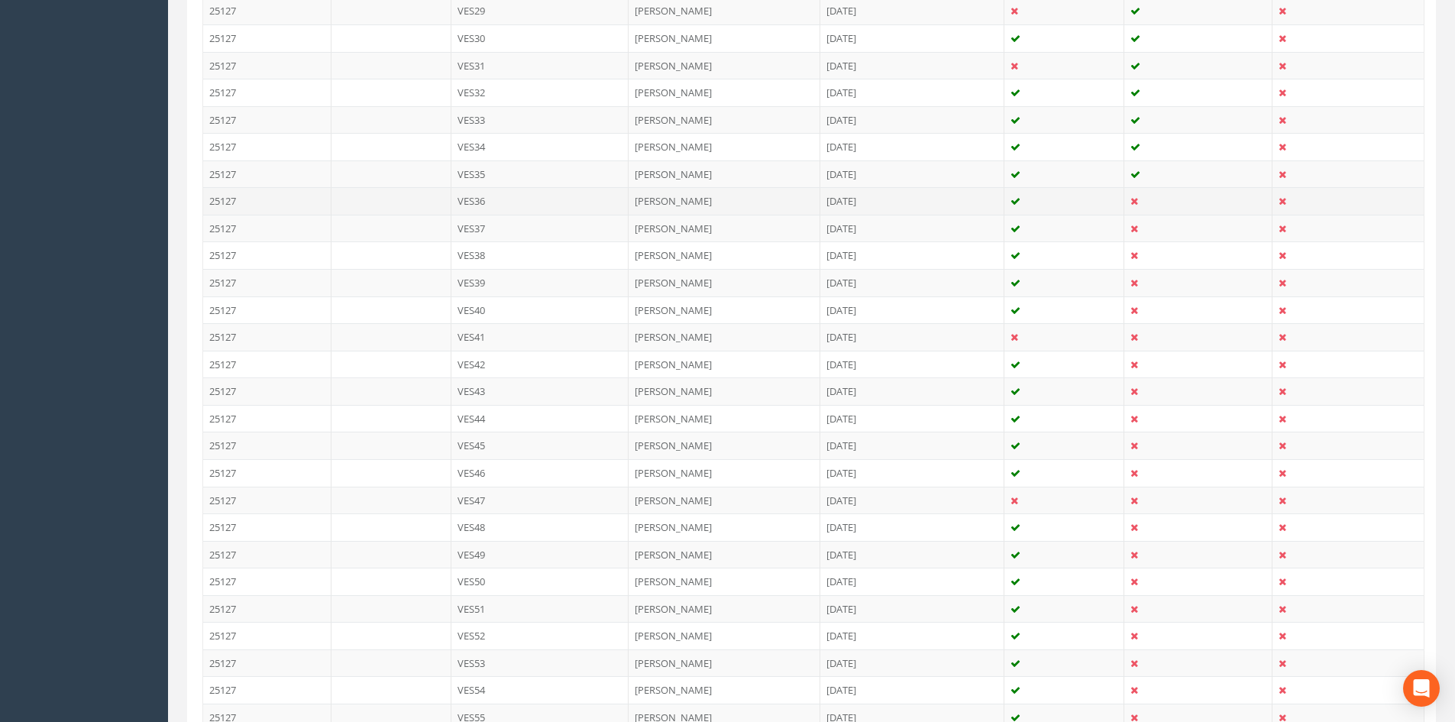
click at [605, 198] on td "VES36" at bounding box center [540, 200] width 178 height 27
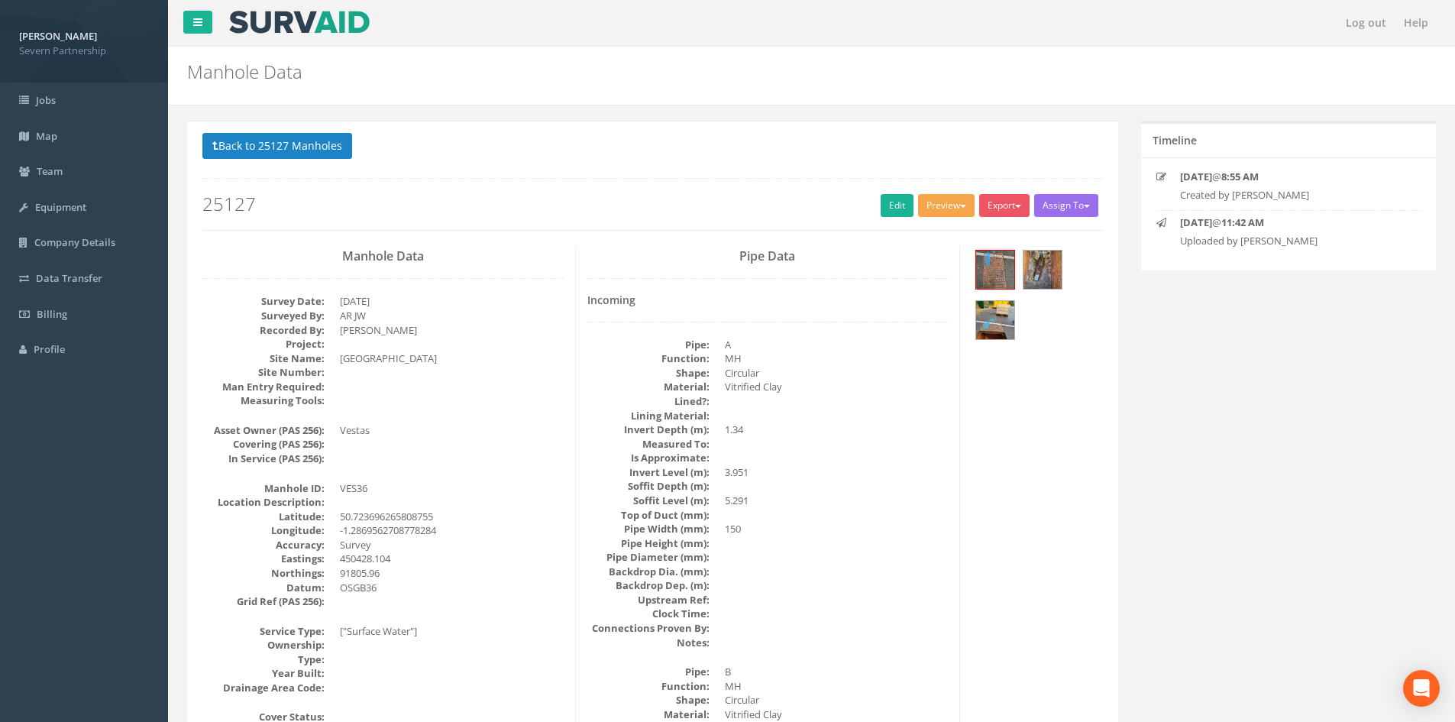
click at [942, 198] on button "Preview" at bounding box center [946, 205] width 57 height 23
click at [923, 234] on link "SP Manhole" at bounding box center [918, 237] width 116 height 24
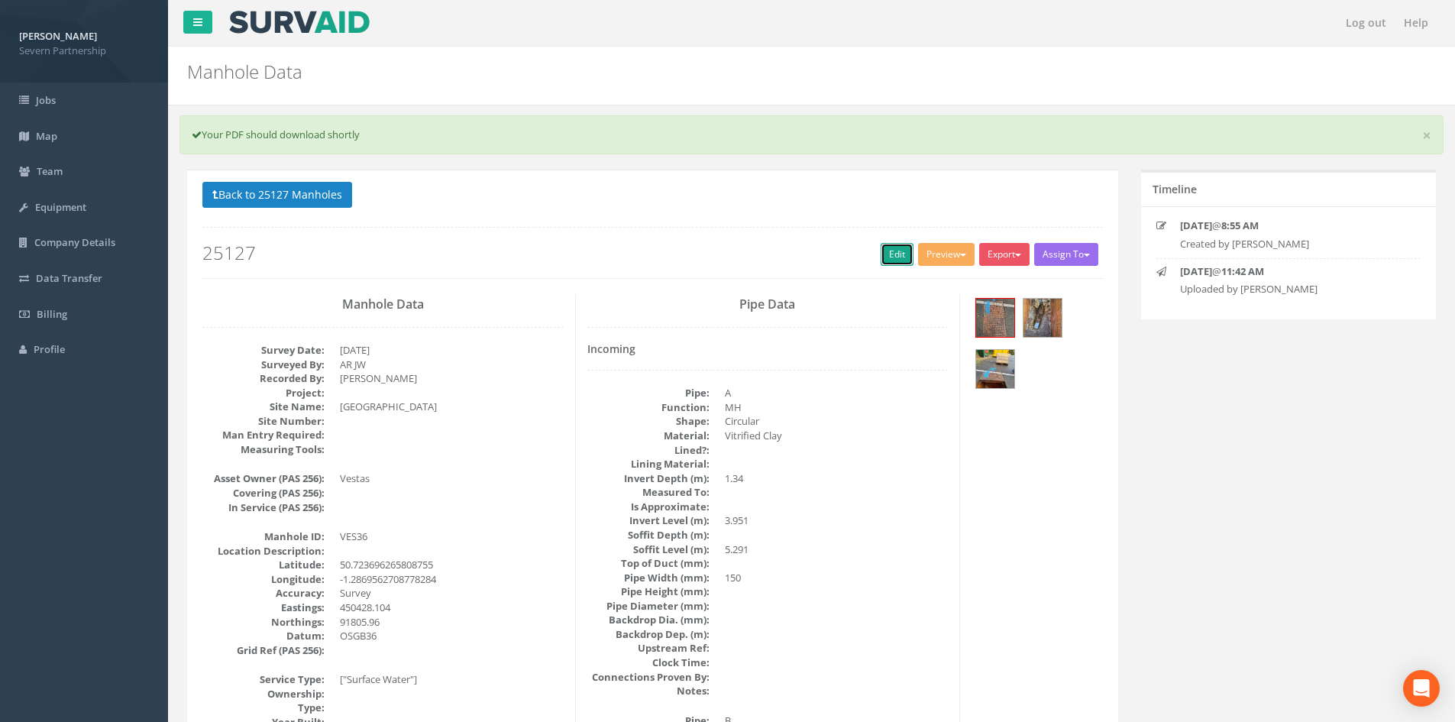
click at [881, 255] on link "Edit" at bounding box center [897, 254] width 33 height 23
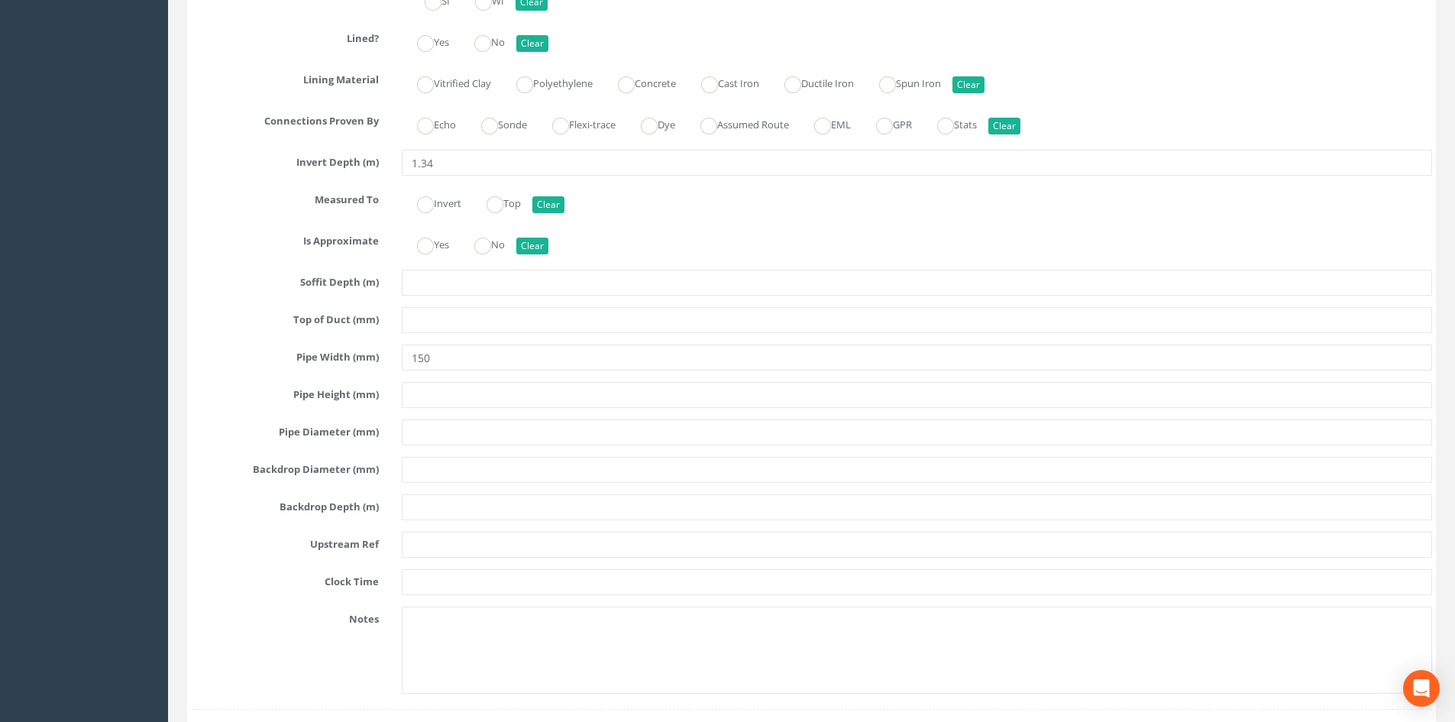
scroll to position [3516, 0]
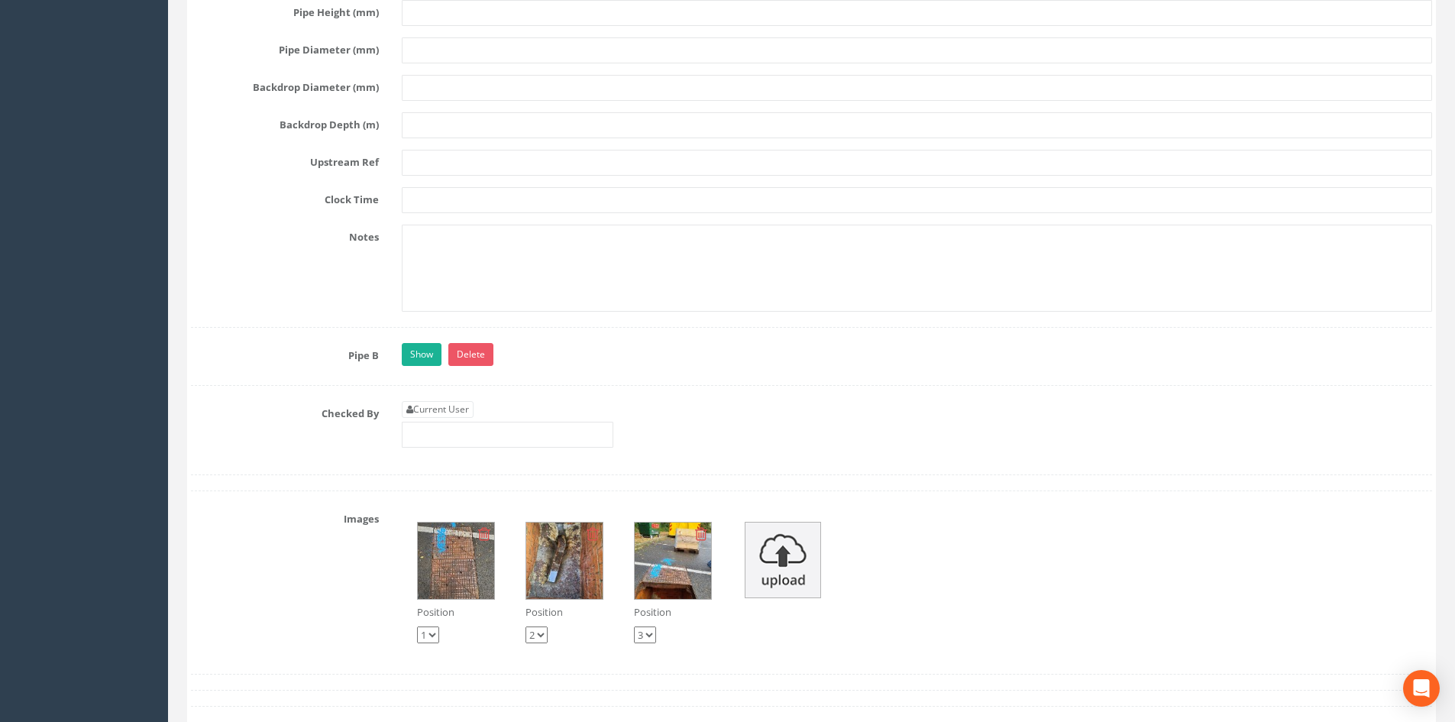
click at [458, 405] on link "Current User" at bounding box center [438, 409] width 72 height 17
type input "[PERSON_NAME]"
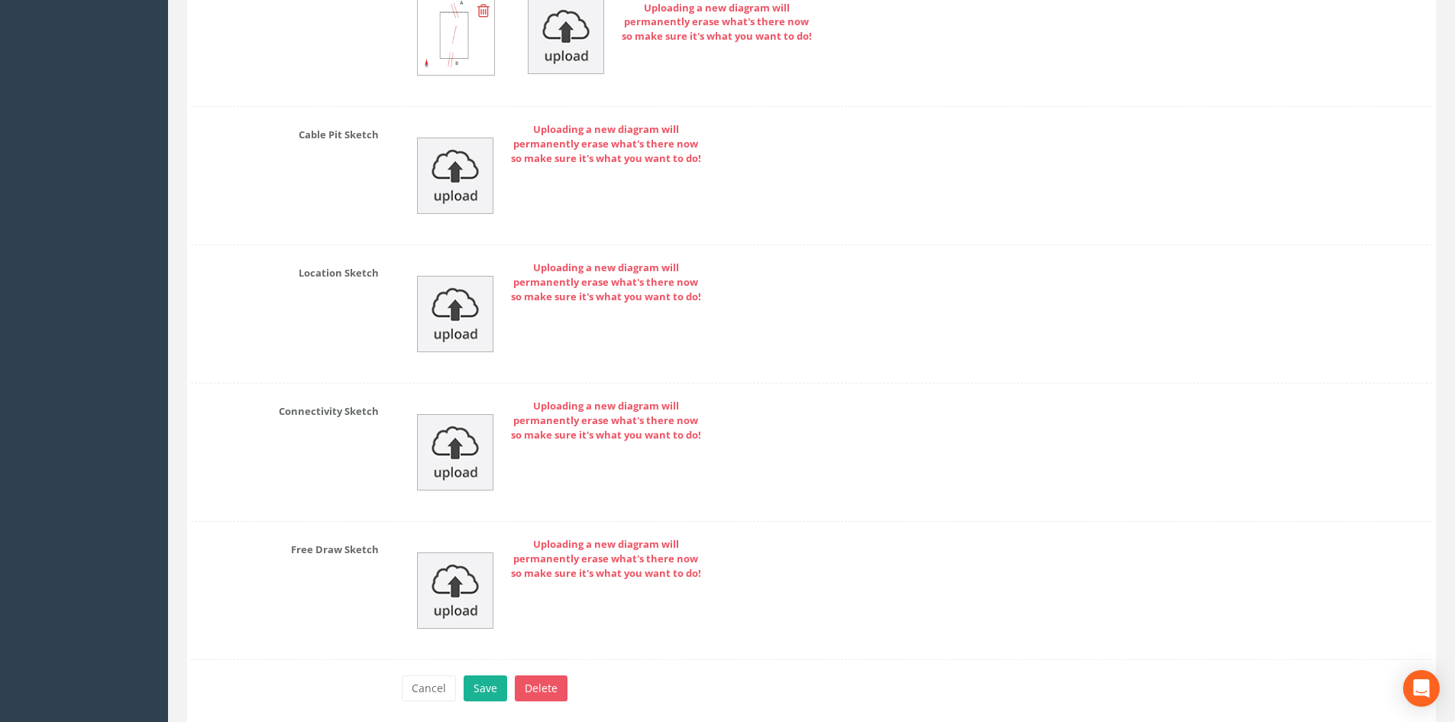
scroll to position [4491, 0]
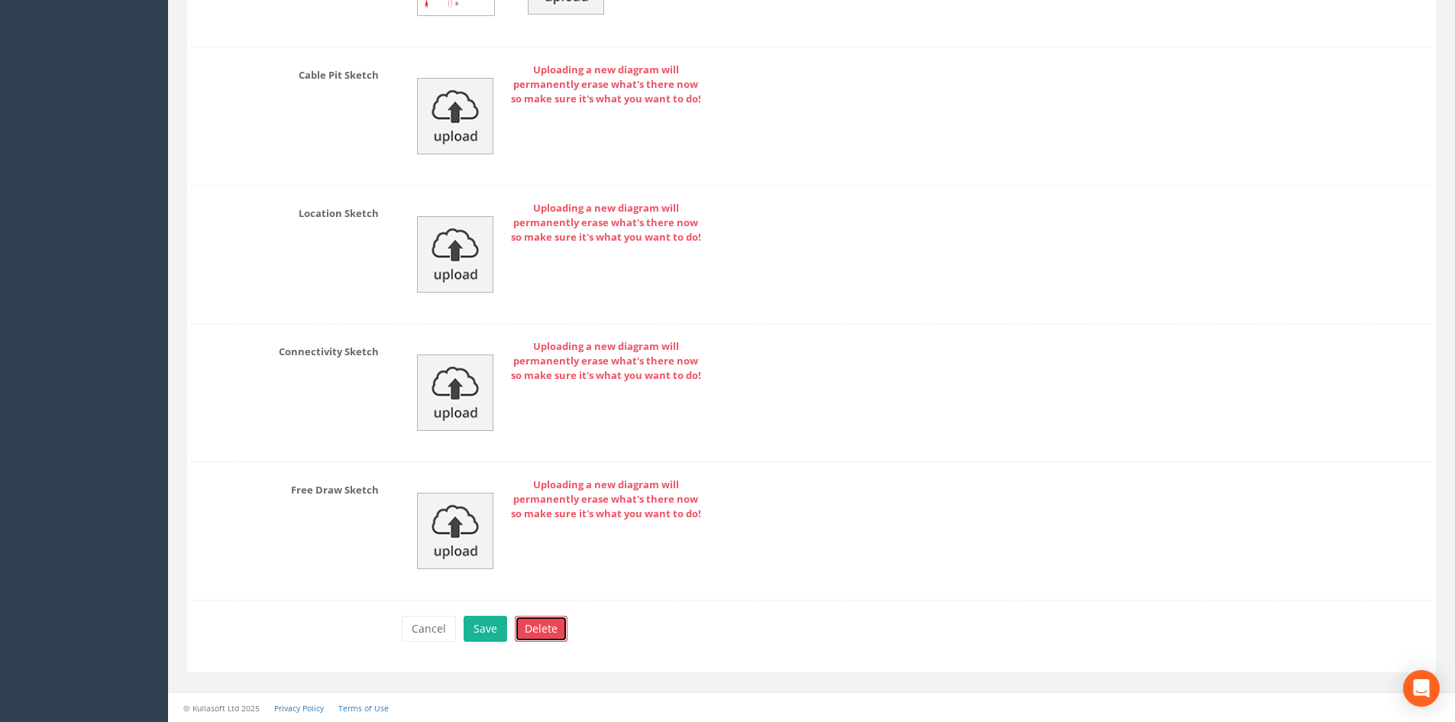
click at [538, 625] on button "Delete" at bounding box center [541, 629] width 53 height 26
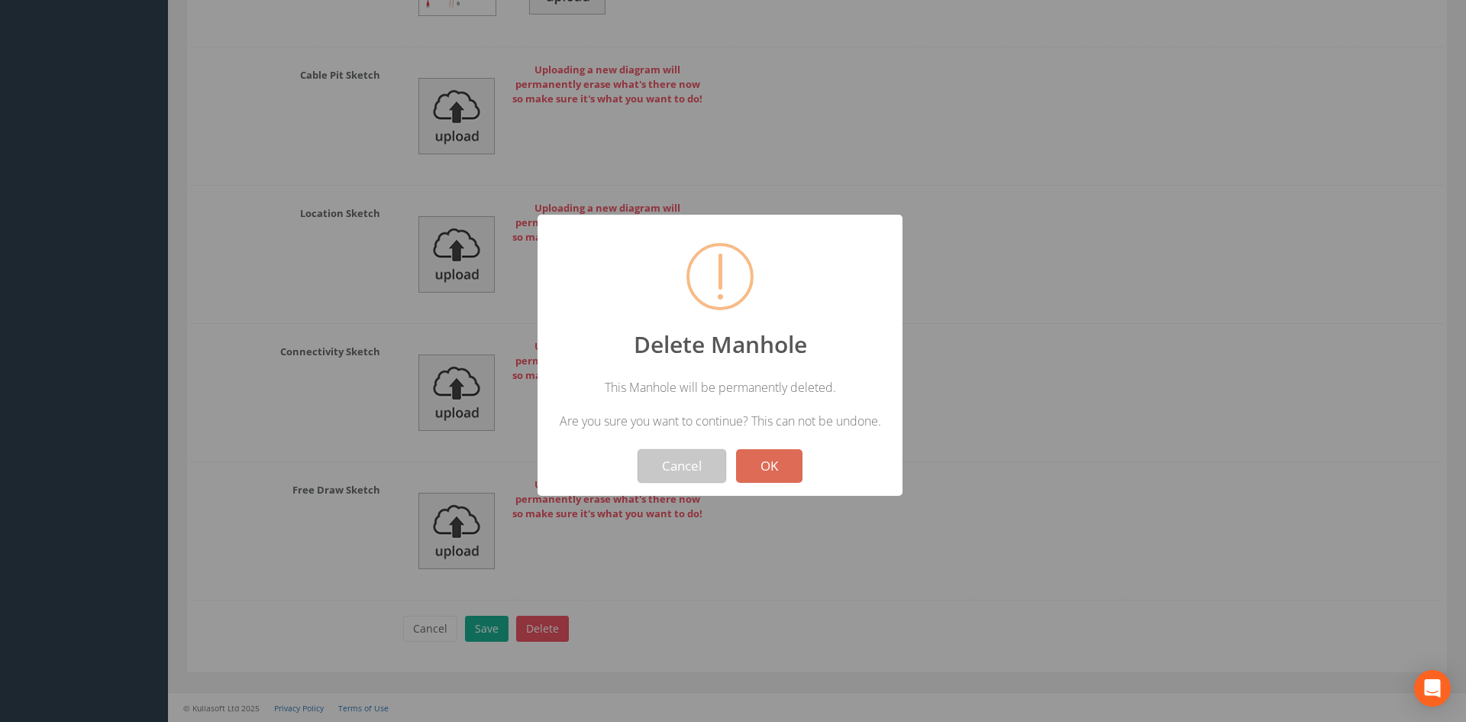
click at [690, 465] on button "Cancel" at bounding box center [682, 466] width 89 height 34
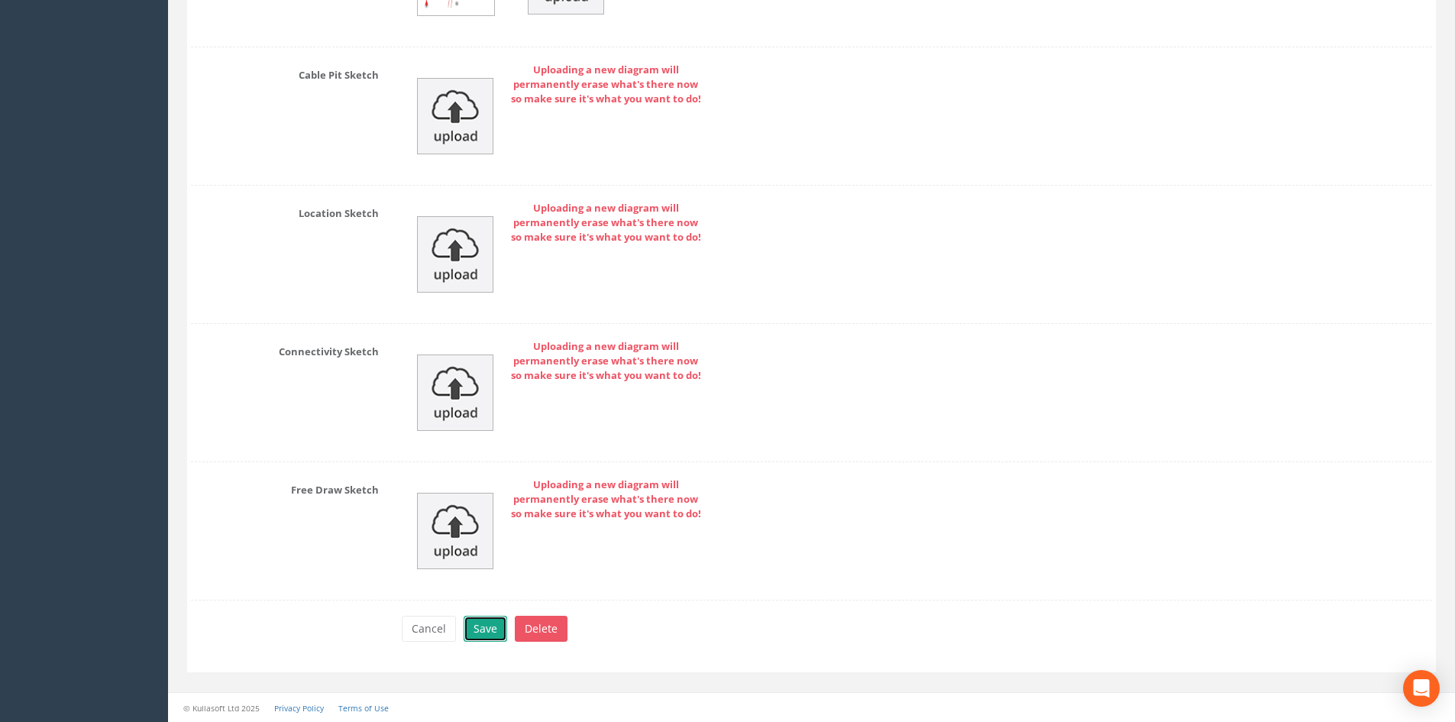
click at [493, 627] on button "Save" at bounding box center [486, 629] width 44 height 26
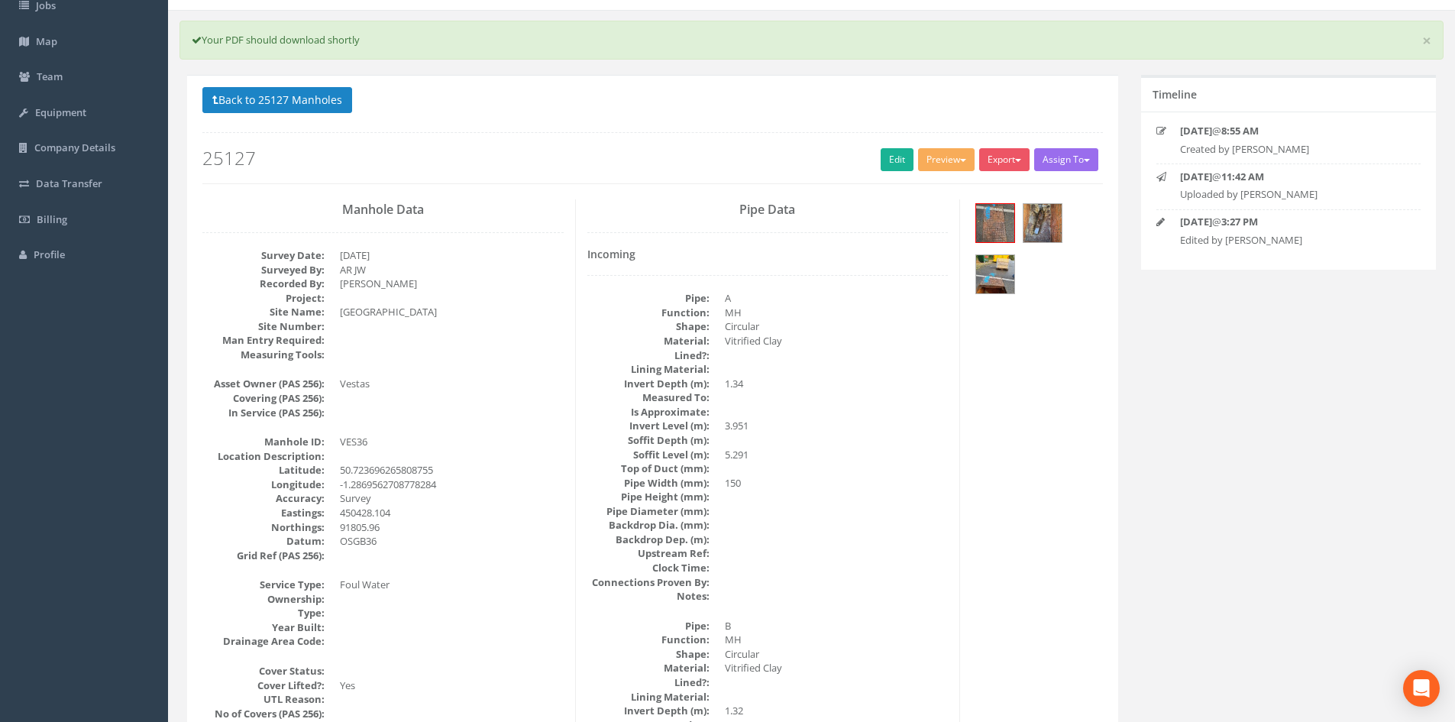
scroll to position [79, 0]
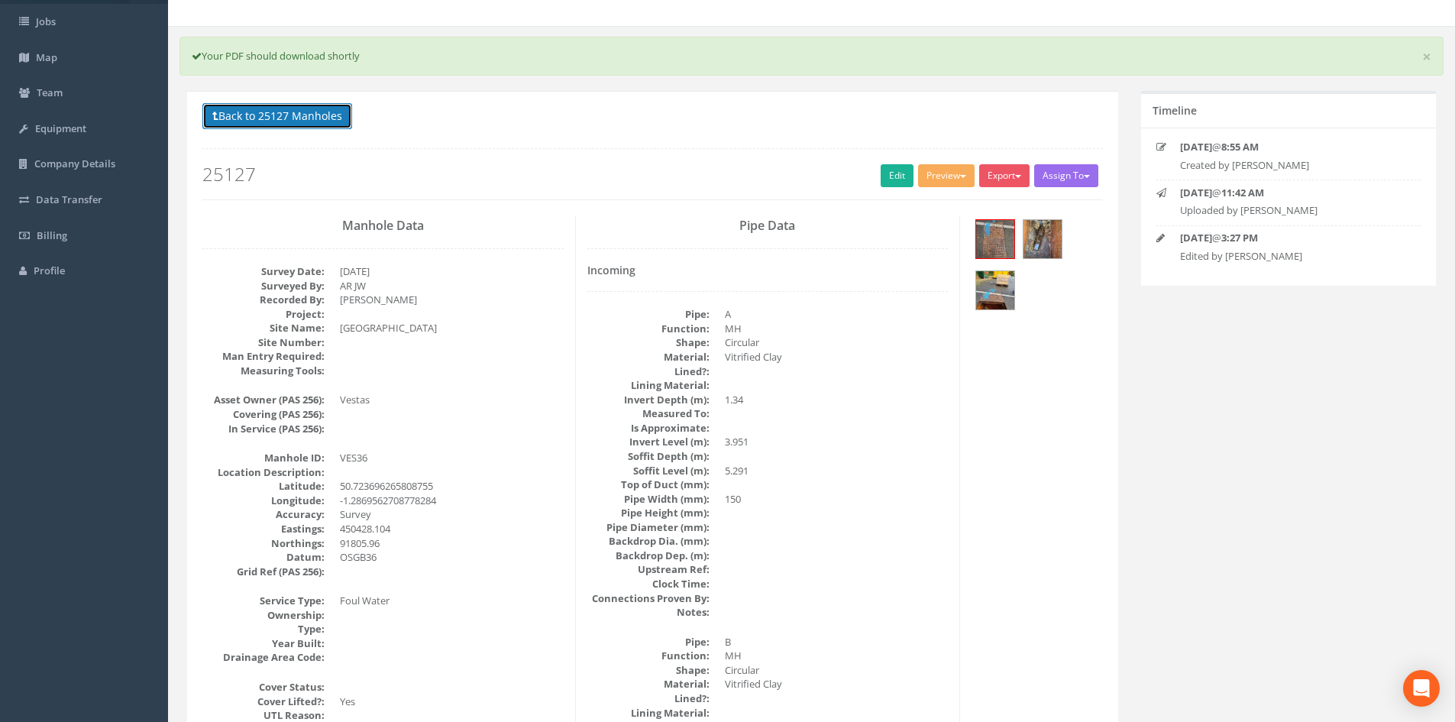
click at [296, 121] on button "Back to 25127 Manholes" at bounding box center [277, 116] width 150 height 26
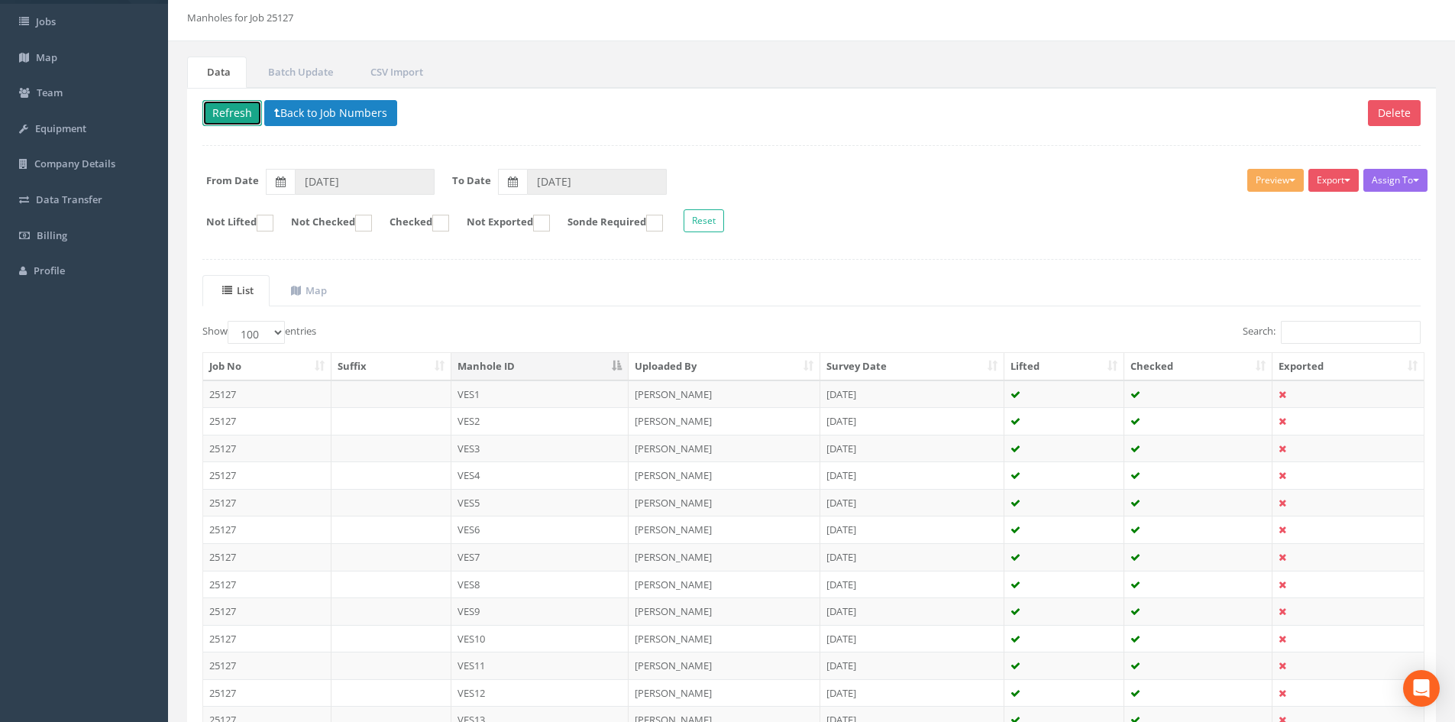
click at [219, 116] on button "Refresh" at bounding box center [232, 113] width 60 height 26
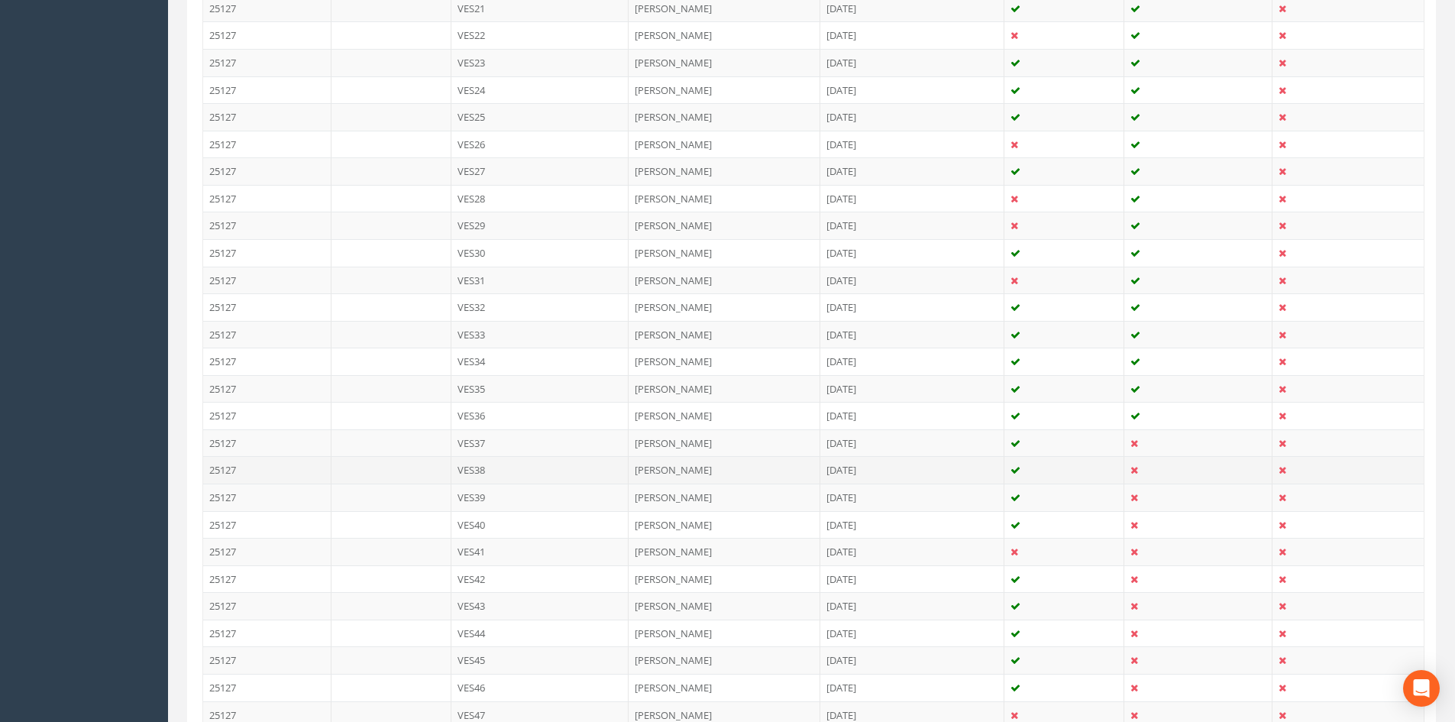
scroll to position [1148, 0]
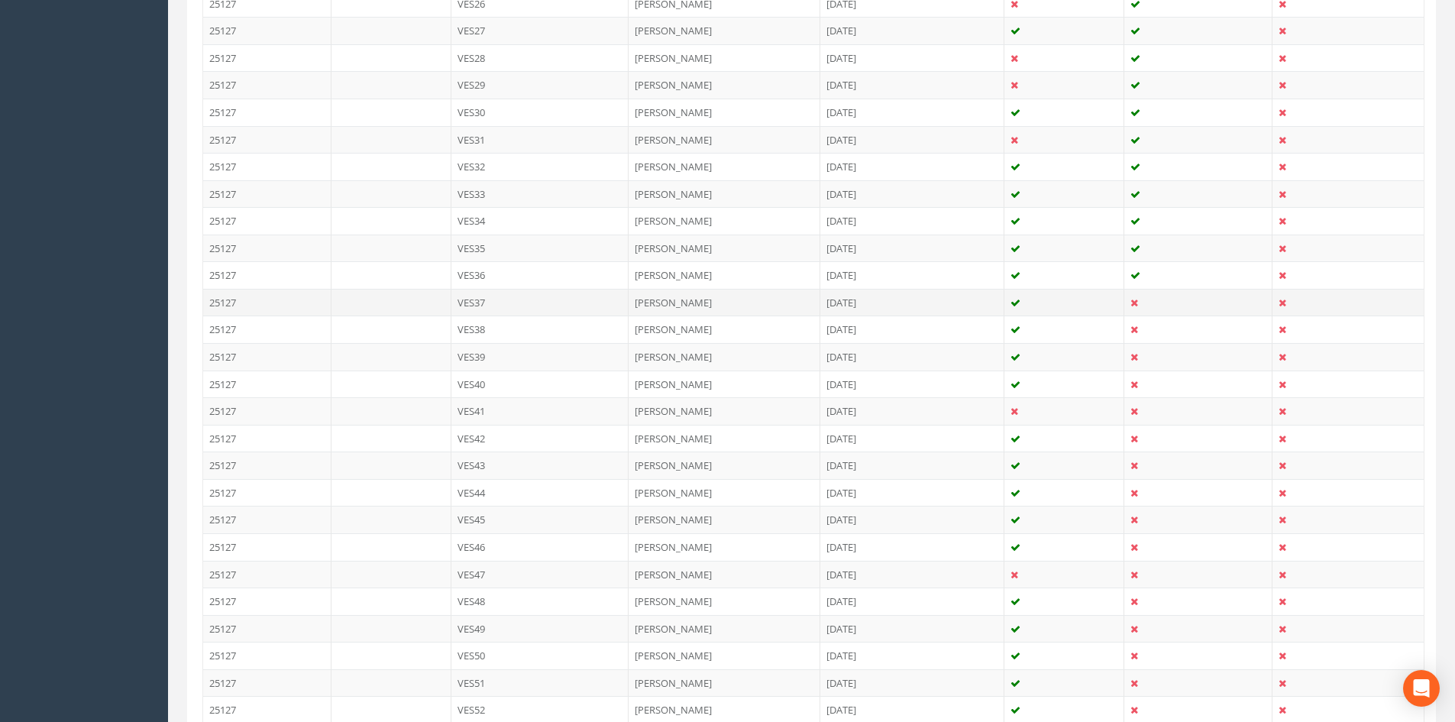
click at [748, 301] on td "[PERSON_NAME]" at bounding box center [725, 302] width 192 height 27
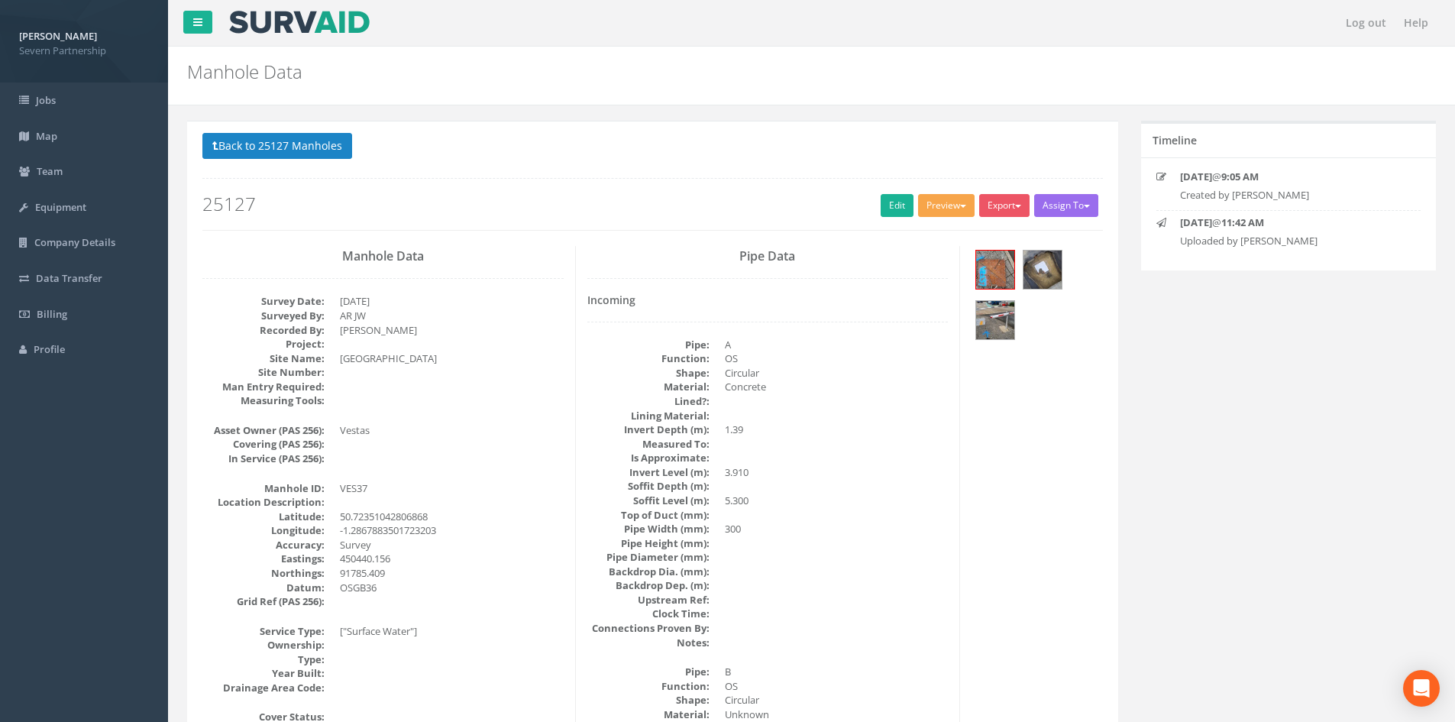
click at [926, 202] on button "Preview" at bounding box center [946, 205] width 57 height 23
click at [920, 231] on link "SP Manhole" at bounding box center [918, 237] width 116 height 24
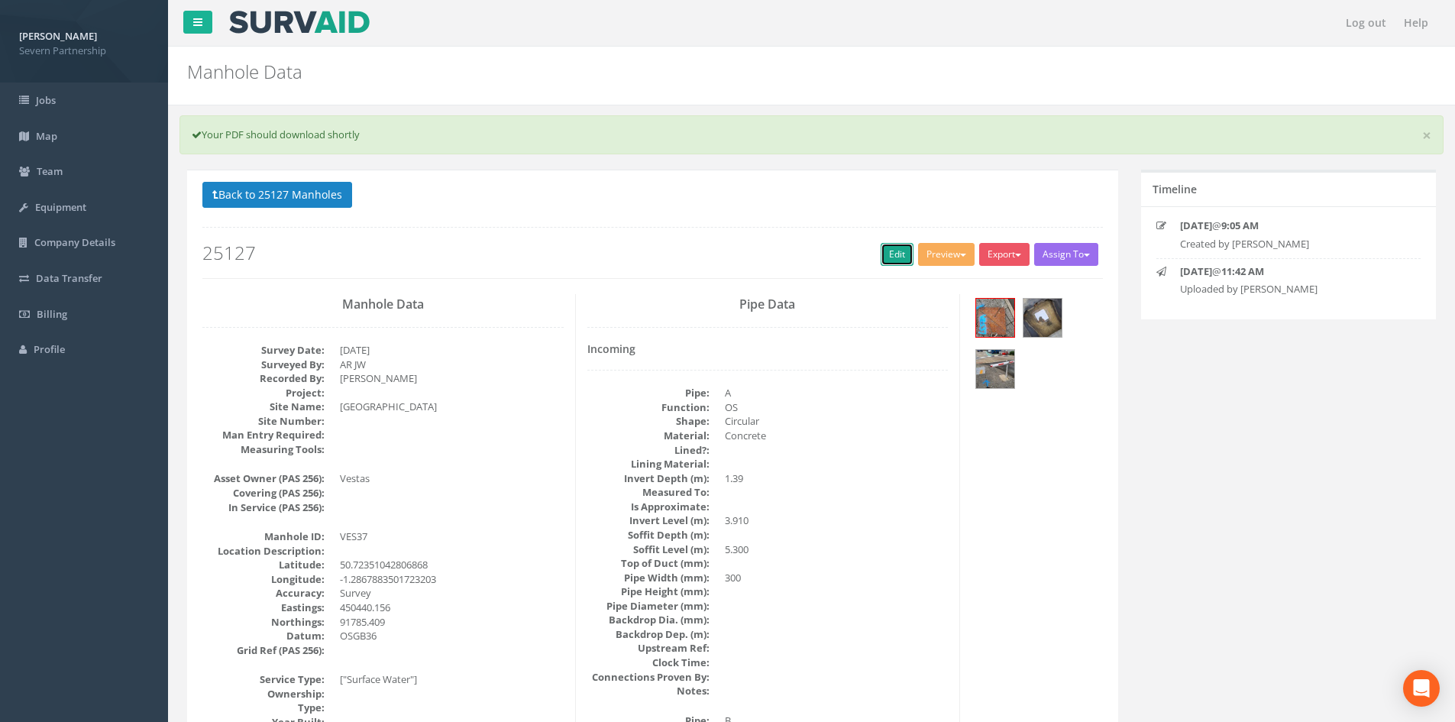
click at [881, 254] on link "Edit" at bounding box center [897, 254] width 33 height 23
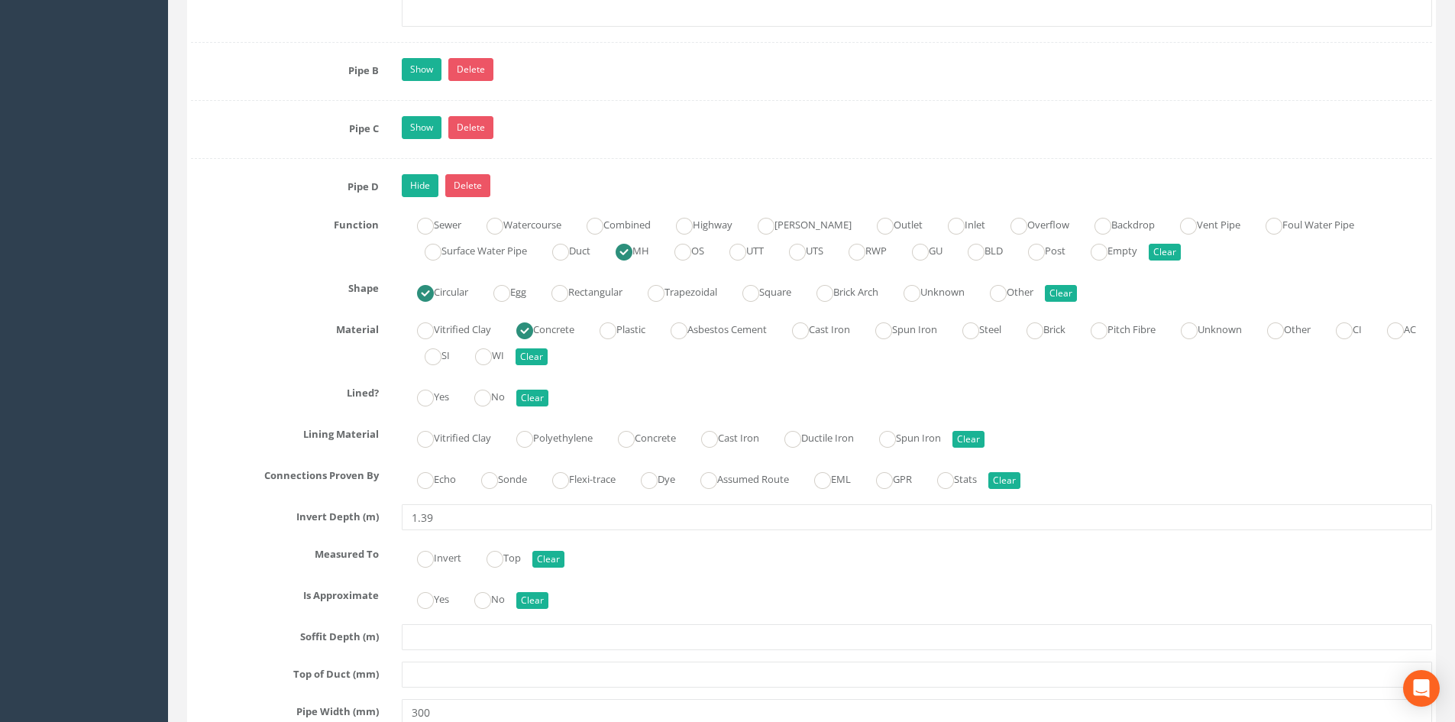
scroll to position [4050, 0]
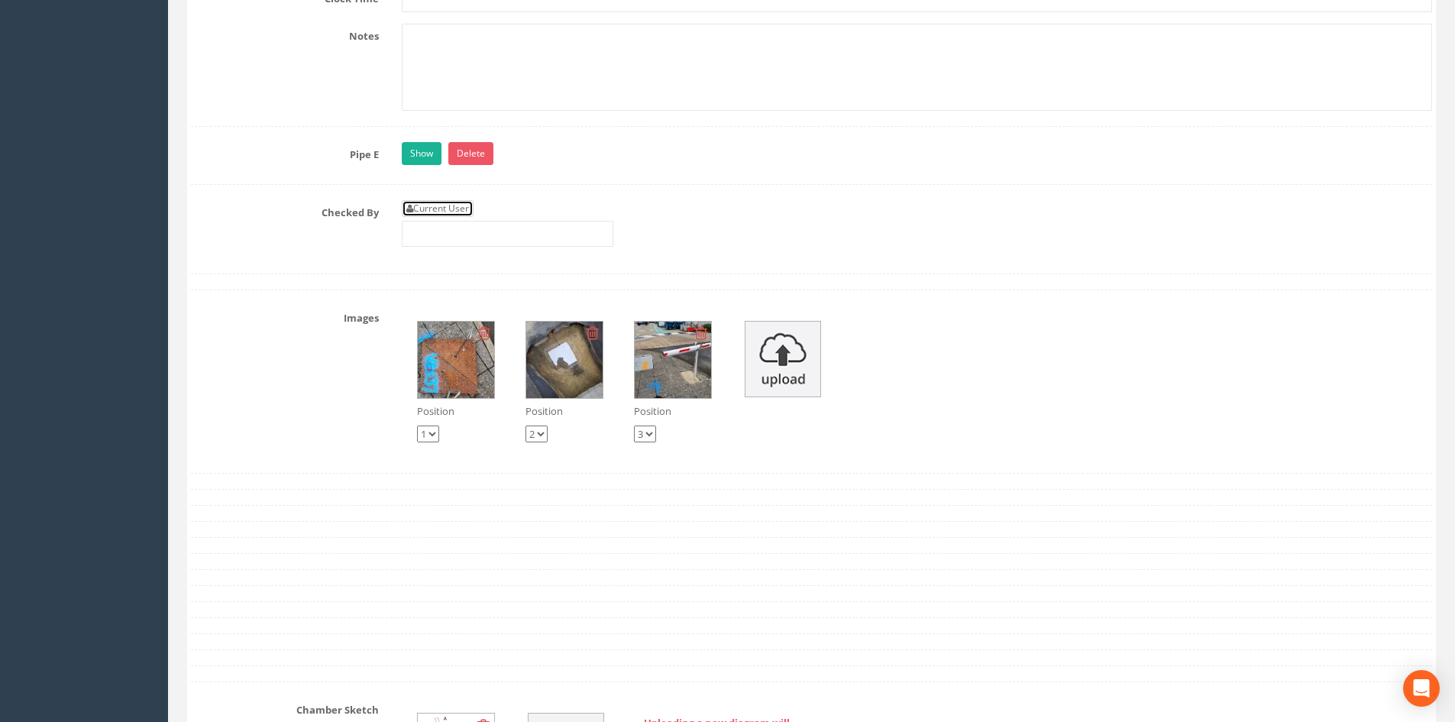
click at [430, 207] on link "Current User" at bounding box center [438, 208] width 72 height 17
type input "[PERSON_NAME]"
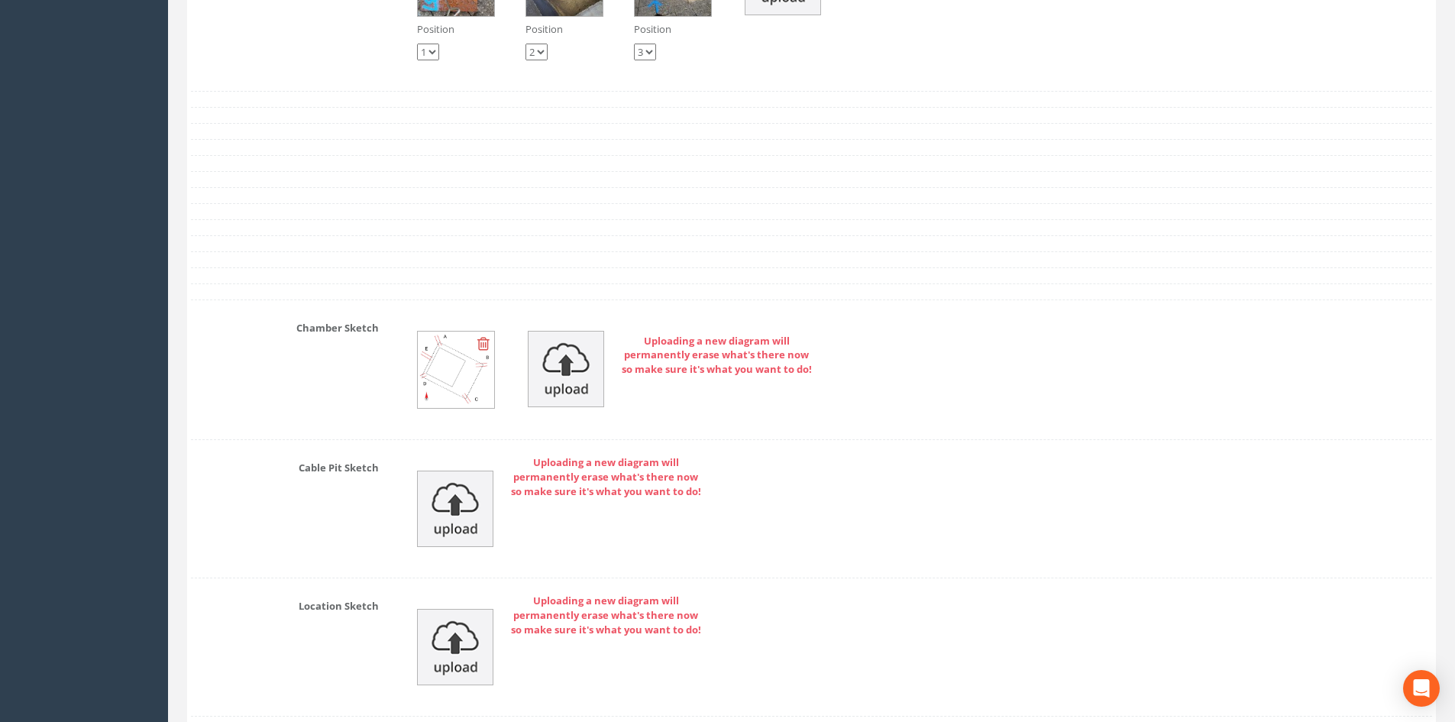
scroll to position [5512, 0]
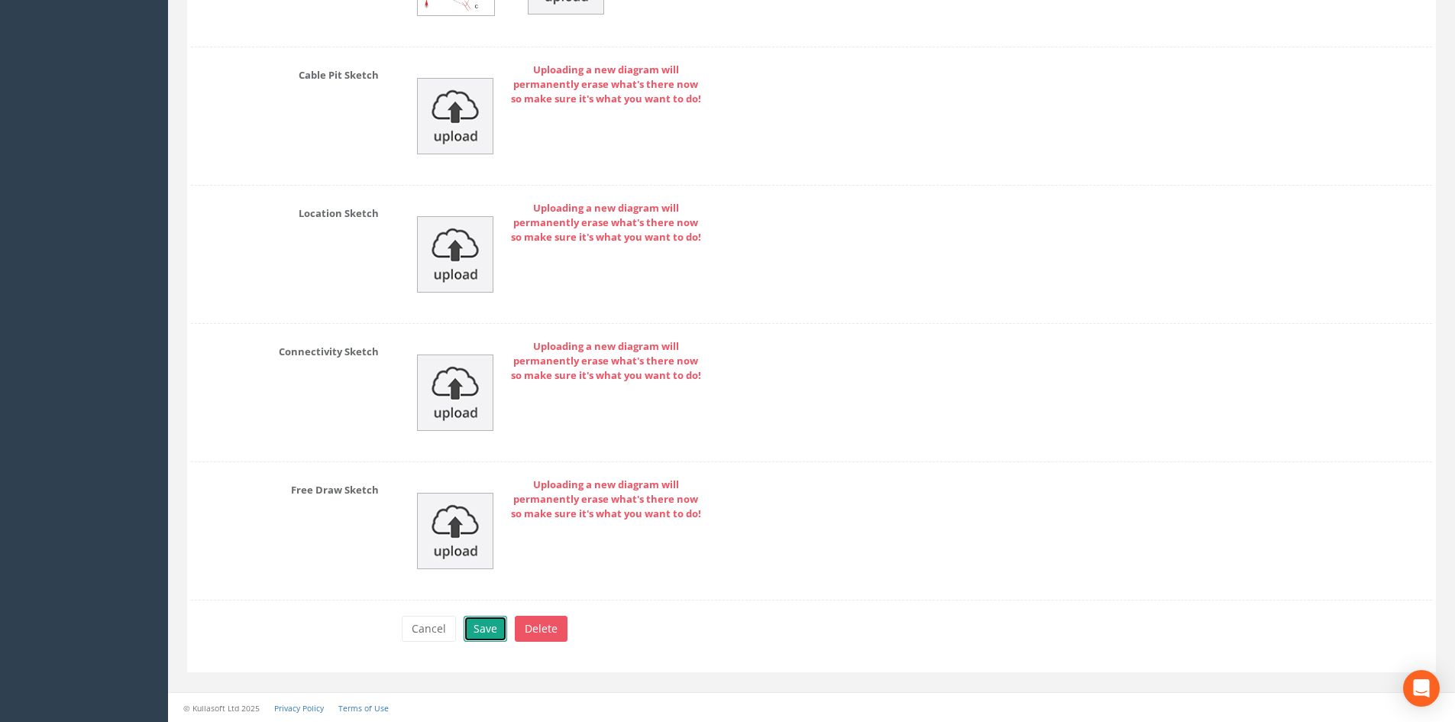
click at [487, 636] on button "Save" at bounding box center [486, 629] width 44 height 26
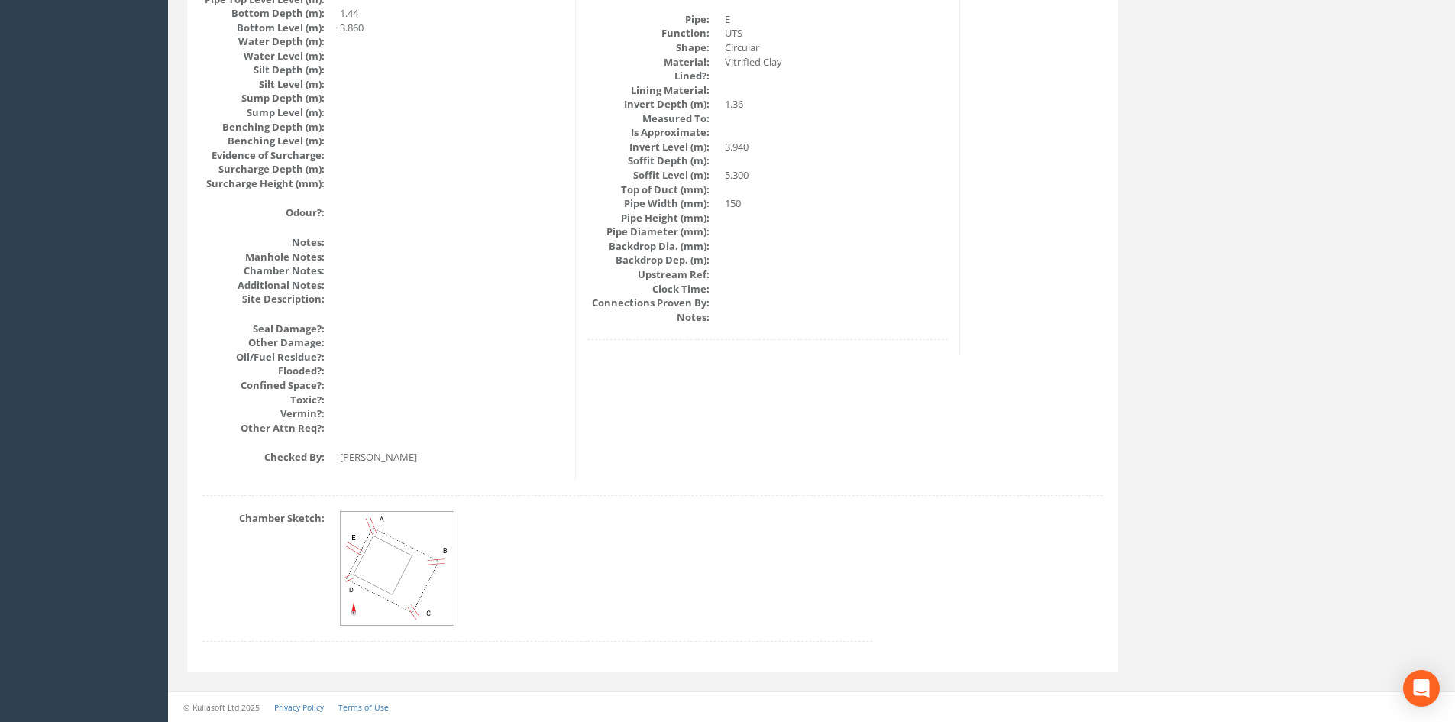
drag, startPoint x: 422, startPoint y: 360, endPoint x: 252, endPoint y: 29, distance: 372.0
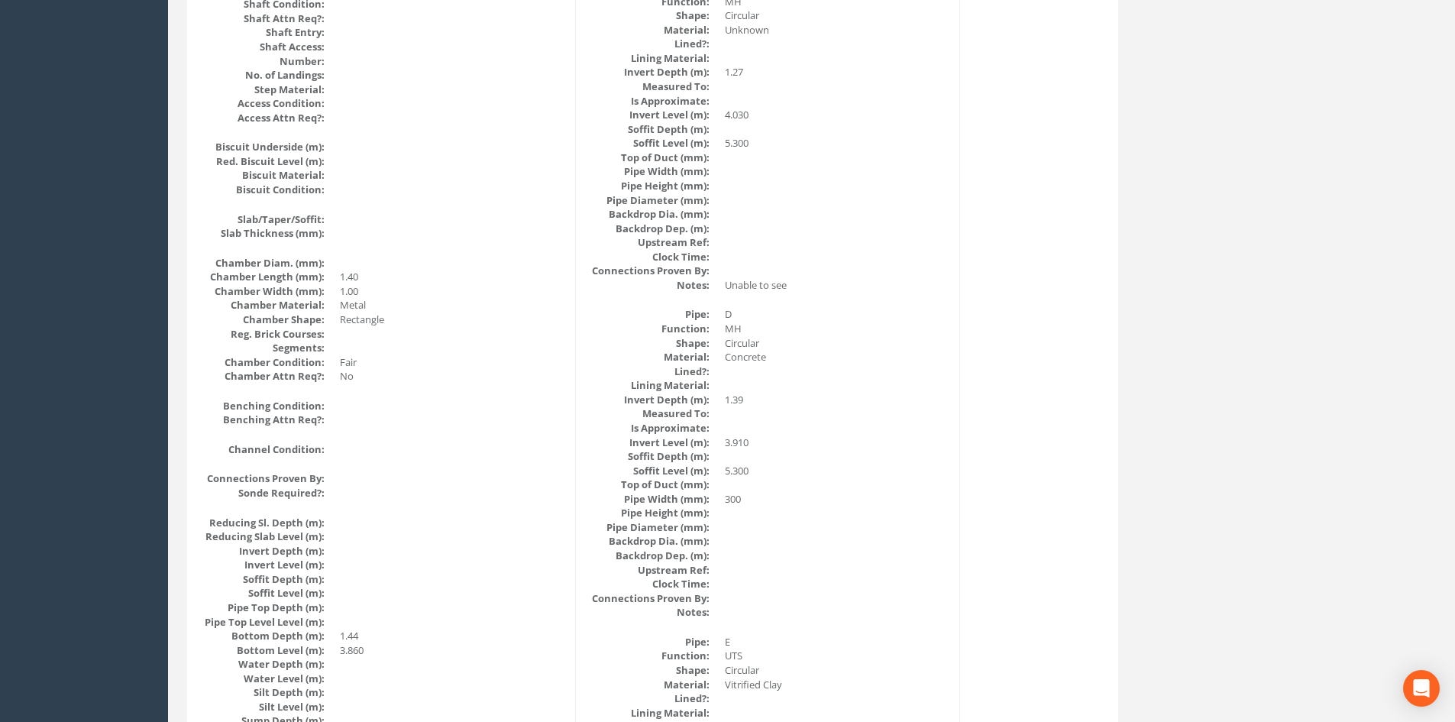
scroll to position [0, 0]
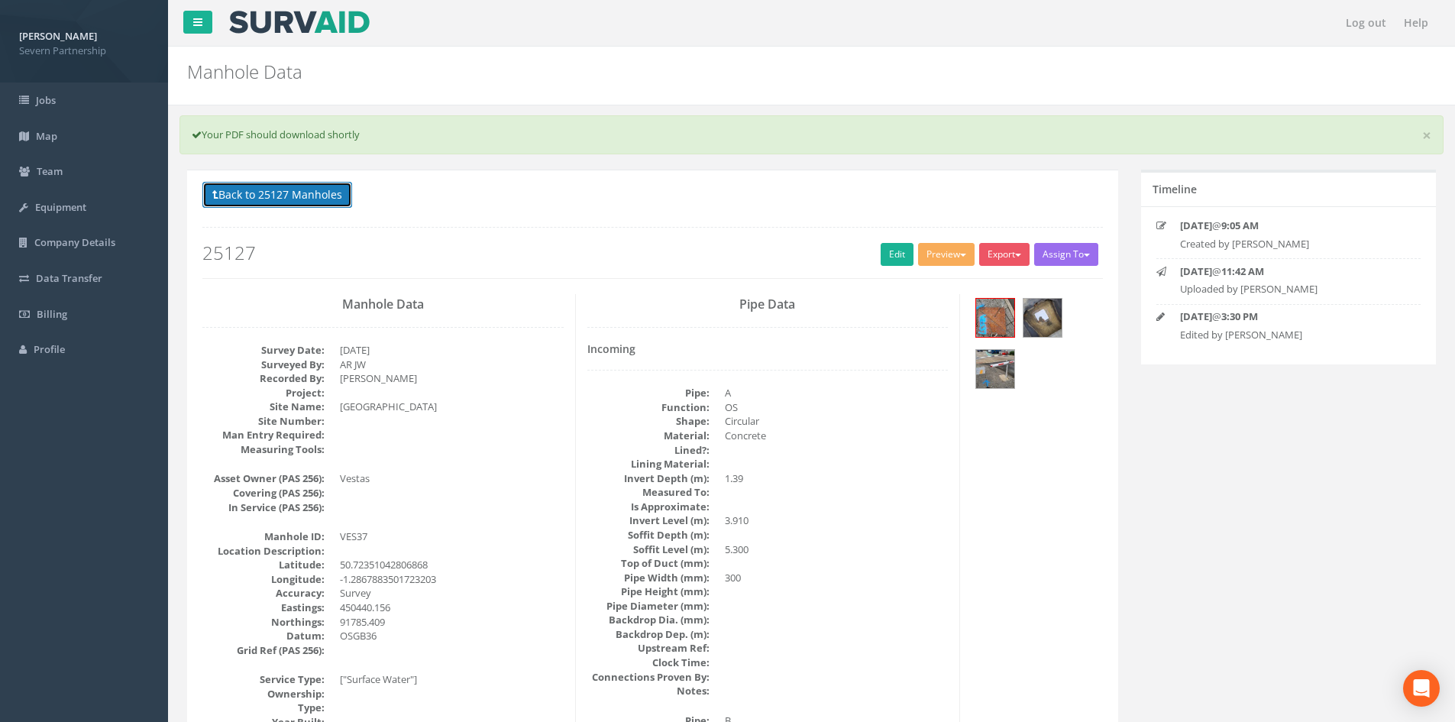
click at [260, 203] on button "Back to 25127 Manholes" at bounding box center [277, 195] width 150 height 26
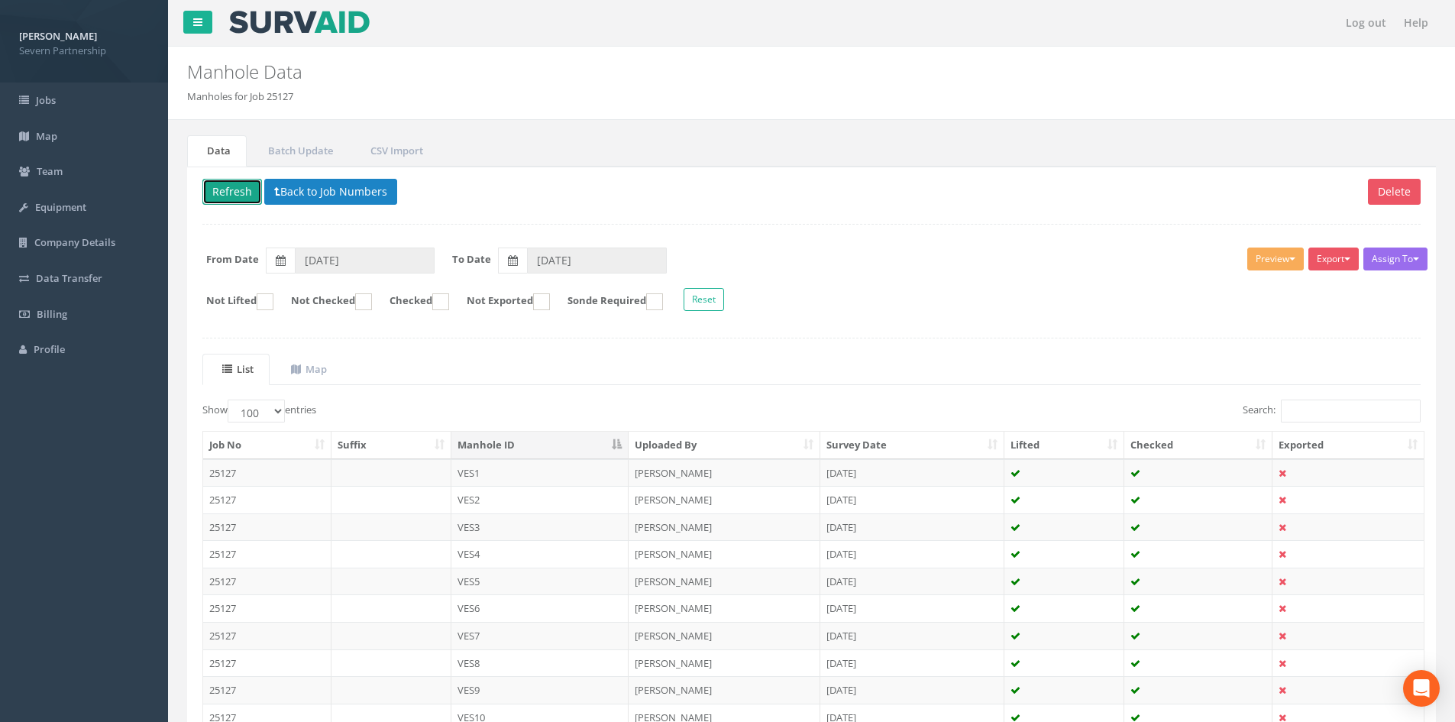
click at [237, 196] on button "Refresh" at bounding box center [232, 192] width 60 height 26
click at [237, 195] on button "Refresh" at bounding box center [232, 192] width 60 height 26
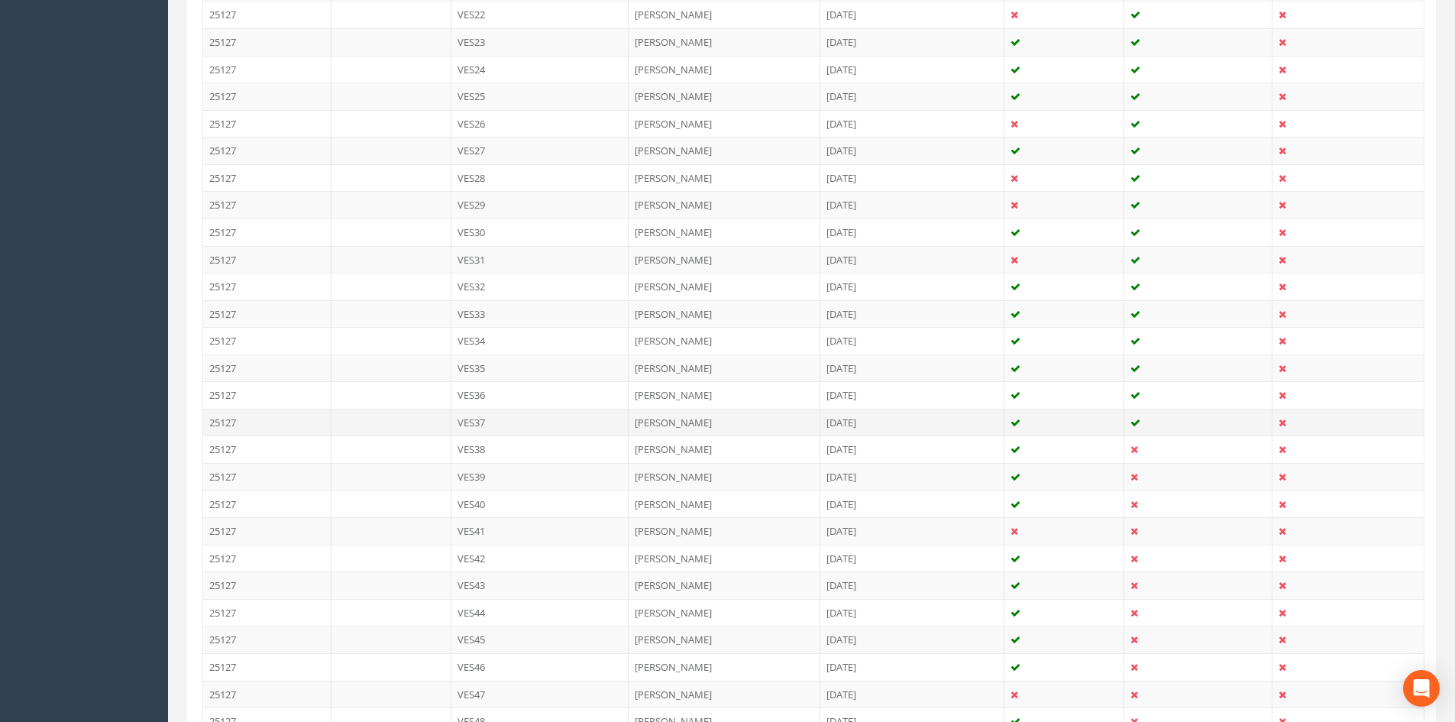
scroll to position [1146, 0]
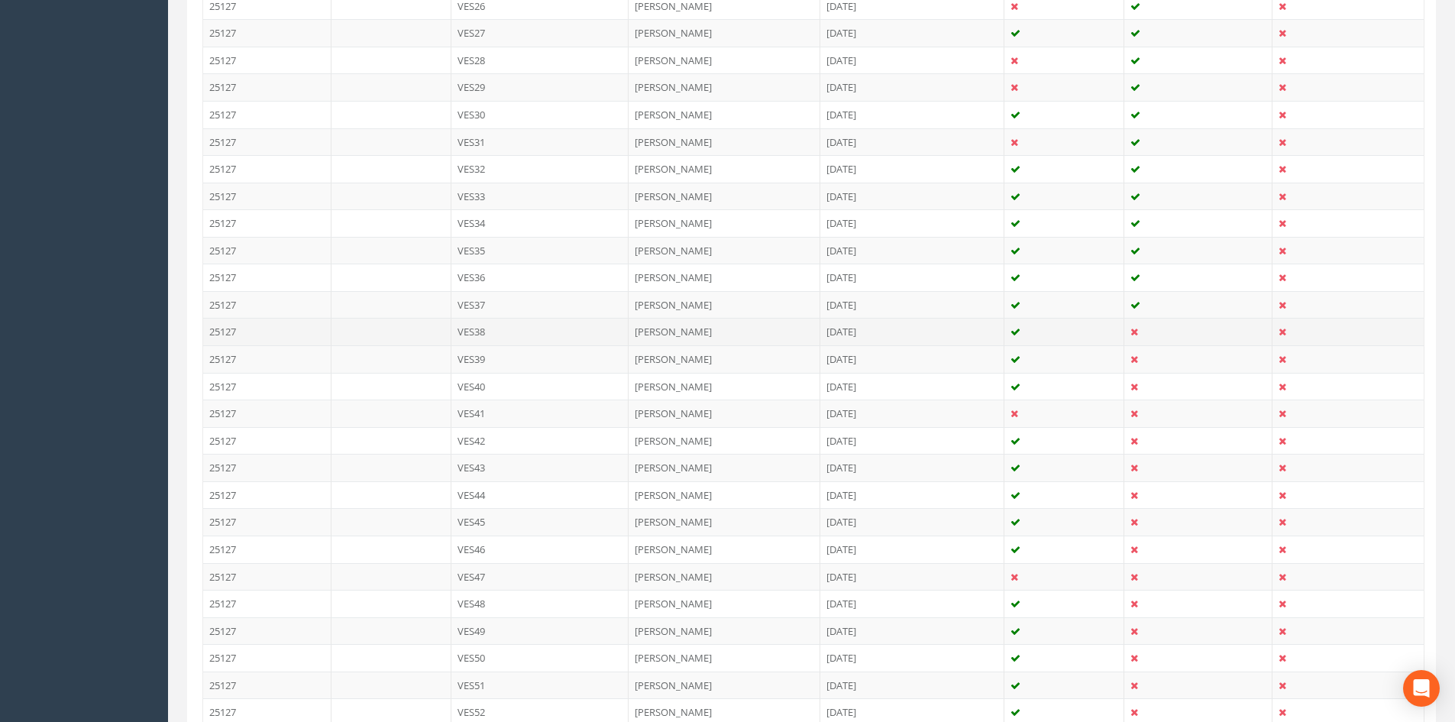
click at [1092, 324] on td at bounding box center [1064, 331] width 121 height 27
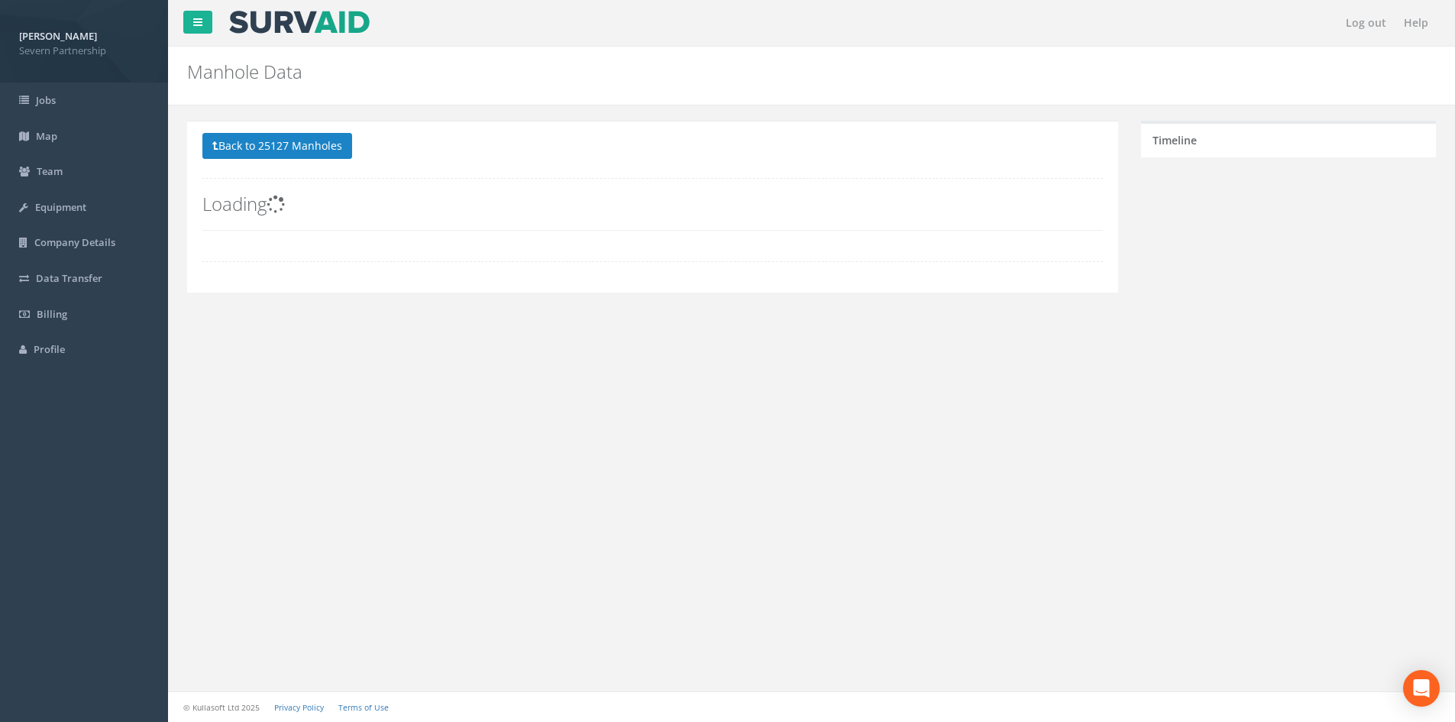
scroll to position [0, 0]
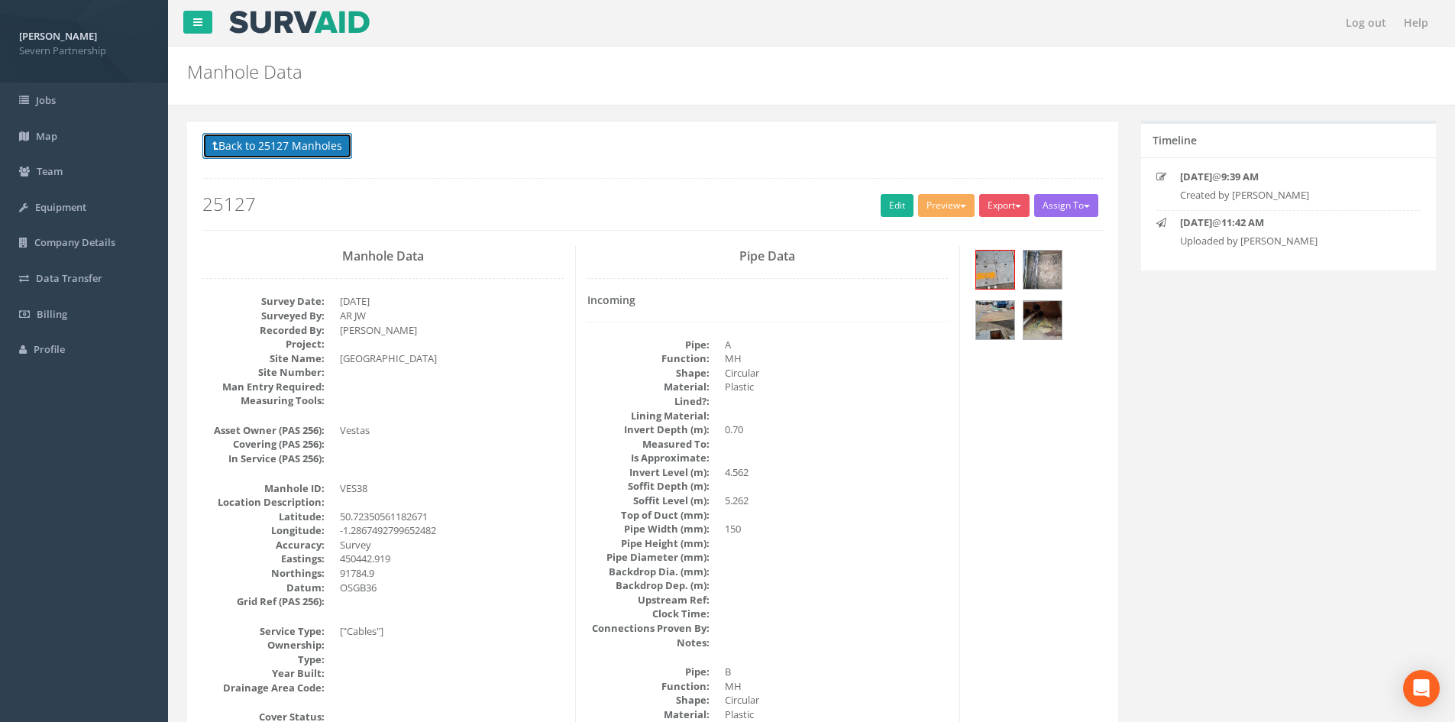
click at [286, 158] on button "Back to 25127 Manholes" at bounding box center [277, 146] width 150 height 26
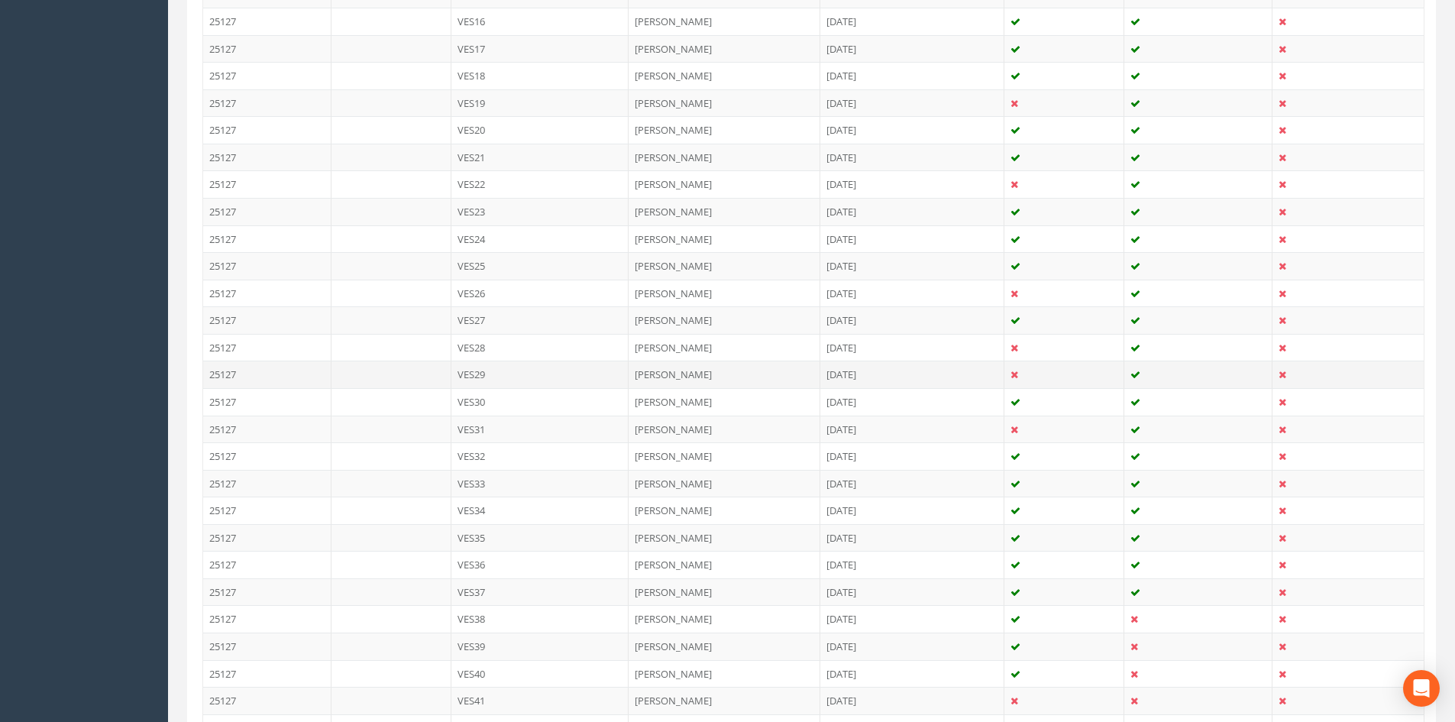
scroll to position [1069, 0]
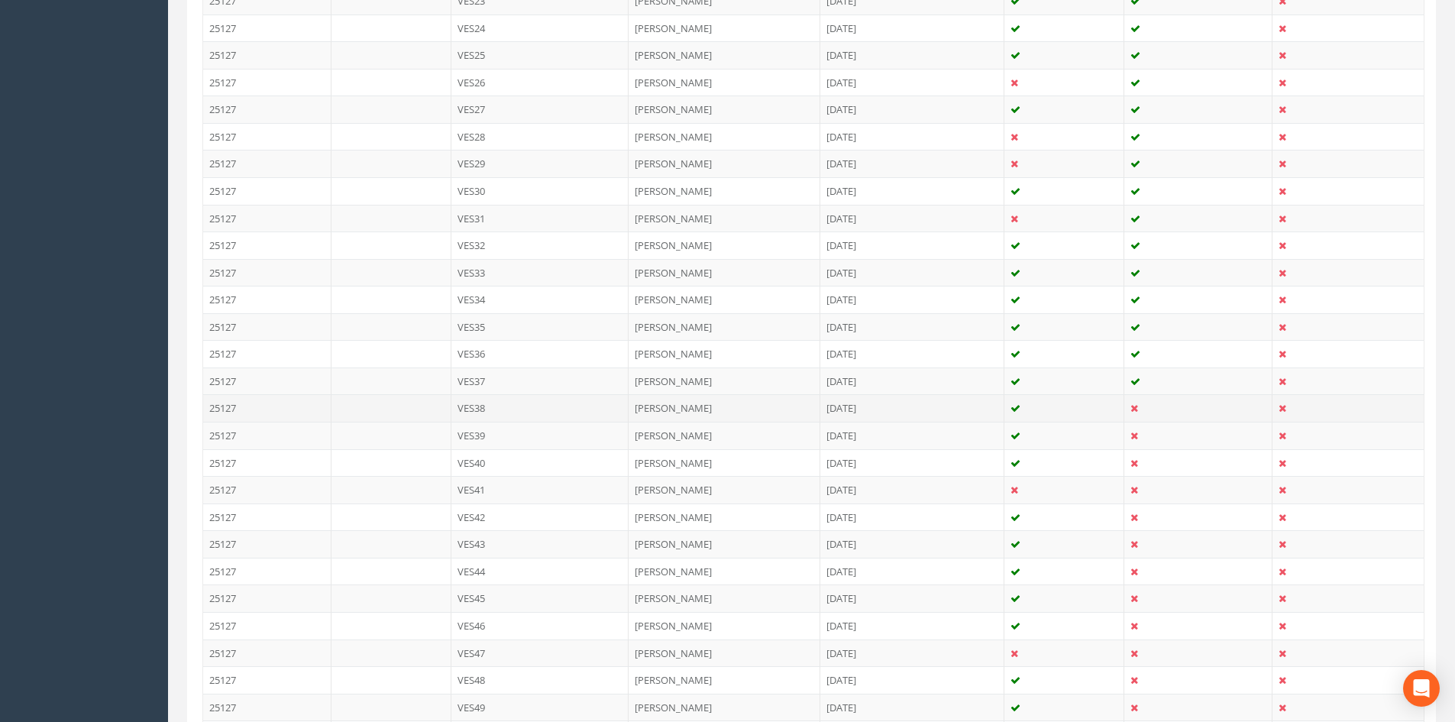
click at [556, 409] on td "VES38" at bounding box center [540, 407] width 178 height 27
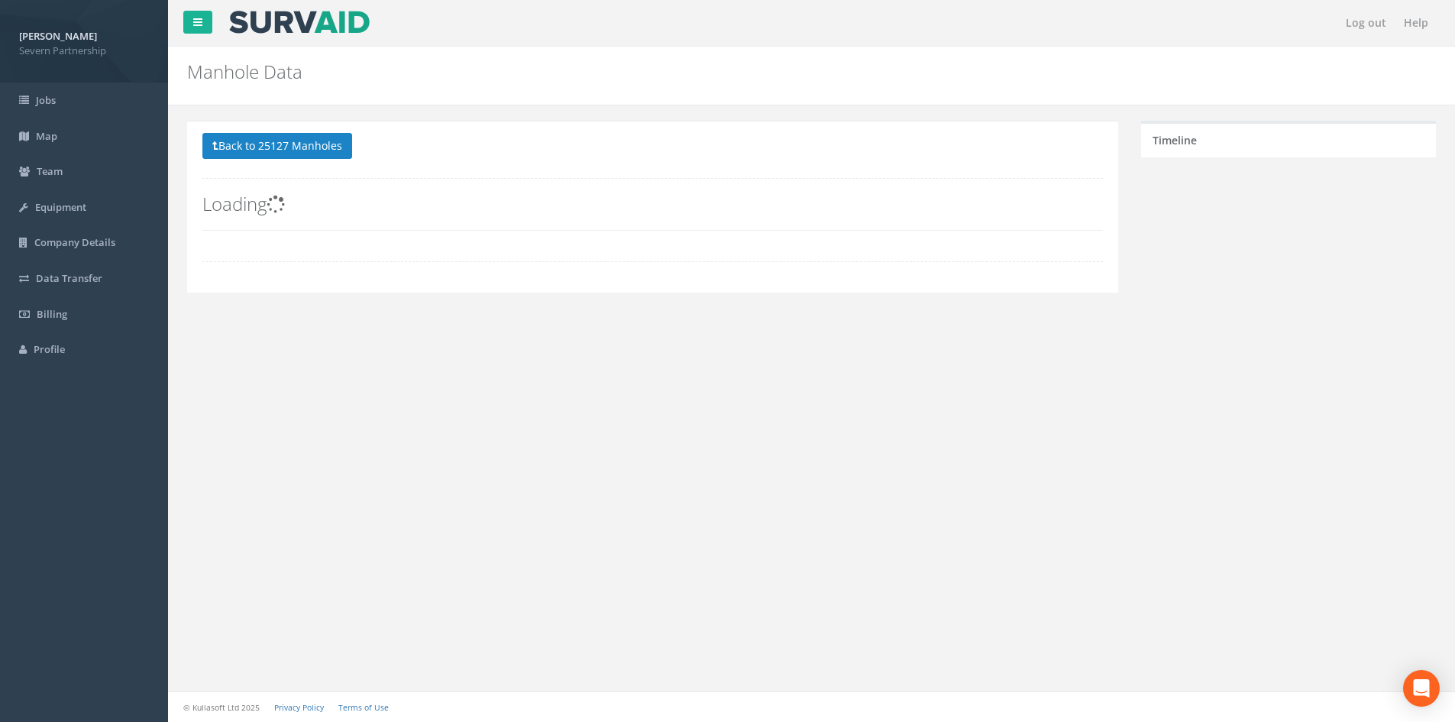
scroll to position [0, 0]
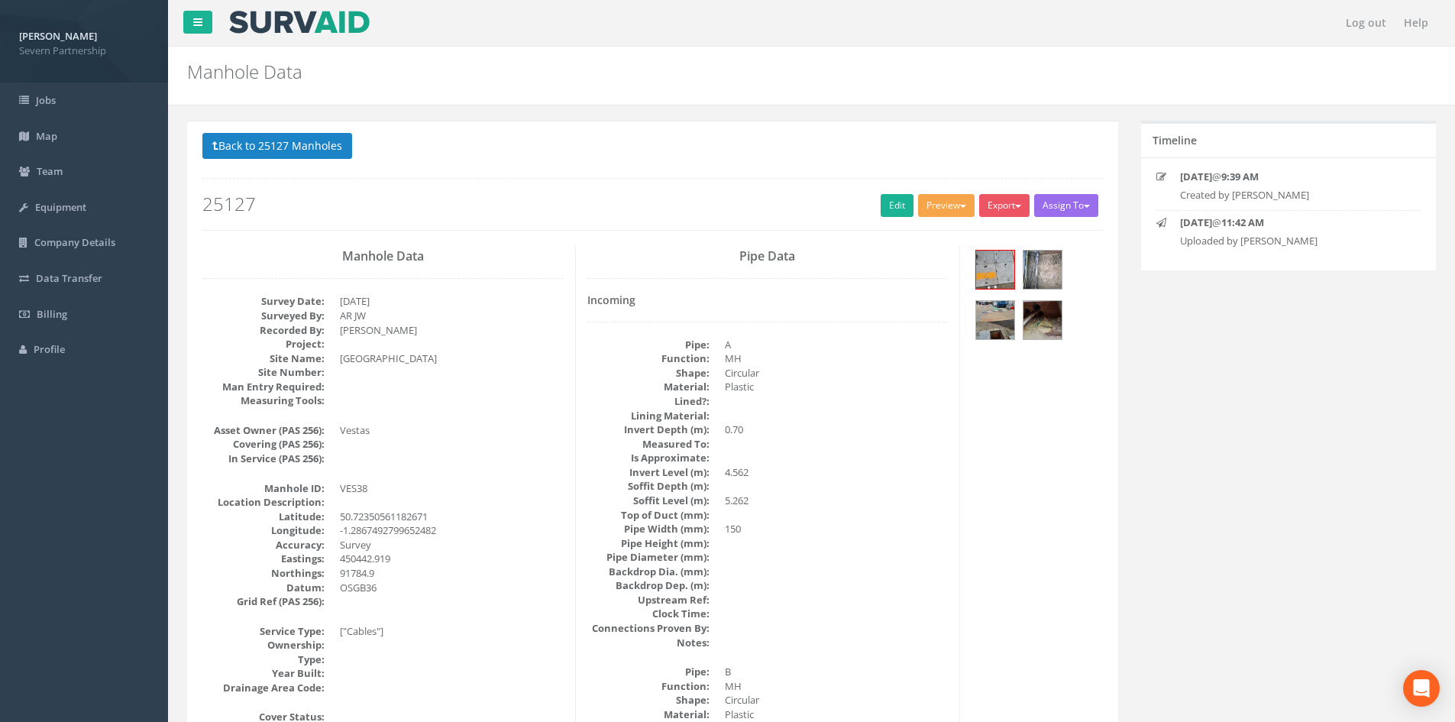
click at [926, 211] on button "Preview" at bounding box center [946, 205] width 57 height 23
click at [915, 232] on link "SP Manhole" at bounding box center [918, 237] width 116 height 24
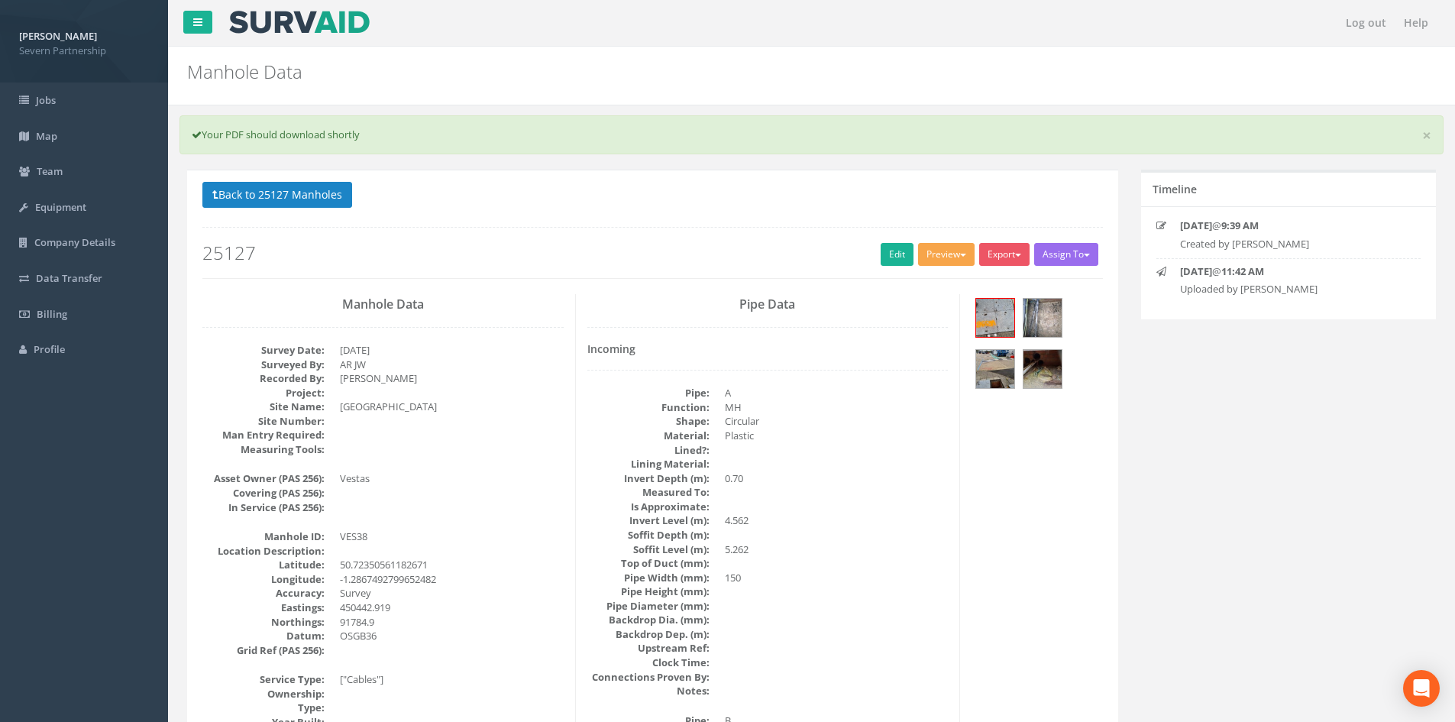
click at [918, 253] on button "Preview" at bounding box center [946, 254] width 57 height 23
click at [916, 279] on link "SP Manhole" at bounding box center [918, 286] width 116 height 24
click at [918, 262] on button "Preview" at bounding box center [946, 254] width 57 height 23
click at [913, 276] on link "SP Manhole" at bounding box center [918, 286] width 116 height 24
click at [900, 257] on link "Edit" at bounding box center [897, 254] width 33 height 23
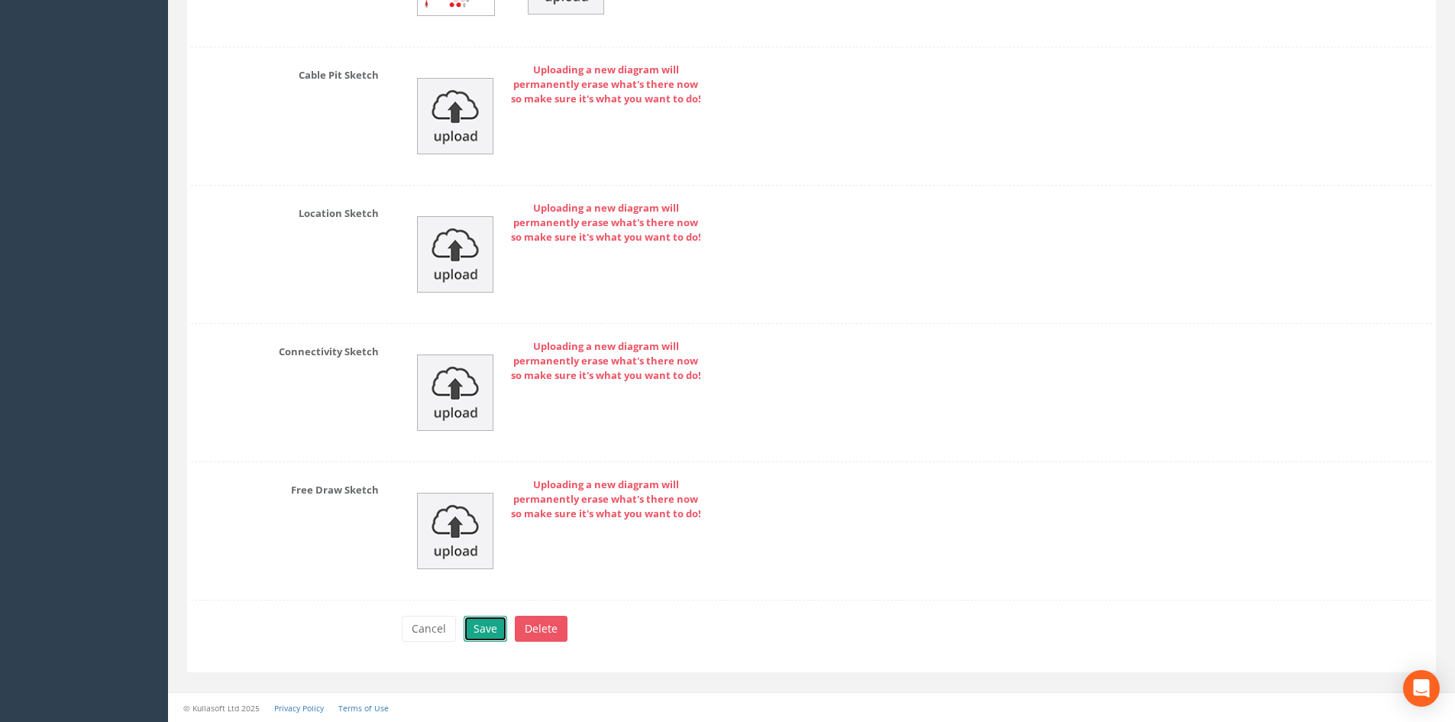
click at [487, 637] on button "Save" at bounding box center [486, 629] width 44 height 26
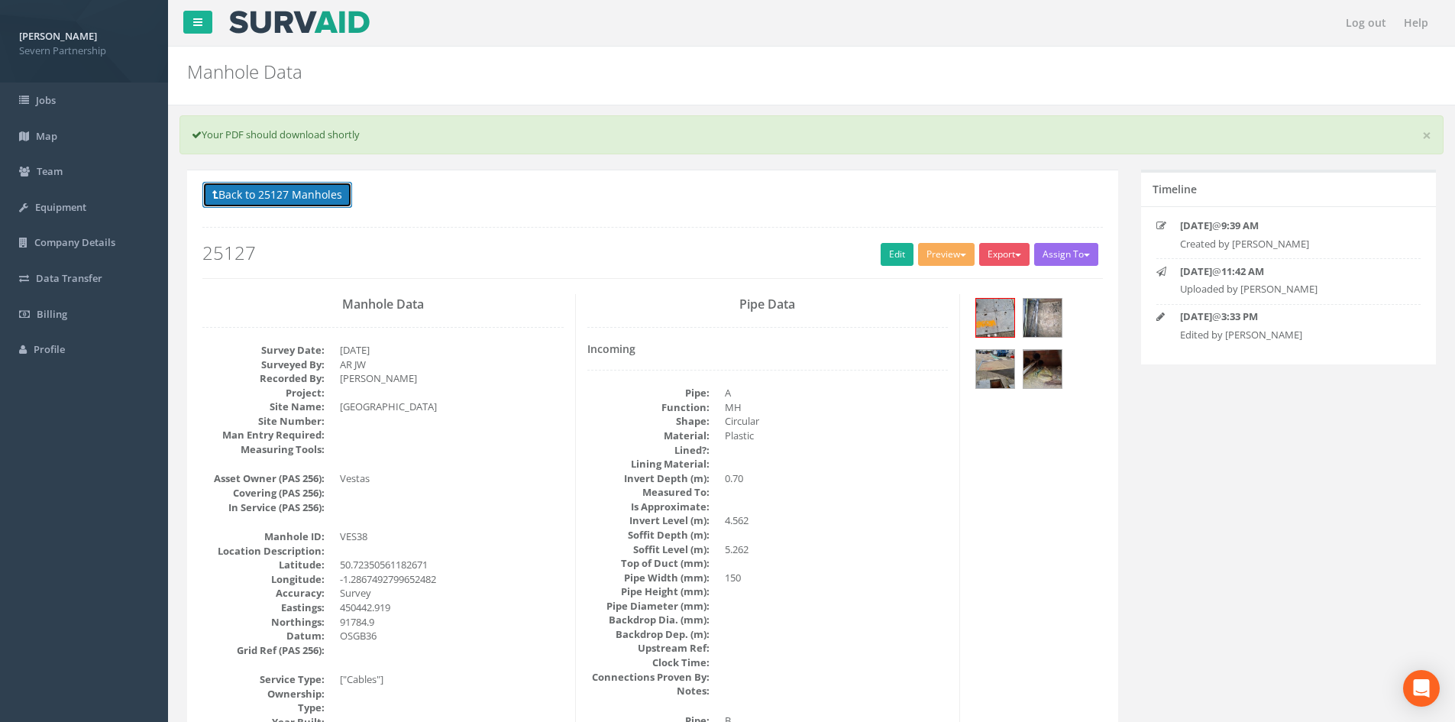
click at [257, 199] on button "Back to 25127 Manholes" at bounding box center [277, 195] width 150 height 26
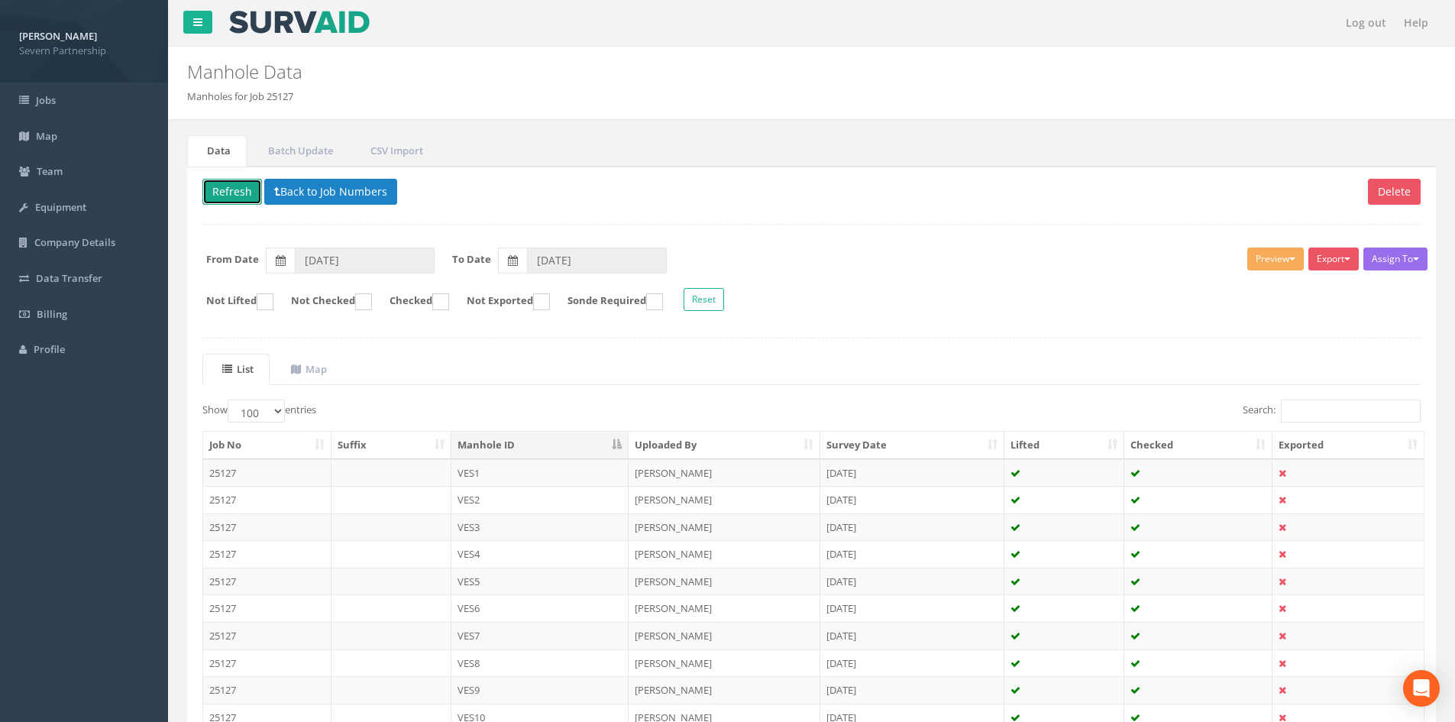
click at [234, 202] on button "Refresh" at bounding box center [232, 192] width 60 height 26
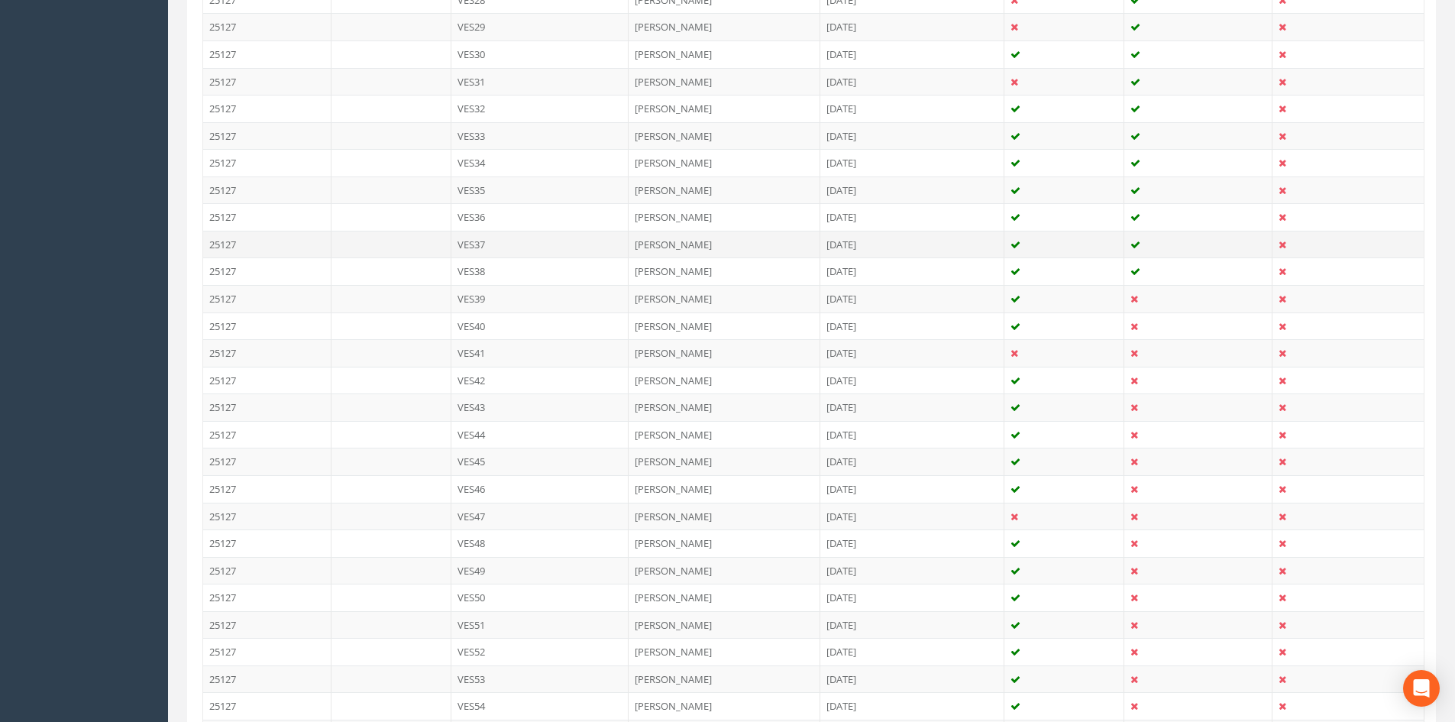
scroll to position [1146, 0]
click at [944, 352] on td "[DATE]" at bounding box center [912, 358] width 184 height 27
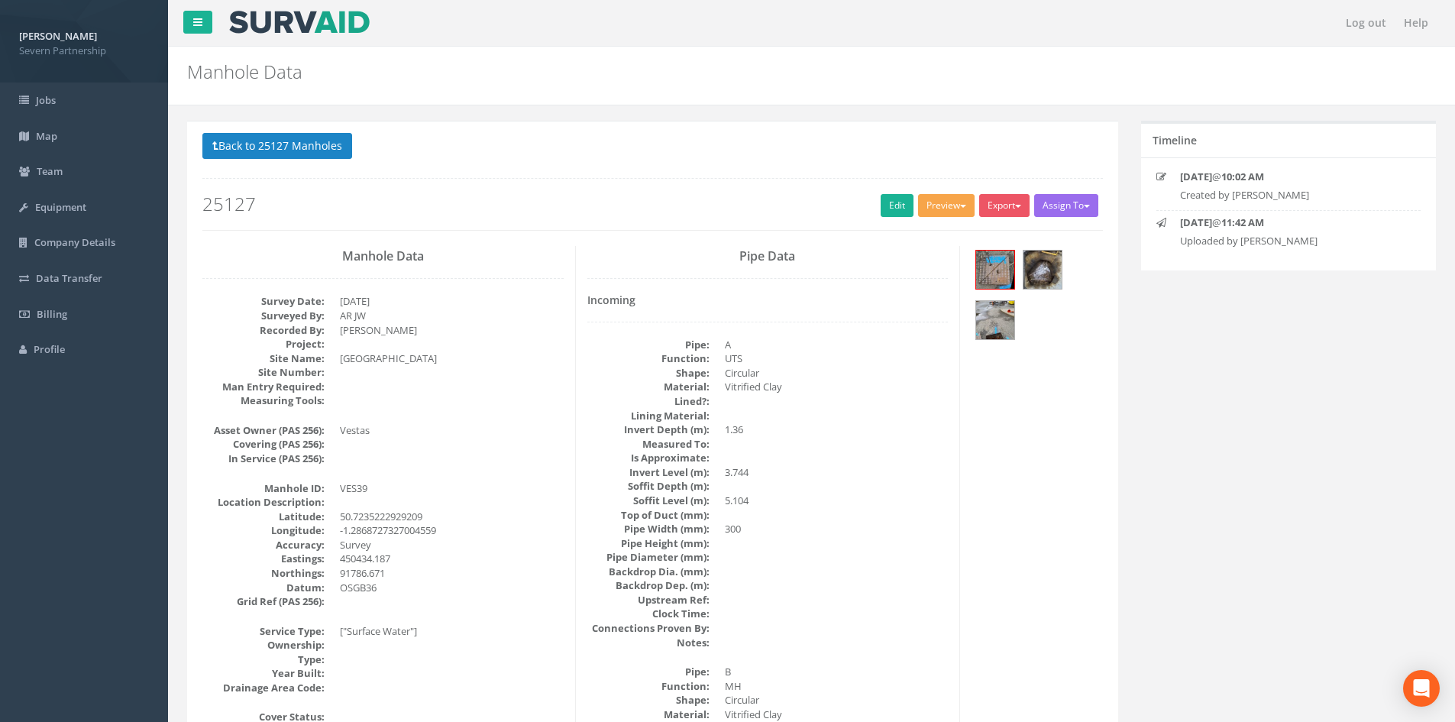
click at [934, 212] on button "Preview" at bounding box center [946, 205] width 57 height 23
click at [924, 231] on link "SP Manhole" at bounding box center [918, 237] width 116 height 24
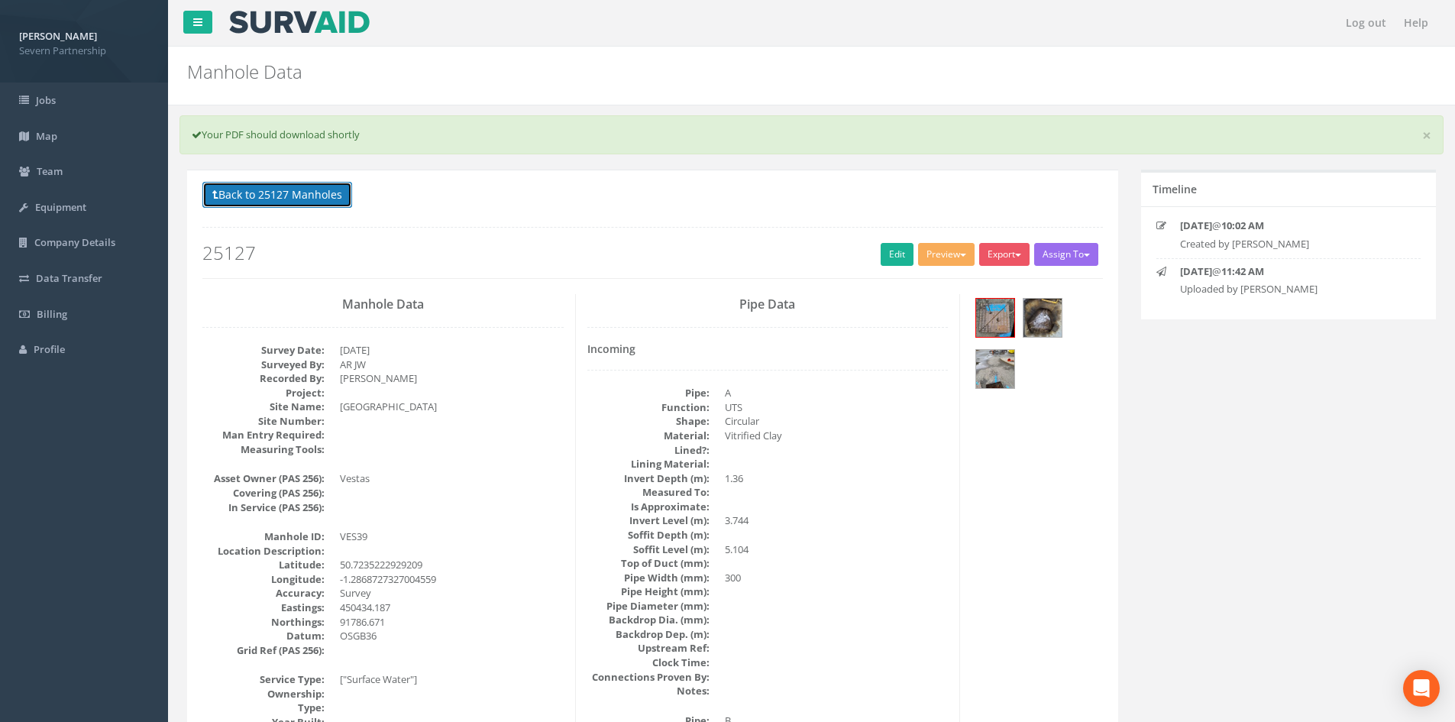
click at [278, 183] on button "Back to 25127 Manholes" at bounding box center [277, 195] width 150 height 26
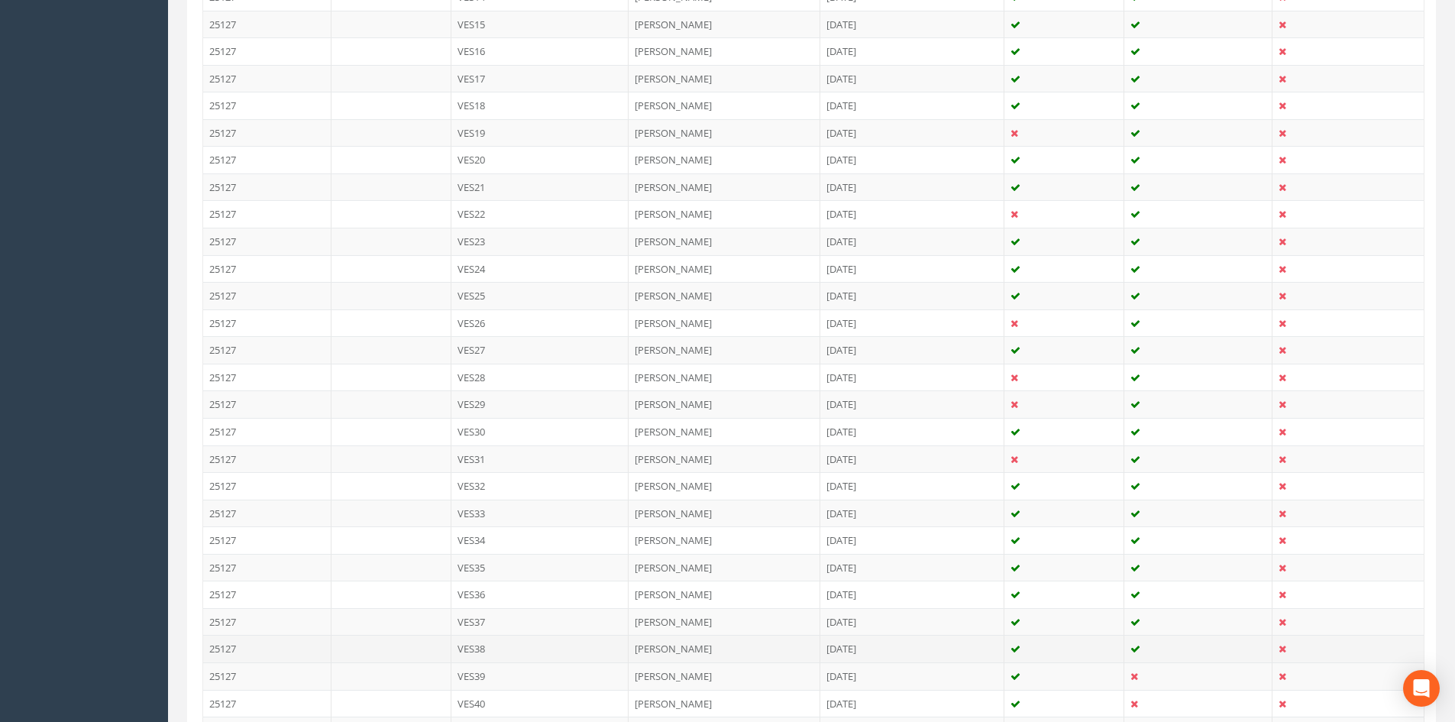
scroll to position [840, 0]
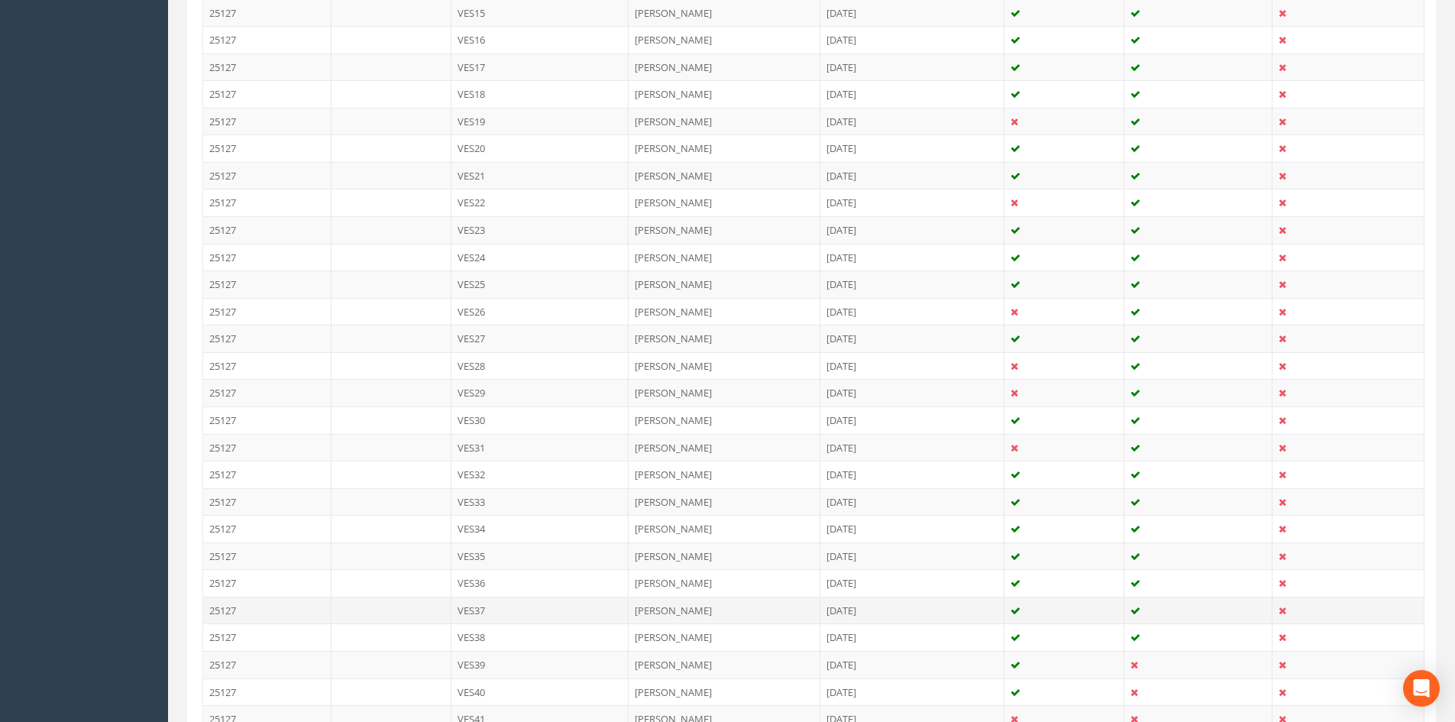
click at [525, 615] on td "VES37" at bounding box center [540, 609] width 178 height 27
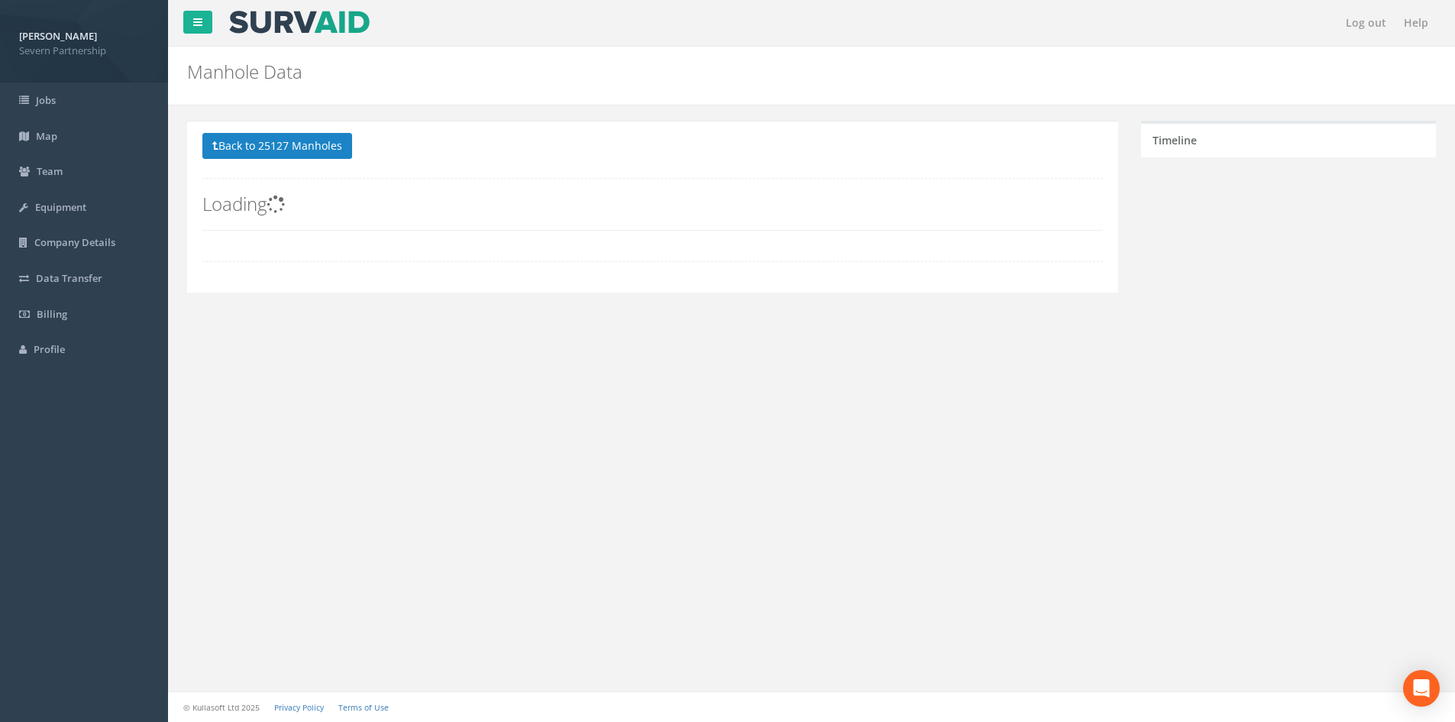
scroll to position [0, 0]
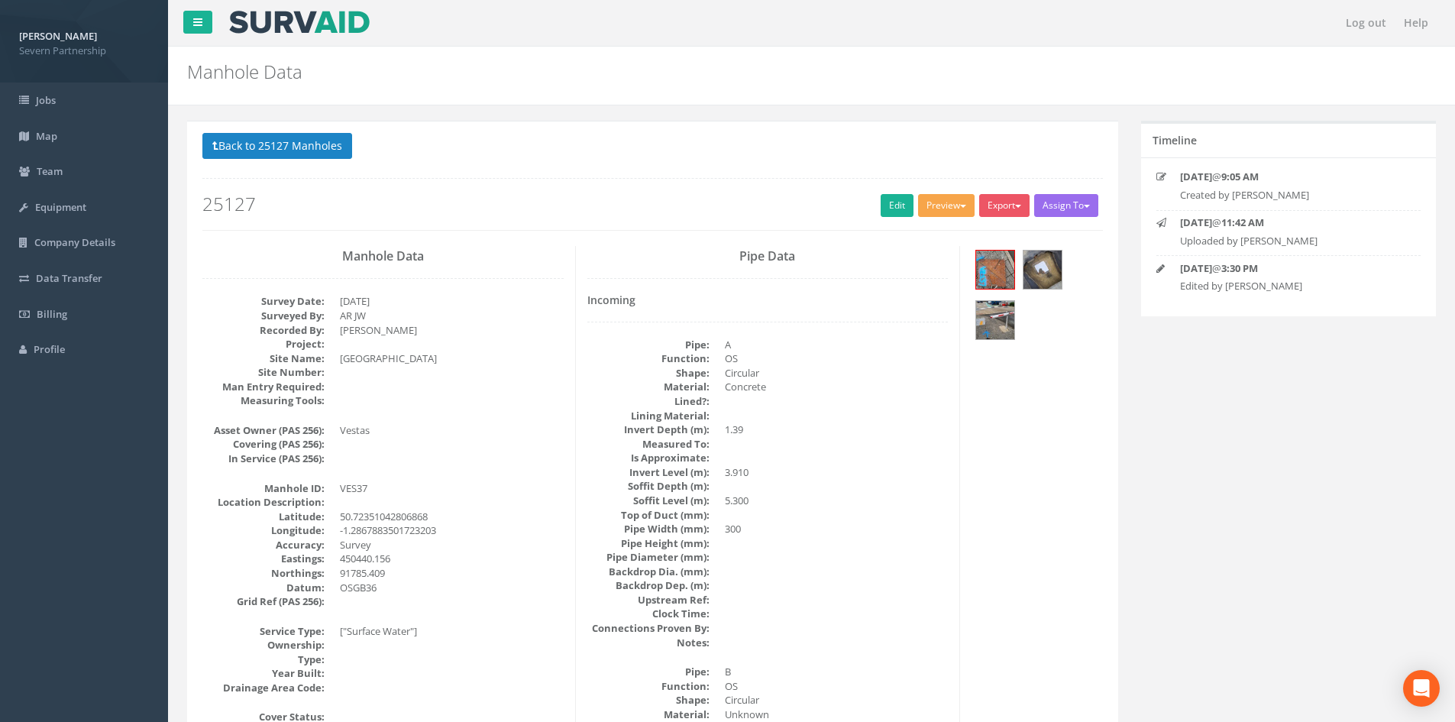
click at [958, 209] on button "Preview" at bounding box center [946, 205] width 57 height 23
click at [941, 229] on link "SP Manhole" at bounding box center [918, 237] width 116 height 24
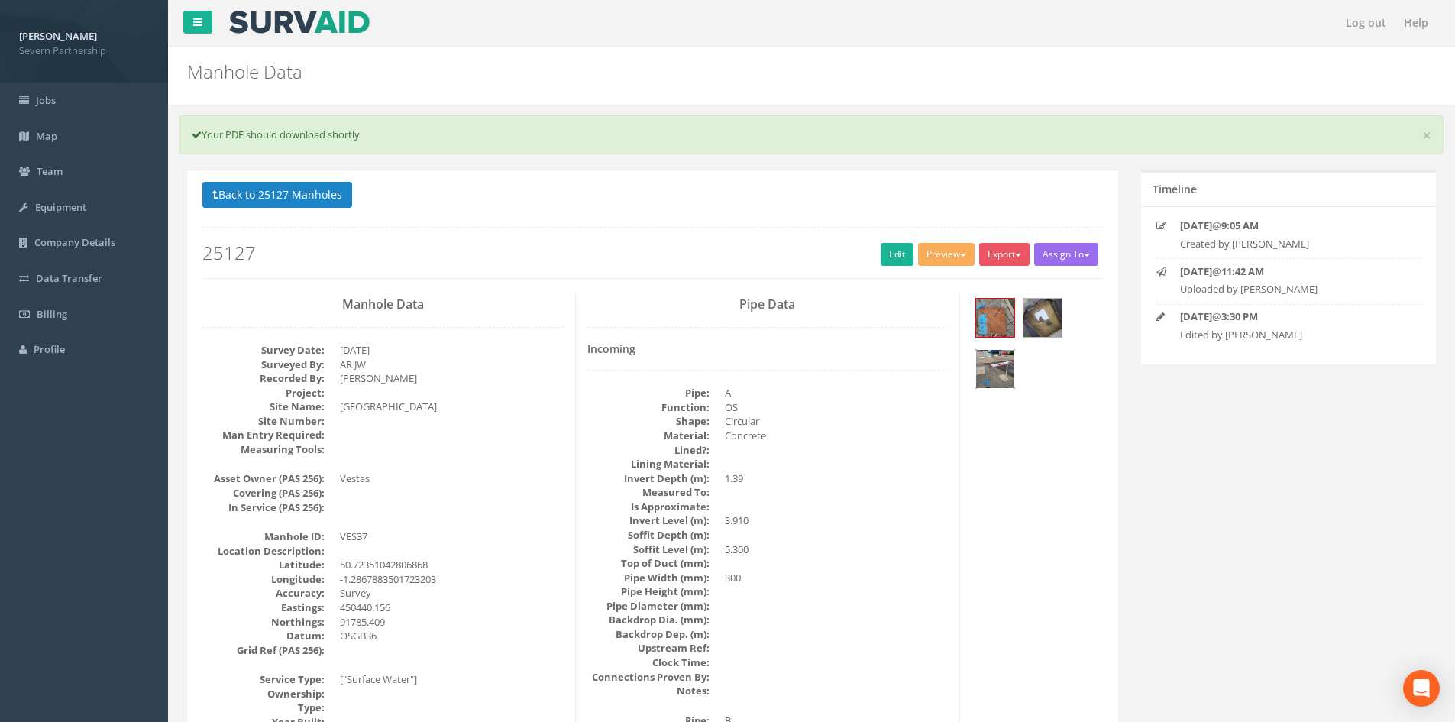
click at [981, 378] on img at bounding box center [995, 369] width 38 height 38
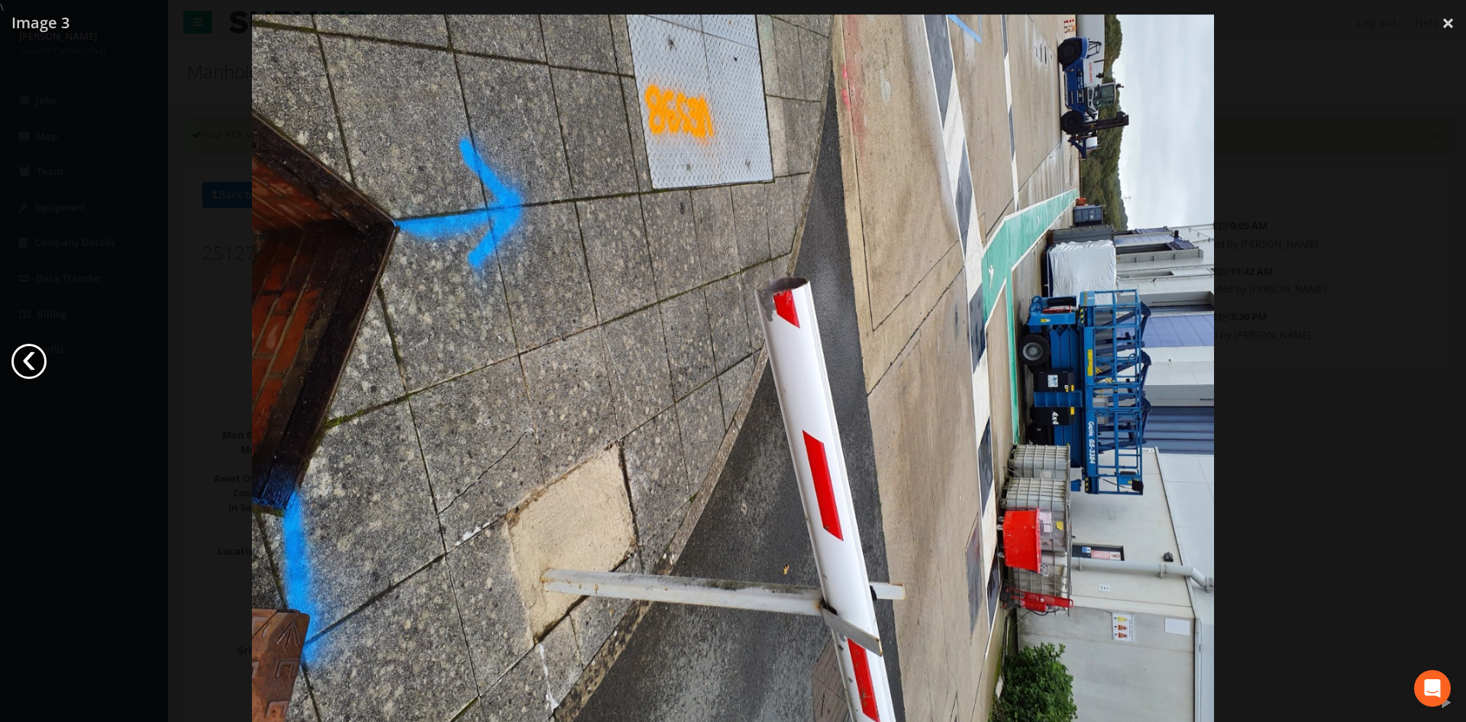
click at [31, 354] on link "‹" at bounding box center [28, 361] width 35 height 35
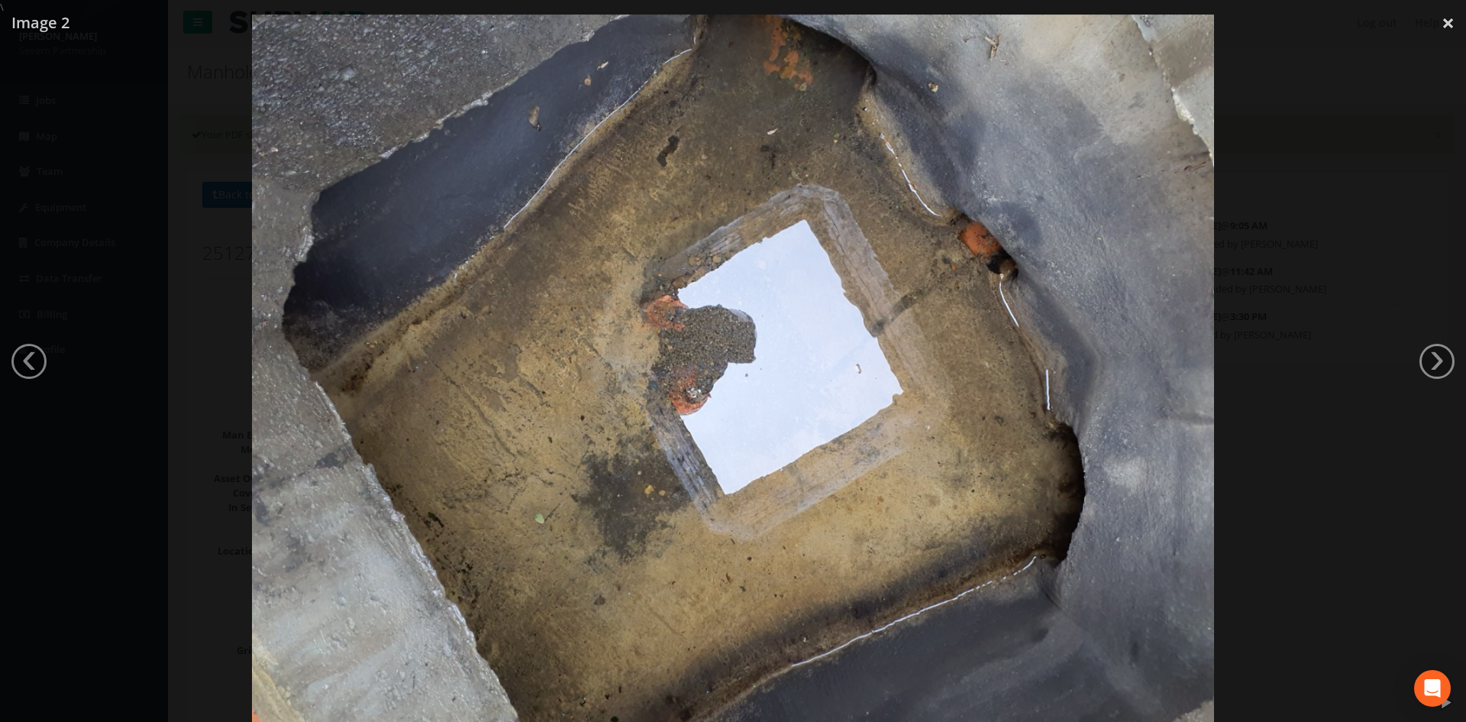
click at [68, 270] on div at bounding box center [733, 376] width 1466 height 722
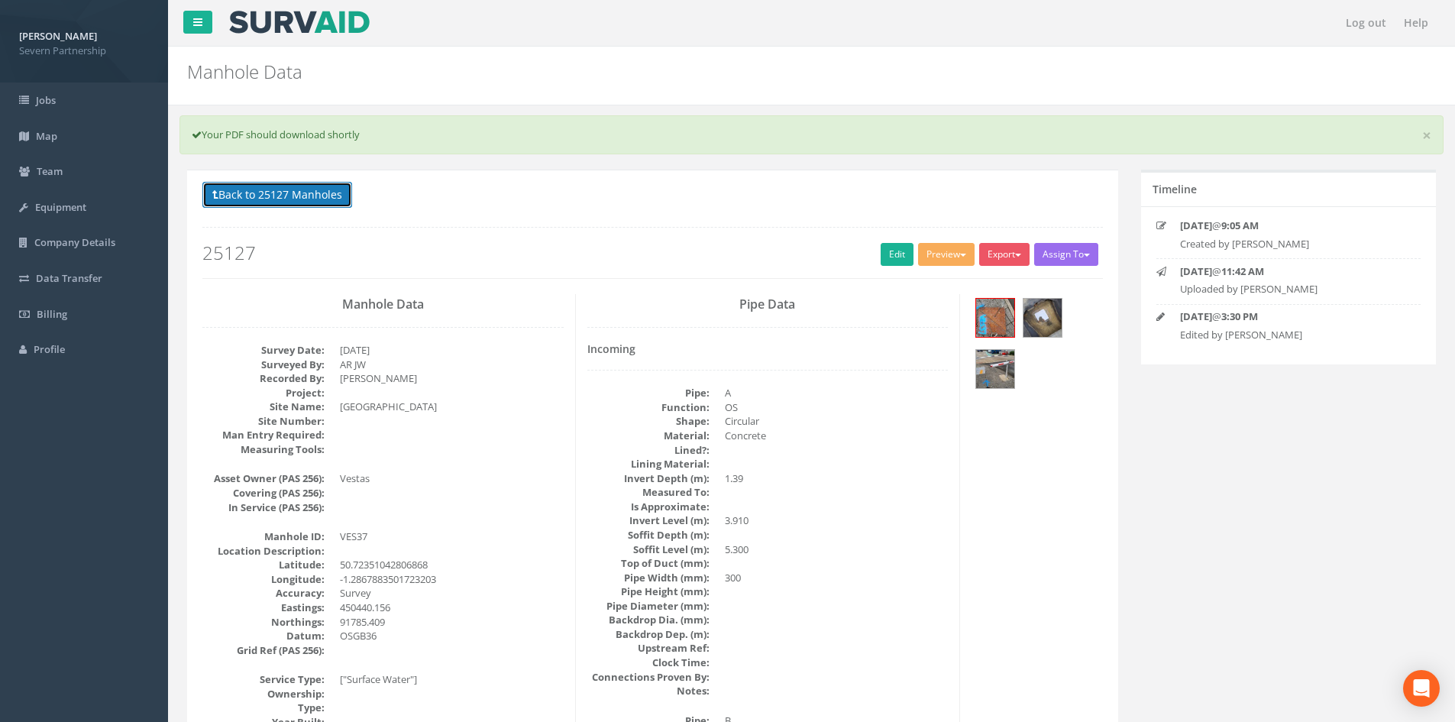
click at [255, 184] on button "Back to 25127 Manholes" at bounding box center [277, 195] width 150 height 26
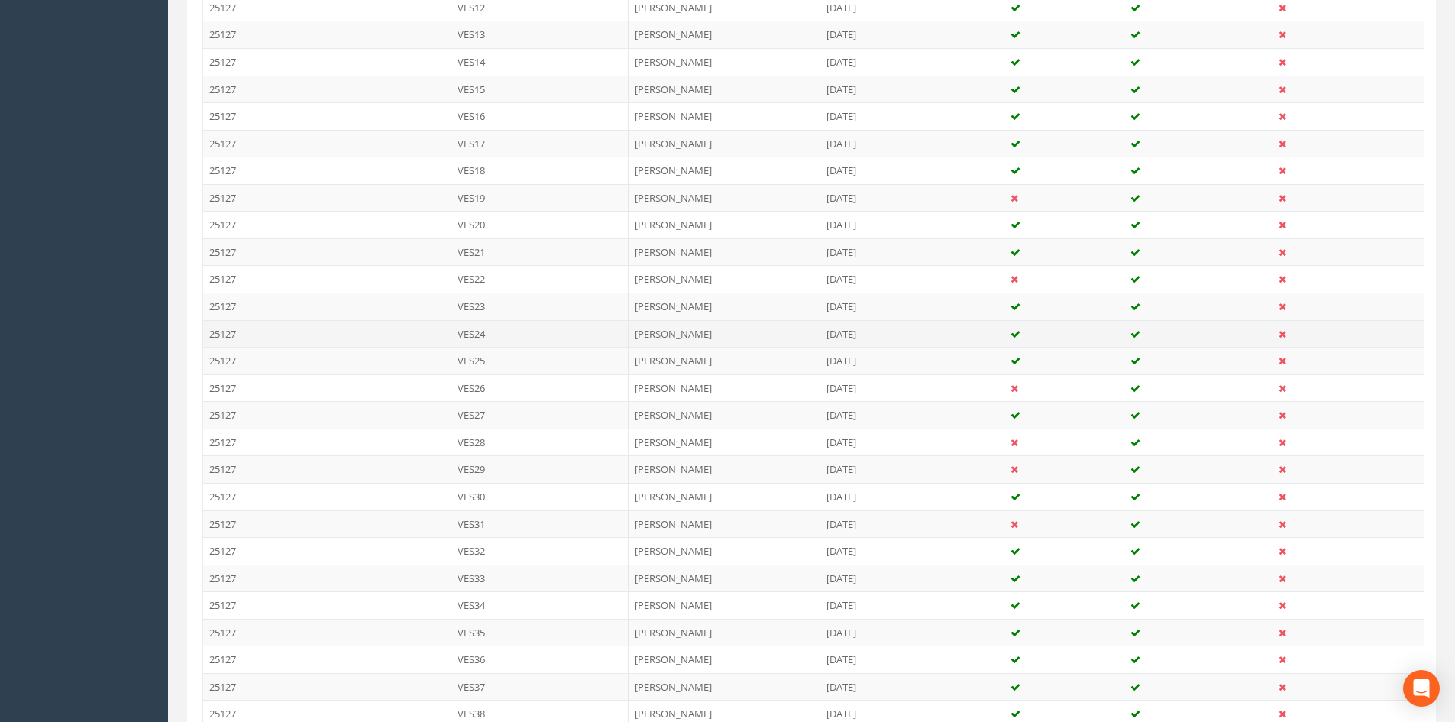
scroll to position [993, 0]
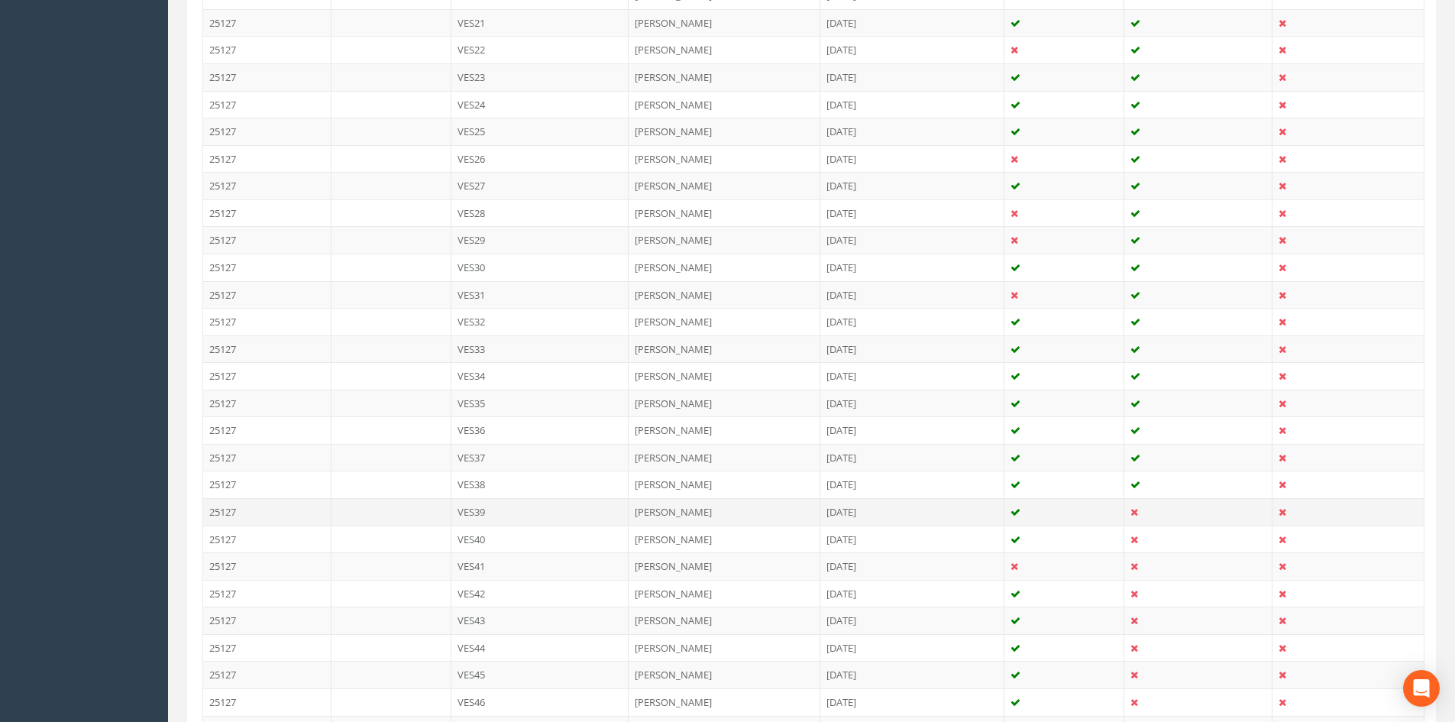
click at [496, 511] on td "VES39" at bounding box center [540, 511] width 178 height 27
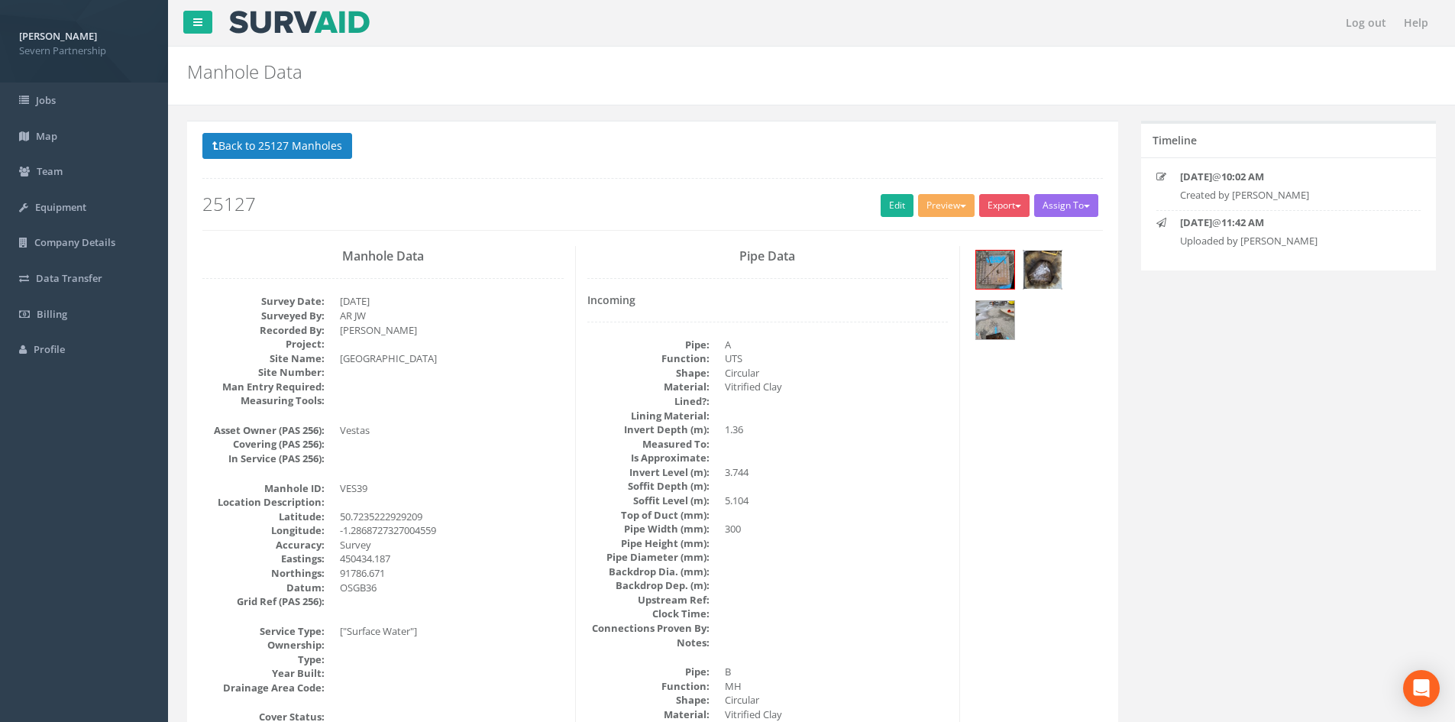
click at [1049, 279] on img at bounding box center [1042, 270] width 38 height 38
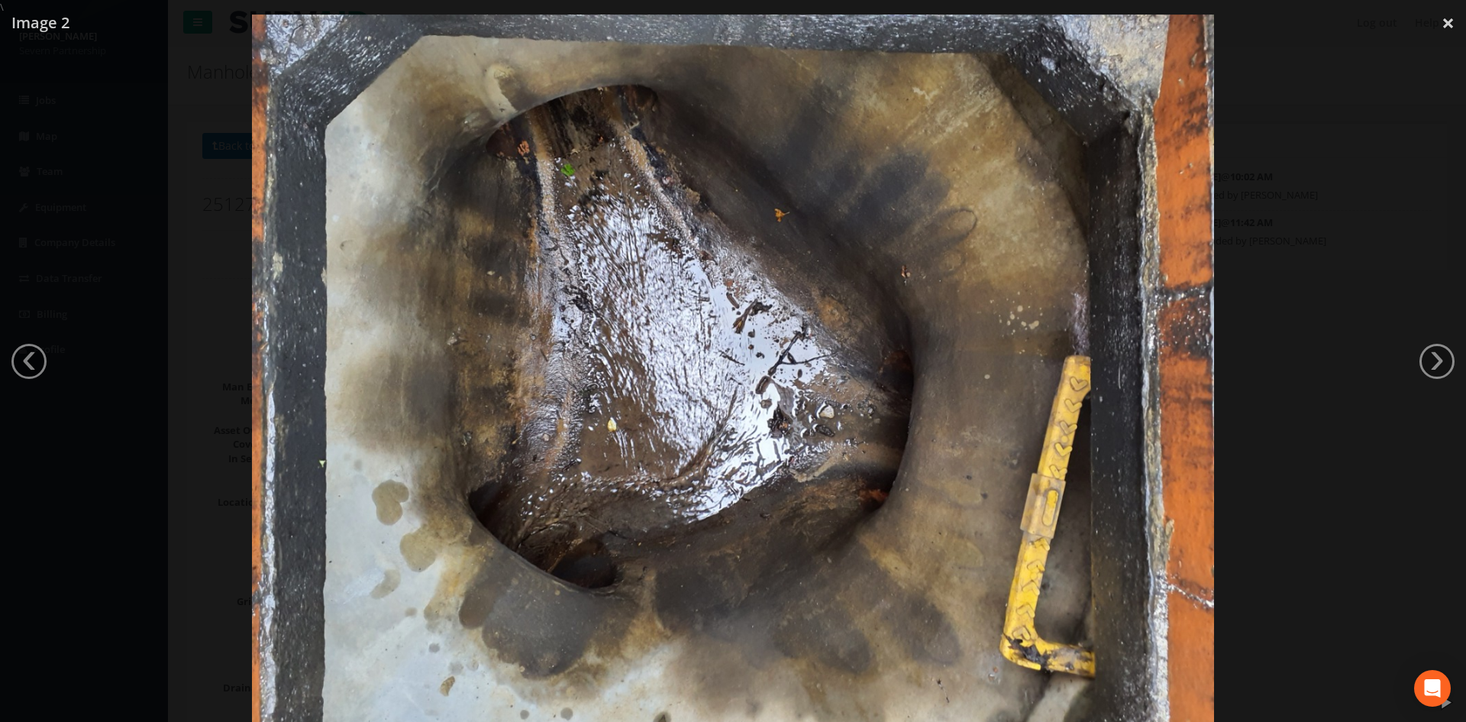
click at [1262, 304] on div at bounding box center [733, 376] width 1466 height 722
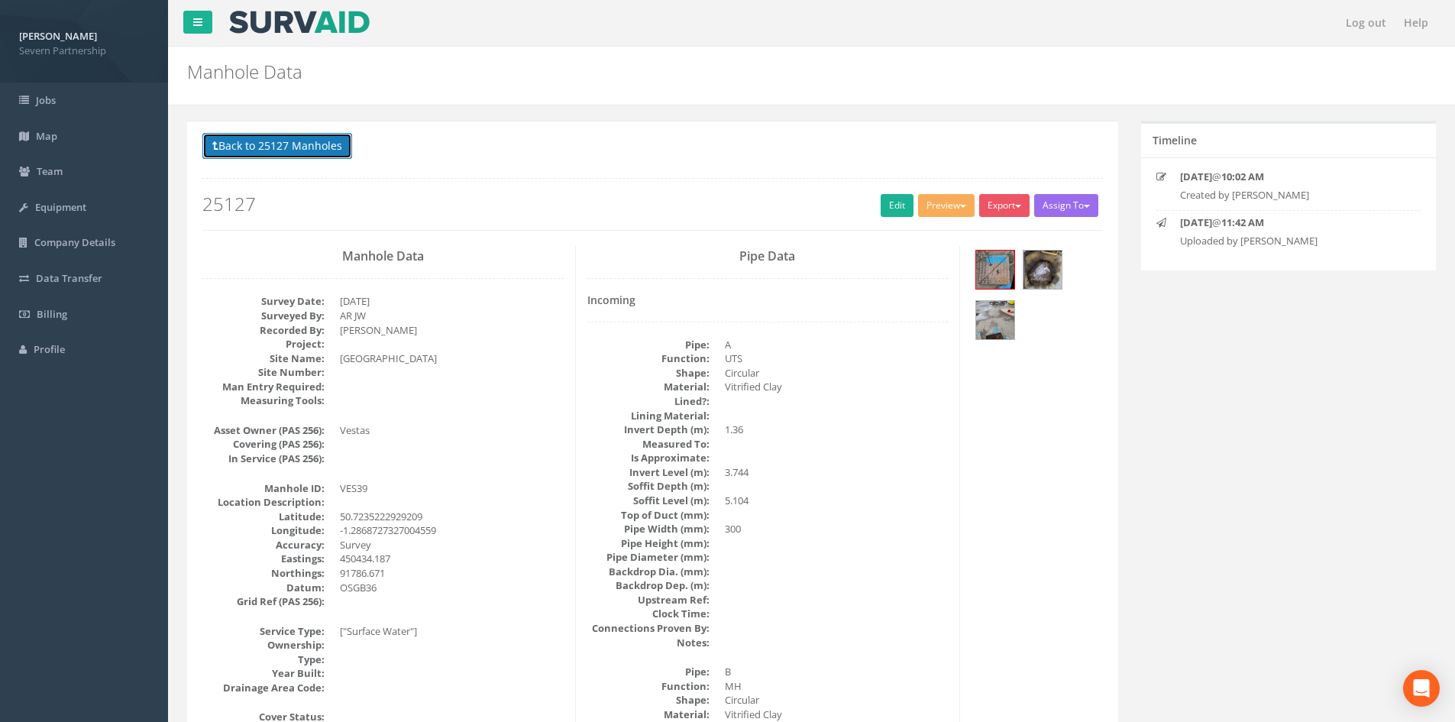
click at [275, 139] on button "Back to 25127 Manholes" at bounding box center [277, 146] width 150 height 26
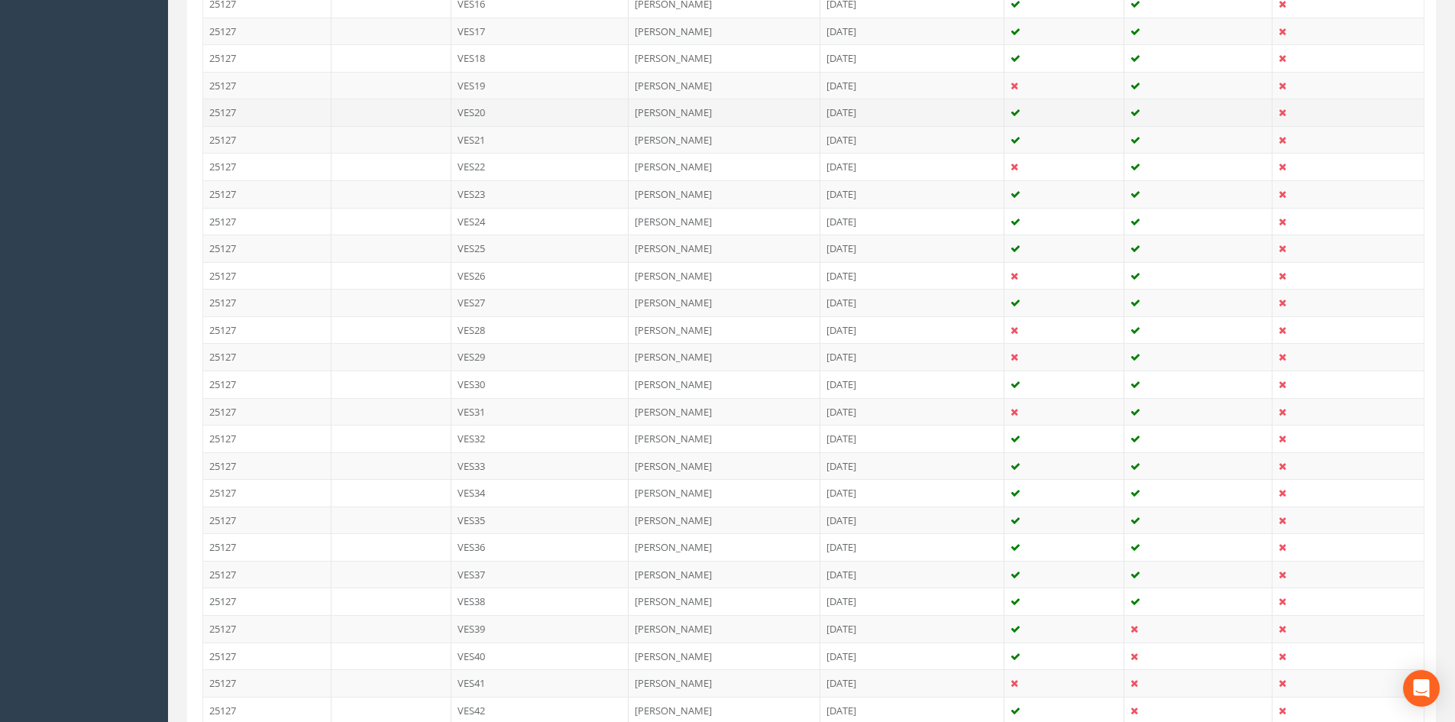
scroll to position [916, 0]
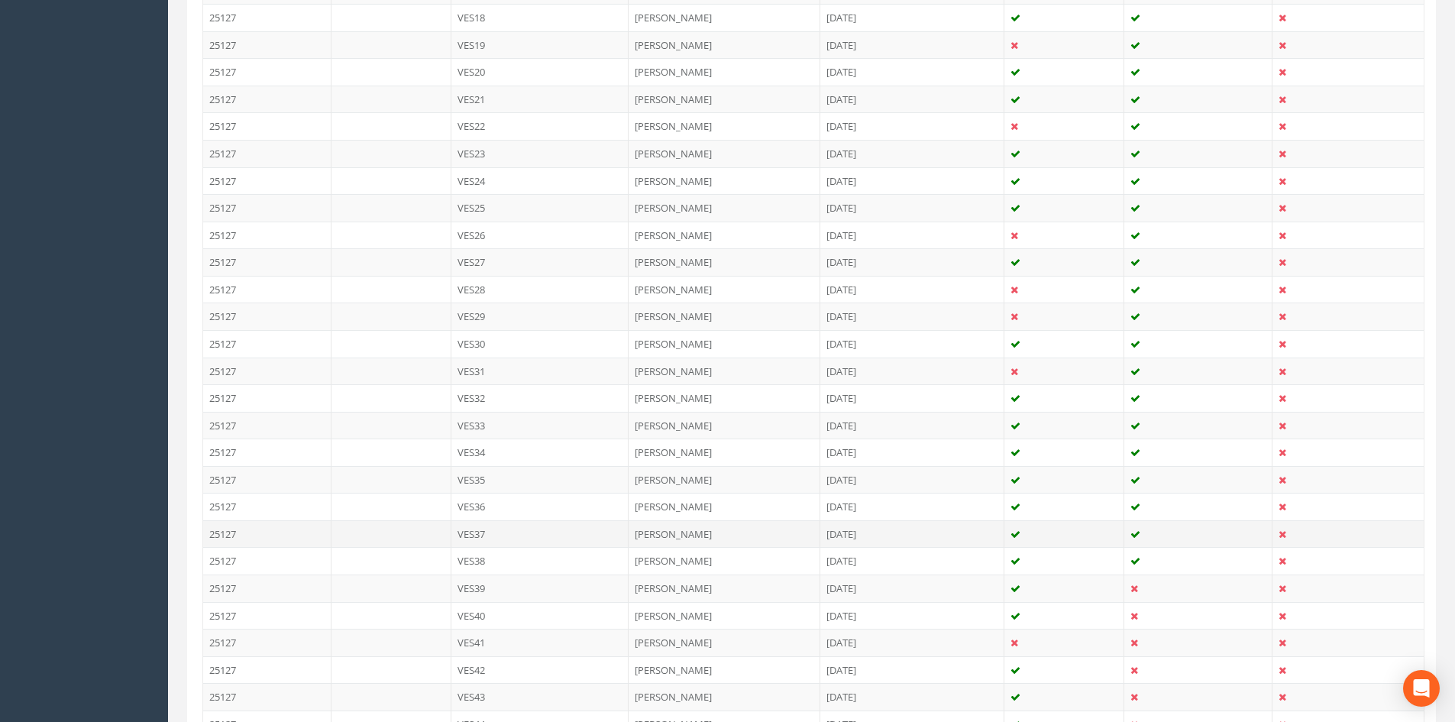
click at [512, 534] on td "VES37" at bounding box center [540, 533] width 178 height 27
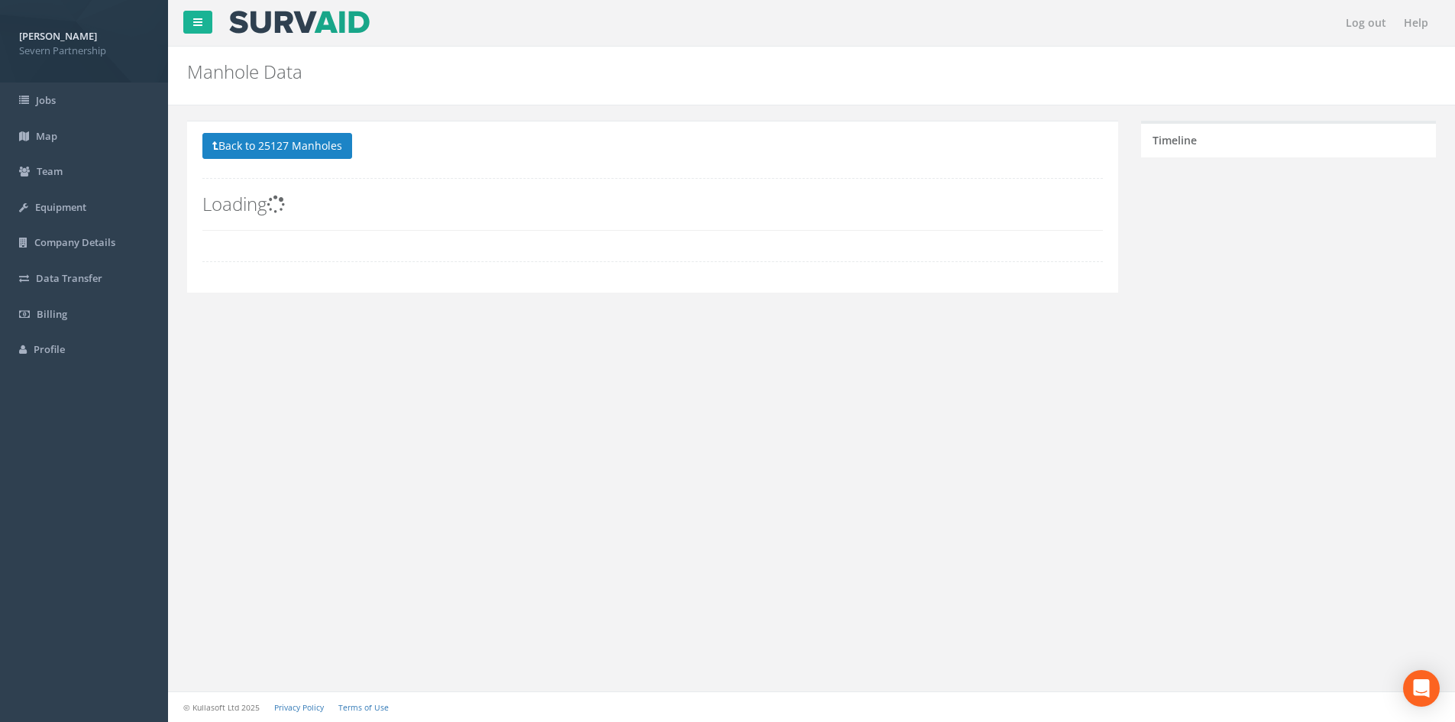
scroll to position [0, 0]
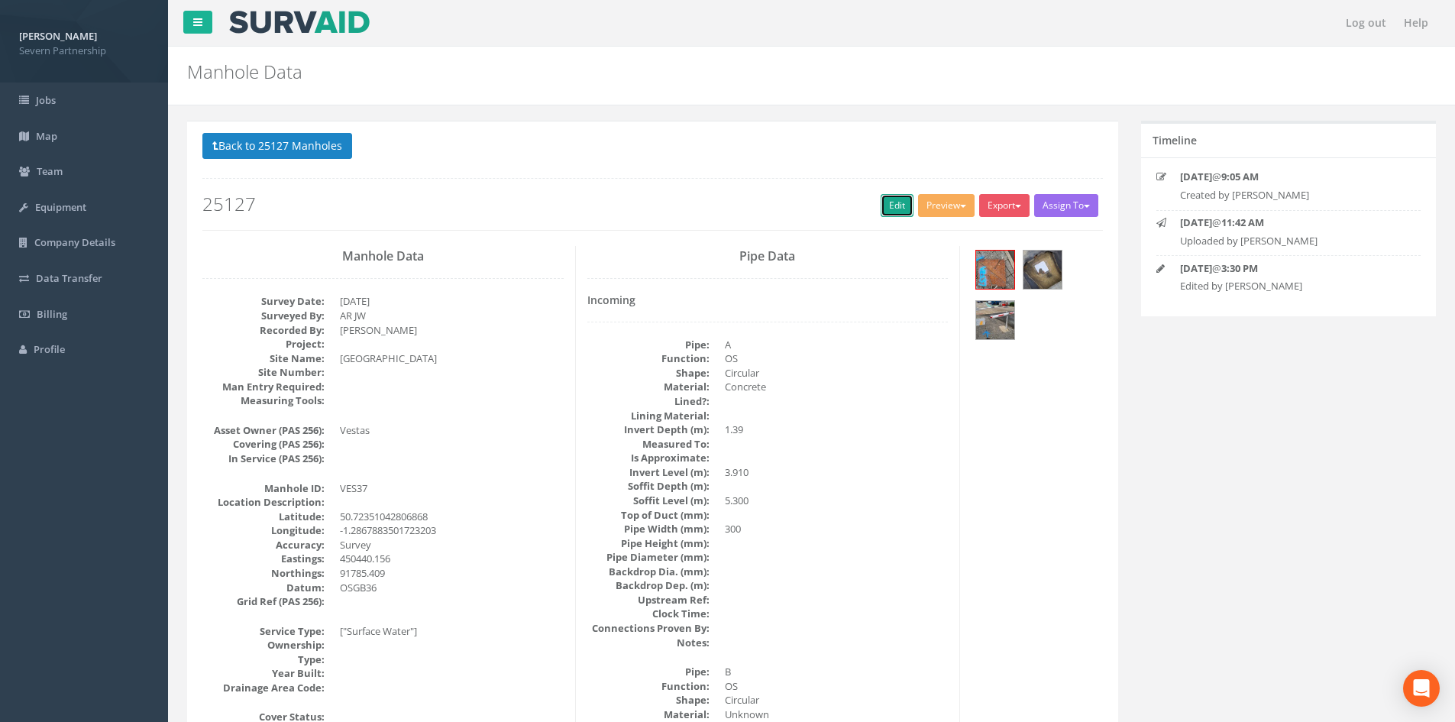
click at [889, 199] on link "Edit" at bounding box center [897, 205] width 33 height 23
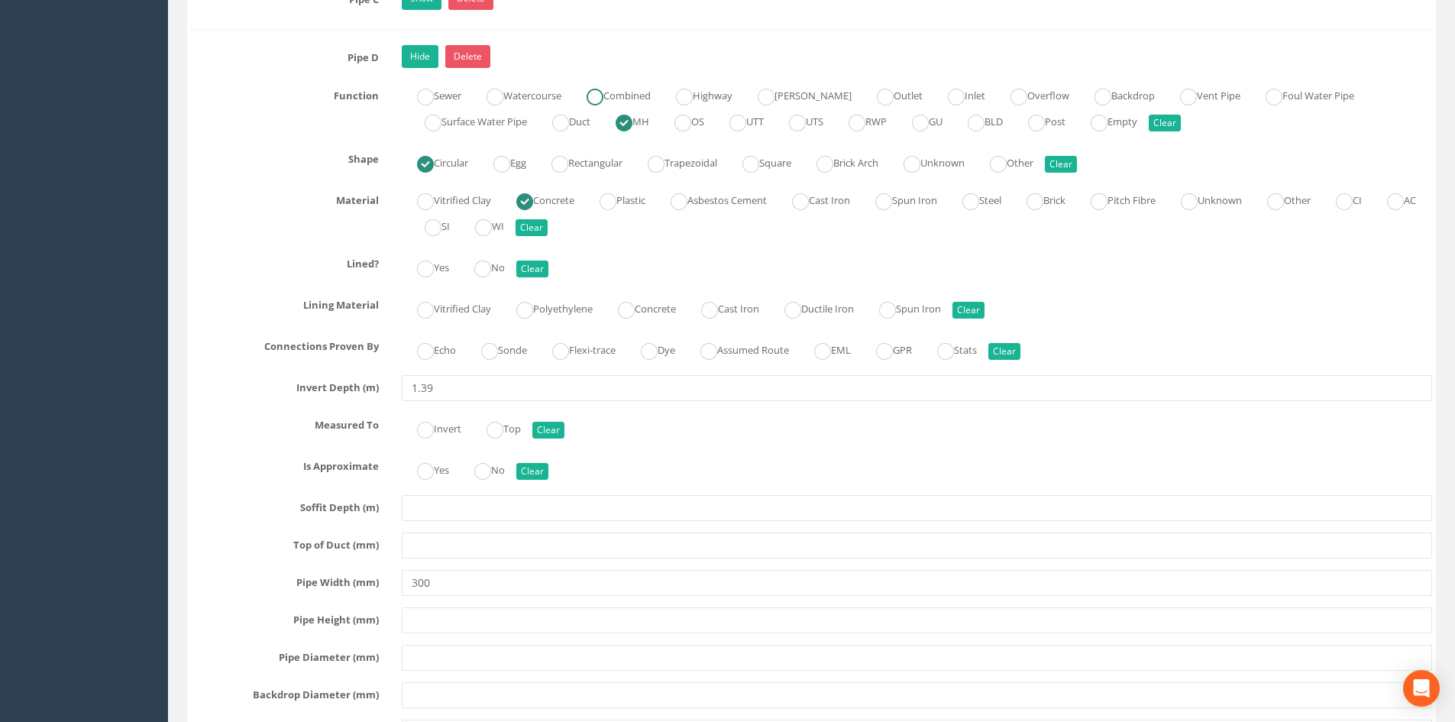
scroll to position [3887, 0]
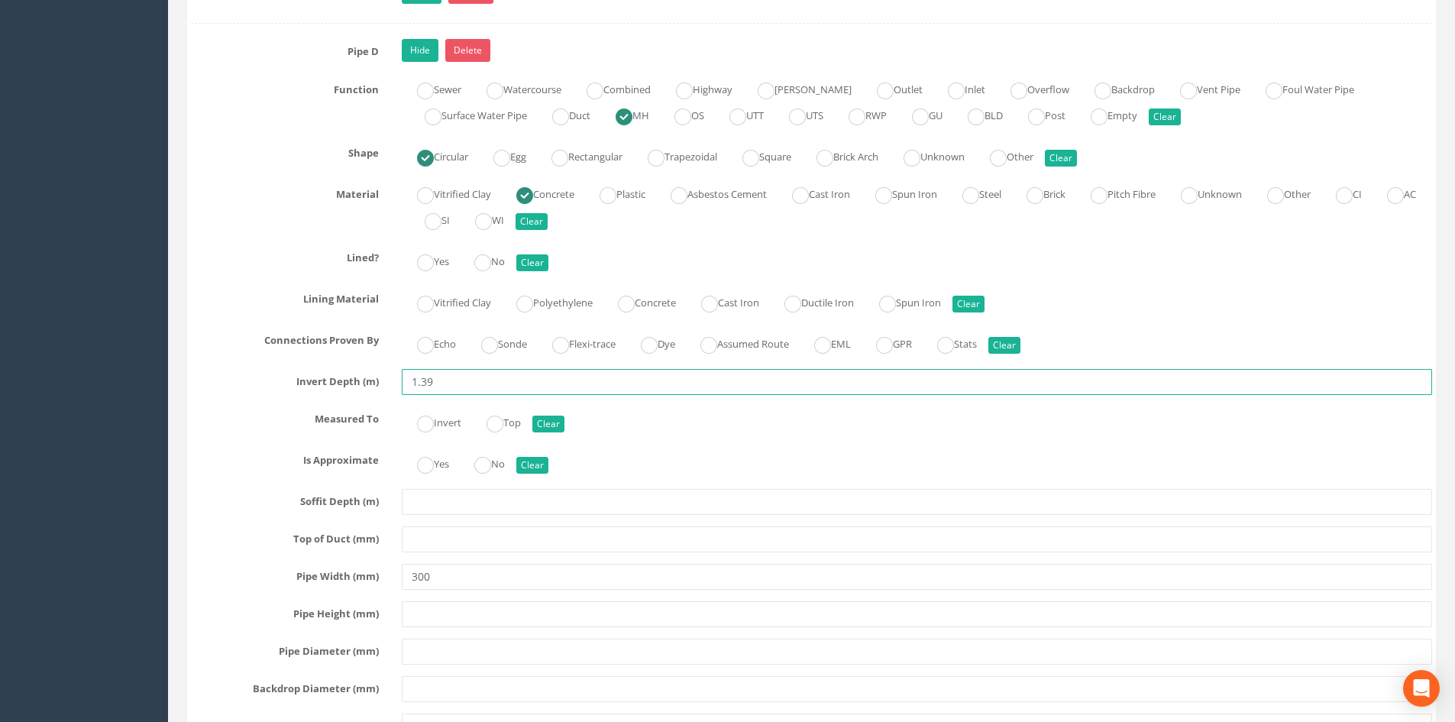
click at [456, 380] on input "1.39" at bounding box center [917, 382] width 1030 height 26
drag, startPoint x: 456, startPoint y: 383, endPoint x: 422, endPoint y: 389, distance: 34.9
click at [422, 389] on input "1.39" at bounding box center [917, 382] width 1030 height 26
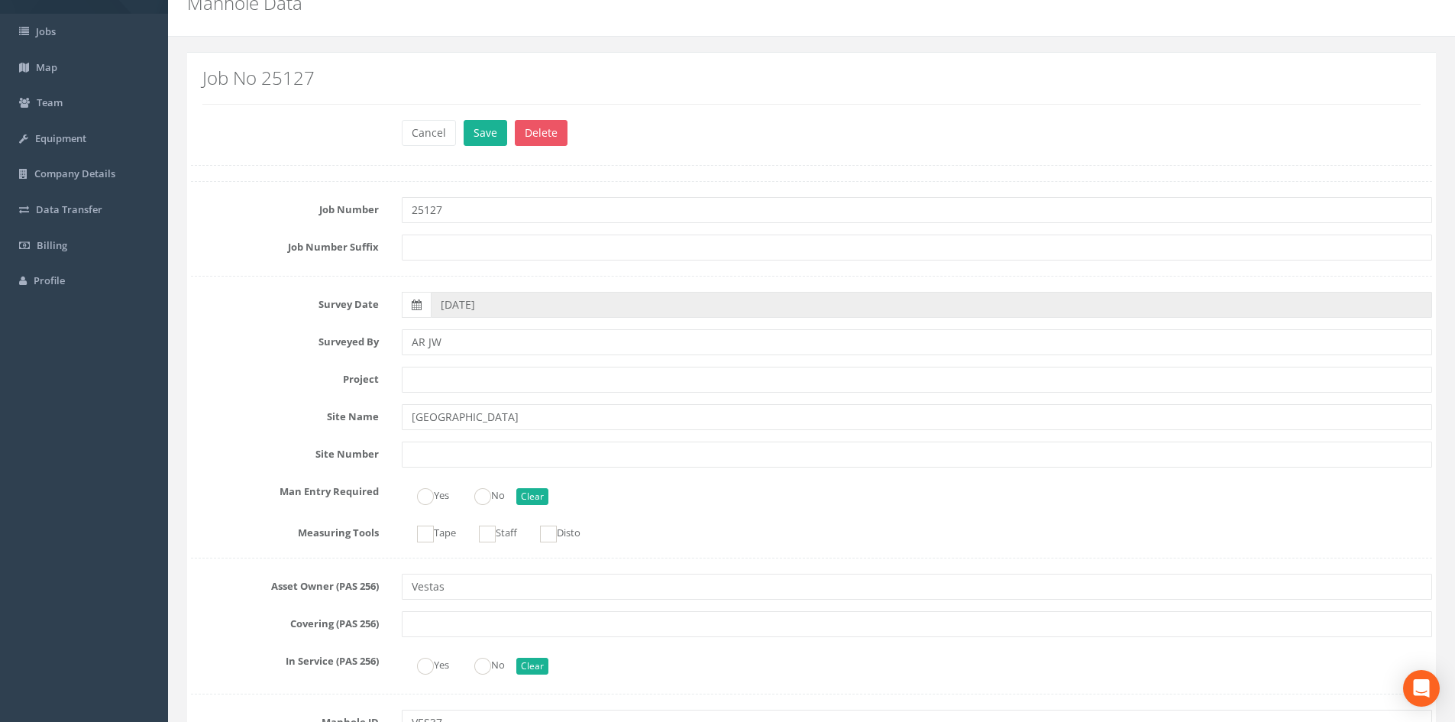
scroll to position [0, 0]
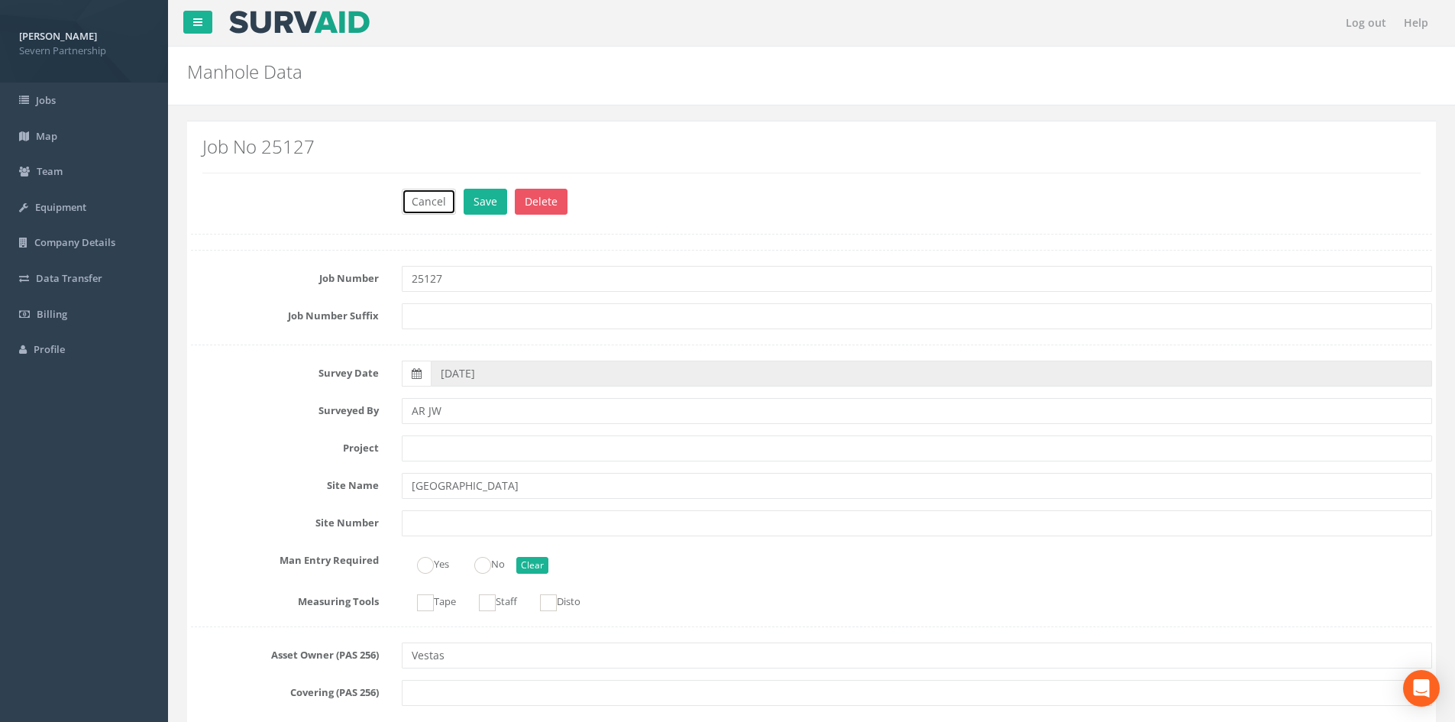
click at [439, 206] on button "Cancel" at bounding box center [429, 202] width 54 height 26
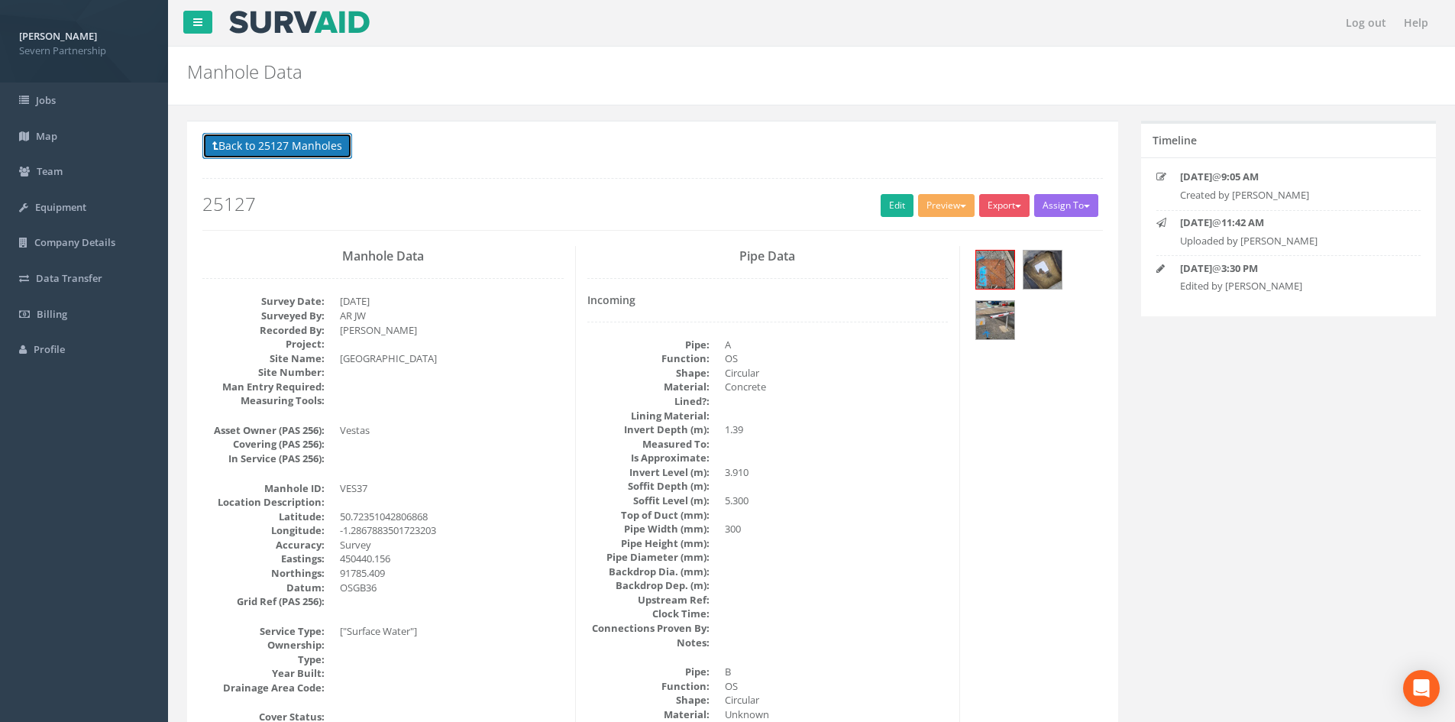
click at [306, 157] on button "Back to 25127 Manholes" at bounding box center [277, 146] width 150 height 26
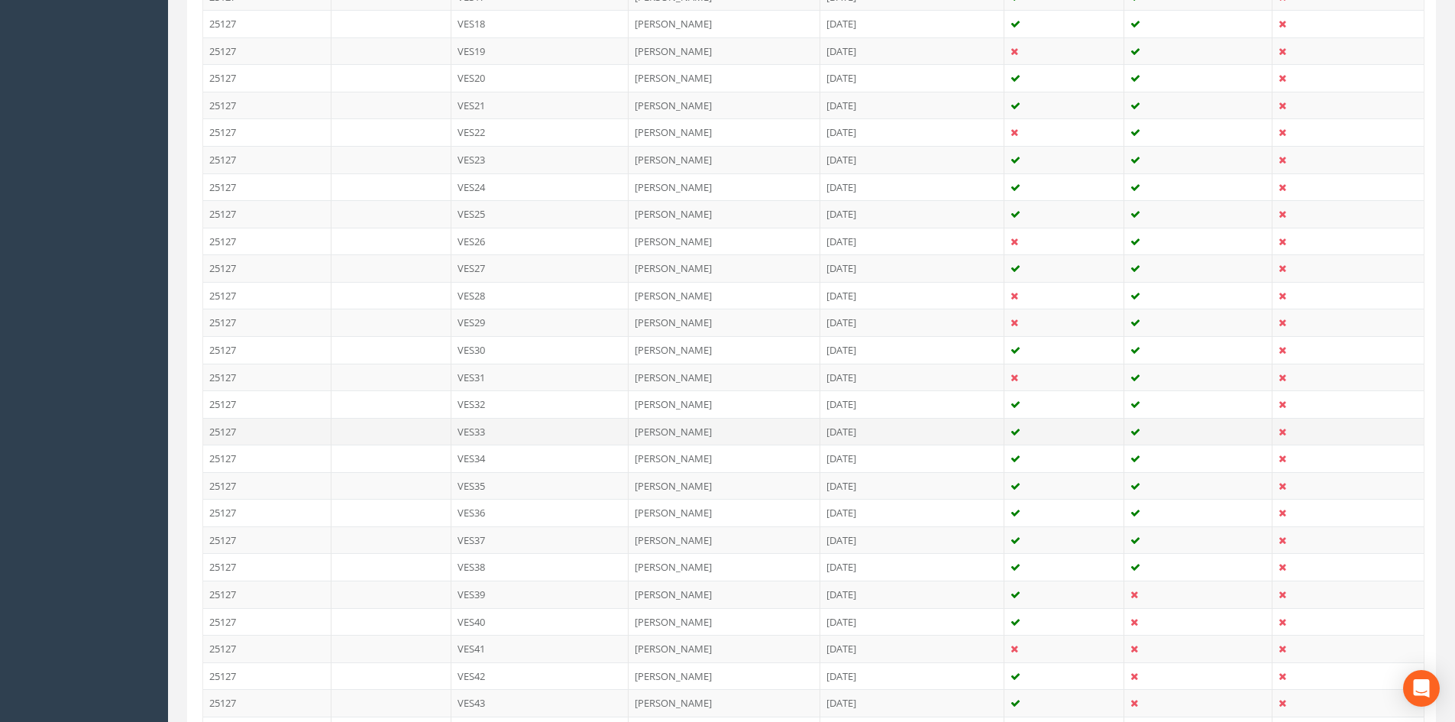
scroll to position [916, 0]
click at [479, 596] on td "VES39" at bounding box center [540, 587] width 178 height 27
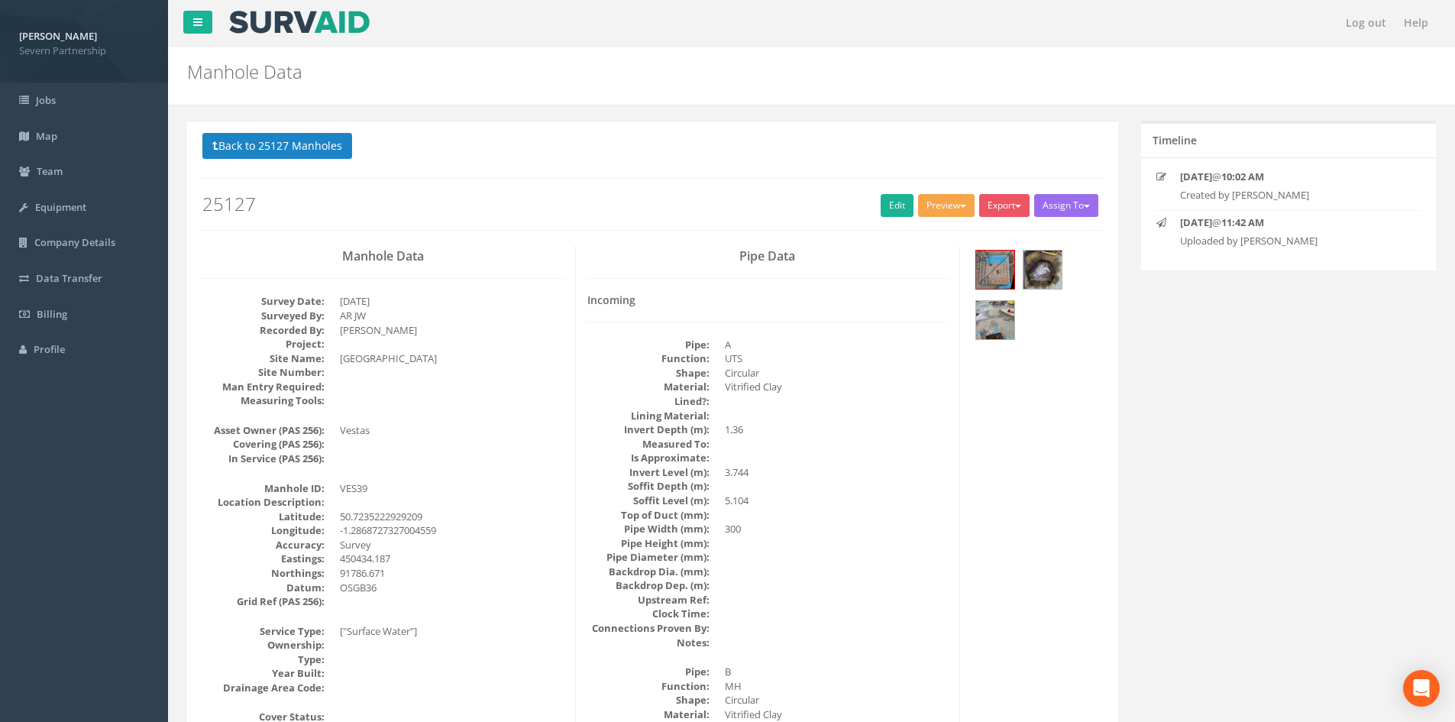
click at [964, 202] on button "Preview" at bounding box center [946, 205] width 57 height 23
click at [934, 222] on ul "SP Manhole SP Omni Heathrow United Utilities SurvAid IC SurvAid Manhole" at bounding box center [918, 315] width 122 height 186
click at [936, 215] on button "Preview" at bounding box center [946, 205] width 57 height 23
click at [923, 235] on link "SP Manhole" at bounding box center [918, 237] width 116 height 24
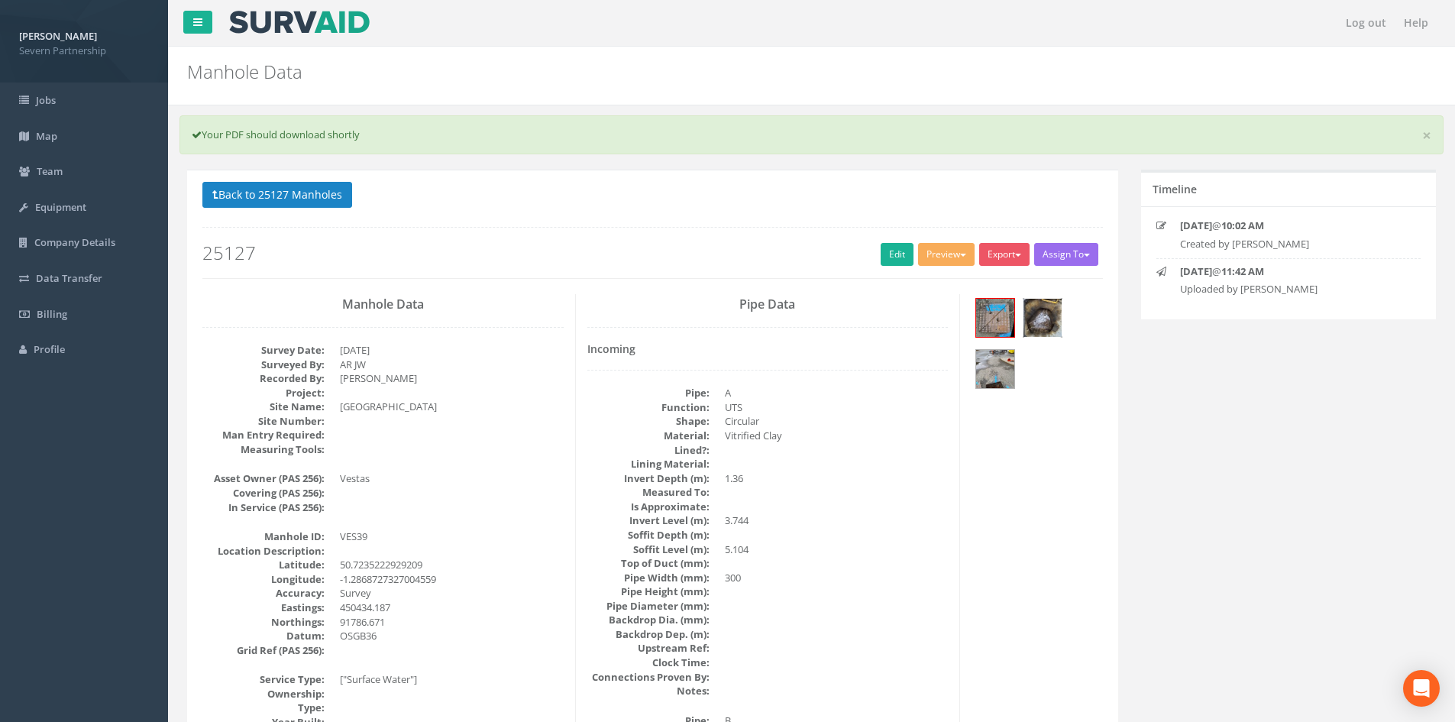
click at [1051, 323] on img at bounding box center [1042, 318] width 38 height 38
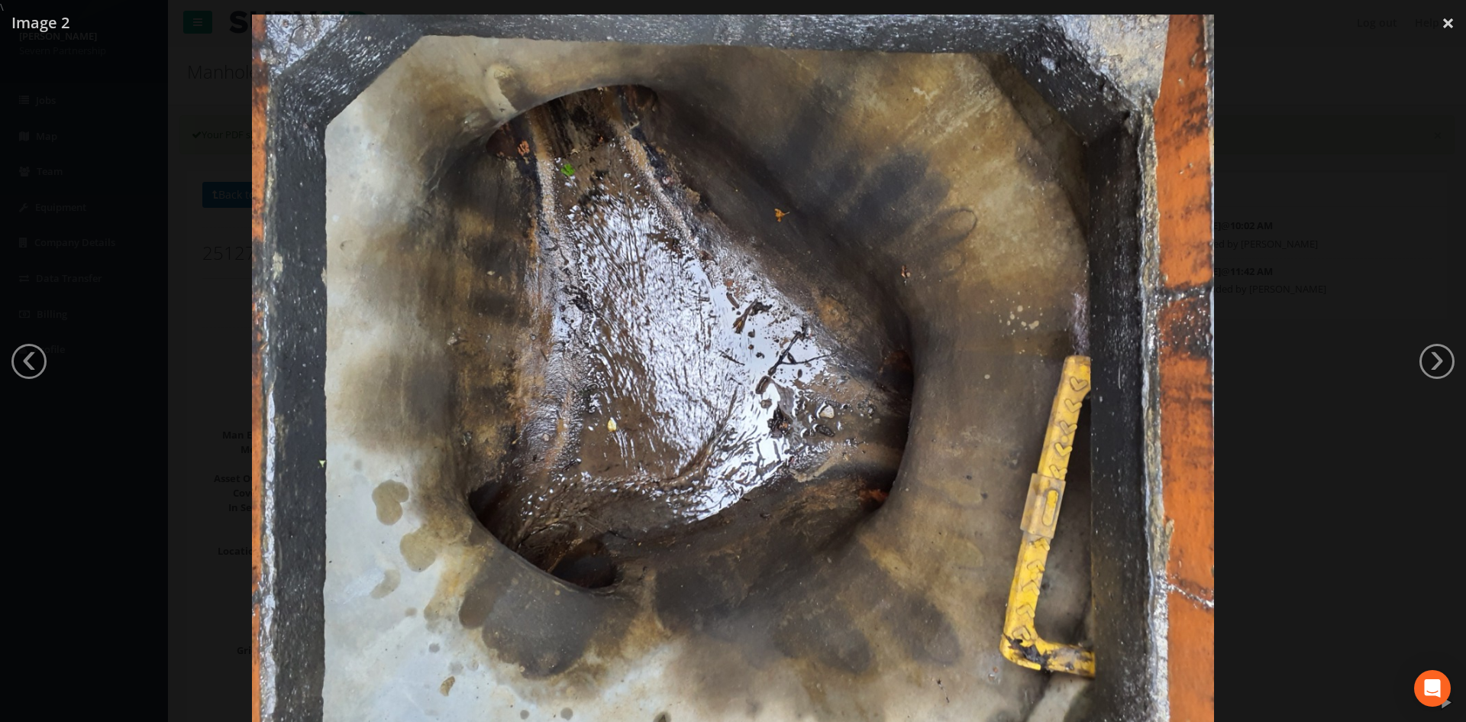
click at [1392, 322] on div at bounding box center [733, 376] width 1466 height 722
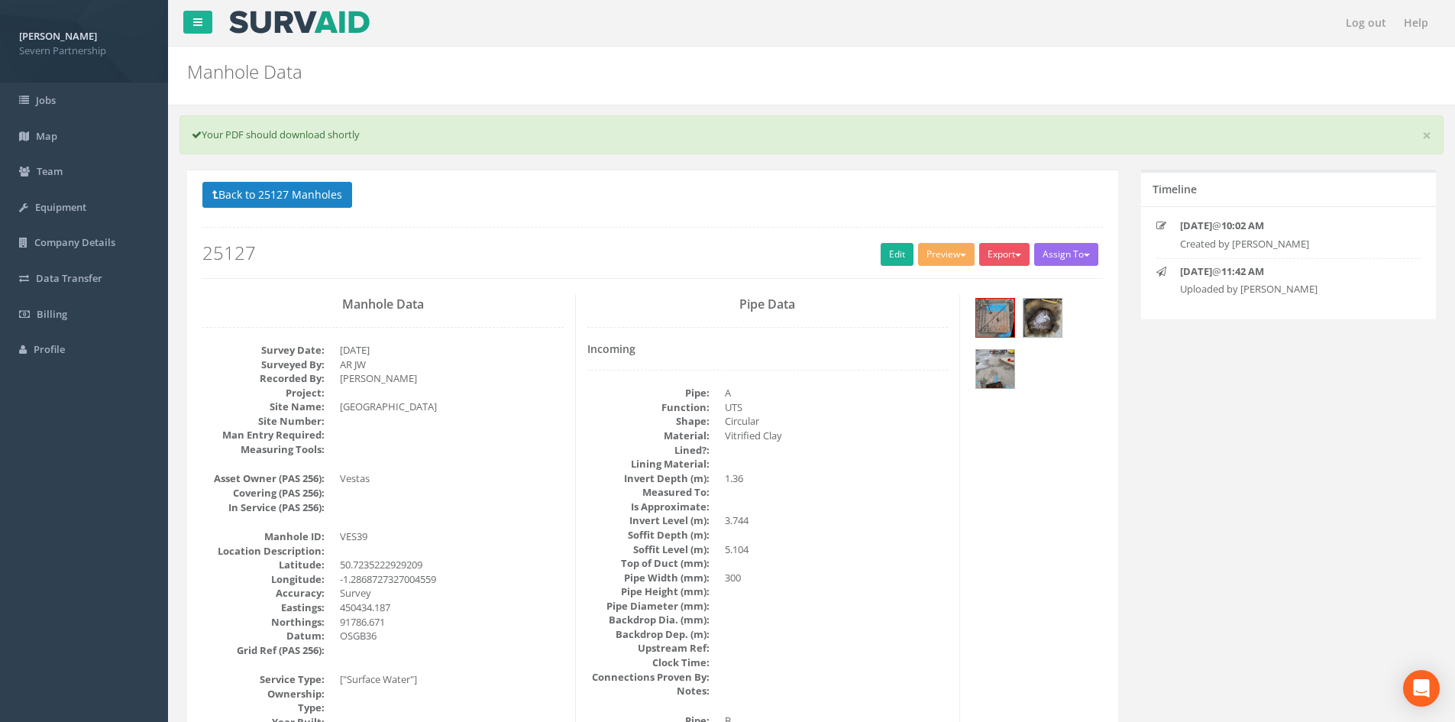
click at [1017, 360] on div at bounding box center [1036, 345] width 131 height 102
click at [1012, 367] on img at bounding box center [995, 369] width 38 height 38
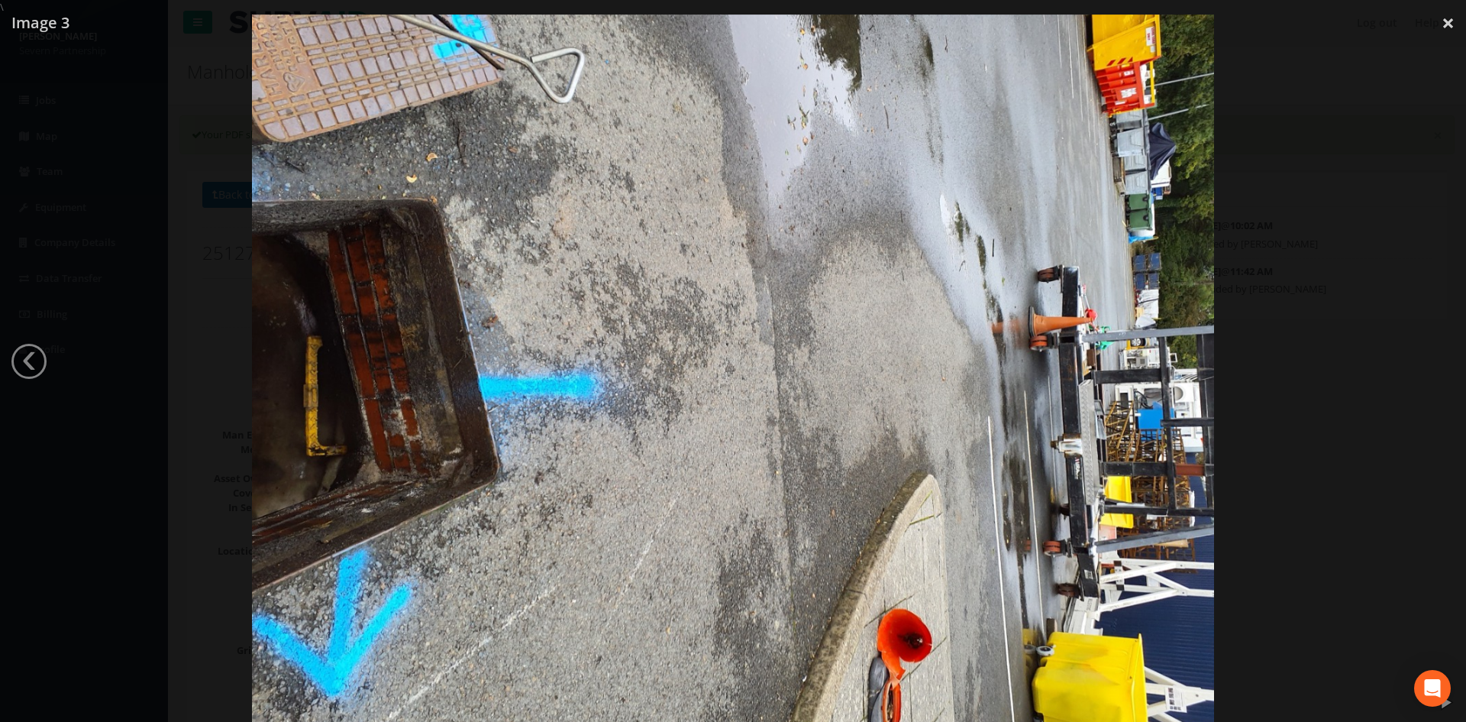
click at [1308, 205] on div at bounding box center [733, 376] width 1466 height 722
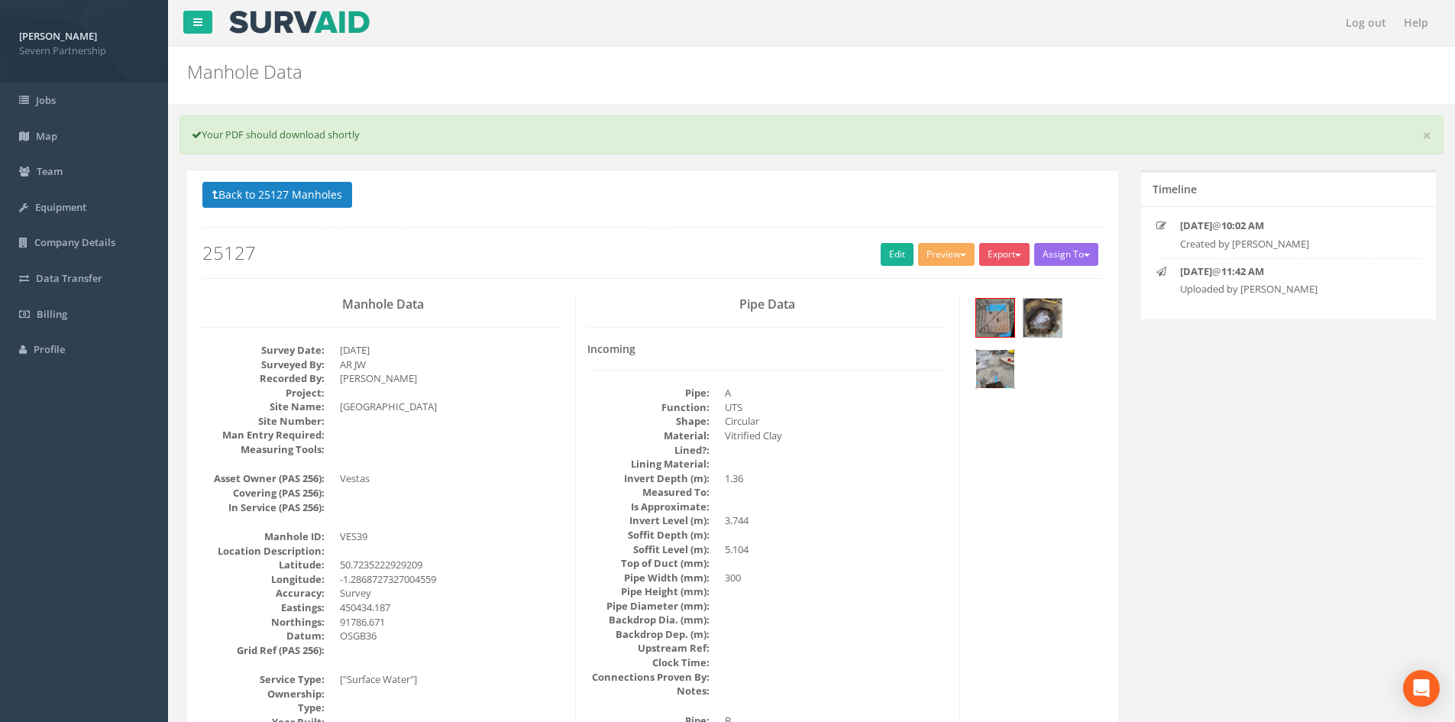
click at [992, 372] on img at bounding box center [995, 369] width 38 height 38
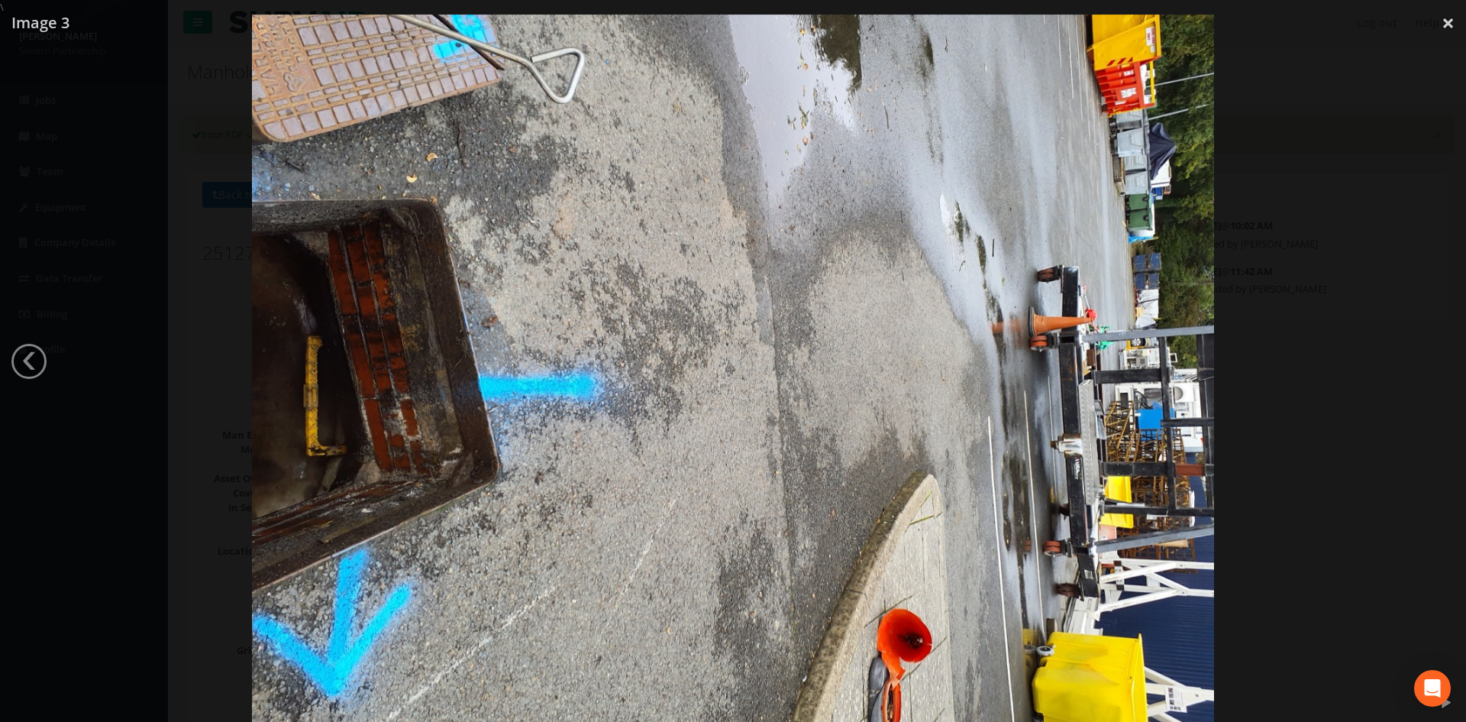
click at [1454, 278] on div at bounding box center [733, 376] width 1466 height 722
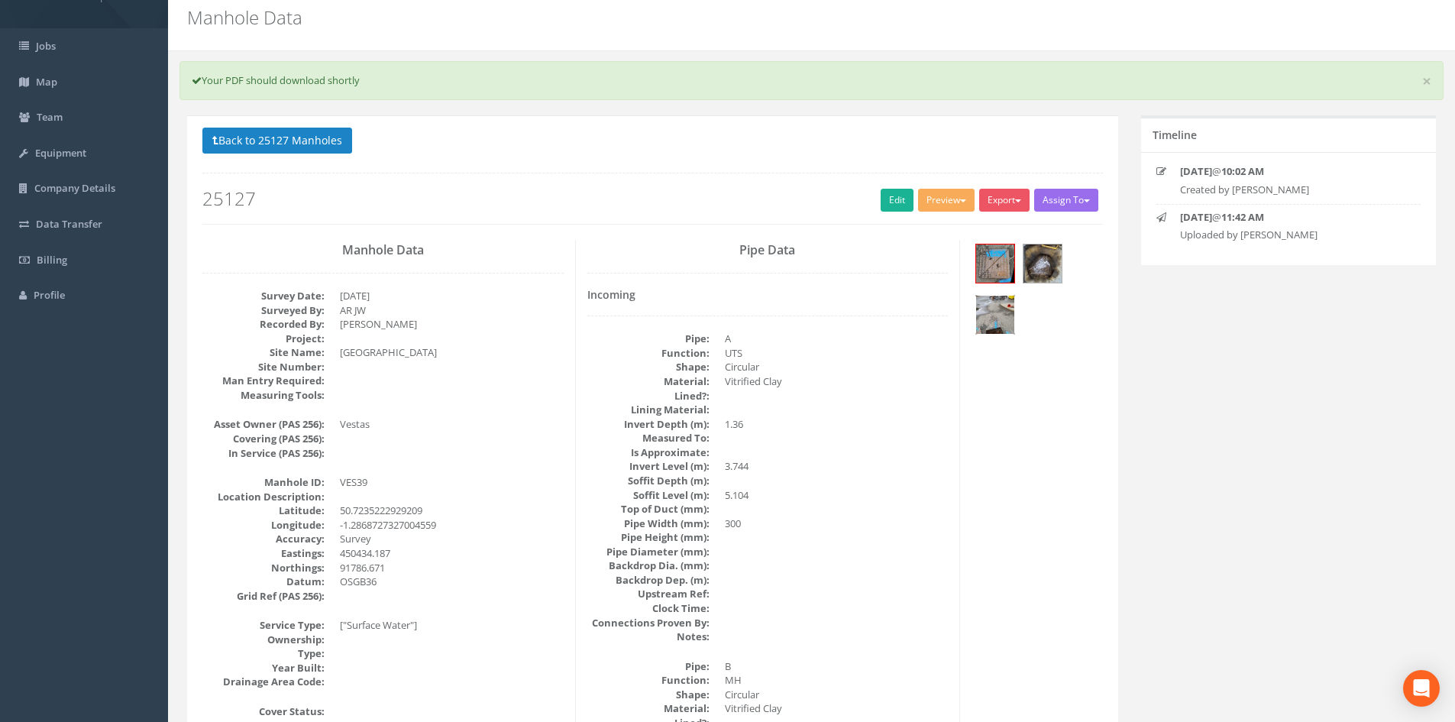
scroll to position [153, 0]
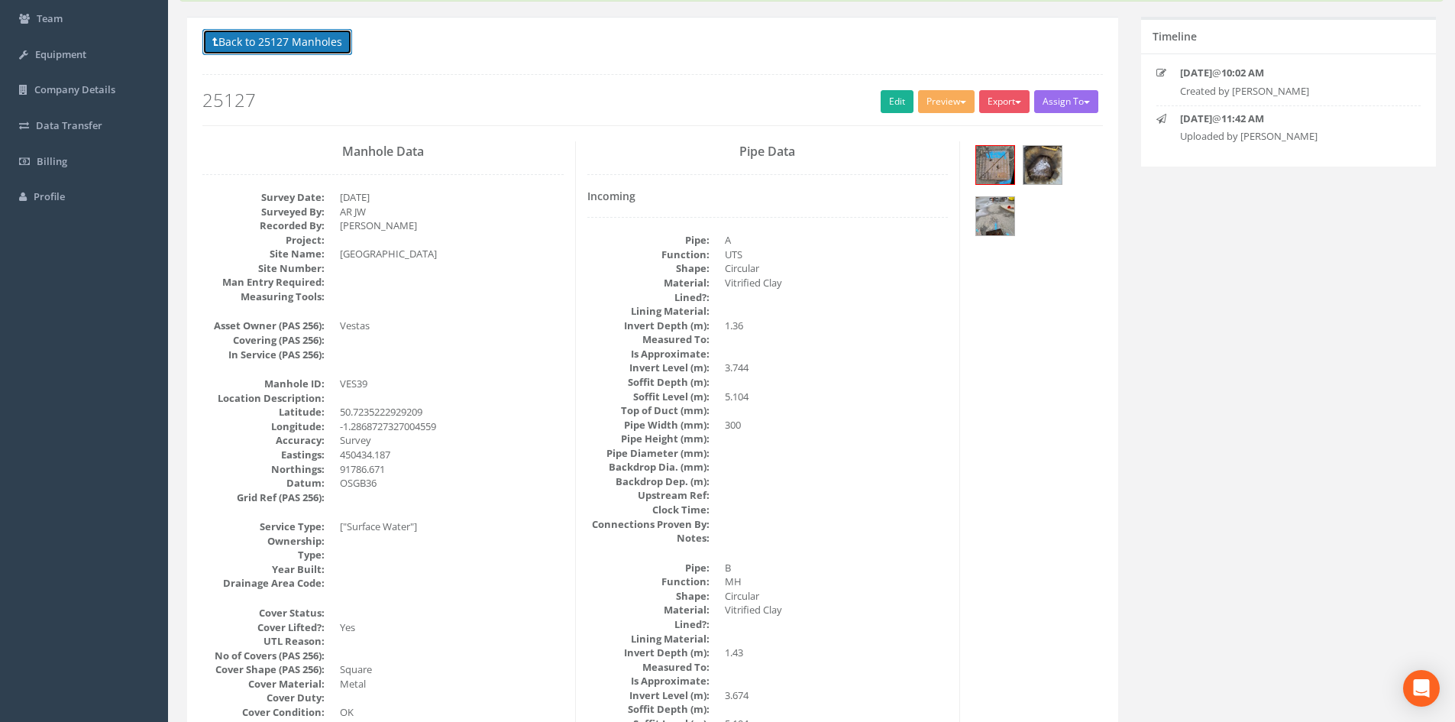
click at [277, 50] on button "Back to 25127 Manholes" at bounding box center [277, 42] width 150 height 26
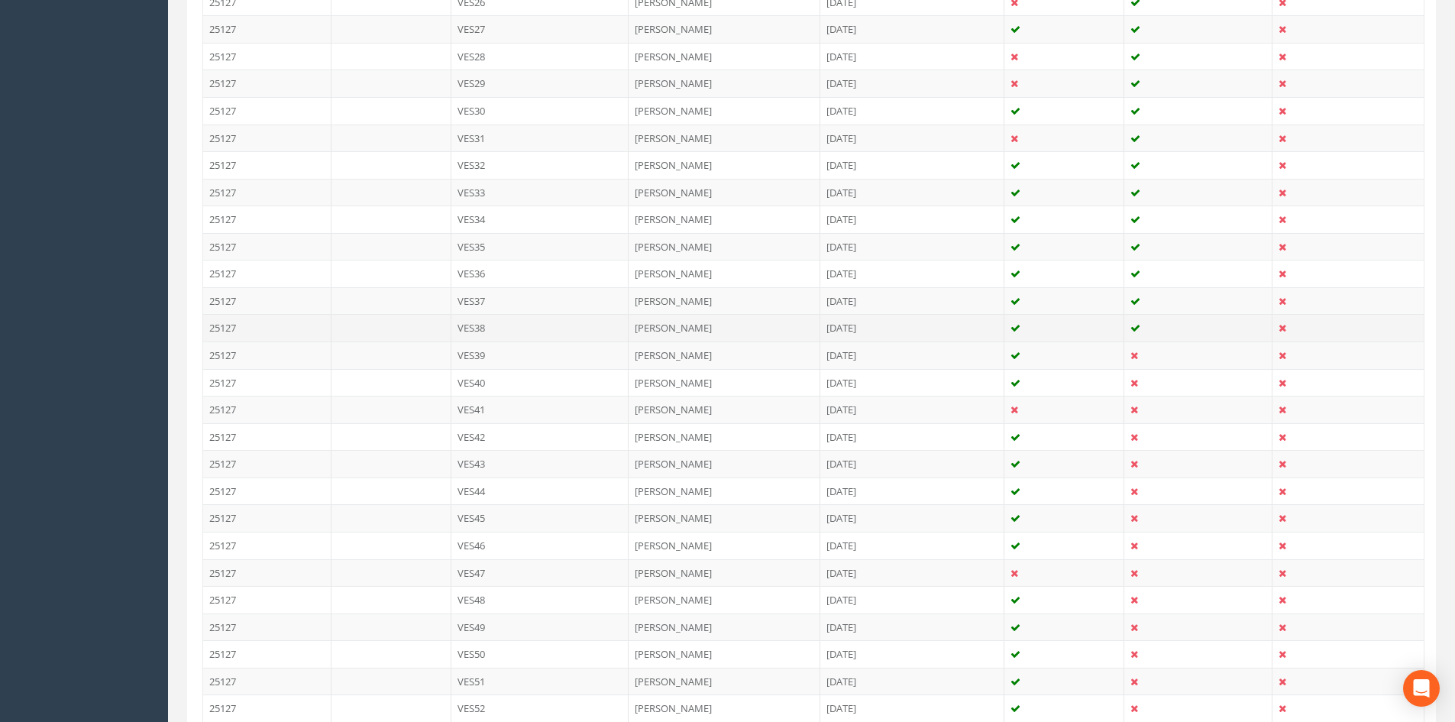
scroll to position [1149, 0]
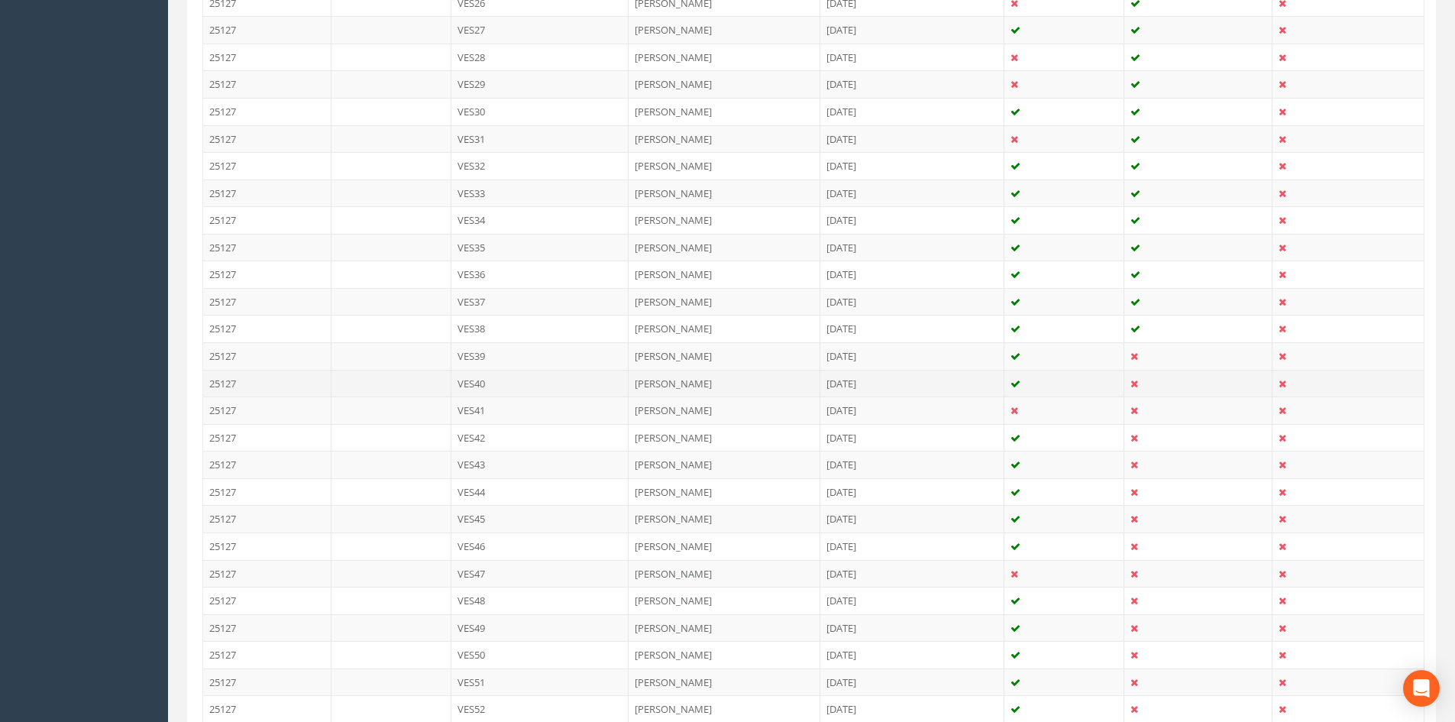
click at [661, 383] on td "[PERSON_NAME]" at bounding box center [725, 383] width 192 height 27
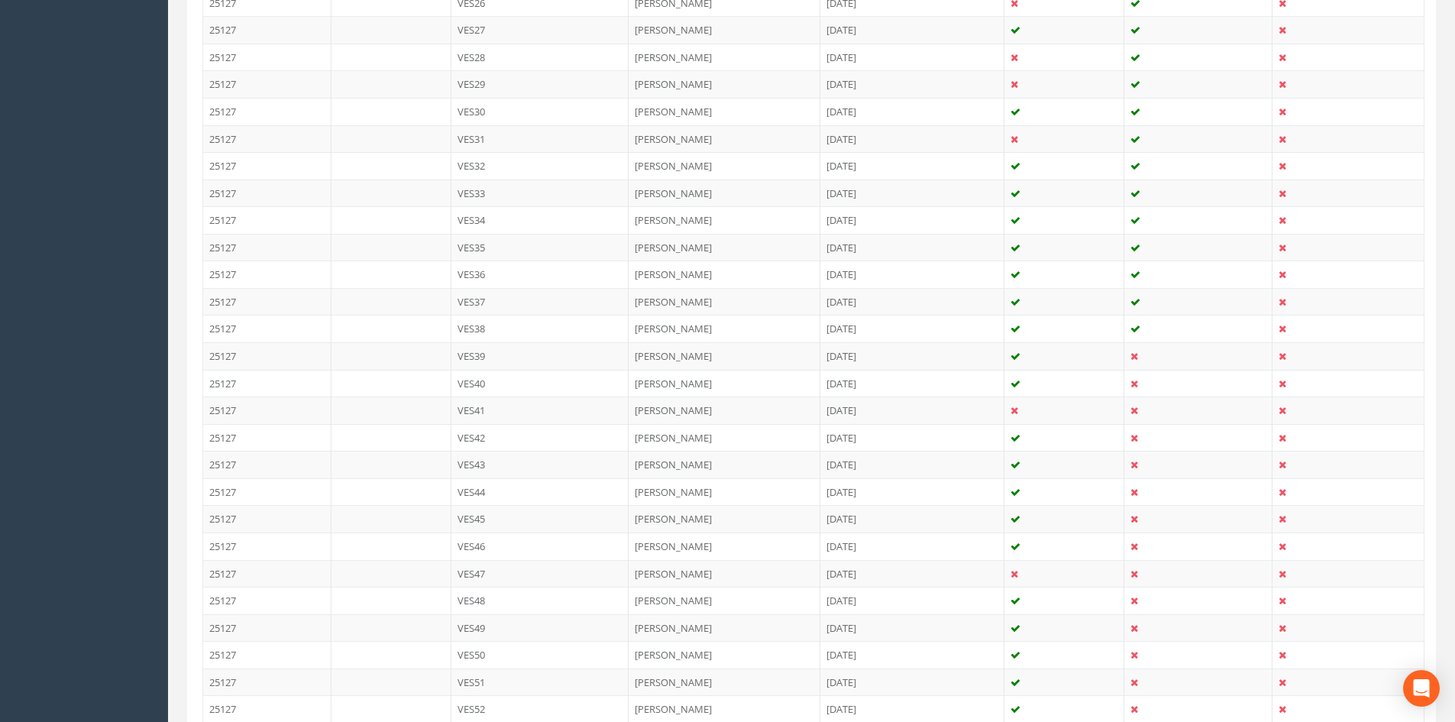
scroll to position [0, 0]
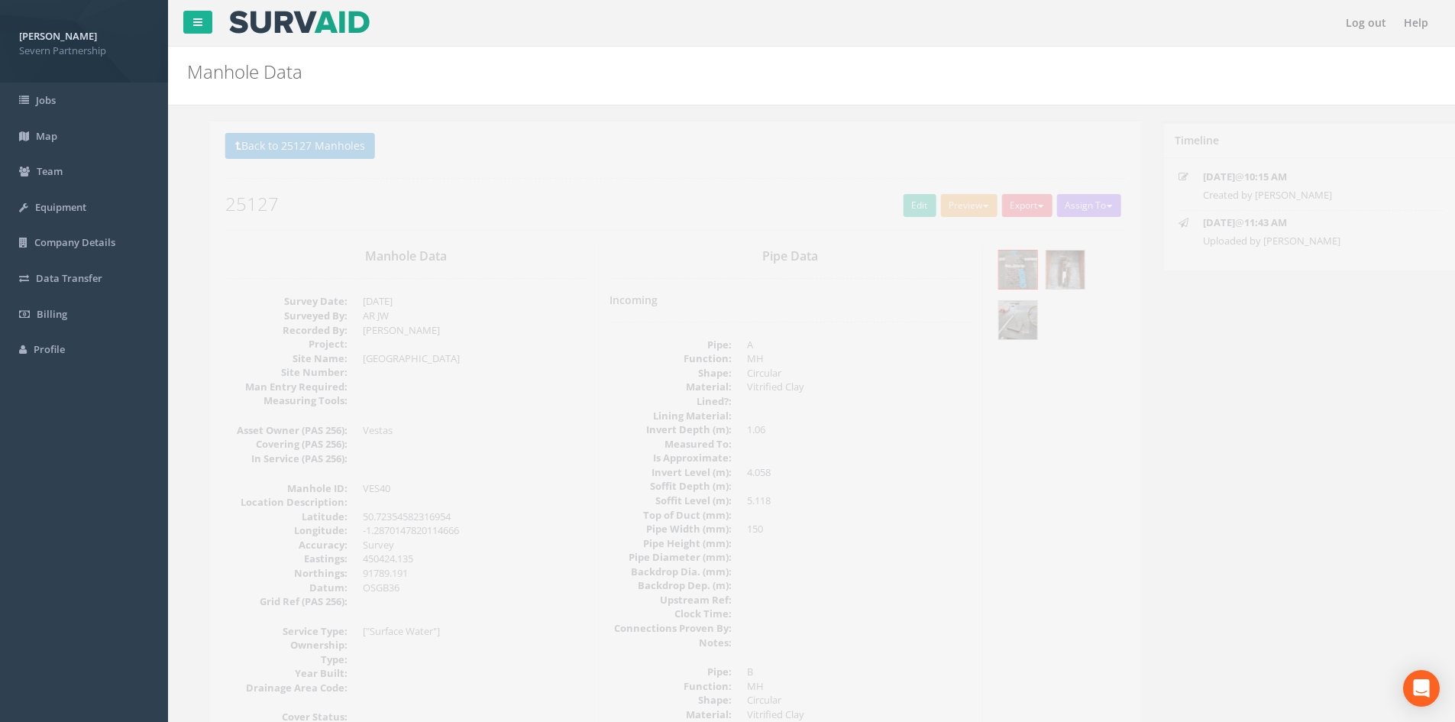
click at [939, 193] on div "Back to 25127 Manholes Back to Map Assign To No Companies Added Export SP Manho…" at bounding box center [652, 181] width 900 height 97
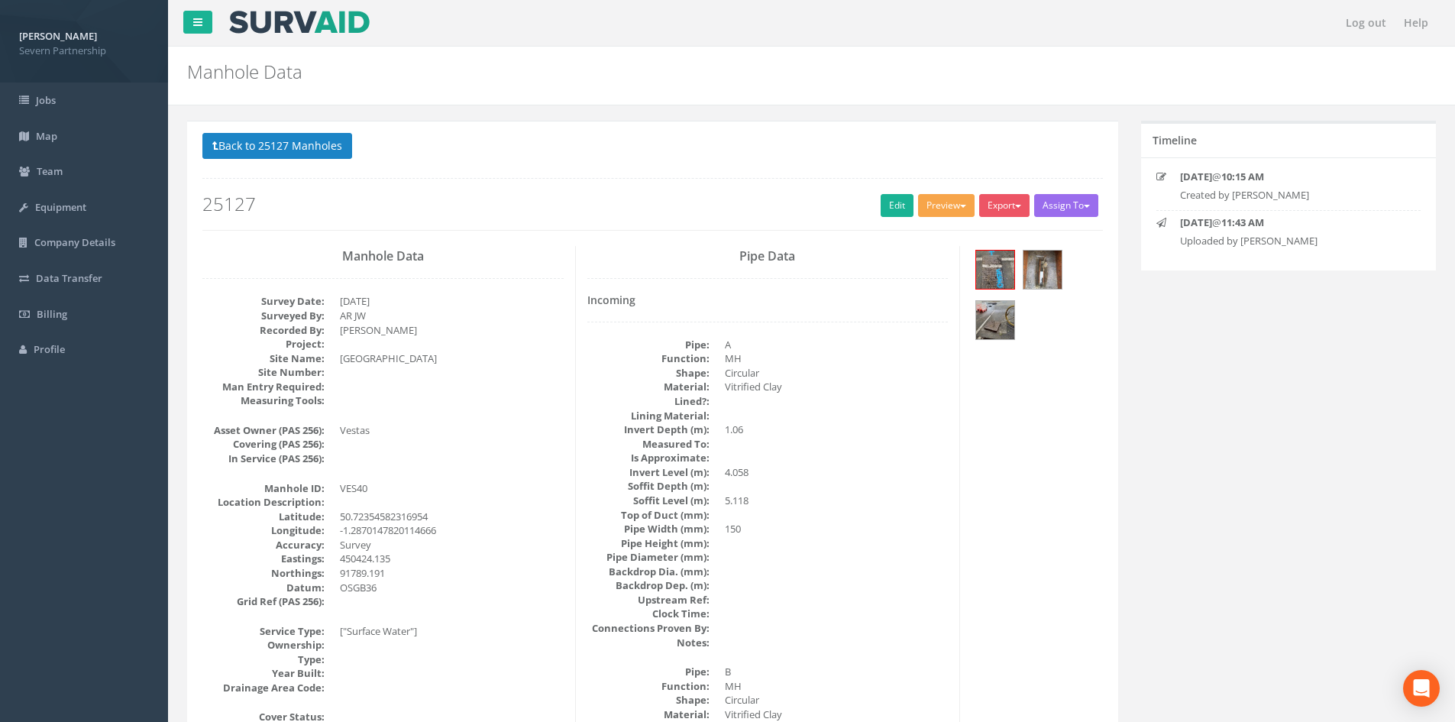
click at [939, 194] on button "Preview" at bounding box center [946, 205] width 57 height 23
click at [921, 231] on link "SP Manhole" at bounding box center [918, 237] width 116 height 24
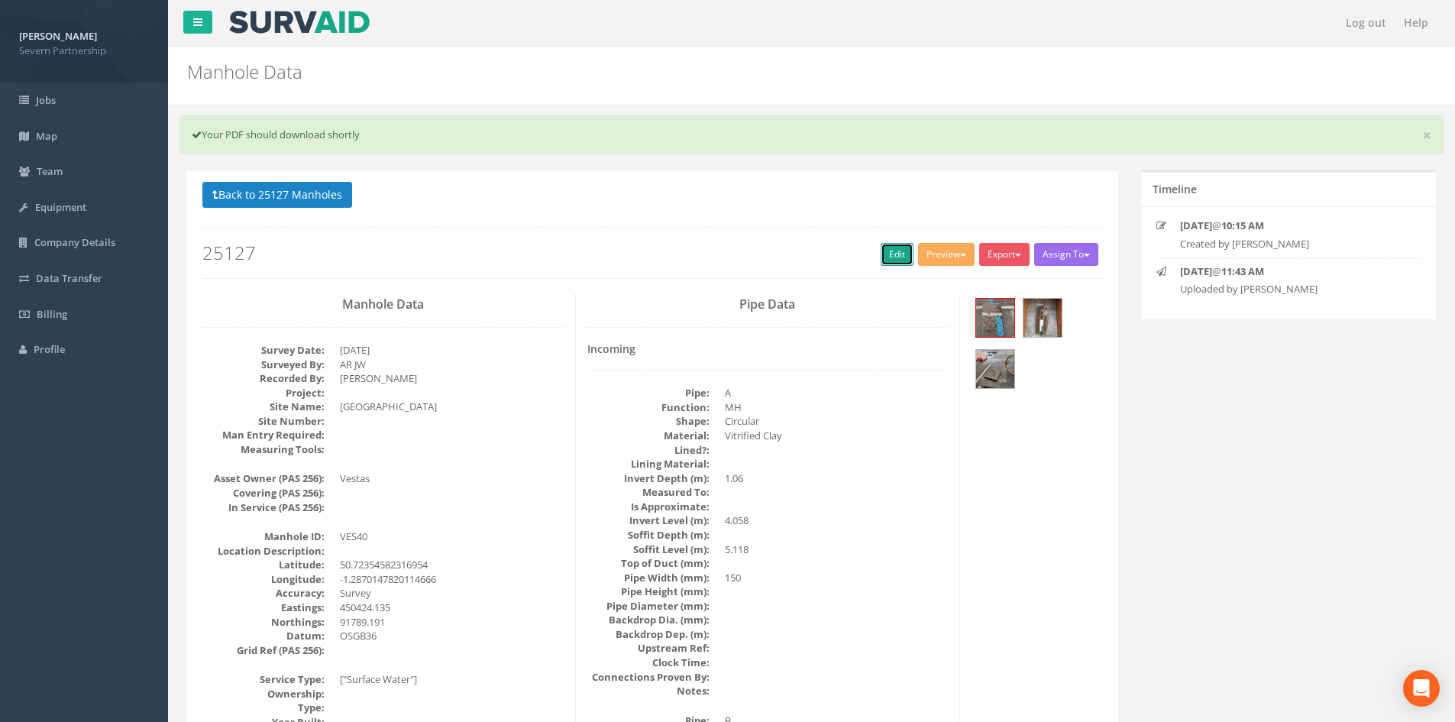
click at [881, 243] on link "Edit" at bounding box center [897, 254] width 33 height 23
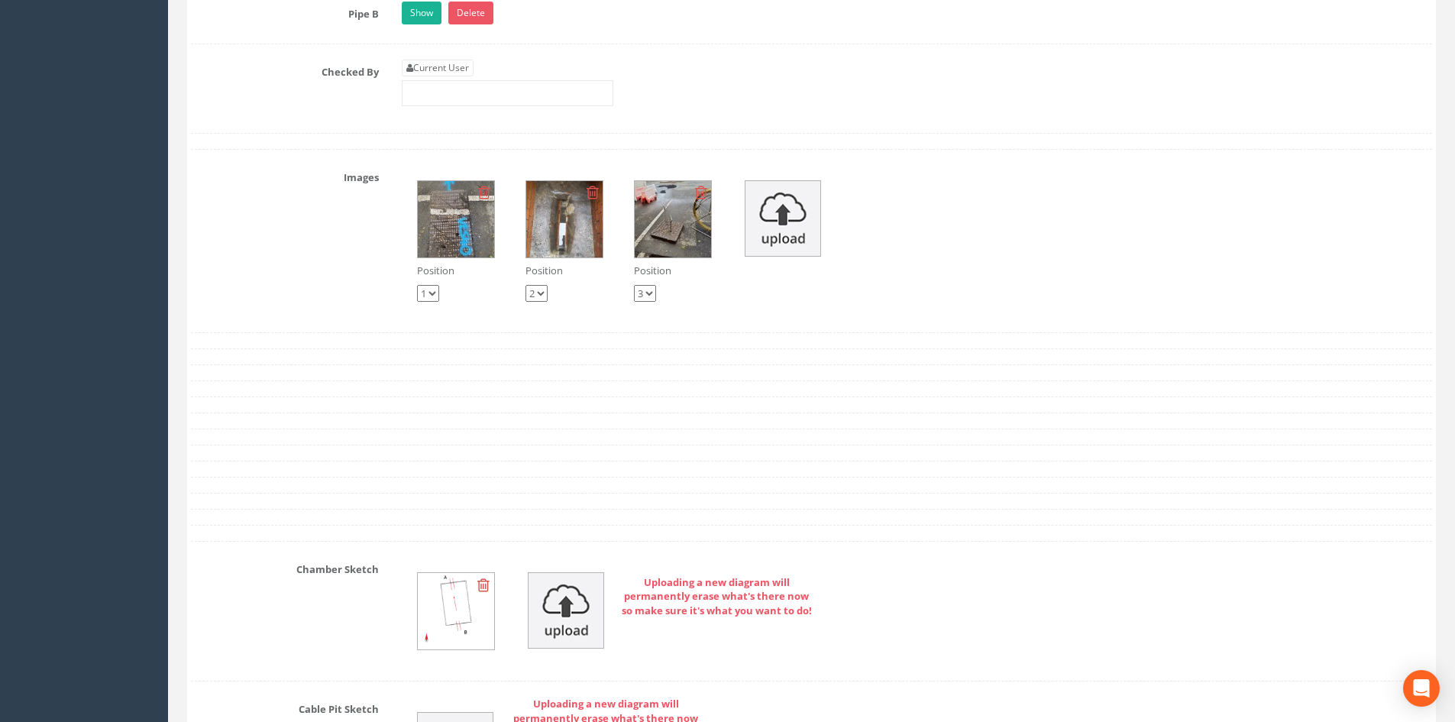
scroll to position [3974, 0]
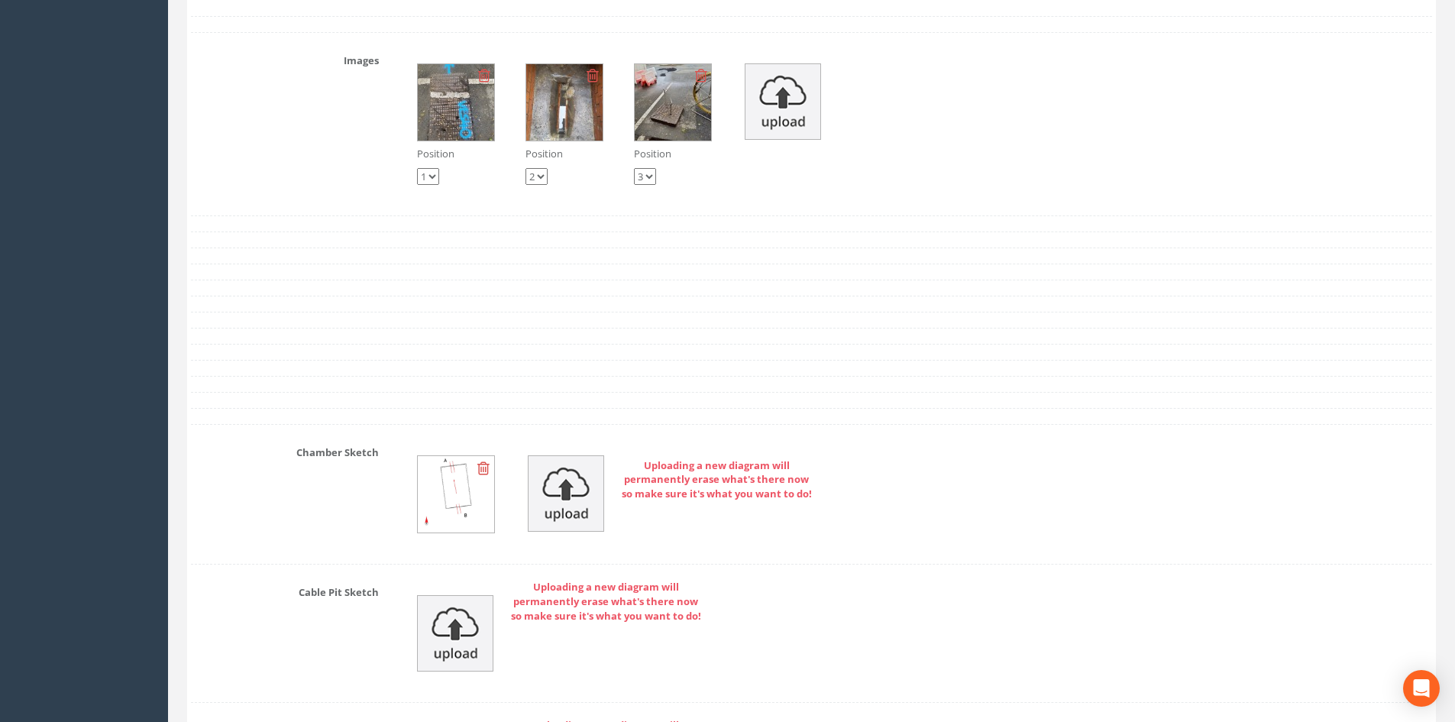
click at [564, 119] on img at bounding box center [564, 102] width 76 height 76
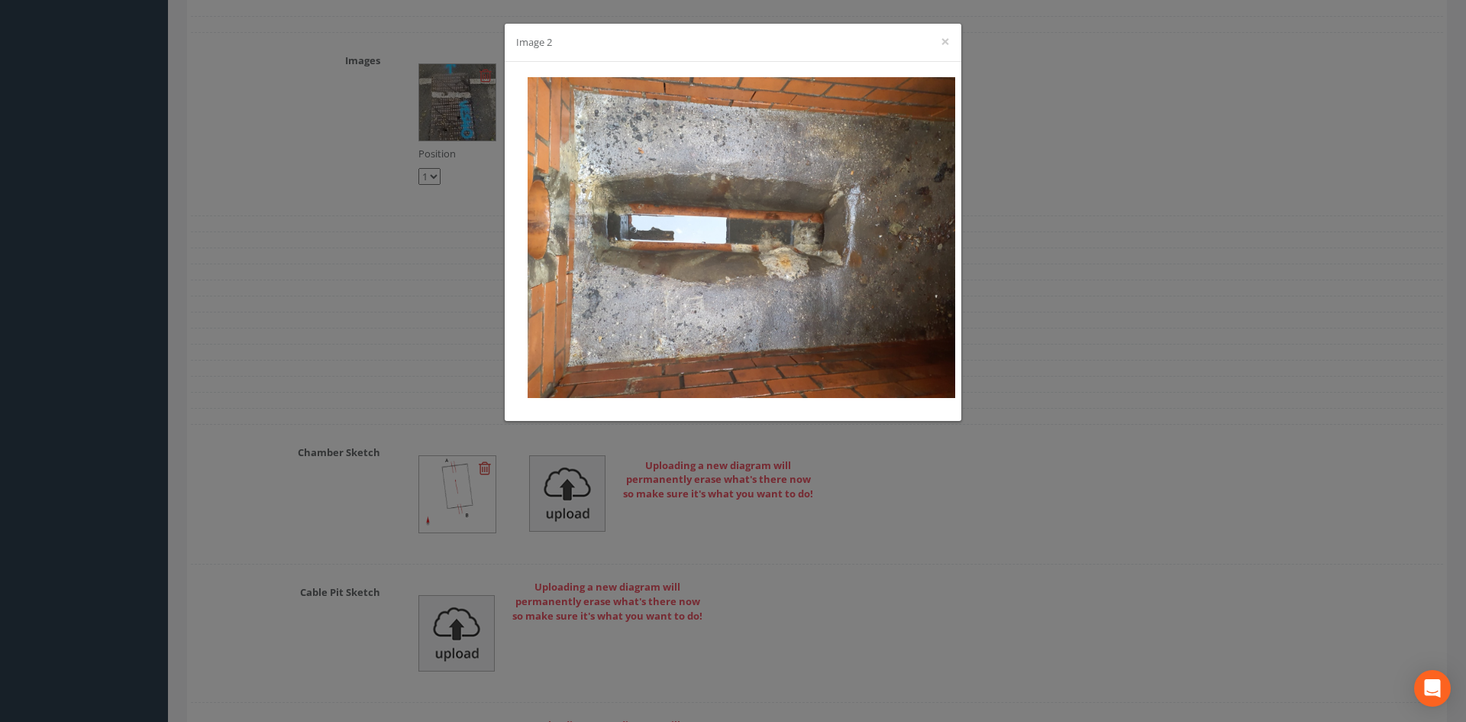
click at [283, 247] on div "Image 2 ×" at bounding box center [733, 361] width 1466 height 722
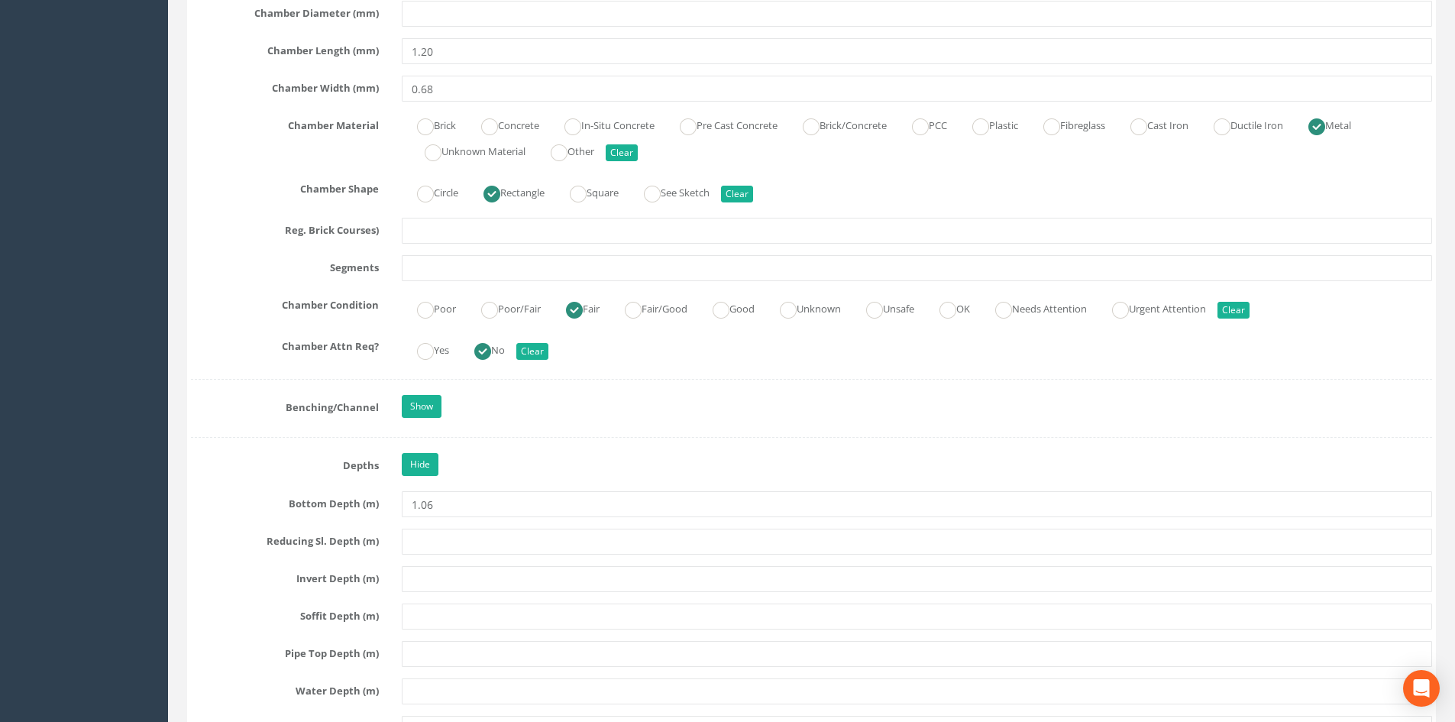
scroll to position [1453, 0]
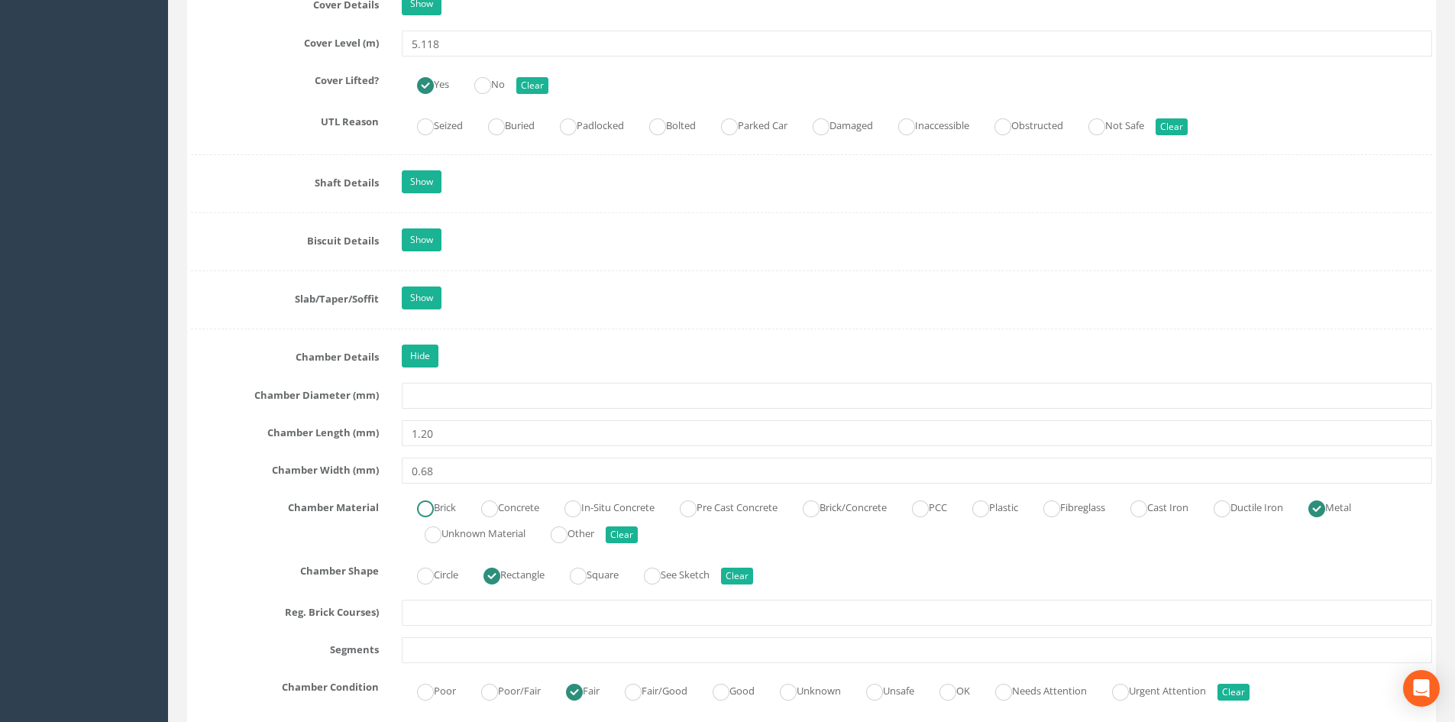
click at [456, 509] on label "Brick" at bounding box center [429, 506] width 54 height 22
radio input "true"
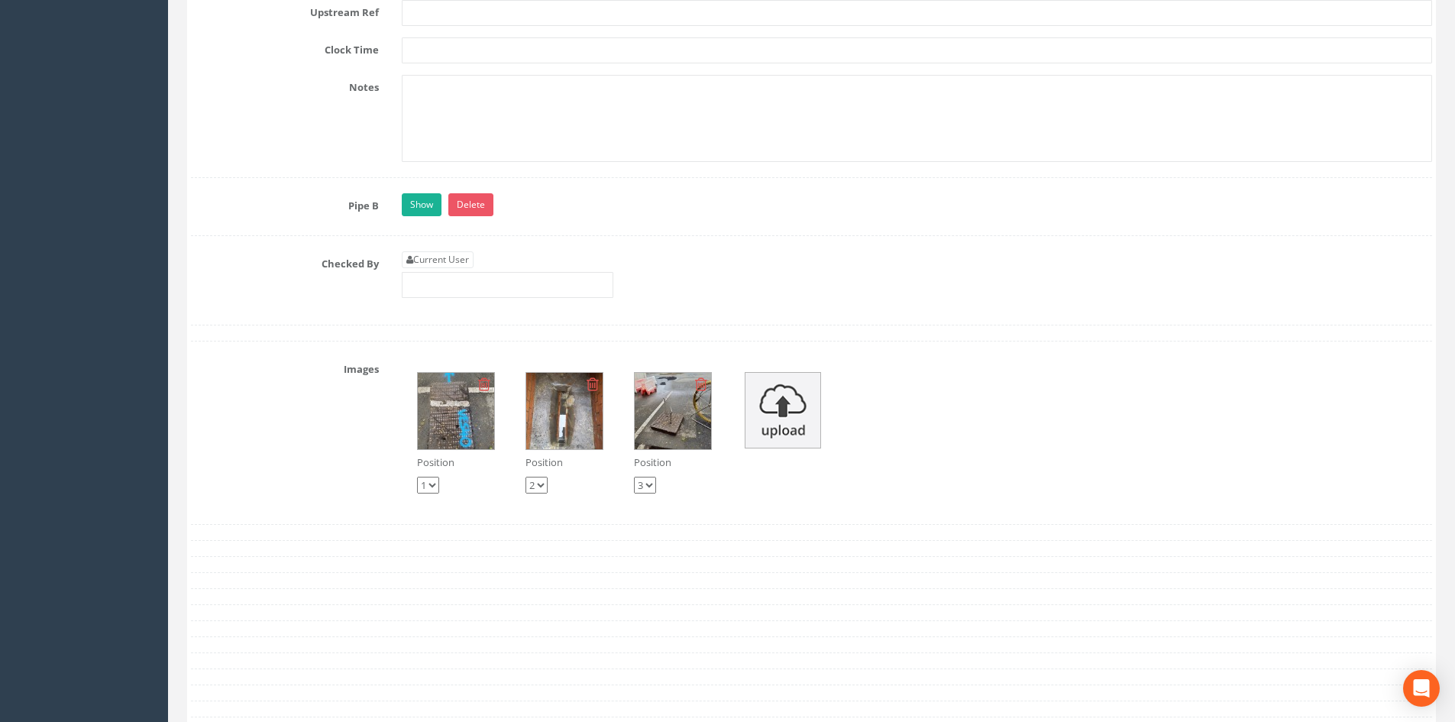
scroll to position [3821, 0]
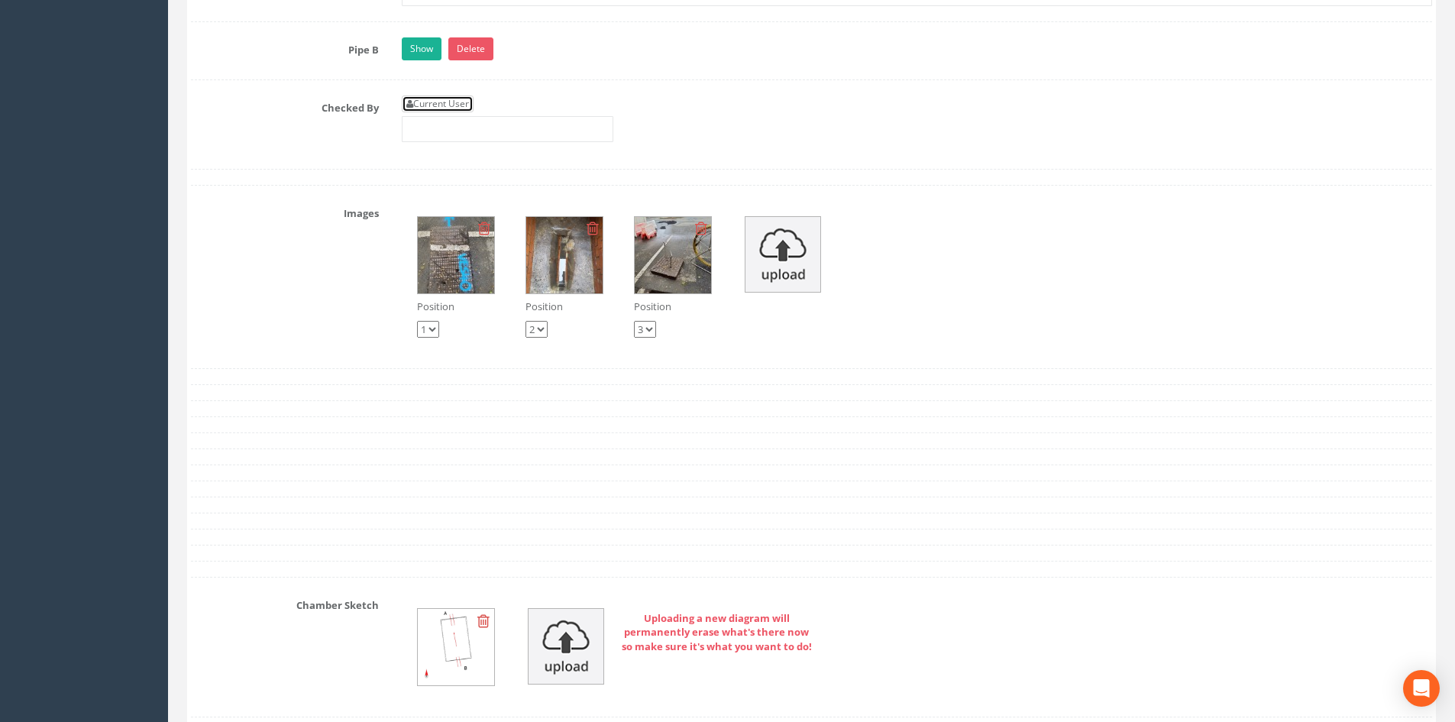
drag, startPoint x: 421, startPoint y: 99, endPoint x: 426, endPoint y: 107, distance: 9.3
click at [421, 99] on link "Current User" at bounding box center [438, 103] width 72 height 17
type input "[PERSON_NAME]"
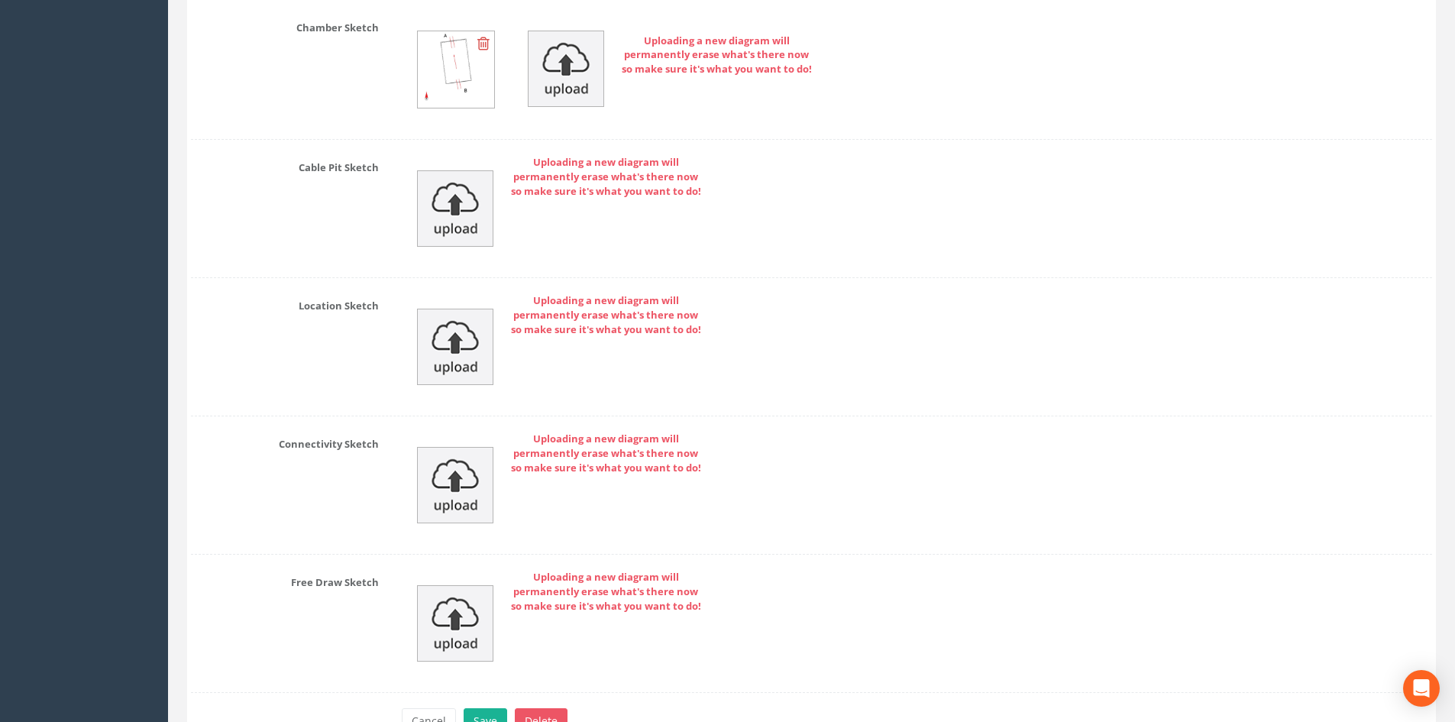
scroll to position [4491, 0]
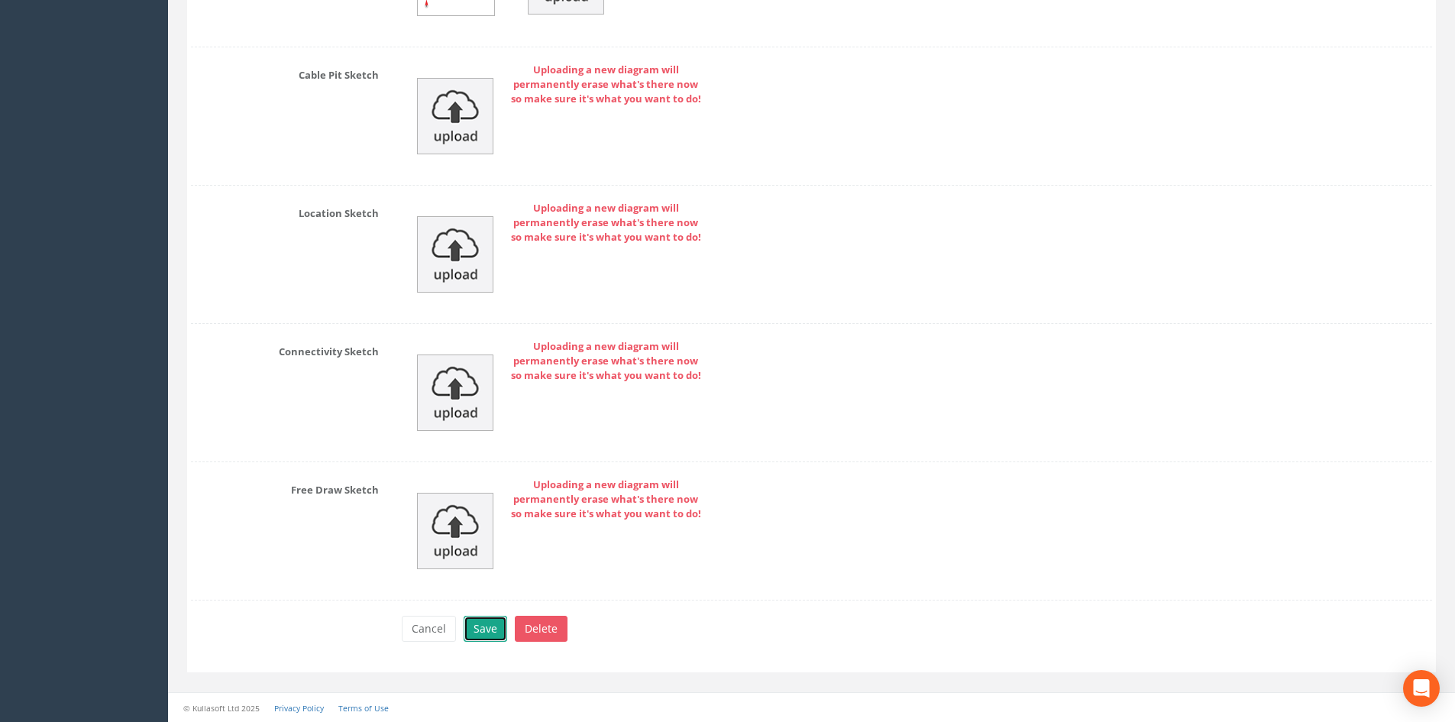
click at [480, 616] on button "Save" at bounding box center [486, 629] width 44 height 26
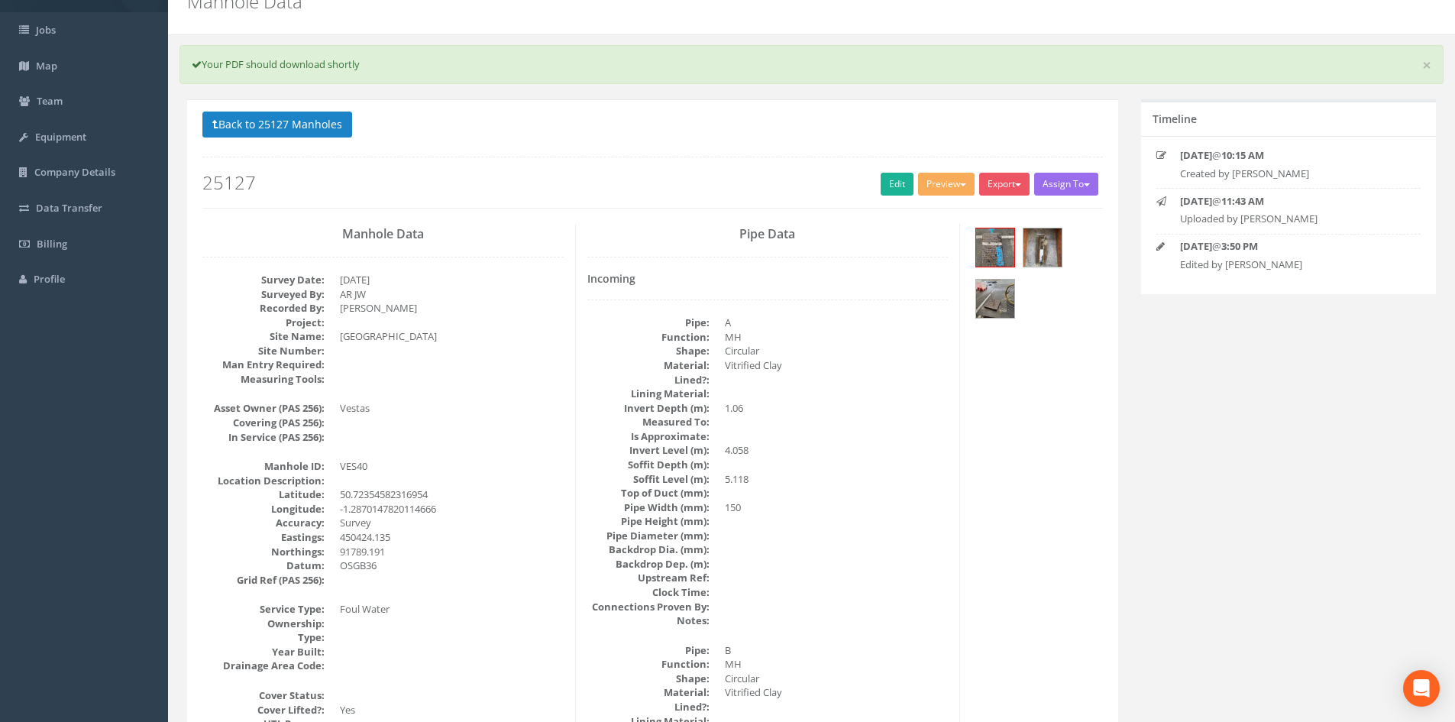
scroll to position [0, 0]
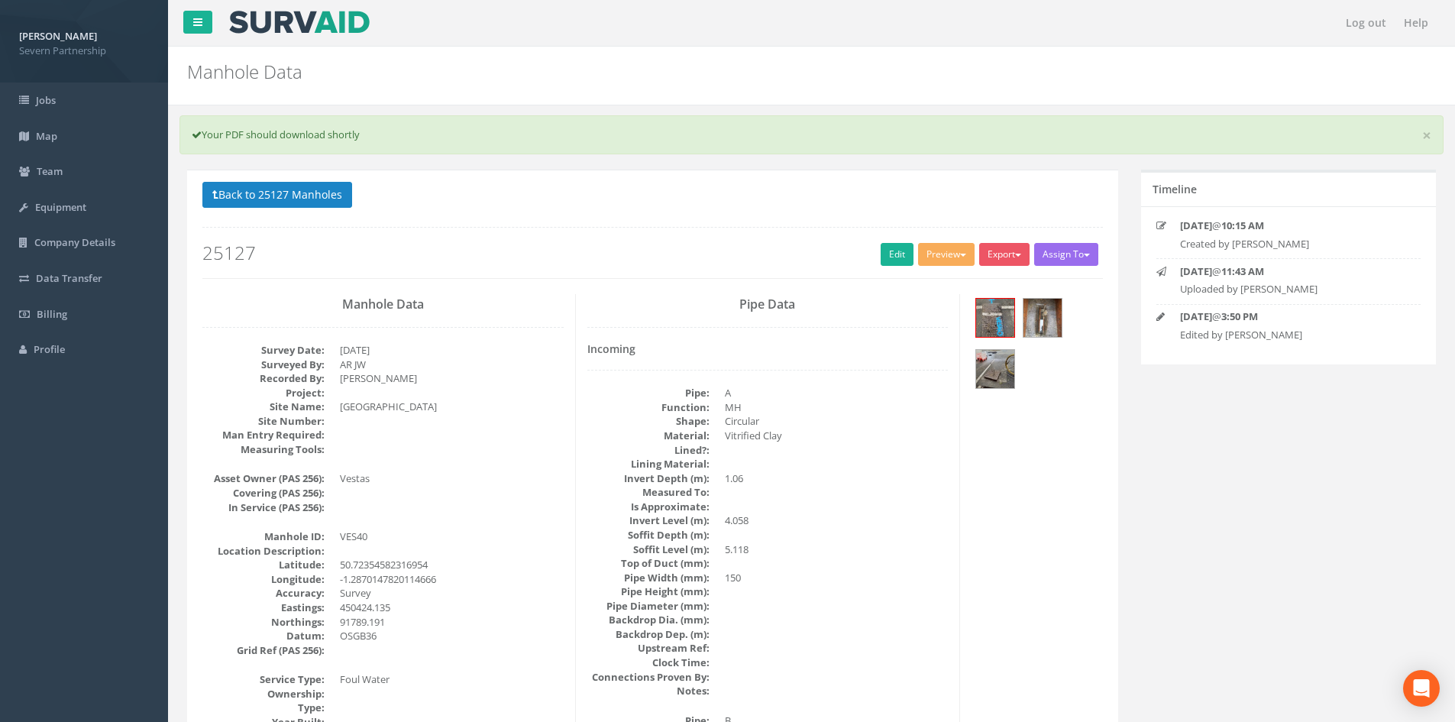
click at [274, 212] on div "Back to 25127 Manholes Back to Map Assign To No Companies Added Export SP Manho…" at bounding box center [652, 230] width 900 height 97
drag, startPoint x: 269, startPoint y: 207, endPoint x: 260, endPoint y: 211, distance: 9.9
click at [268, 205] on button "Back to 25127 Manholes" at bounding box center [277, 195] width 150 height 26
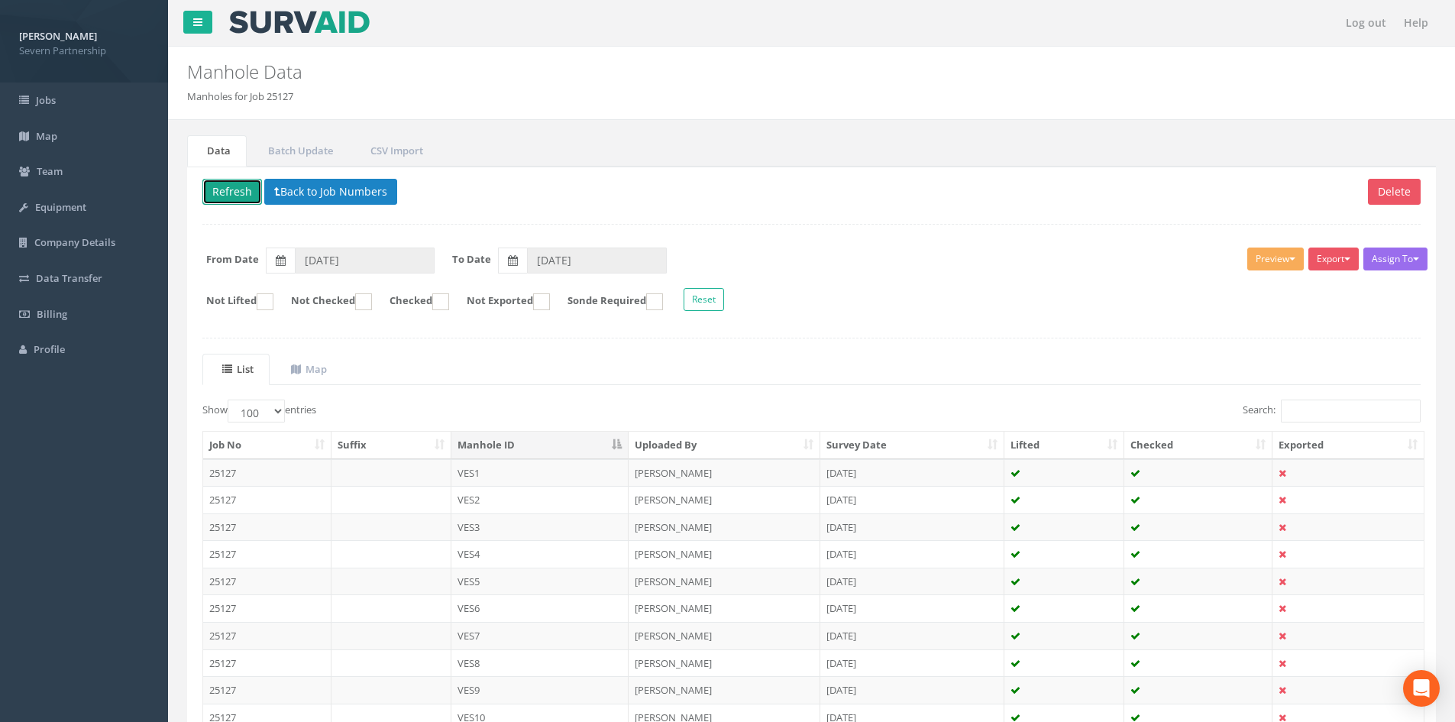
click at [236, 198] on button "Refresh" at bounding box center [232, 192] width 60 height 26
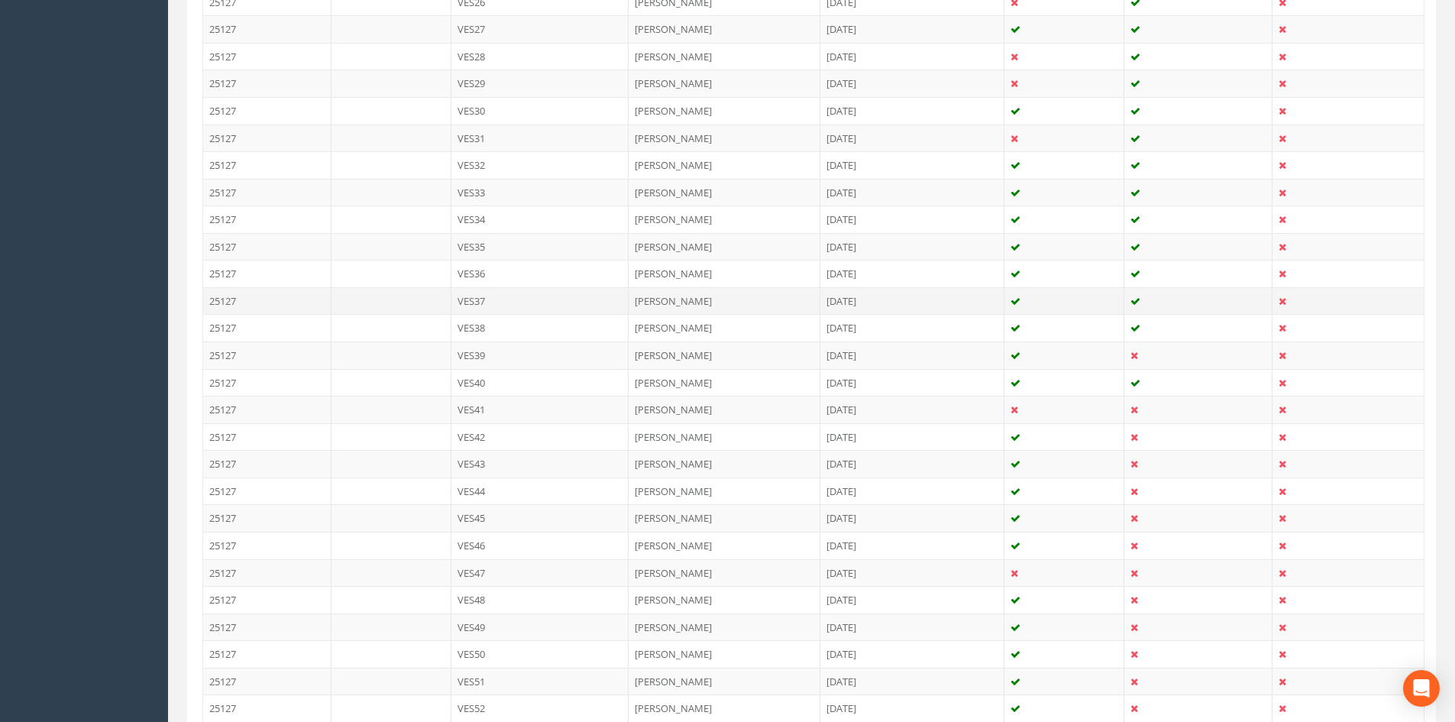
scroll to position [1146, 0]
click at [729, 421] on td "[PERSON_NAME]" at bounding box center [725, 412] width 192 height 27
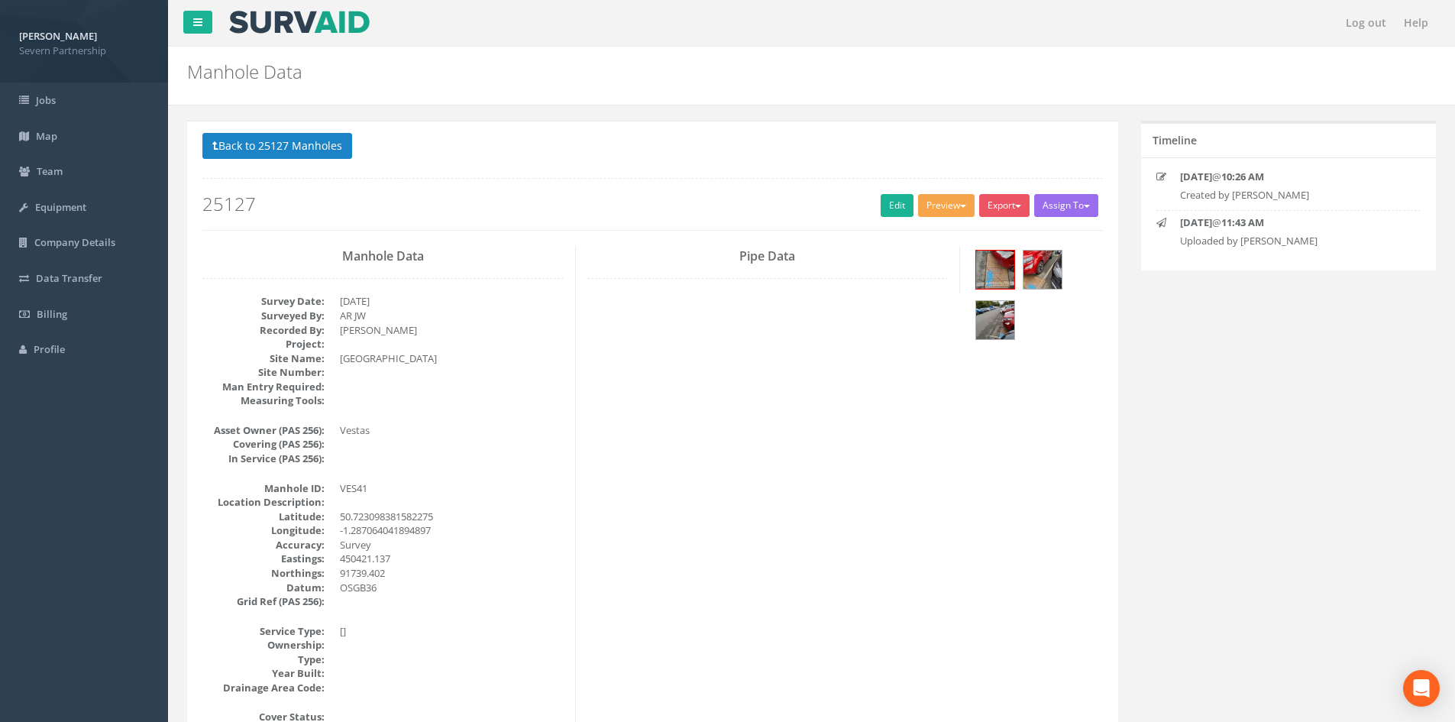
click at [931, 202] on button "Preview" at bounding box center [946, 205] width 57 height 23
click at [922, 232] on link "SP Manhole" at bounding box center [918, 237] width 116 height 24
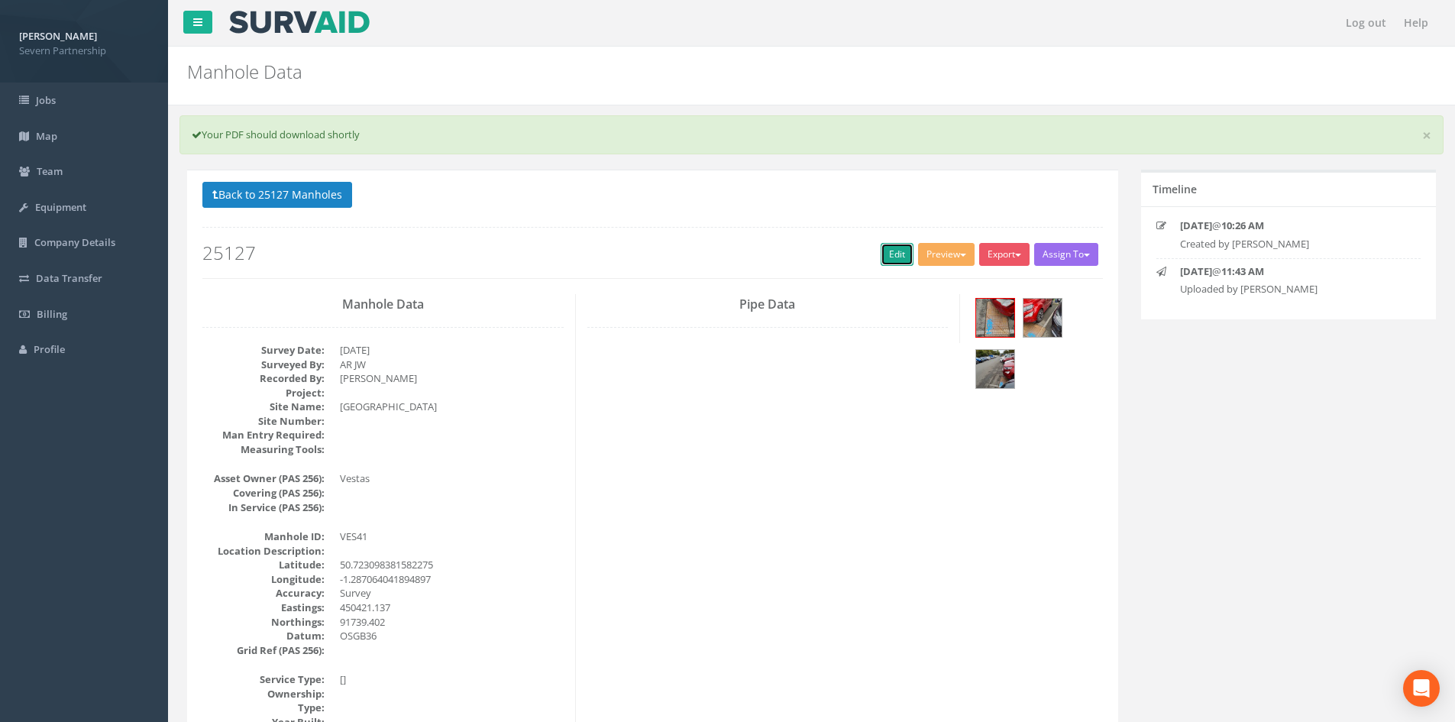
click at [881, 250] on link "Edit" at bounding box center [897, 254] width 33 height 23
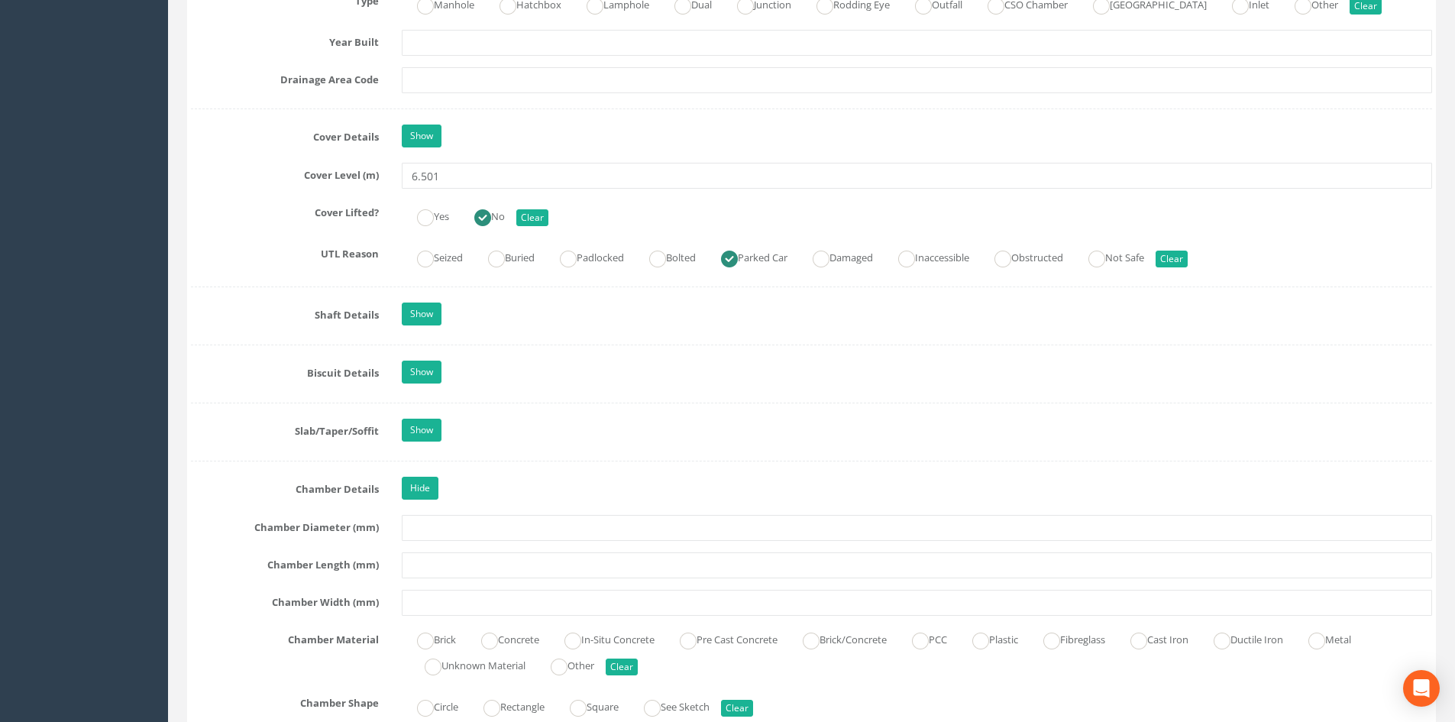
scroll to position [1375, 0]
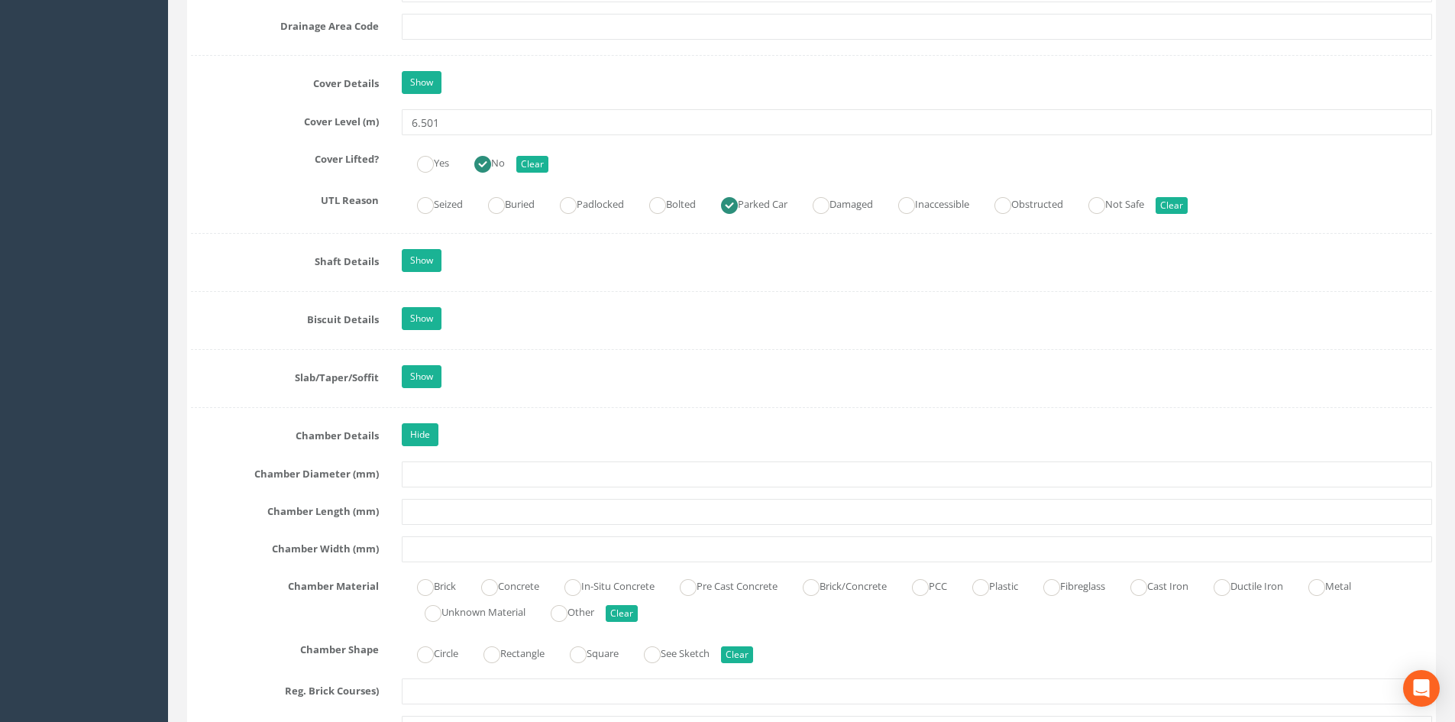
click at [445, 435] on div "Hide" at bounding box center [916, 436] width 1053 height 27
click at [428, 435] on link "Hide" at bounding box center [420, 434] width 37 height 23
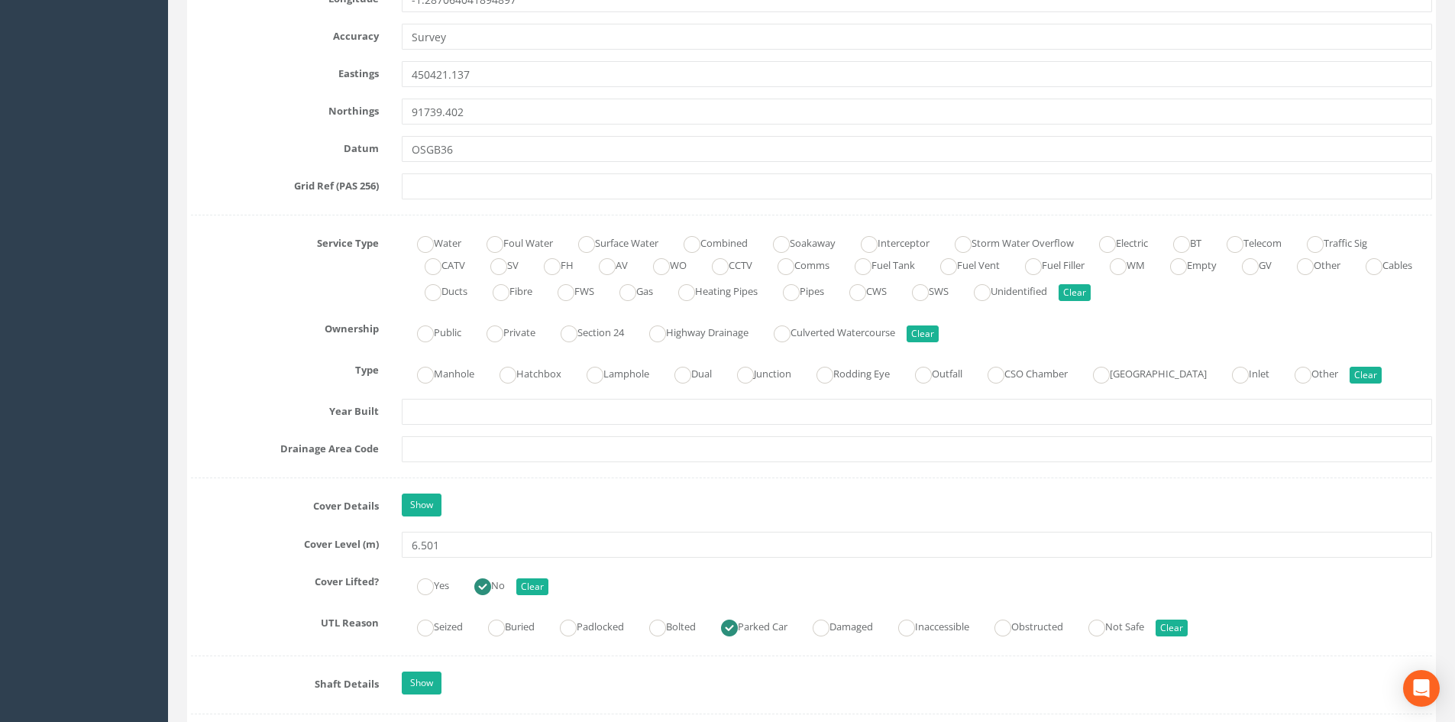
scroll to position [1146, 0]
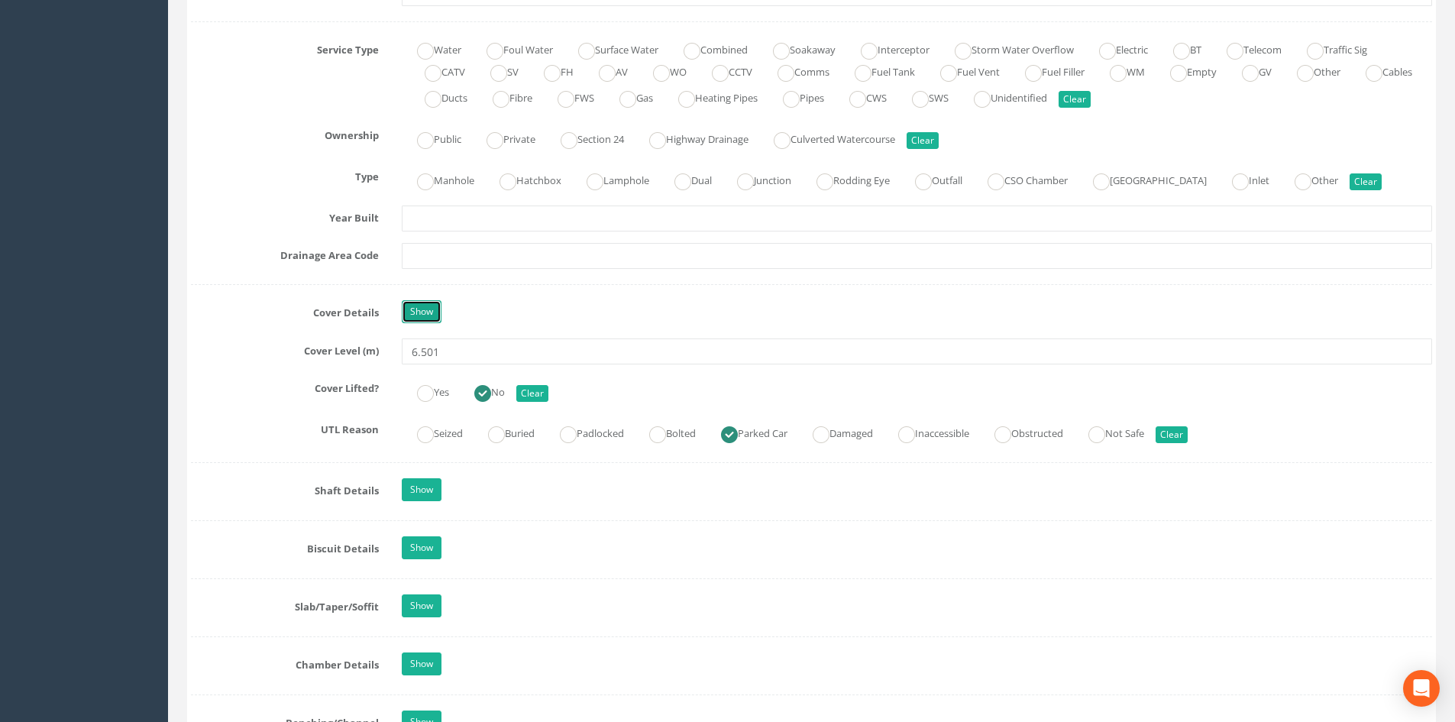
click at [413, 310] on link "Show" at bounding box center [422, 311] width 40 height 23
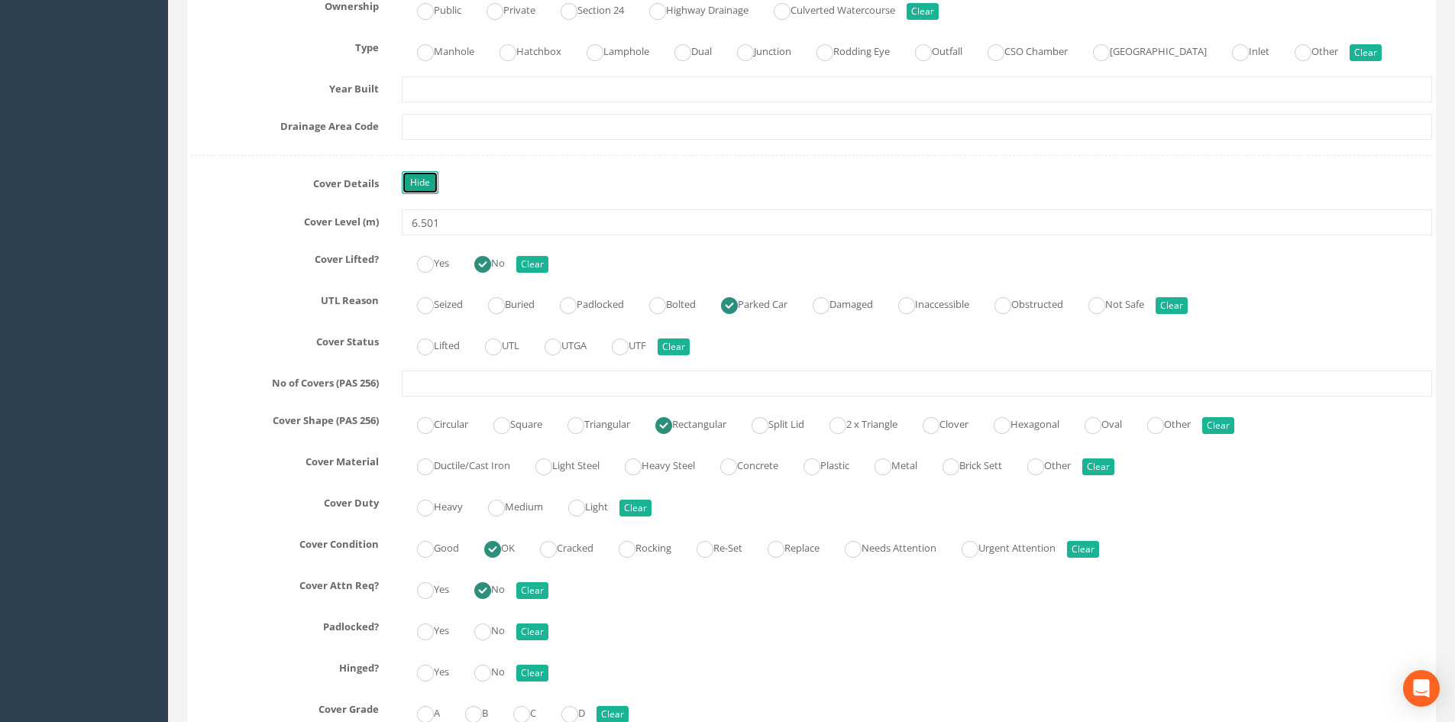
scroll to position [1298, 0]
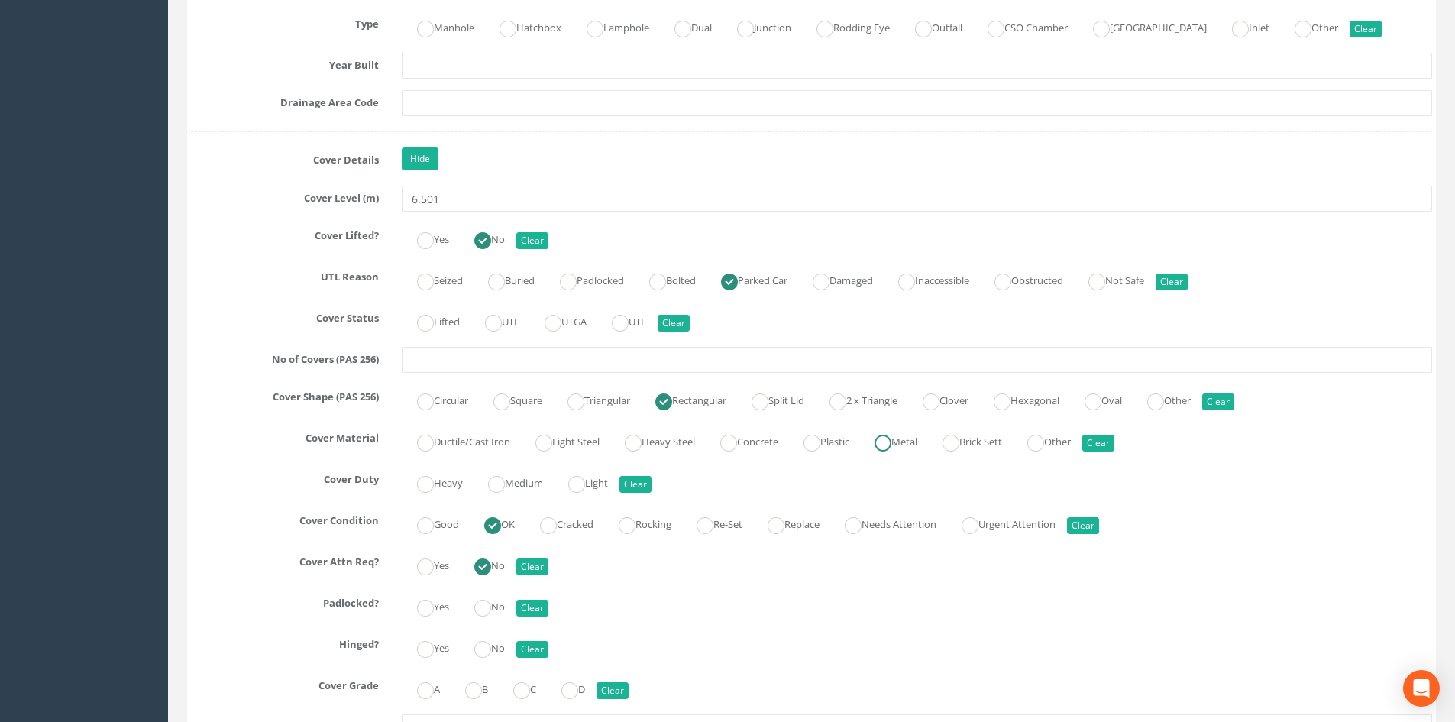
click at [916, 438] on label "Metal" at bounding box center [888, 440] width 58 height 22
radio input "true"
click at [406, 152] on link "Hide" at bounding box center [420, 158] width 37 height 23
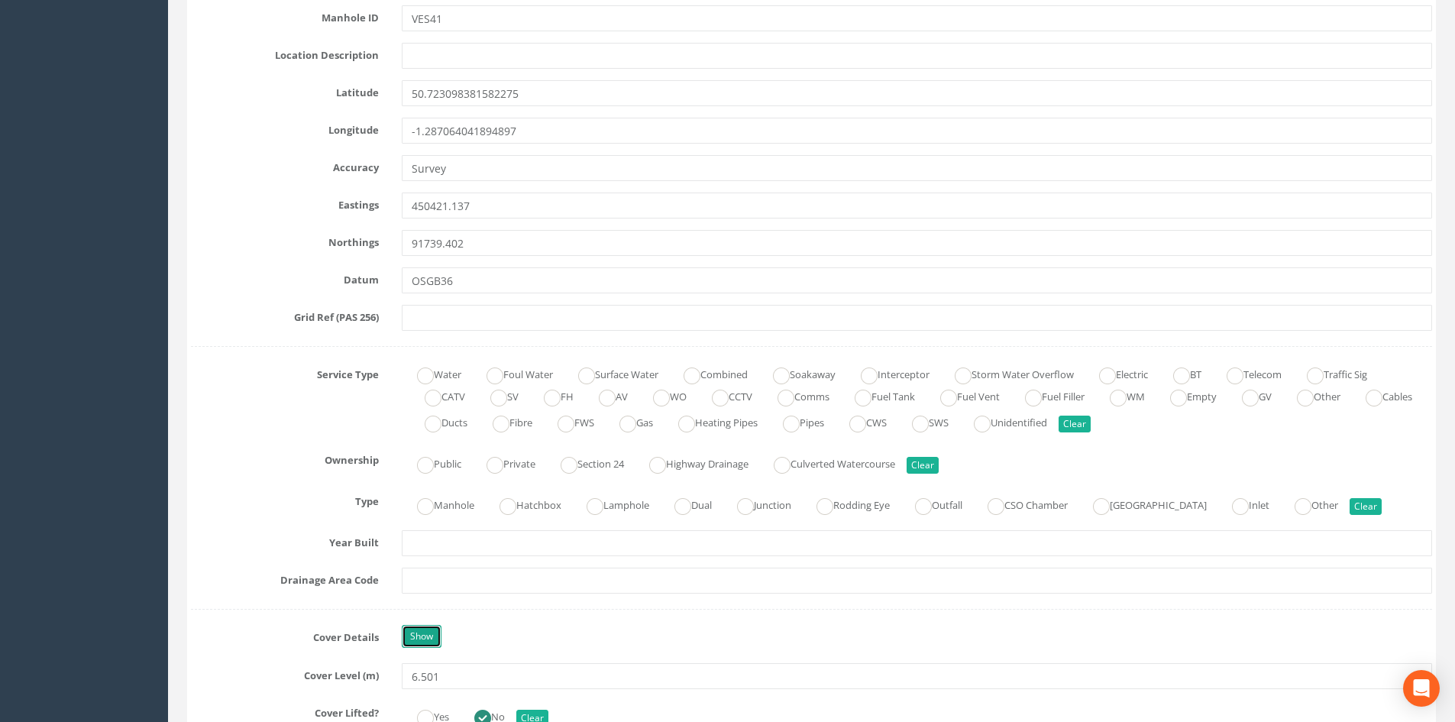
scroll to position [687, 0]
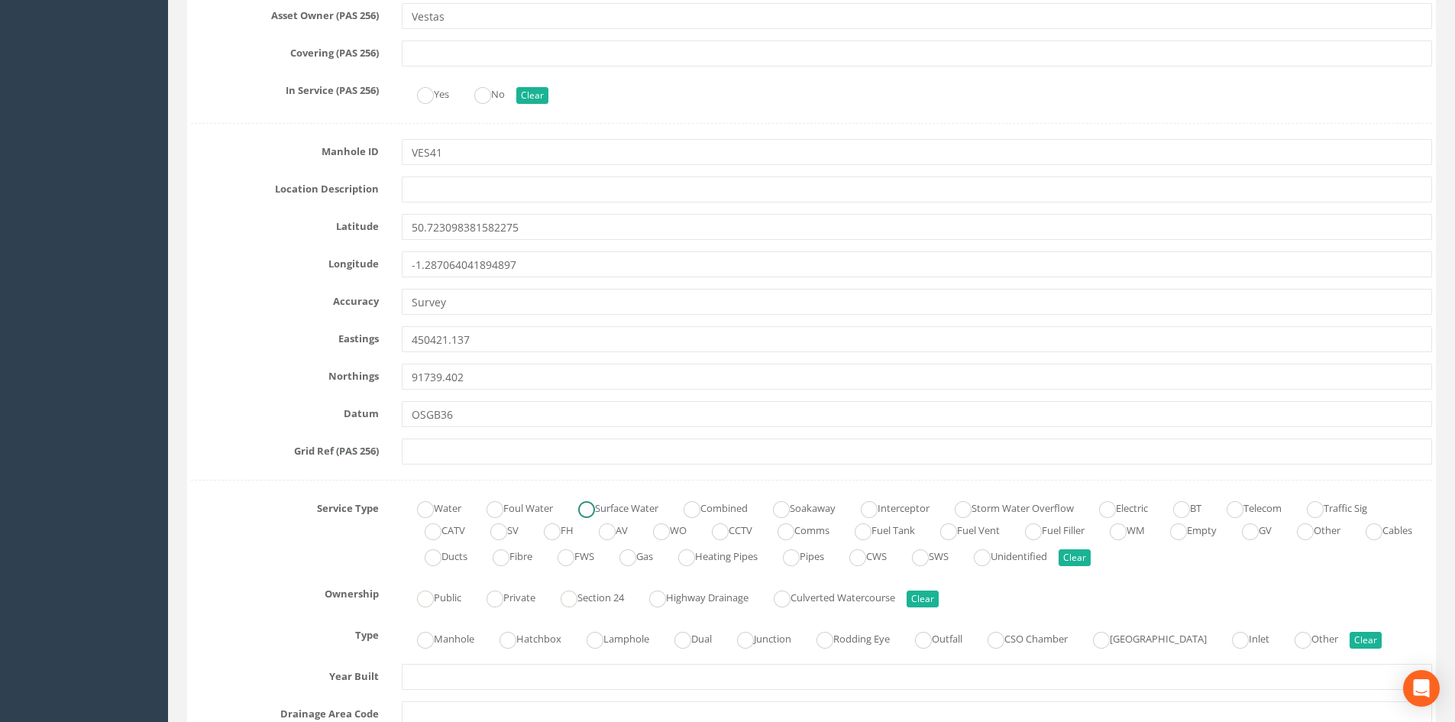
click at [610, 512] on label "Surface Water" at bounding box center [610, 507] width 95 height 22
radio input "true"
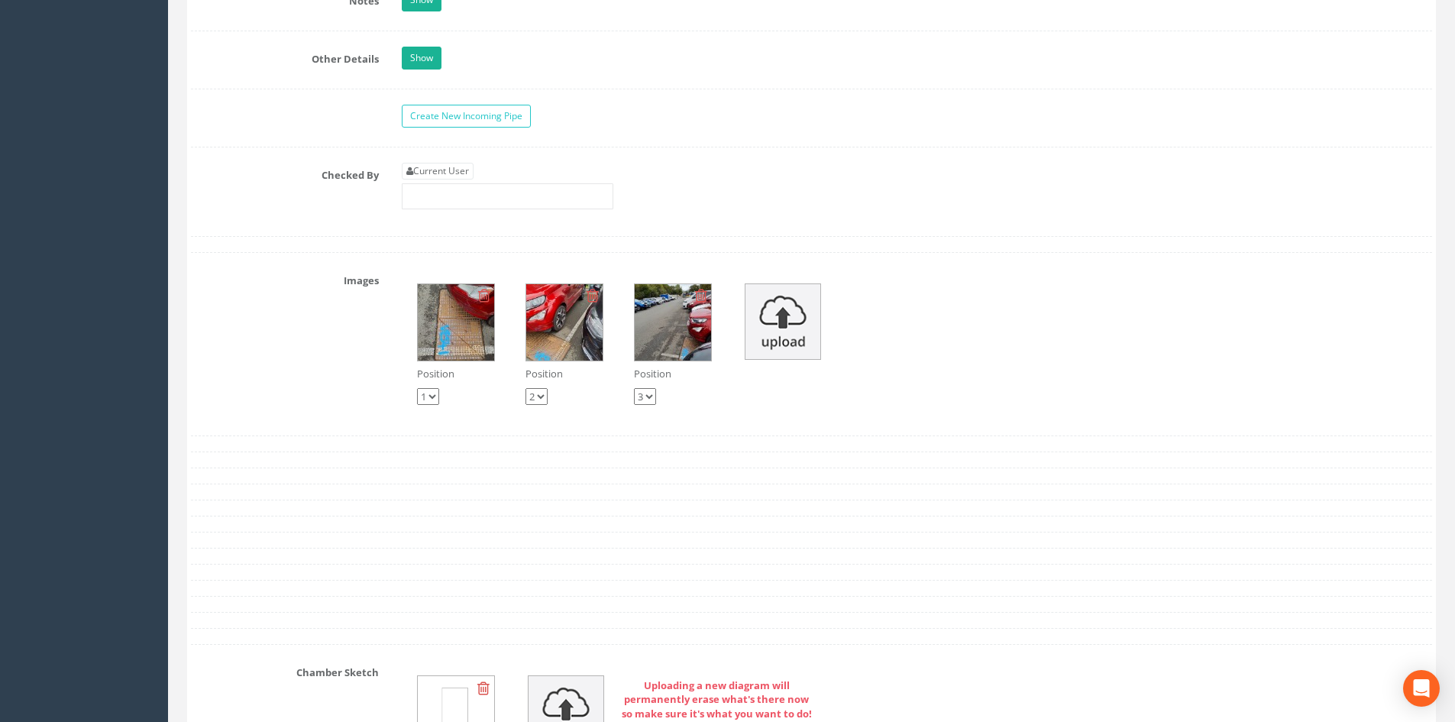
scroll to position [2410, 0]
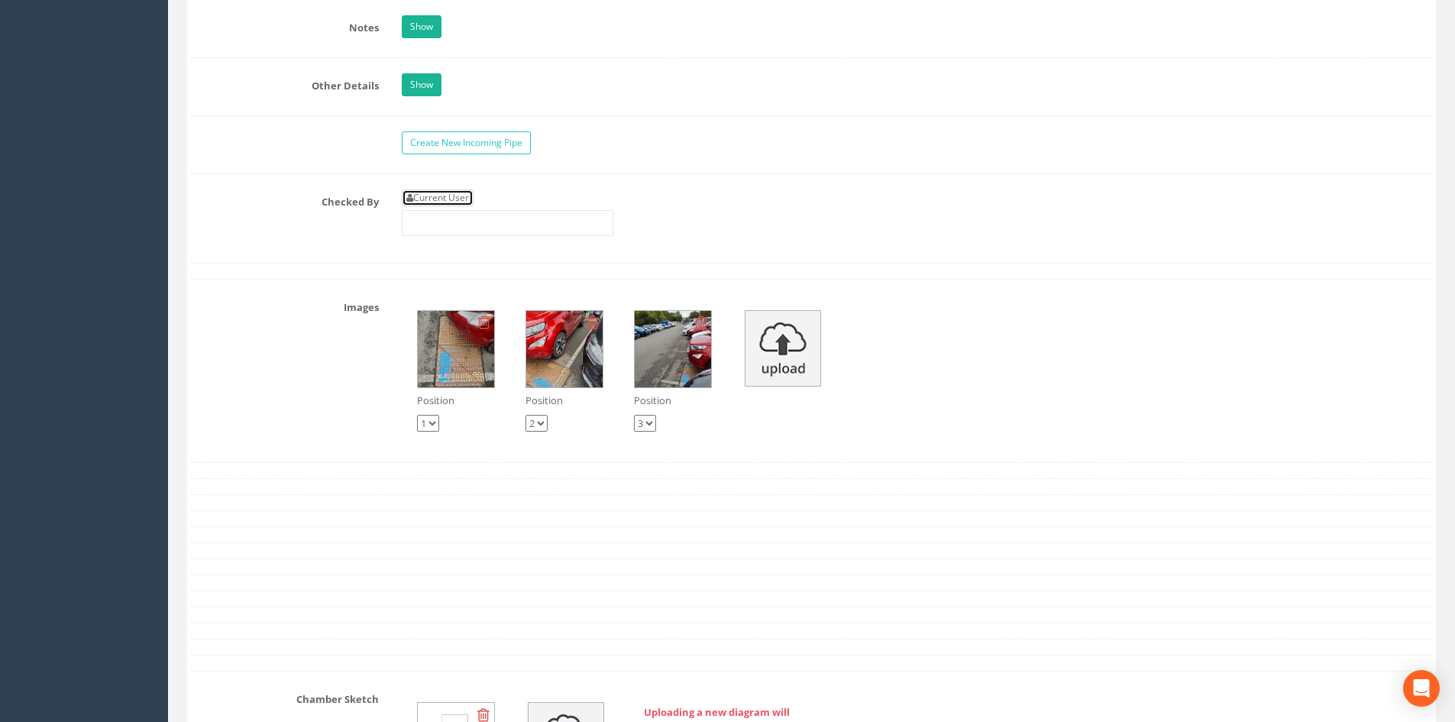
click at [444, 203] on link "Current User" at bounding box center [438, 197] width 72 height 17
type input "[PERSON_NAME]"
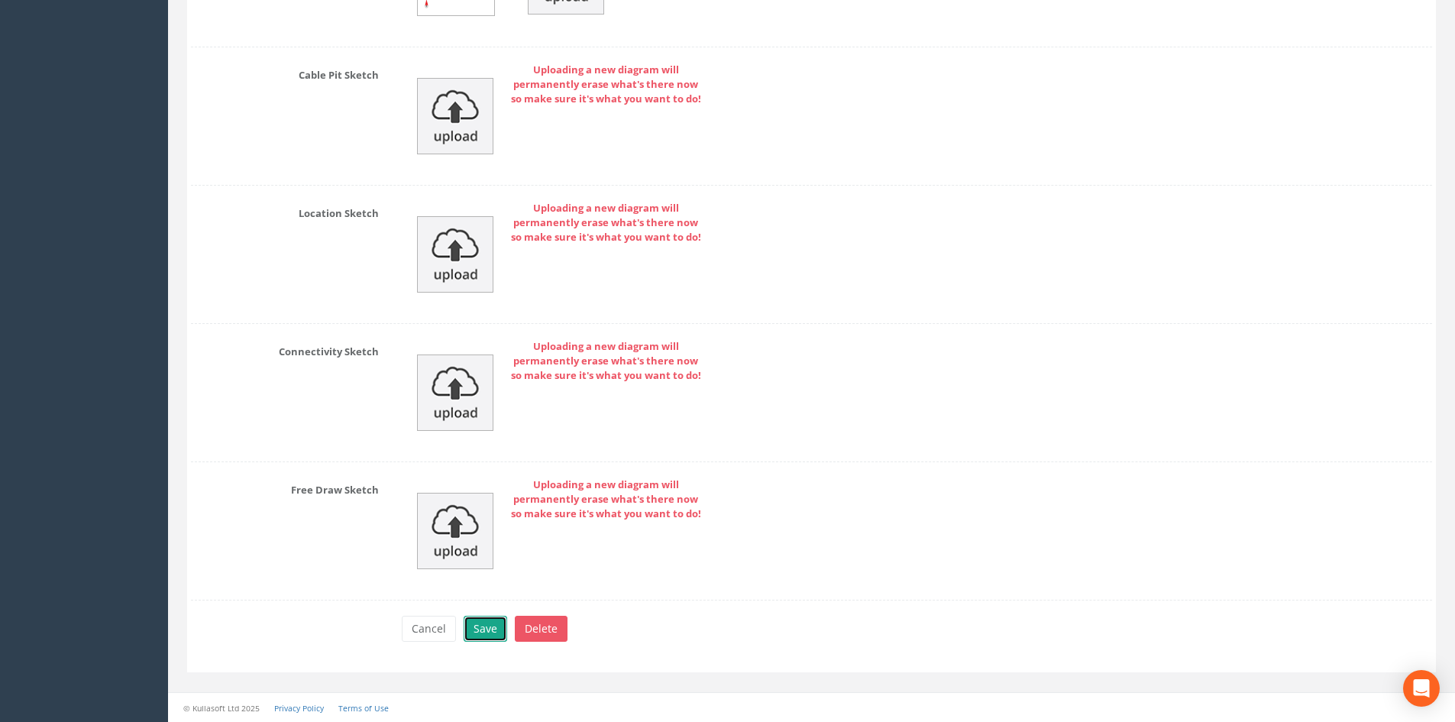
click at [490, 635] on button "Save" at bounding box center [486, 629] width 44 height 26
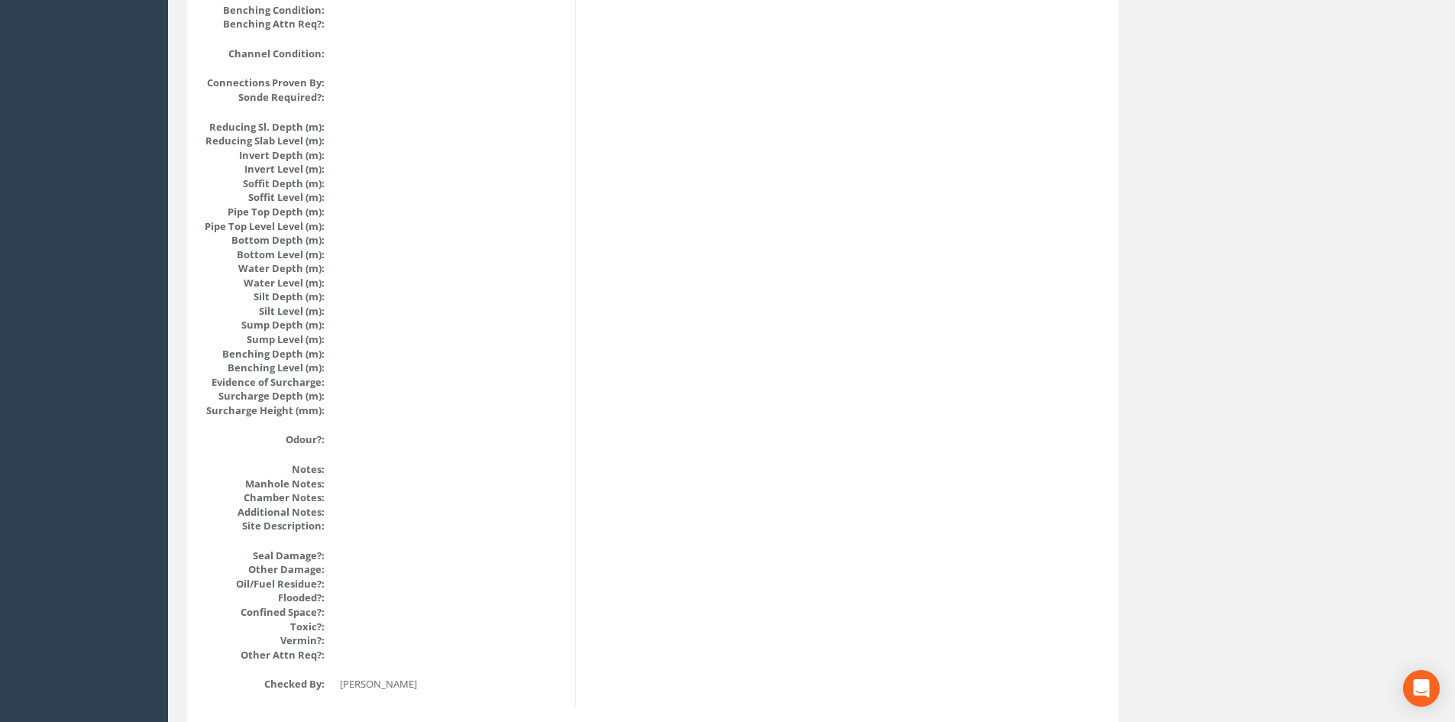
scroll to position [0, 0]
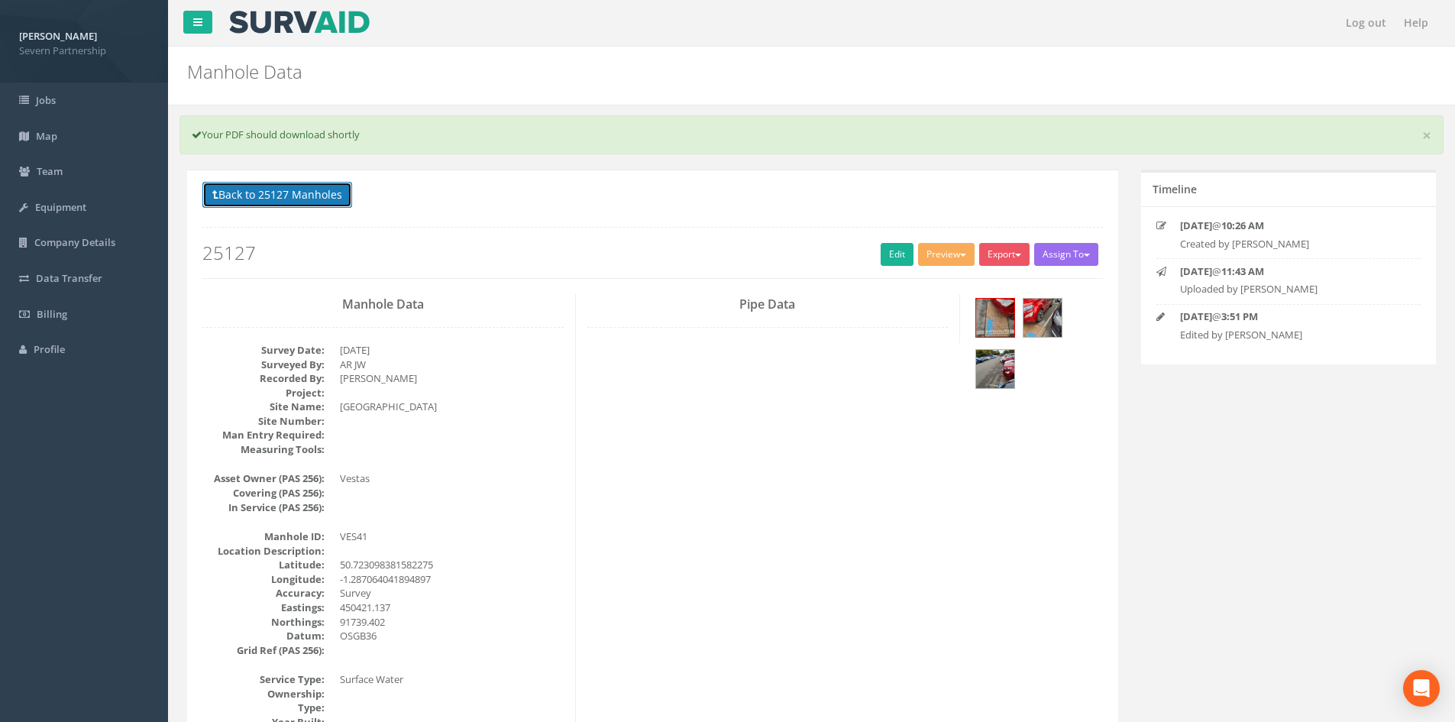
click at [280, 196] on button "Back to 25127 Manholes" at bounding box center [277, 195] width 150 height 26
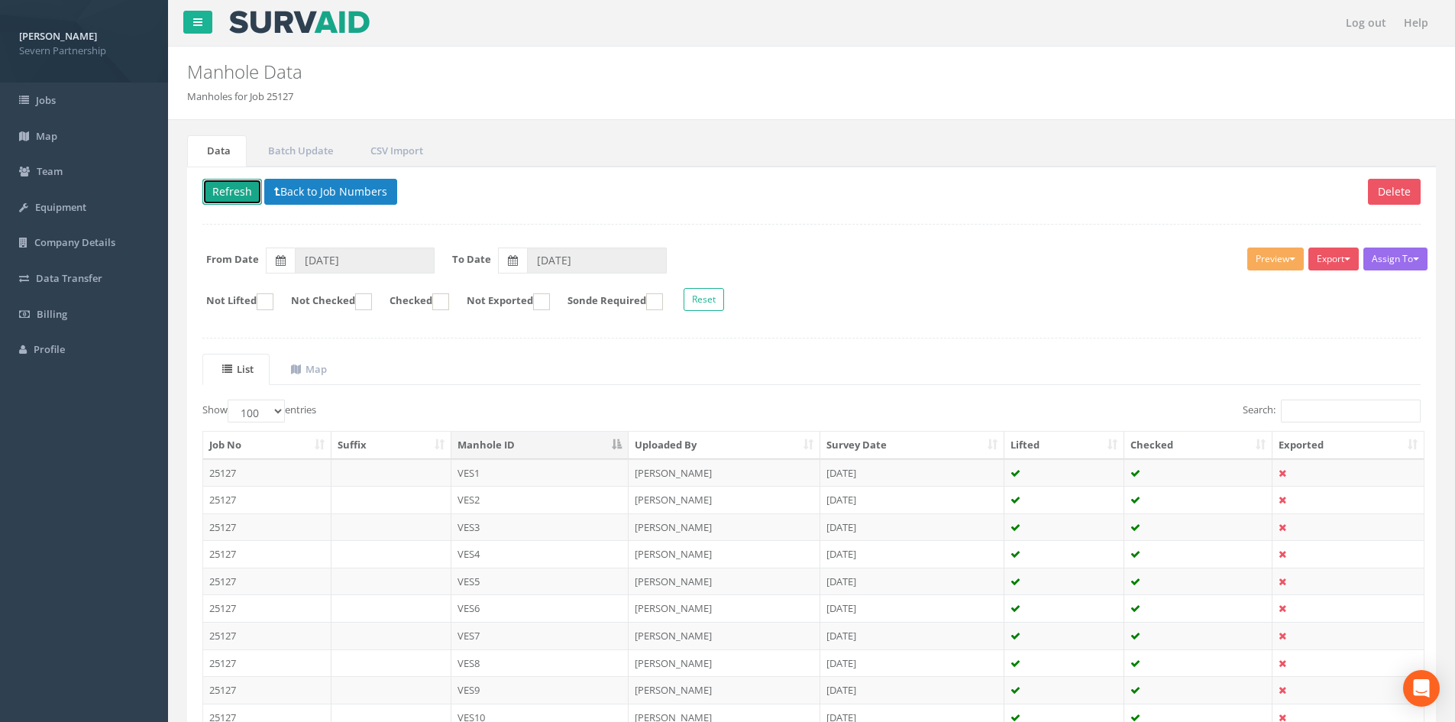
click at [247, 192] on button "Refresh" at bounding box center [232, 192] width 60 height 26
click at [246, 192] on button "Refresh" at bounding box center [232, 192] width 60 height 26
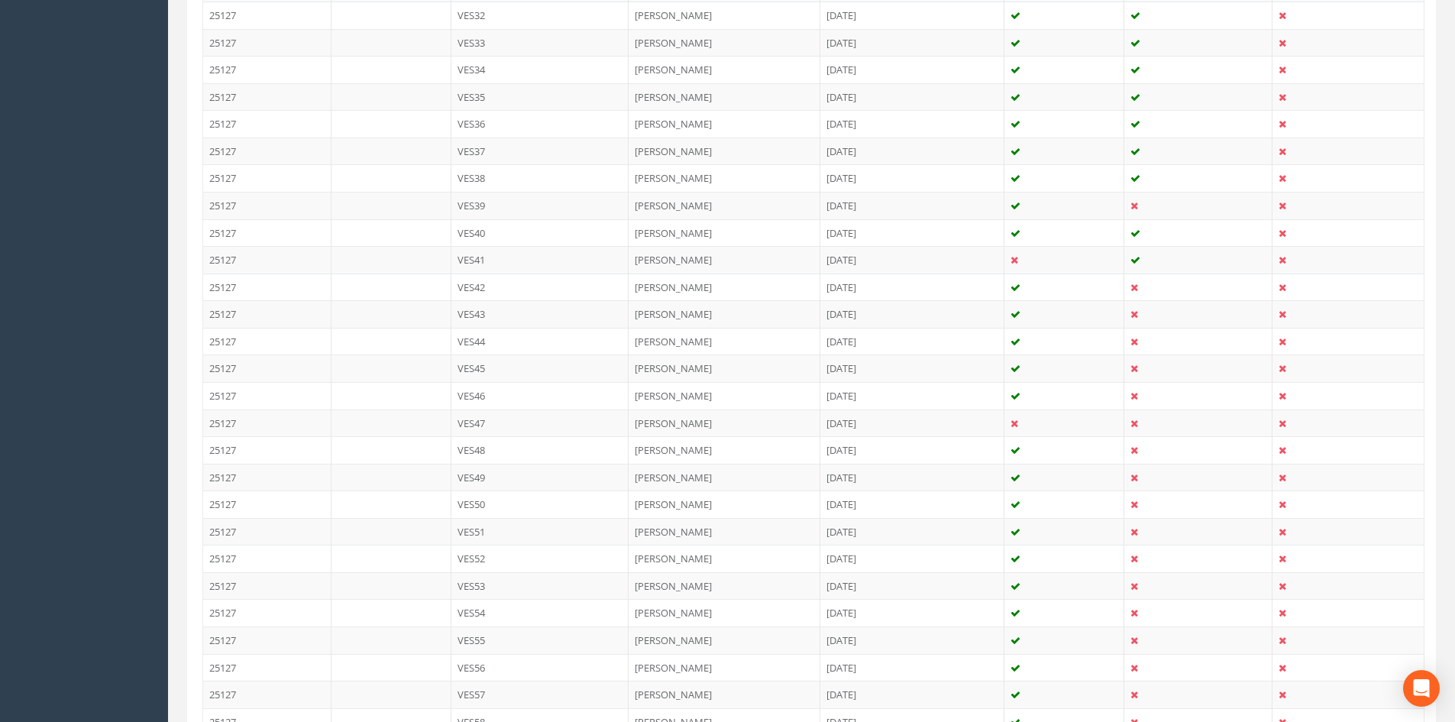
scroll to position [1298, 0]
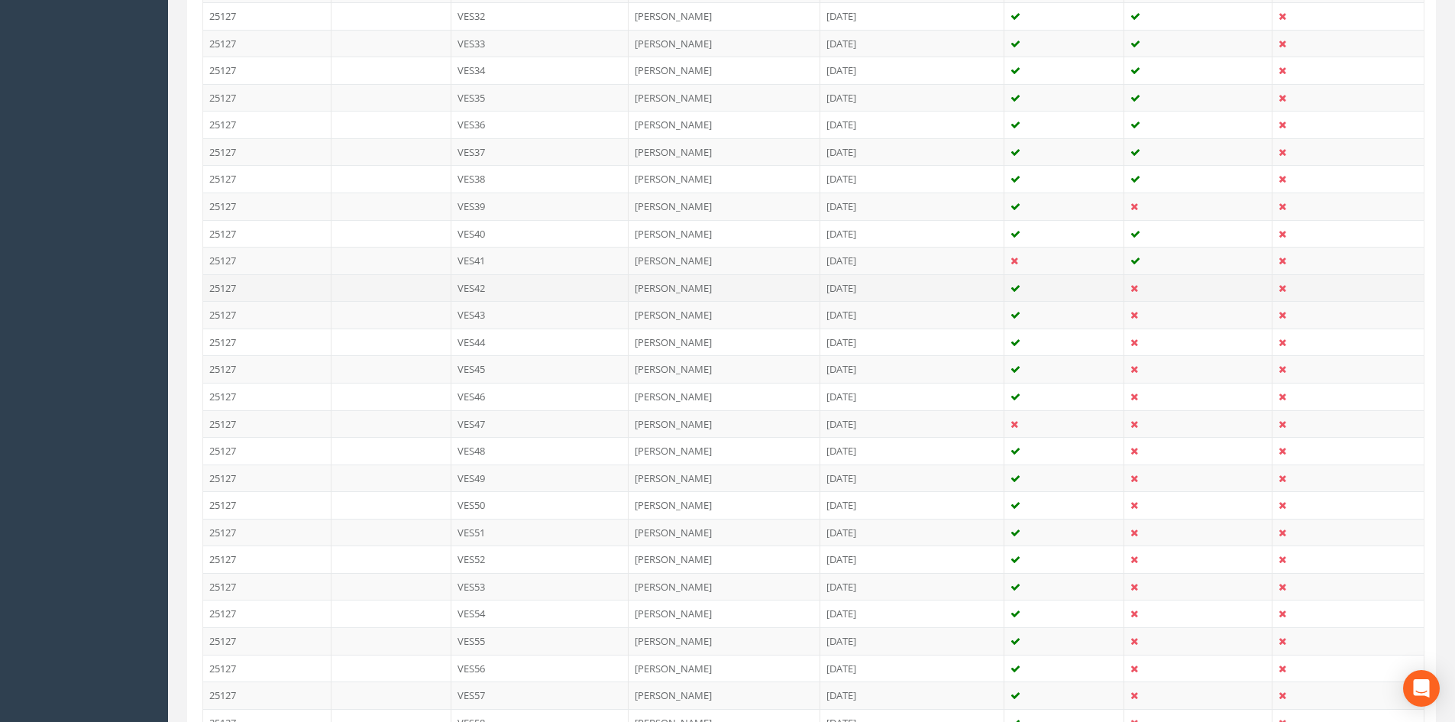
click at [458, 291] on td "VES42" at bounding box center [540, 287] width 178 height 27
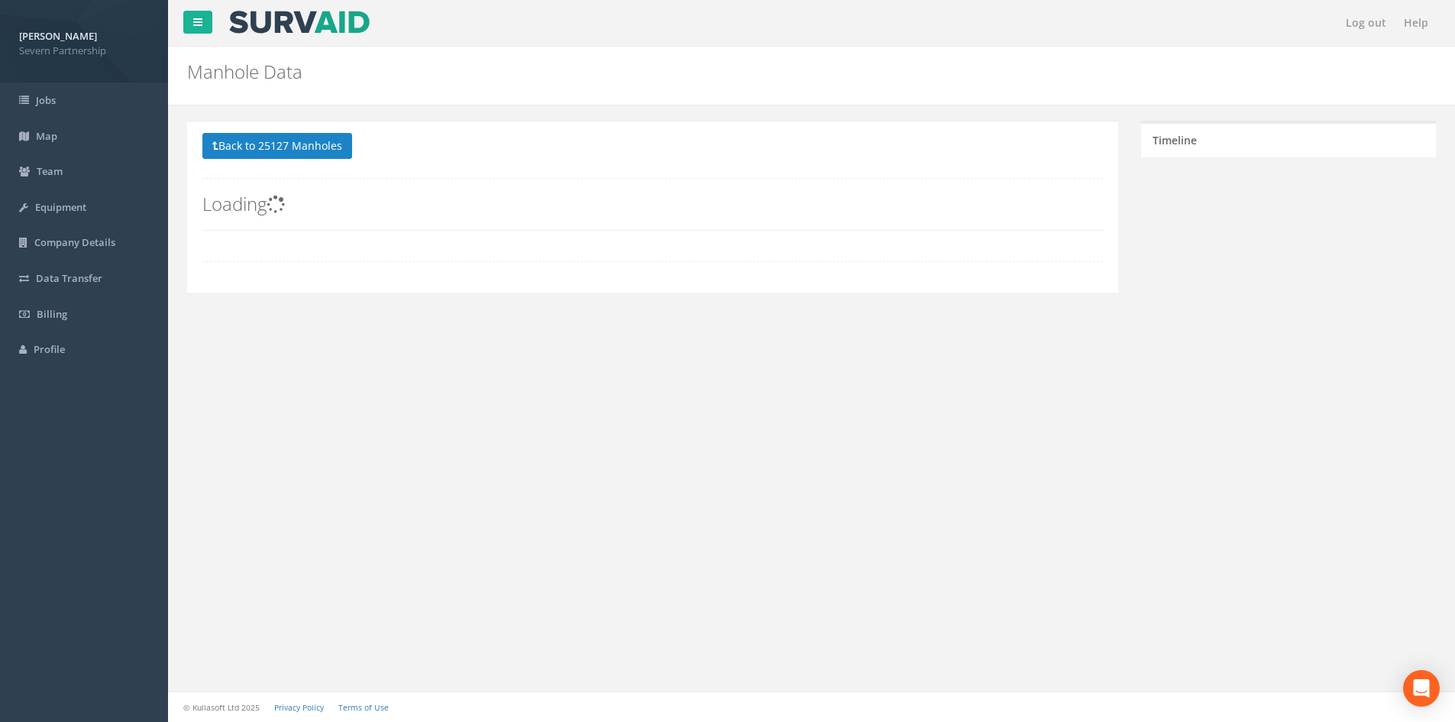
scroll to position [0, 0]
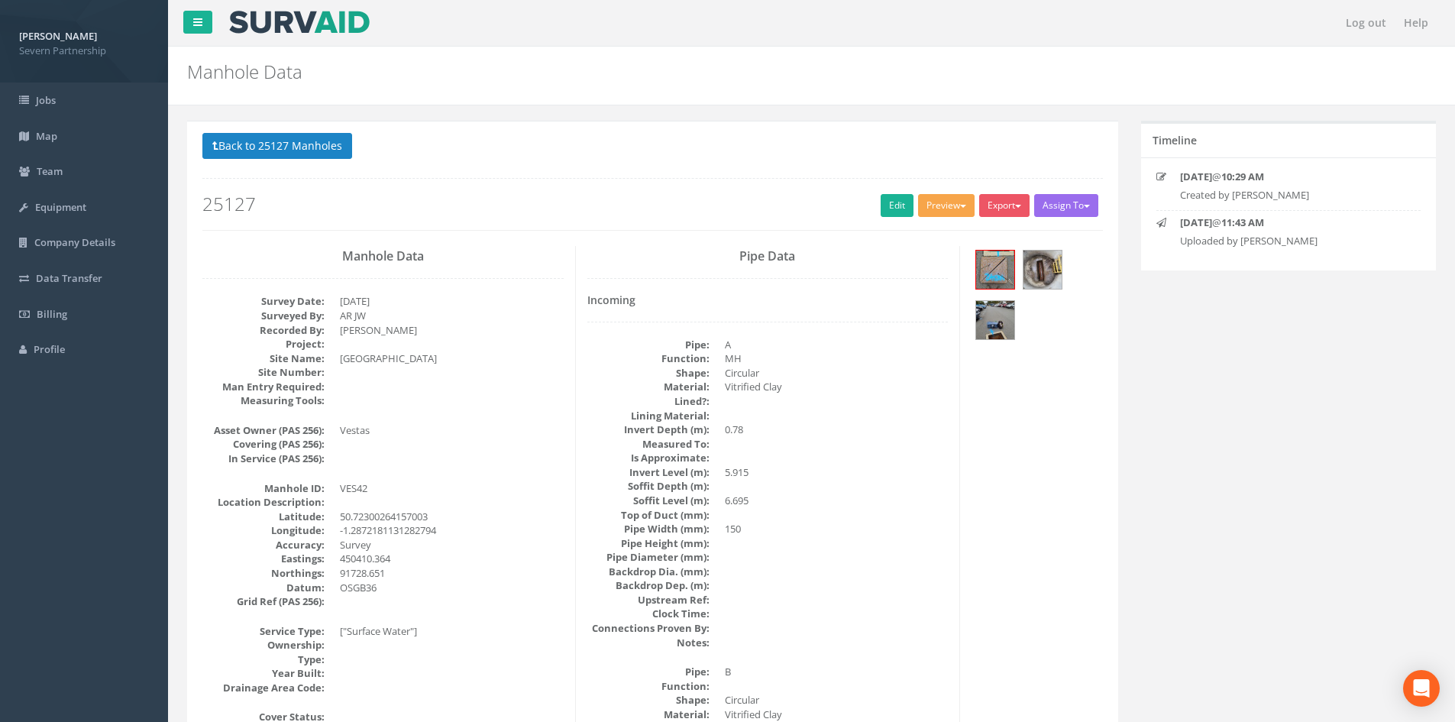
click at [958, 212] on button "Preview" at bounding box center [946, 205] width 57 height 23
click at [947, 240] on link "SP Manhole" at bounding box center [918, 237] width 116 height 24
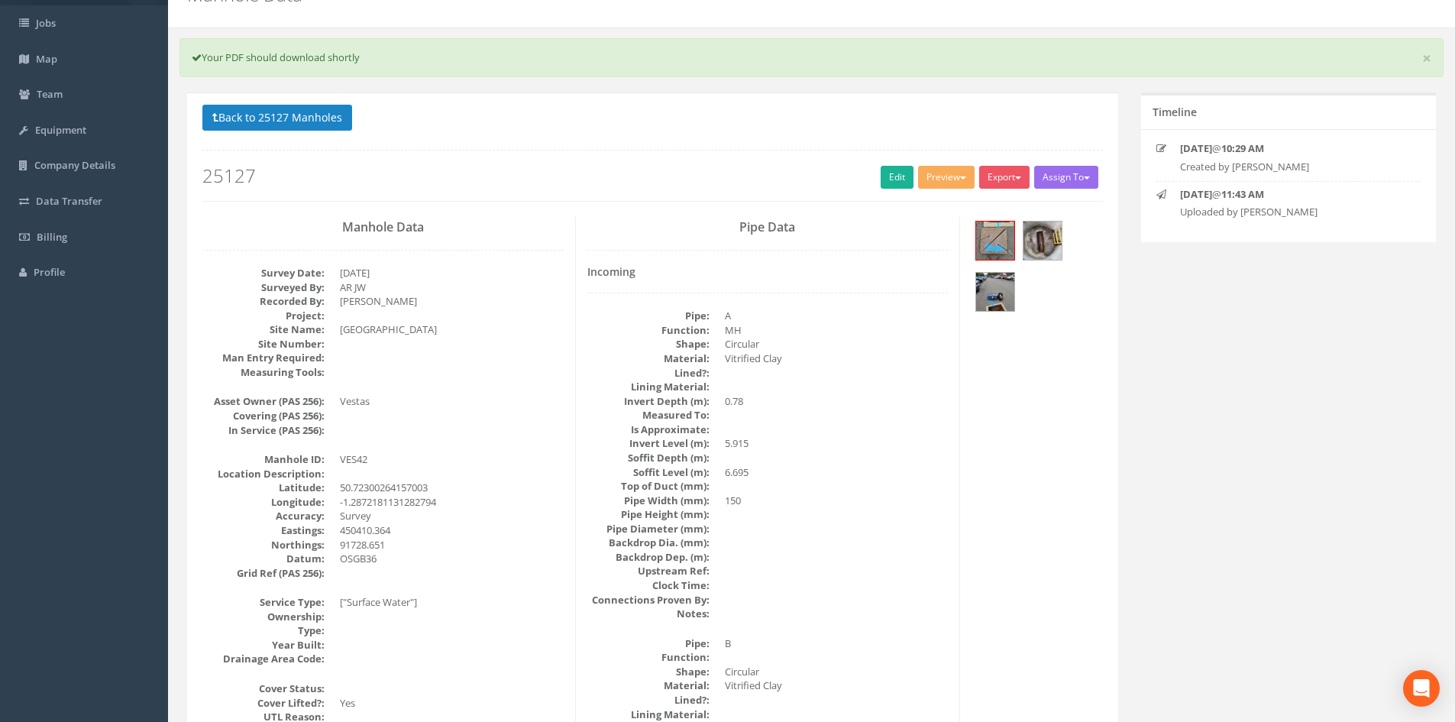
scroll to position [76, 0]
click at [926, 179] on button "Preview" at bounding box center [946, 177] width 57 height 23
click at [945, 198] on link "SP Manhole" at bounding box center [918, 210] width 116 height 24
click at [897, 172] on link "Edit" at bounding box center [897, 177] width 33 height 23
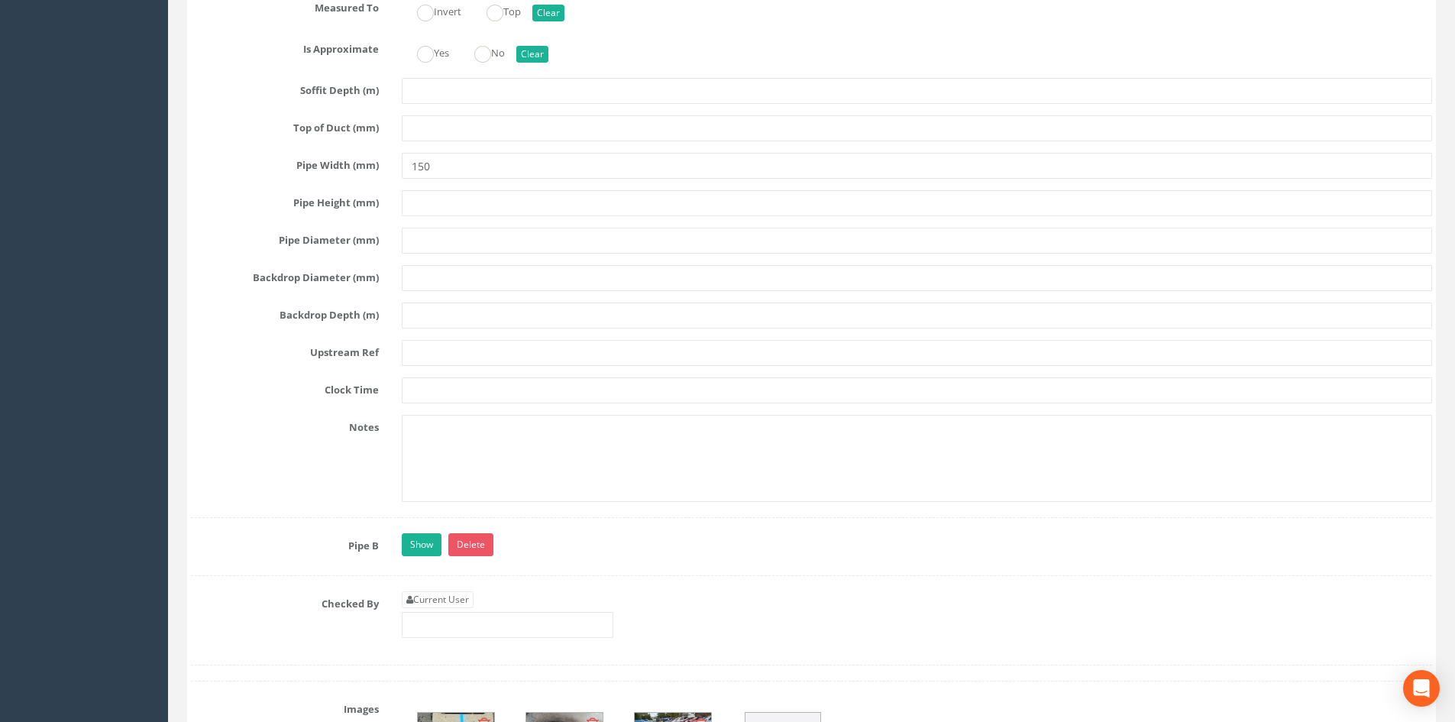
scroll to position [3208, 0]
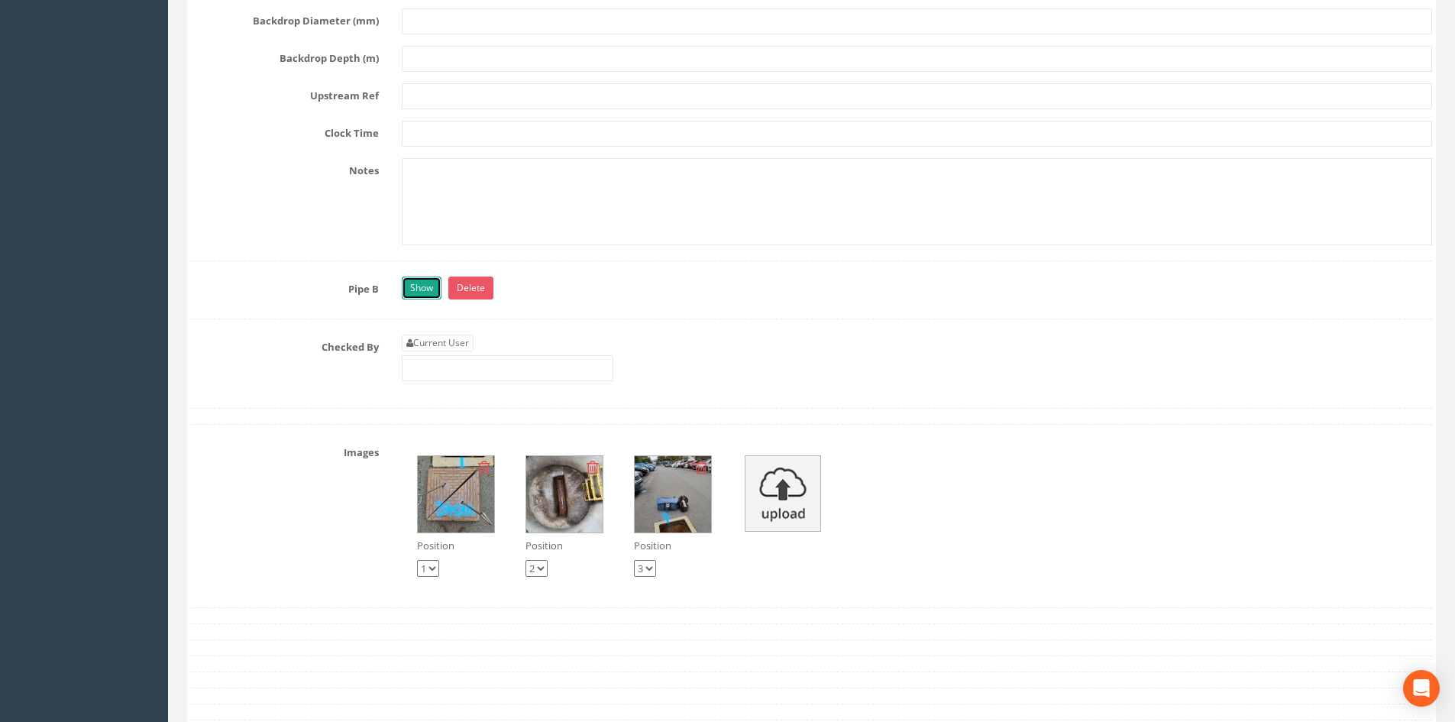
click at [421, 289] on link "Show" at bounding box center [422, 287] width 40 height 23
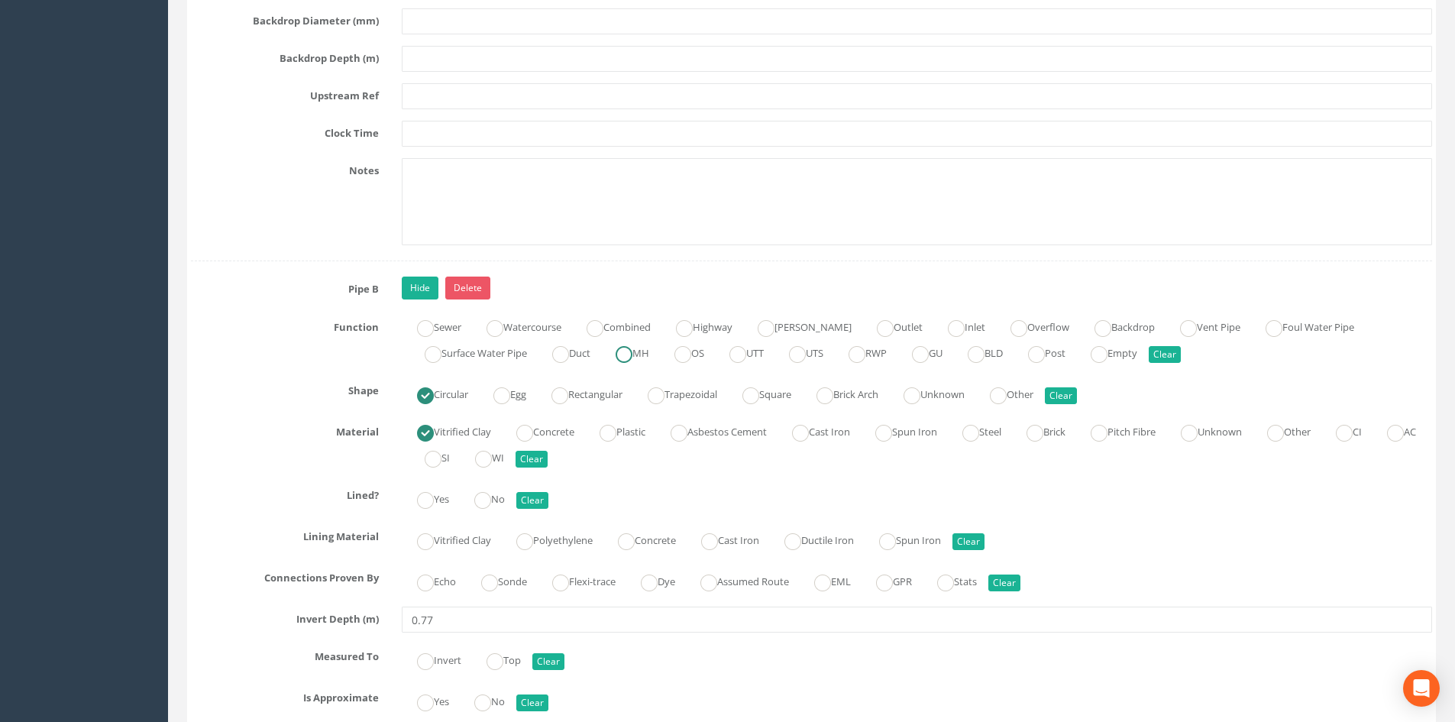
click at [649, 345] on label "MH" at bounding box center [624, 352] width 49 height 22
radio input "true"
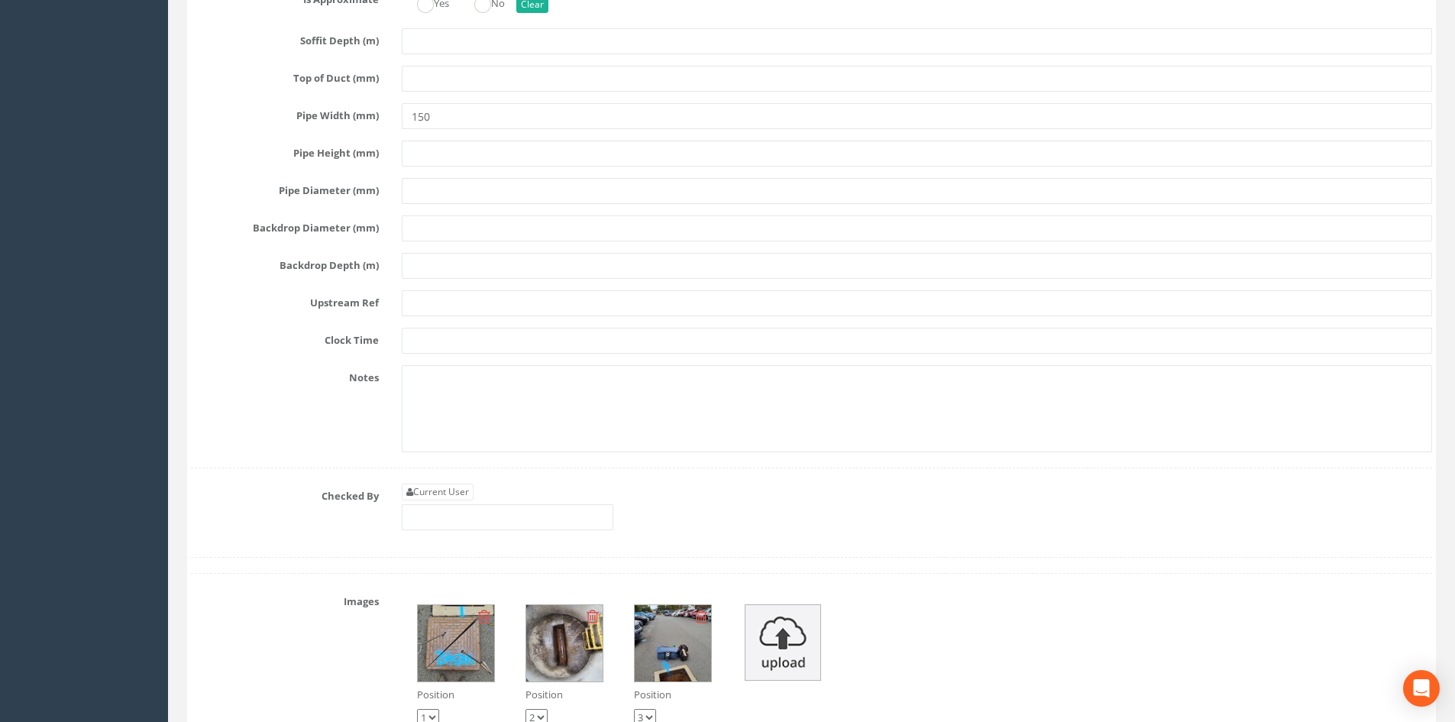
scroll to position [4201, 0]
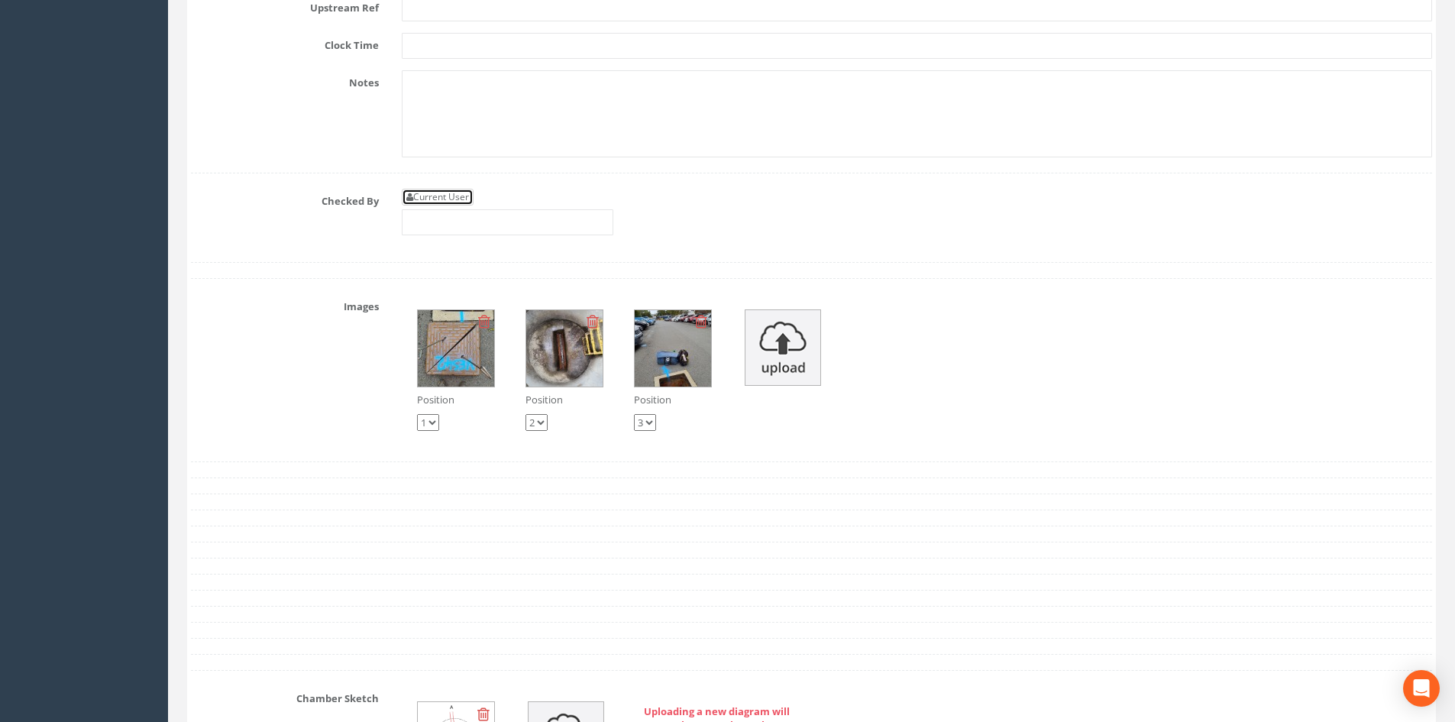
click at [448, 190] on link "Current User" at bounding box center [438, 197] width 72 height 17
type input "[PERSON_NAME]"
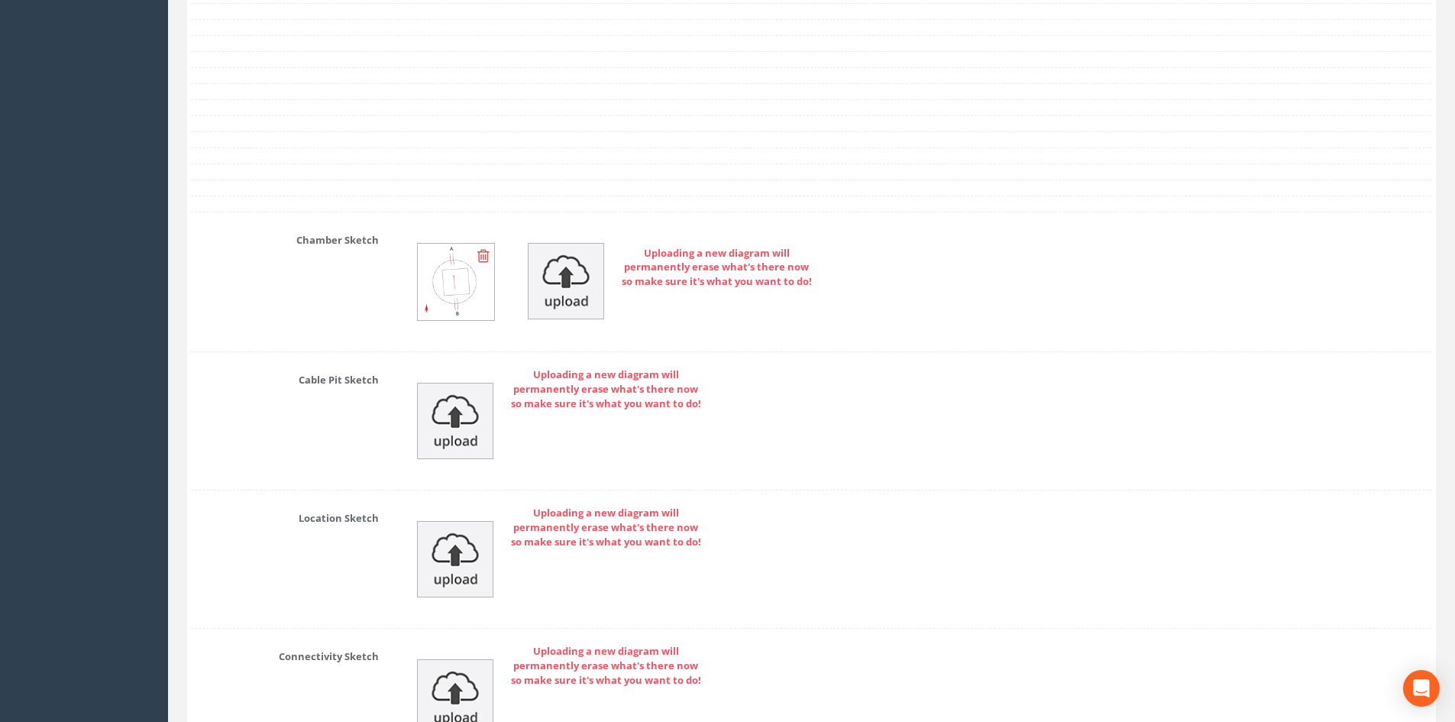
scroll to position [4964, 0]
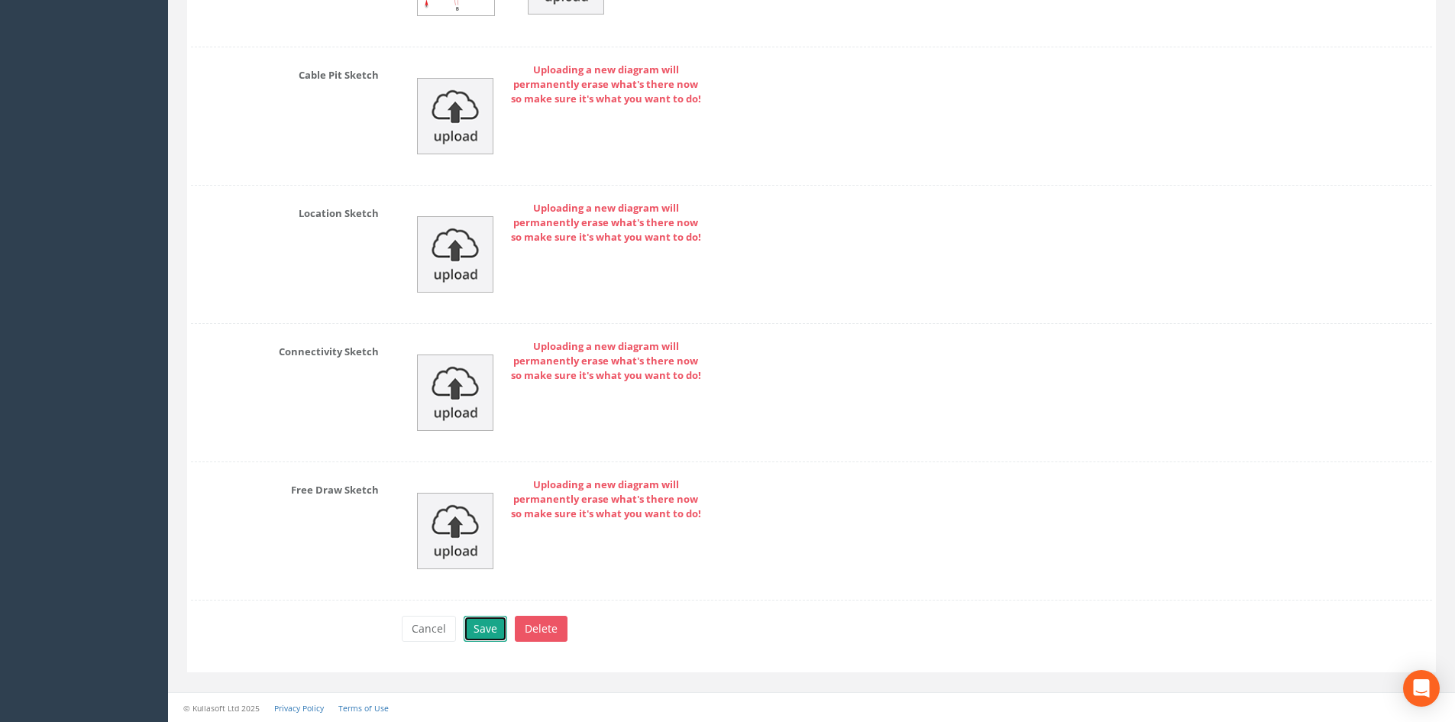
click at [486, 625] on button "Save" at bounding box center [486, 629] width 44 height 26
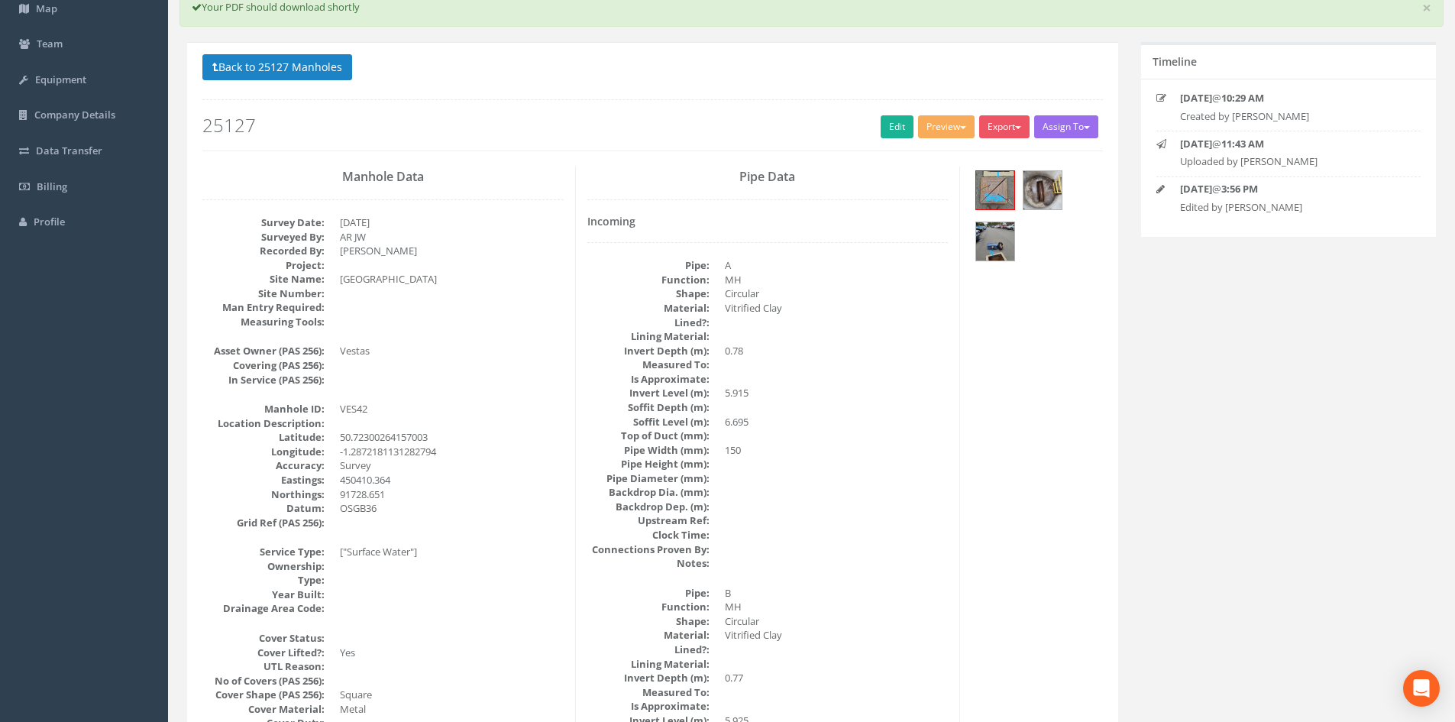
scroll to position [0, 0]
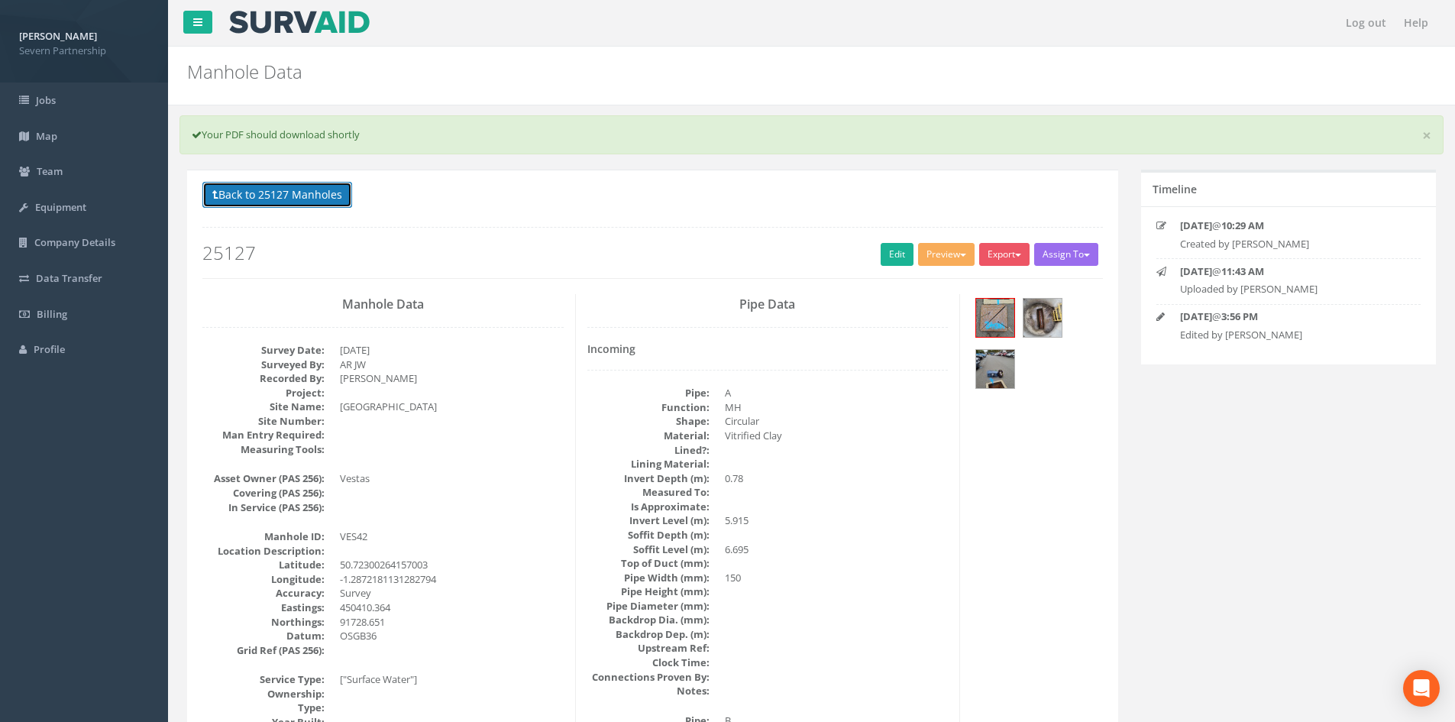
click at [331, 192] on button "Back to 25127 Manholes" at bounding box center [277, 195] width 150 height 26
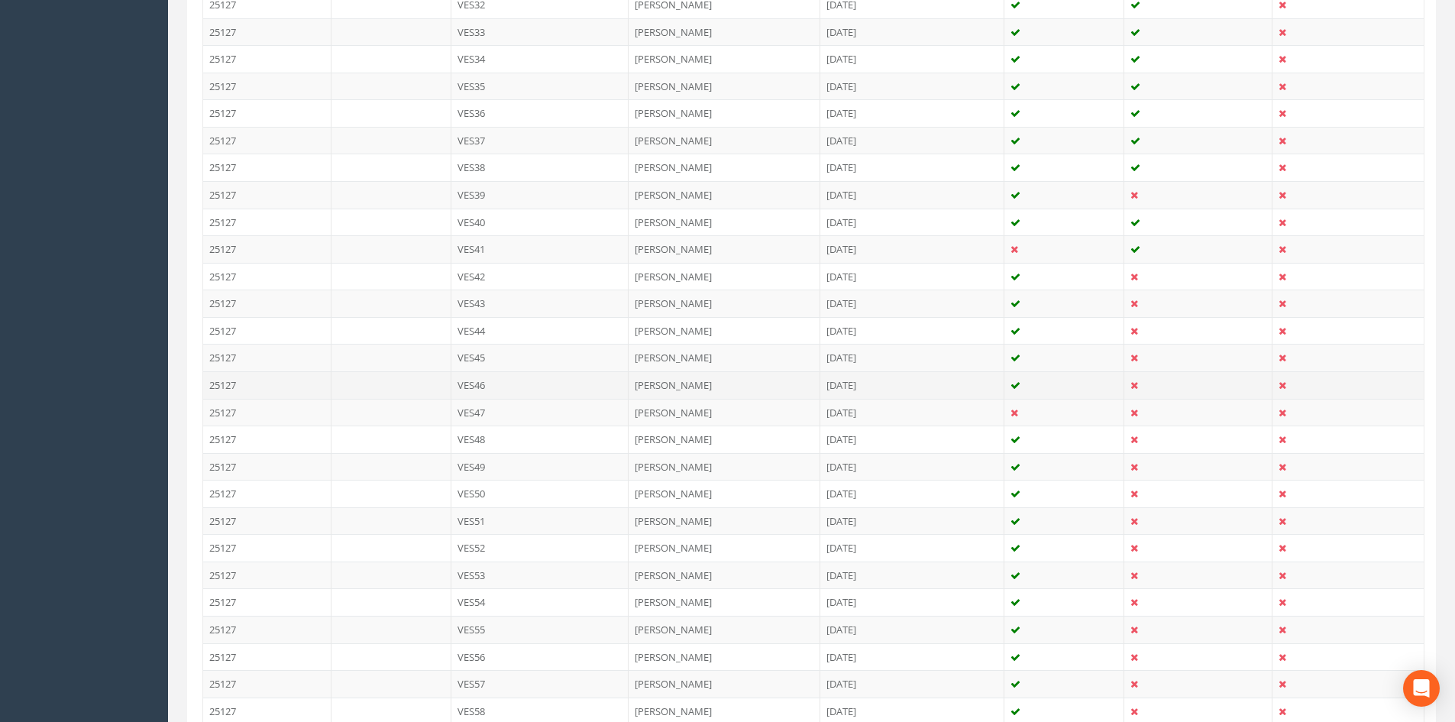
scroll to position [1298, 0]
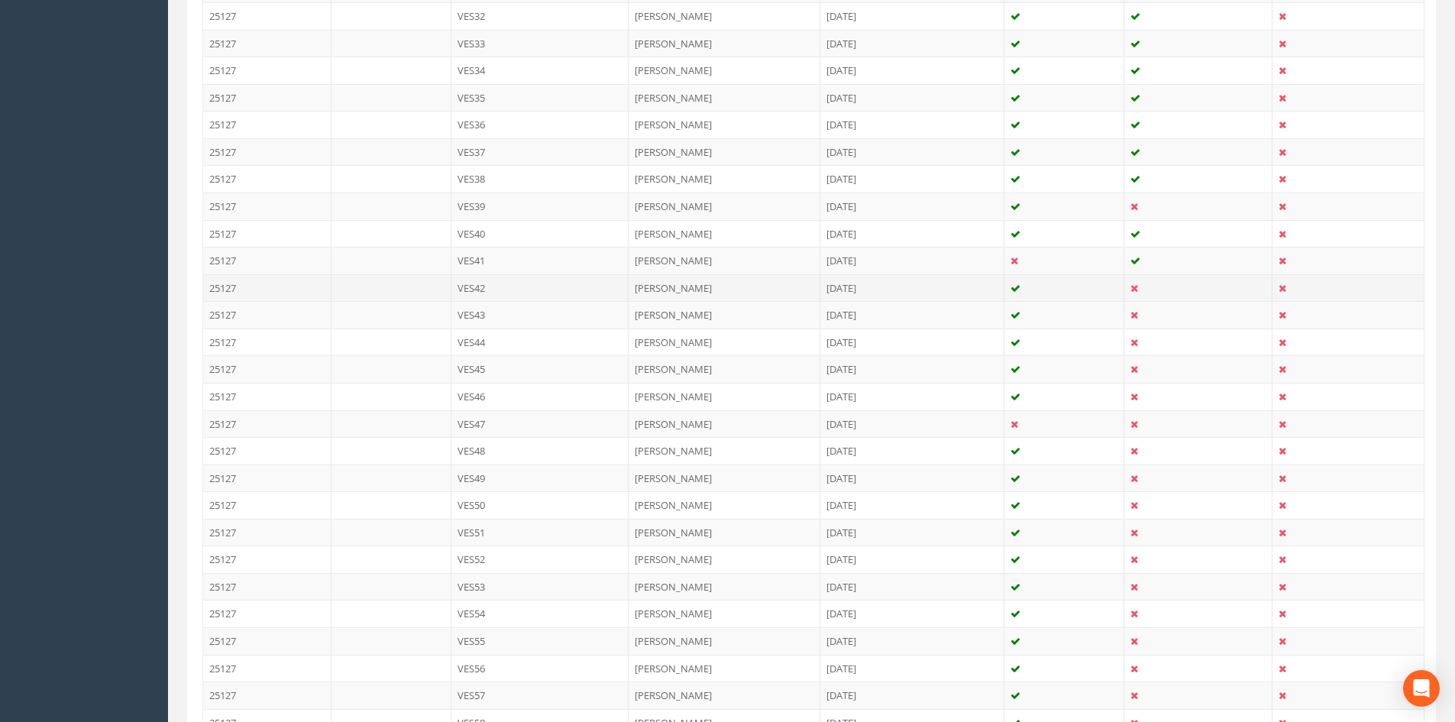
click at [823, 280] on td "[DATE]" at bounding box center [912, 287] width 184 height 27
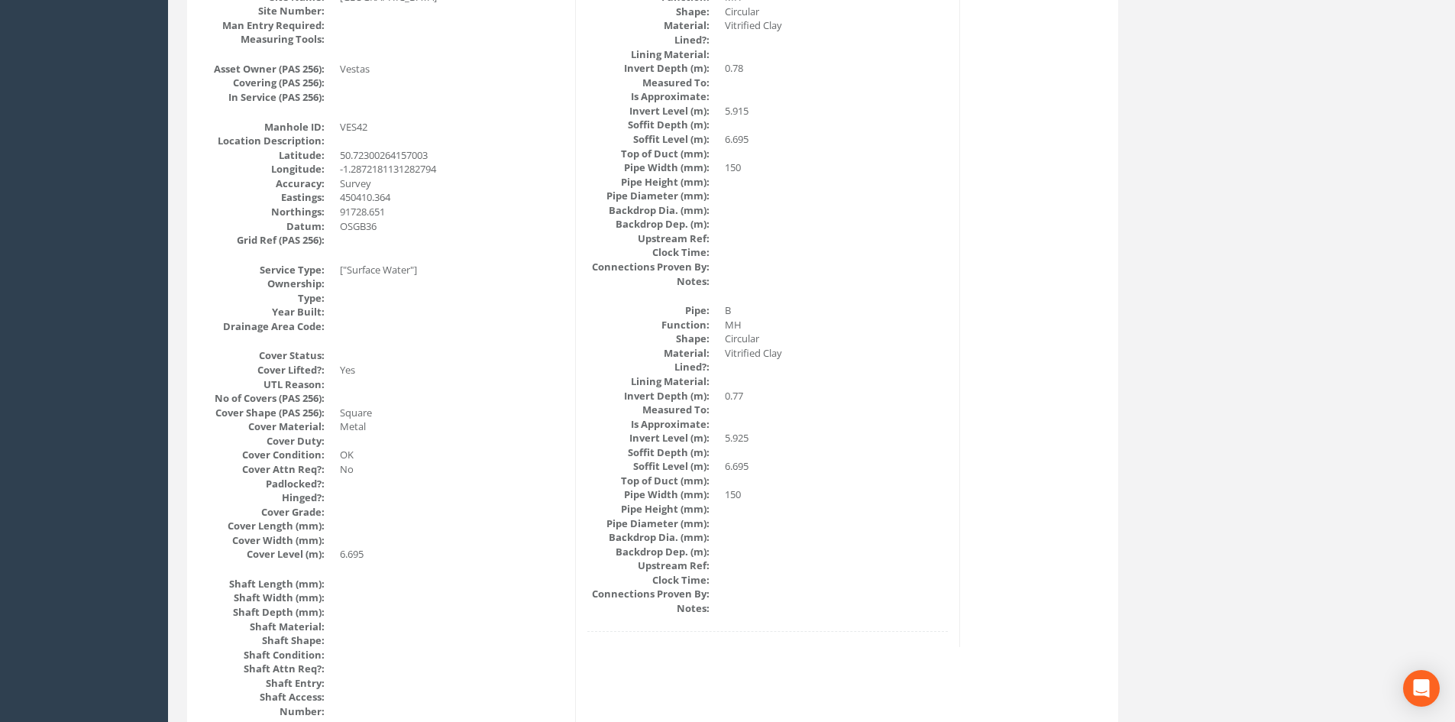
scroll to position [153, 0]
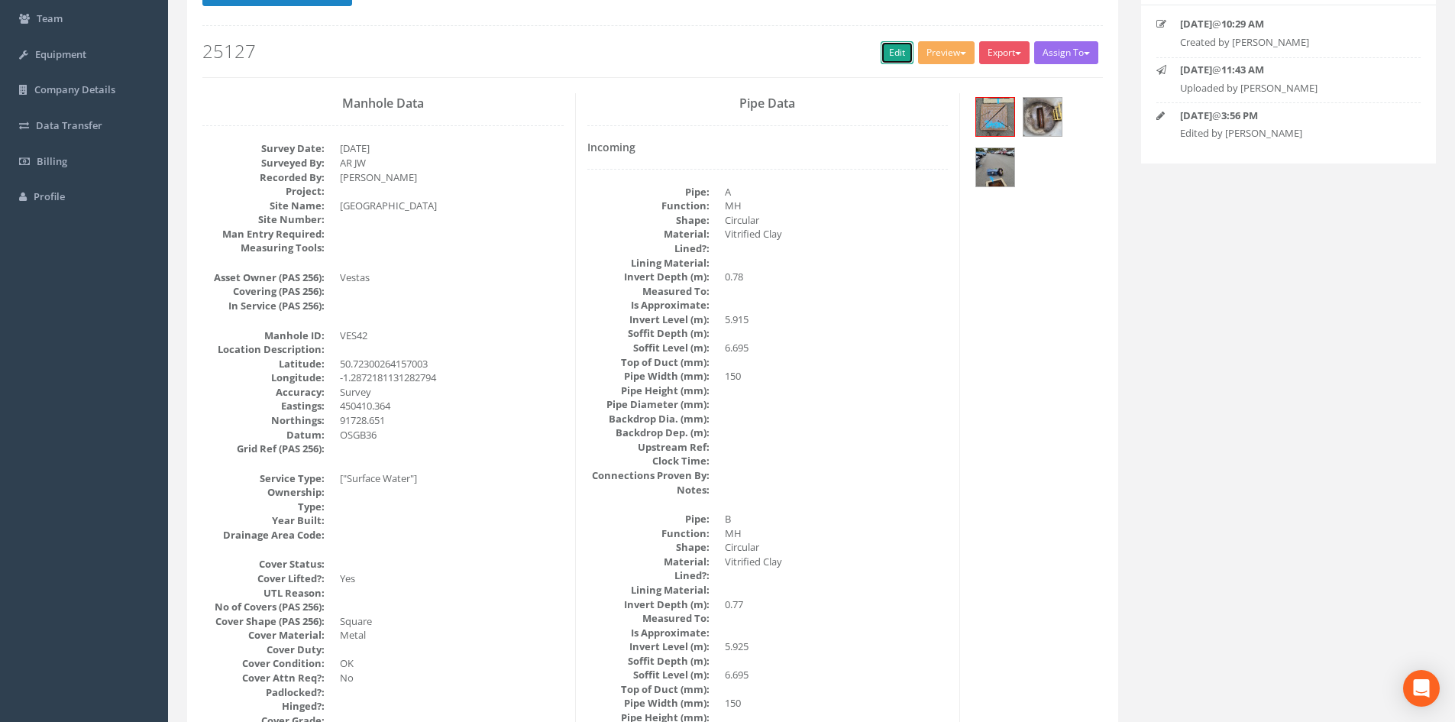
click at [892, 49] on link "Edit" at bounding box center [897, 52] width 33 height 23
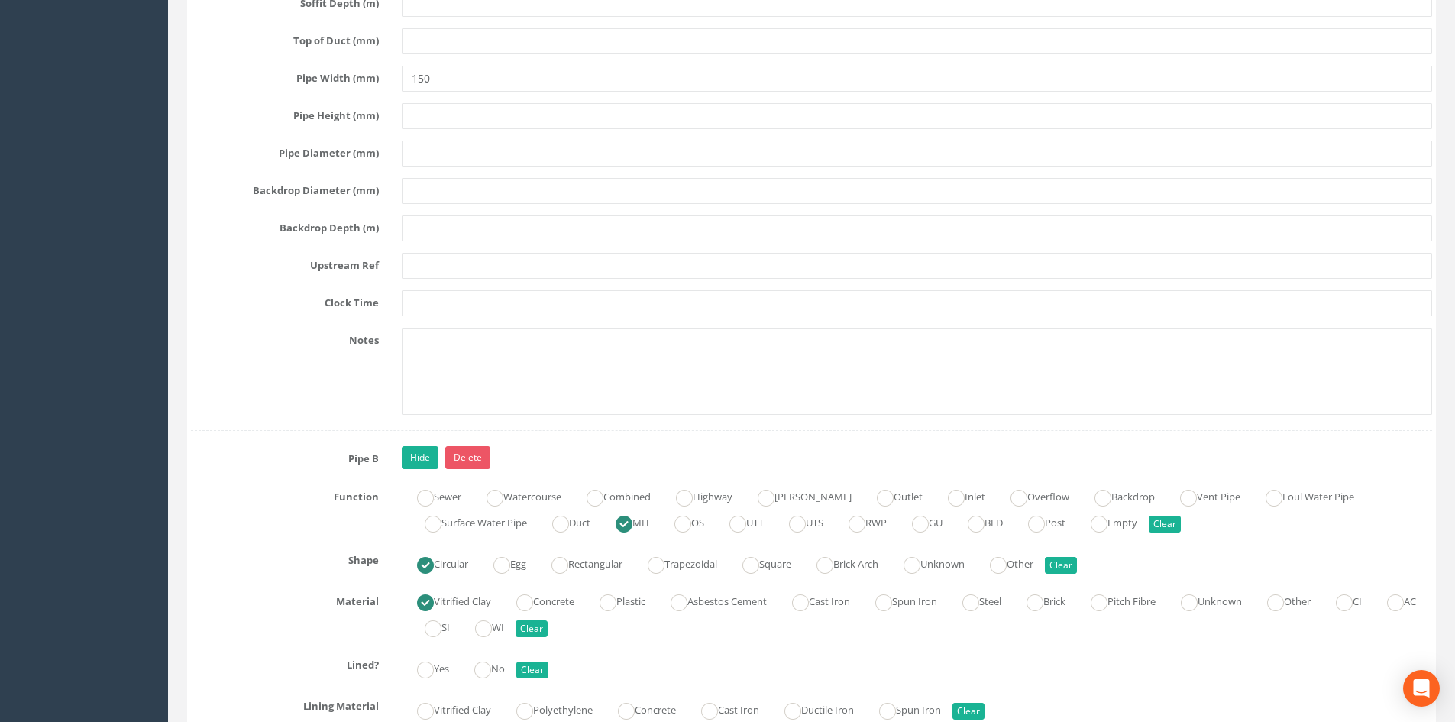
scroll to position [3284, 0]
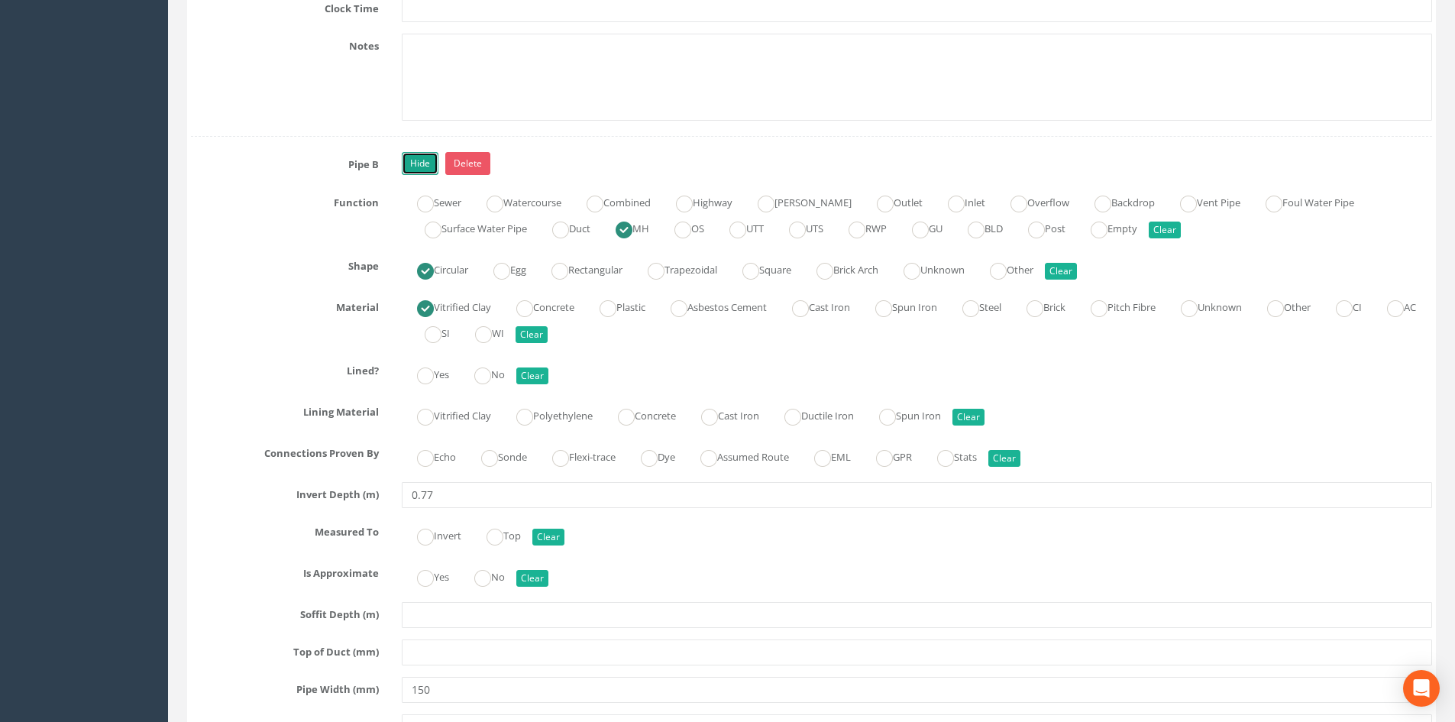
click at [422, 166] on link "Hide" at bounding box center [420, 163] width 37 height 23
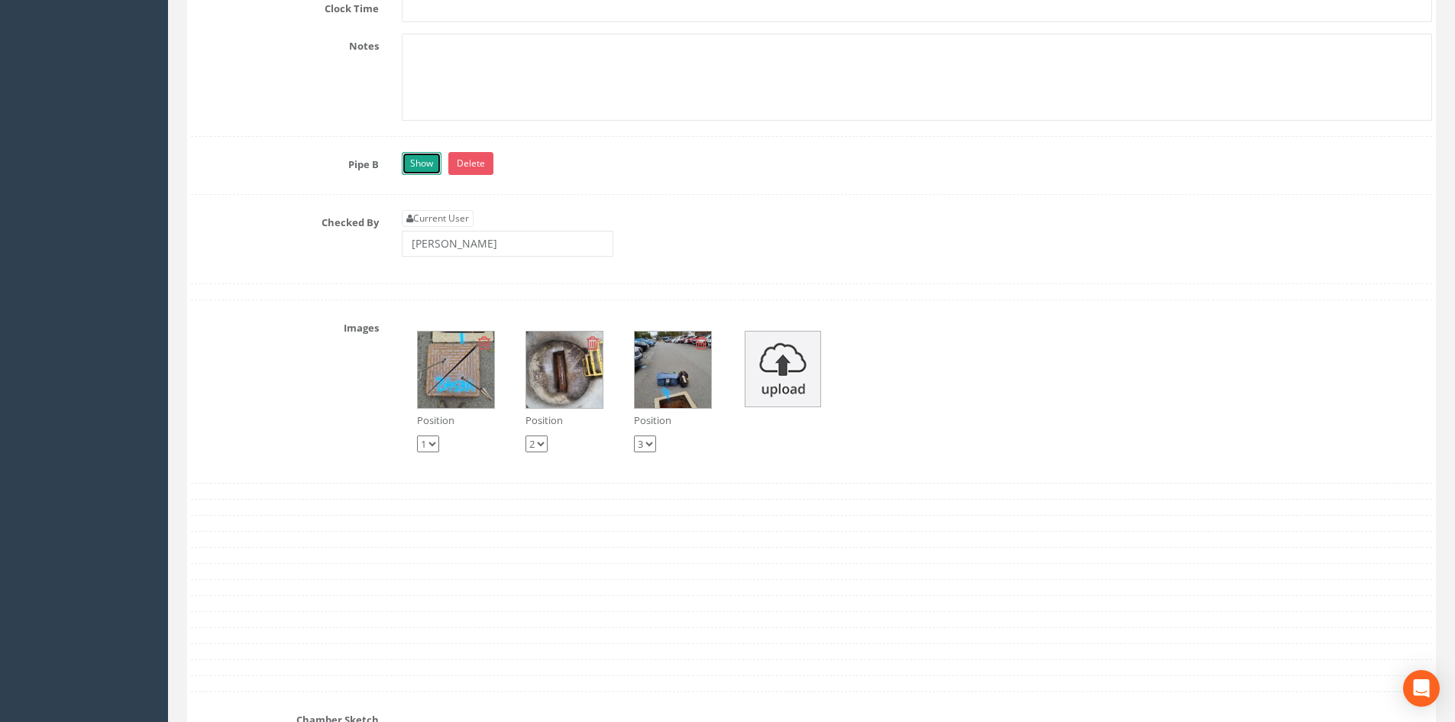
click at [422, 166] on link "Show" at bounding box center [422, 163] width 40 height 23
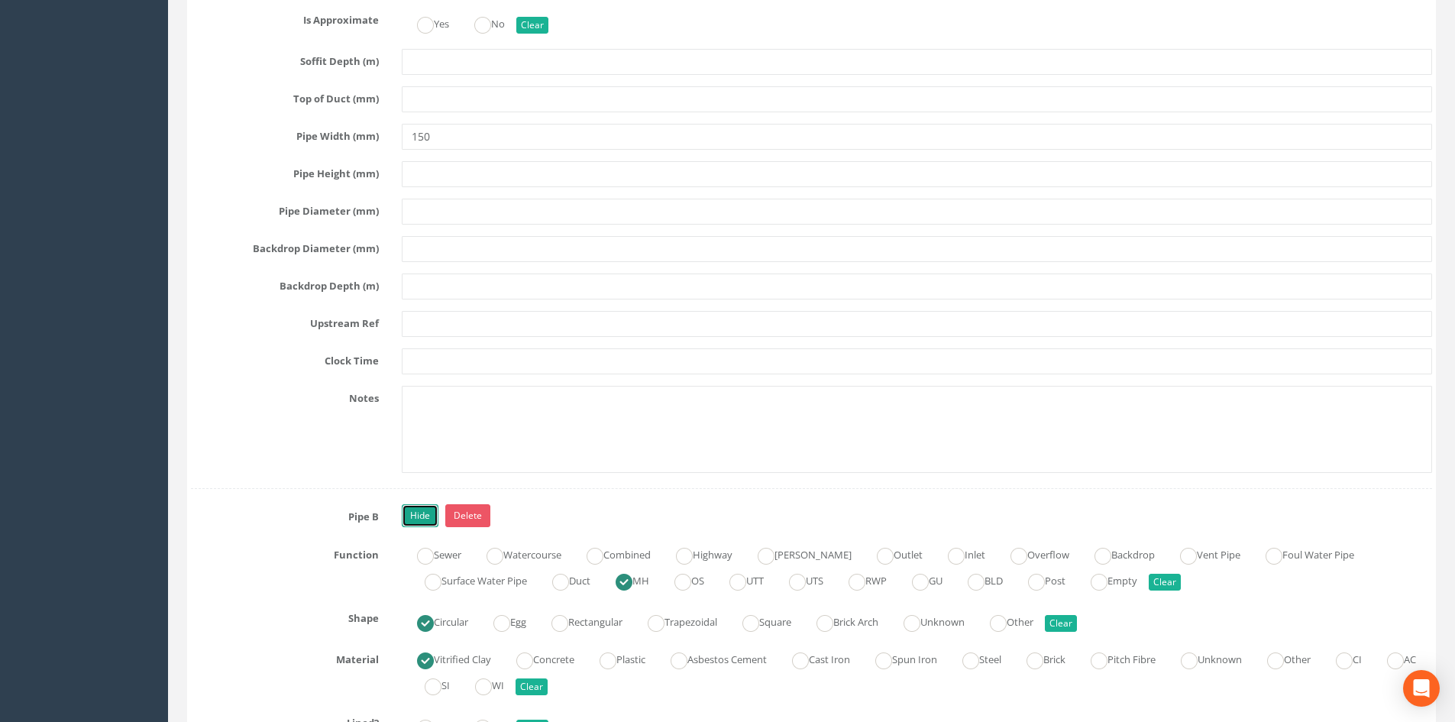
scroll to position [3131, 0]
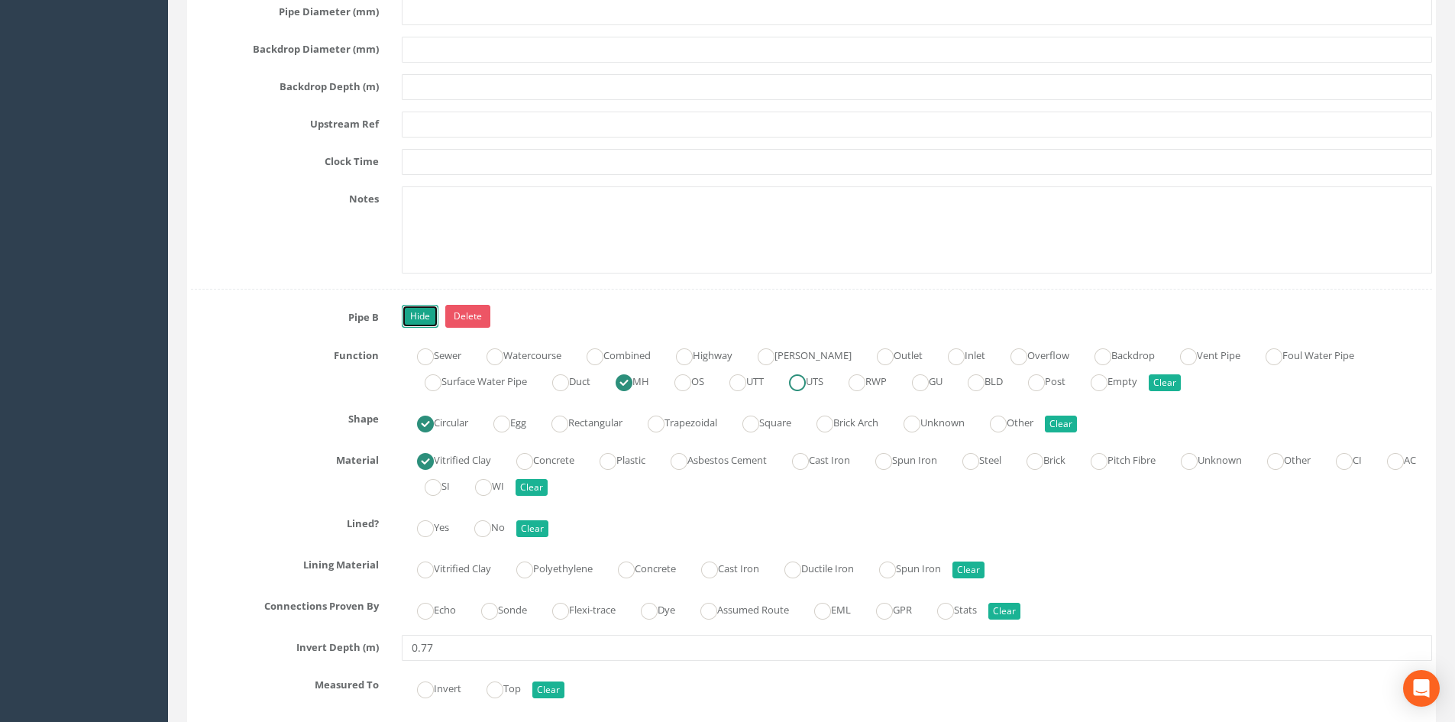
click at [806, 386] on ins at bounding box center [797, 382] width 17 height 17
radio input "false"
radio input "true"
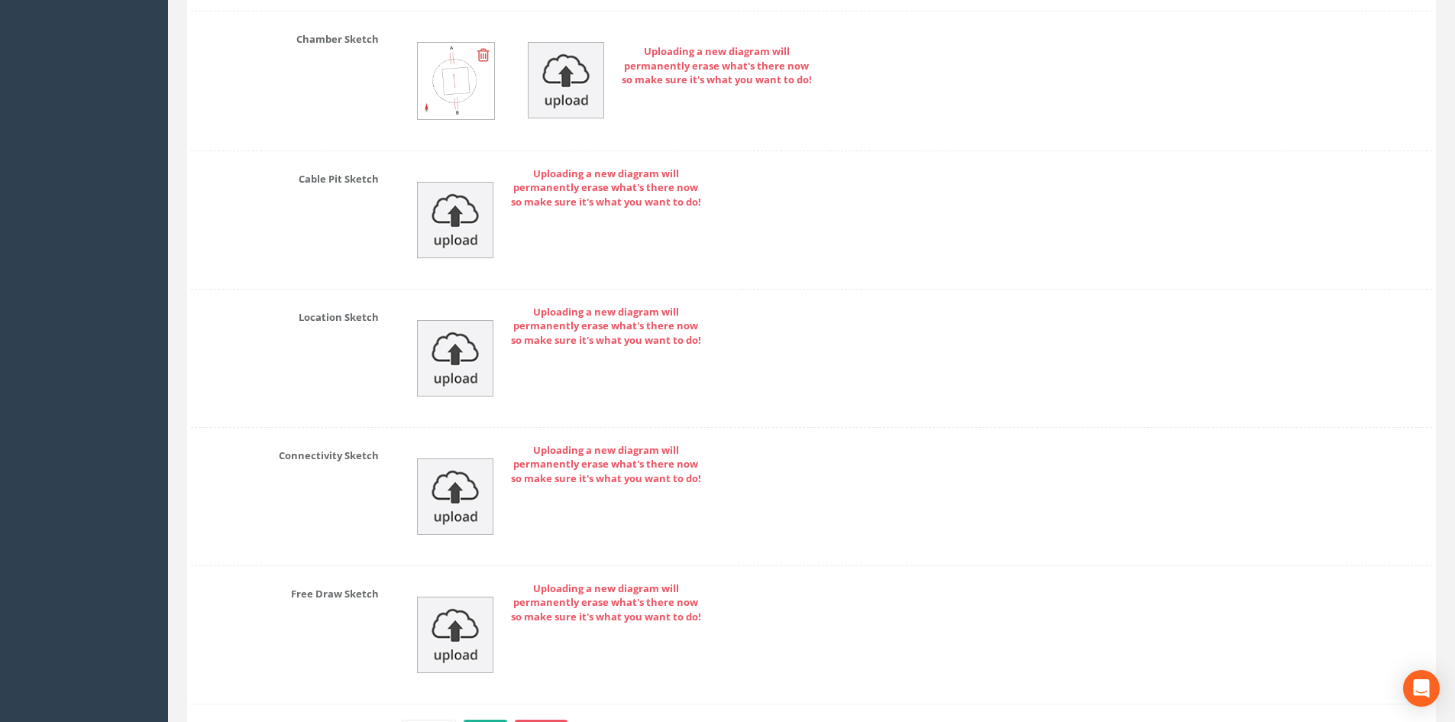
scroll to position [4915, 0]
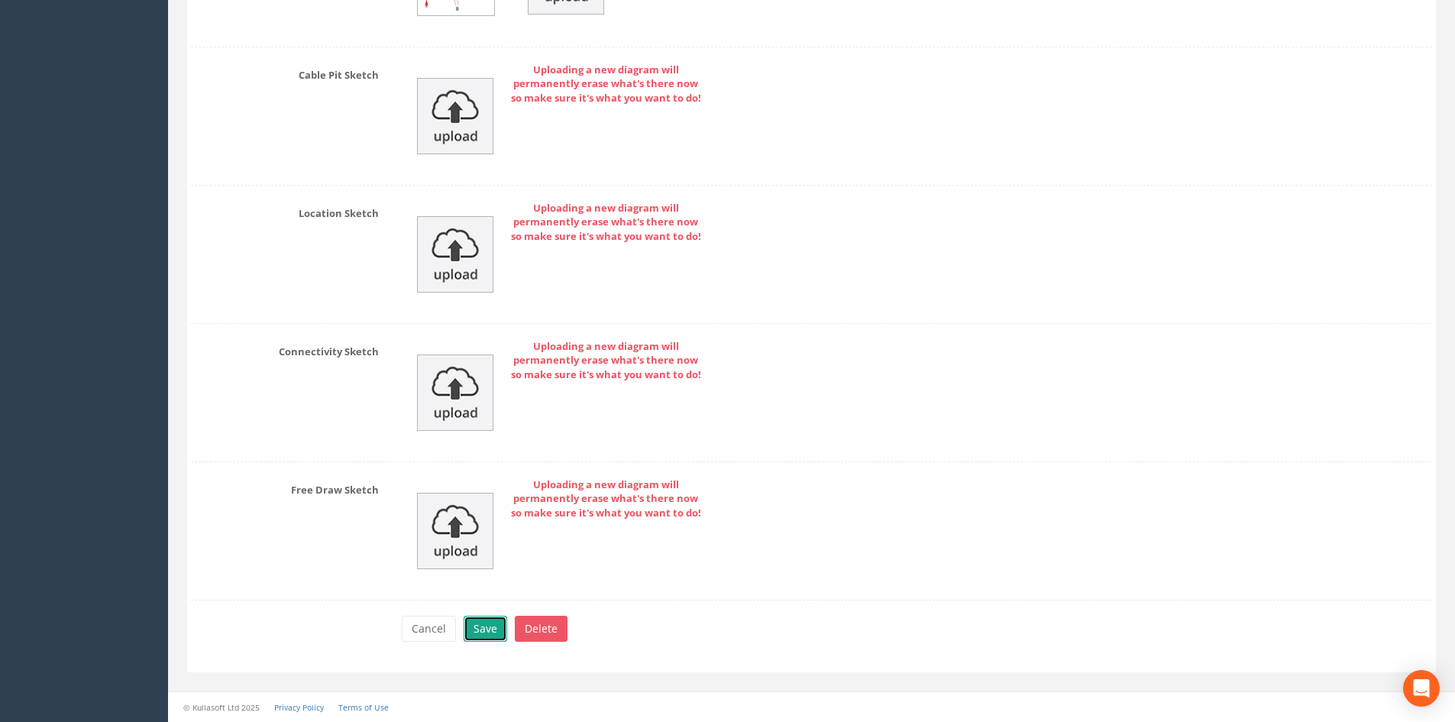
click at [489, 634] on button "Save" at bounding box center [486, 629] width 44 height 26
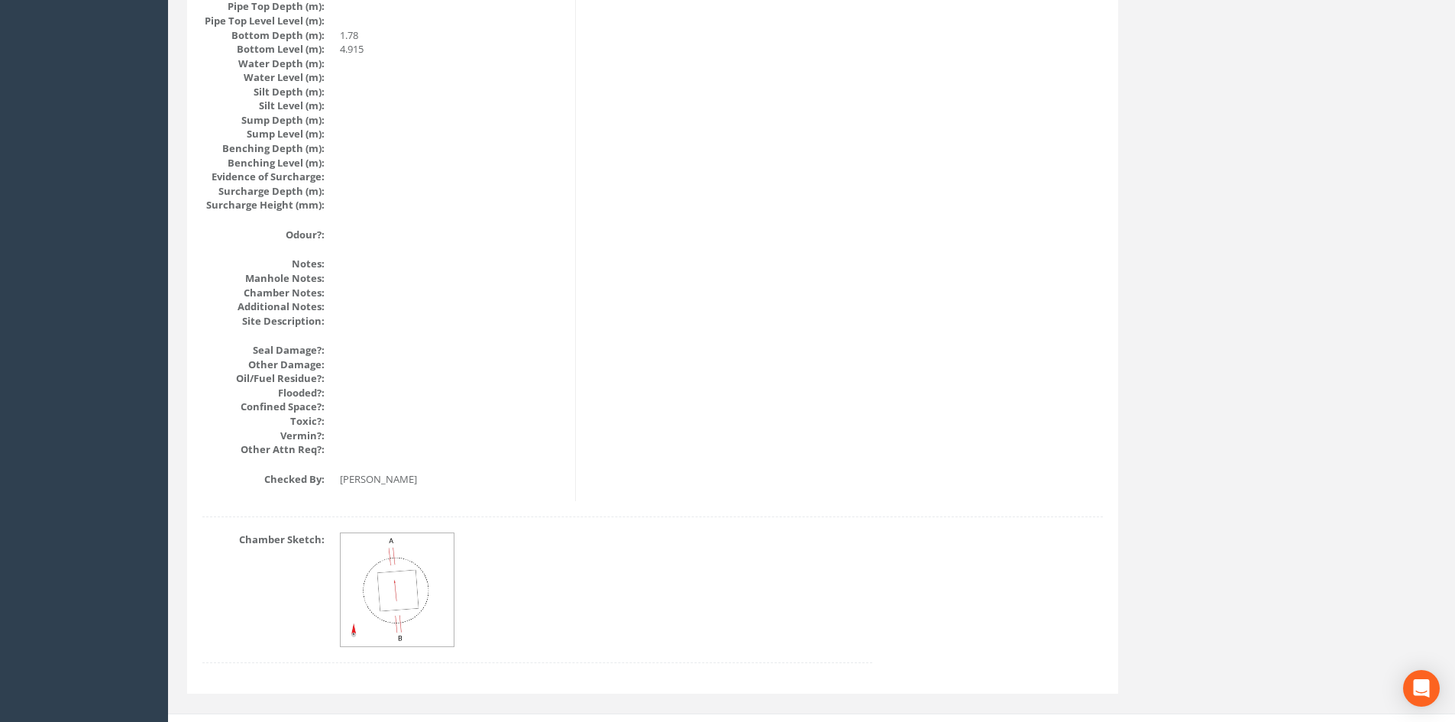
scroll to position [0, 0]
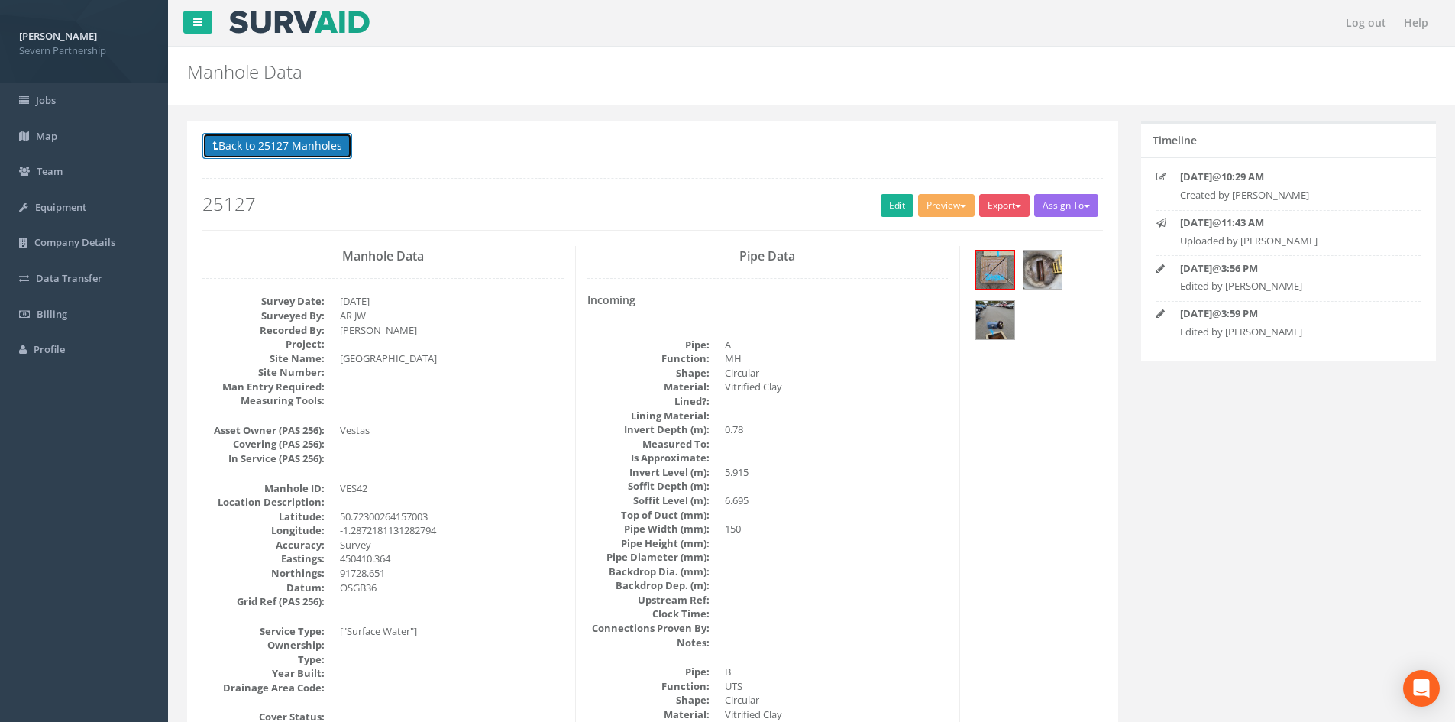
click at [327, 157] on button "Back to 25127 Manholes" at bounding box center [277, 146] width 150 height 26
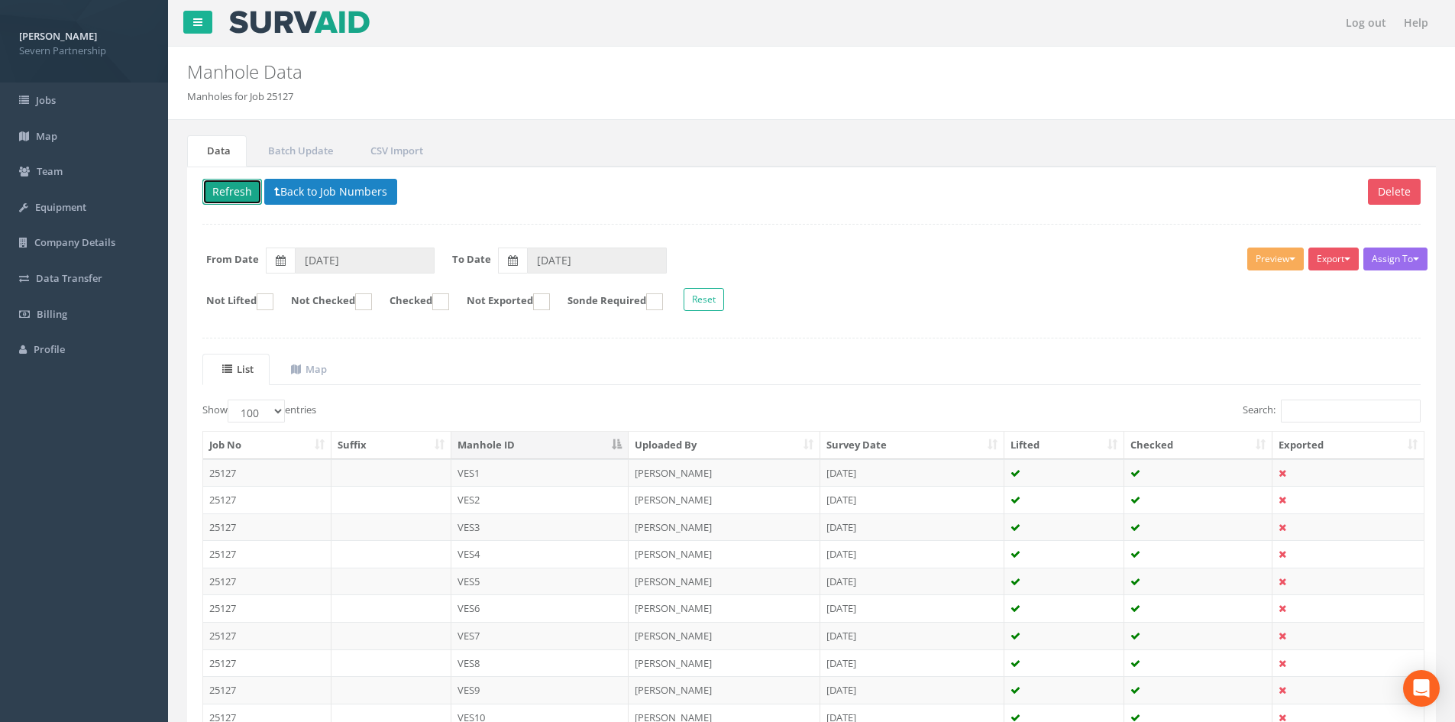
click at [229, 189] on button "Refresh" at bounding box center [232, 192] width 60 height 26
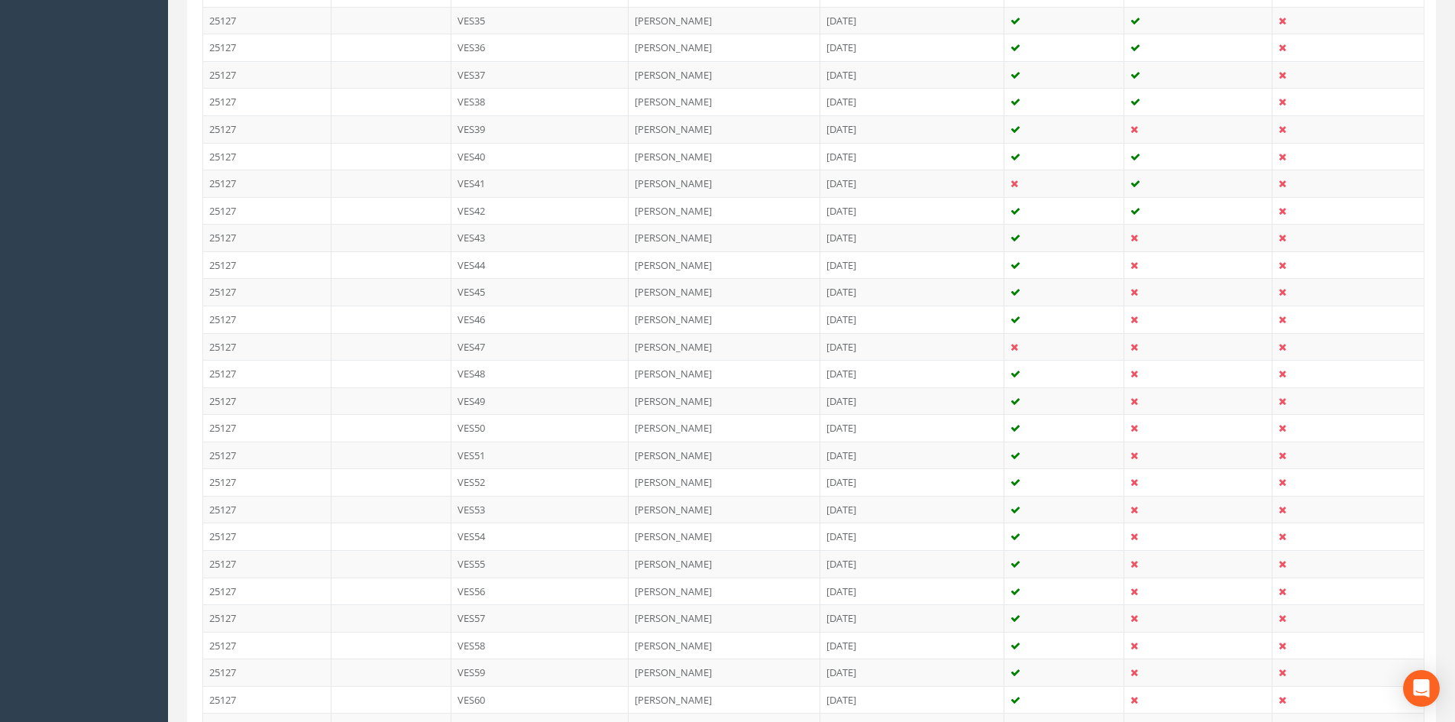
scroll to position [1375, 0]
click at [642, 212] on td "[PERSON_NAME]" at bounding box center [725, 211] width 192 height 27
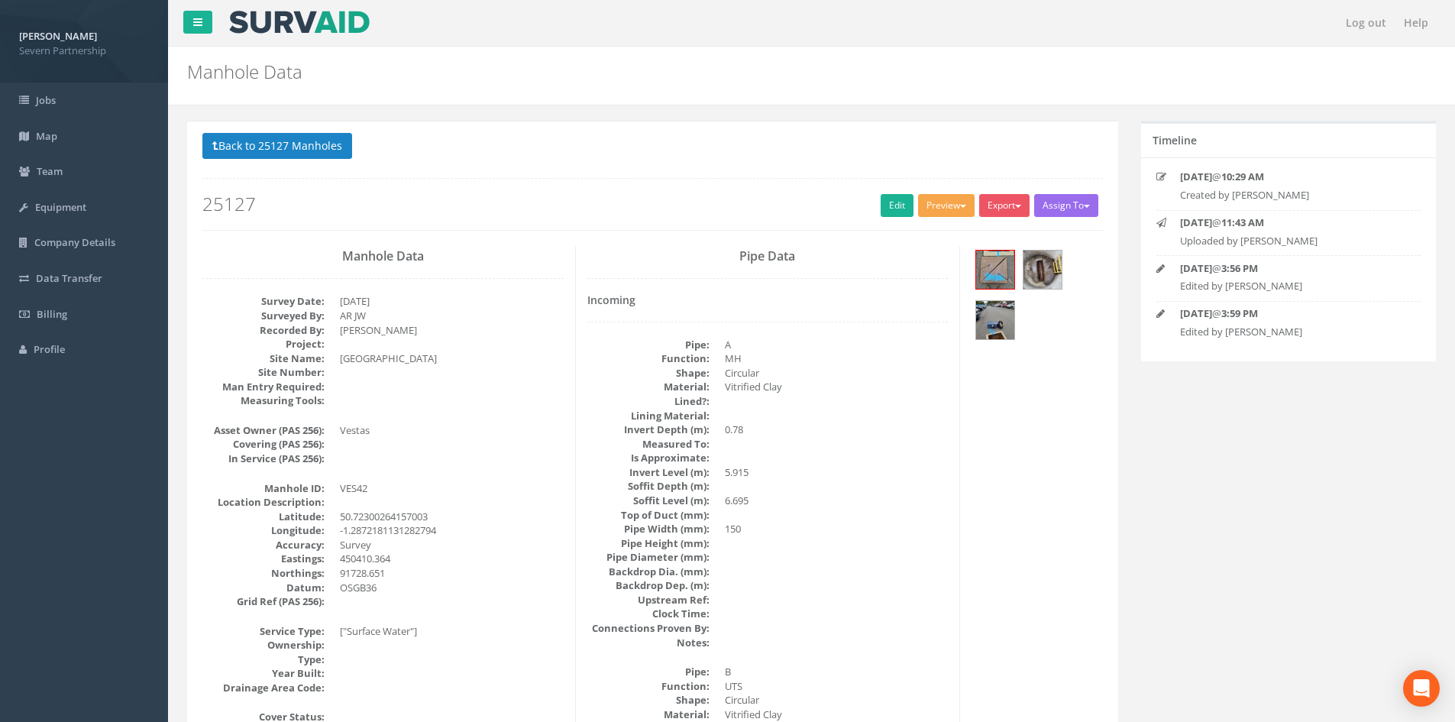
click at [923, 199] on button "Preview" at bounding box center [946, 205] width 57 height 23
click at [859, 219] on div "Back to 25127 Manholes Back to Map Assign To No Companies Added Export SP Manho…" at bounding box center [652, 181] width 900 height 97
click at [865, 204] on h2 "25127" at bounding box center [652, 204] width 900 height 20
click at [881, 201] on link "Edit" at bounding box center [897, 205] width 33 height 23
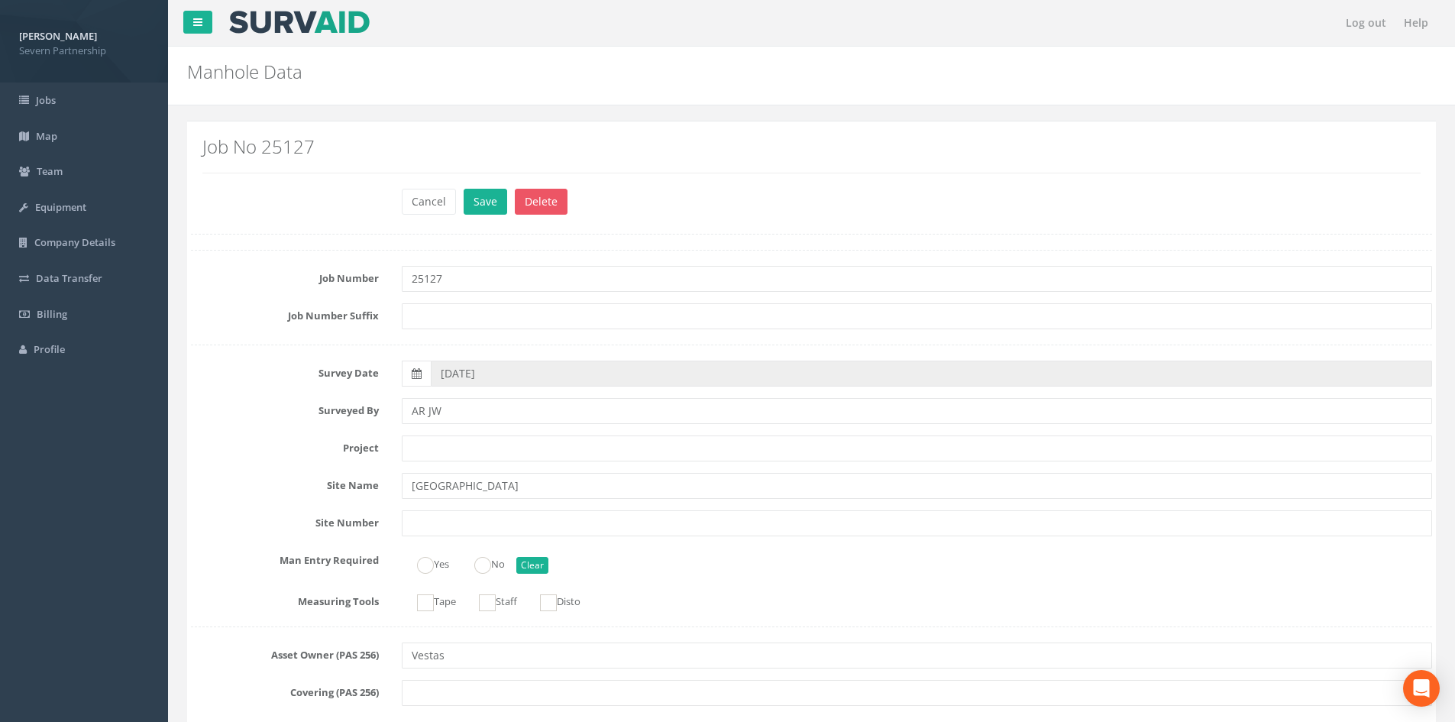
scroll to position [4915, 0]
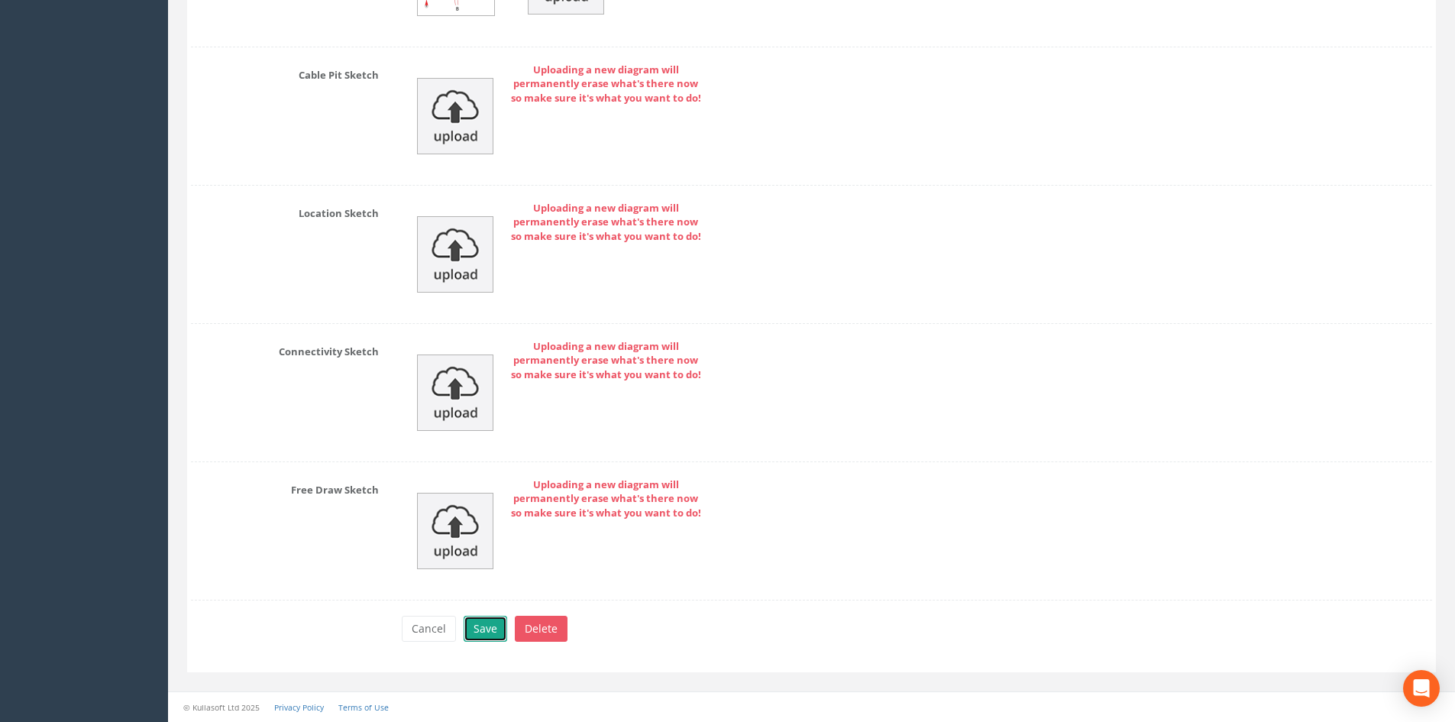
click at [481, 639] on button "Save" at bounding box center [486, 629] width 44 height 26
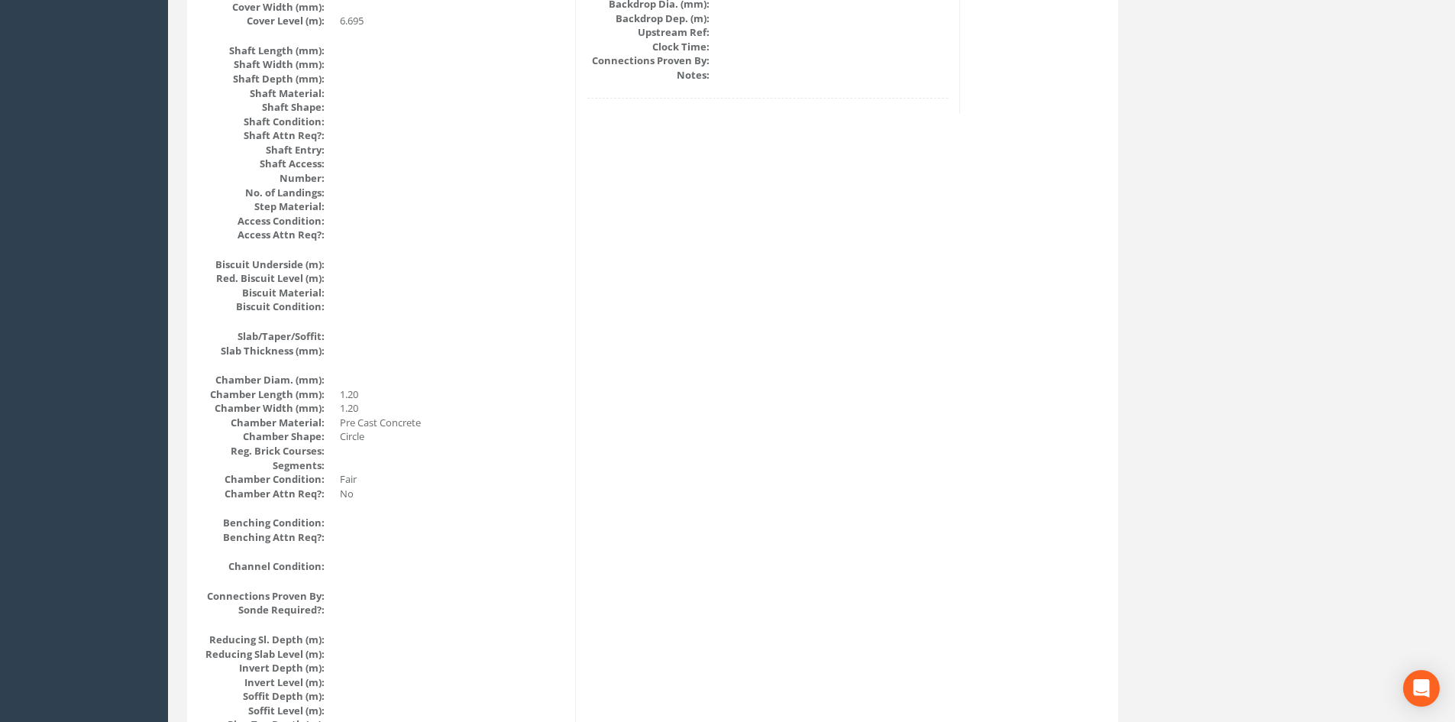
scroll to position [0, 0]
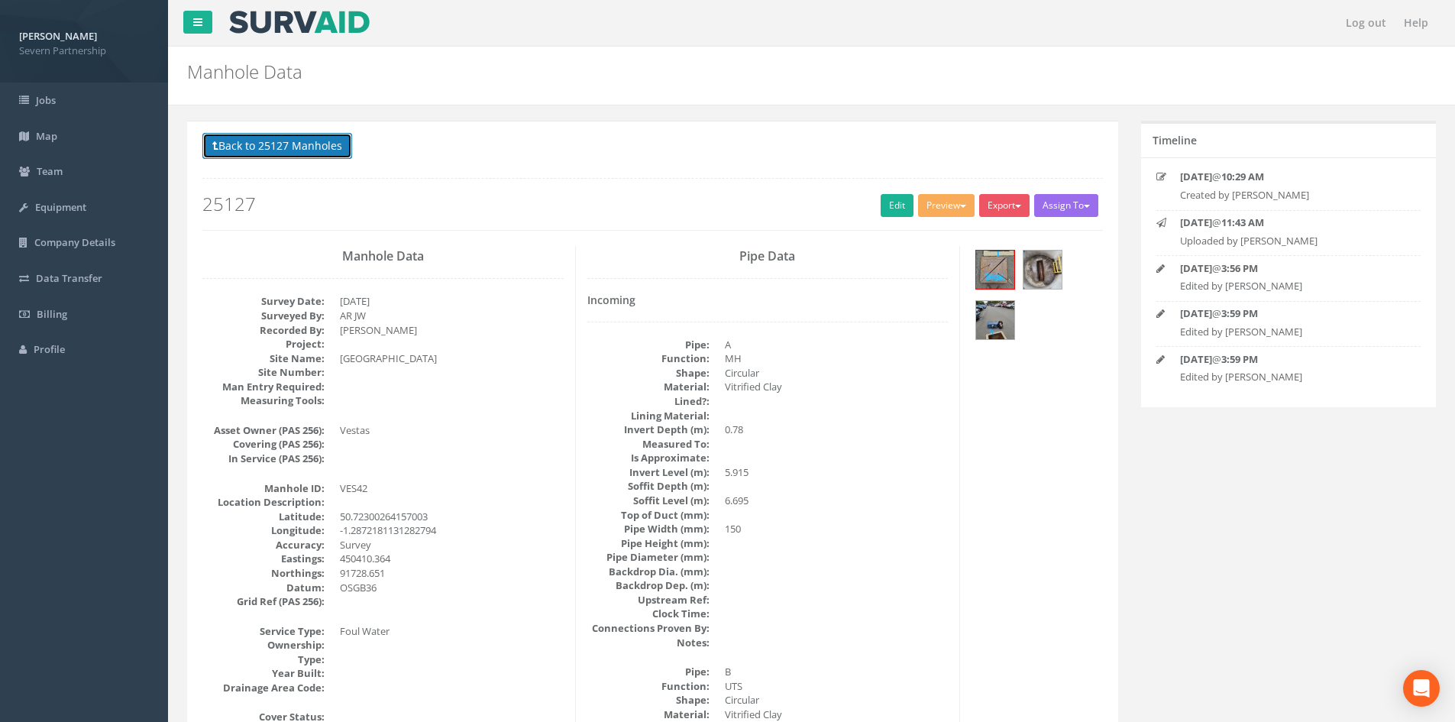
click at [314, 137] on button "Back to 25127 Manholes" at bounding box center [277, 146] width 150 height 26
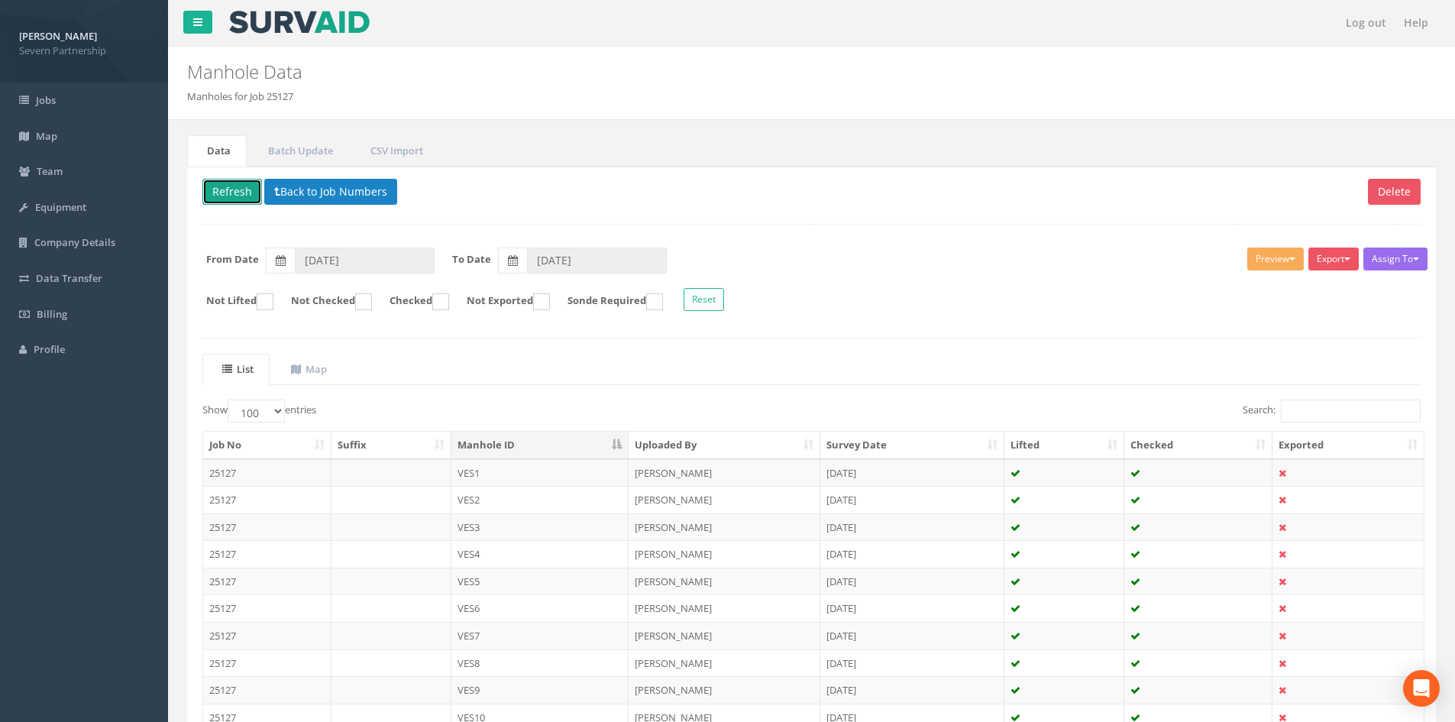
click at [236, 186] on button "Refresh" at bounding box center [232, 192] width 60 height 26
click at [208, 187] on button "Refresh" at bounding box center [232, 192] width 60 height 26
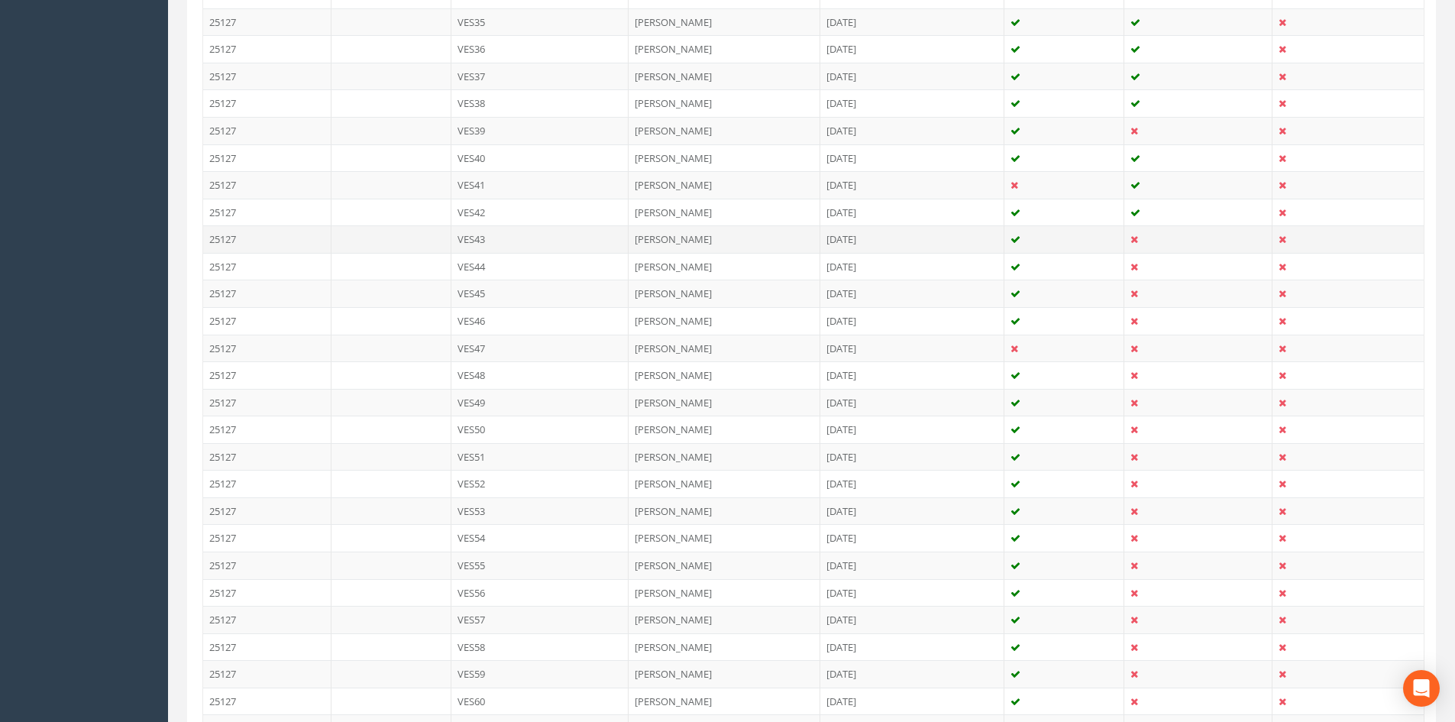
scroll to position [1375, 0]
